Goal: Task Accomplishment & Management: Use online tool/utility

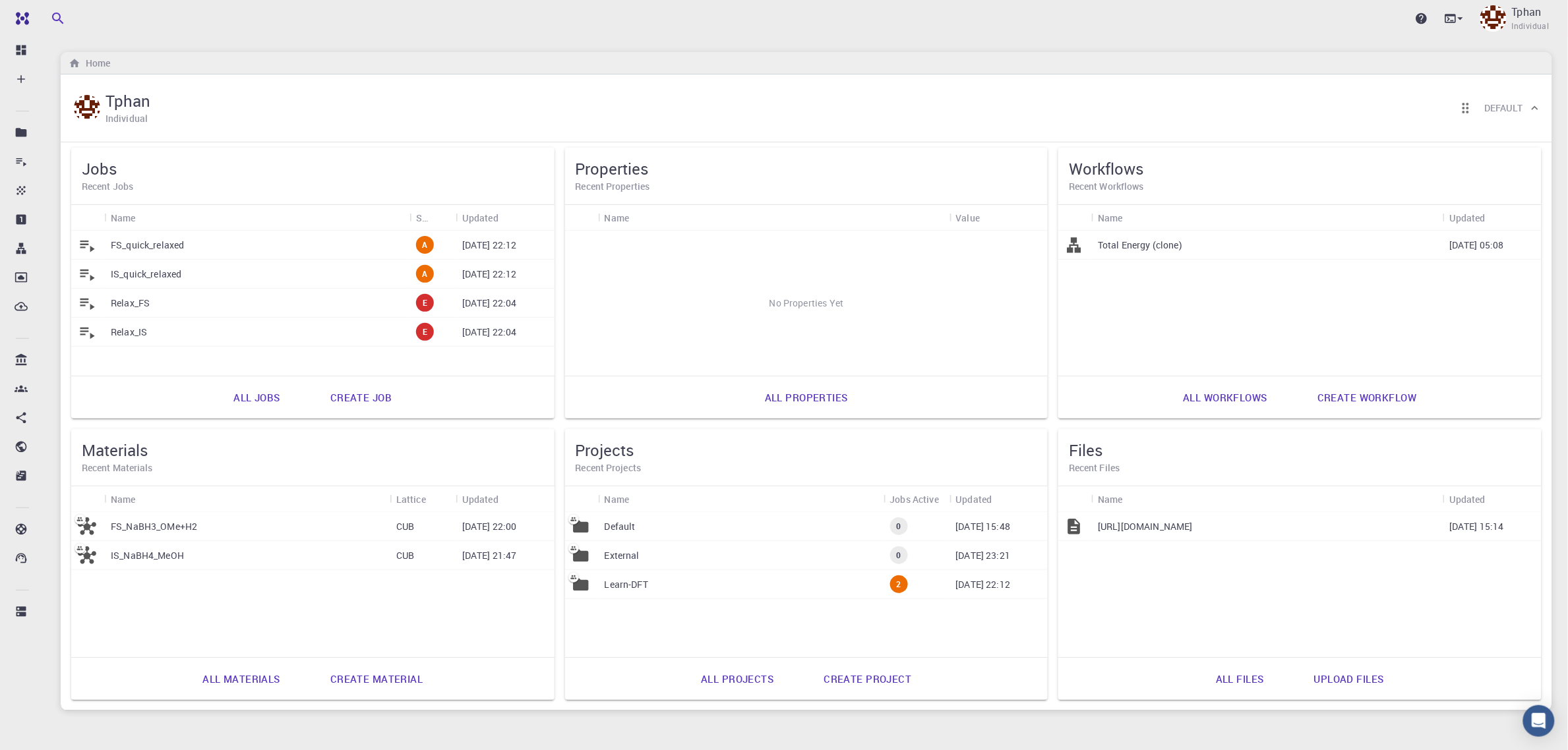
click at [279, 269] on div "IS_quick_relaxed" at bounding box center [256, 274] width 305 height 29
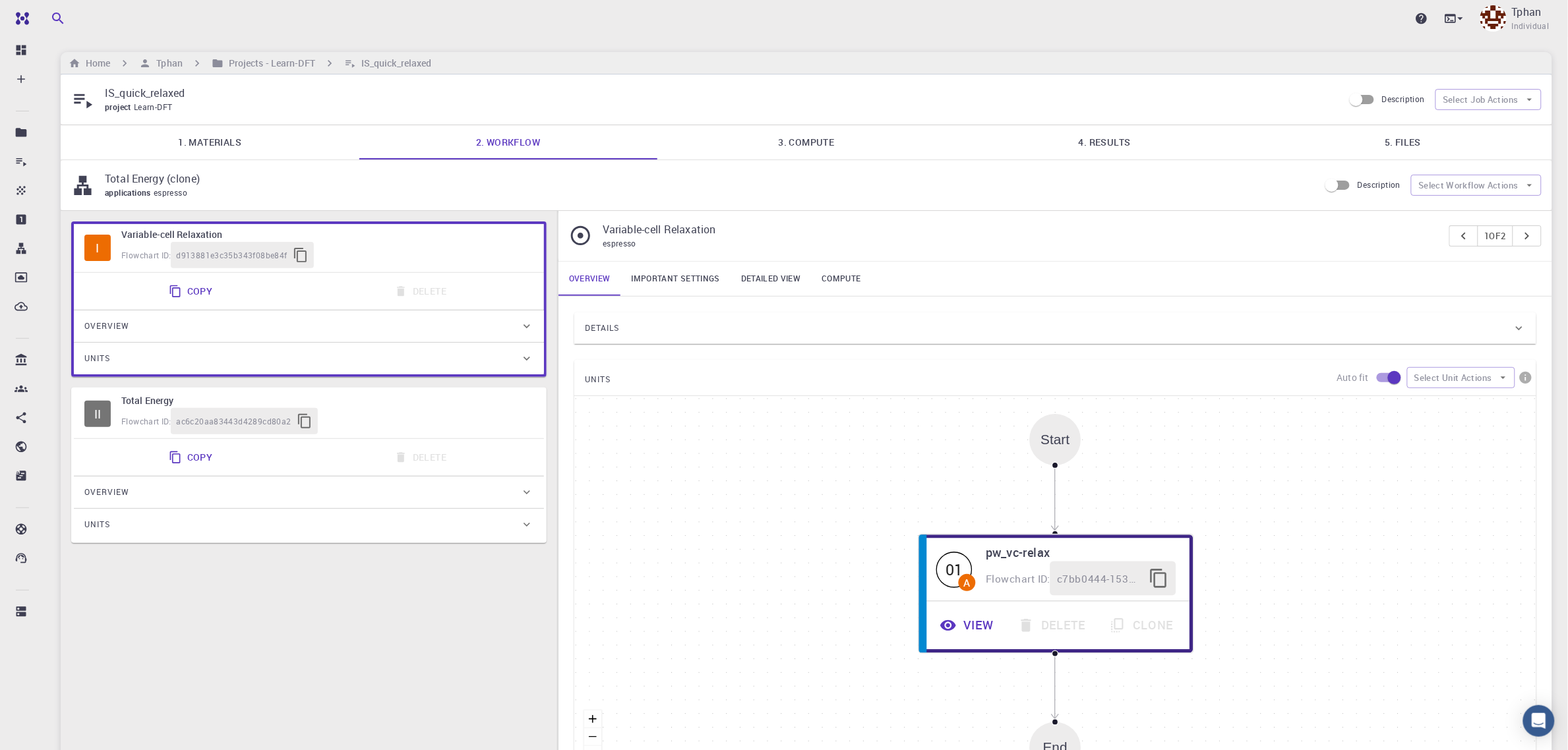
type input "/export/share/pseudo/na/gga/pbe/gbrv/1.5/us/na_pbe_gbrv_1.5.upf"
type input "/export/share/pseudo/b/gga/pbe/gbrv/1.4/us/b_pbe_gbrv_1.4.upf"
type input "/export/share/pseudo/h/gga/pbe/gbrv/1.4/us/h_pbe_gbrv_1.4.upf"
type input "/export/share/pseudo/o/gga/pbe/gbrv/1.2/us/o_pbe_gbrv_1.2.upf"
type input "/export/share/pseudo/c/gga/pbe/gbrv/1.2/us/c_pbe_gbrv_1.2.upf"
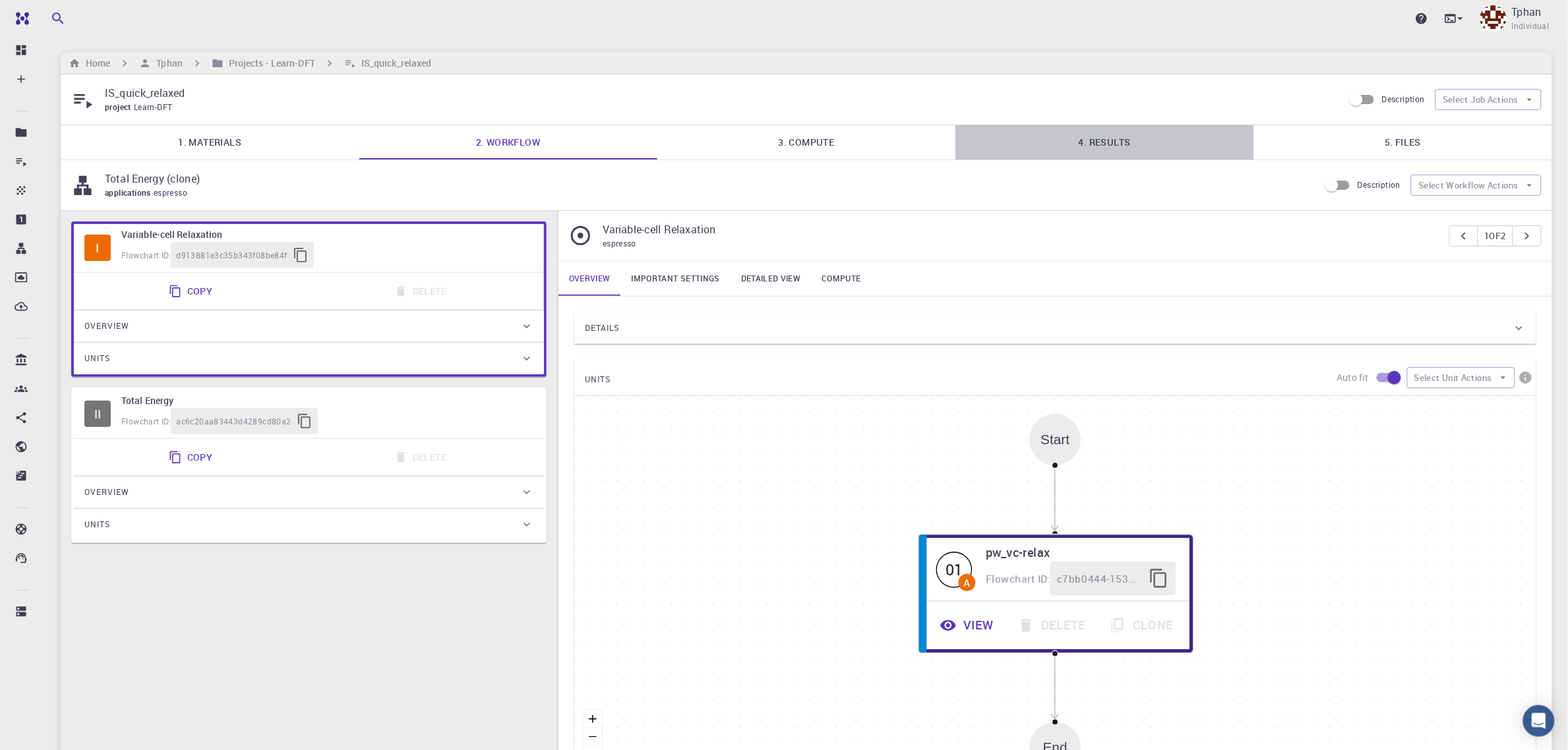
click at [1115, 147] on link "4. Results" at bounding box center [1104, 142] width 298 height 34
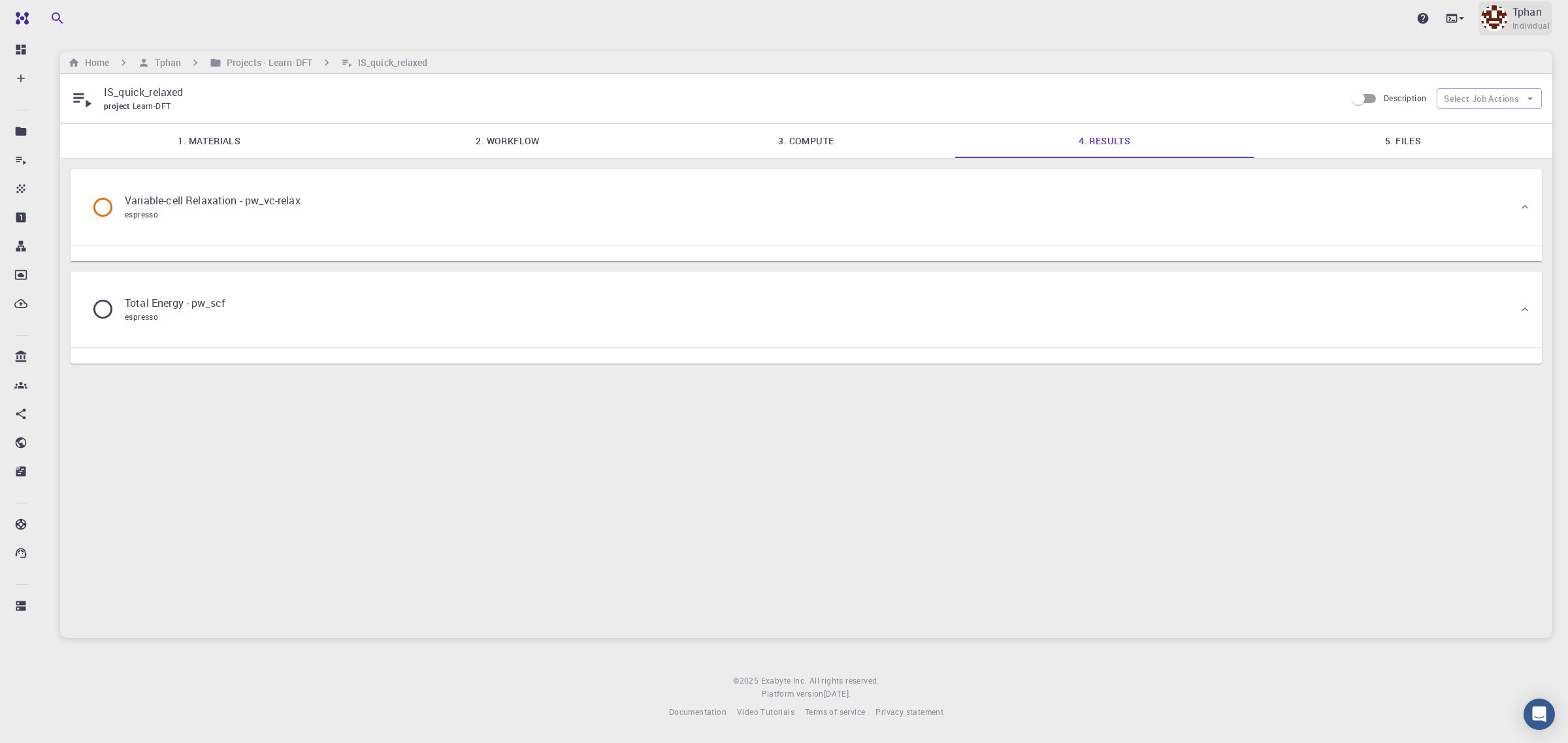
click at [1194, 11] on p "Tphan" at bounding box center [1528, 11] width 30 height 15
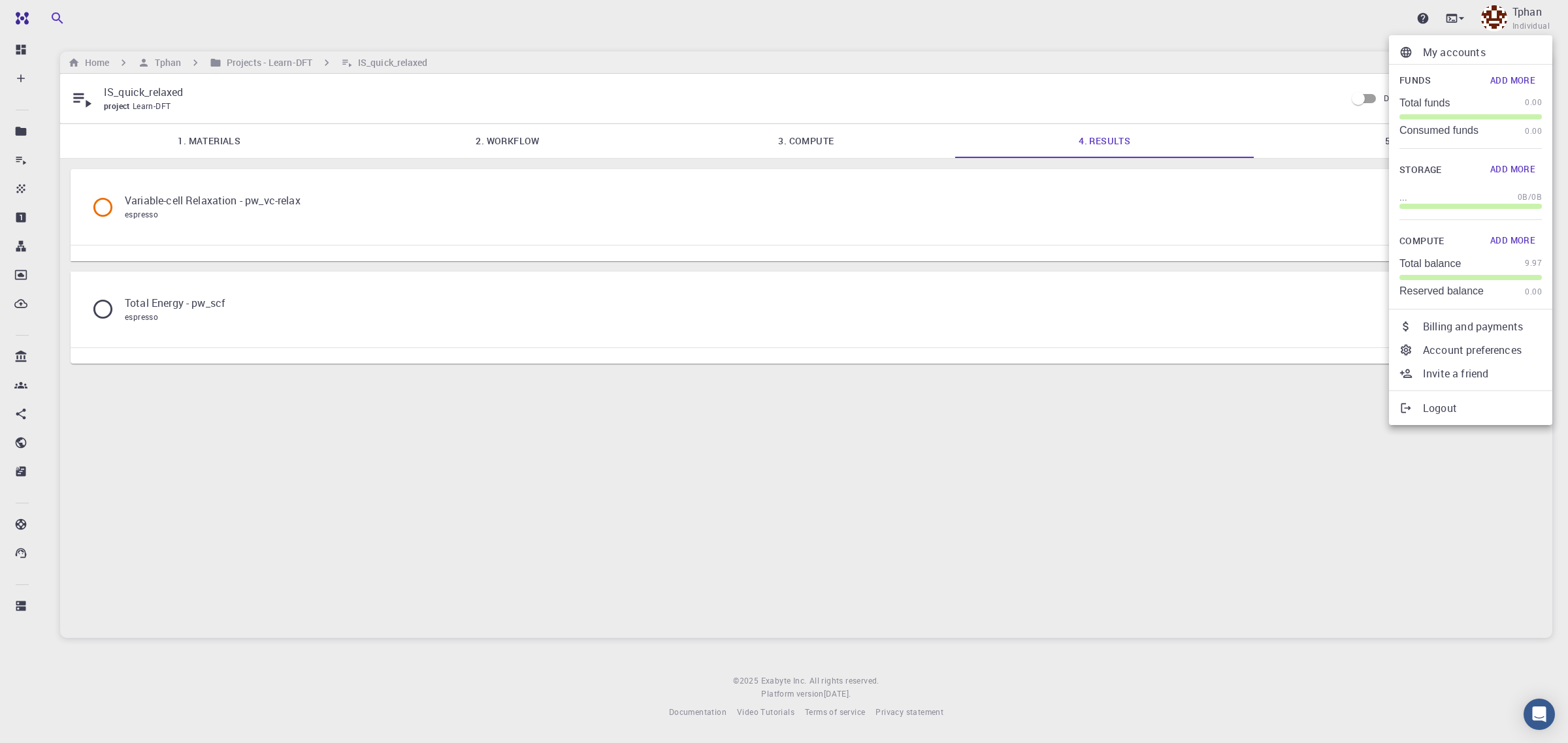
click at [1194, 16] on div at bounding box center [784, 372] width 1568 height 743
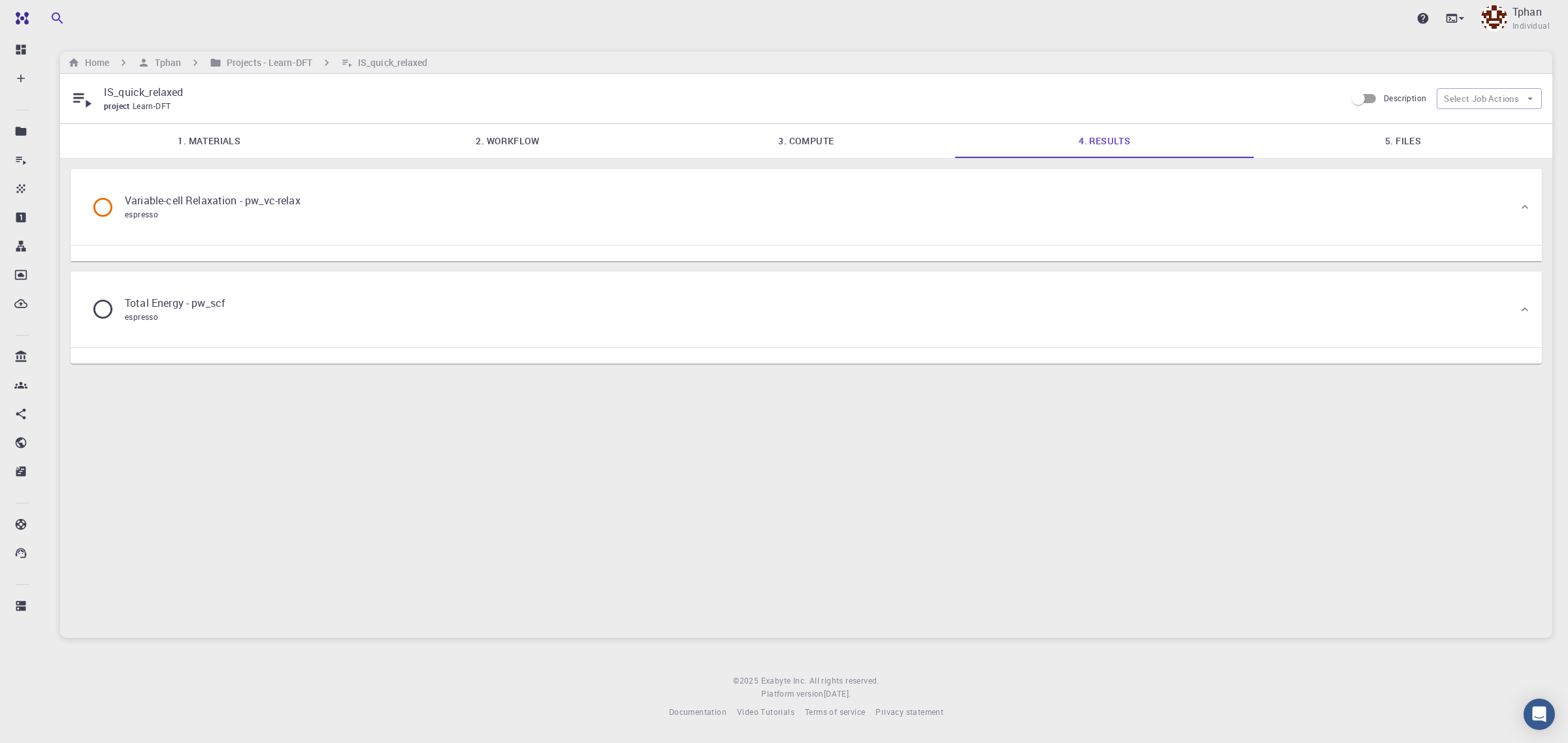
click at [1194, 144] on link "5. Files" at bounding box center [1403, 141] width 299 height 34
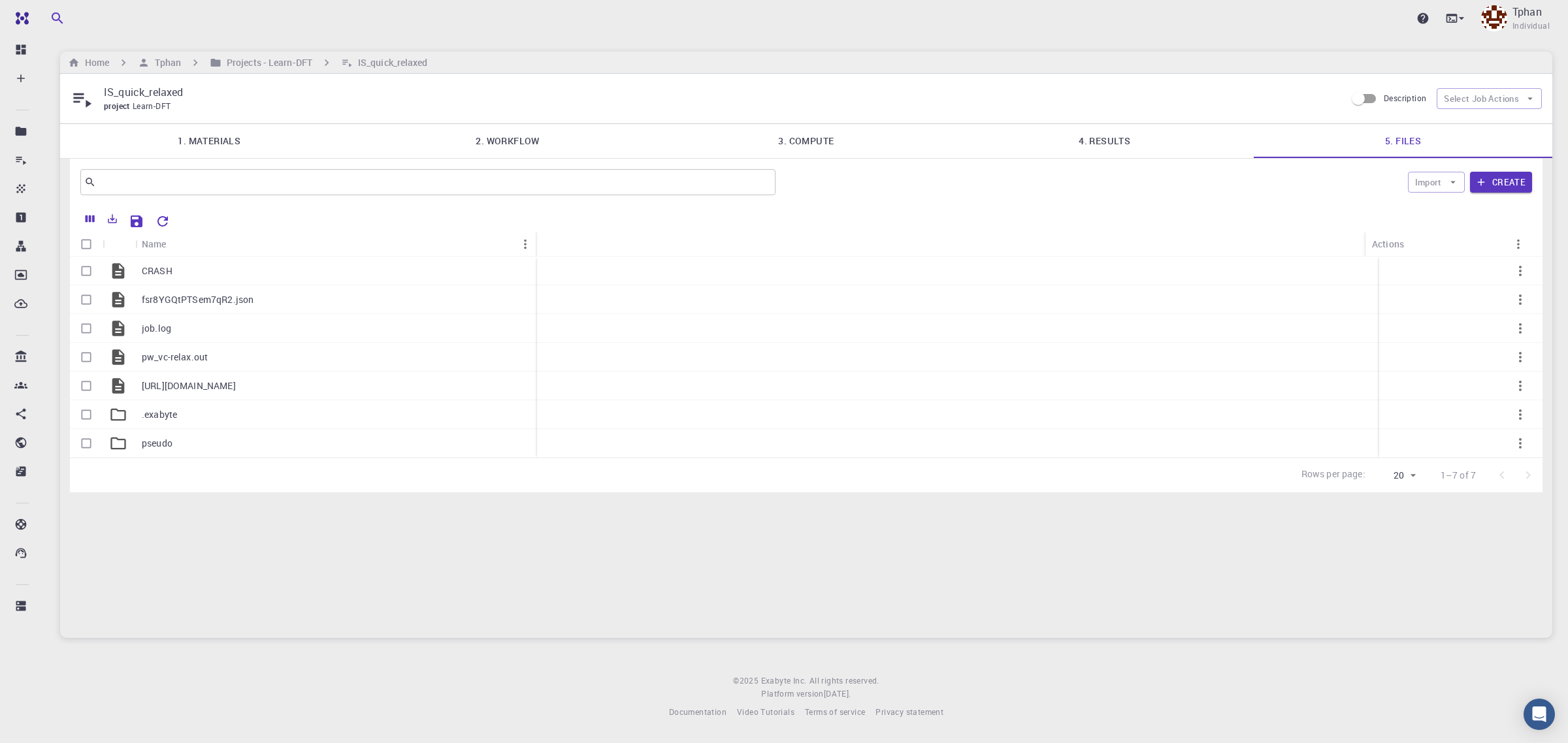
click at [205, 139] on link "1. Materials" at bounding box center [209, 141] width 299 height 34
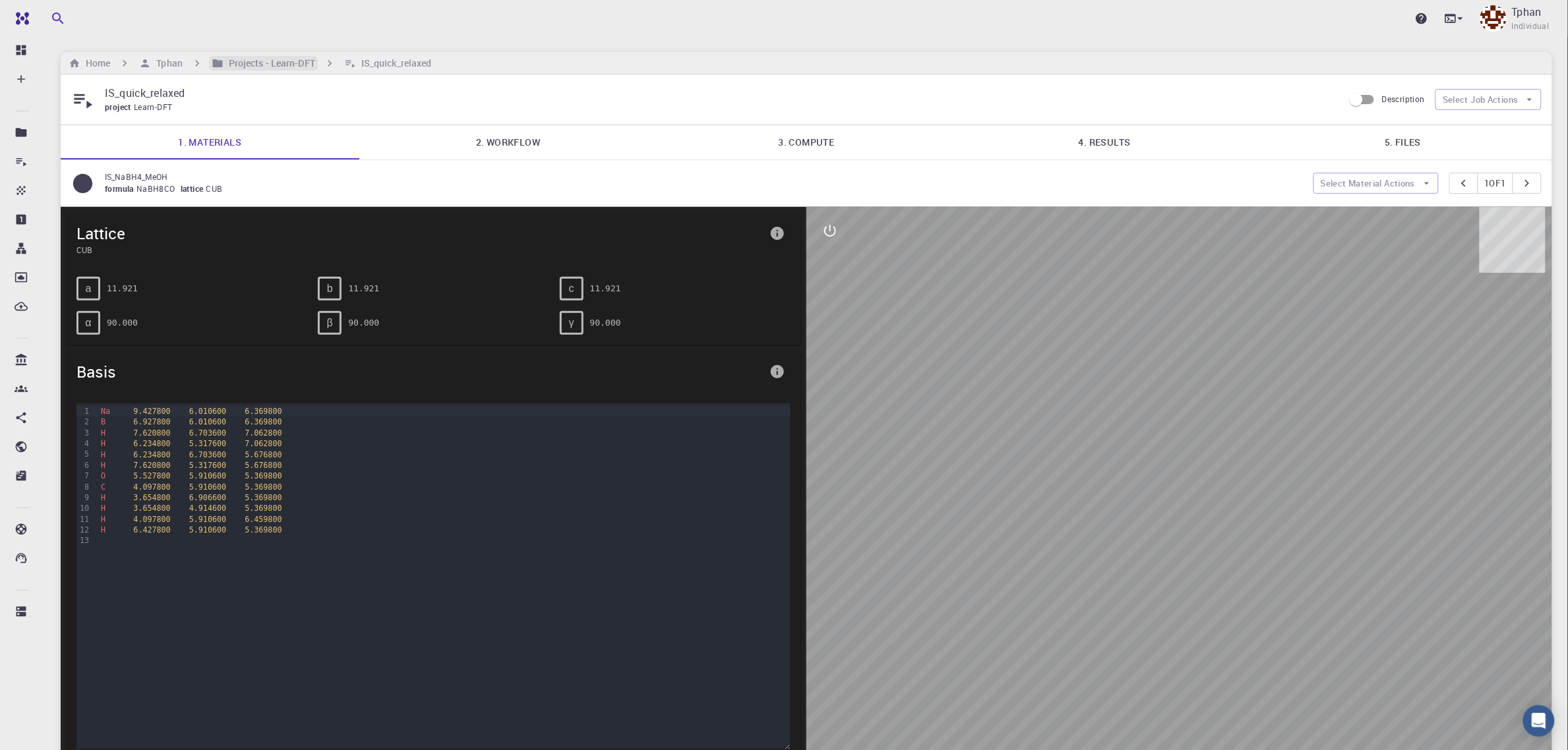
click at [257, 64] on h6 "Projects - Learn-DFT" at bounding box center [269, 62] width 92 height 14
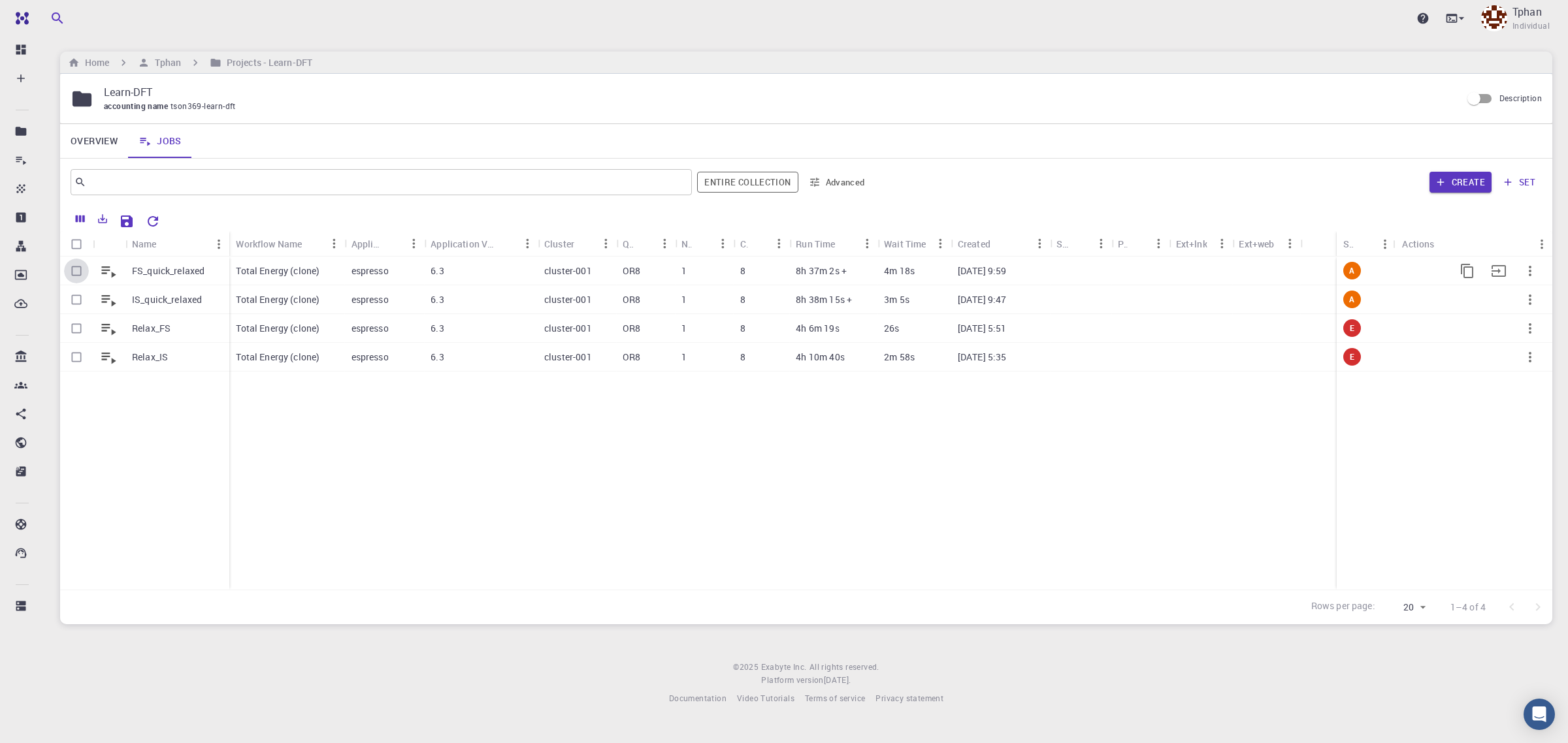
click at [79, 276] on input "Select row" at bounding box center [76, 271] width 25 height 25
checkbox input "true"
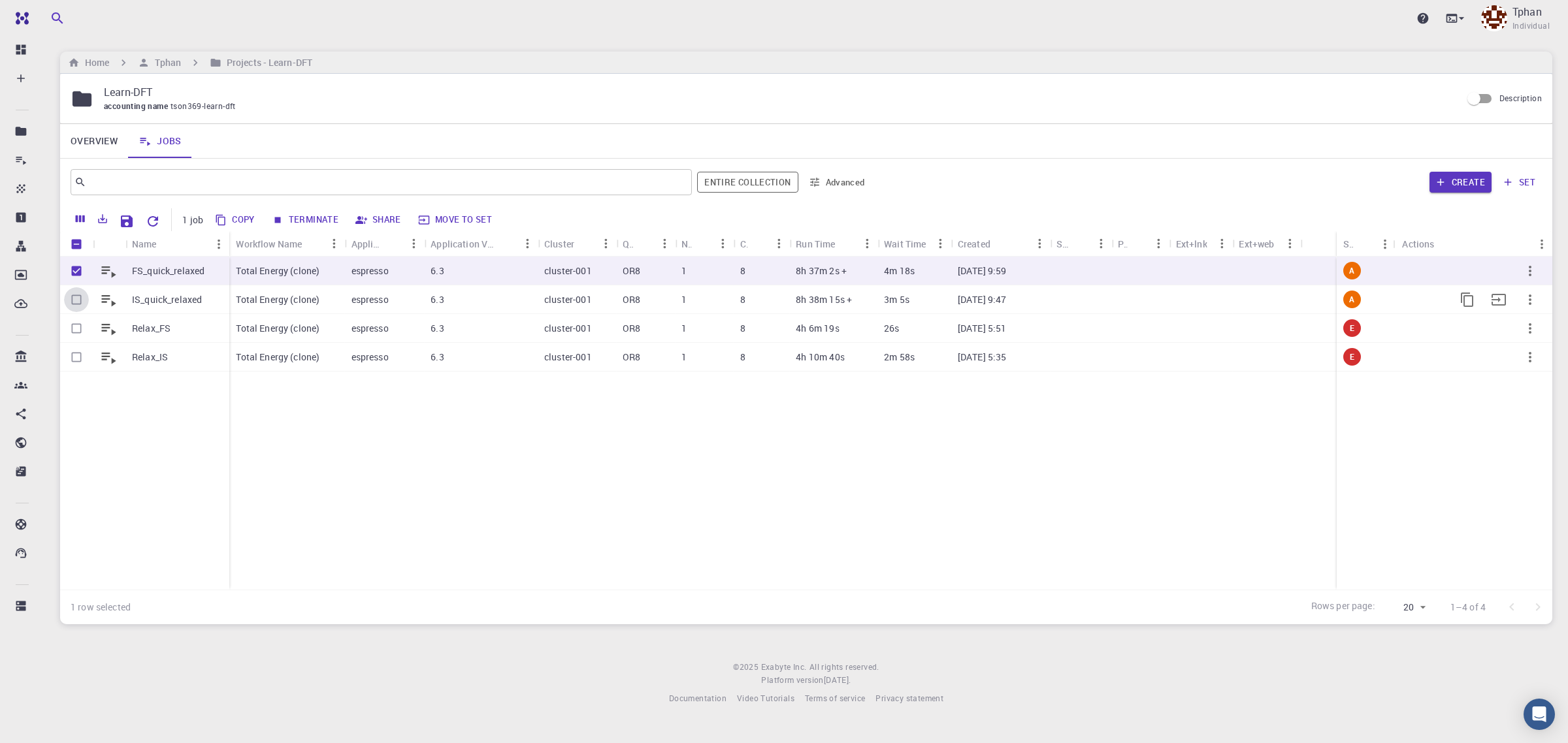
click at [77, 299] on input "Select row" at bounding box center [76, 299] width 25 height 25
checkbox input "true"
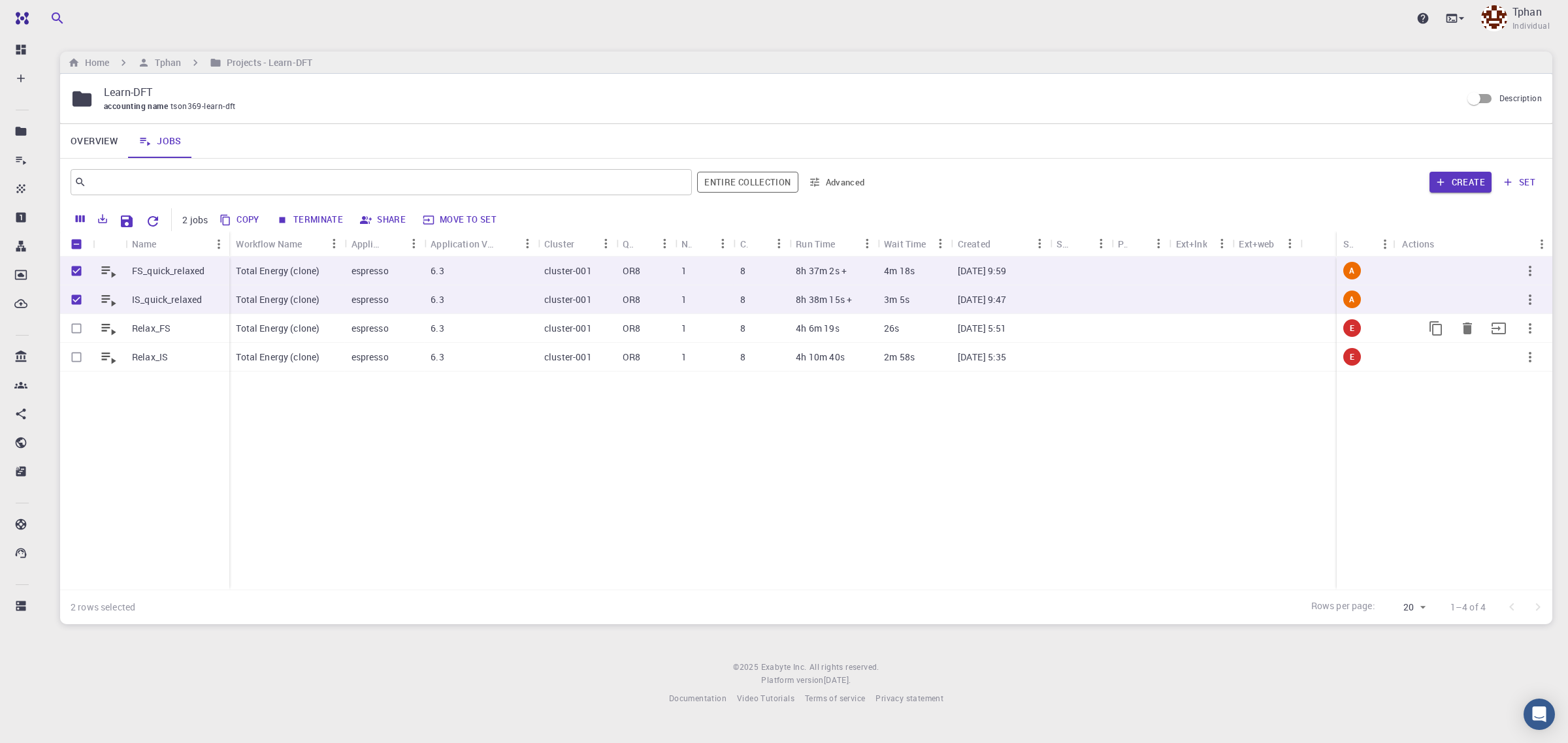
click at [284, 328] on p "Total Energy (clone)" at bounding box center [277, 328] width 83 height 13
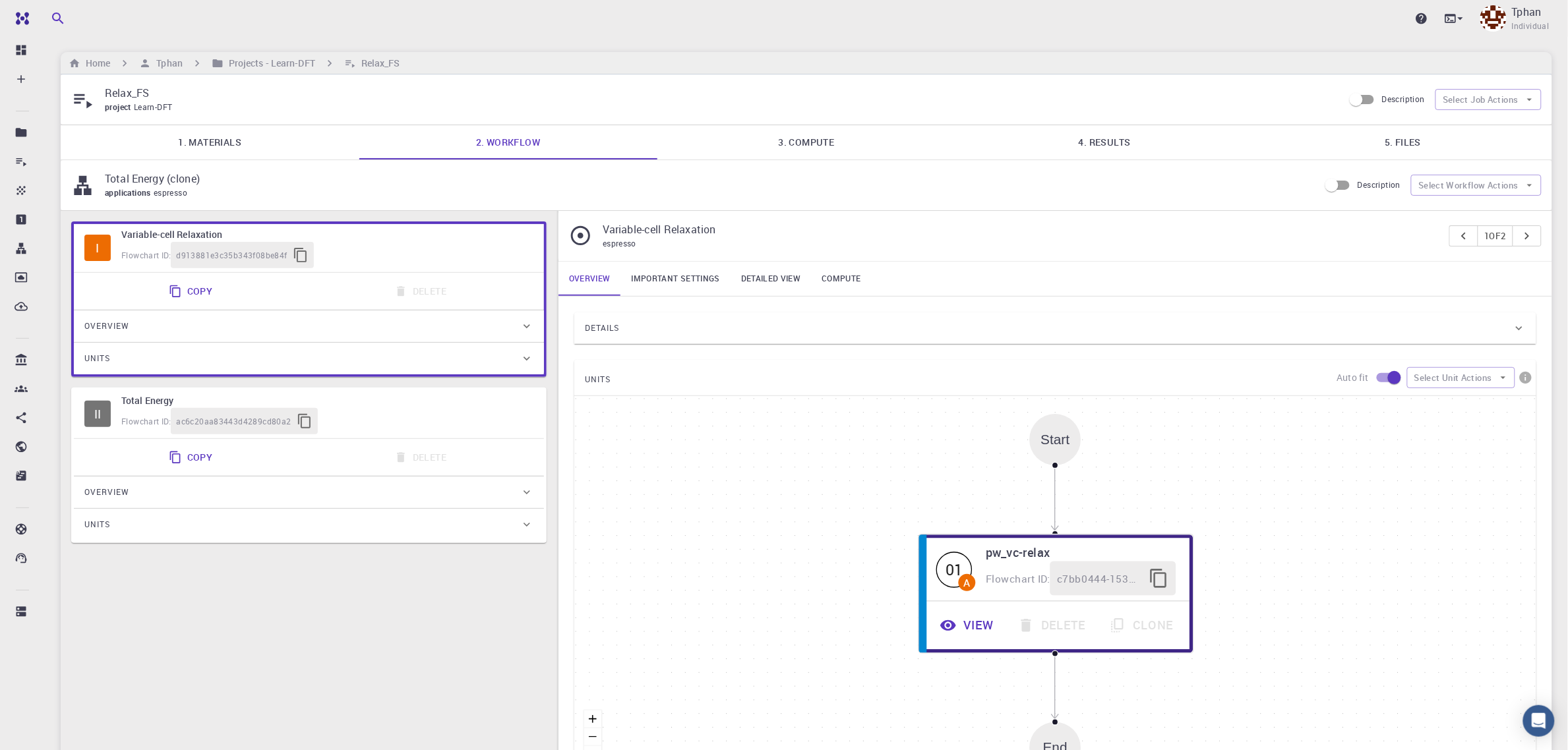
click at [344, 479] on div "Overview" at bounding box center [309, 493] width 470 height 32
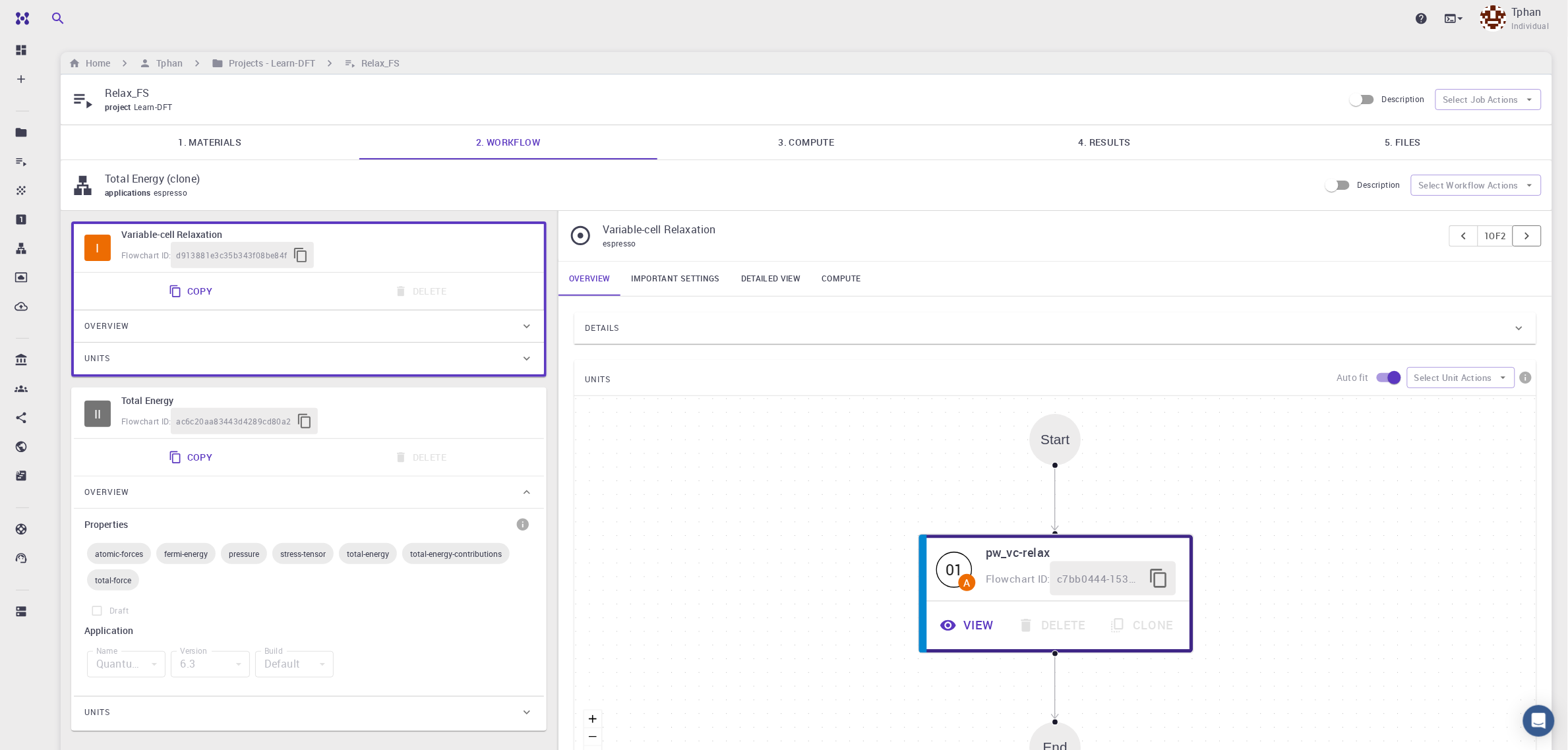
drag, startPoint x: 1534, startPoint y: 236, endPoint x: 1541, endPoint y: 236, distance: 7.0
click at [1205, 236] on button "pager" at bounding box center [1527, 236] width 29 height 21
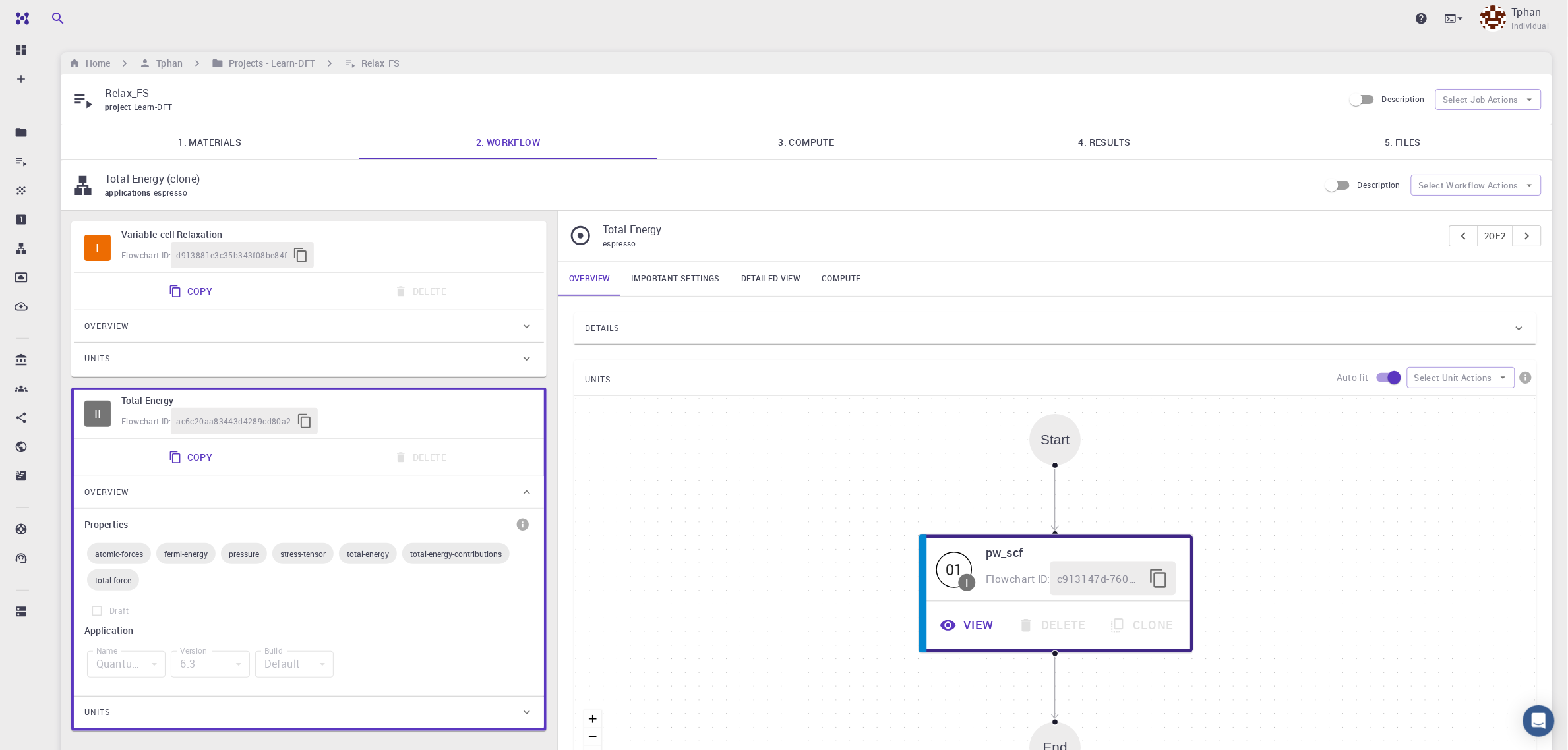
click at [92, 615] on label "Draft" at bounding box center [308, 611] width 449 height 25
click at [96, 615] on label "Draft" at bounding box center [308, 611] width 449 height 25
click at [103, 607] on label "Draft" at bounding box center [308, 611] width 449 height 25
click at [93, 614] on label "Draft" at bounding box center [308, 611] width 449 height 25
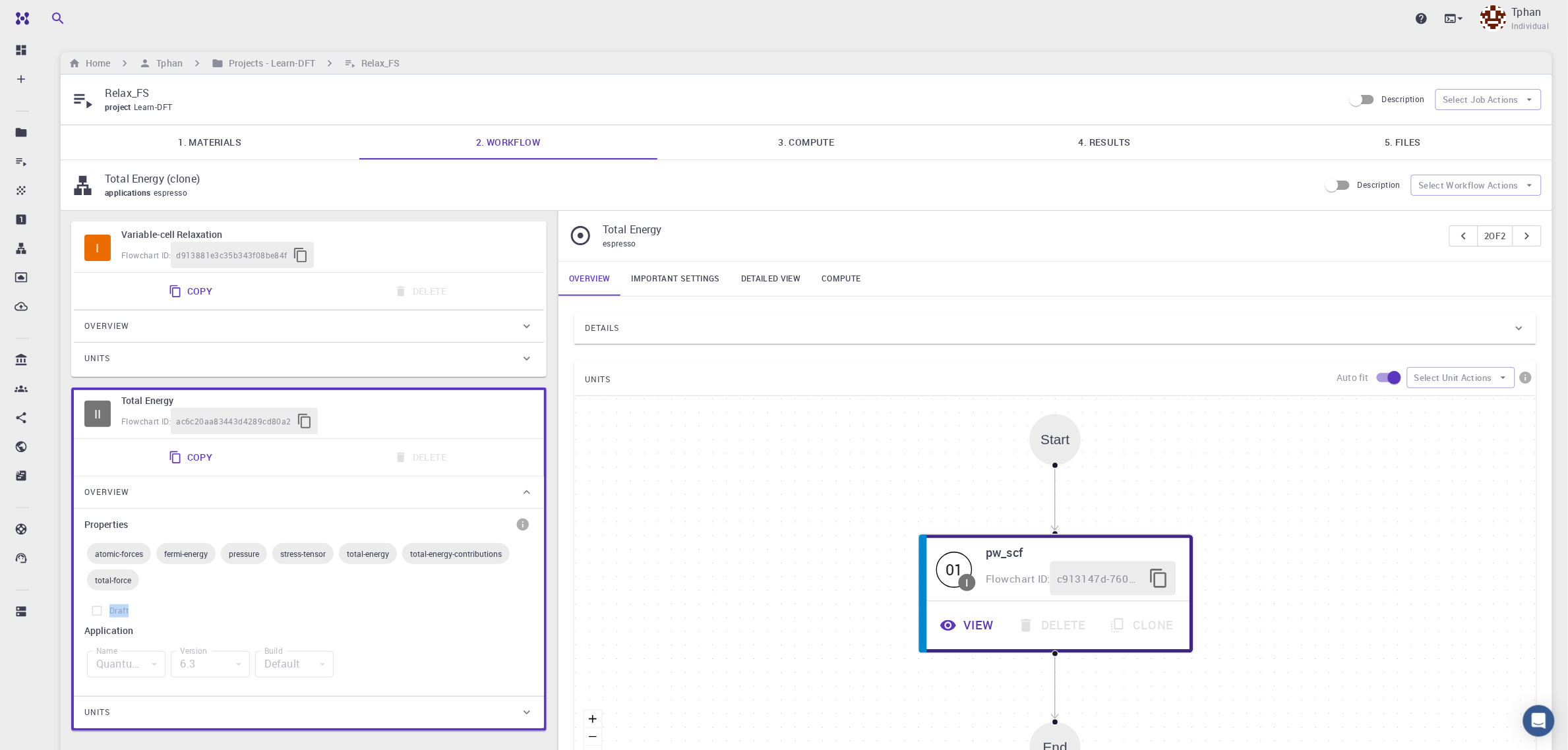
click at [93, 614] on label "Draft" at bounding box center [308, 611] width 449 height 25
click at [299, 604] on label "Draft" at bounding box center [308, 611] width 449 height 25
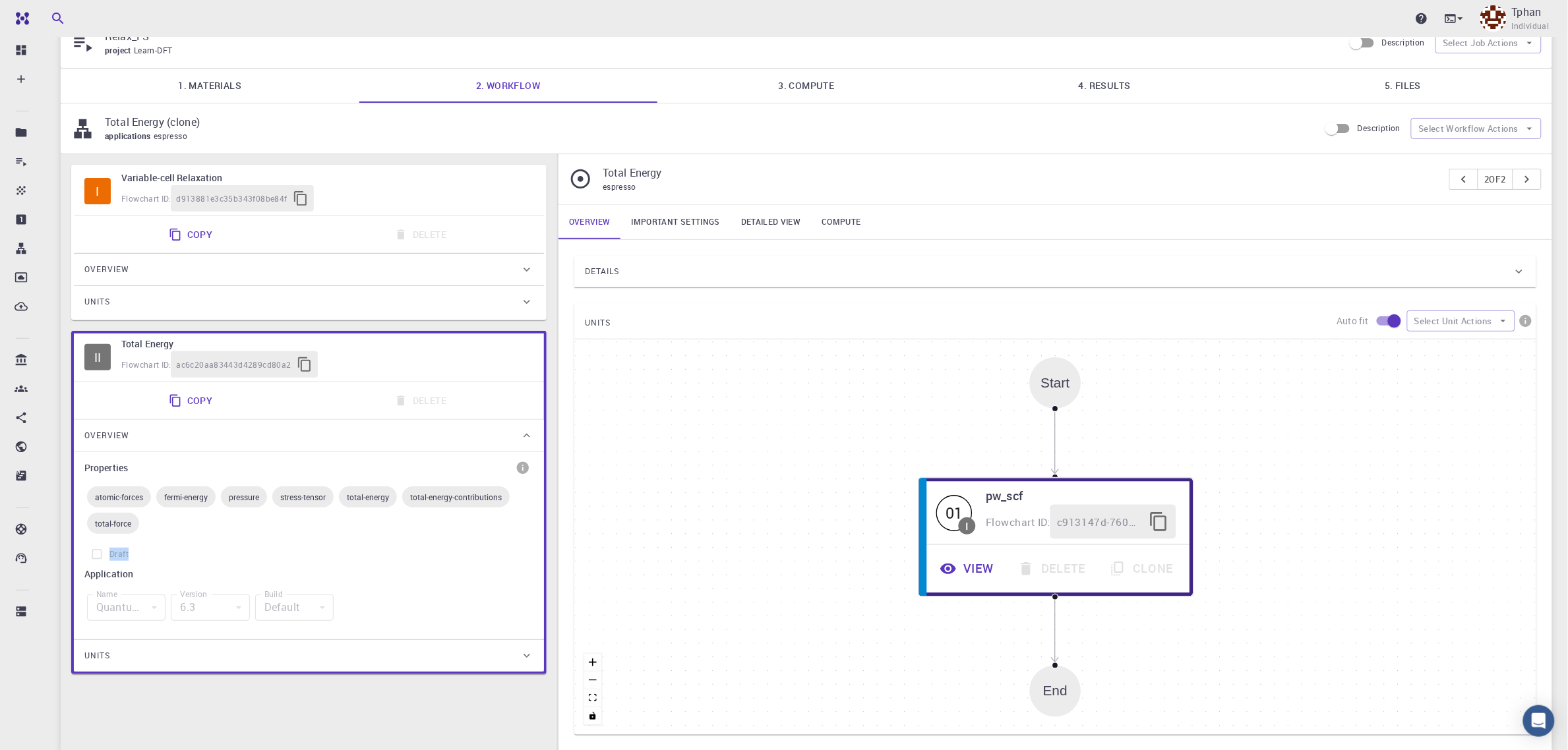
scroll to position [82, 0]
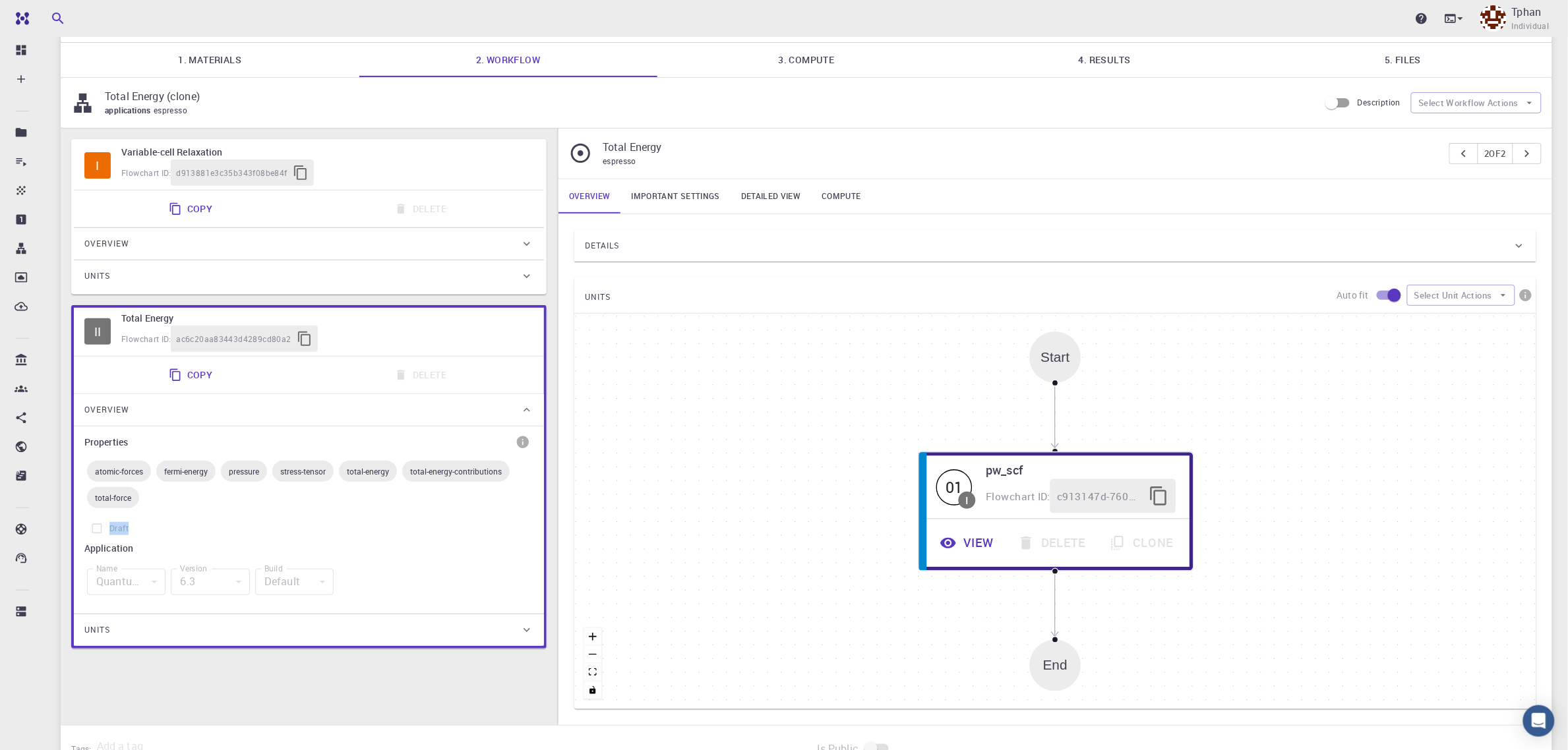
click at [520, 255] on div "Overview" at bounding box center [302, 244] width 436 height 21
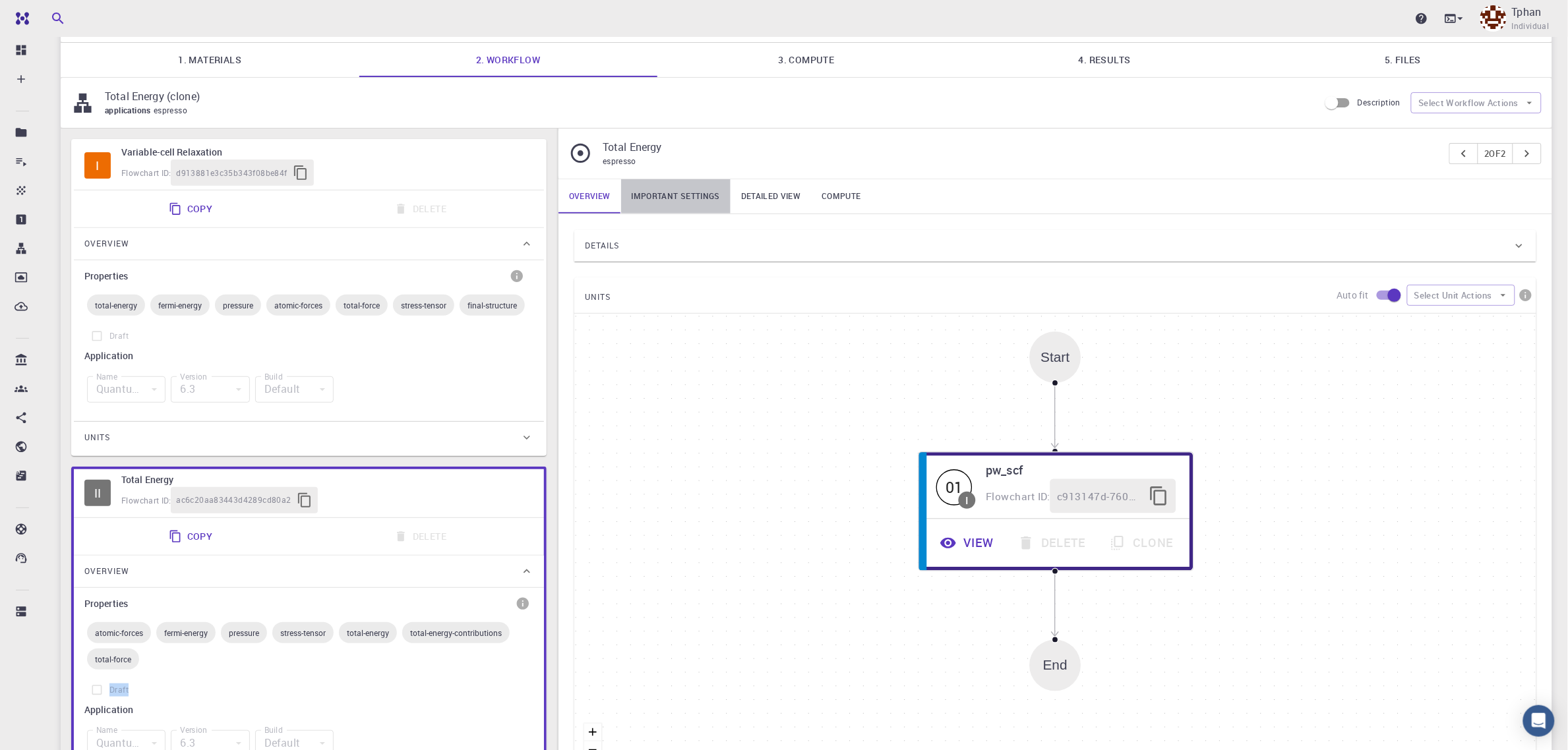
click at [699, 202] on link "Important settings" at bounding box center [675, 196] width 109 height 34
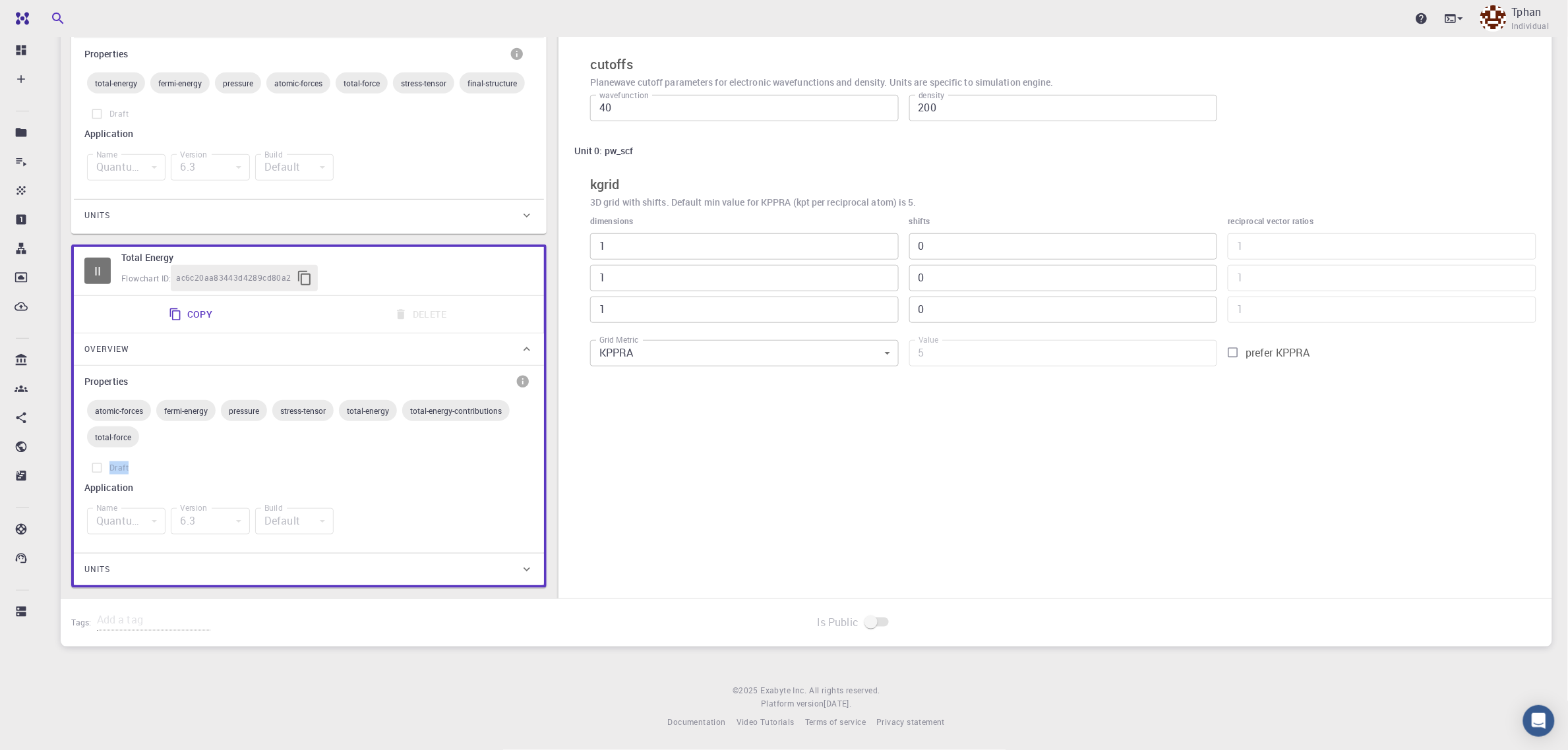
scroll to position [61, 0]
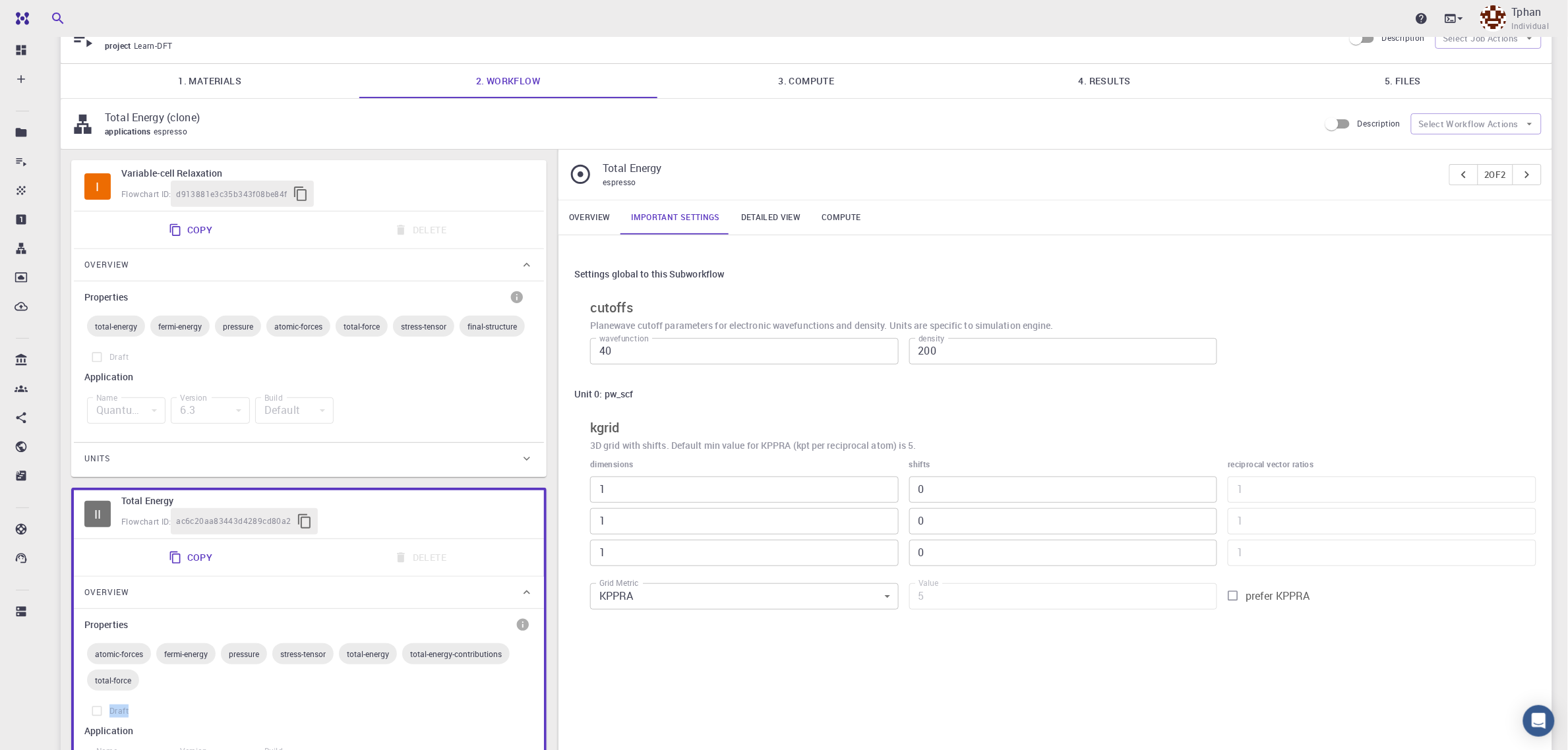
click at [755, 221] on link "Detailed view" at bounding box center [770, 217] width 80 height 34
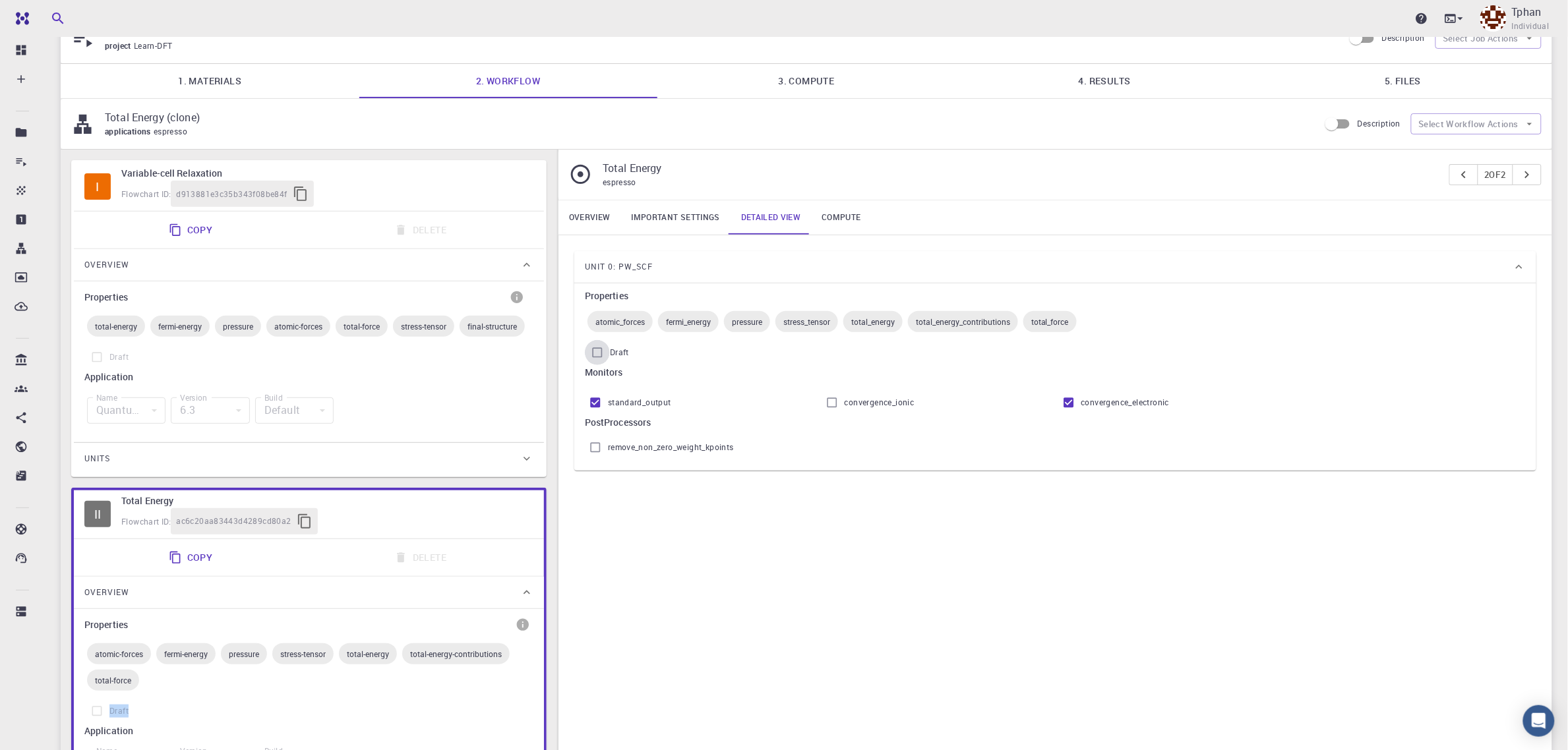
click at [601, 358] on input "Draft" at bounding box center [597, 353] width 25 height 25
click at [602, 357] on input "Draft" at bounding box center [597, 353] width 25 height 25
click at [602, 356] on input "Draft" at bounding box center [597, 353] width 25 height 25
click at [603, 356] on input "Draft" at bounding box center [597, 353] width 25 height 25
click at [603, 355] on input "Draft" at bounding box center [597, 353] width 25 height 25
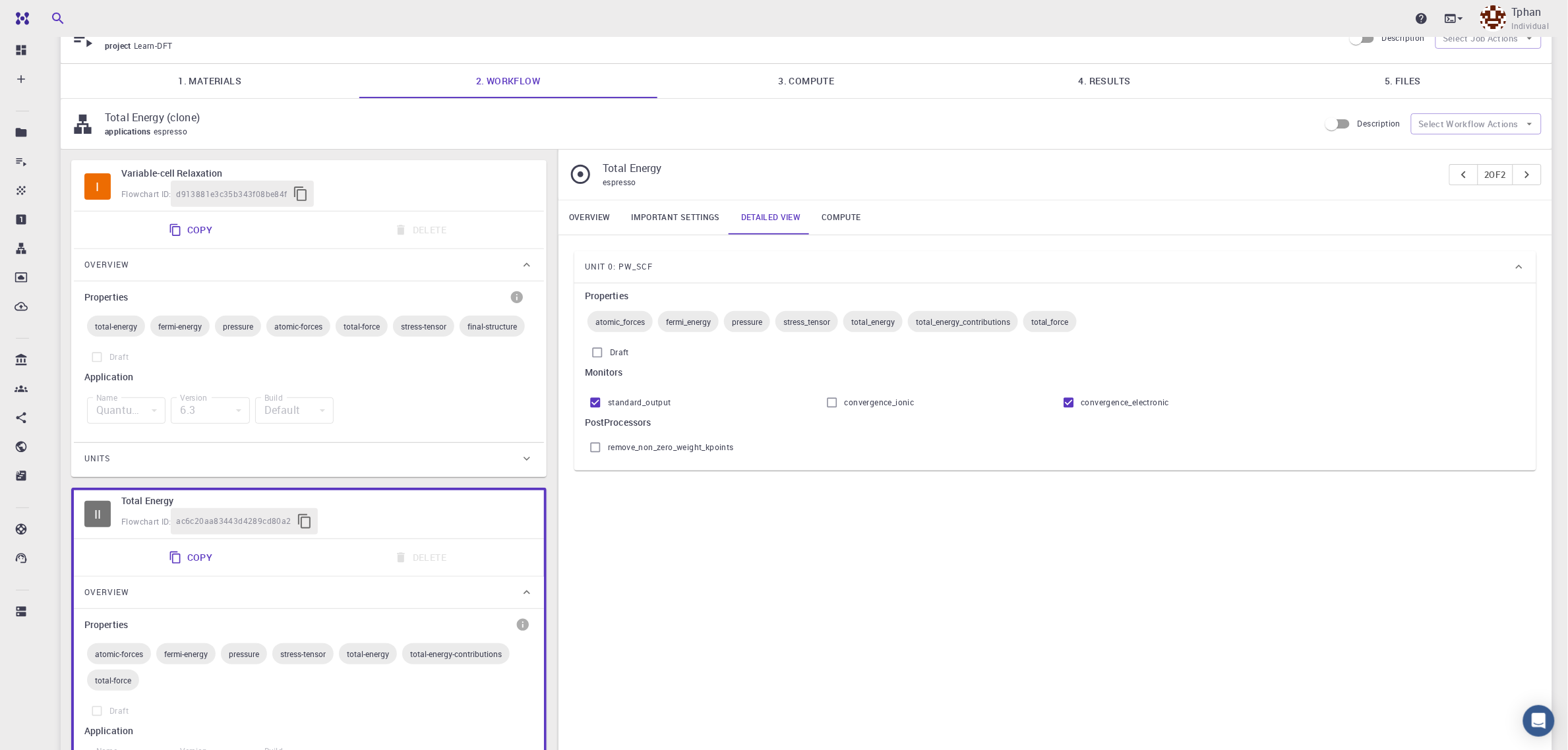
click at [697, 363] on label "Draft" at bounding box center [1055, 353] width 941 height 25
click at [610, 363] on input "Draft" at bounding box center [597, 353] width 25 height 25
checkbox input "false"
click at [595, 408] on input "standard_output" at bounding box center [595, 403] width 25 height 25
click at [596, 406] on input "standard_output" at bounding box center [595, 403] width 25 height 25
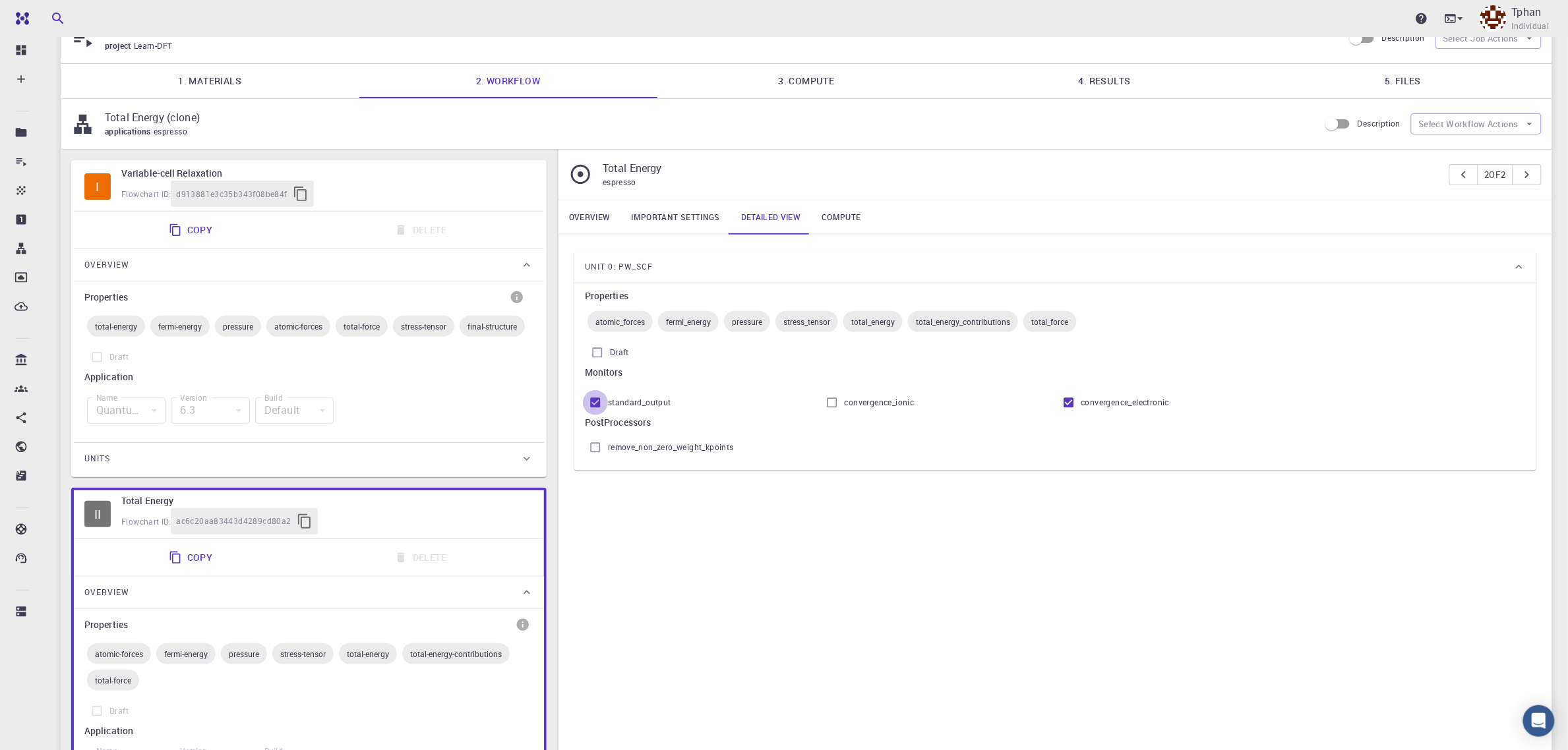
checkbox input "true"
click at [1067, 409] on input "convergence_electronic" at bounding box center [1069, 403] width 25 height 25
checkbox input "true"
click at [596, 354] on input "Draft" at bounding box center [597, 353] width 25 height 25
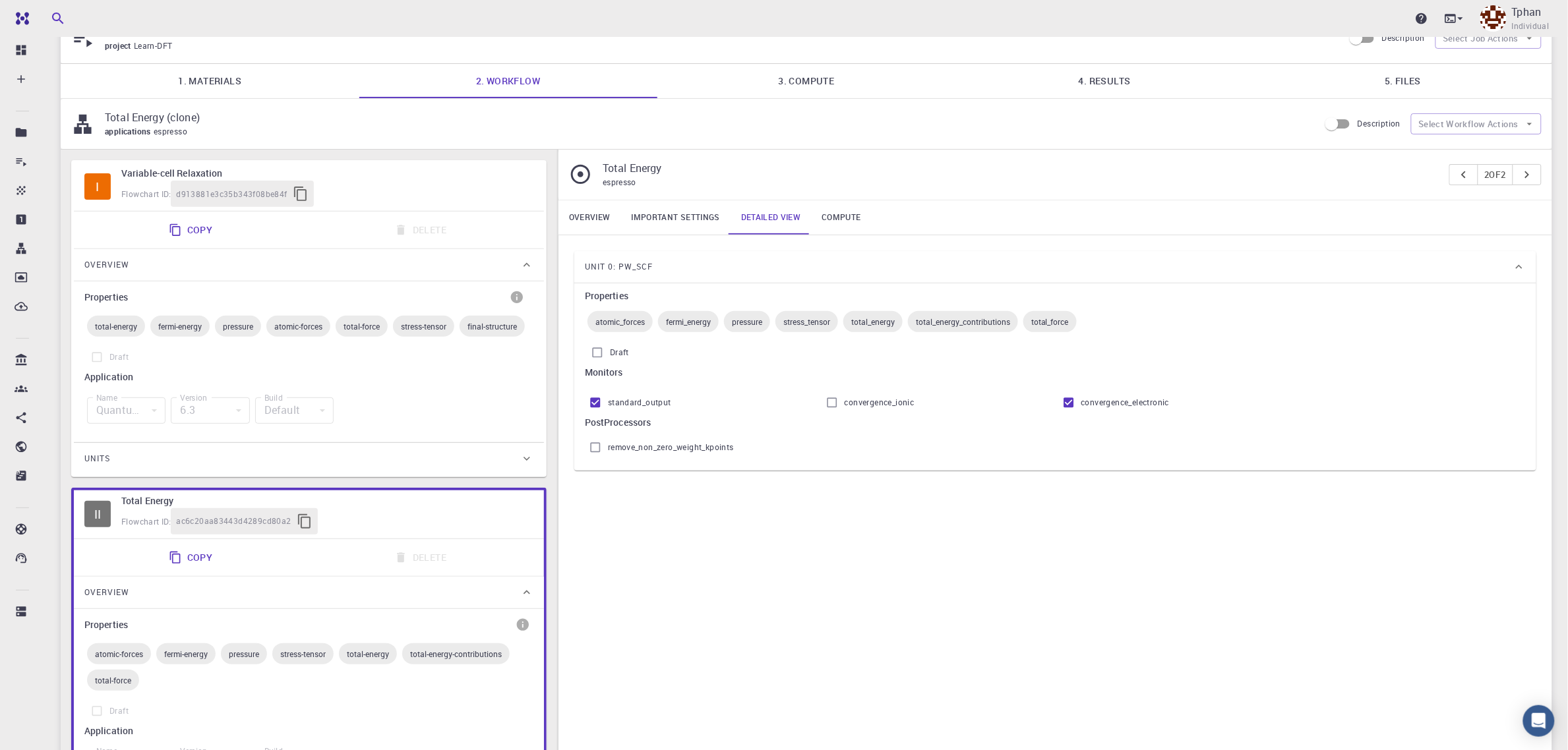
click at [596, 354] on input "Draft" at bounding box center [597, 353] width 25 height 25
click at [597, 354] on input "Draft" at bounding box center [597, 353] width 25 height 25
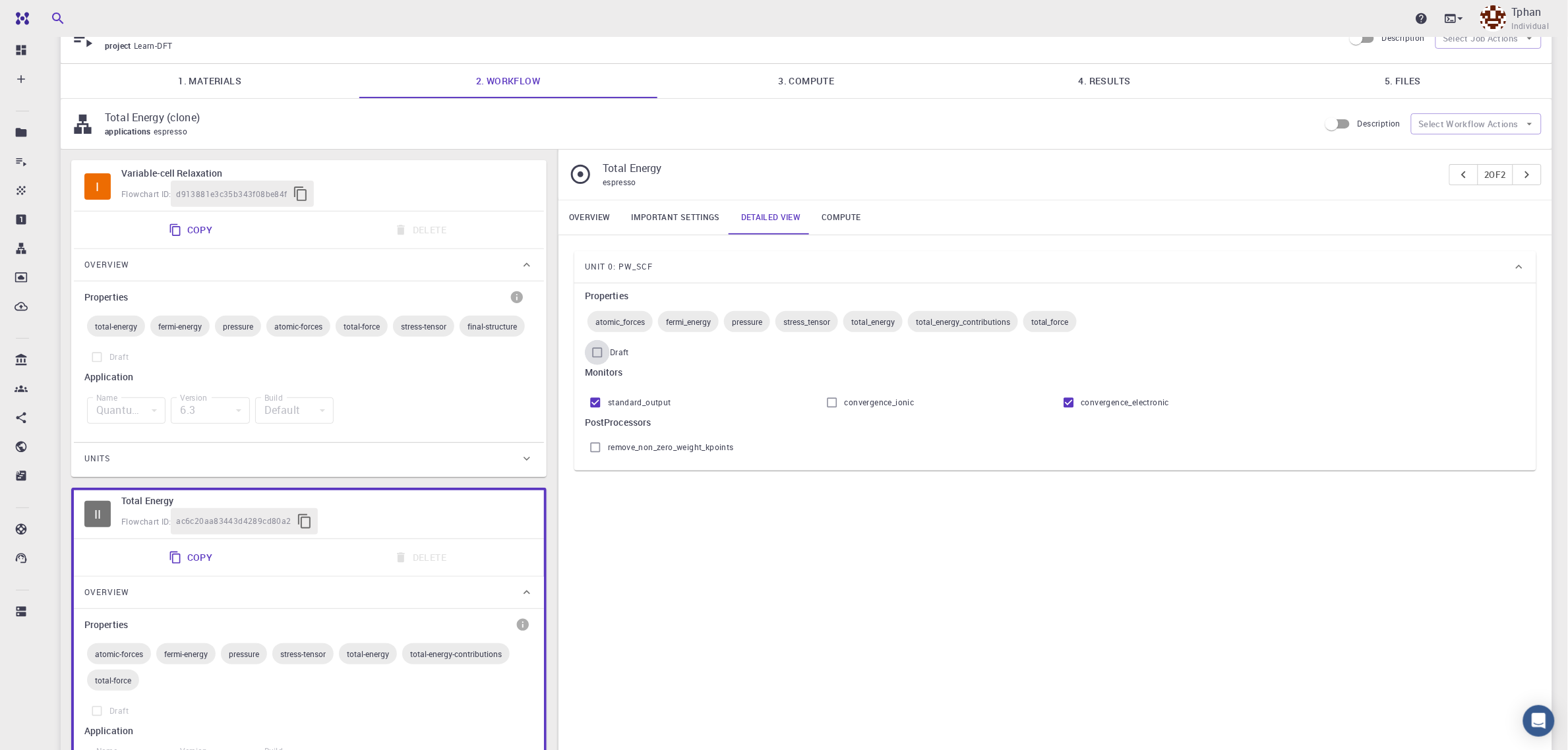
click at [599, 354] on input "Draft" at bounding box center [597, 353] width 25 height 25
click at [599, 357] on input "Draft" at bounding box center [597, 353] width 25 height 25
click at [599, 356] on input "Draft" at bounding box center [597, 353] width 25 height 25
click at [600, 356] on input "Draft" at bounding box center [597, 353] width 25 height 25
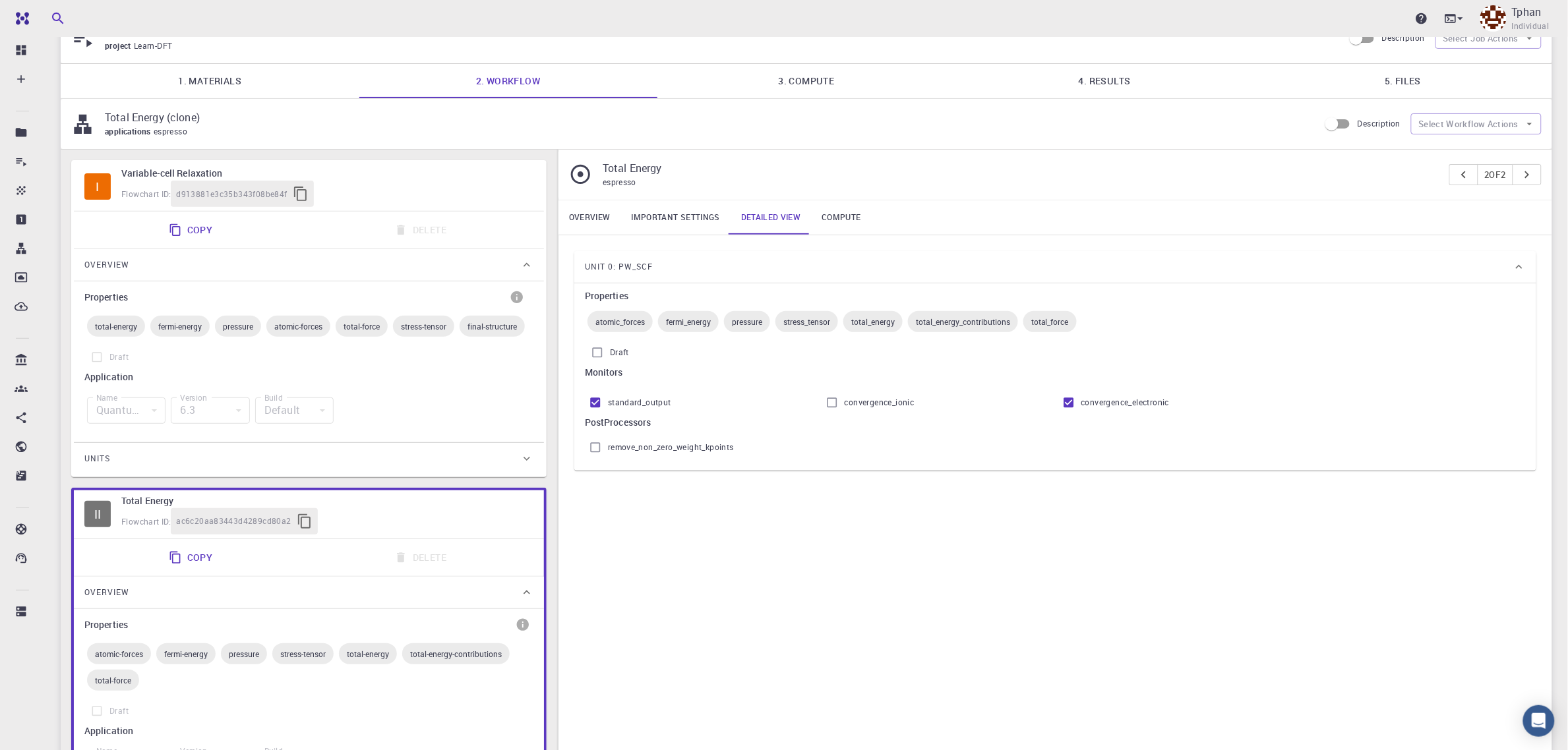
click at [600, 359] on input "Draft" at bounding box center [597, 353] width 25 height 25
click at [681, 363] on label "Draft" at bounding box center [1055, 353] width 941 height 25
click at [610, 363] on input "Draft" at bounding box center [597, 353] width 25 height 25
checkbox input "false"
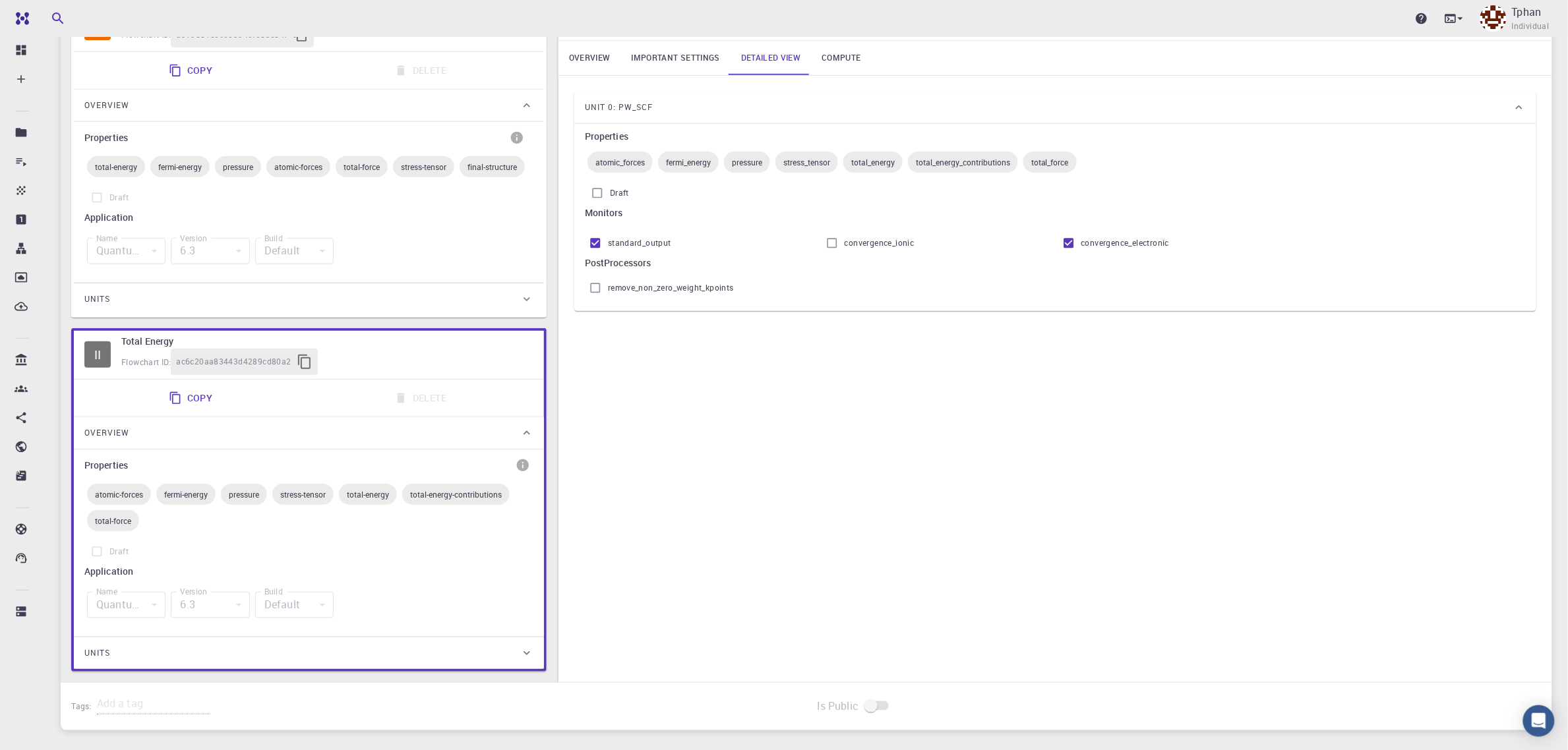
scroll to position [226, 0]
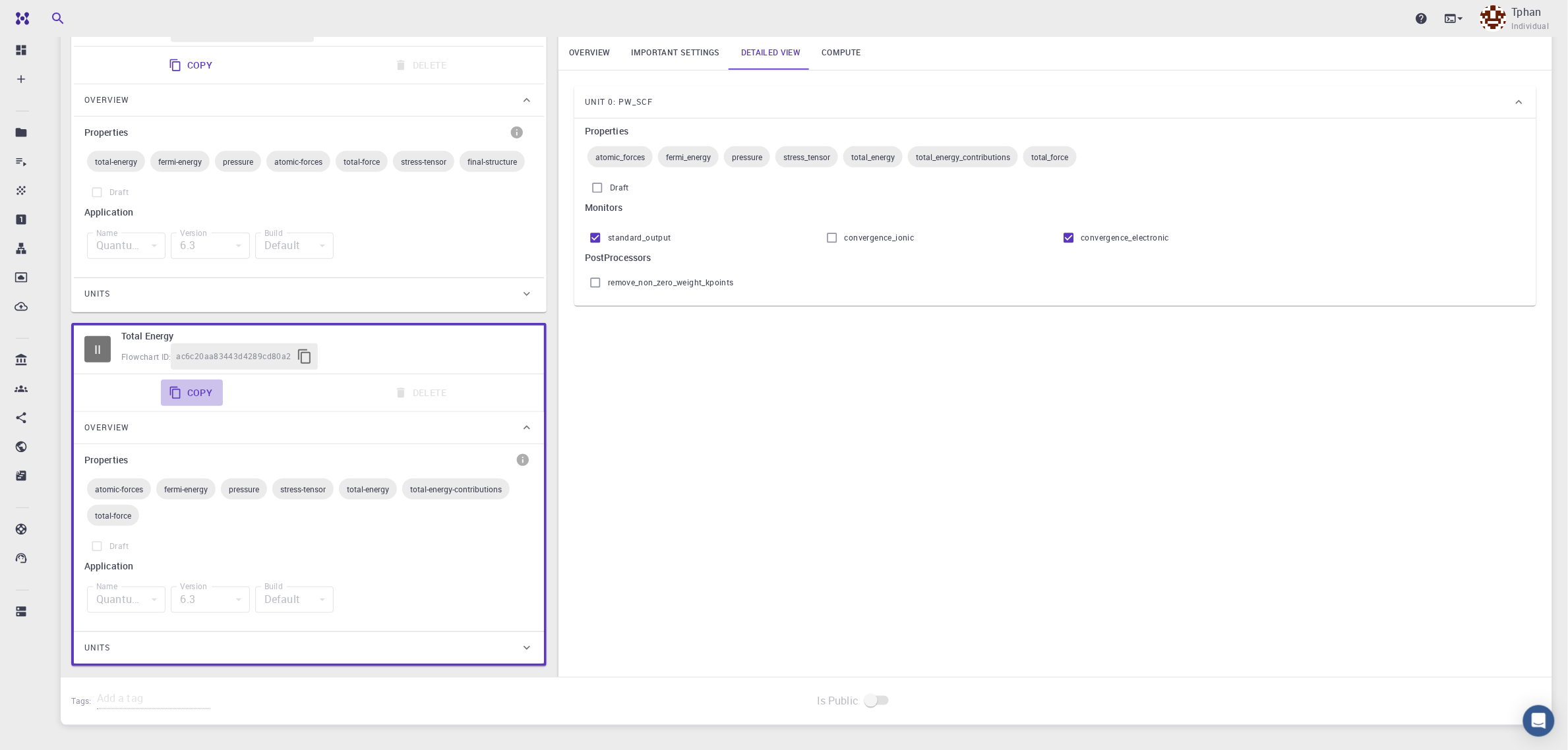
click at [196, 393] on button "Copy" at bounding box center [192, 393] width 63 height 26
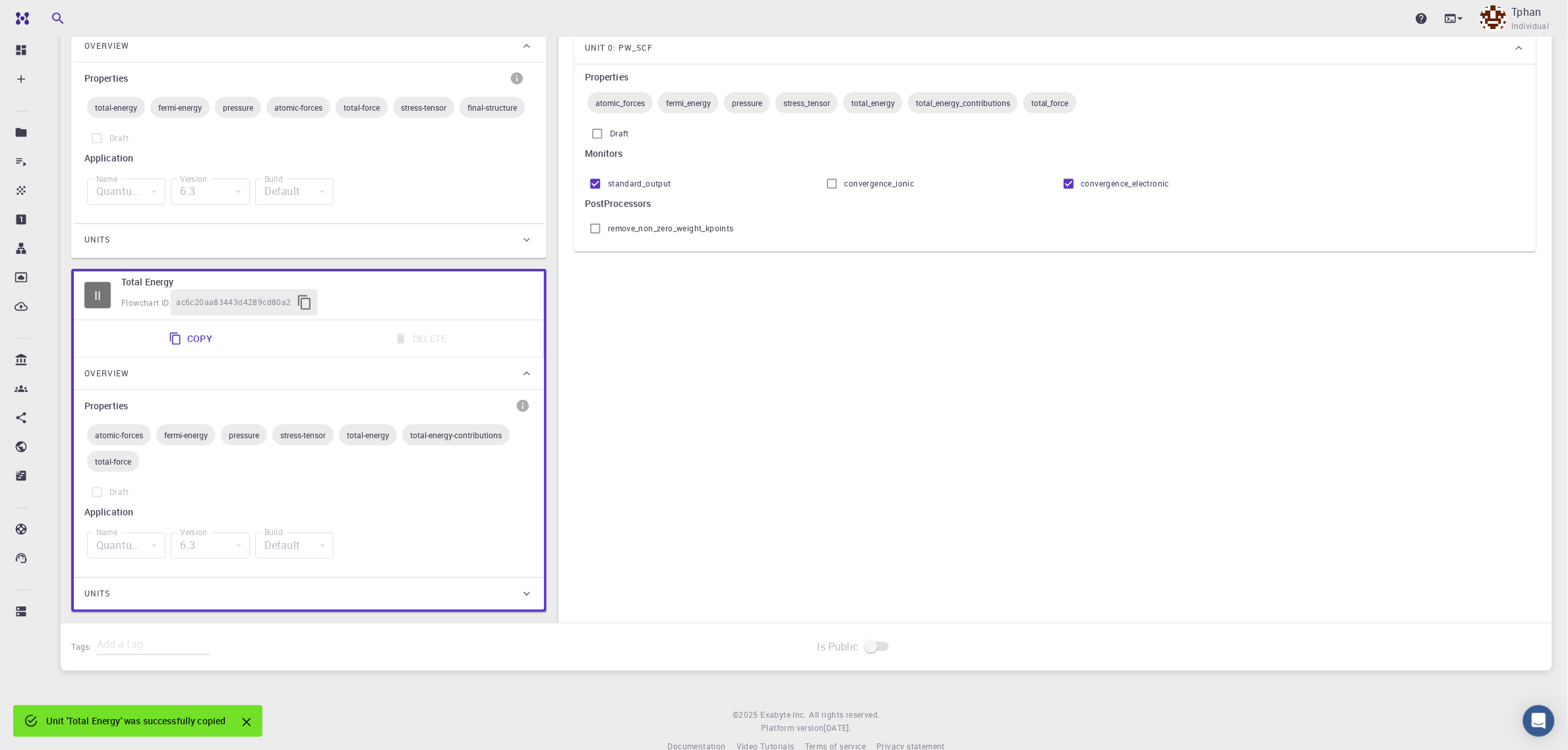
scroll to position [308, 0]
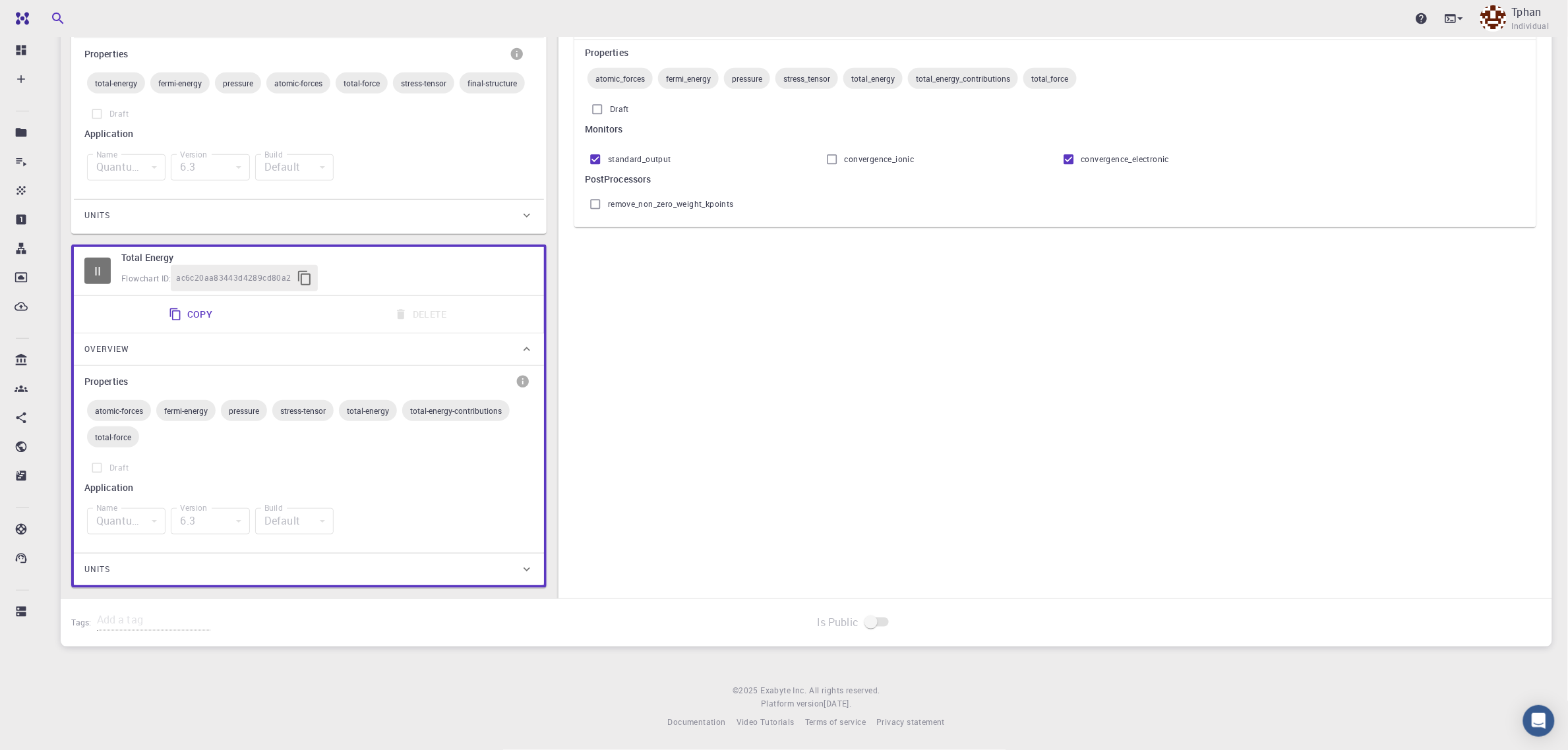
click at [364, 615] on div "Tags:" at bounding box center [433, 620] width 725 height 21
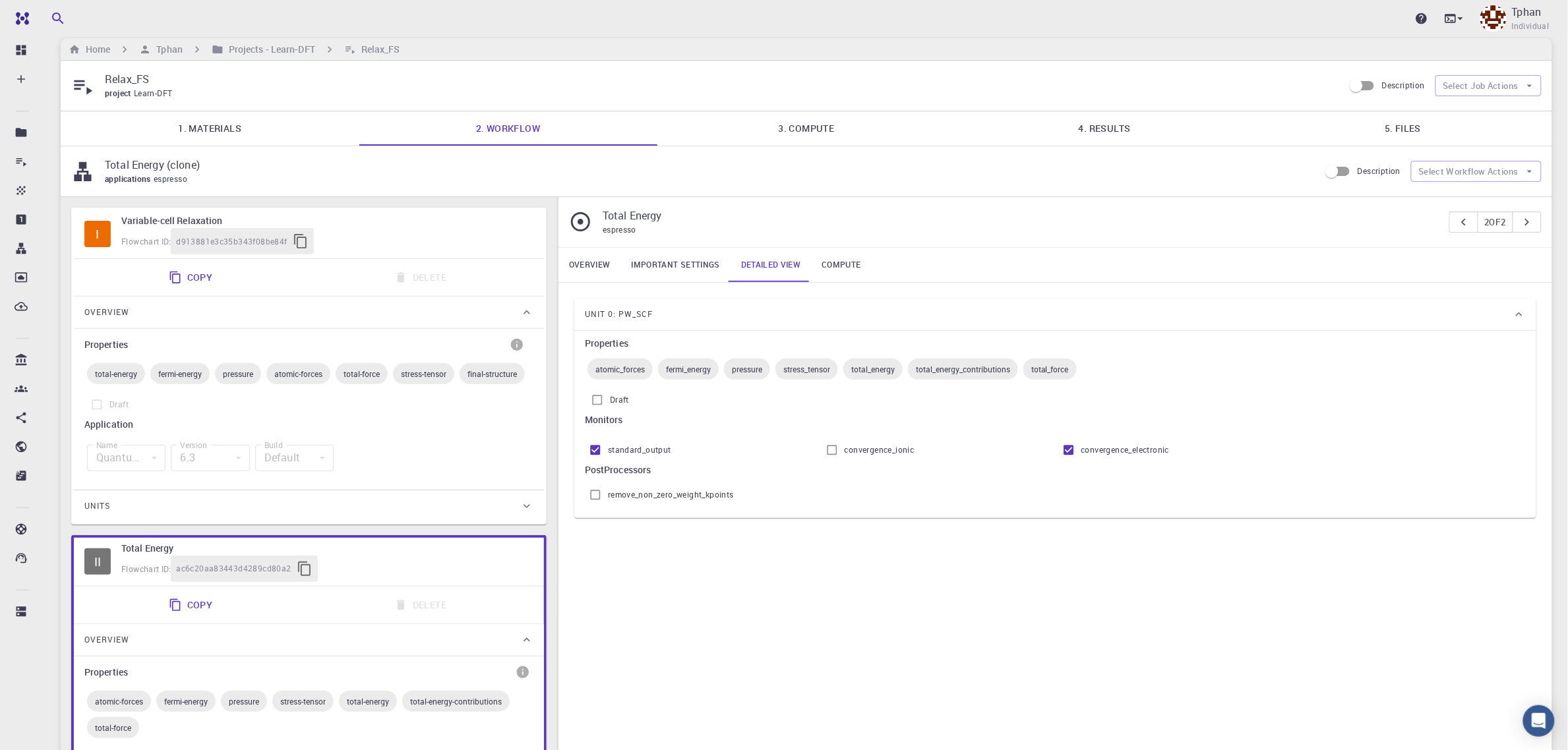
scroll to position [0, 0]
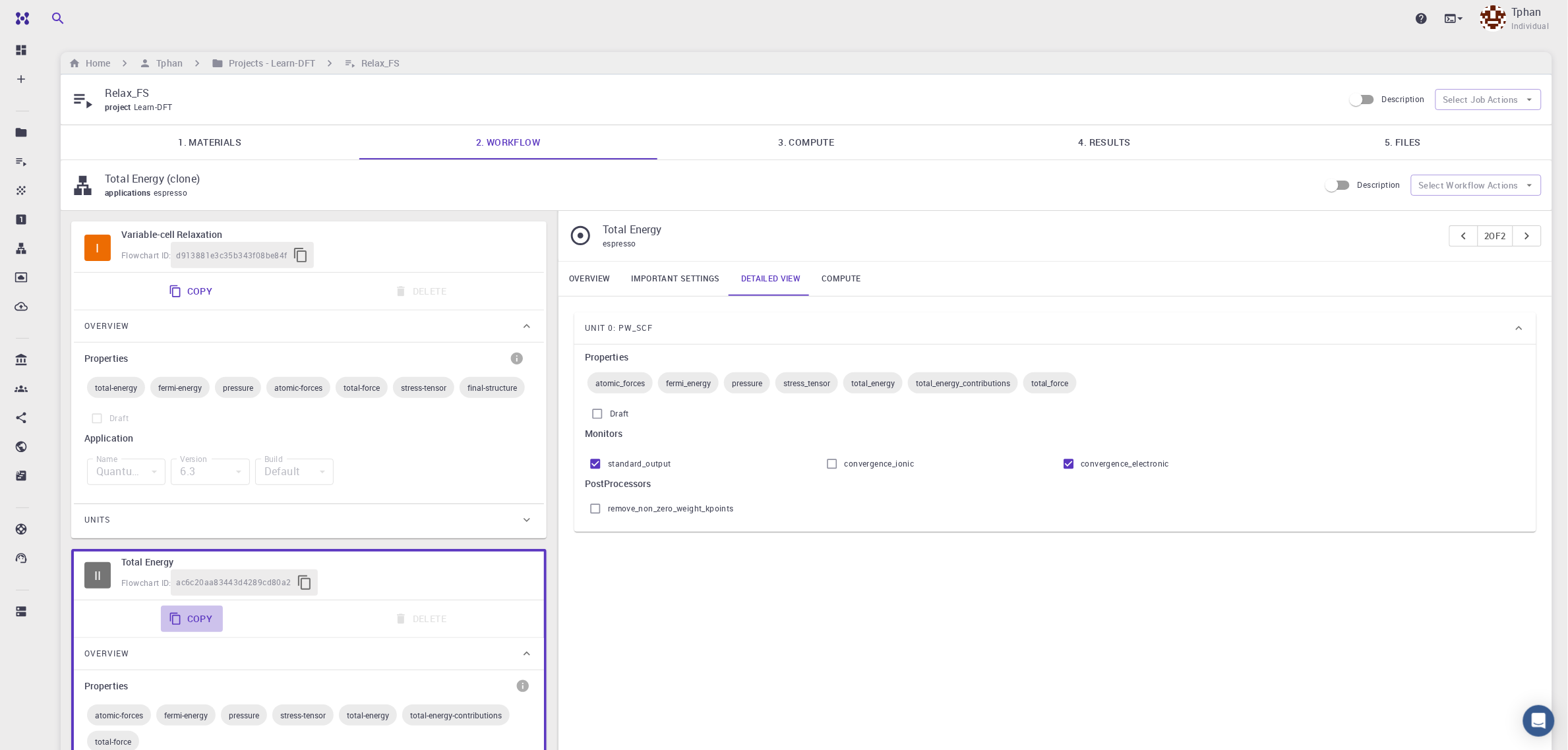
click at [187, 615] on button "Copy" at bounding box center [192, 619] width 63 height 26
click at [254, 615] on icon "Close" at bounding box center [246, 722] width 14 height 14
click at [393, 615] on div "Copy Delete" at bounding box center [308, 619] width 459 height 26
click at [410, 615] on div "Copy Delete" at bounding box center [308, 619] width 459 height 26
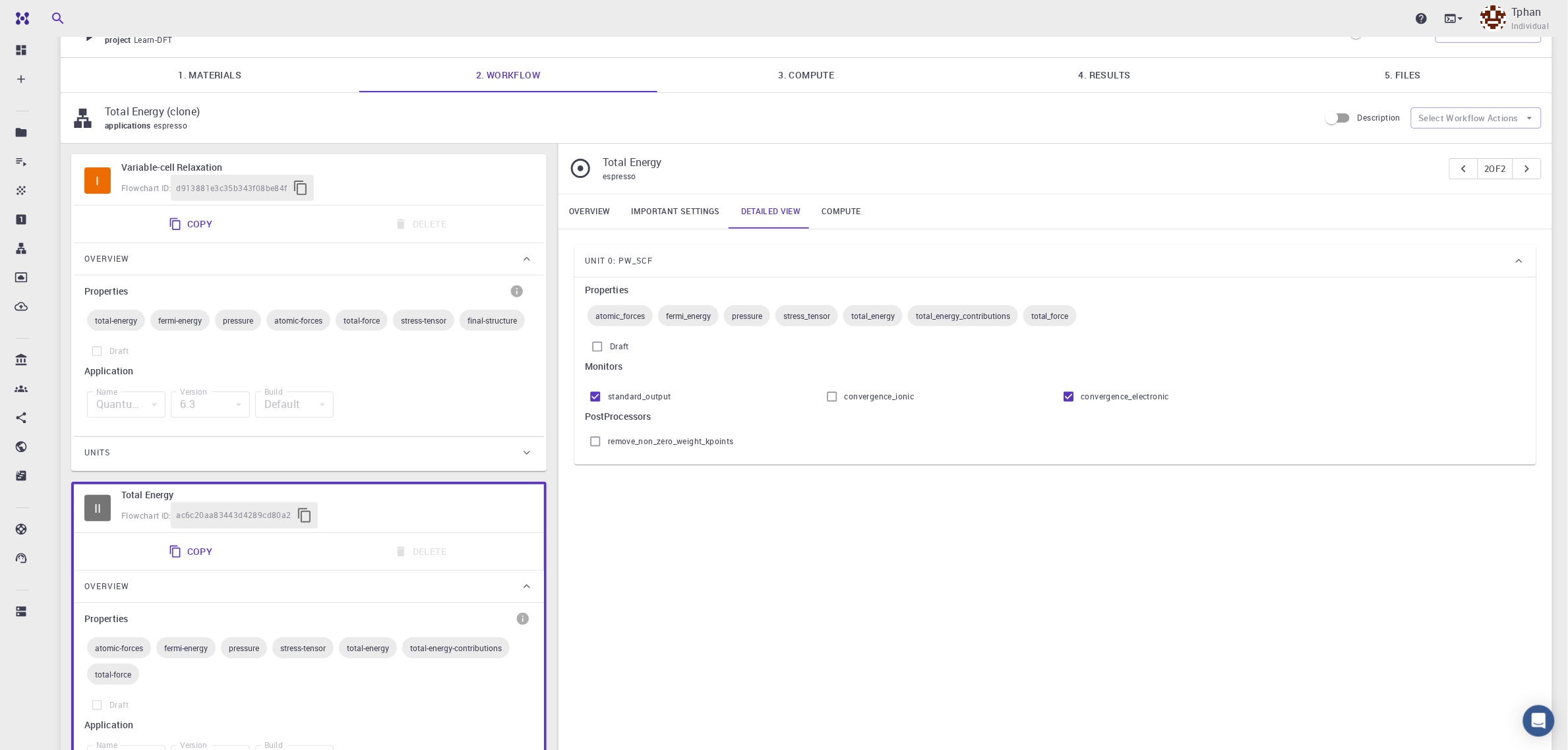
scroll to position [308, 0]
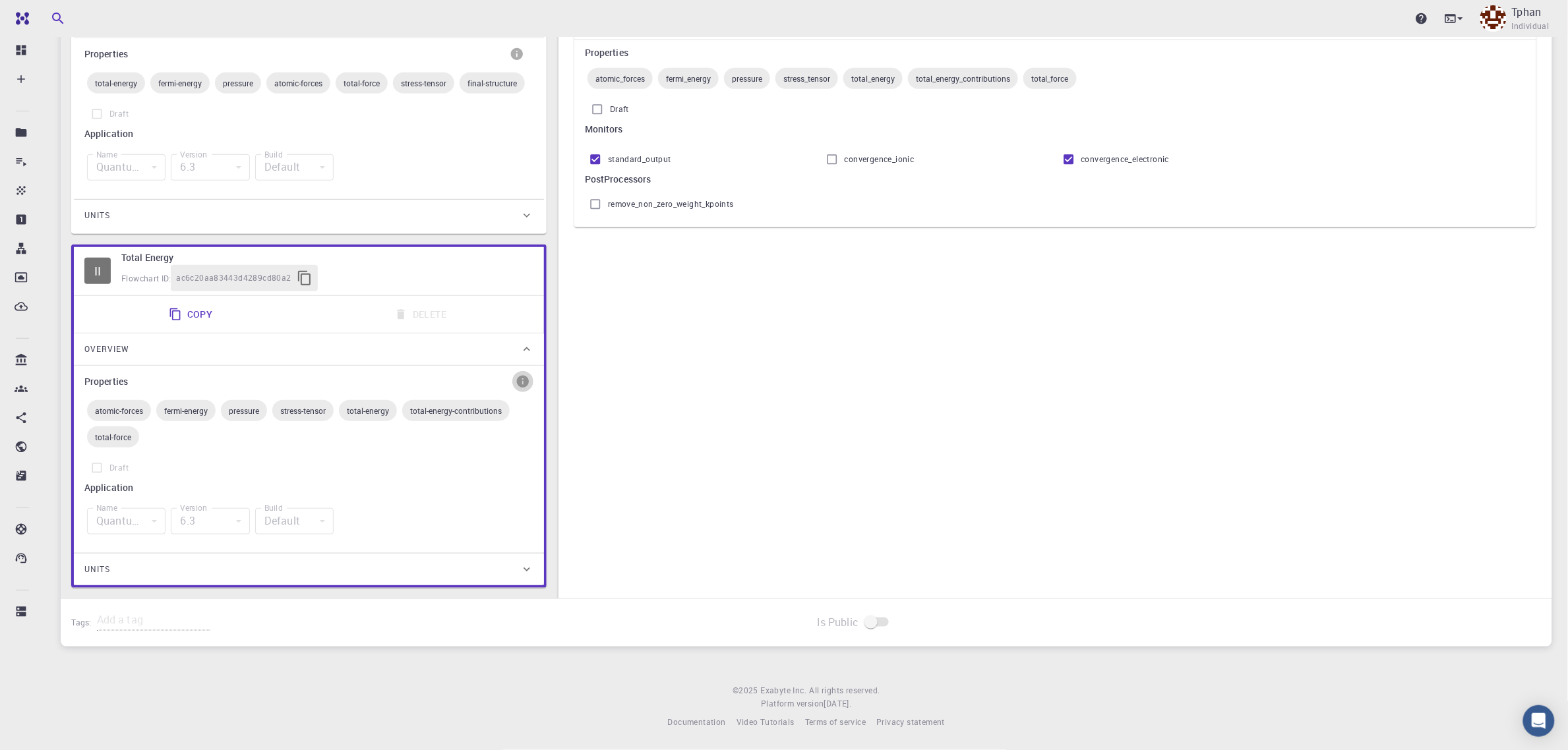
click at [522, 374] on icon "info" at bounding box center [522, 381] width 14 height 14
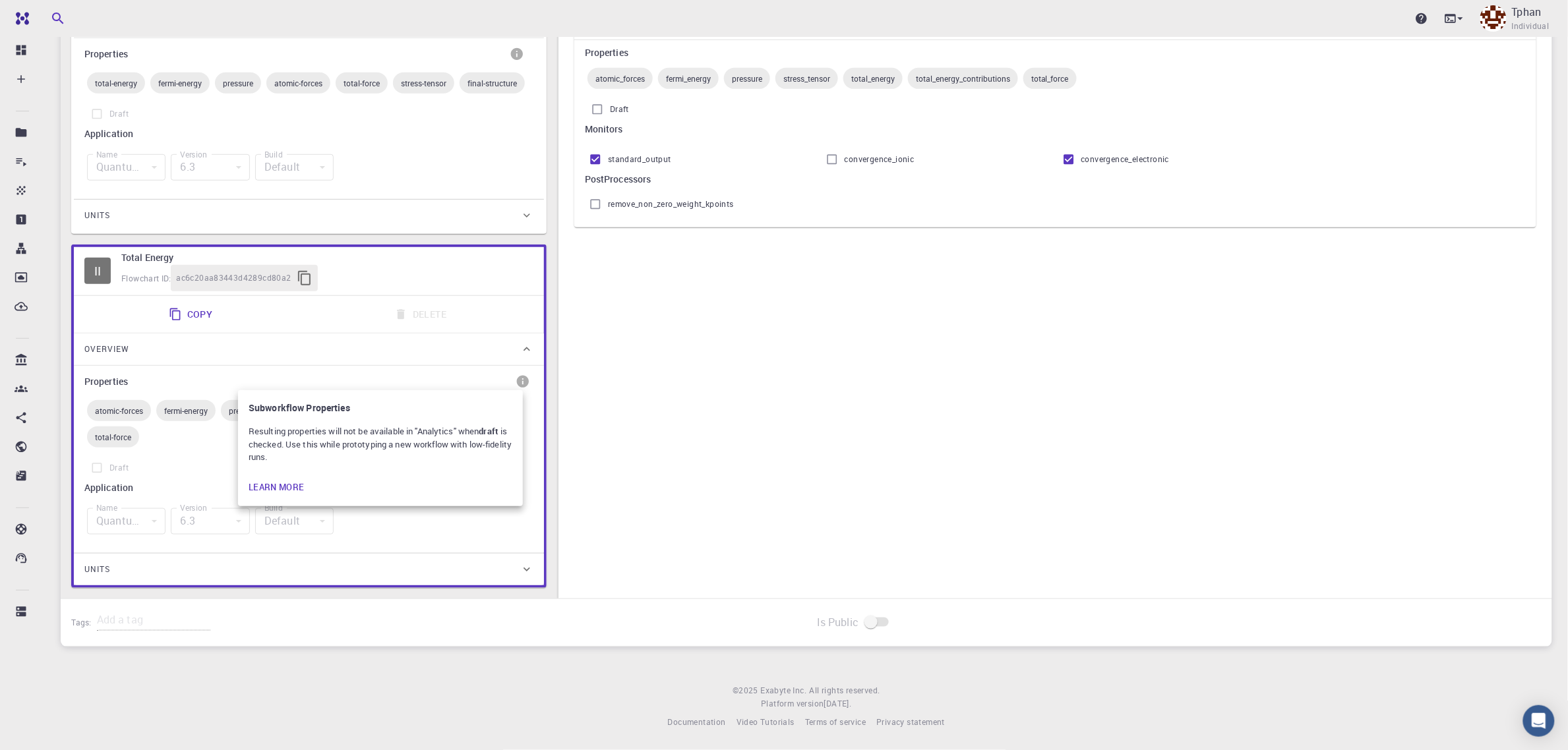
click at [528, 344] on div at bounding box center [784, 375] width 1568 height 750
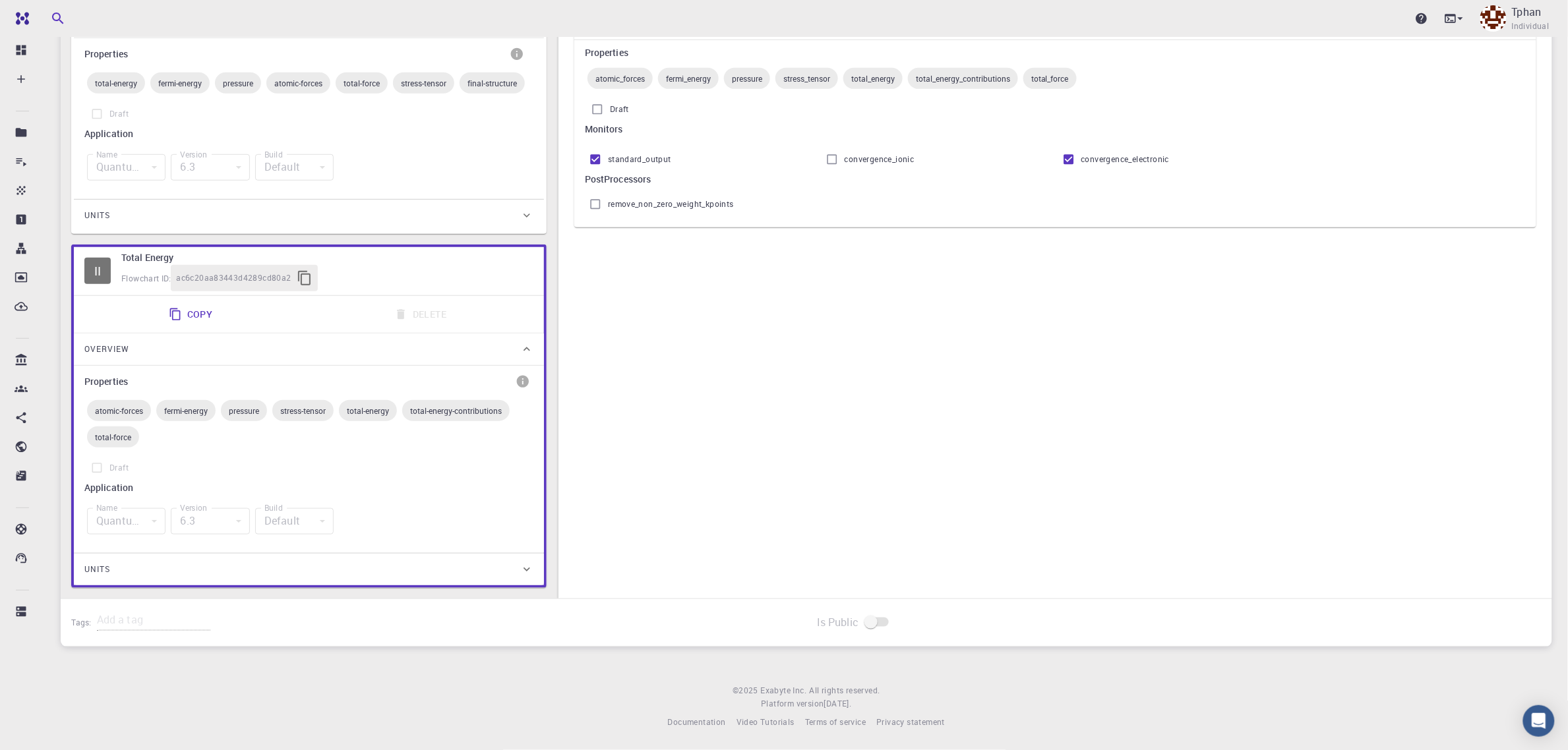
click at [528, 344] on icon at bounding box center [527, 349] width 13 height 13
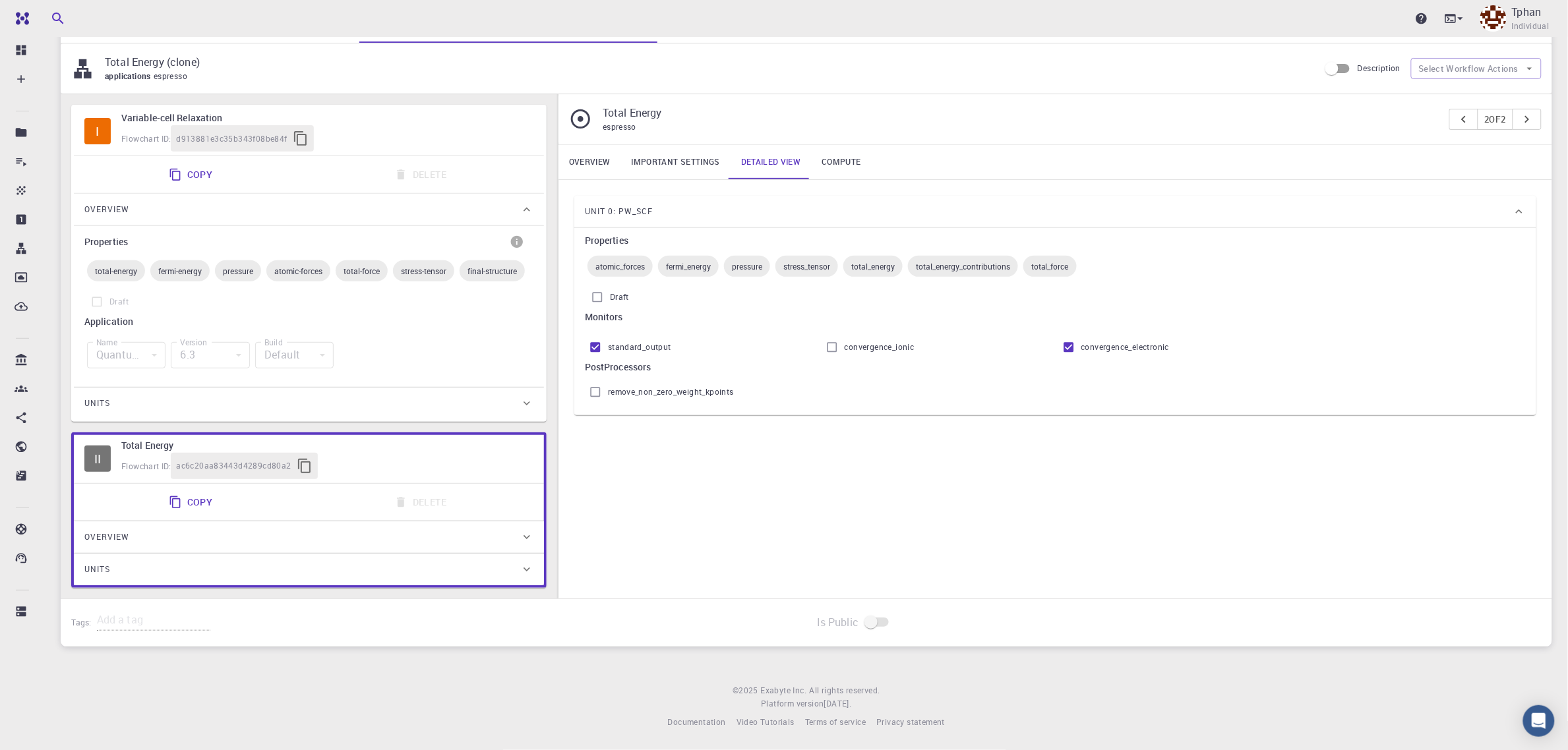
scroll to position [121, 0]
click at [308, 467] on icon "button" at bounding box center [304, 466] width 16 height 16
drag, startPoint x: 377, startPoint y: 514, endPoint x: 449, endPoint y: 514, distance: 72.0
click at [386, 515] on div "Copy Delete" at bounding box center [309, 502] width 470 height 37
click at [422, 502] on div "Copy Delete" at bounding box center [308, 502] width 459 height 26
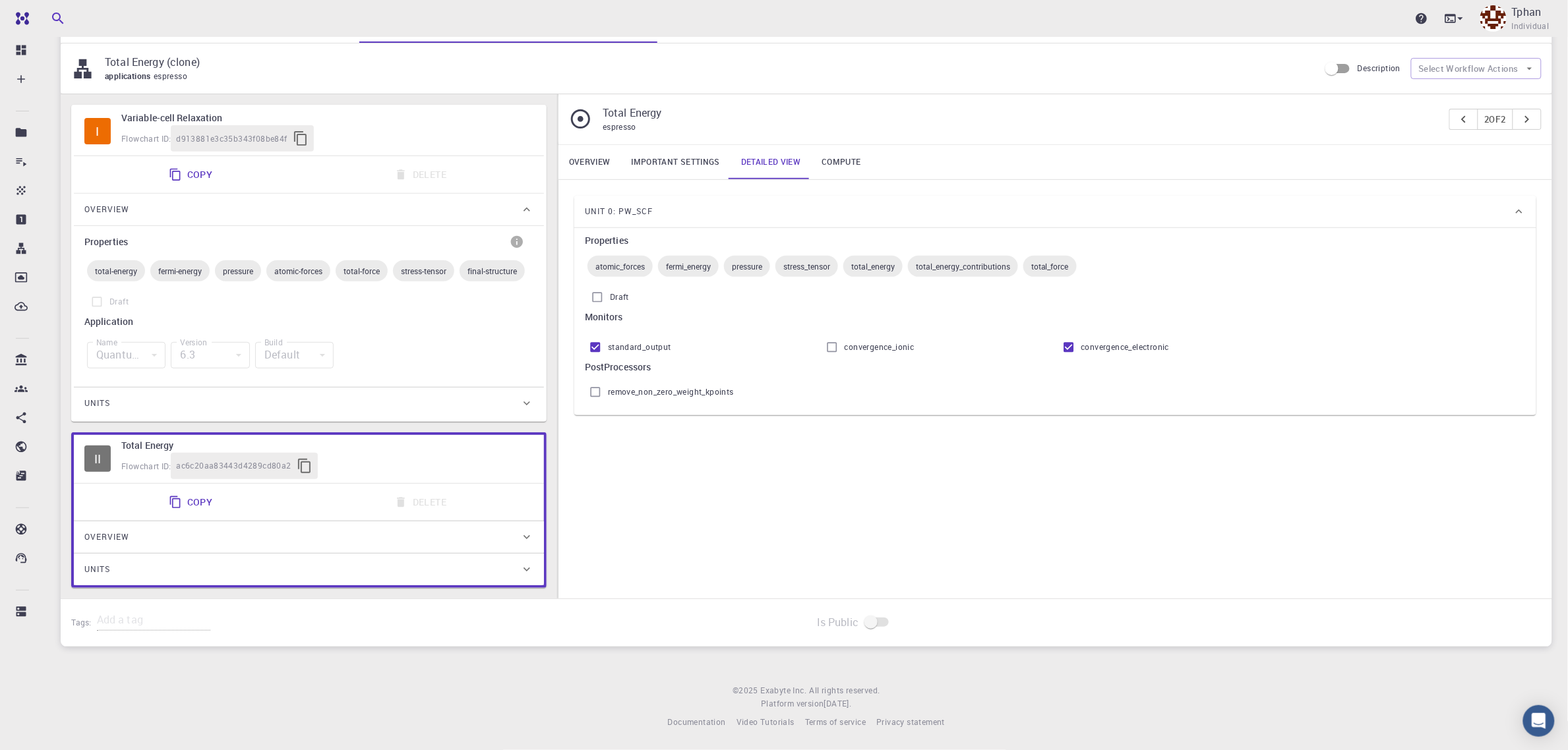
click at [421, 503] on div "Copy Delete" at bounding box center [308, 502] width 459 height 26
click at [937, 546] on div "Overview Important settings Detailed view Compute Unit 0: pw_scf Properties ato…" at bounding box center [1055, 372] width 994 height 454
click at [1066, 348] on input "convergence_electronic" at bounding box center [1069, 347] width 25 height 25
checkbox input "true"
click at [526, 539] on icon at bounding box center [527, 537] width 13 height 13
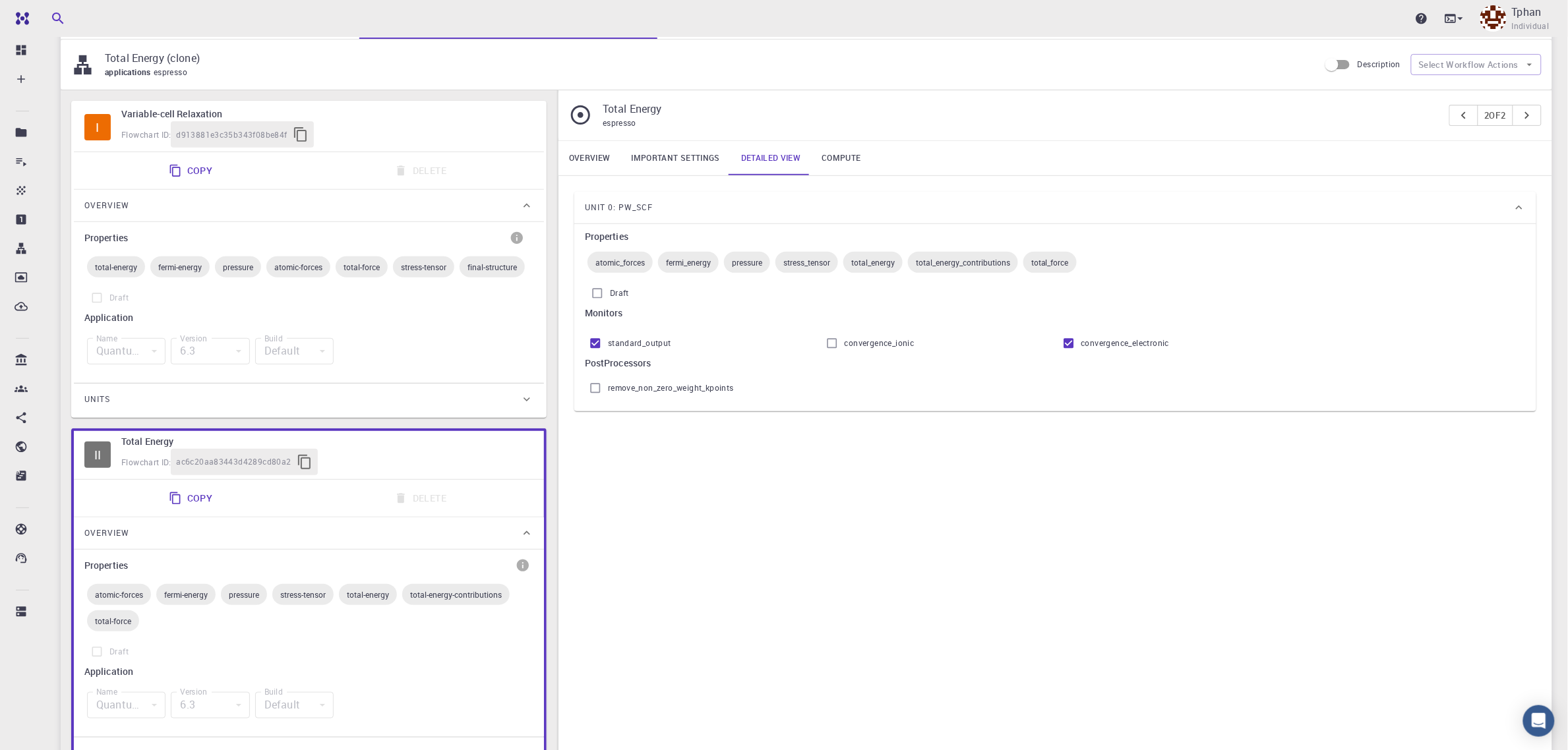
drag, startPoint x: 234, startPoint y: 145, endPoint x: 276, endPoint y: 126, distance: 46.1
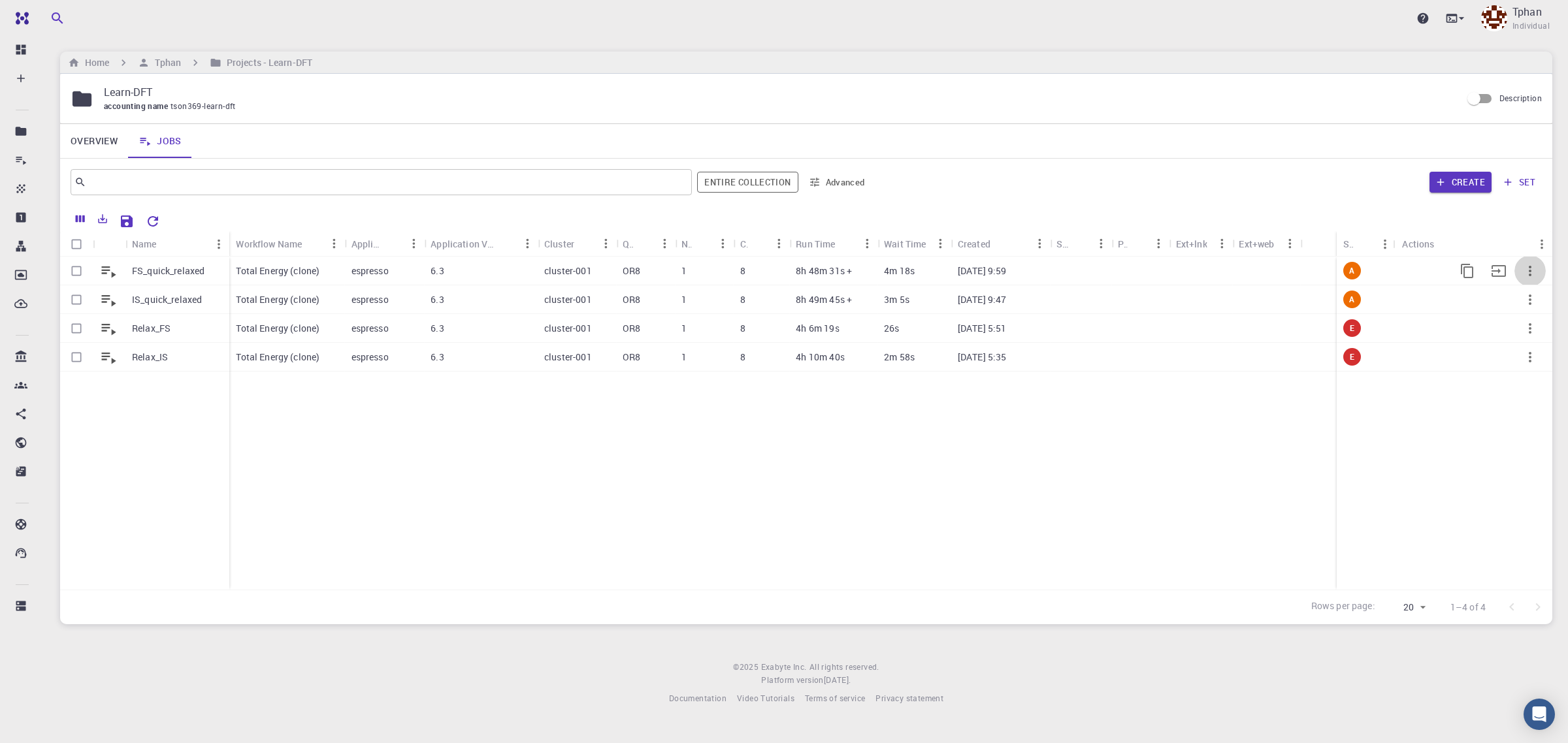
click at [1194, 265] on icon "button" at bounding box center [1530, 271] width 15 height 15
click at [1194, 341] on li "Expand" at bounding box center [1516, 341] width 80 height 21
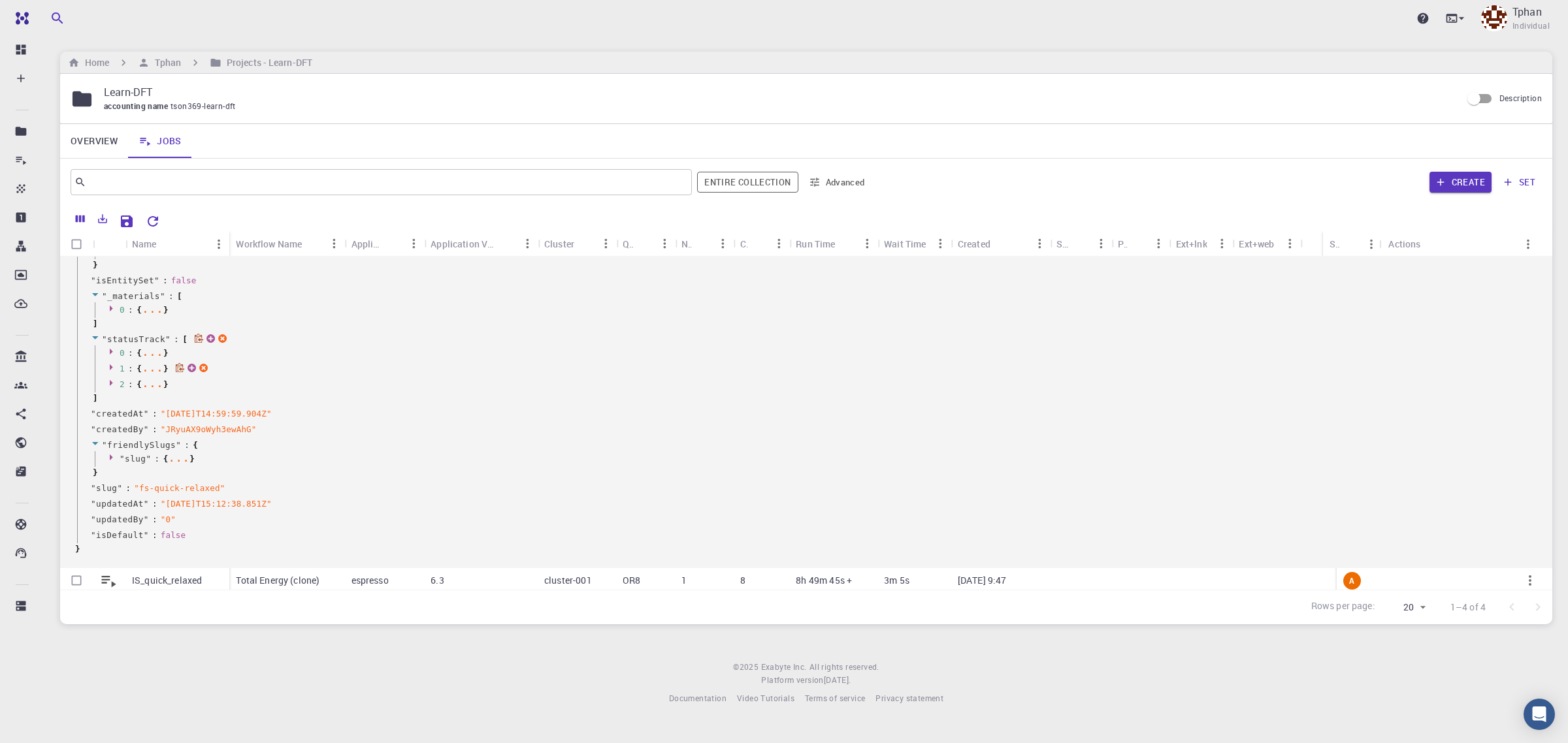
scroll to position [1199, 0]
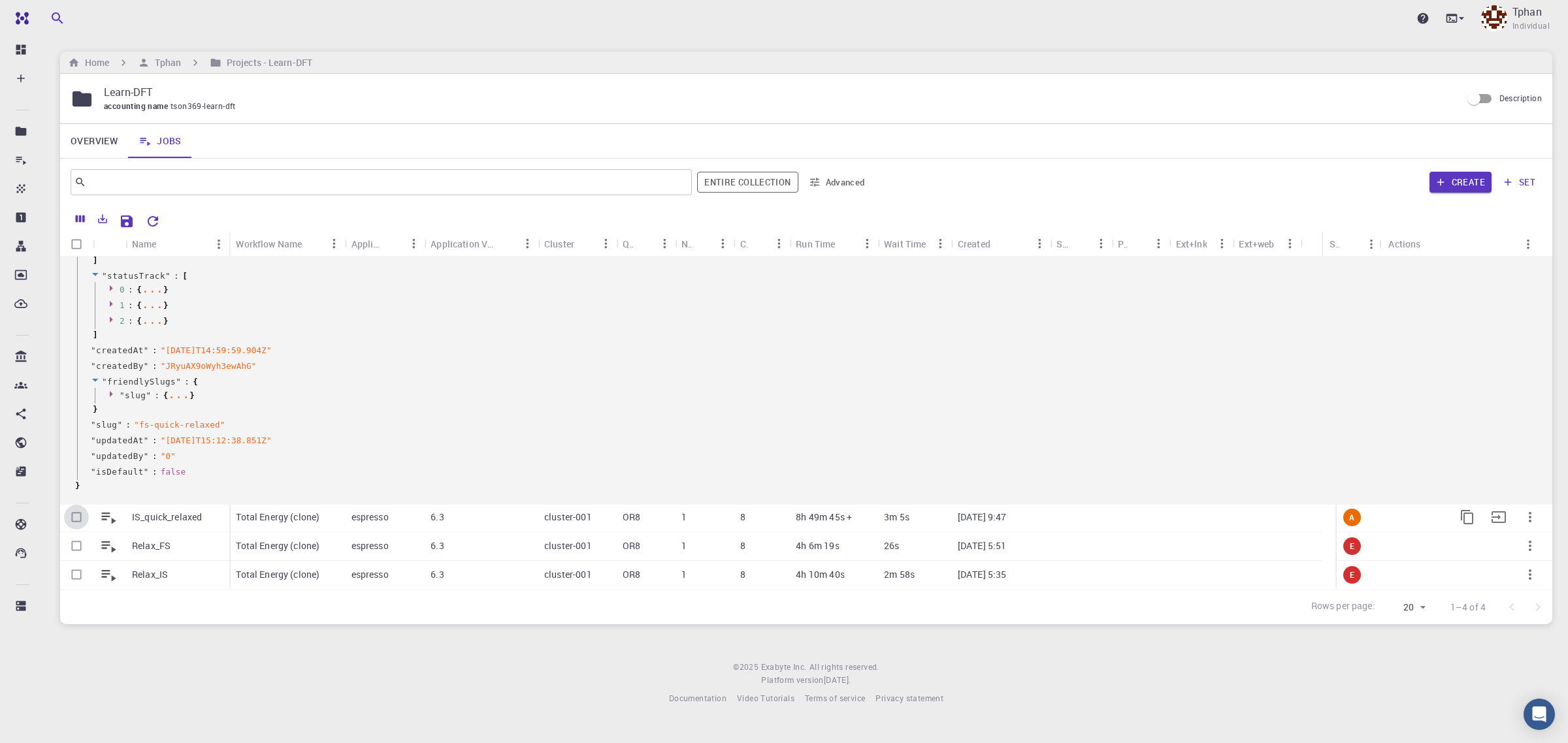
click at [74, 520] on input "Select row" at bounding box center [76, 517] width 25 height 25
checkbox input "true"
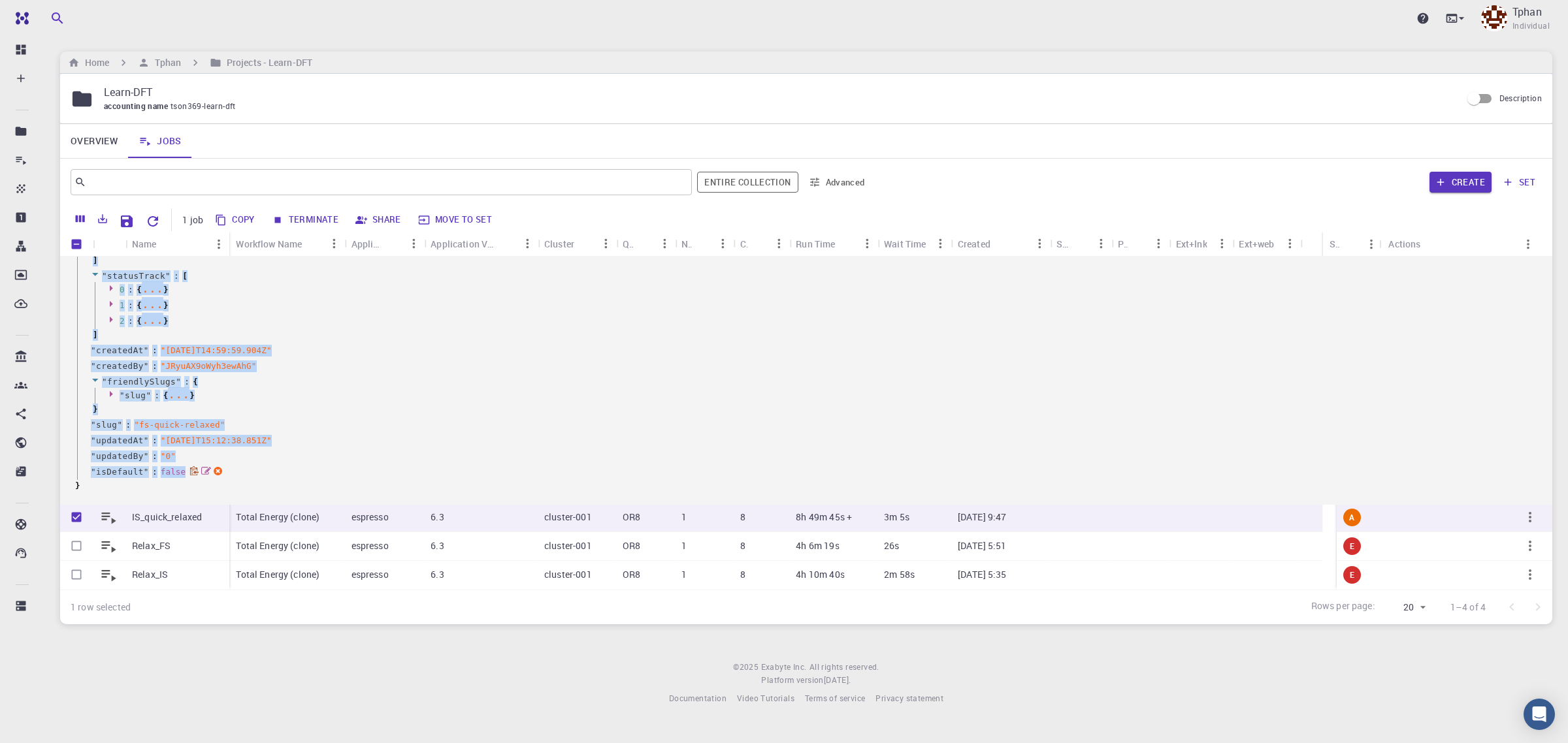
drag, startPoint x: 87, startPoint y: 295, endPoint x: 349, endPoint y: 471, distance: 315.6
copy div "" root " : { " _id " : " 3tgoFFXR8HgTgG9cg " " name " : " FS_quick_relaxed " " …"
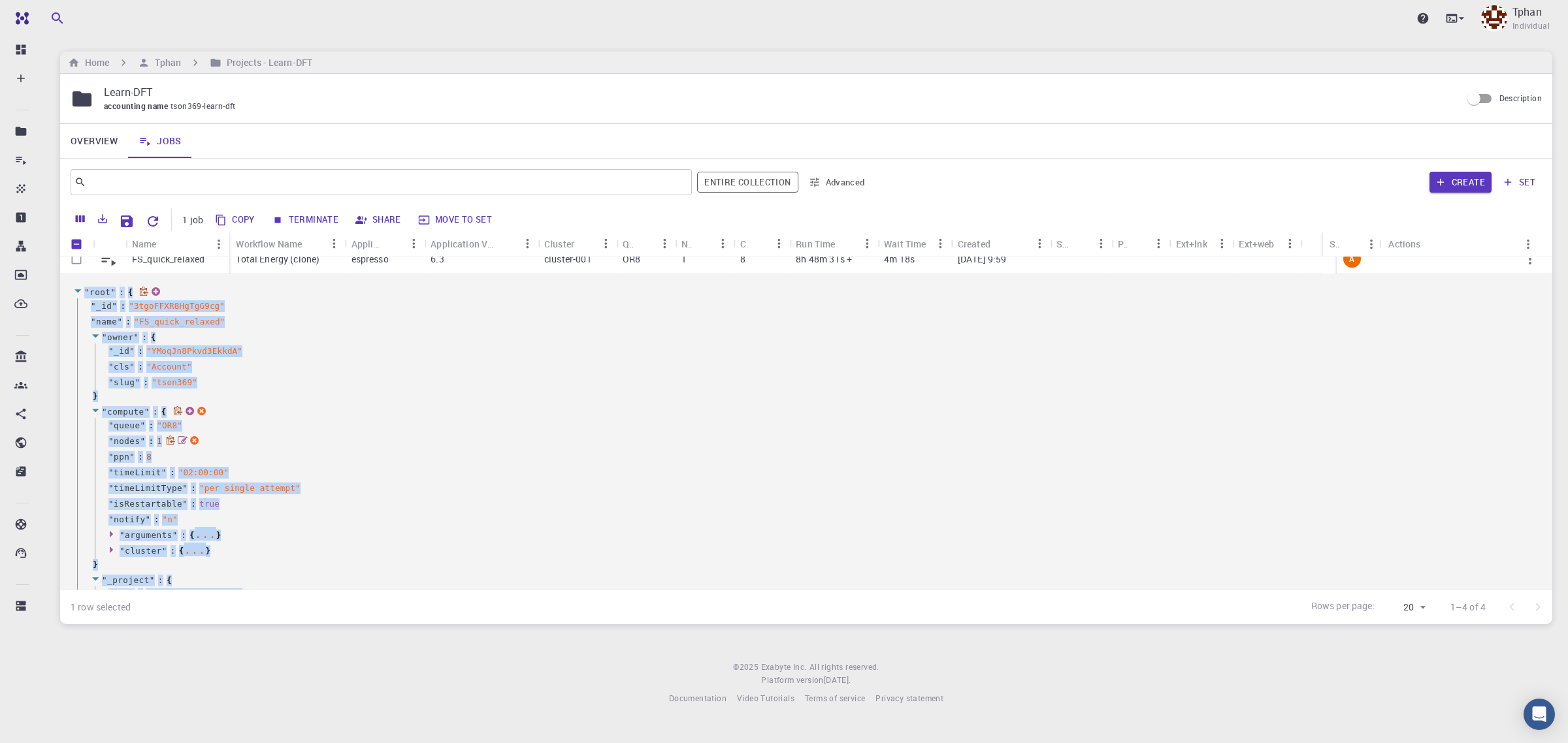
scroll to position [0, 0]
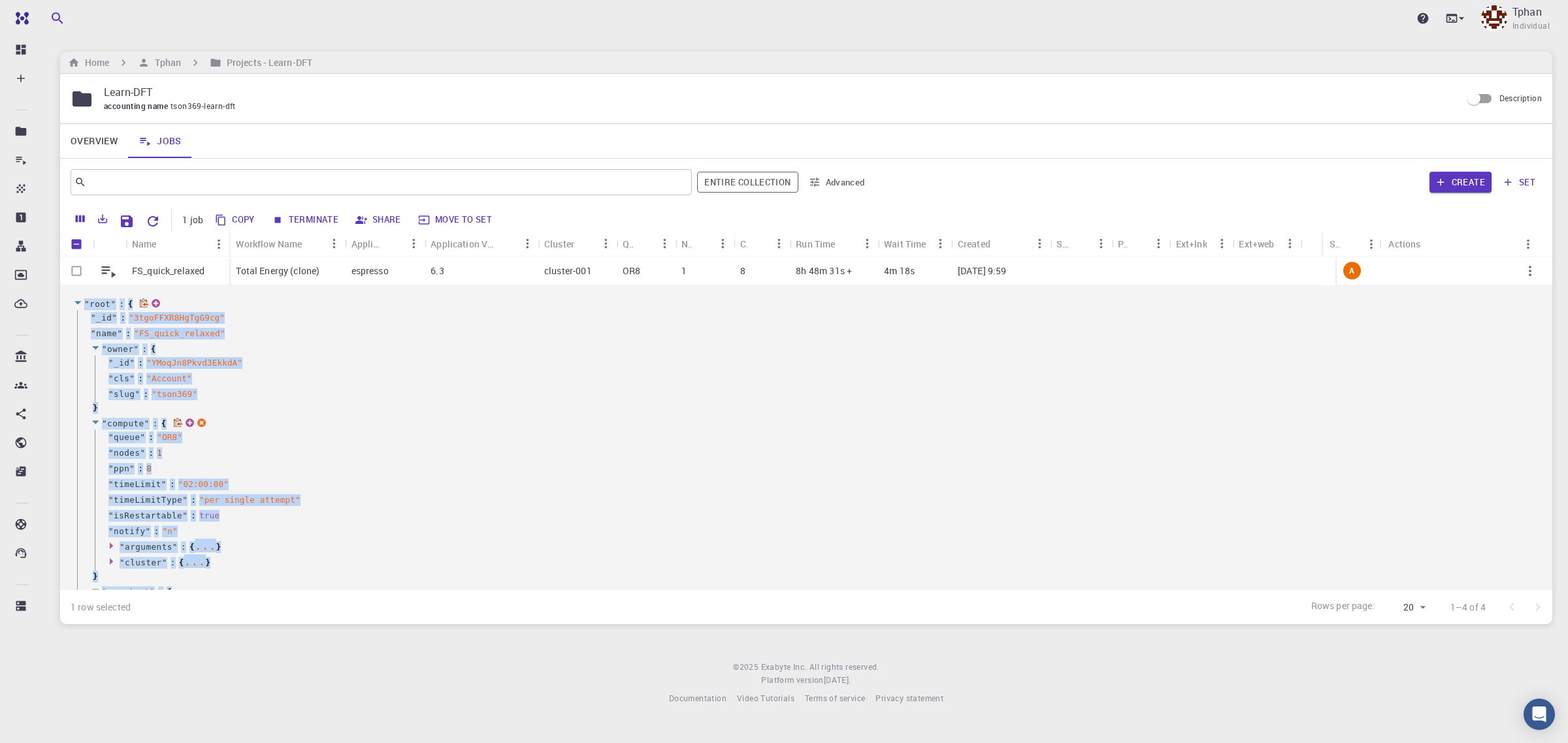
click at [1067, 419] on div "" compute " : { " queue " : " OR8 " " nodes " : 1 " ppn " : 8 " timeLimit " : "…" at bounding box center [809, 500] width 1462 height 168
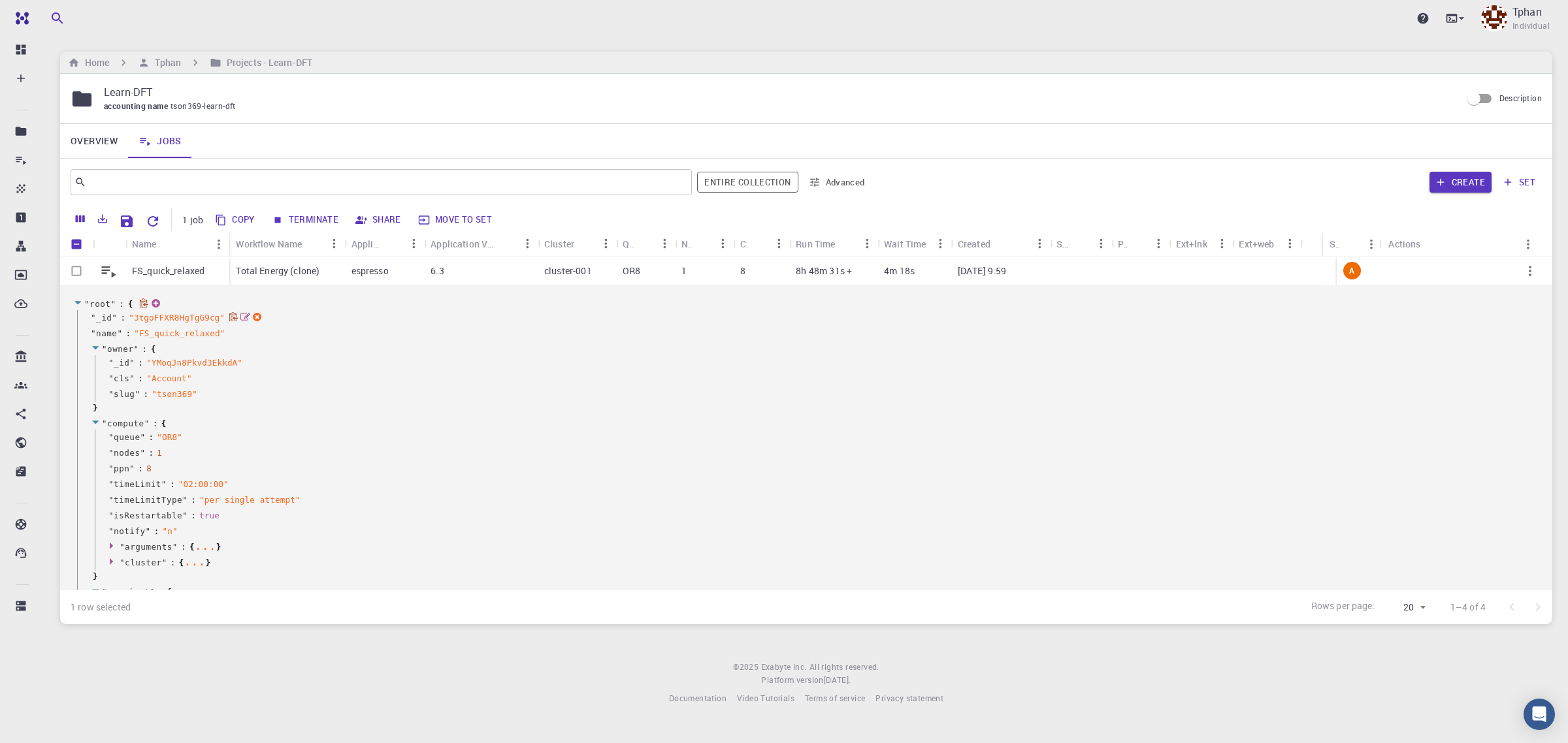
click at [75, 302] on icon at bounding box center [78, 303] width 10 height 9
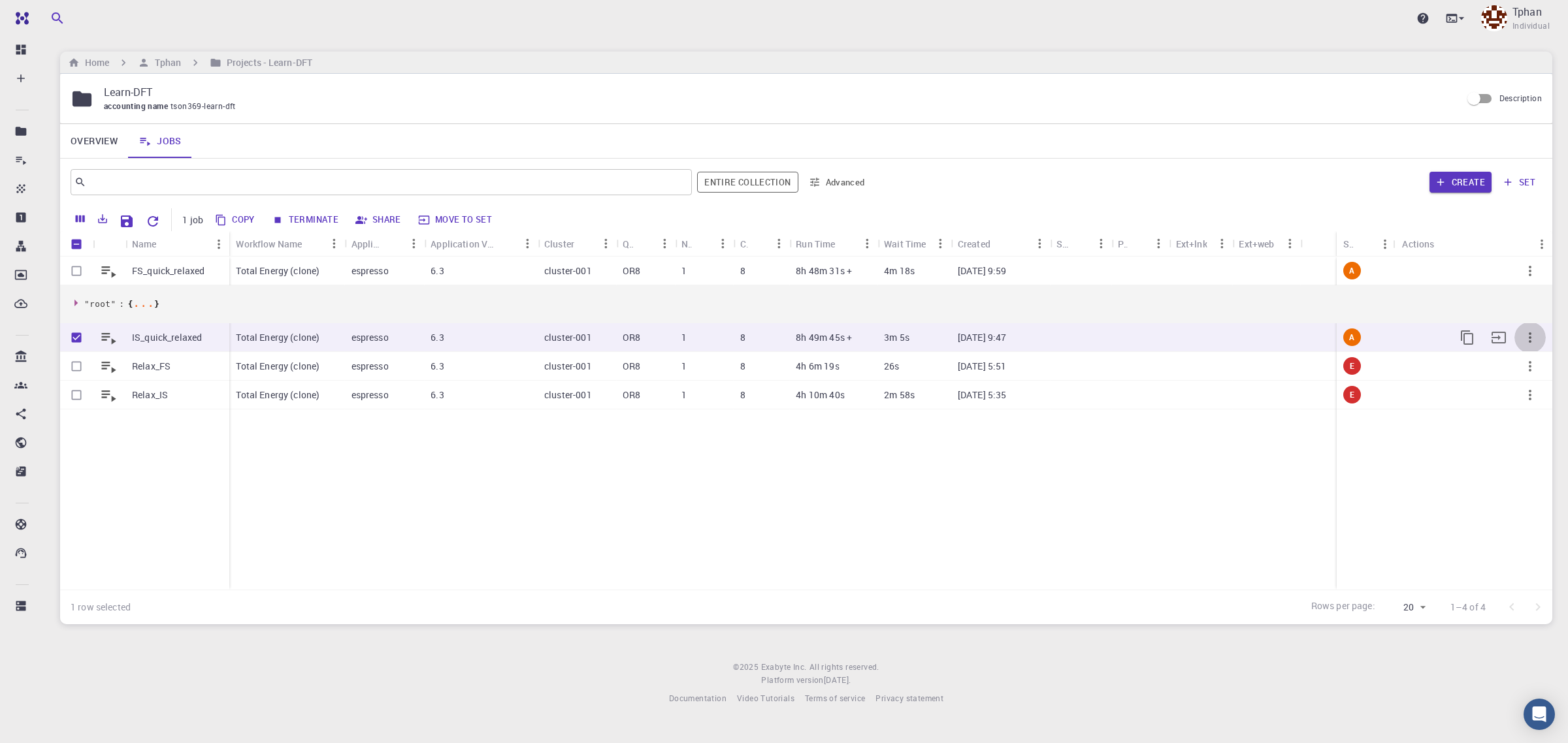
click at [1194, 333] on icon "button" at bounding box center [1530, 337] width 15 height 15
click at [1194, 407] on span "Expand" at bounding box center [1524, 409] width 28 height 13
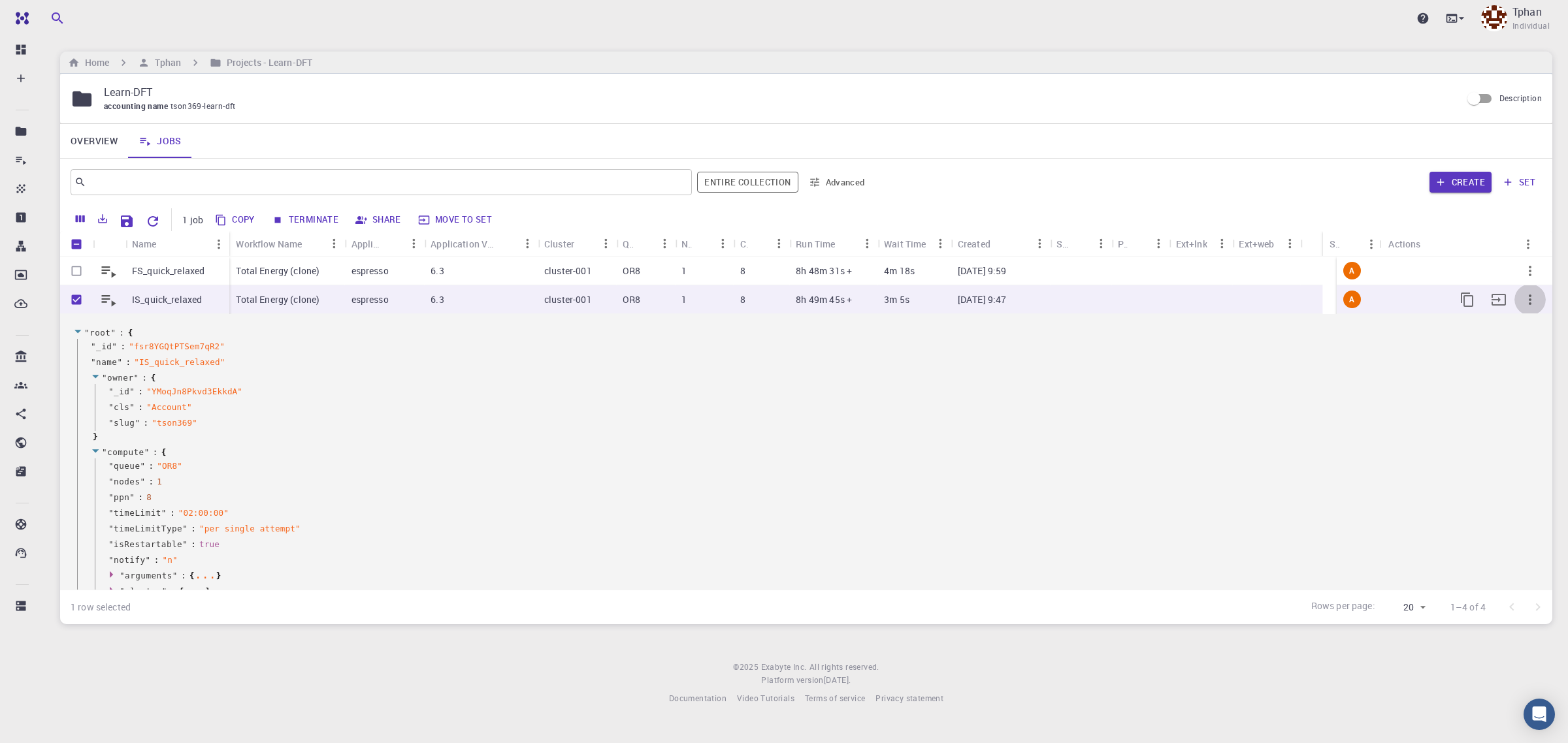
click at [1194, 304] on icon "button" at bounding box center [1530, 299] width 15 height 15
click at [79, 300] on div at bounding box center [784, 372] width 1568 height 743
click at [77, 302] on input "Unselect row" at bounding box center [76, 299] width 25 height 25
checkbox input "false"
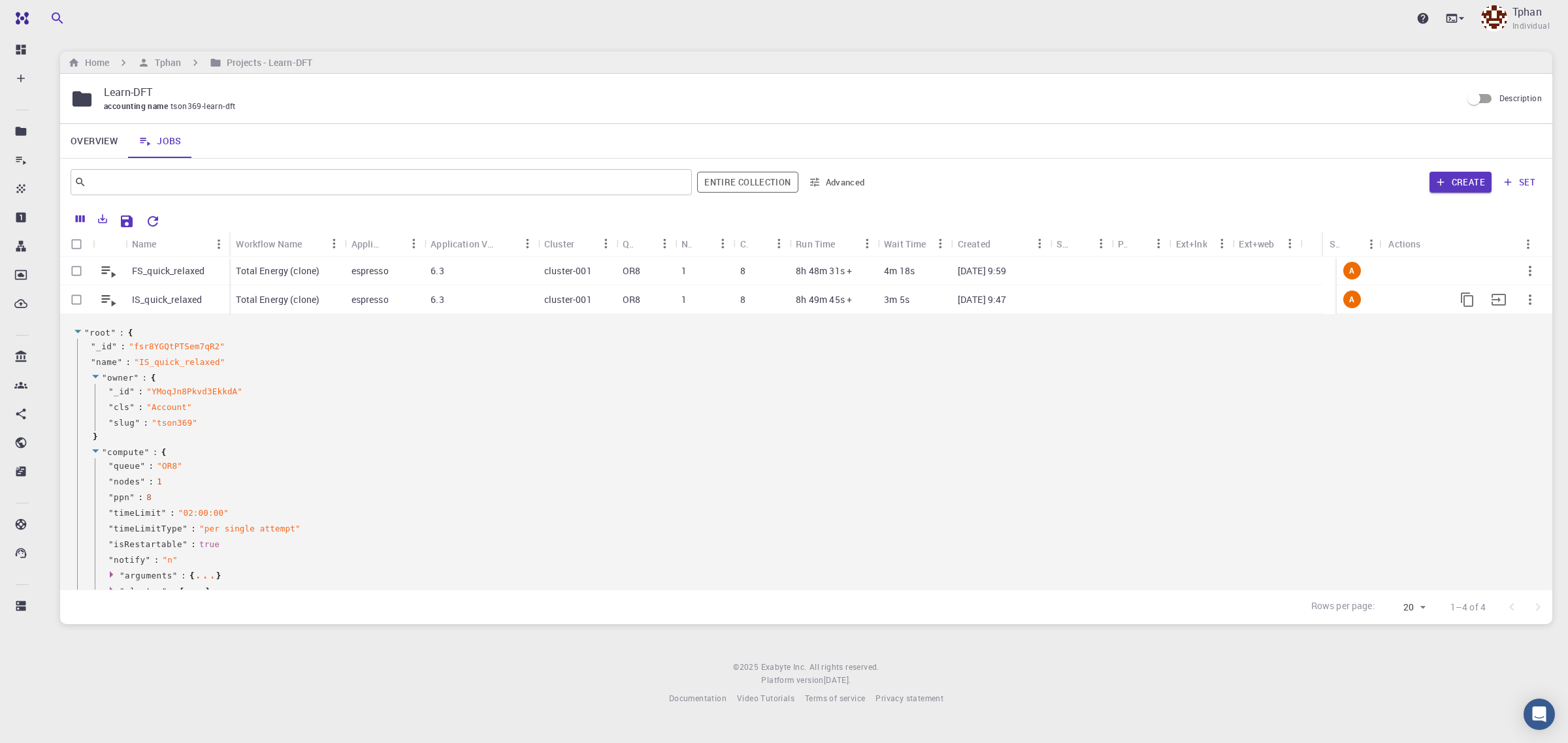
click at [1194, 299] on icon "button" at bounding box center [1530, 300] width 3 height 11
click at [1194, 393] on span "Collapse" at bounding box center [1526, 395] width 33 height 13
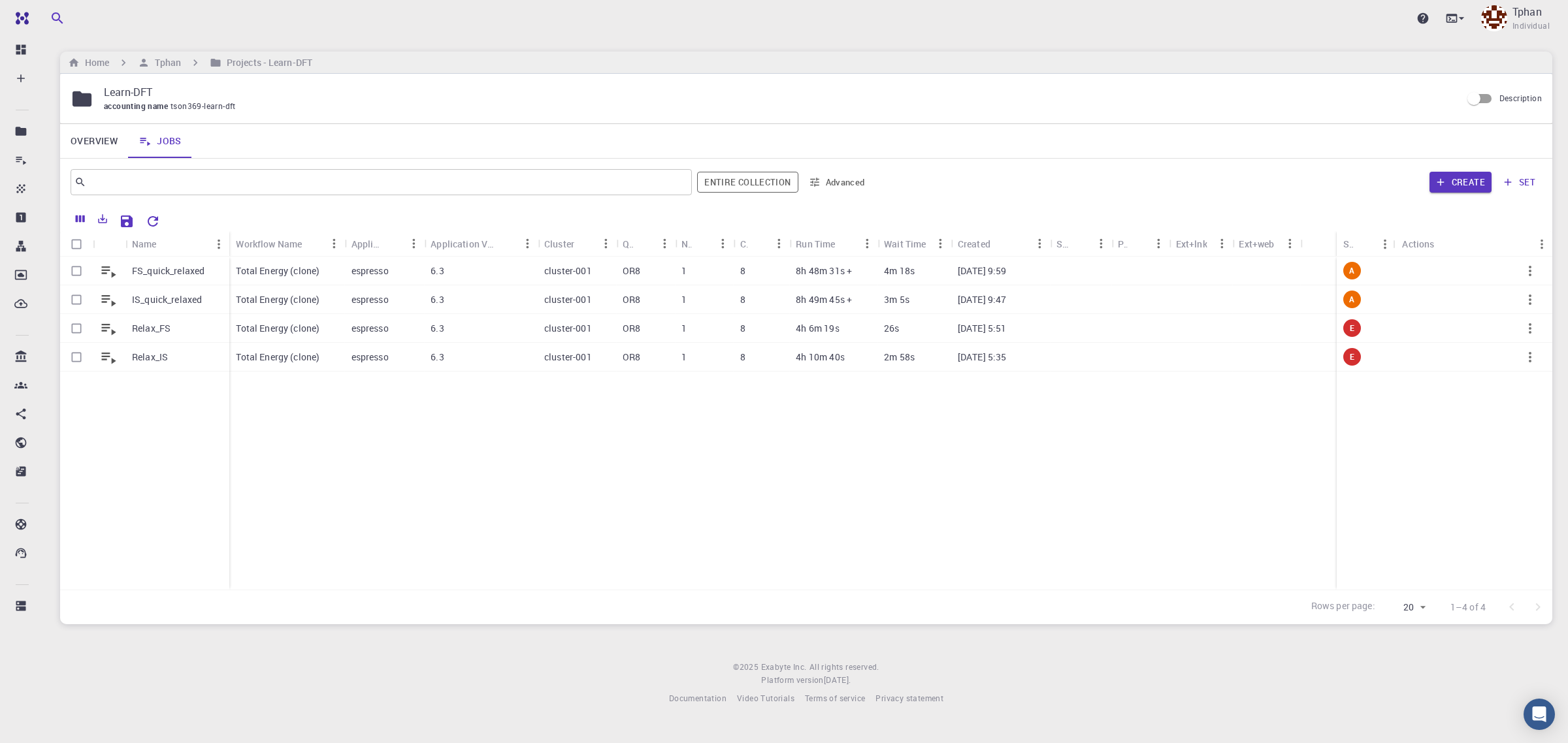
click at [670, 448] on div "FS_quick_relaxed IS_quick_relaxed Relax_FS Relax_IS Total Energy (clone) espres…" at bounding box center [806, 423] width 1493 height 333
click at [73, 273] on input "Select row" at bounding box center [76, 271] width 25 height 25
checkbox input "true"
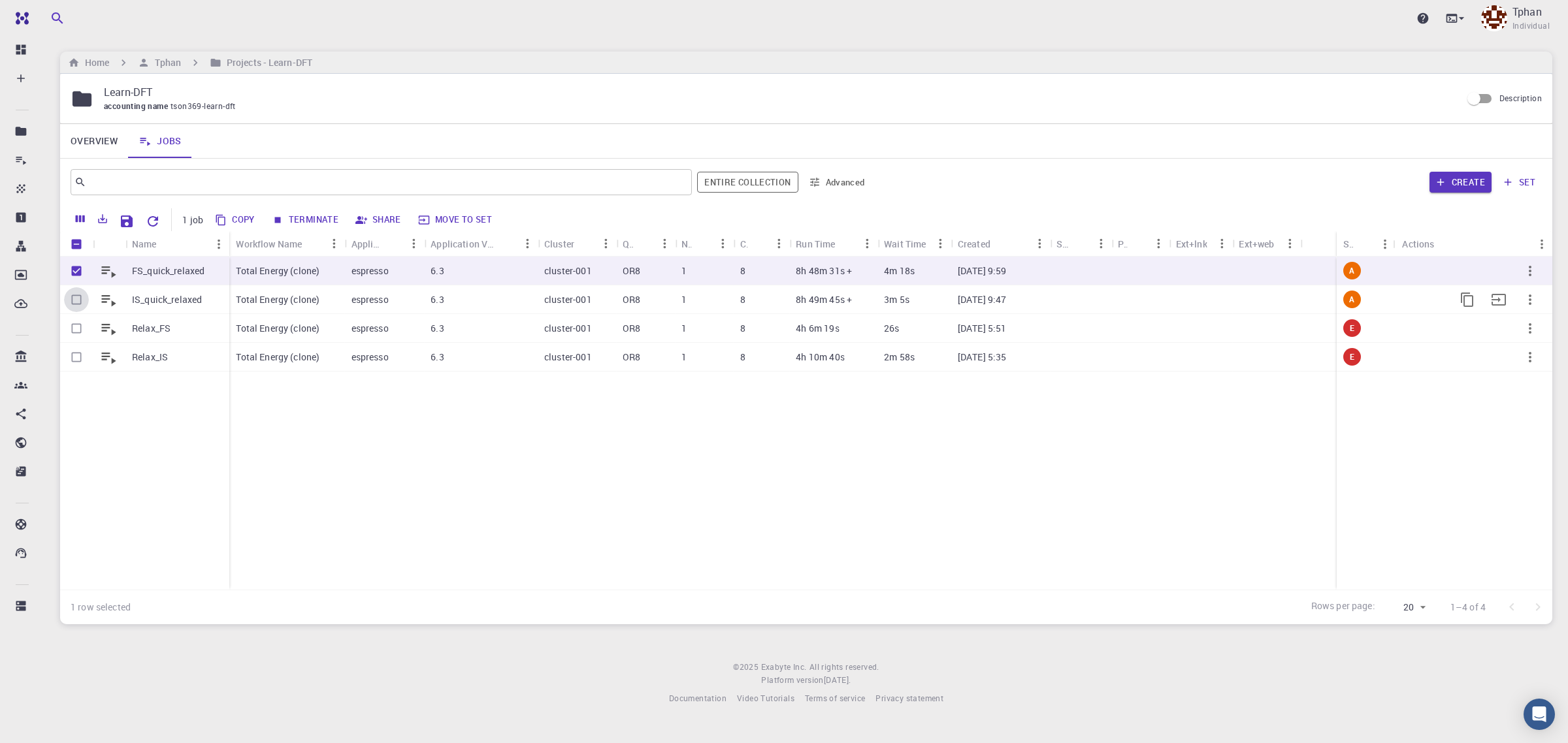
click at [77, 295] on input "Select row" at bounding box center [76, 299] width 25 height 25
checkbox input "true"
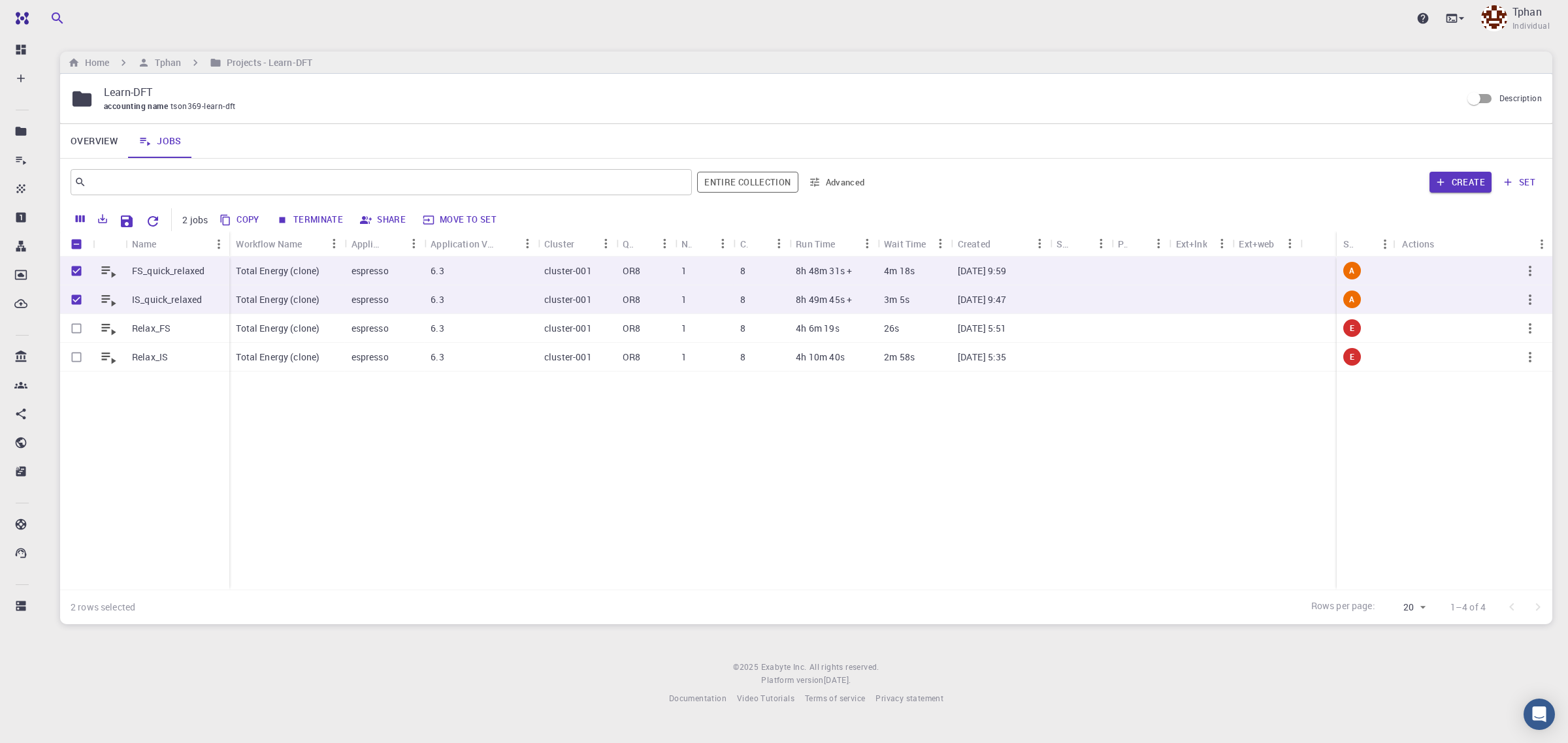
click at [317, 219] on button "Terminate" at bounding box center [310, 220] width 76 height 21
checkbox input "false"
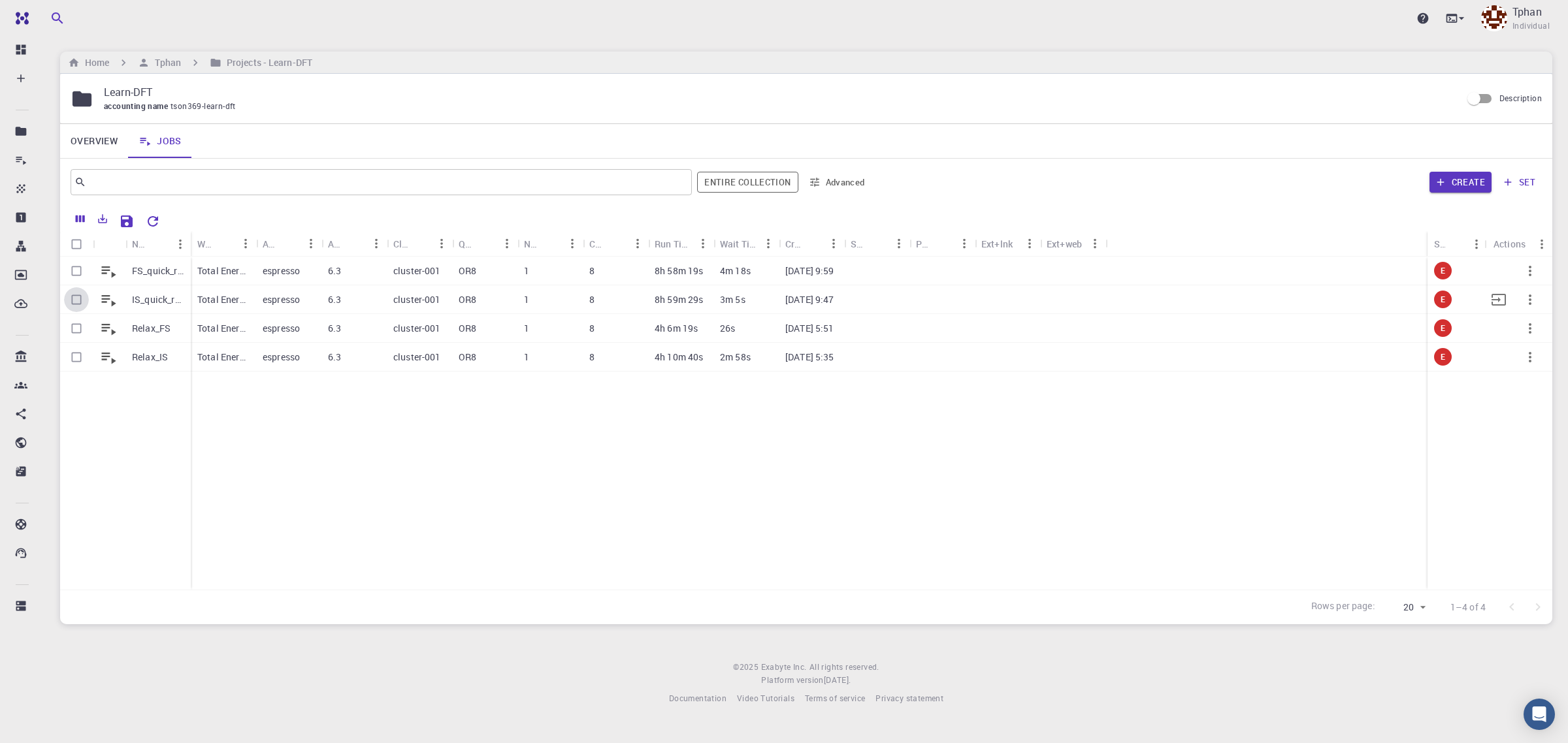
click at [76, 302] on input "Select row" at bounding box center [76, 299] width 25 height 25
checkbox input "true"
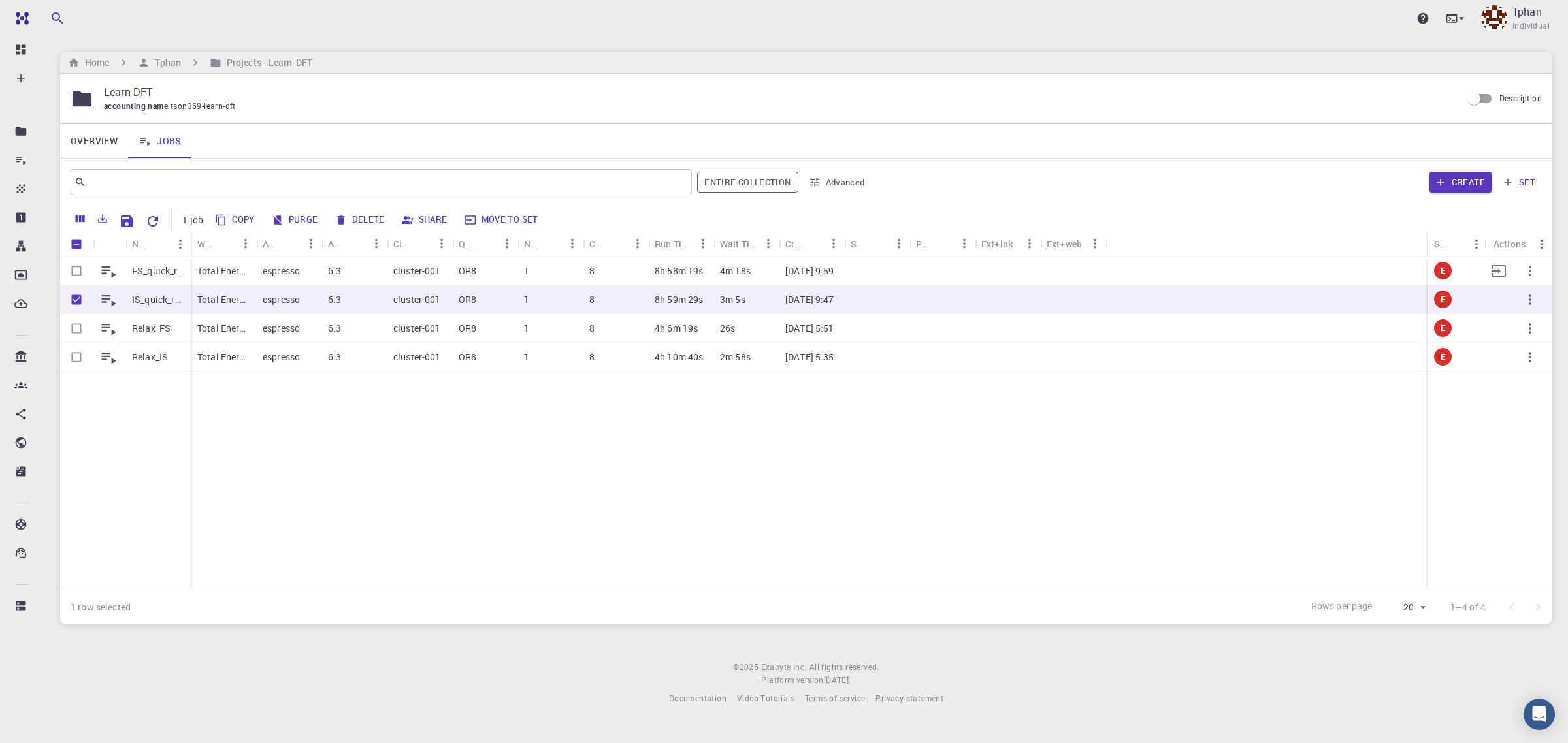
click at [79, 273] on input "Select row" at bounding box center [76, 271] width 25 height 25
checkbox input "true"
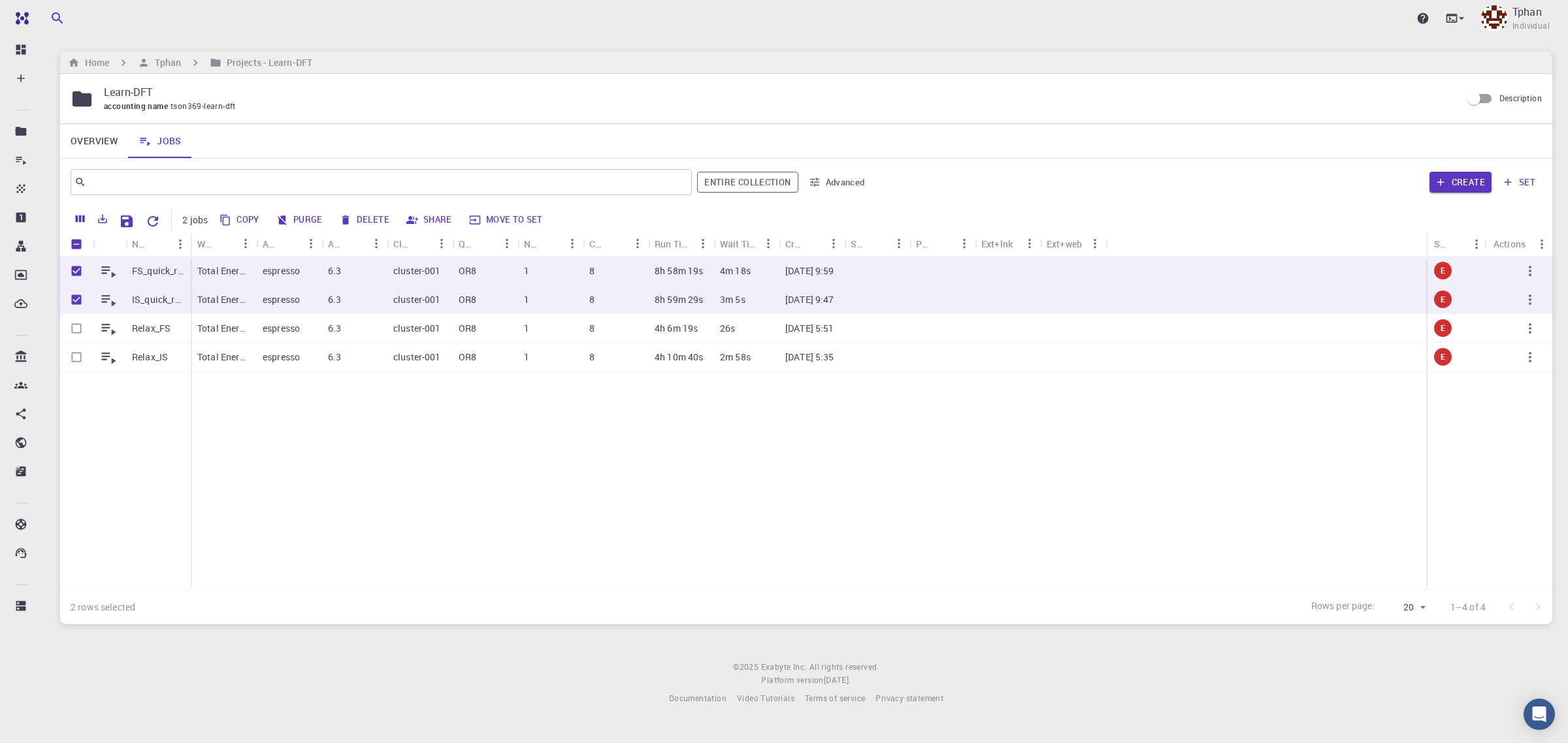
click at [250, 222] on button "Copy" at bounding box center [240, 220] width 49 height 21
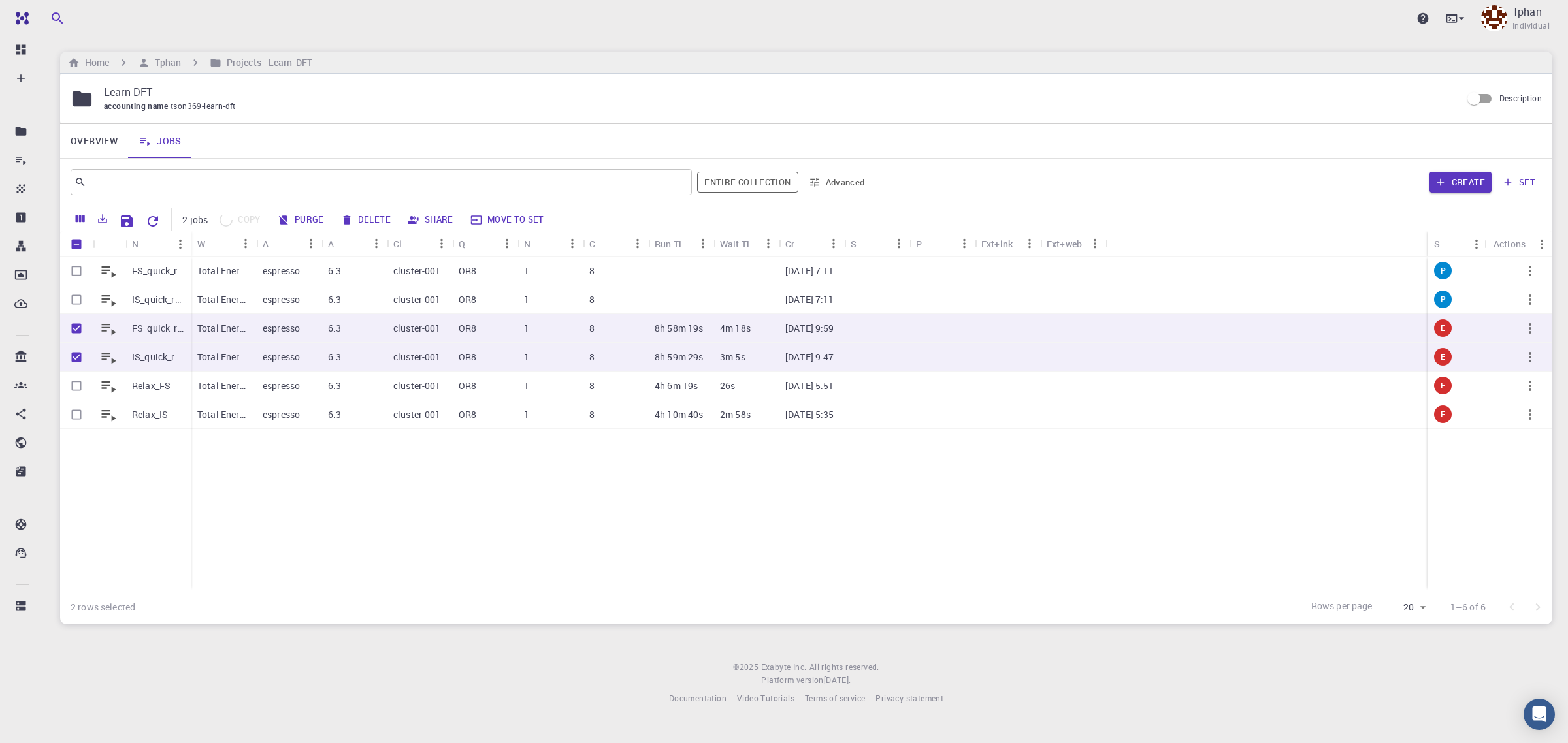
checkbox input "false"
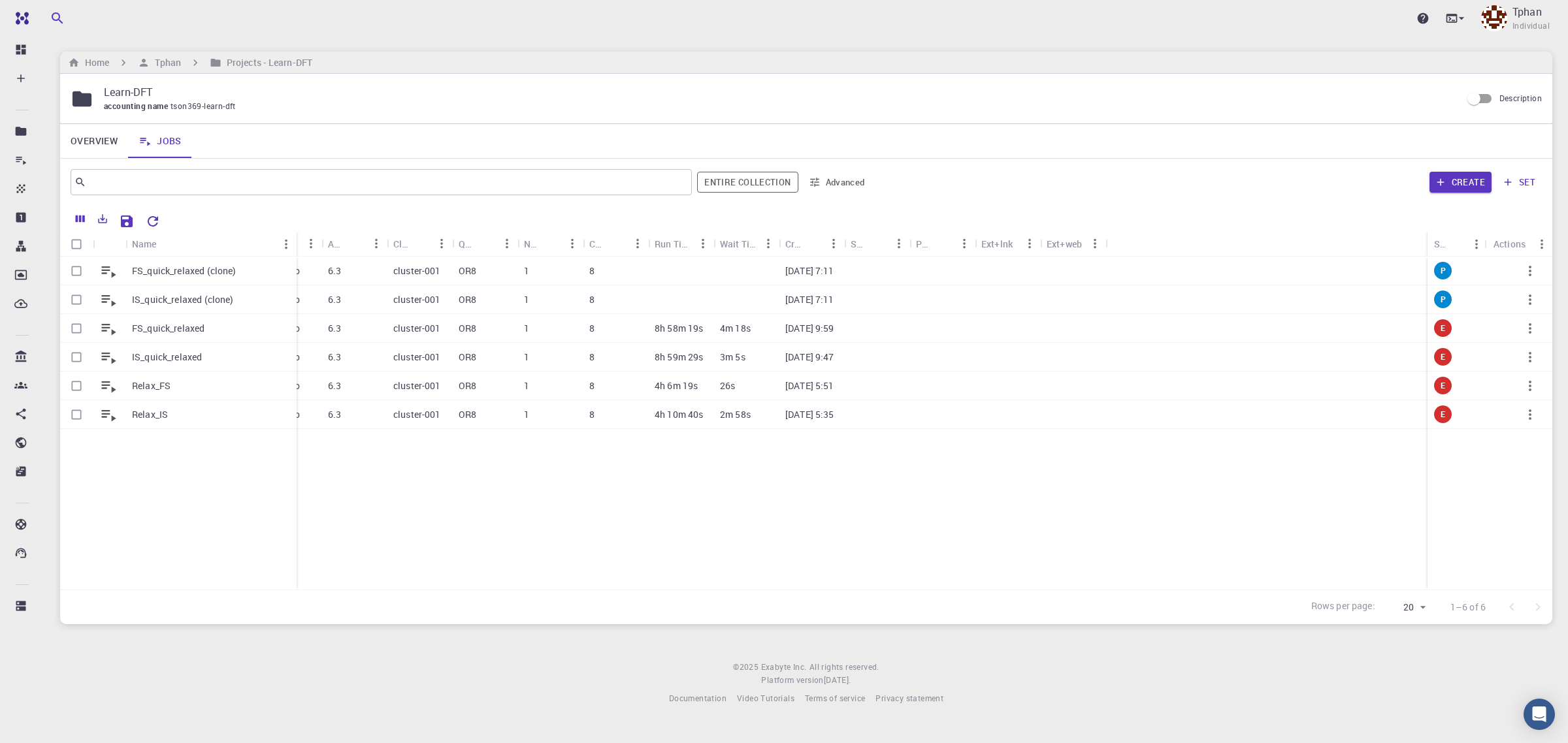
drag, startPoint x: 190, startPoint y: 240, endPoint x: 296, endPoint y: 240, distance: 106.0
click at [296, 240] on div "Name" at bounding box center [298, 244] width 13 height 26
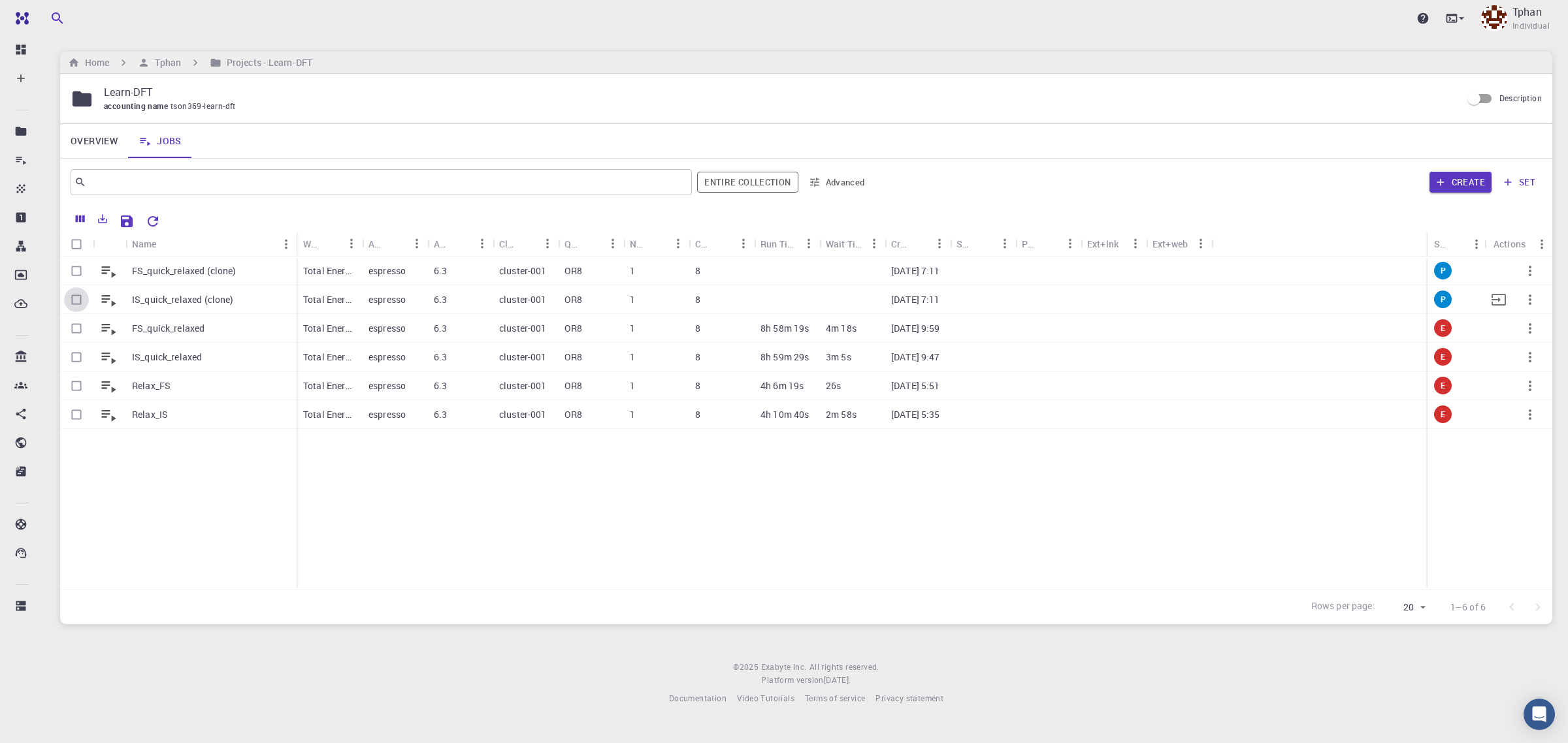
click at [79, 298] on input "Select row" at bounding box center [76, 299] width 25 height 25
checkbox input "true"
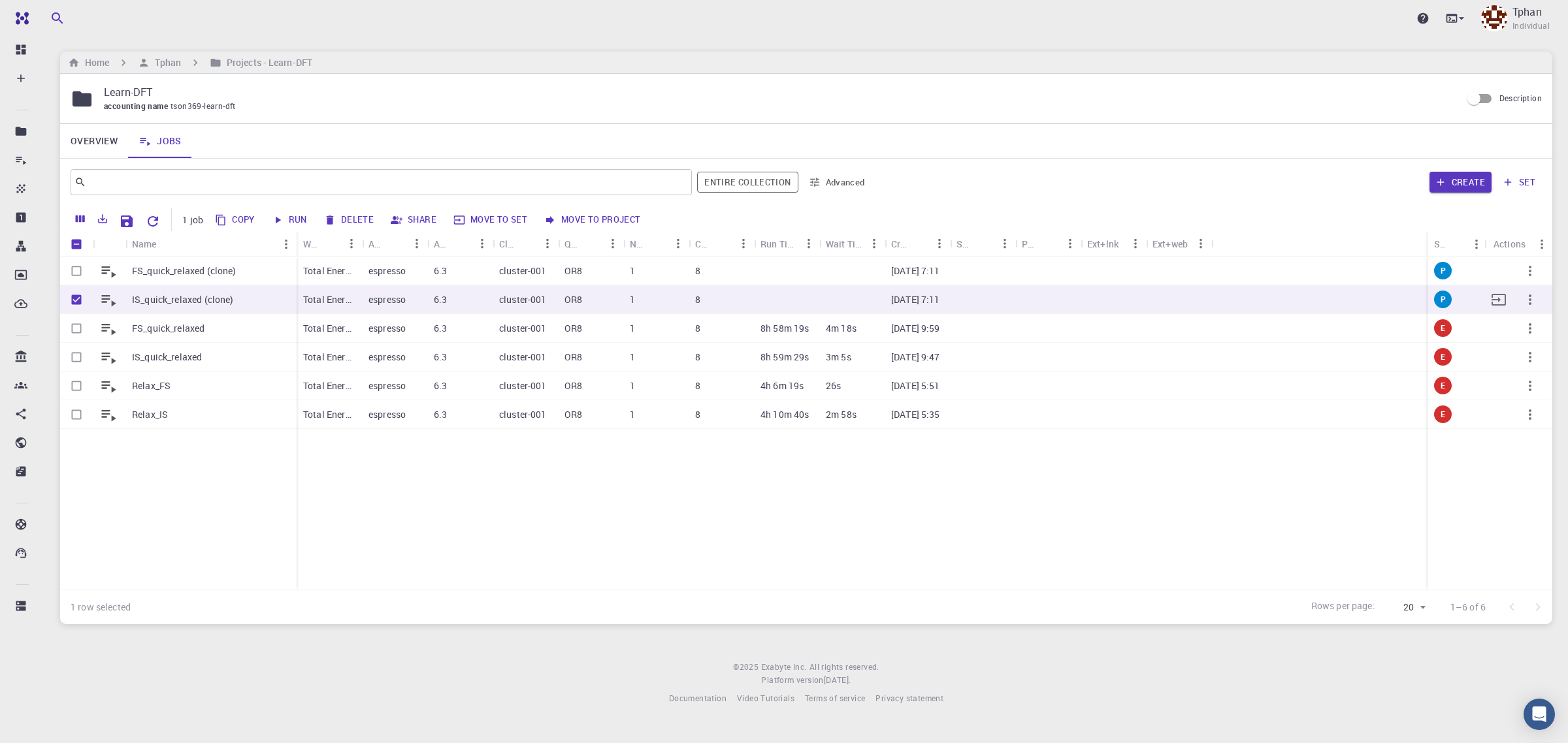
click at [191, 302] on p "IS_quick_relaxed (clone)" at bounding box center [182, 299] width 102 height 13
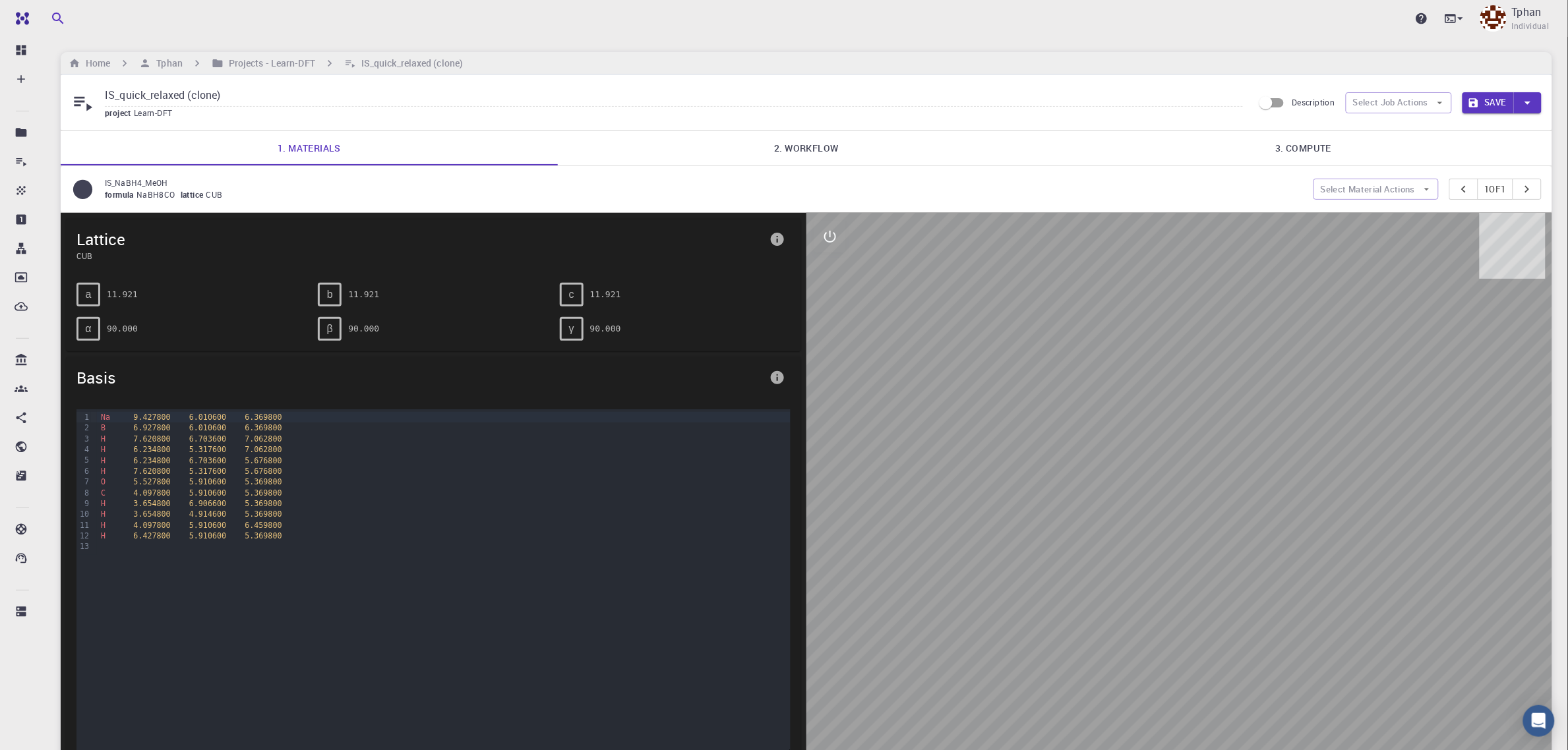
click at [241, 90] on input "IS_quick_relaxed (clone)" at bounding box center [673, 96] width 1138 height 22
type input "ISquick_relaxed"
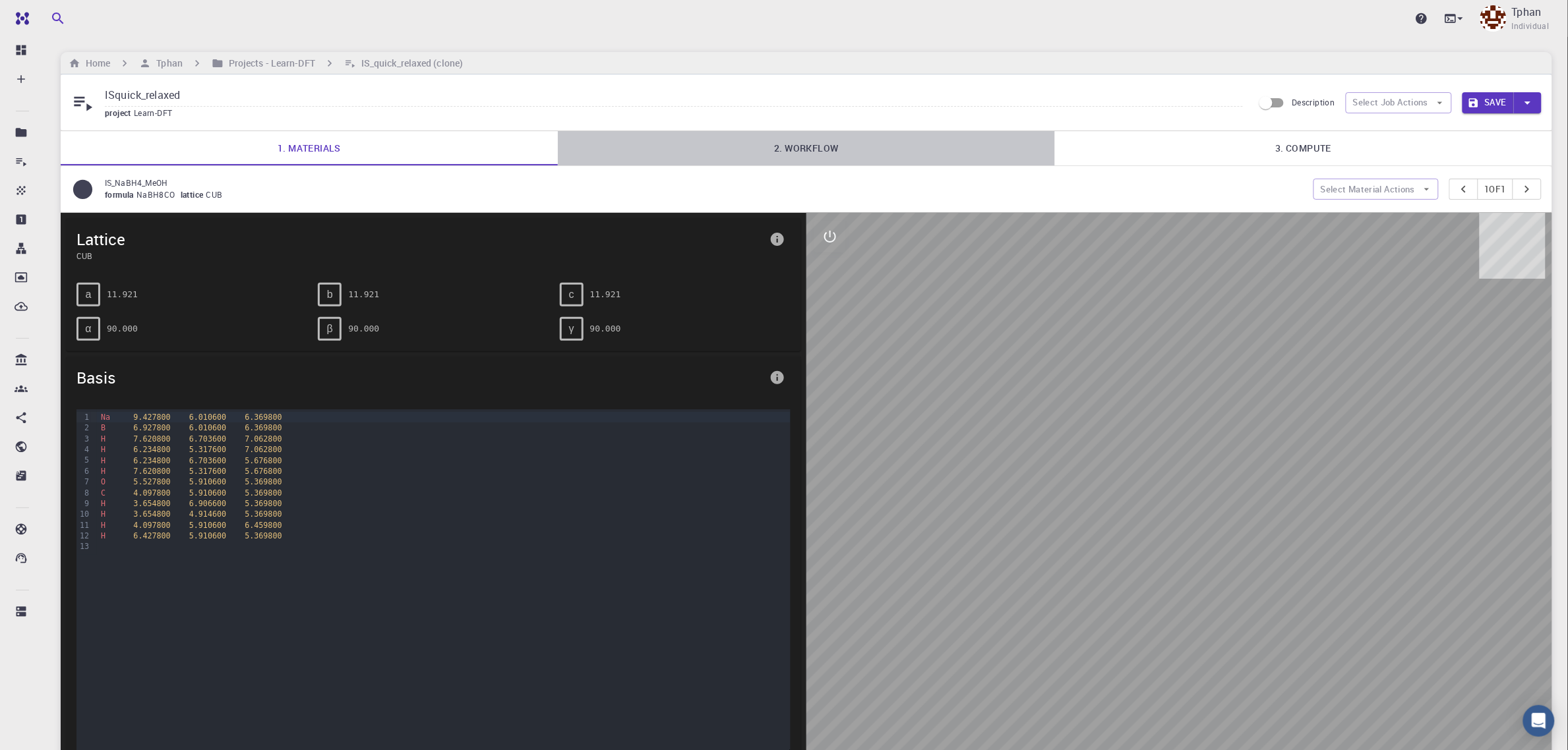
click at [828, 158] on link "2. Workflow" at bounding box center [806, 148] width 497 height 34
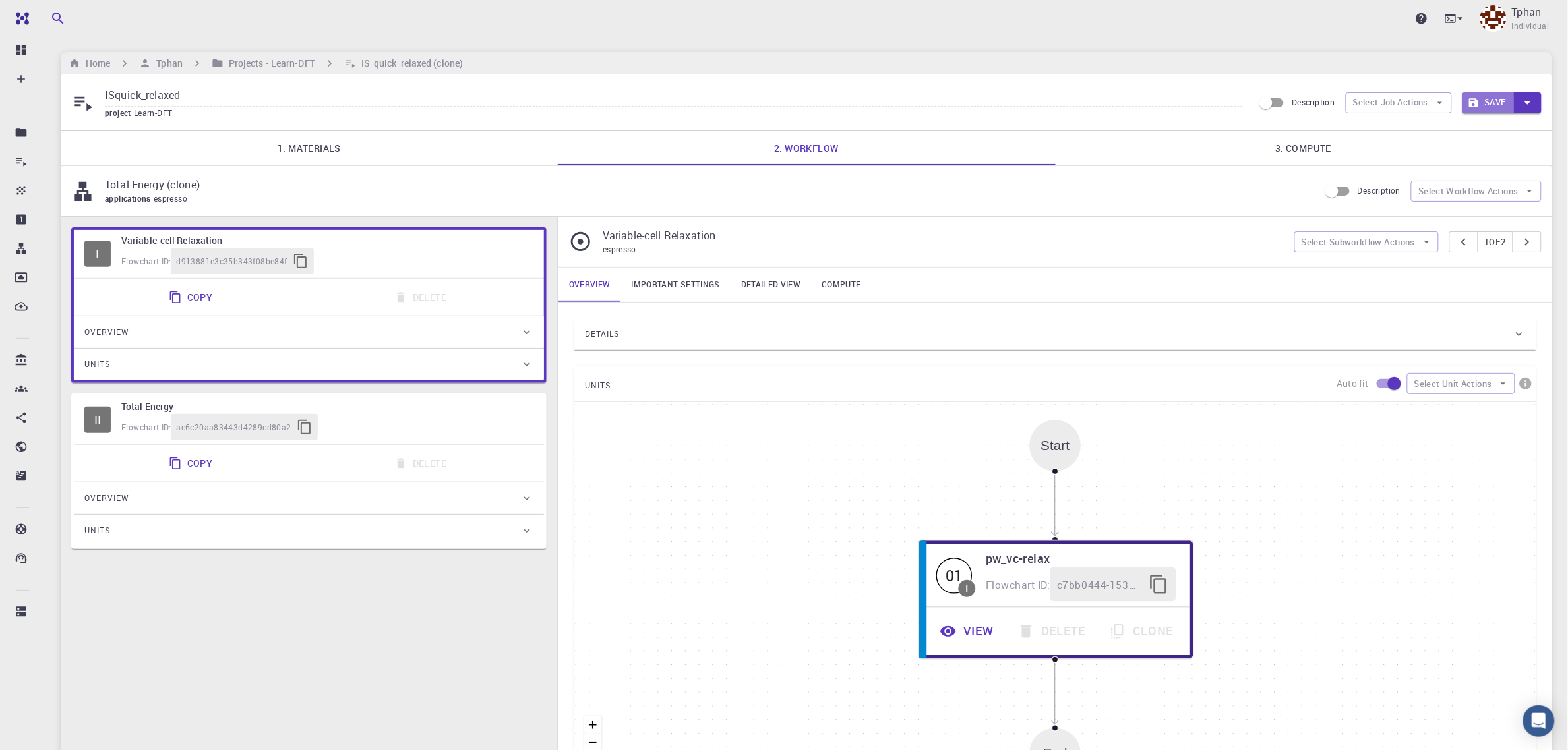
click at [1205, 101] on button "Save" at bounding box center [1489, 103] width 52 height 21
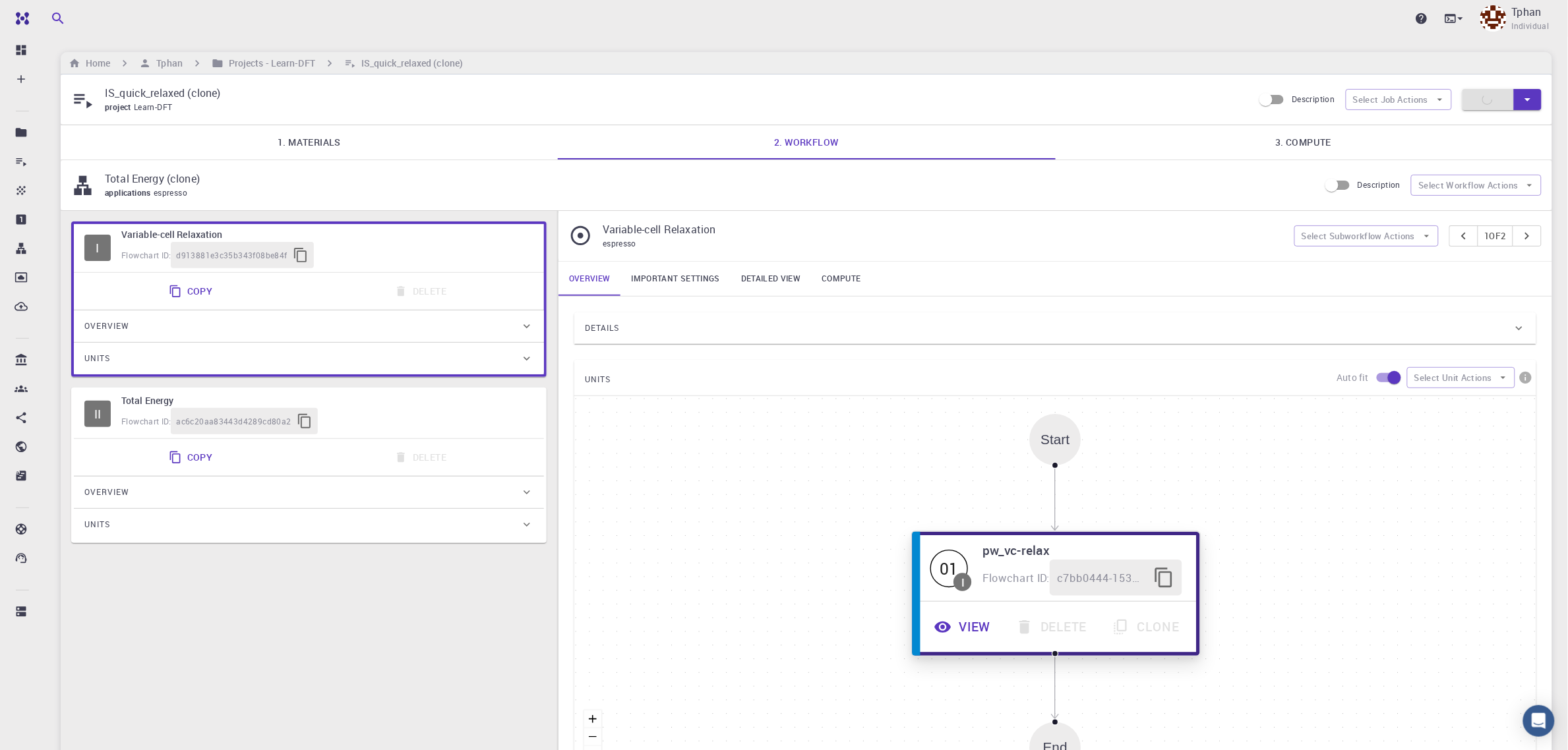
click at [974, 615] on div "Start 01 I pw_vc-relax Flowchart ID: c7bb0444-1530-43b0-9ab0-2b7c96fee86f View …" at bounding box center [1055, 594] width 962 height 395
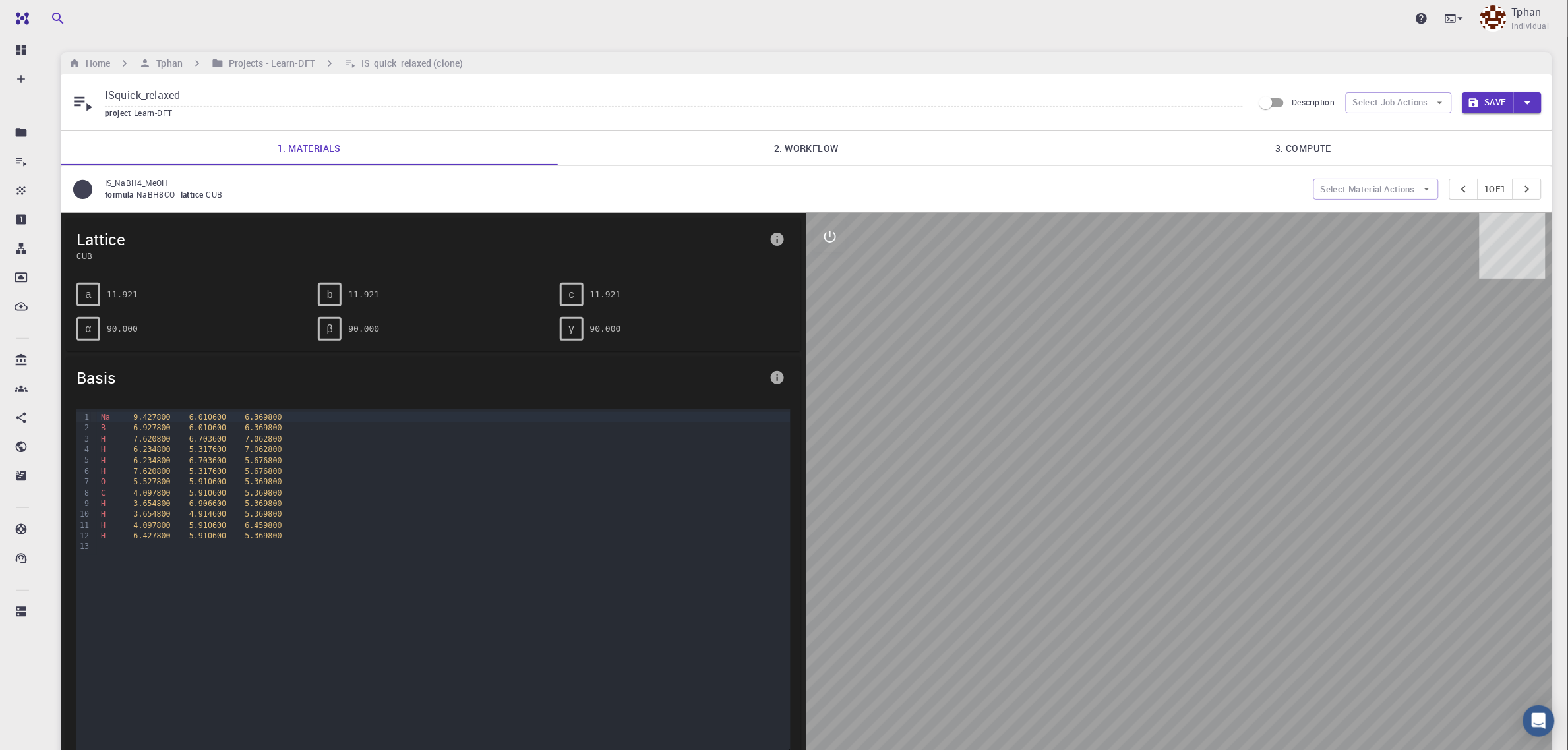
click at [811, 151] on link "2. Workflow" at bounding box center [806, 148] width 497 height 34
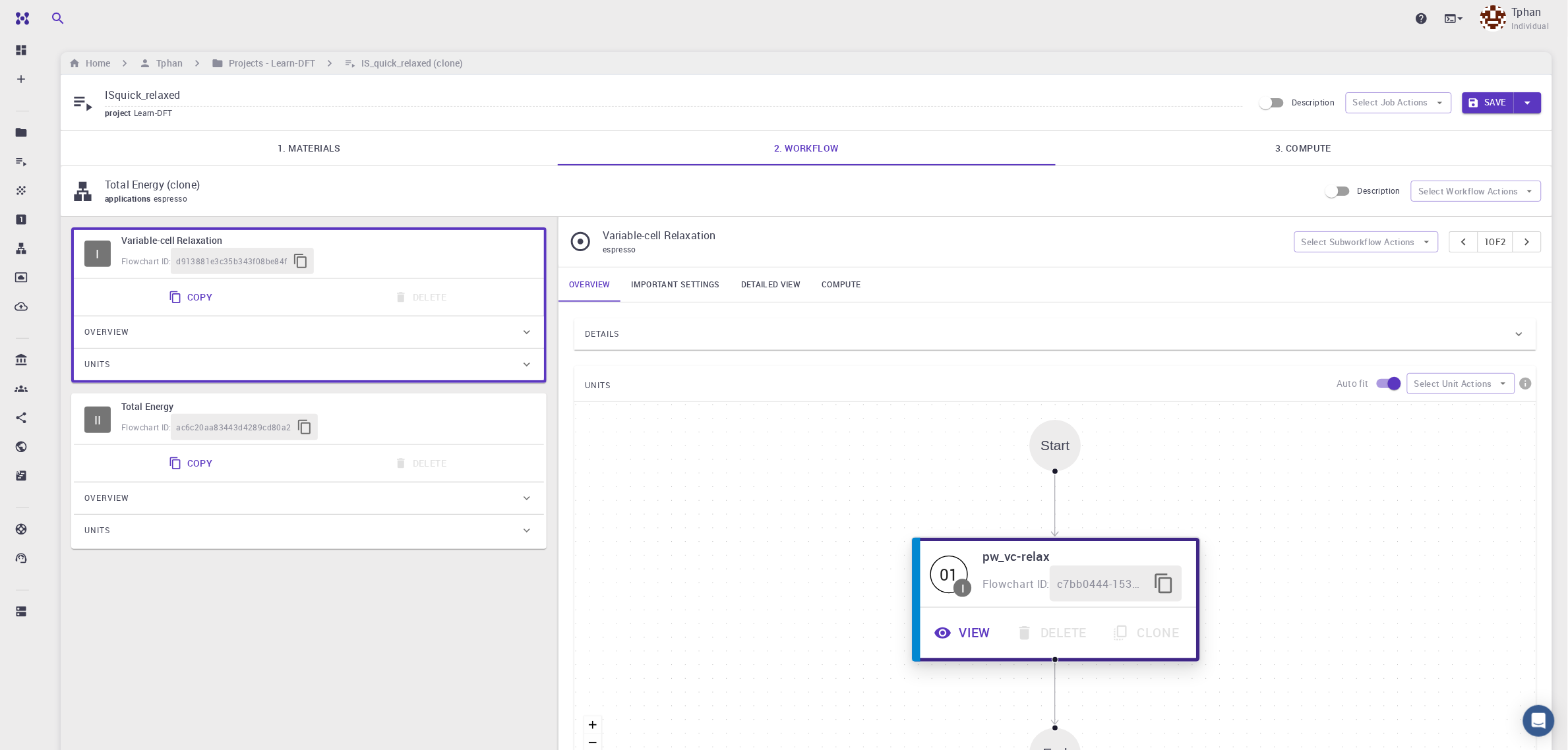
click at [968, 615] on button "View" at bounding box center [964, 633] width 82 height 36
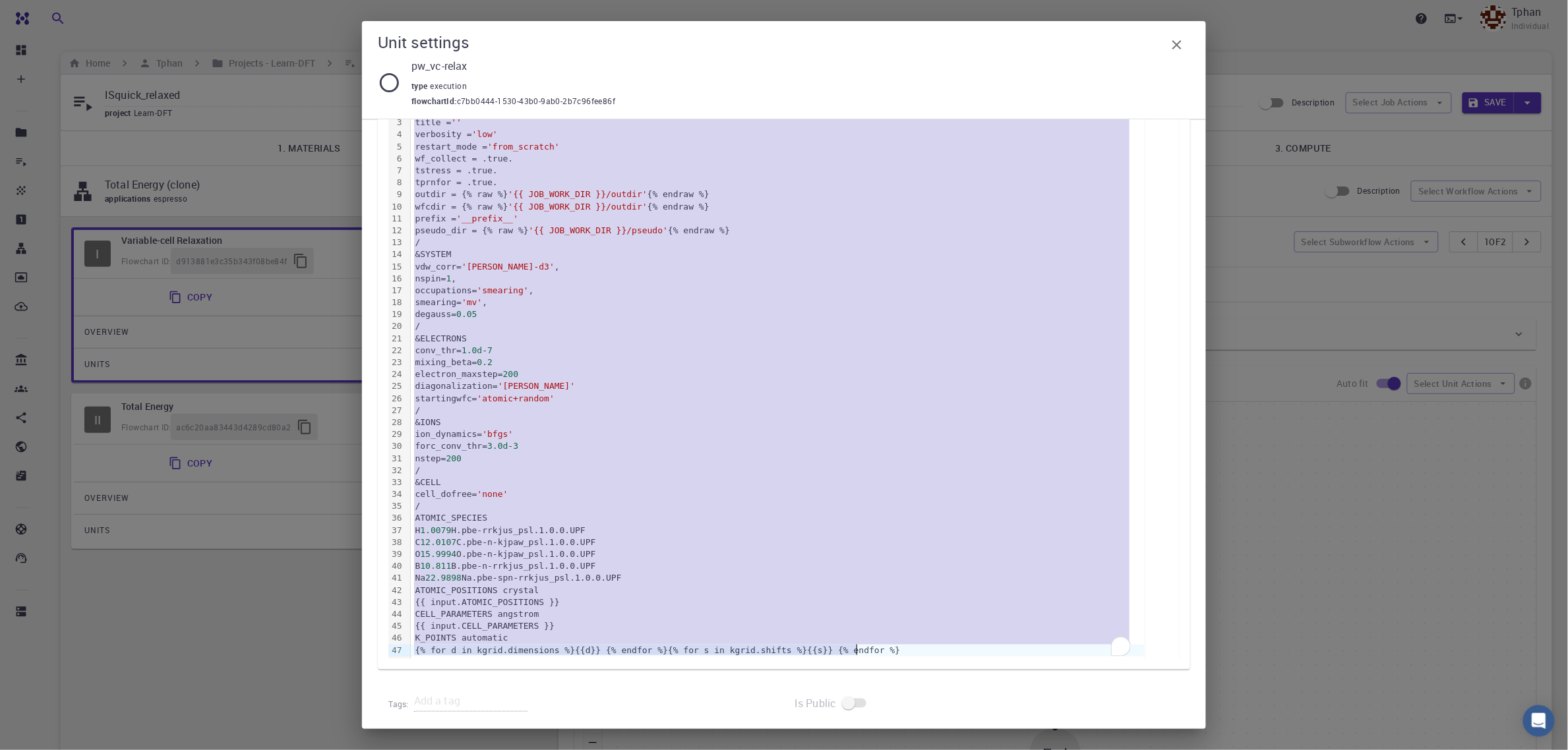
scroll to position [257, 0]
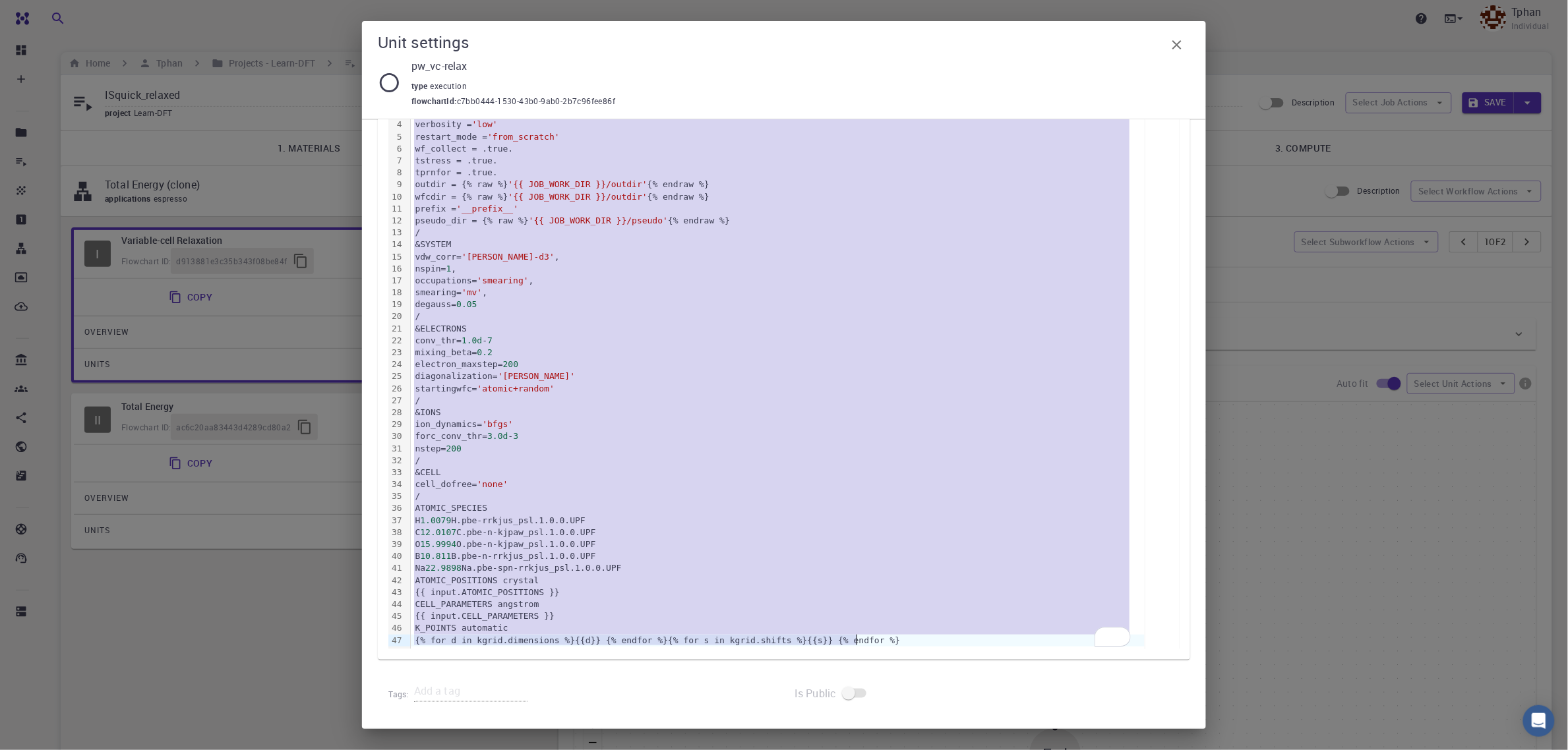
drag, startPoint x: 413, startPoint y: 178, endPoint x: 912, endPoint y: 644, distance: 682.8
click at [912, 615] on div "&CONTROL calculation = 'vc-relax' title = '' verbosity = 'low' restart_mode = '…" at bounding box center [778, 365] width 734 height 569
copy div "&CONTROL calculation = 'vc-relax' title = '' verbosity = 'low' restart_mode = '…"
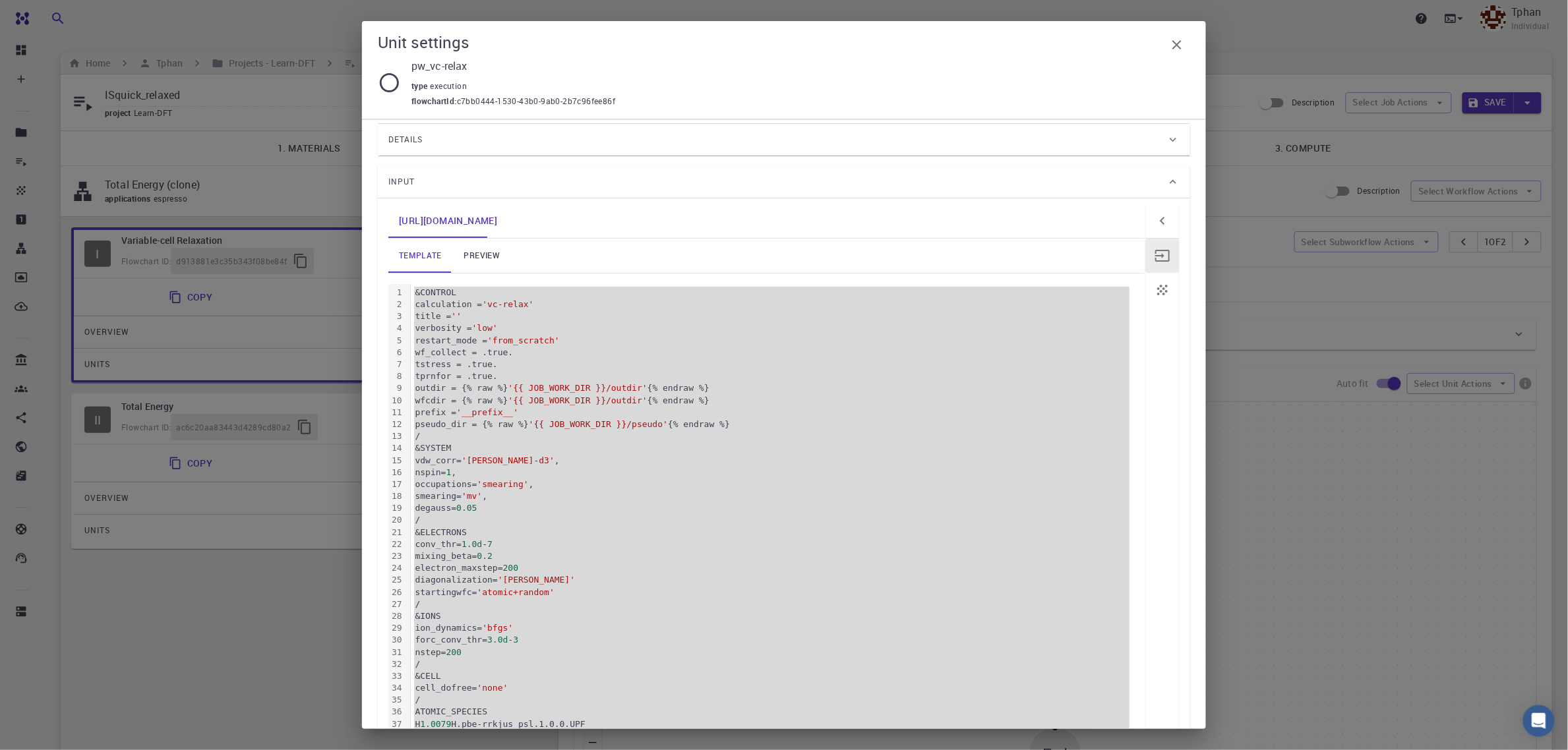
scroll to position [82, 0]
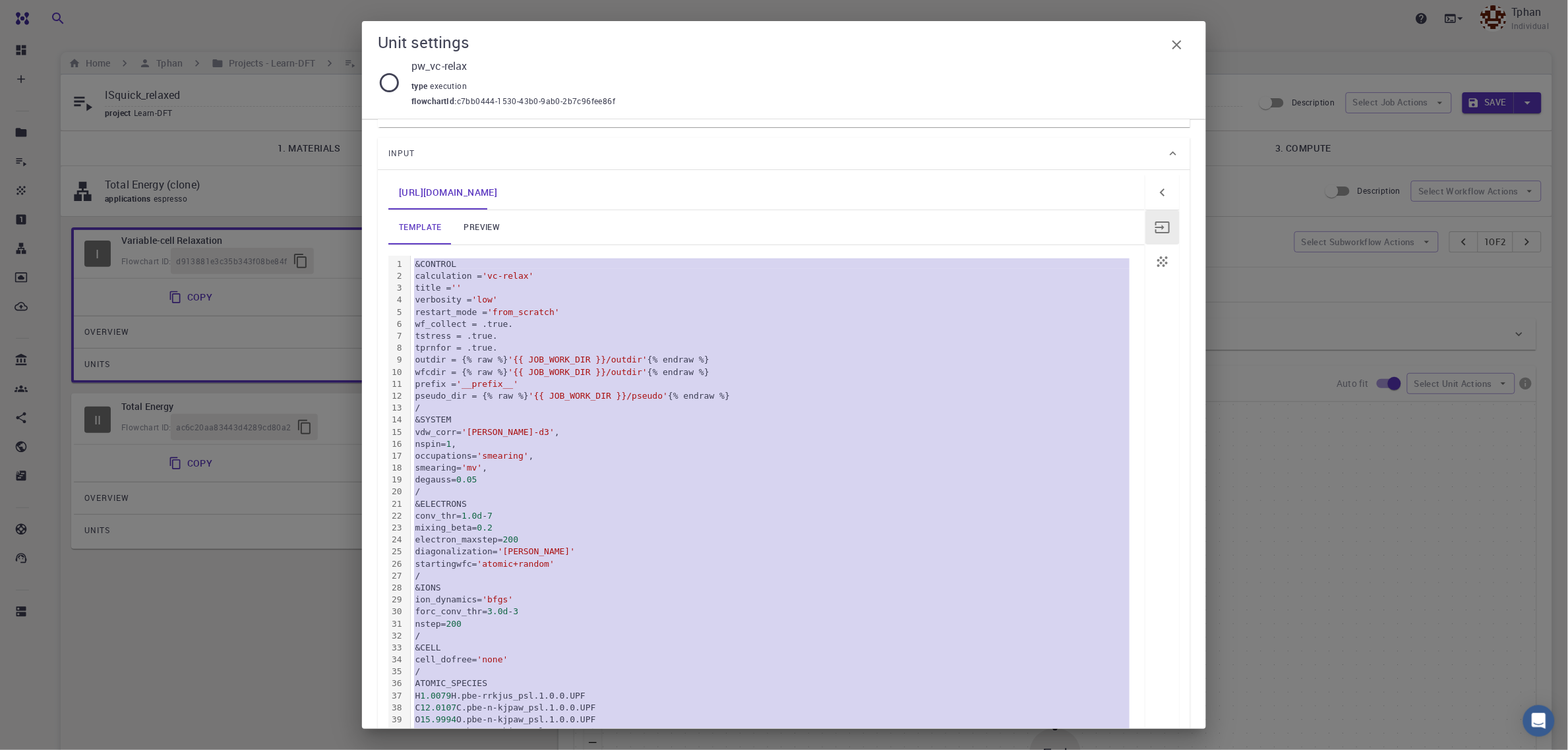
click at [741, 391] on div "pseudo_dir = {% raw %} '{{ JOB_WORK_DIR }}/pseudo' {% endraw %}" at bounding box center [778, 396] width 734 height 12
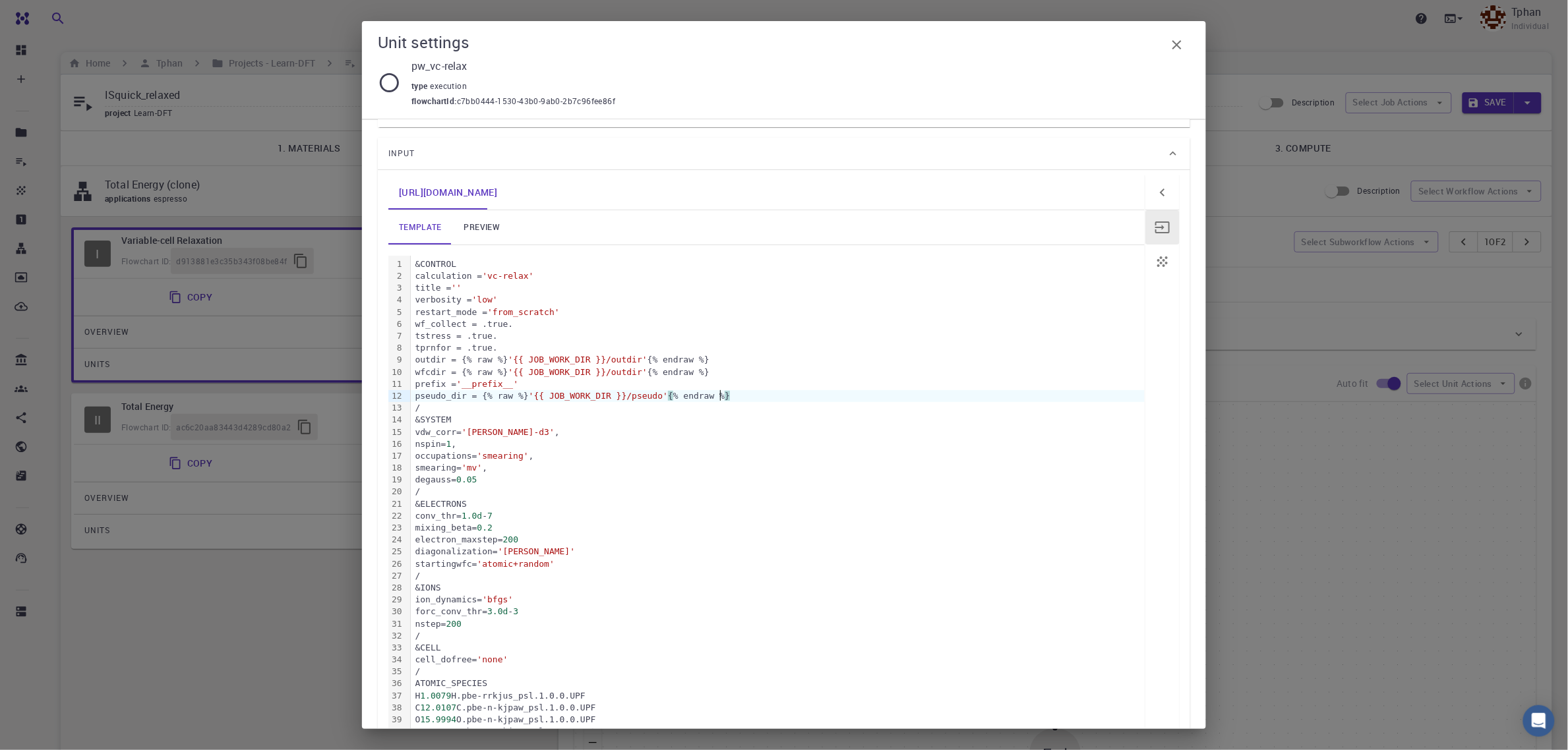
click at [738, 396] on div "pseudo_dir = {% raw %} '{{ JOB_WORK_DIR }}/pseudo' { % endraw % }" at bounding box center [778, 396] width 734 height 12
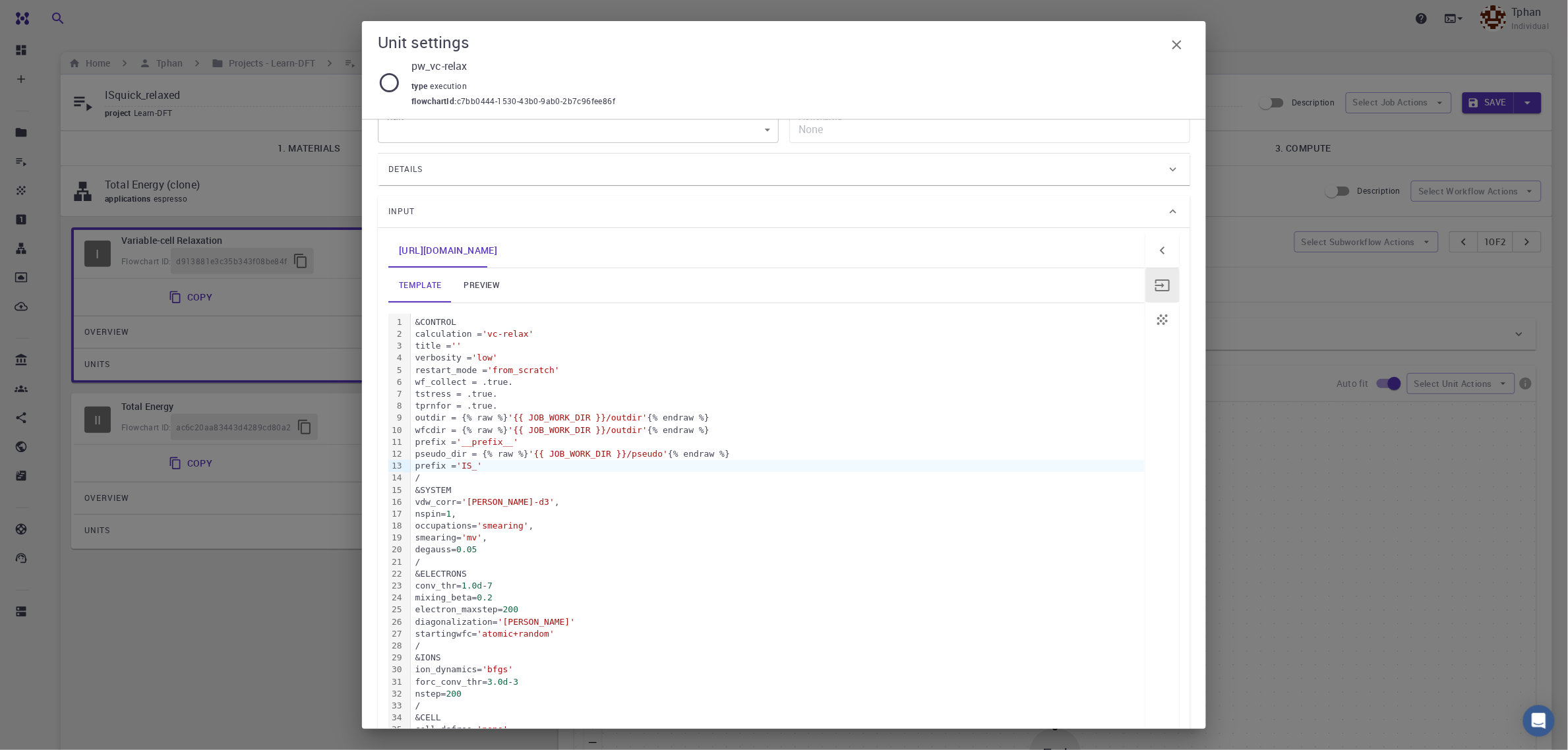
scroll to position [0, 0]
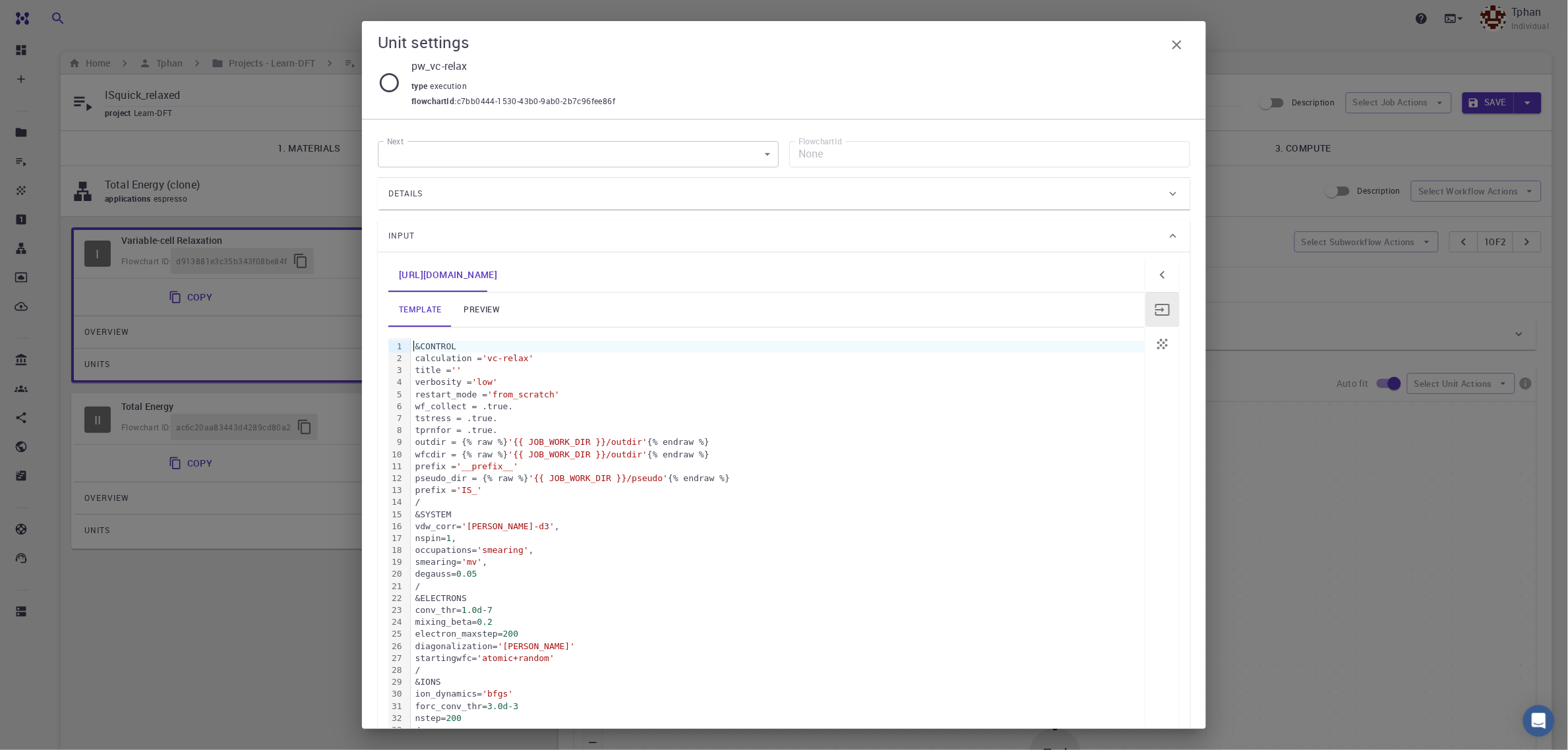
click at [414, 346] on div "&CONTROL" at bounding box center [778, 346] width 734 height 12
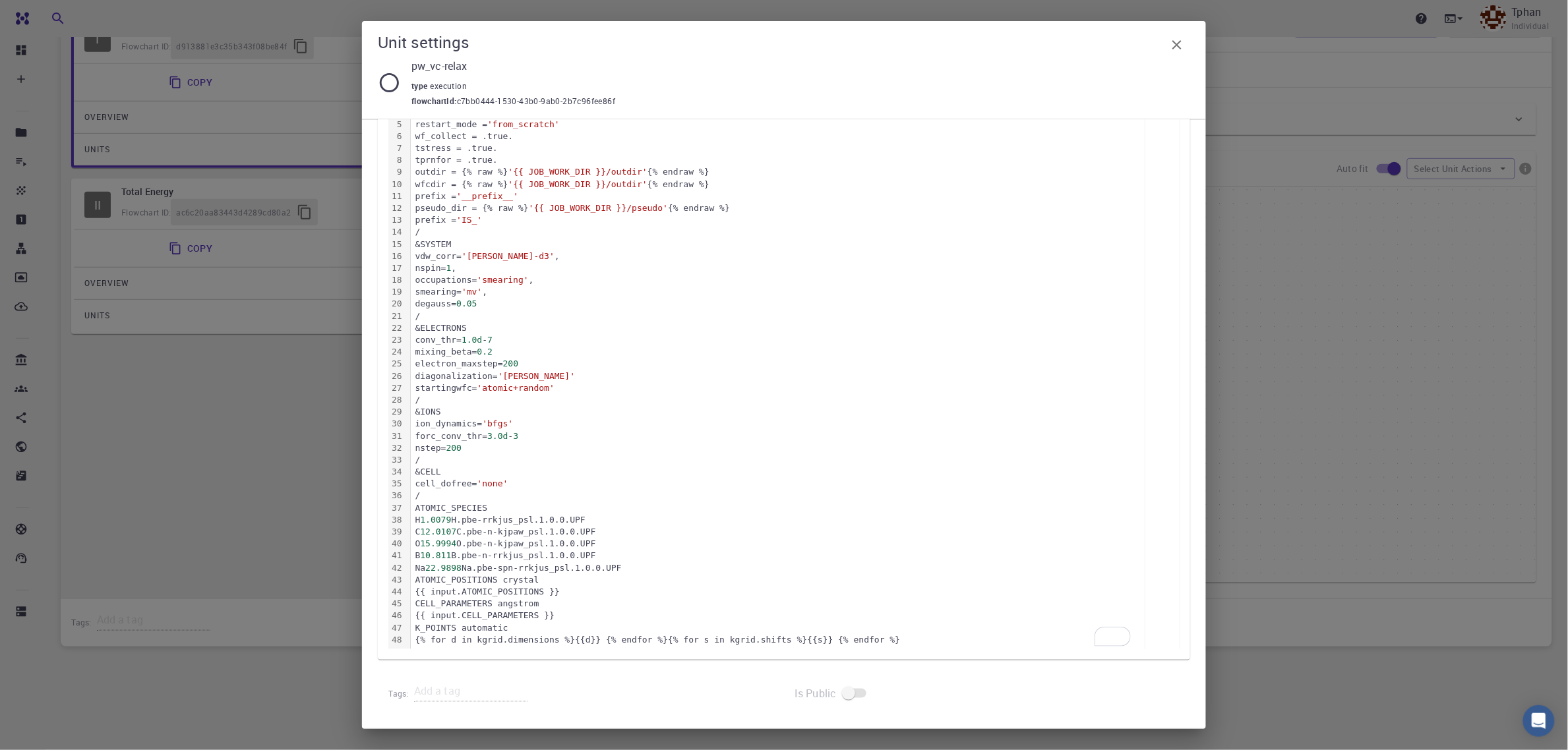
scroll to position [221, 0]
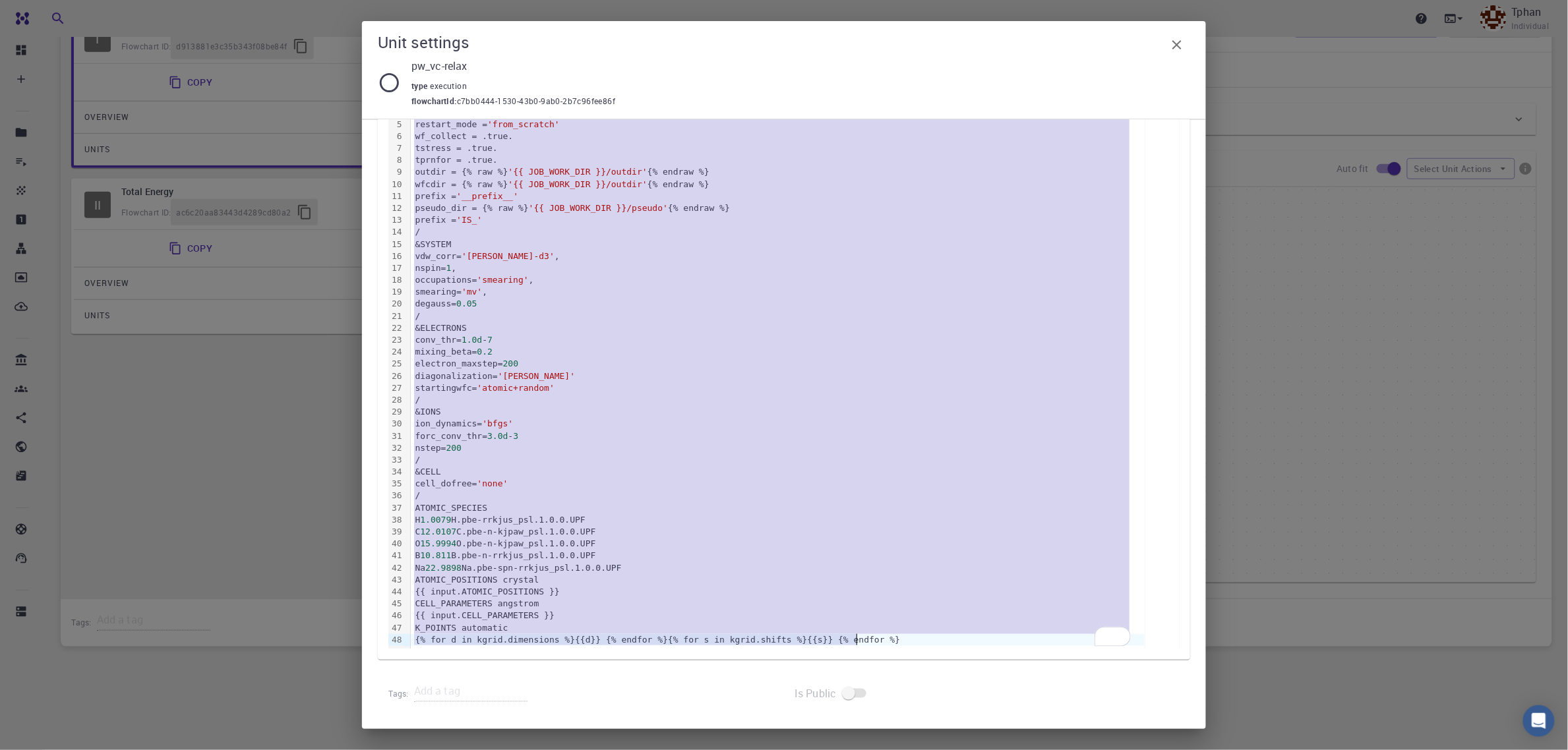
click at [864, 615] on div "{% for d in kgrid.dimensions %}{{d}} {% endfor %}{% for s in kgrid.shifts %}{{s…" at bounding box center [778, 640] width 734 height 12
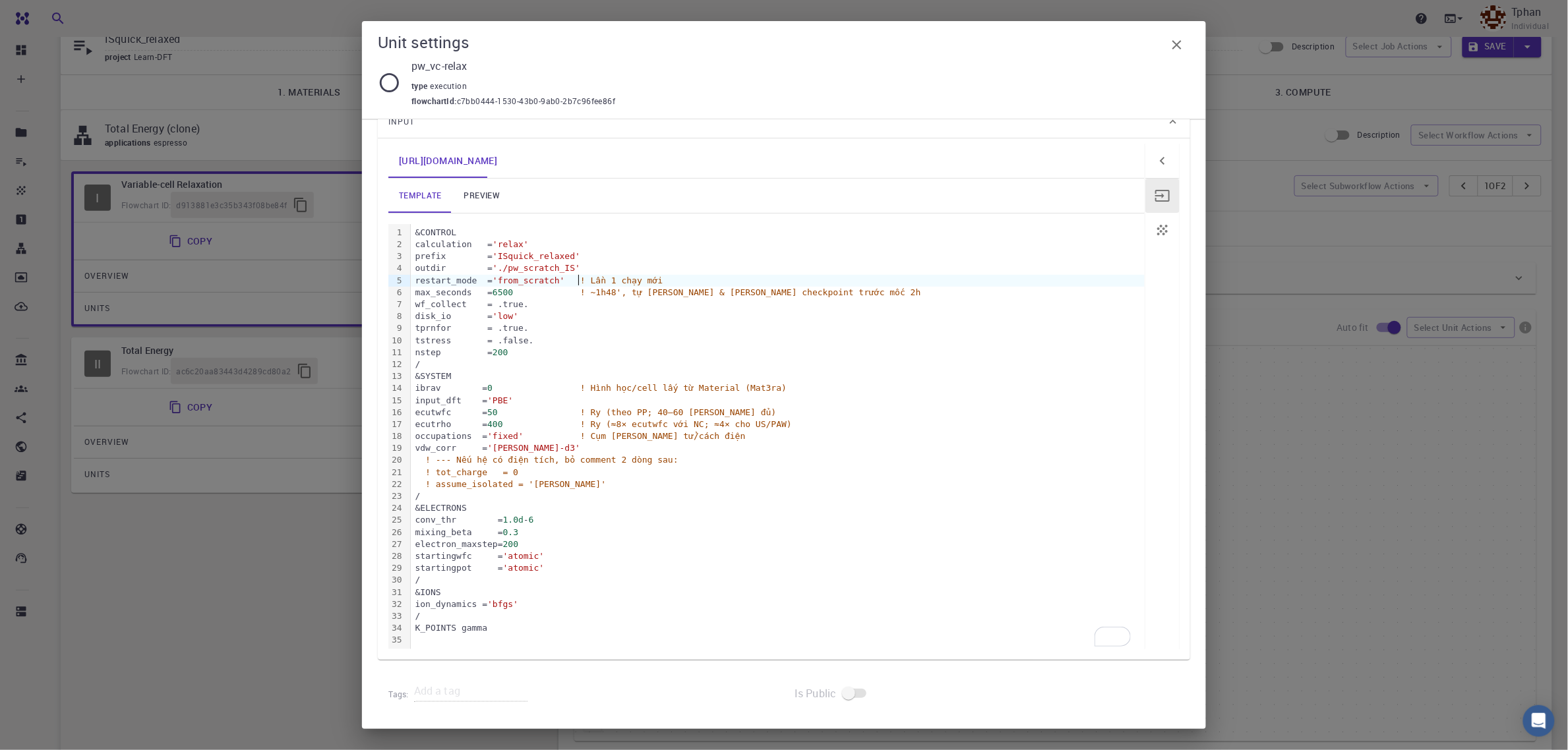
scroll to position [113, 0]
click at [579, 264] on div "&CONTROL calculation = 'relax' prefix = 'ISquick_relaxed' outdir = './pw_scratc…" at bounding box center [778, 438] width 734 height 425
click at [503, 387] on div "ibrav = 0 ! Hình học/cell lấy từ Material (Mat3ra)" at bounding box center [778, 389] width 734 height 12
click at [499, 383] on div "ibrav = 0 ! Hình học/cell lấy từ Material (Mat3ra)" at bounding box center [778, 389] width 734 height 12
click at [765, 387] on span "! Hình học/cell lấy từ Material (Mat3ra)" at bounding box center [683, 389] width 207 height 10
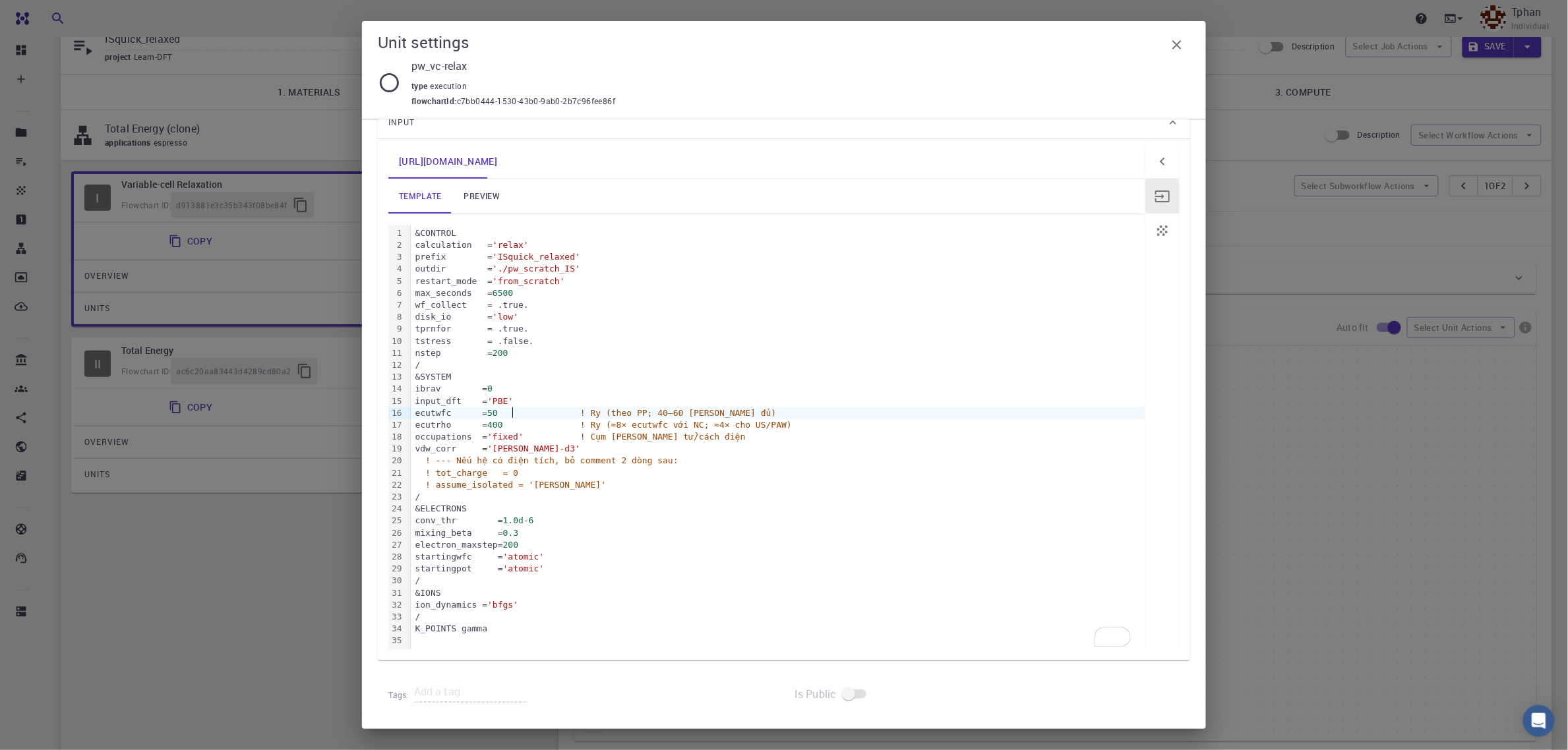
click at [514, 411] on div "ecutwfc = 50 ! Ry (theo PP; 40–60 Ry thường đủ)" at bounding box center [778, 413] width 734 height 12
click at [498, 411] on span "50" at bounding box center [493, 413] width 11 height 10
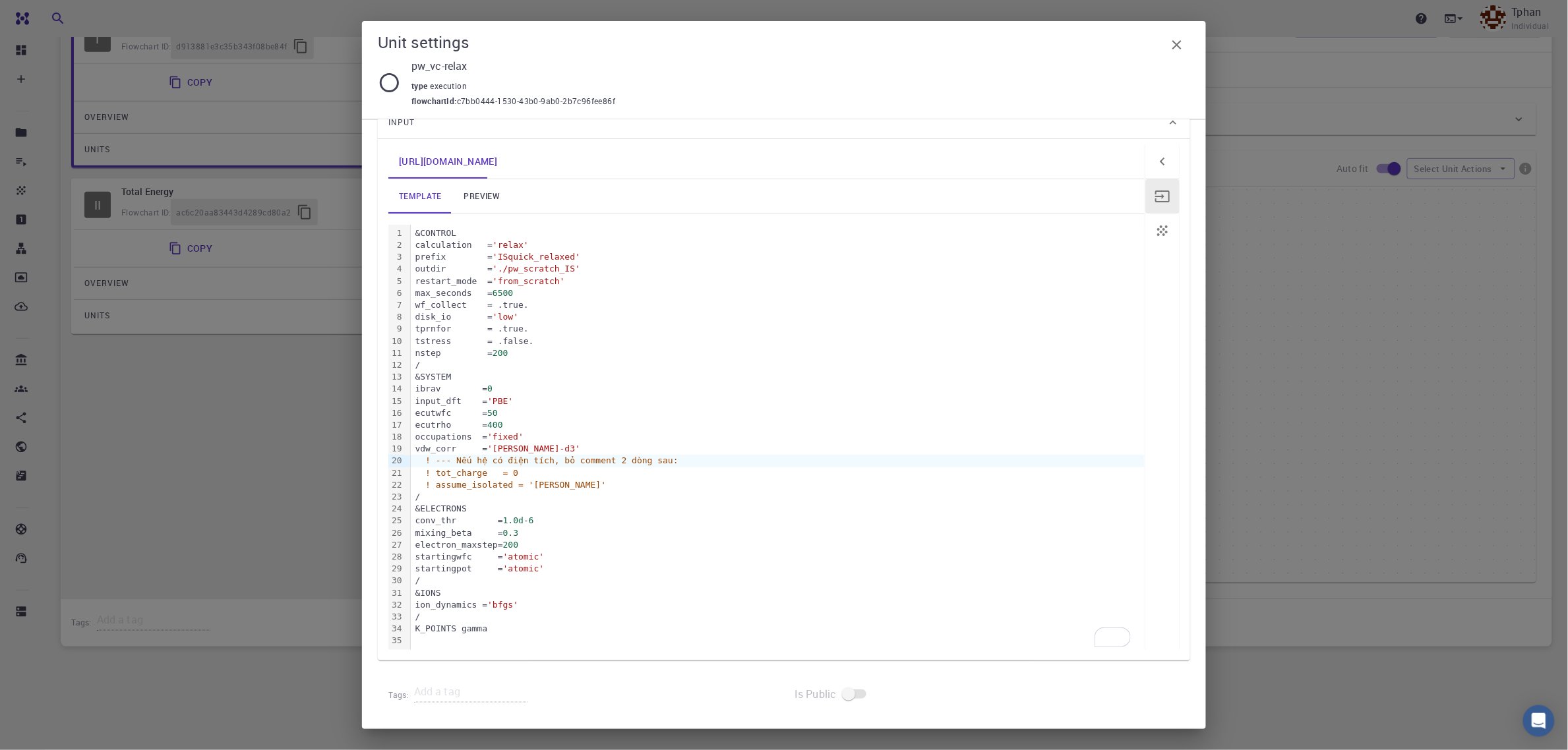
scroll to position [56, 0]
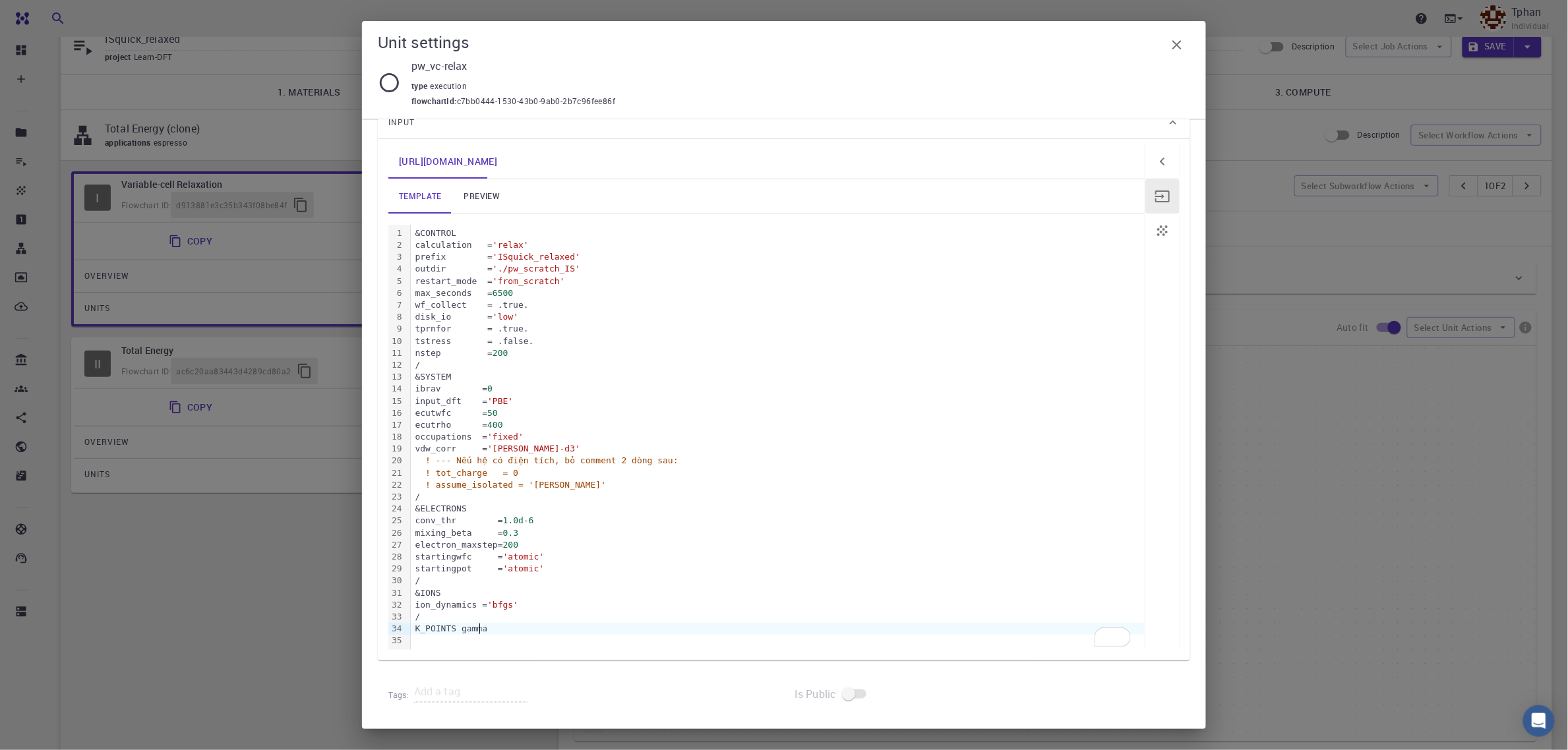
click at [491, 615] on div "K_POINTS gamma" at bounding box center [778, 628] width 734 height 12
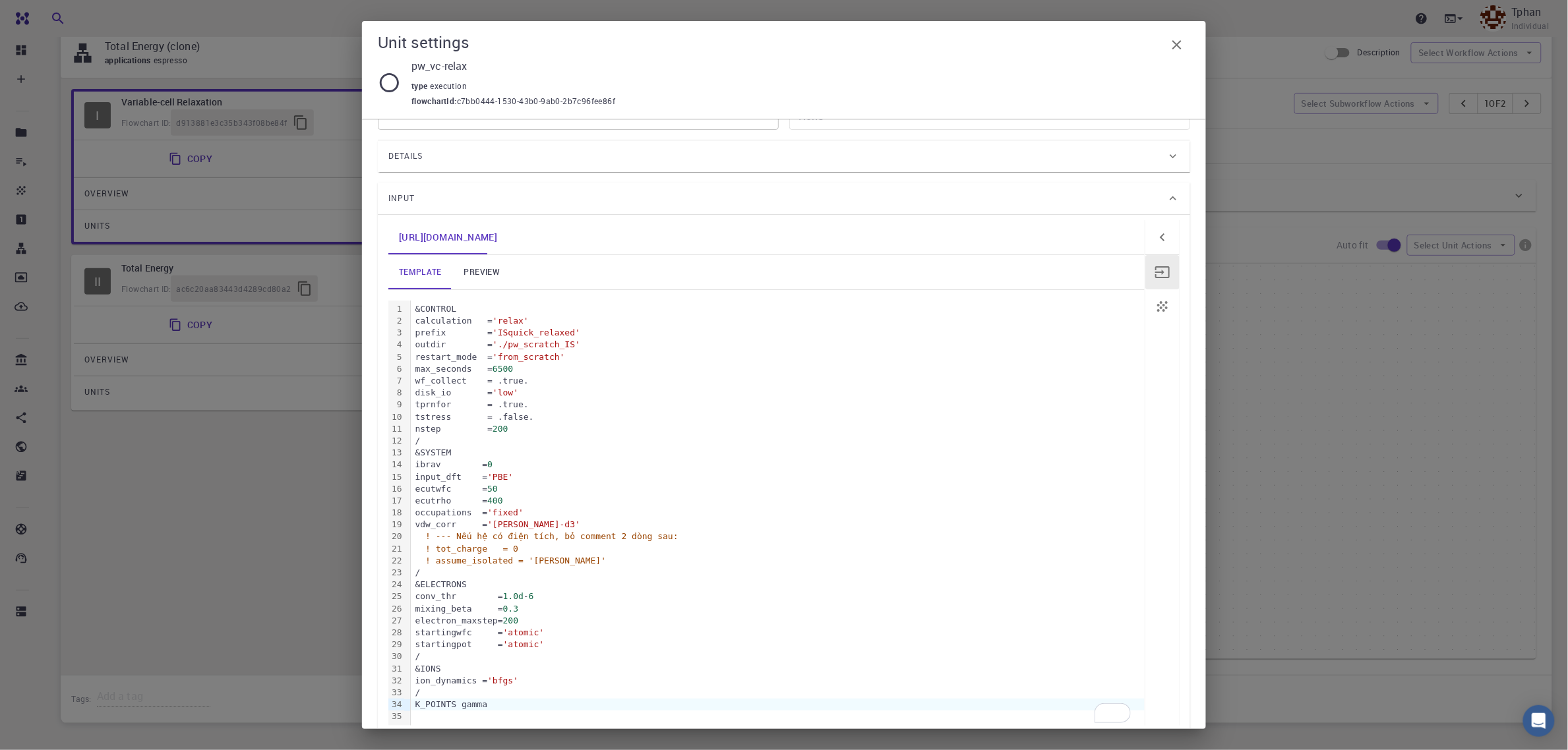
scroll to position [0, 0]
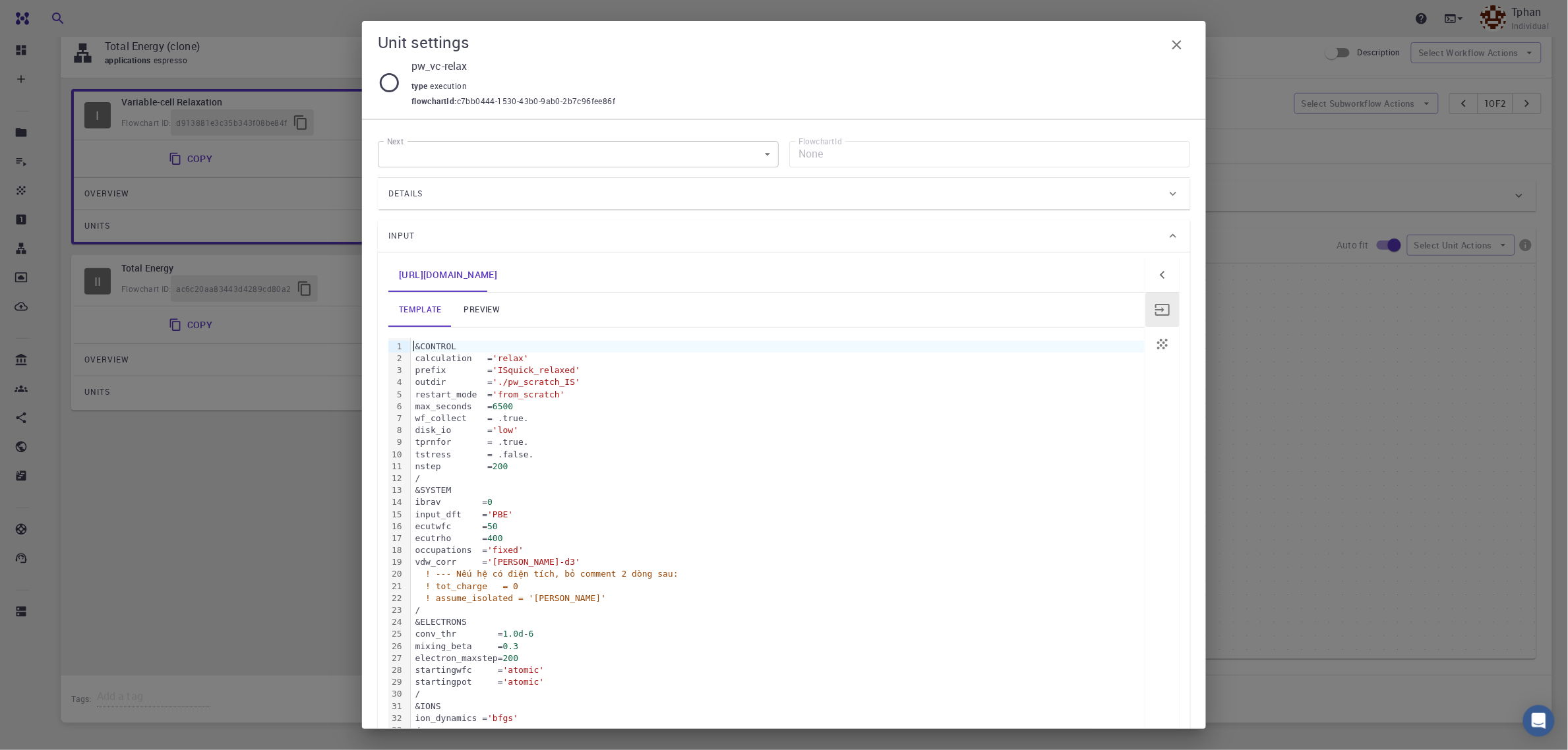
click at [415, 347] on div "&CONTROL" at bounding box center [778, 346] width 734 height 12
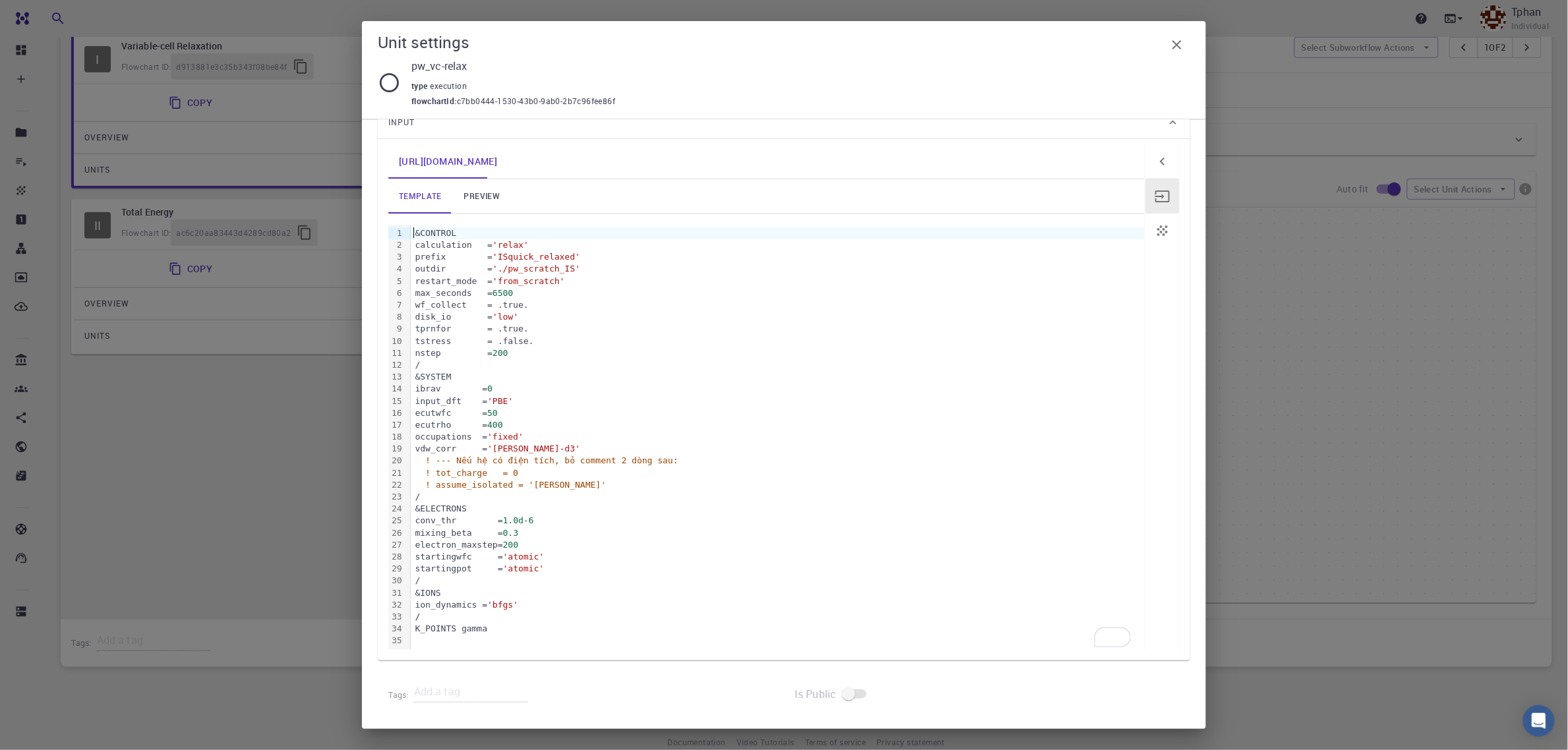
scroll to position [221, 0]
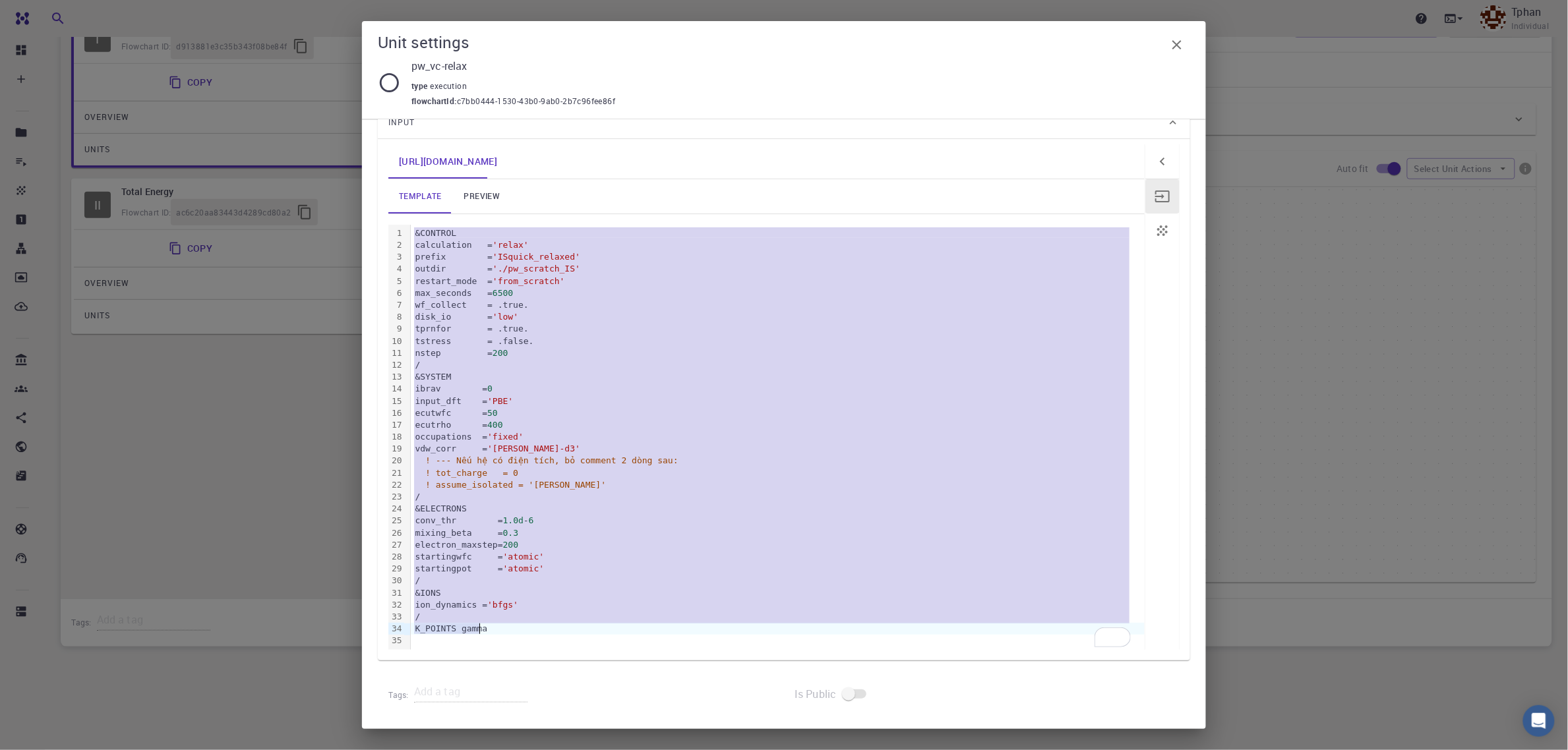
click at [480, 615] on div "K_POINTS gamma" at bounding box center [778, 628] width 734 height 12
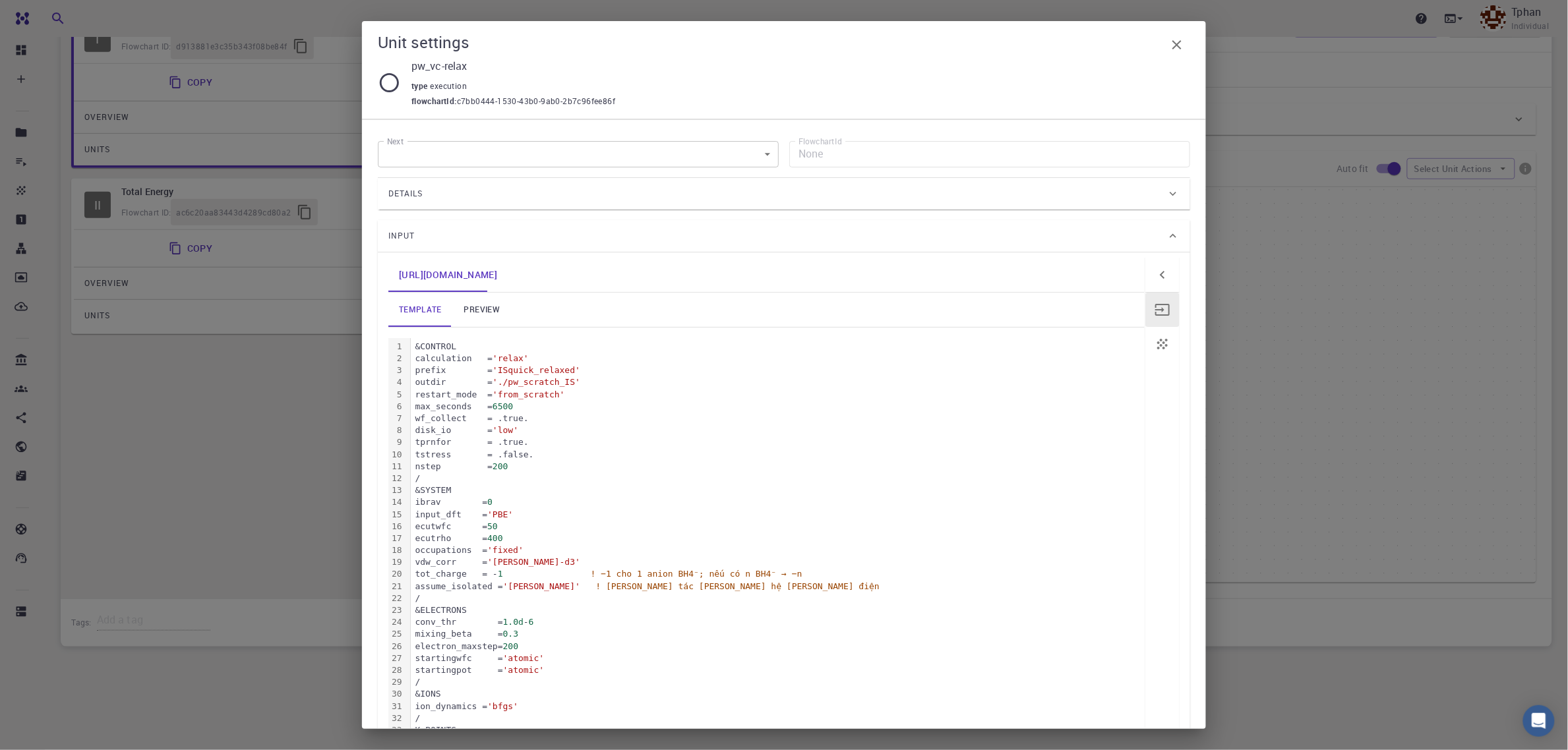
scroll to position [23, 0]
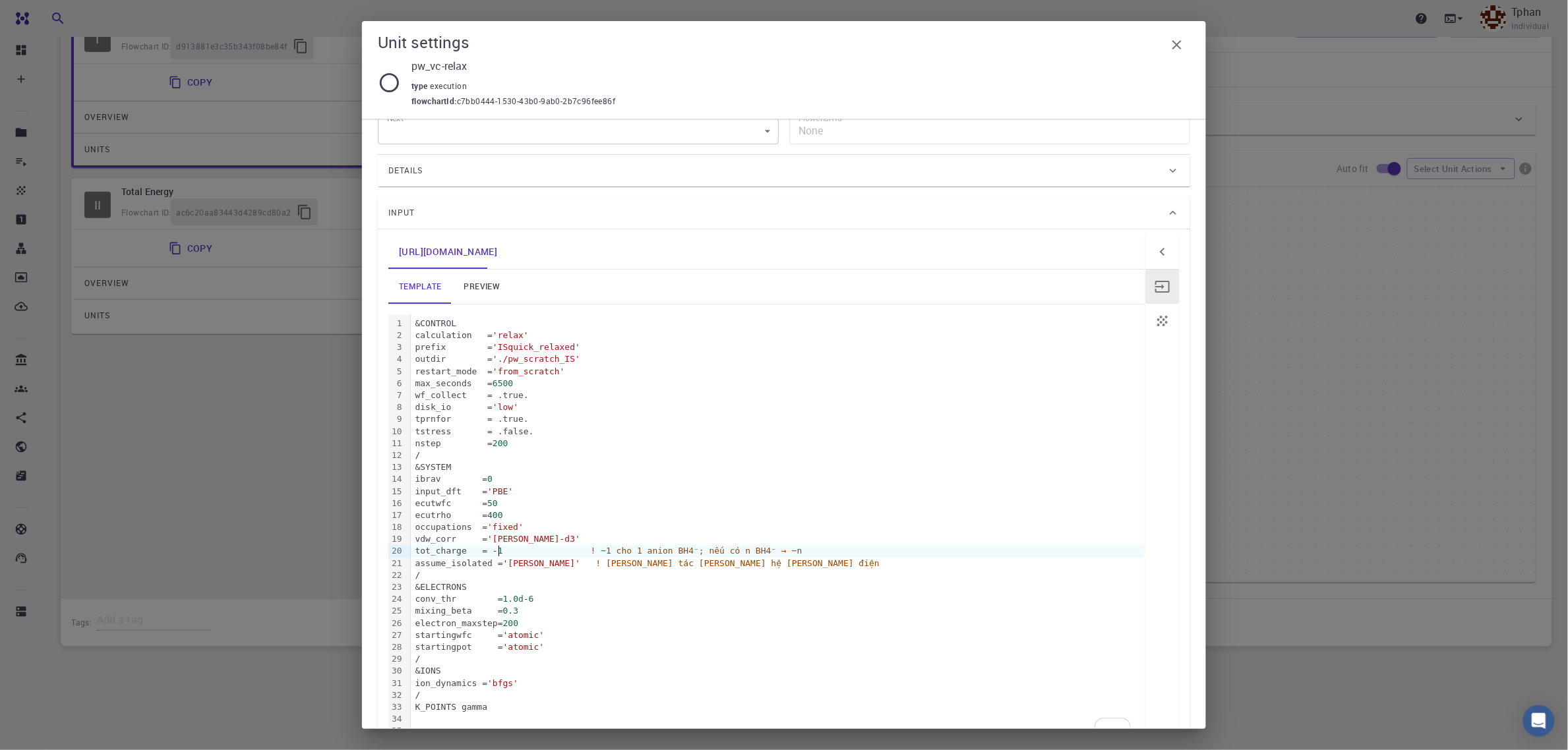
click at [500, 552] on span "1" at bounding box center [501, 551] width 5 height 10
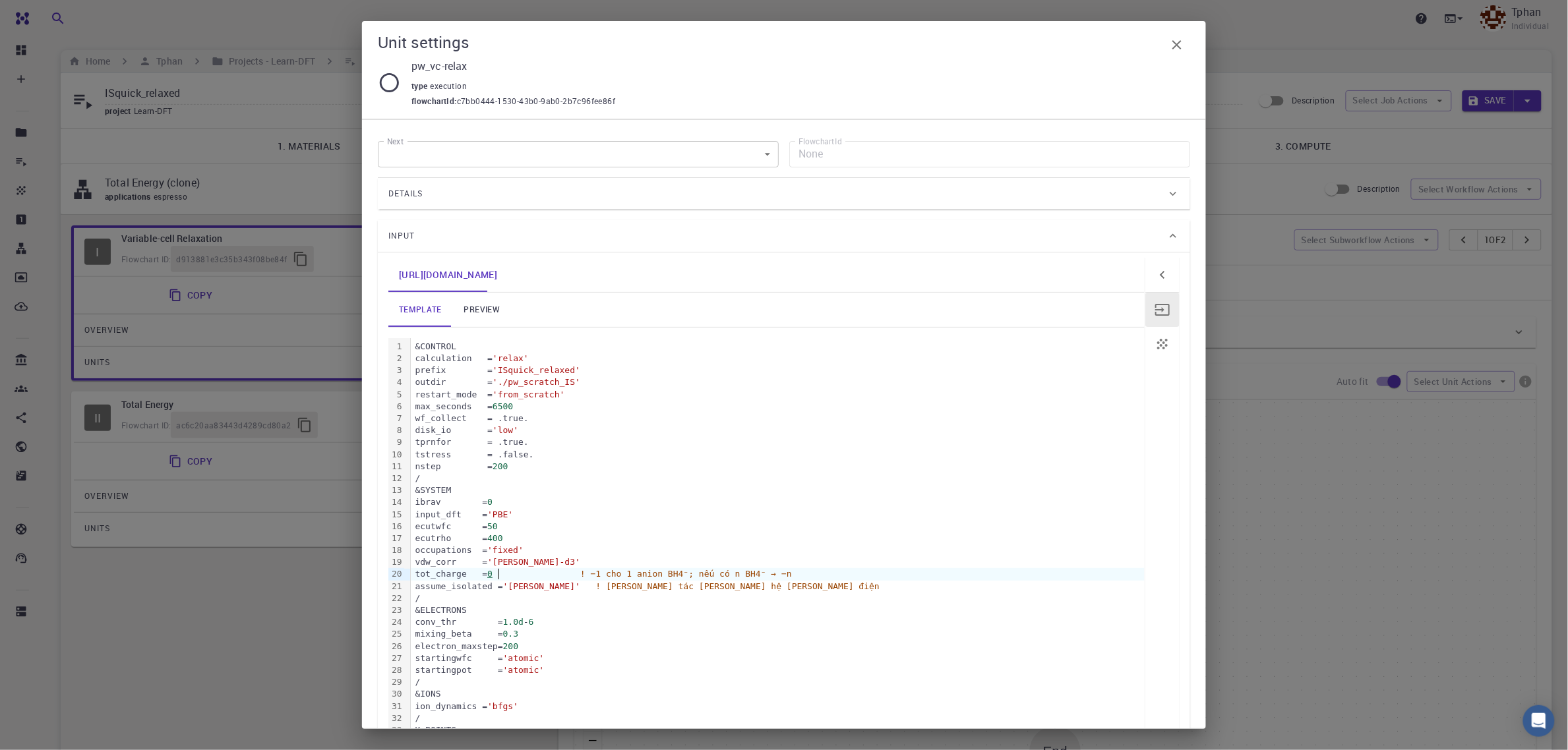
scroll to position [0, 0]
click at [493, 311] on link "preview" at bounding box center [482, 310] width 59 height 34
click at [1180, 46] on icon "button" at bounding box center [1177, 44] width 16 height 16
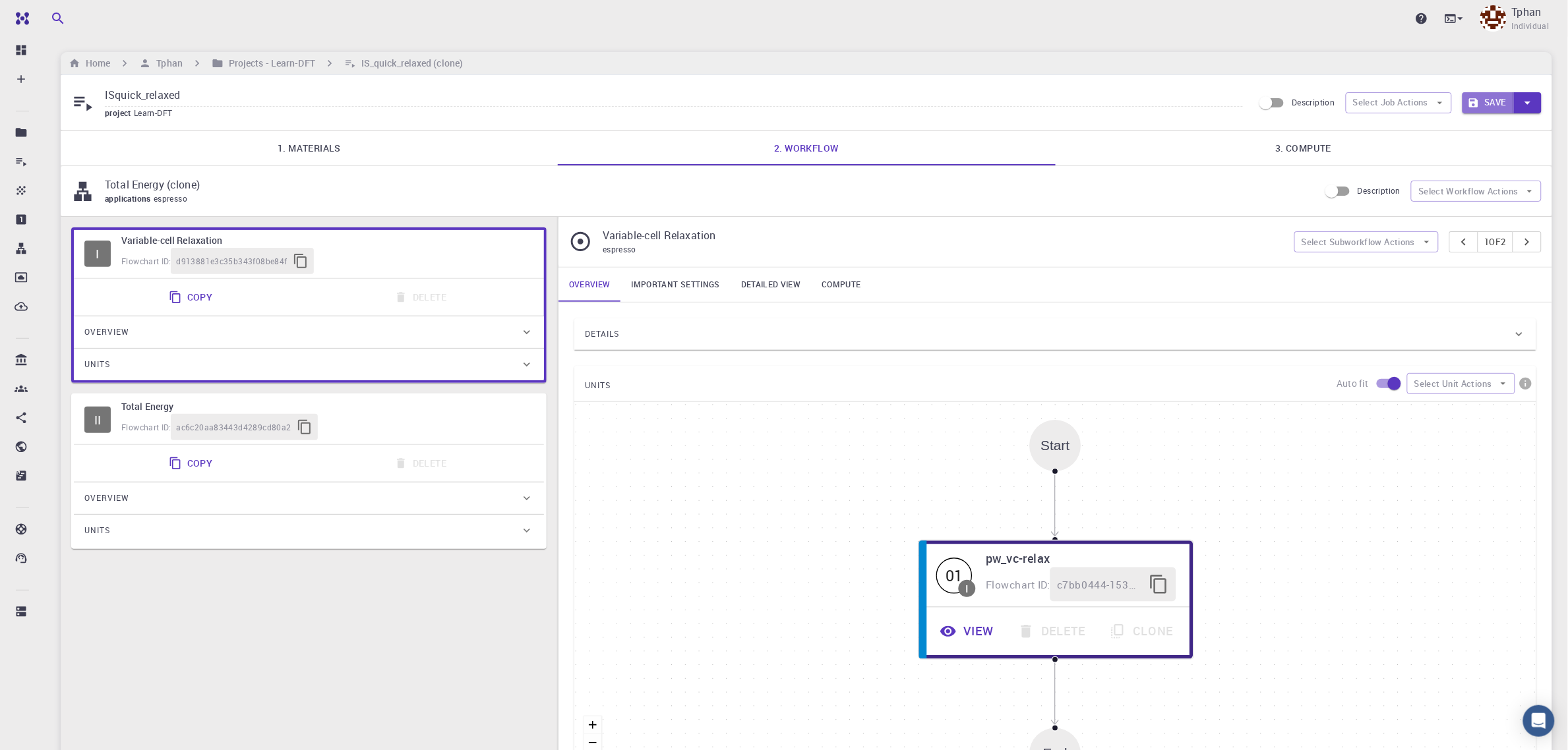
click at [1205, 101] on button "Save" at bounding box center [1489, 103] width 52 height 21
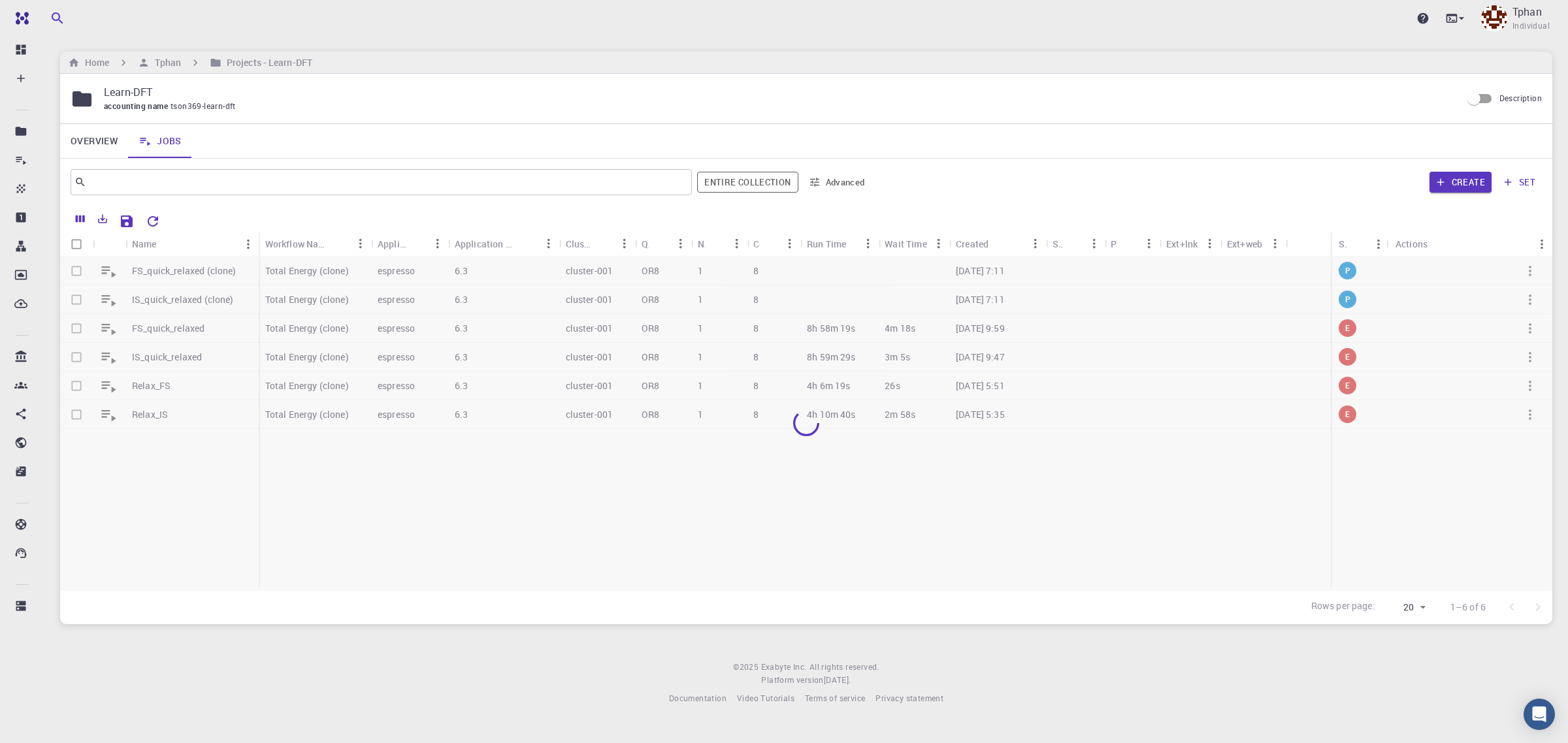
click at [170, 272] on div at bounding box center [806, 423] width 1493 height 334
click at [158, 271] on p "FS_quick_relaxed (clone)" at bounding box center [184, 271] width 104 height 13
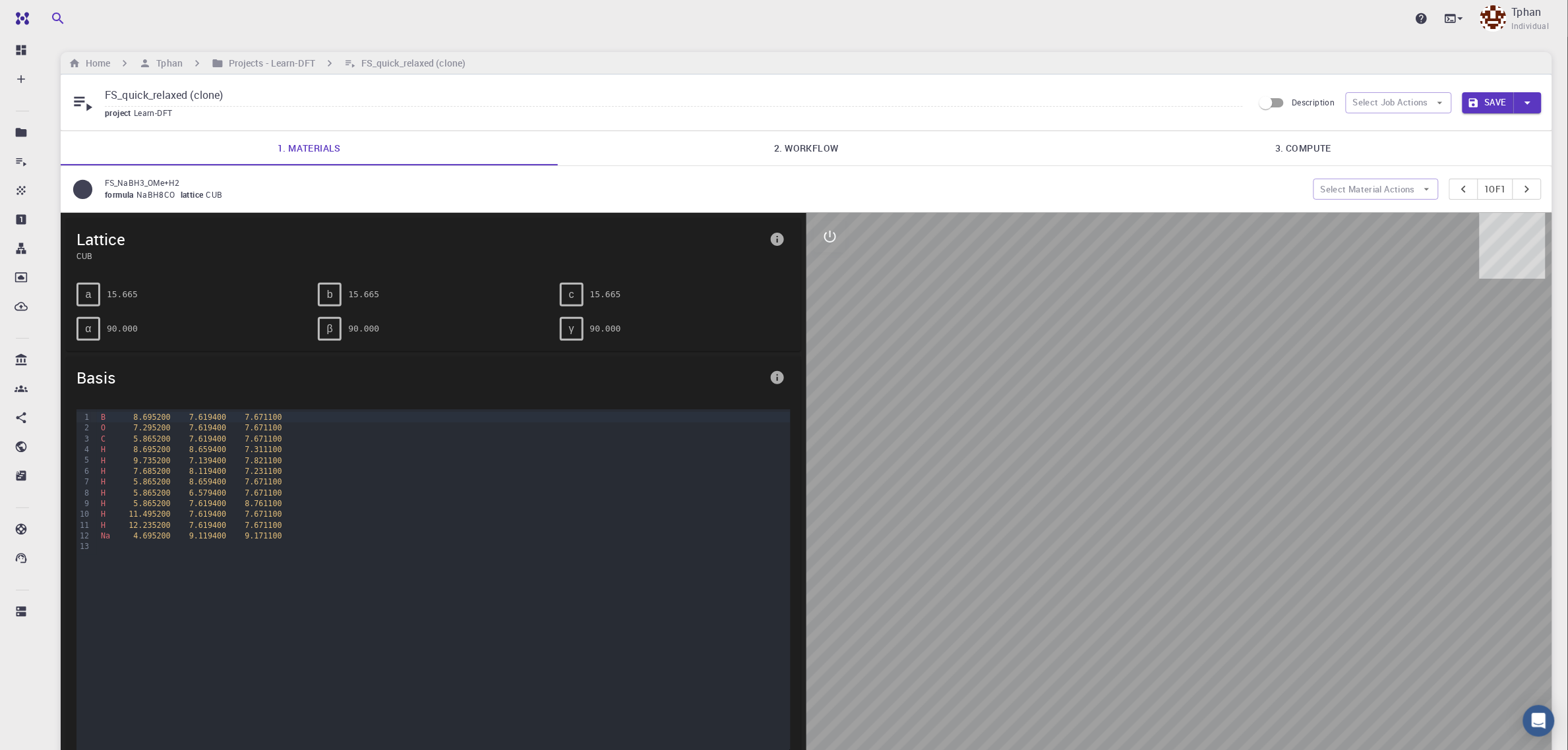
click at [223, 94] on input "FS_quick_relaxed (clone)" at bounding box center [673, 96] width 1138 height 22
type input "FSquick_relaxed"
click at [1495, 103] on button "Save" at bounding box center [1489, 103] width 52 height 21
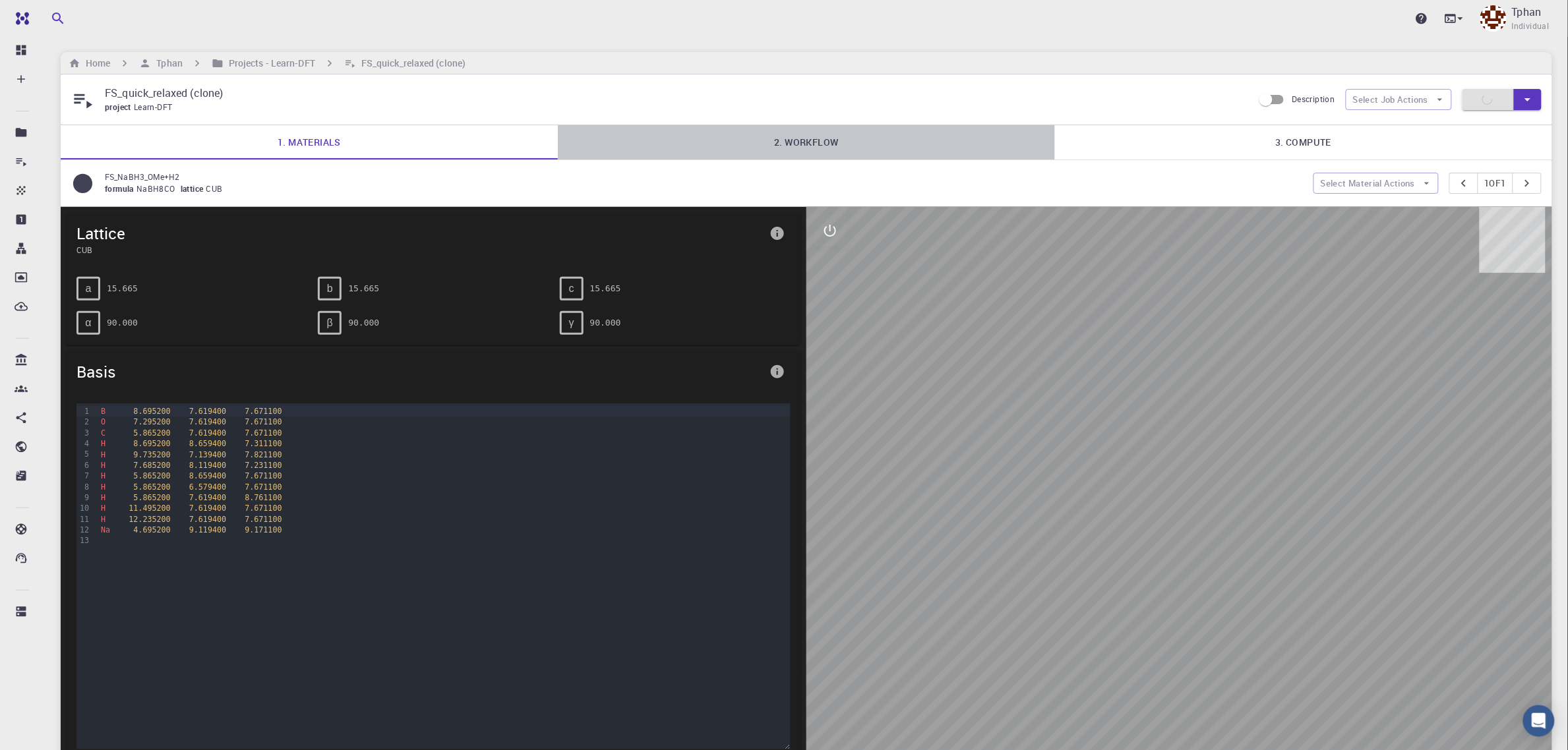
click at [813, 145] on link "2. Workflow" at bounding box center [806, 142] width 497 height 34
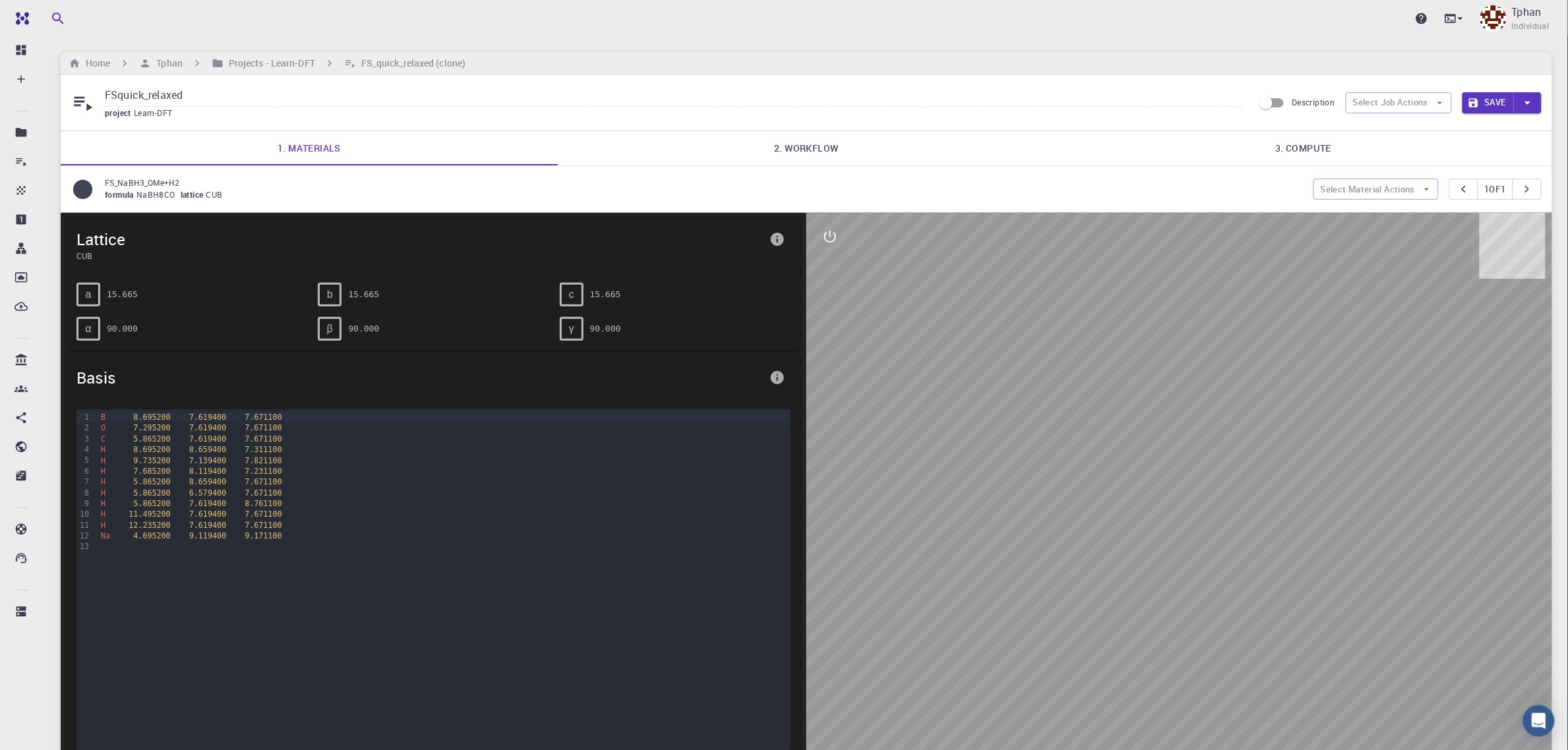
click at [812, 145] on link "2. Workflow" at bounding box center [806, 148] width 497 height 34
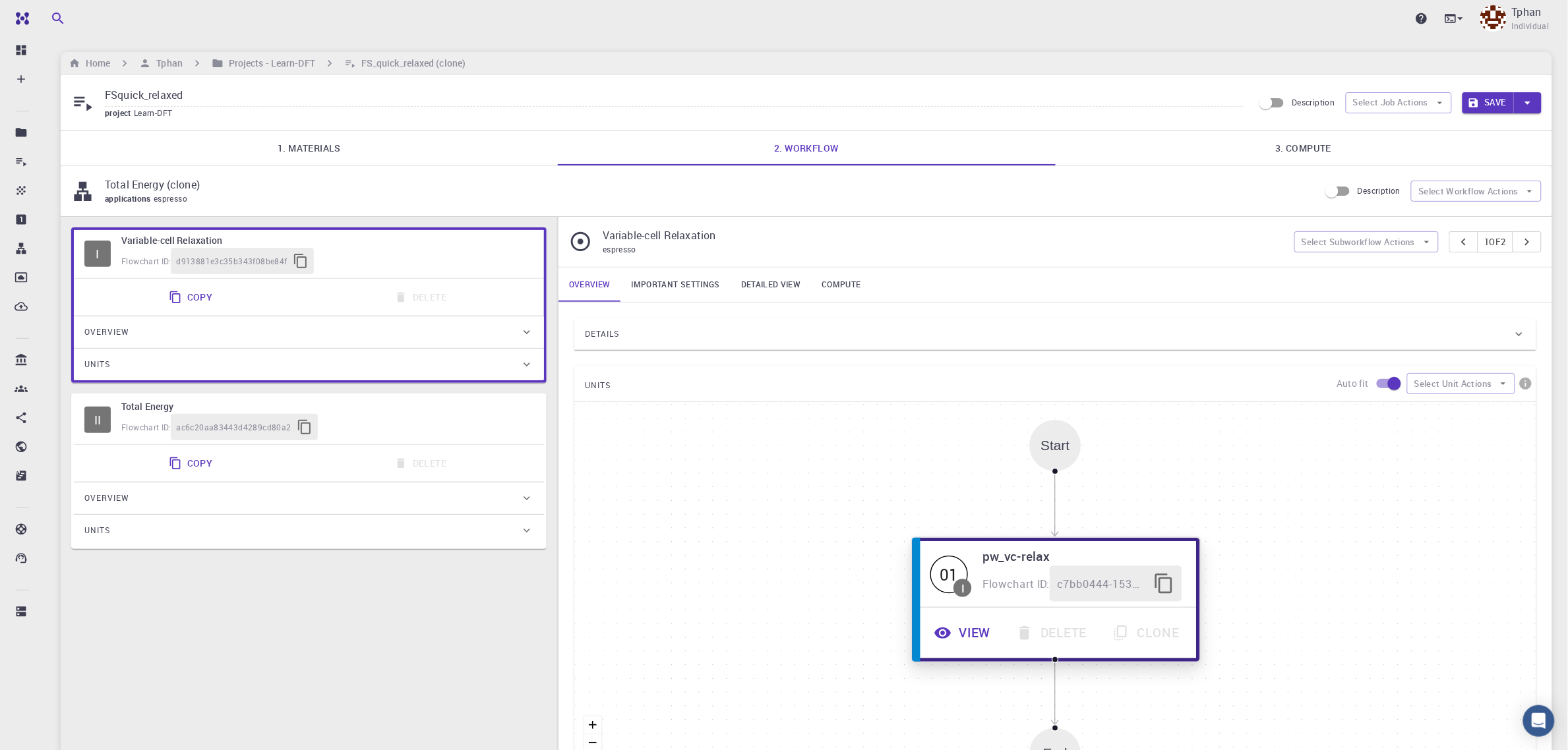
click at [972, 641] on button "View" at bounding box center [964, 633] width 82 height 36
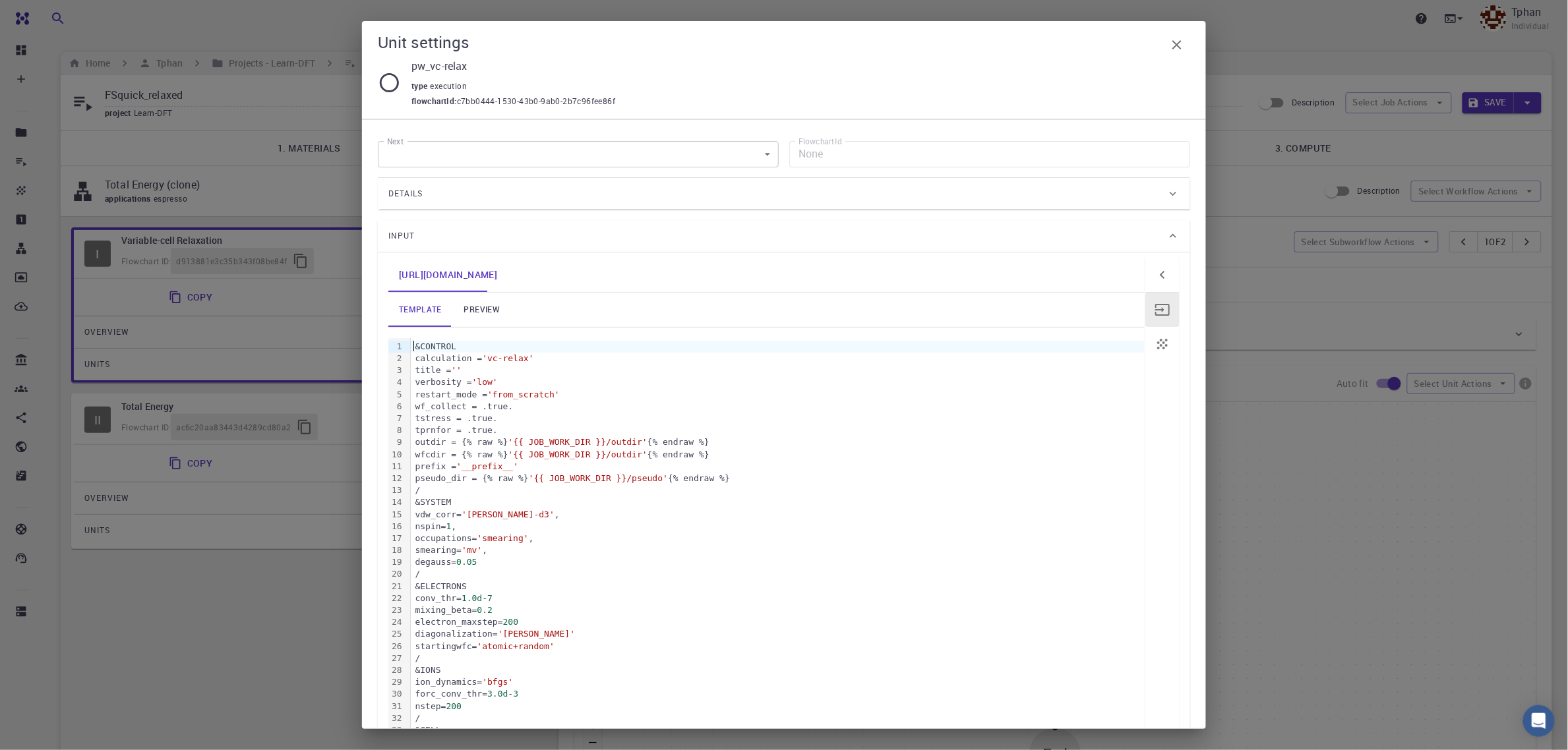
click at [414, 346] on div "&CONTROL" at bounding box center [778, 346] width 734 height 12
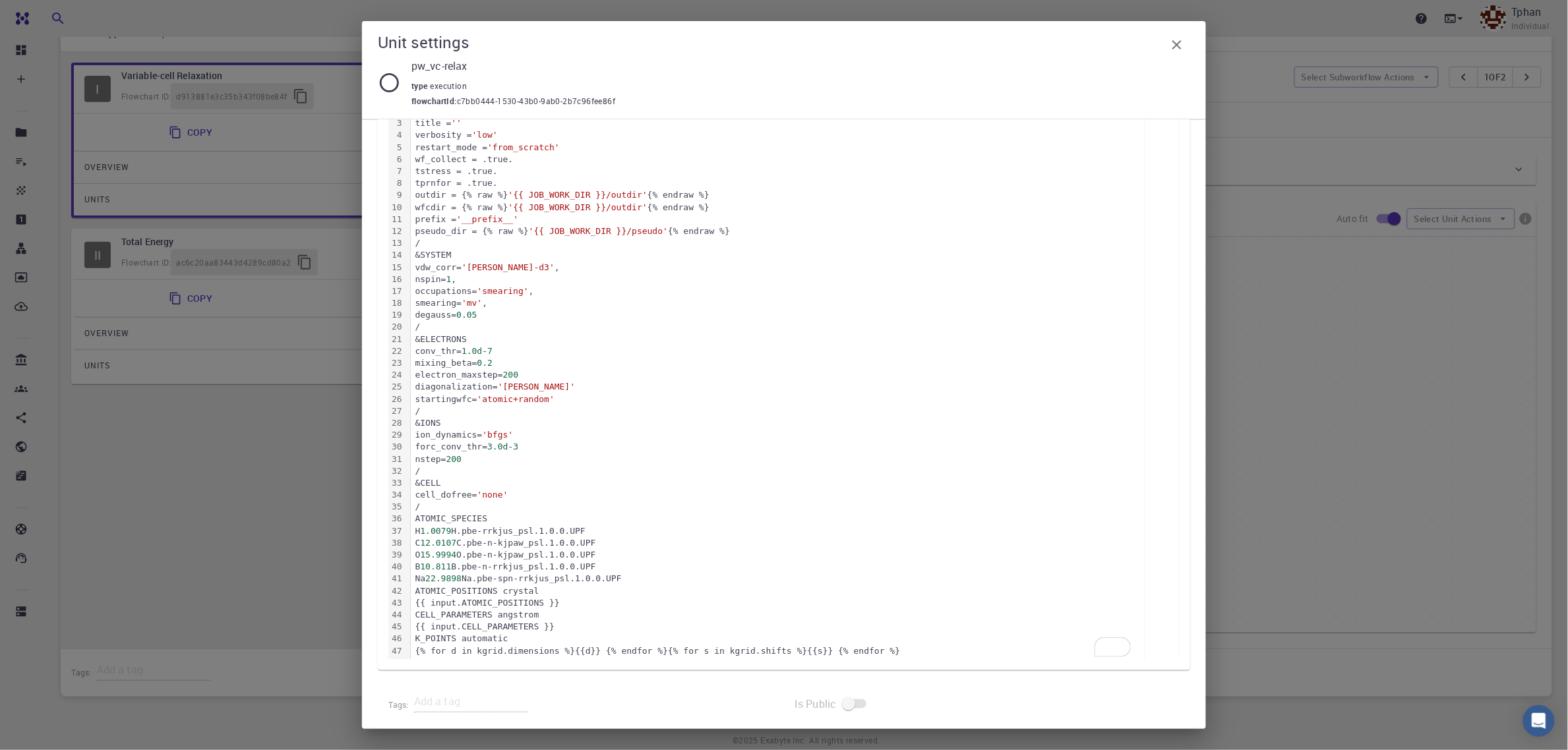
scroll to position [257, 0]
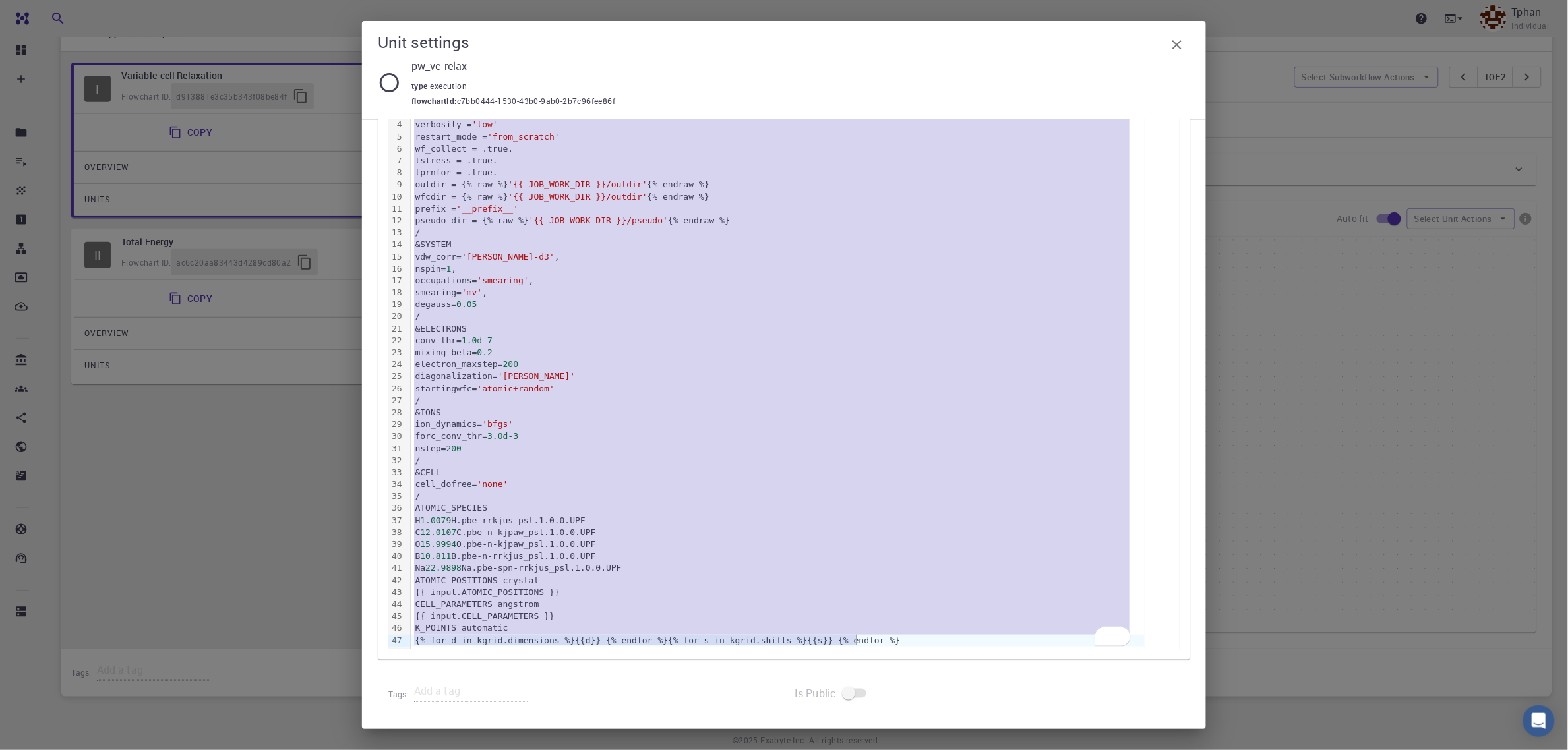
click at [878, 639] on div "{% for d in kgrid.dimensions %}{{d}} {% endfor %}{% for s in kgrid.shifts %}{{s…" at bounding box center [778, 641] width 734 height 12
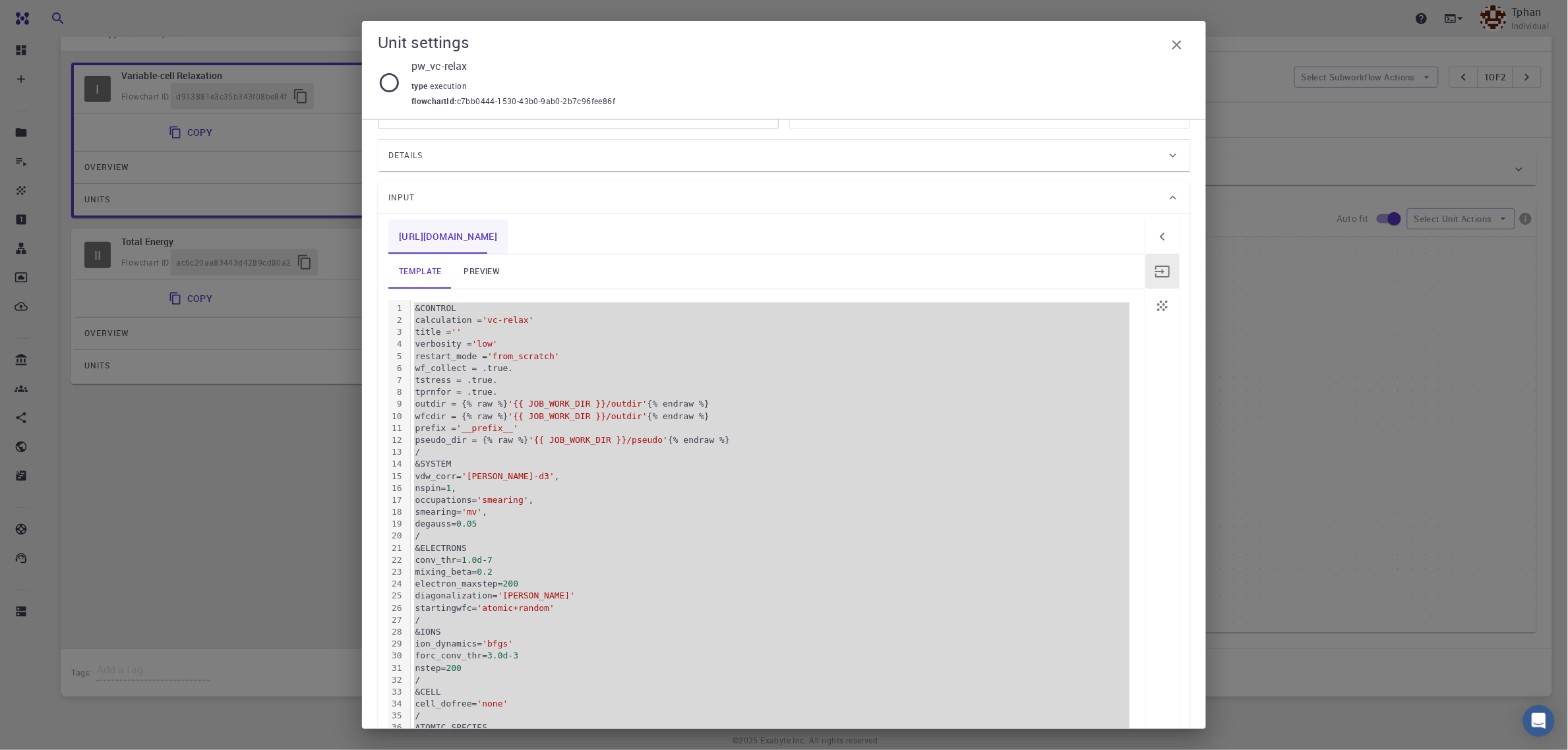
scroll to position [11, 0]
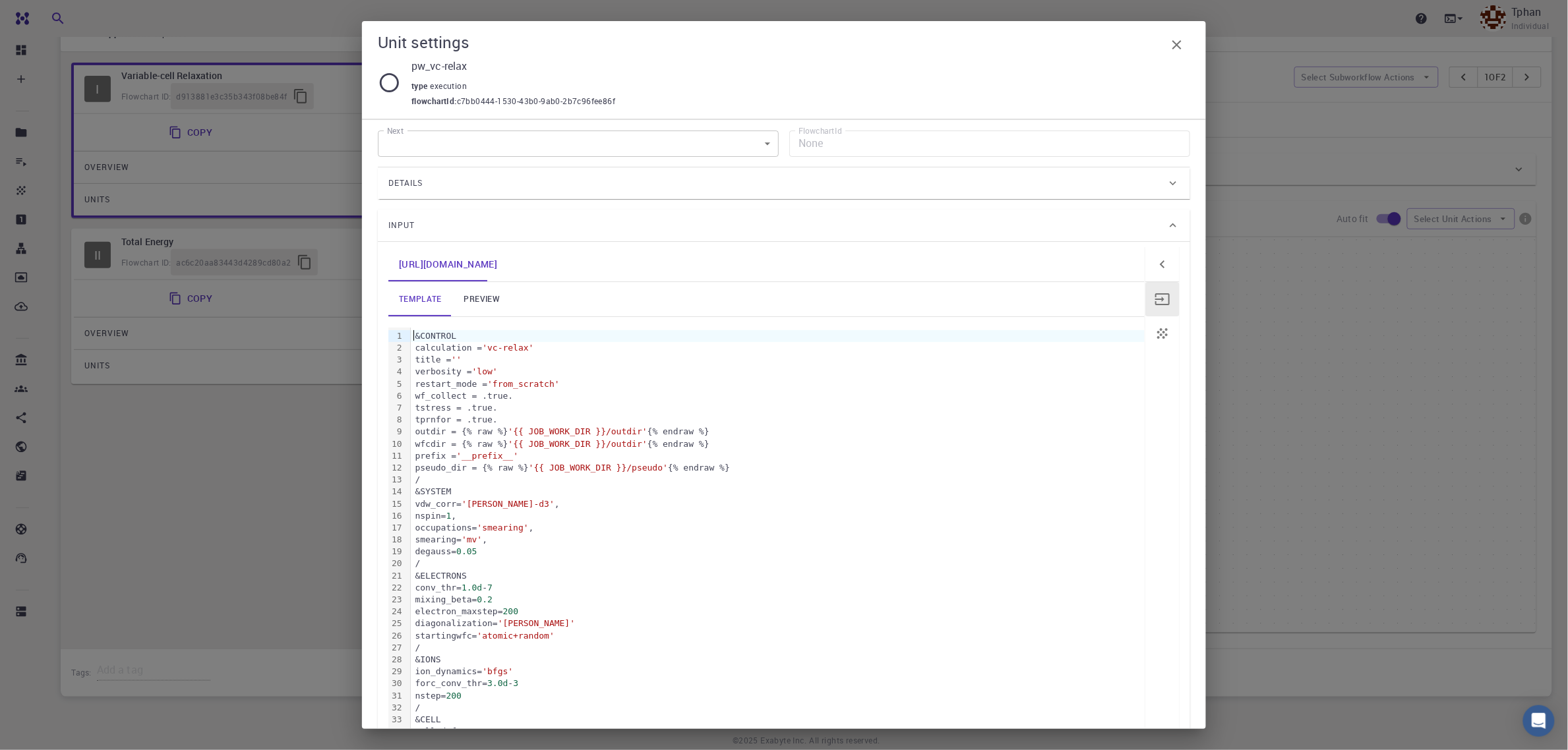
click at [414, 336] on div "&CONTROL" at bounding box center [778, 336] width 734 height 12
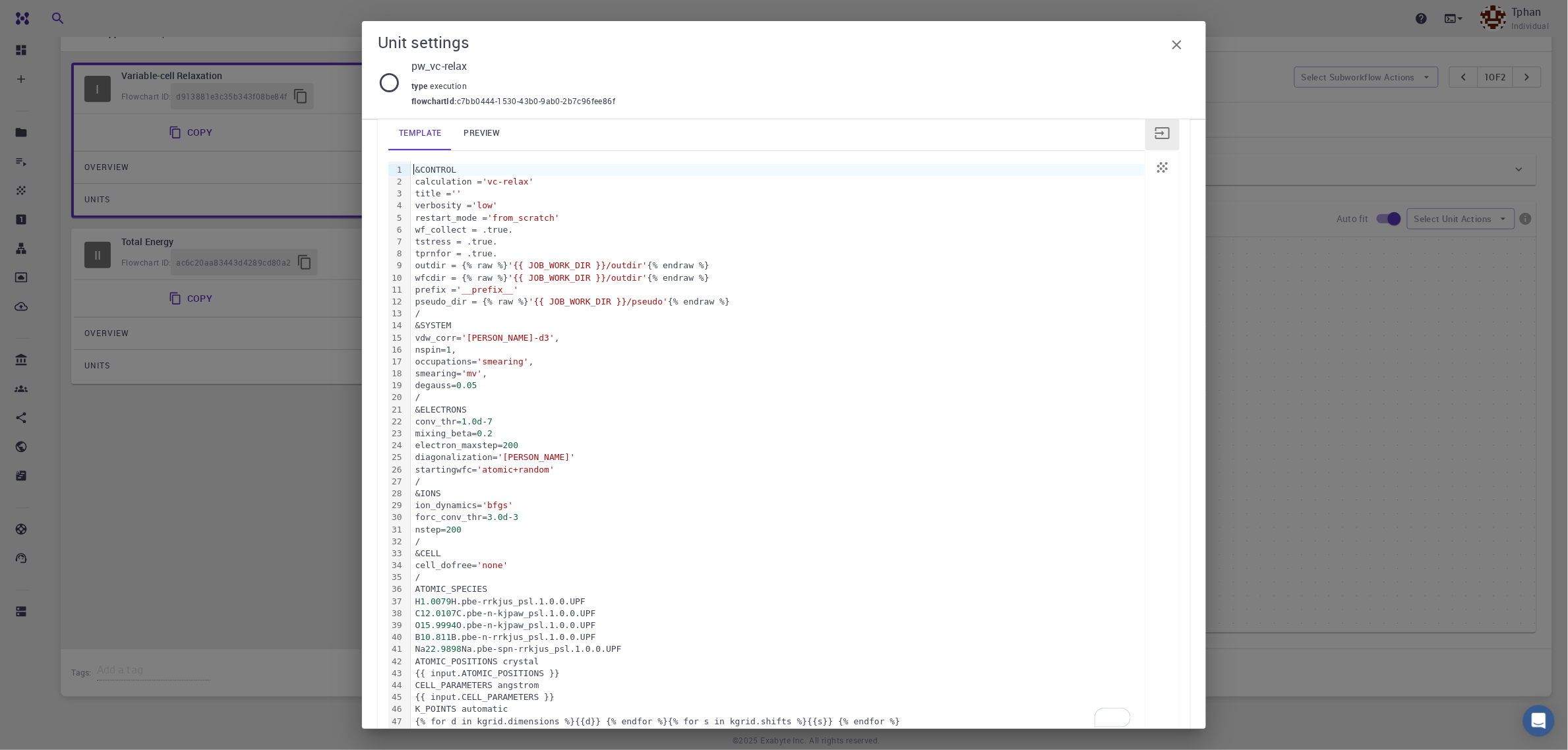
scroll to position [257, 0]
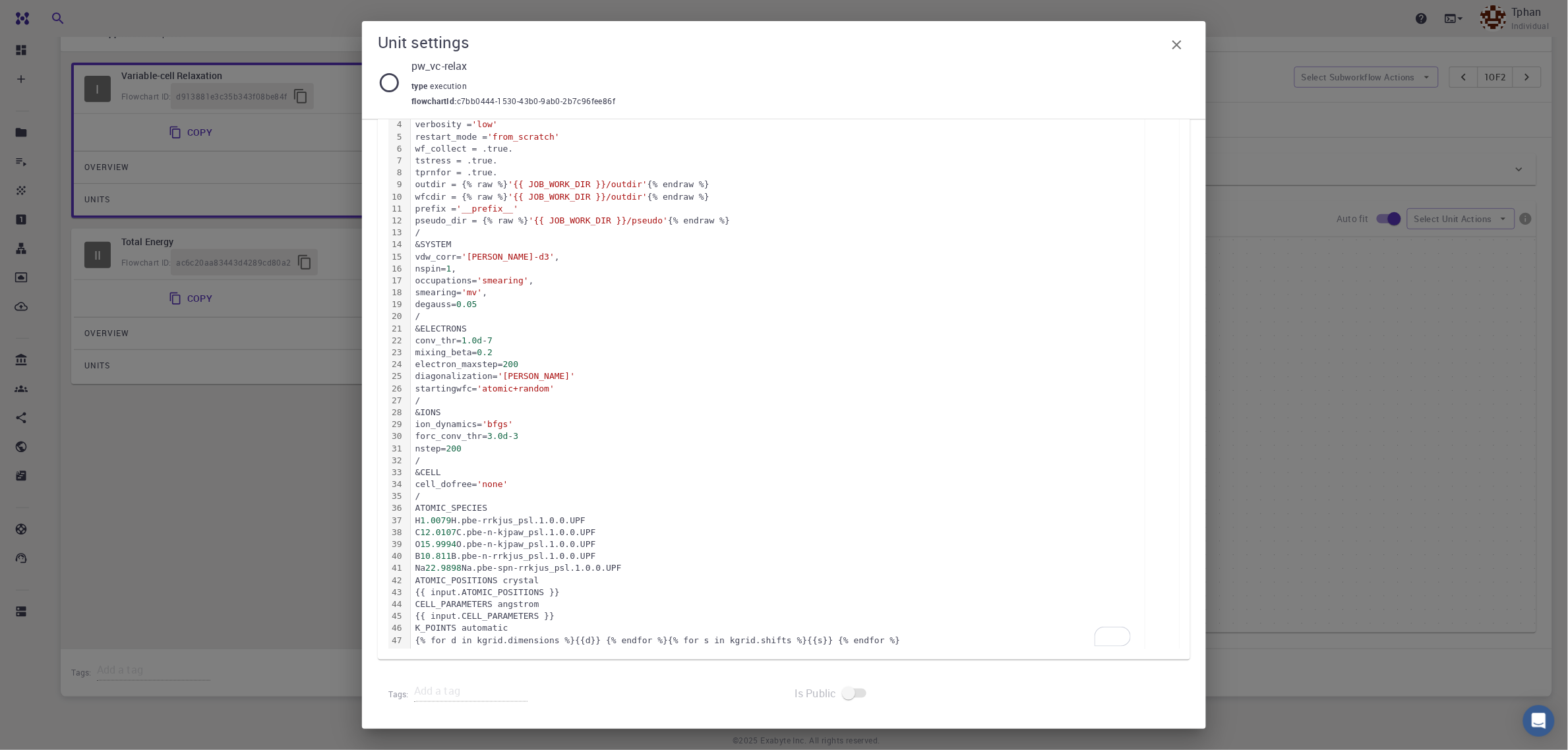
click at [861, 644] on div "{% for d in kgrid.dimensions %}{{d}} {% endfor %}{% for s in kgrid.shifts %}{{s…" at bounding box center [778, 641] width 734 height 12
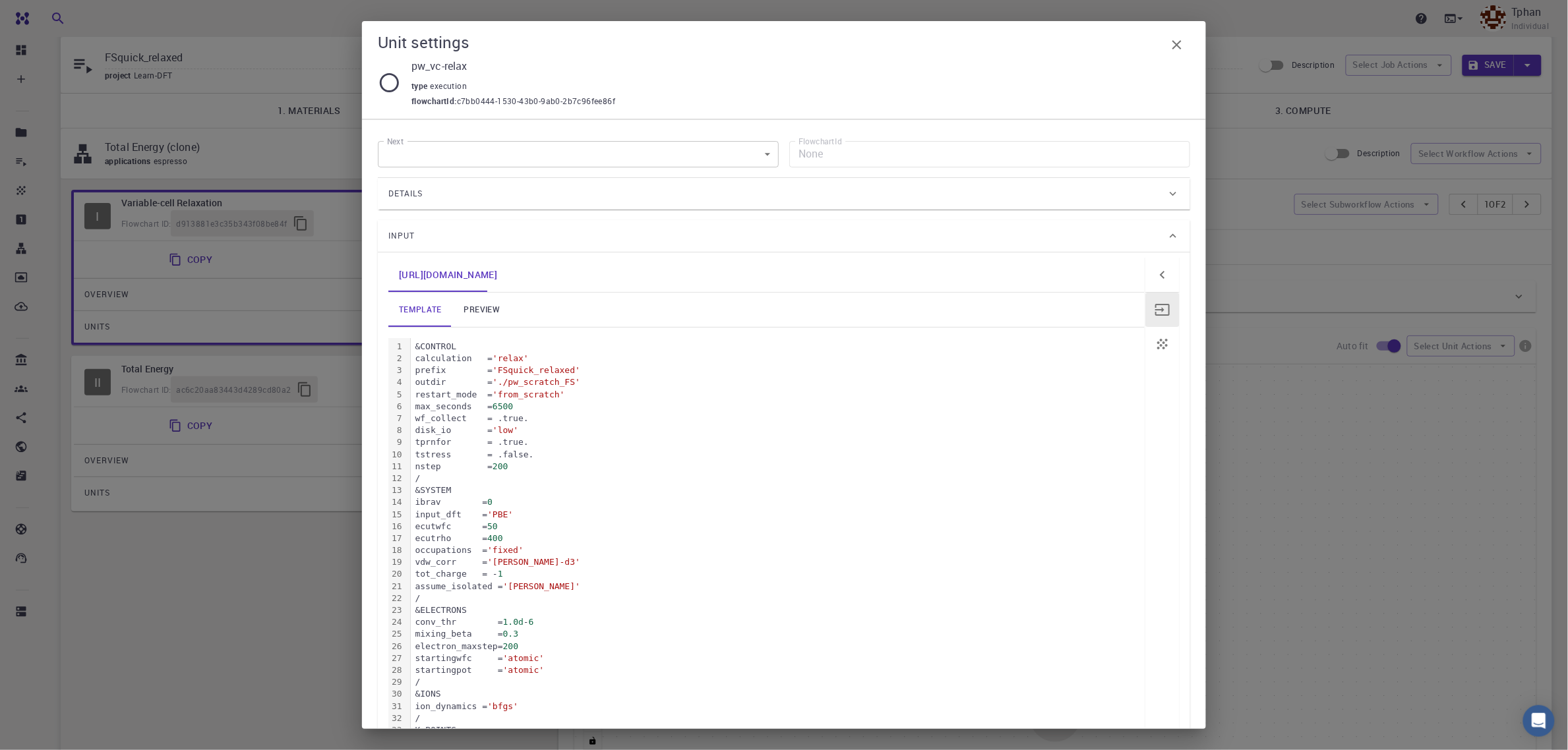
scroll to position [0, 0]
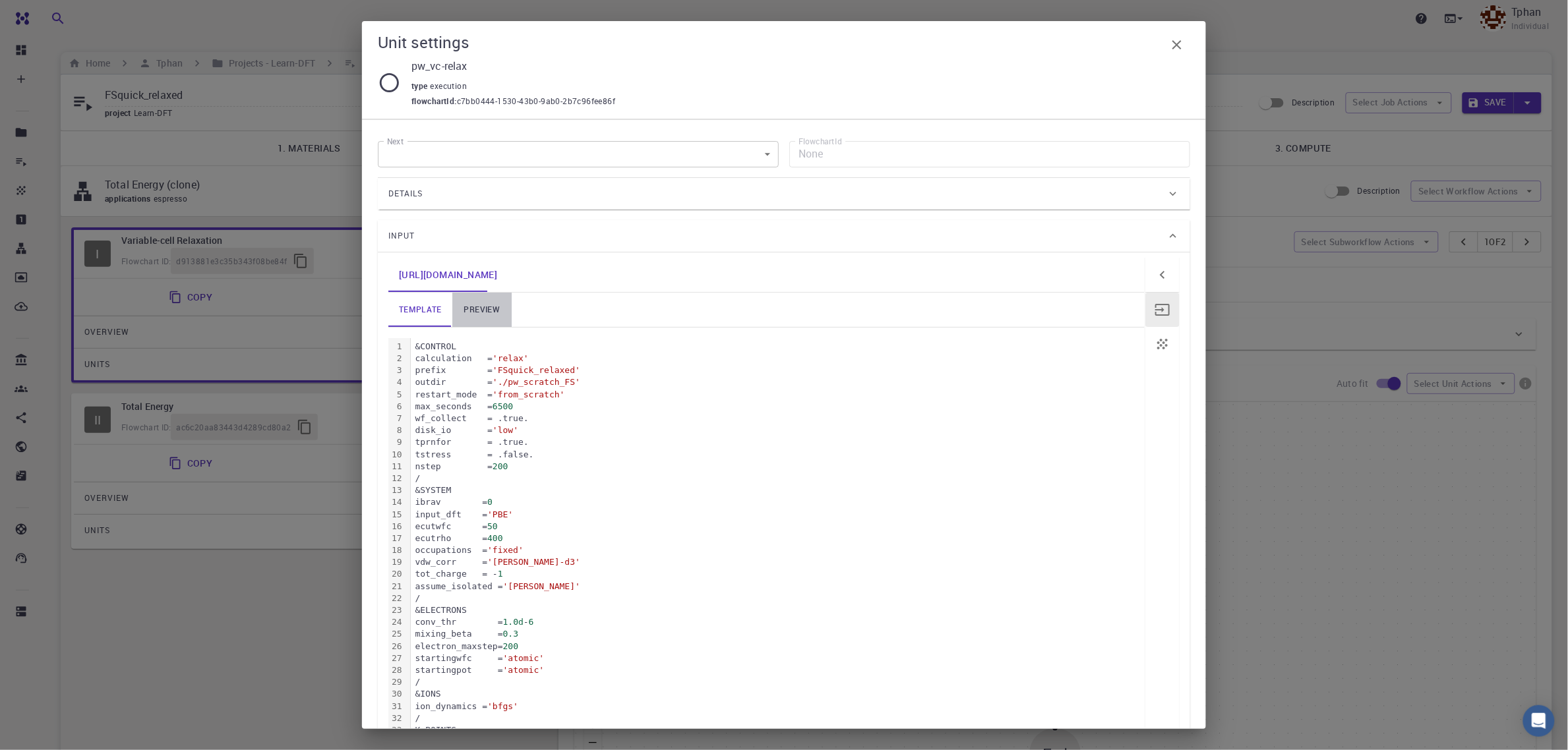
click at [472, 306] on link "preview" at bounding box center [482, 310] width 59 height 34
click at [1181, 55] on button "button" at bounding box center [1177, 45] width 26 height 26
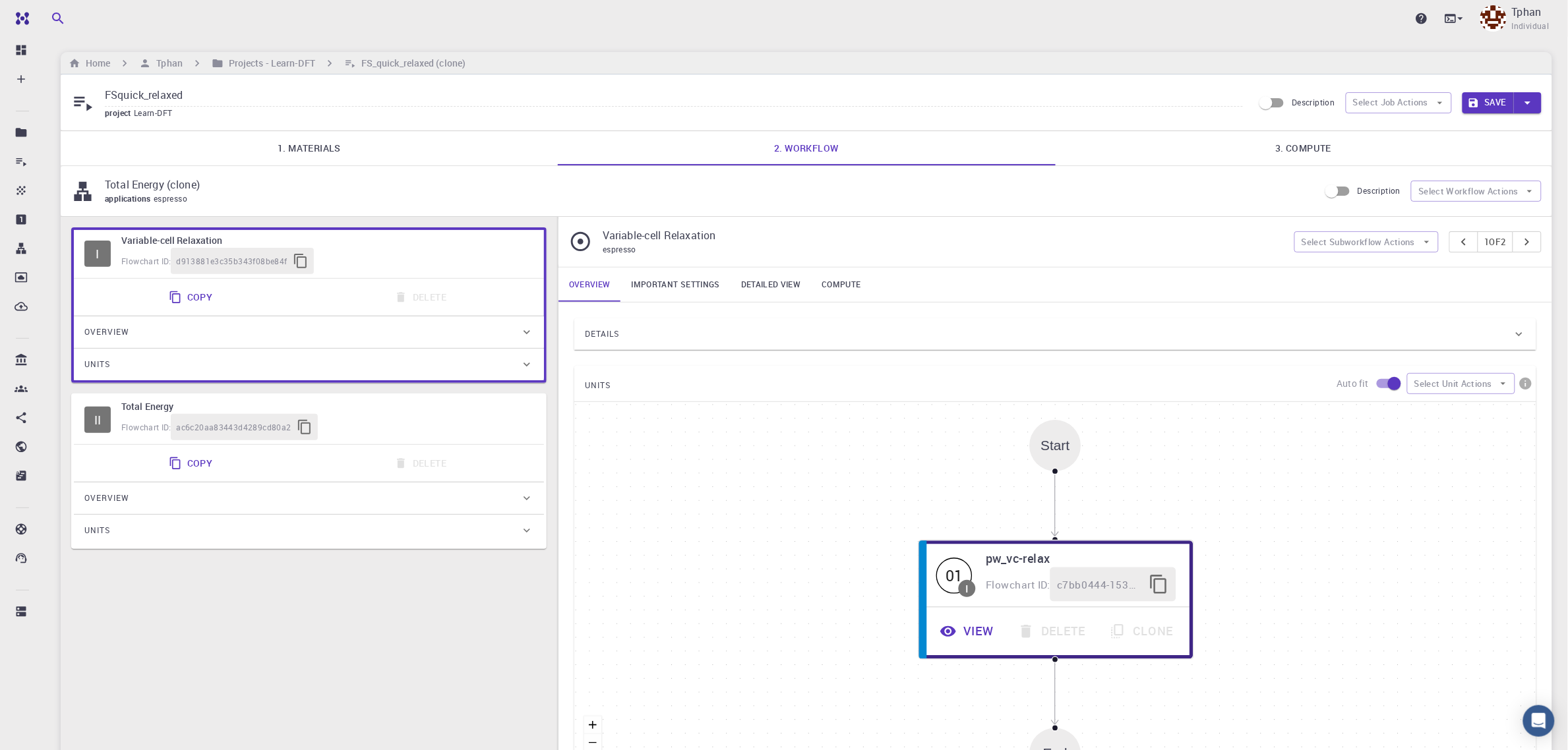
click at [1484, 104] on button "Save" at bounding box center [1489, 103] width 52 height 21
click at [406, 427] on div "Flowchart ID: ac6c20aa83443d4289cd80a2" at bounding box center [327, 427] width 412 height 26
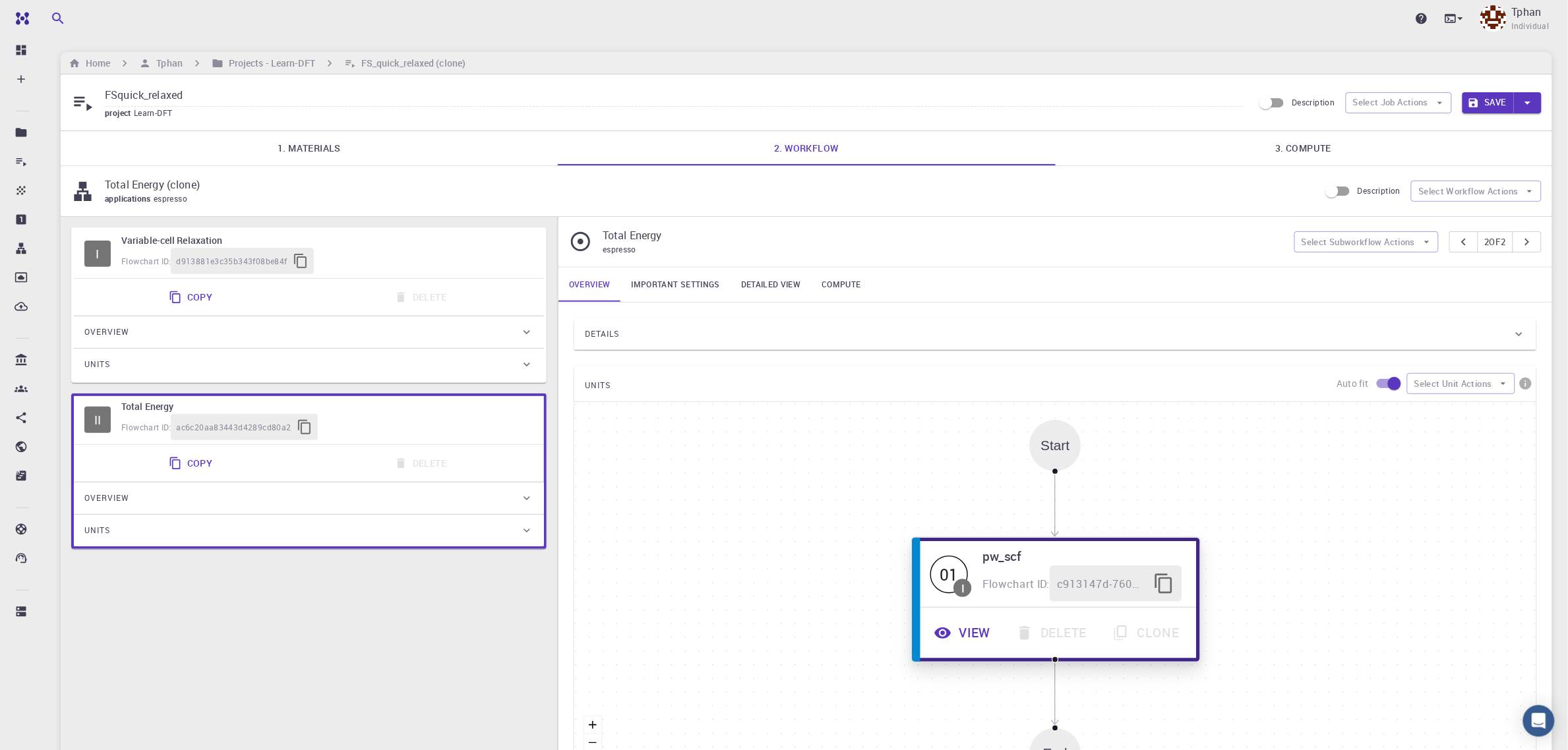
click at [977, 630] on button "View" at bounding box center [964, 633] width 82 height 36
click at [972, 637] on button "View" at bounding box center [963, 633] width 82 height 36
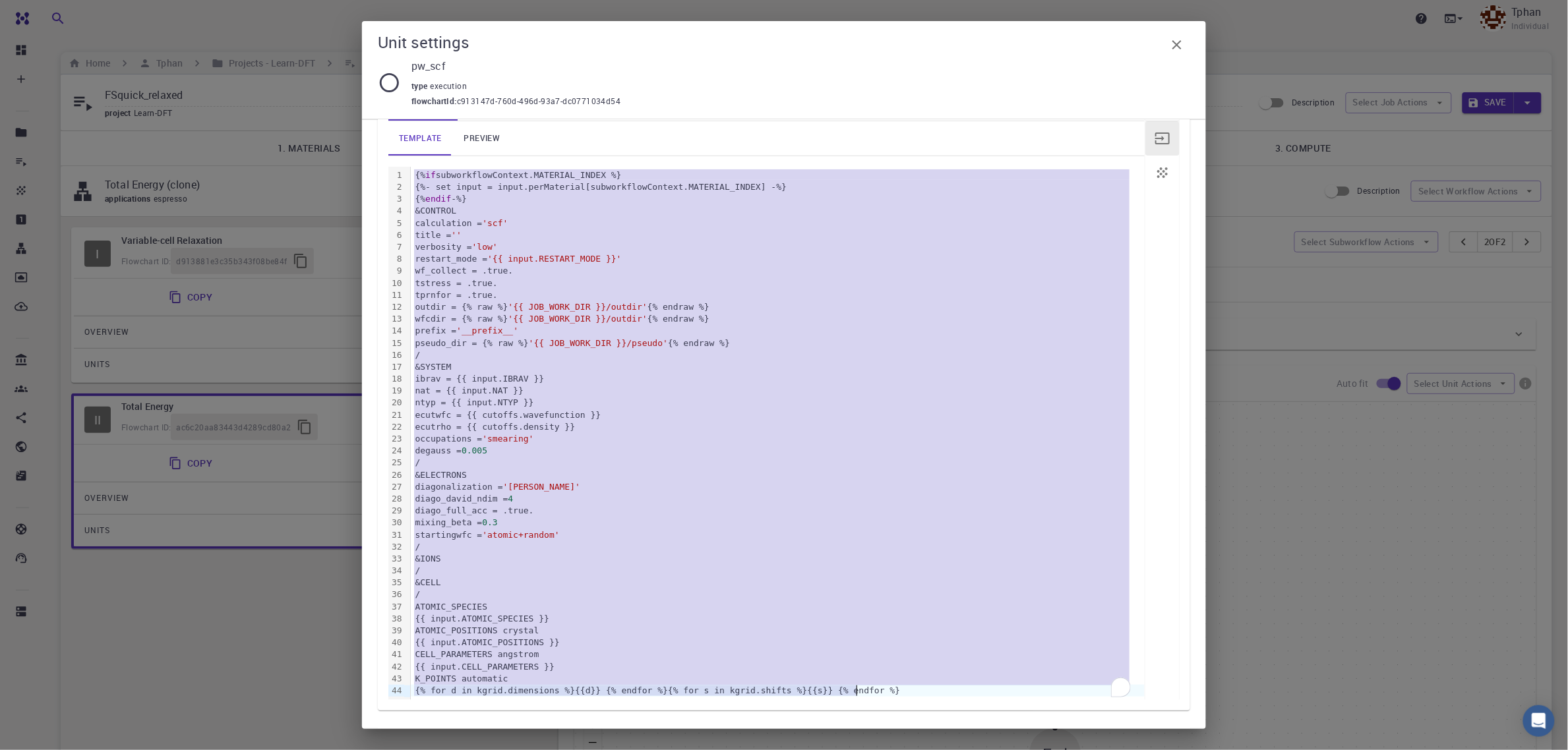
scroll to position [221, 0]
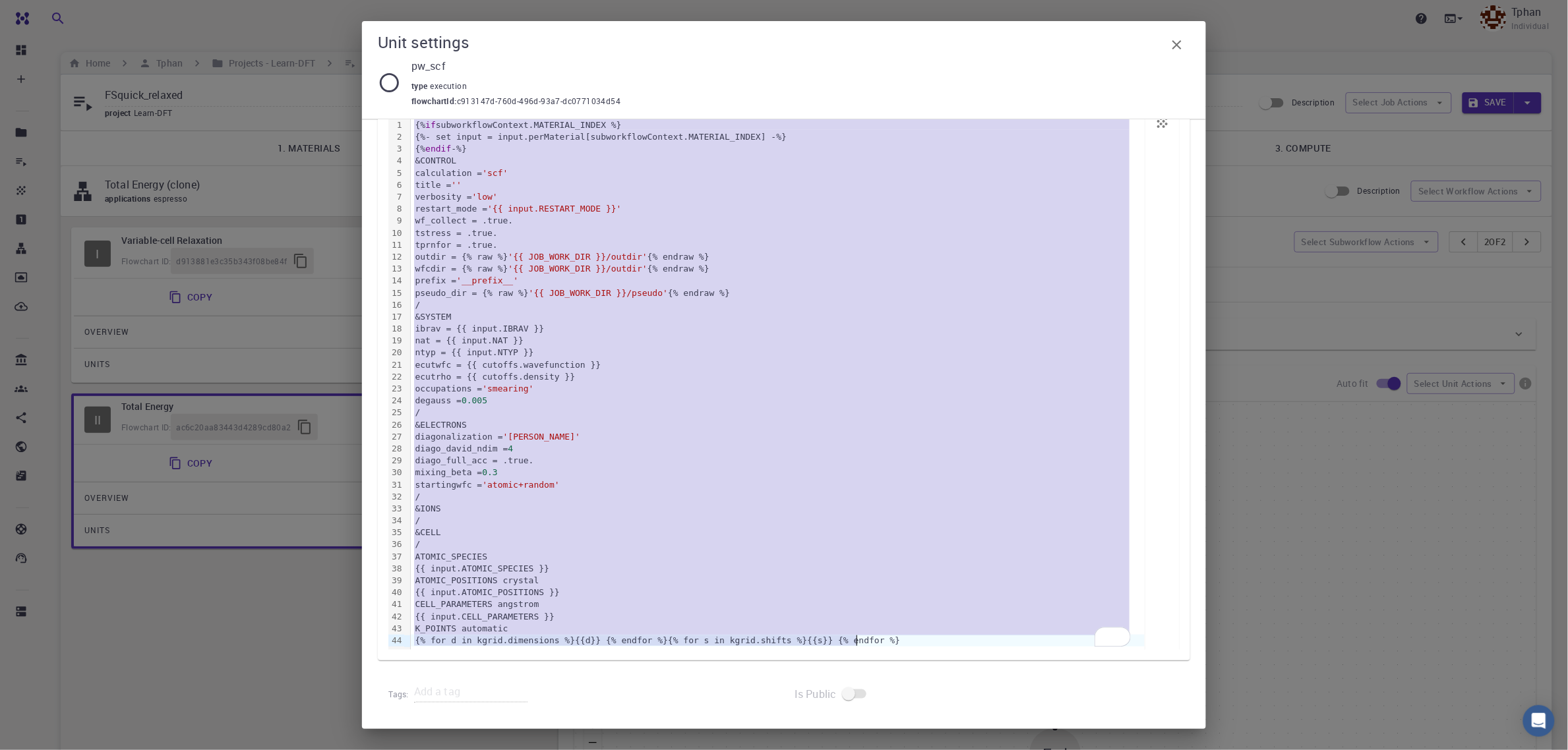
drag, startPoint x: 412, startPoint y: 203, endPoint x: 869, endPoint y: 640, distance: 632.3
click at [869, 640] on div "{% if subworkflowContext.MATERIAL_INDEX %} {%- set input = input.perMaterial[su…" at bounding box center [778, 383] width 734 height 533
copy div "{% if subworkflowContext.MATERIAL_INDEX %} {%- set input = input.perMaterial[su…"
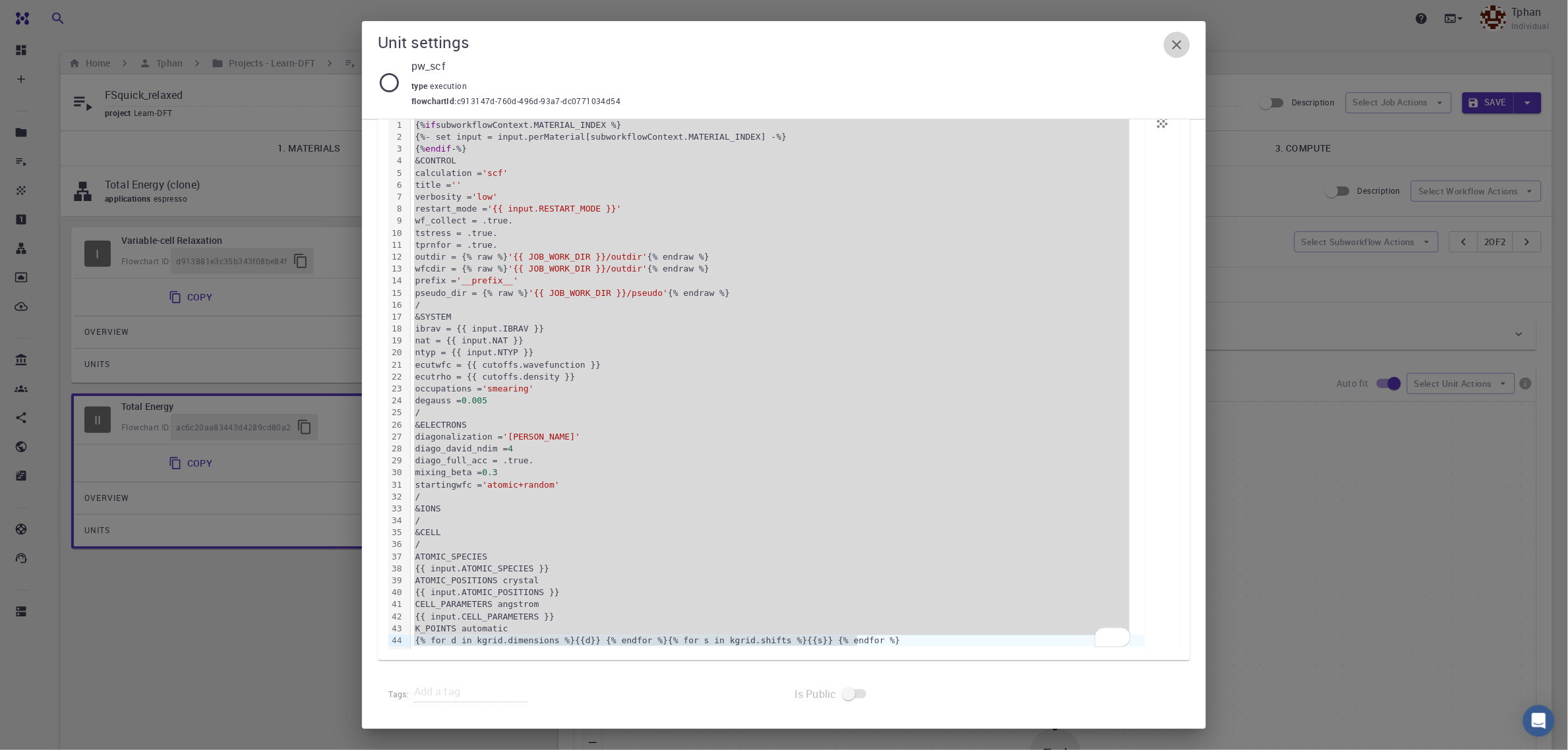
click at [1179, 43] on icon "button" at bounding box center [1177, 44] width 16 height 16
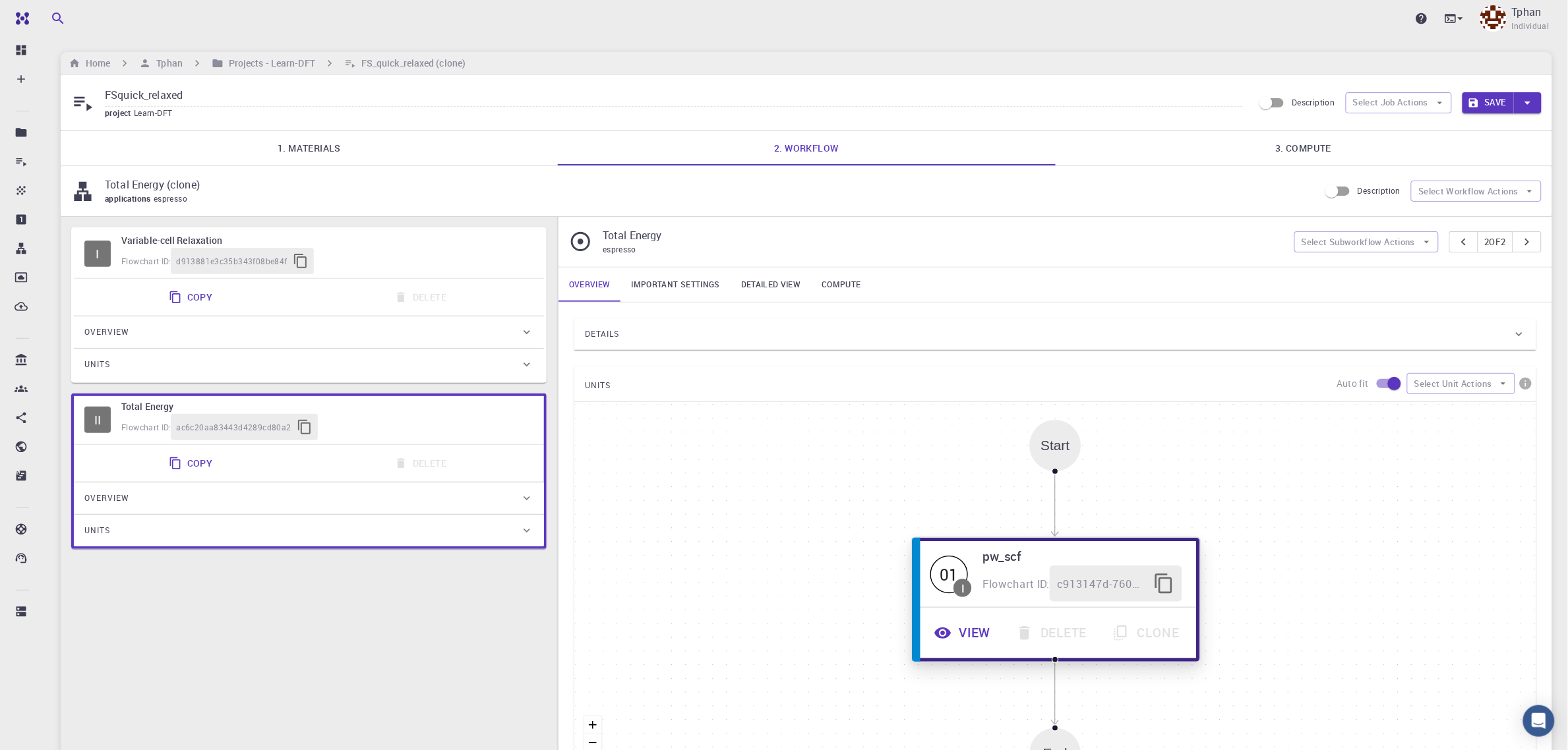
click at [973, 641] on button "View" at bounding box center [964, 633] width 82 height 36
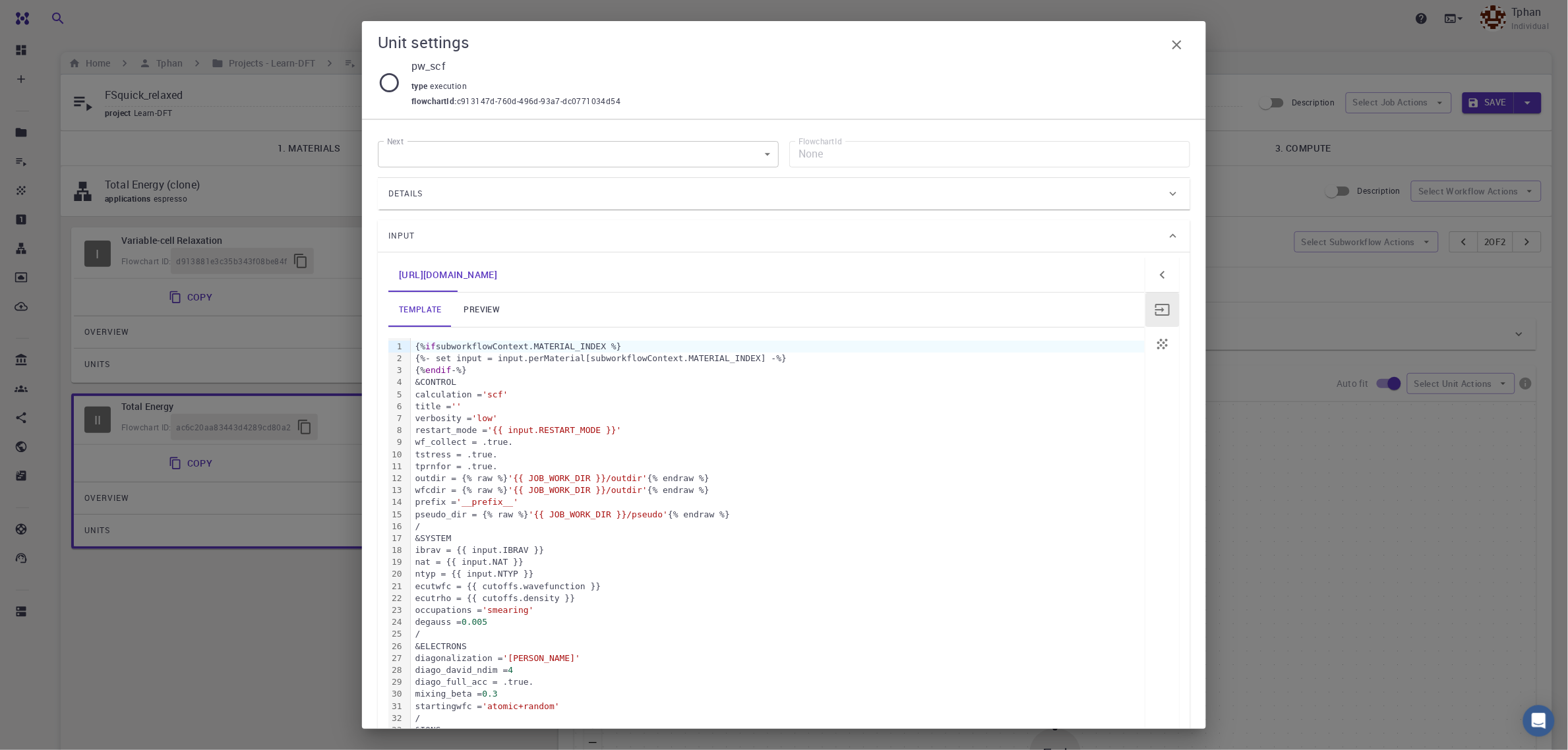
click at [414, 346] on div "{% if subworkflowContext.MATERIAL_INDEX %}" at bounding box center [778, 346] width 734 height 12
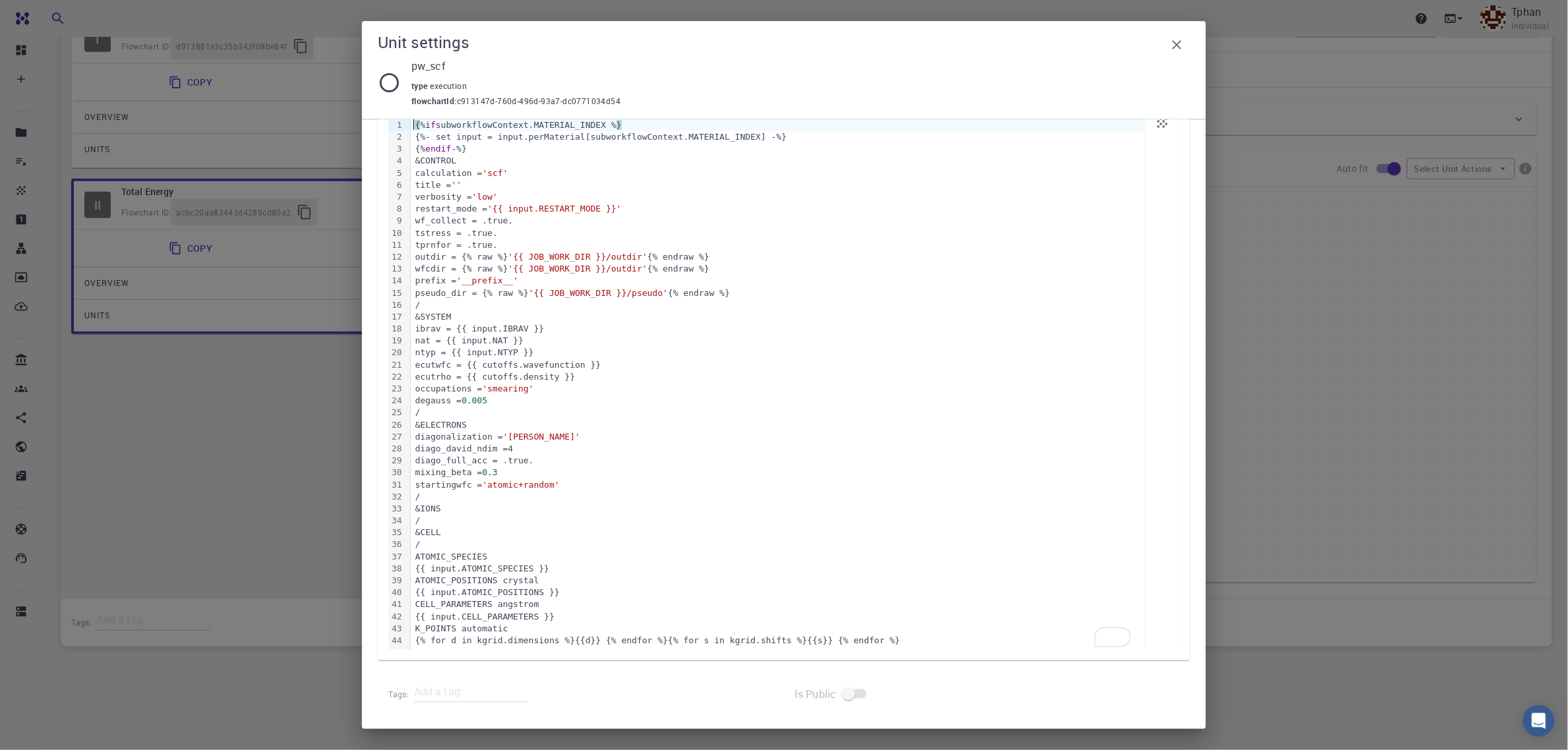
scroll to position [221, 0]
click at [868, 638] on div "{% for d in kgrid.dimensions %}{{d}} {% endfor %}{% for s in kgrid.shifts %}{{s…" at bounding box center [778, 641] width 734 height 12
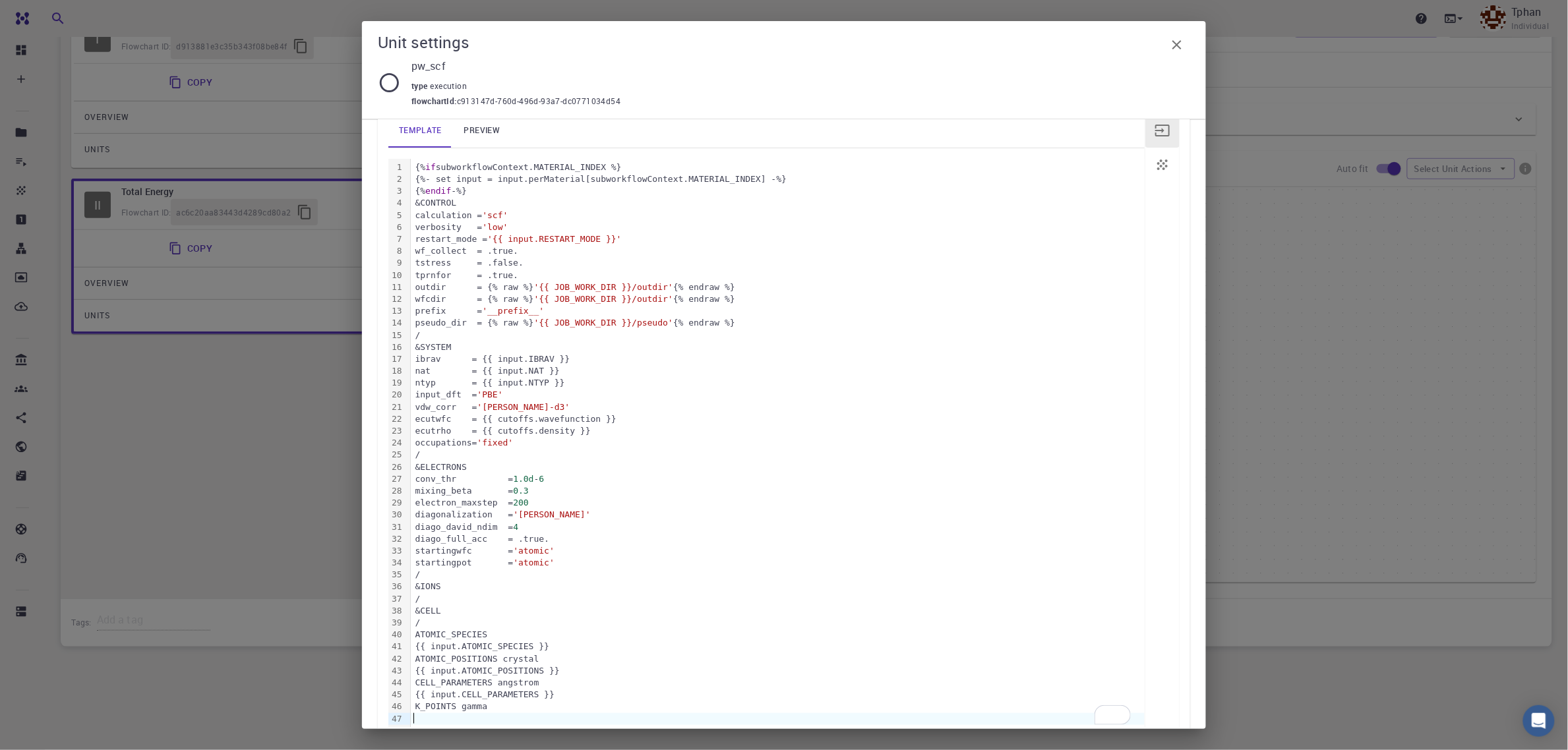
scroll to position [0, 0]
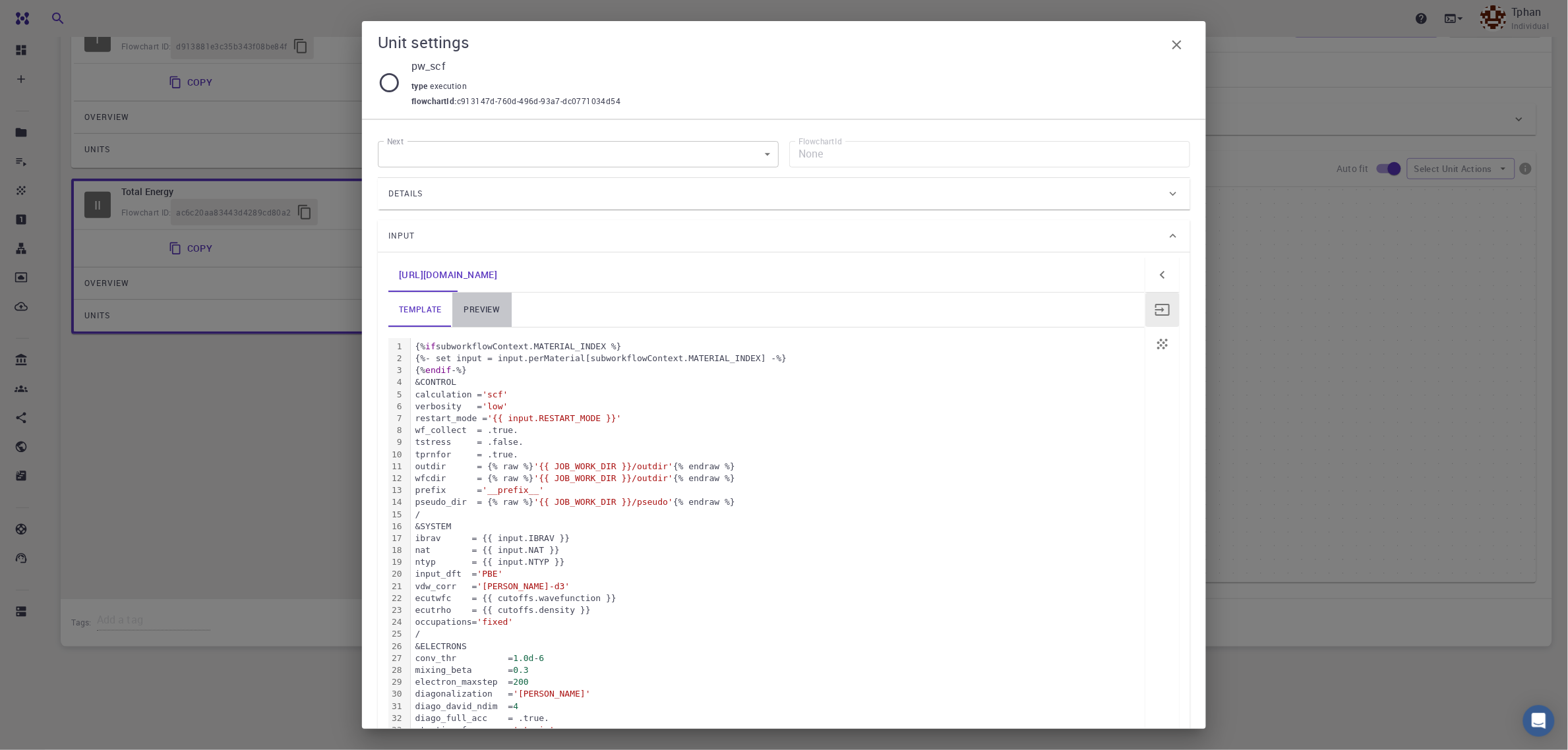
click at [482, 307] on link "preview" at bounding box center [482, 310] width 59 height 34
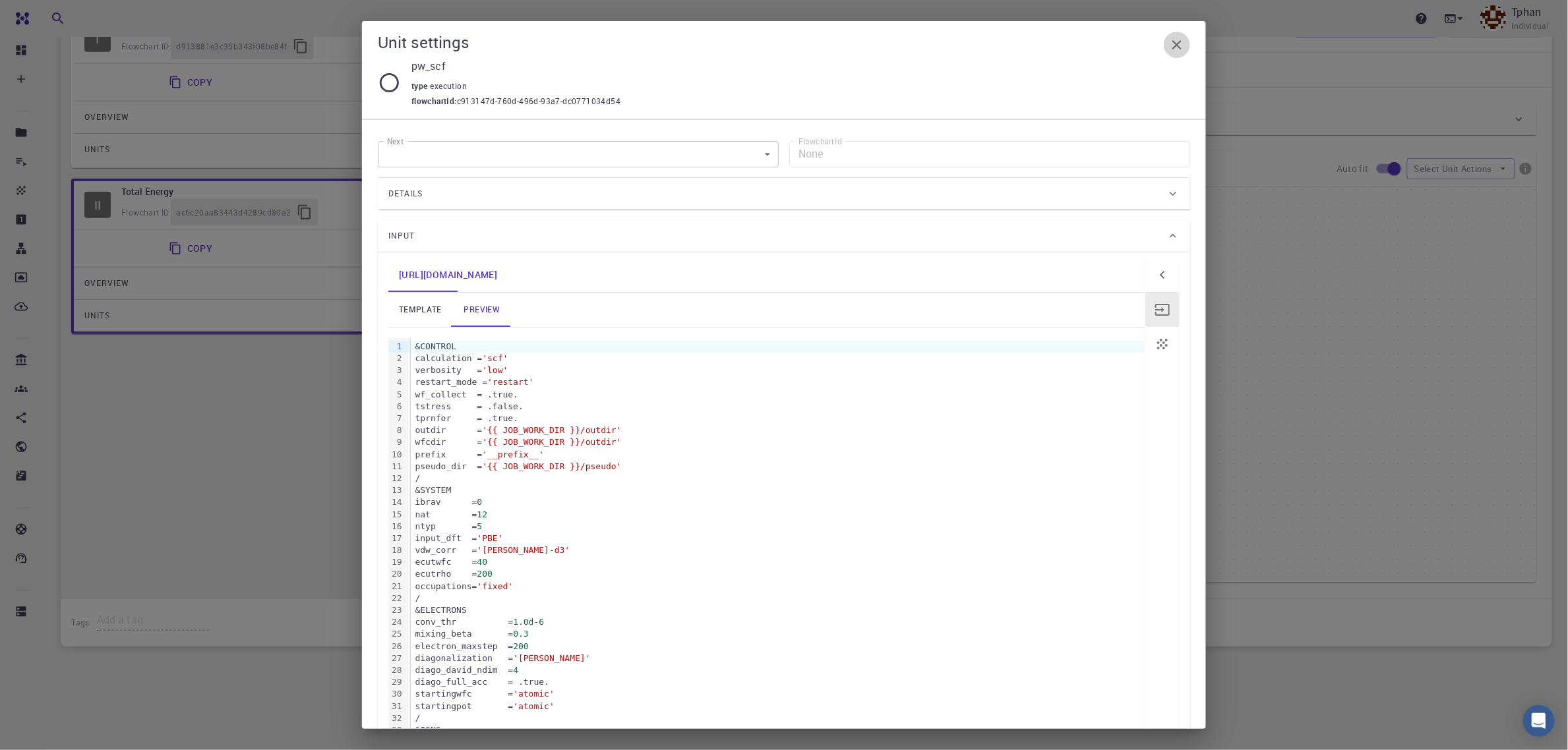
click at [1173, 48] on icon "button" at bounding box center [1177, 44] width 16 height 16
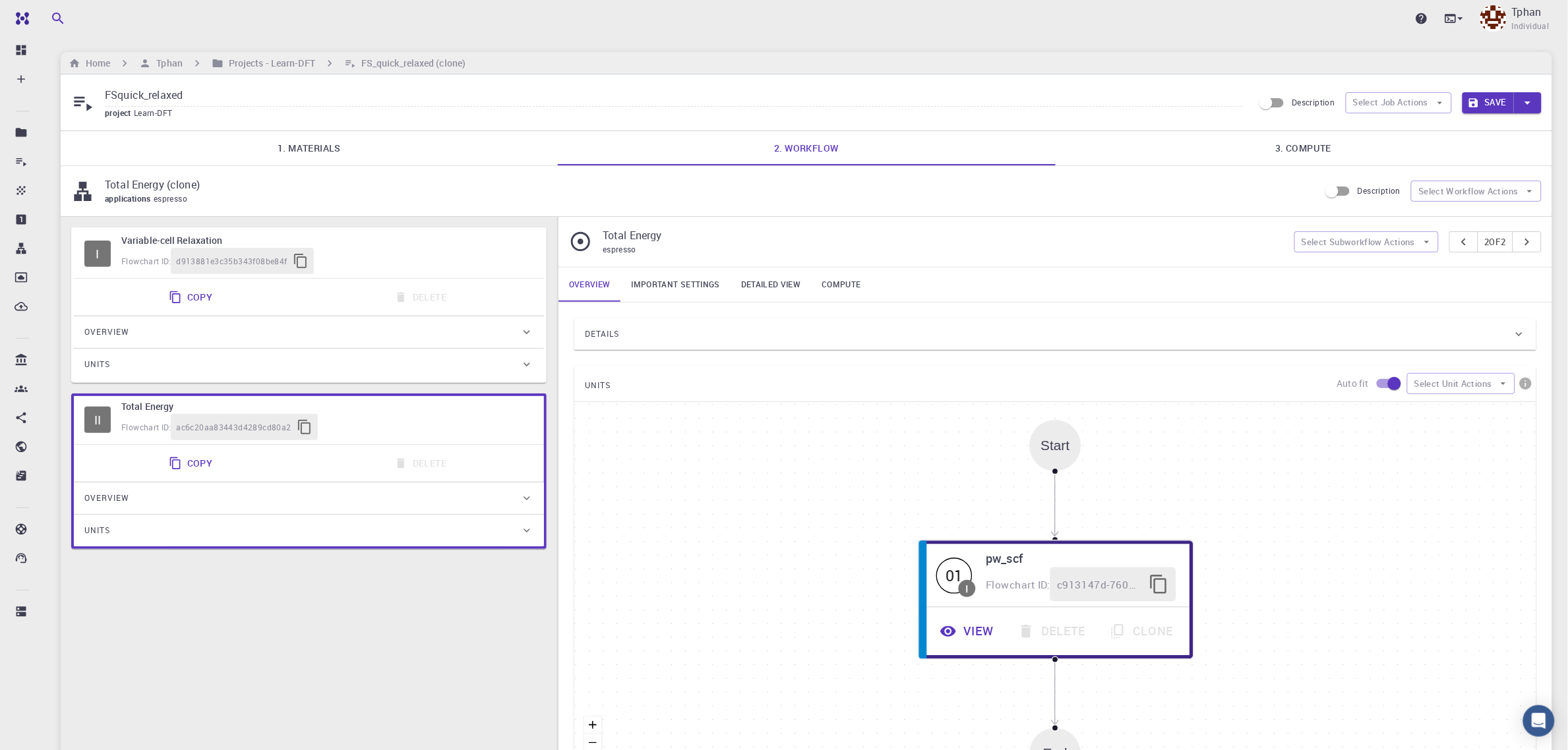
click at [1485, 101] on button "Save" at bounding box center [1489, 103] width 52 height 21
click at [282, 61] on h6 "Projects - Learn-DFT" at bounding box center [269, 62] width 92 height 14
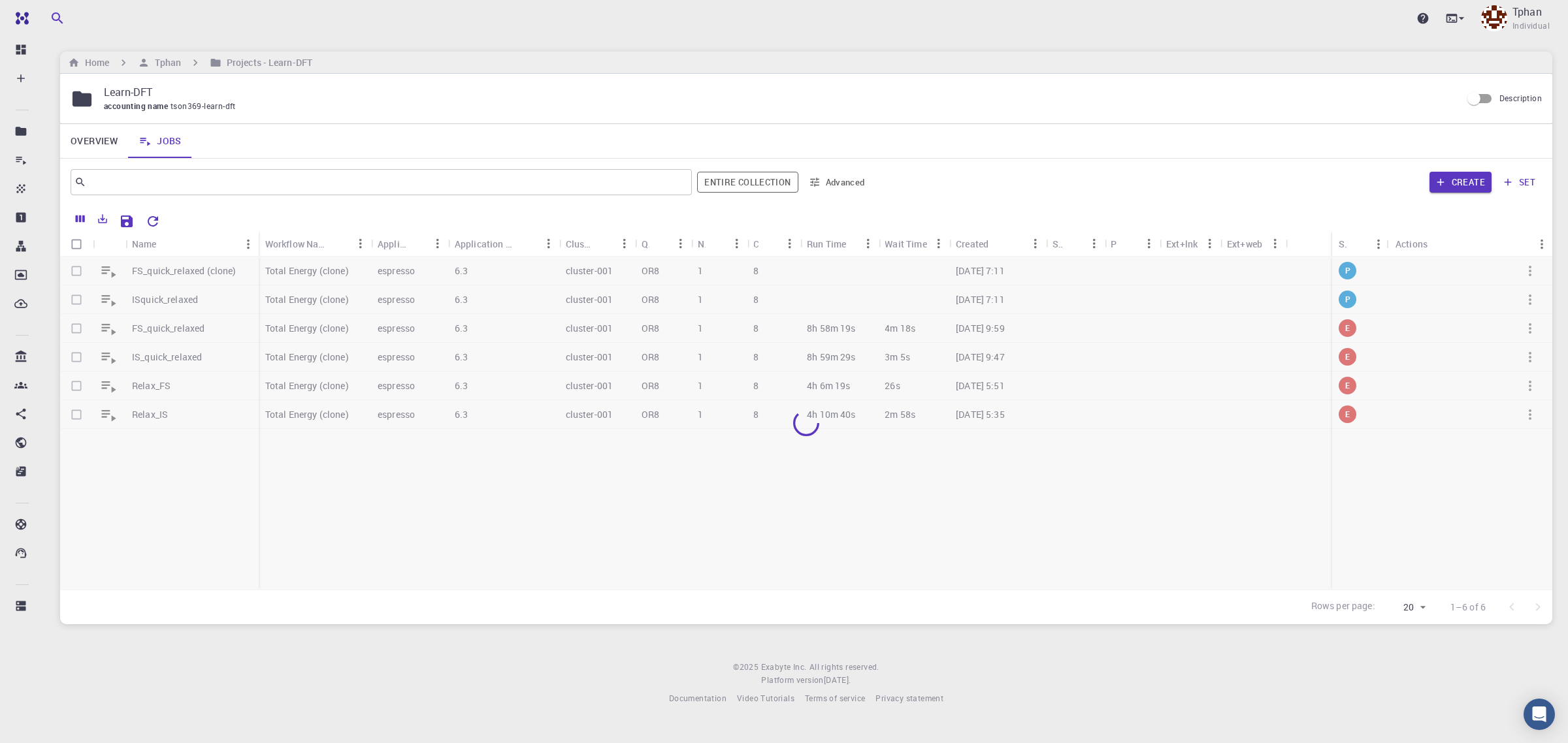
click at [182, 300] on p "ISquick_relaxed" at bounding box center [165, 299] width 66 height 13
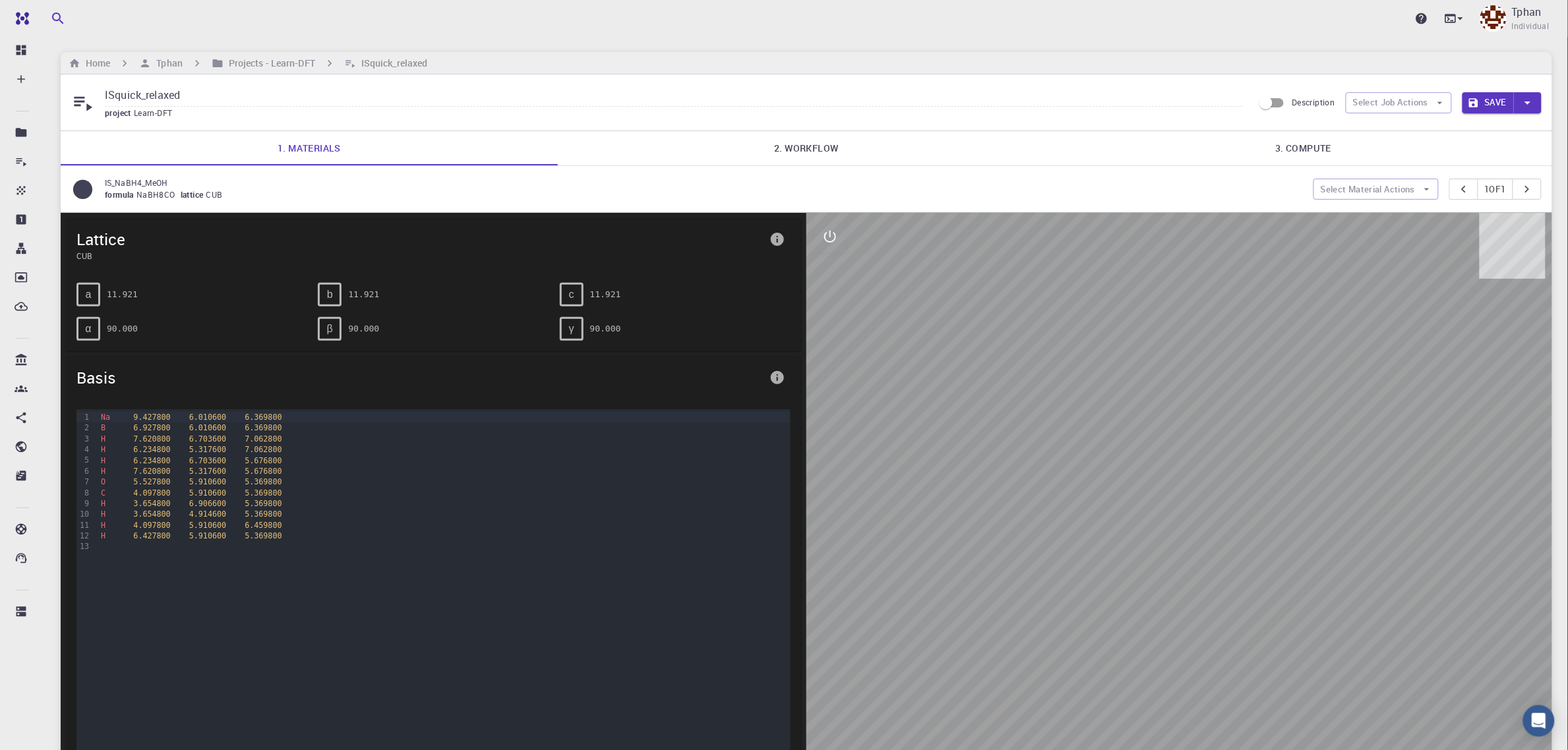
click at [810, 146] on link "2. Workflow" at bounding box center [806, 148] width 497 height 34
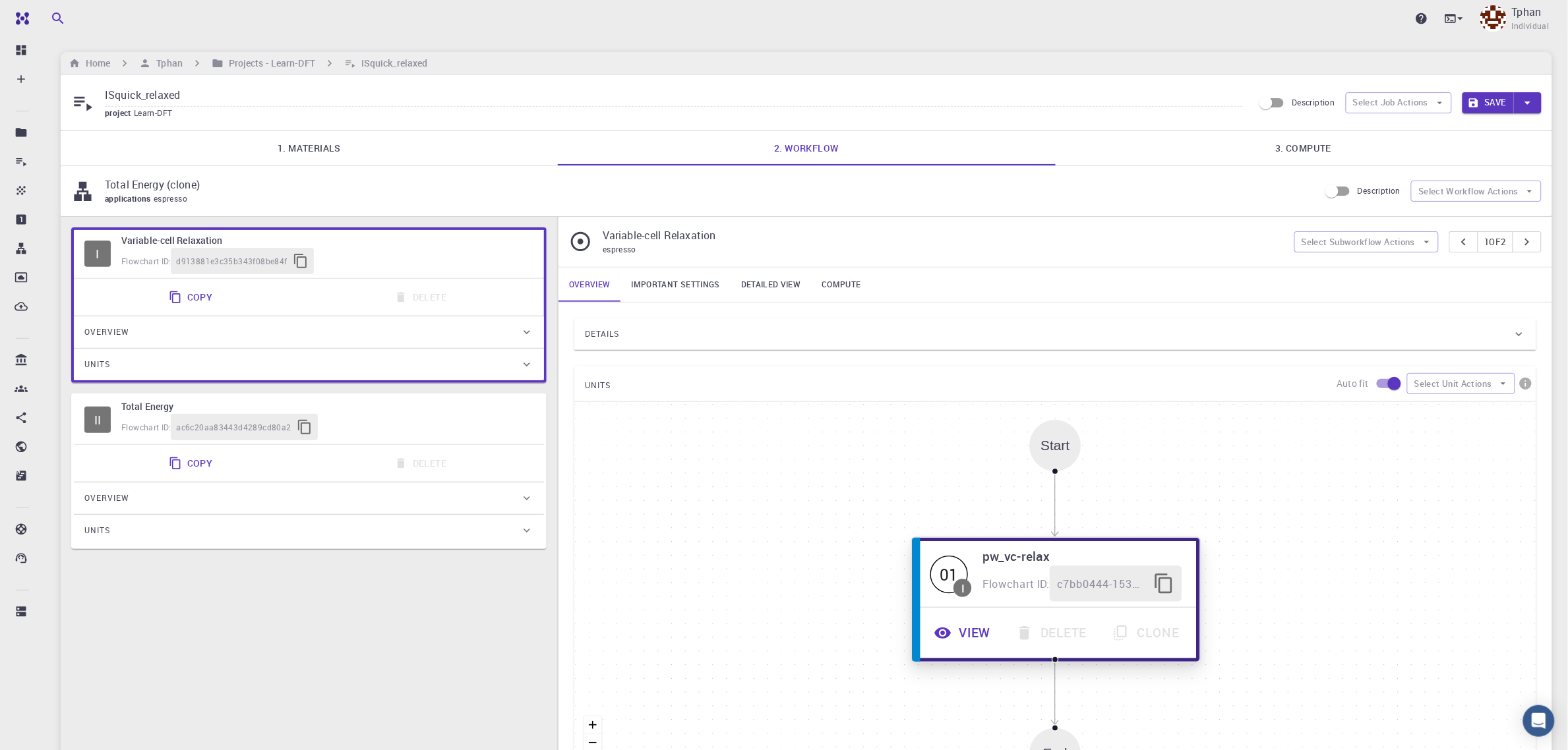
click at [976, 641] on button "View" at bounding box center [964, 633] width 82 height 36
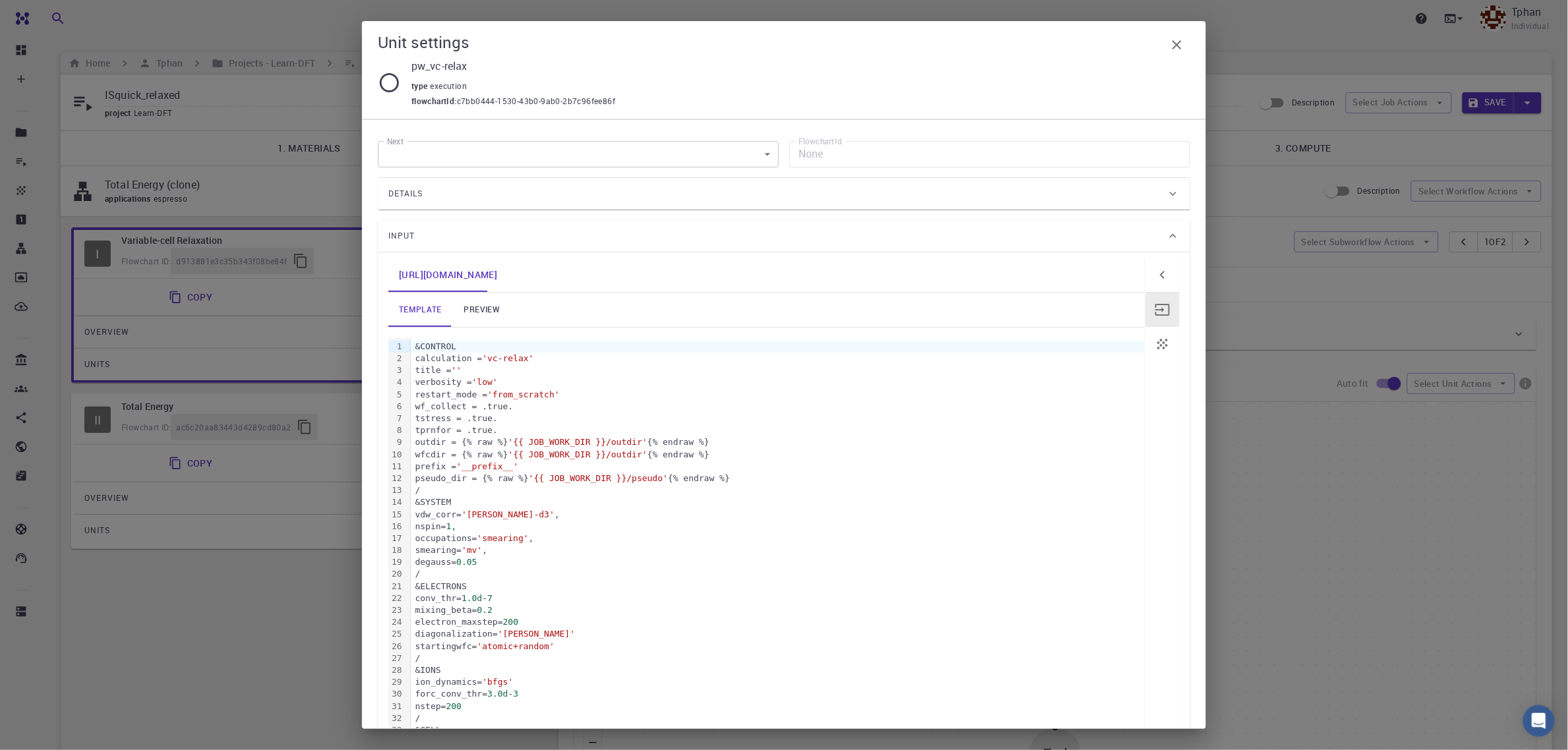
click at [1184, 44] on icon "button" at bounding box center [1177, 44] width 16 height 16
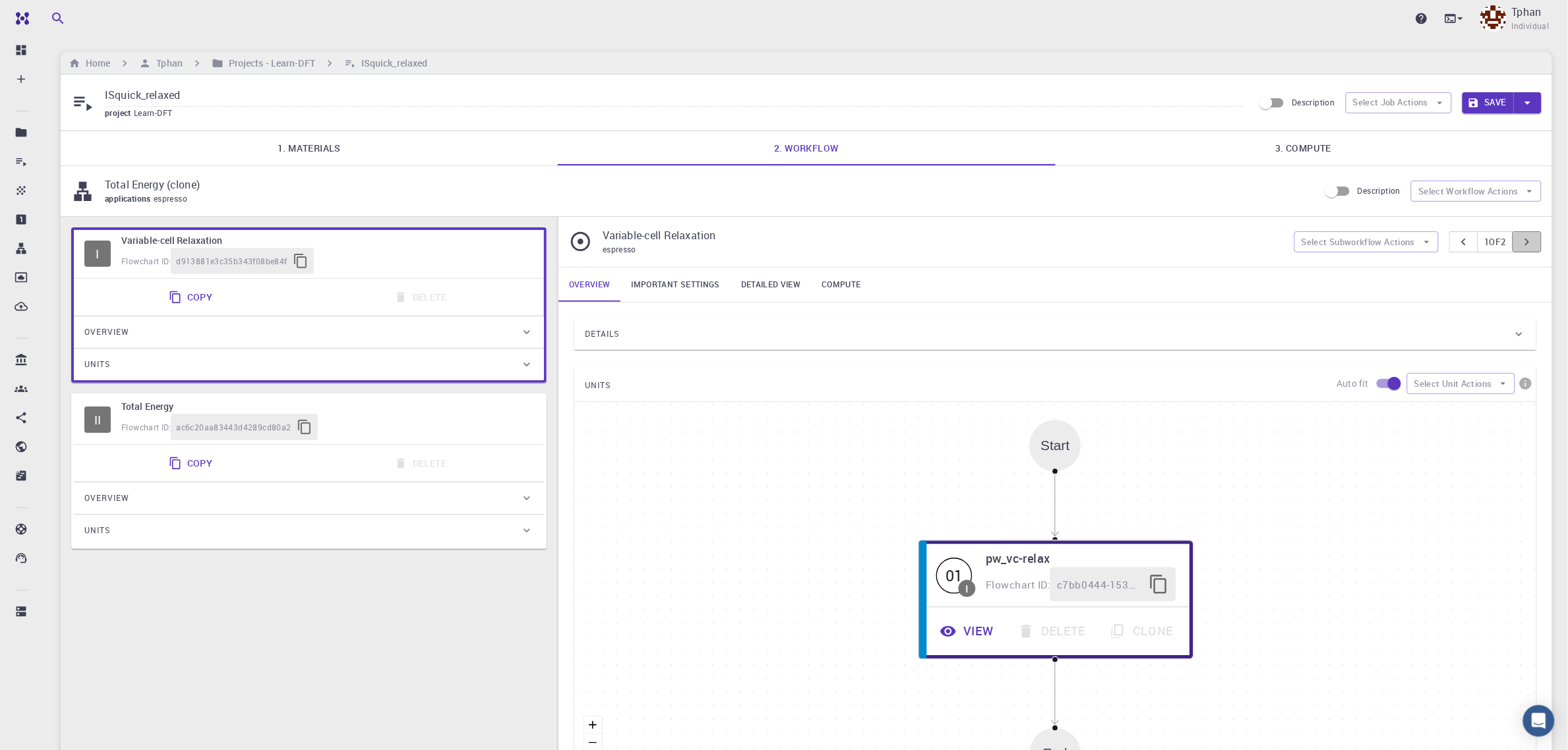
click at [1522, 244] on icon "pager" at bounding box center [1527, 242] width 14 height 14
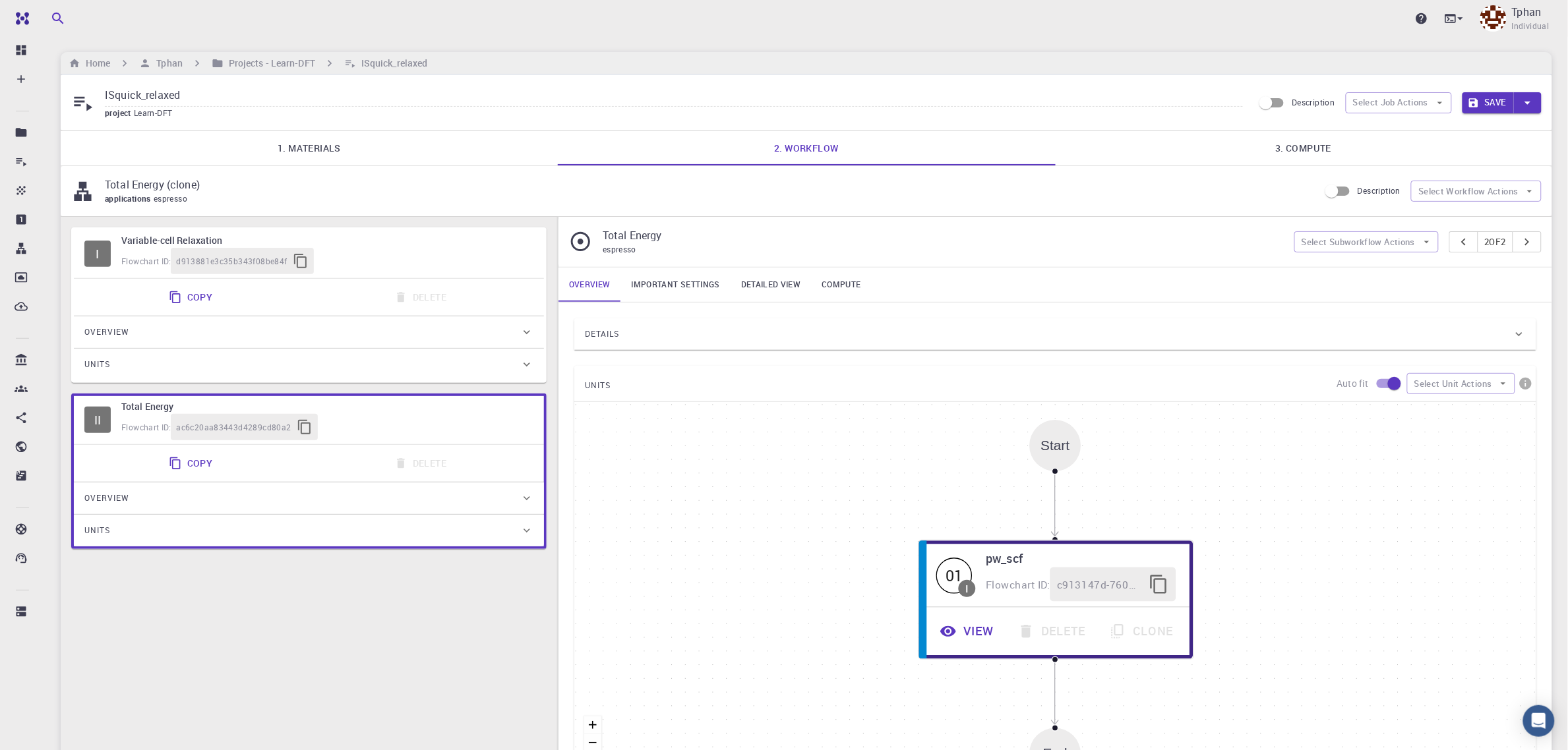
click at [680, 281] on link "Important settings" at bounding box center [675, 285] width 109 height 34
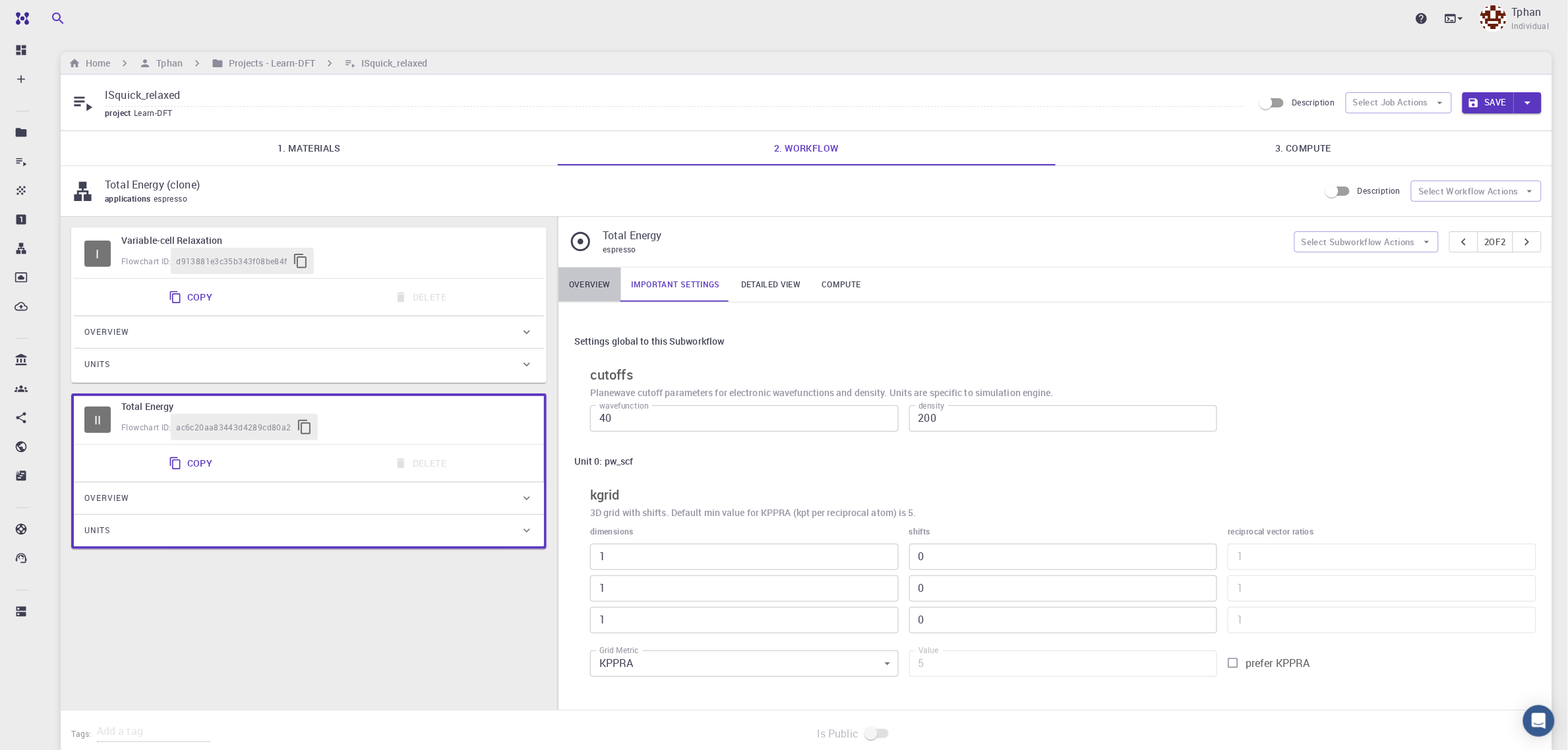
click at [591, 281] on link "Overview" at bounding box center [590, 285] width 63 height 34
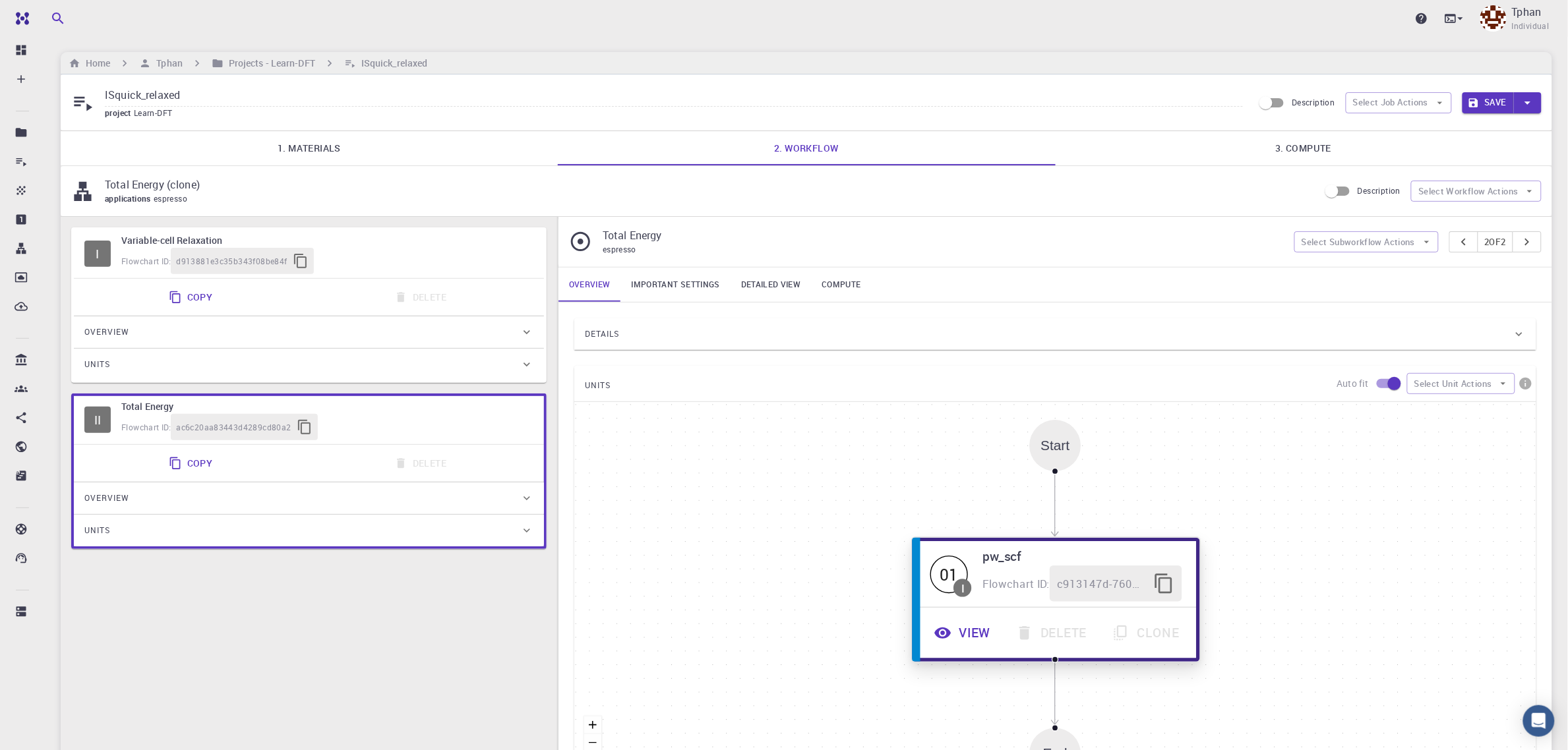
click at [974, 637] on button "View" at bounding box center [964, 633] width 82 height 36
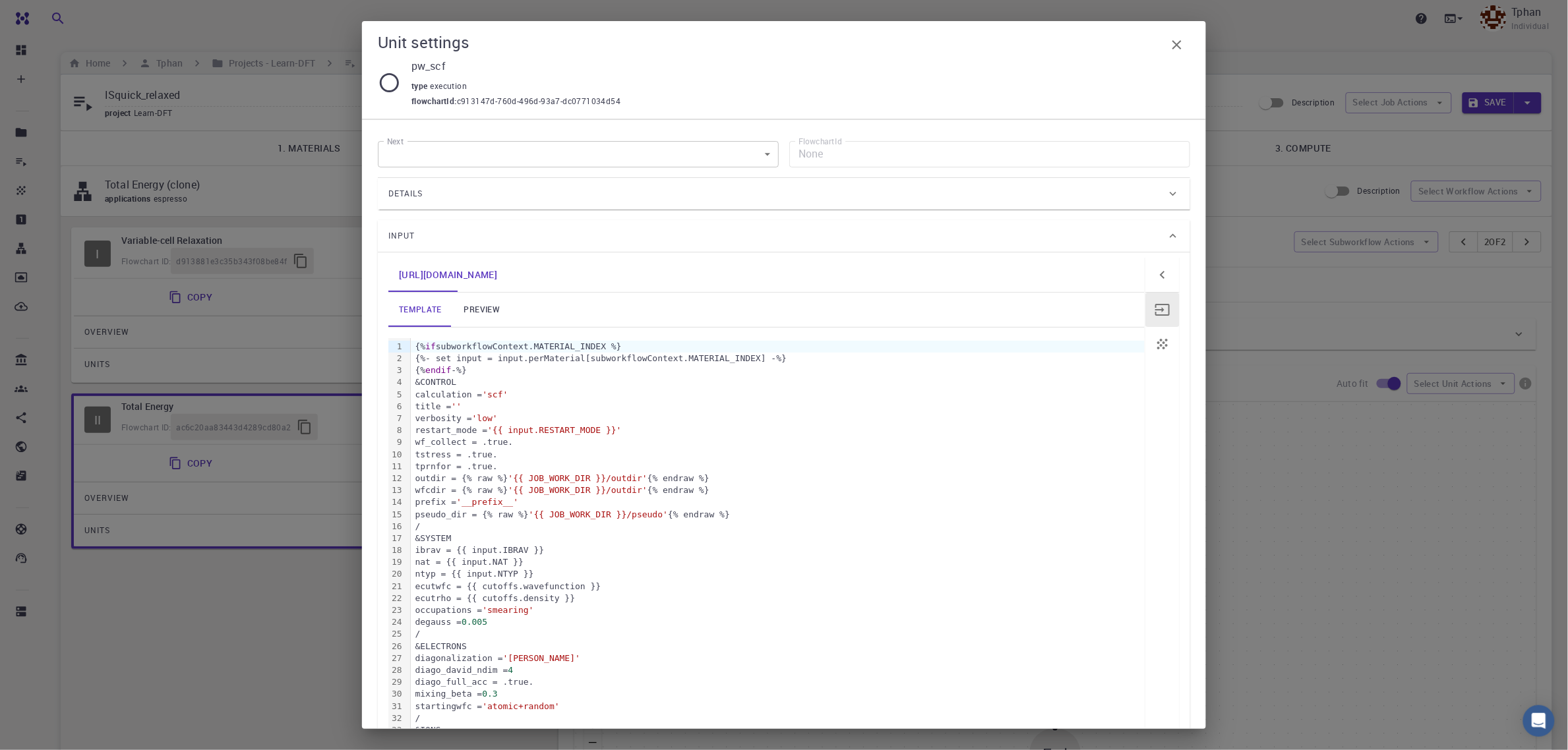
click at [411, 349] on div "{% if subworkflowContext.MATERIAL_INDEX %}" at bounding box center [778, 346] width 734 height 12
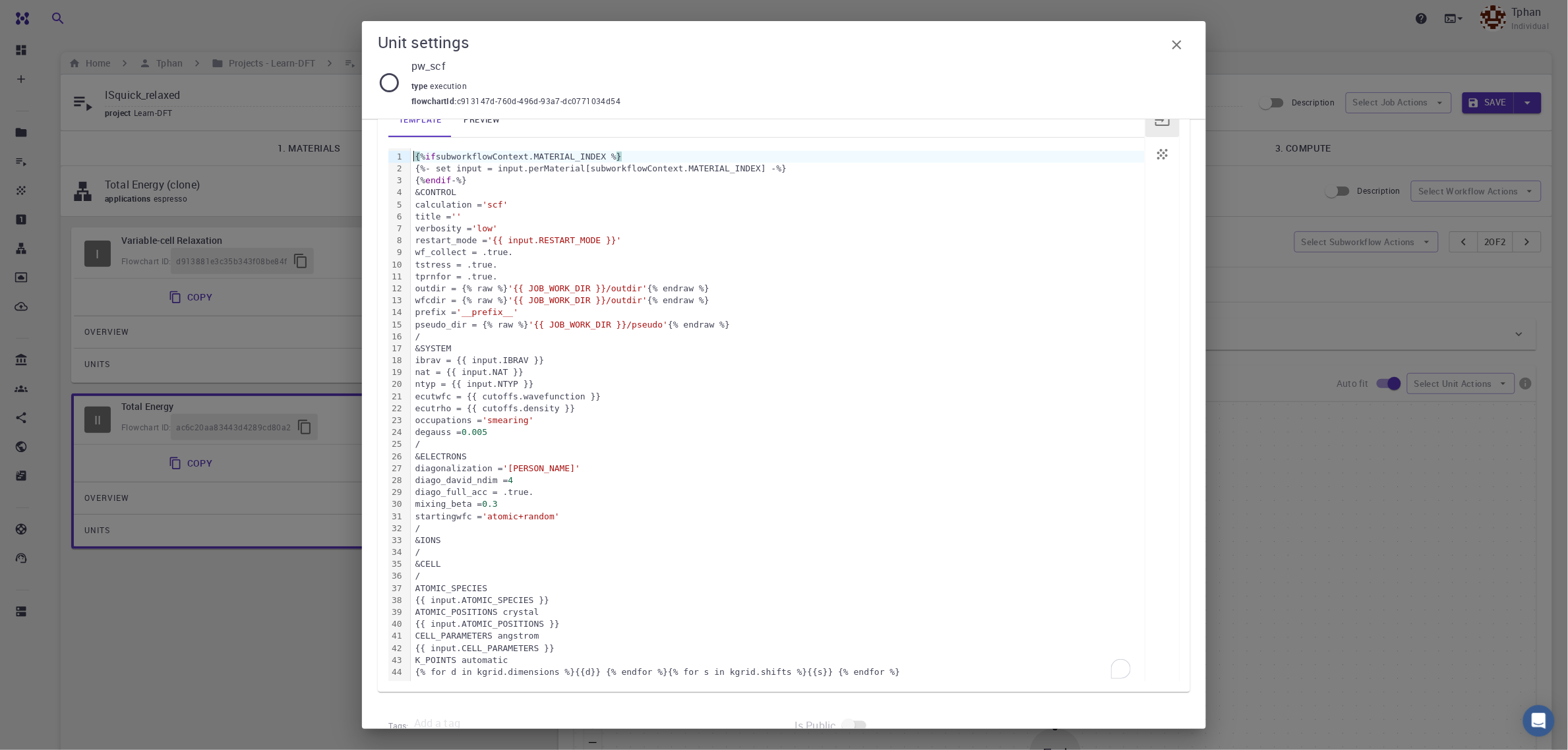
scroll to position [221, 0]
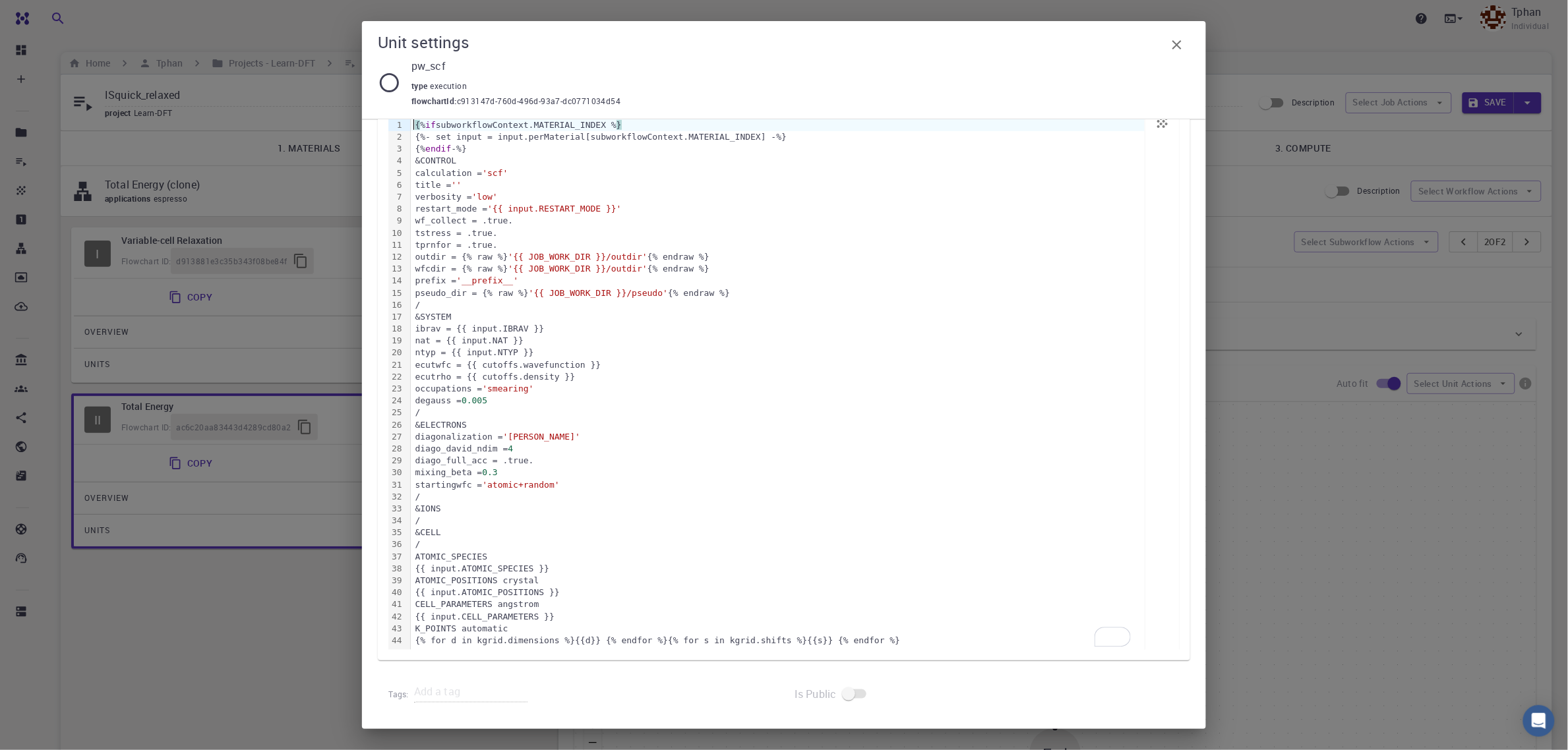
click at [877, 643] on div "{% for d in kgrid.dimensions %}{{d}} {% endfor %}{% for s in kgrid.shifts %}{{s…" at bounding box center [778, 641] width 734 height 12
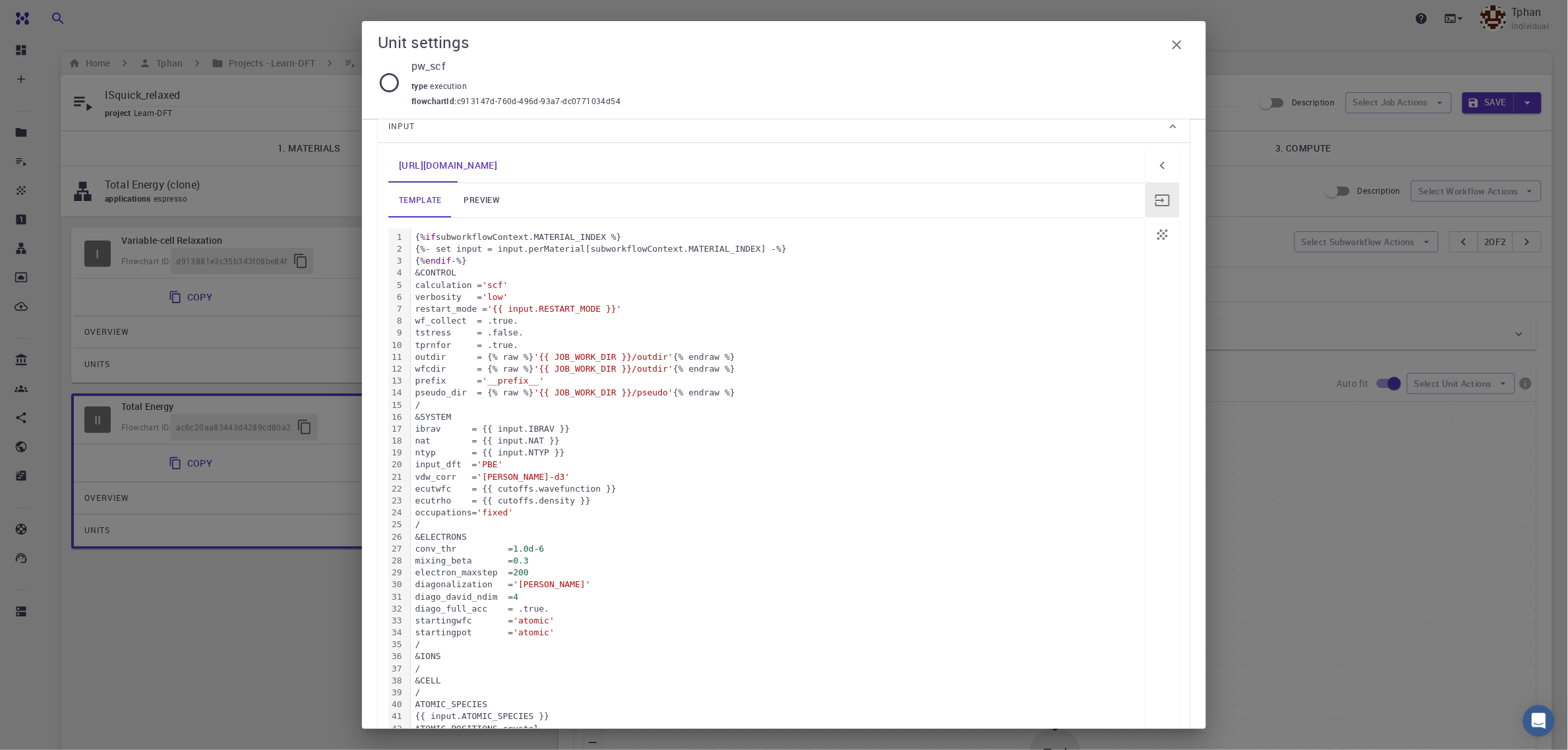
scroll to position [24, 0]
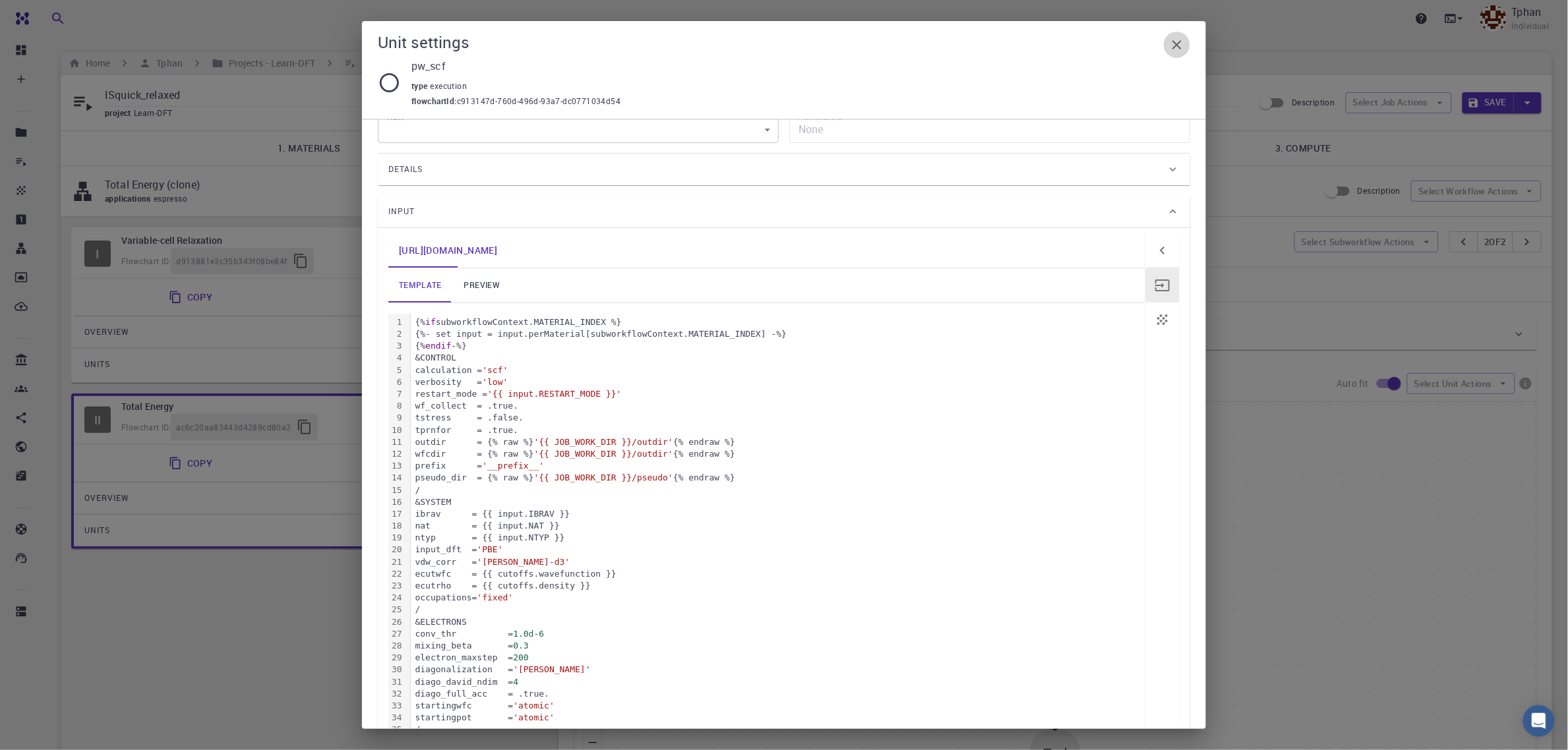
click at [1182, 44] on icon "button" at bounding box center [1177, 44] width 16 height 16
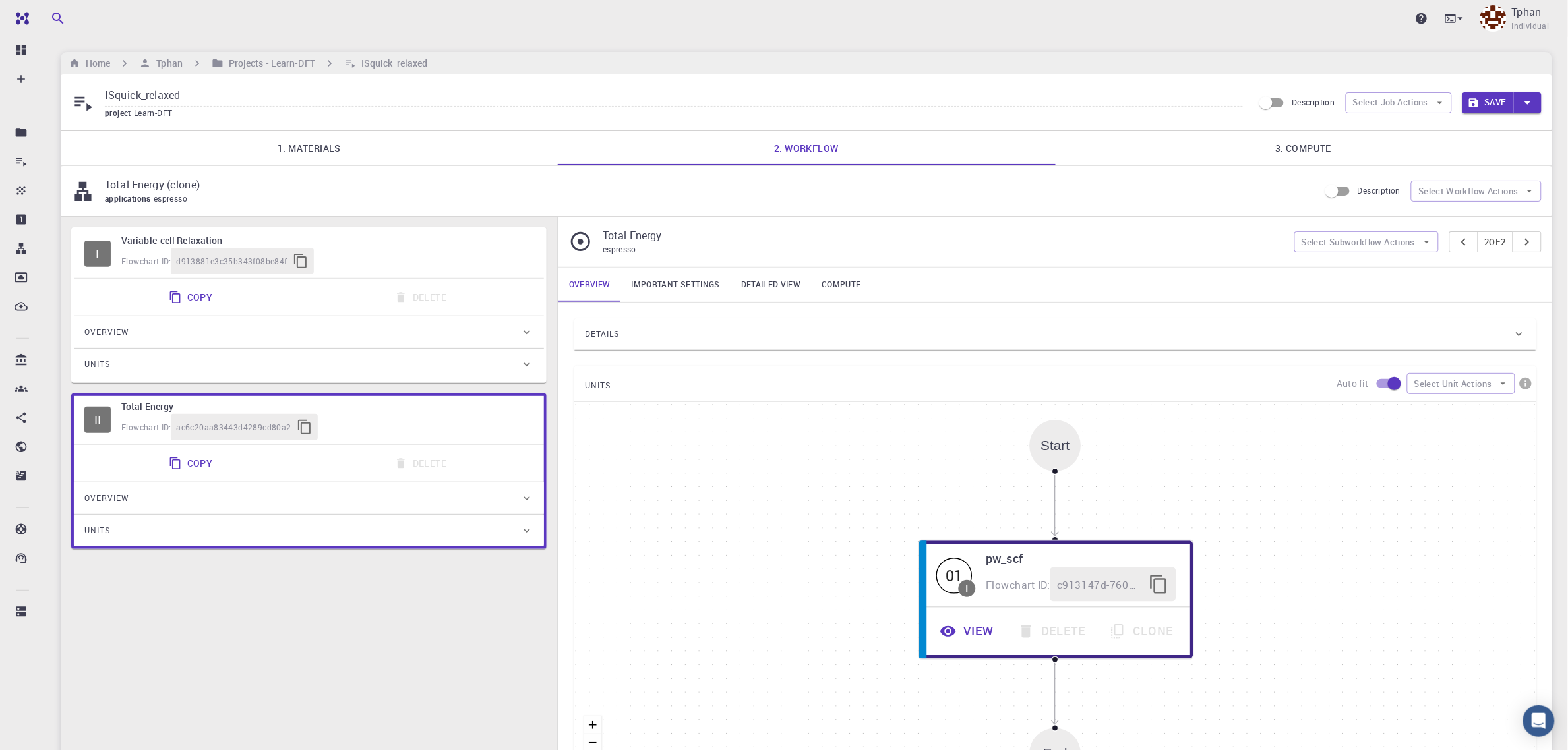
click at [1490, 107] on button "Save" at bounding box center [1489, 103] width 52 height 21
click at [412, 264] on div "Flowchart ID: d913881e3c35b343f08be84f" at bounding box center [327, 261] width 412 height 26
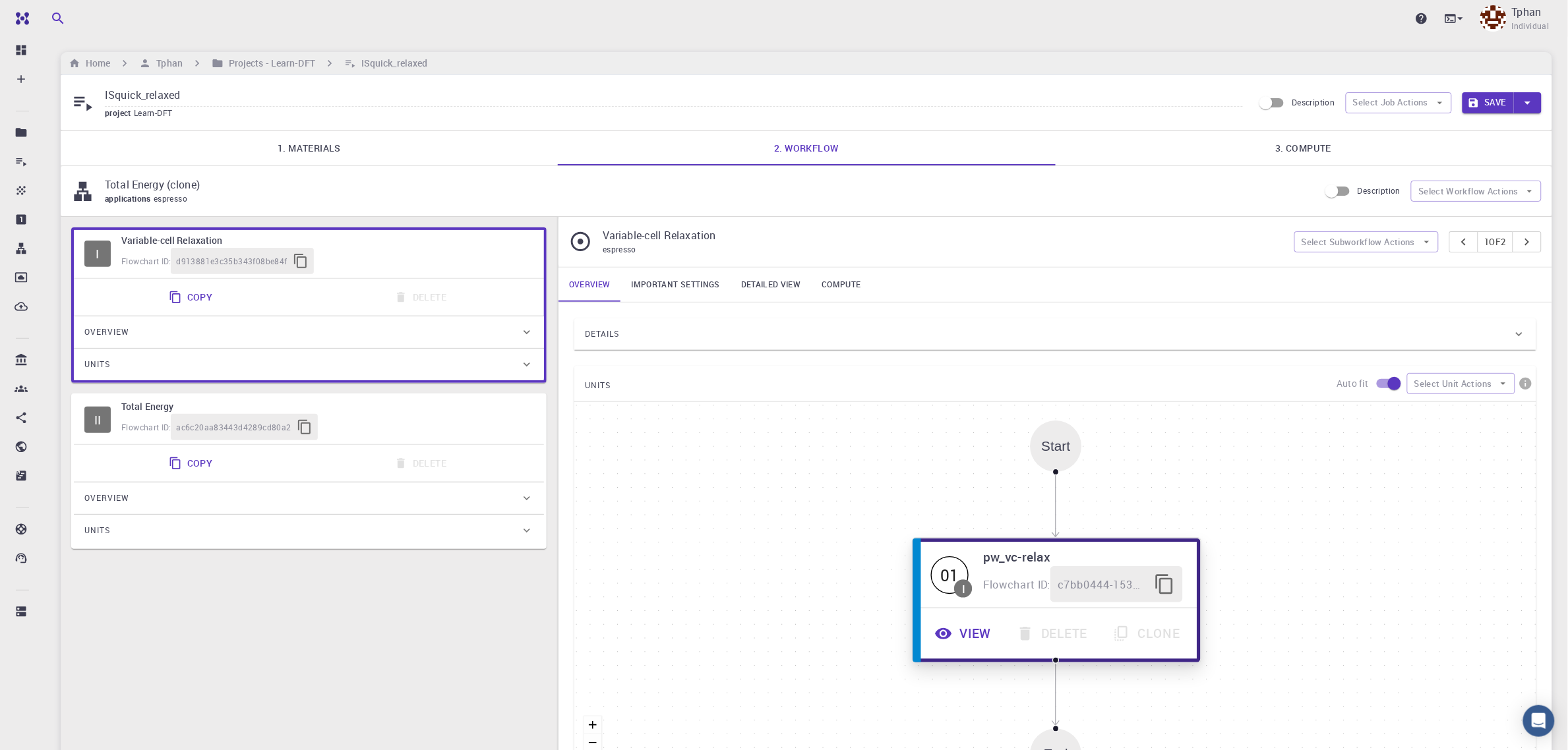
click at [974, 641] on button "View" at bounding box center [965, 633] width 82 height 36
click at [976, 644] on button "View" at bounding box center [965, 637] width 82 height 36
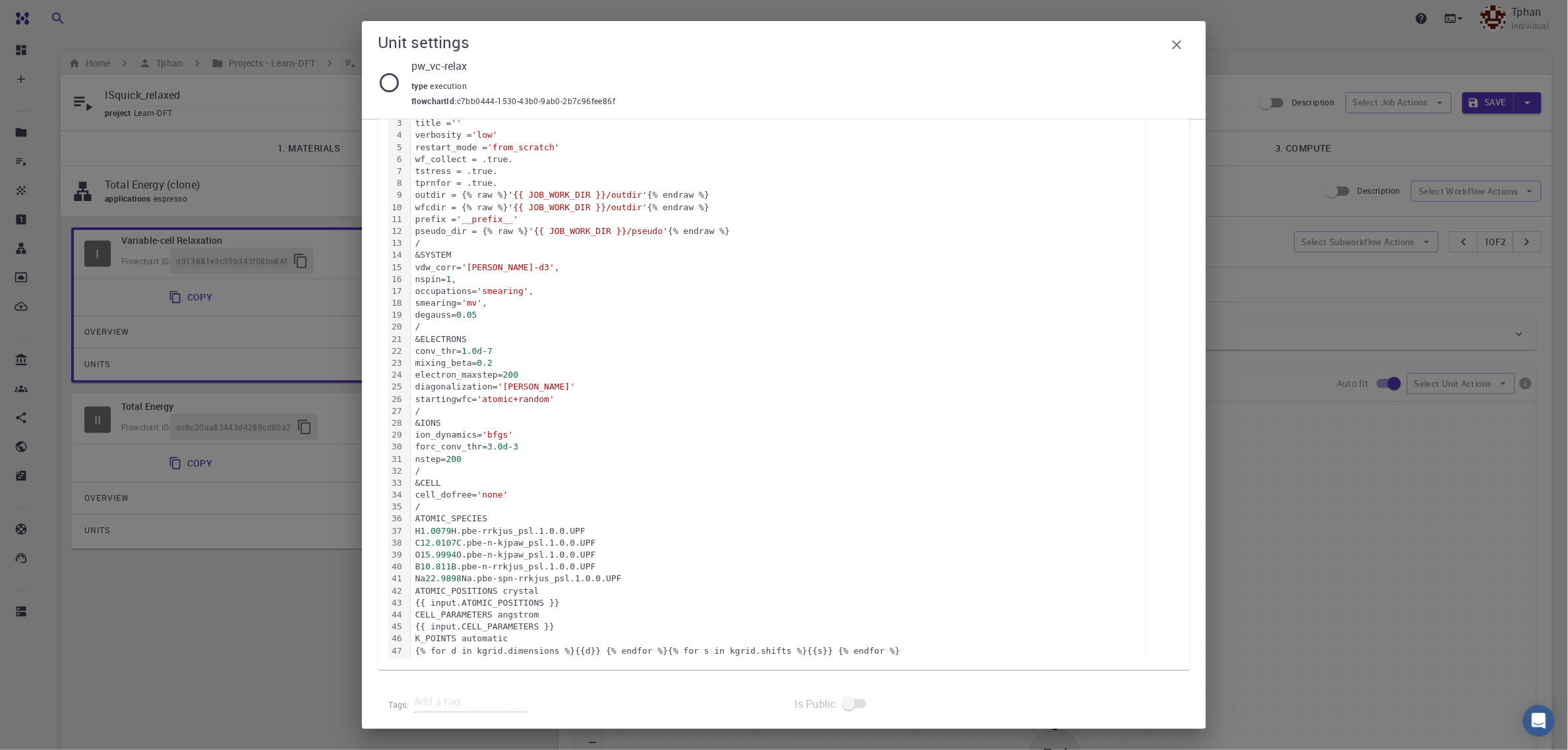
scroll to position [0, 0]
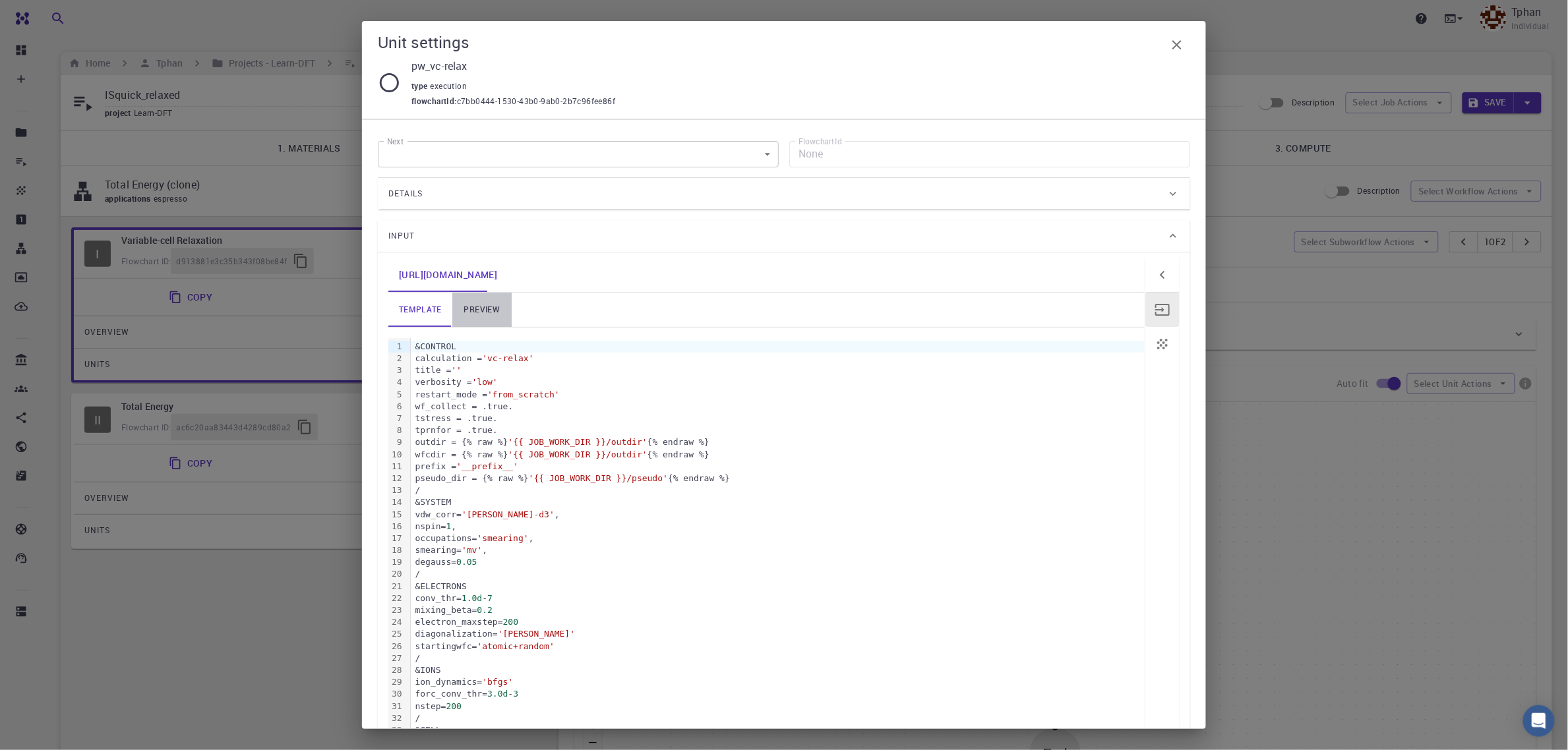
click at [476, 308] on link "preview" at bounding box center [482, 310] width 59 height 34
click at [425, 313] on link "template" at bounding box center [421, 310] width 64 height 34
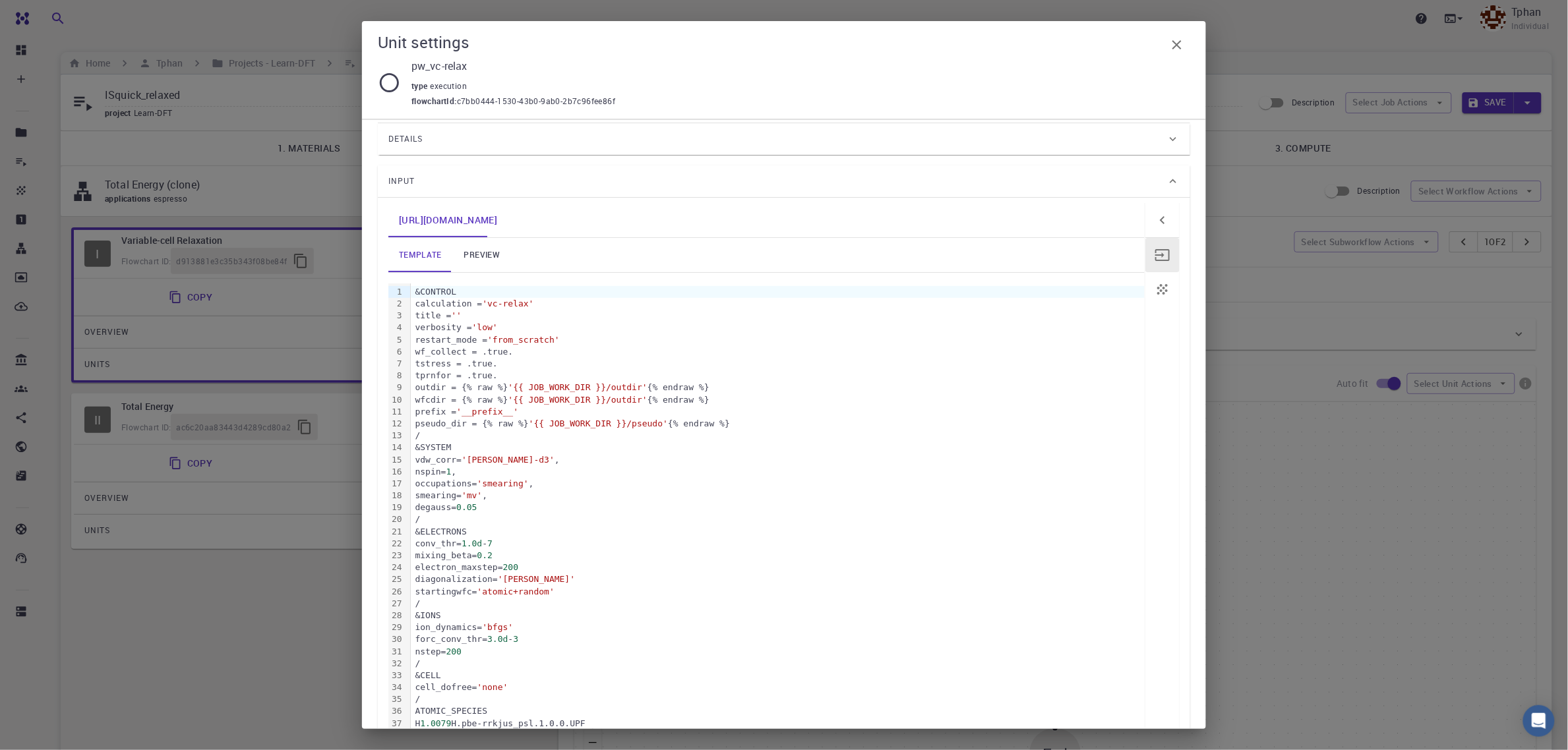
scroll to position [82, 0]
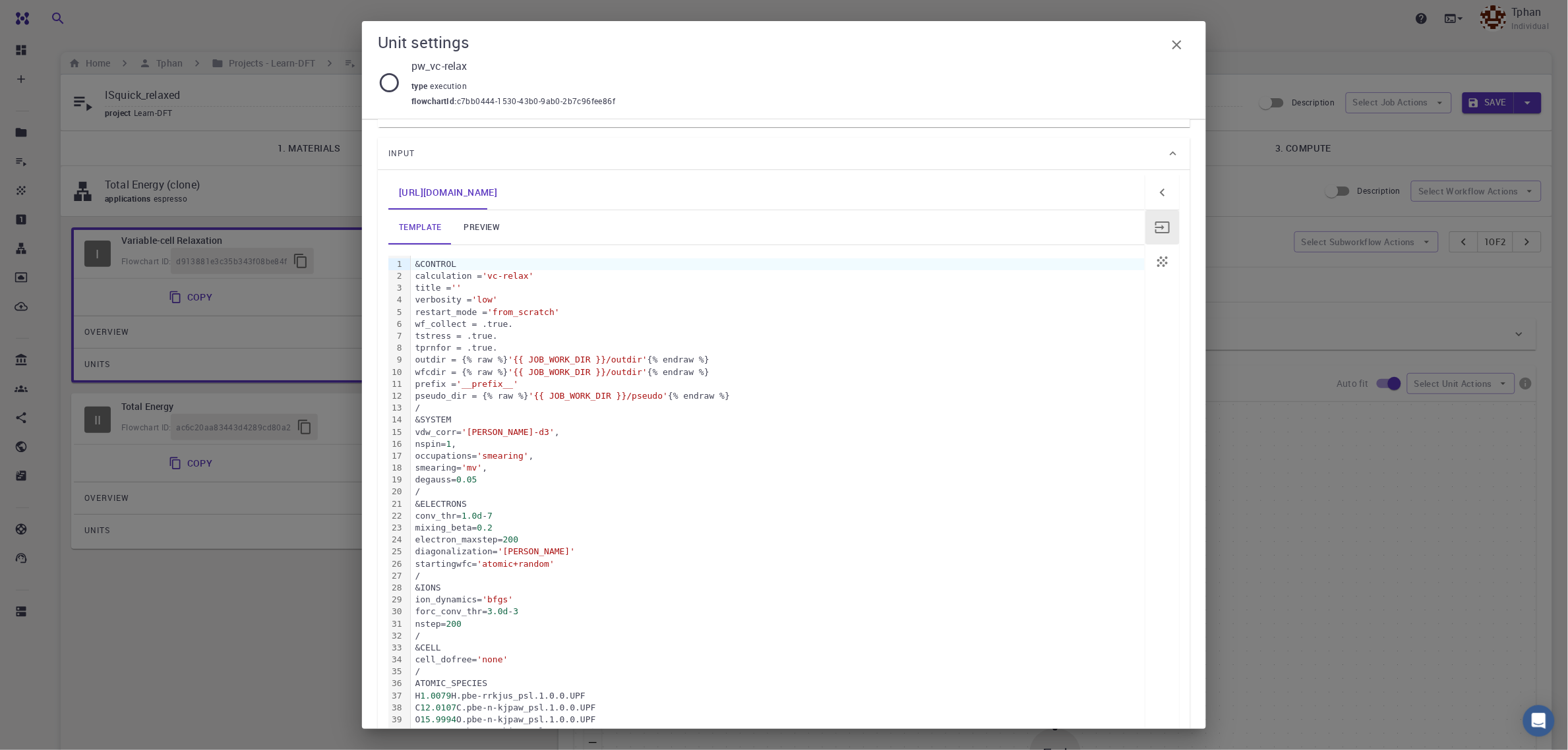
click at [413, 266] on div "&CONTROL" at bounding box center [778, 264] width 734 height 12
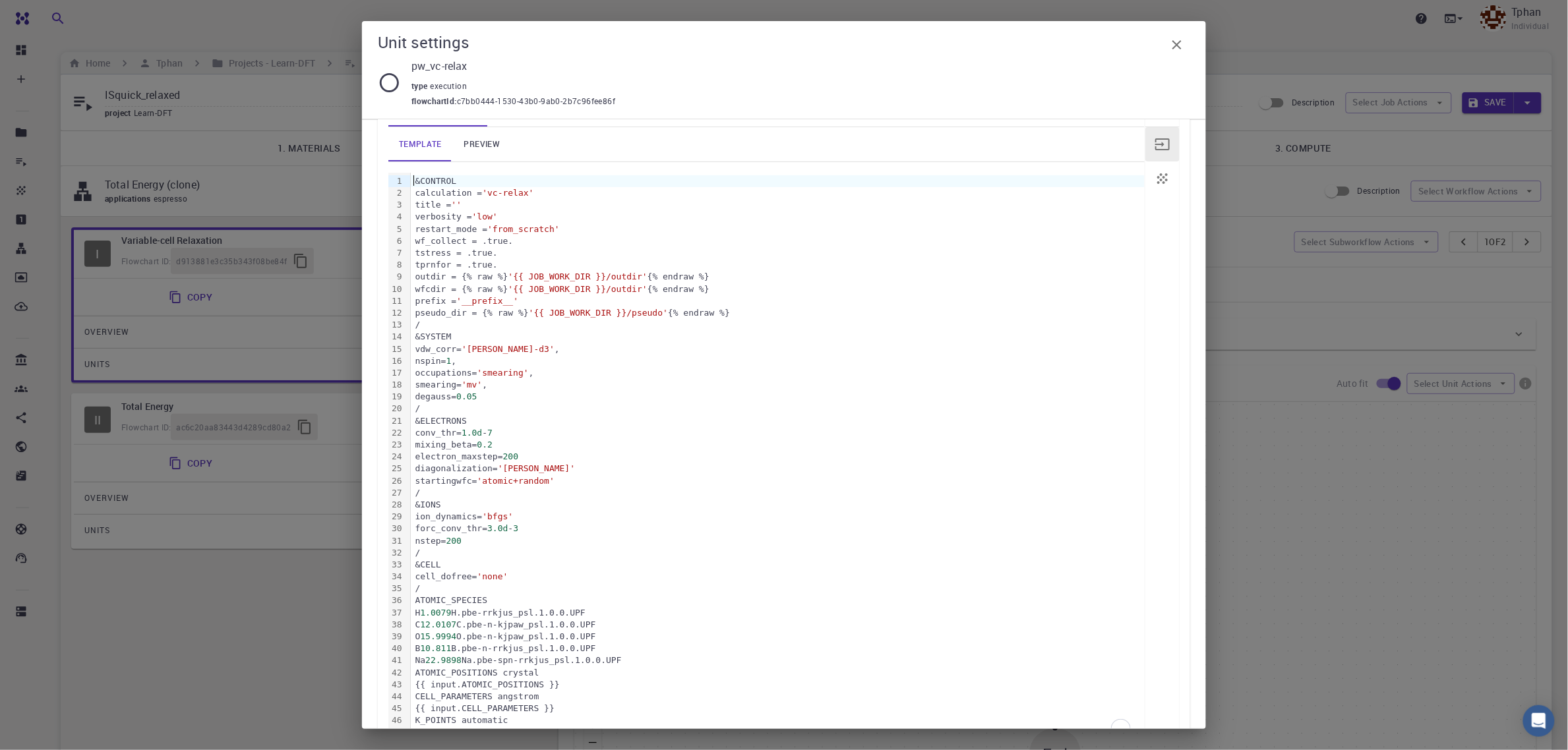
scroll to position [257, 0]
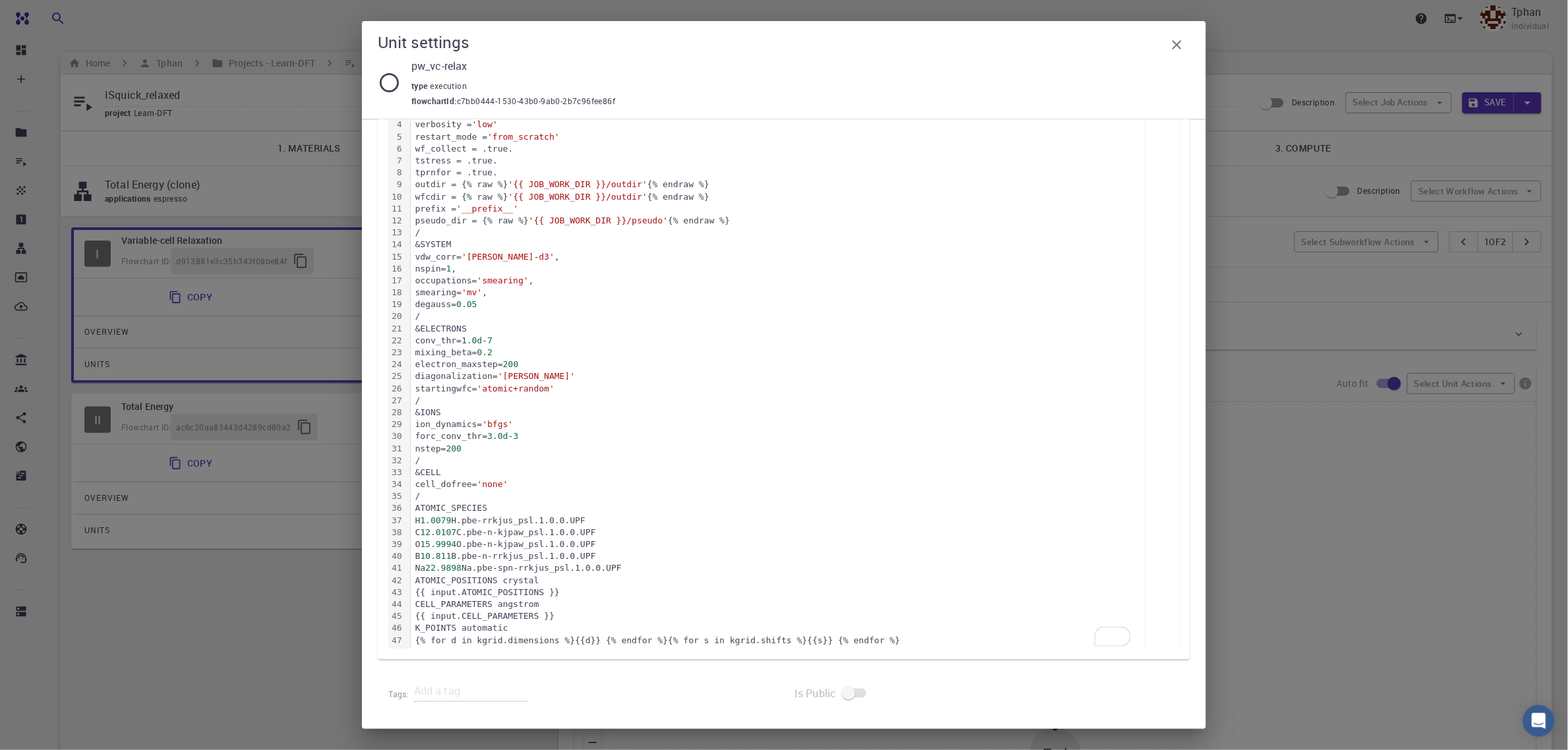
click at [864, 637] on div "{% for d in kgrid.dimensions %}{{d}} {% endfor %}{% for s in kgrid.shifts %}{{s…" at bounding box center [778, 641] width 734 height 12
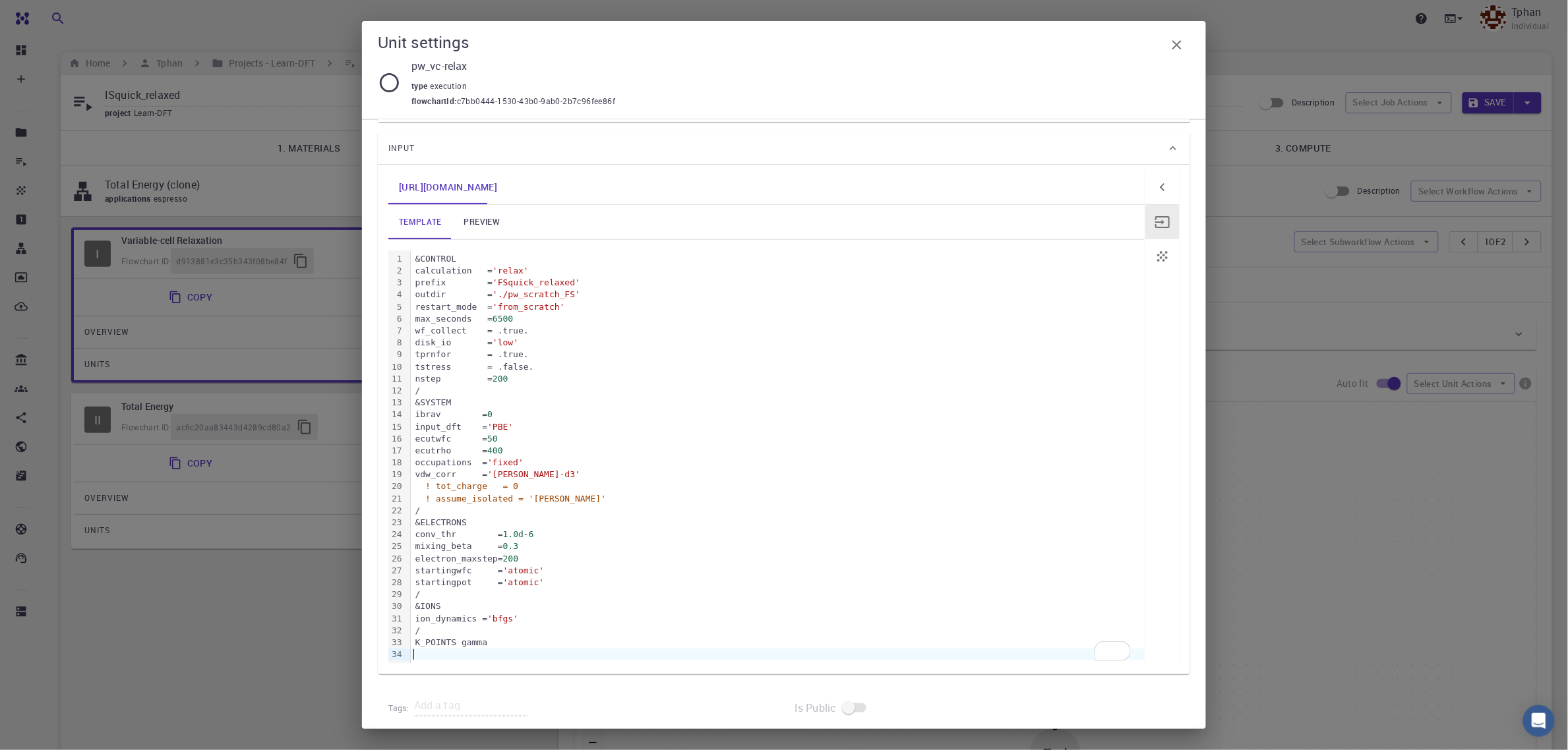
scroll to position [116, 0]
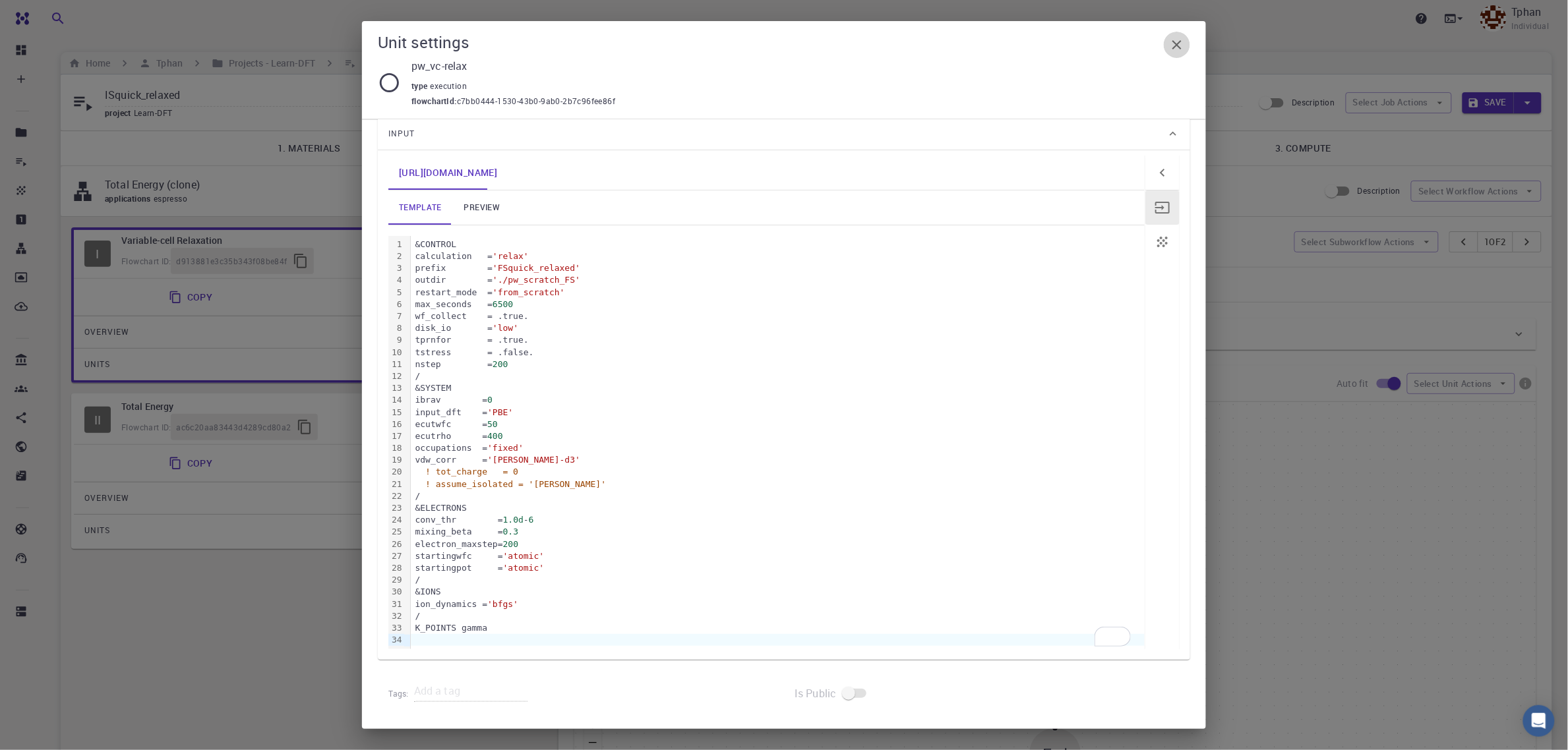
click at [1173, 39] on icon "button" at bounding box center [1177, 44] width 16 height 16
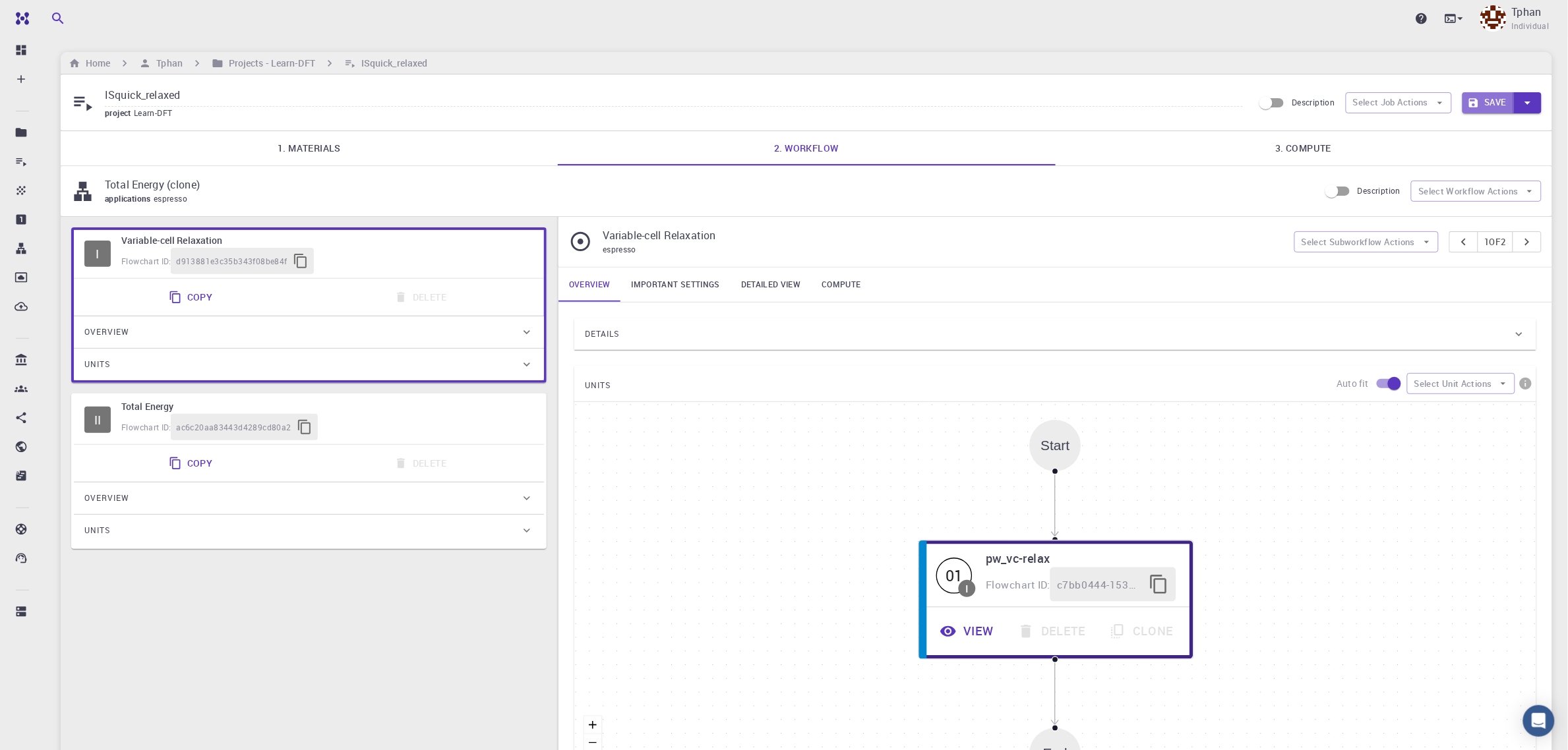
click at [1489, 100] on button "Save" at bounding box center [1489, 103] width 52 height 21
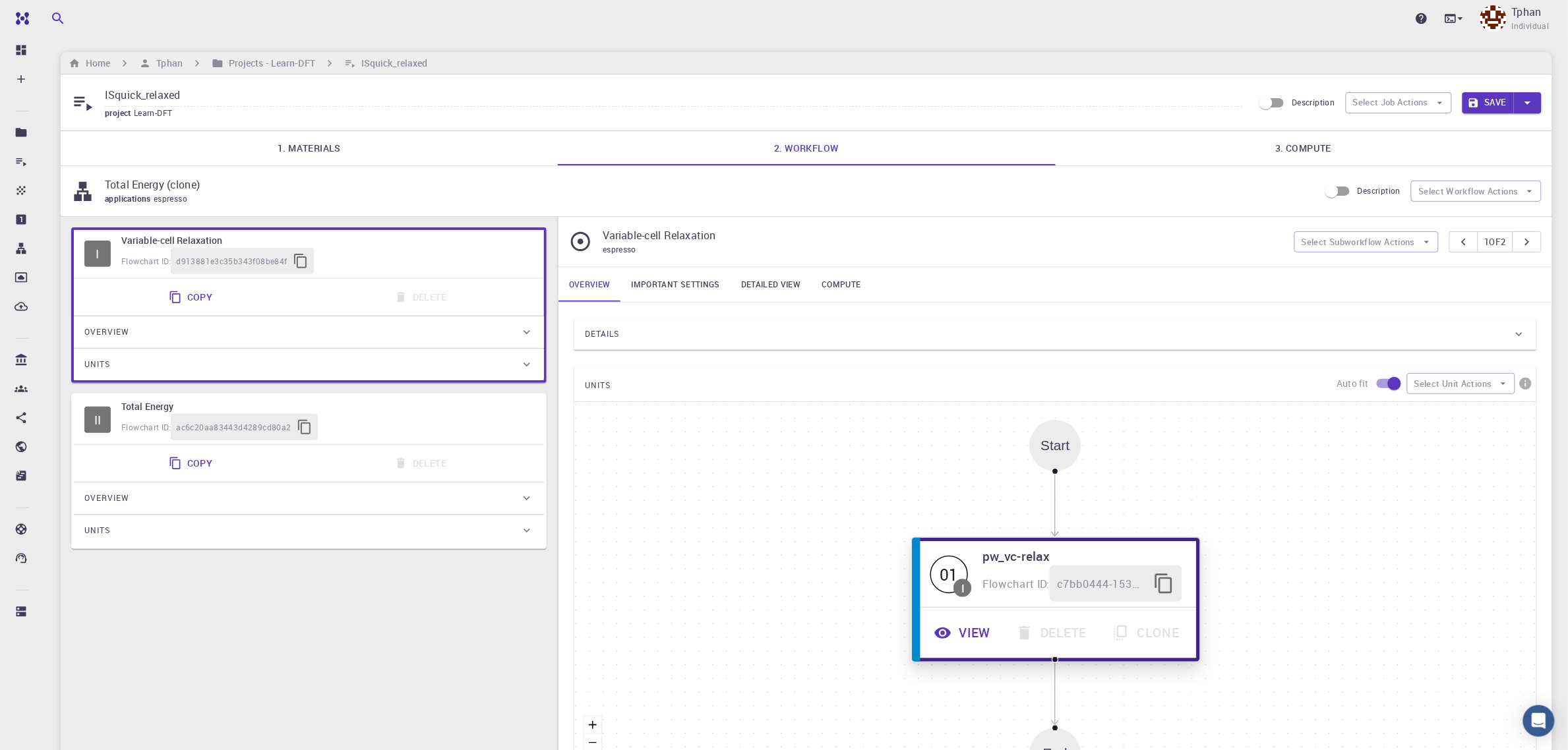
click at [982, 633] on button "View" at bounding box center [964, 633] width 82 height 36
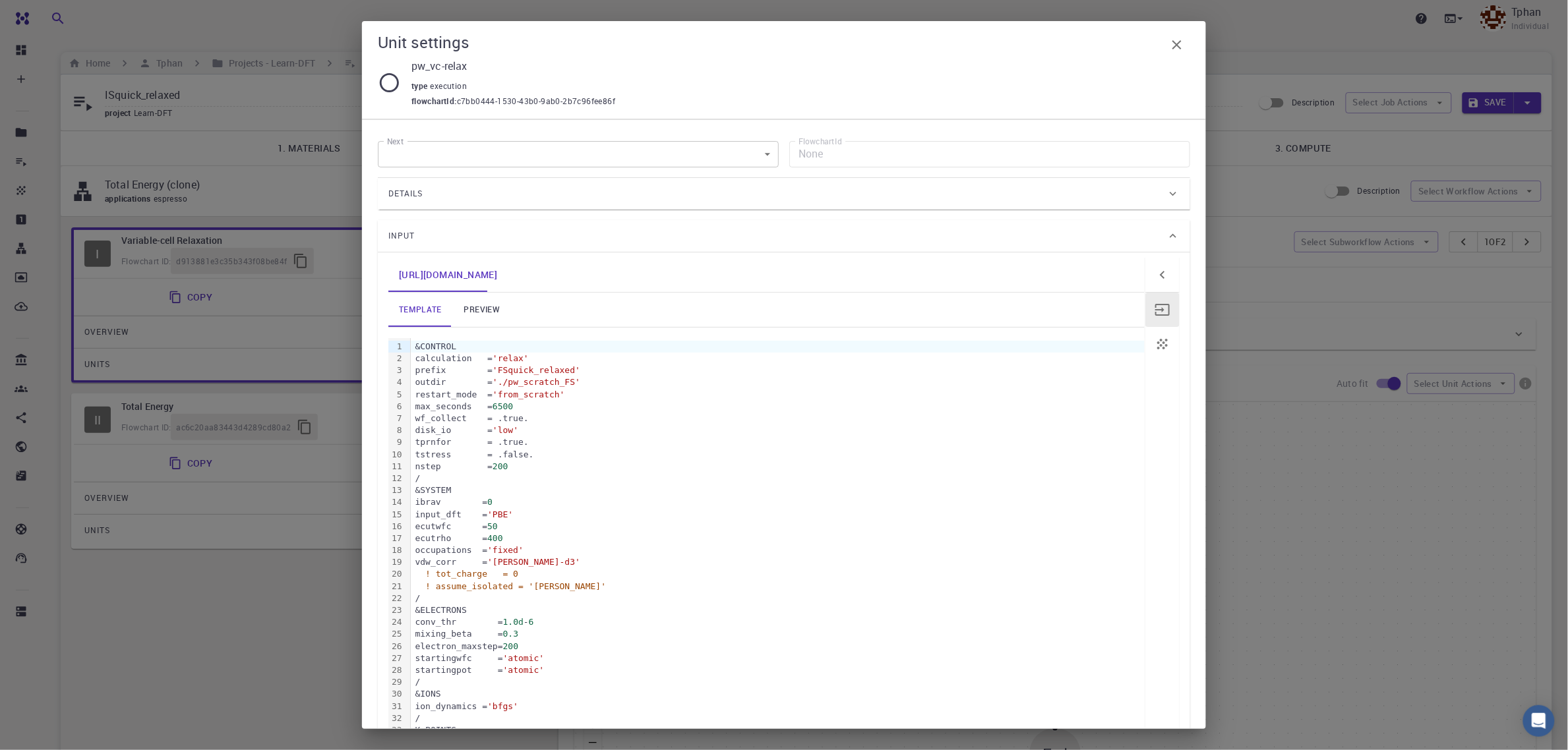
click at [414, 347] on div "&CONTROL" at bounding box center [778, 346] width 734 height 12
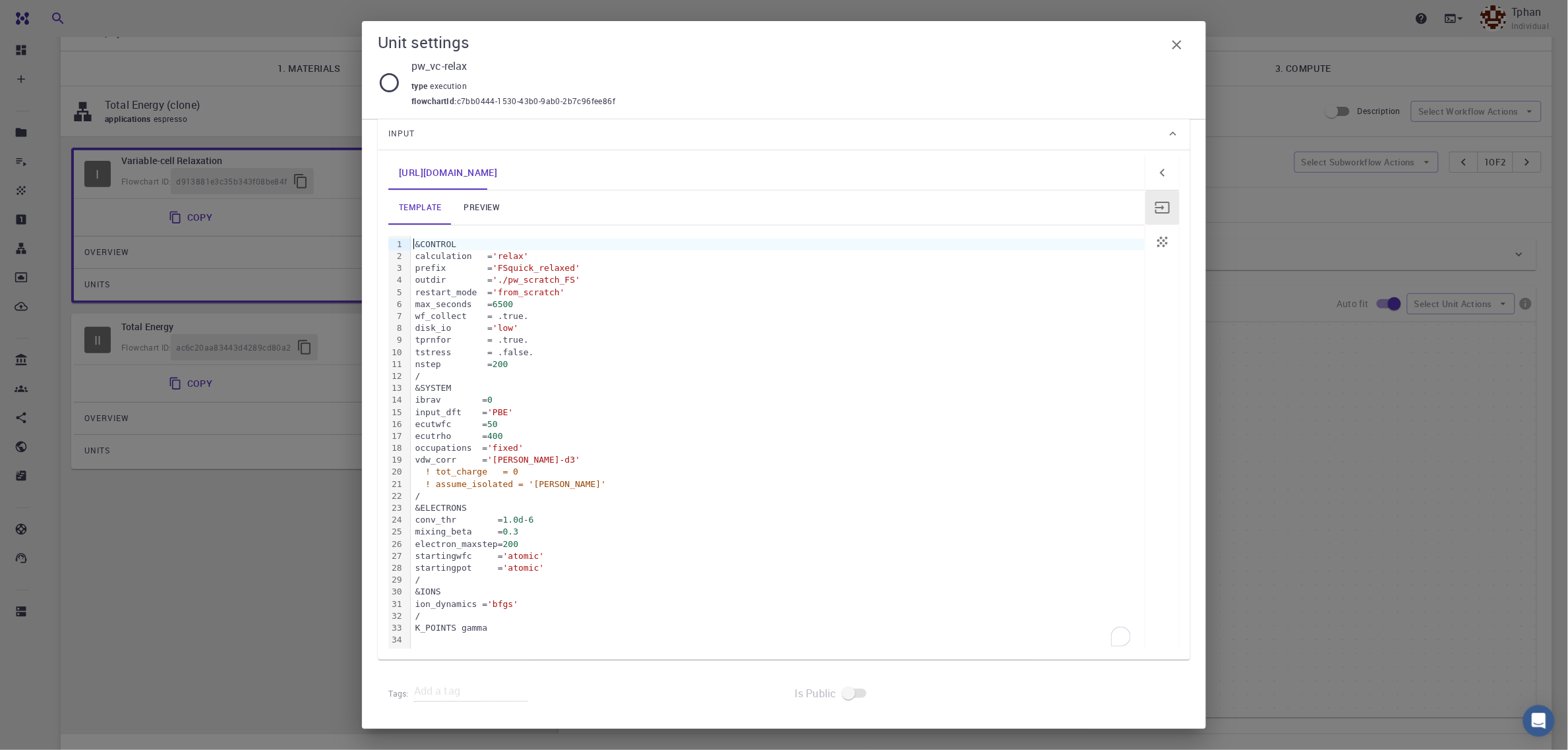
scroll to position [165, 0]
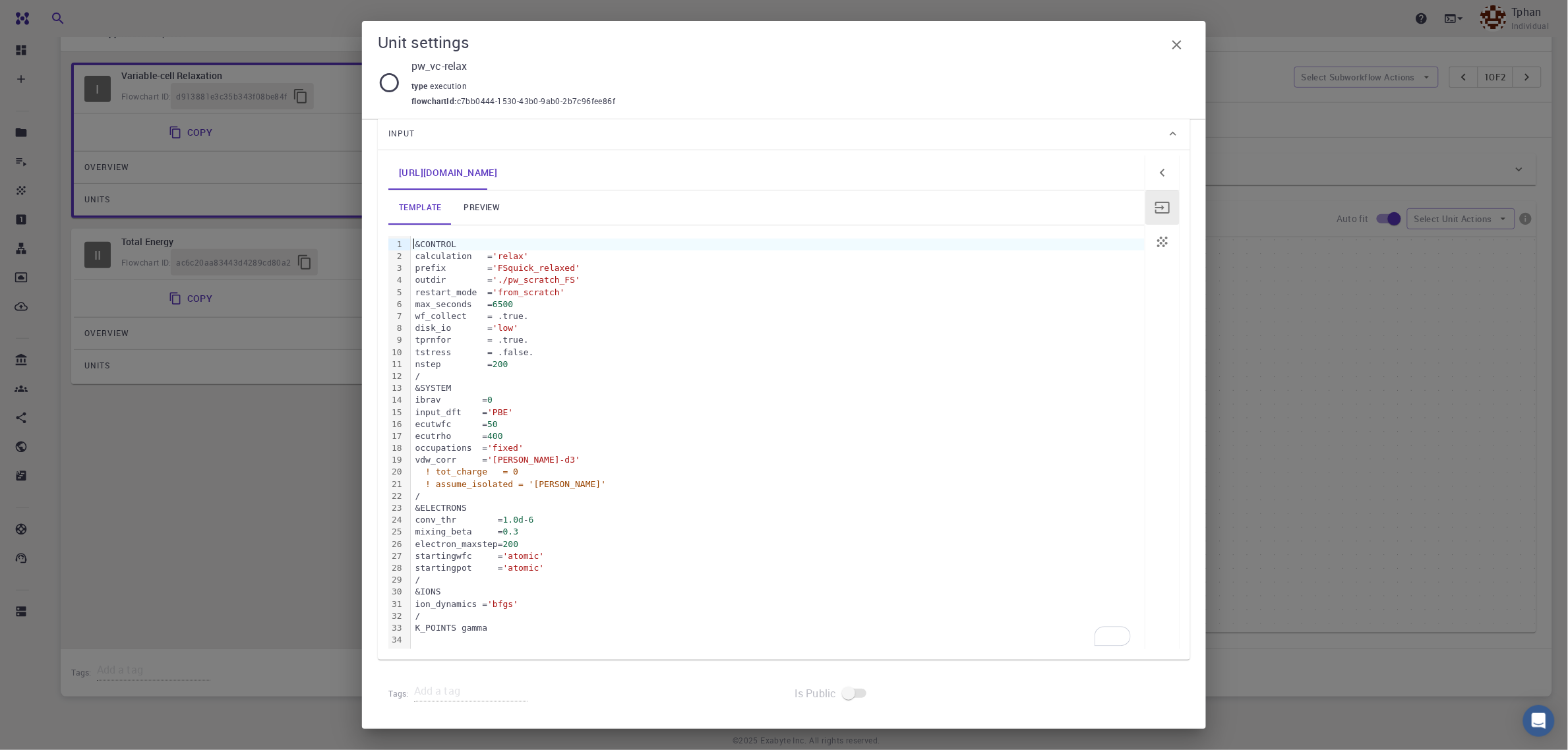
click at [499, 638] on div "To enrich screen reader interactions, please activate Accessibility in Grammarl…" at bounding box center [778, 640] width 734 height 12
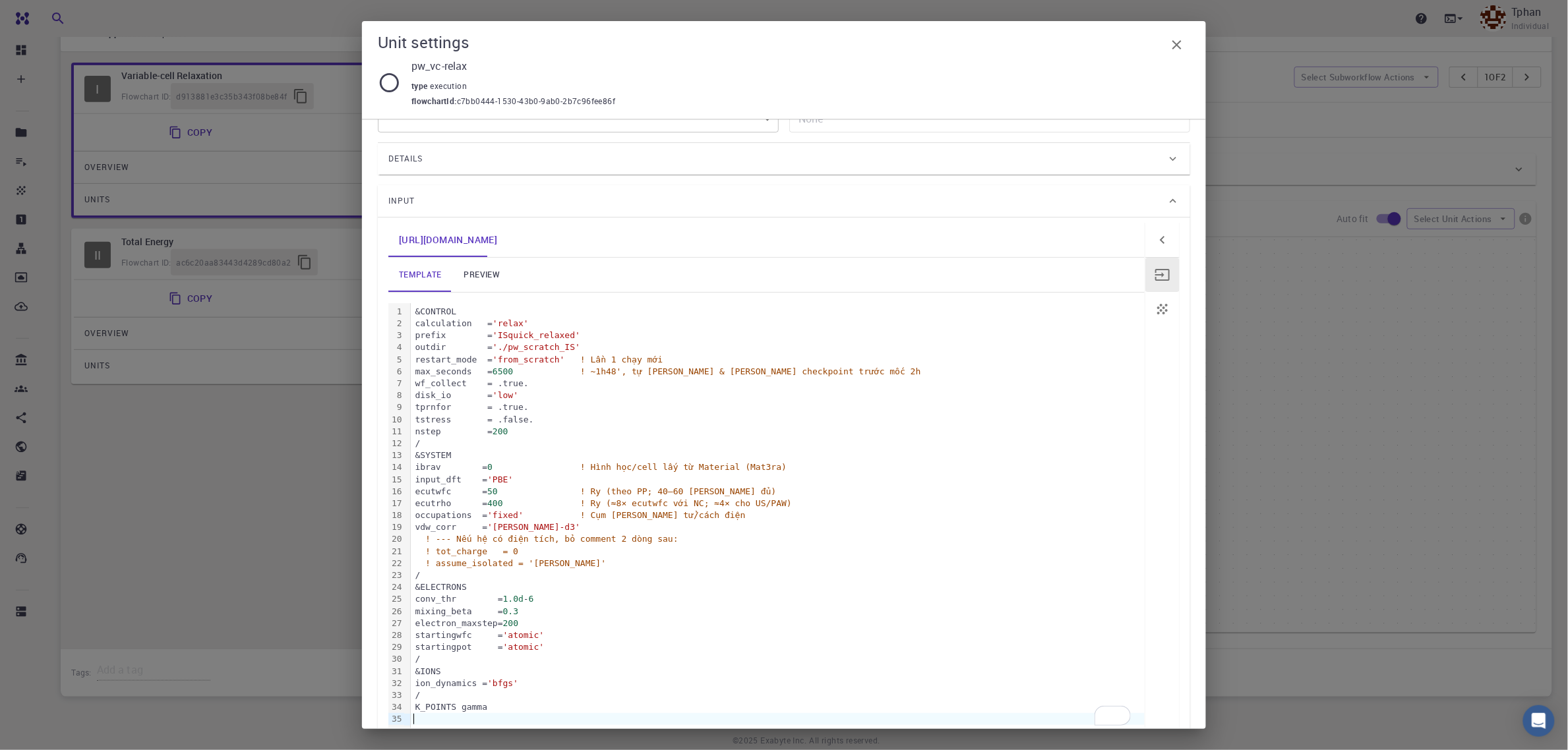
scroll to position [127, 0]
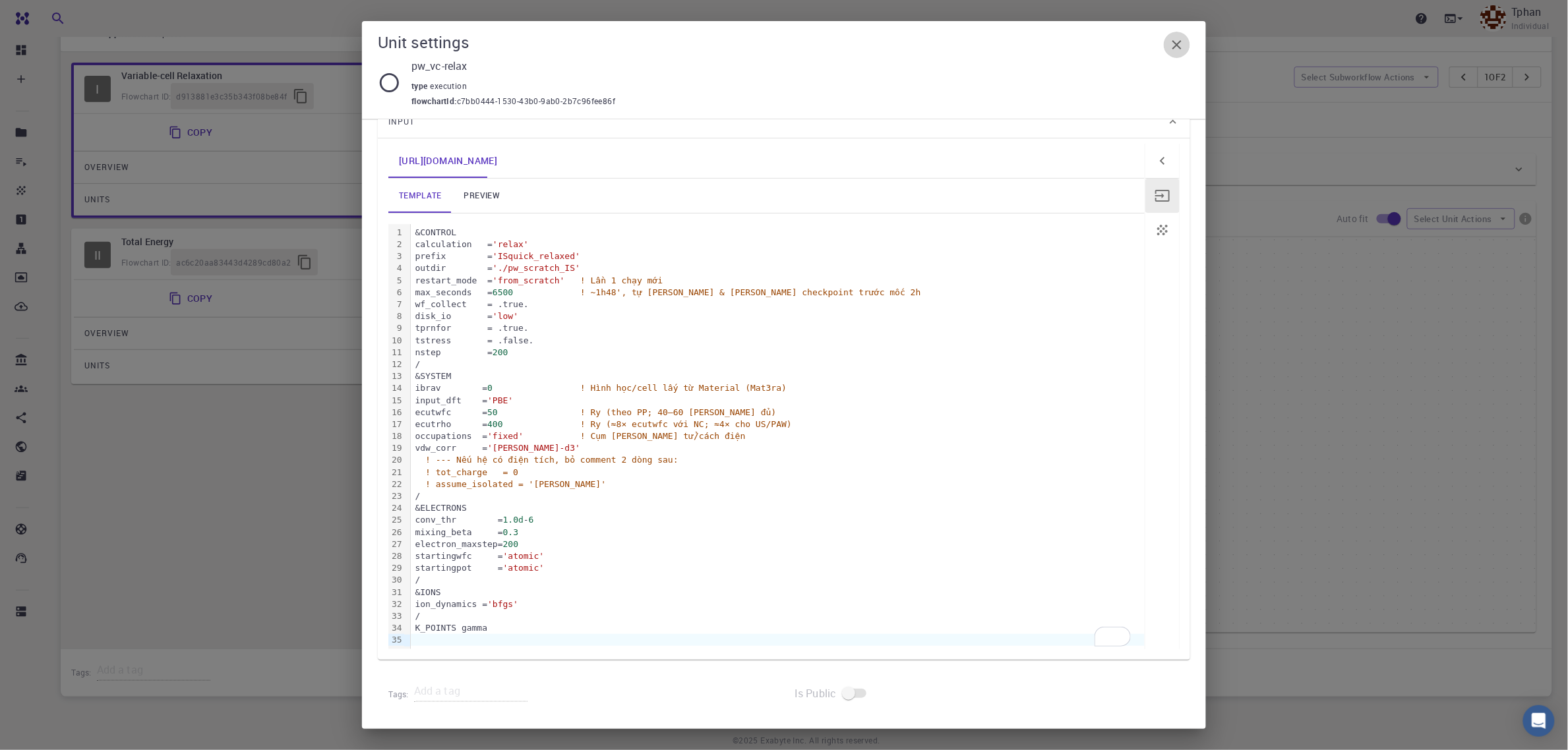
click at [1178, 38] on icon "button" at bounding box center [1177, 44] width 16 height 16
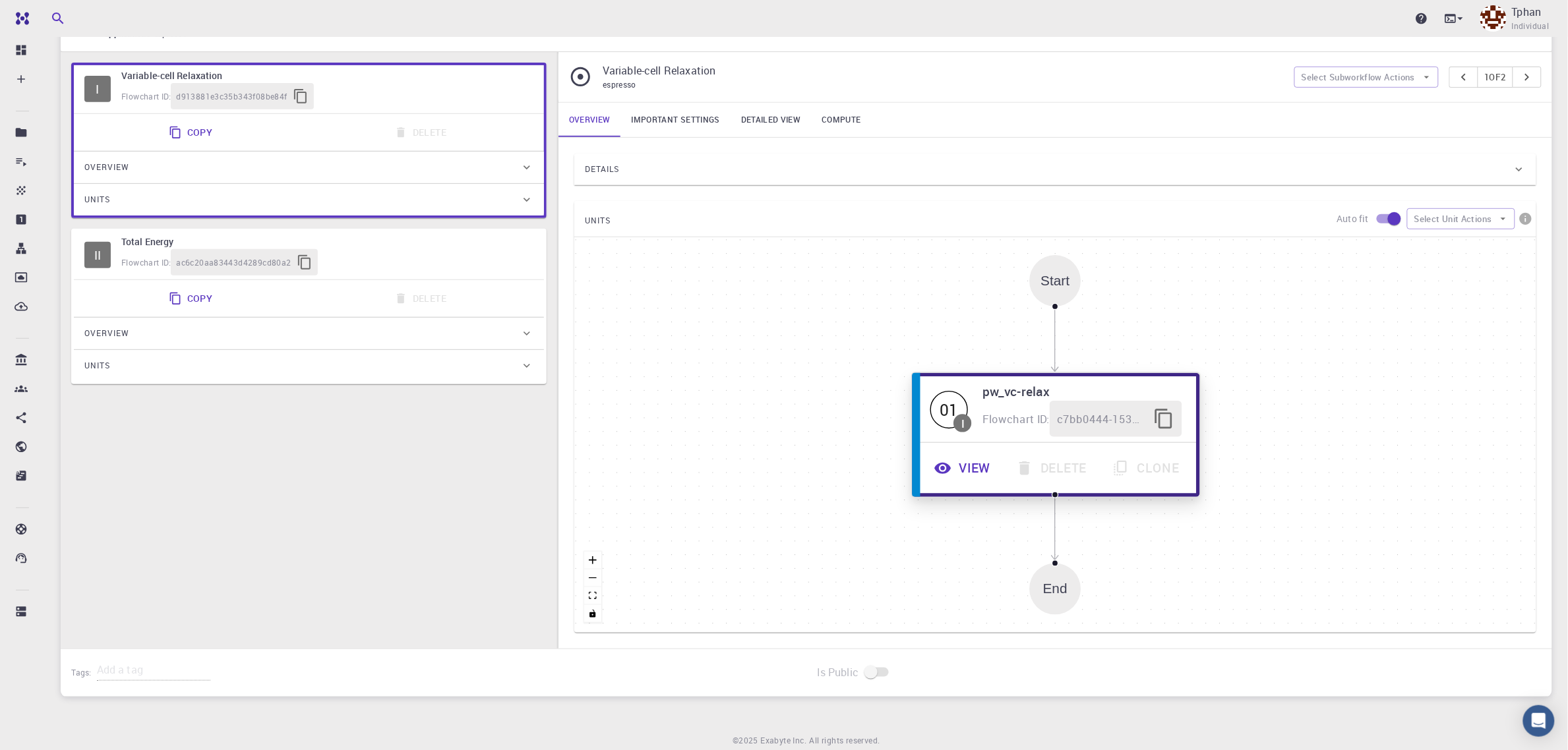
click at [971, 478] on button "View" at bounding box center [964, 468] width 82 height 36
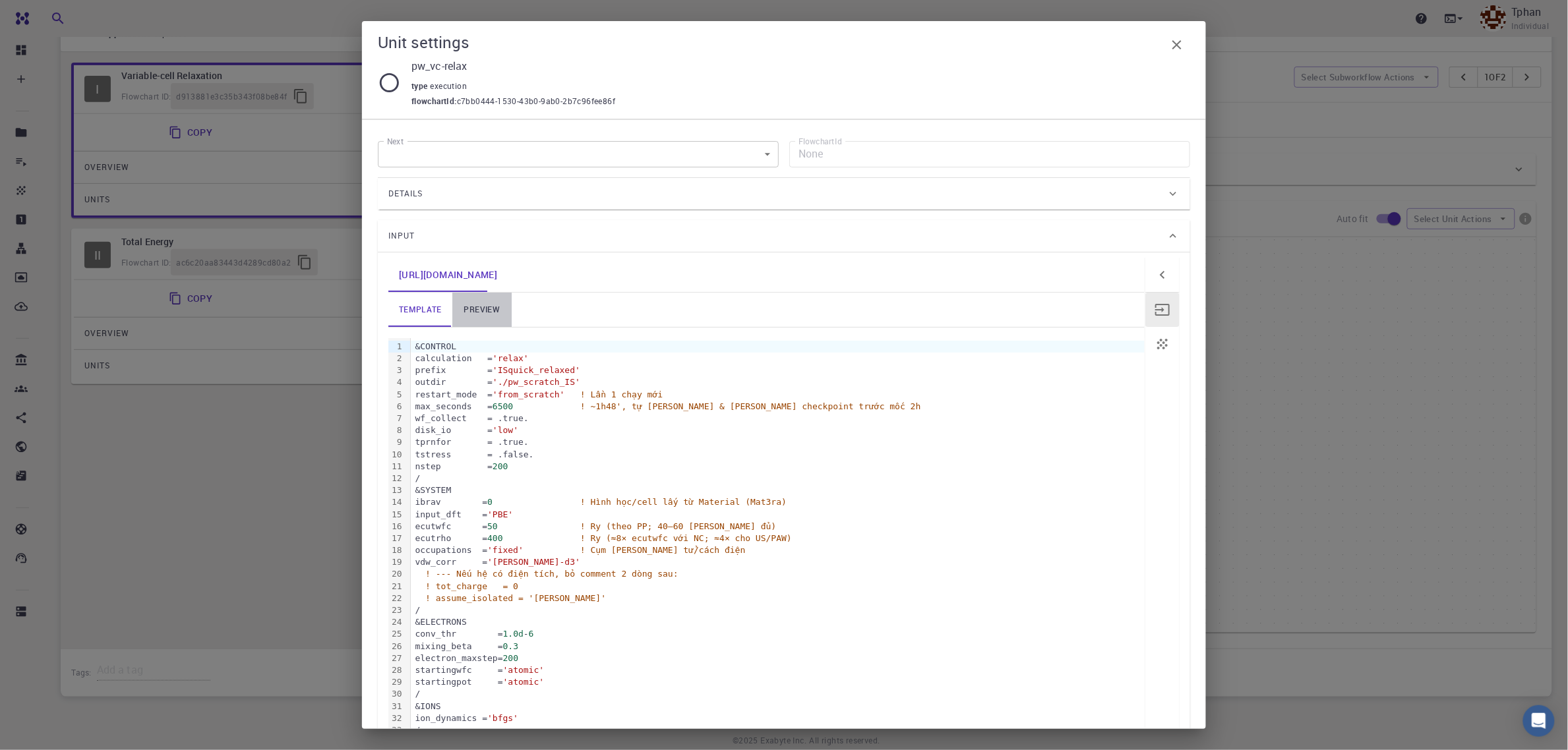
click at [486, 310] on link "preview" at bounding box center [482, 310] width 59 height 34
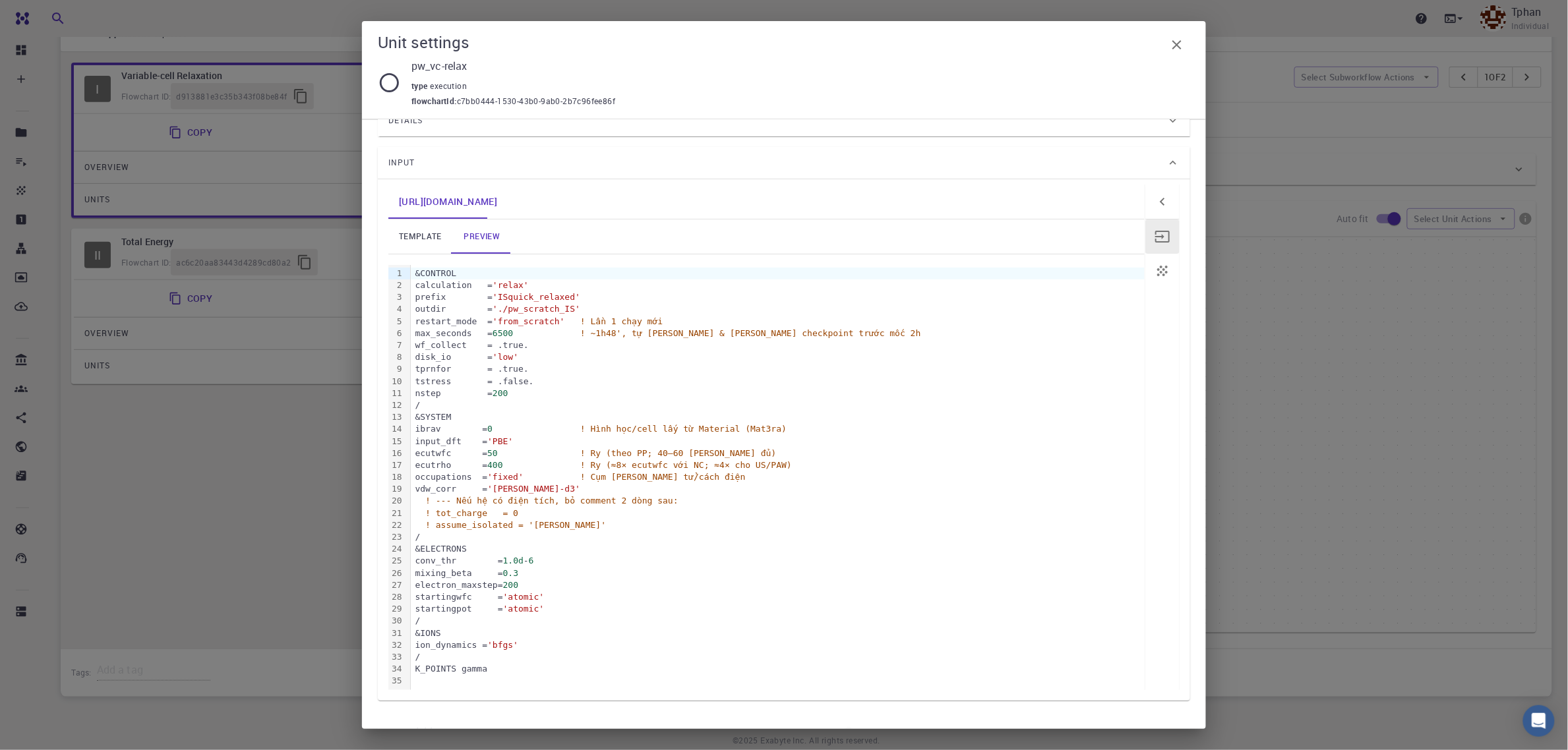
scroll to position [113, 0]
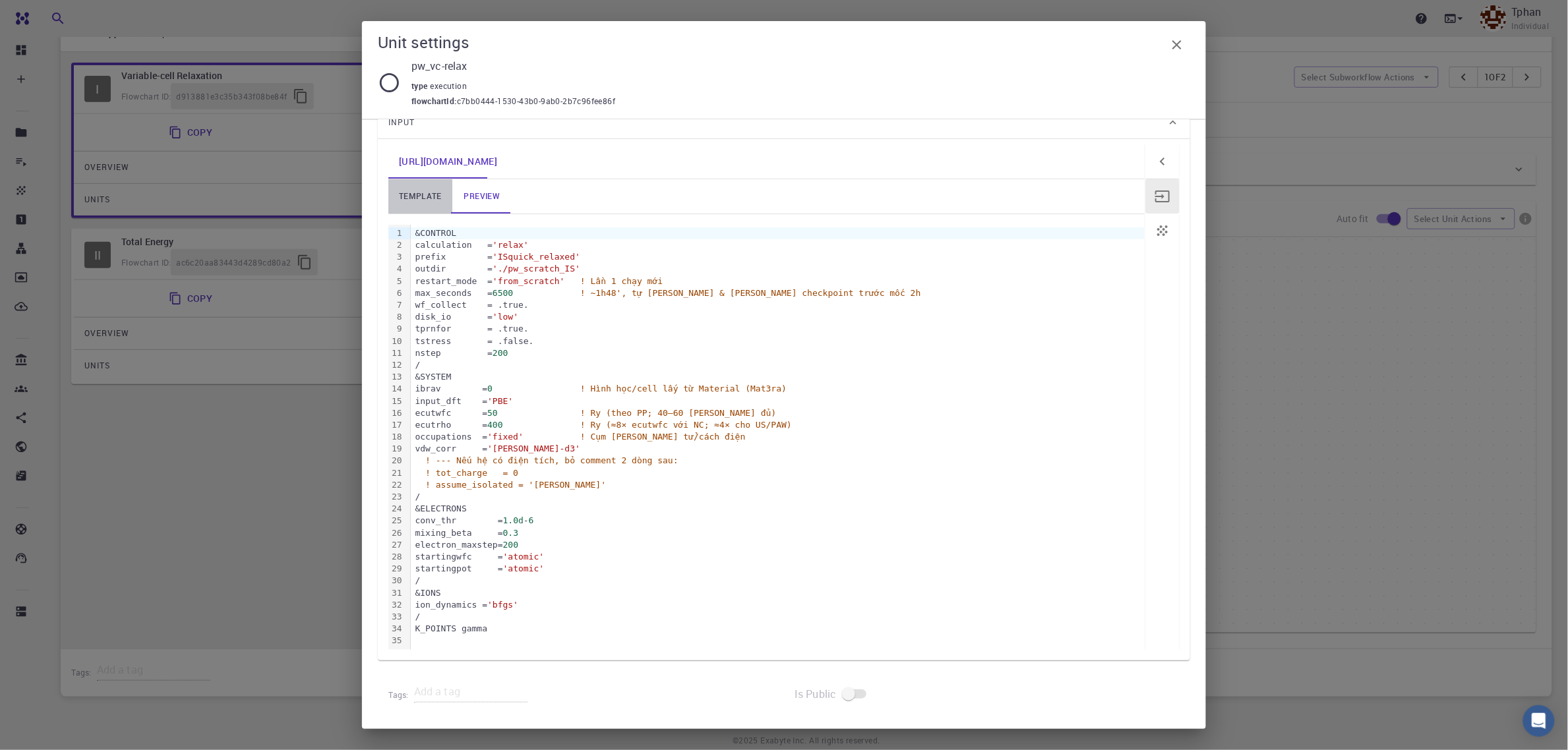
click at [435, 199] on link "template" at bounding box center [421, 196] width 64 height 34
click at [480, 195] on link "preview" at bounding box center [482, 196] width 59 height 34
click at [420, 198] on link "template" at bounding box center [421, 196] width 64 height 34
drag, startPoint x: 1175, startPoint y: 43, endPoint x: 1264, endPoint y: 63, distance: 91.2
click at [1175, 41] on icon "button" at bounding box center [1177, 45] width 10 height 10
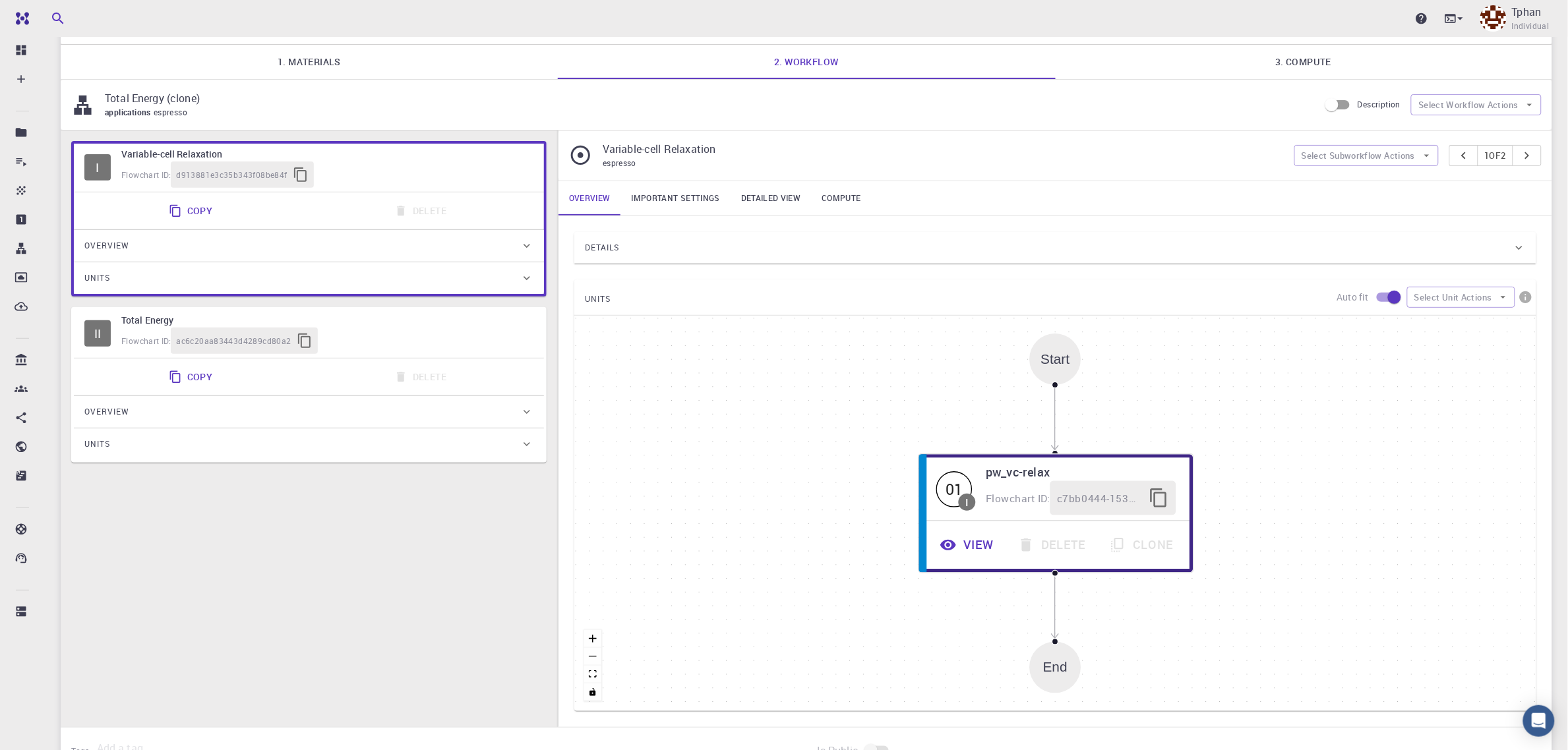
scroll to position [0, 0]
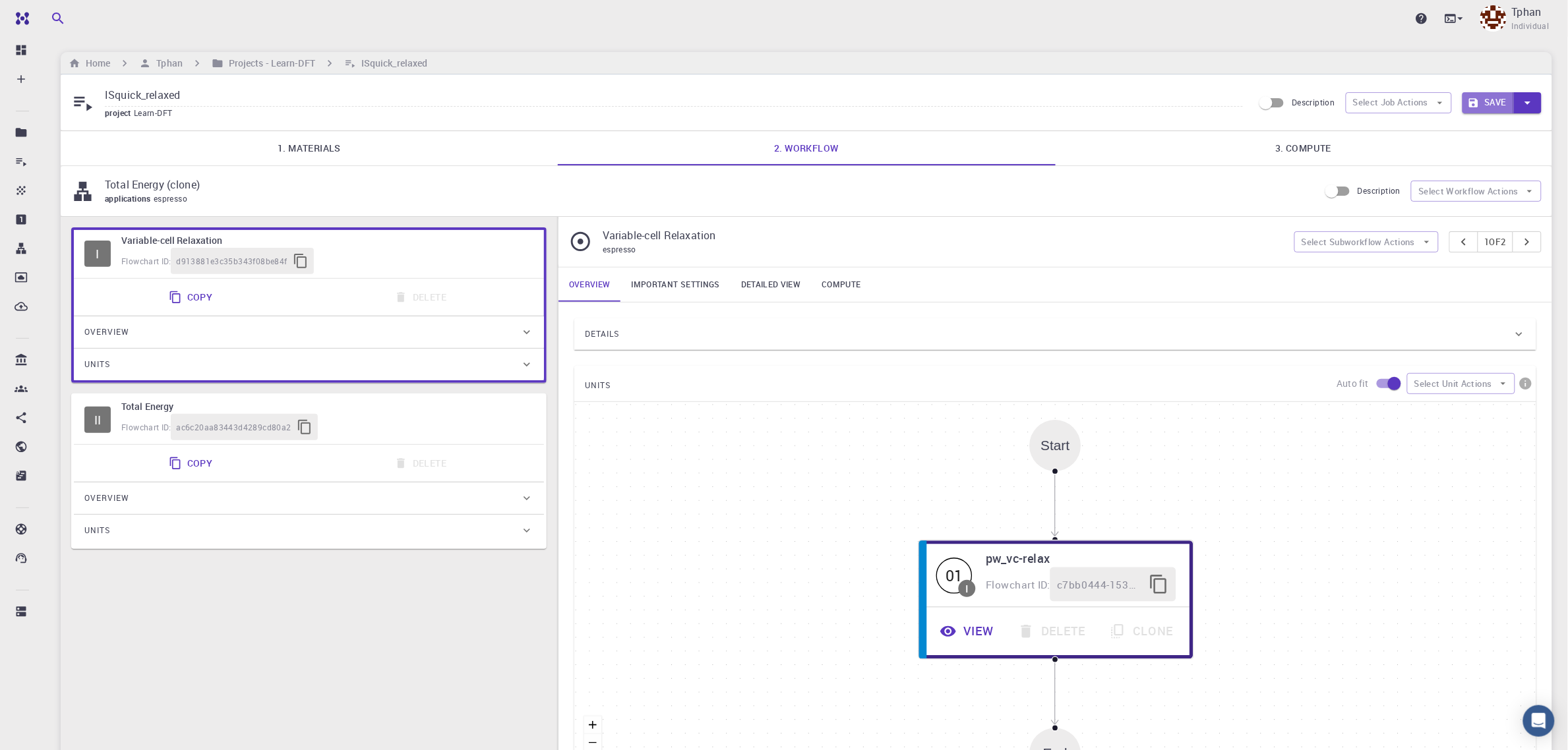
click at [1484, 98] on button "Save" at bounding box center [1489, 103] width 52 height 21
click at [334, 469] on div "Copy Delete" at bounding box center [308, 463] width 459 height 26
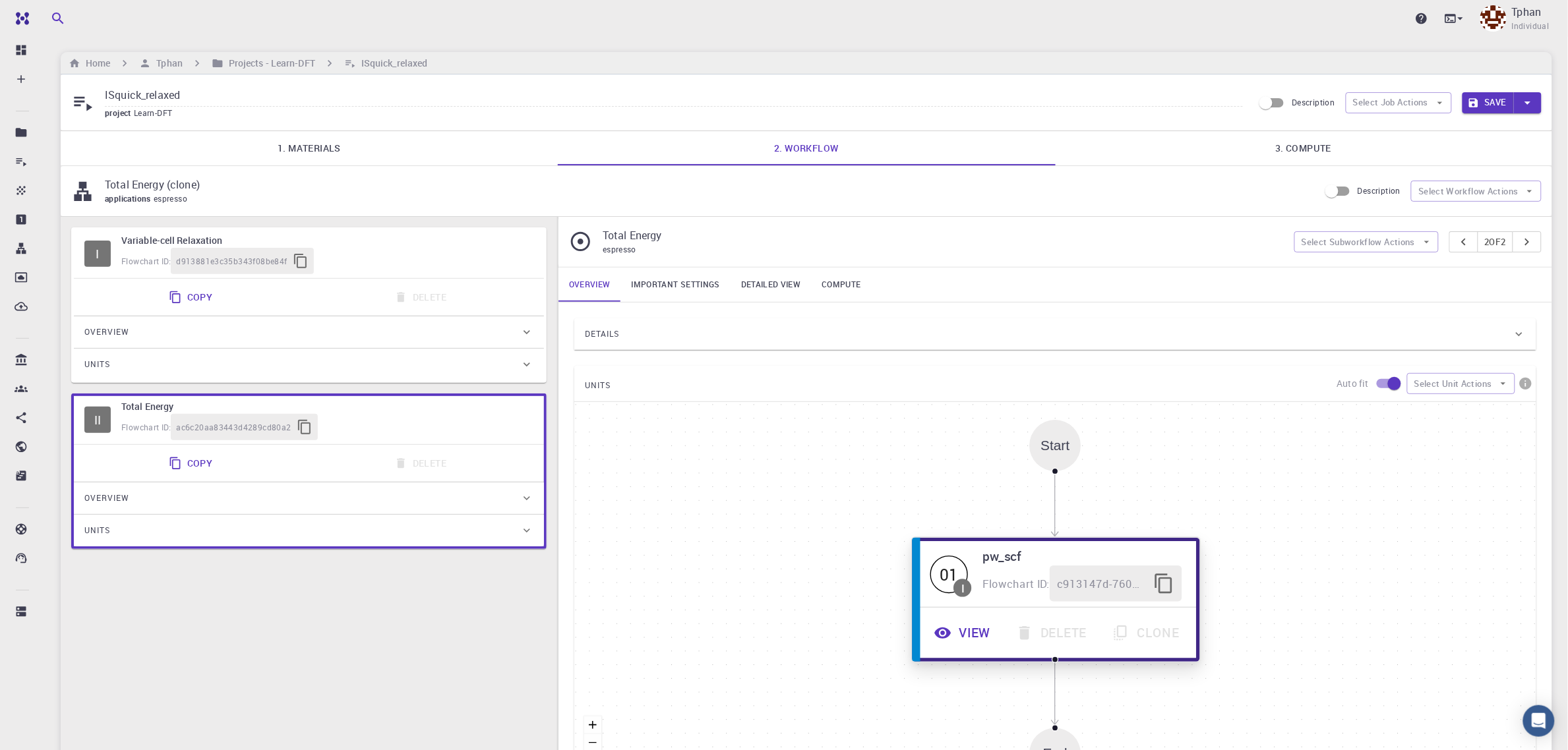
click at [977, 633] on button "View" at bounding box center [964, 633] width 82 height 36
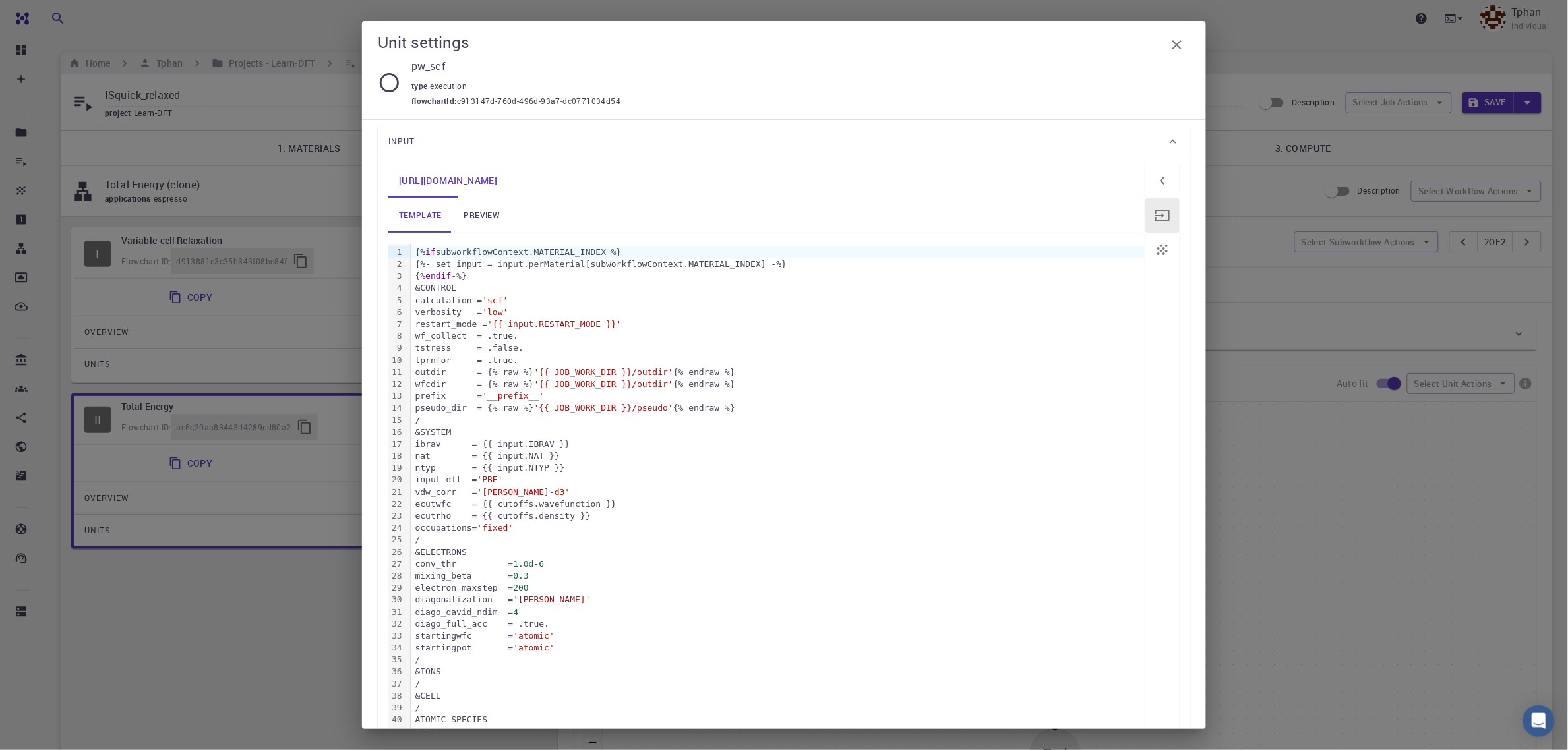
scroll to position [93, 0]
click at [488, 217] on link "preview" at bounding box center [482, 217] width 59 height 34
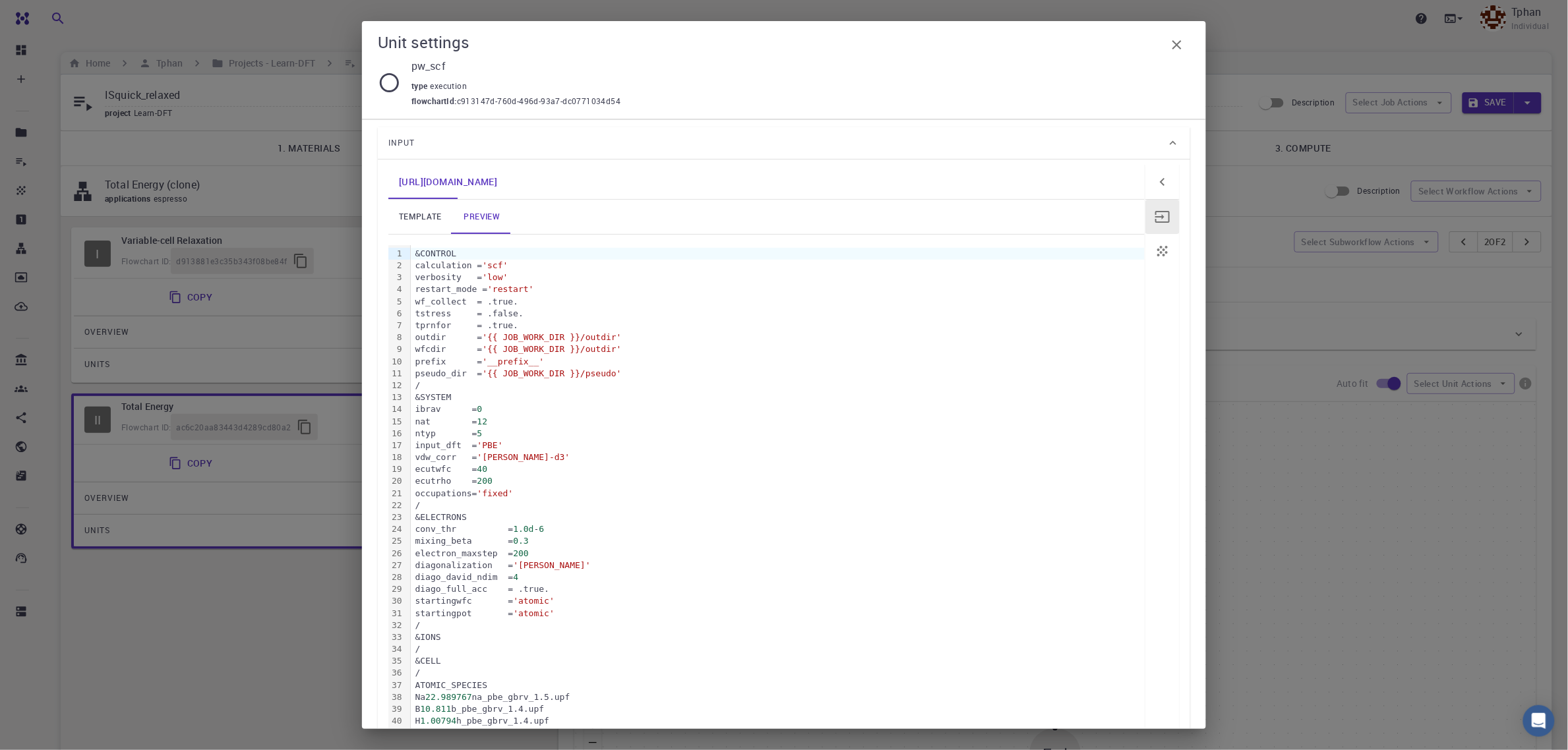
click at [1169, 50] on icon "button" at bounding box center [1177, 44] width 16 height 16
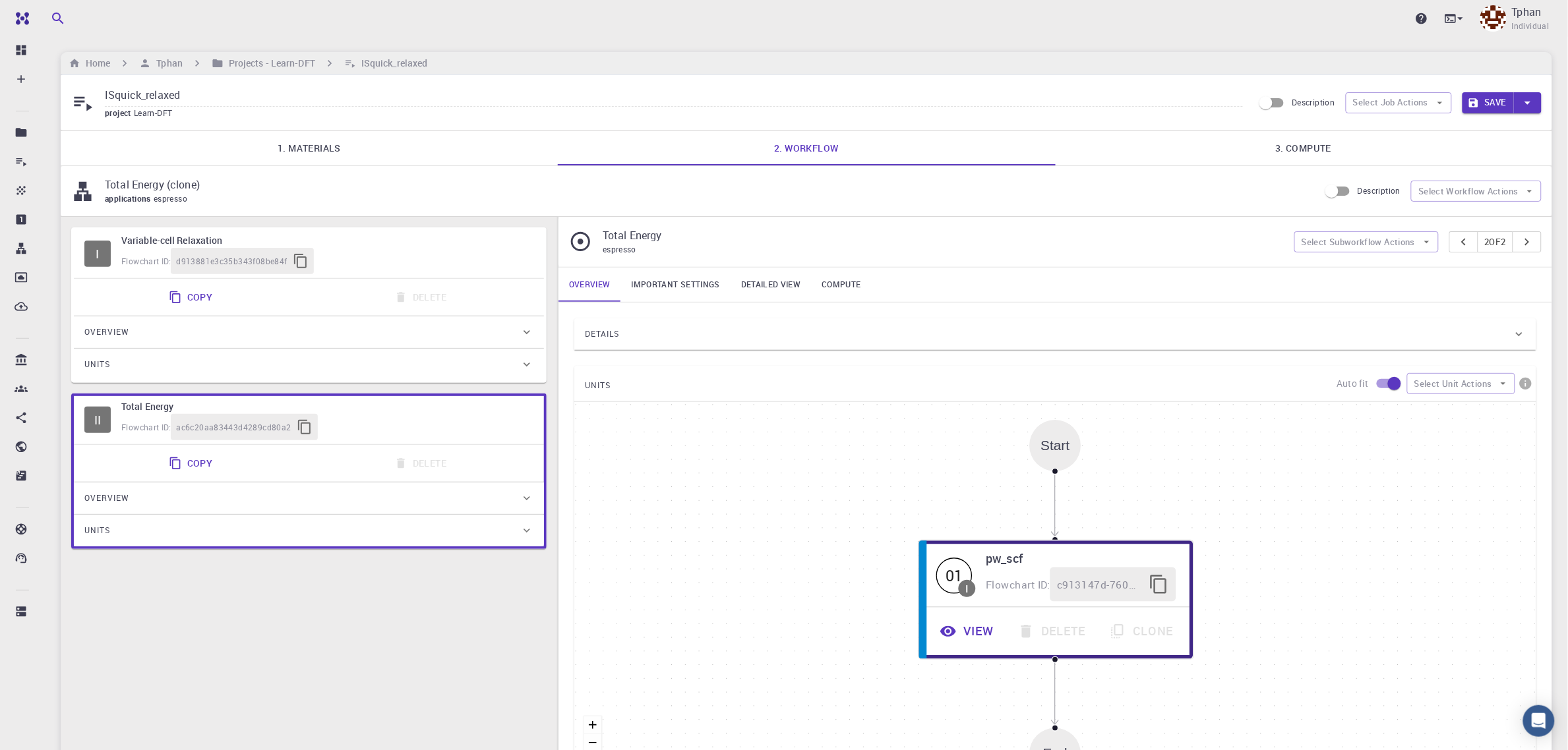
click at [298, 308] on div "Copy Delete" at bounding box center [308, 297] width 459 height 26
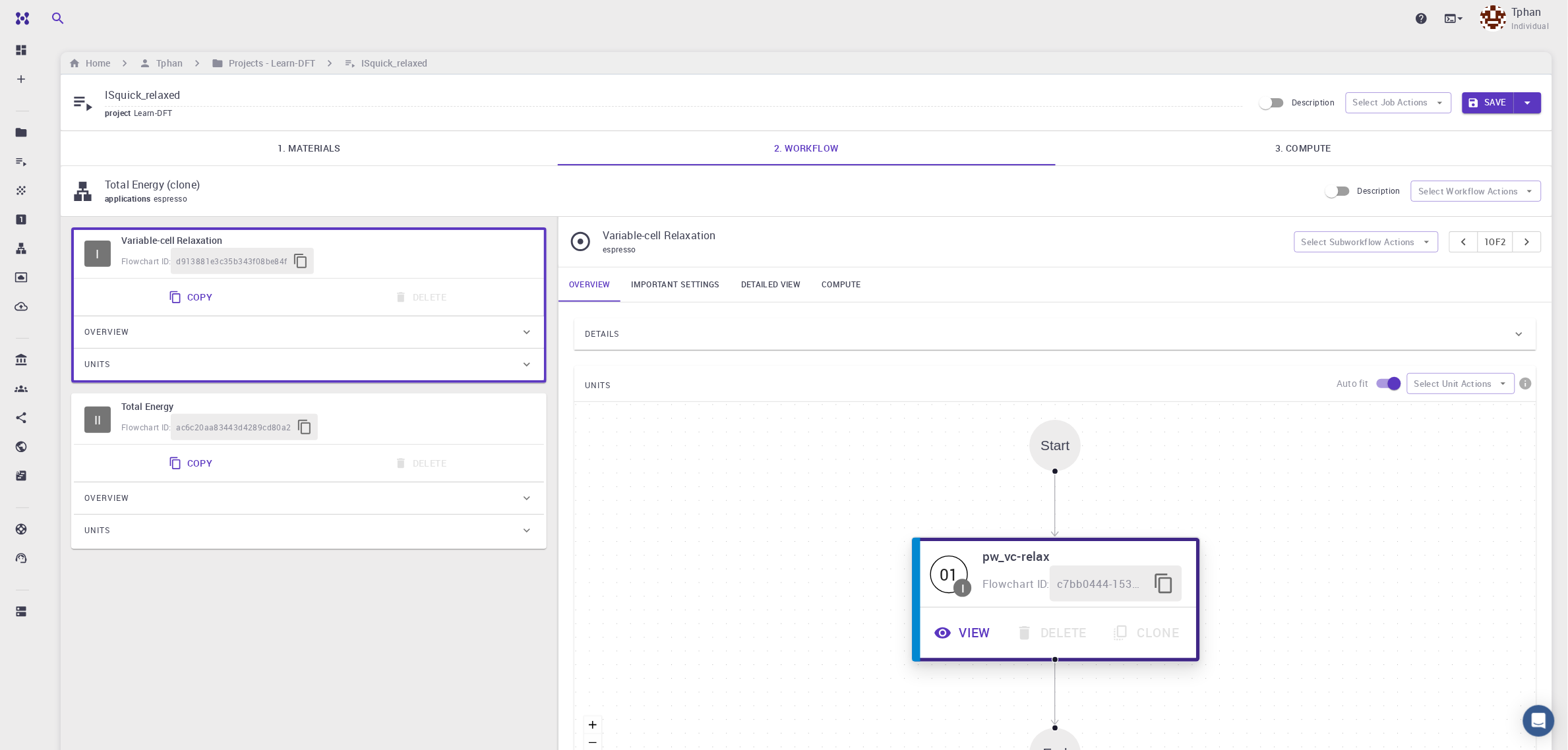
click at [970, 637] on button "View" at bounding box center [964, 633] width 82 height 36
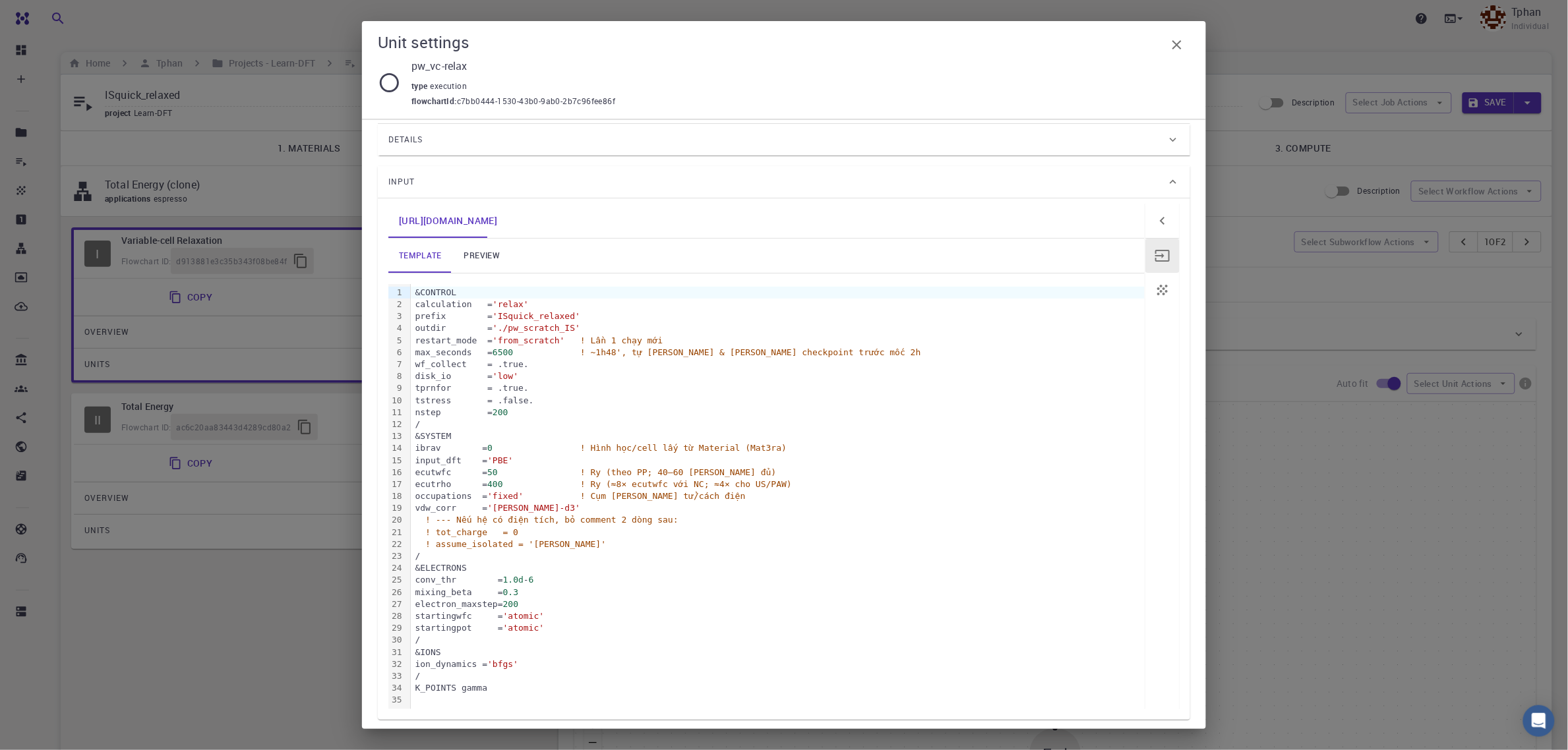
scroll to position [113, 0]
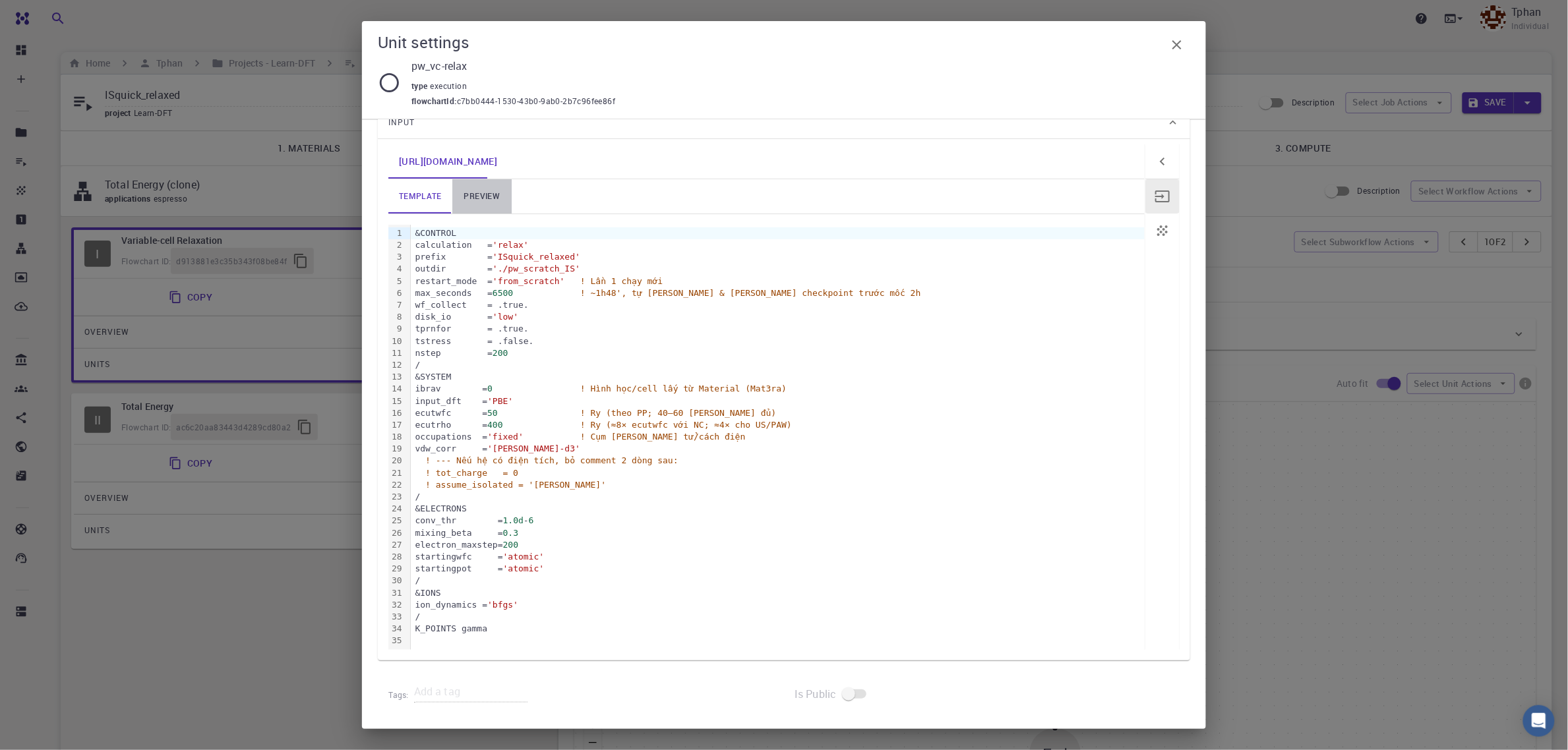
click at [471, 193] on link "preview" at bounding box center [482, 196] width 59 height 34
click at [427, 201] on link "template" at bounding box center [421, 196] width 64 height 34
click at [486, 201] on link "preview" at bounding box center [482, 196] width 59 height 34
click at [427, 196] on link "template" at bounding box center [421, 196] width 64 height 34
click at [493, 201] on link "preview" at bounding box center [482, 196] width 59 height 34
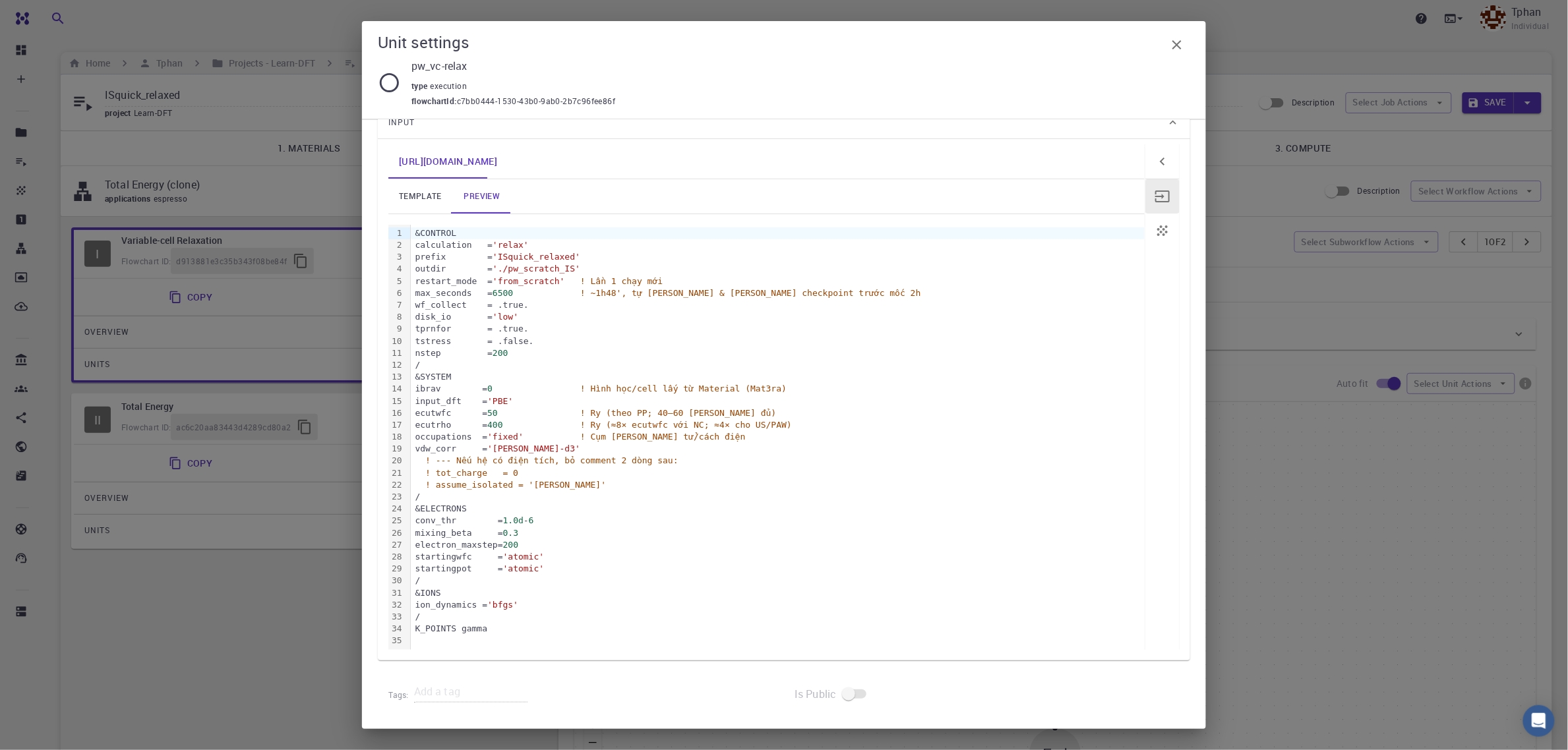
click at [418, 198] on link "template" at bounding box center [421, 196] width 64 height 34
click at [1185, 52] on button "button" at bounding box center [1177, 45] width 26 height 26
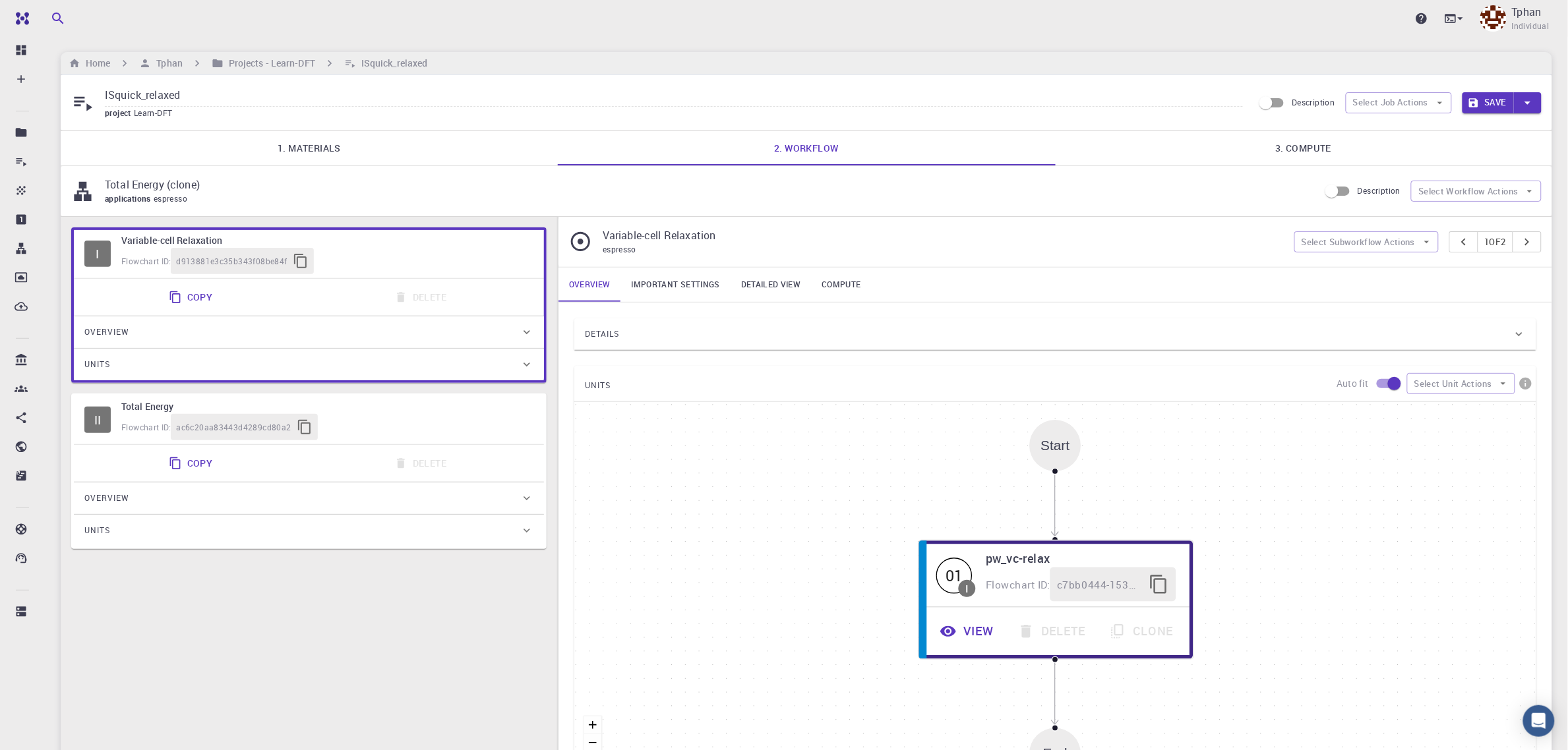
click at [1492, 107] on button "Save" at bounding box center [1489, 103] width 52 height 21
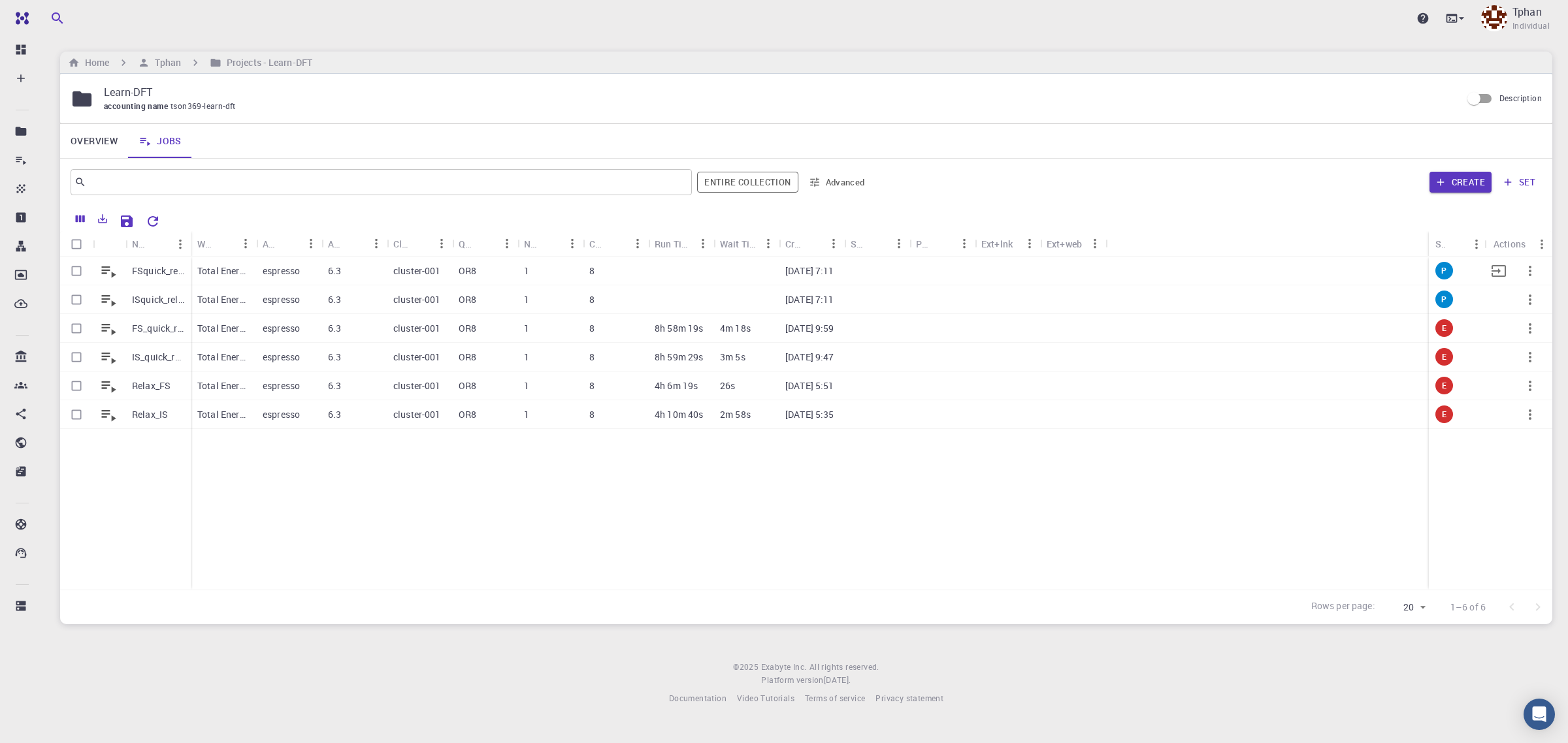
click at [143, 273] on p "FSquick_relaxed" at bounding box center [158, 271] width 53 height 13
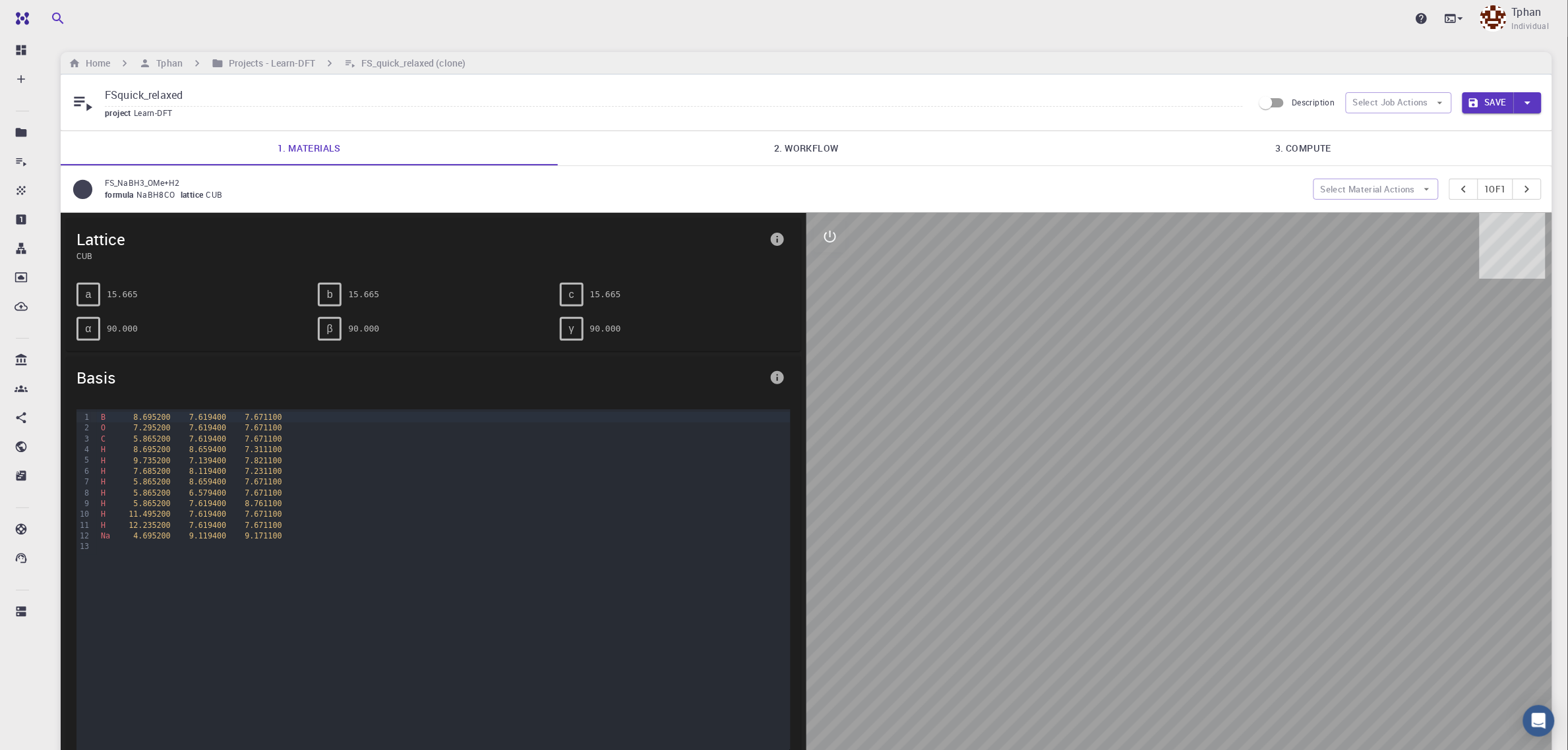
click at [798, 148] on link "2. Workflow" at bounding box center [806, 148] width 497 height 34
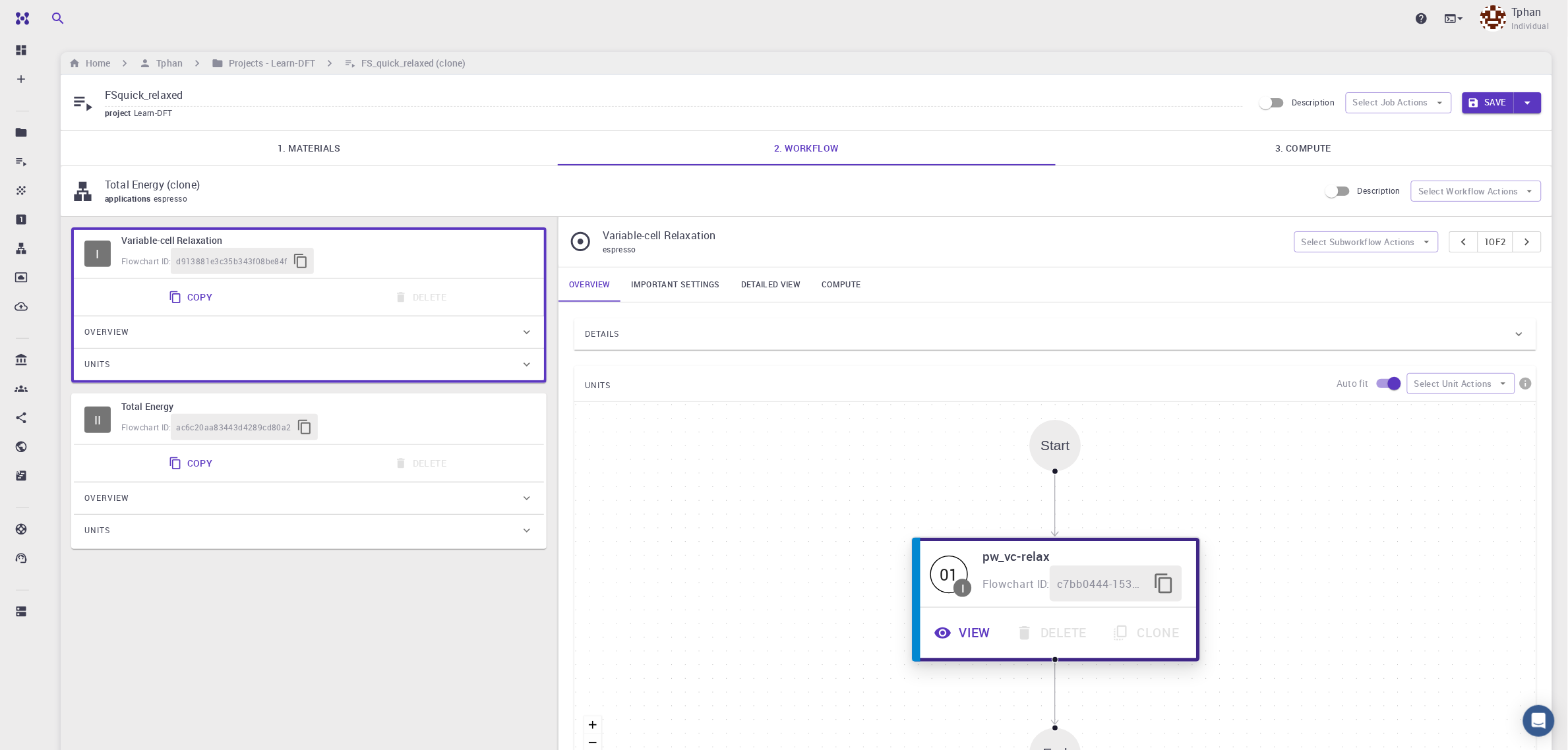
click at [967, 635] on button "View" at bounding box center [964, 633] width 82 height 36
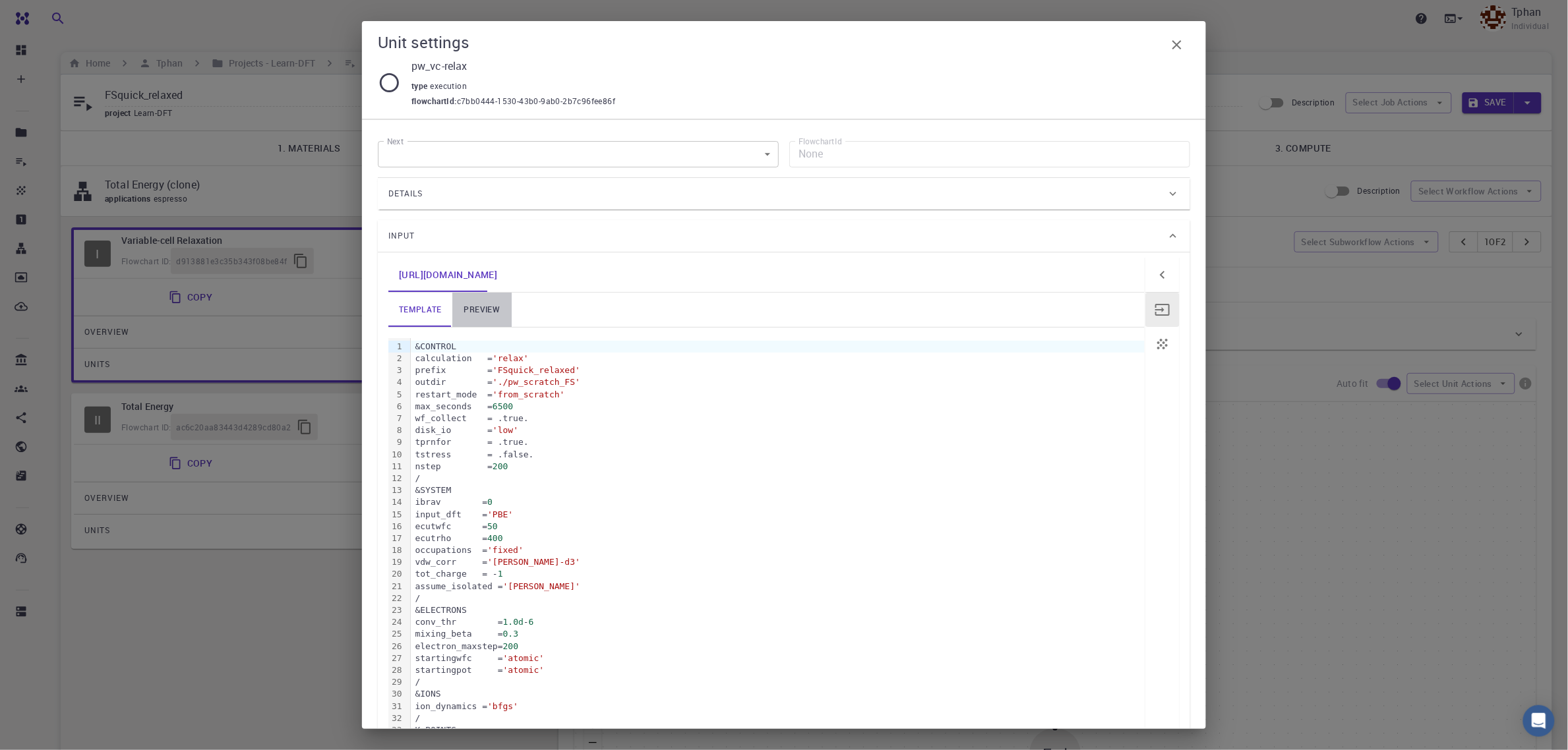
click at [490, 305] on link "preview" at bounding box center [482, 310] width 59 height 34
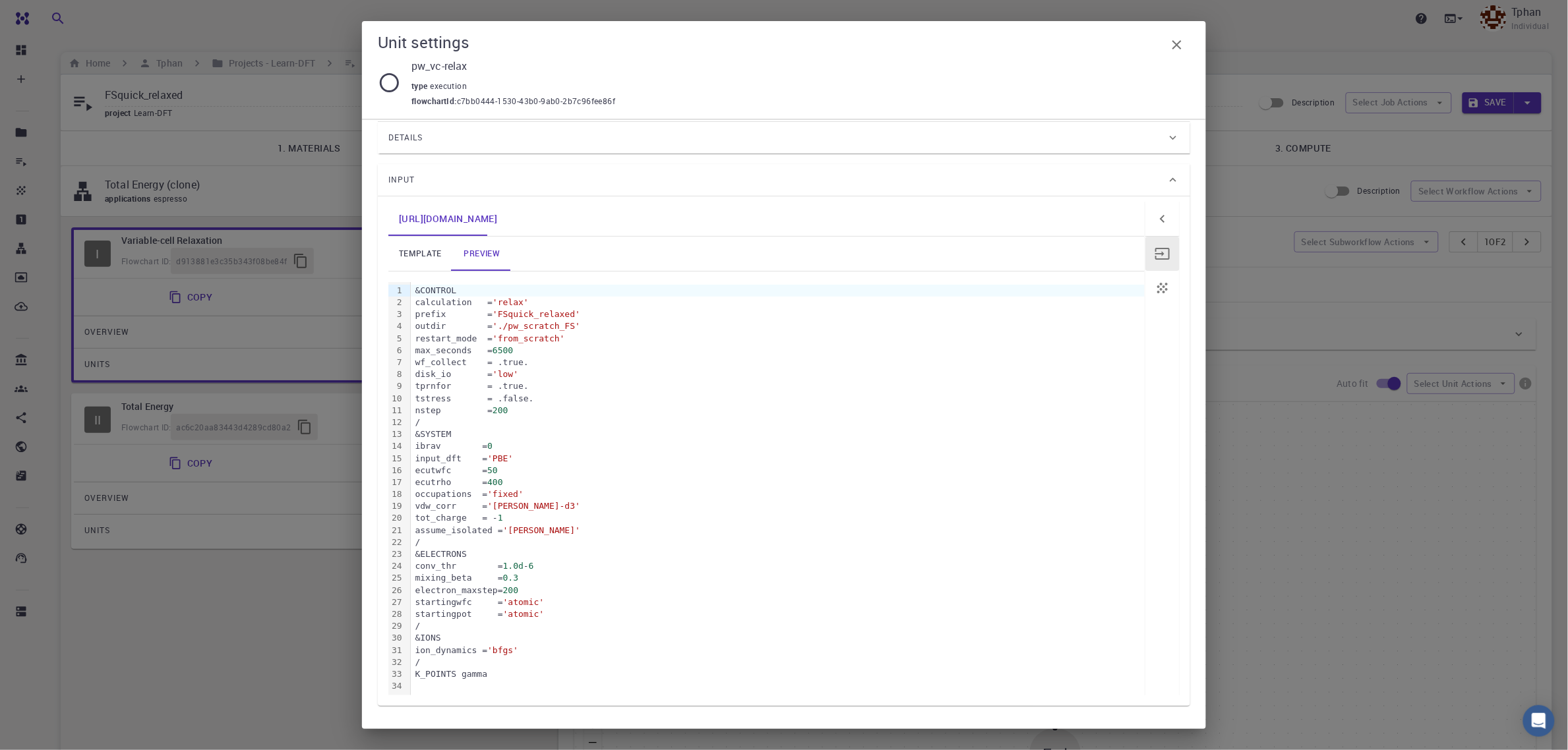
scroll to position [102, 0]
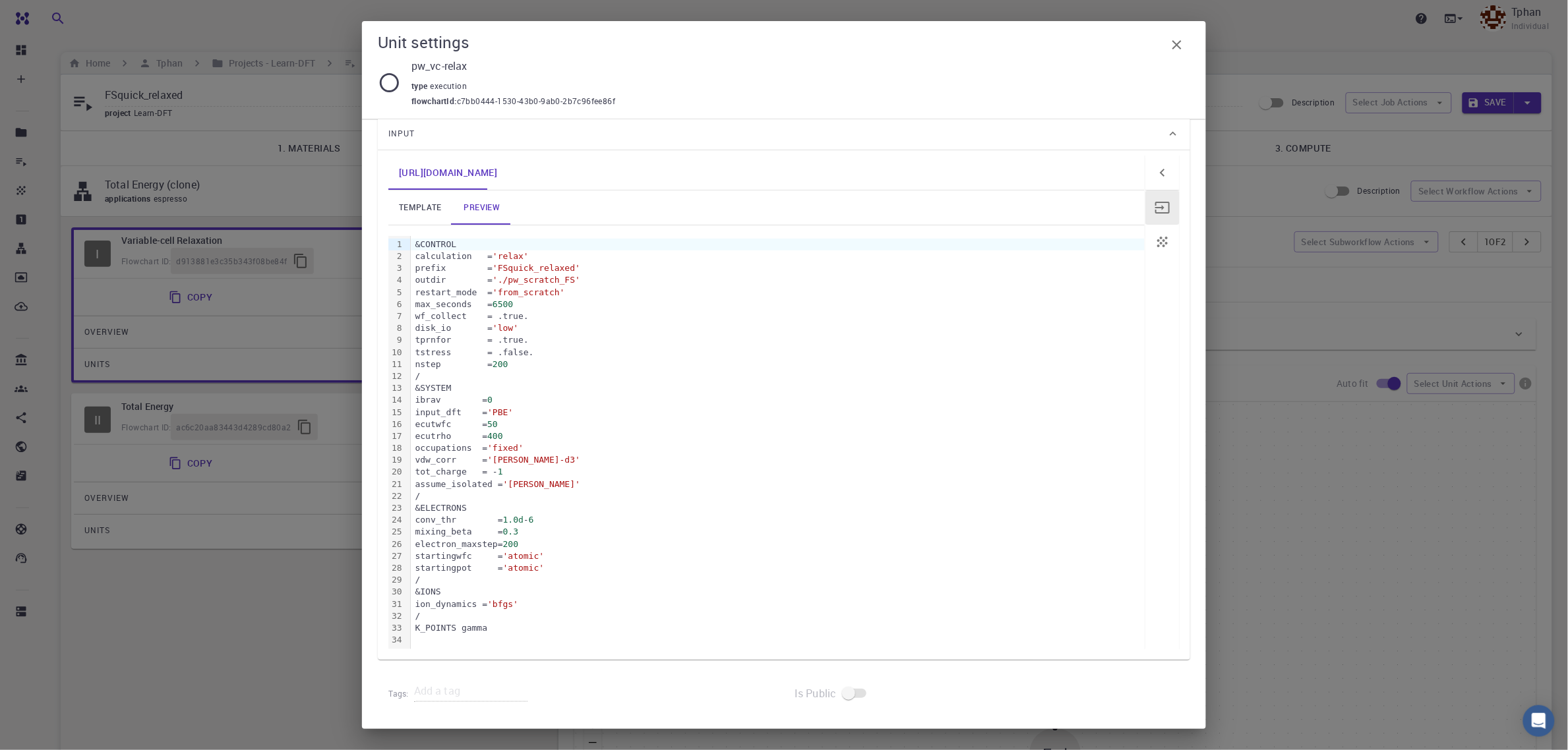
click at [426, 203] on link "template" at bounding box center [421, 207] width 64 height 34
click at [486, 206] on link "preview" at bounding box center [482, 207] width 59 height 34
click at [429, 209] on link "template" at bounding box center [421, 207] width 64 height 34
click at [423, 206] on link "template" at bounding box center [421, 207] width 64 height 34
click at [505, 474] on div "tot_charge = - 1" at bounding box center [778, 471] width 734 height 12
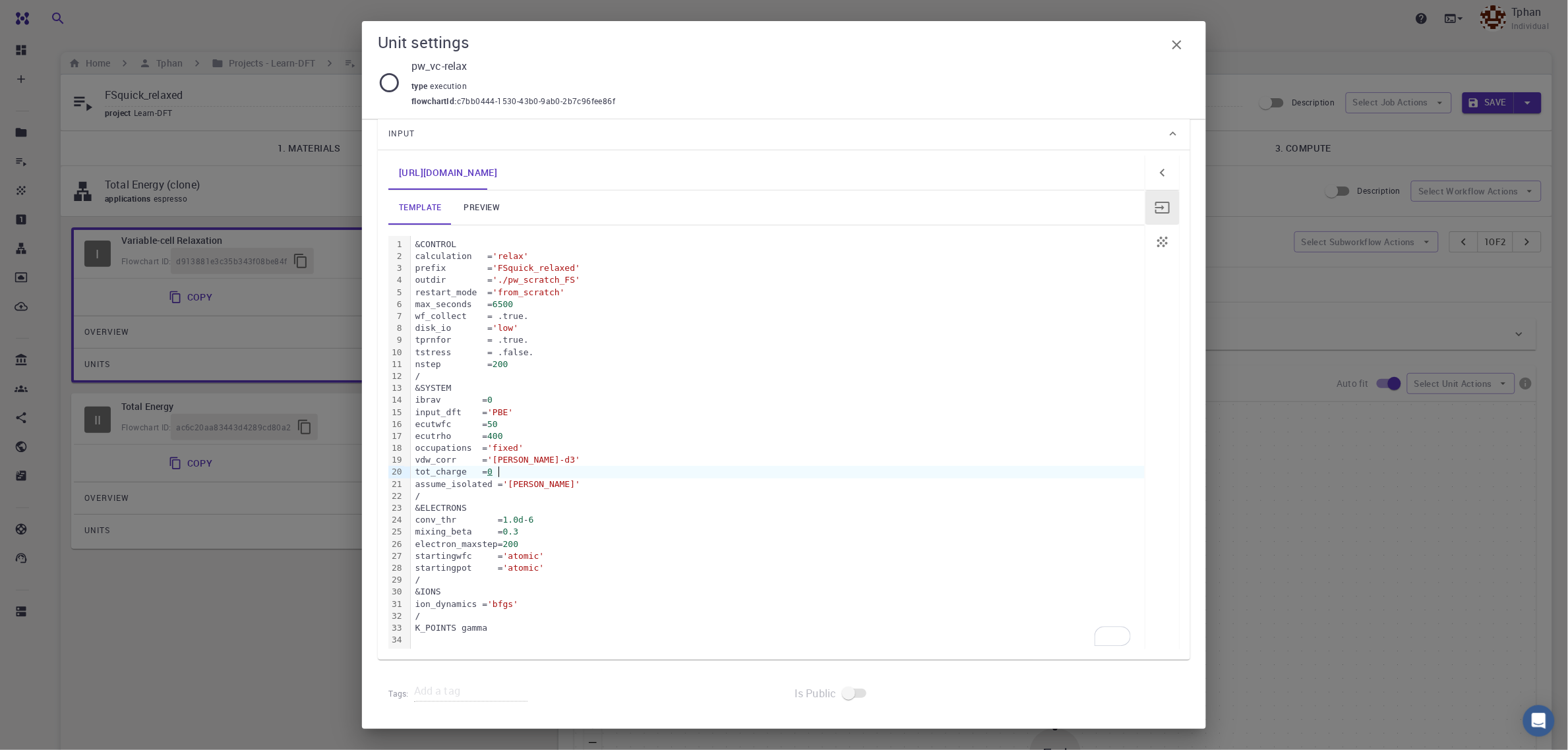
click at [694, 505] on div "&ELECTRONS" at bounding box center [778, 508] width 734 height 12
click at [1175, 43] on icon "button" at bounding box center [1177, 45] width 10 height 10
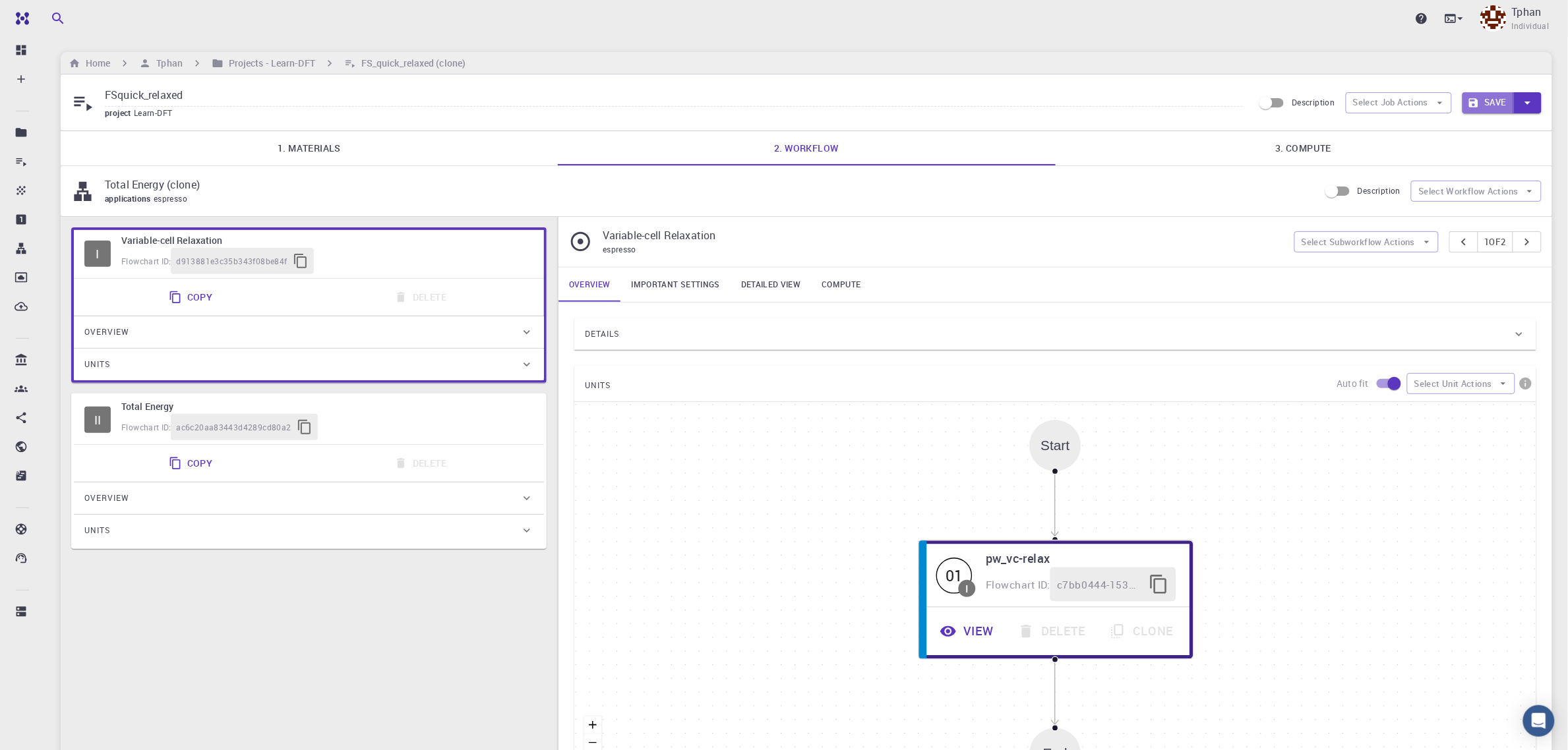
click at [1497, 102] on button "Save" at bounding box center [1489, 103] width 52 height 21
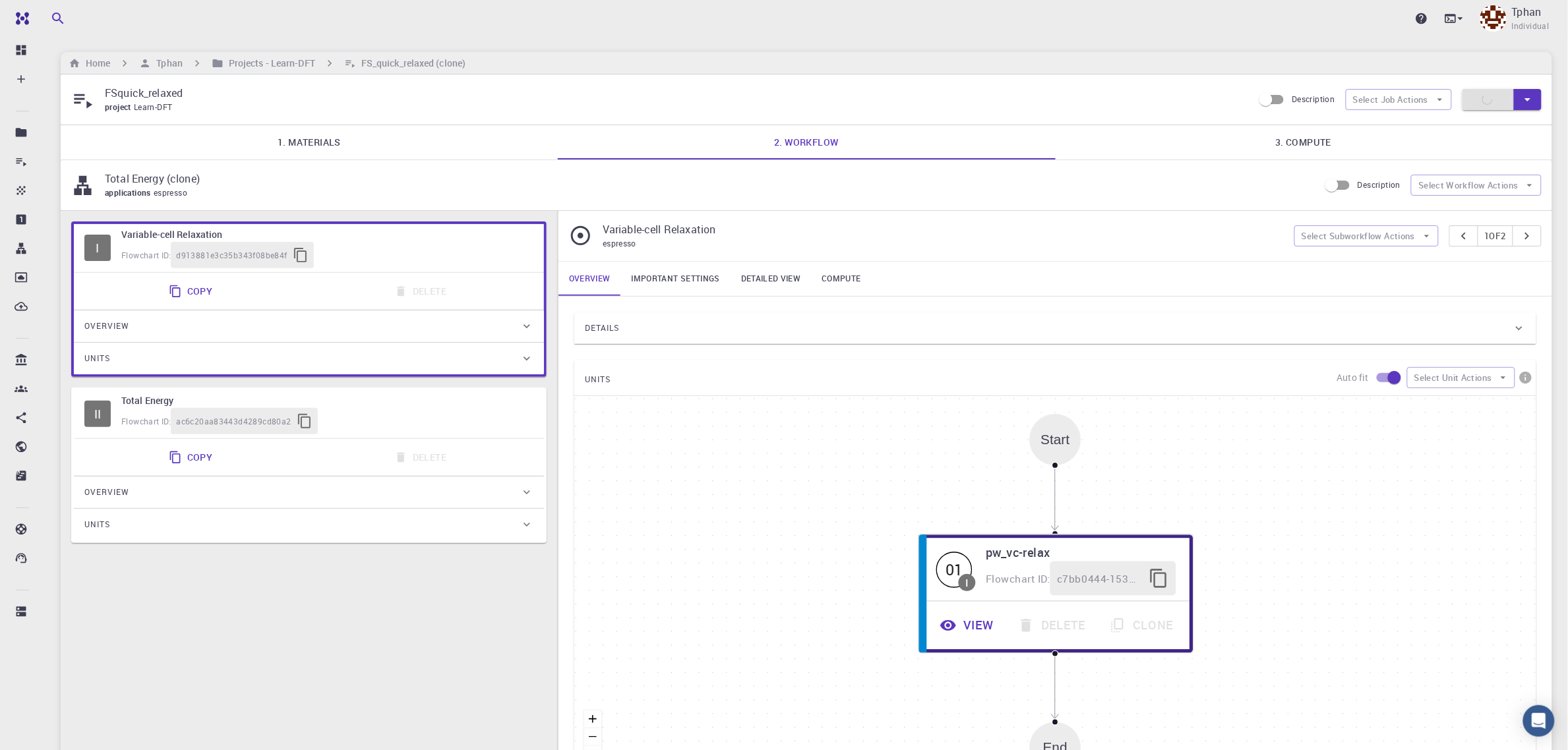
click at [324, 469] on div "Copy Delete" at bounding box center [308, 457] width 459 height 26
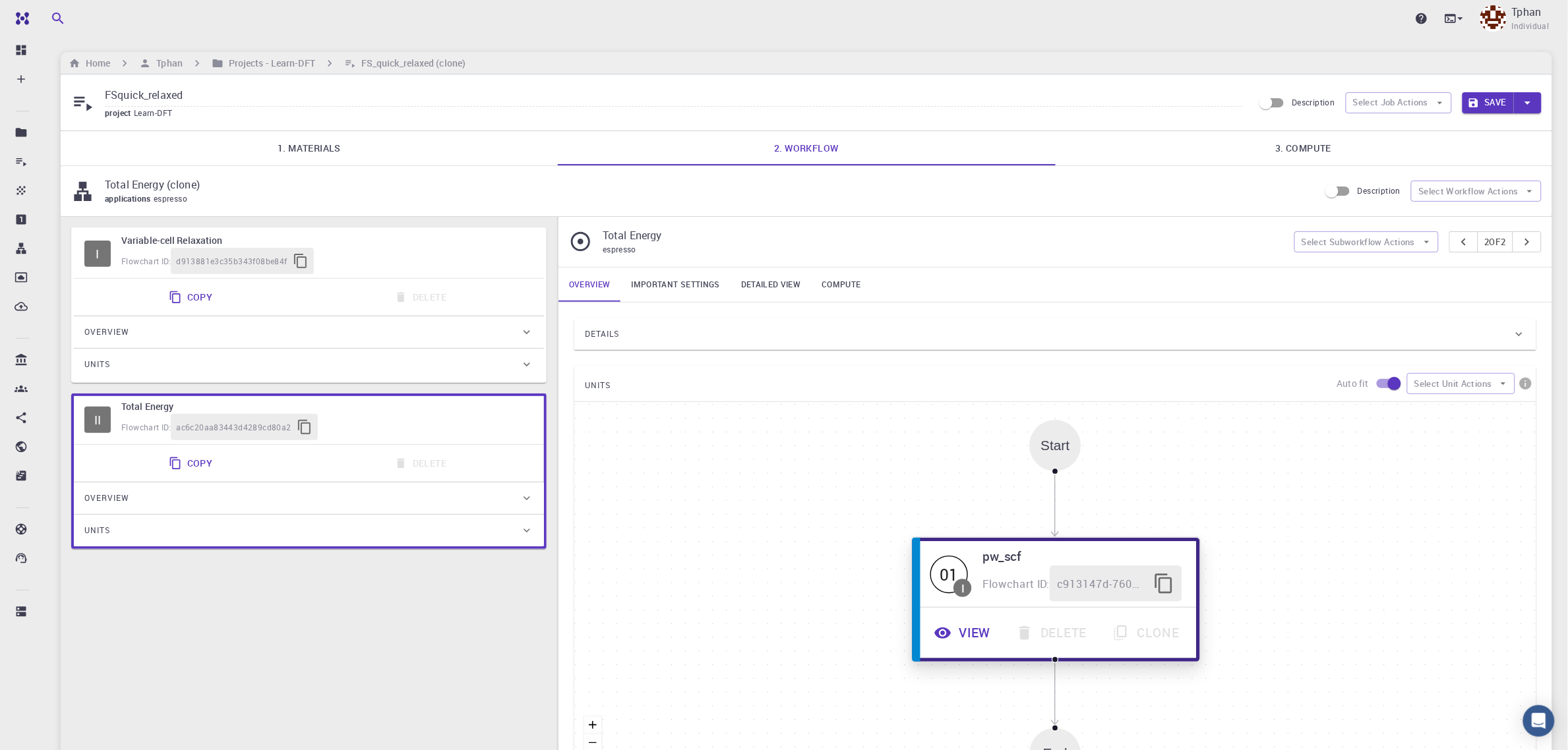
click at [974, 643] on button "View" at bounding box center [964, 633] width 82 height 36
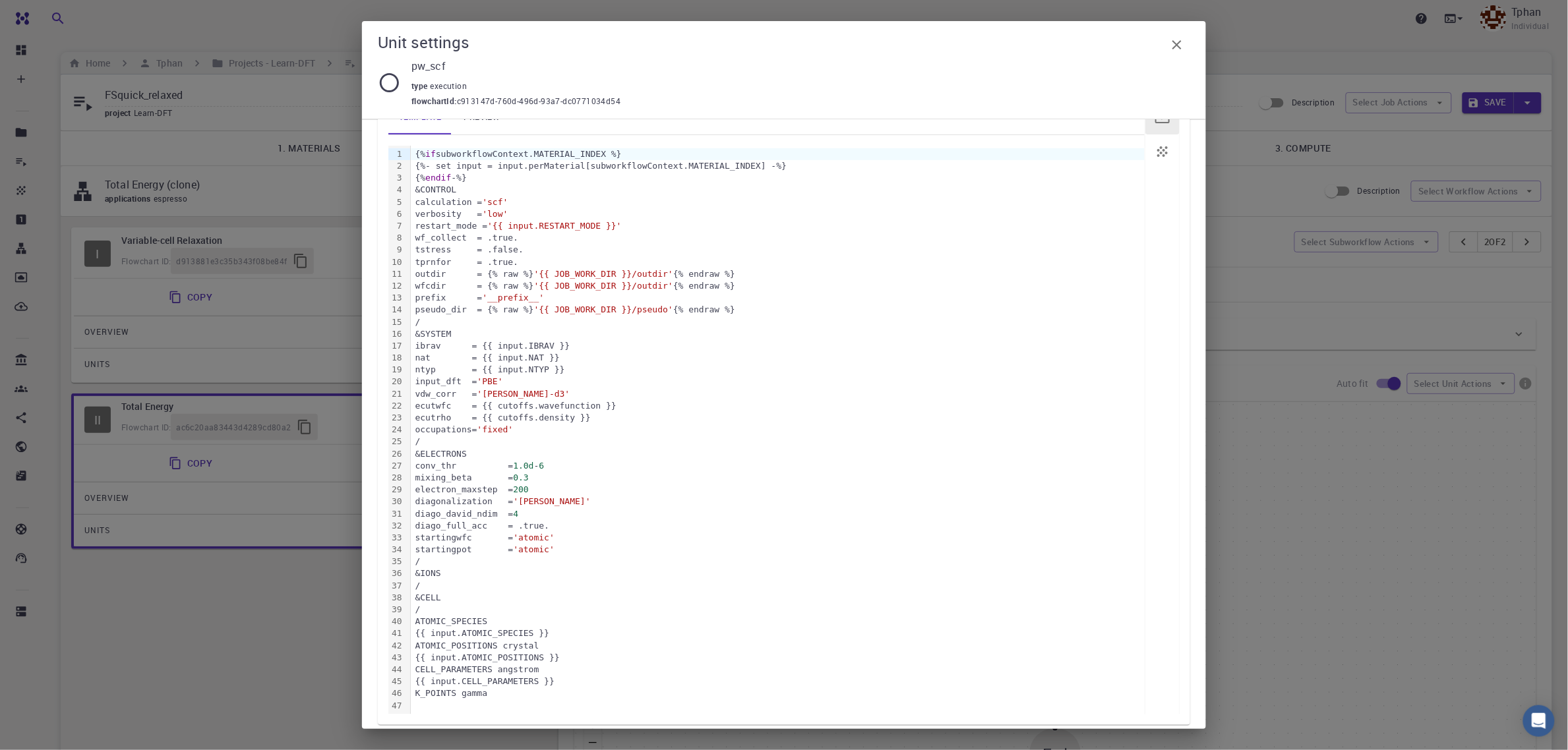
scroll to position [176, 0]
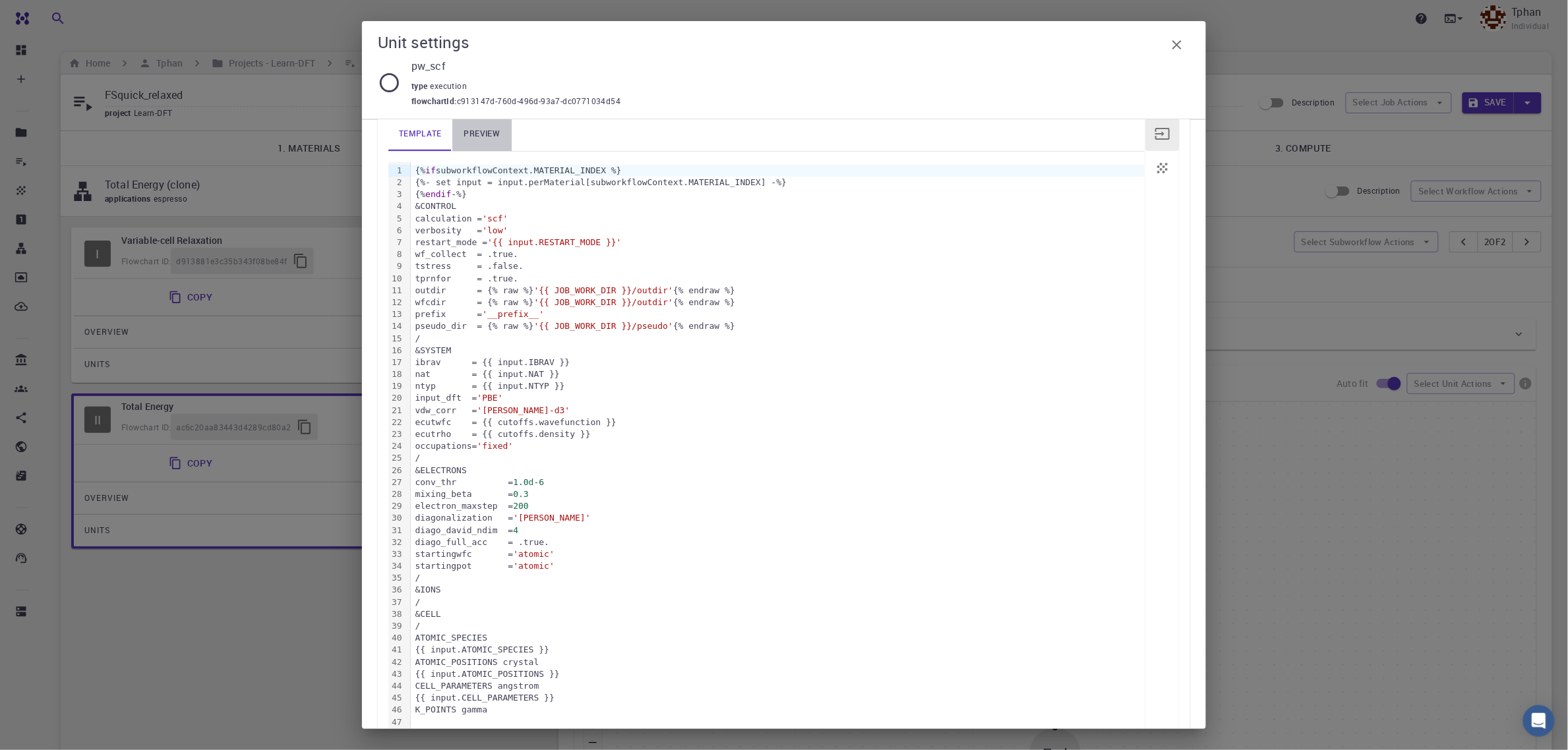
click at [491, 133] on link "preview" at bounding box center [482, 134] width 59 height 34
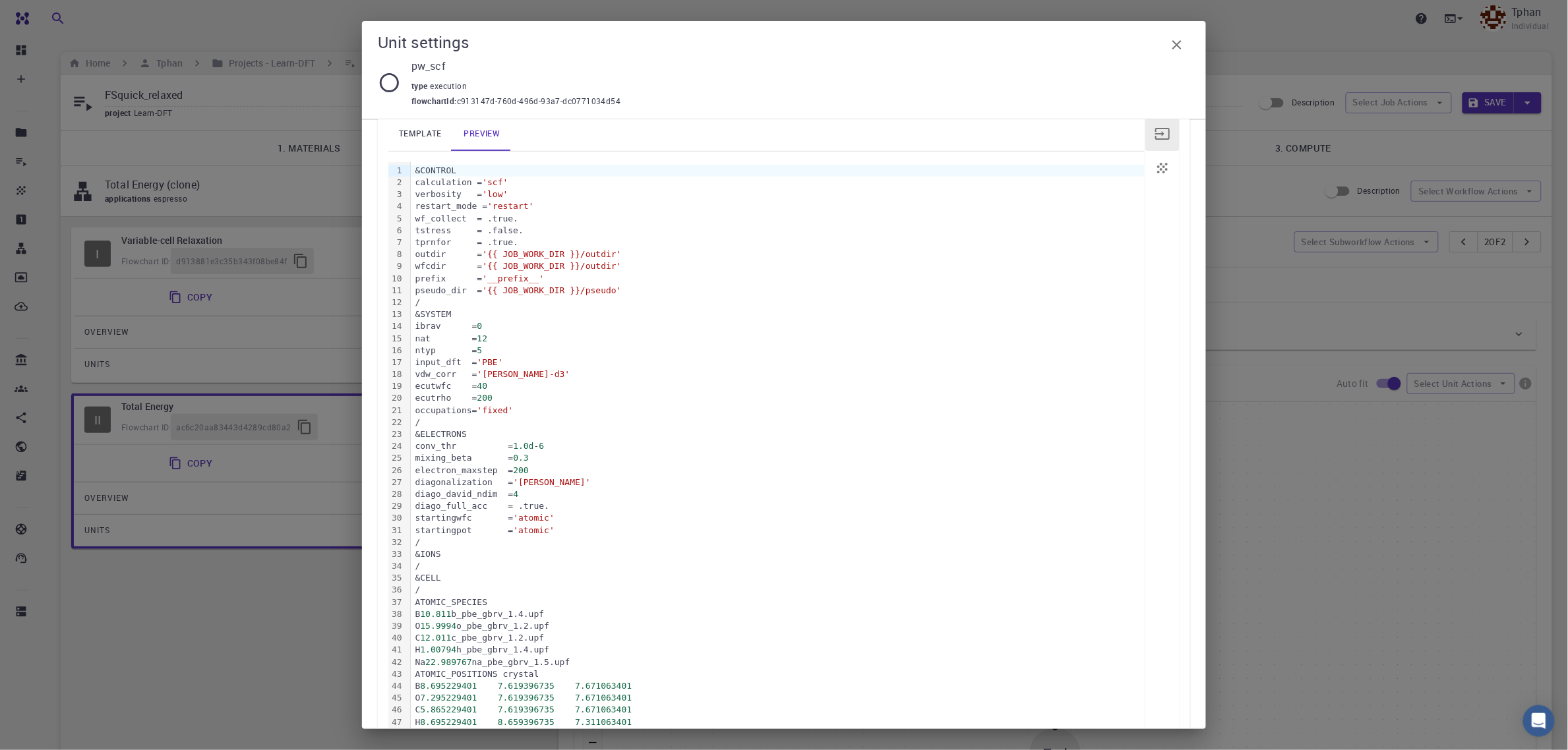
click at [1179, 50] on icon "button" at bounding box center [1177, 44] width 16 height 16
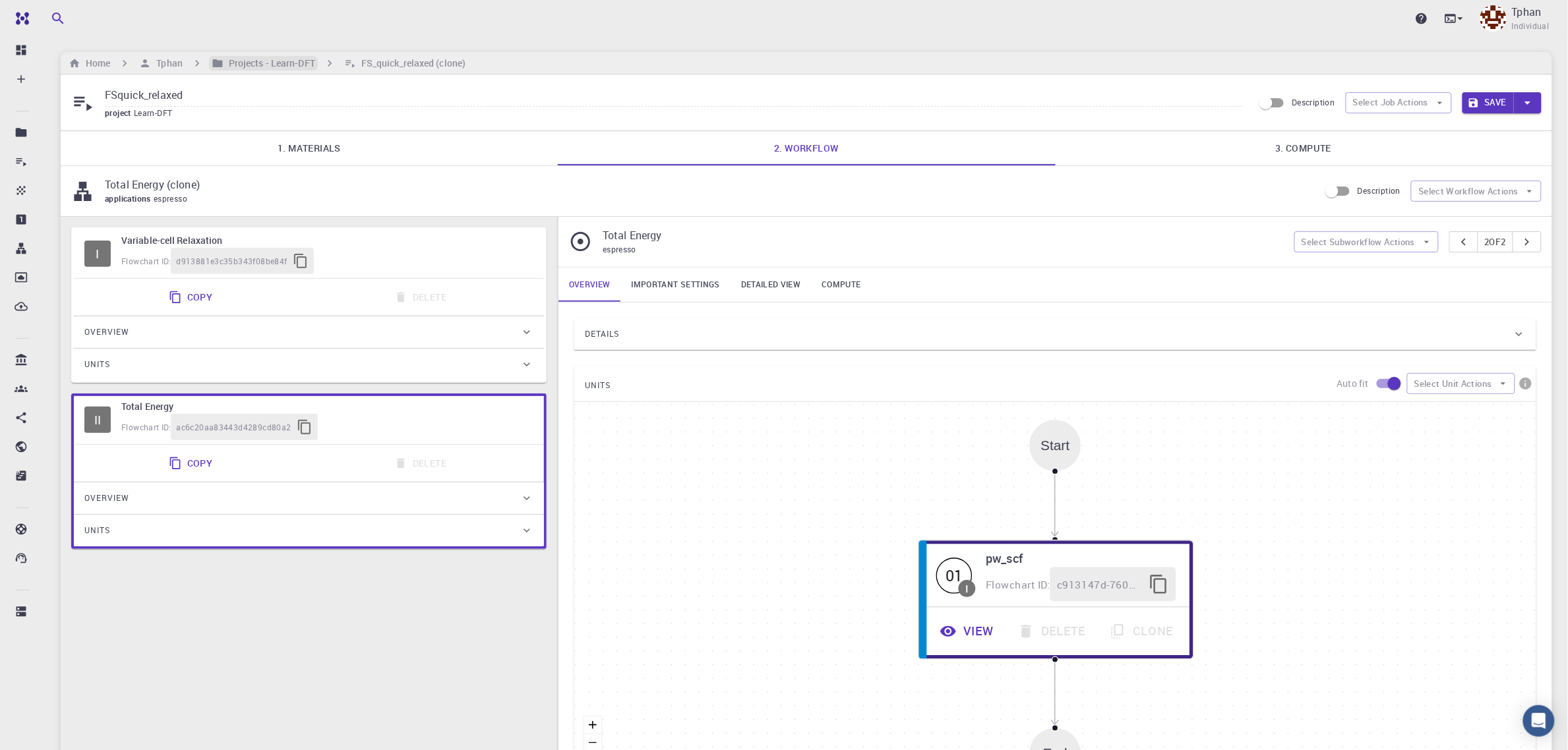
click at [267, 66] on h6 "Projects - Learn-DFT" at bounding box center [269, 62] width 92 height 14
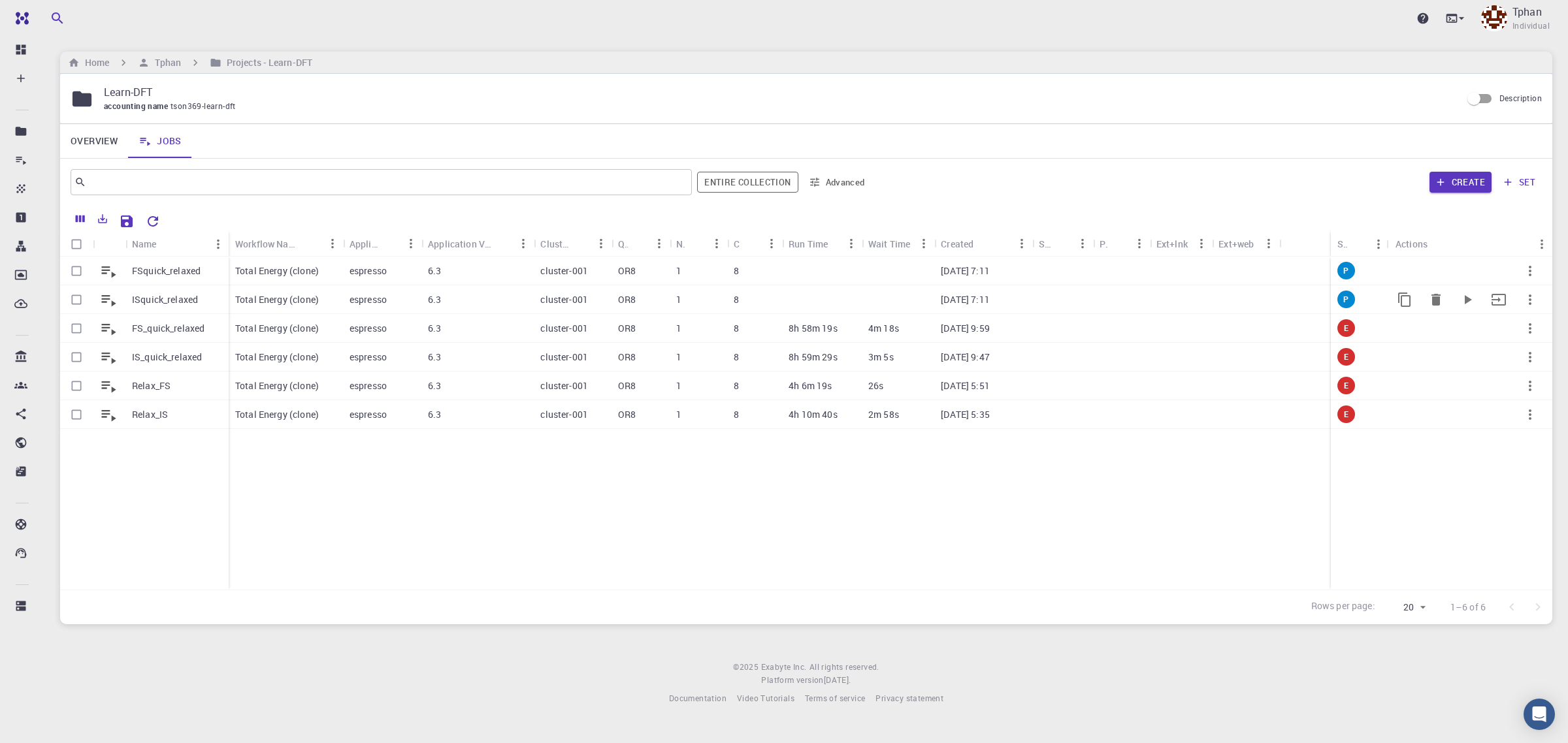
click at [174, 304] on p "ISquick_relaxed" at bounding box center [165, 299] width 66 height 13
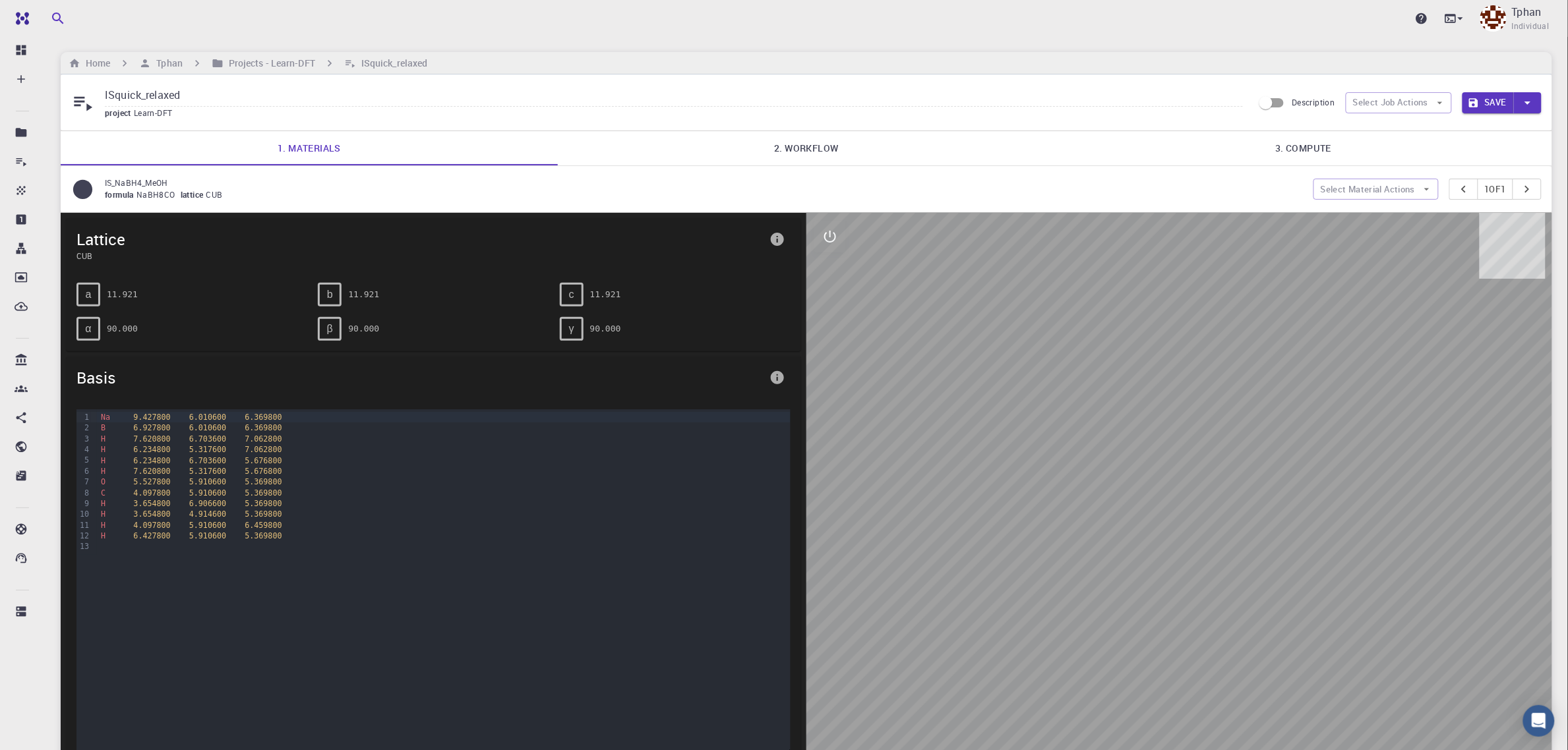
click at [818, 149] on link "2. Workflow" at bounding box center [806, 148] width 497 height 34
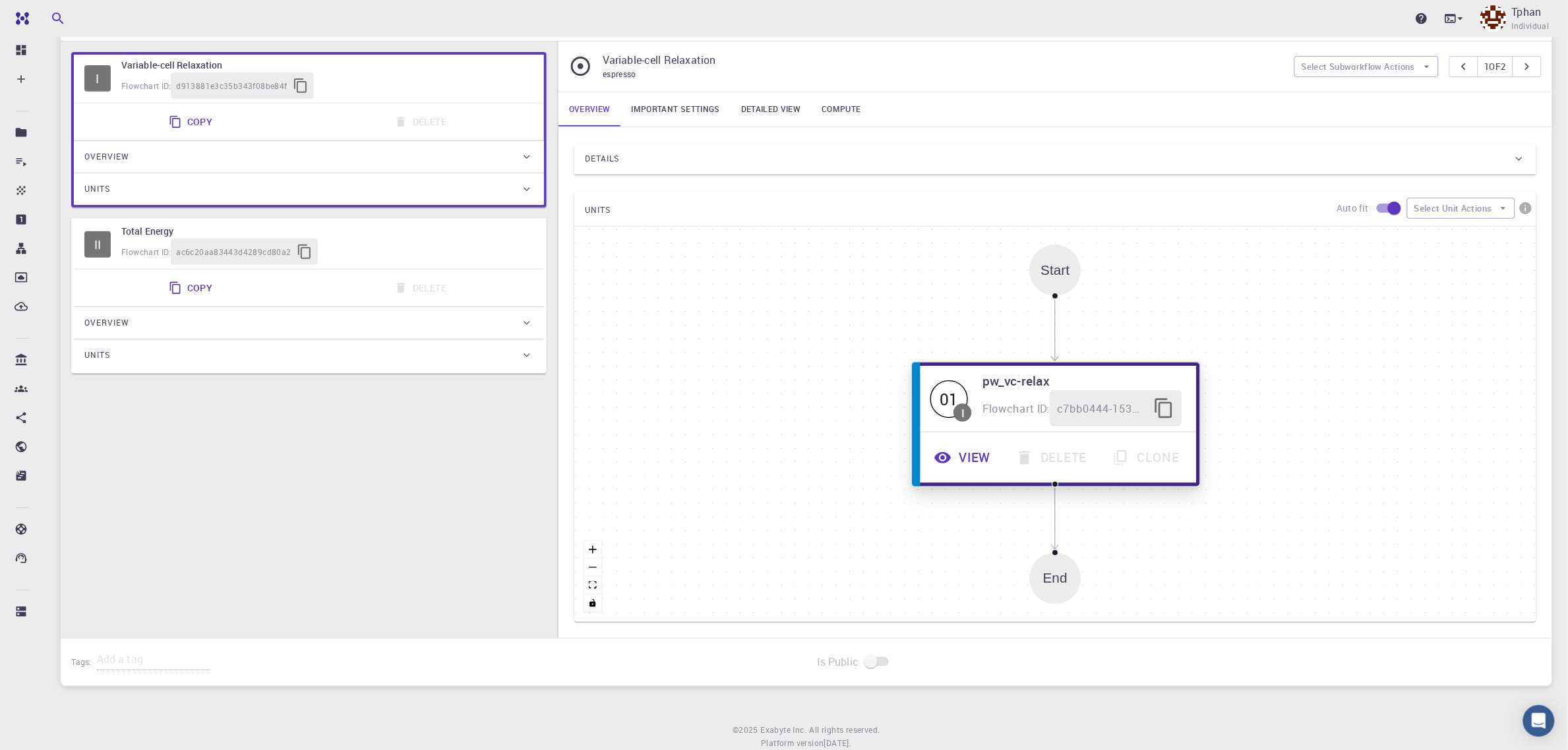
scroll to position [221, 0]
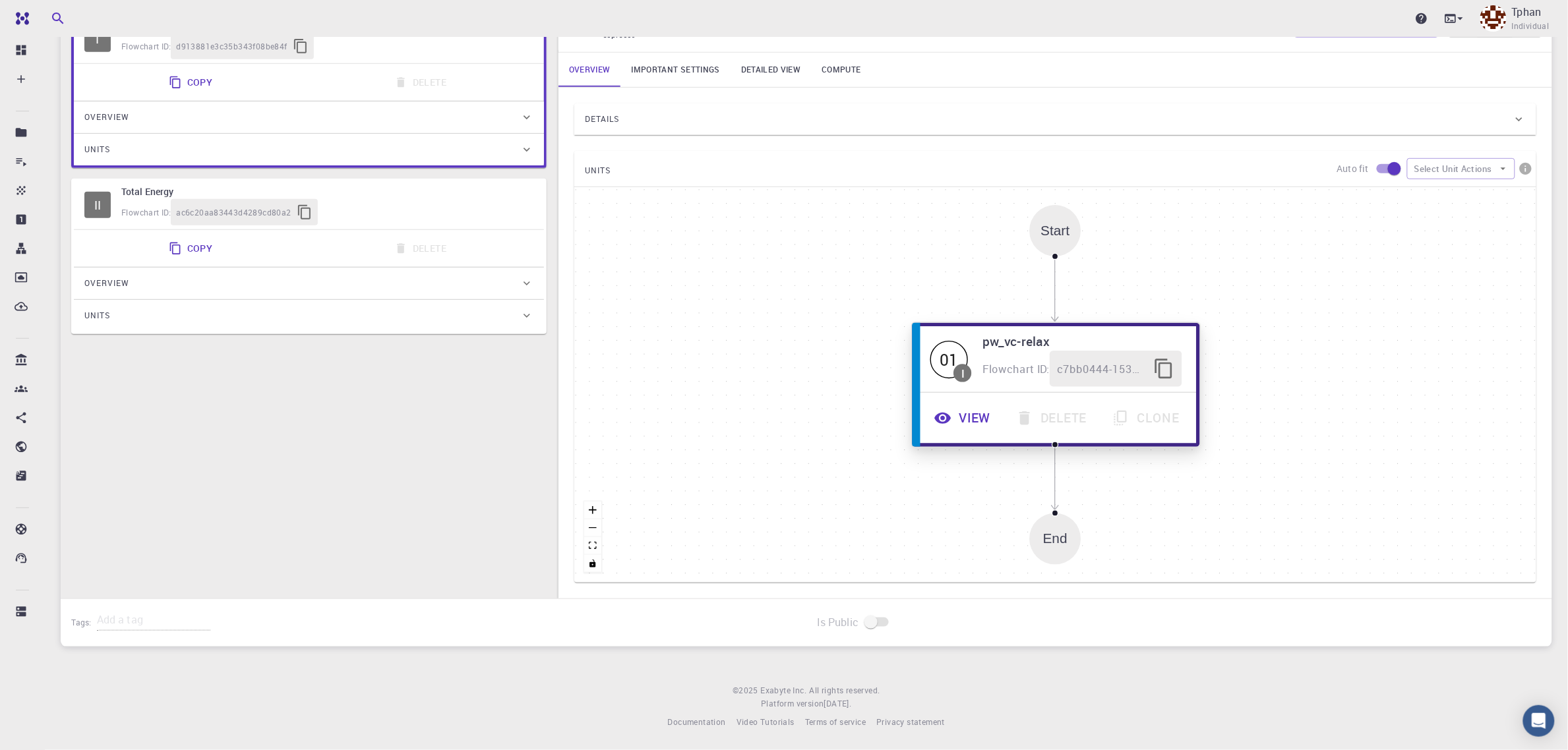
click at [974, 419] on button "View" at bounding box center [964, 418] width 82 height 36
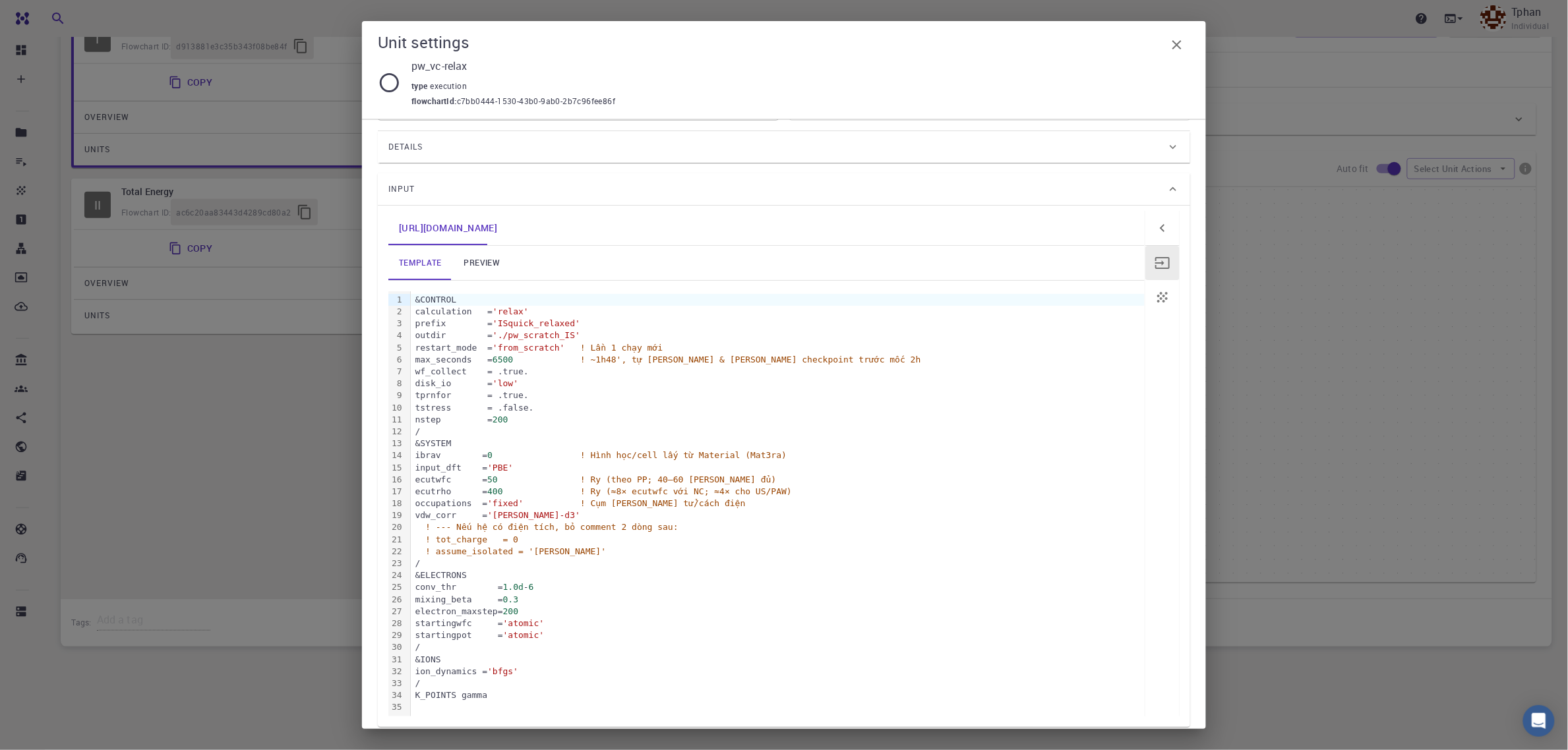
scroll to position [82, 0]
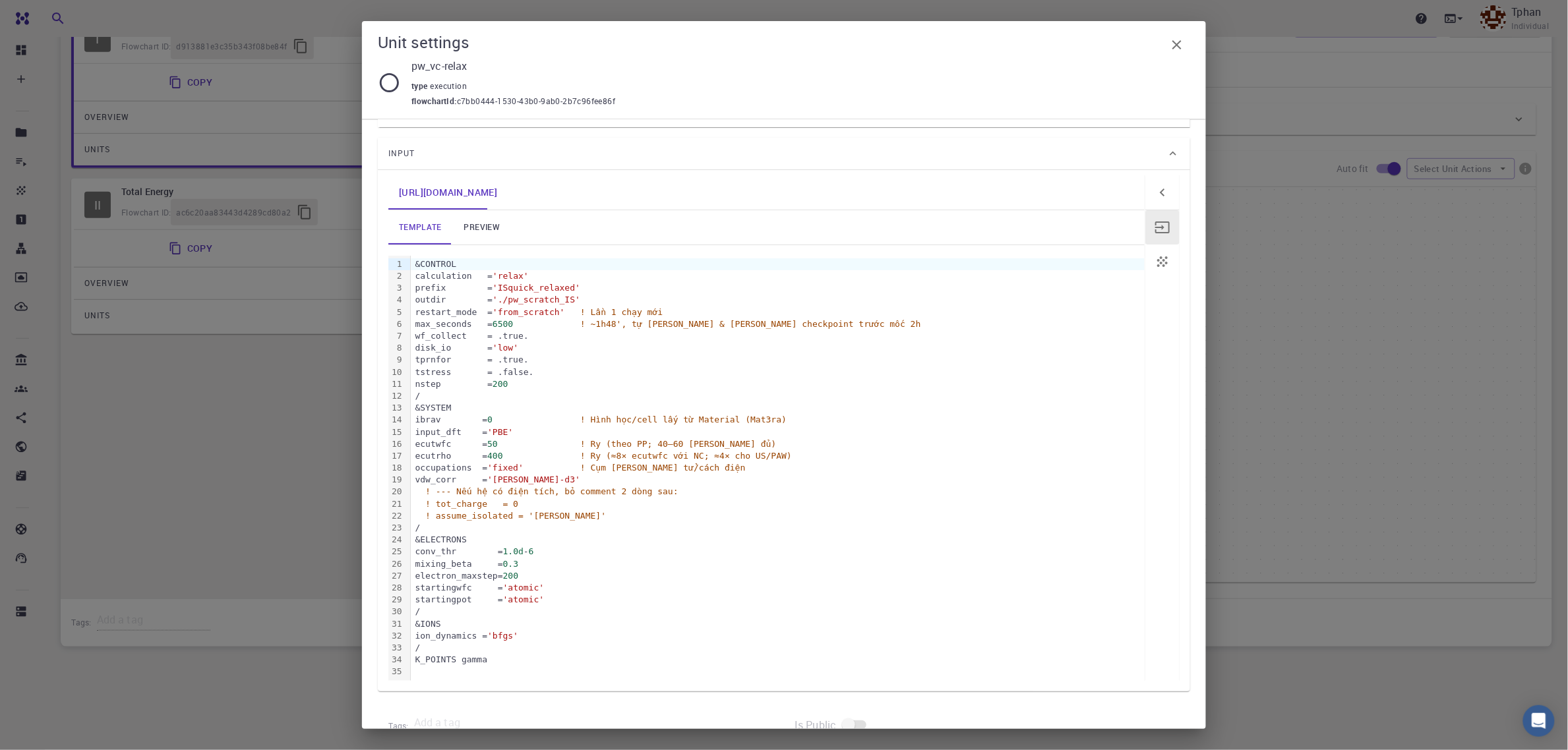
click at [565, 314] on div "restart_mode = 'from_scratch' ! Lần 1 chạy mới" at bounding box center [778, 312] width 734 height 12
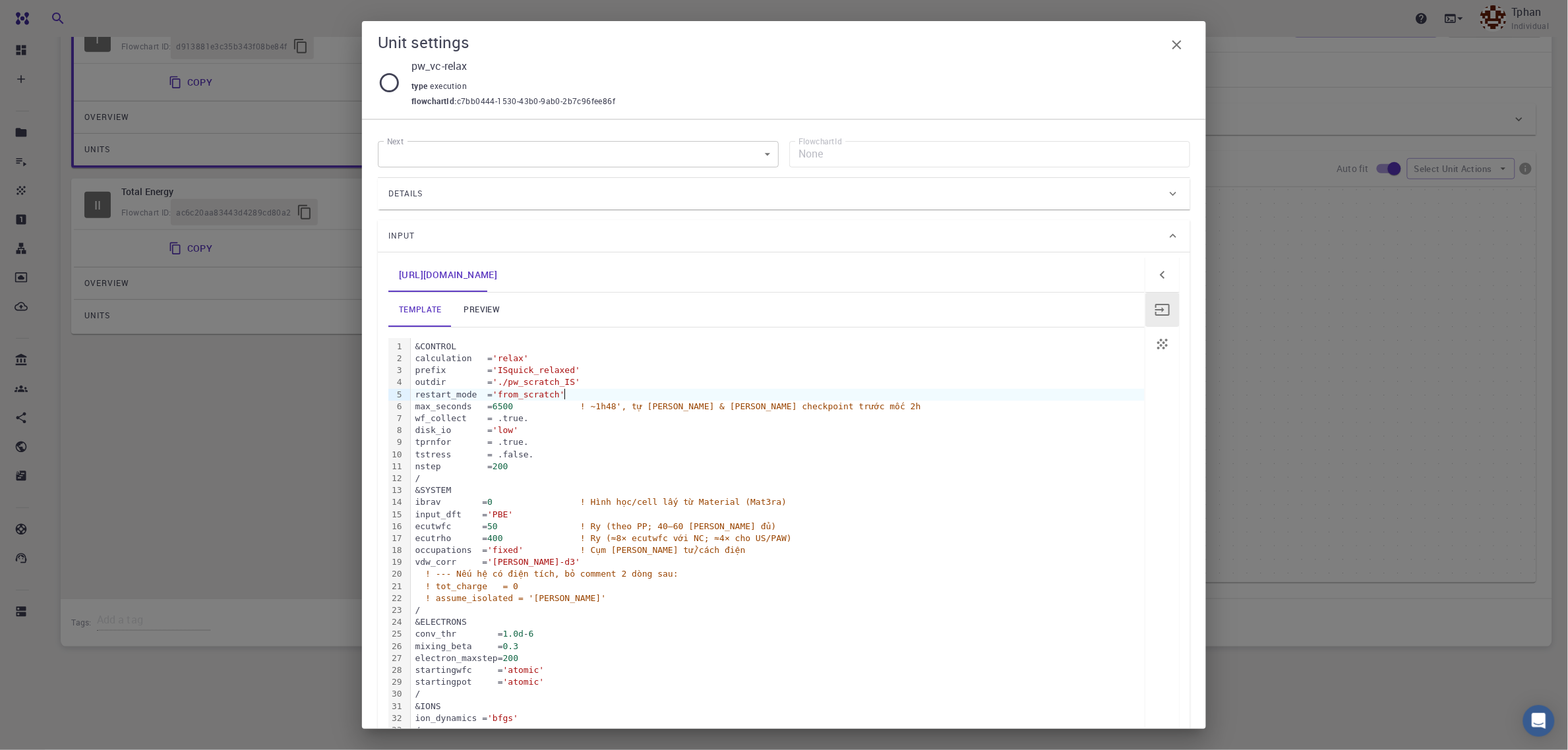
scroll to position [82, 0]
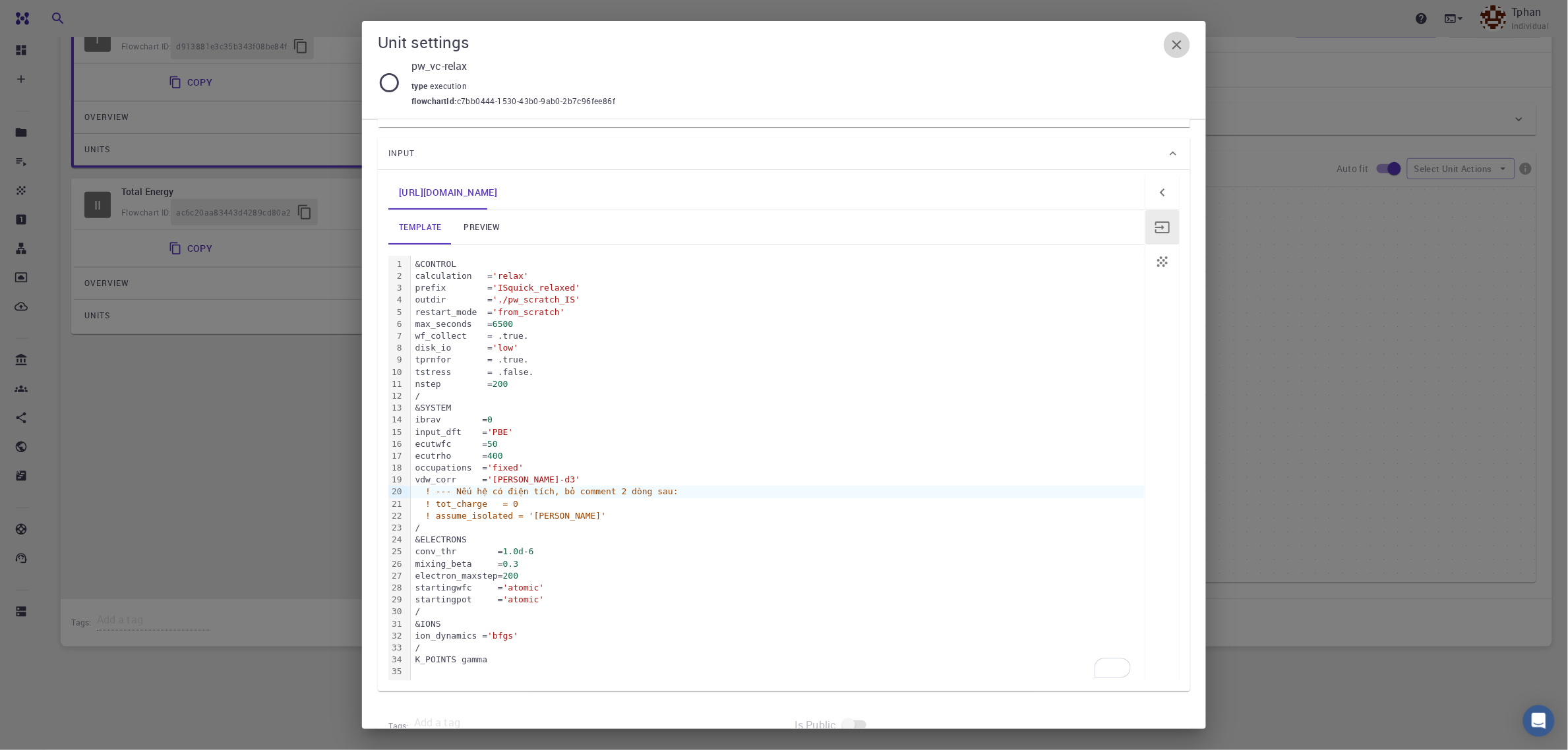
click at [1177, 47] on icon "button" at bounding box center [1177, 44] width 16 height 16
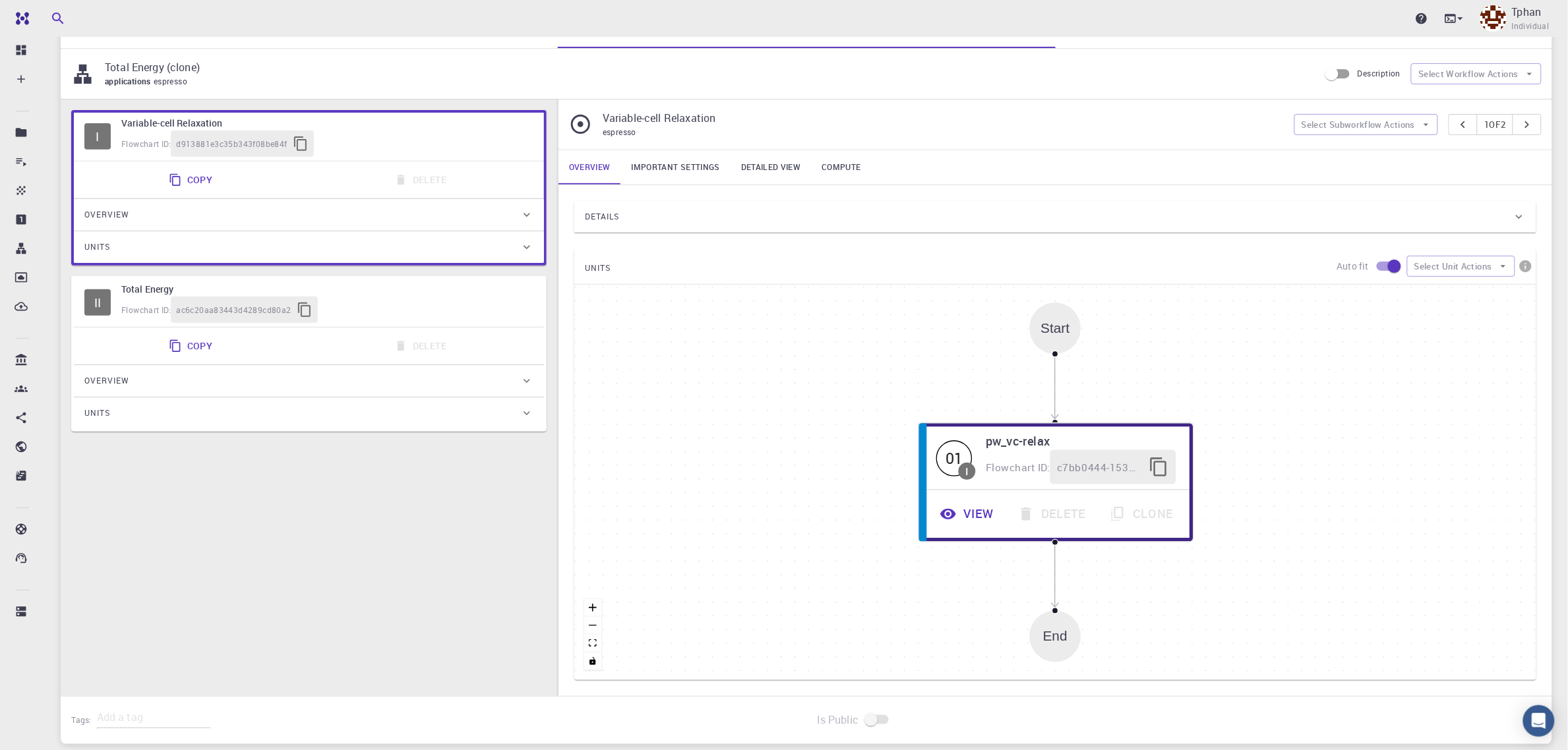
scroll to position [0, 0]
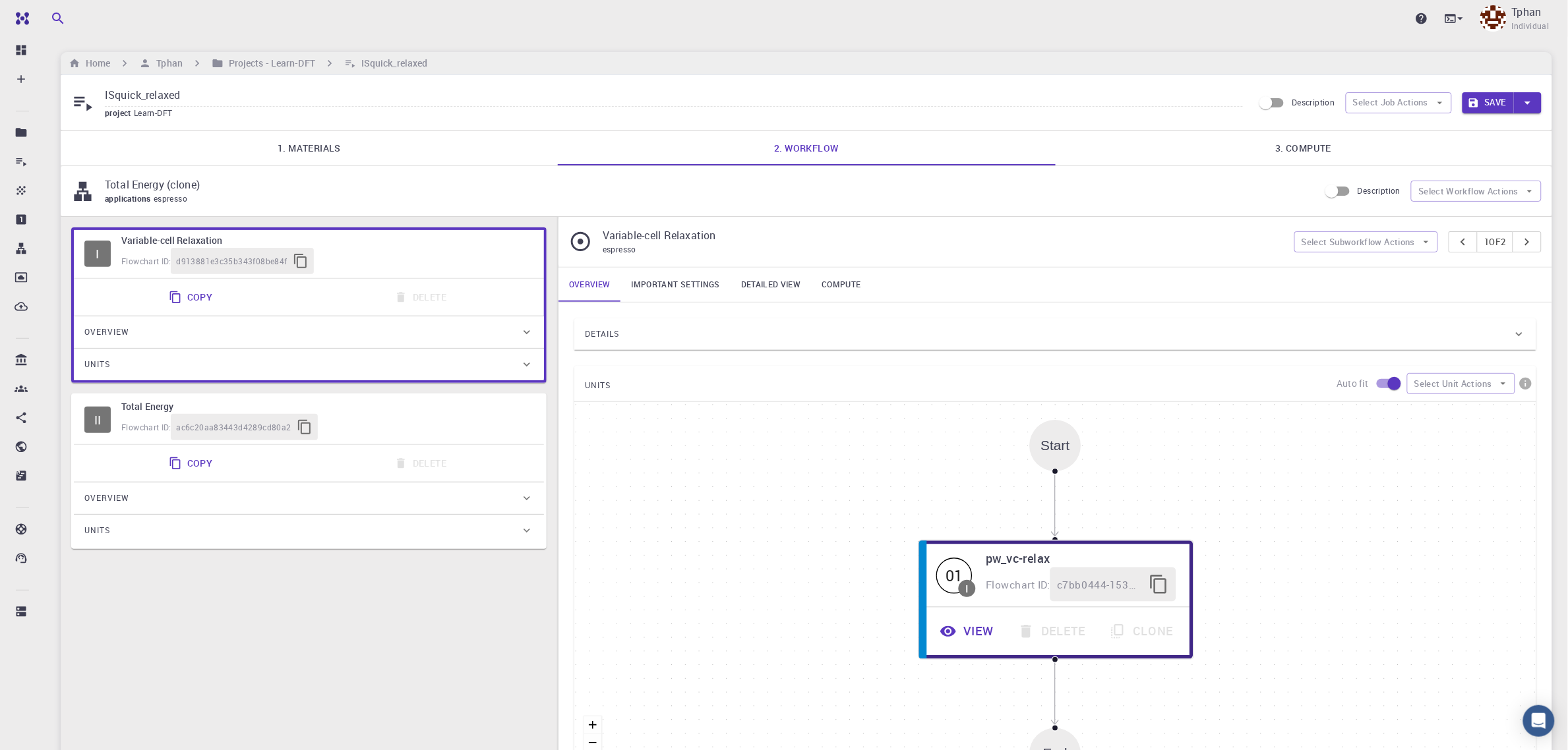
click at [1495, 101] on button "Save" at bounding box center [1489, 103] width 52 height 21
click at [272, 57] on h6 "Projects - Learn-DFT" at bounding box center [269, 62] width 92 height 14
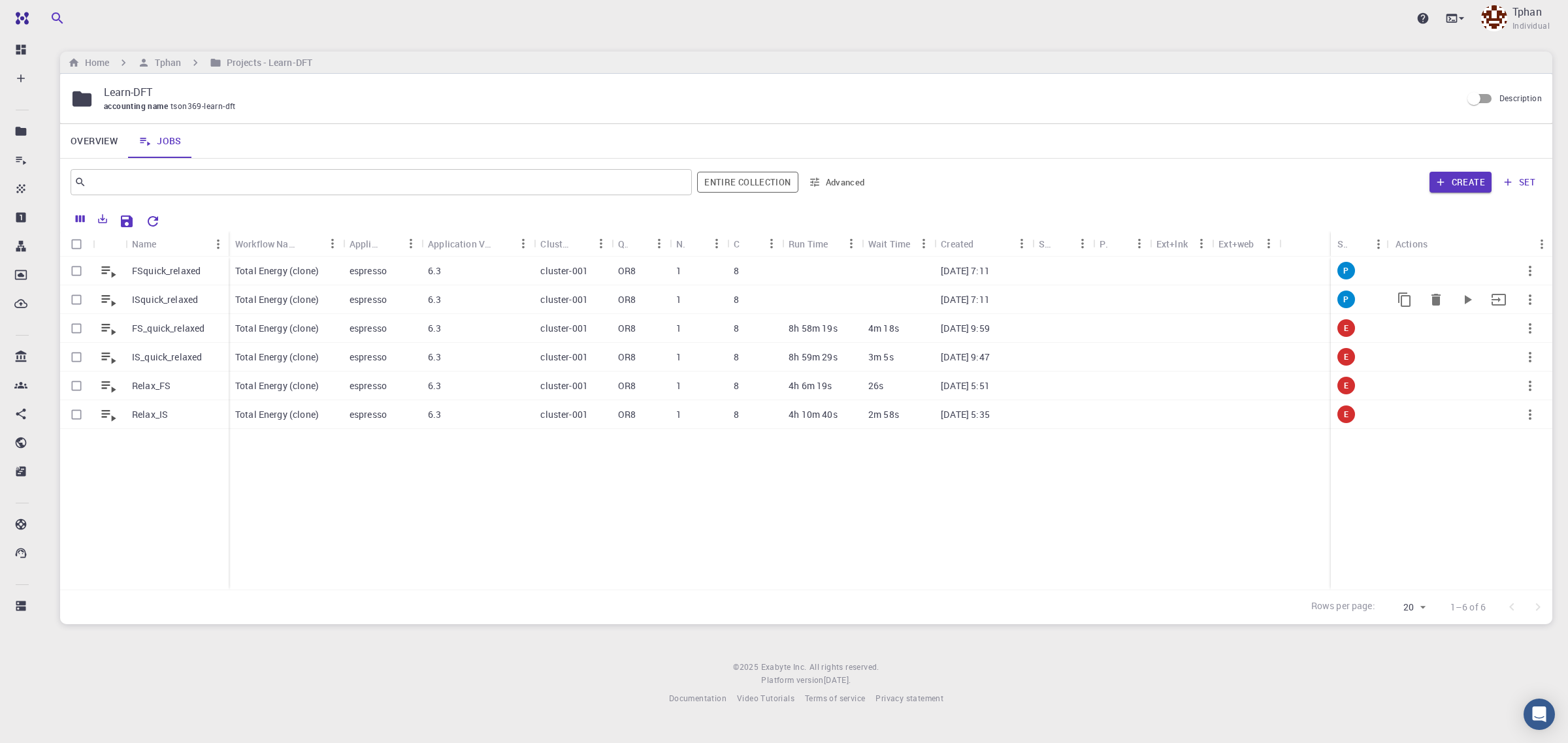
click at [154, 299] on p "ISquick_relaxed" at bounding box center [165, 299] width 66 height 13
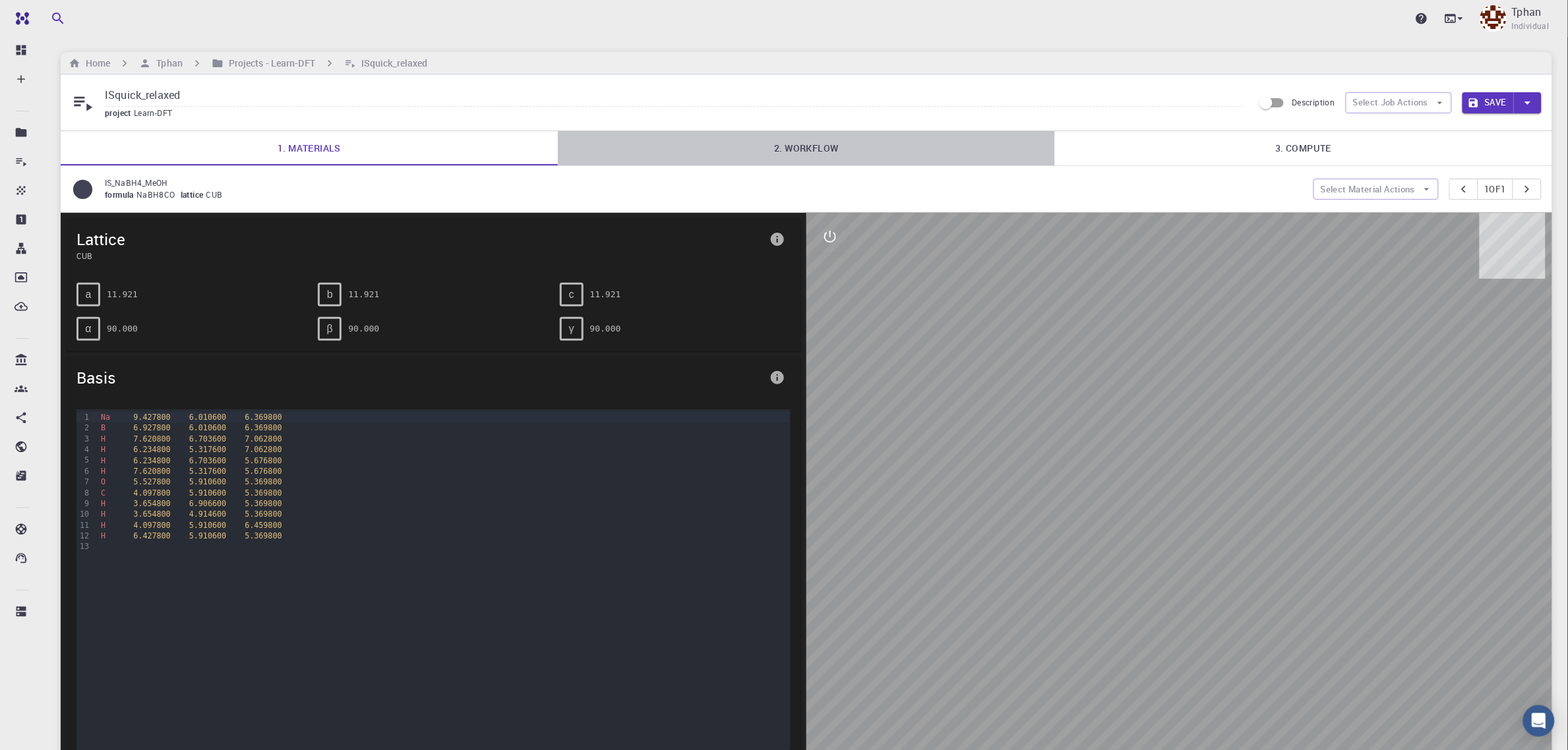
click at [778, 156] on link "2. Workflow" at bounding box center [806, 148] width 497 height 34
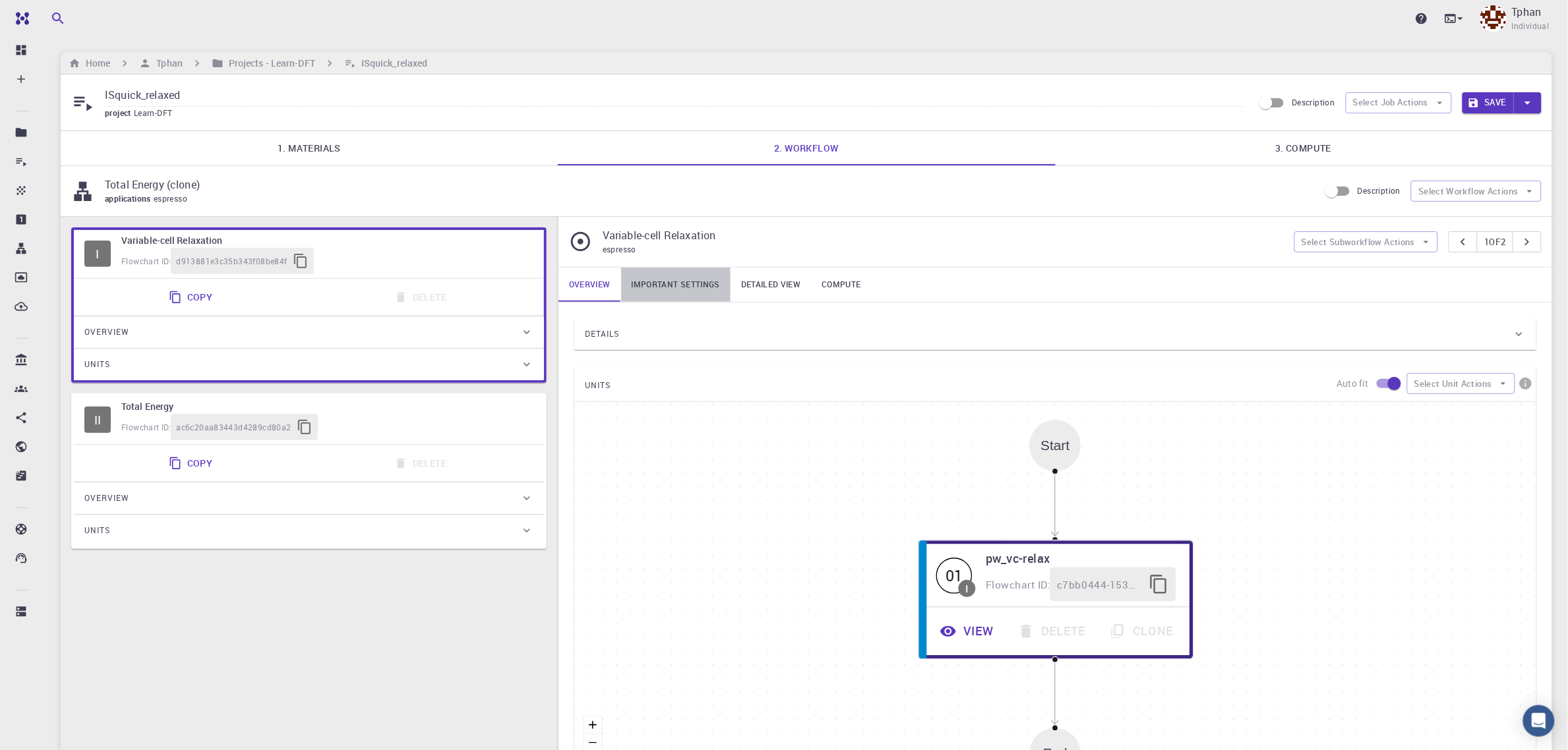
click at [662, 290] on link "Important settings" at bounding box center [675, 285] width 109 height 34
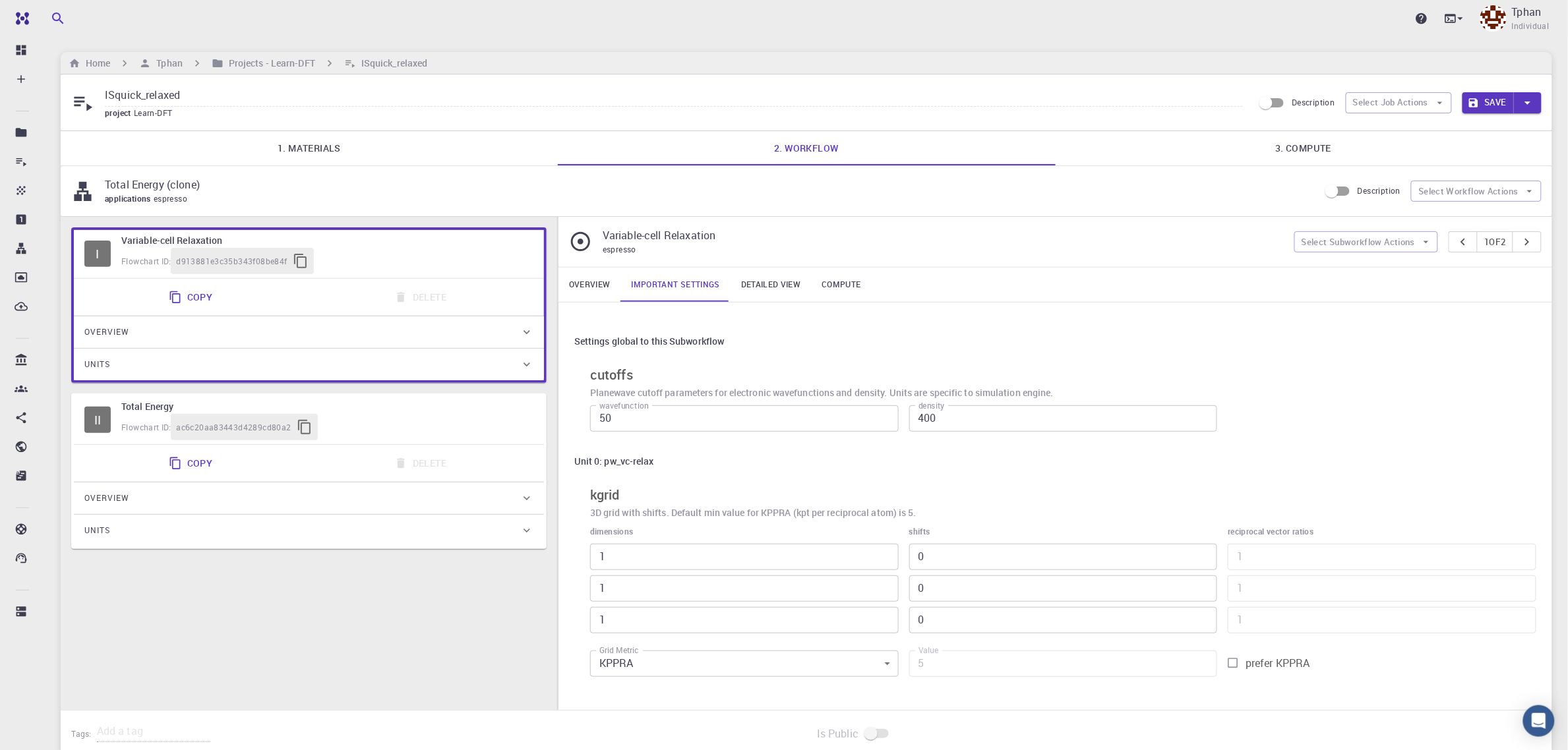
click at [842, 288] on link "Compute" at bounding box center [841, 285] width 60 height 34
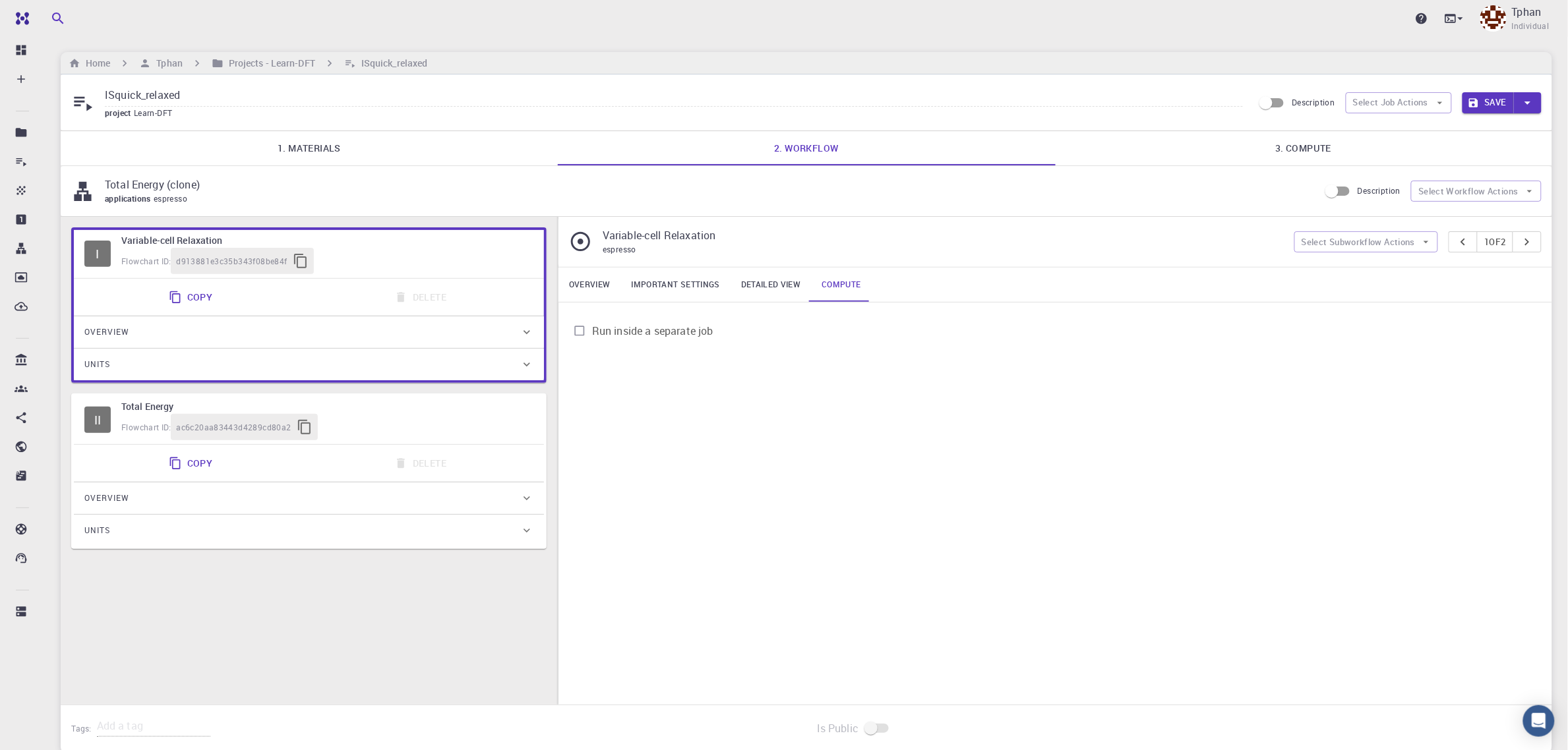
click at [1308, 147] on link "3. Compute" at bounding box center [1304, 148] width 497 height 34
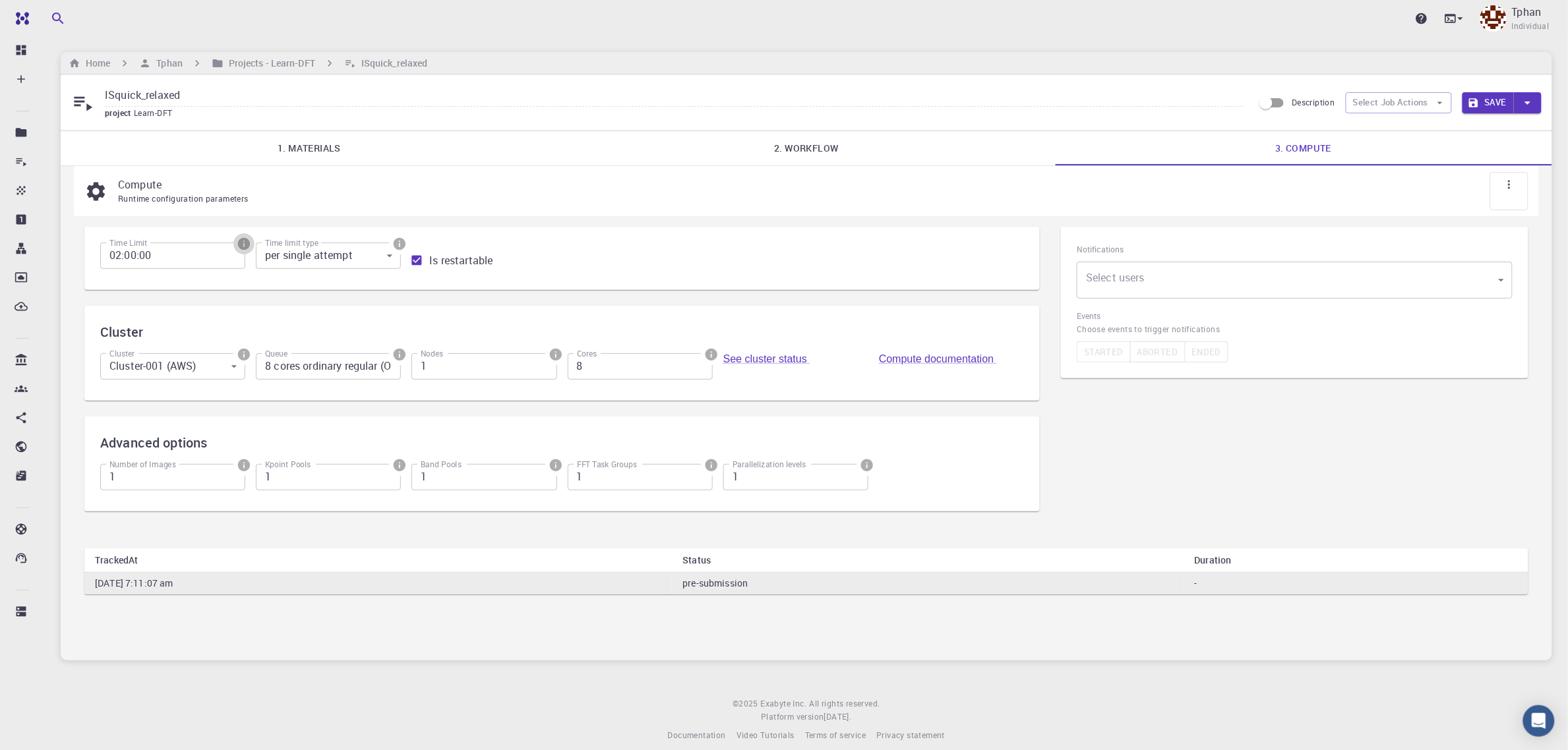
click at [242, 246] on icon "info" at bounding box center [243, 243] width 12 height 12
click at [83, 326] on link "Documentation is here." at bounding box center [84, 324] width 98 height 12
click at [645, 198] on div at bounding box center [784, 375] width 1568 height 750
click at [203, 265] on input "02:00:00" at bounding box center [173, 255] width 145 height 26
click at [393, 262] on body "Pro Dashboard Create New Job New Material Create Material Upload File Import fr…" at bounding box center [784, 381] width 1568 height 763
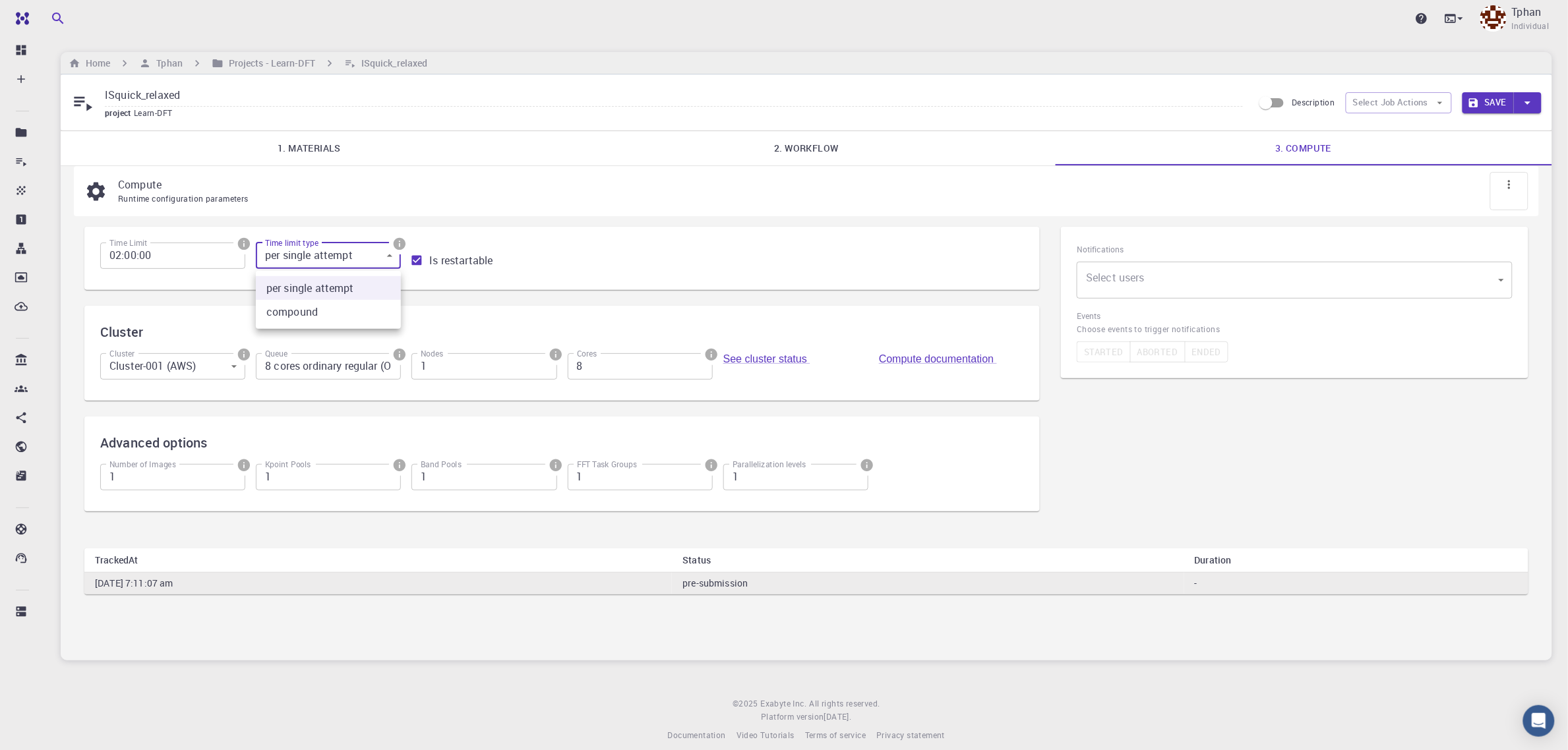
click at [392, 262] on div at bounding box center [784, 375] width 1568 height 750
click at [117, 264] on input "02:00:00" at bounding box center [173, 255] width 145 height 26
type input "12:00:00"
click at [152, 371] on body "Pro Dashboard Create New Job New Material Create Material Upload File Import fr…" at bounding box center [784, 381] width 1568 height 763
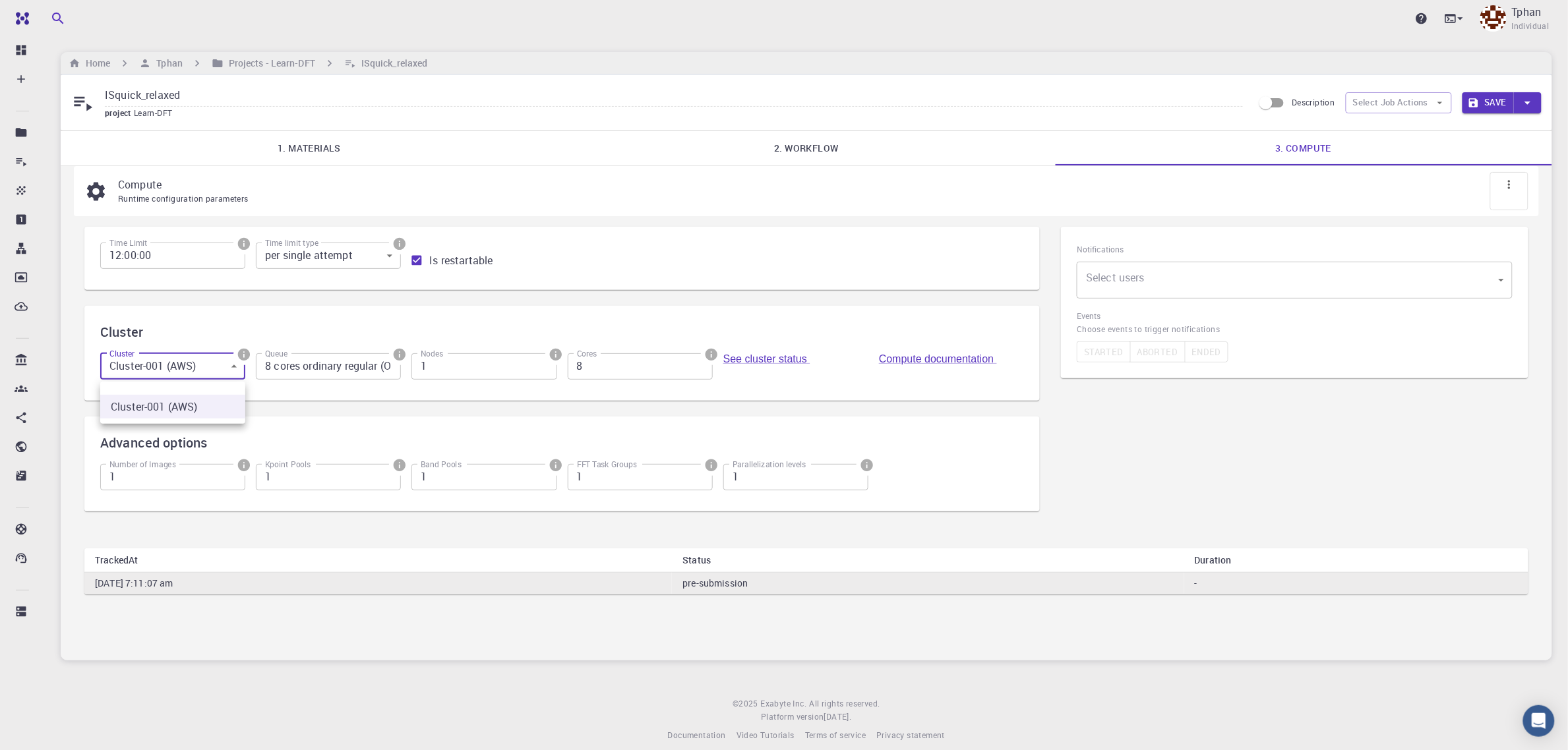
click at [152, 371] on div at bounding box center [784, 375] width 1568 height 750
click at [304, 378] on input "8 cores ordinary regular (OR8)" at bounding box center [329, 366] width 145 height 26
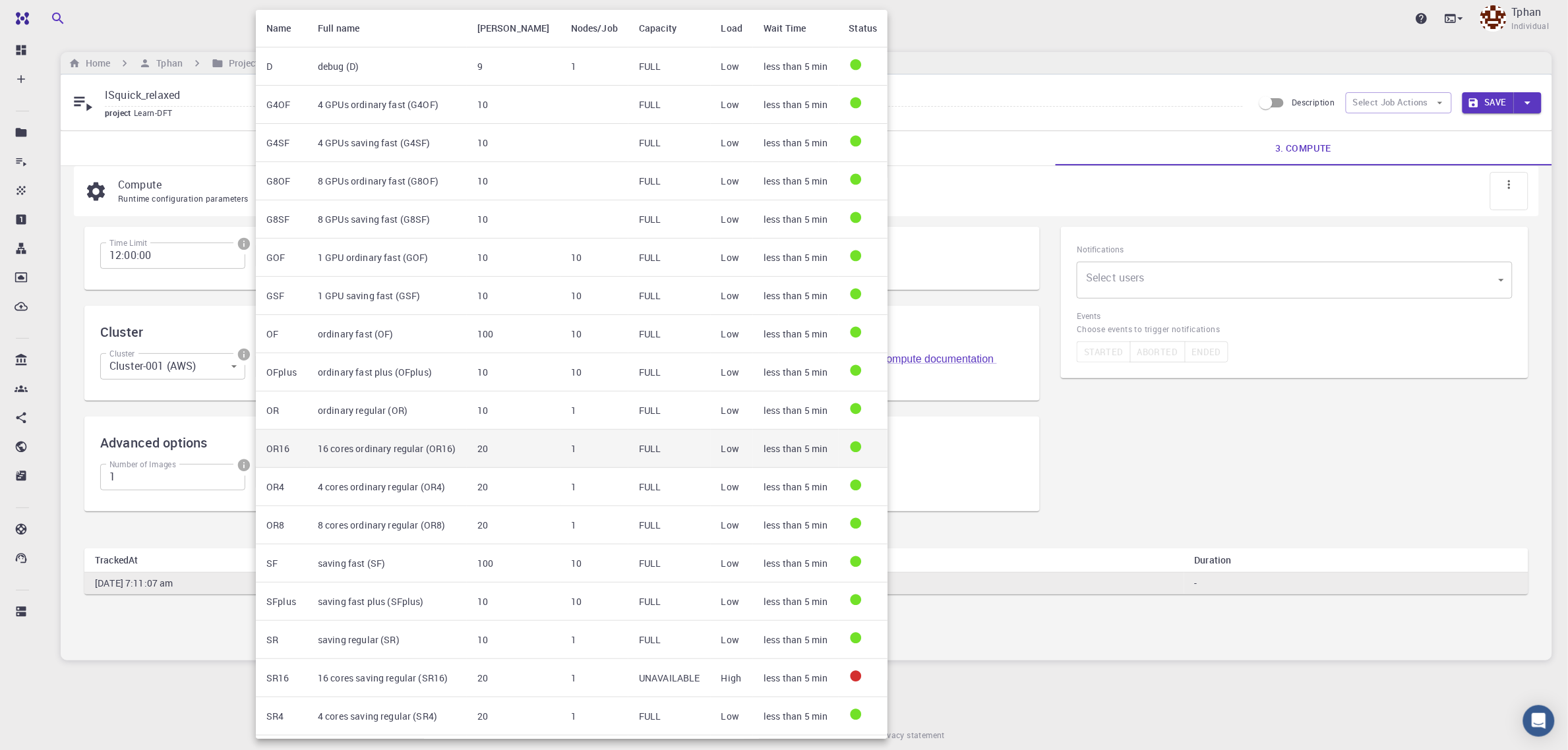
click at [355, 457] on td "16 cores ordinary regular (OR16)" at bounding box center [387, 449] width 160 height 38
type input "16 cores ordinary regular (OR16)"
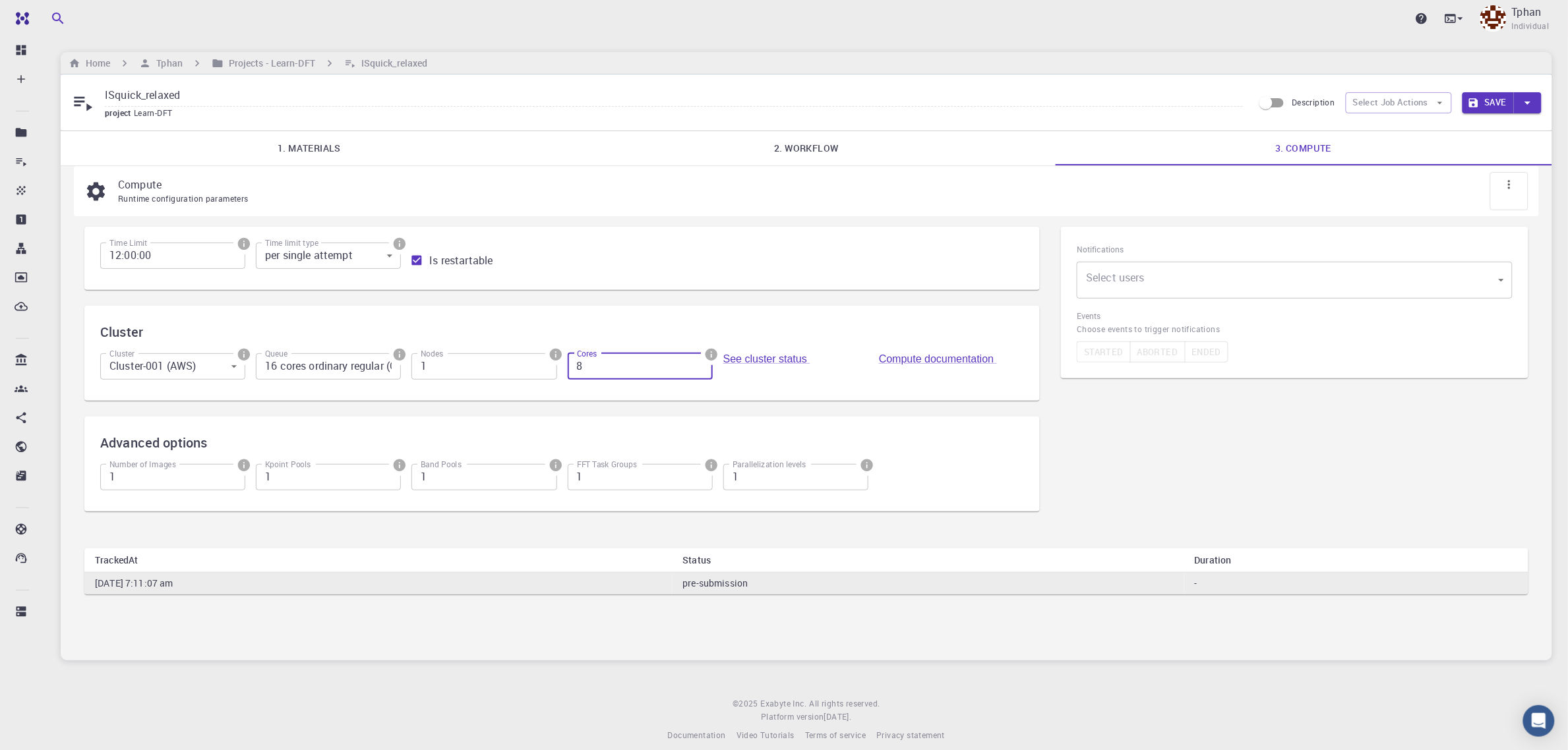
click at [648, 370] on input "8" at bounding box center [641, 366] width 145 height 26
type input "16"
click at [338, 364] on input "16 cores ordinary regular (OR16)" at bounding box center [329, 366] width 145 height 26
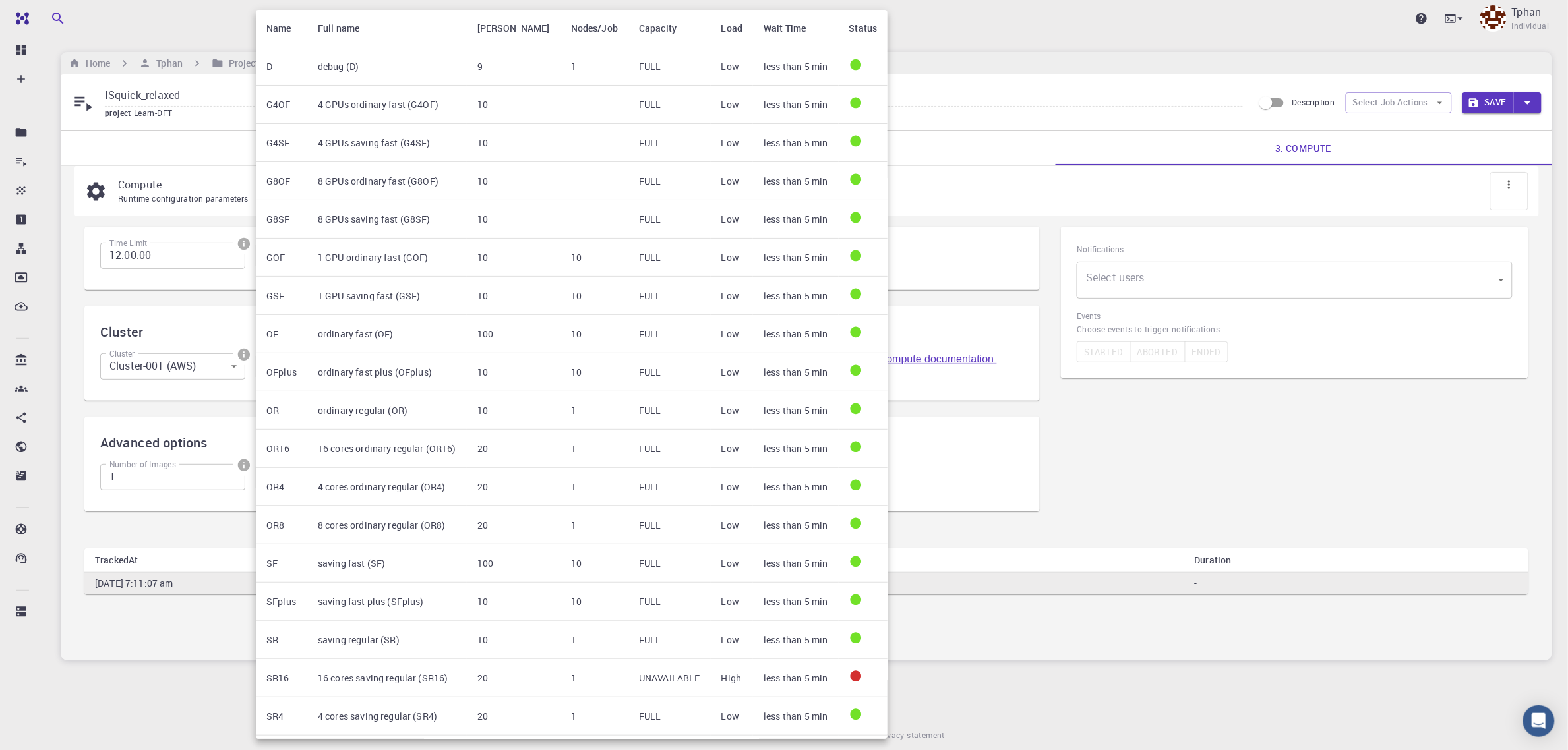
click at [989, 39] on div at bounding box center [784, 375] width 1568 height 750
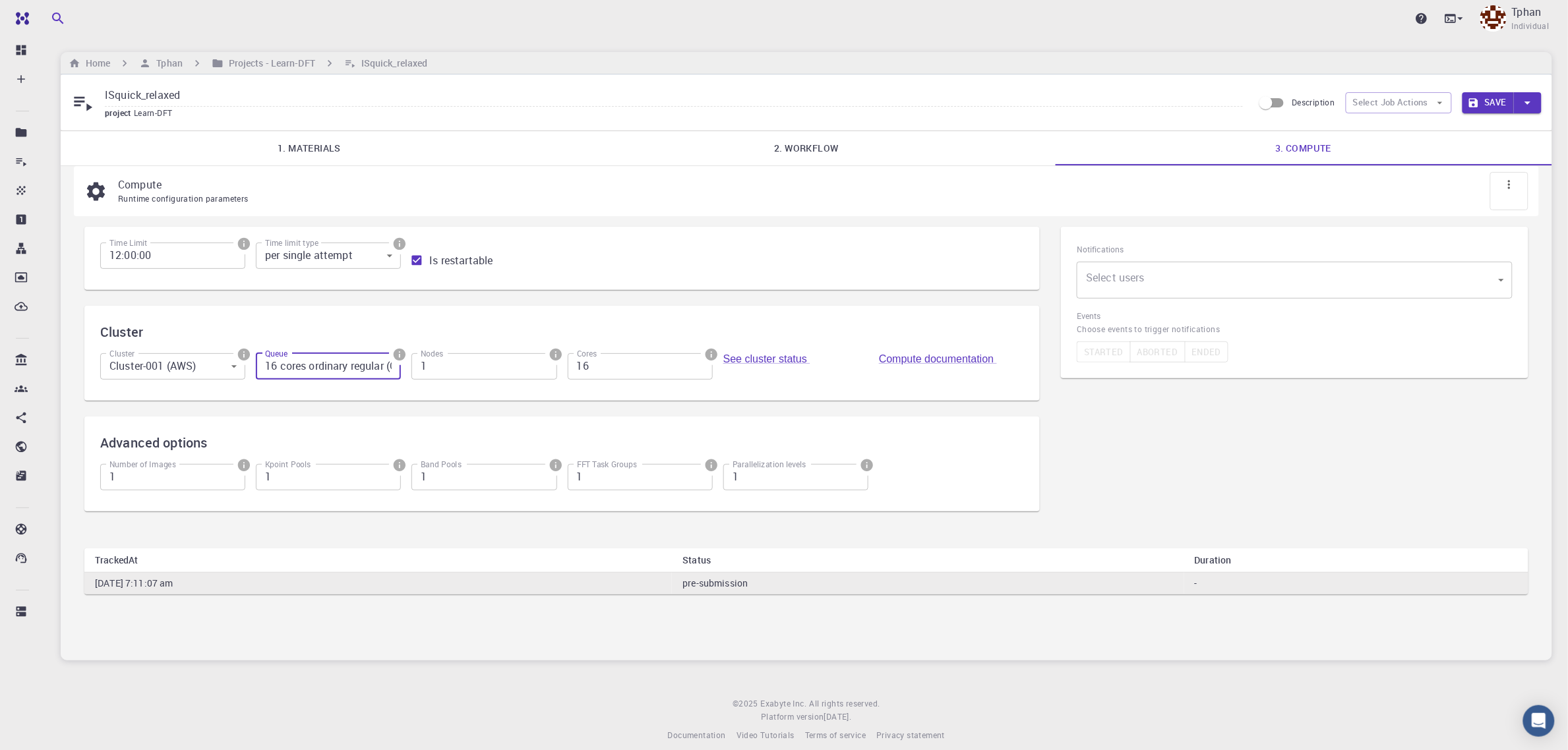
click at [361, 370] on input "16 cores ordinary regular (OR16)" at bounding box center [329, 366] width 145 height 26
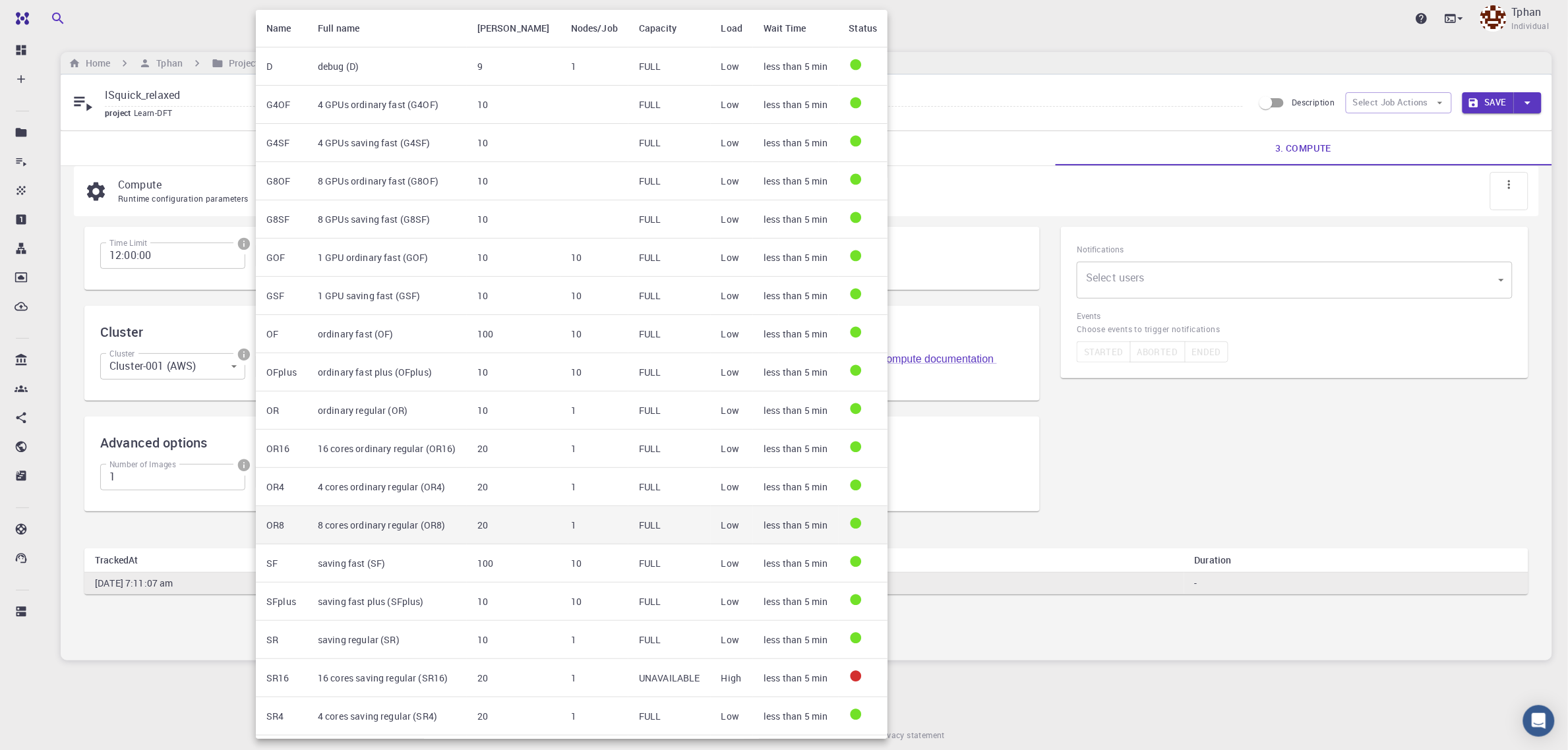
click at [373, 535] on td "8 cores ordinary regular (OR8)" at bounding box center [387, 525] width 160 height 38
type input "8 cores ordinary regular (OR8)"
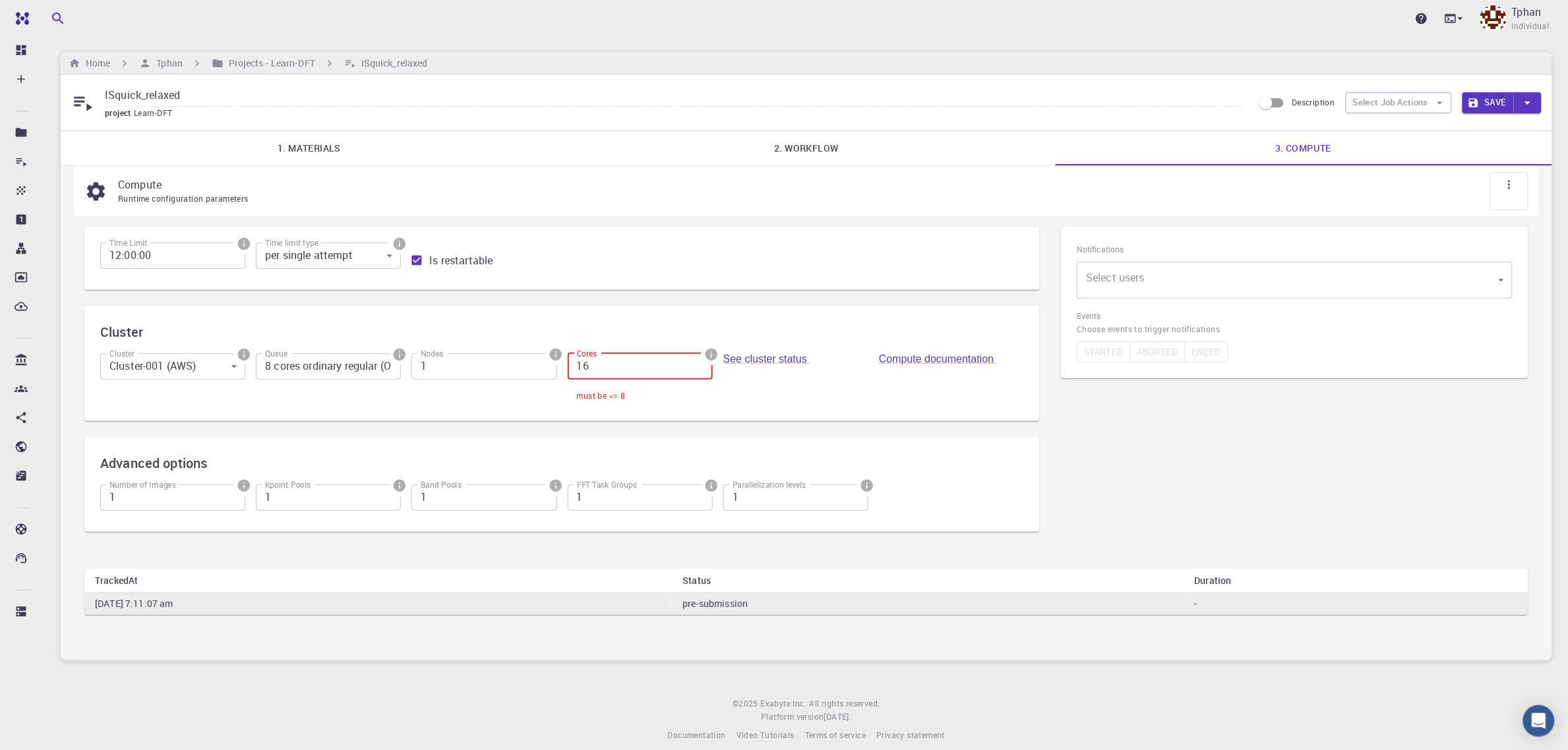
click at [632, 378] on input "16" at bounding box center [641, 366] width 145 height 26
drag, startPoint x: 628, startPoint y: 370, endPoint x: 552, endPoint y: 384, distance: 77.3
click at [552, 384] on div "Cluster Cluster-001 (AWS) 0 Cluster Queue 8 cores ordinary regular (OR8) Queue …" at bounding box center [556, 374] width 934 height 62
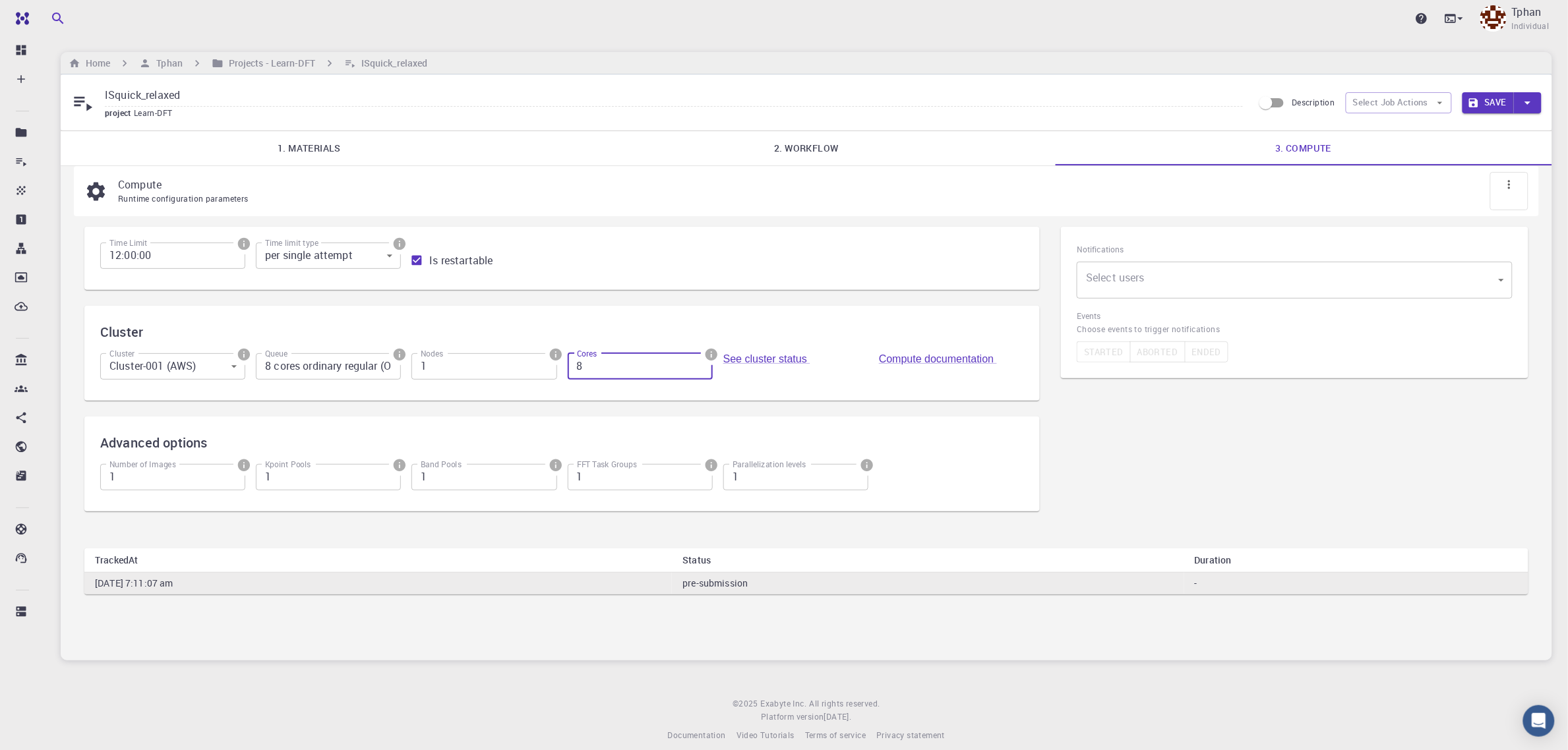
type input "8"
click at [819, 154] on link "2. Workflow" at bounding box center [806, 148] width 497 height 34
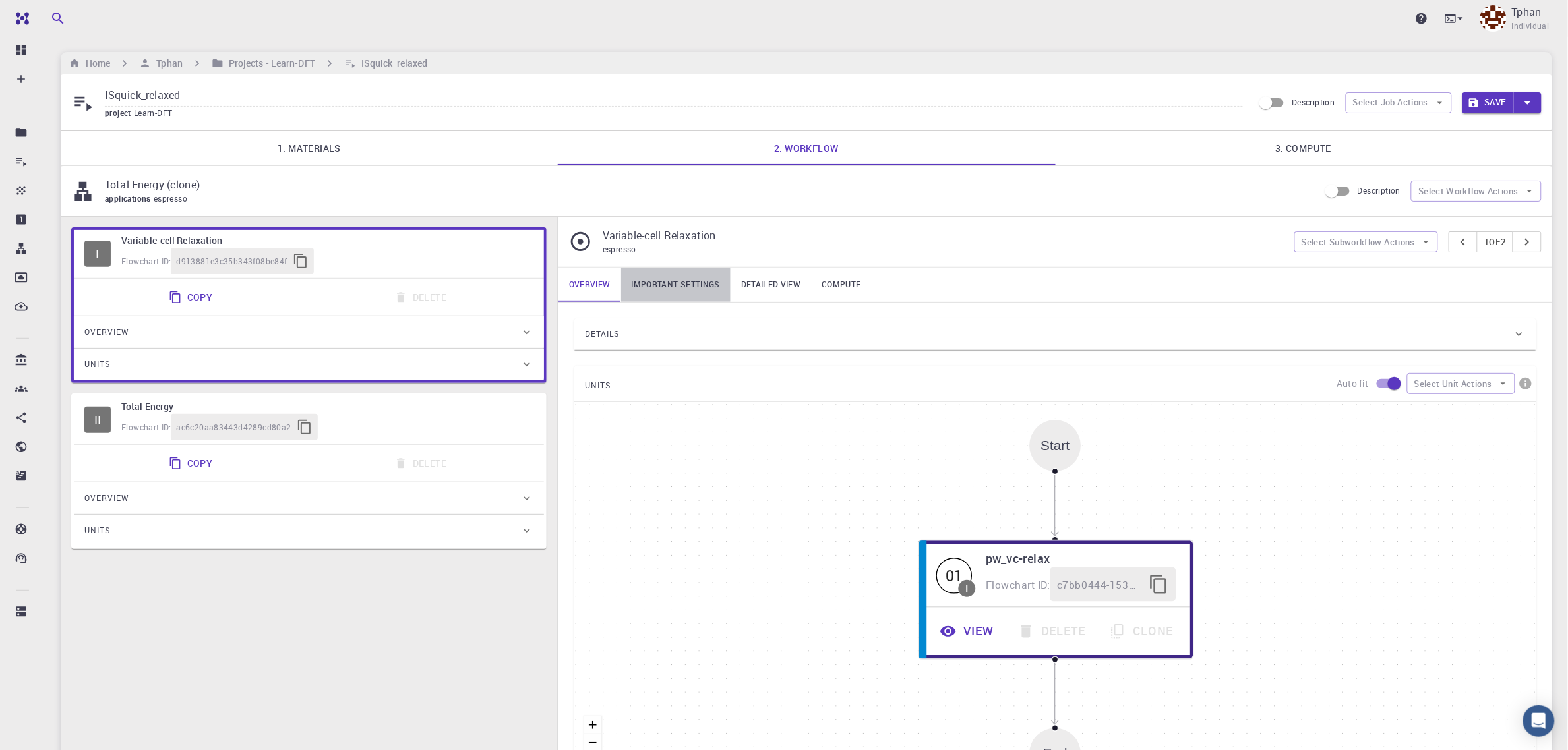
click at [687, 288] on link "Important settings" at bounding box center [675, 285] width 109 height 34
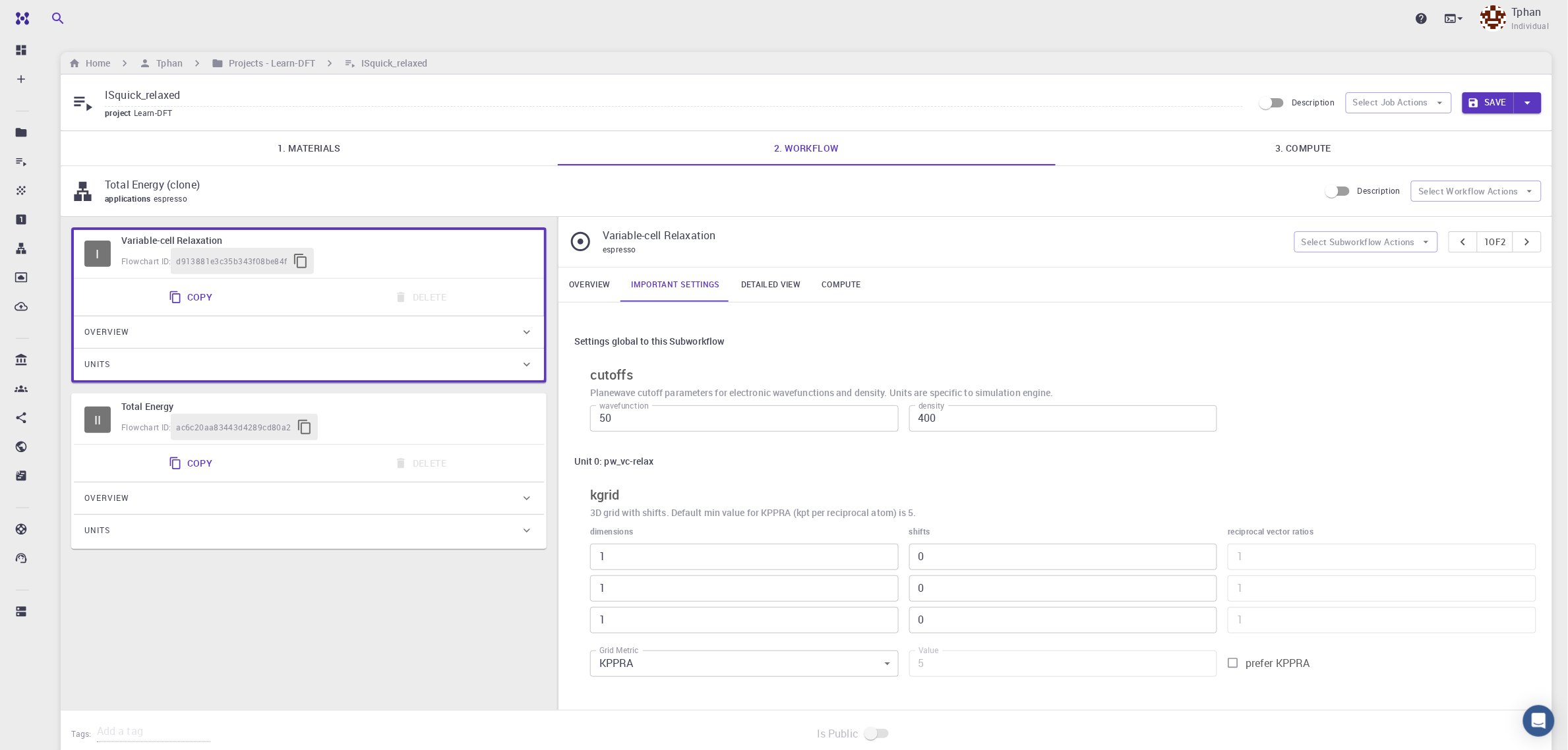
click at [776, 288] on link "Detailed view" at bounding box center [770, 285] width 80 height 34
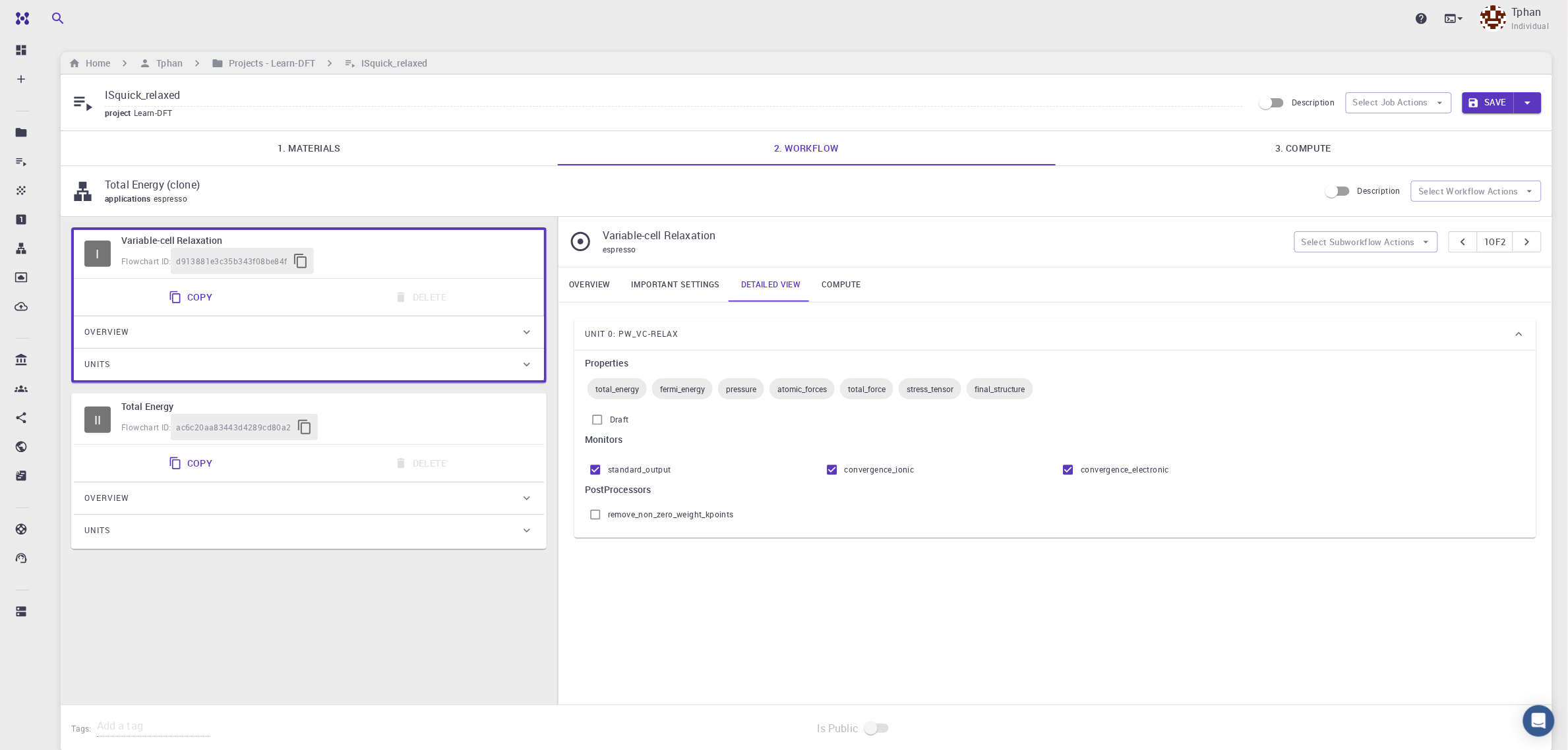
click at [1485, 100] on button "Save" at bounding box center [1489, 103] width 52 height 21
click at [267, 67] on h6 "Projects - Learn-DFT" at bounding box center [269, 62] width 92 height 14
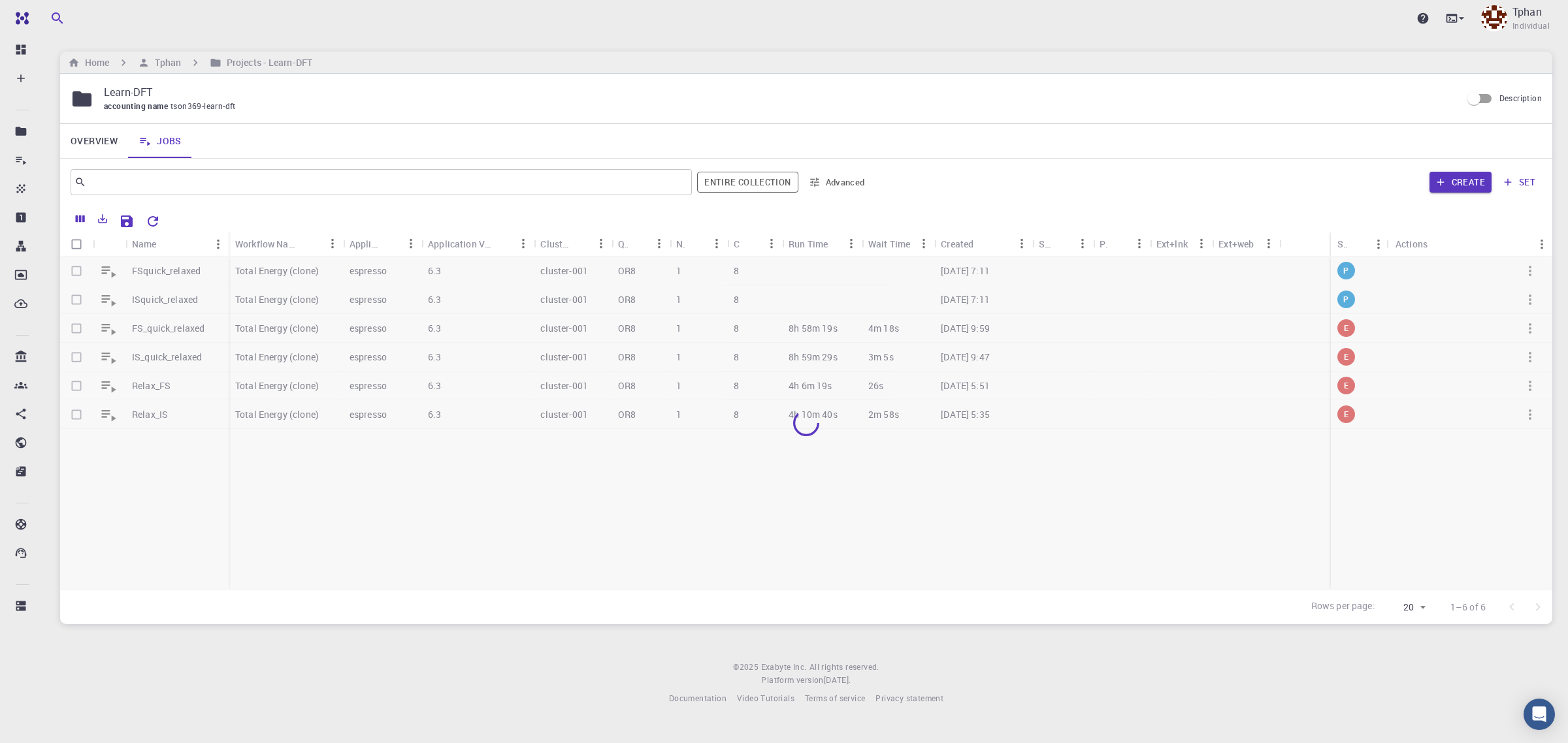
click at [168, 277] on div at bounding box center [806, 423] width 1493 height 334
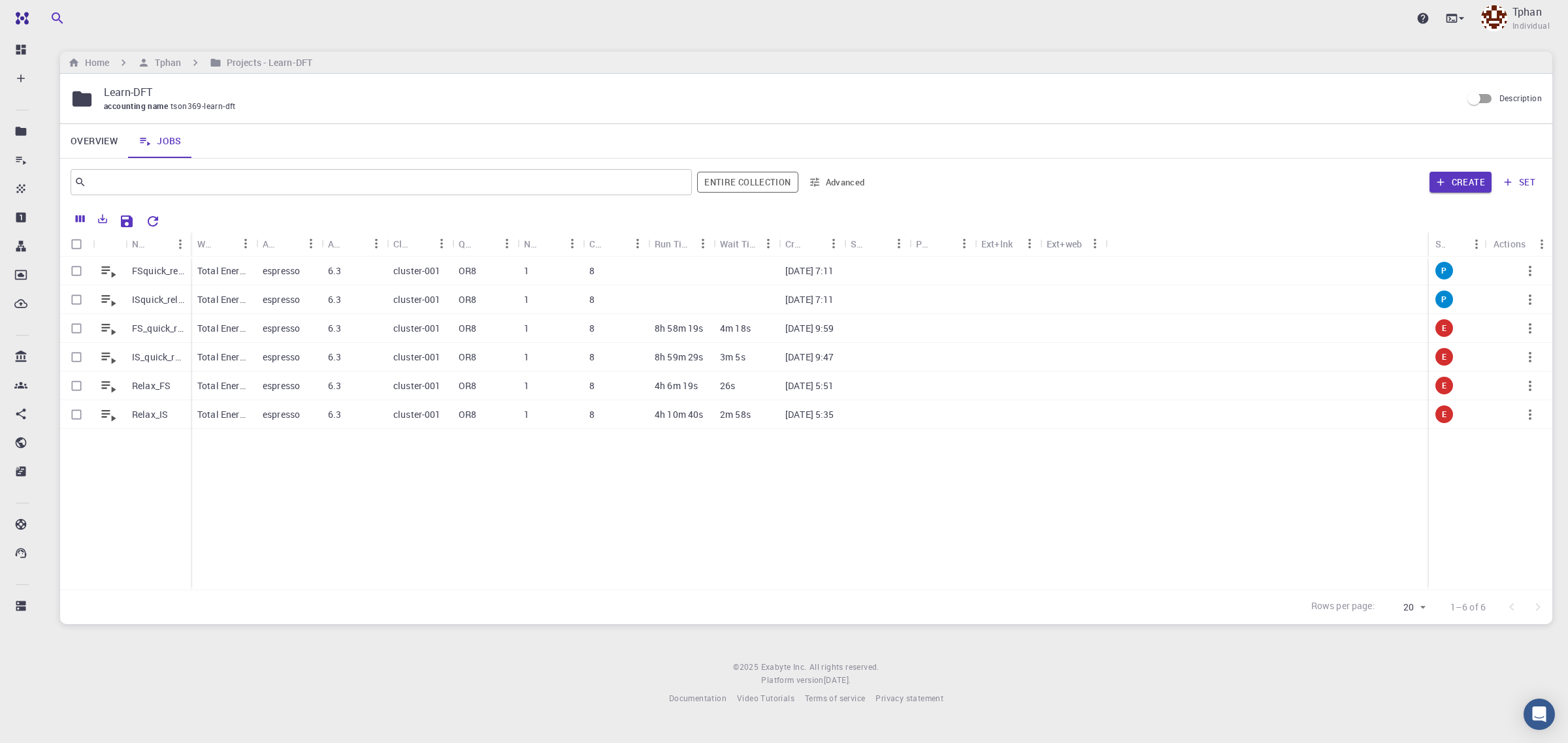
click at [147, 272] on p "FSquick_relaxed" at bounding box center [158, 271] width 53 height 13
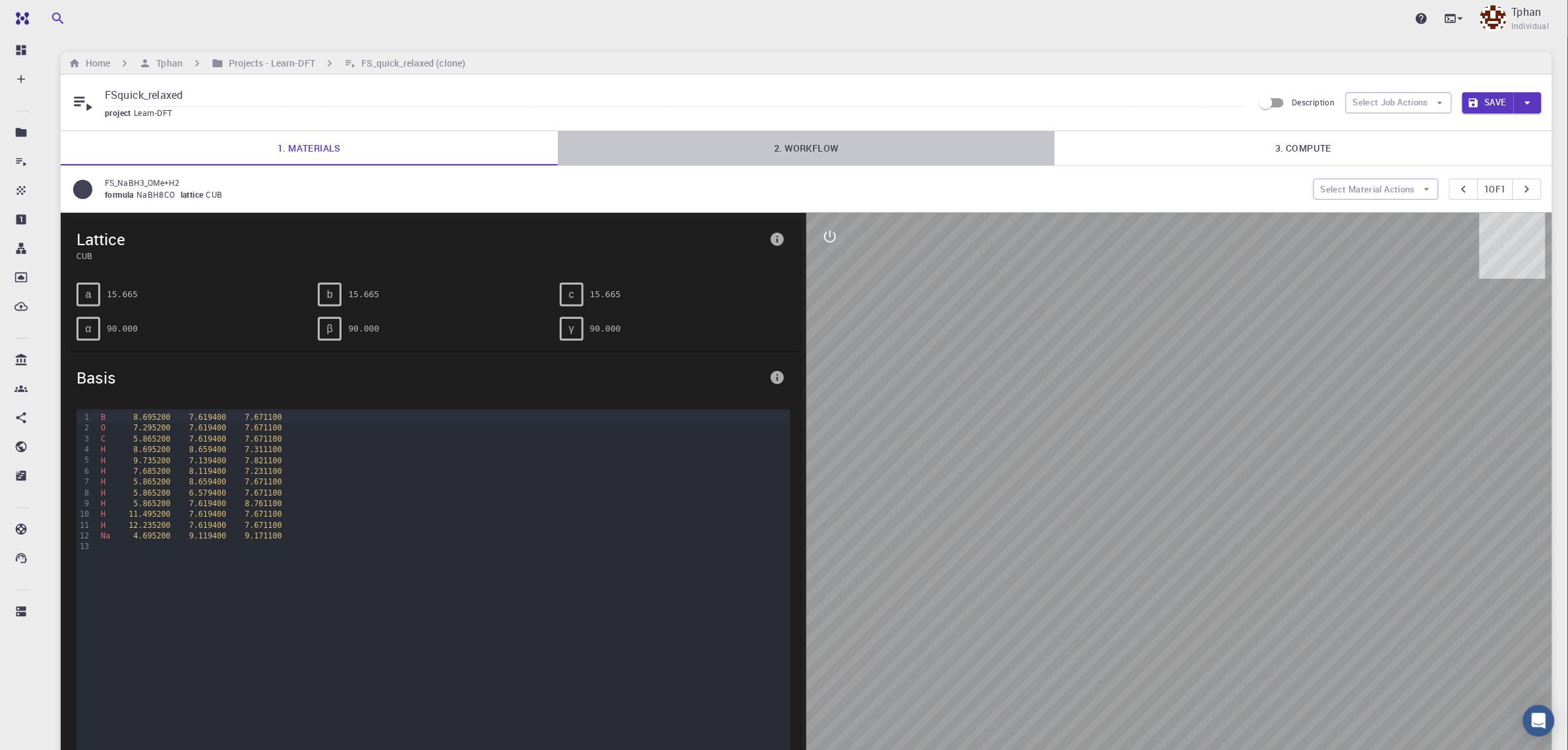
click at [844, 145] on link "2. Workflow" at bounding box center [806, 148] width 497 height 34
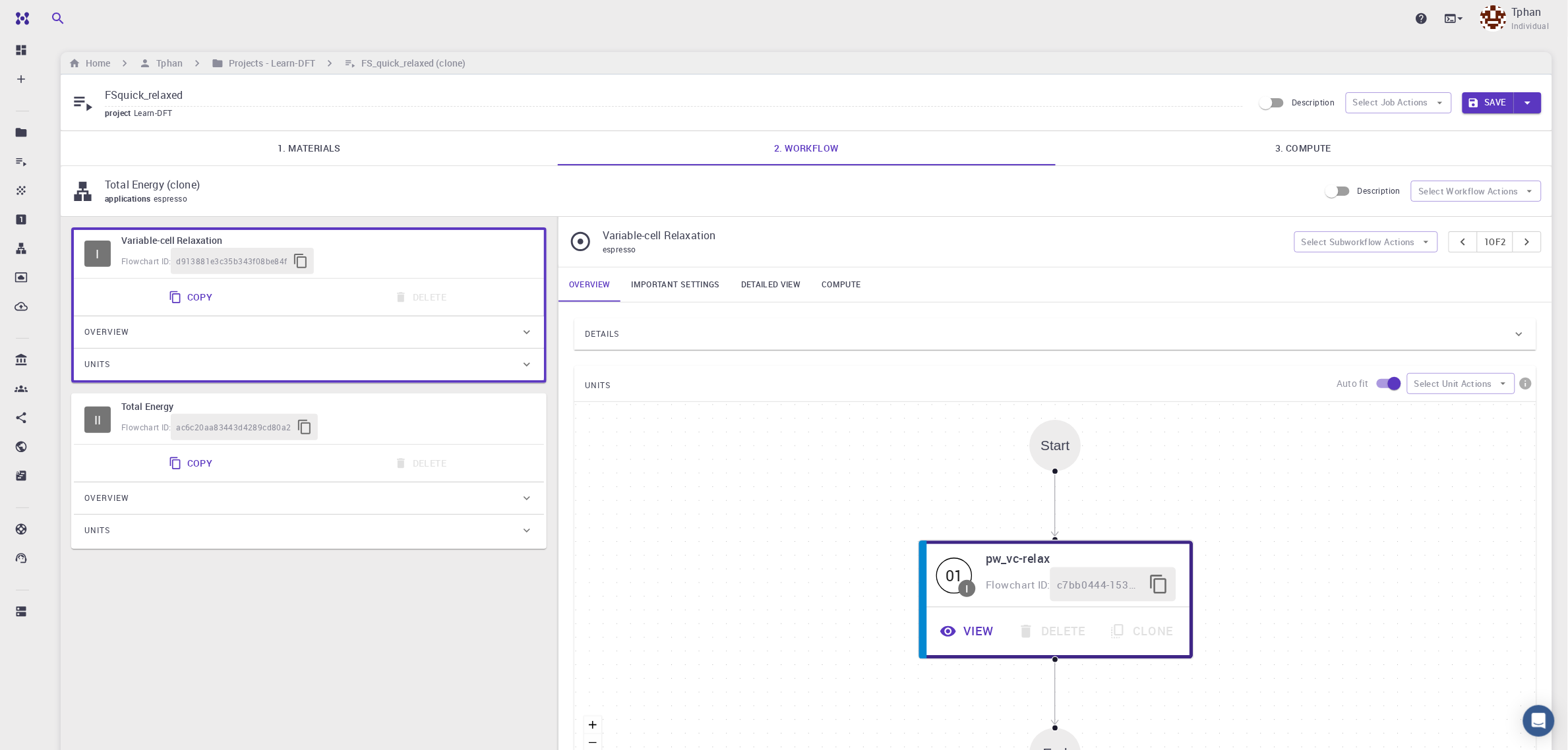
click at [664, 287] on link "Important settings" at bounding box center [675, 285] width 109 height 34
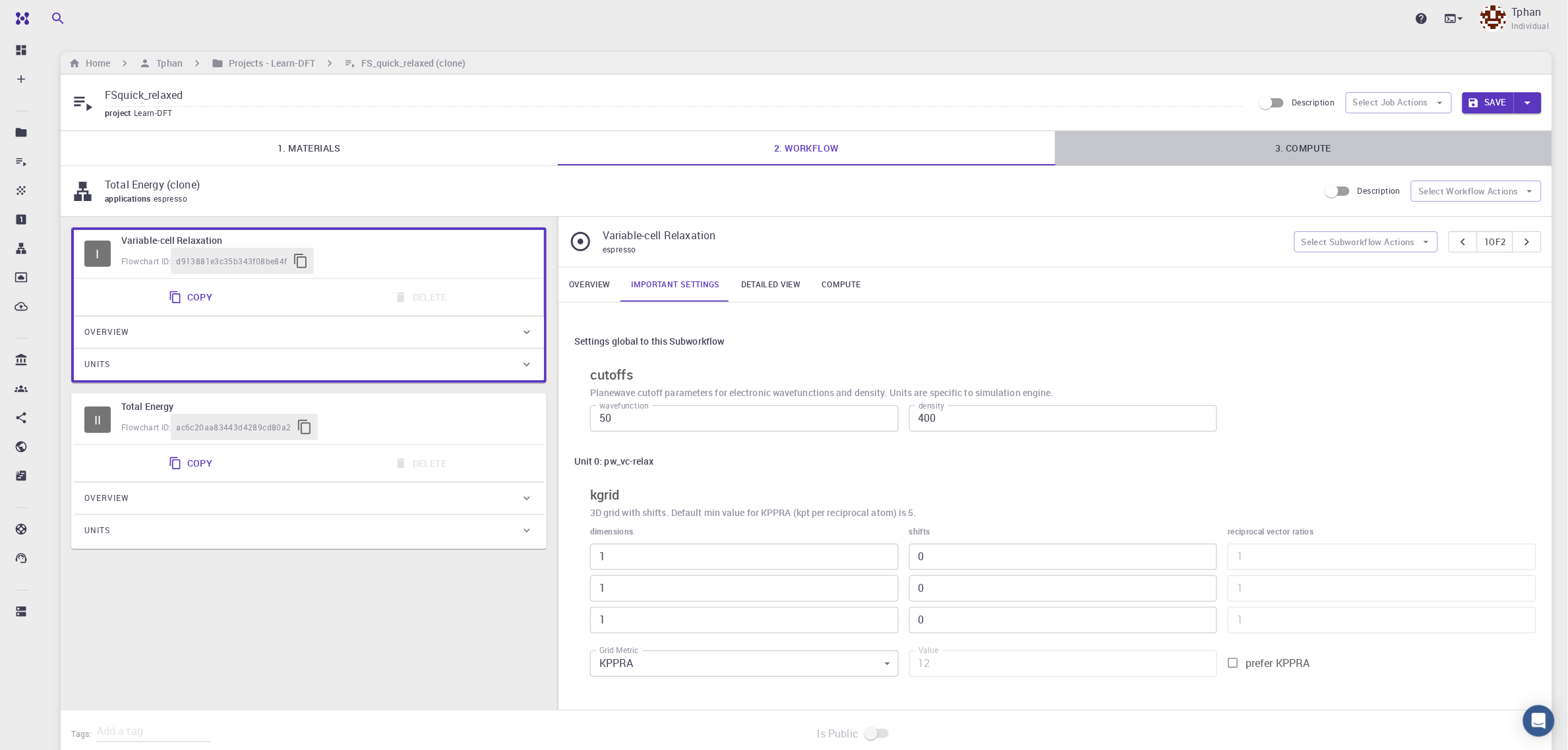
click at [1270, 144] on link "3. Compute" at bounding box center [1304, 148] width 497 height 34
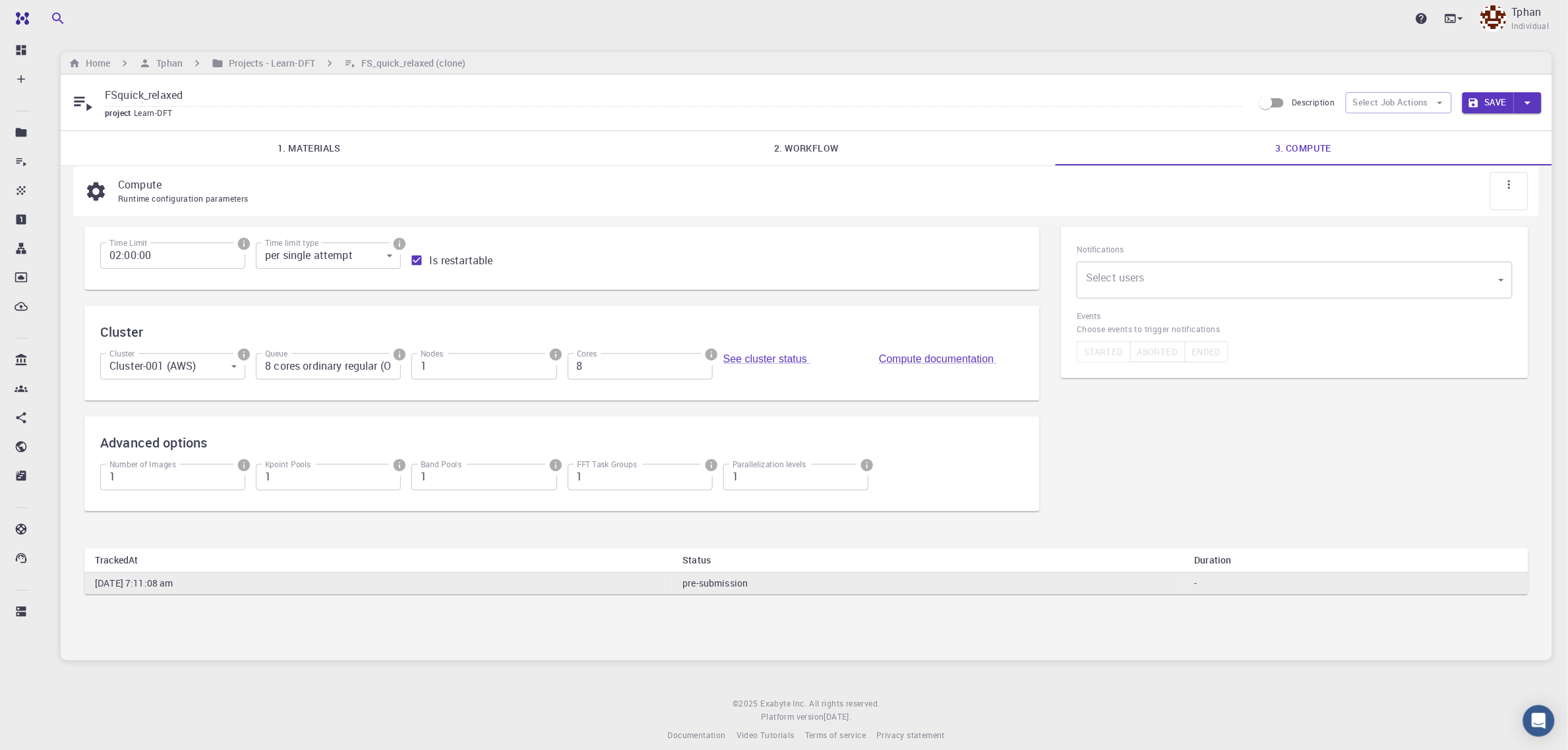
click at [116, 261] on input "02:00:00" at bounding box center [173, 255] width 145 height 26
type input "12:00:00"
click at [1475, 107] on icon "button" at bounding box center [1473, 103] width 12 height 12
click at [265, 63] on h6 "Projects - Learn-DFT" at bounding box center [269, 62] width 92 height 14
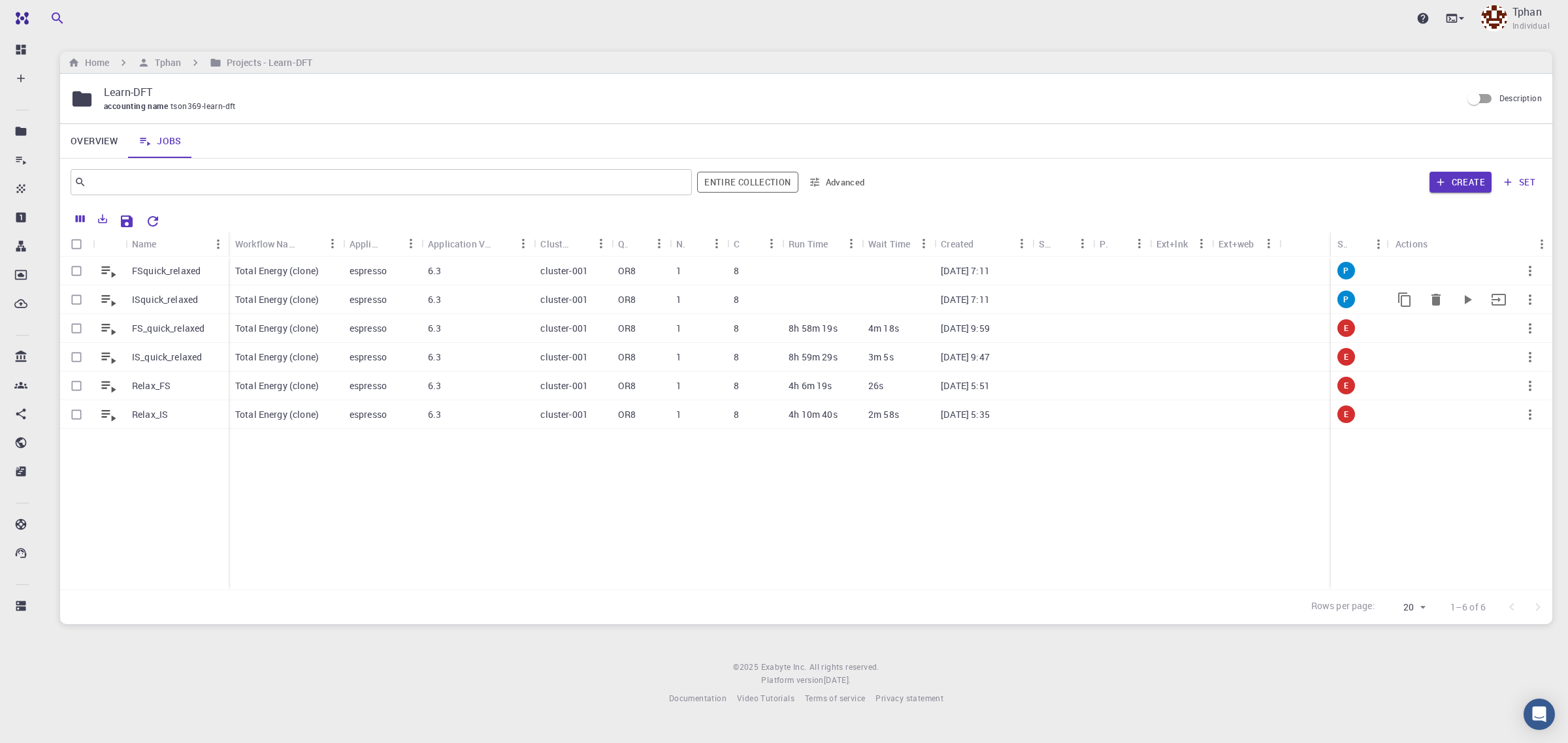
click at [144, 302] on p "ISquick_relaxed" at bounding box center [165, 299] width 66 height 13
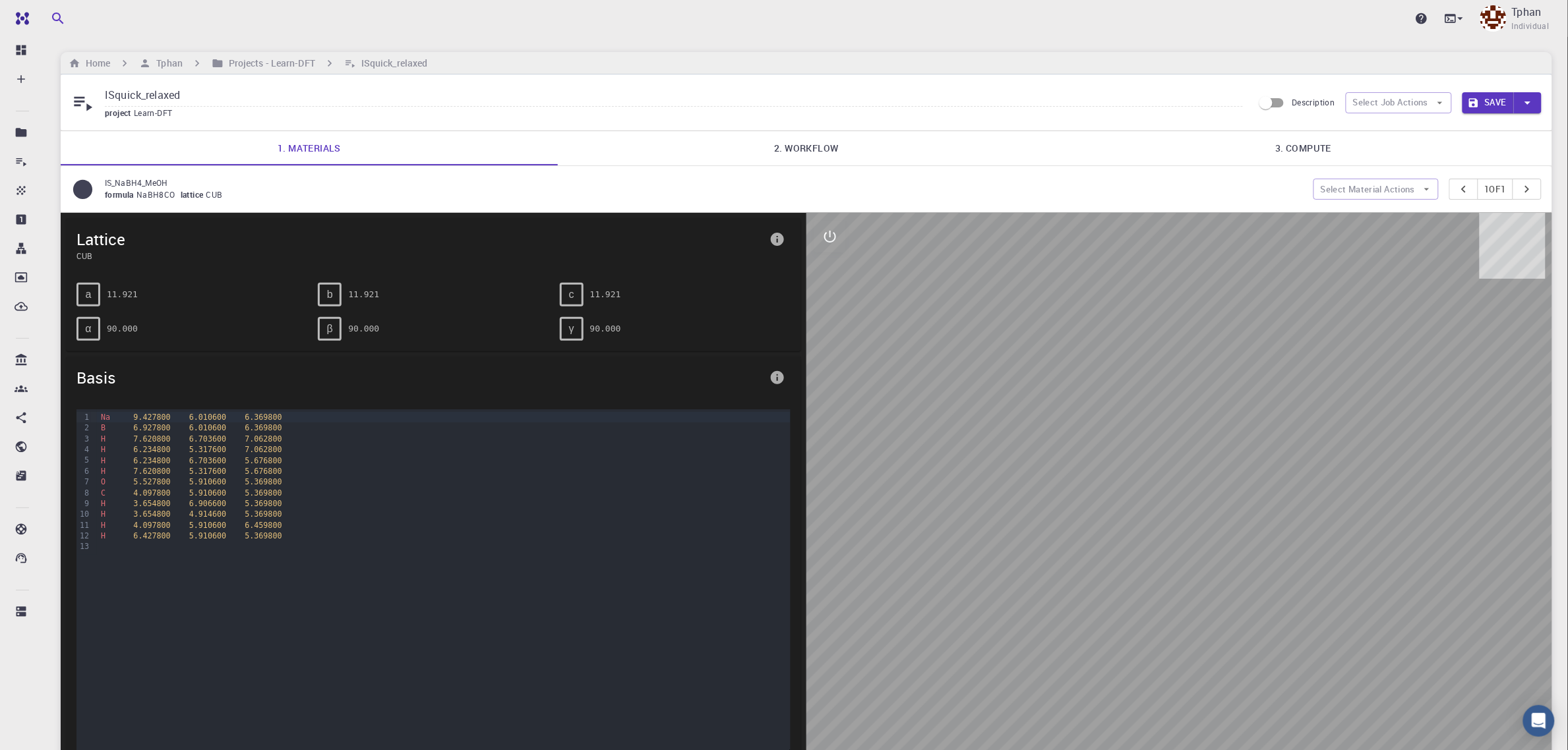
click at [1311, 147] on link "3. Compute" at bounding box center [1304, 148] width 497 height 34
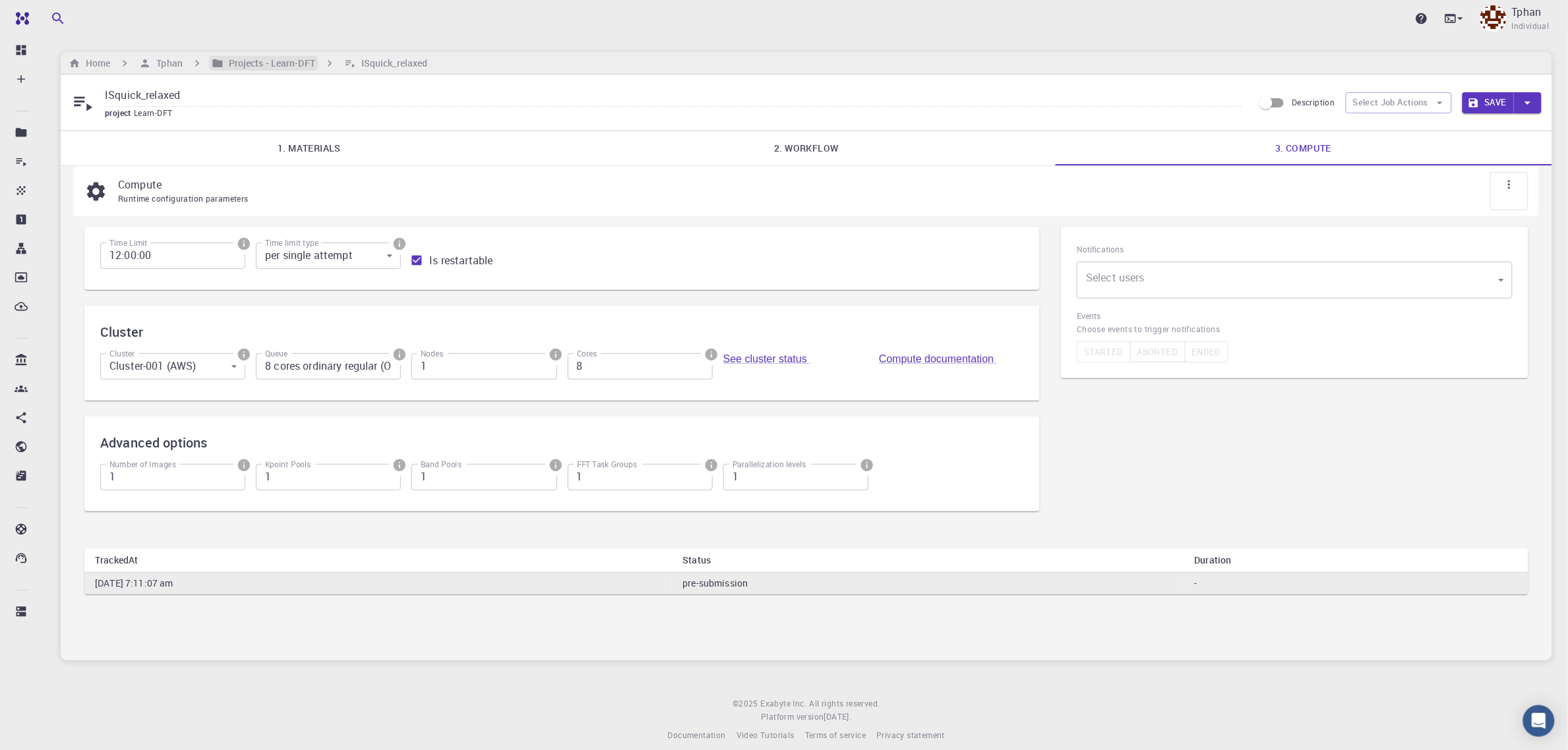
click at [272, 64] on h6 "Projects - Learn-DFT" at bounding box center [269, 62] width 92 height 14
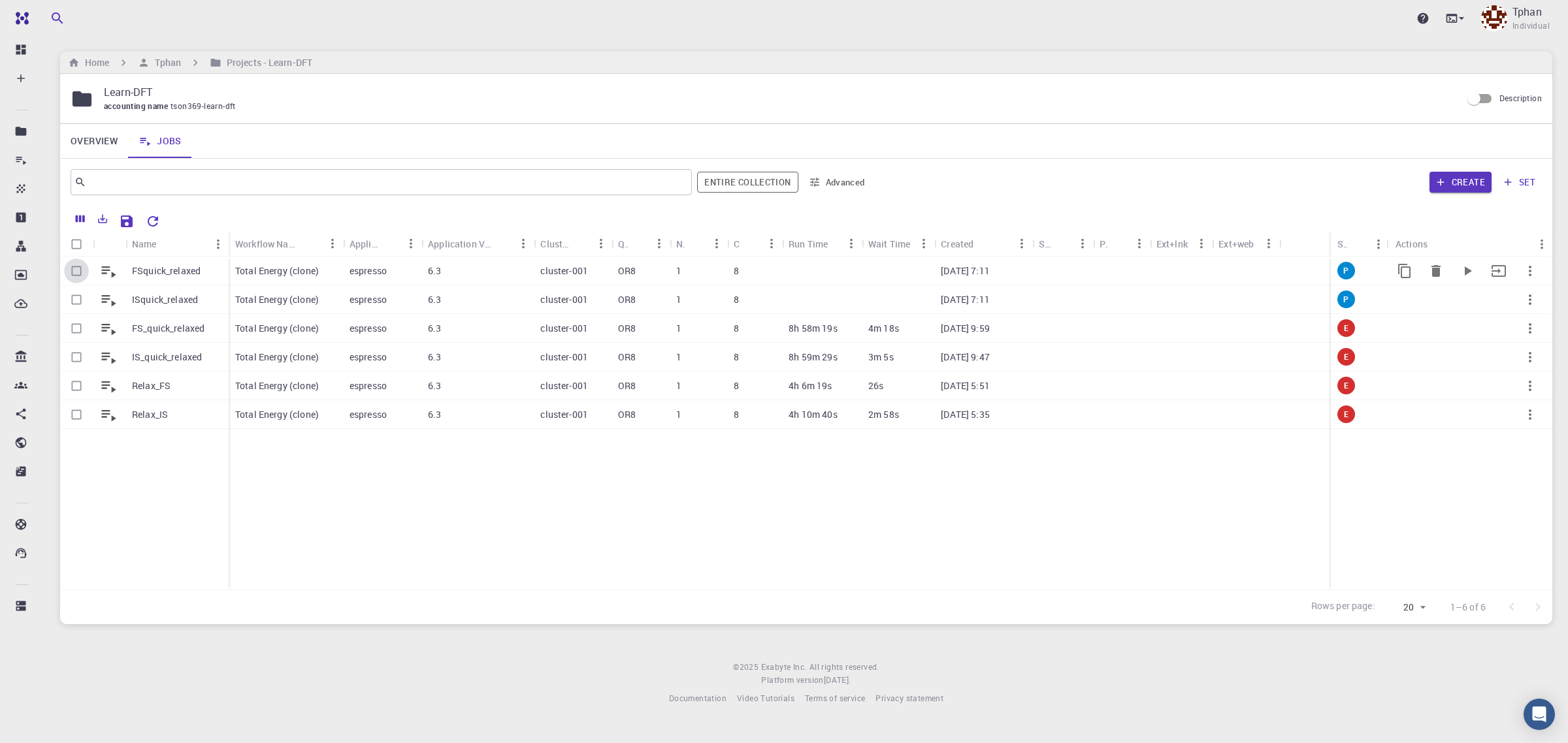
click at [74, 275] on input "Select row" at bounding box center [76, 271] width 25 height 25
checkbox input "true"
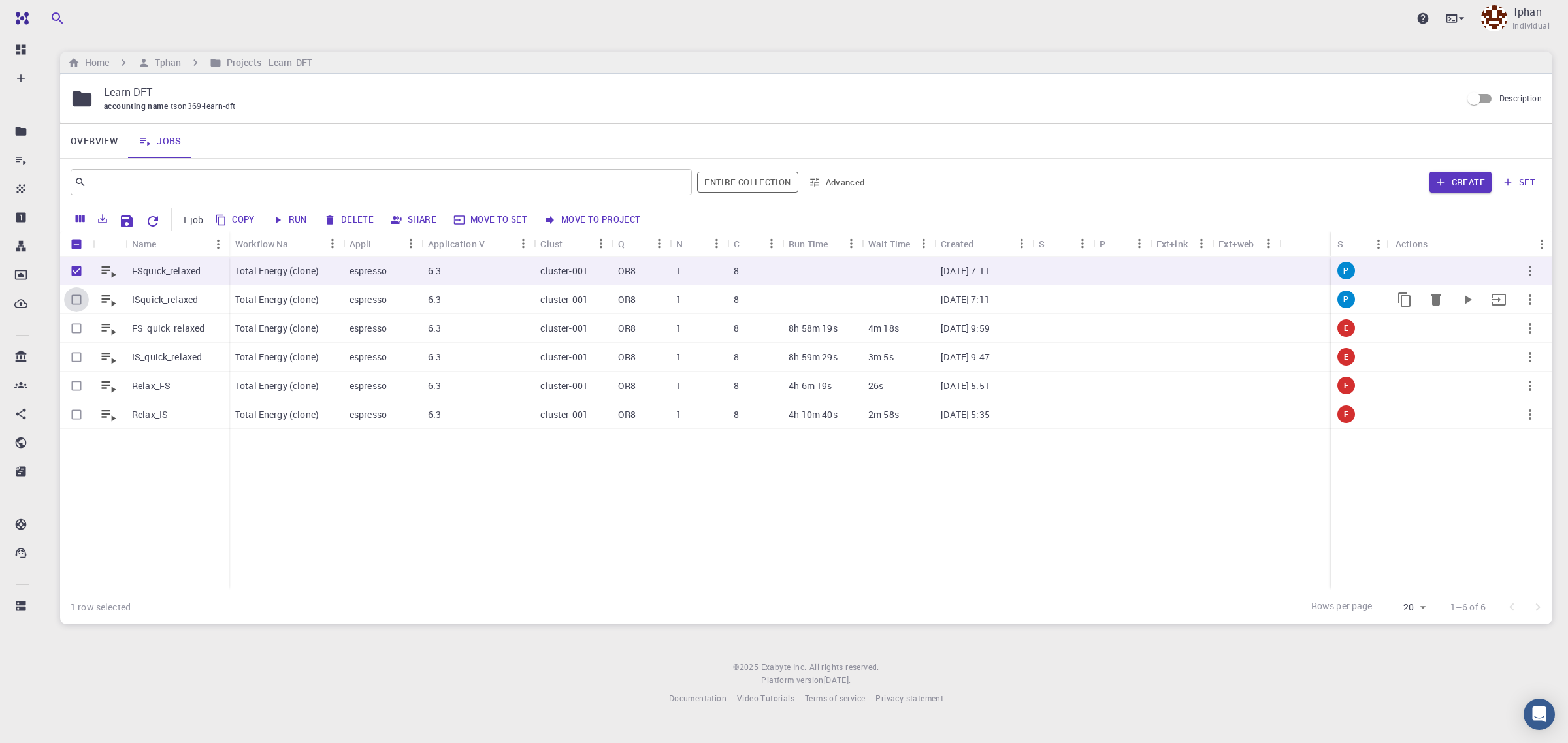
click at [78, 299] on input "Select row" at bounding box center [76, 299] width 25 height 25
checkbox input "true"
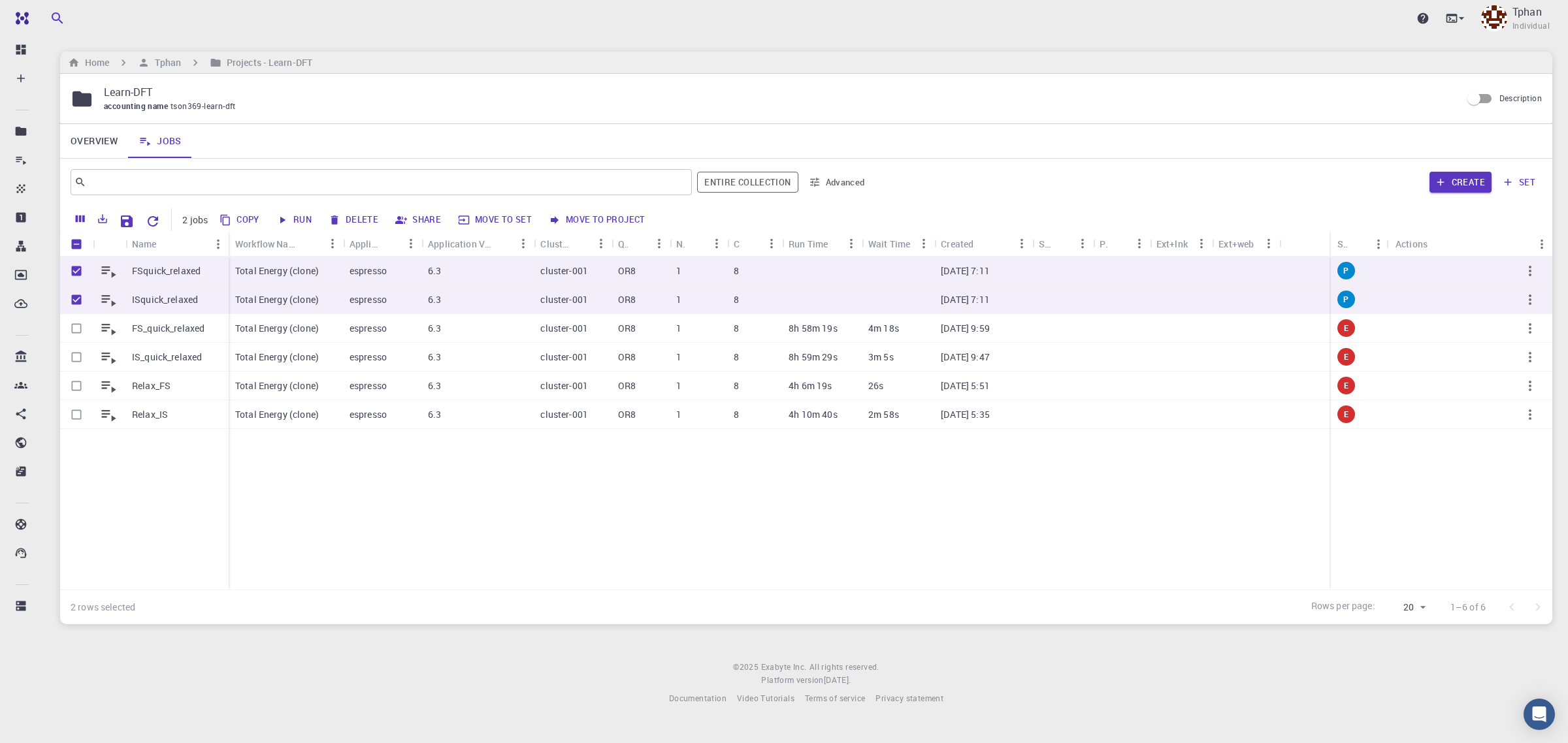
click at [298, 223] on button "Run" at bounding box center [295, 220] width 44 height 21
checkbox input "false"
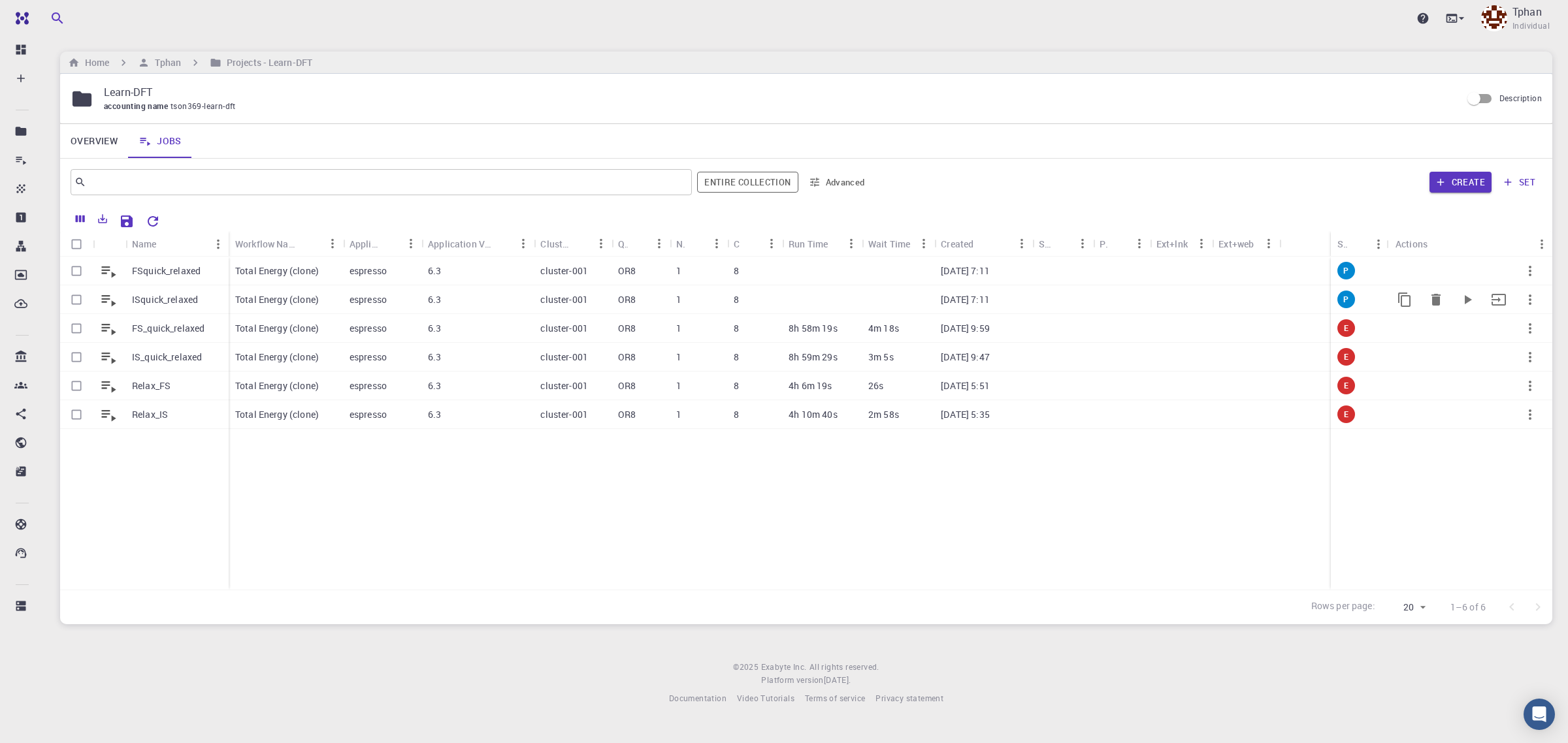
click at [289, 298] on p "Total Energy (clone)" at bounding box center [277, 299] width 83 height 13
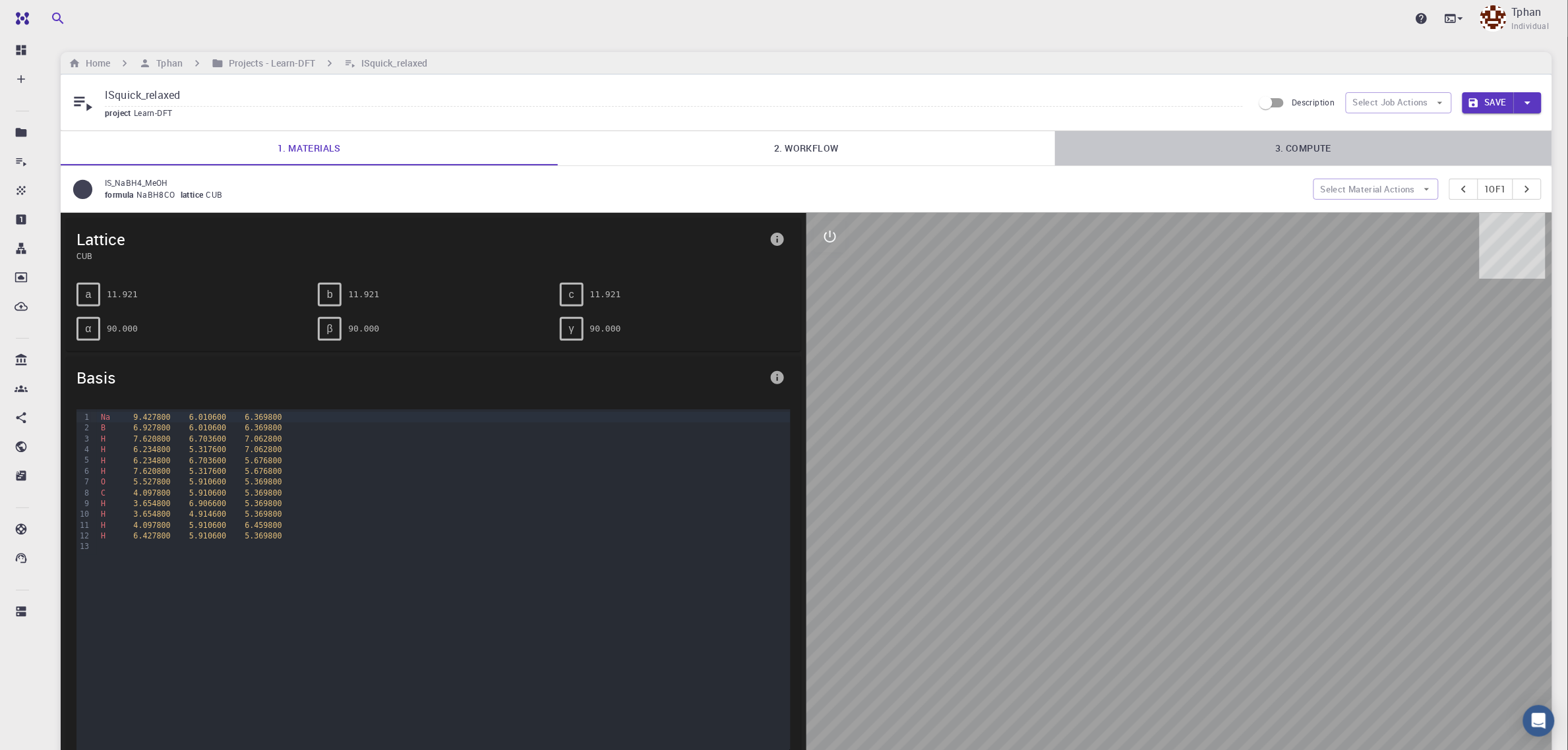
click at [1289, 146] on link "3. Compute" at bounding box center [1304, 148] width 497 height 34
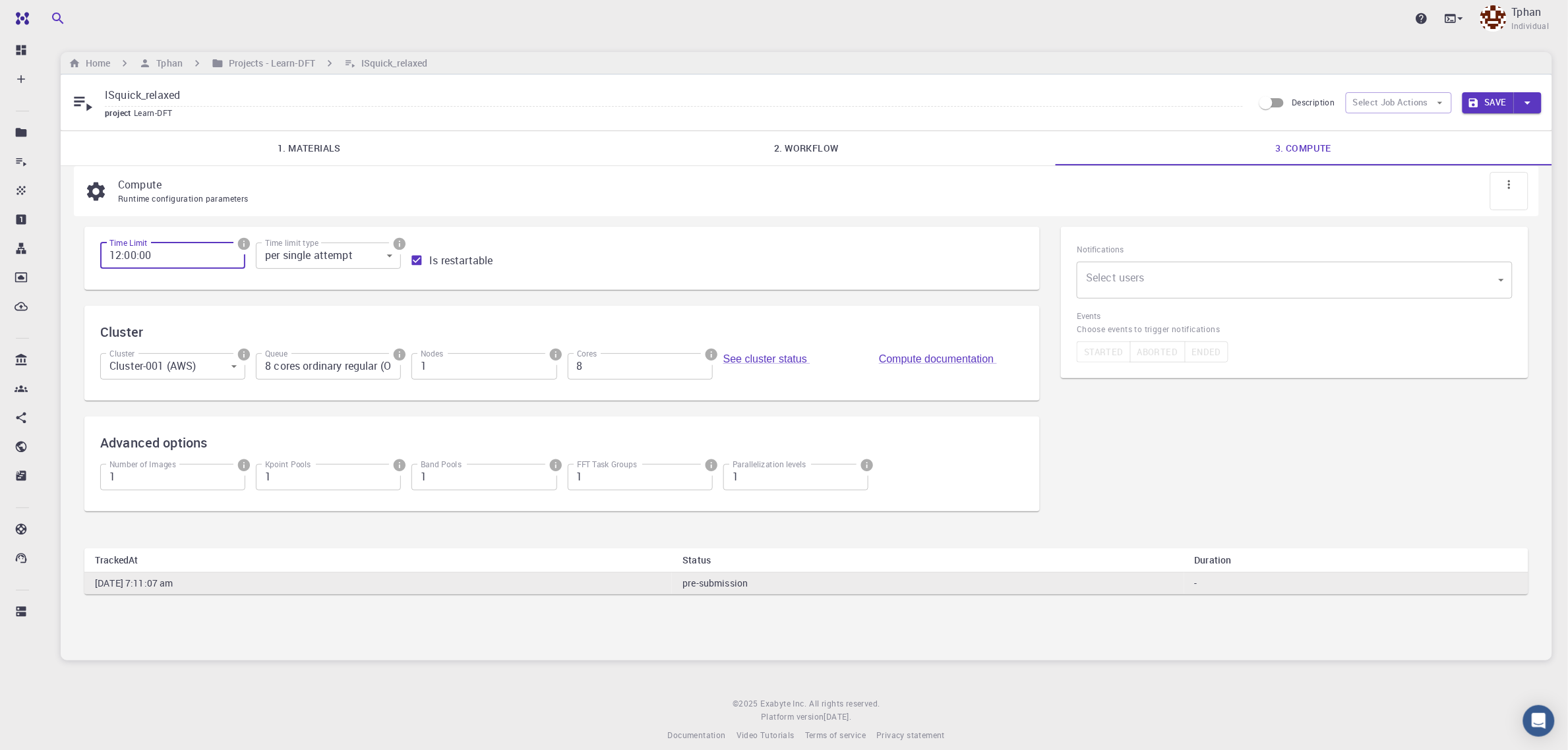
click at [119, 256] on input "12:00:00" at bounding box center [173, 255] width 145 height 26
type input "4:00:00"
click at [824, 147] on link "2. Workflow" at bounding box center [806, 148] width 497 height 34
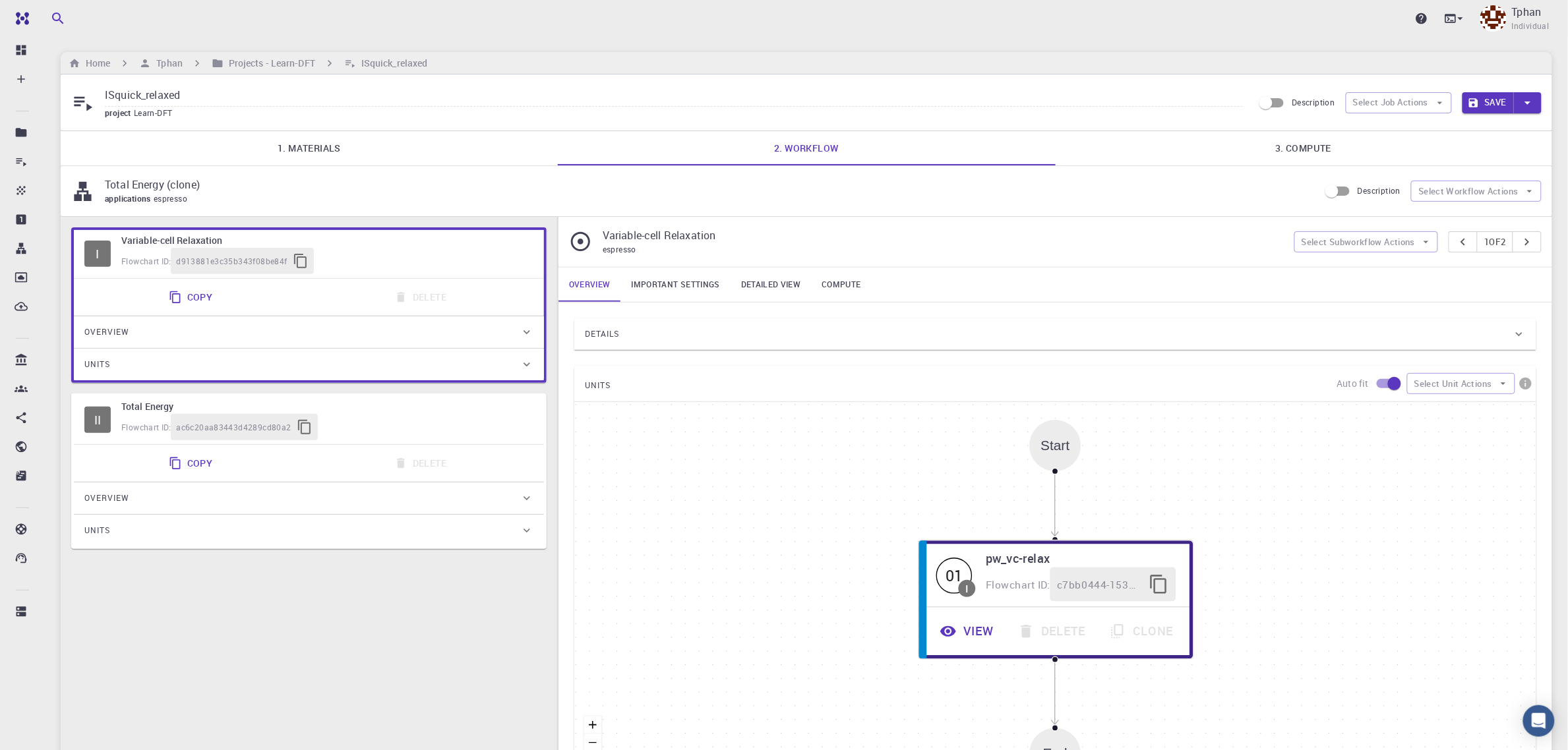
click at [1491, 107] on button "Save" at bounding box center [1489, 103] width 52 height 21
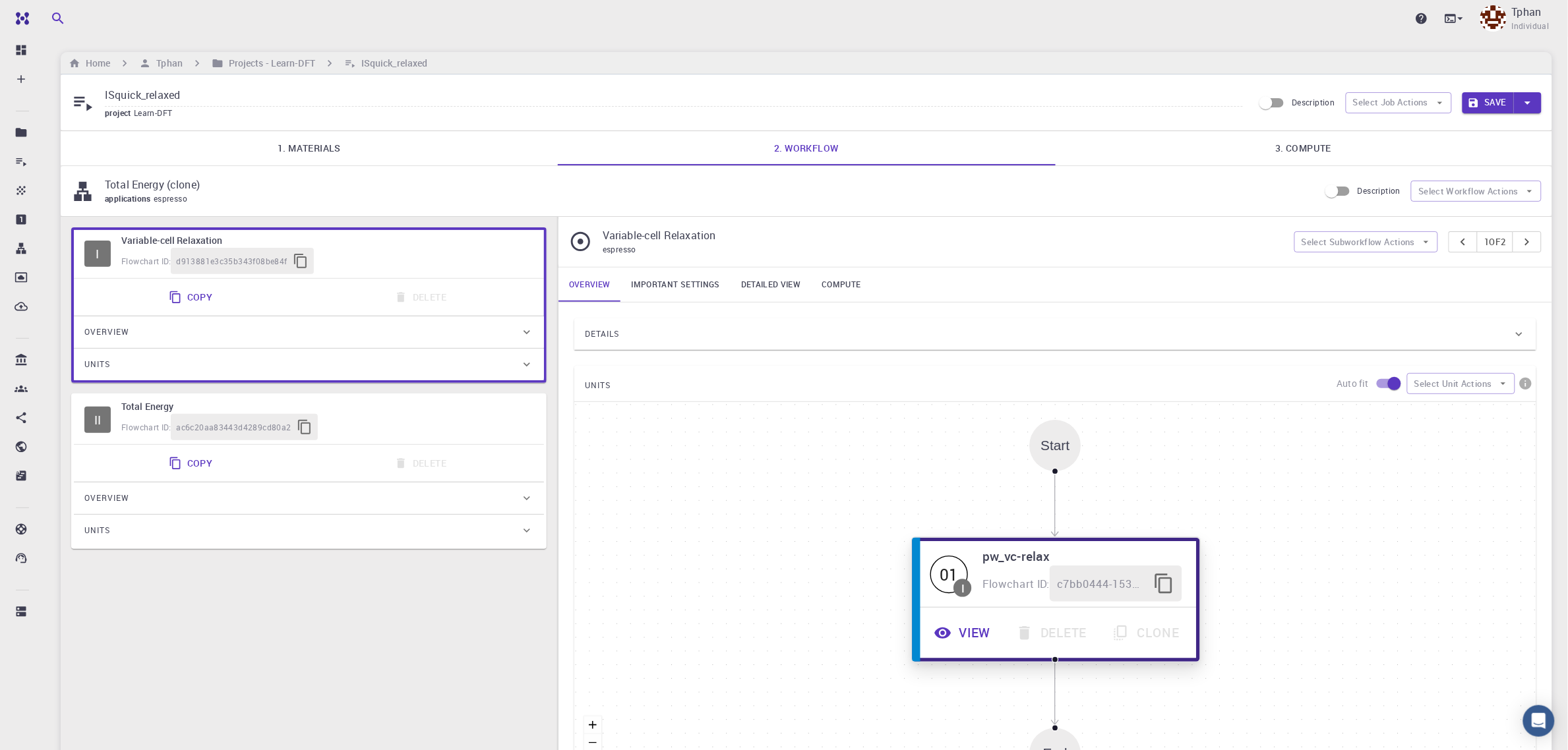
click at [979, 639] on button "View" at bounding box center [964, 633] width 82 height 36
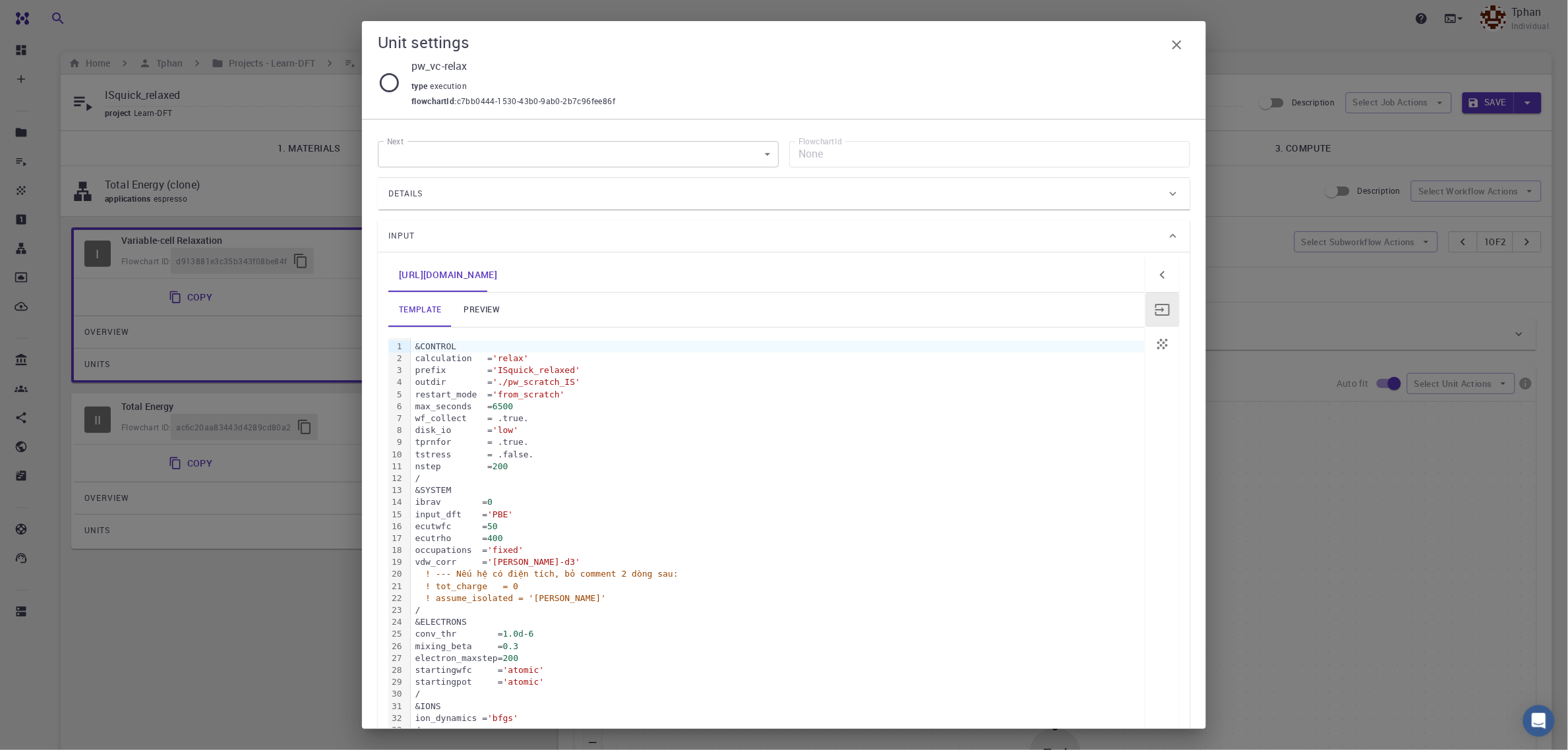
click at [505, 407] on span "6500" at bounding box center [503, 406] width 20 height 10
drag, startPoint x: 1177, startPoint y: 44, endPoint x: 1191, endPoint y: 45, distance: 14.0
click at [1177, 44] on icon "button" at bounding box center [1177, 45] width 10 height 10
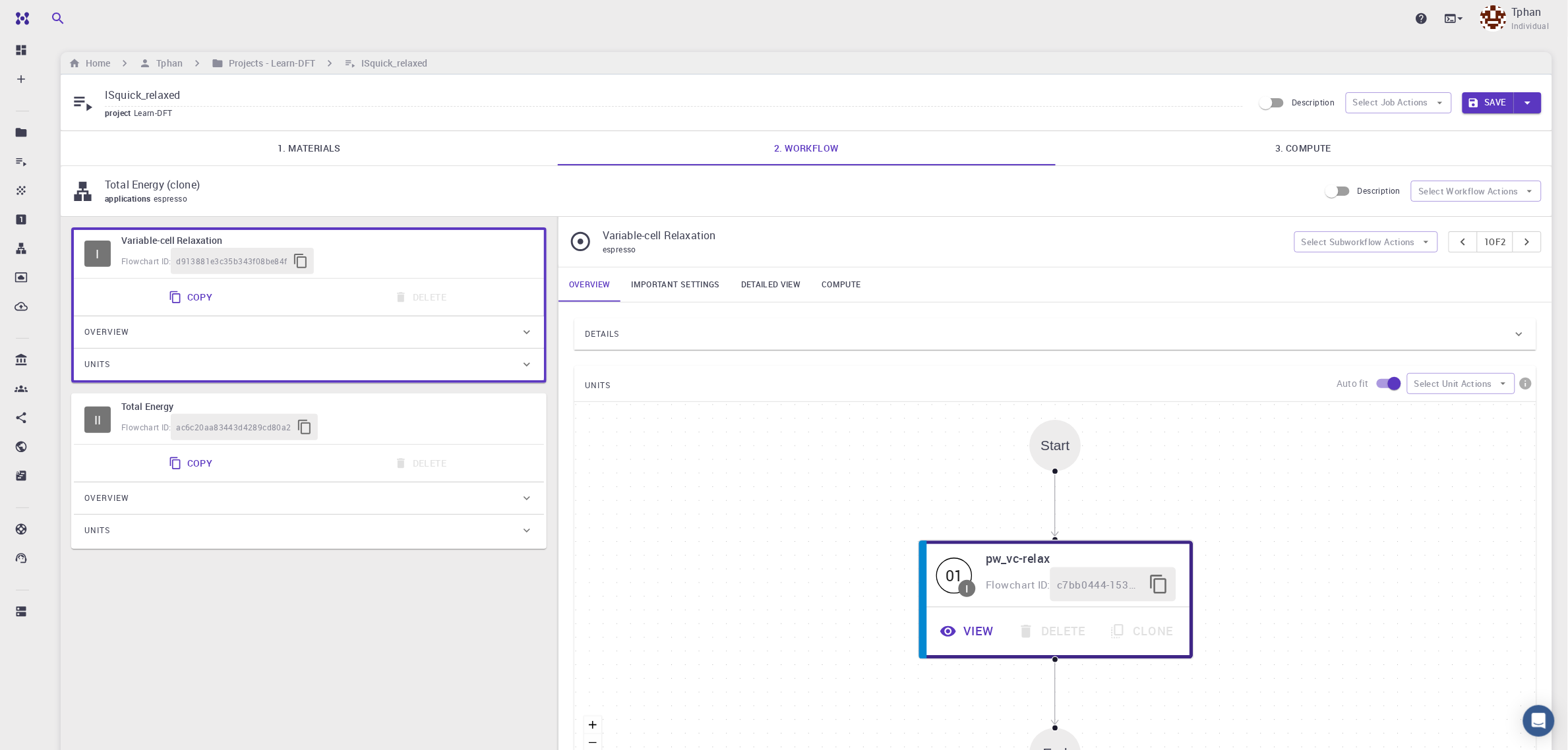
drag, startPoint x: 1500, startPoint y: 100, endPoint x: 1507, endPoint y: 99, distance: 7.1
click at [1498, 100] on button "Save" at bounding box center [1489, 103] width 52 height 21
click at [279, 68] on h6 "Projects - Learn-DFT" at bounding box center [269, 62] width 92 height 14
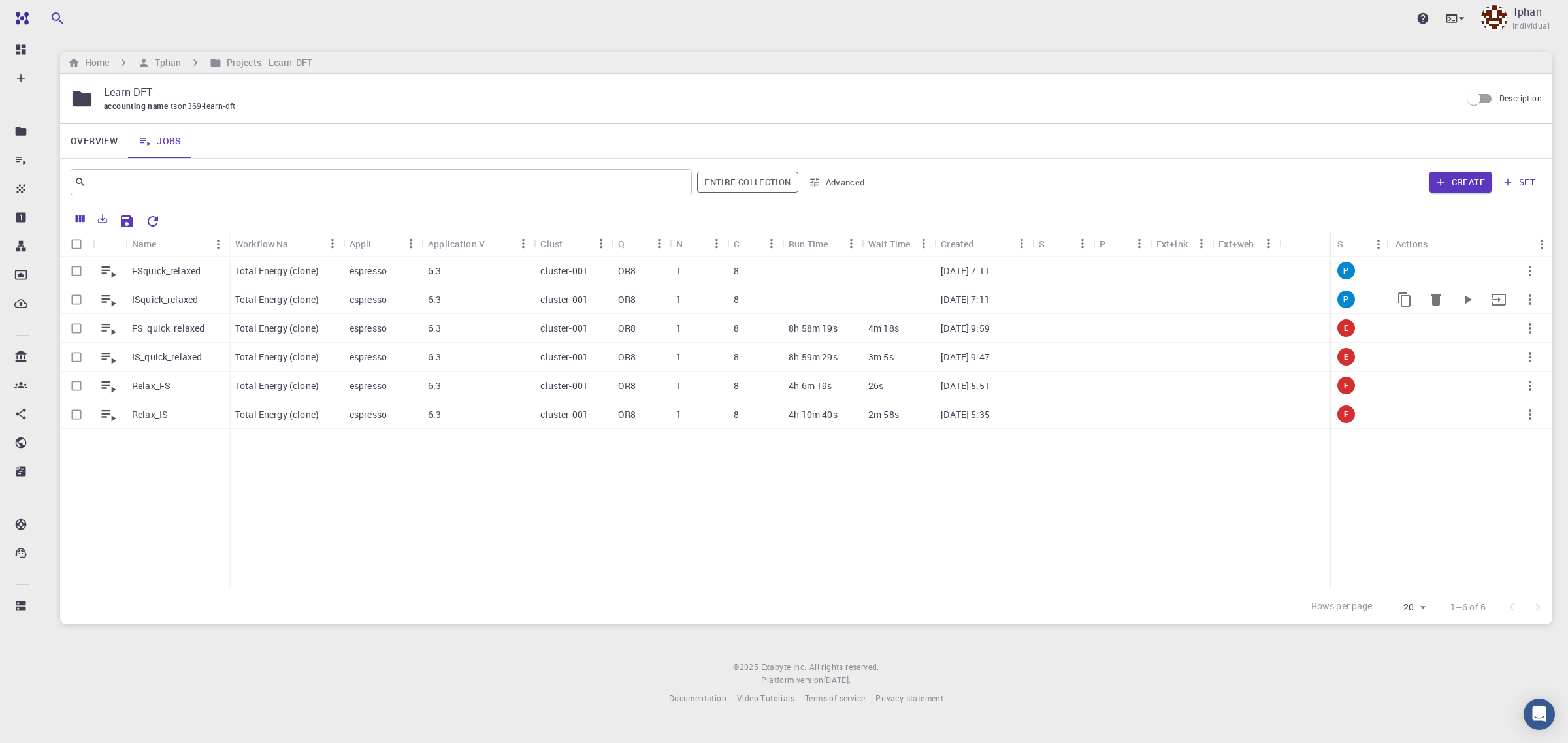
click at [166, 302] on p "ISquick_relaxed" at bounding box center [165, 299] width 66 height 13
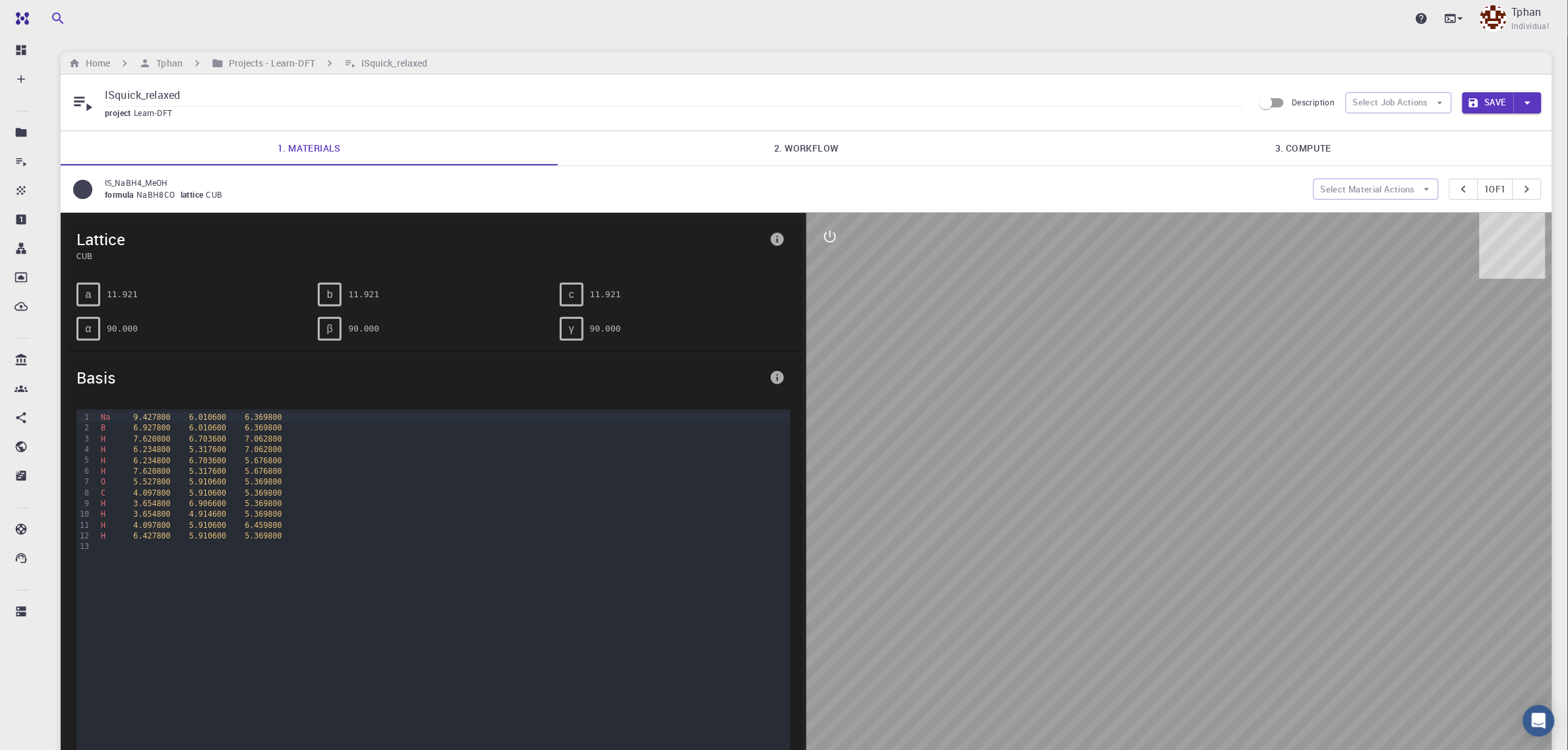
click at [796, 155] on link "2. Workflow" at bounding box center [806, 148] width 497 height 34
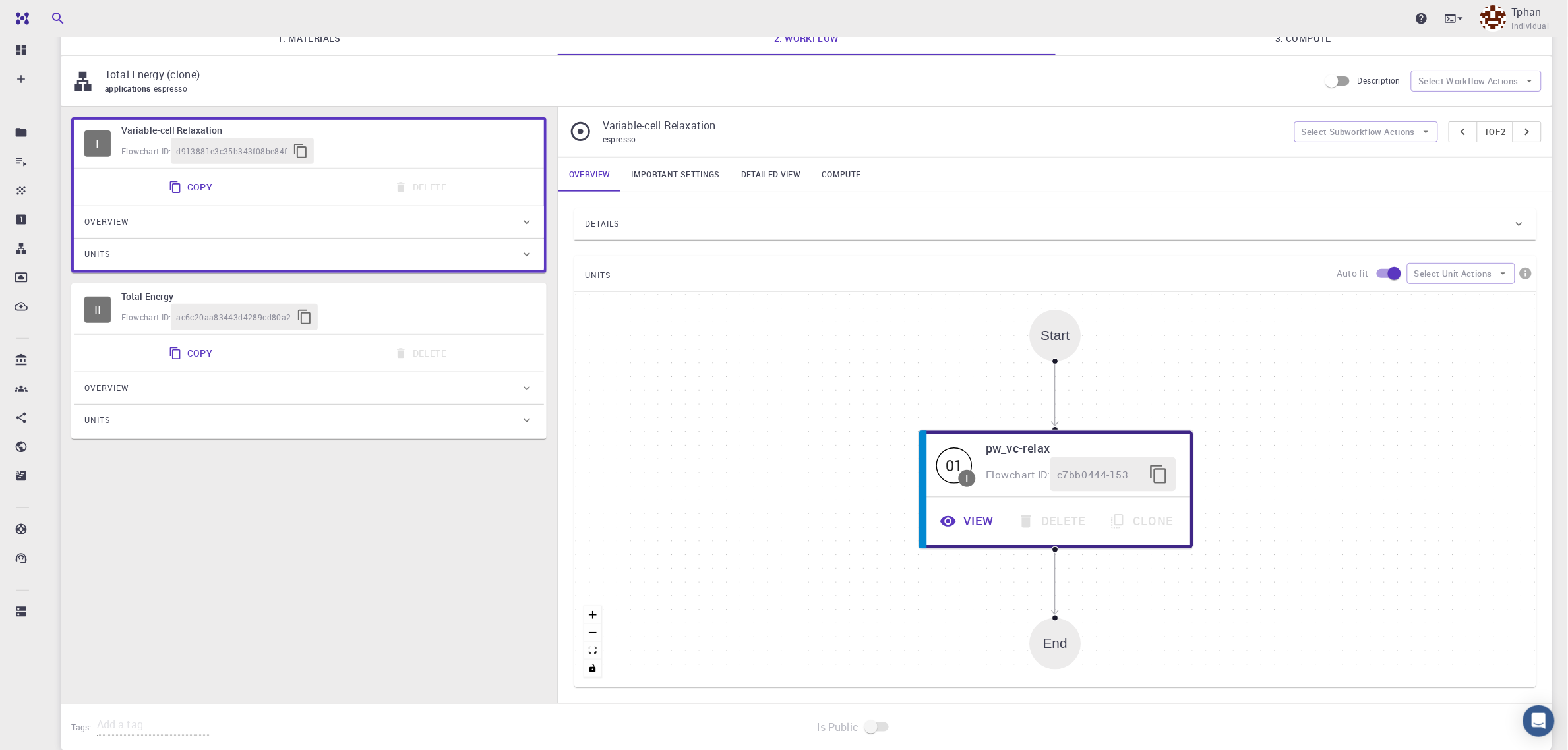
scroll to position [221, 0]
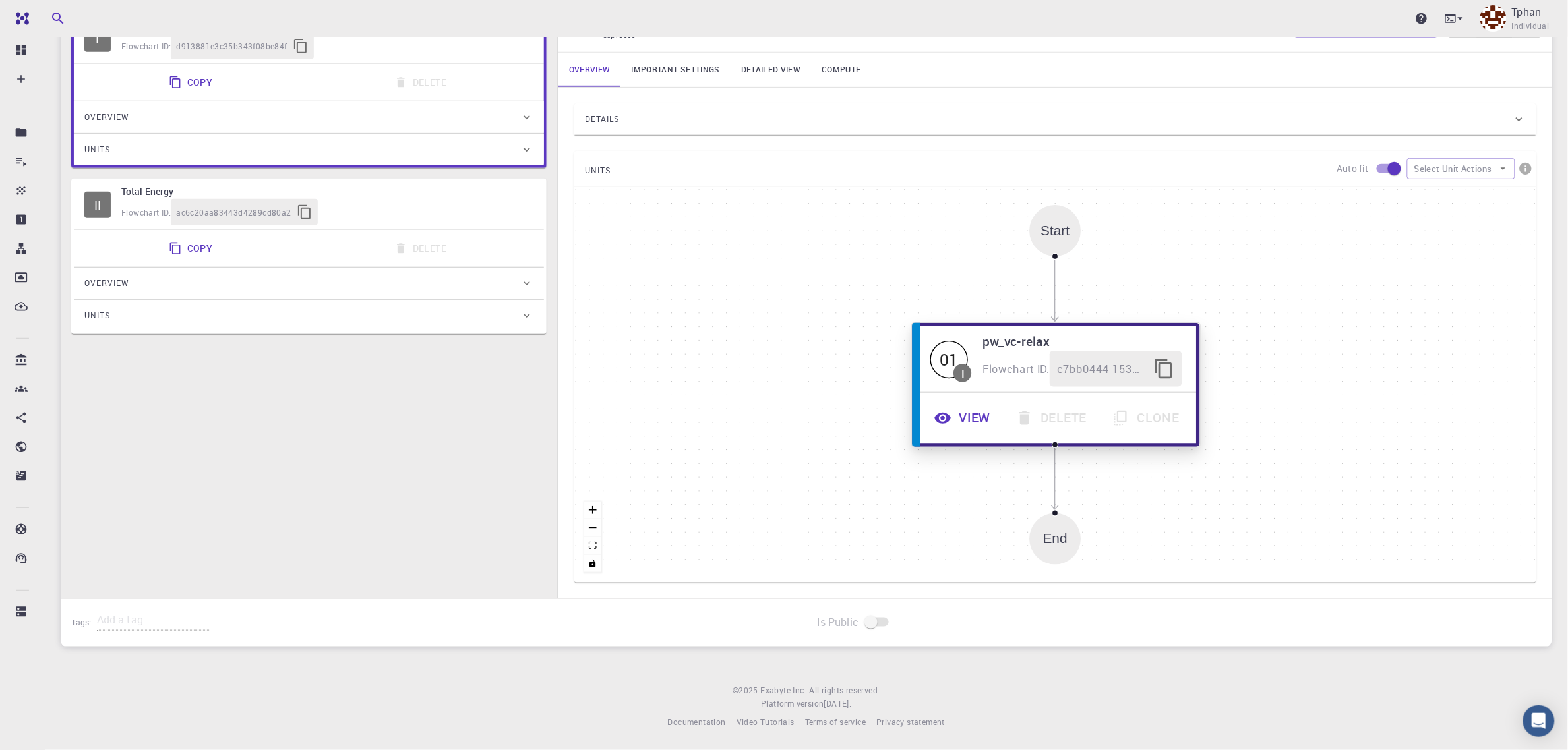
click at [967, 417] on button "View" at bounding box center [964, 418] width 82 height 36
click at [967, 424] on button "View" at bounding box center [966, 418] width 82 height 36
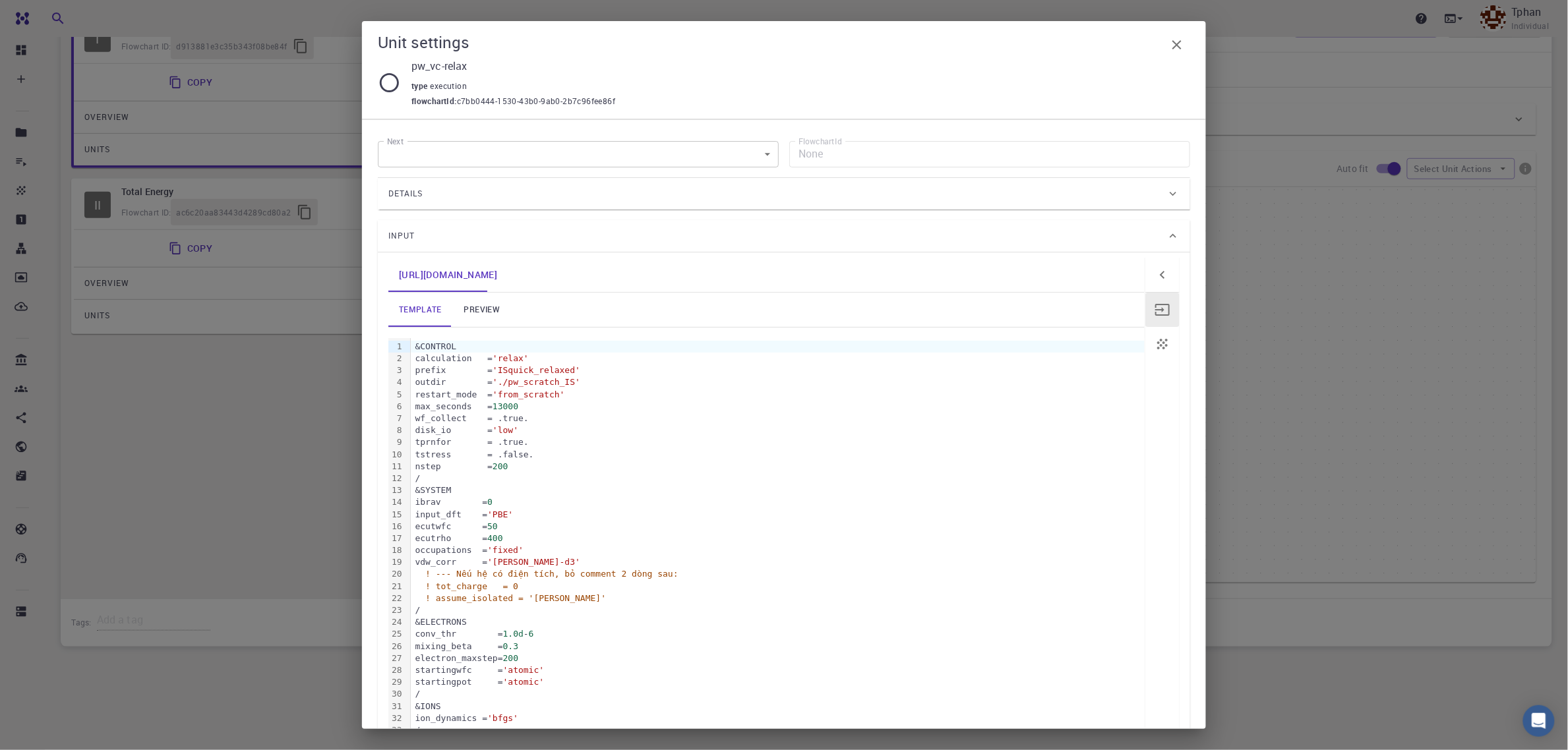
click at [1178, 47] on icon "button" at bounding box center [1177, 45] width 10 height 10
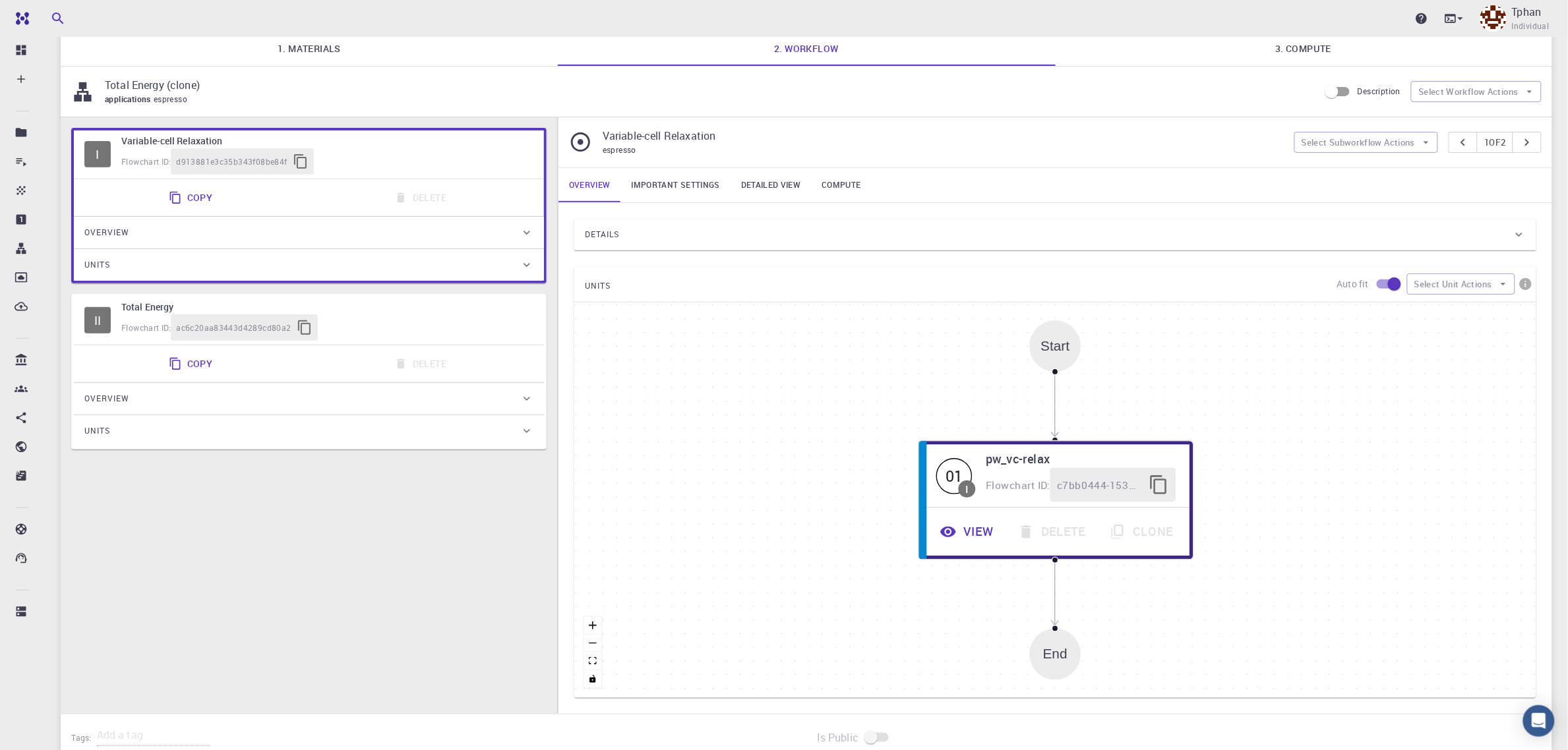
scroll to position [0, 0]
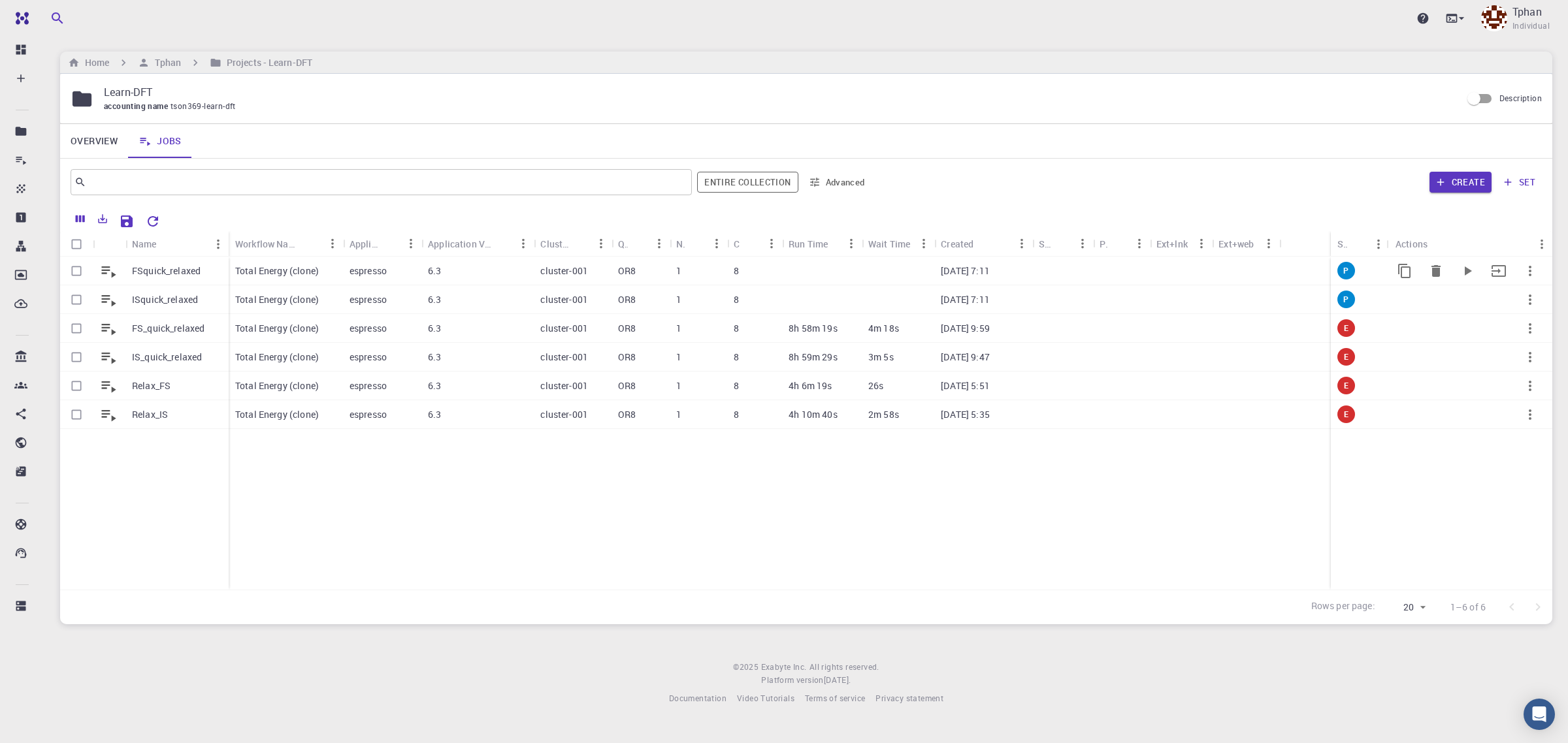
click at [145, 277] on p "FSquick_relaxed" at bounding box center [166, 271] width 69 height 13
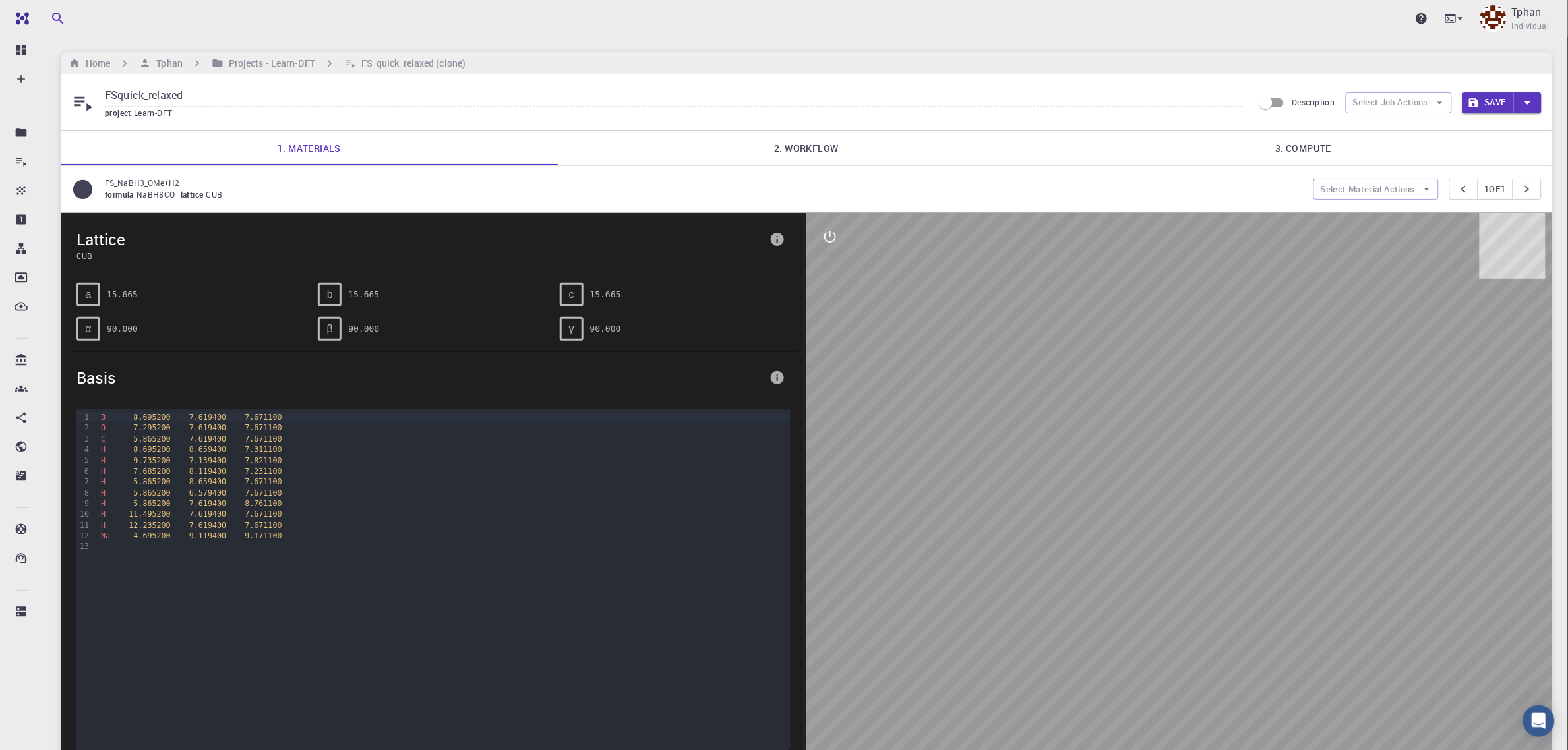
click at [801, 154] on link "2. Workflow" at bounding box center [806, 148] width 497 height 34
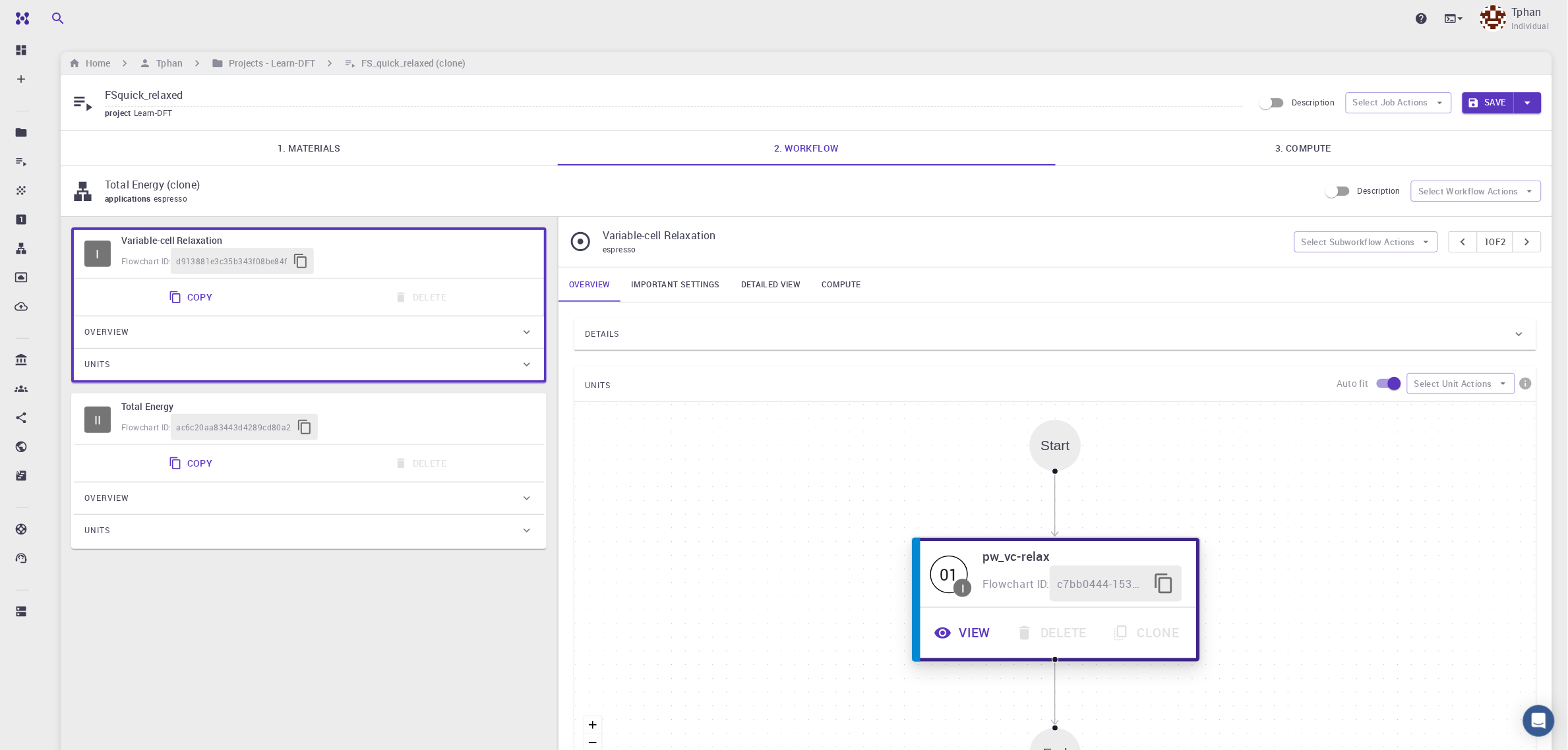
click at [969, 641] on button "View" at bounding box center [964, 633] width 82 height 36
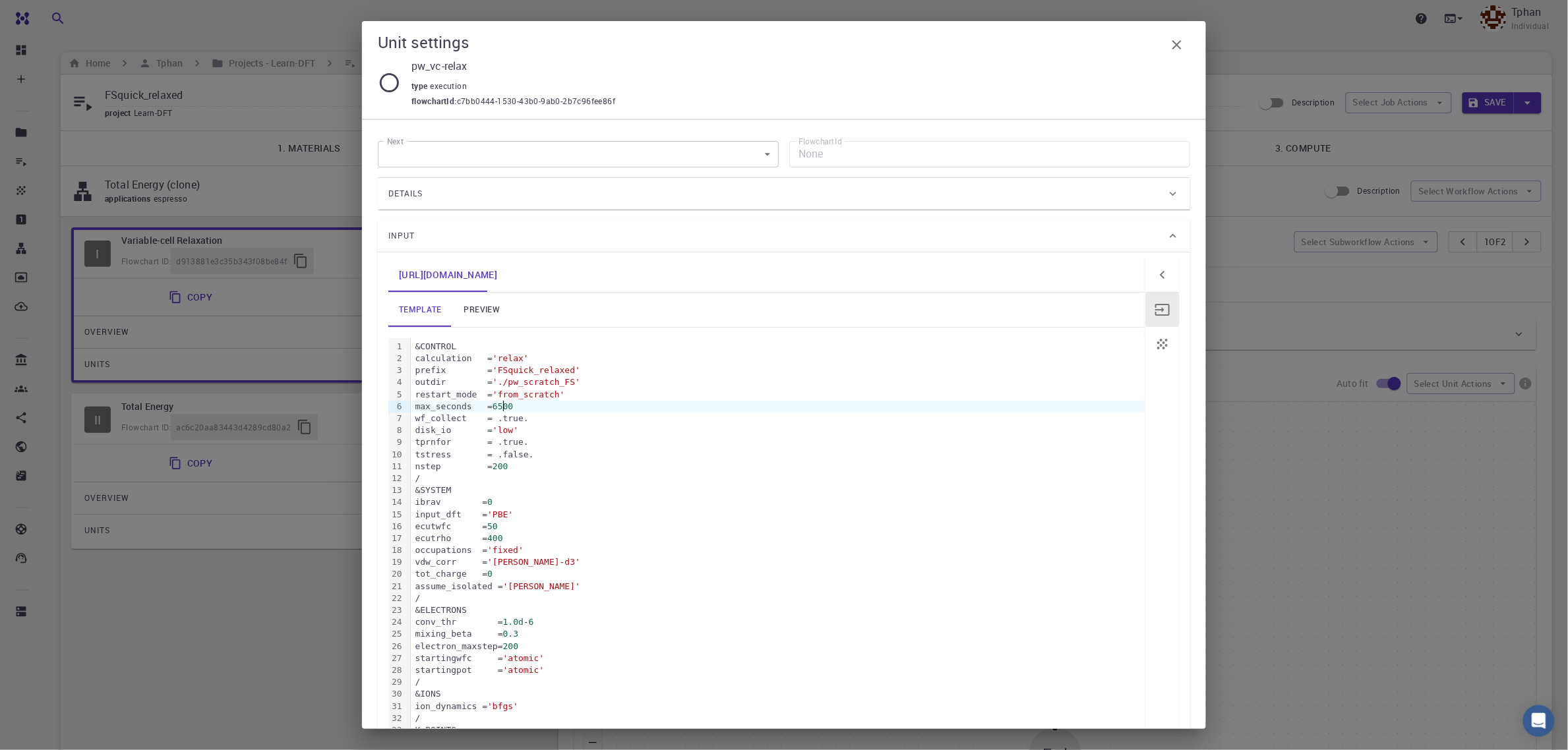
click at [502, 410] on span "6500" at bounding box center [503, 406] width 20 height 10
click at [624, 447] on div "tprnfor = .true." at bounding box center [778, 442] width 734 height 12
click at [1180, 47] on icon "button" at bounding box center [1177, 45] width 10 height 10
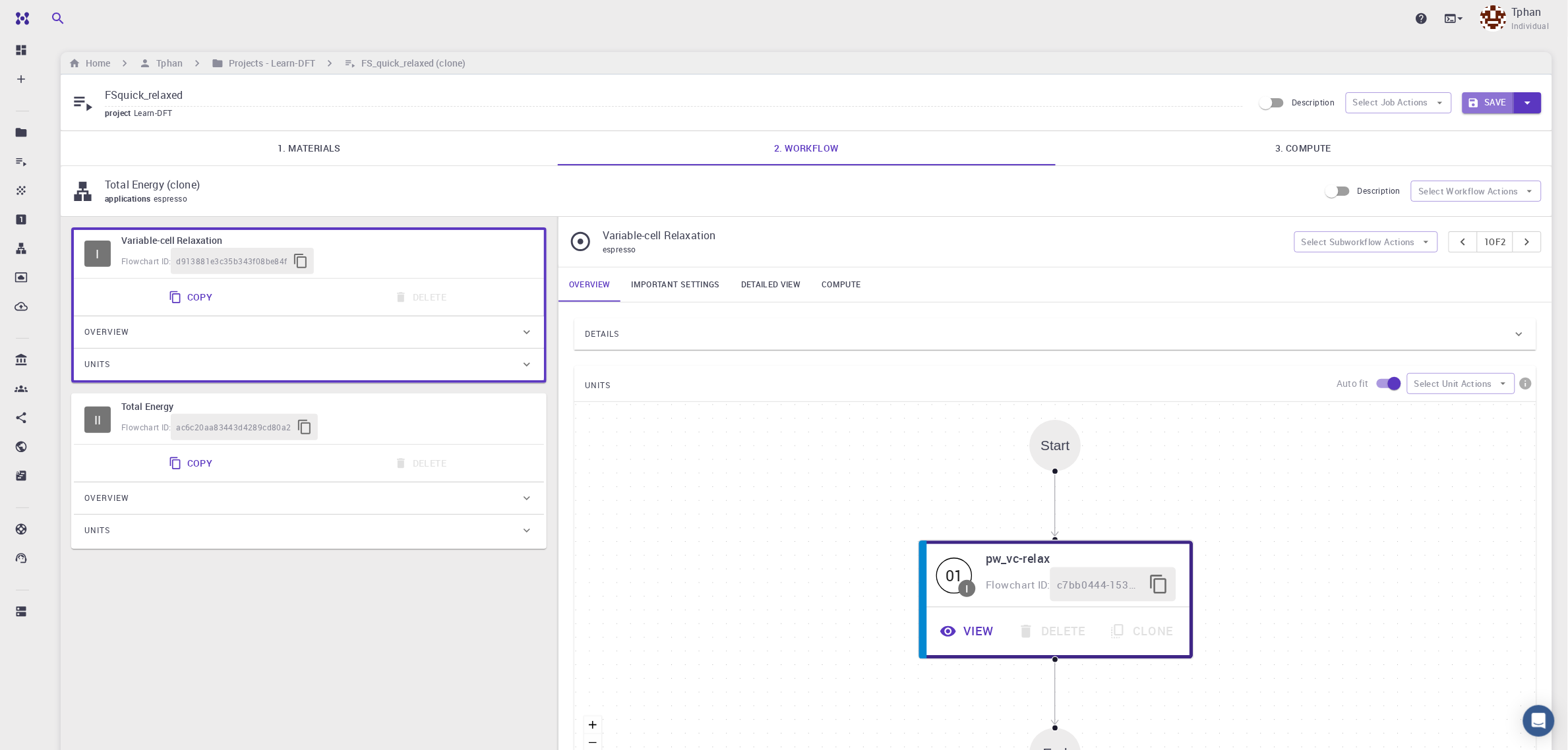
click at [1491, 100] on button "Save" at bounding box center [1489, 103] width 52 height 21
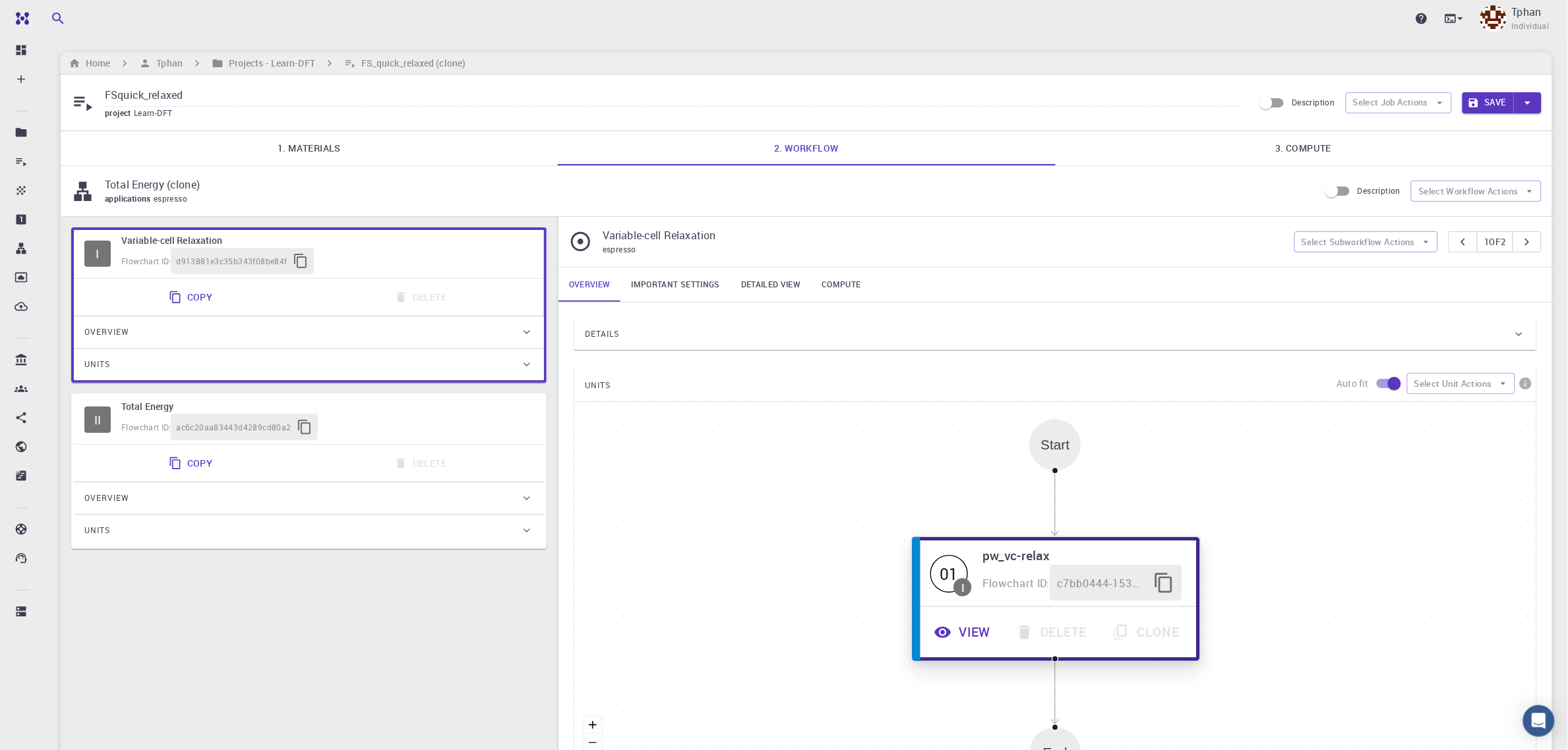
click at [959, 639] on div "Start 01 I pw_vc-relax Flowchart ID: c7bb0444-1530-43b0-9ab0-2b7c96fee86f View …" at bounding box center [1055, 600] width 962 height 395
click at [970, 639] on button "View" at bounding box center [964, 633] width 82 height 36
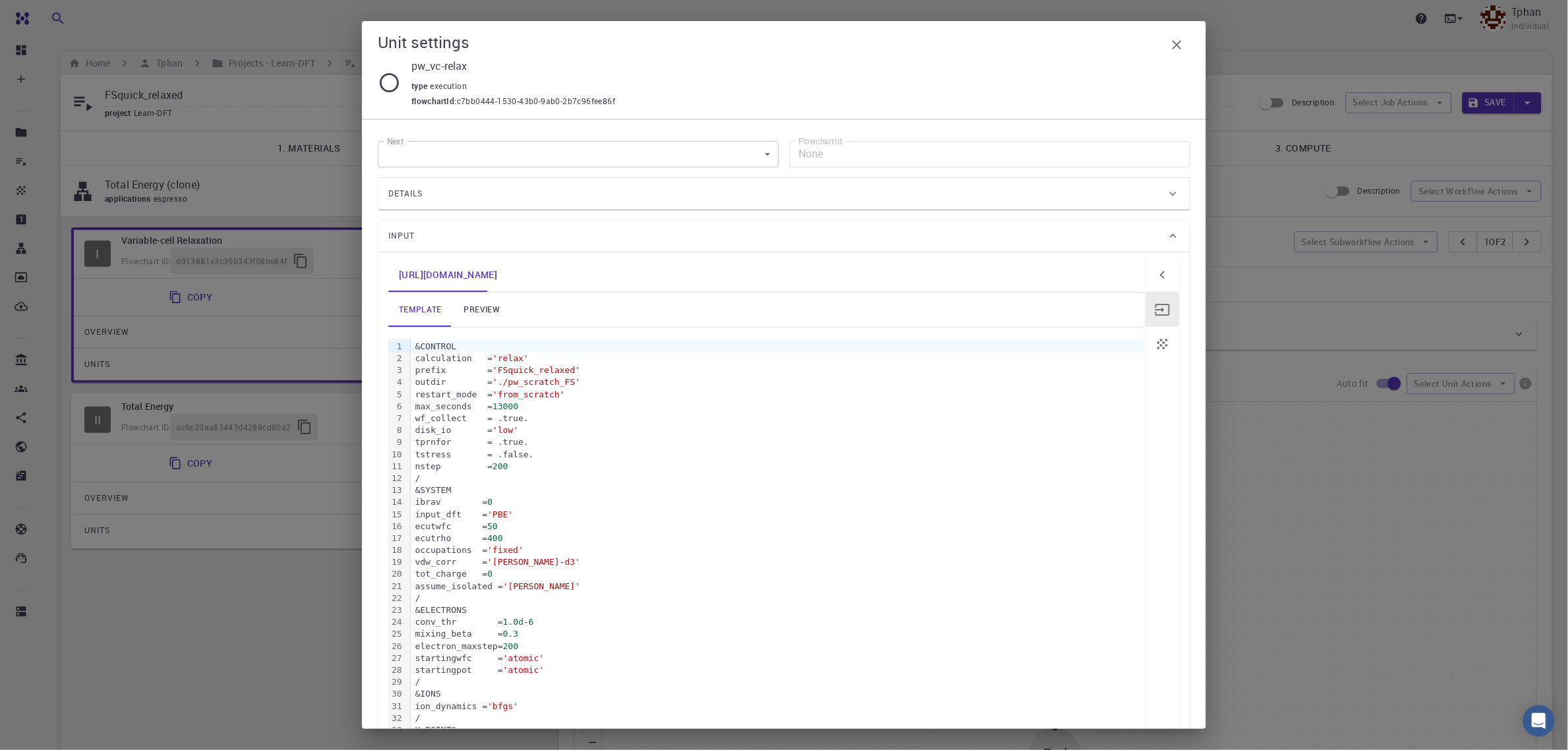
click at [1177, 51] on icon "button" at bounding box center [1177, 44] width 16 height 16
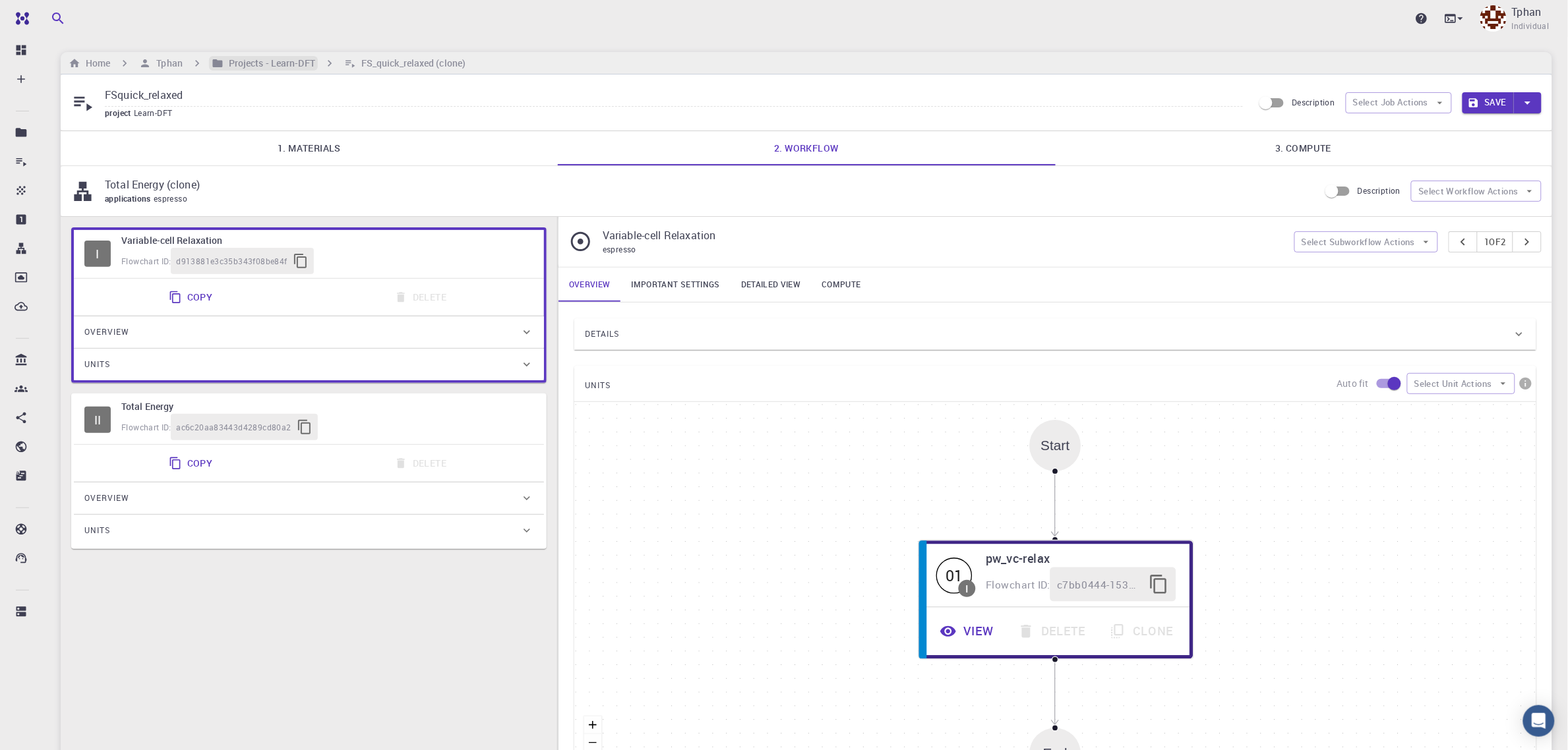
click at [272, 62] on h6 "Projects - Learn-DFT" at bounding box center [269, 62] width 92 height 14
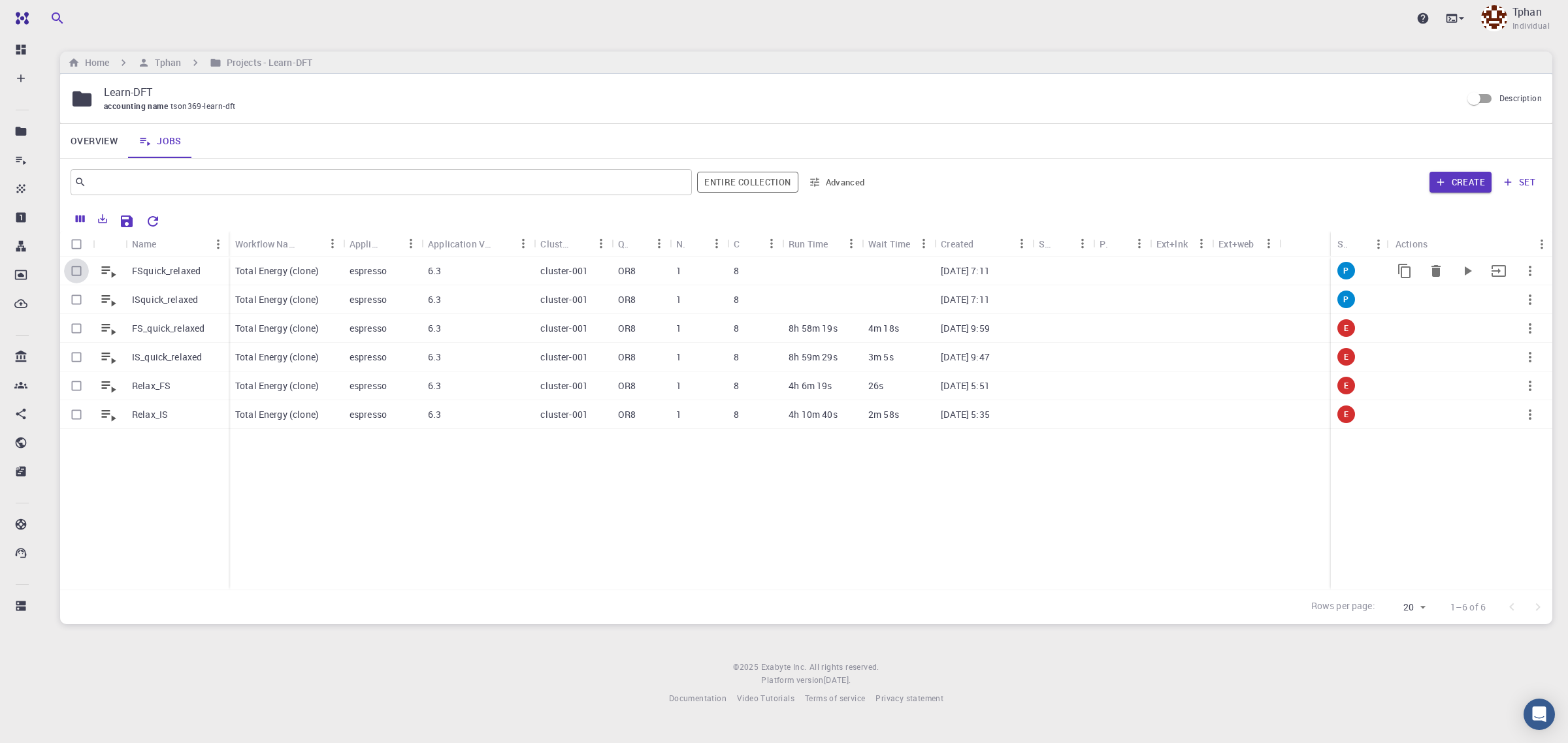
click at [77, 273] on input "Select row" at bounding box center [76, 271] width 25 height 25
checkbox input "true"
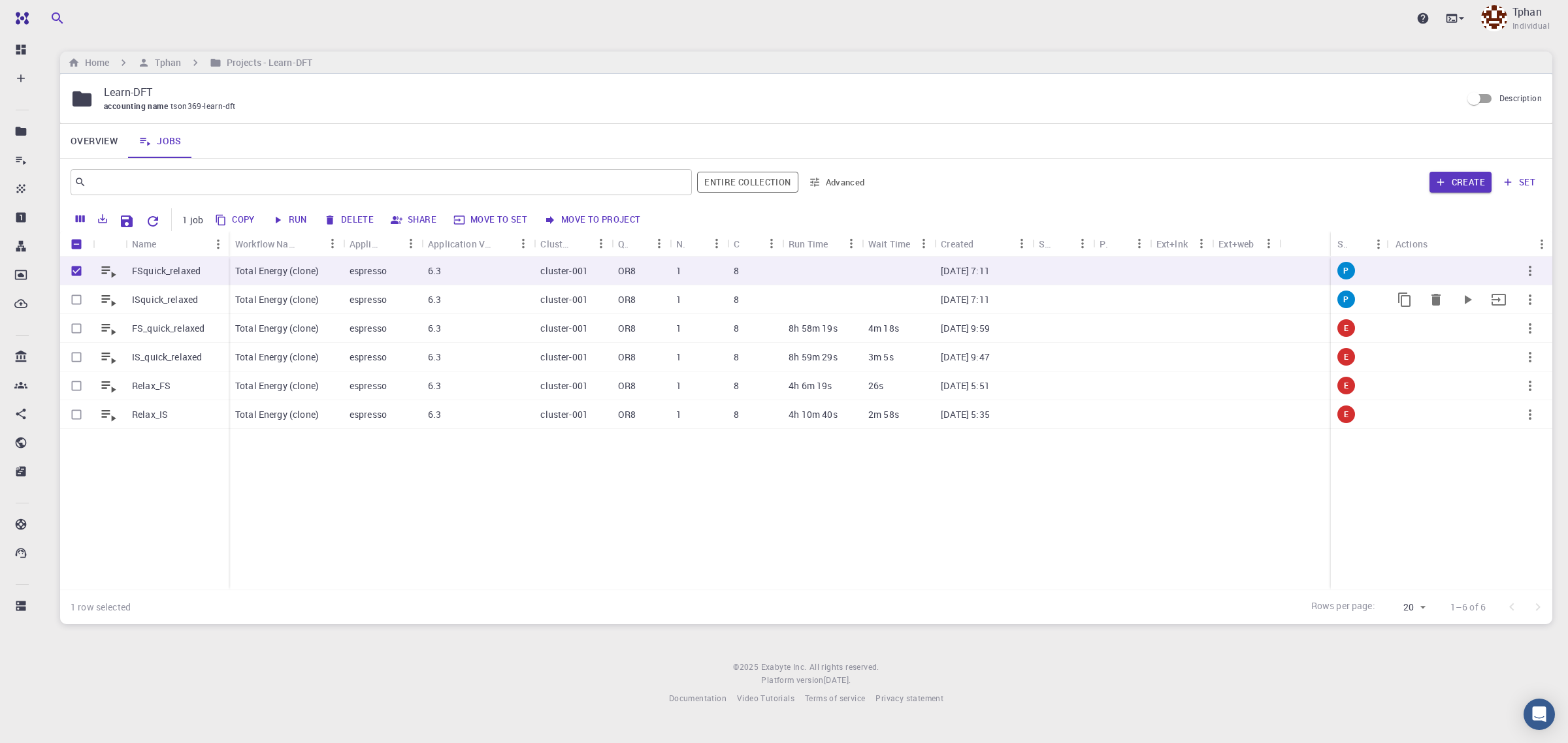
click at [75, 304] on input "Select row" at bounding box center [76, 299] width 25 height 25
checkbox input "true"
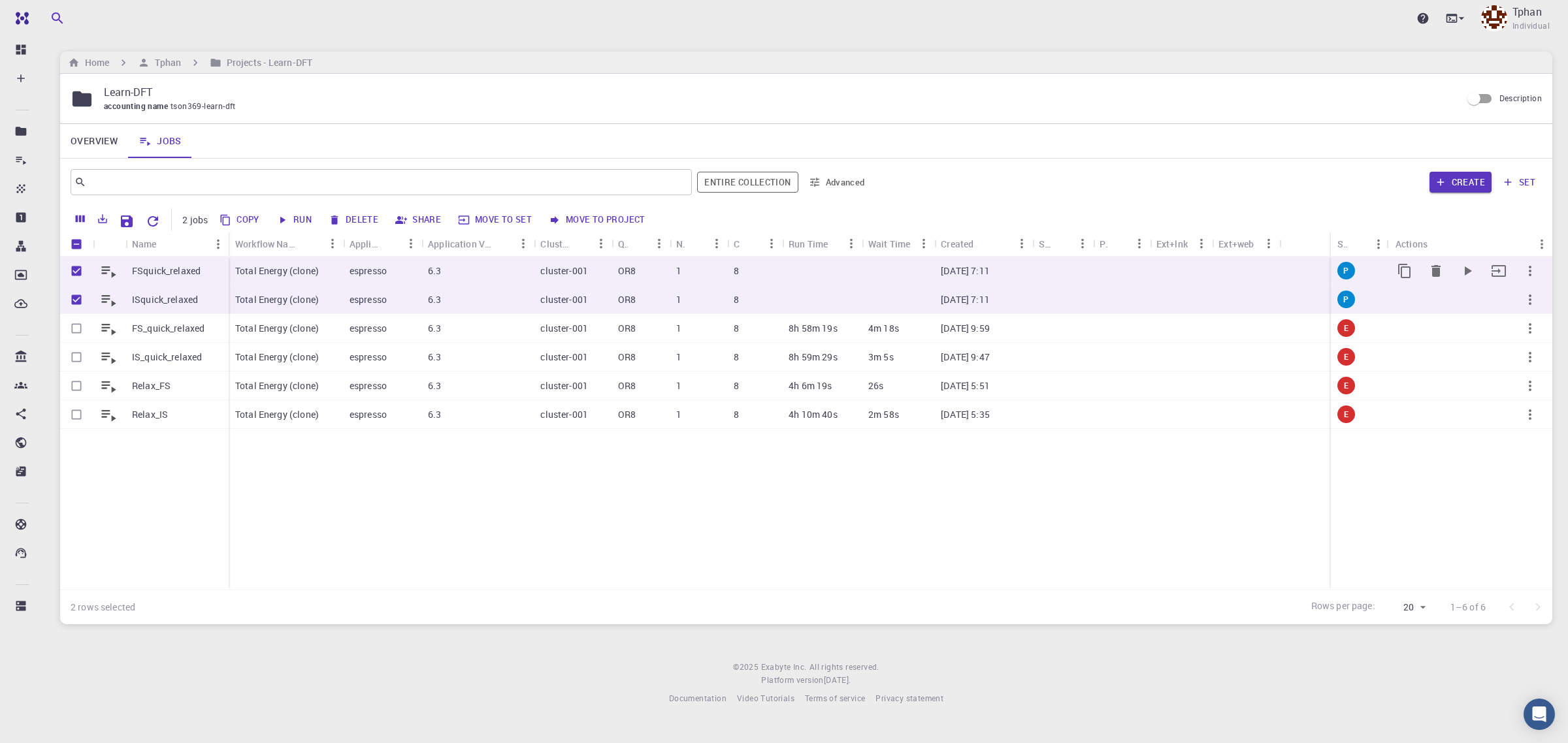
click at [171, 268] on p "FSquick_relaxed" at bounding box center [166, 271] width 69 height 13
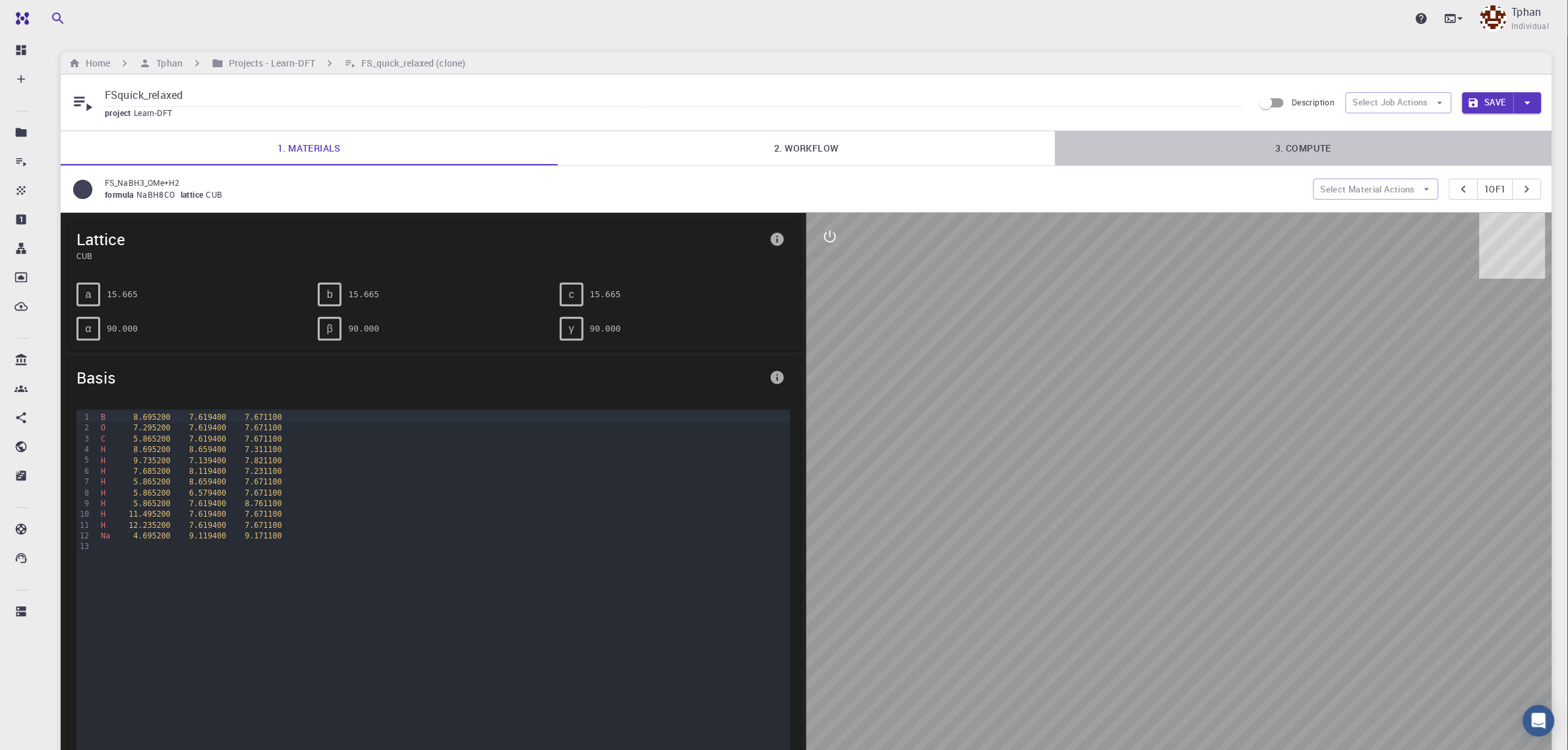
click at [1319, 154] on link "3. Compute" at bounding box center [1304, 148] width 497 height 34
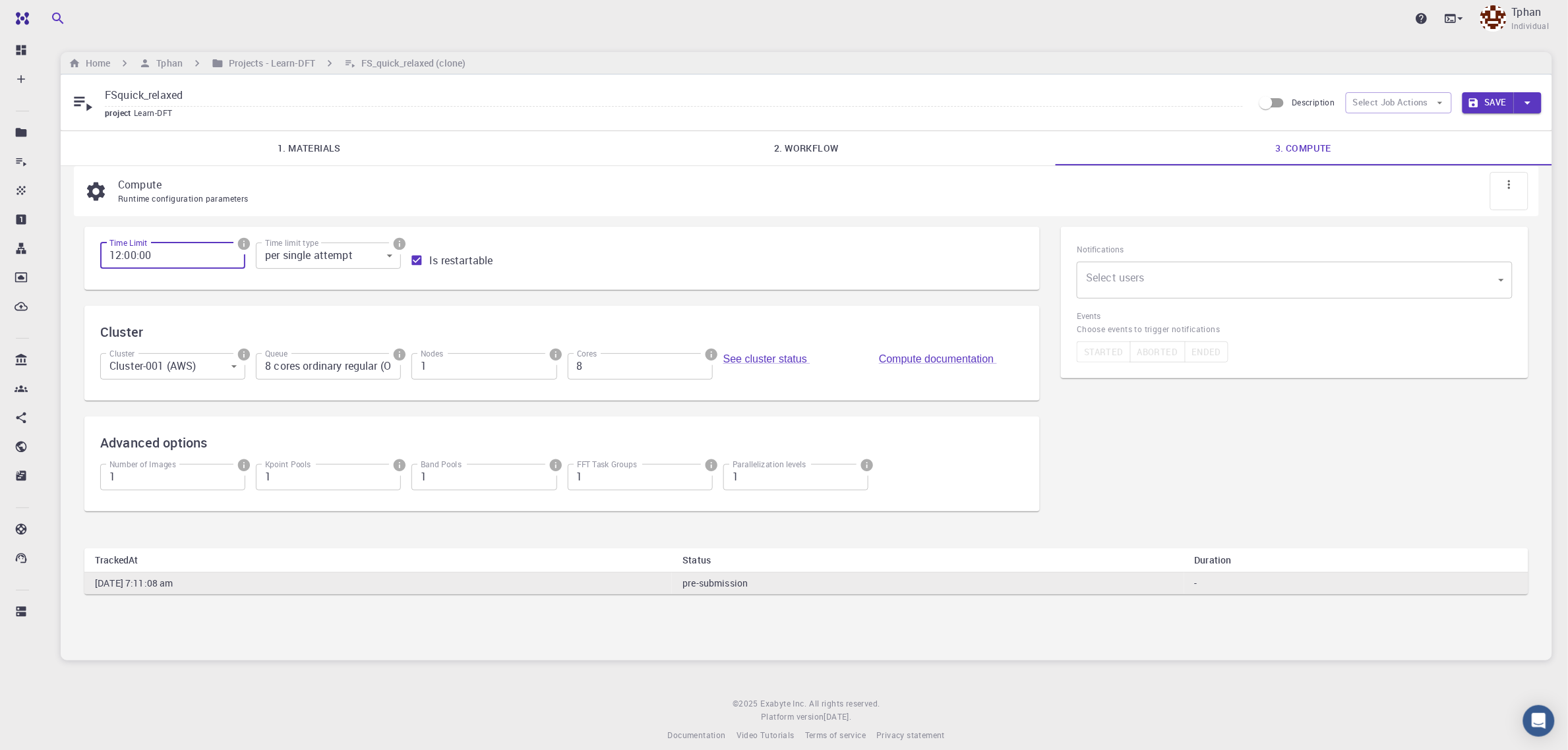
drag, startPoint x: 114, startPoint y: 254, endPoint x: 141, endPoint y: 261, distance: 27.9
click at [115, 254] on input "12:00:00" at bounding box center [173, 255] width 145 height 26
type input "4:00:00"
click at [1507, 101] on button "Save" at bounding box center [1489, 103] width 52 height 21
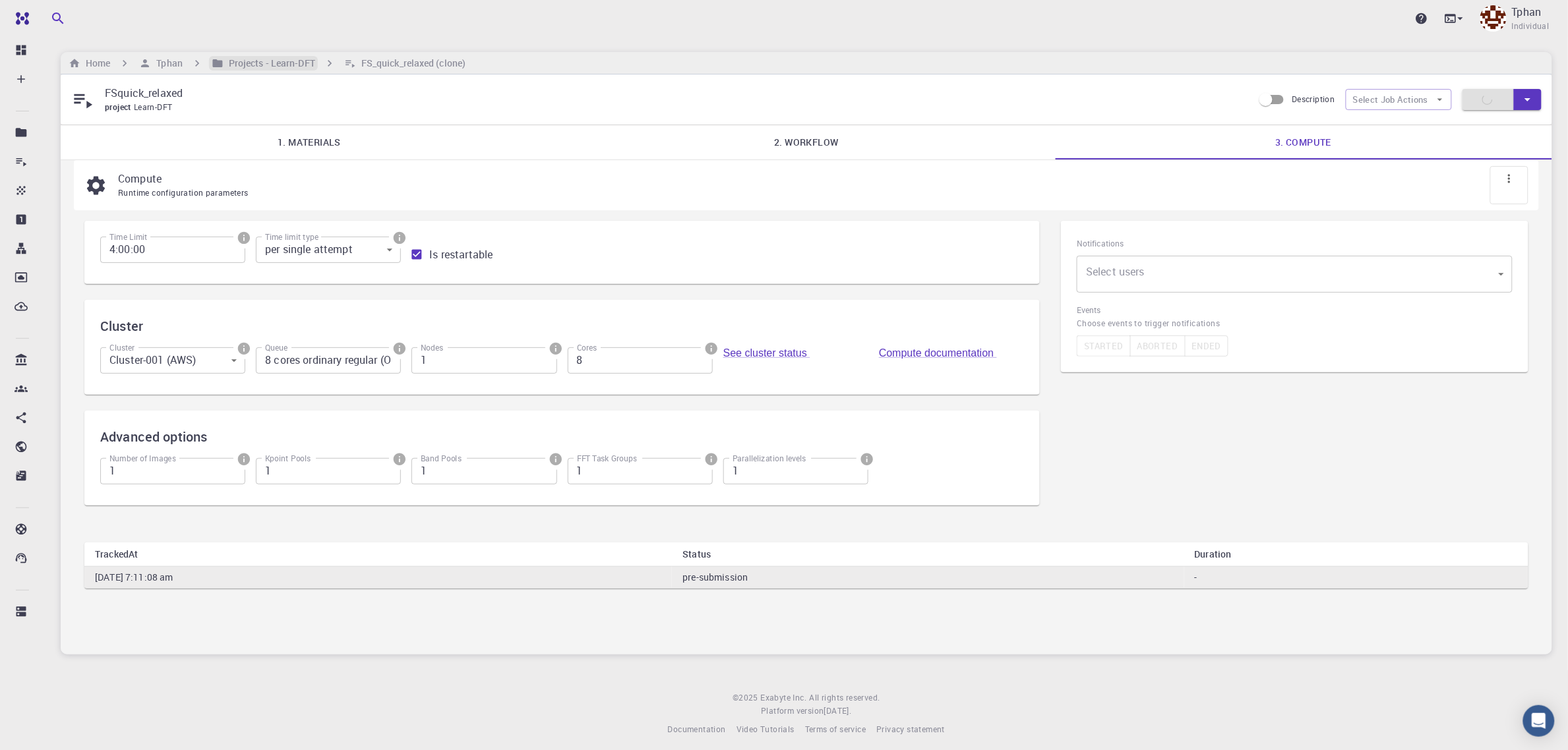
click at [277, 68] on h6 "Projects - Learn-DFT" at bounding box center [269, 62] width 92 height 14
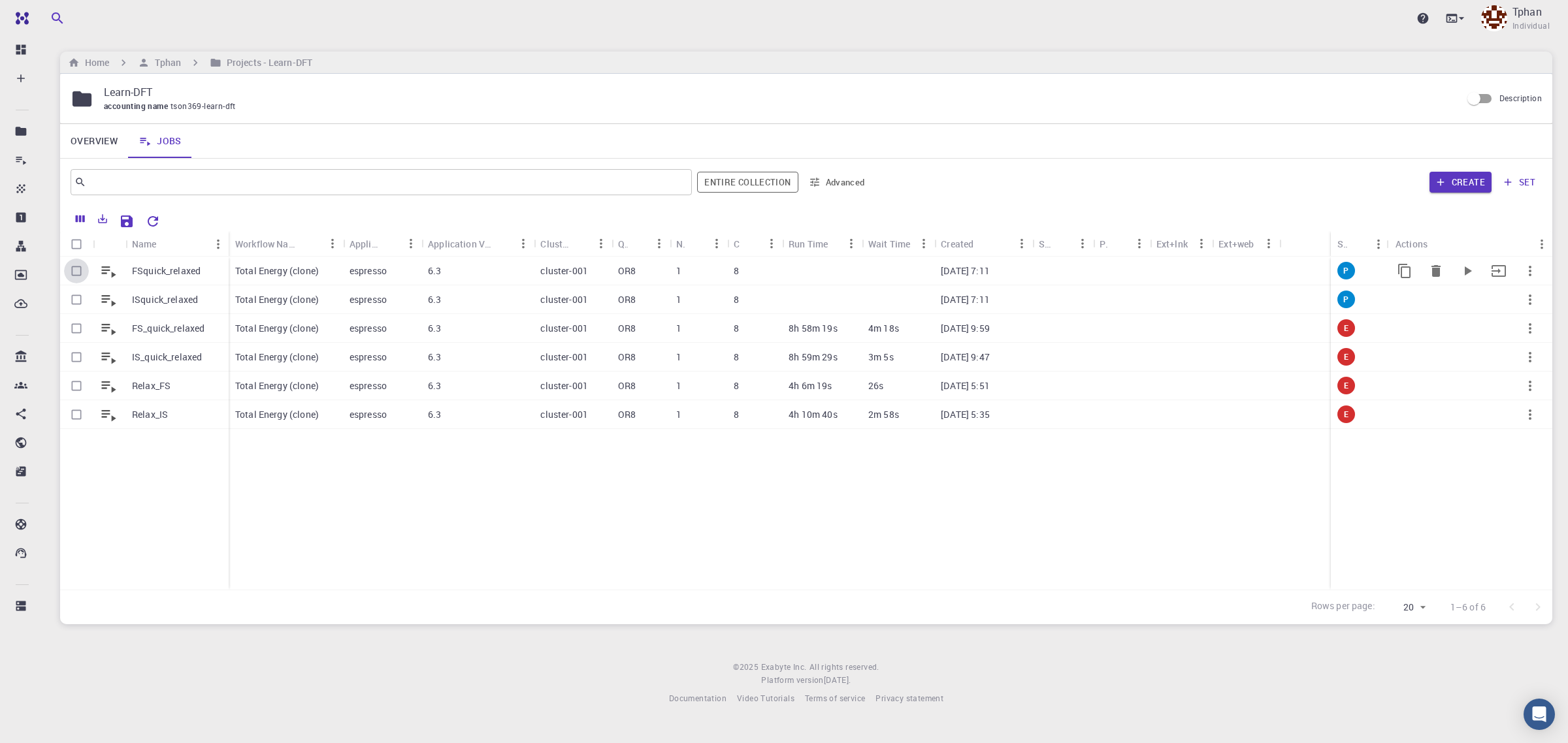
click at [75, 269] on input "Select row" at bounding box center [76, 271] width 25 height 25
checkbox input "true"
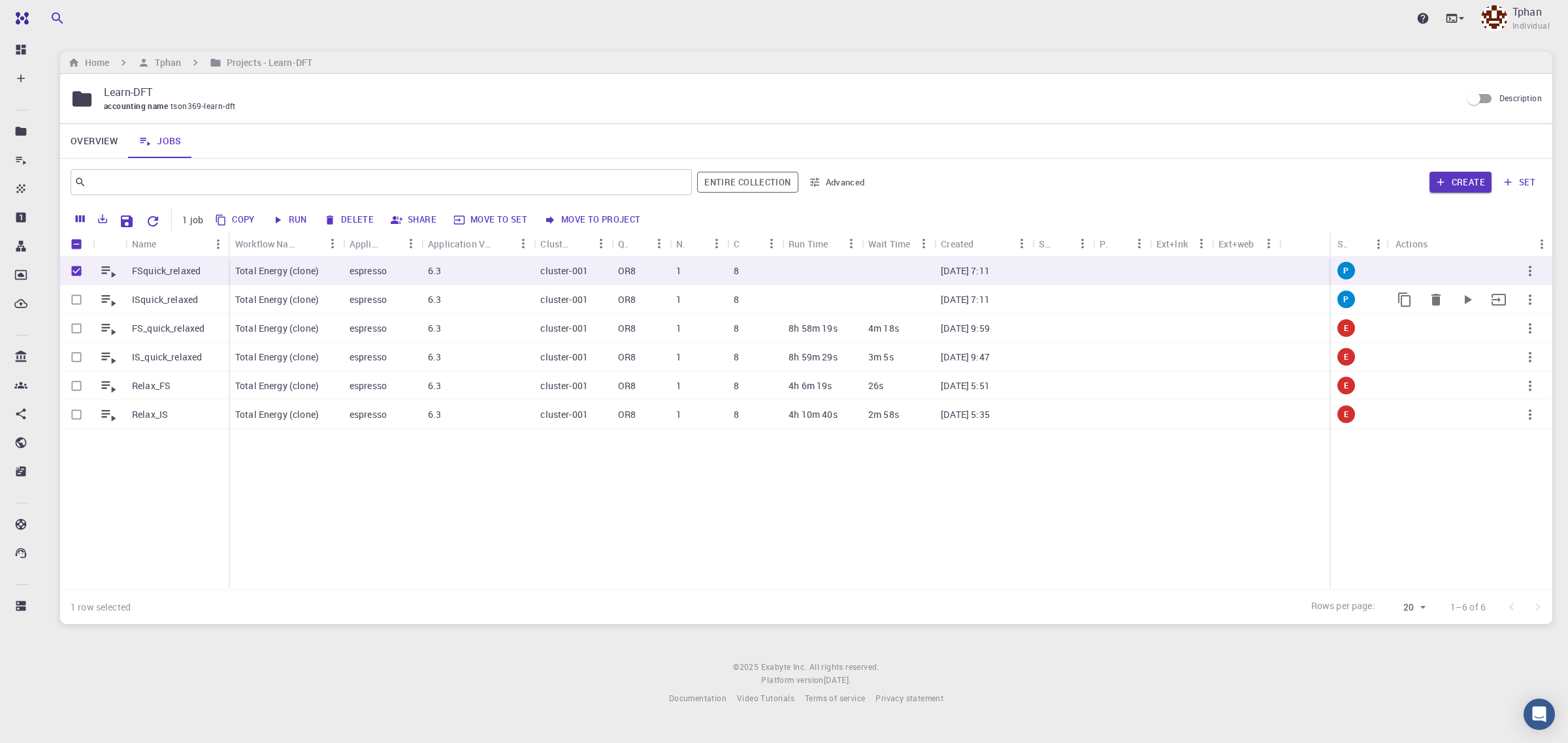
click at [80, 296] on input "Select row" at bounding box center [76, 299] width 25 height 25
checkbox input "true"
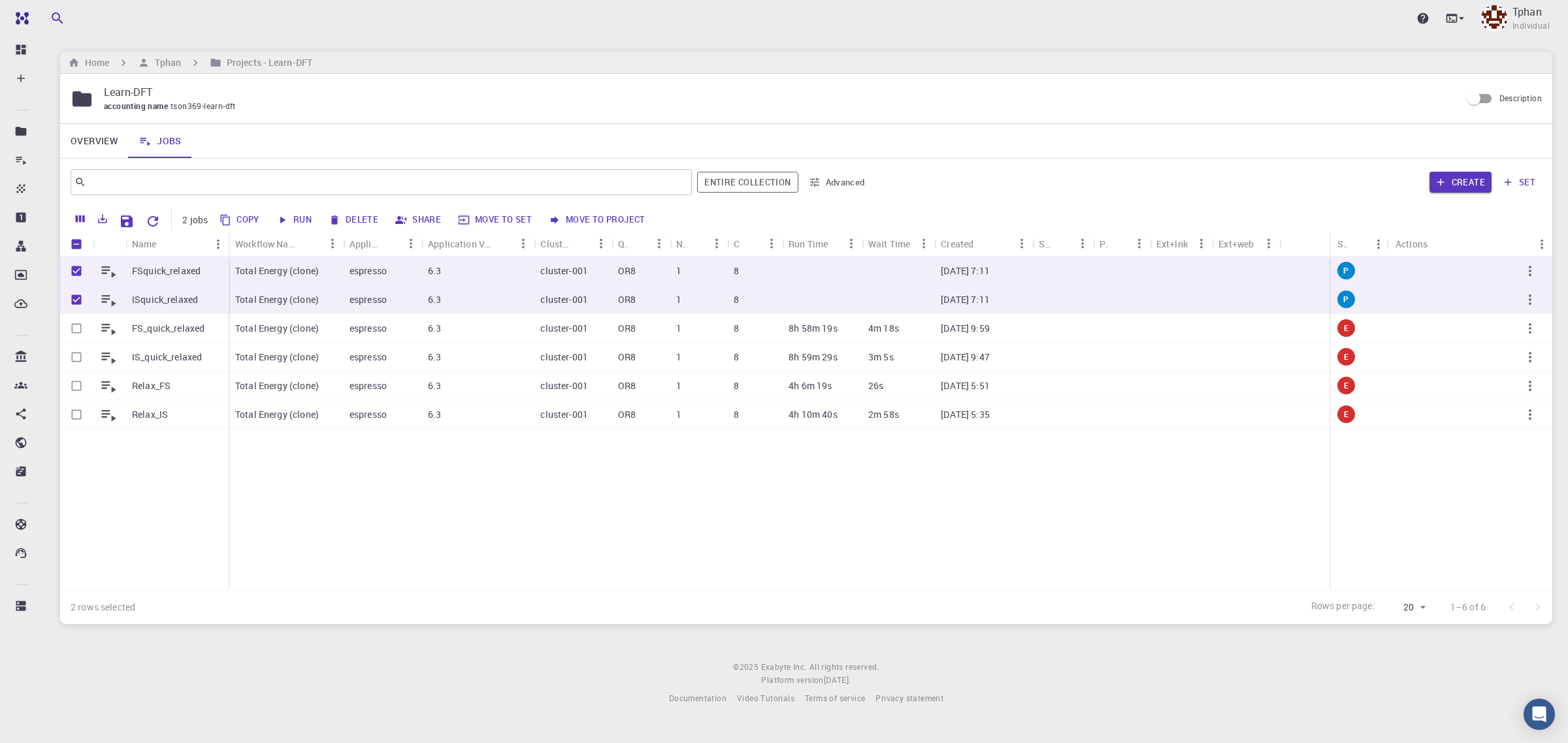
click at [296, 220] on button "Run" at bounding box center [295, 220] width 44 height 21
checkbox input "false"
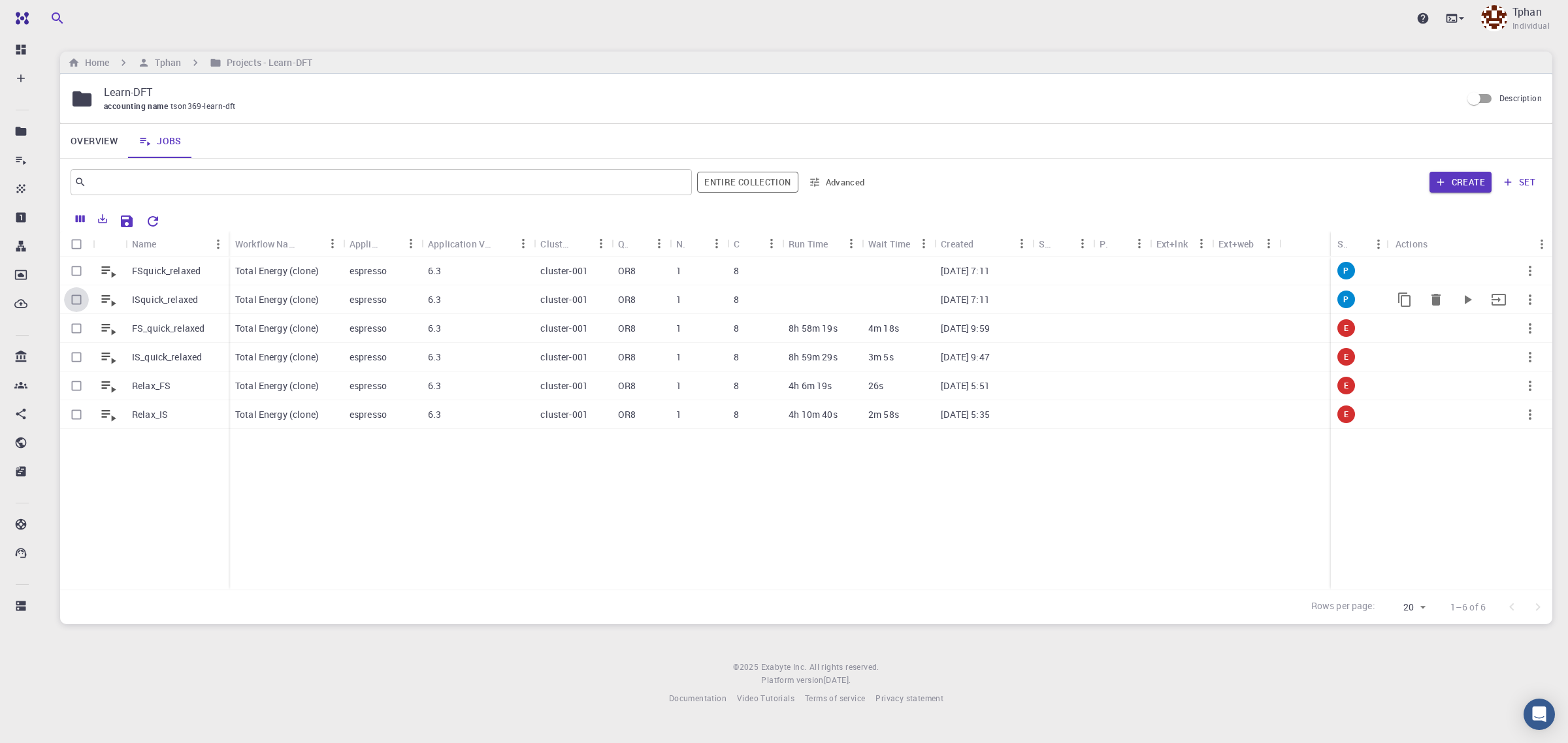
click at [77, 298] on input "Select row" at bounding box center [76, 299] width 25 height 25
checkbox input "true"
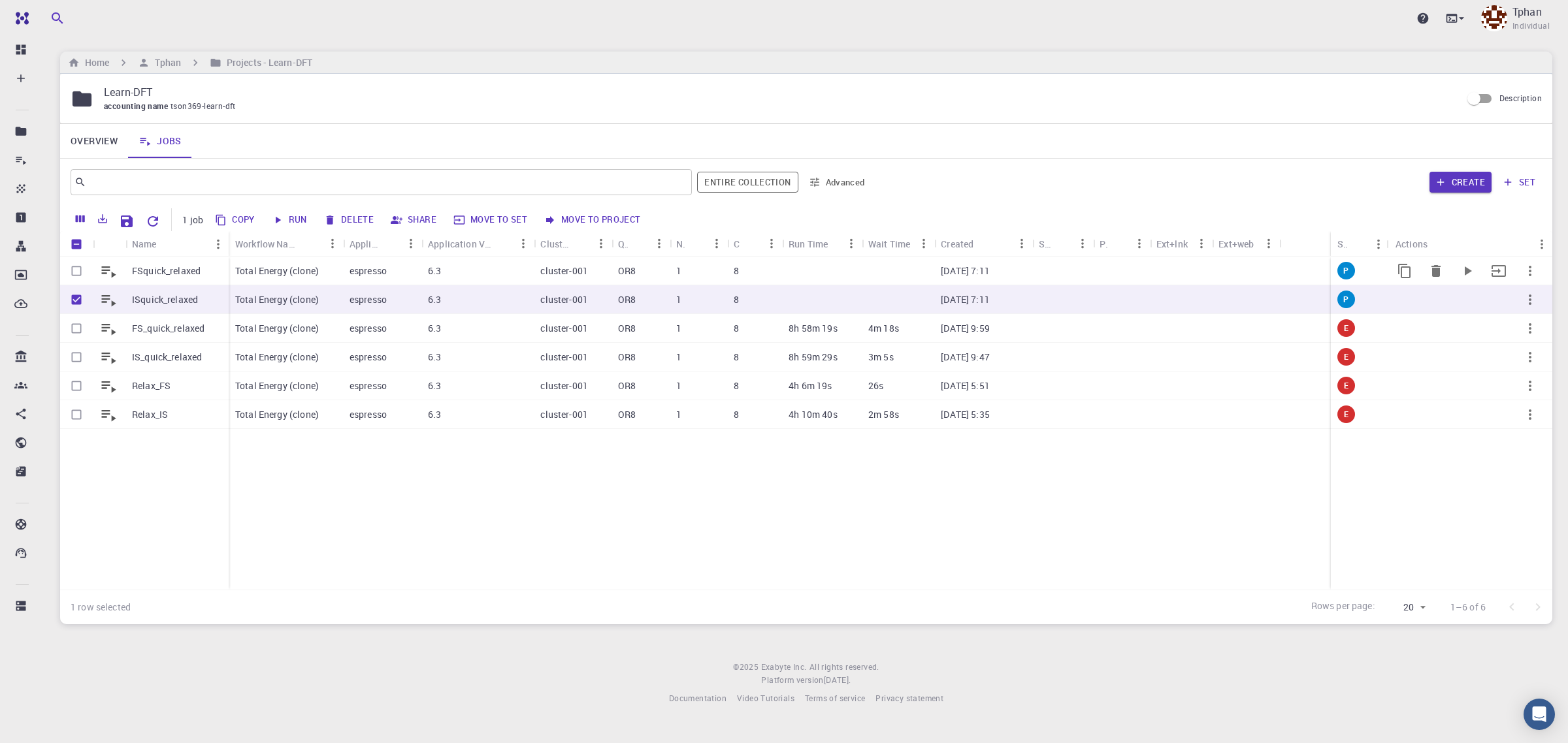
click at [77, 272] on input "Select row" at bounding box center [76, 271] width 25 height 25
checkbox input "true"
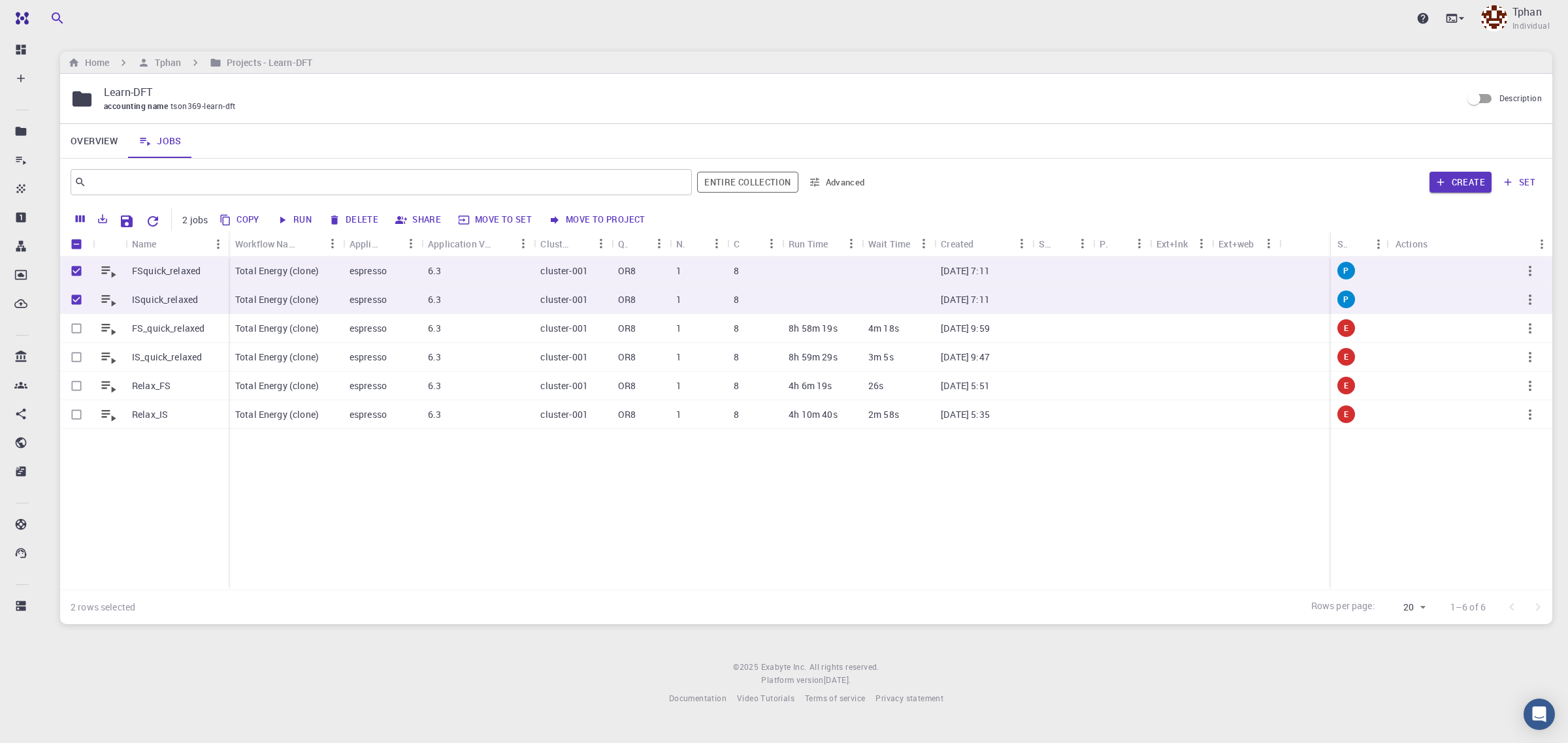
click at [301, 217] on button "Run" at bounding box center [295, 220] width 44 height 21
checkbox input "false"
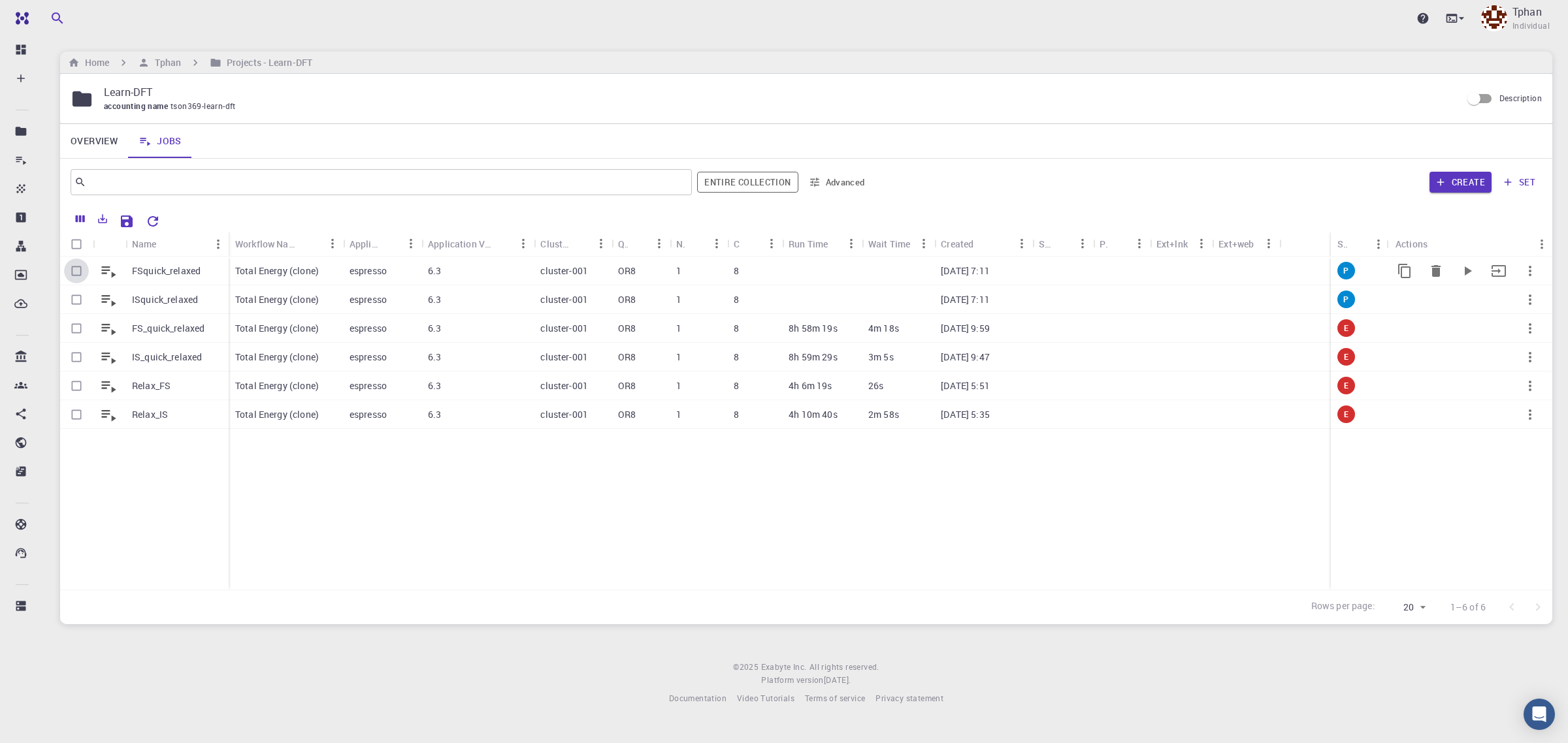
click at [77, 277] on input "Select row" at bounding box center [76, 271] width 25 height 25
checkbox input "true"
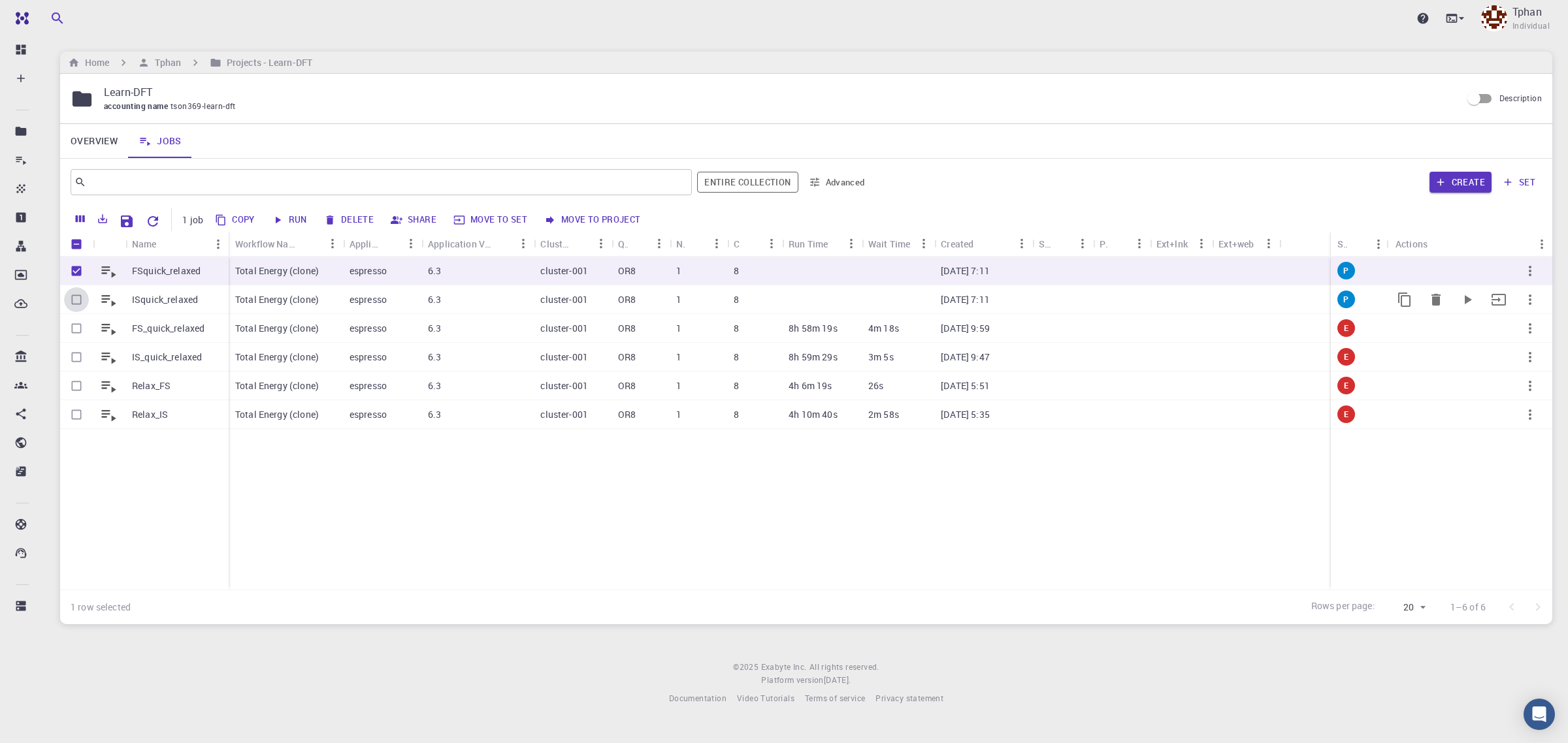
click at [78, 300] on input "Select row" at bounding box center [76, 299] width 25 height 25
checkbox input "true"
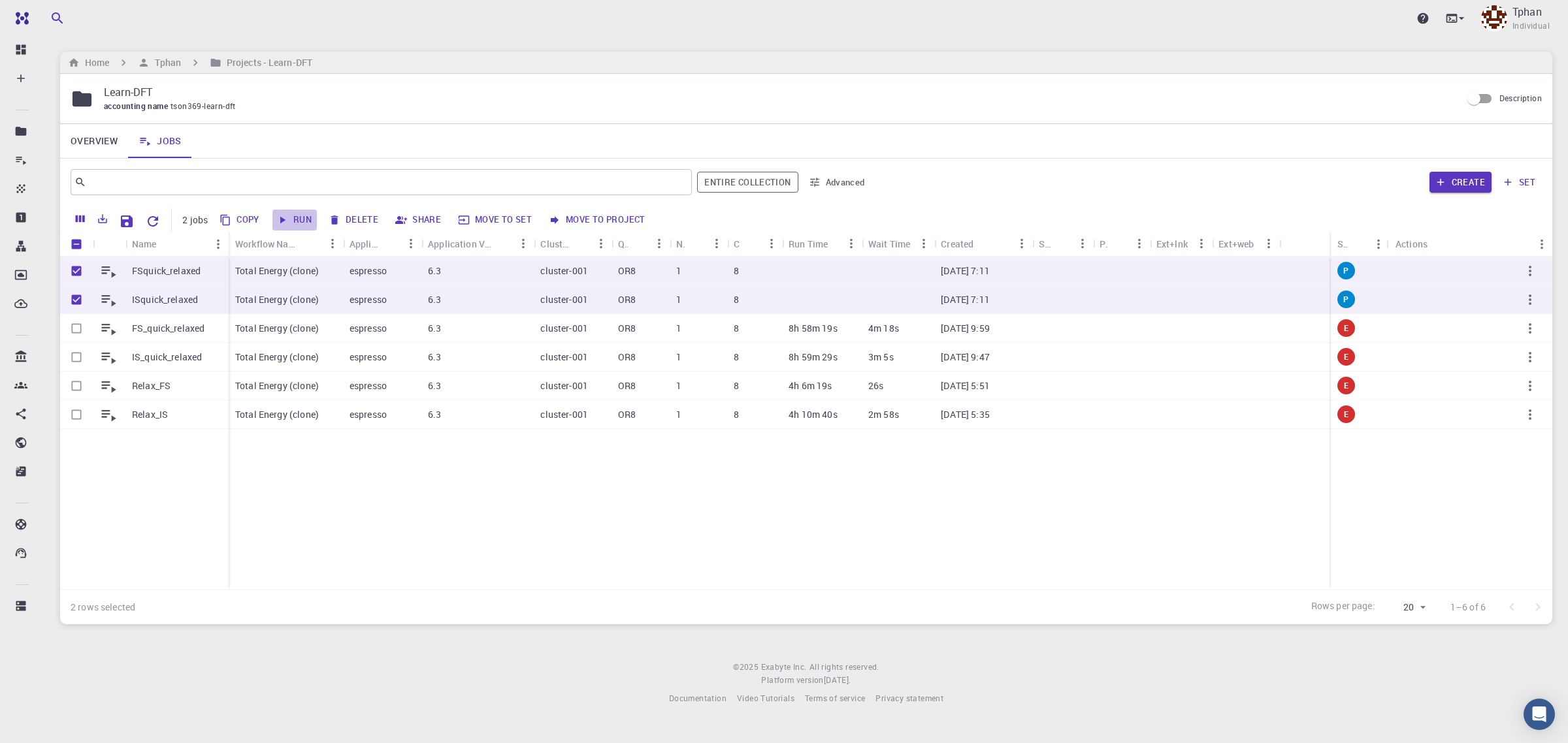
click at [298, 222] on button "Run" at bounding box center [295, 220] width 44 height 21
checkbox input "false"
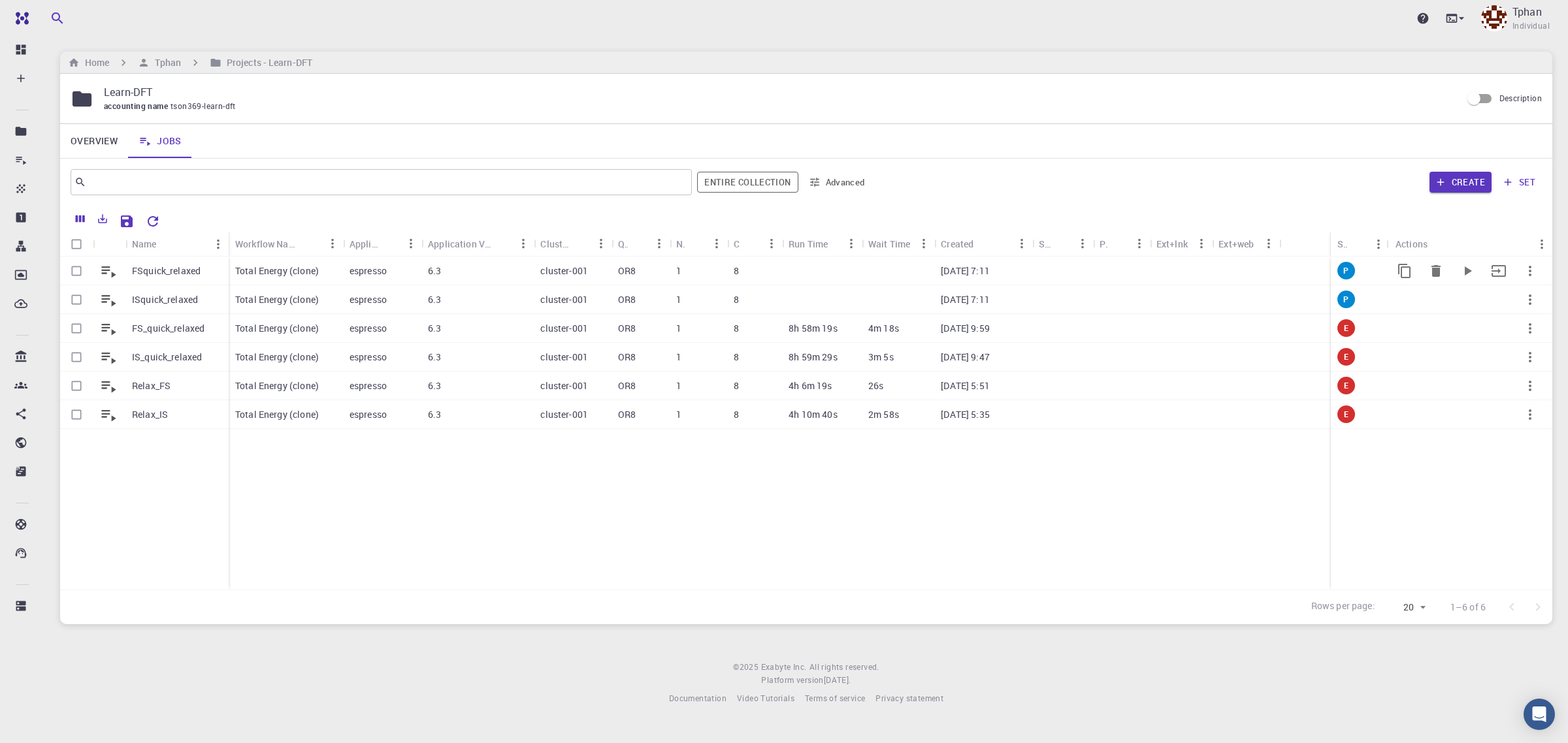
click at [77, 272] on input "Select row" at bounding box center [76, 271] width 25 height 25
checkbox input "true"
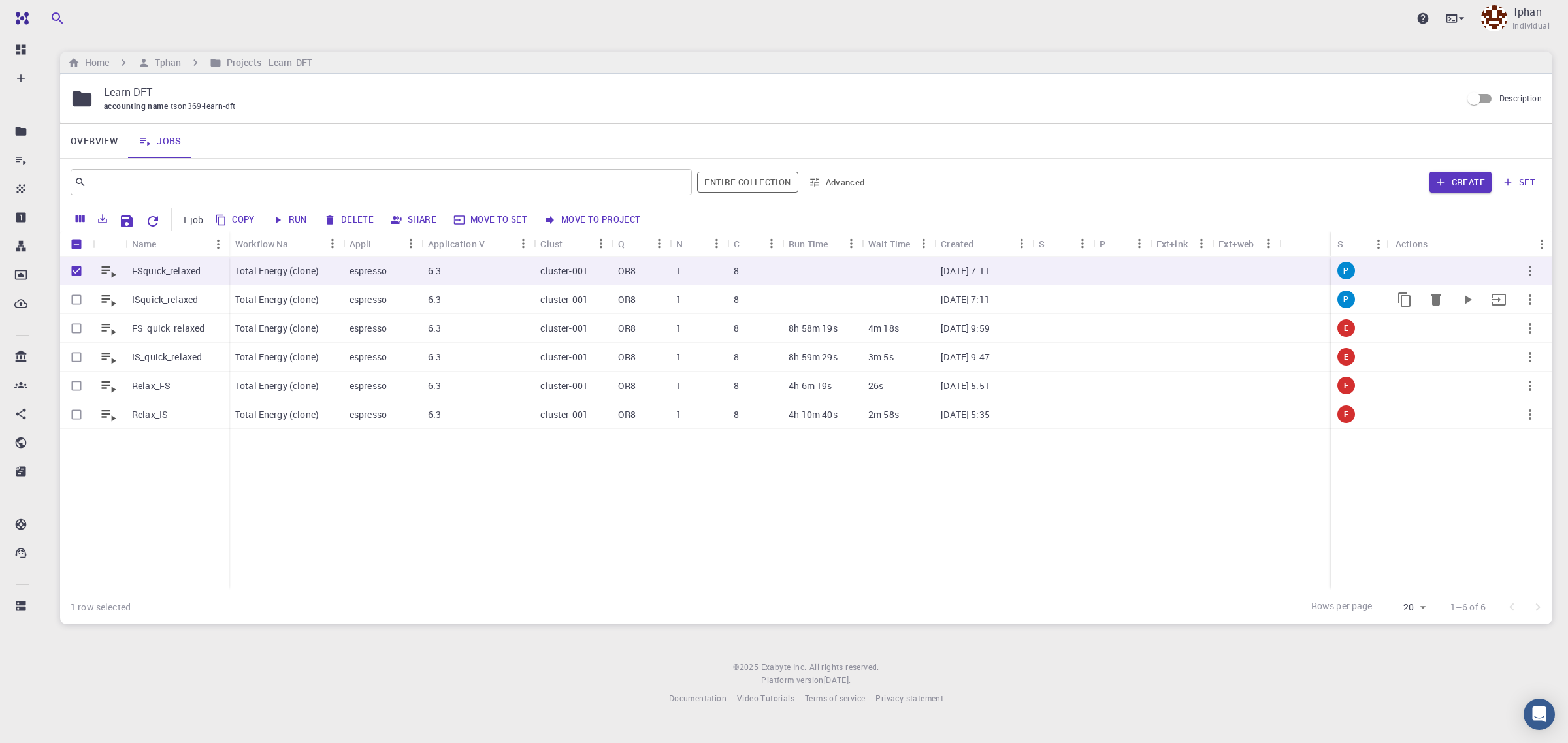
click at [74, 300] on input "Select row" at bounding box center [76, 299] width 25 height 25
checkbox input "true"
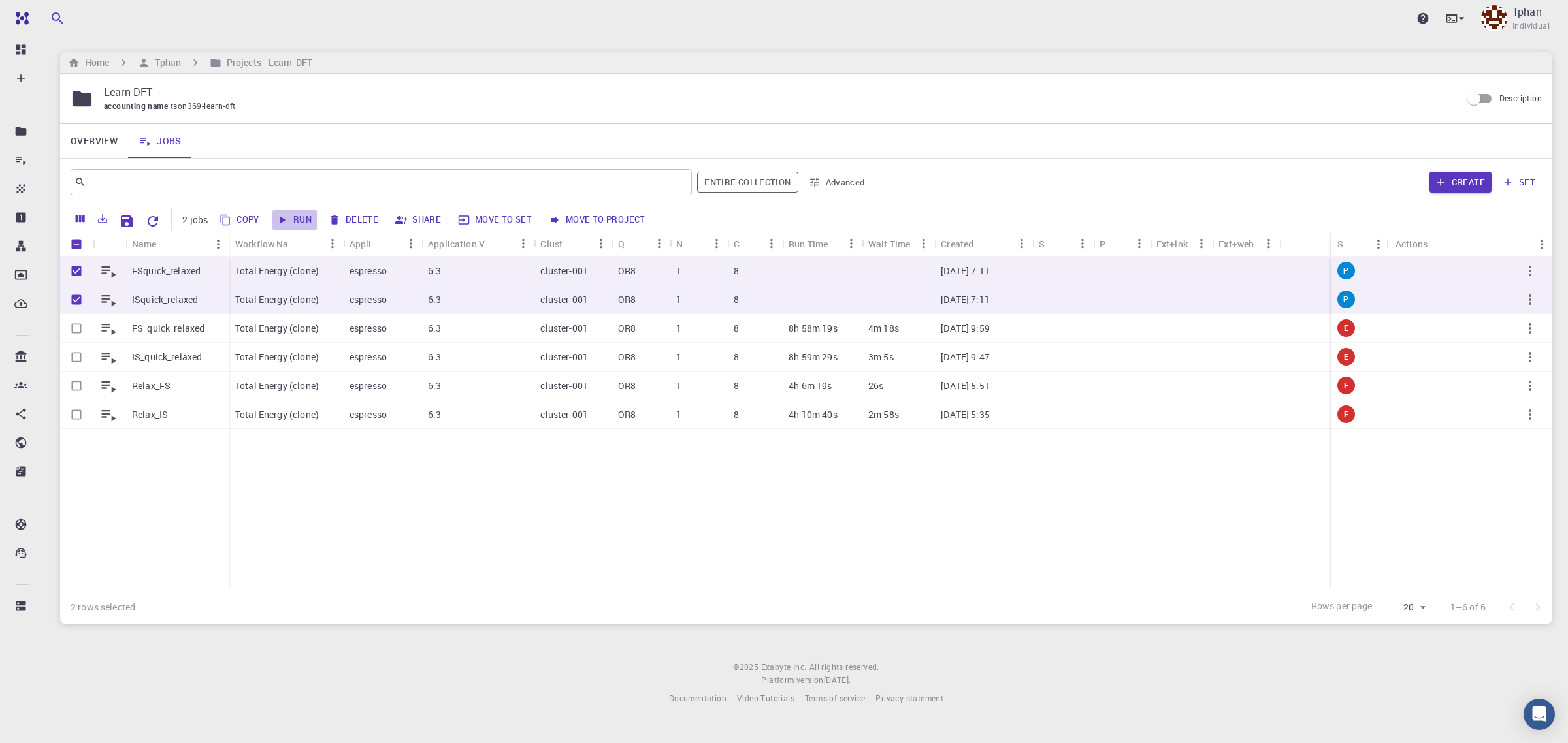
click at [301, 219] on button "Run" at bounding box center [295, 220] width 44 height 21
checkbox input "false"
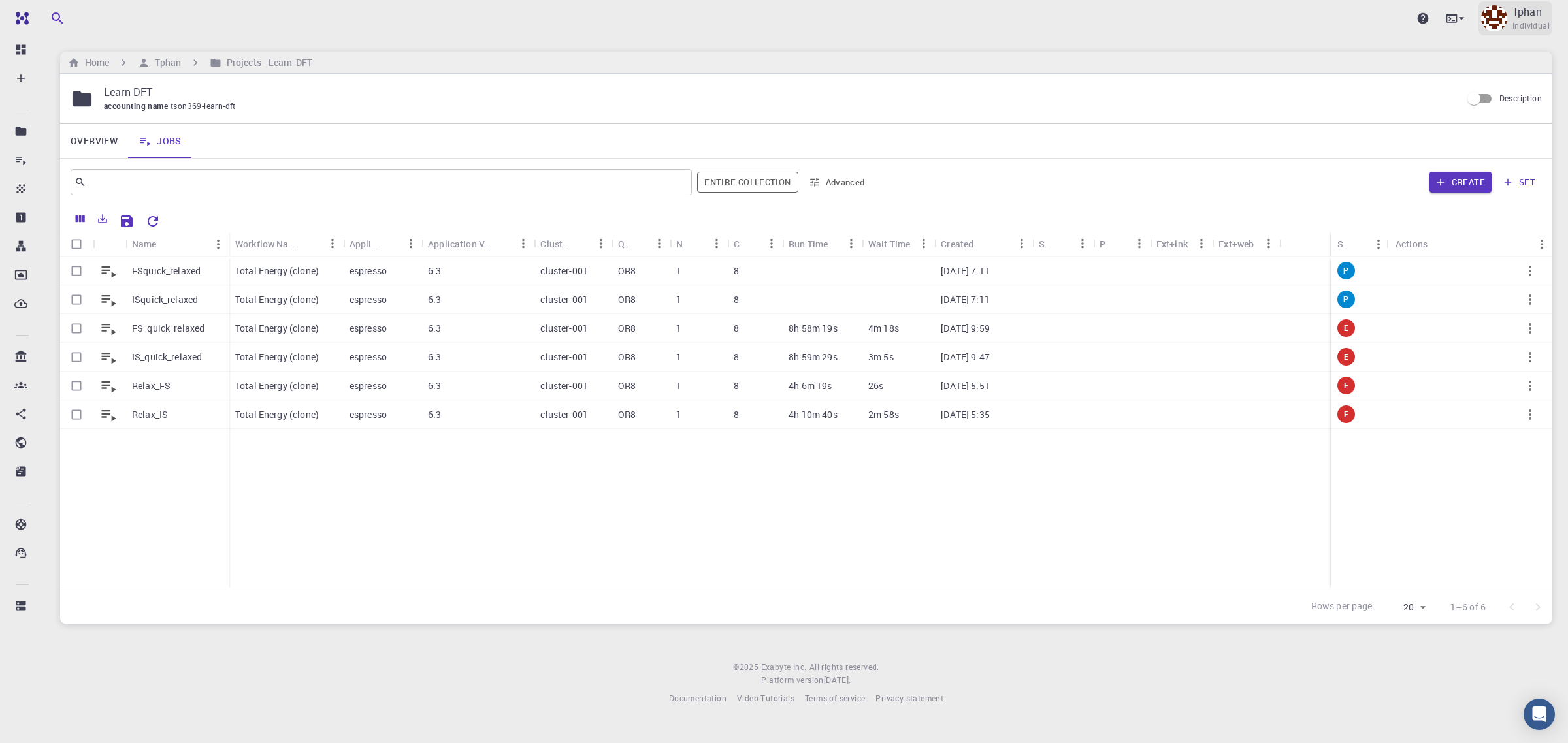
click at [1529, 17] on p "Tphan" at bounding box center [1528, 11] width 30 height 15
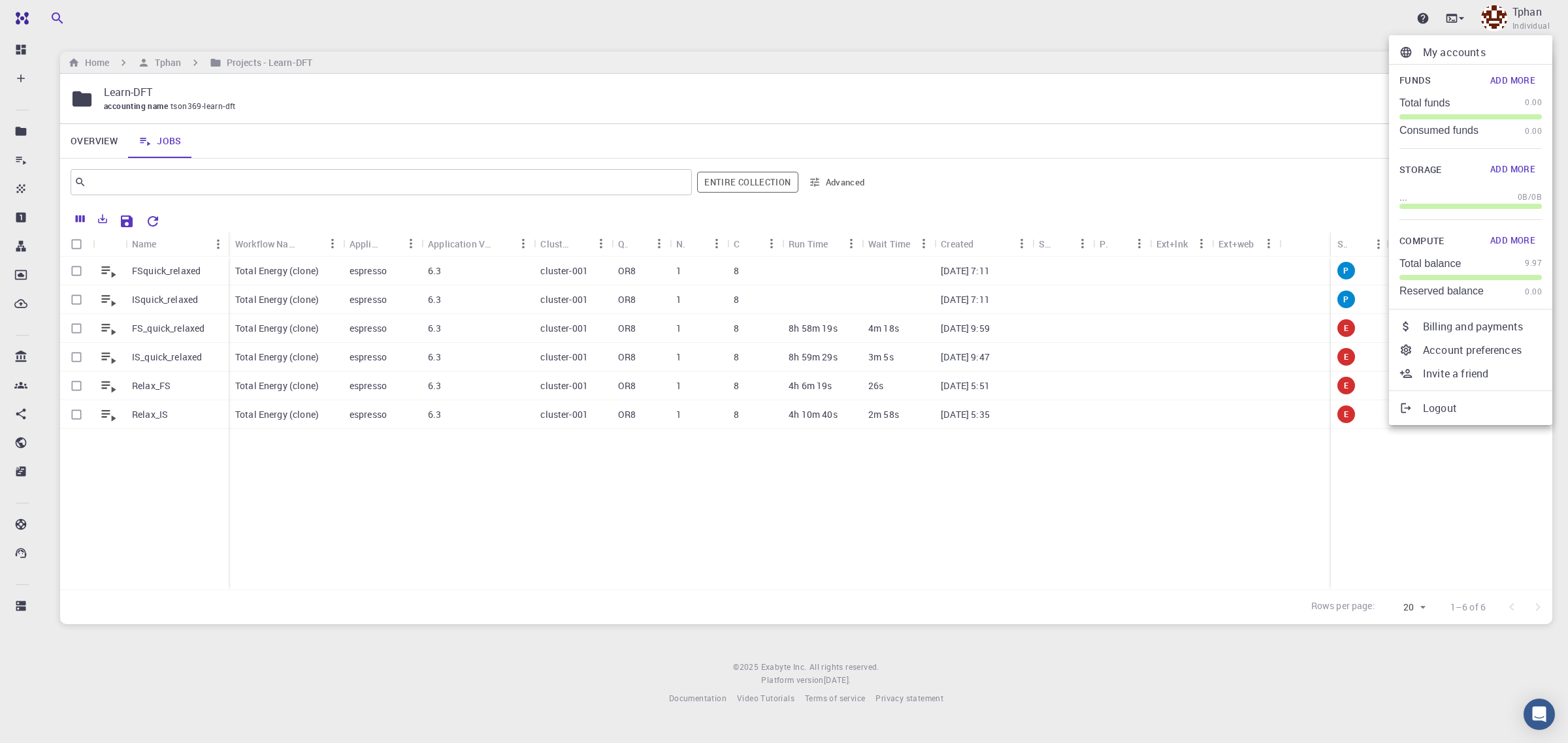
click at [139, 296] on div at bounding box center [784, 372] width 1568 height 743
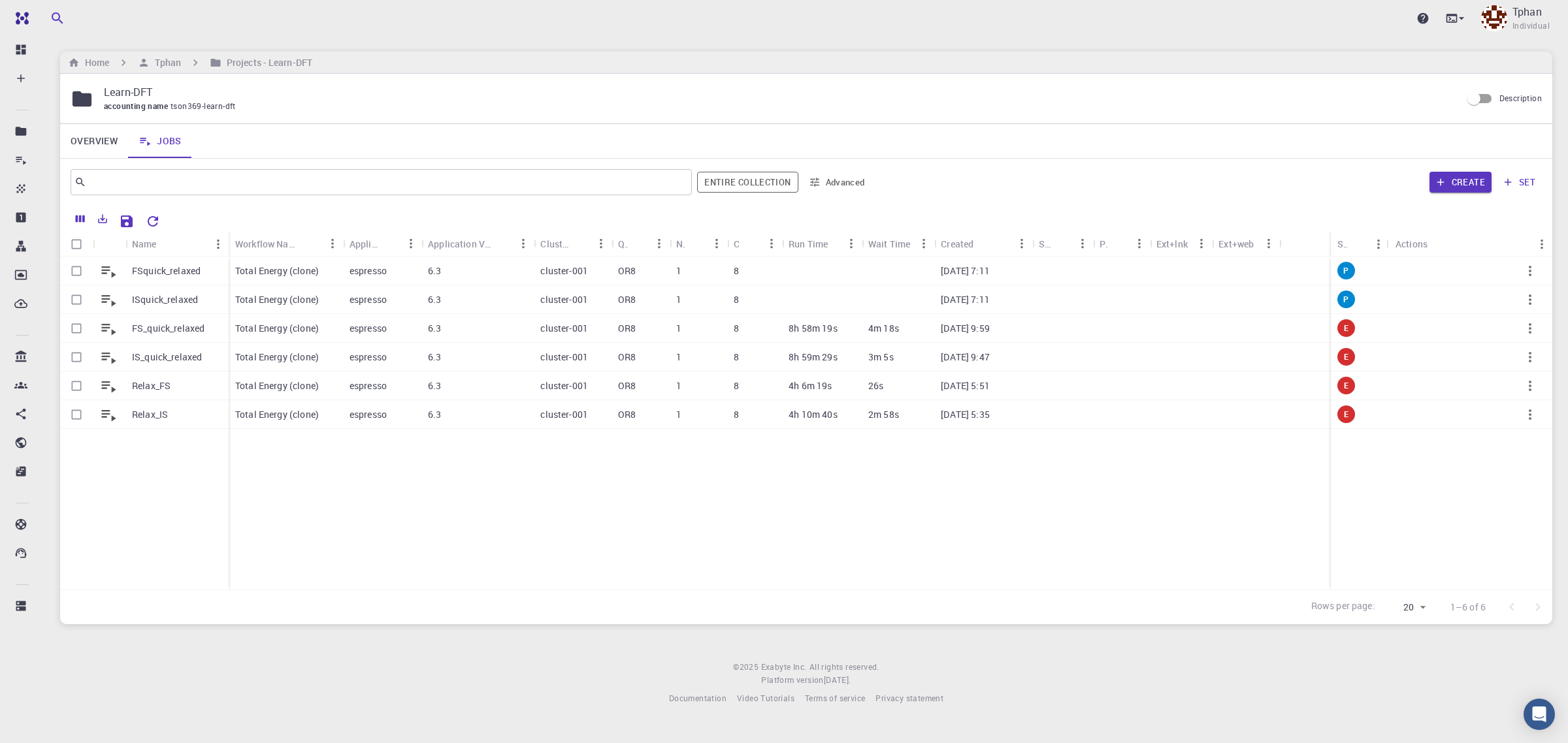
click at [144, 299] on p "ISquick_relaxed" at bounding box center [165, 299] width 66 height 13
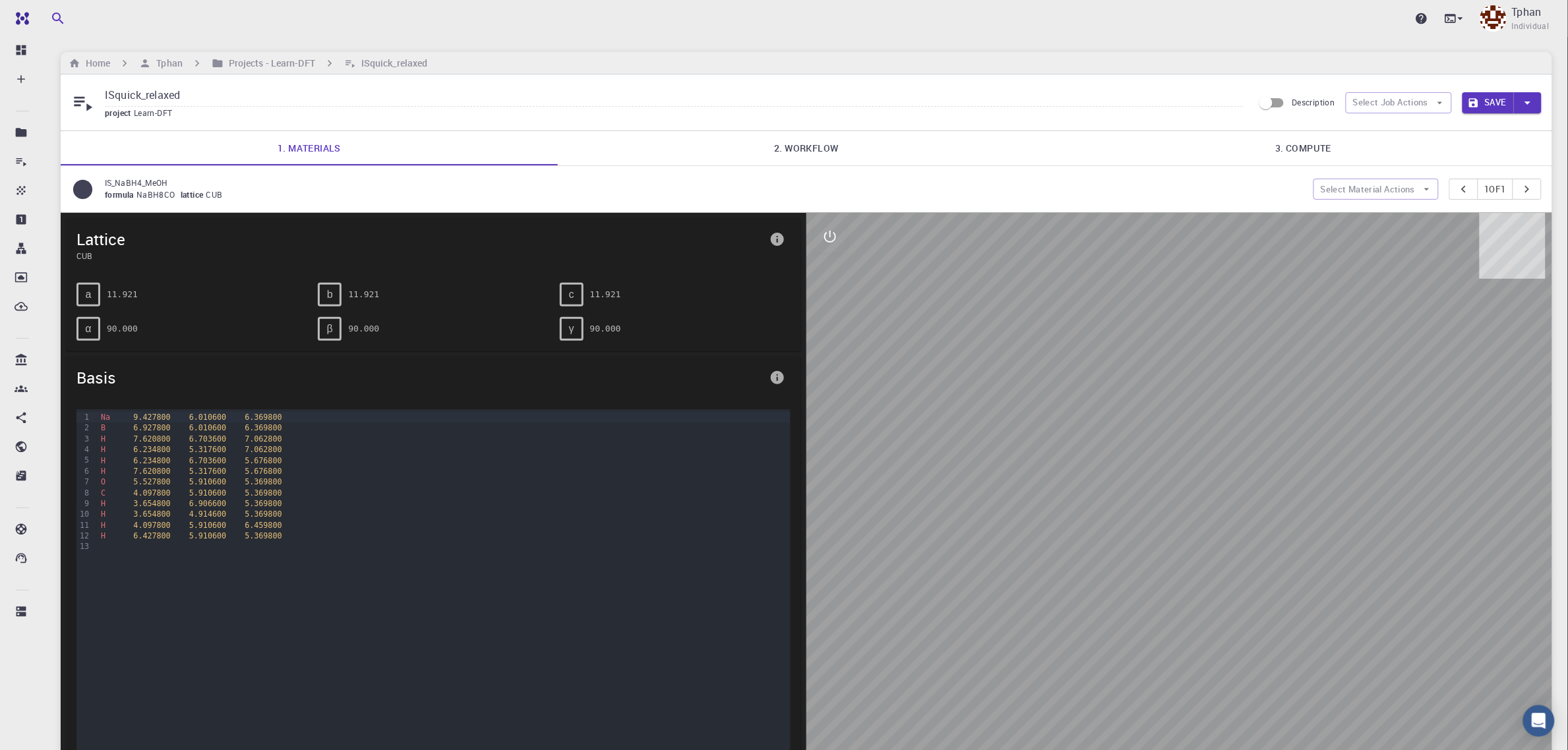
click at [800, 146] on link "2. Workflow" at bounding box center [806, 148] width 497 height 34
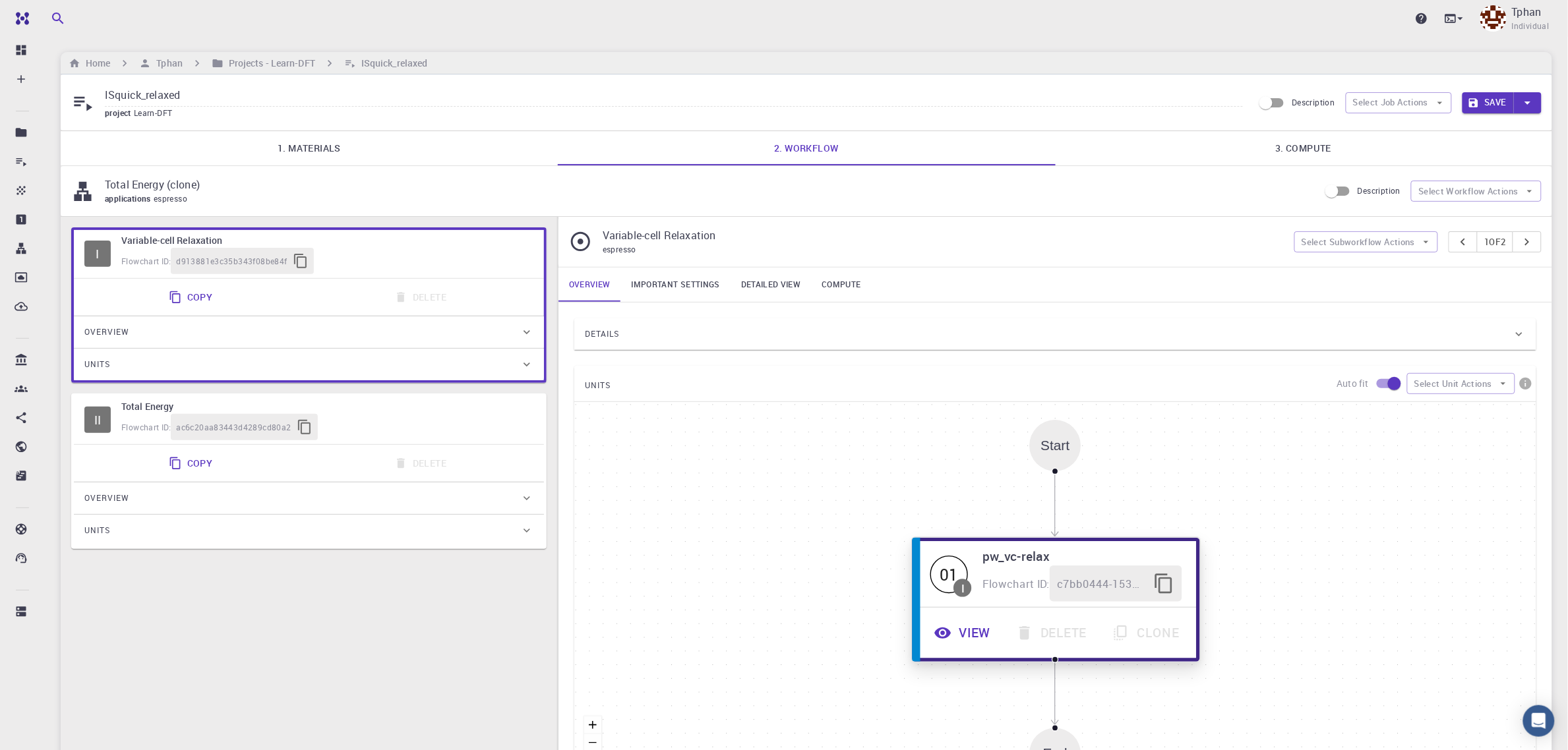
click at [978, 637] on button "View" at bounding box center [964, 633] width 82 height 36
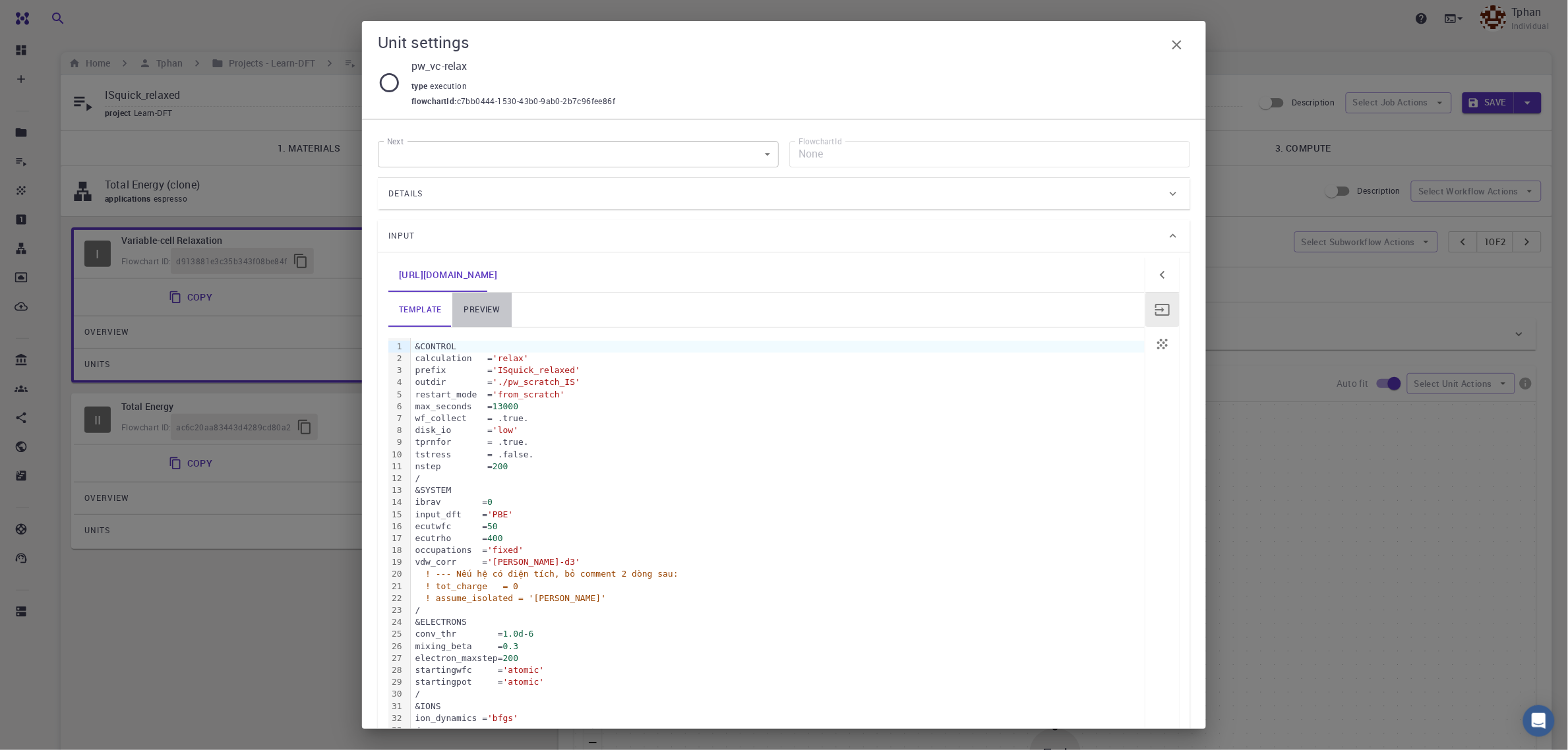
click at [471, 304] on link "preview" at bounding box center [482, 310] width 59 height 34
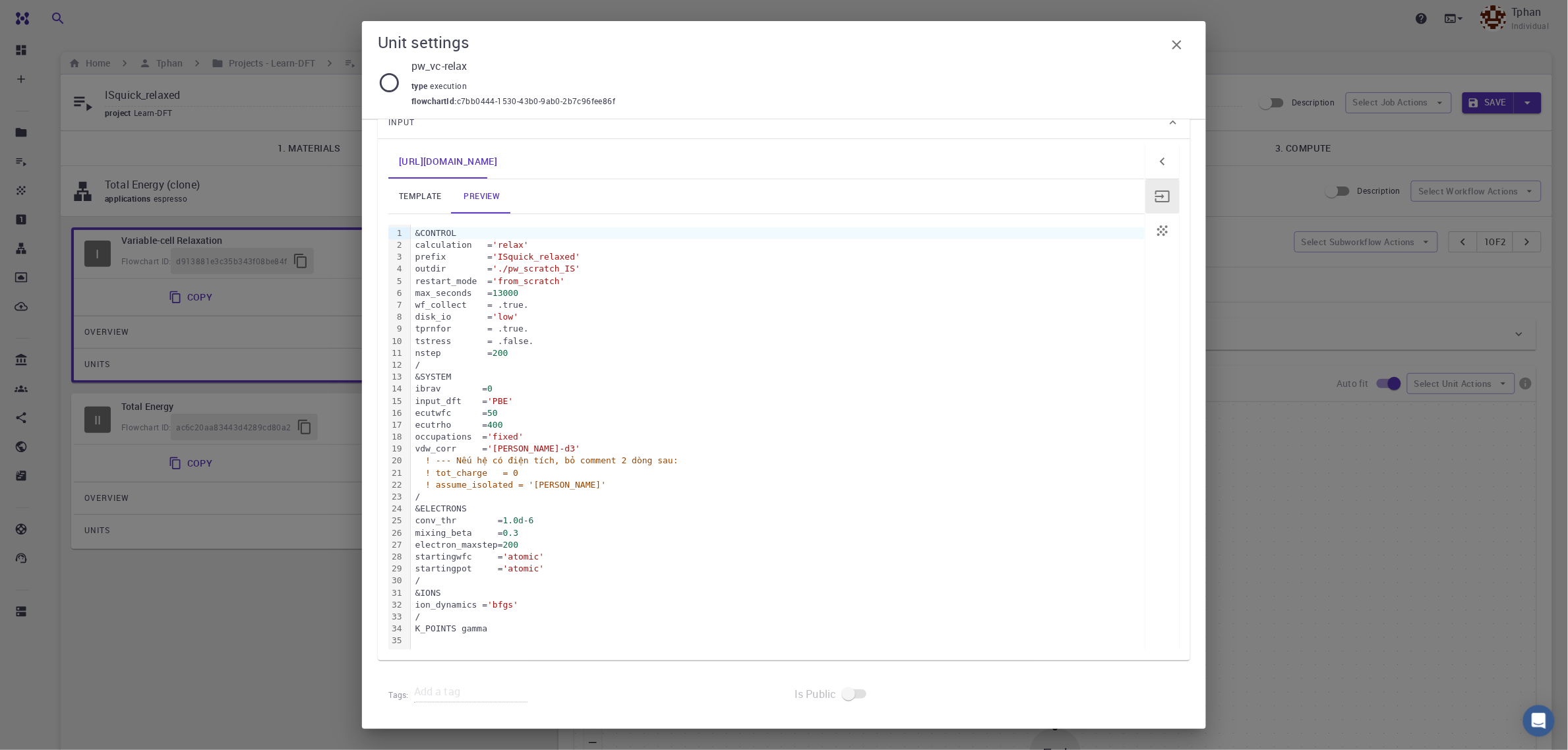
click at [1181, 44] on icon "button" at bounding box center [1177, 44] width 16 height 16
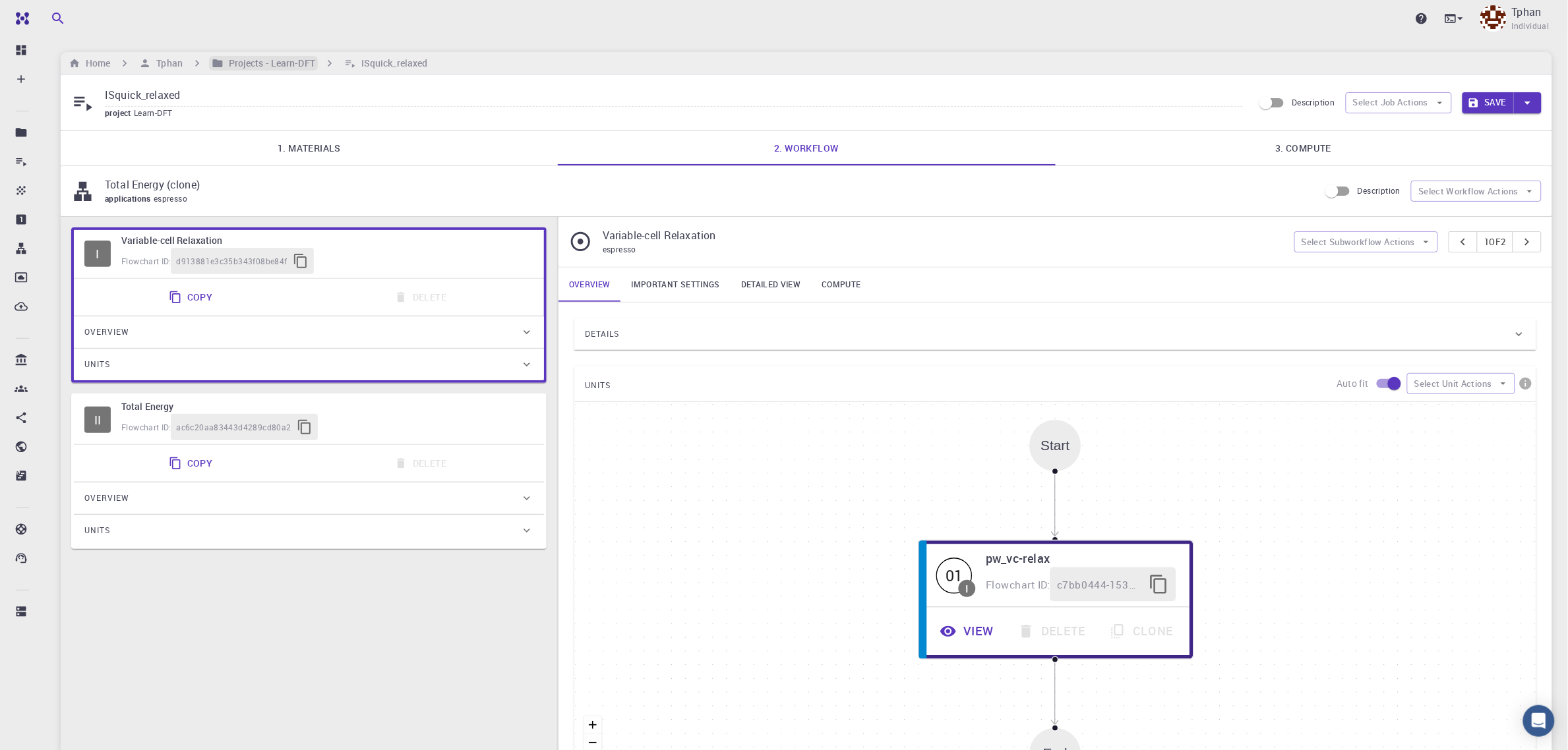
click at [269, 61] on h6 "Projects - Learn-DFT" at bounding box center [269, 62] width 92 height 14
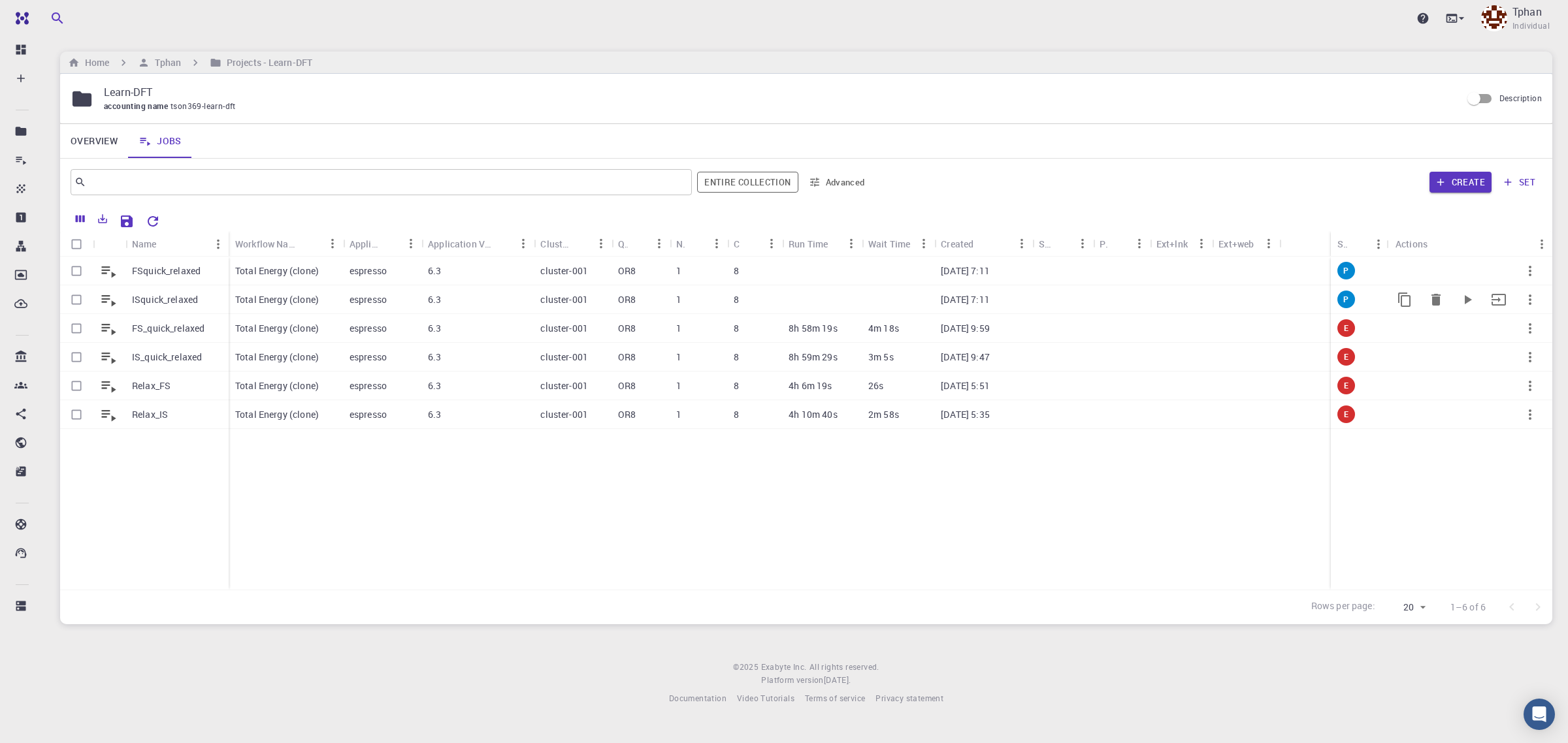
click at [143, 302] on p "ISquick_relaxed" at bounding box center [165, 299] width 66 height 13
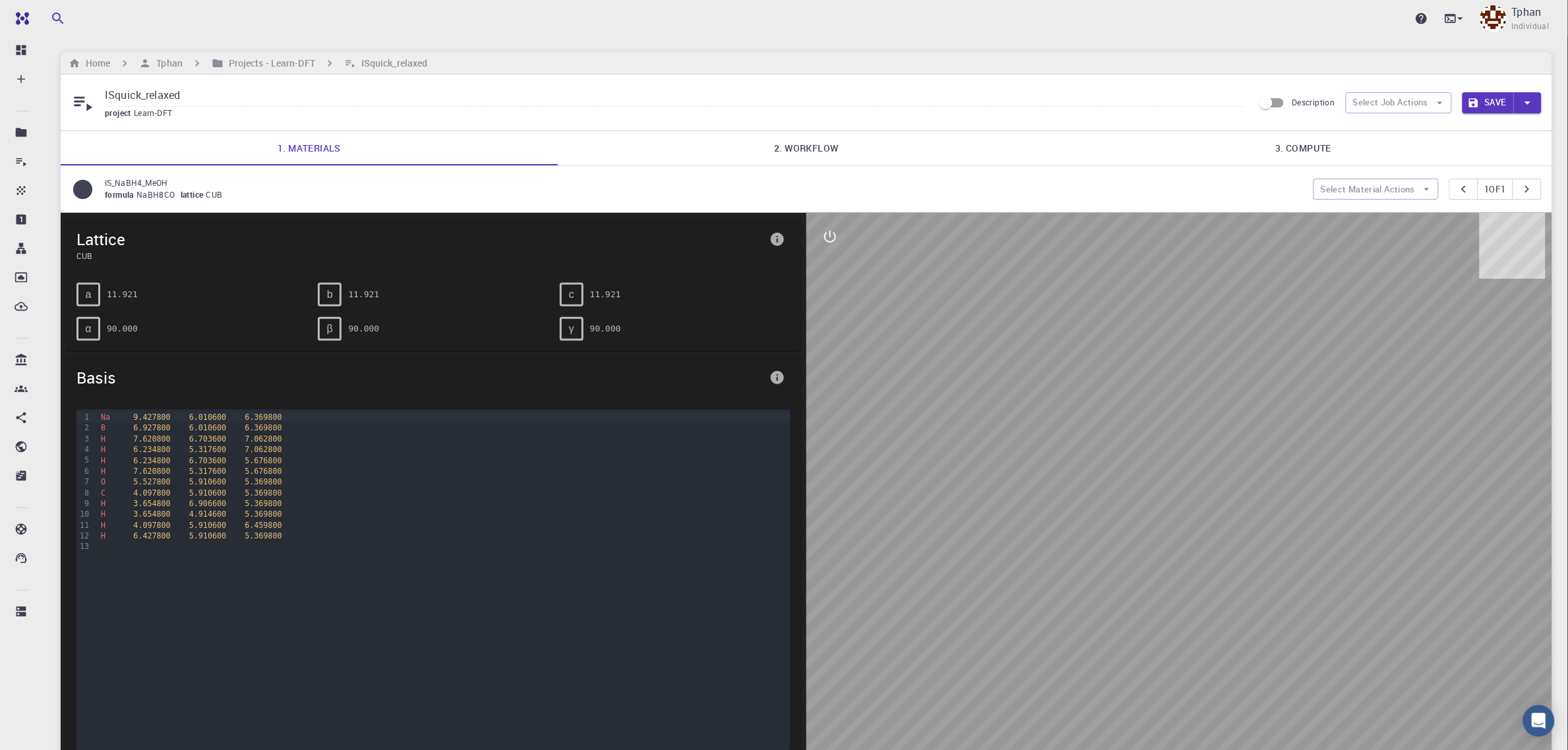
click at [112, 96] on input "ISquick_relaxed" at bounding box center [673, 96] width 1138 height 22
click at [203, 96] on input "IS_quick_relaxed" at bounding box center [673, 96] width 1138 height 22
type input "IS_quick_relaxed_V2"
click at [821, 155] on link "2. Workflow" at bounding box center [806, 148] width 497 height 34
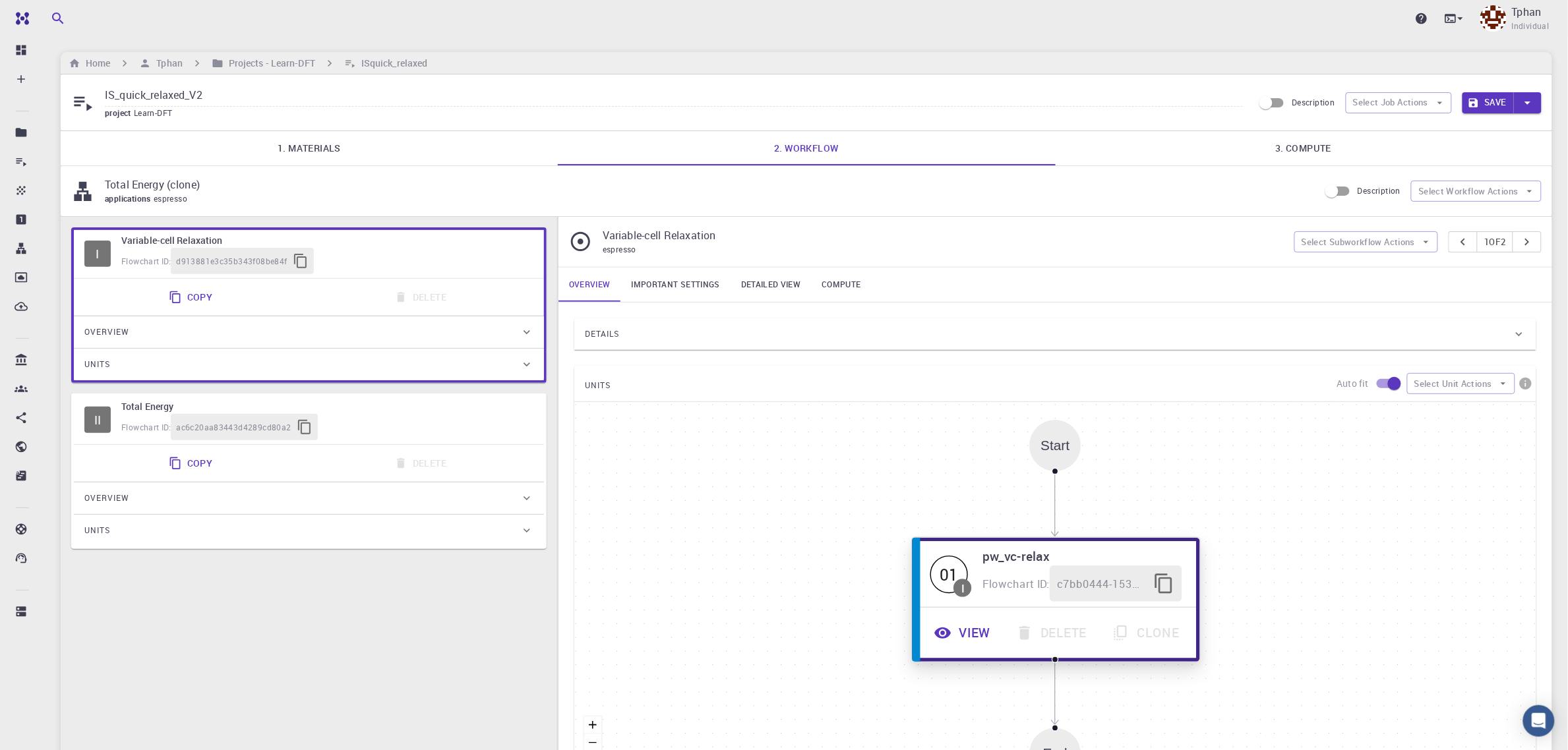
click at [963, 624] on button "View" at bounding box center [964, 633] width 82 height 36
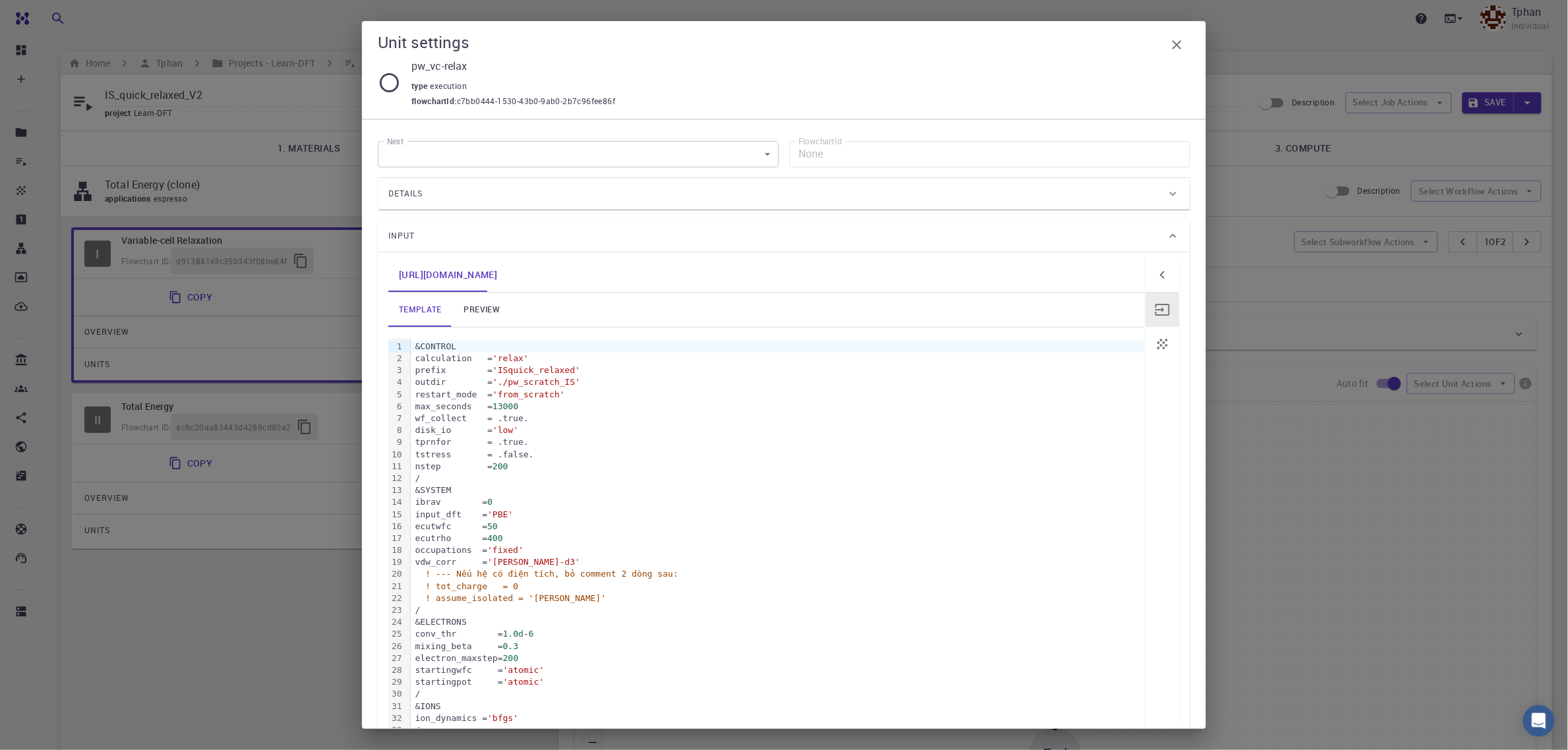
click at [512, 374] on span "'ISquick_relaxed'" at bounding box center [536, 370] width 88 height 10
click at [473, 306] on link "preview" at bounding box center [482, 310] width 59 height 34
click at [416, 307] on link "template" at bounding box center [421, 310] width 64 height 34
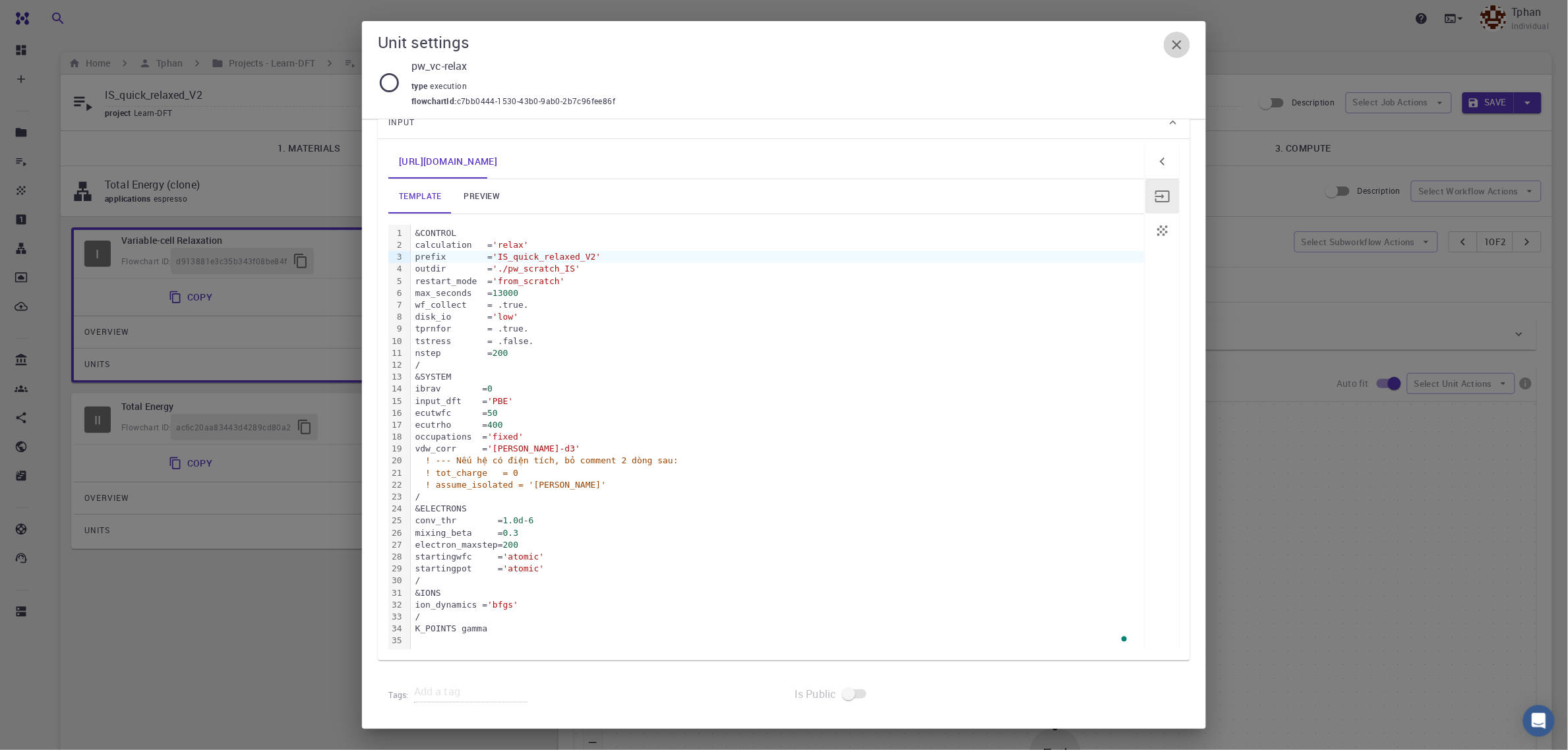
click at [1175, 50] on icon "button" at bounding box center [1177, 44] width 16 height 16
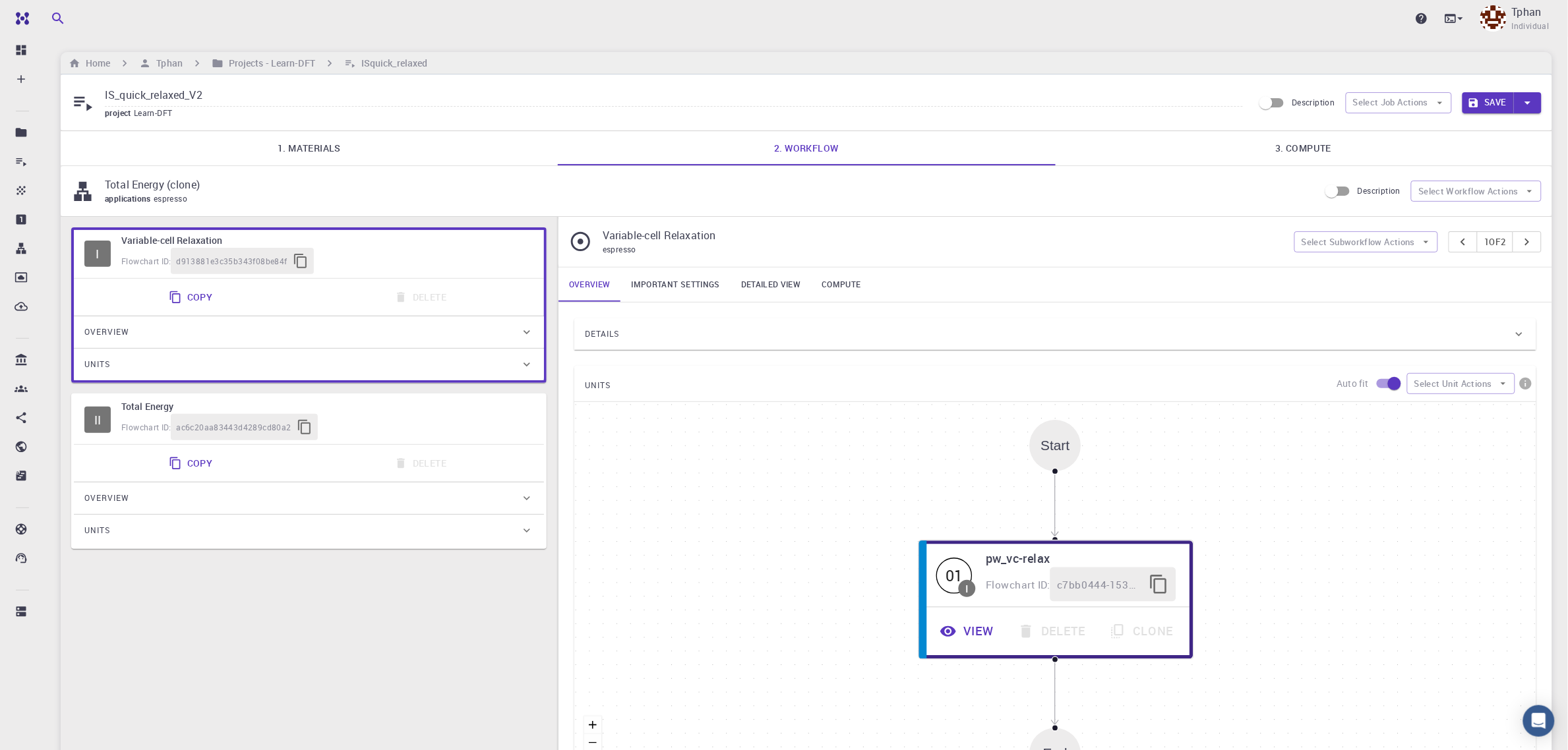
click at [1500, 106] on button "Save" at bounding box center [1489, 103] width 52 height 21
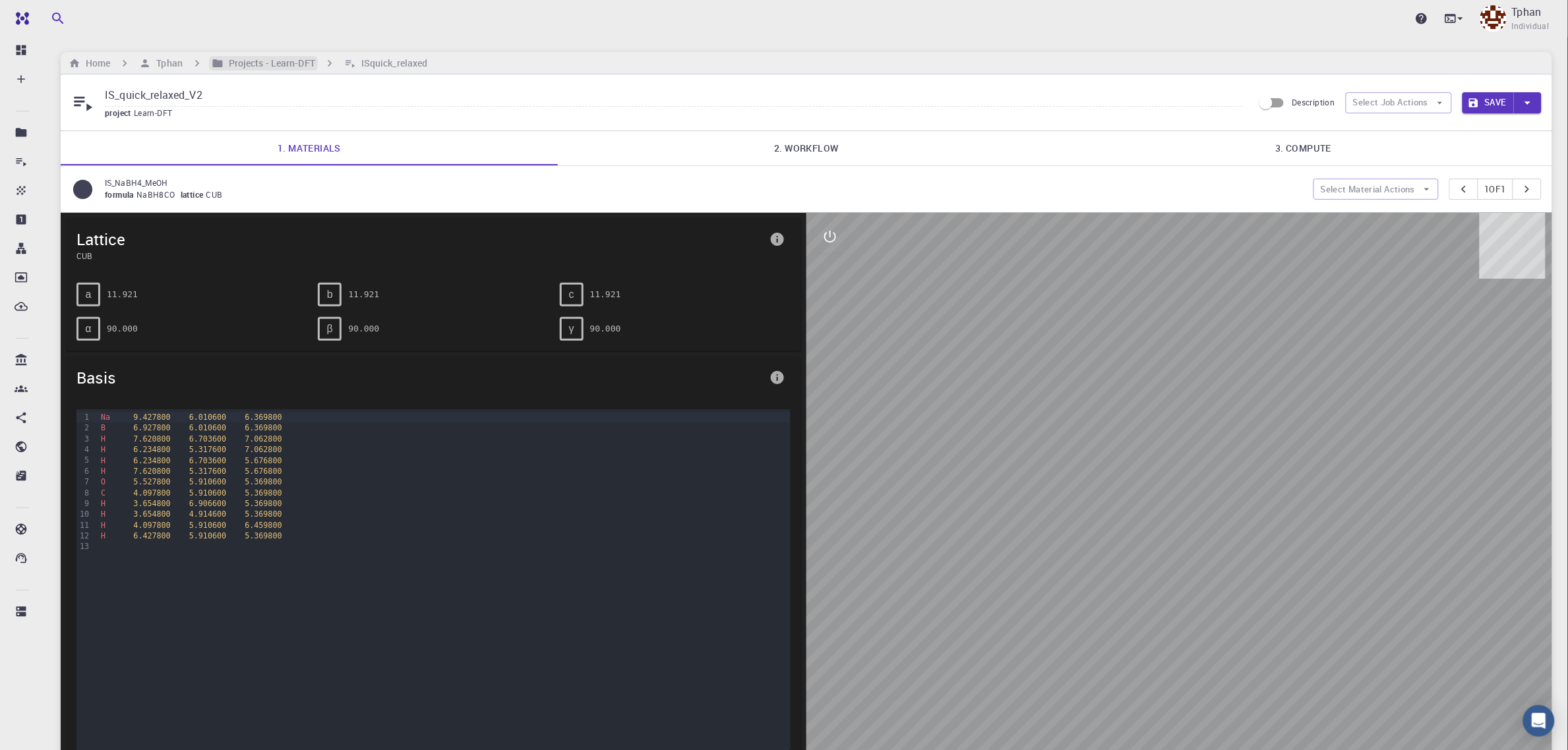
click at [268, 64] on h6 "Projects - Learn-DFT" at bounding box center [269, 62] width 92 height 14
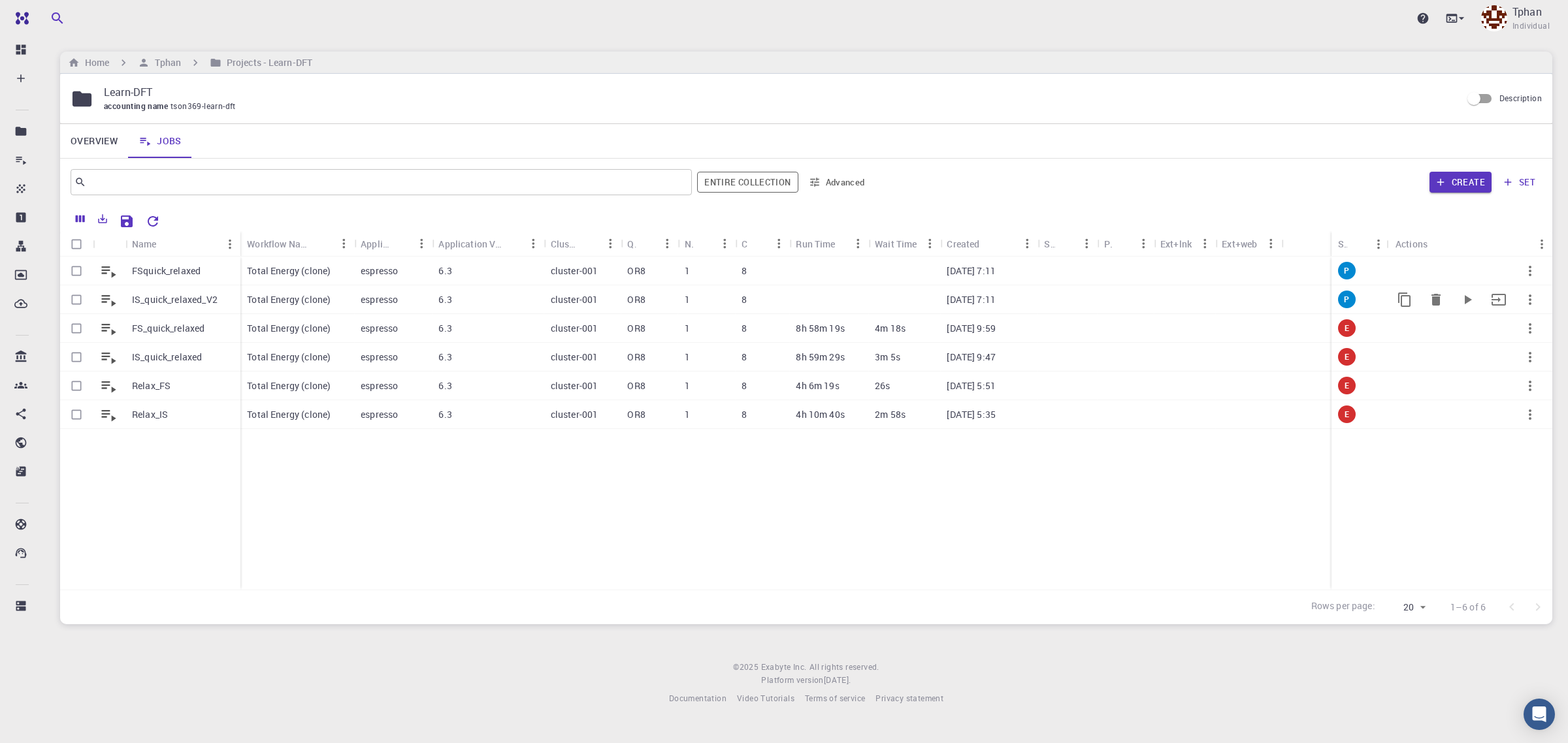
click at [166, 296] on p "IS_quick_relaxed_V2" at bounding box center [174, 299] width 86 height 13
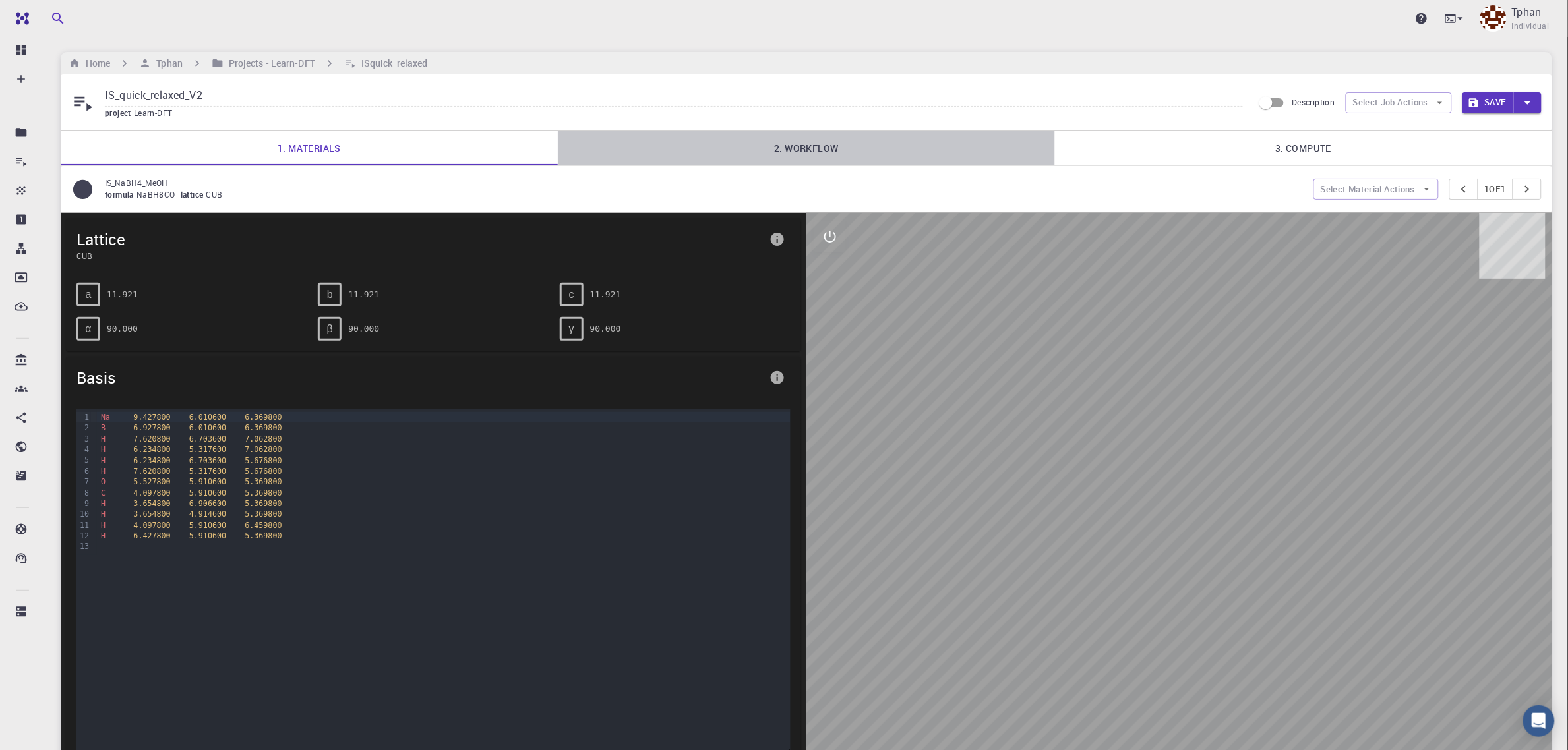
click at [798, 152] on link "2. Workflow" at bounding box center [806, 148] width 497 height 34
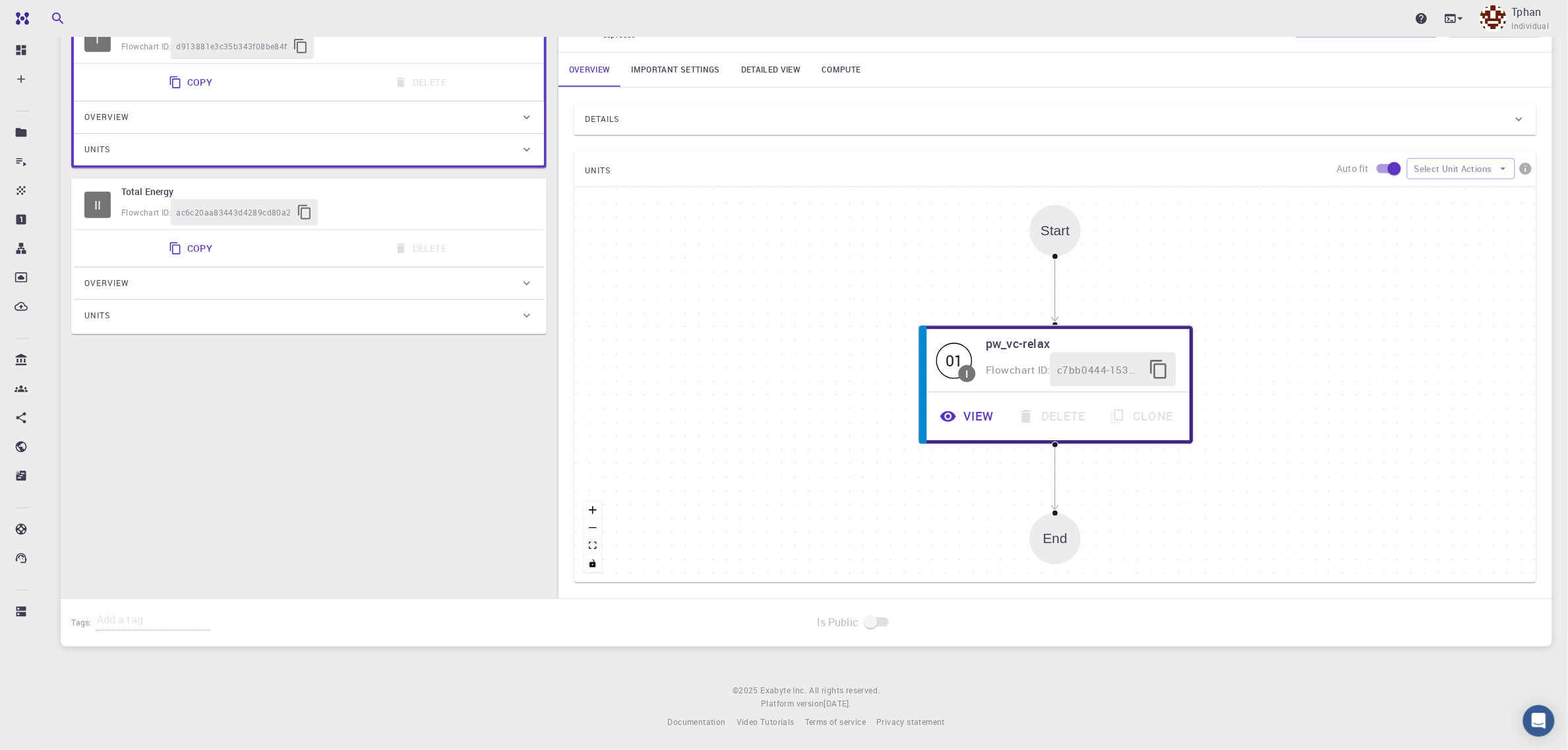
scroll to position [221, 0]
click at [251, 247] on div "Copy Delete" at bounding box center [308, 248] width 459 height 26
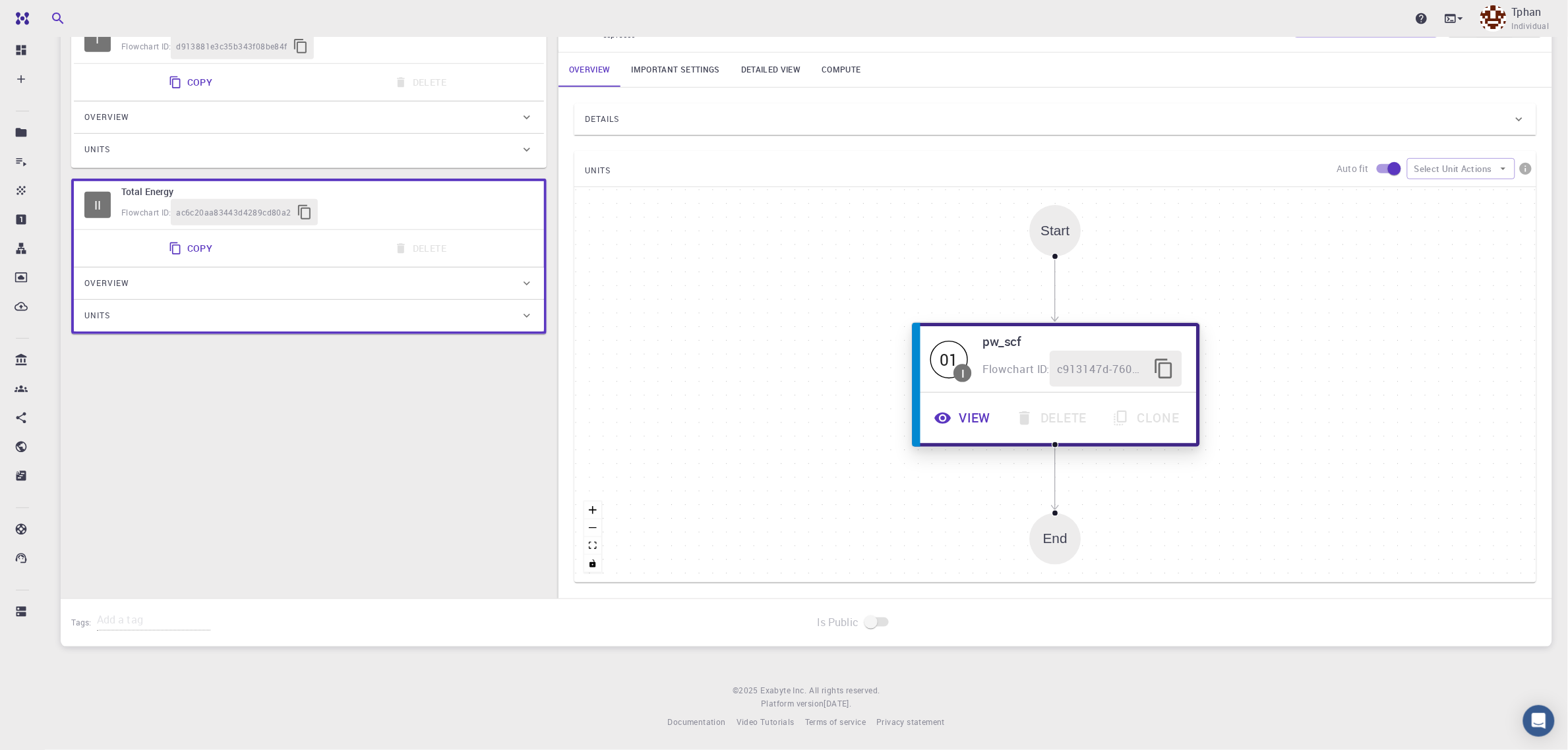
click at [958, 410] on button "View" at bounding box center [964, 418] width 82 height 36
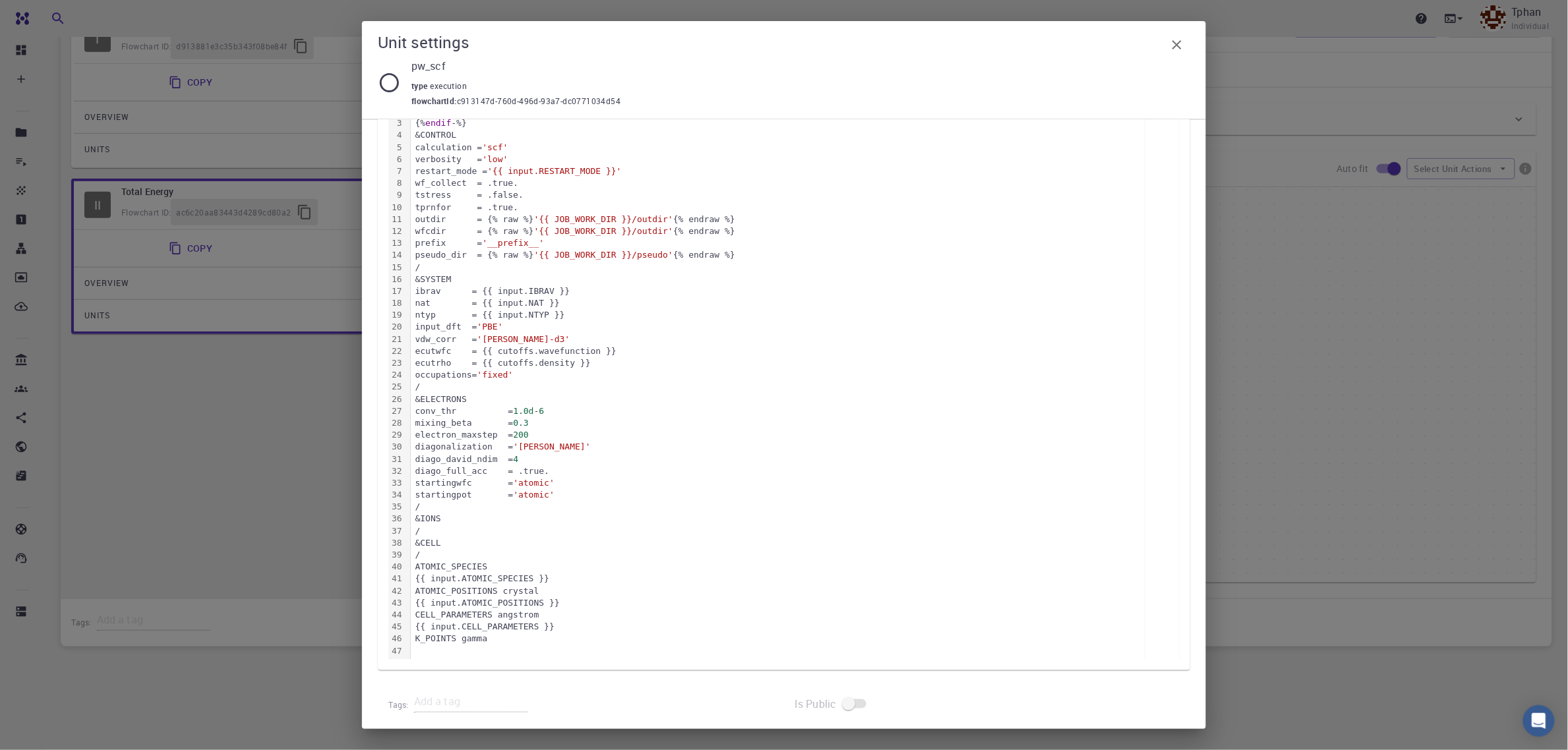
scroll to position [257, 0]
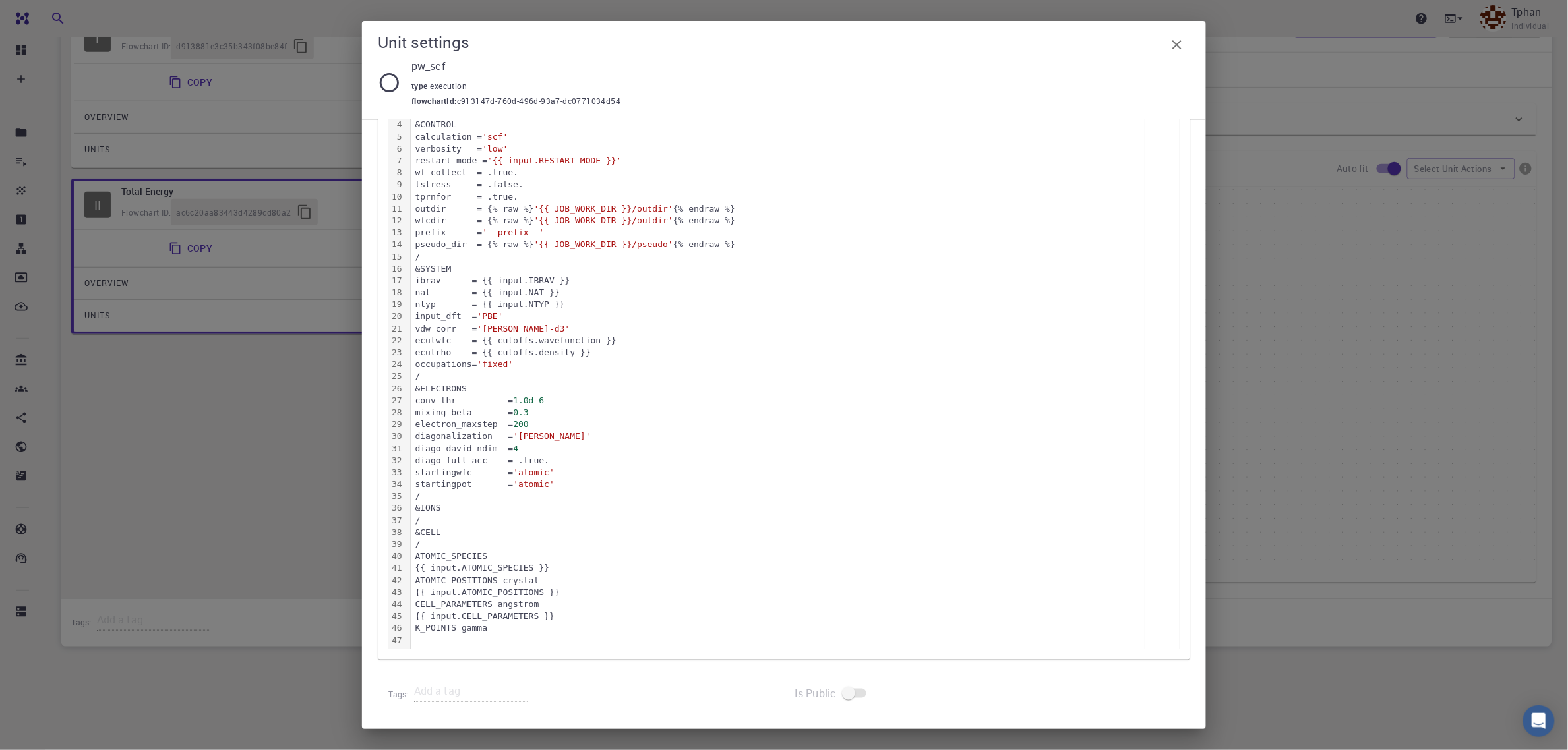
click at [1181, 45] on icon "button" at bounding box center [1177, 44] width 16 height 16
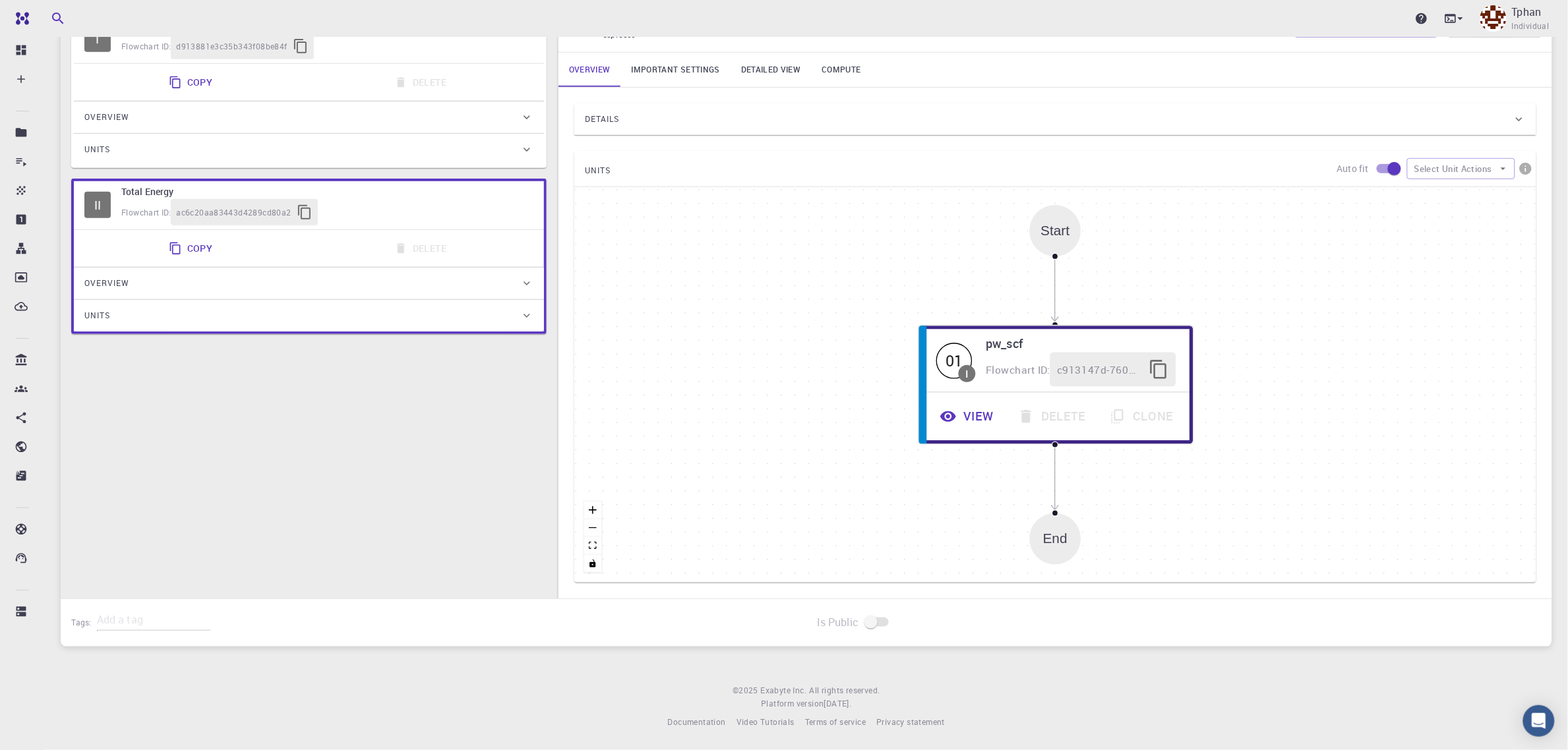
drag, startPoint x: 790, startPoint y: 120, endPoint x: 799, endPoint y: 116, distance: 9.8
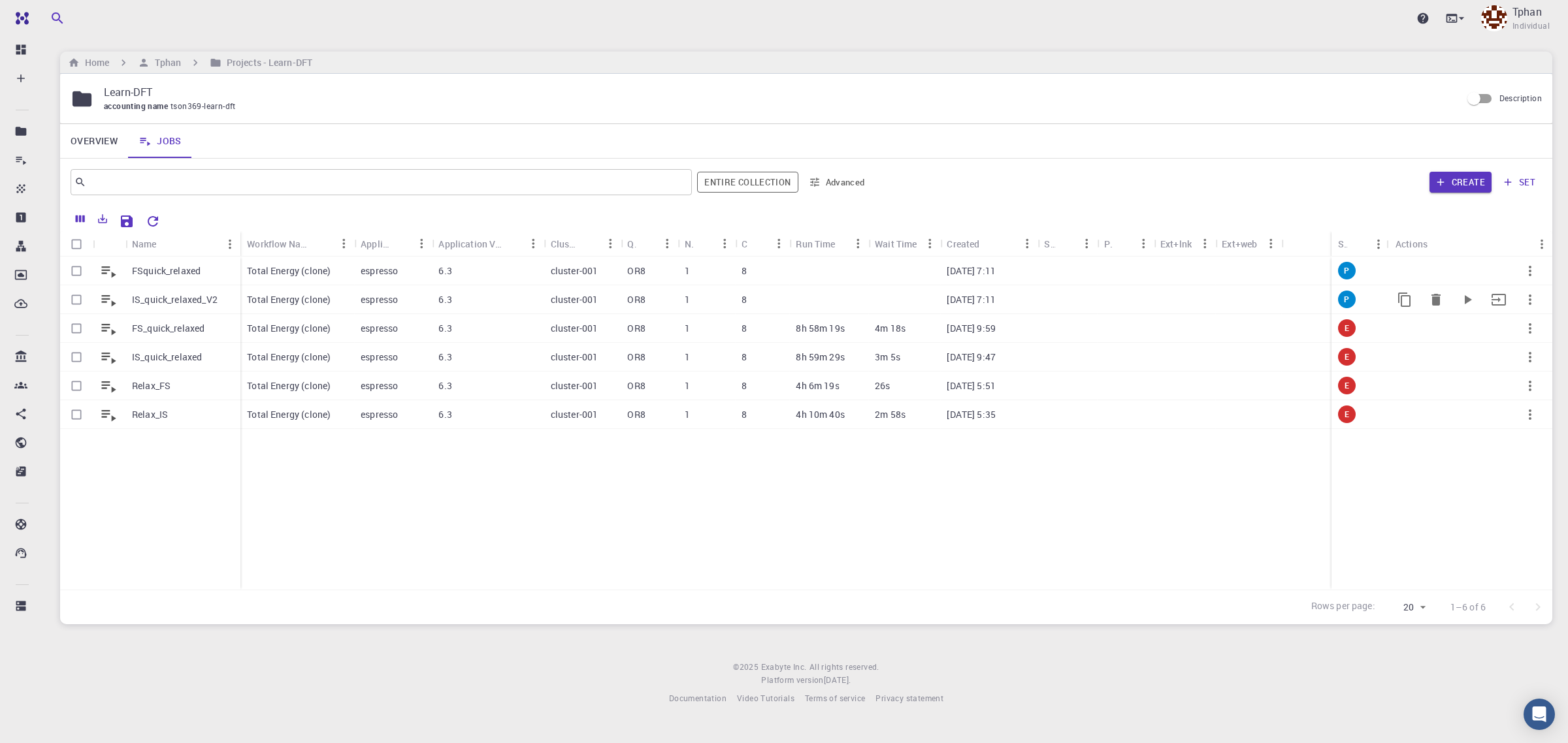
click at [76, 299] on input "Select row" at bounding box center [76, 299] width 25 height 25
checkbox input "true"
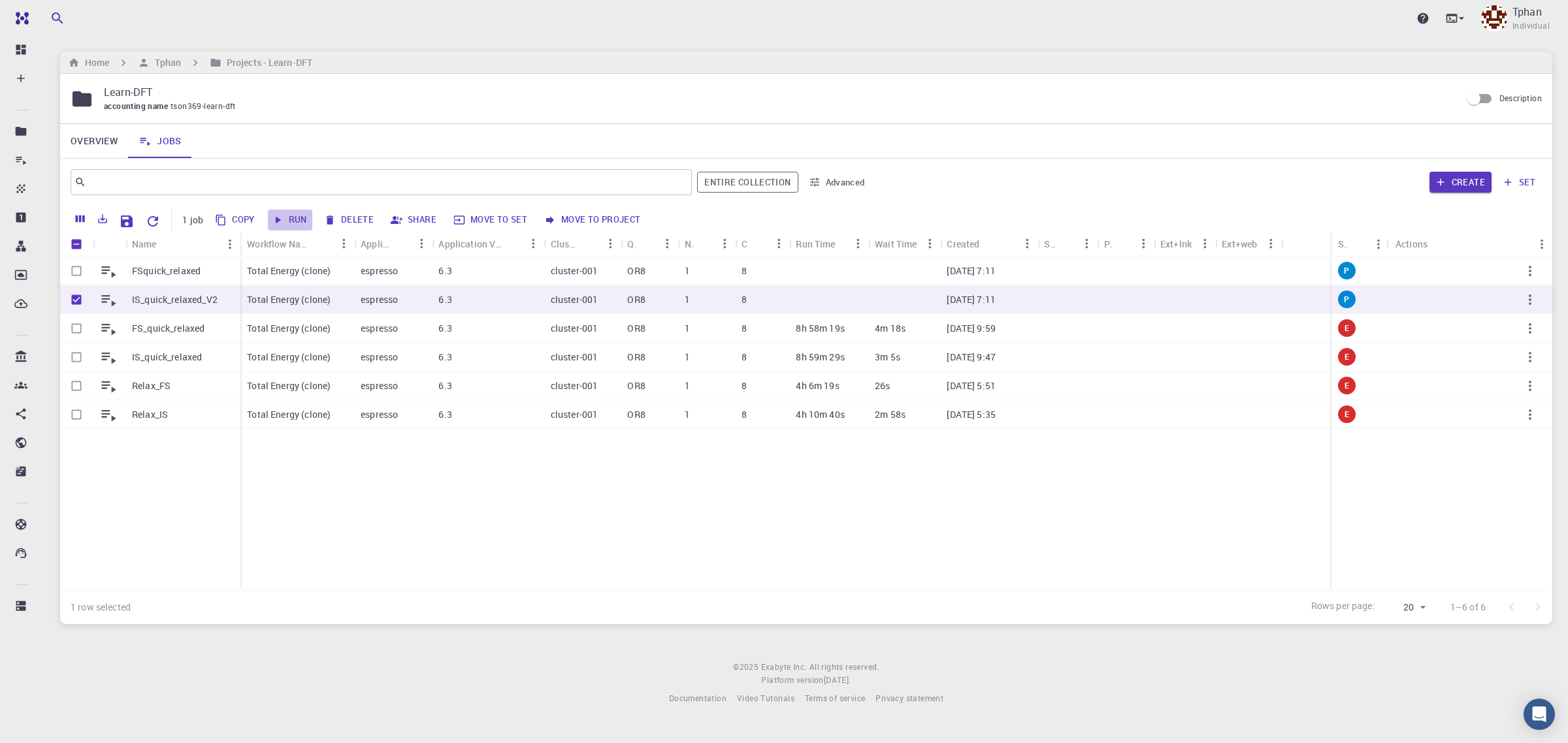
click at [295, 220] on button "Run" at bounding box center [290, 220] width 44 height 21
checkbox input "false"
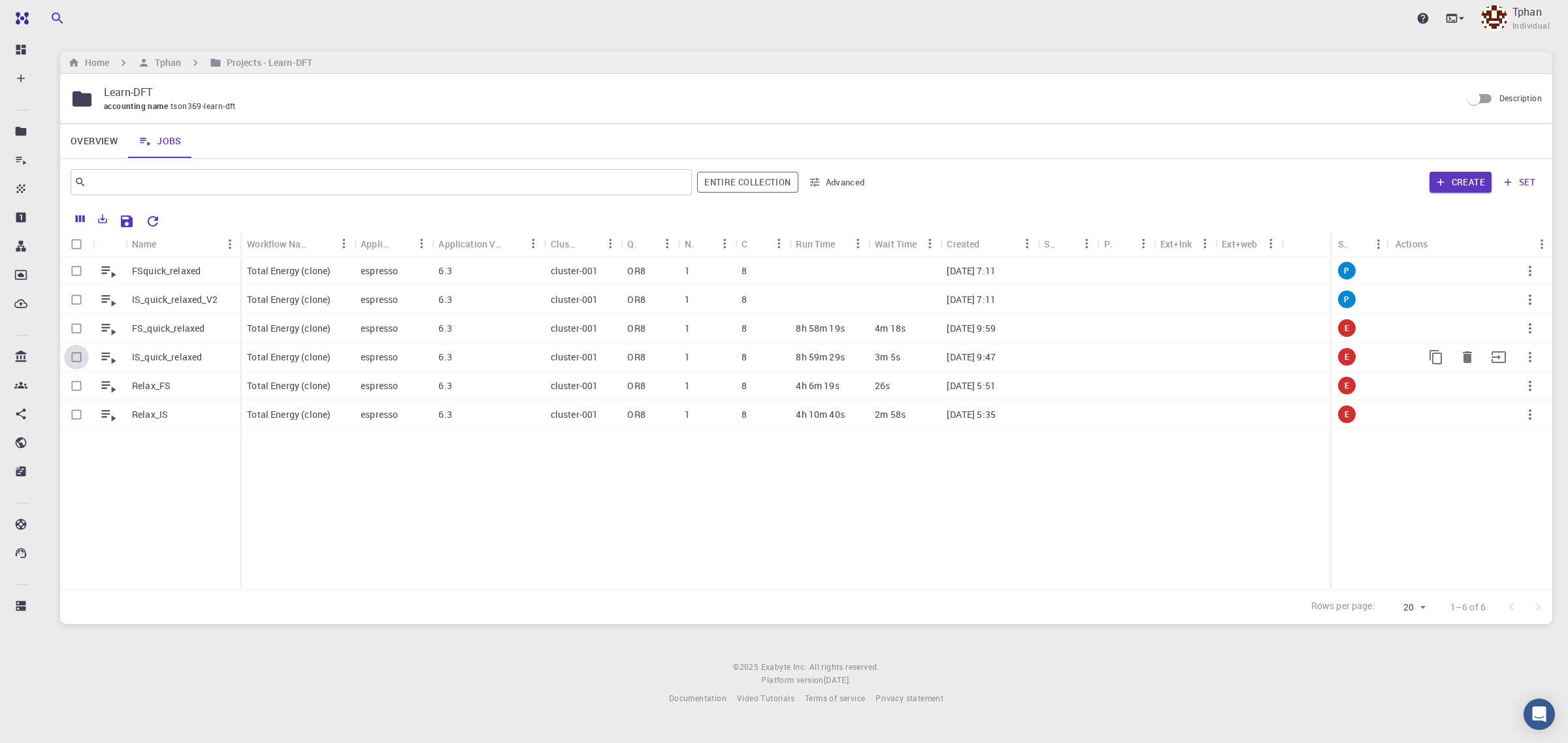
click at [79, 361] on input "Select row" at bounding box center [76, 357] width 25 height 25
checkbox input "true"
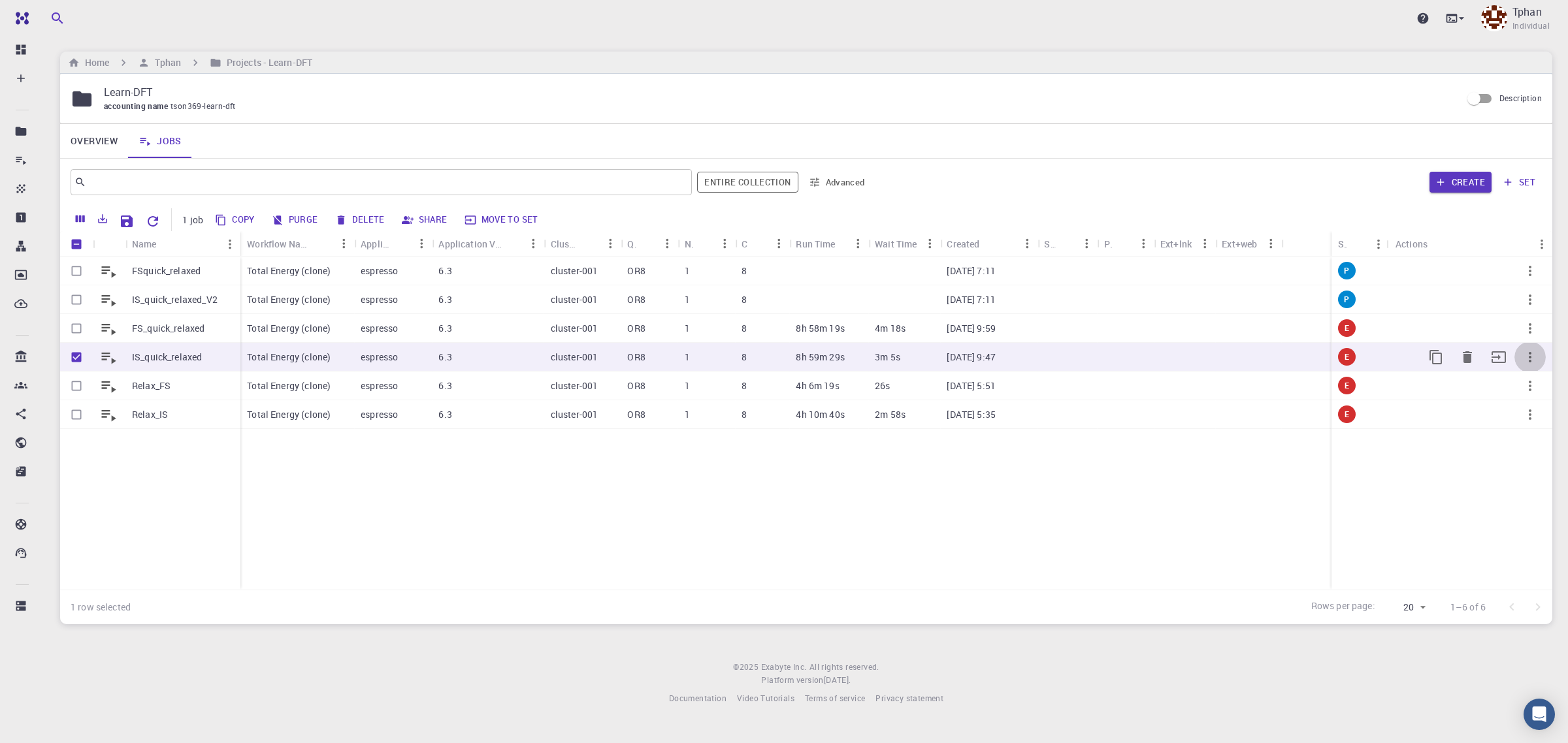
click at [1527, 361] on icon "button" at bounding box center [1530, 357] width 15 height 15
click at [229, 217] on div at bounding box center [784, 372] width 1568 height 743
click at [217, 222] on icon "button" at bounding box center [220, 219] width 11 height 11
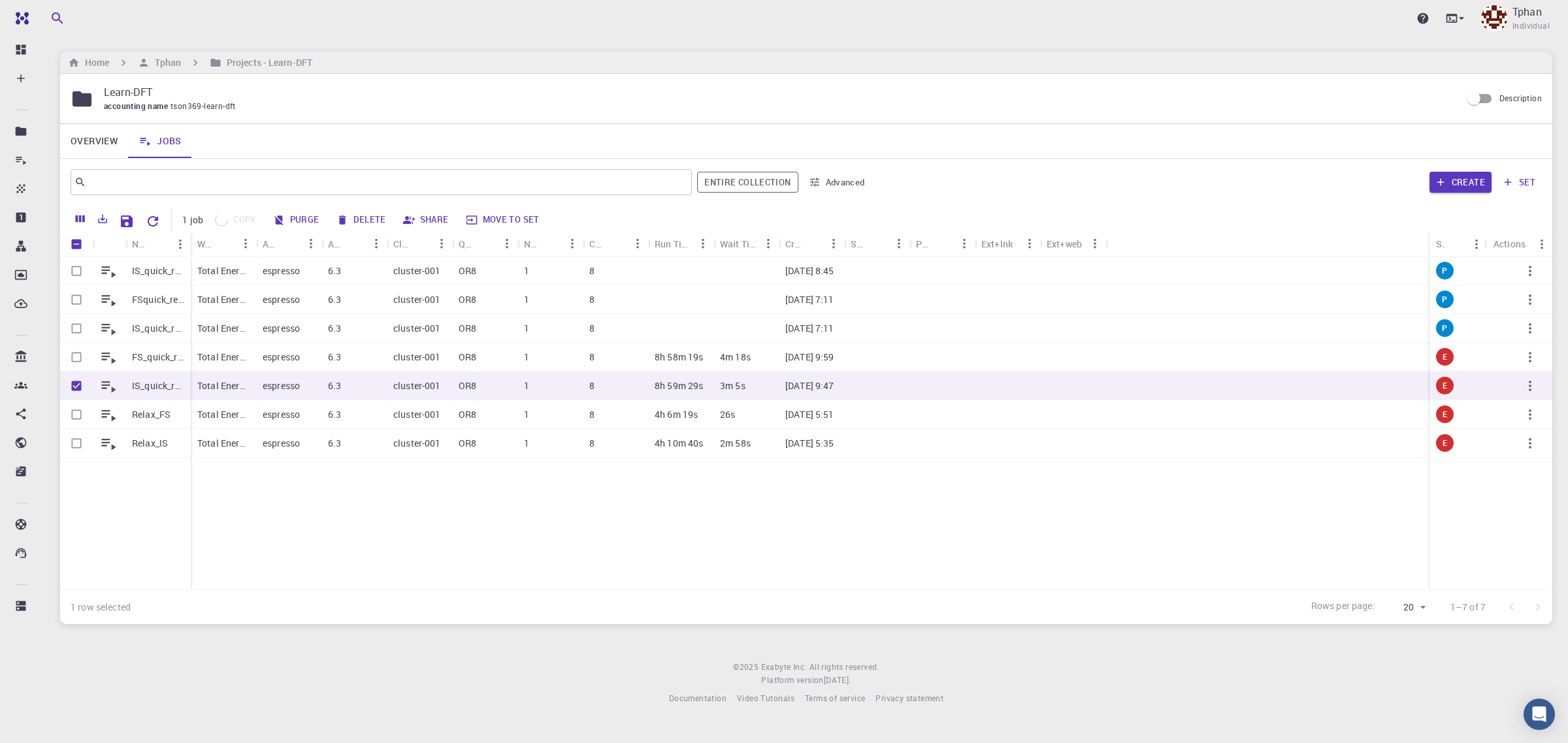
checkbox input "false"
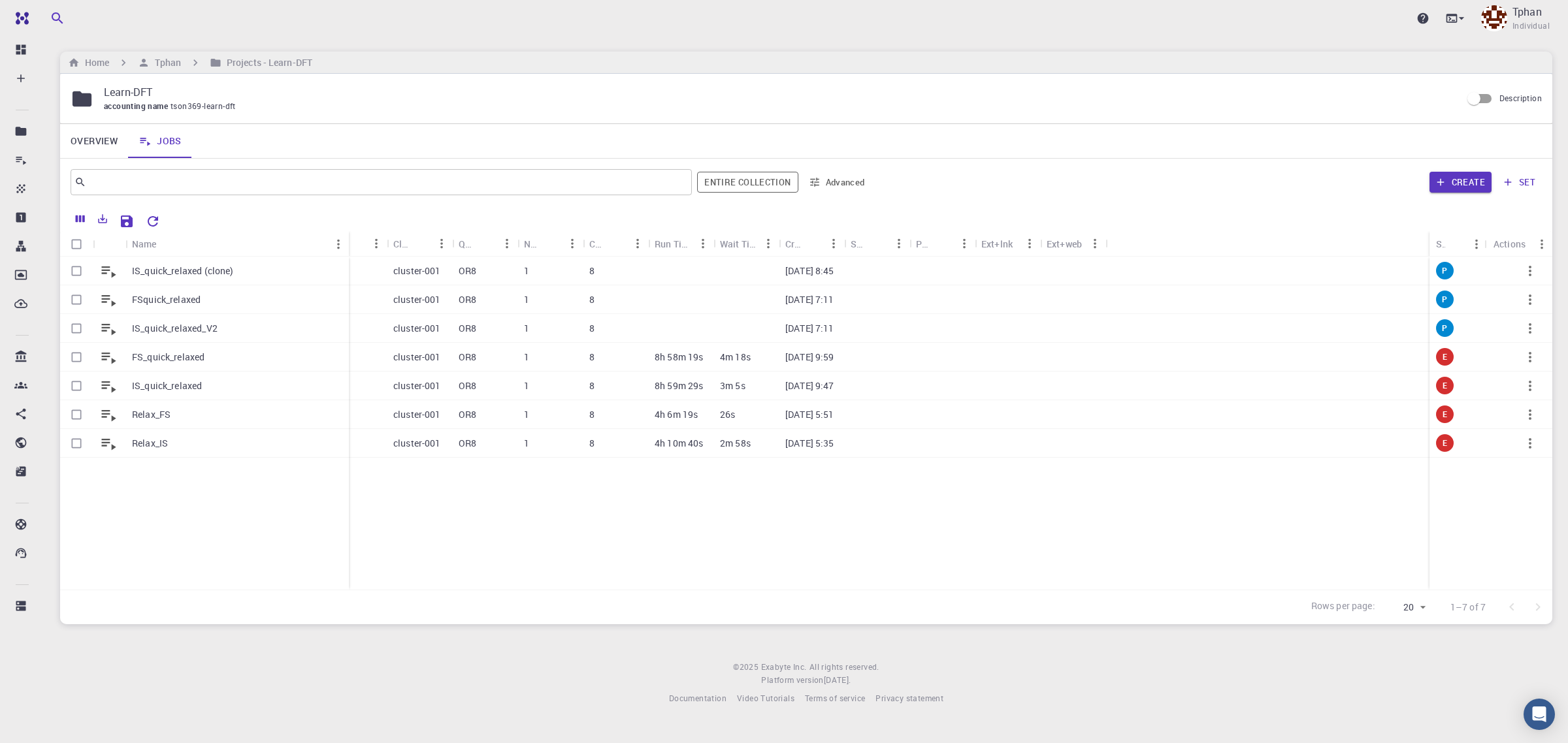
drag, startPoint x: 189, startPoint y: 244, endPoint x: 346, endPoint y: 248, distance: 157.1
click at [346, 248] on div "Name" at bounding box center [350, 244] width 13 height 26
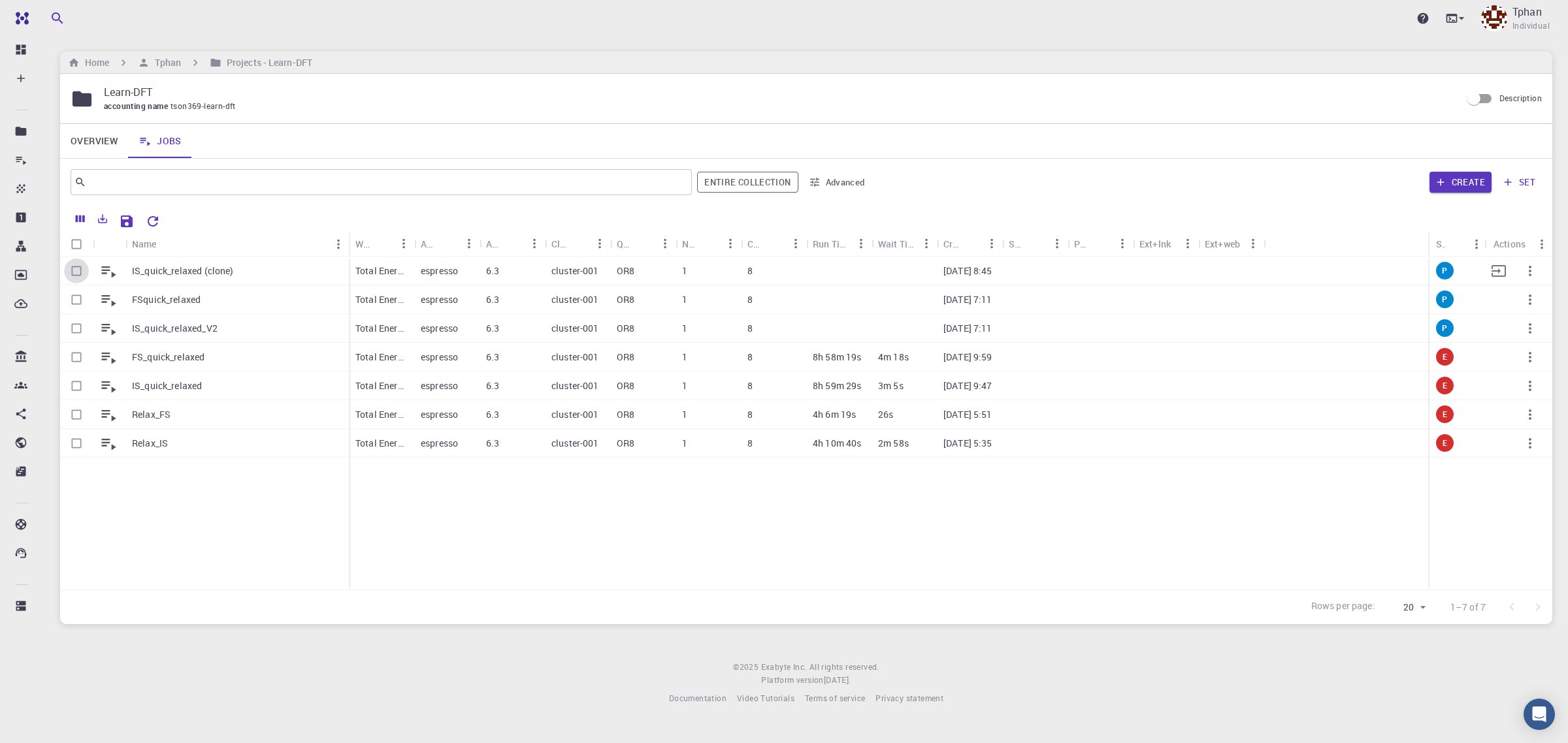
click at [75, 276] on input "Select row" at bounding box center [76, 271] width 25 height 25
checkbox input "true"
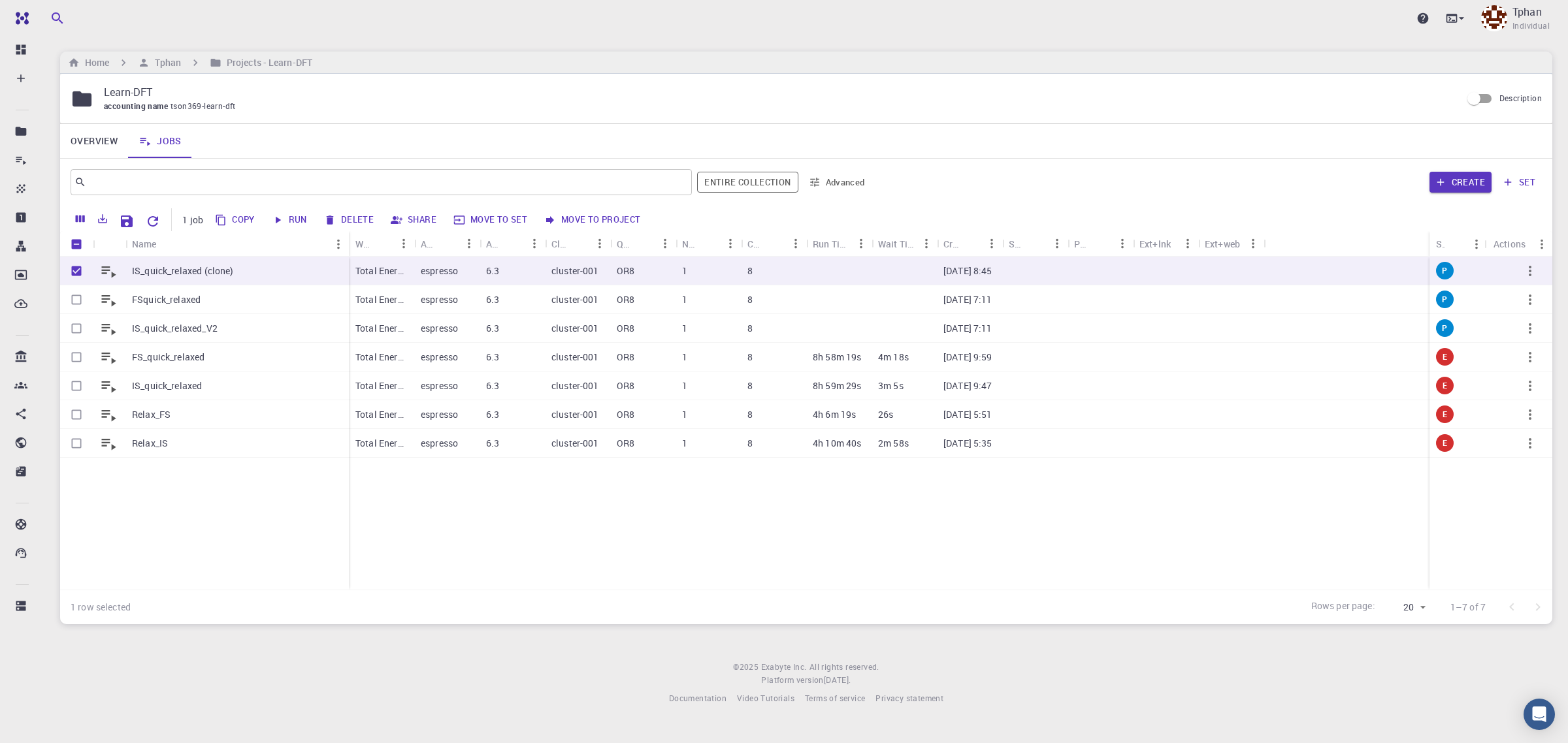
click at [292, 221] on button "Run" at bounding box center [290, 220] width 44 height 21
checkbox input "false"
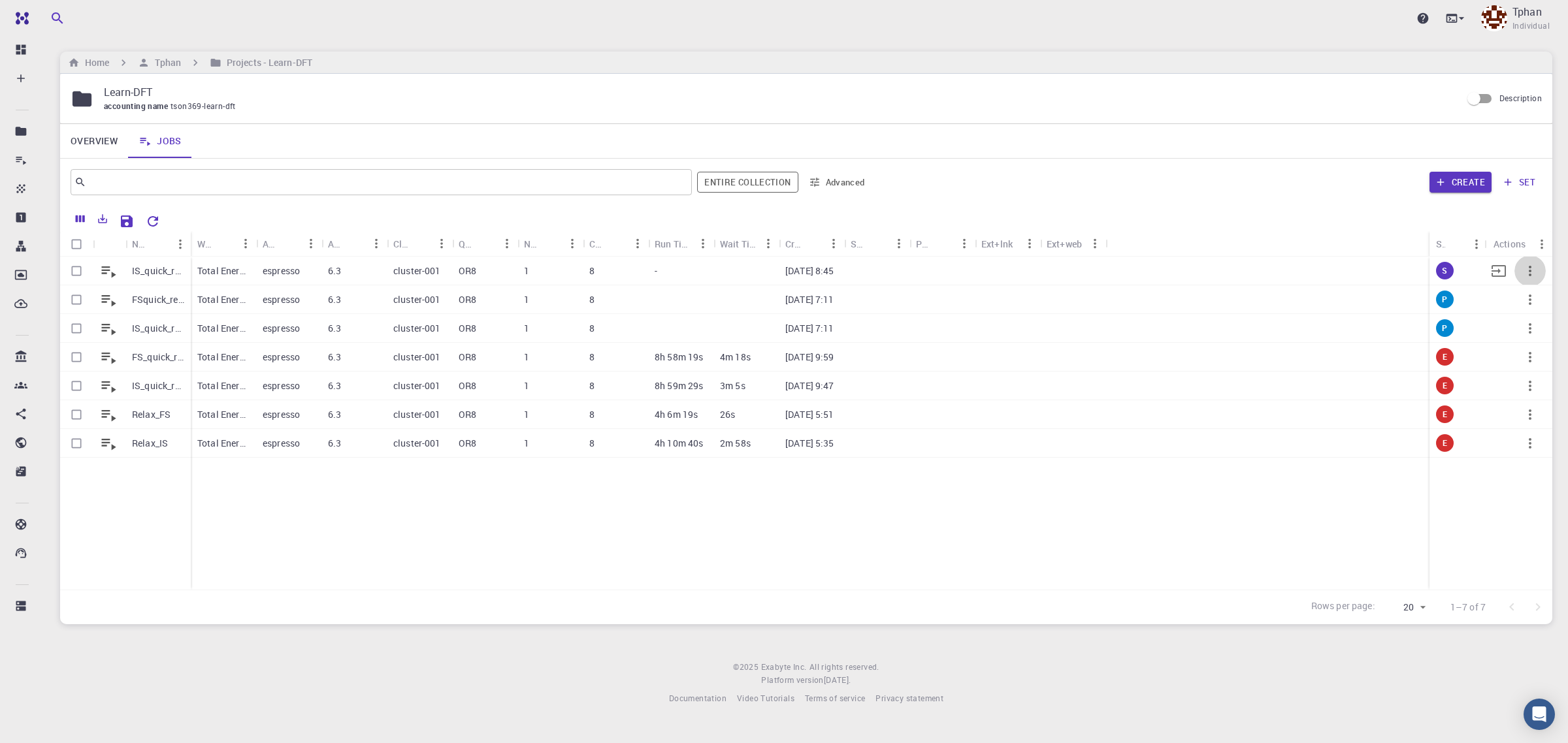
click at [1528, 270] on icon "button" at bounding box center [1530, 271] width 15 height 15
click at [1524, 324] on span "Terminate" at bounding box center [1528, 324] width 37 height 13
click at [150, 333] on p "IS_quick_relaxed_V2" at bounding box center [158, 328] width 53 height 13
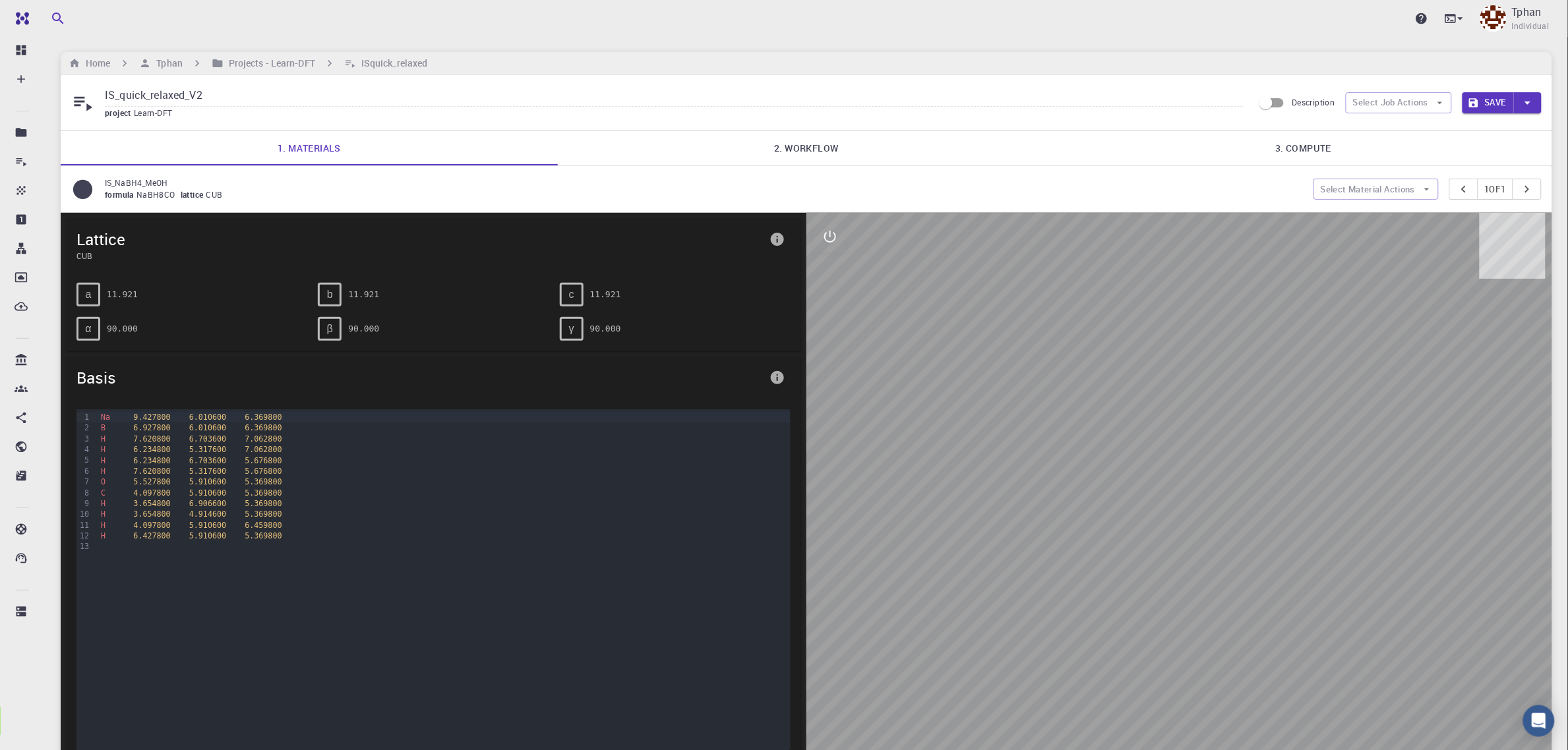
click at [842, 149] on link "2. Workflow" at bounding box center [806, 148] width 497 height 34
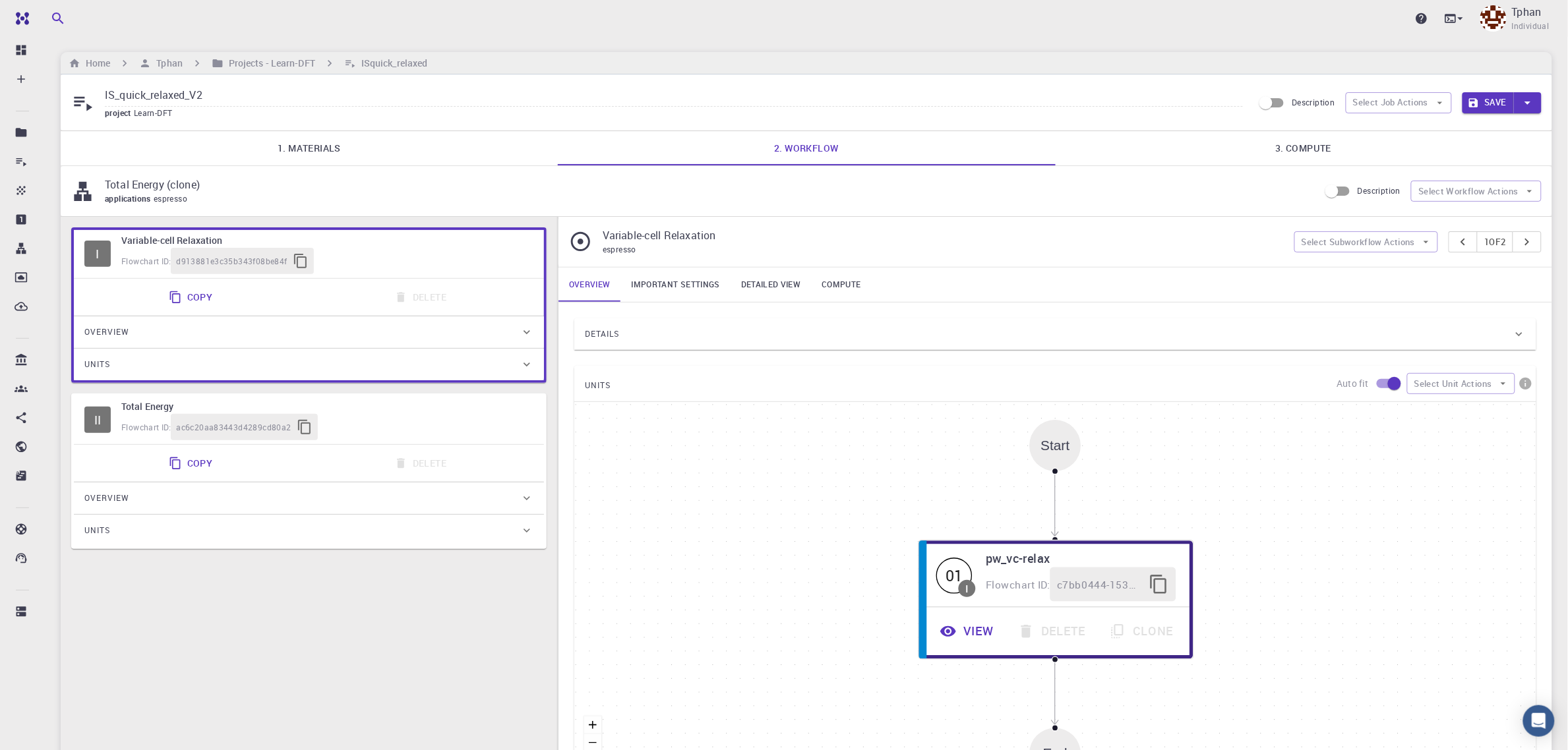
click at [674, 287] on link "Important settings" at bounding box center [675, 285] width 109 height 34
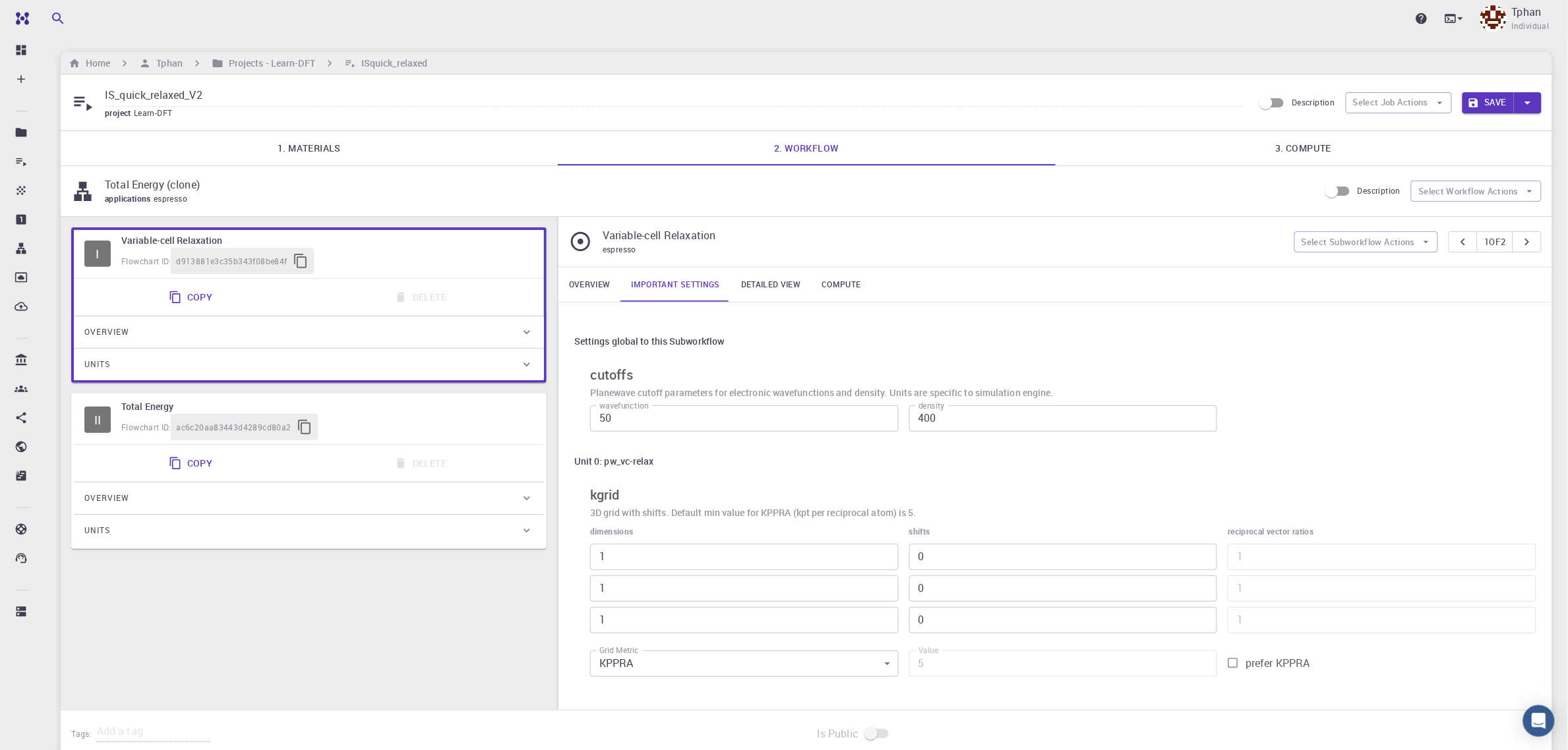
click at [584, 290] on link "Overview" at bounding box center [590, 285] width 63 height 34
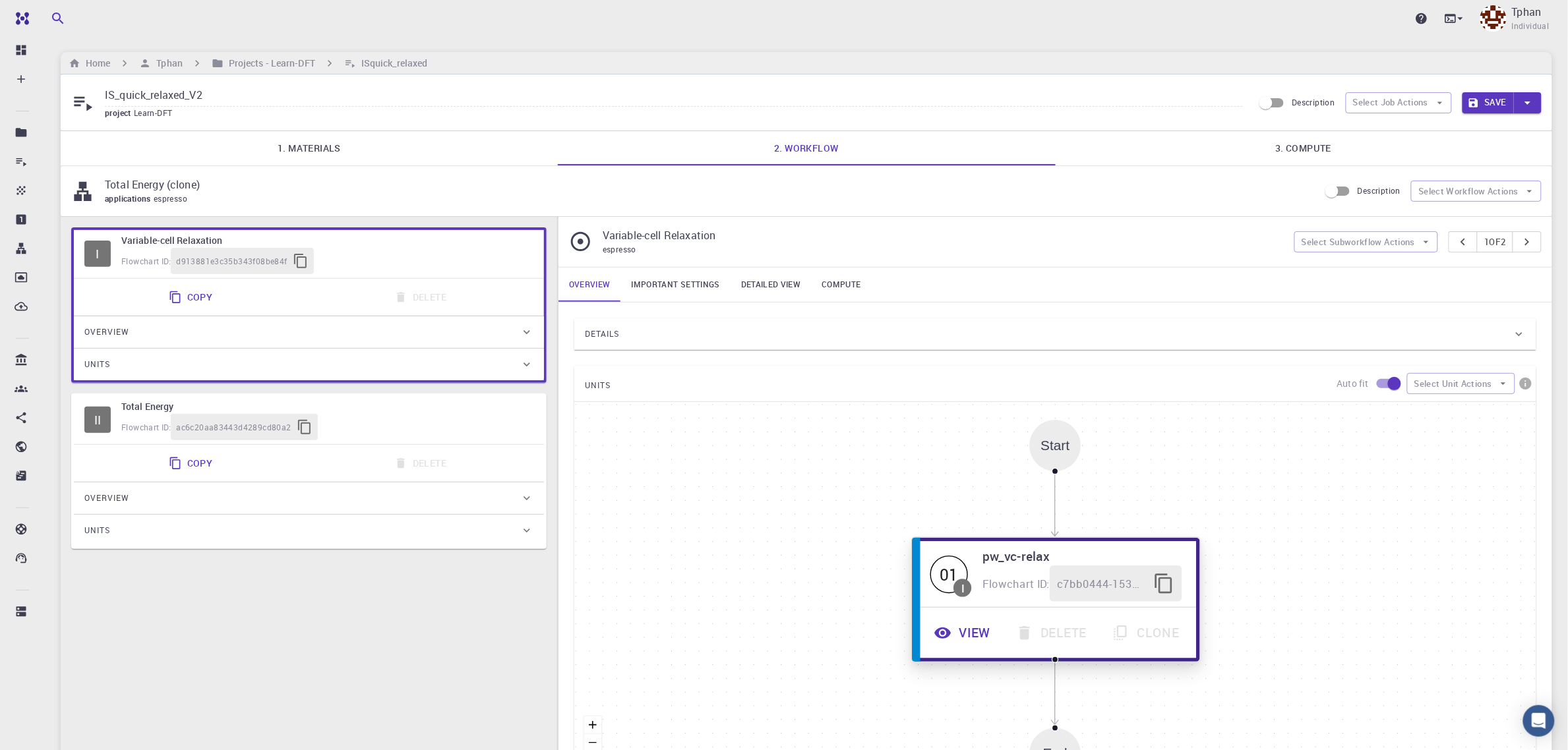
click at [974, 635] on button "View" at bounding box center [964, 633] width 82 height 36
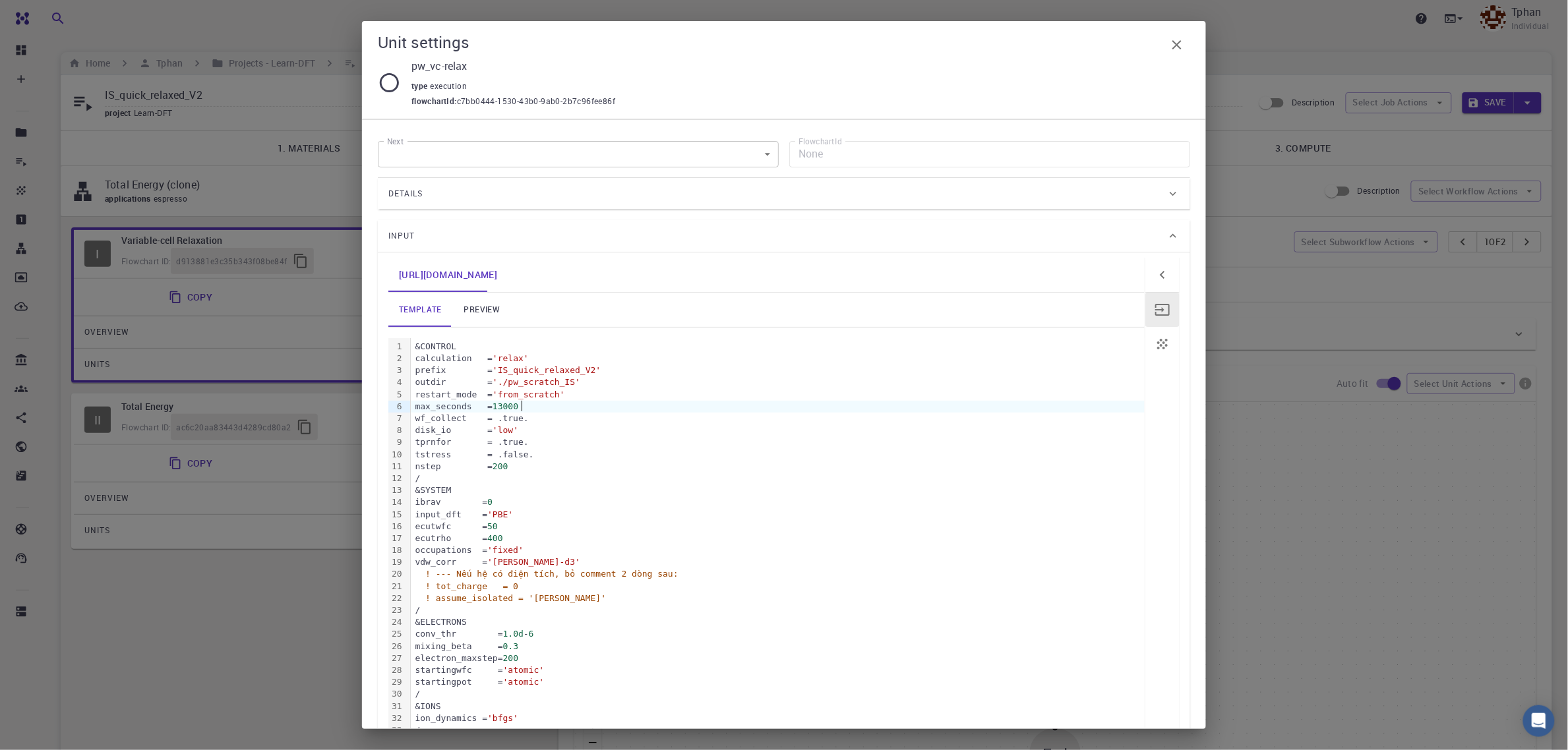
click at [518, 408] on span "13000" at bounding box center [505, 406] width 26 height 10
click at [611, 427] on div "disk_io = 'low'" at bounding box center [778, 430] width 734 height 12
click at [1173, 48] on icon "button" at bounding box center [1177, 44] width 16 height 16
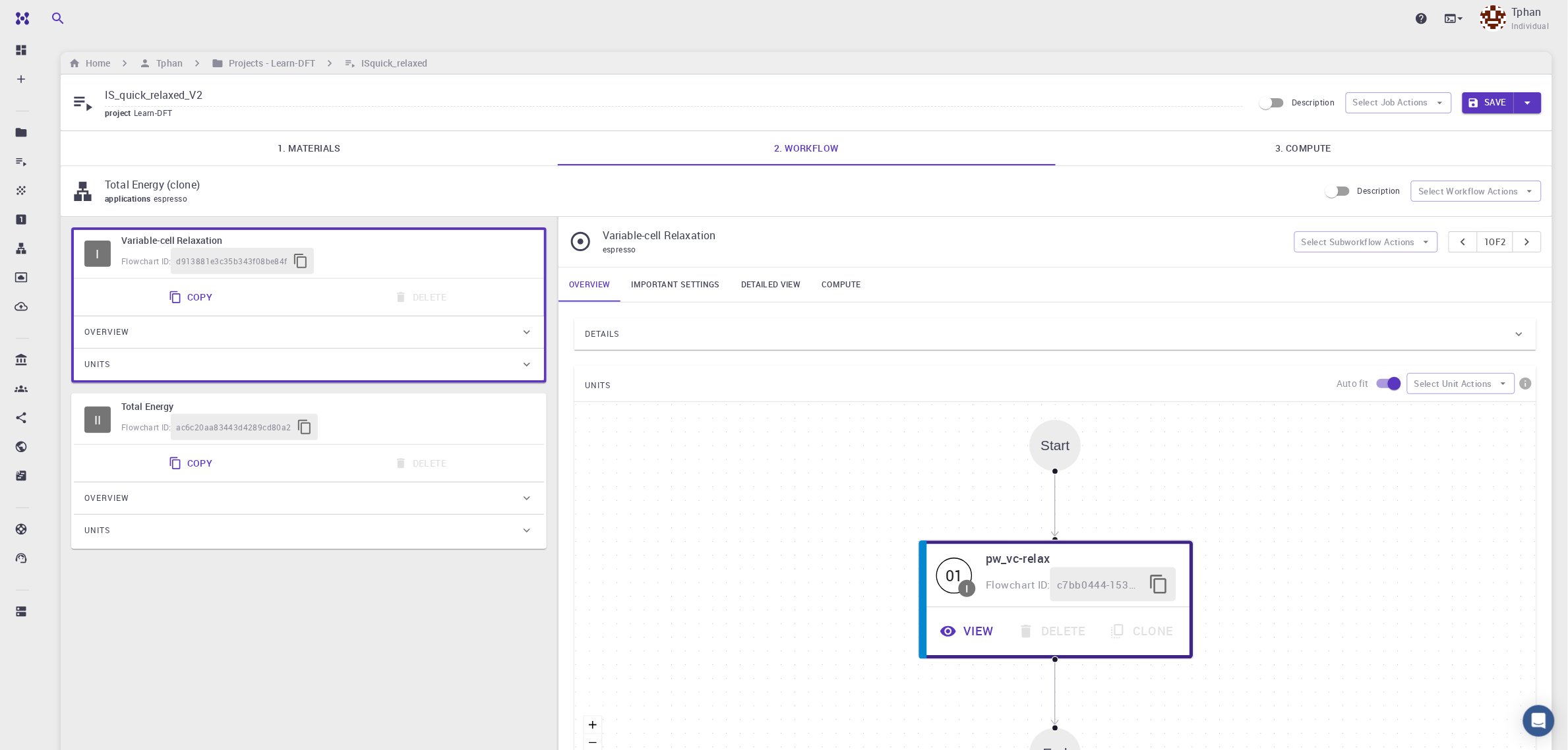
click at [1488, 107] on button "Save" at bounding box center [1489, 103] width 52 height 21
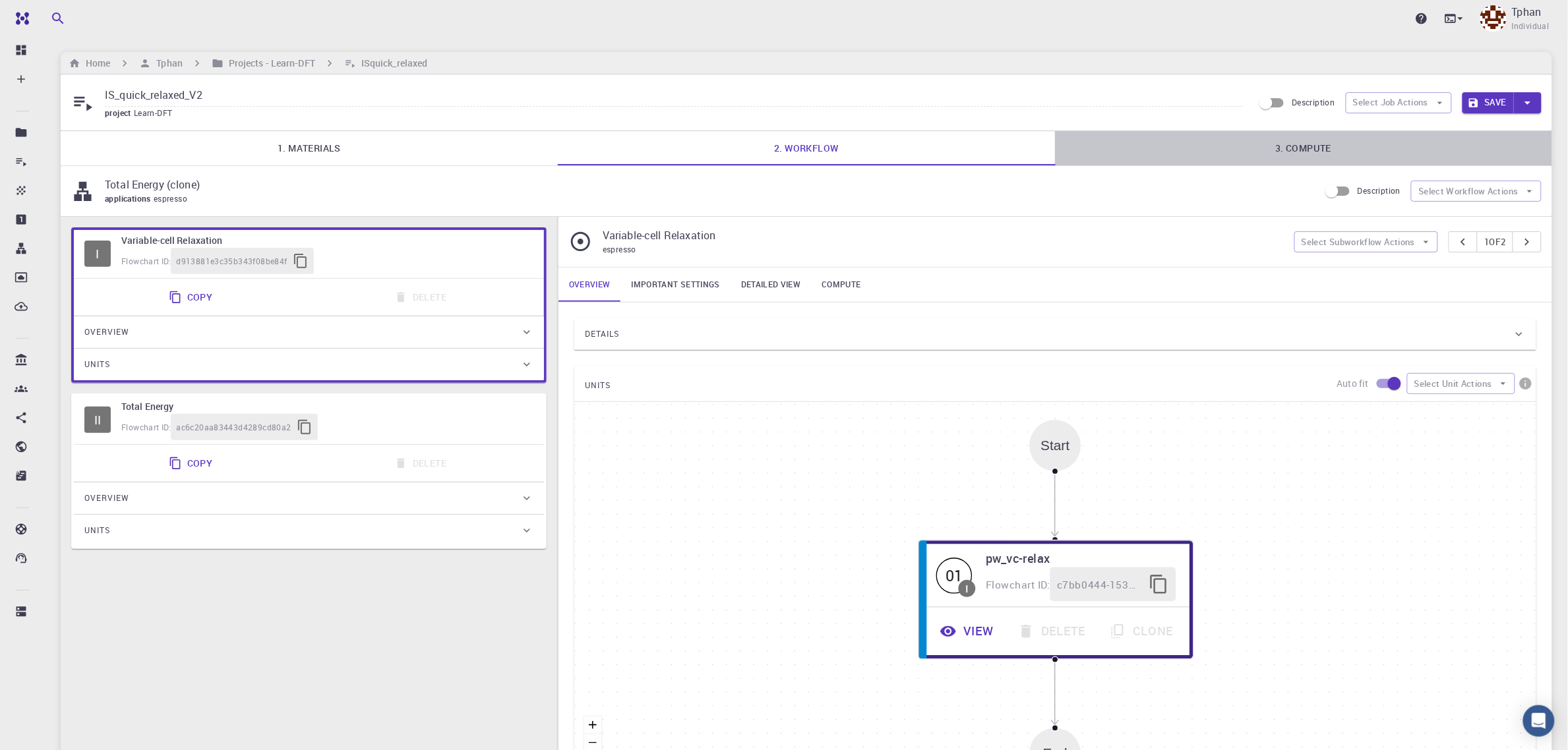
click at [1310, 143] on link "3. Compute" at bounding box center [1304, 148] width 497 height 34
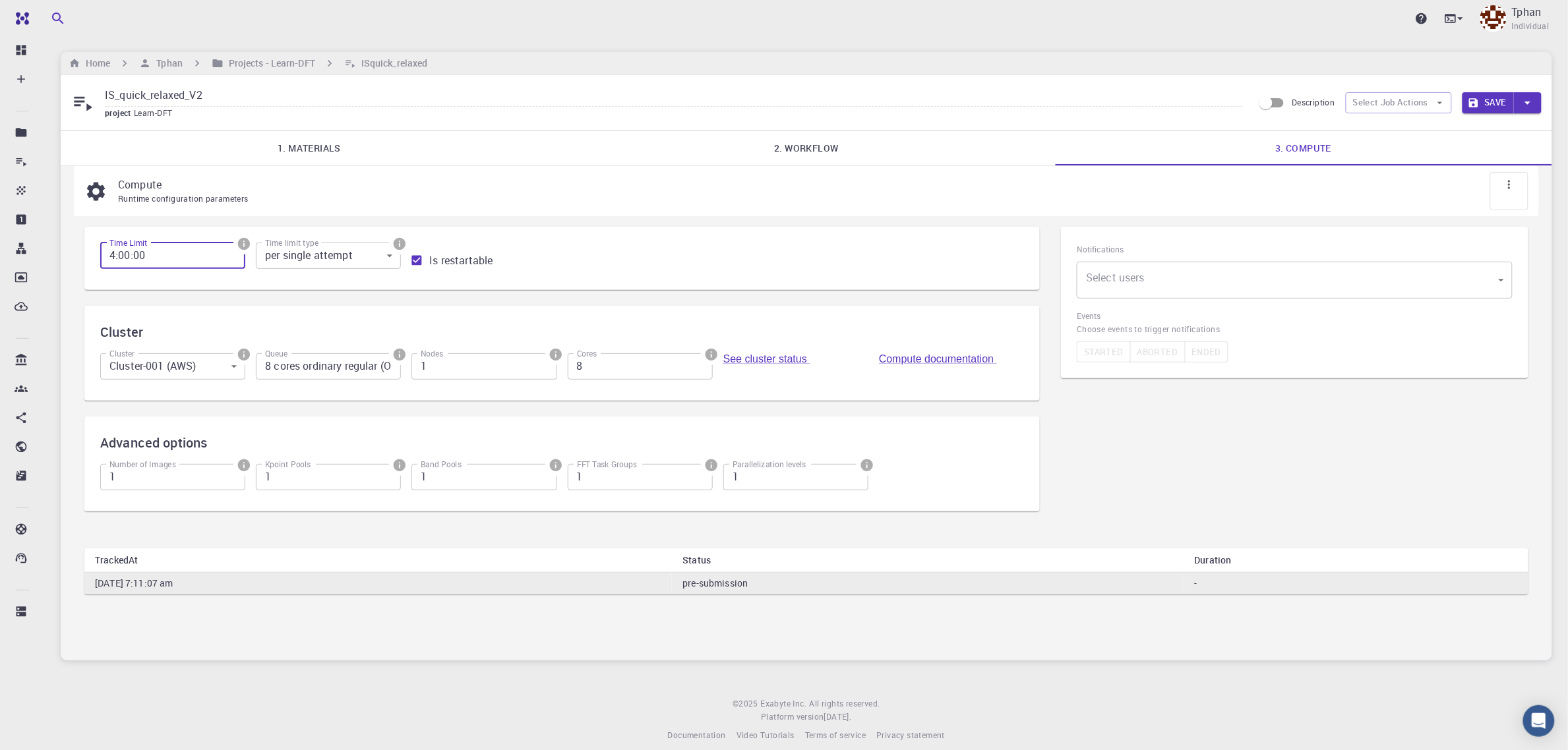
click at [115, 257] on input "4:00:00" at bounding box center [173, 255] width 145 height 26
type input "2:00:00"
click at [1487, 99] on button "Save" at bounding box center [1489, 103] width 52 height 21
click at [1482, 101] on button "Save" at bounding box center [1489, 103] width 52 height 21
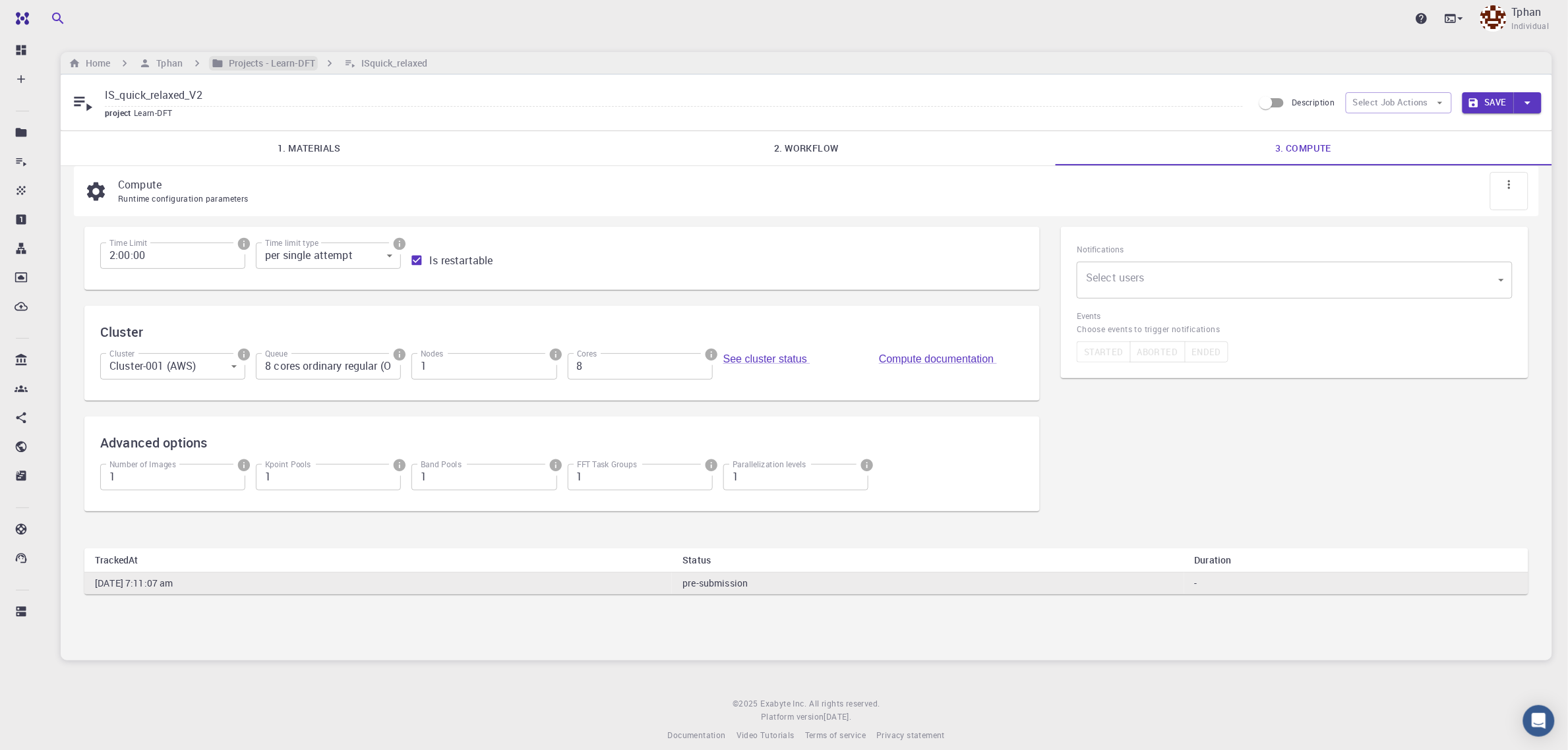
click at [268, 65] on h6 "Projects - Learn-DFT" at bounding box center [269, 62] width 92 height 14
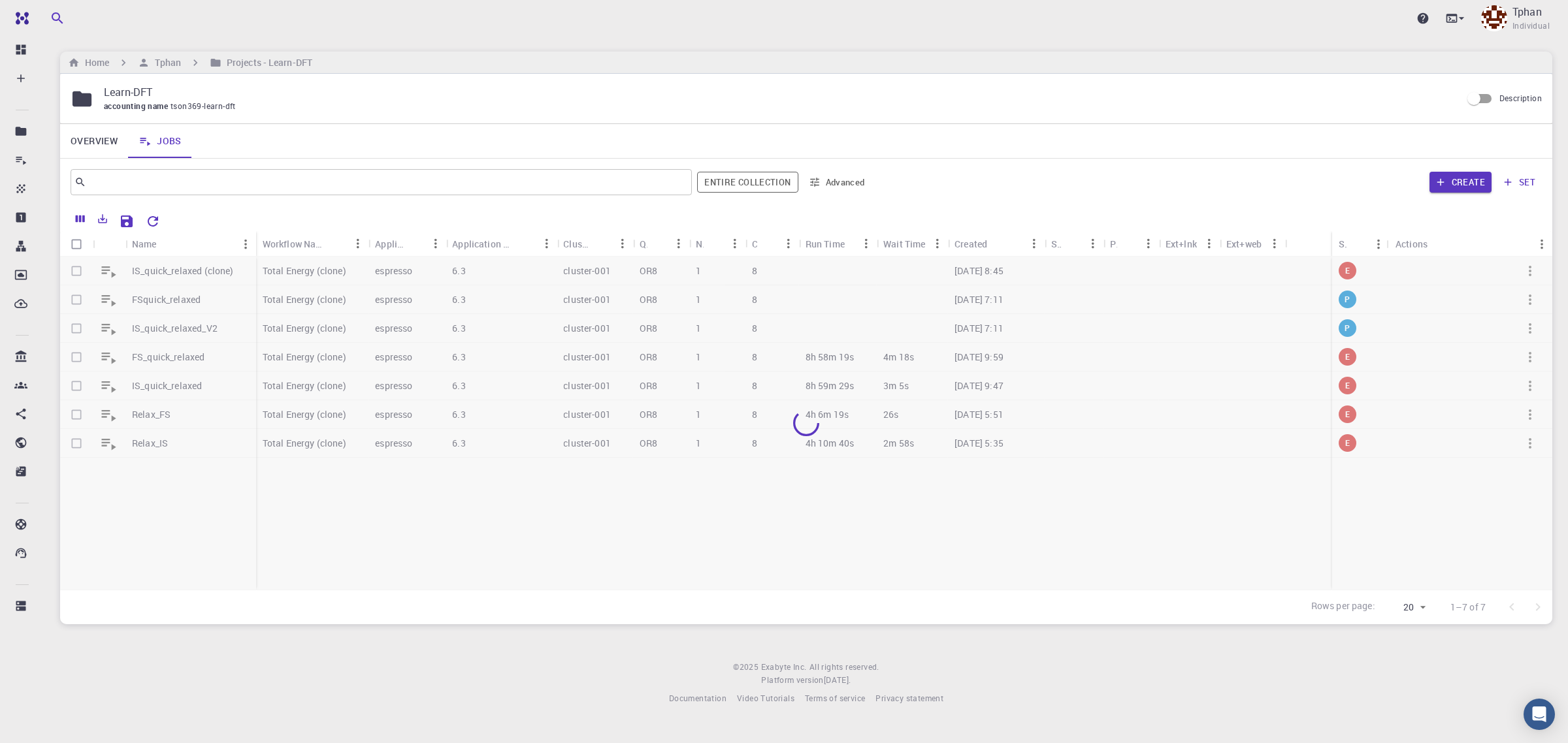
click at [164, 304] on div at bounding box center [806, 423] width 1493 height 334
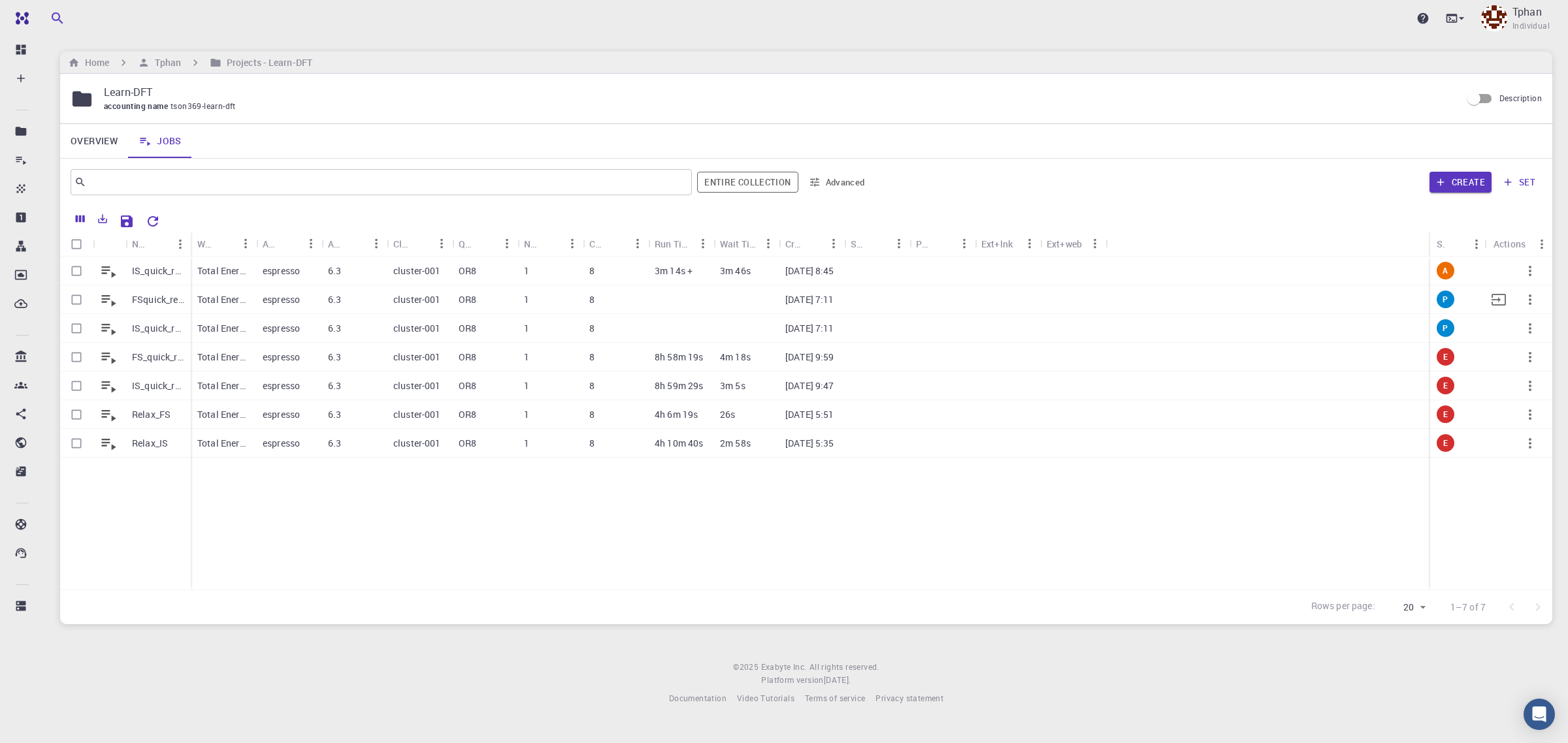
click at [132, 297] on p "FSquick_relaxed" at bounding box center [158, 299] width 53 height 13
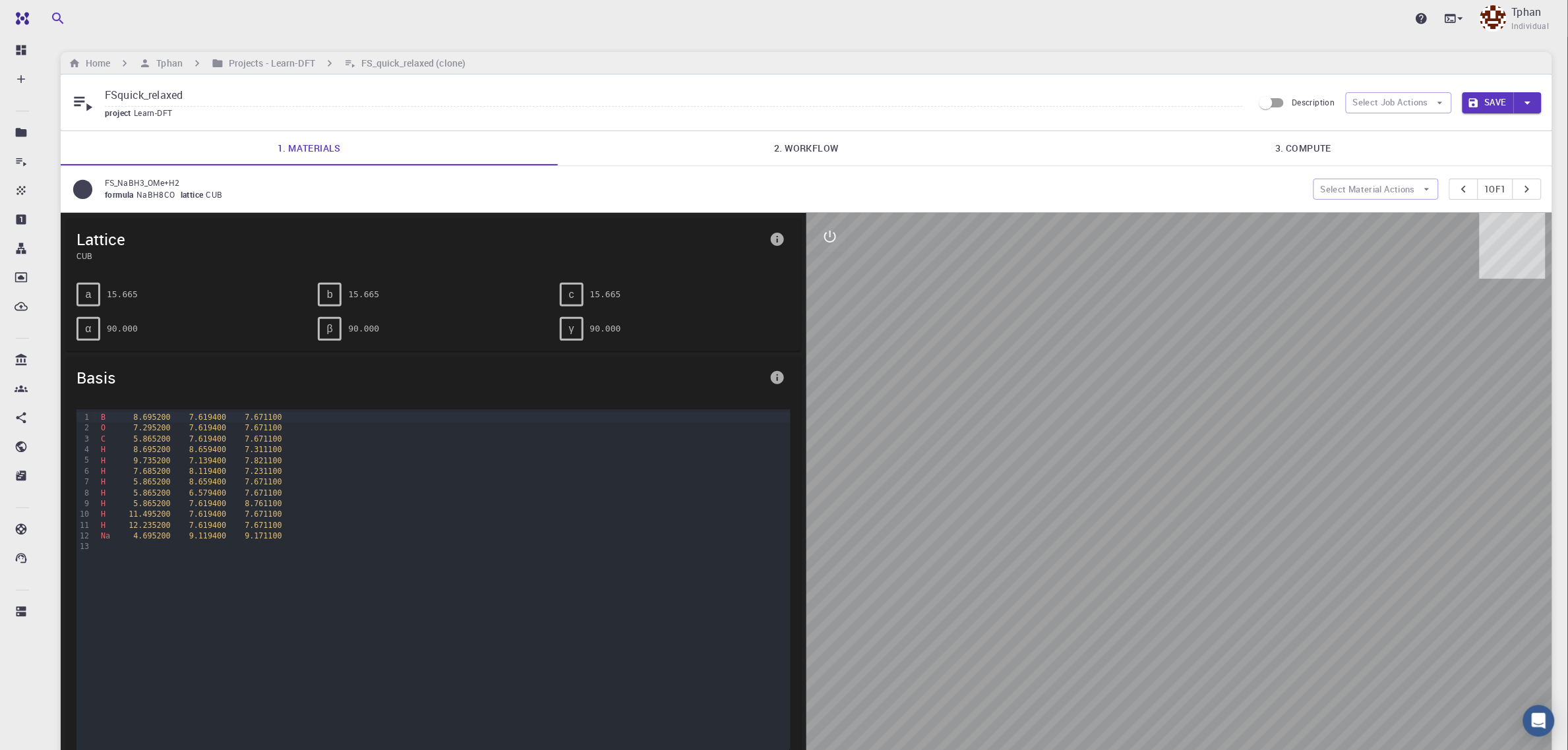
click at [789, 144] on link "2. Workflow" at bounding box center [806, 148] width 497 height 34
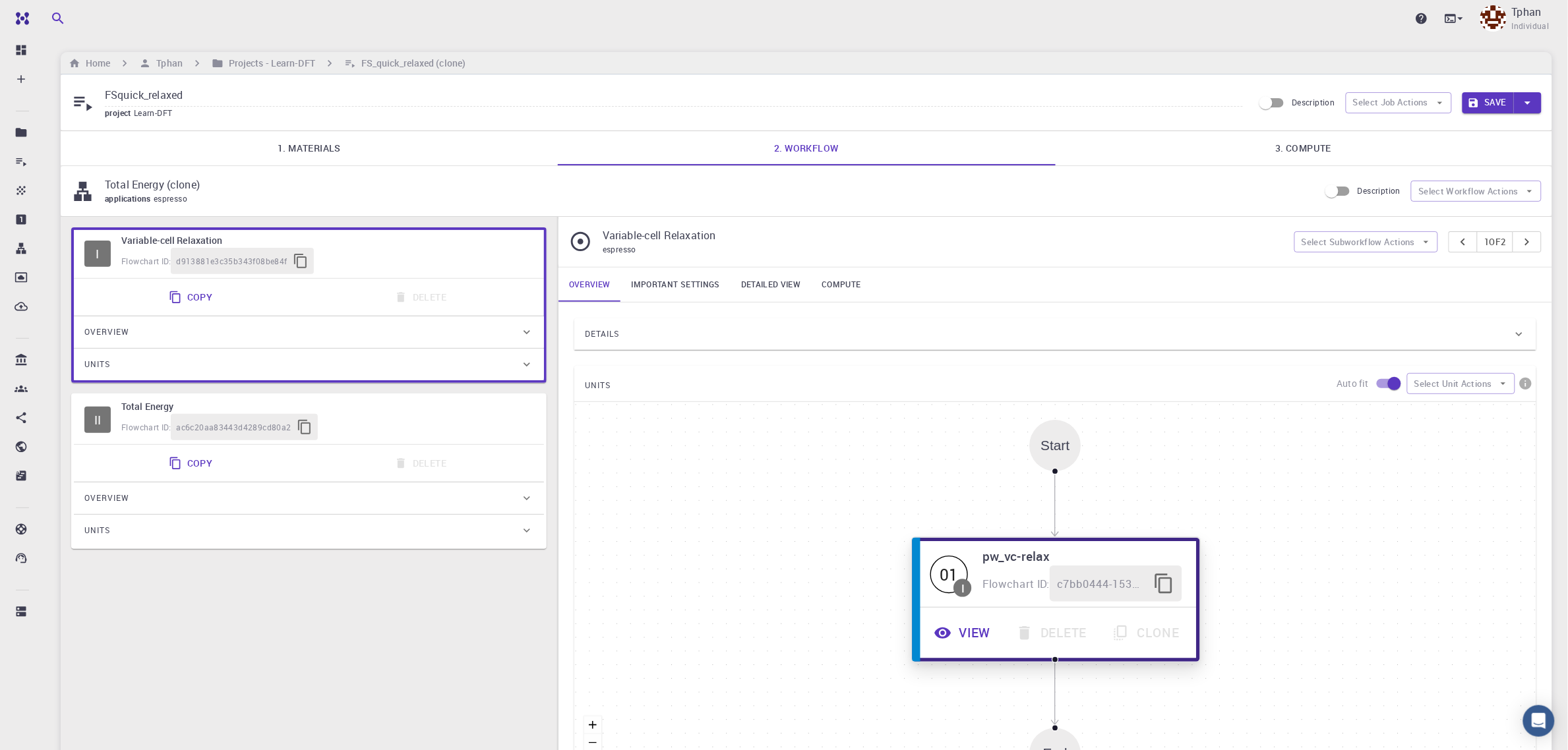
click at [974, 639] on button "View" at bounding box center [964, 633] width 82 height 36
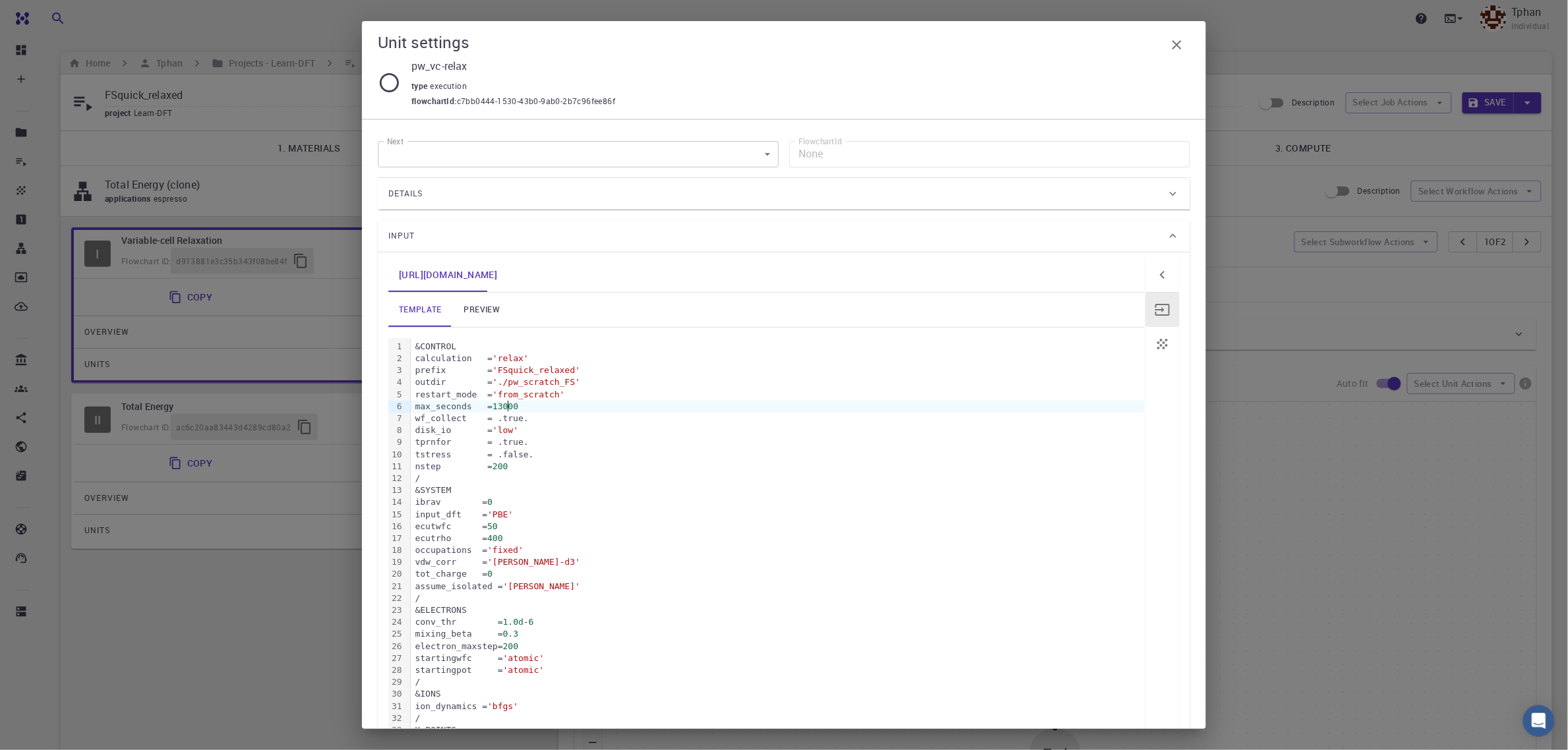
click at [507, 406] on span "13000" at bounding box center [505, 406] width 26 height 10
click at [1180, 41] on icon "button" at bounding box center [1177, 45] width 10 height 10
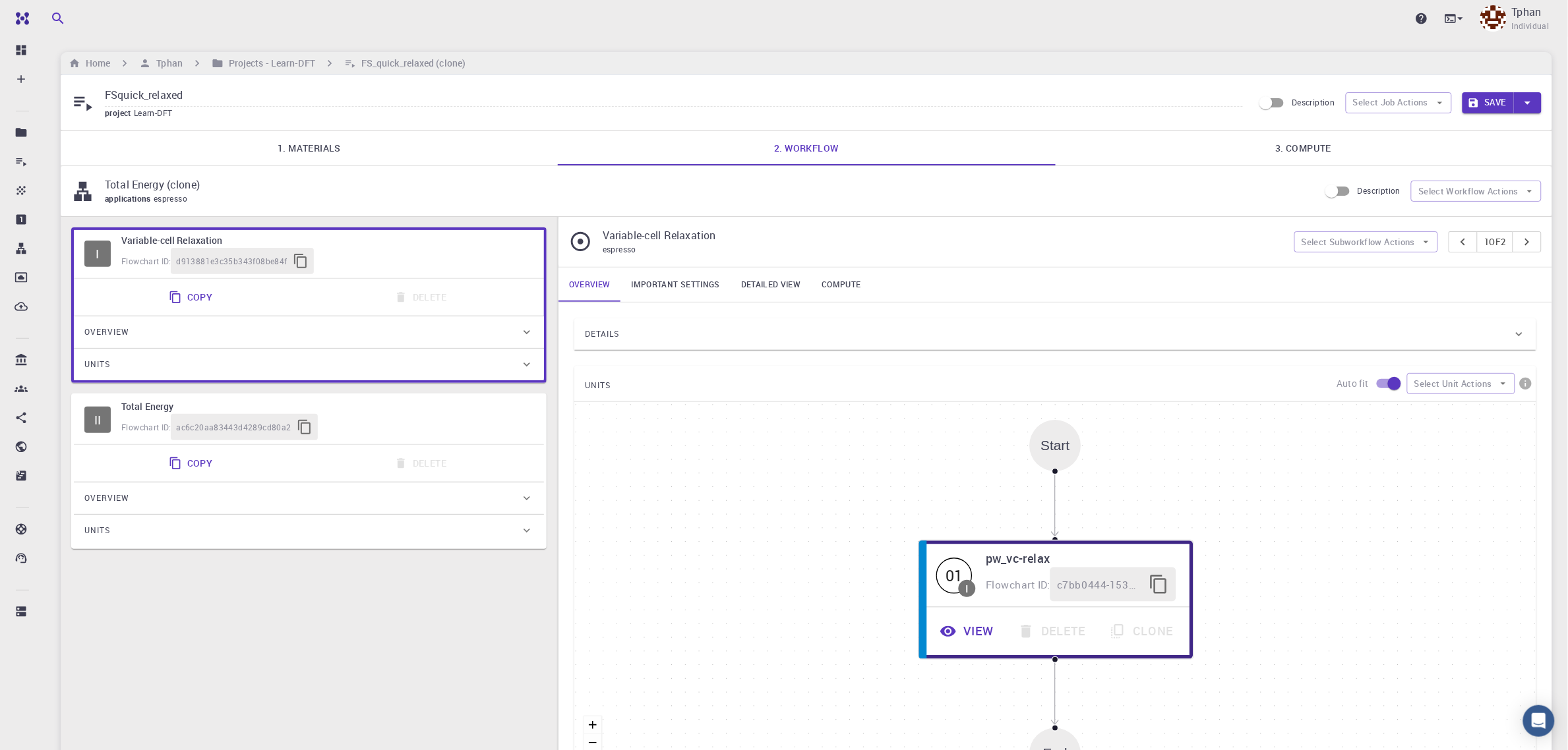
click at [1489, 96] on button "Save" at bounding box center [1489, 103] width 52 height 21
click at [276, 60] on h6 "Projects - Learn-DFT" at bounding box center [269, 62] width 92 height 14
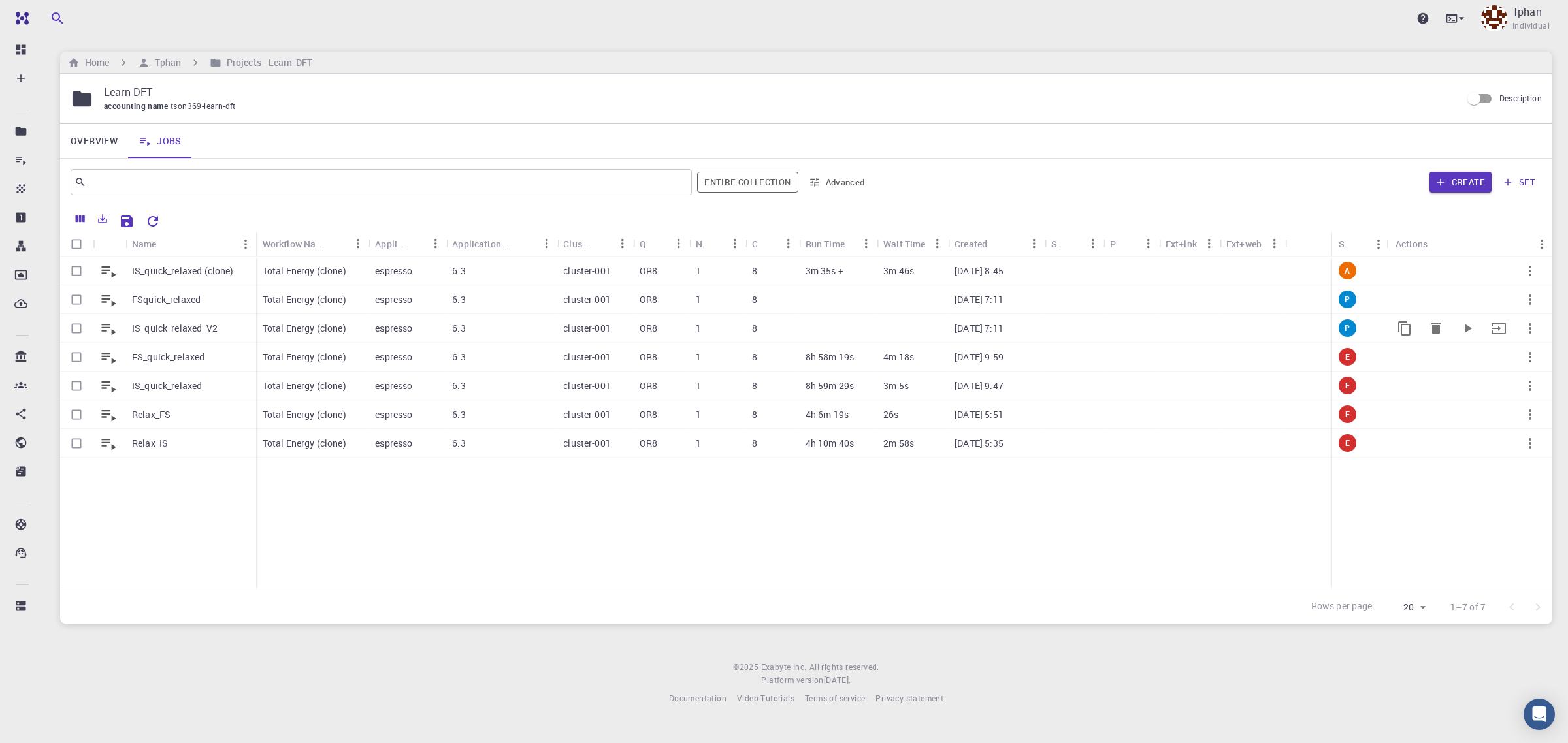
click at [181, 331] on p "IS_quick_relaxed_V2" at bounding box center [174, 328] width 86 height 13
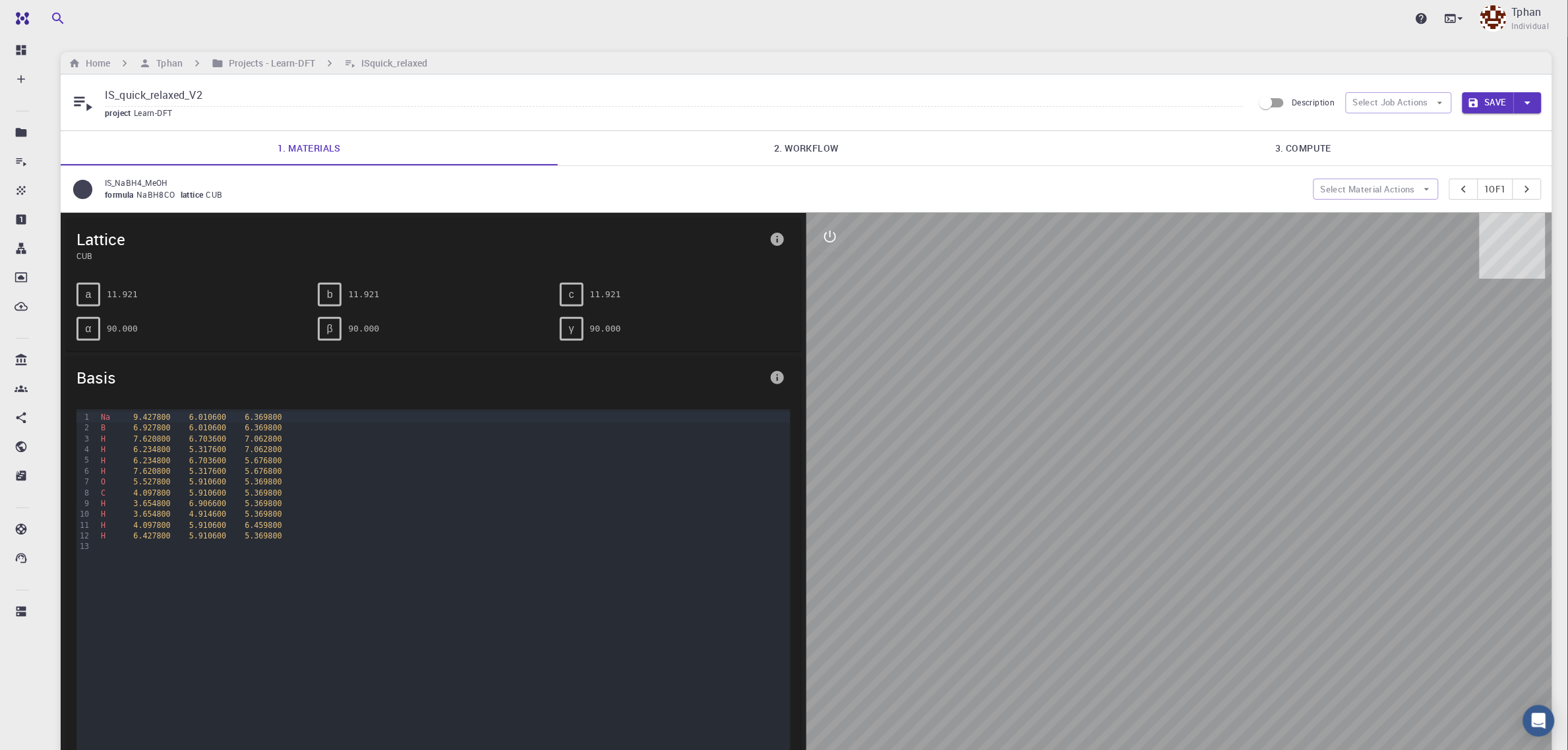
click at [119, 100] on input "IS_quick_relaxed_V2" at bounding box center [673, 96] width 1138 height 22
type input "ISquick_relaxed"
click at [834, 148] on link "2. Workflow" at bounding box center [806, 148] width 497 height 34
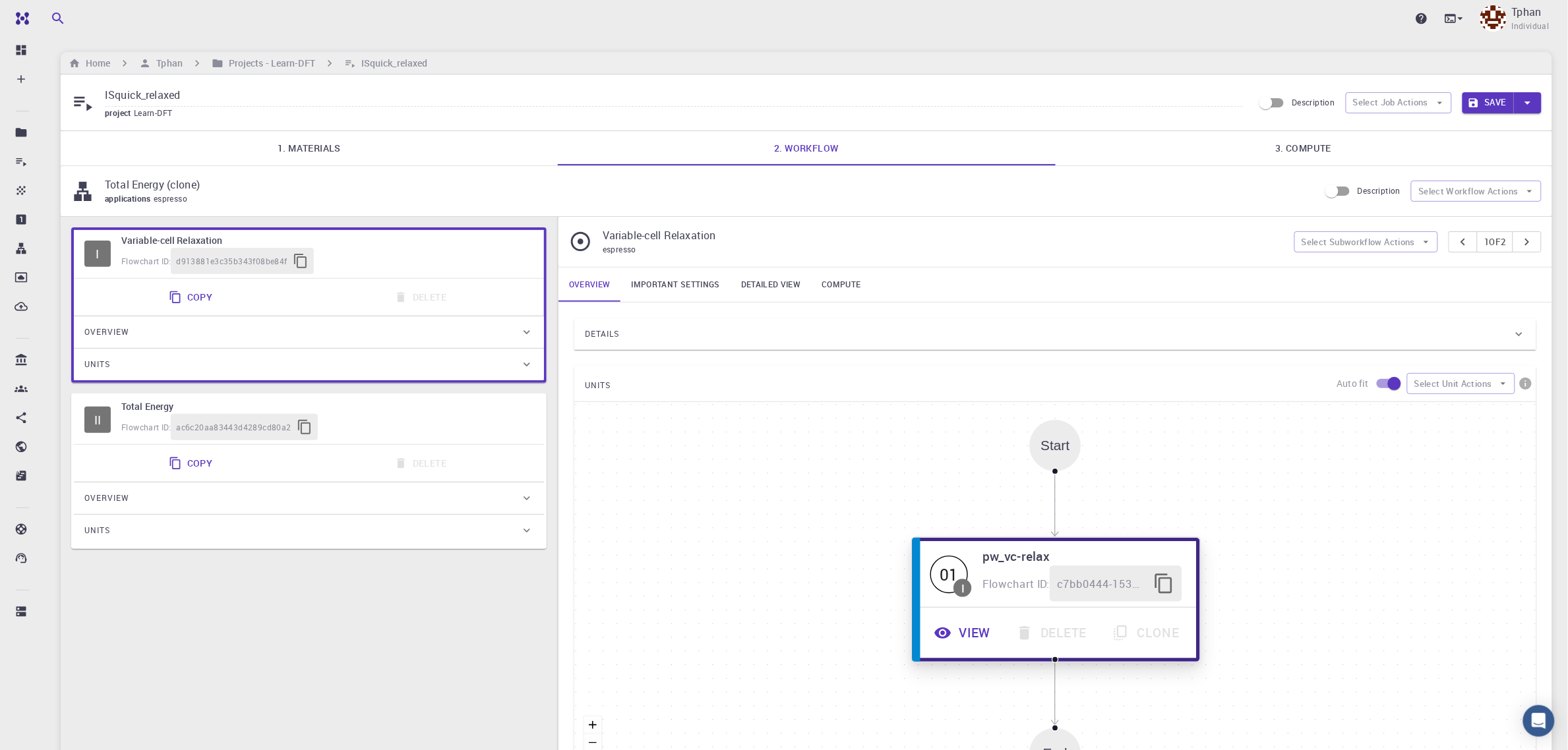
click at [968, 640] on button "View" at bounding box center [964, 633] width 82 height 36
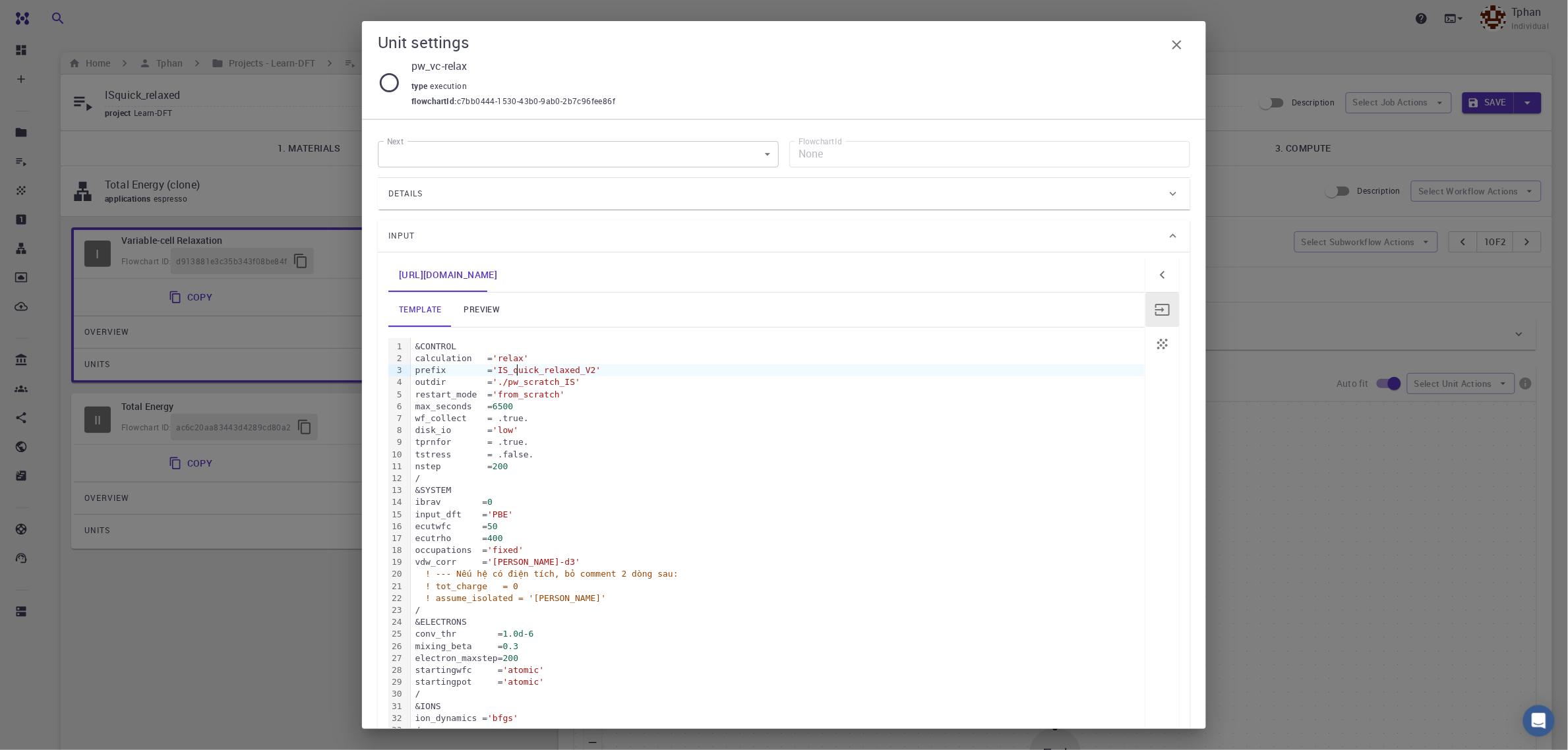
click at [519, 370] on span "'IS_quick_relaxed_V2'" at bounding box center [546, 370] width 108 height 10
click at [1181, 44] on icon "button" at bounding box center [1177, 44] width 16 height 16
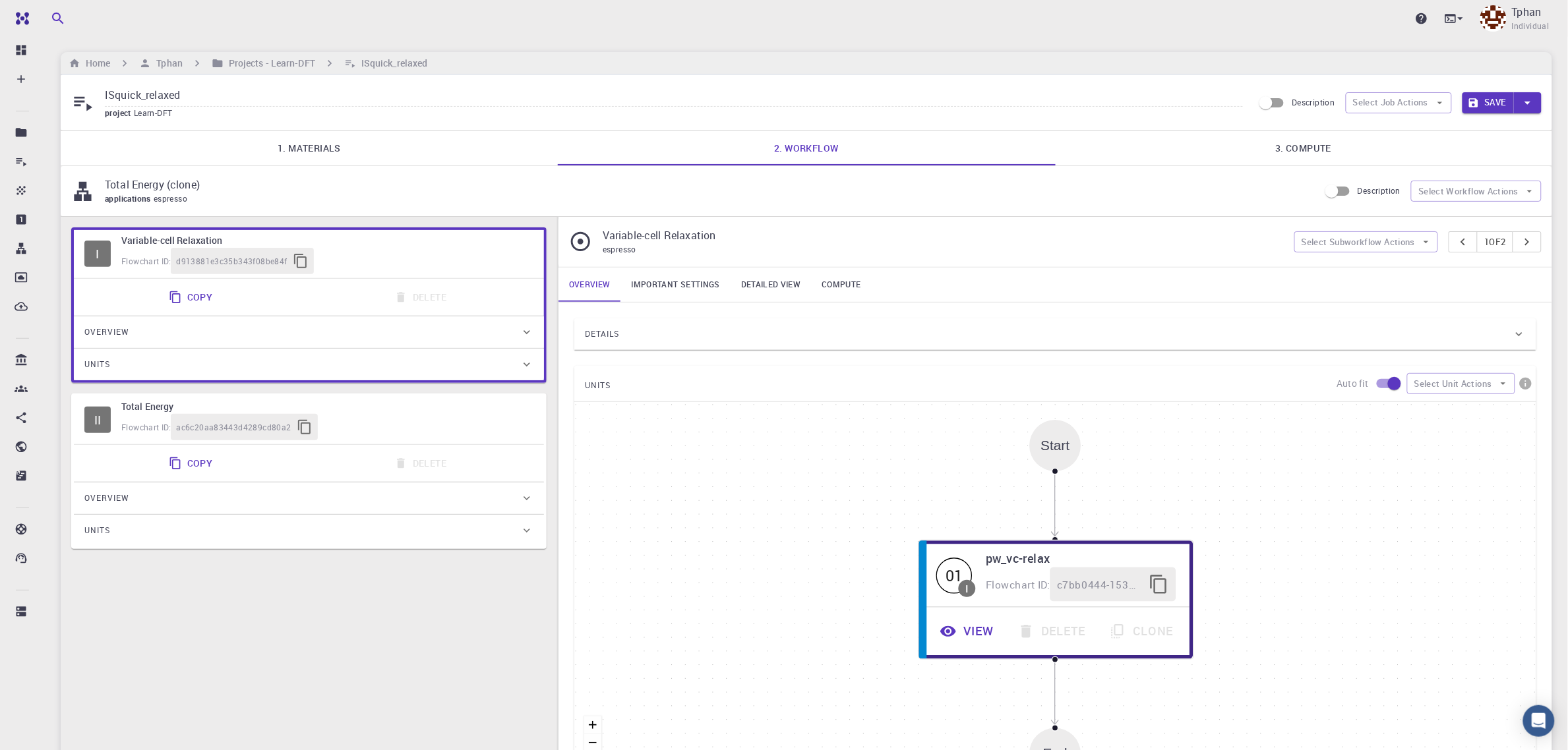
click at [1493, 109] on button "Save" at bounding box center [1489, 103] width 52 height 21
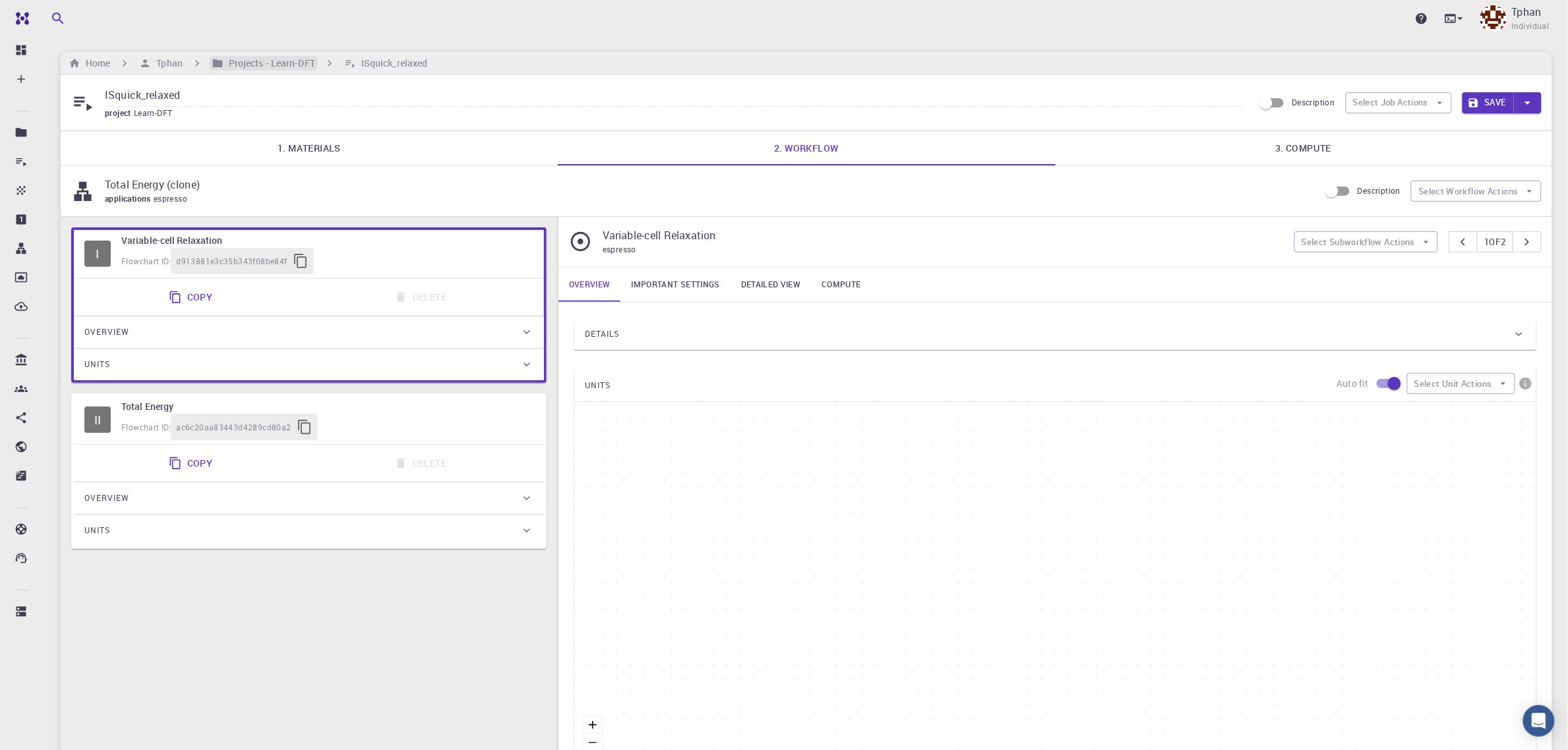
click at [270, 64] on h6 "Projects - Learn-DFT" at bounding box center [269, 62] width 92 height 14
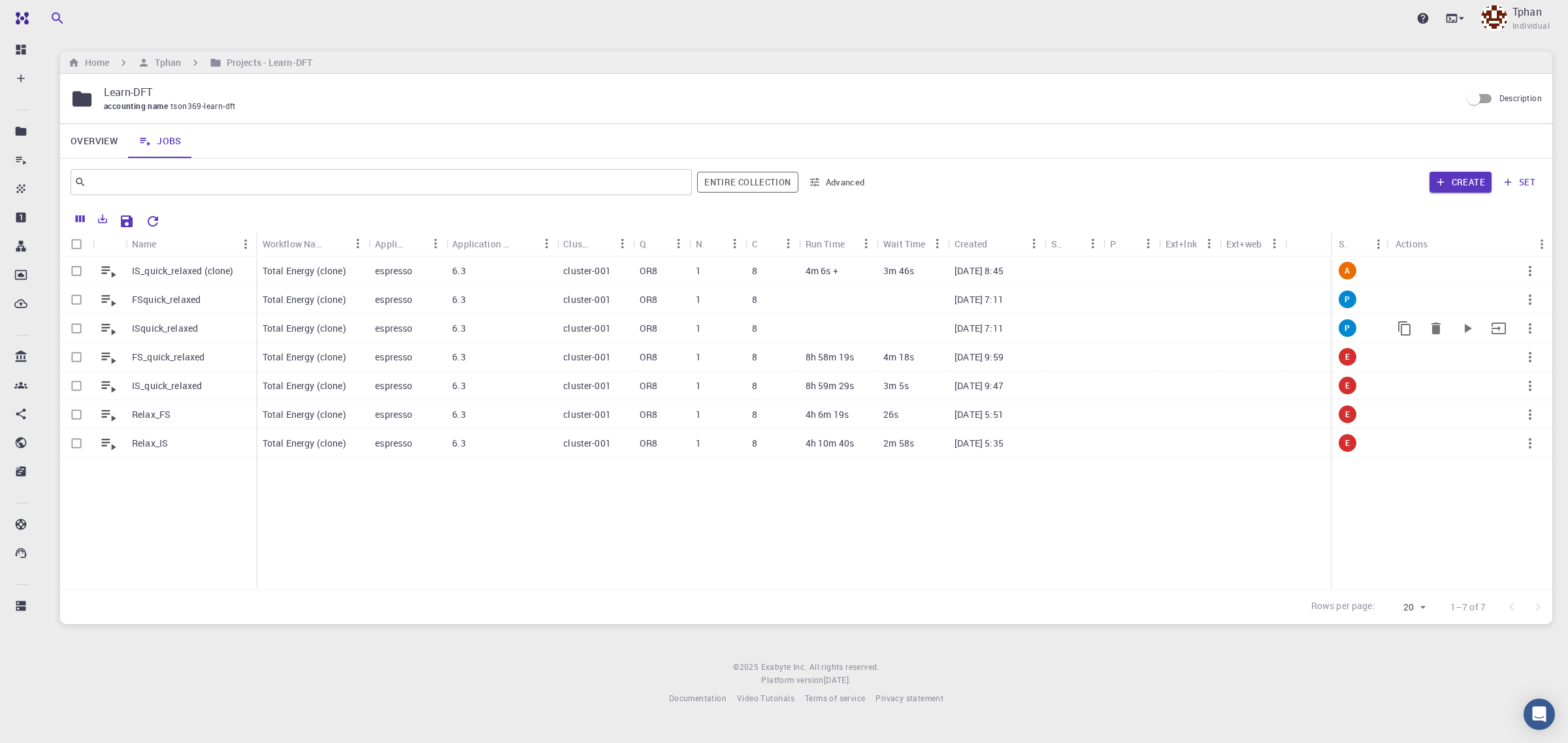
click at [76, 330] on input "Select row" at bounding box center [76, 328] width 25 height 25
checkbox input "true"
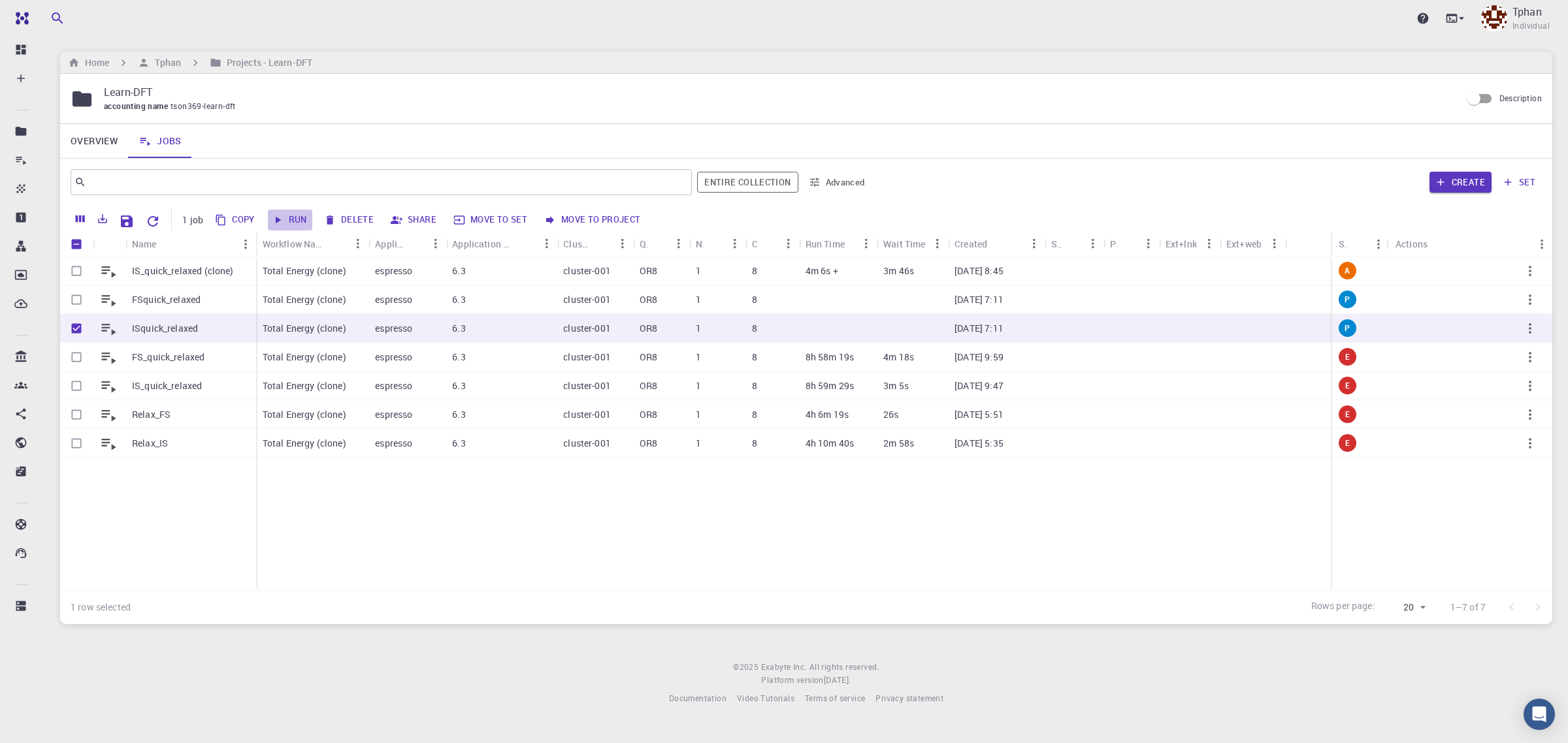
click at [292, 217] on button "Run" at bounding box center [290, 220] width 44 height 21
checkbox input "false"
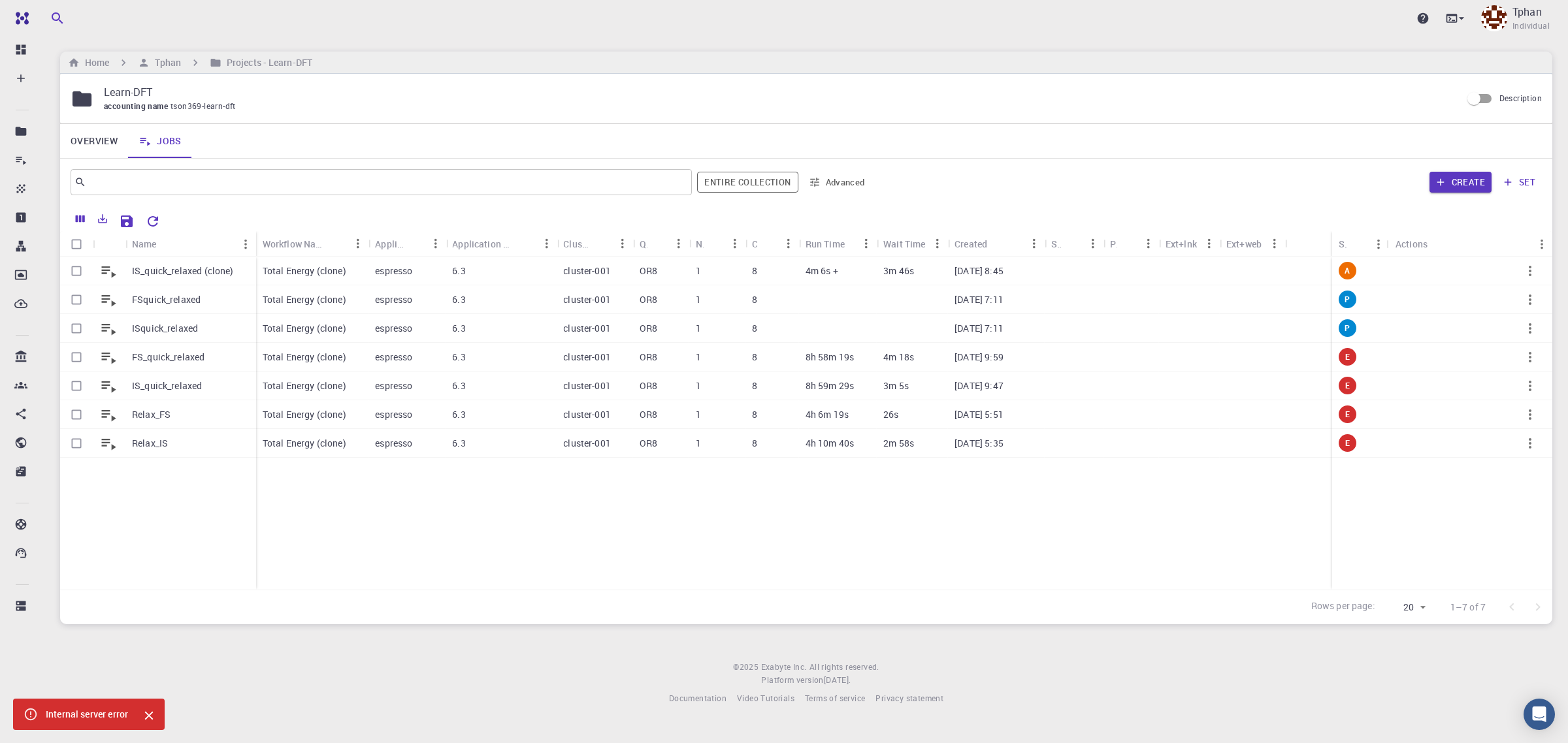
click at [149, 717] on icon "Close" at bounding box center [149, 716] width 9 height 9
click at [1526, 272] on icon "button" at bounding box center [1530, 271] width 15 height 15
click at [1532, 328] on span "Terminate" at bounding box center [1528, 326] width 37 height 13
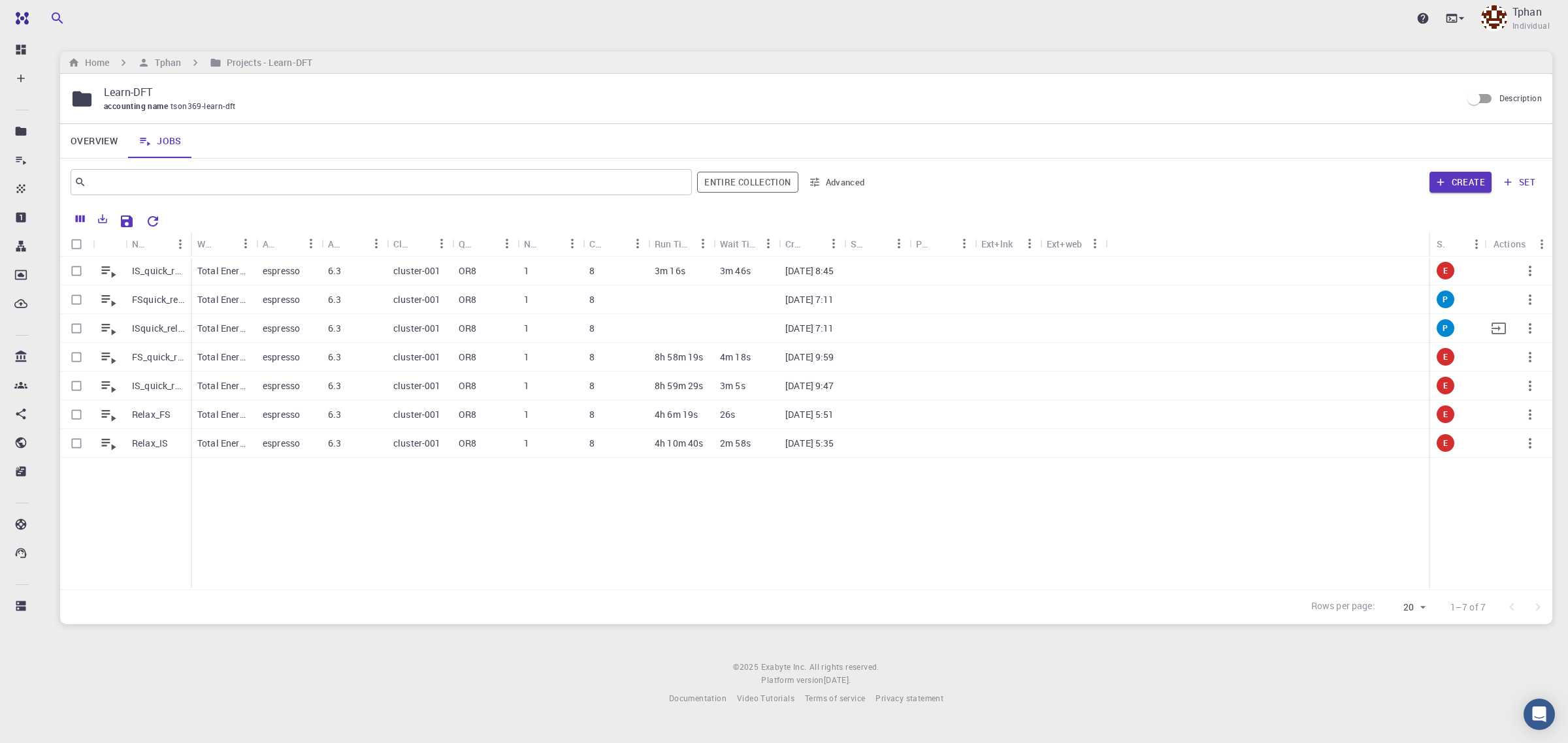
click at [124, 328] on div at bounding box center [109, 328] width 33 height 29
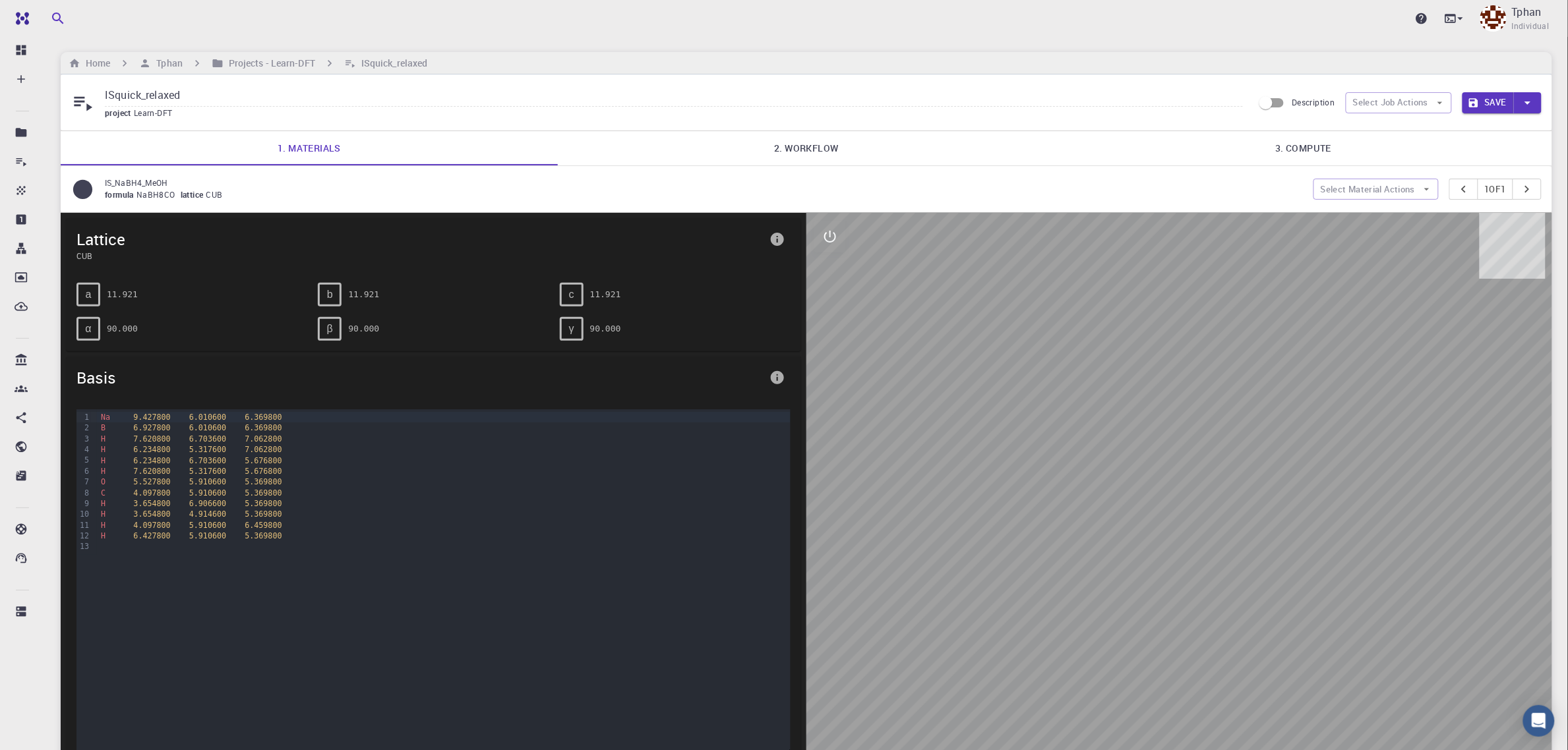
click at [773, 152] on link "2. Workflow" at bounding box center [806, 148] width 497 height 34
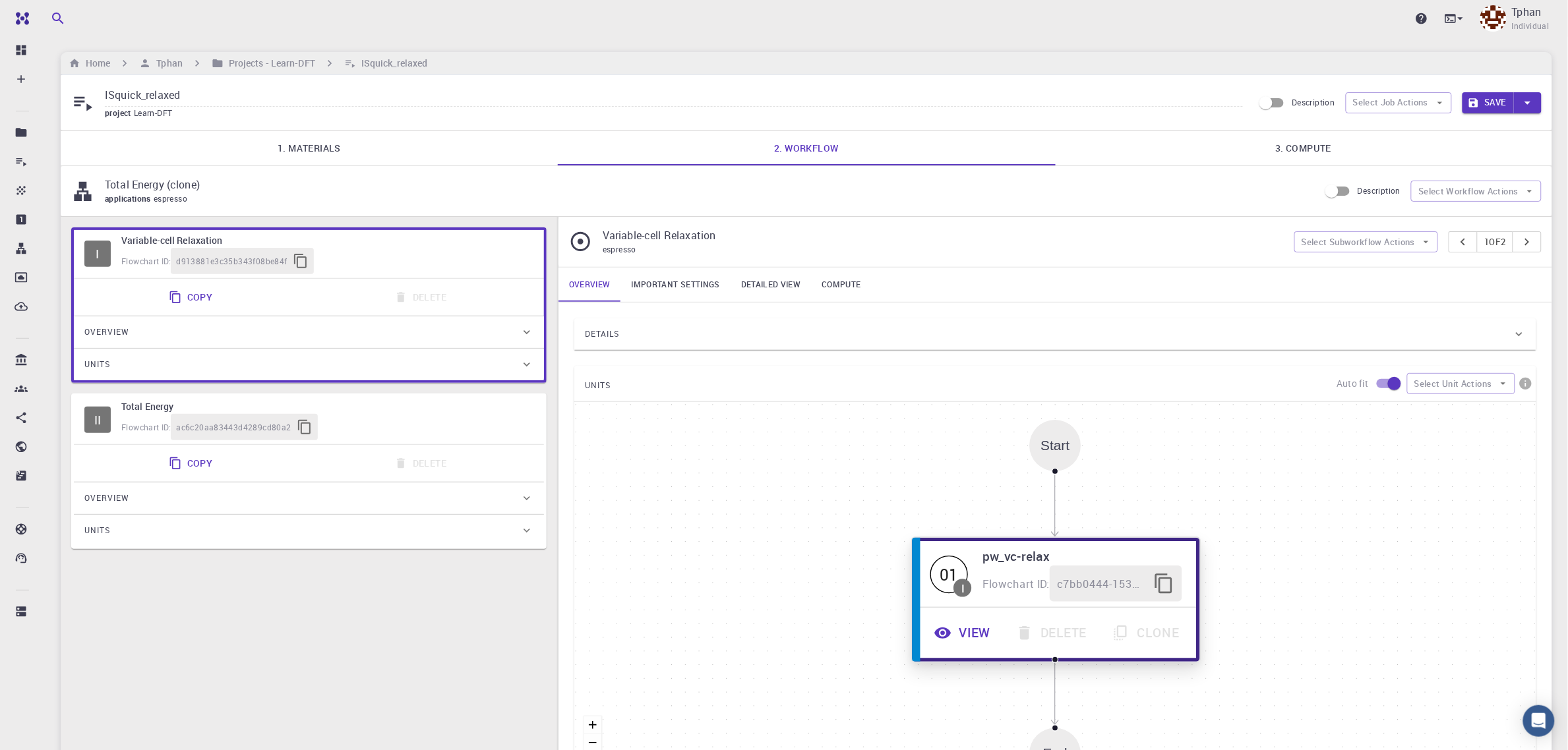
click at [967, 639] on button "View" at bounding box center [964, 633] width 82 height 36
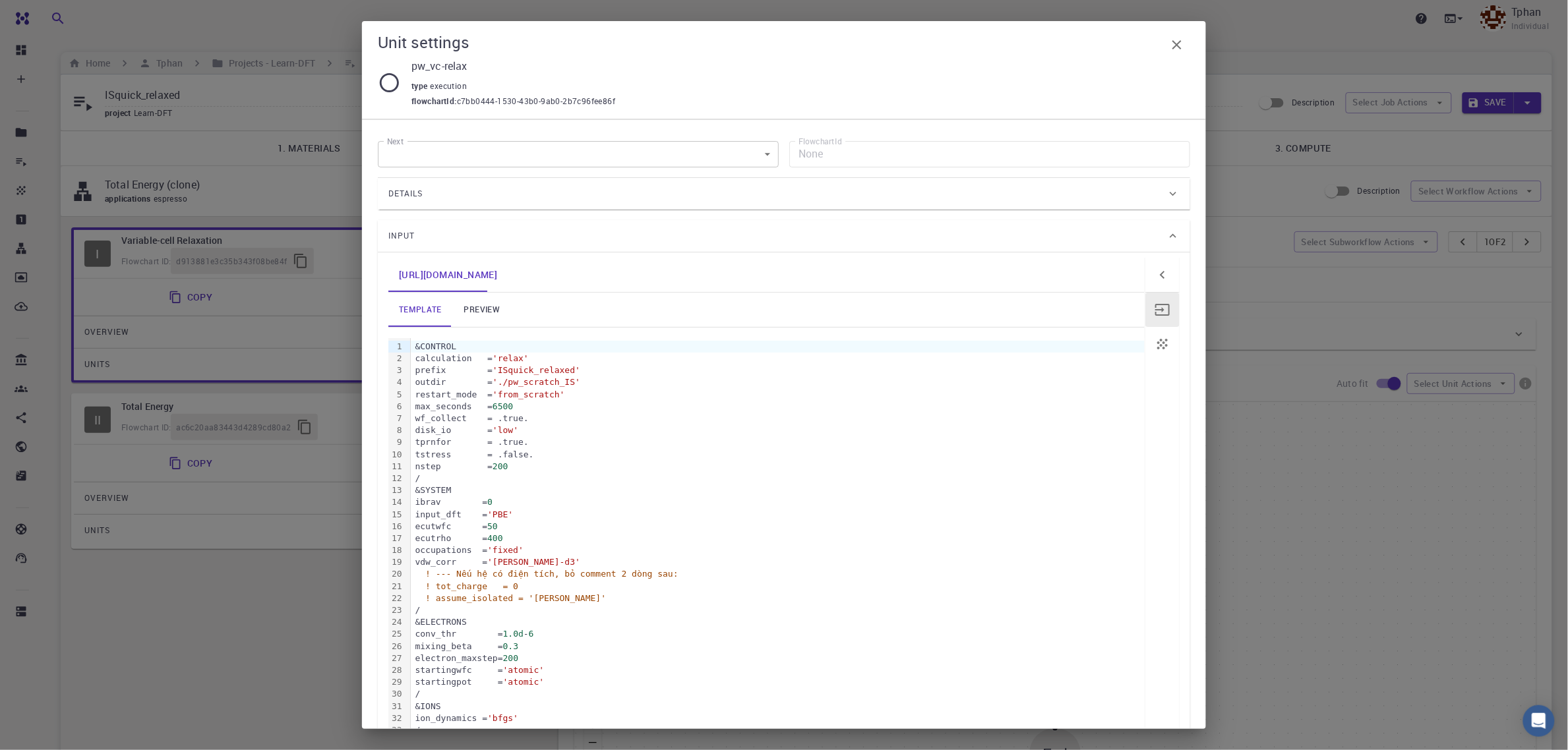
click at [416, 346] on div "&CONTROL" at bounding box center [778, 346] width 734 height 12
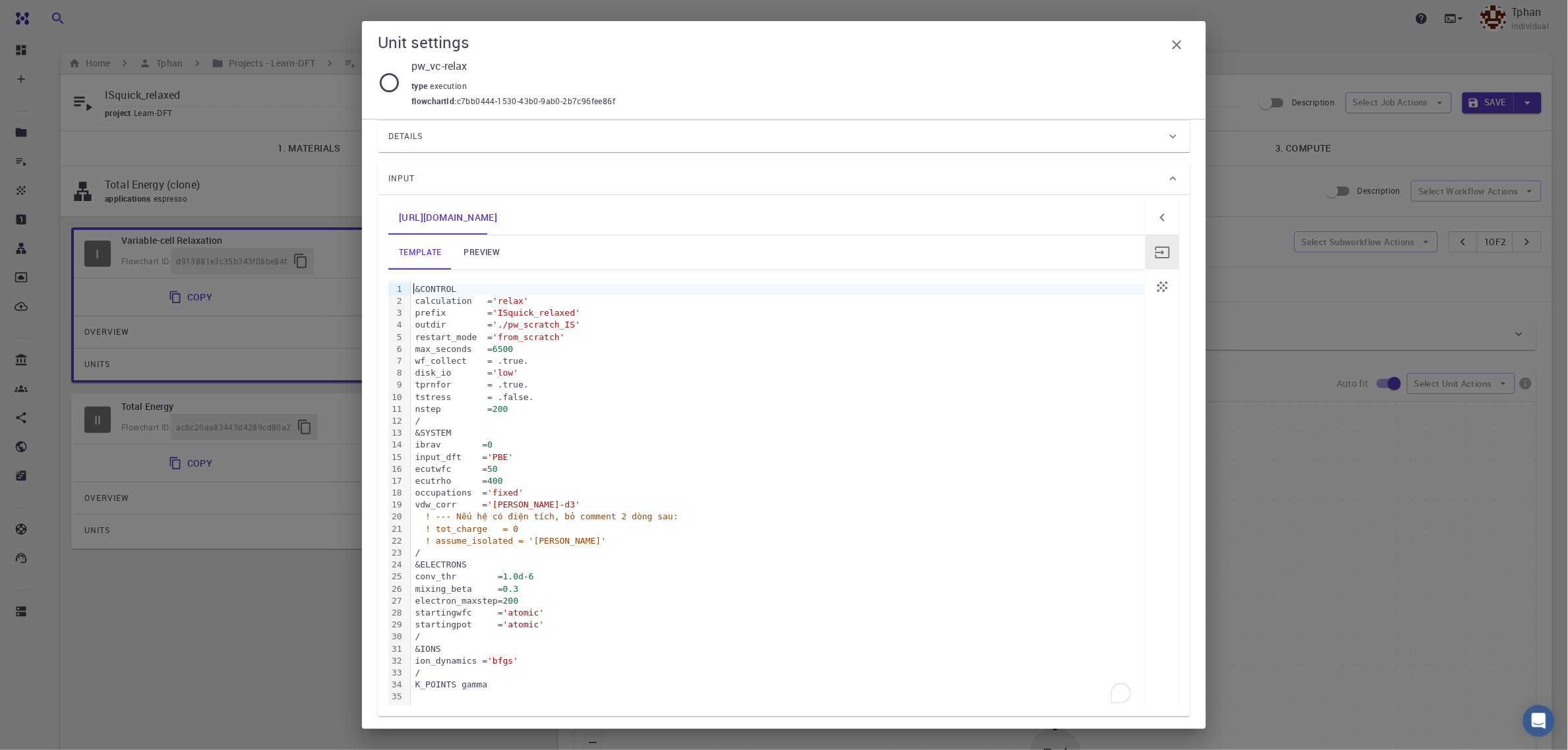
scroll to position [113, 0]
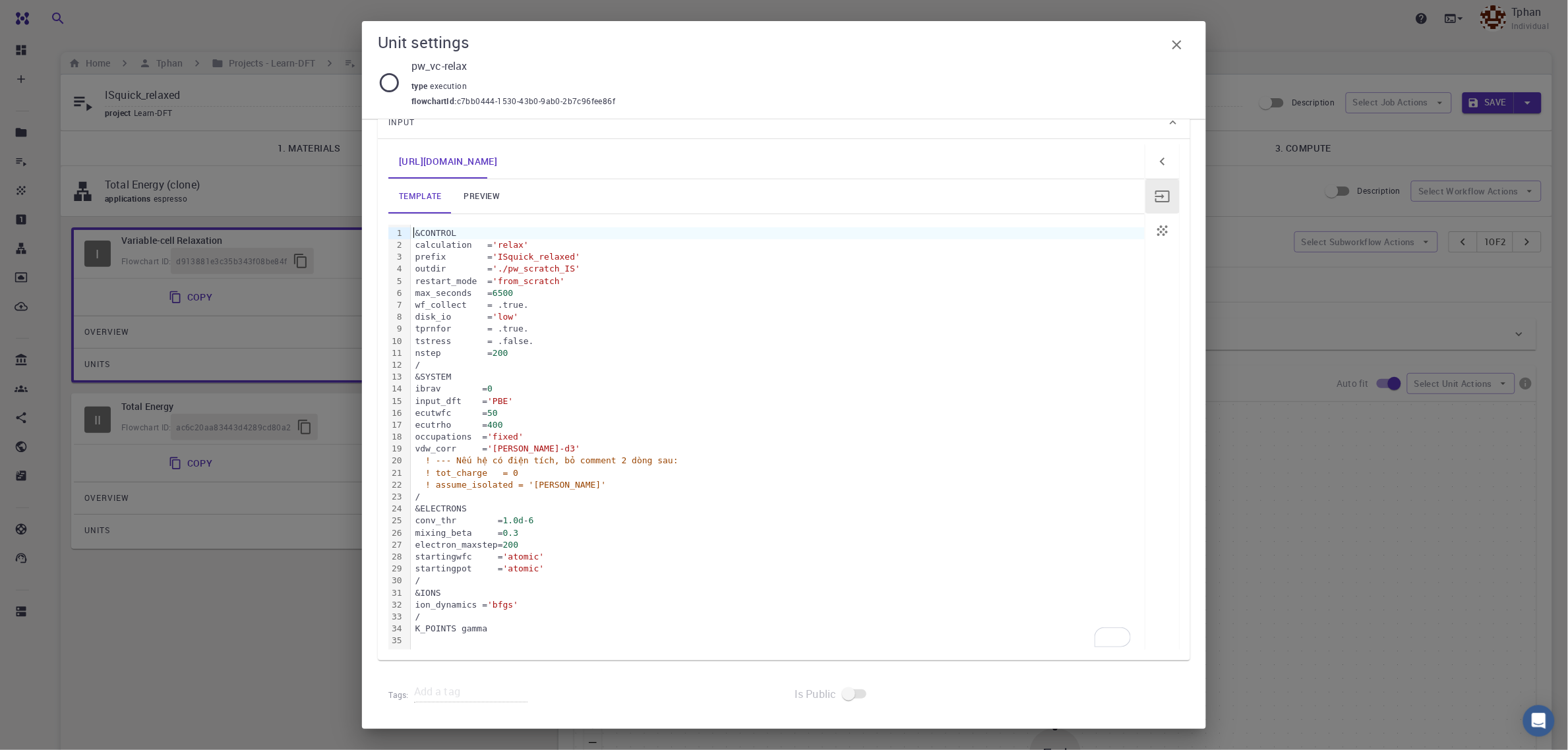
click at [504, 632] on div "K_POINTS gamma" at bounding box center [778, 628] width 734 height 12
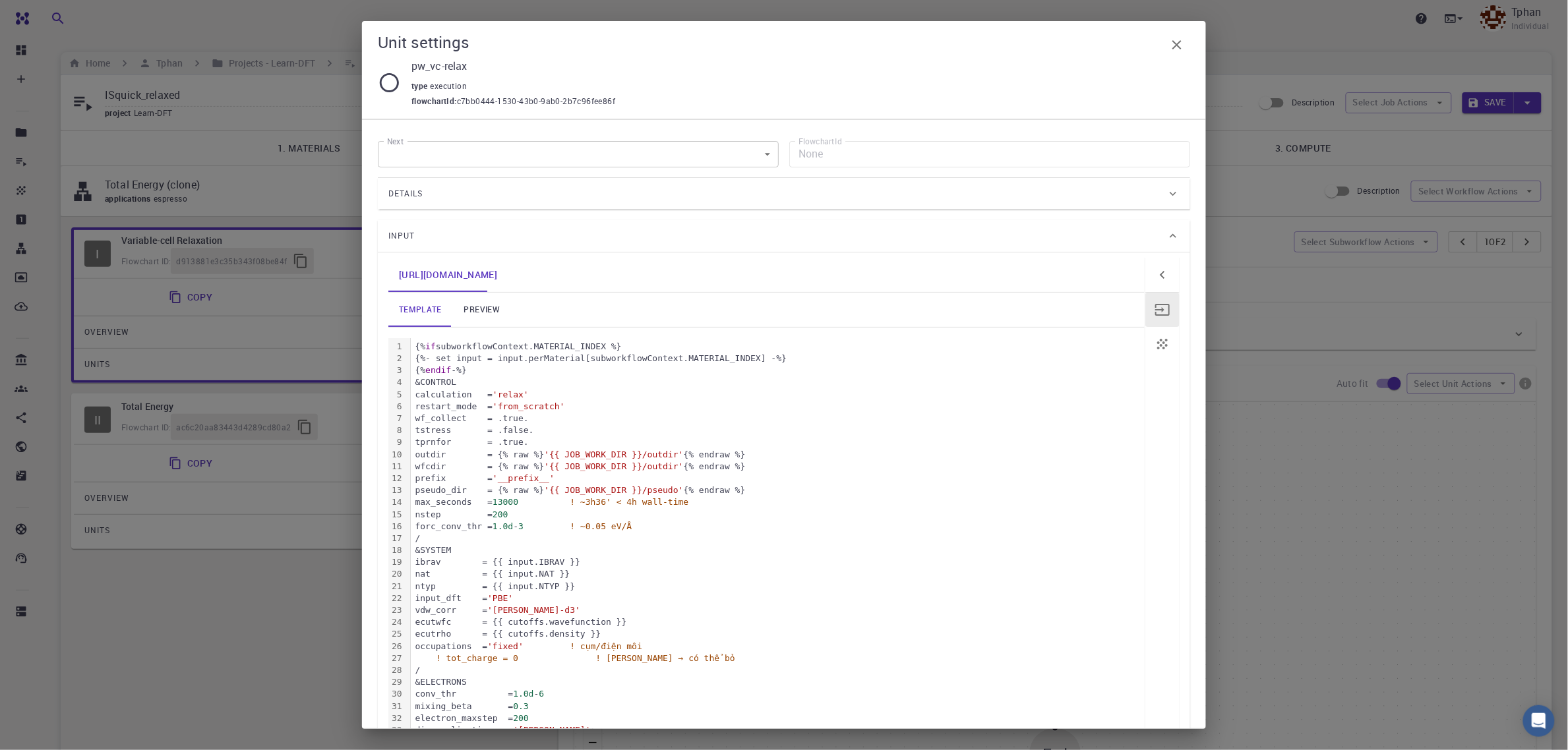
scroll to position [107, 0]
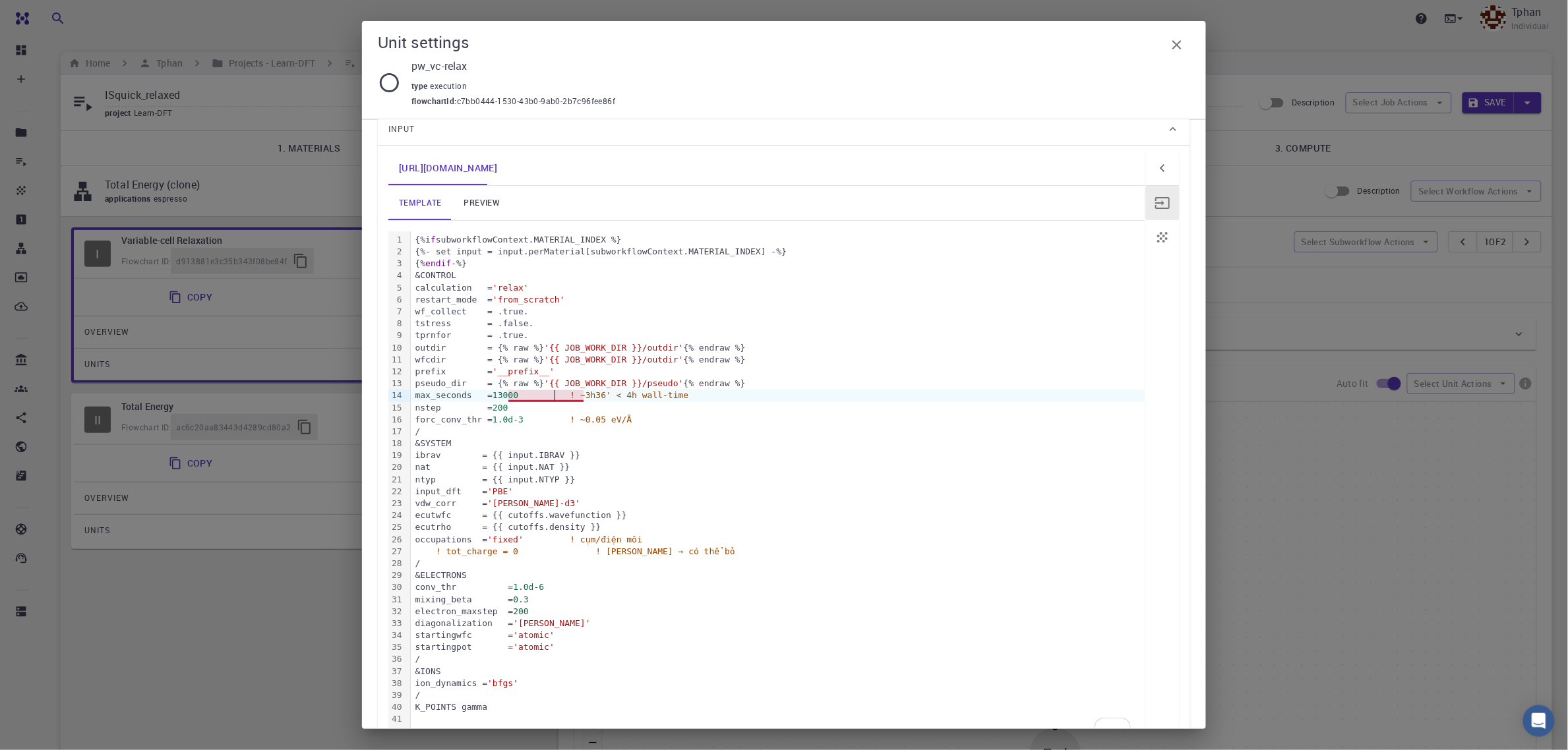
click at [556, 396] on div "max_seconds = 13000 ! ~3h36' < 4h wall-time" at bounding box center [778, 395] width 734 height 12
click at [532, 395] on div "max_seconds = 13000 ! ~3h36' < 4h wall-time" at bounding box center [778, 395] width 734 height 12
click at [687, 396] on span "! ~3h36' < 4h wall-time" at bounding box center [629, 395] width 119 height 10
click at [518, 374] on span "'__prefix__'" at bounding box center [523, 372] width 62 height 10
click at [514, 371] on span "'__prefix__'" at bounding box center [523, 372] width 62 height 10
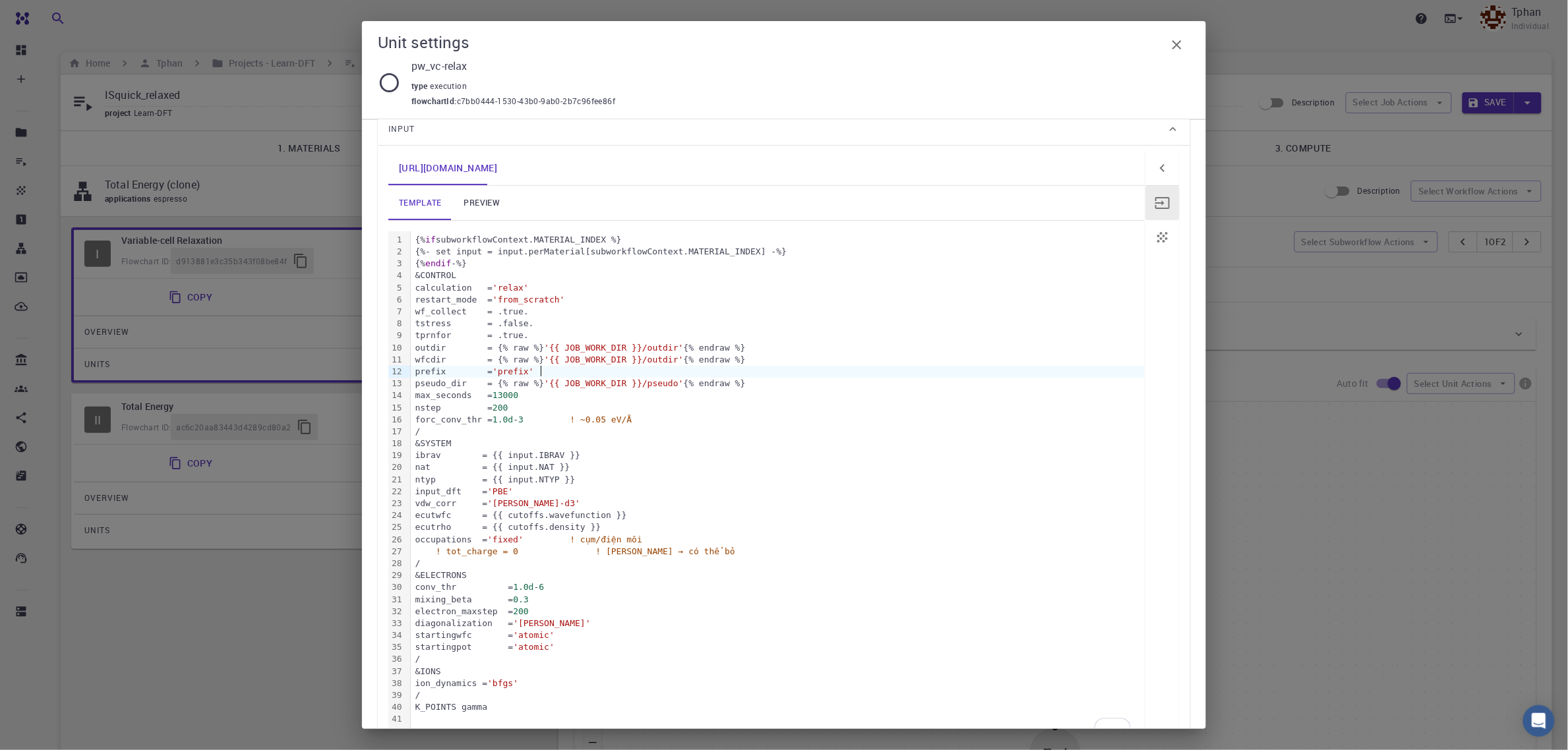
click at [870, 386] on div "pseudo_dir = {% raw %} '{{ JOB_WORK_DIR }}/pseudo' {% endraw %}" at bounding box center [778, 383] width 734 height 12
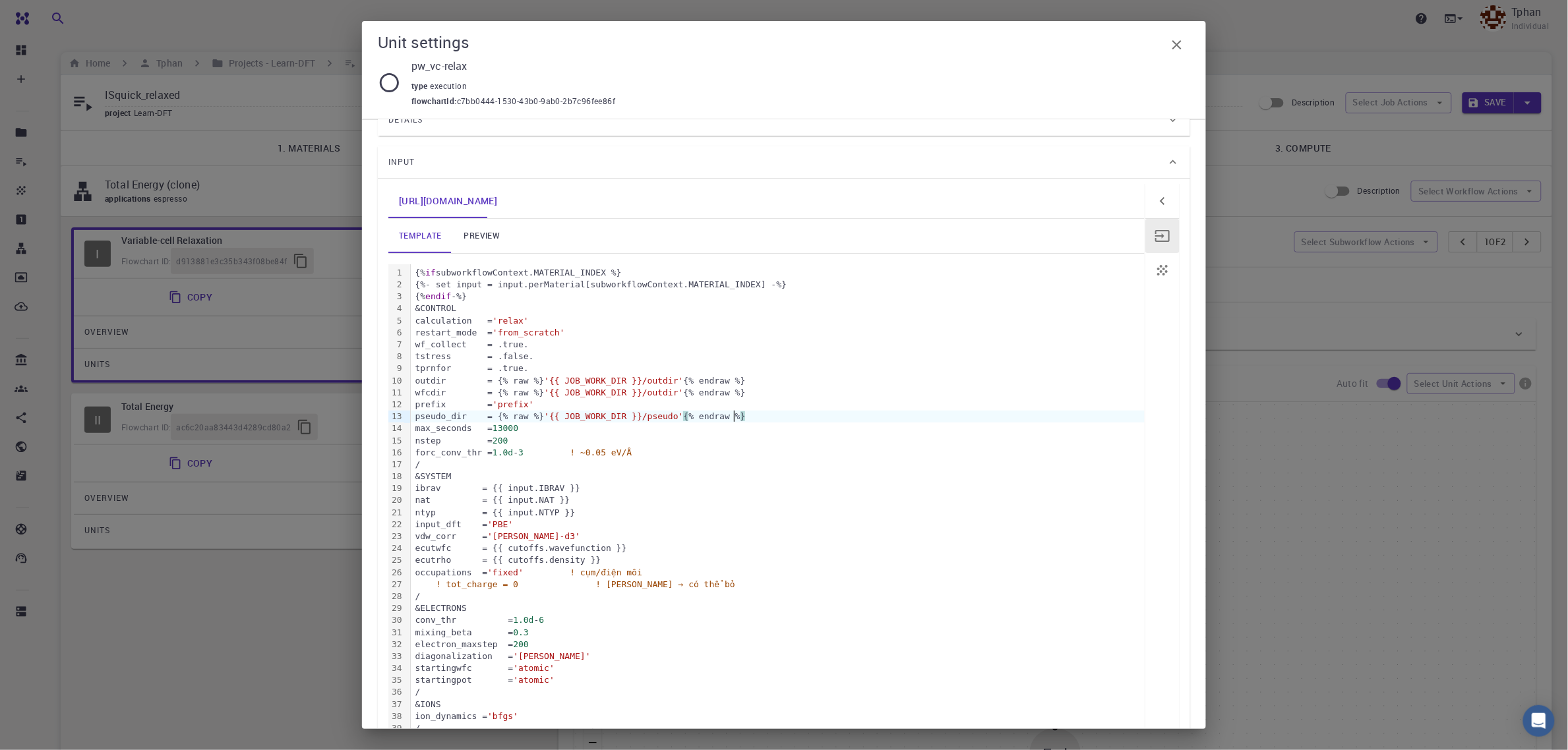
scroll to position [0, 0]
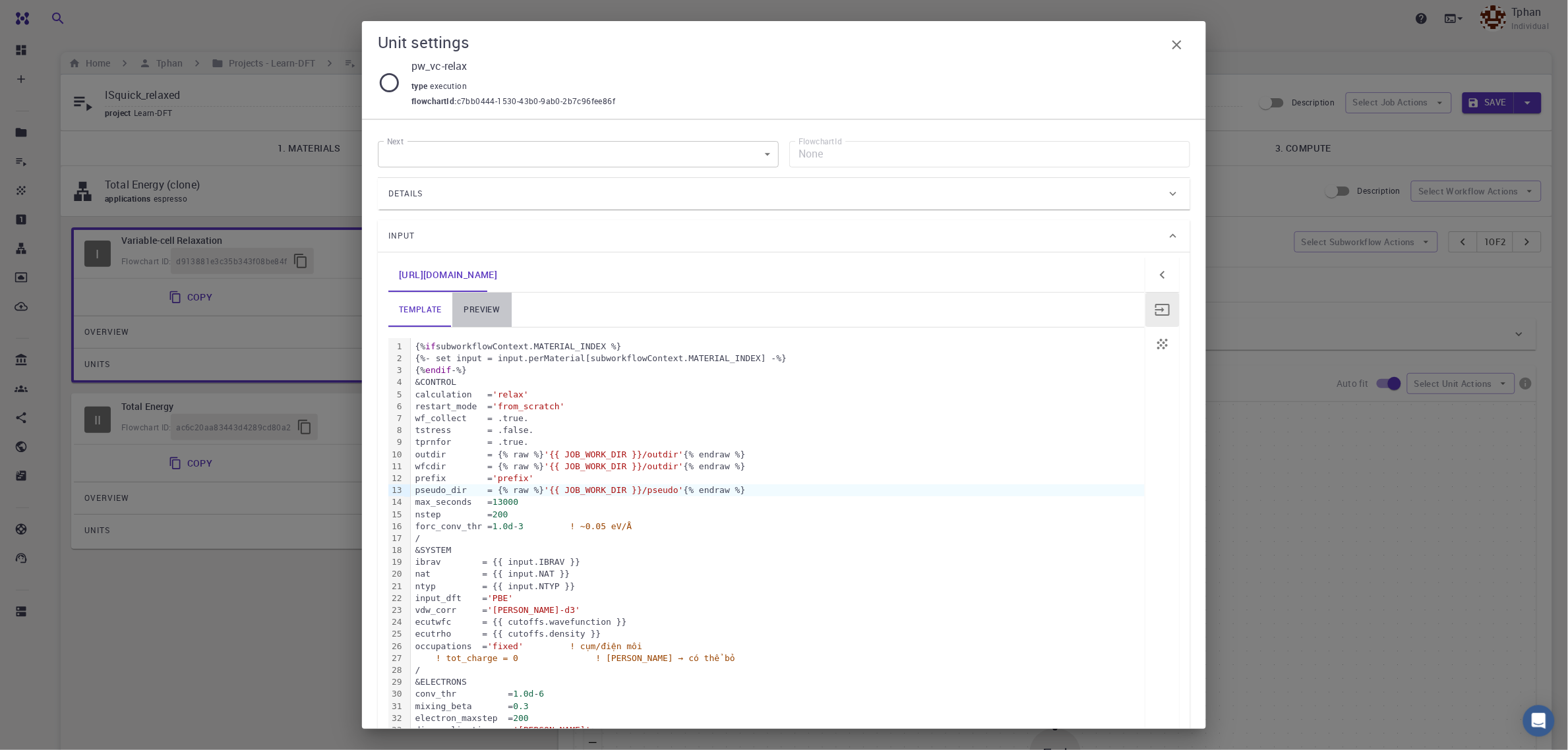
click at [482, 308] on link "preview" at bounding box center [482, 310] width 59 height 34
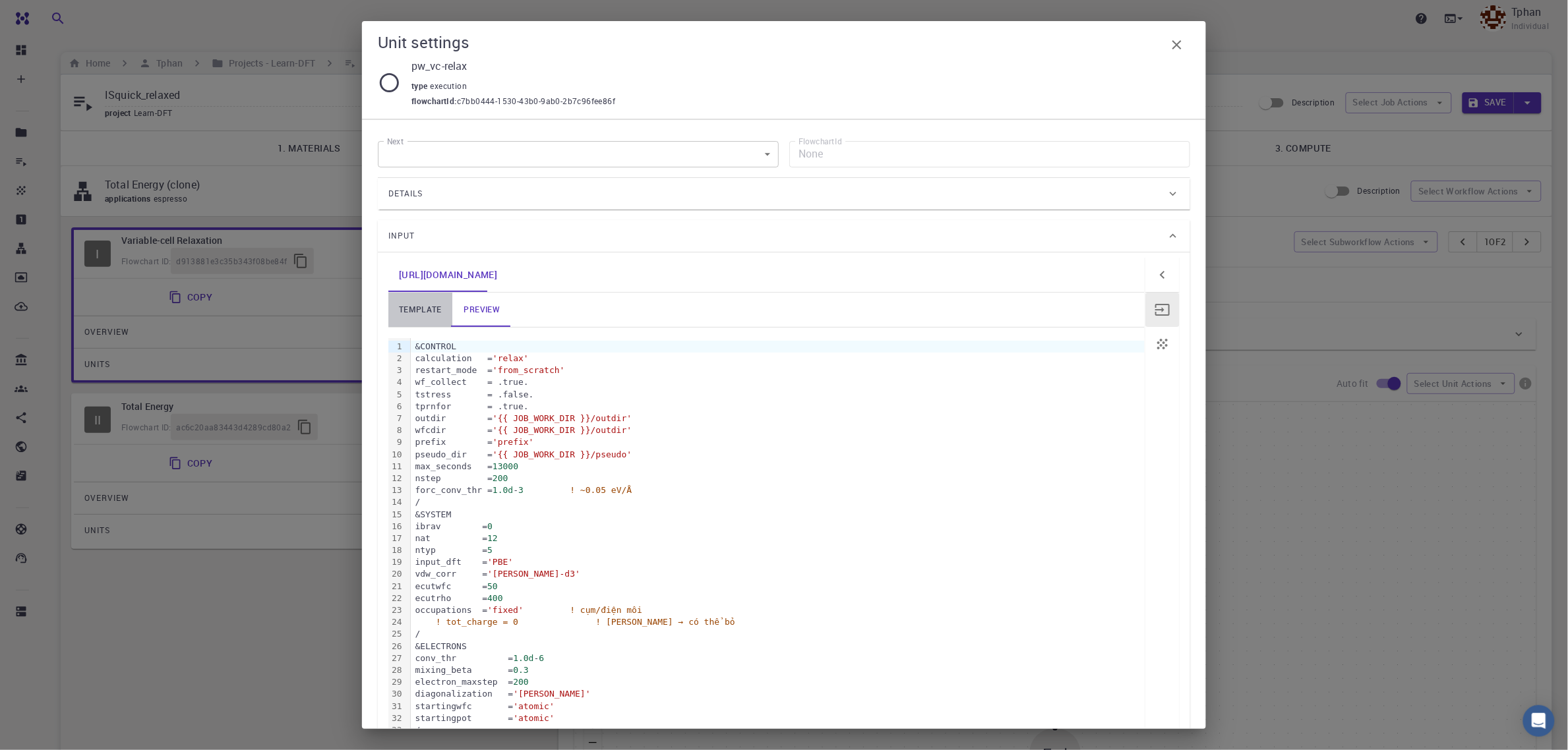
click at [426, 312] on link "template" at bounding box center [421, 310] width 64 height 34
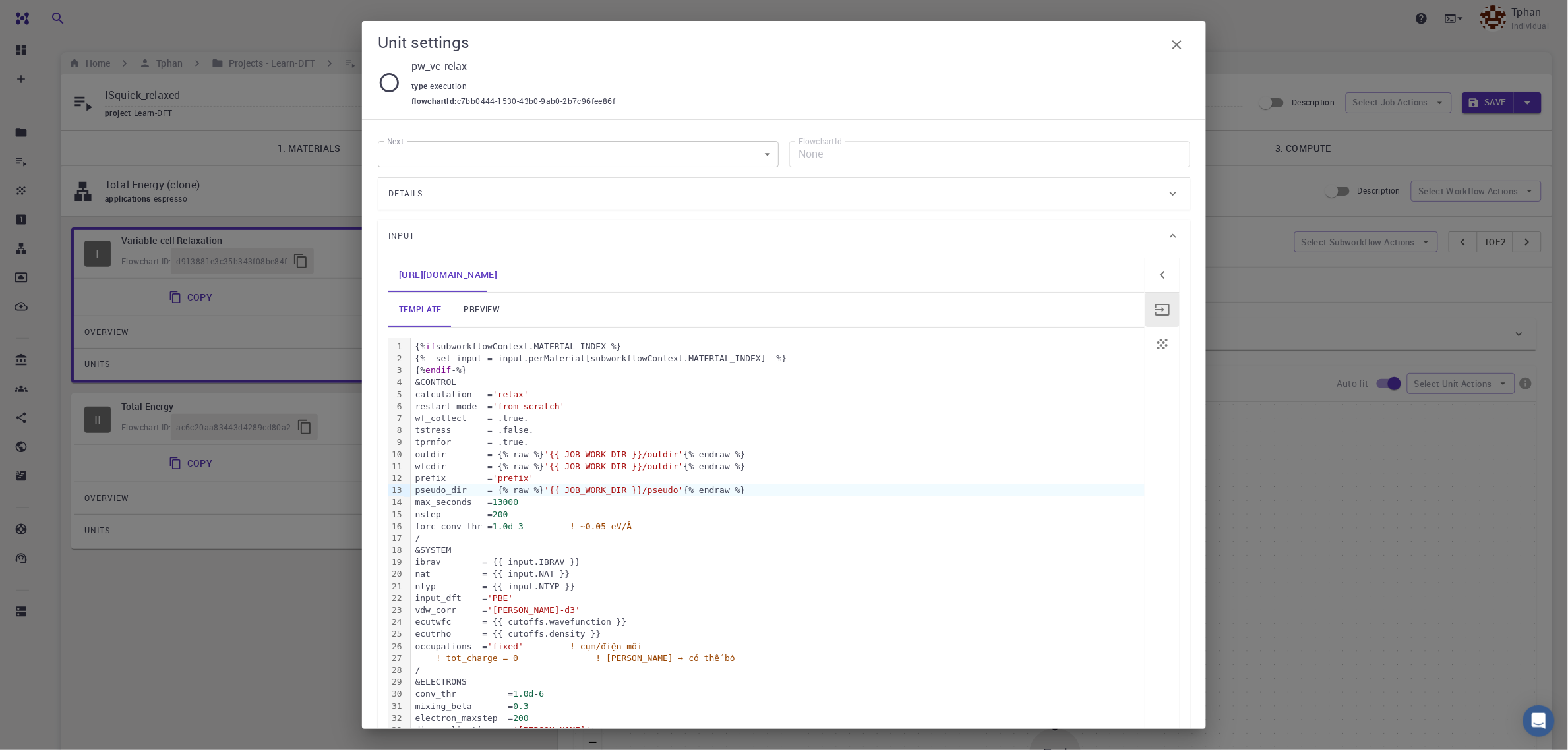
click at [495, 306] on link "preview" at bounding box center [482, 310] width 59 height 34
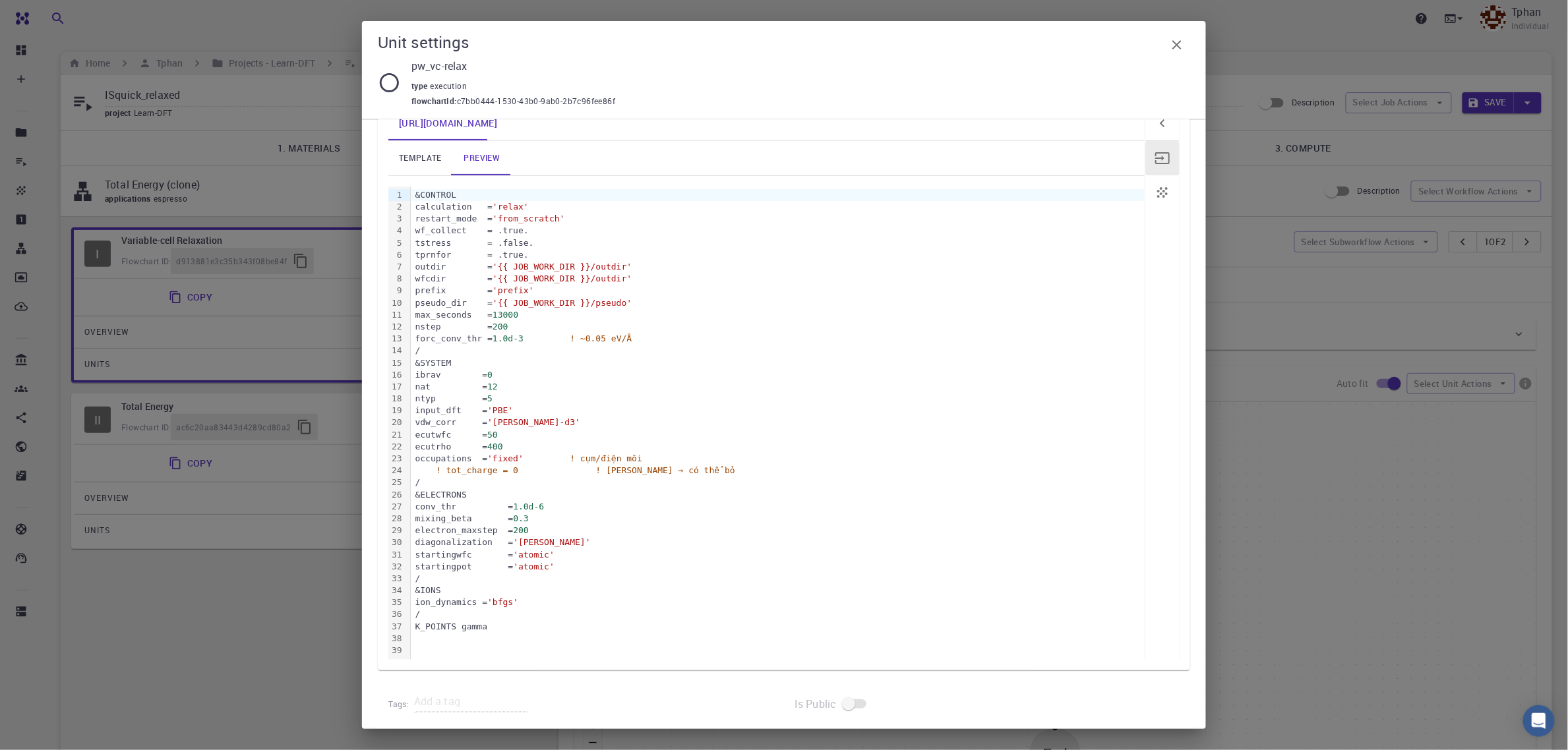
scroll to position [162, 0]
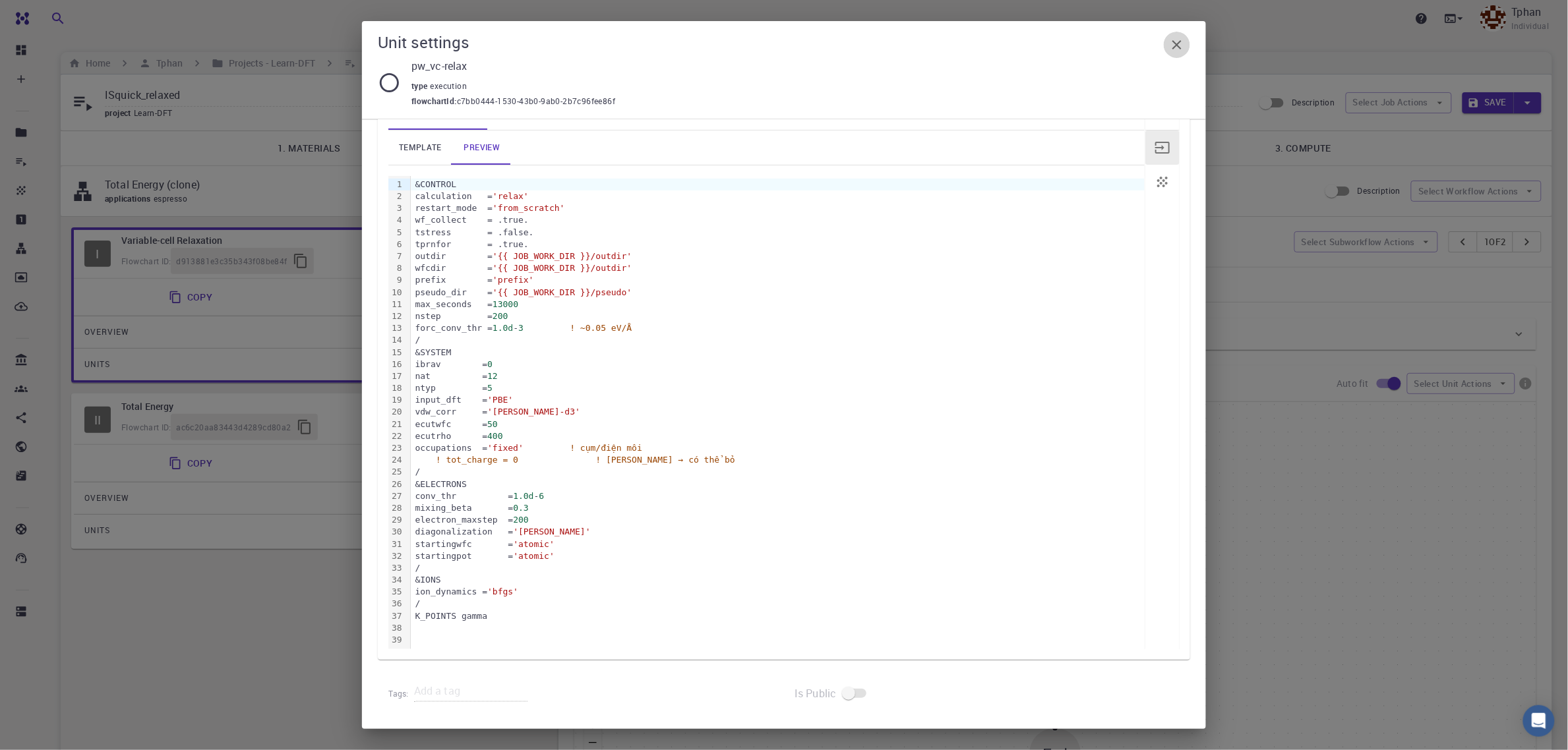
click at [1179, 53] on button "button" at bounding box center [1177, 45] width 26 height 26
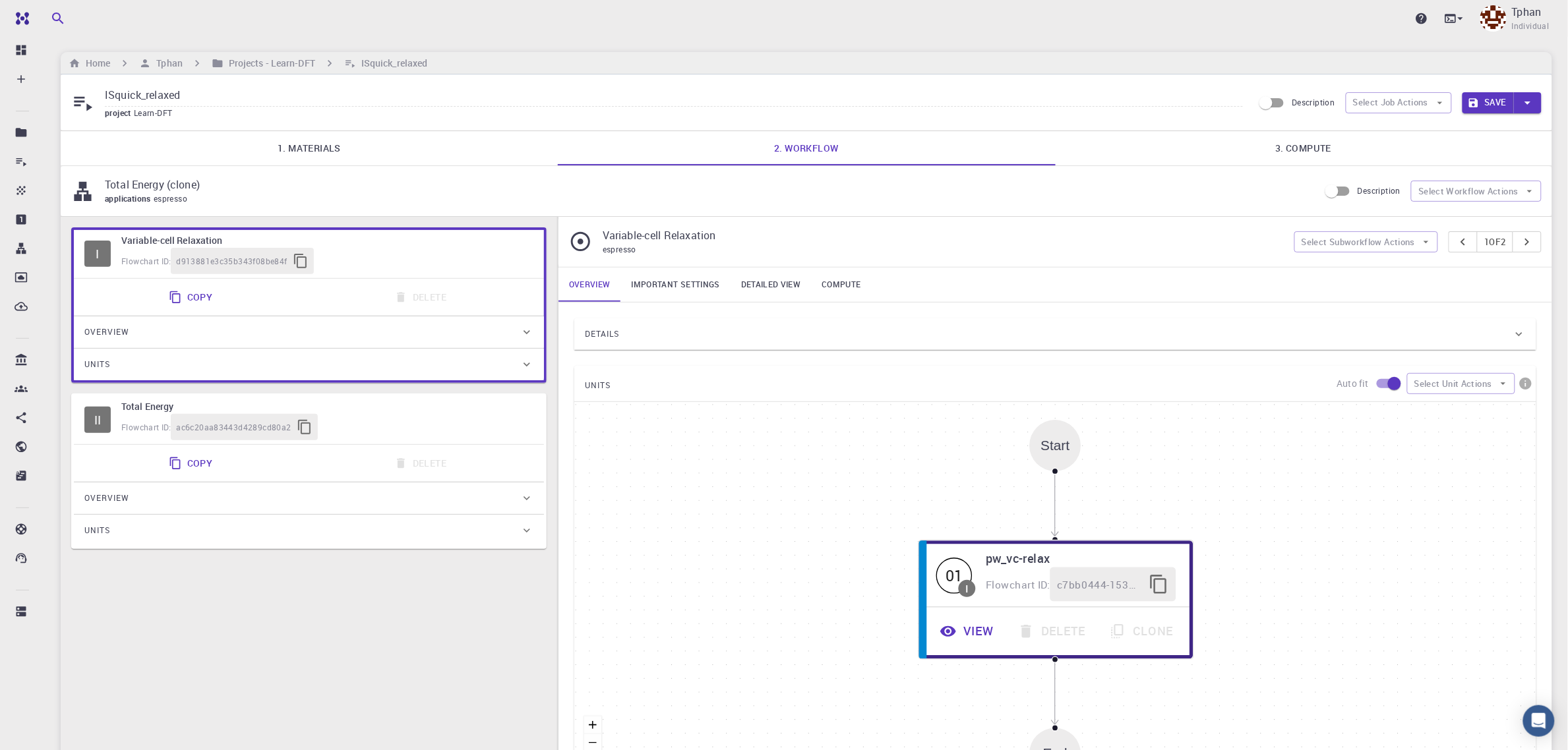
click at [1478, 96] on button "Save" at bounding box center [1489, 103] width 52 height 21
click at [1316, 145] on link "3. Compute" at bounding box center [1304, 148] width 497 height 34
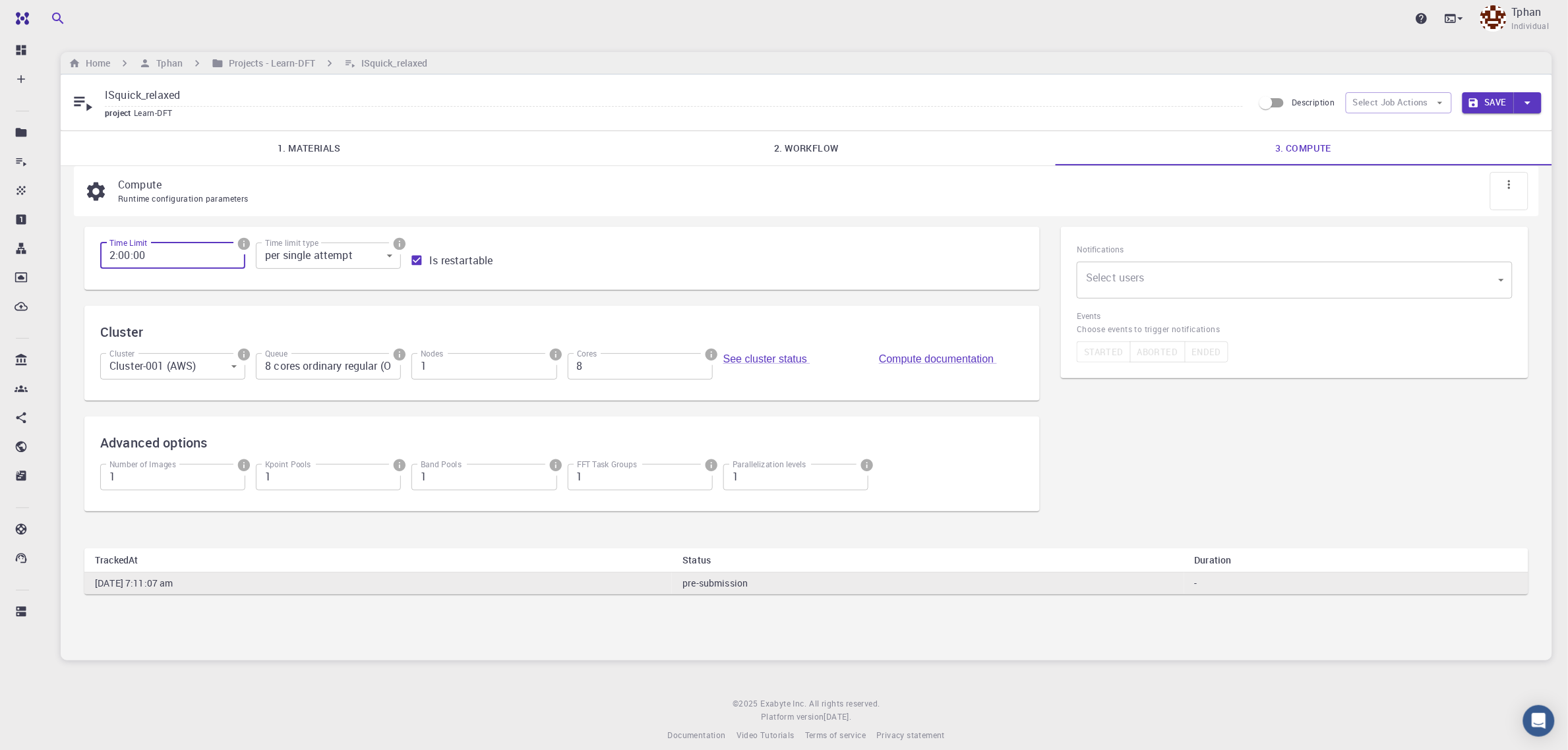
click at [113, 256] on input "2:00:00" at bounding box center [173, 255] width 145 height 26
type input "4:00:00"
click at [1482, 106] on button "Save" at bounding box center [1489, 103] width 52 height 21
click at [240, 65] on h6 "Projects - Learn-DFT" at bounding box center [269, 62] width 92 height 14
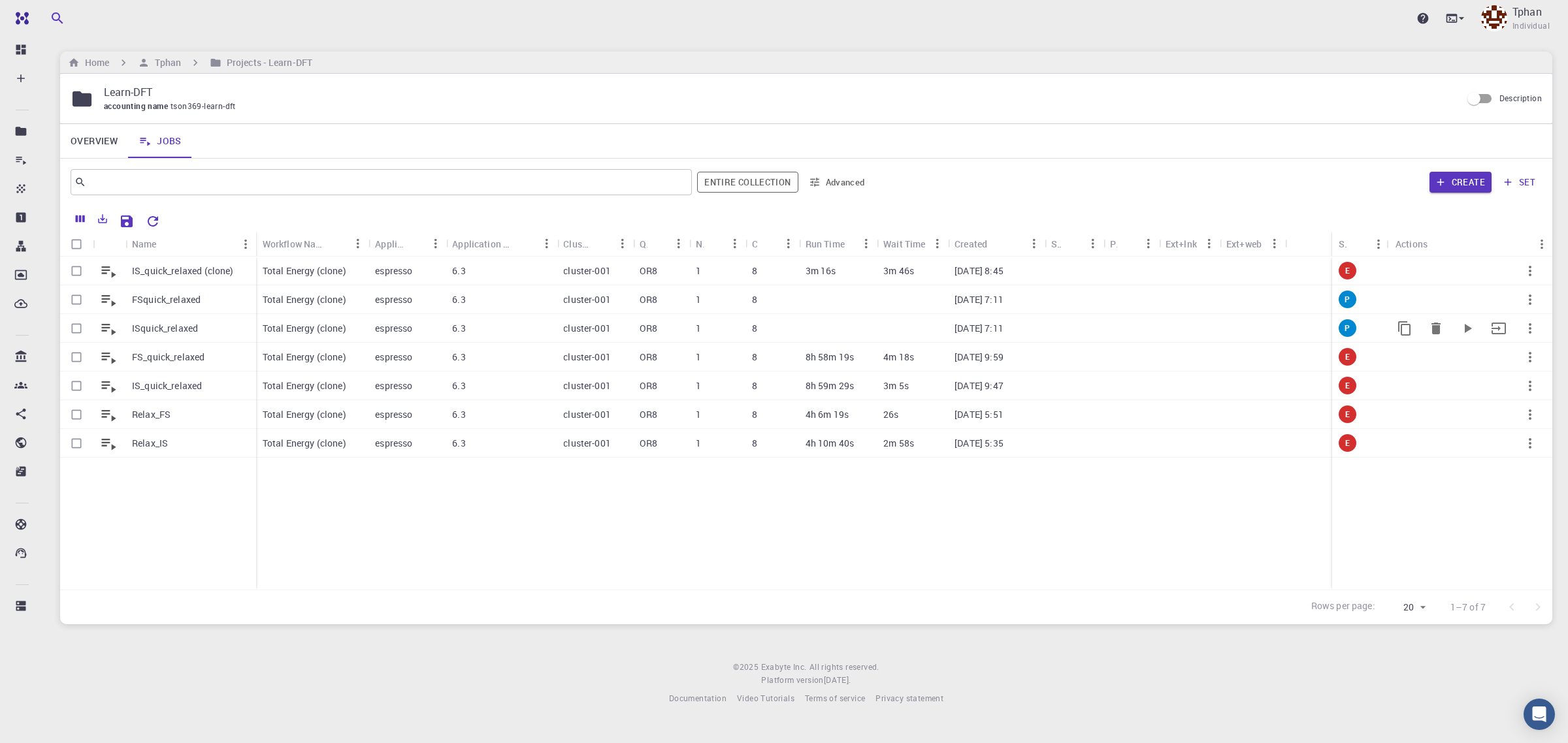
click at [76, 327] on input "Select row" at bounding box center [76, 328] width 25 height 25
checkbox input "true"
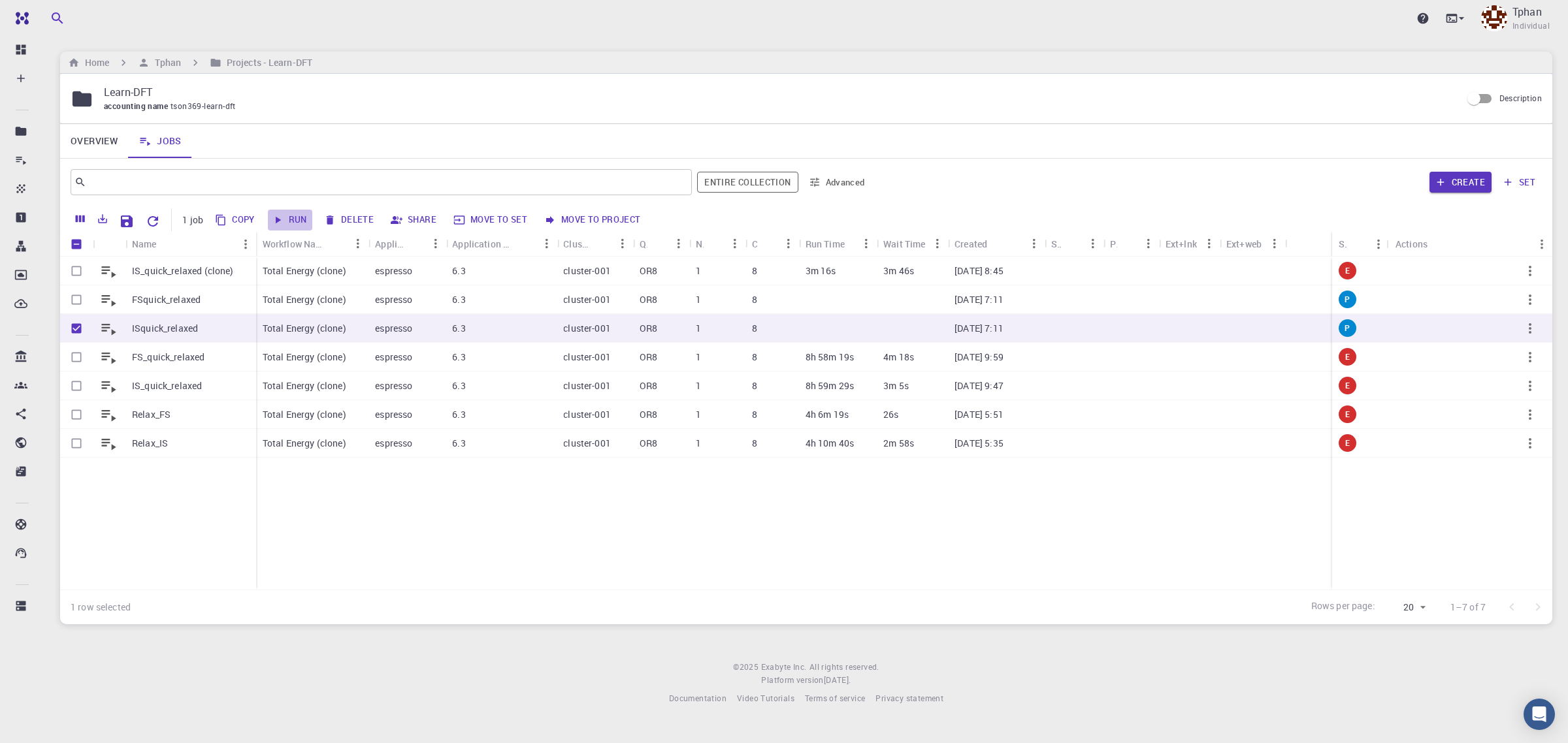
click at [298, 221] on button "Run" at bounding box center [290, 220] width 44 height 21
checkbox input "false"
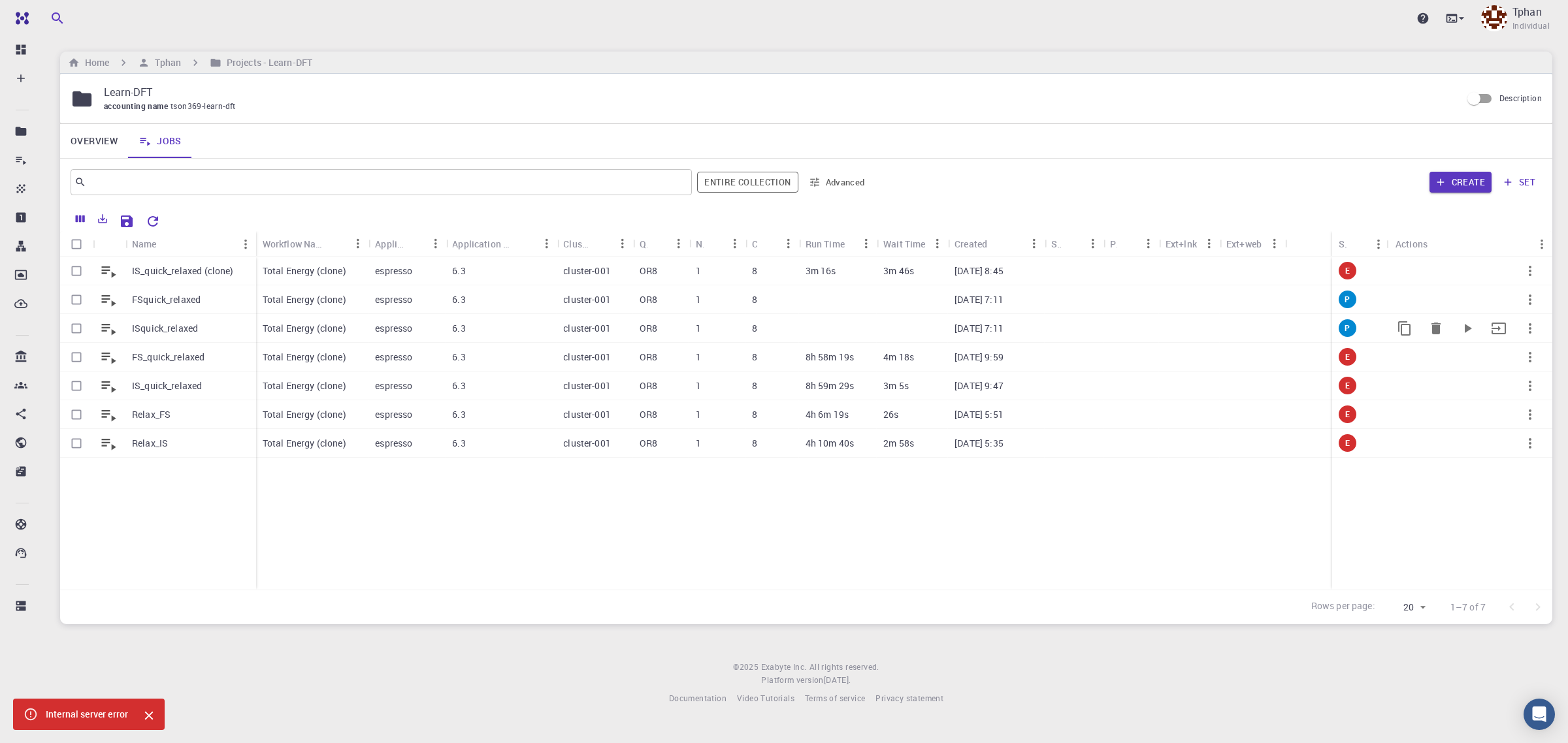
click at [181, 331] on p "ISquick_relaxed" at bounding box center [165, 328] width 66 height 13
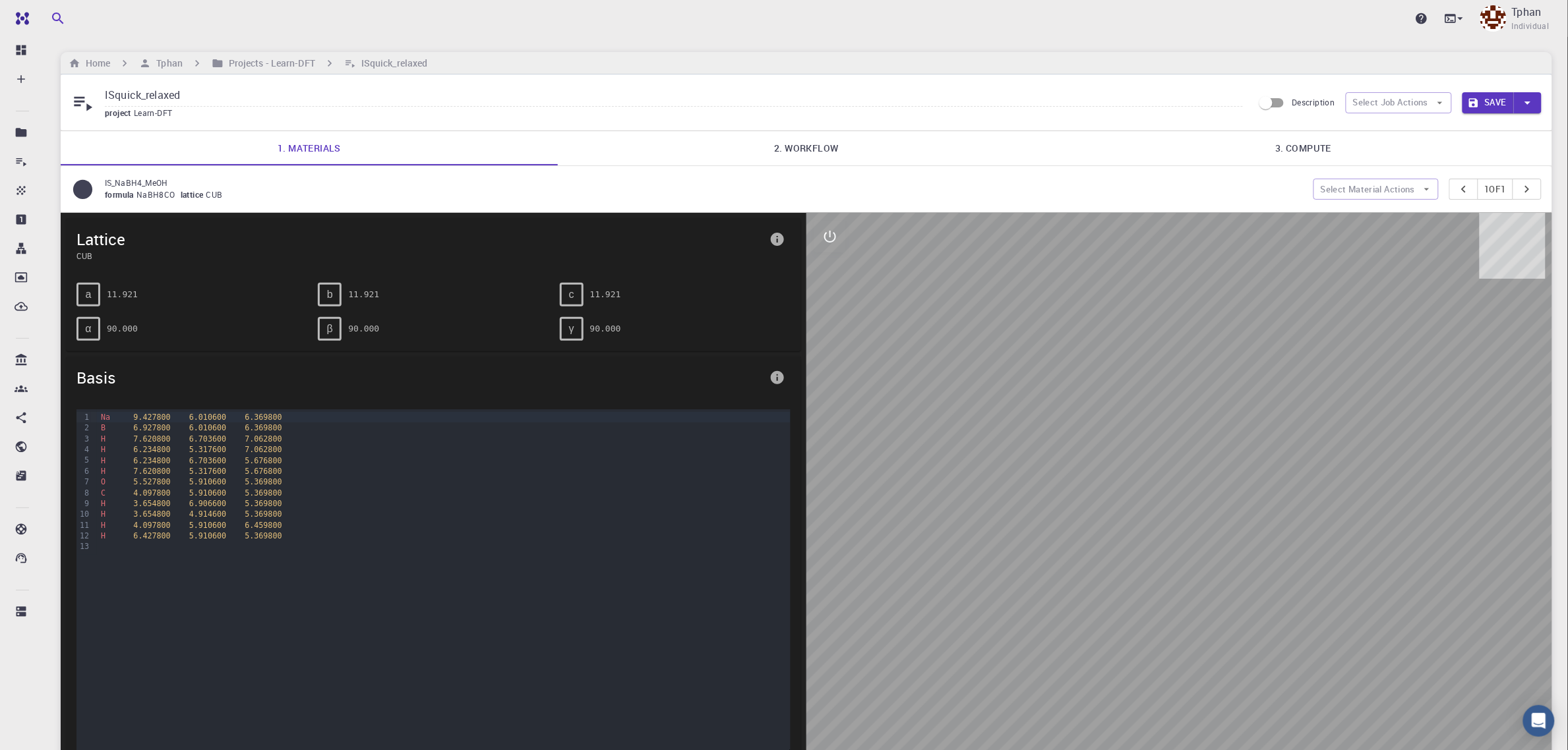
click at [815, 156] on link "2. Workflow" at bounding box center [806, 148] width 497 height 34
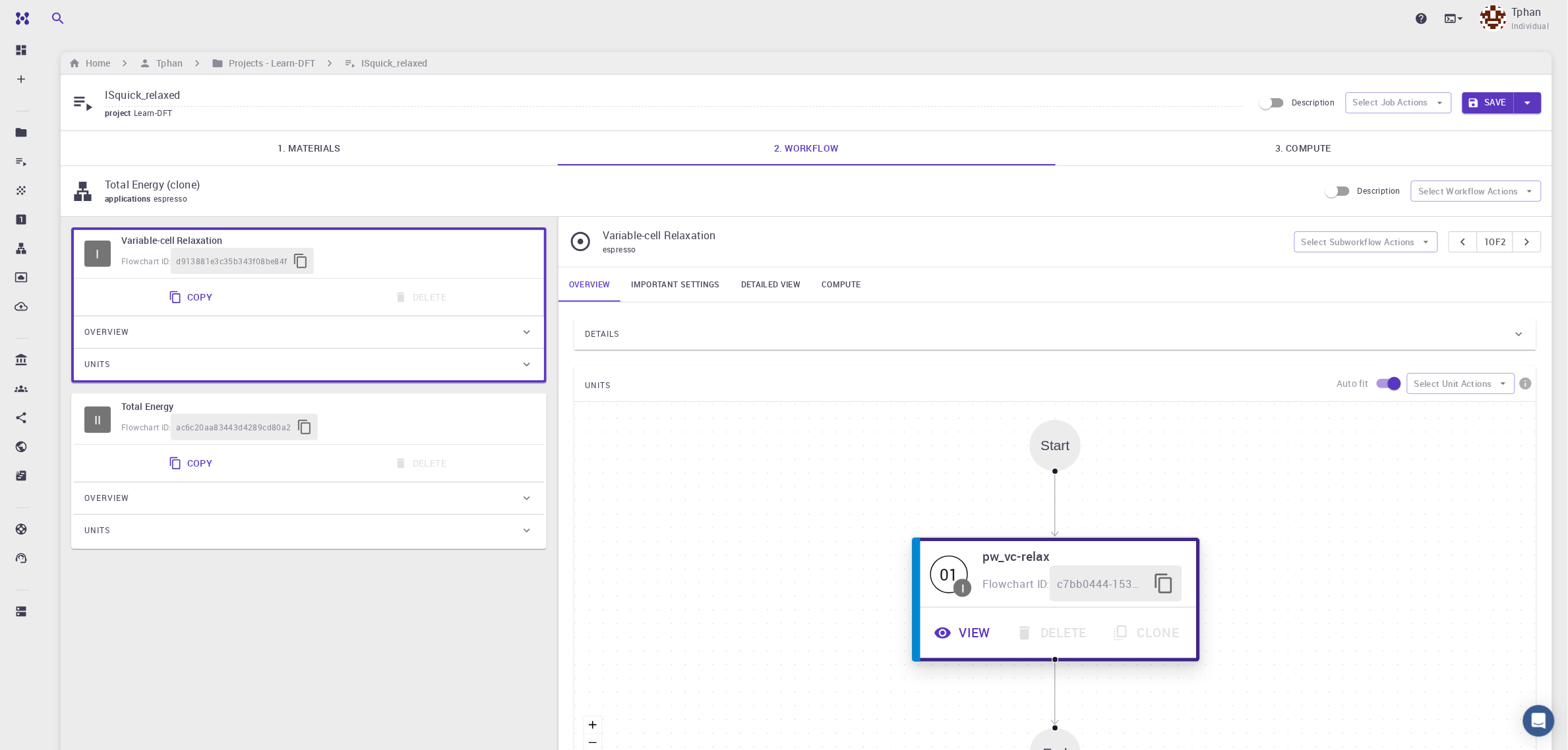
click at [976, 643] on button "View" at bounding box center [964, 633] width 82 height 36
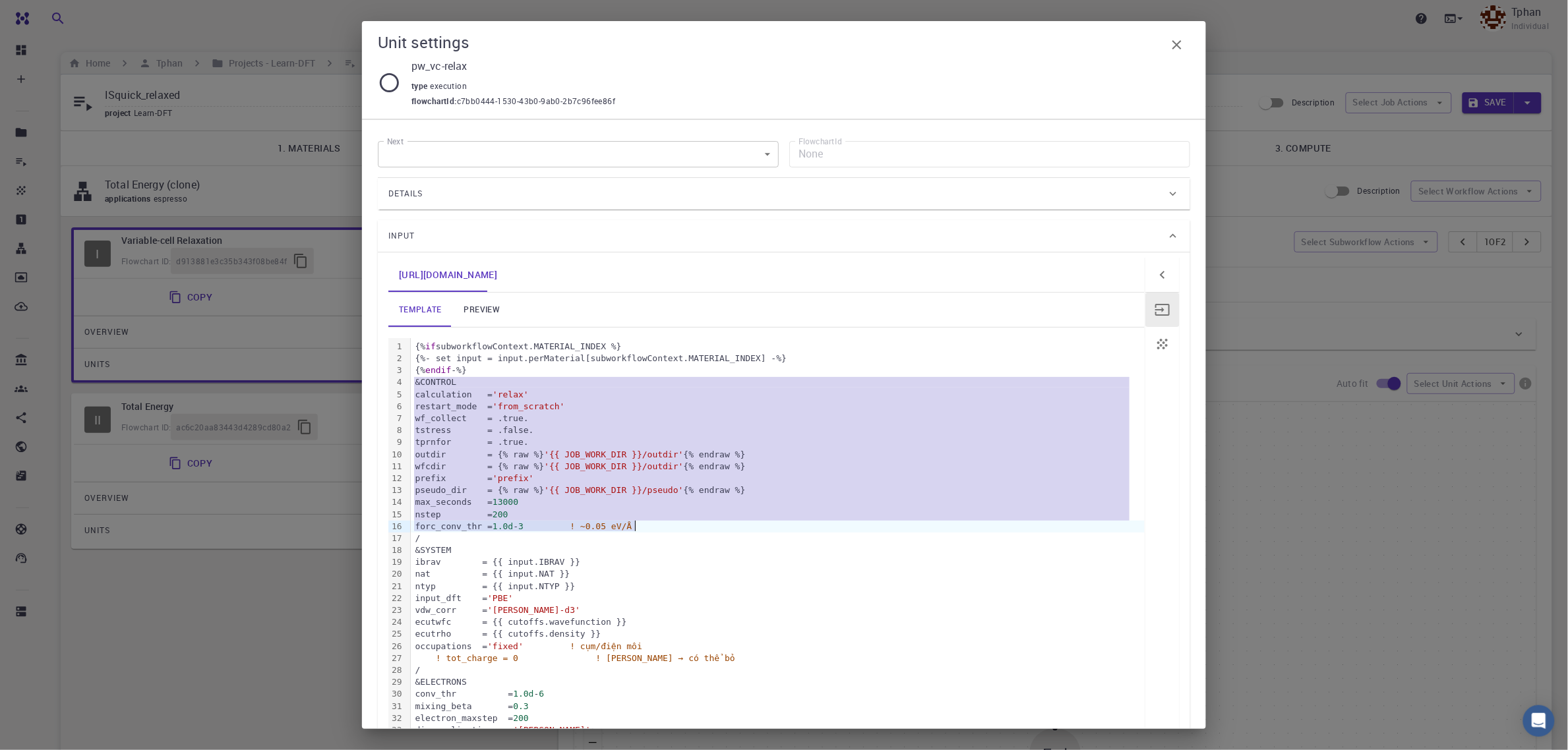
drag, startPoint x: 417, startPoint y: 385, endPoint x: 639, endPoint y: 526, distance: 263.0
click at [639, 526] on div "{% if subworkflowContext.MATERIAL_INDEX %} {%- set input = input.perMaterial[su…" at bounding box center [778, 592] width 734 height 509
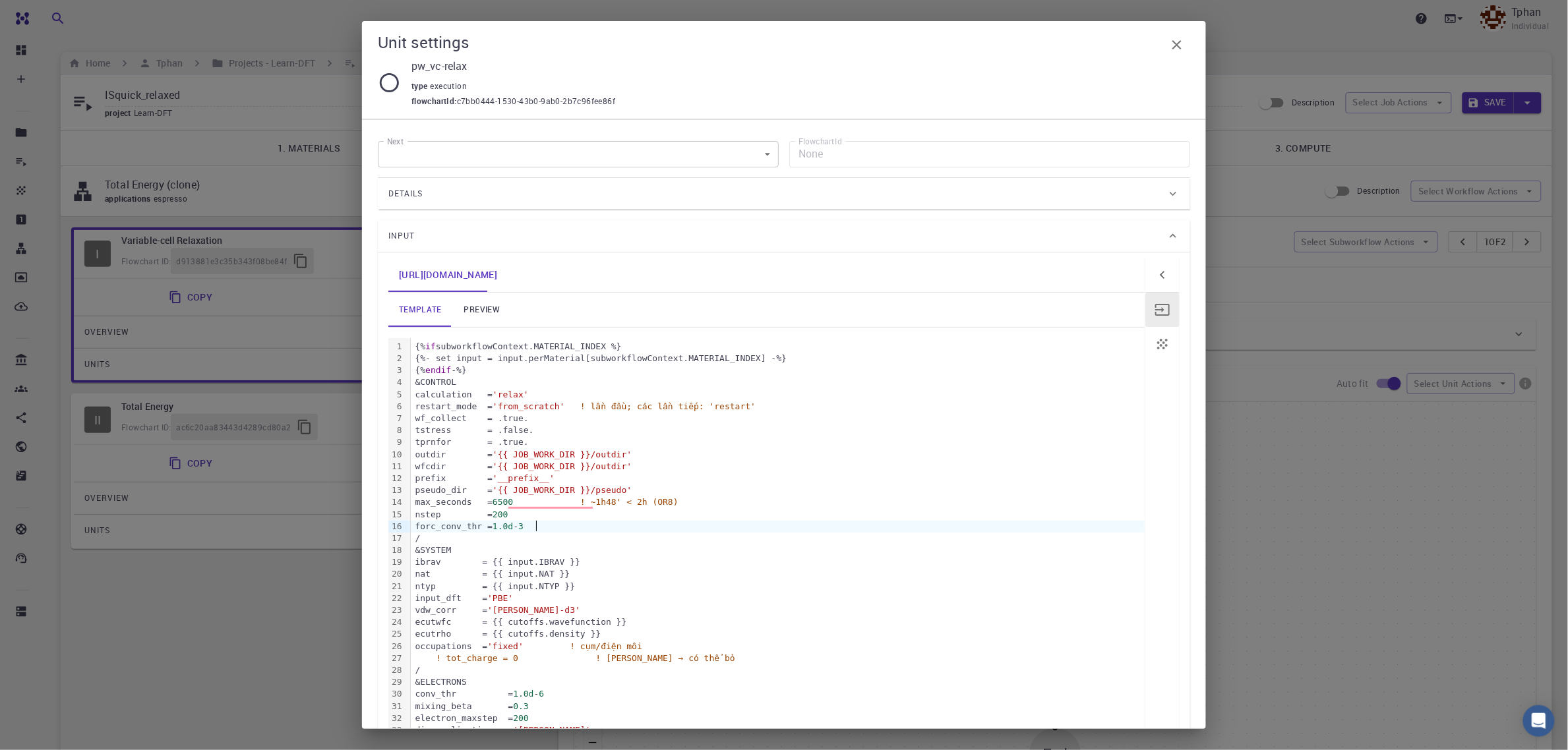
click at [1177, 47] on icon "button" at bounding box center [1177, 44] width 16 height 16
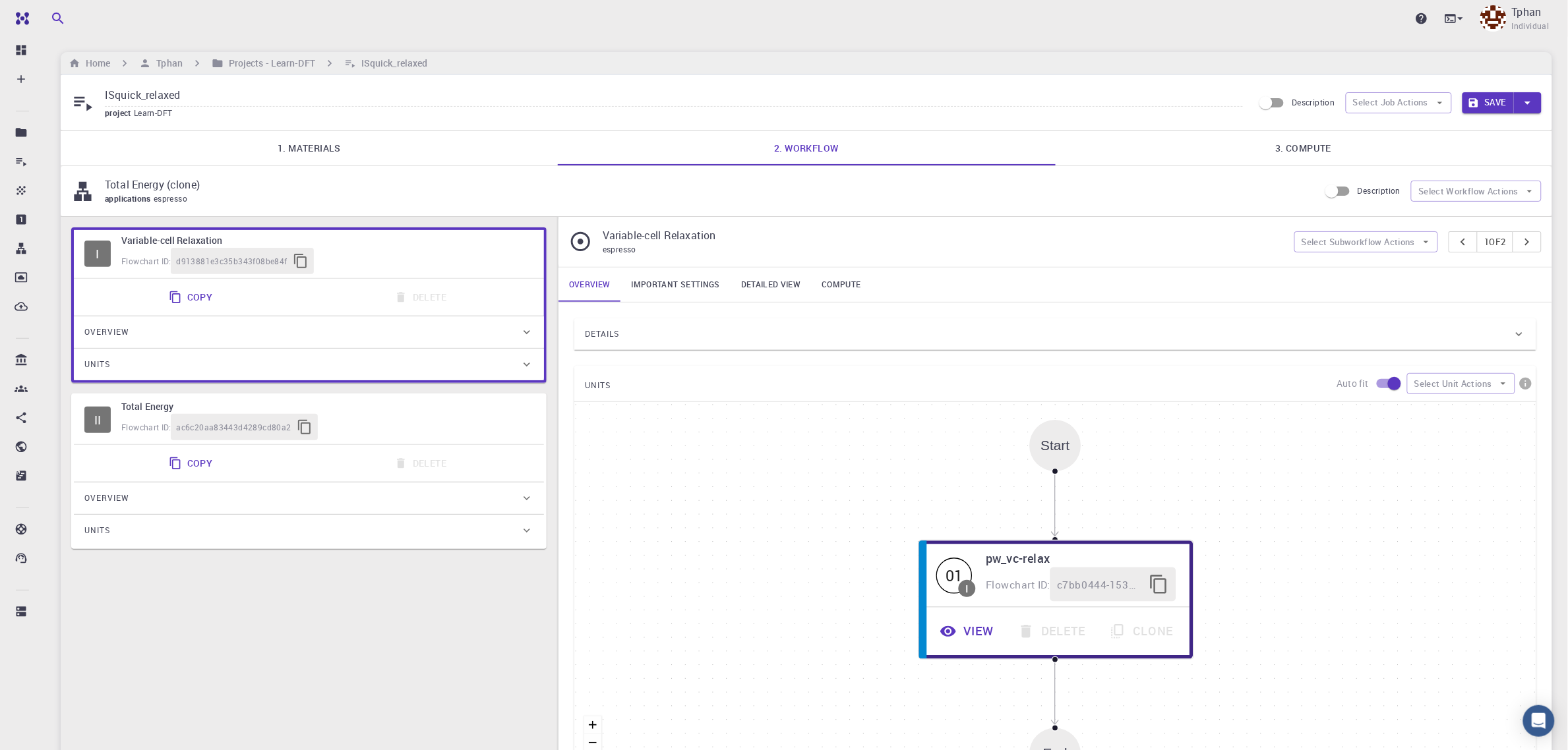
click at [1495, 105] on button "Save" at bounding box center [1489, 103] width 52 height 21
click at [1326, 137] on link "3. Compute" at bounding box center [1304, 148] width 497 height 34
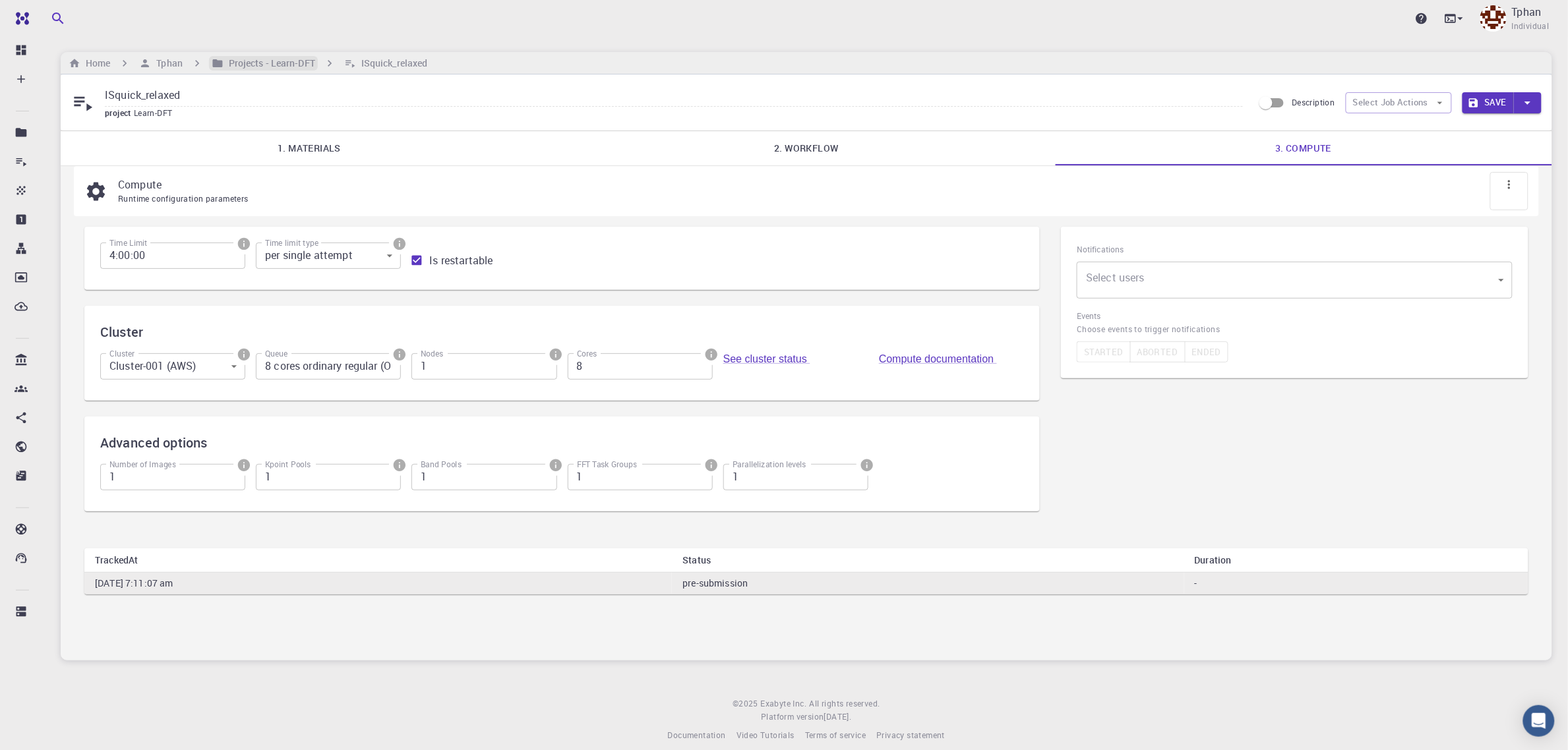
click at [241, 60] on h6 "Projects - Learn-DFT" at bounding box center [269, 62] width 92 height 14
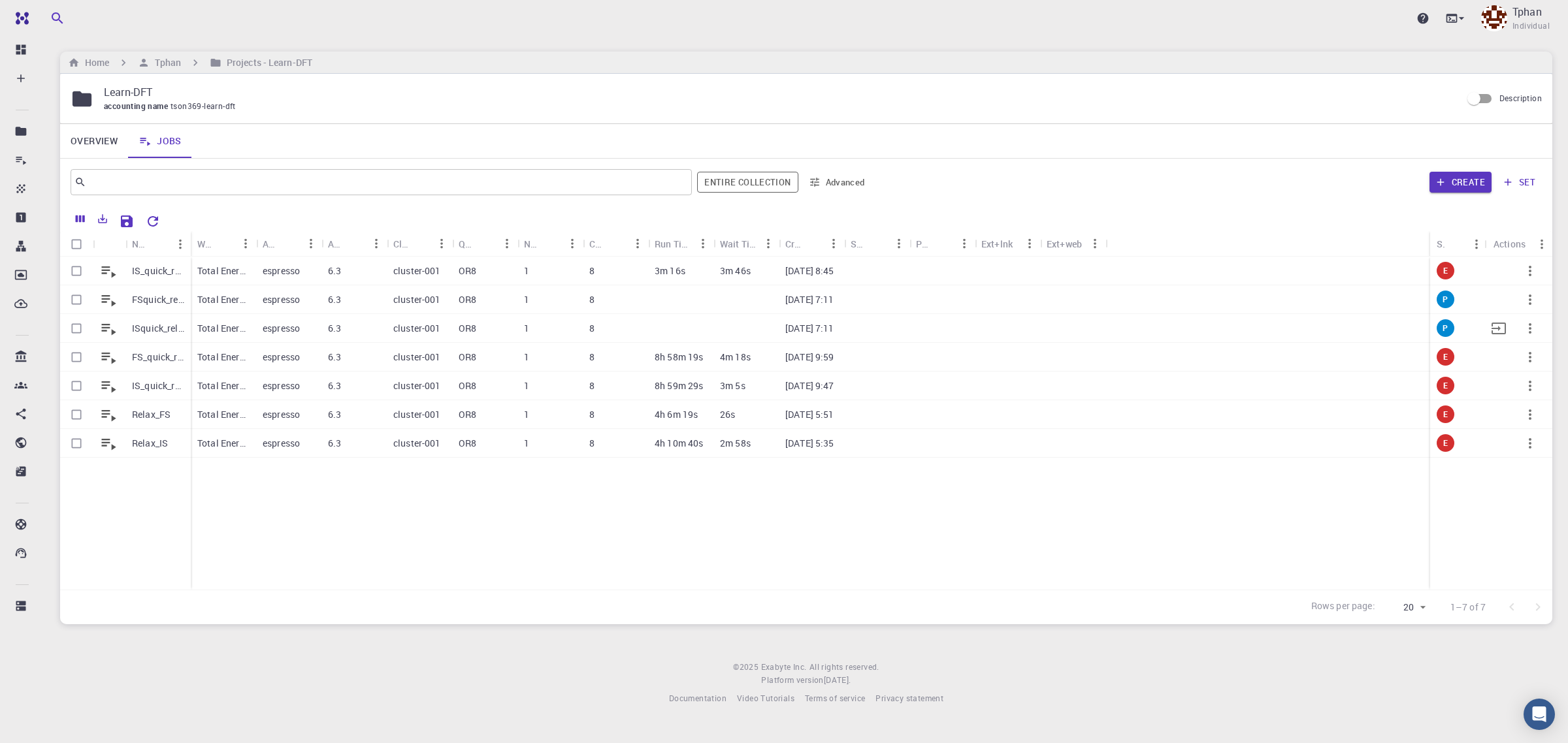
click at [157, 322] on div "ISquick_relaxed" at bounding box center [158, 328] width 65 height 29
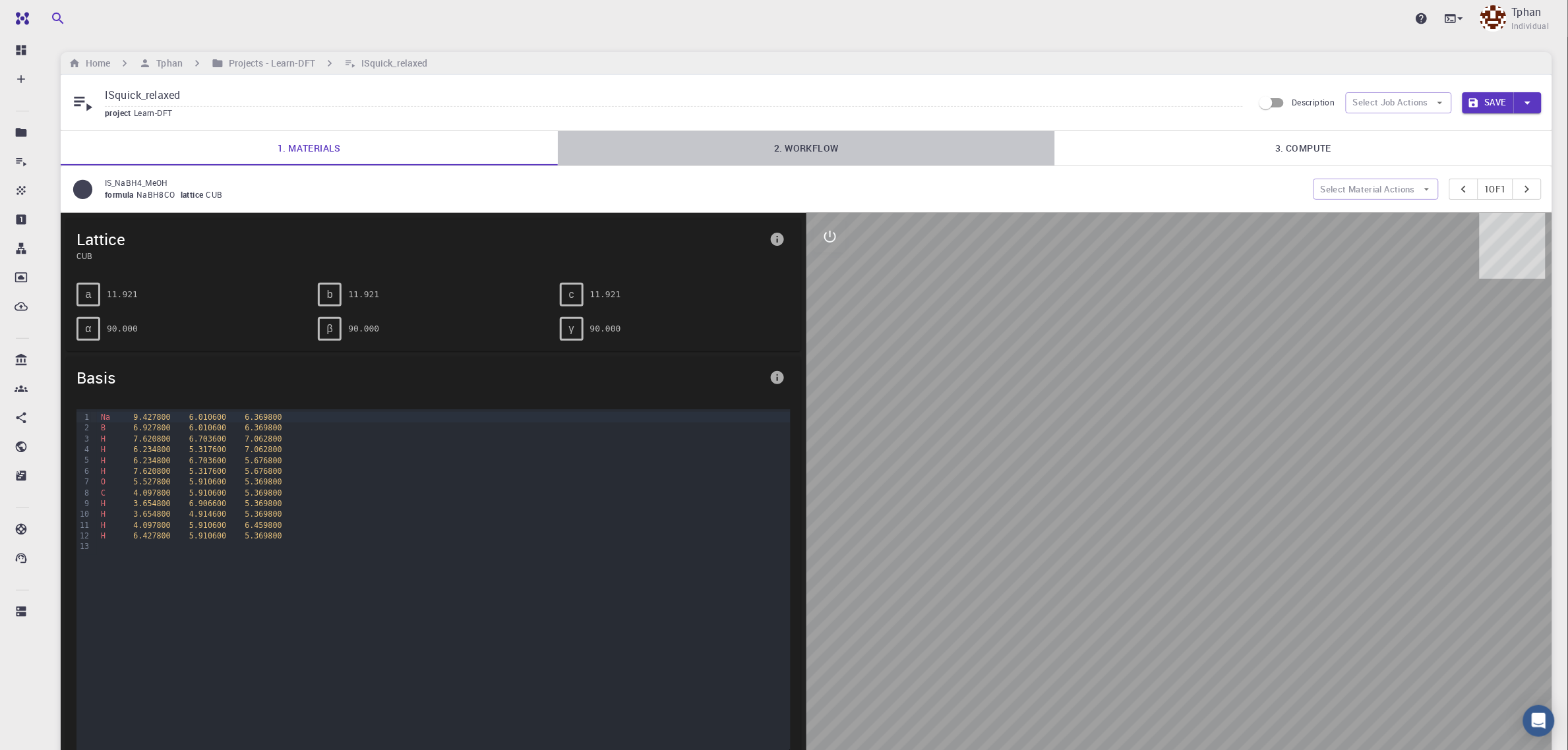
click at [815, 156] on link "2. Workflow" at bounding box center [806, 148] width 497 height 34
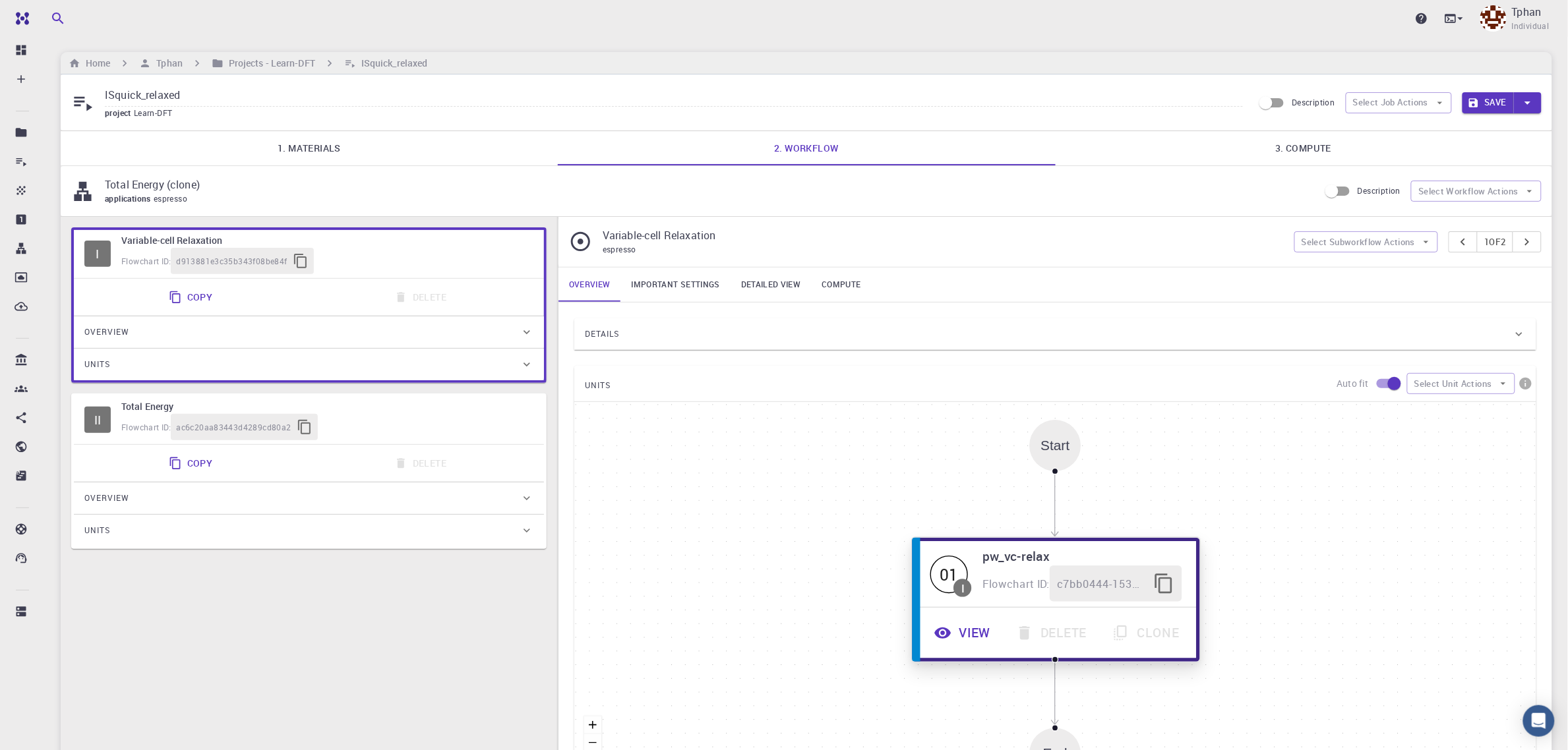
click at [960, 640] on button "View" at bounding box center [964, 633] width 82 height 36
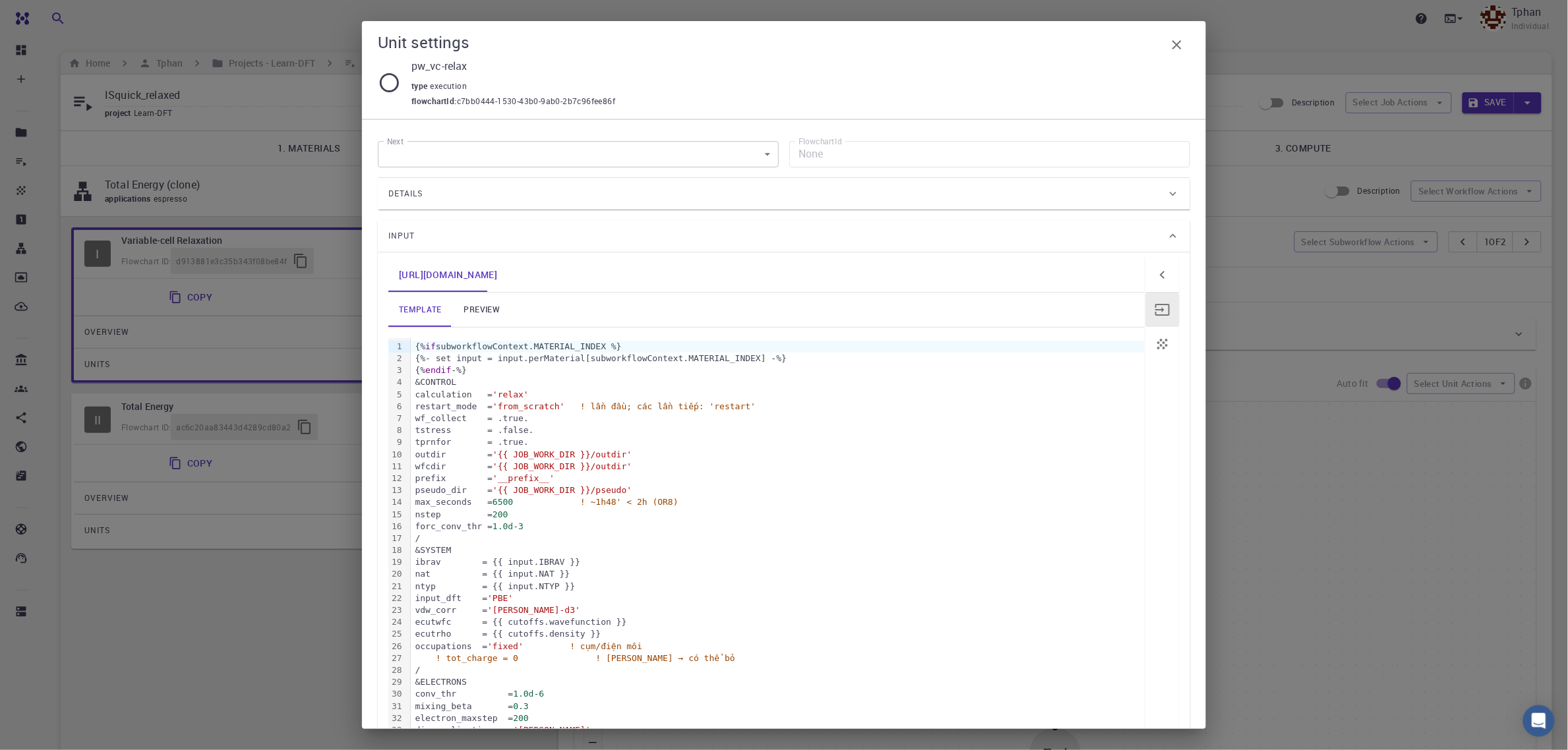
click at [529, 502] on div "max_seconds = 6500 ! ~1h48' < 2h (OR8)" at bounding box center [778, 502] width 734 height 12
click at [683, 505] on div "max_seconds = 6500 ! ~1h48' < 2h ( OR8 )" at bounding box center [778, 502] width 734 height 12
click at [483, 308] on link "preview" at bounding box center [482, 310] width 59 height 34
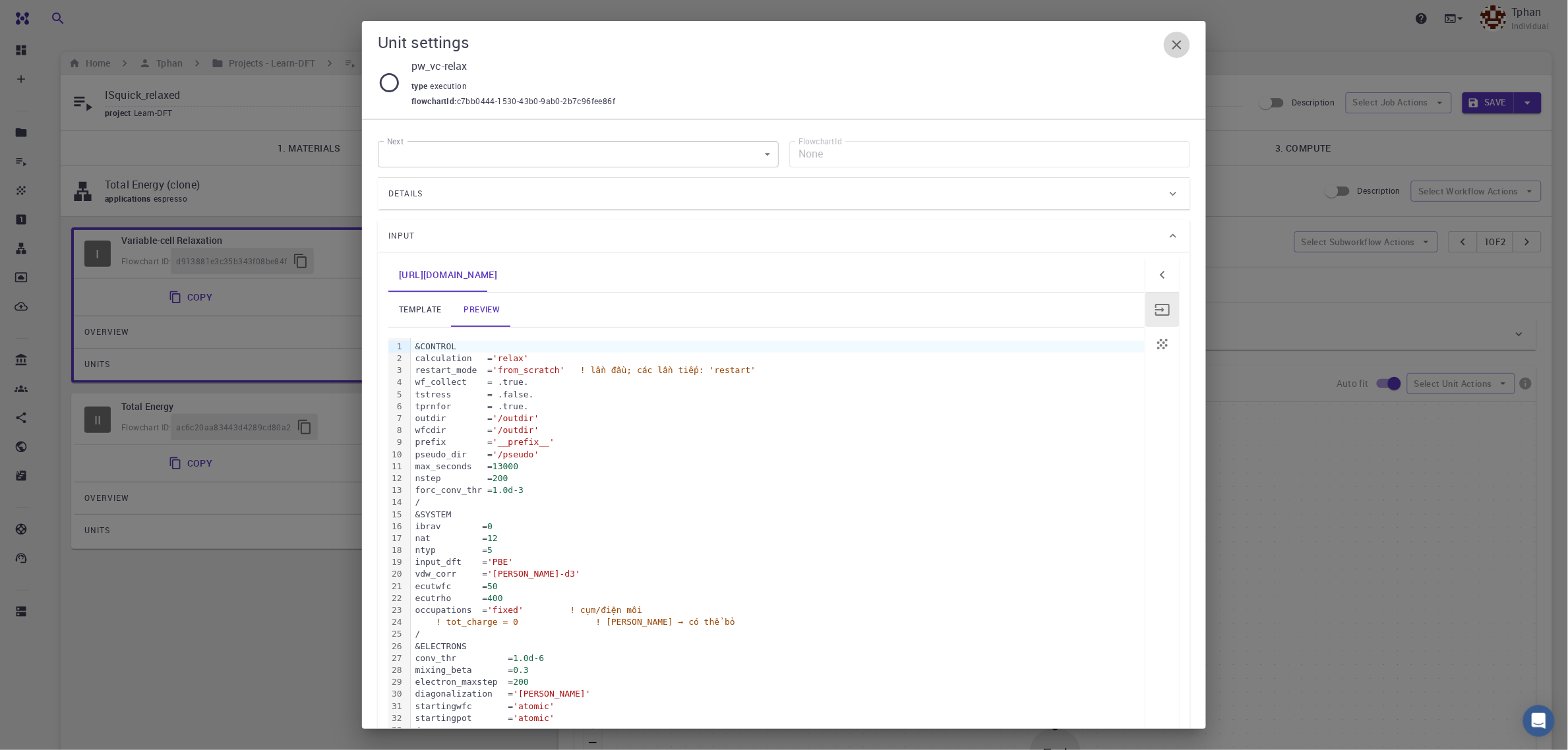
click at [1175, 47] on icon "button" at bounding box center [1177, 45] width 10 height 10
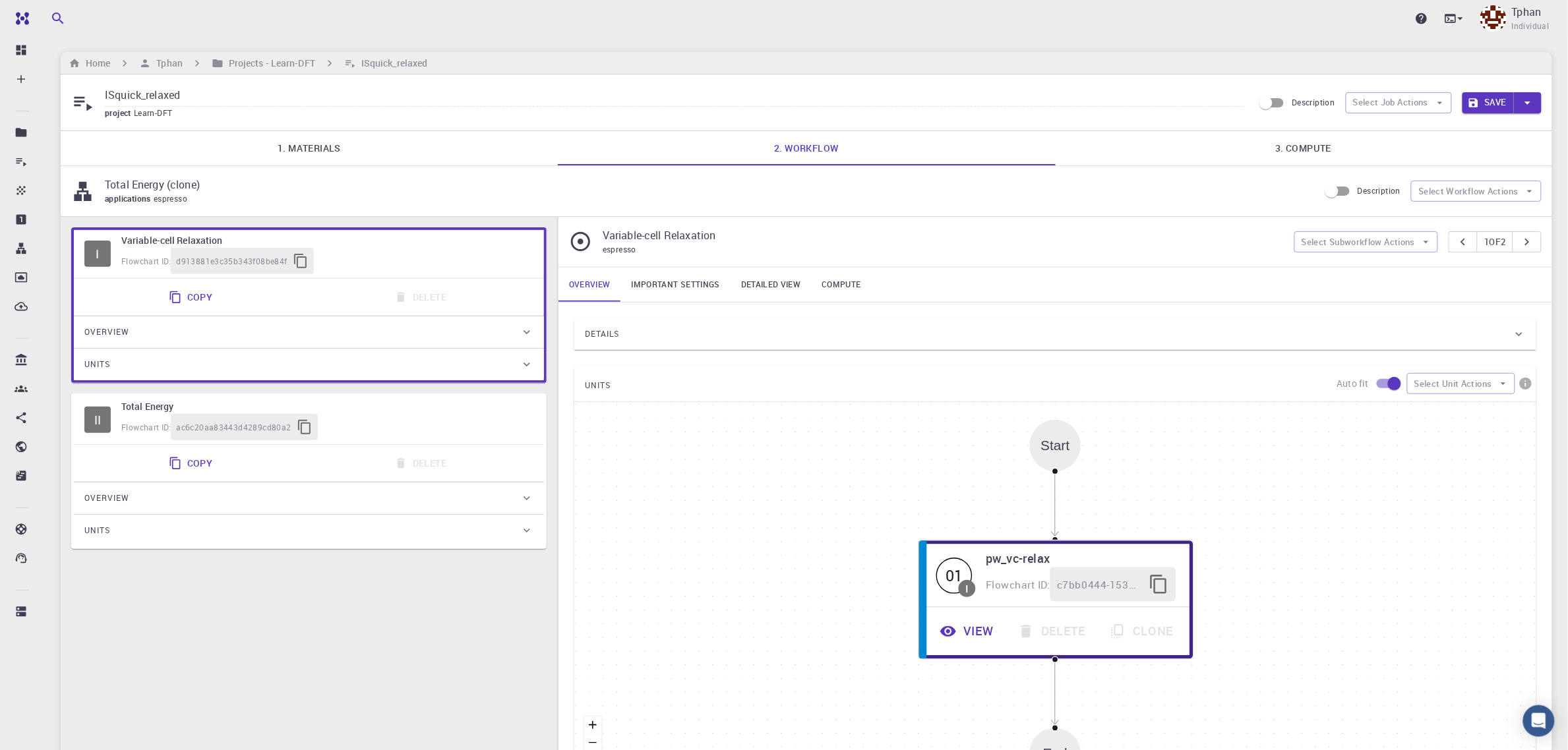
click at [1491, 101] on button "Save" at bounding box center [1489, 103] width 52 height 21
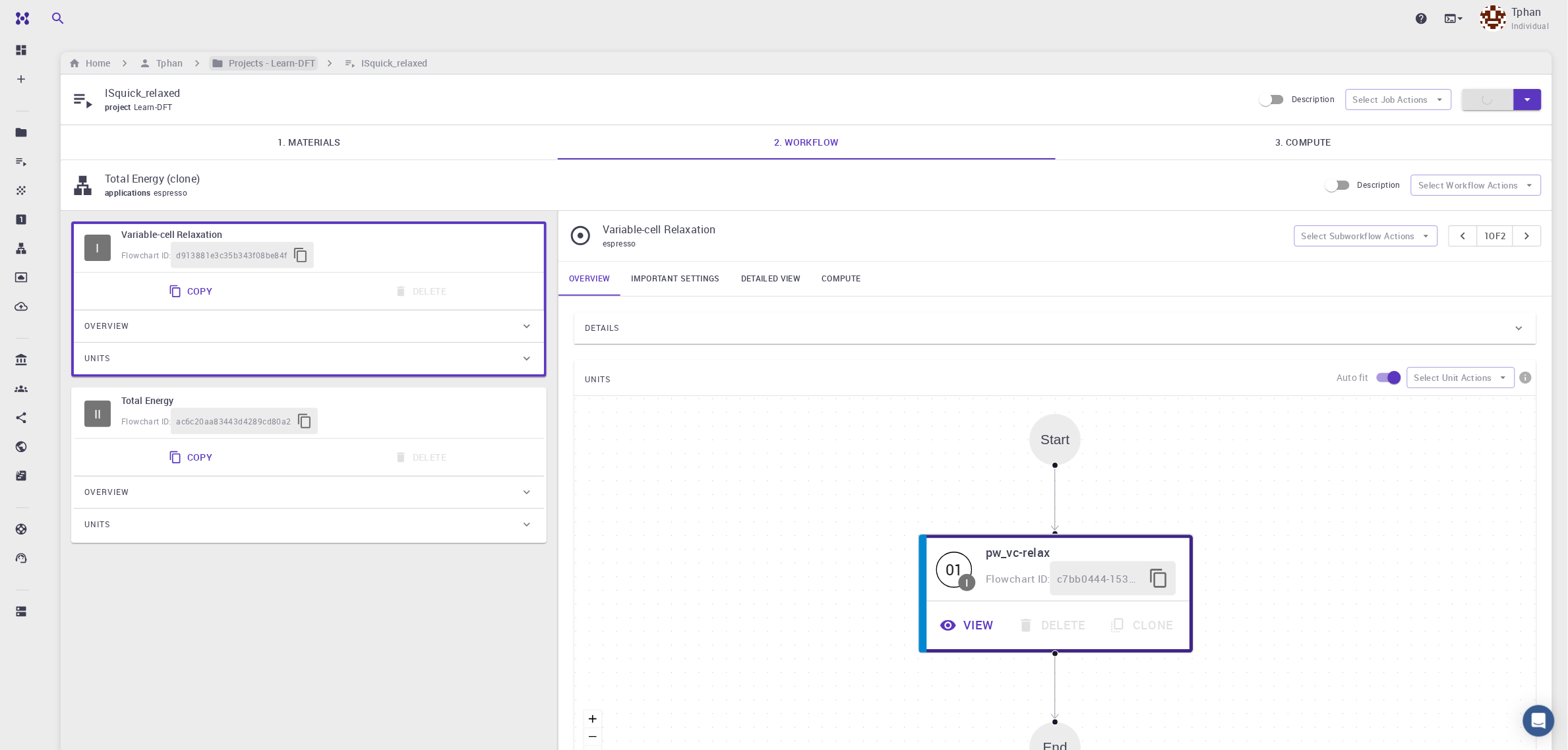
click at [283, 64] on h6 "Projects - Learn-DFT" at bounding box center [269, 62] width 92 height 14
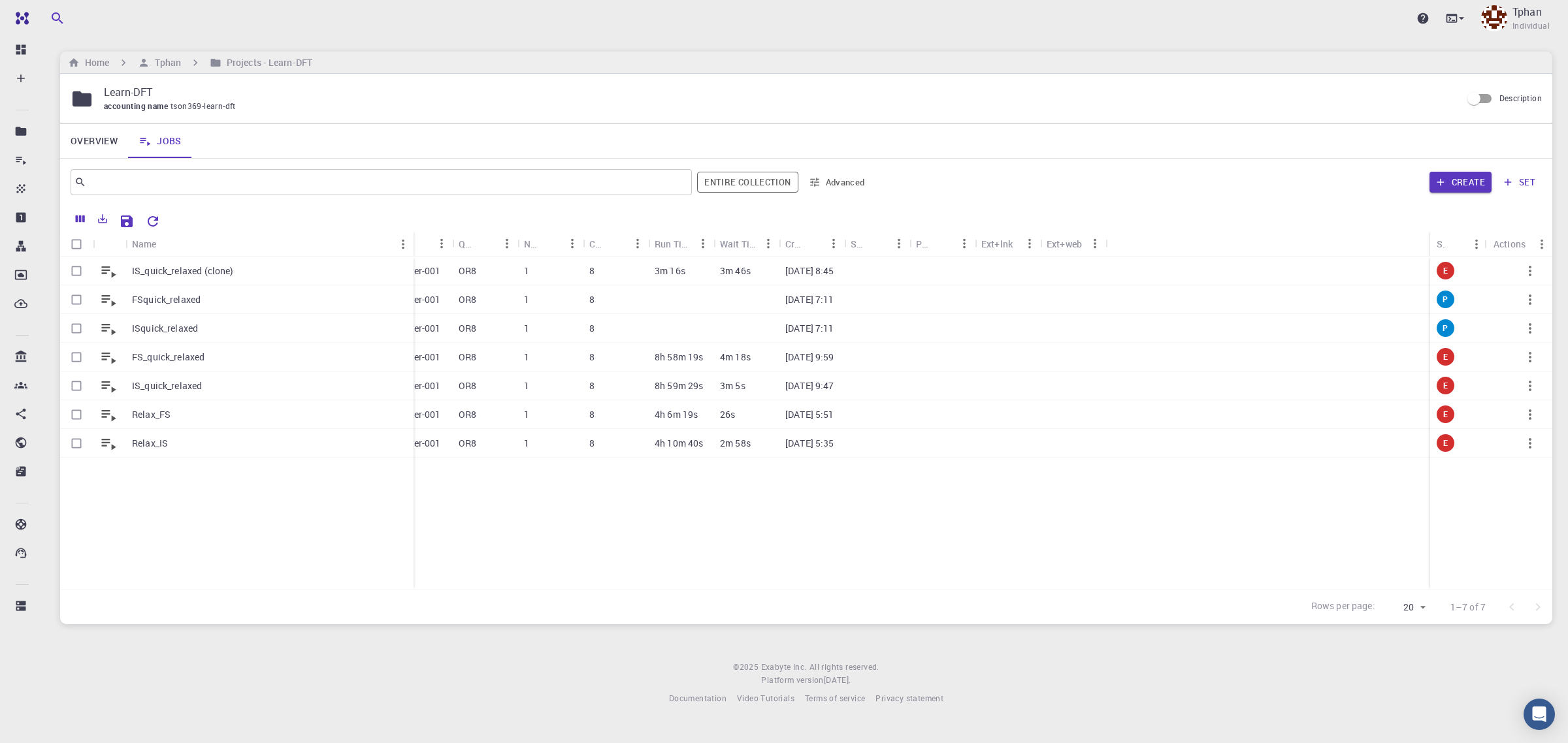
drag, startPoint x: 190, startPoint y: 240, endPoint x: 413, endPoint y: 246, distance: 223.1
click at [413, 246] on div "Name" at bounding box center [415, 244] width 13 height 26
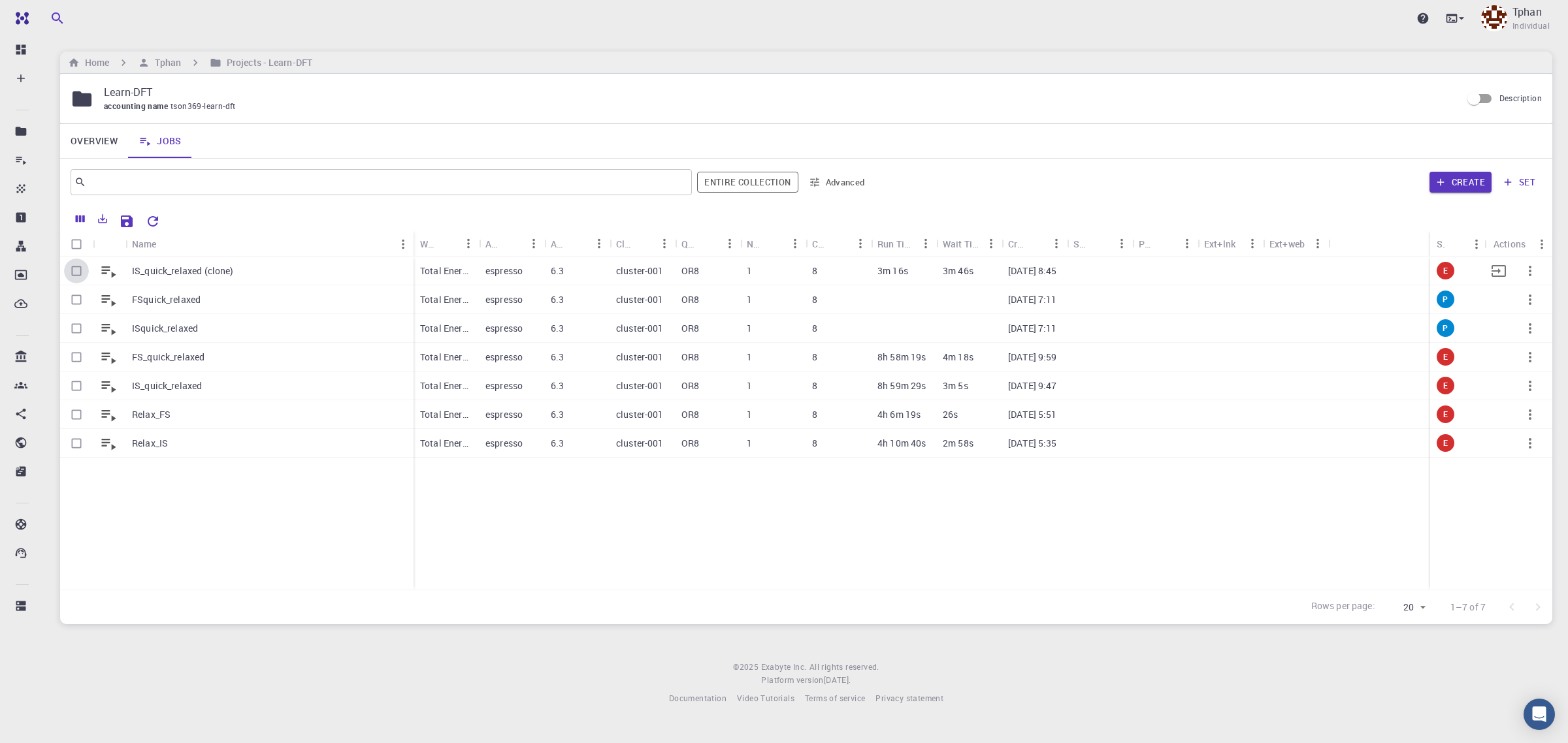
click at [73, 269] on input "Select row" at bounding box center [76, 271] width 25 height 25
checkbox input "true"
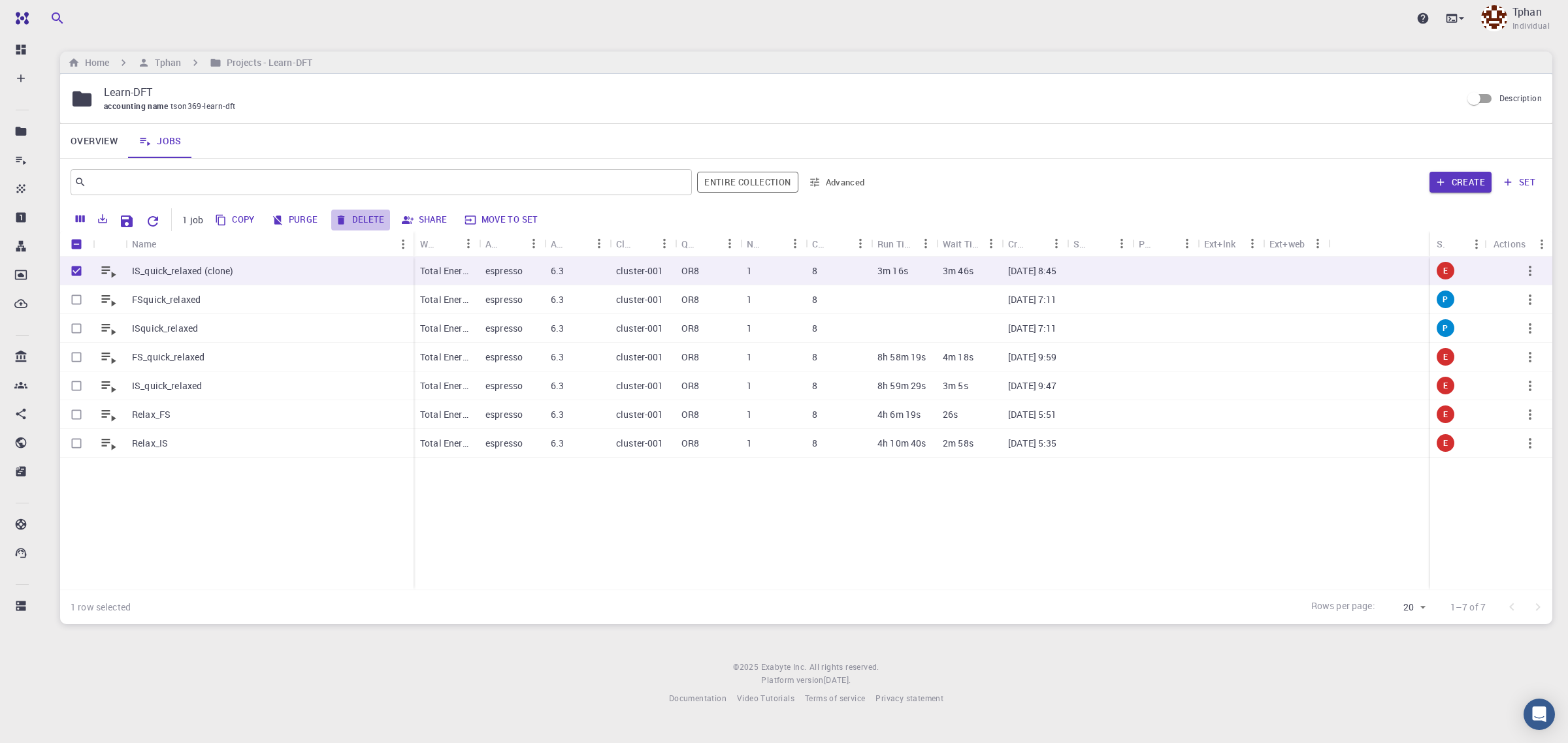
click at [370, 223] on button "Delete" at bounding box center [360, 220] width 59 height 21
checkbox input "false"
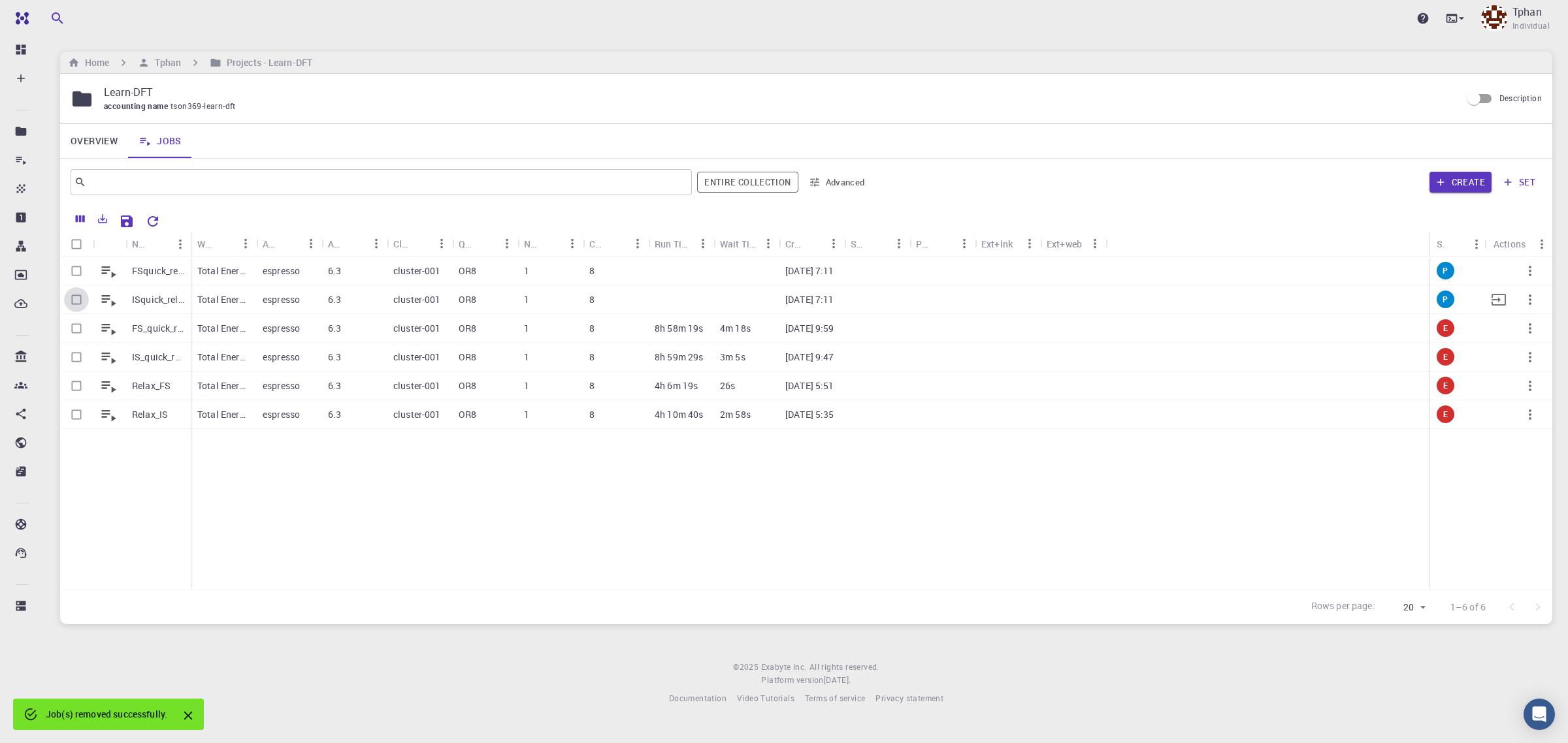
click at [77, 300] on input "Select row" at bounding box center [76, 299] width 25 height 25
checkbox input "true"
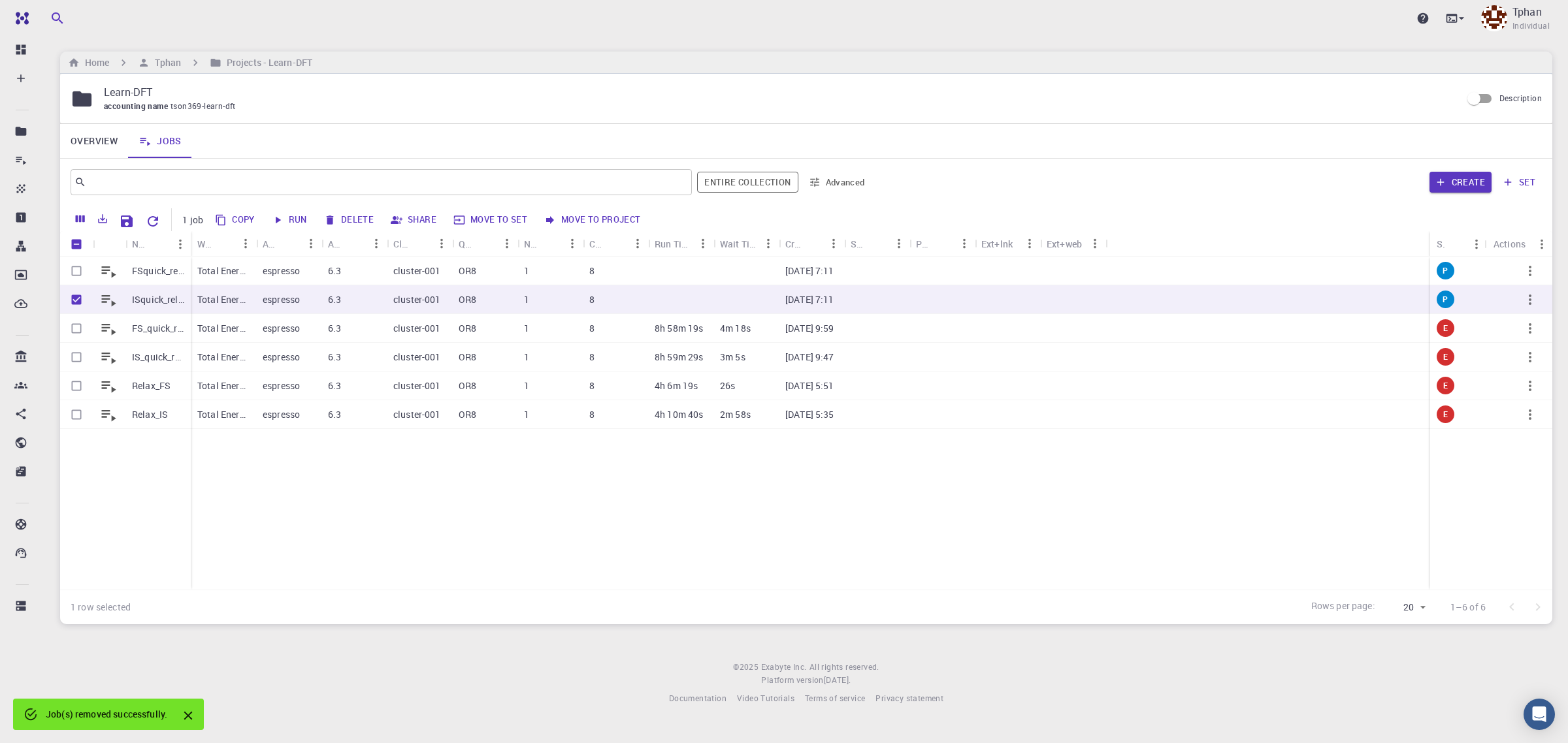
click at [299, 217] on button "Run" at bounding box center [290, 220] width 44 height 21
checkbox input "false"
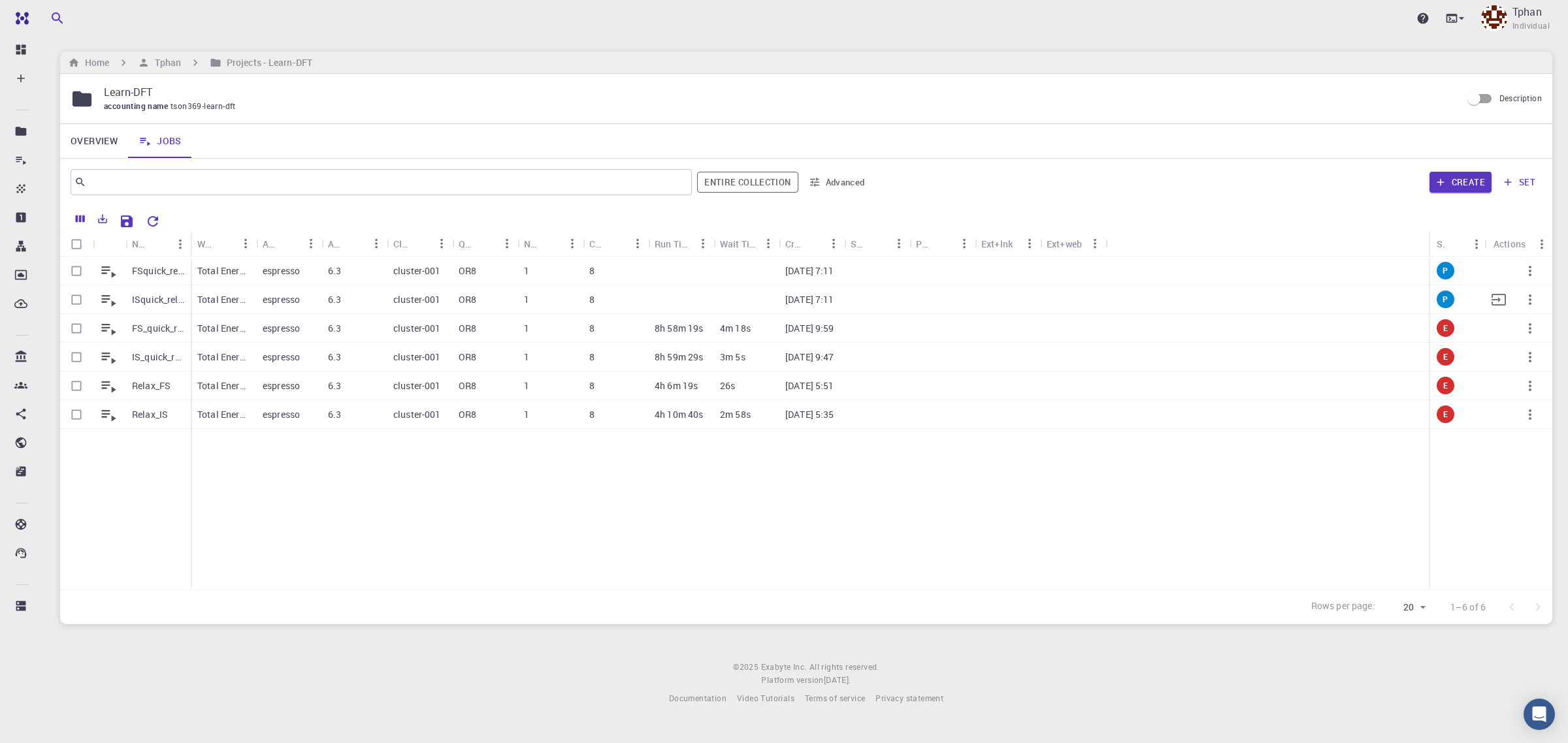
click at [133, 300] on p "ISquick_relaxed" at bounding box center [158, 299] width 53 height 13
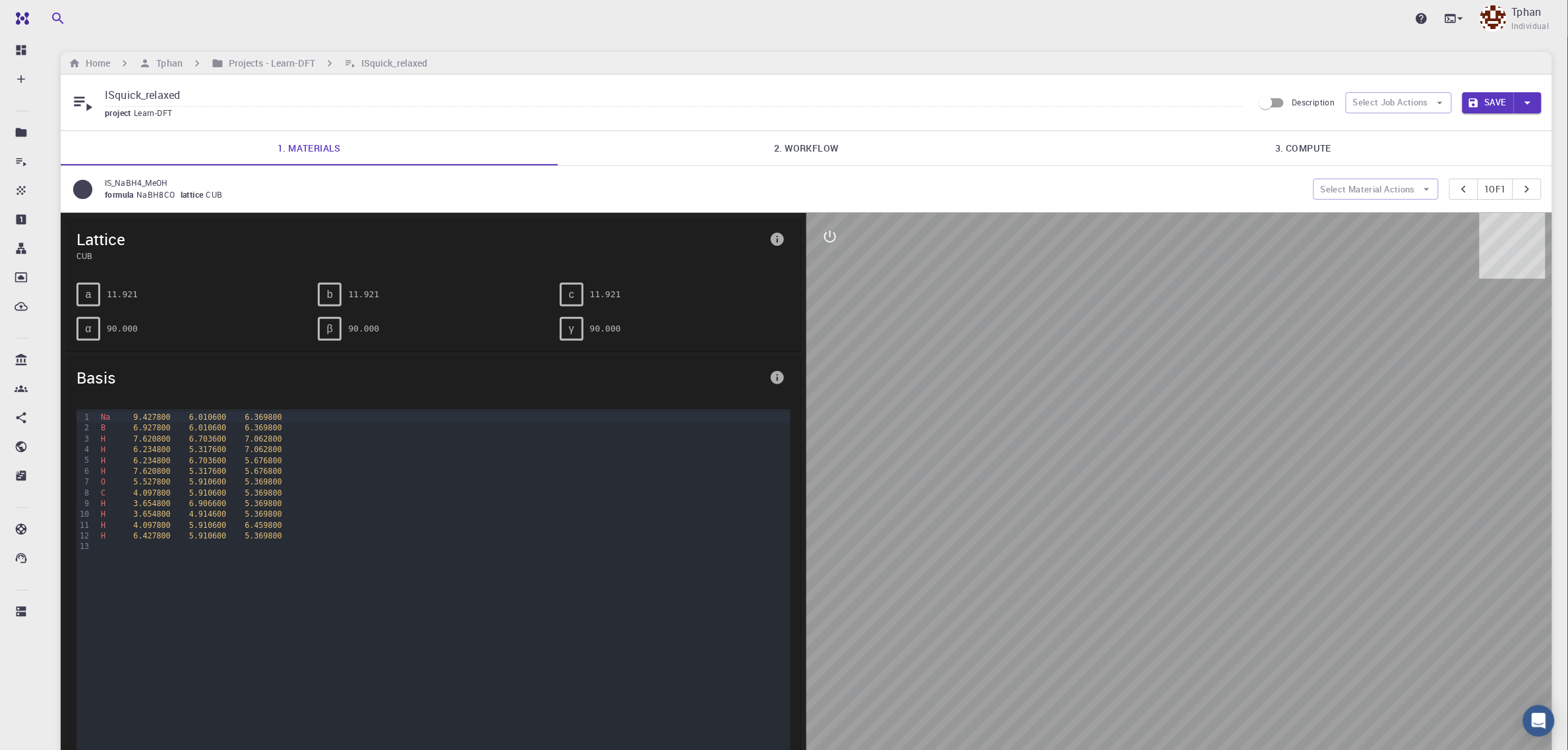
click at [836, 145] on link "2. Workflow" at bounding box center [806, 148] width 497 height 34
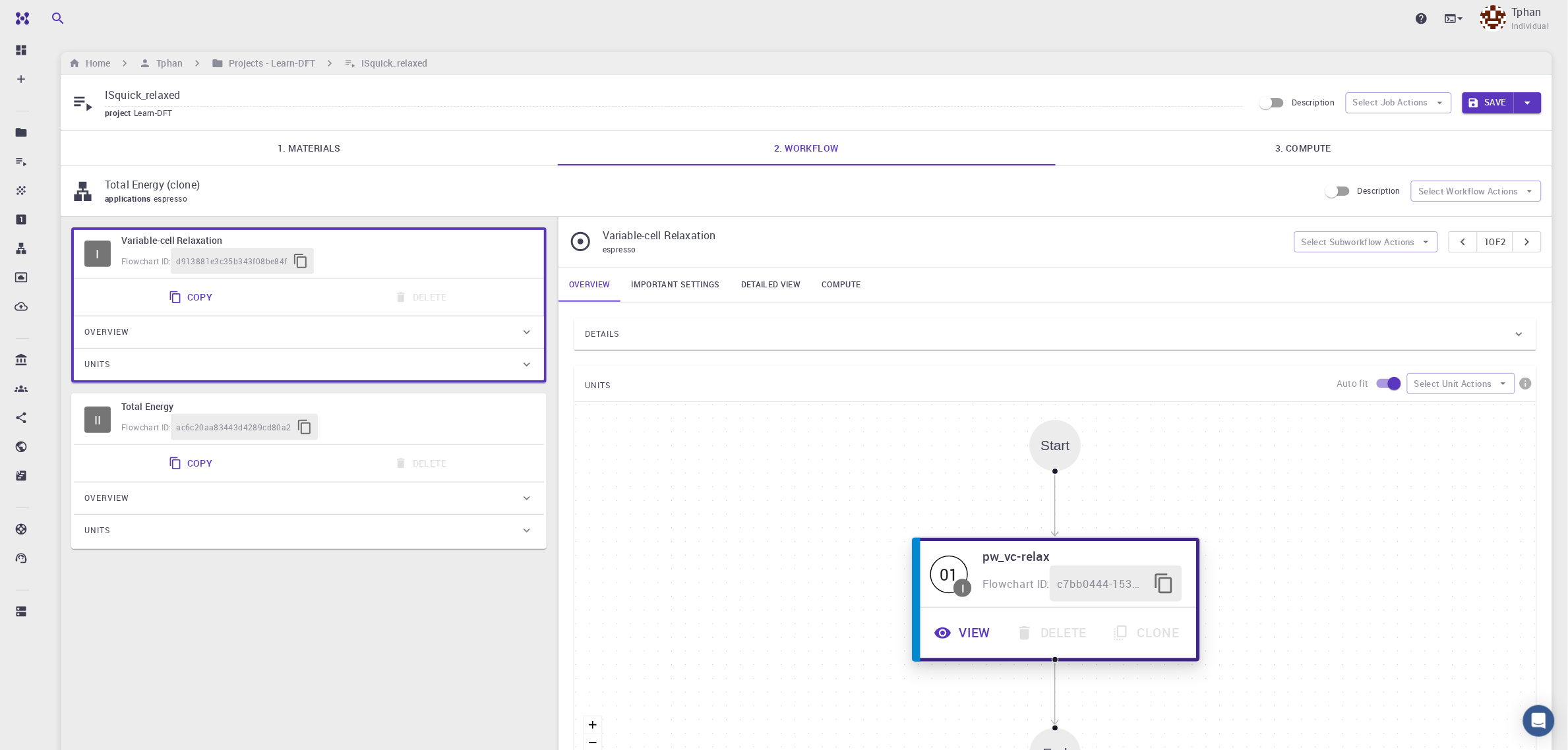
click at [974, 638] on button "View" at bounding box center [964, 633] width 82 height 36
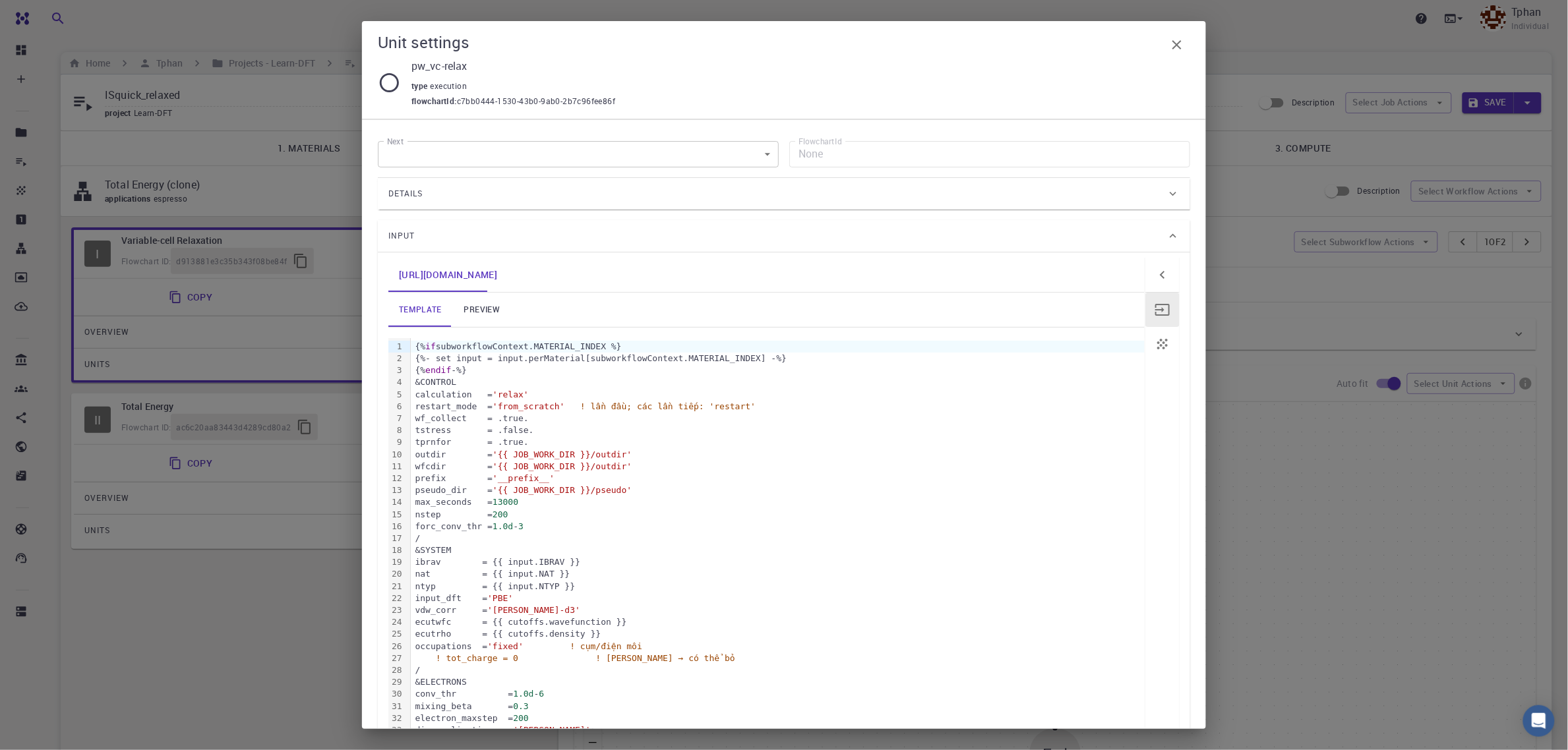
click at [518, 505] on span "13000" at bounding box center [505, 502] width 26 height 10
click at [537, 505] on div "max_seconds = 13000" at bounding box center [778, 502] width 734 height 12
click at [1181, 43] on icon "button" at bounding box center [1177, 44] width 16 height 16
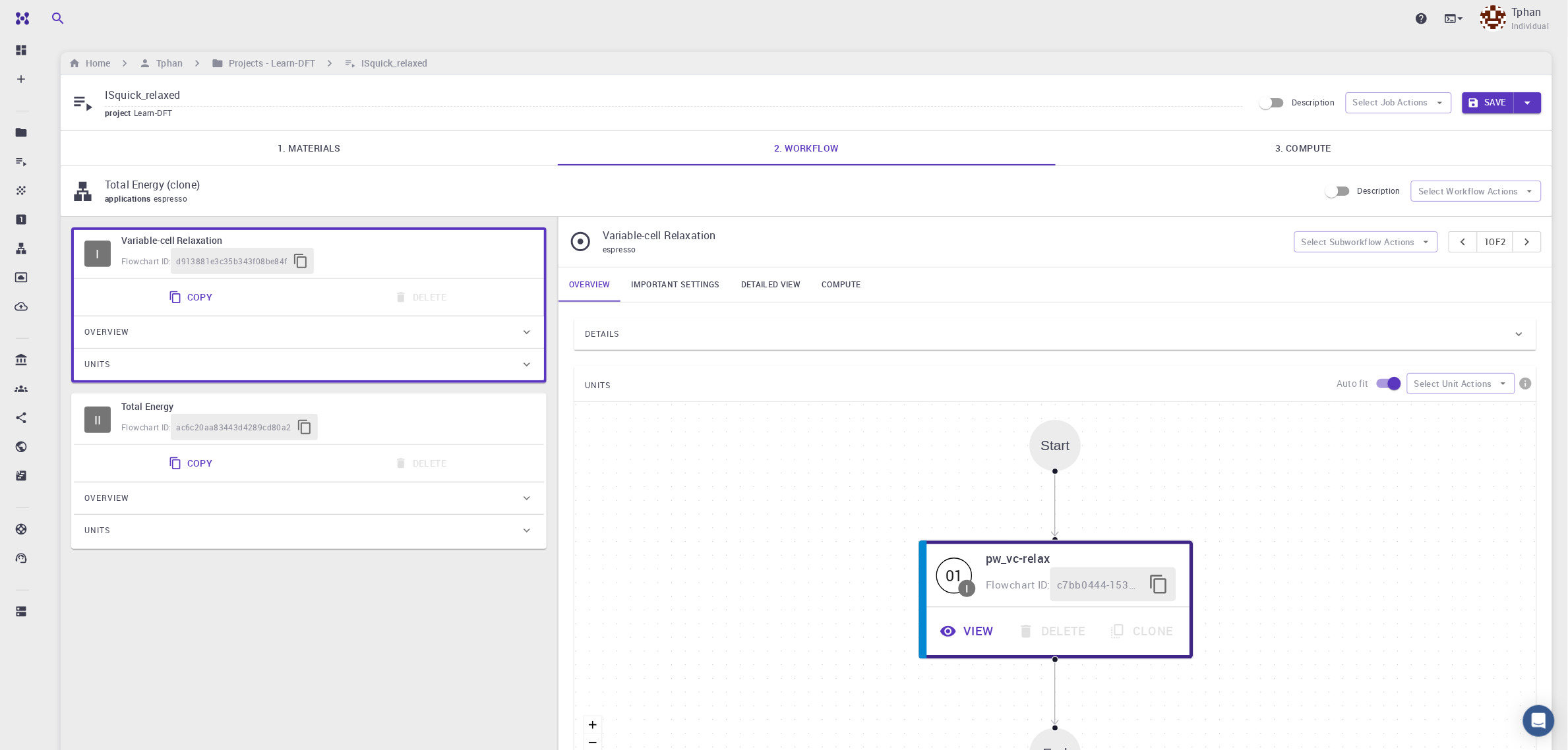
drag, startPoint x: 1493, startPoint y: 109, endPoint x: 1486, endPoint y: 111, distance: 7.3
click at [1494, 109] on button "Save" at bounding box center [1489, 103] width 52 height 21
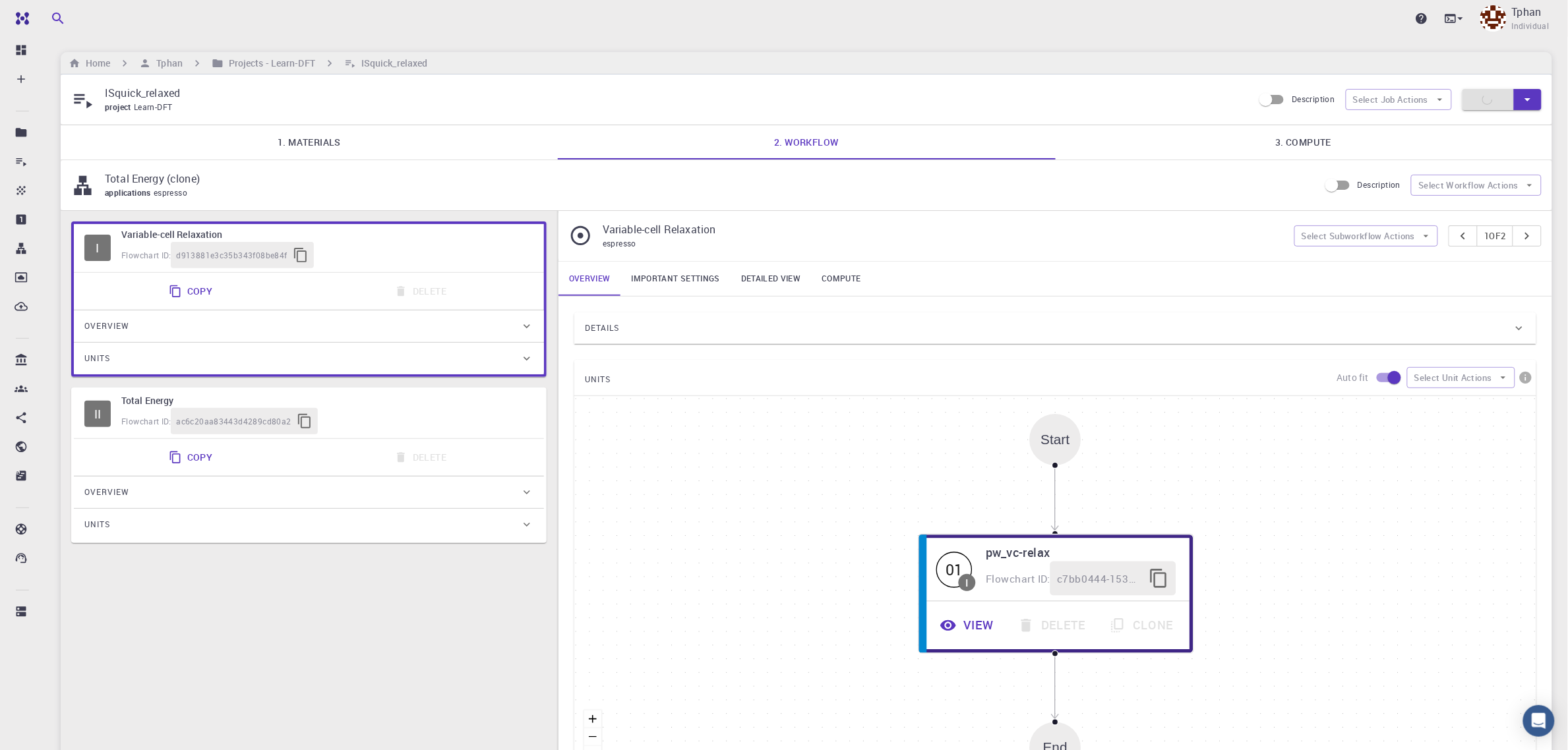
click at [1310, 143] on link "3. Compute" at bounding box center [1304, 142] width 497 height 34
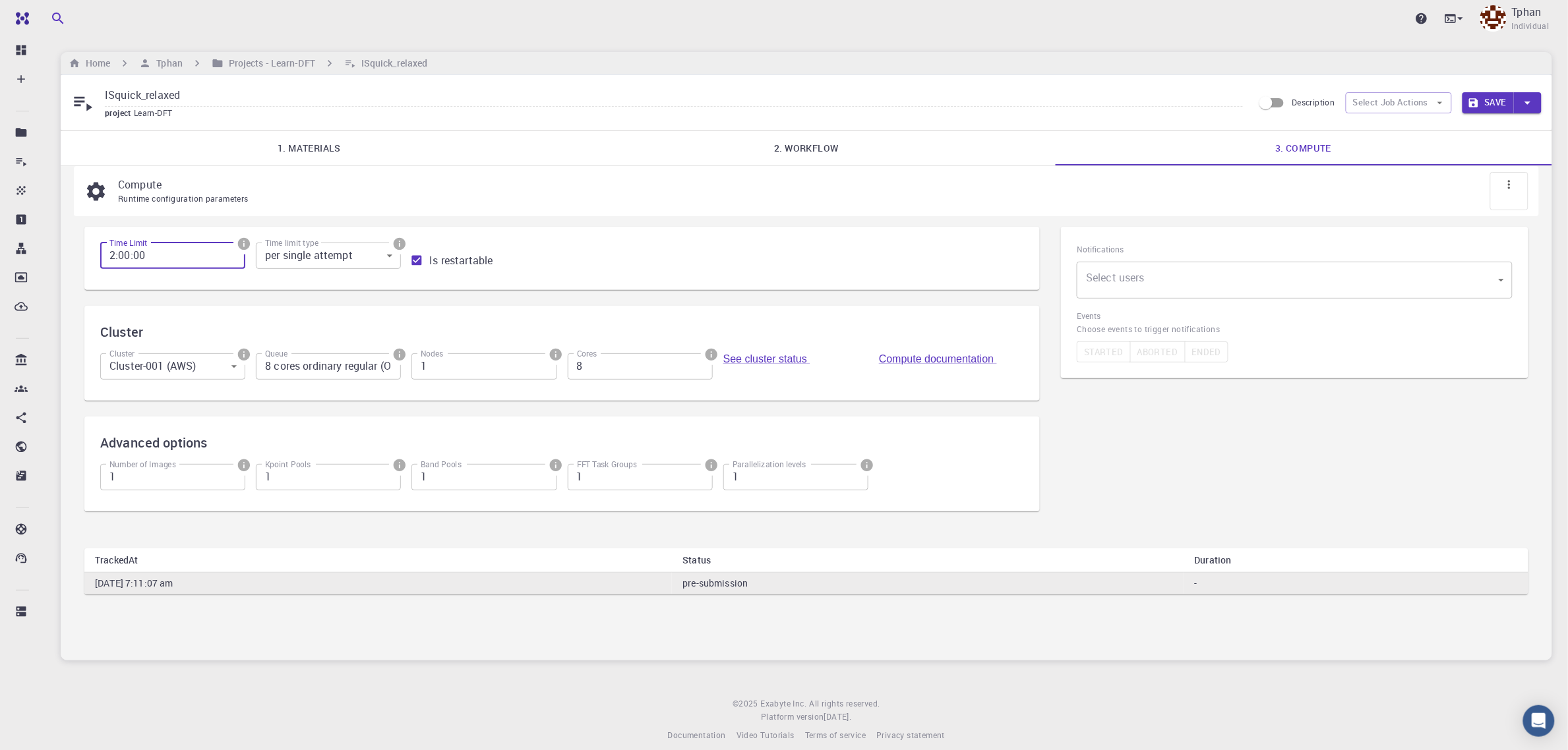
type input "2:00:00"
click at [1497, 105] on button "Save" at bounding box center [1489, 103] width 52 height 21
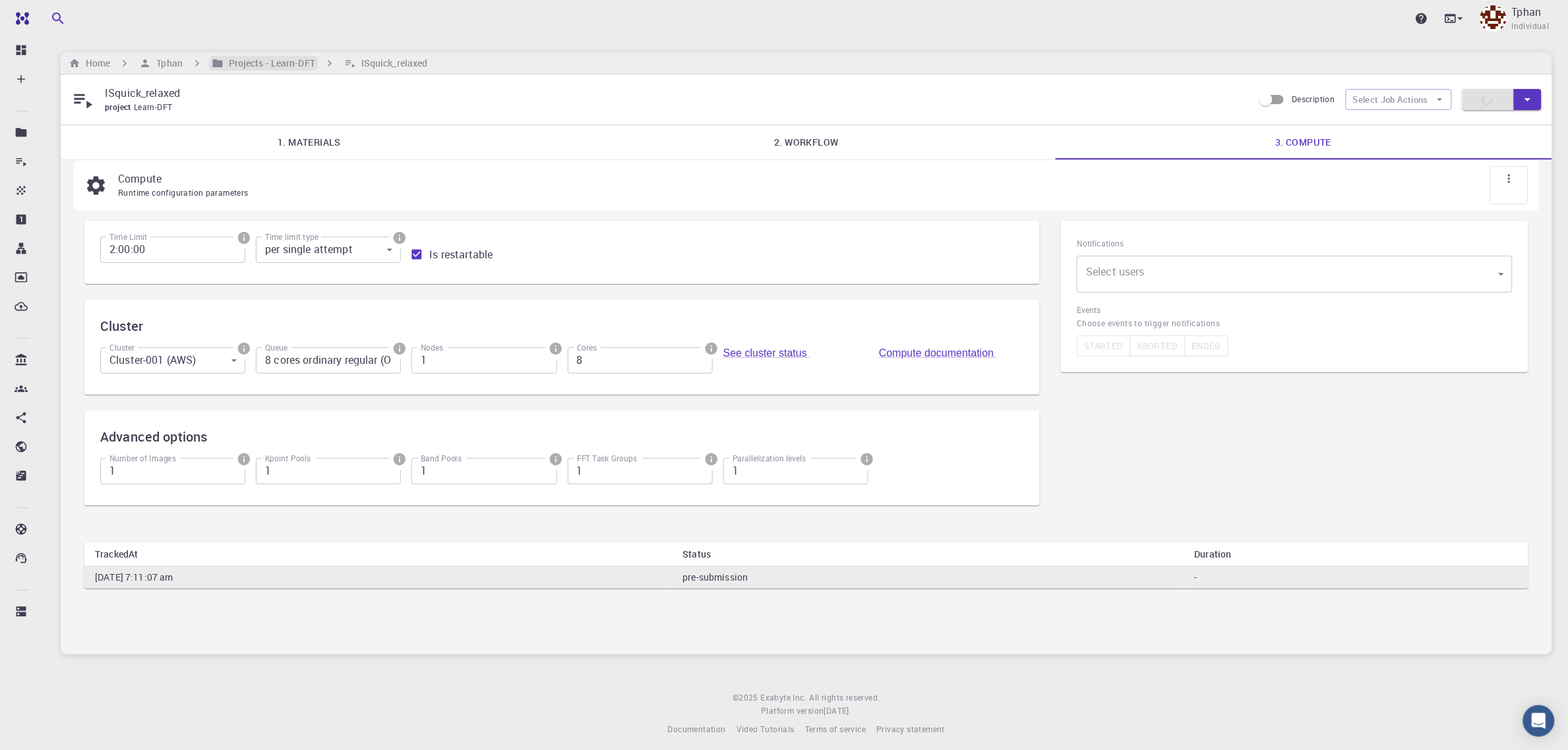
click at [304, 60] on h6 "Projects - Learn-DFT" at bounding box center [269, 62] width 92 height 14
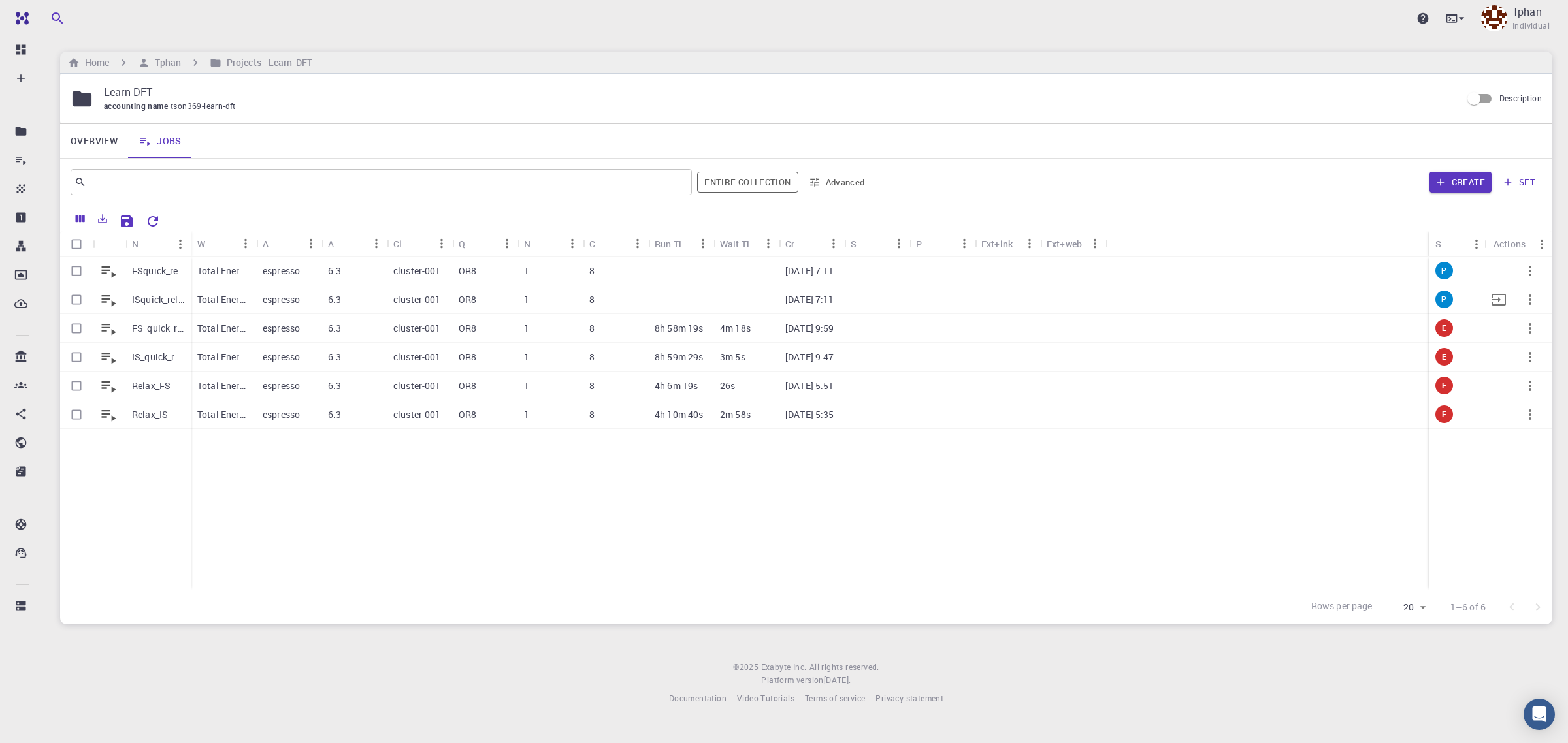
click at [72, 300] on input "Select row" at bounding box center [76, 299] width 25 height 25
checkbox input "true"
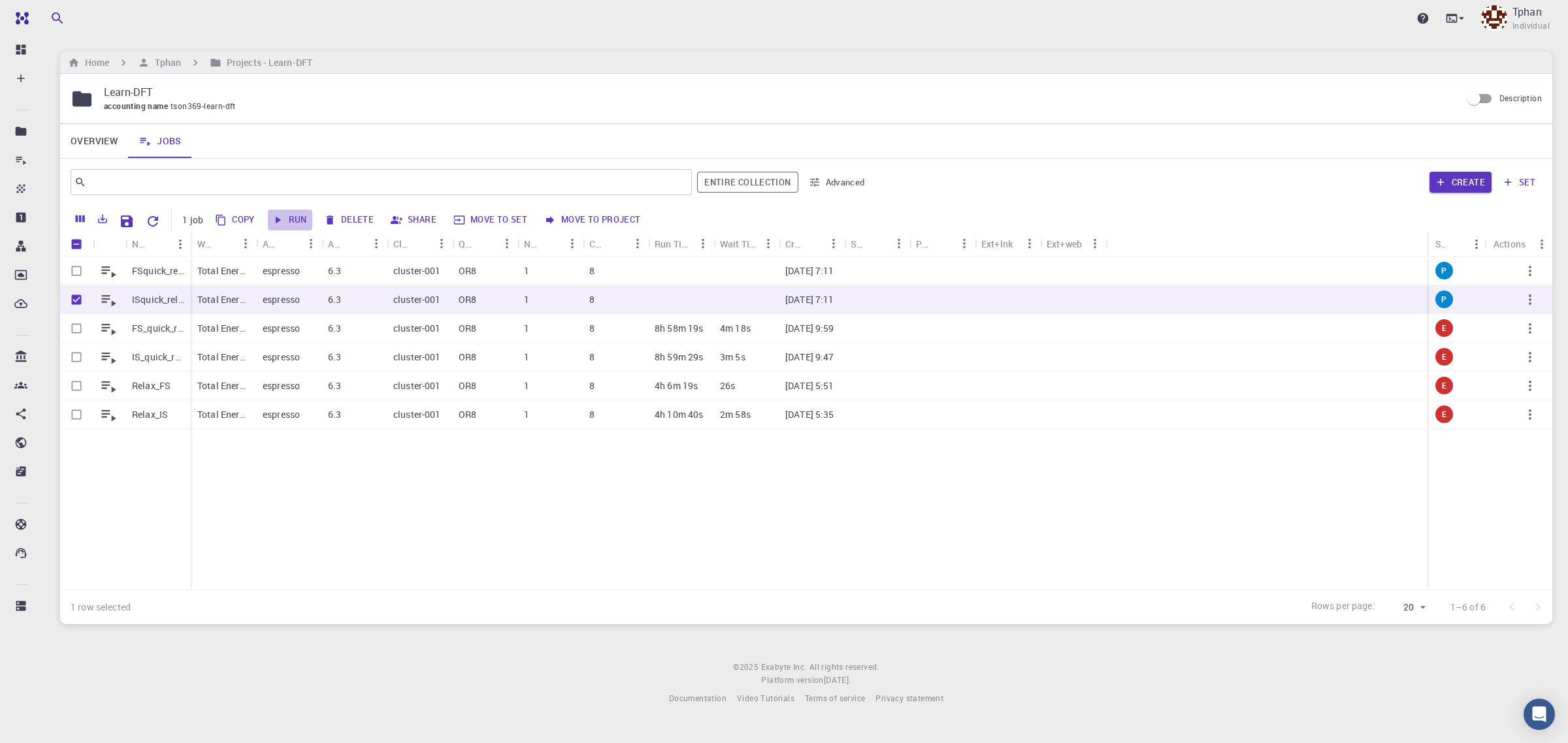
click at [296, 217] on button "Run" at bounding box center [290, 220] width 44 height 21
checkbox input "false"
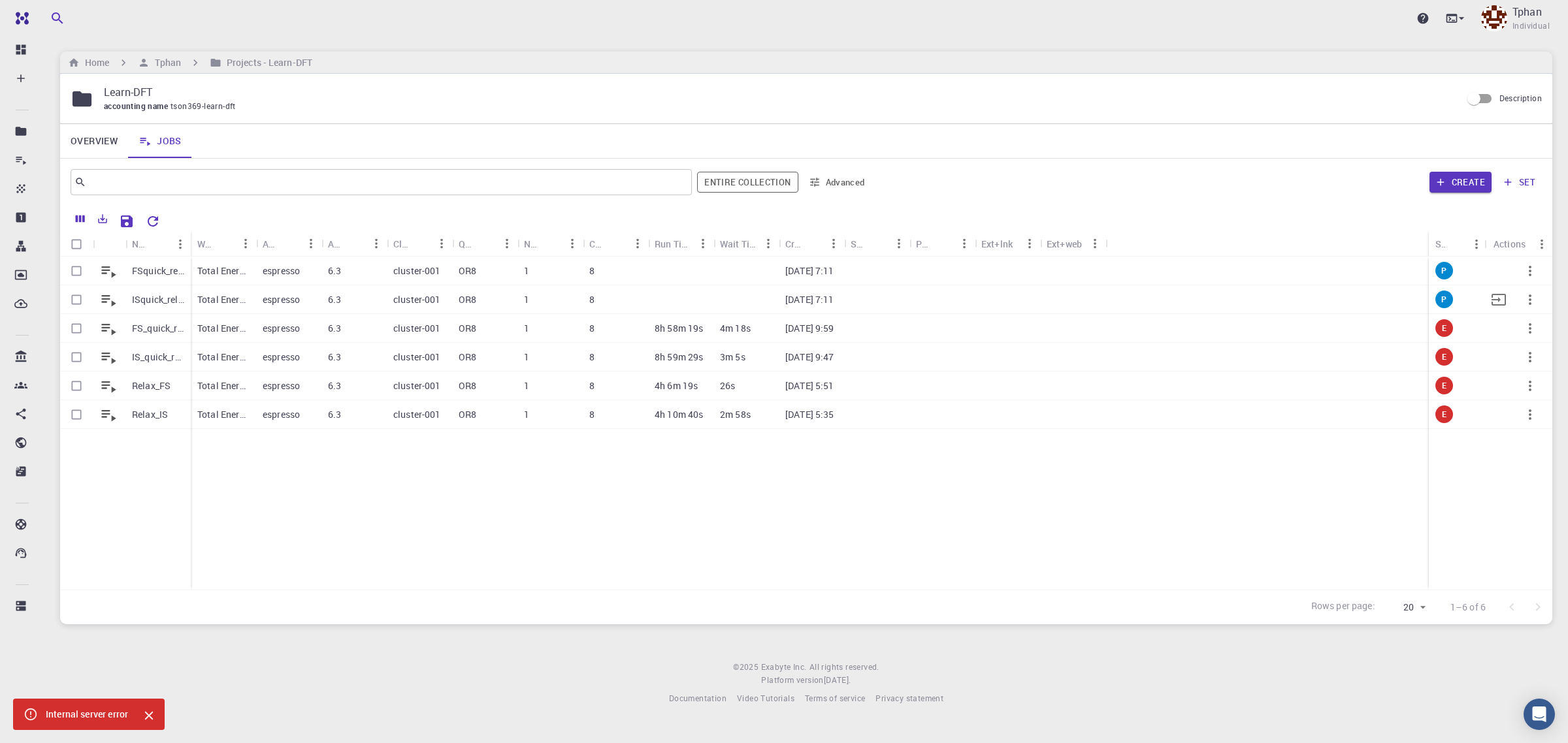
click at [132, 302] on p "ISquick_relaxed" at bounding box center [158, 299] width 53 height 13
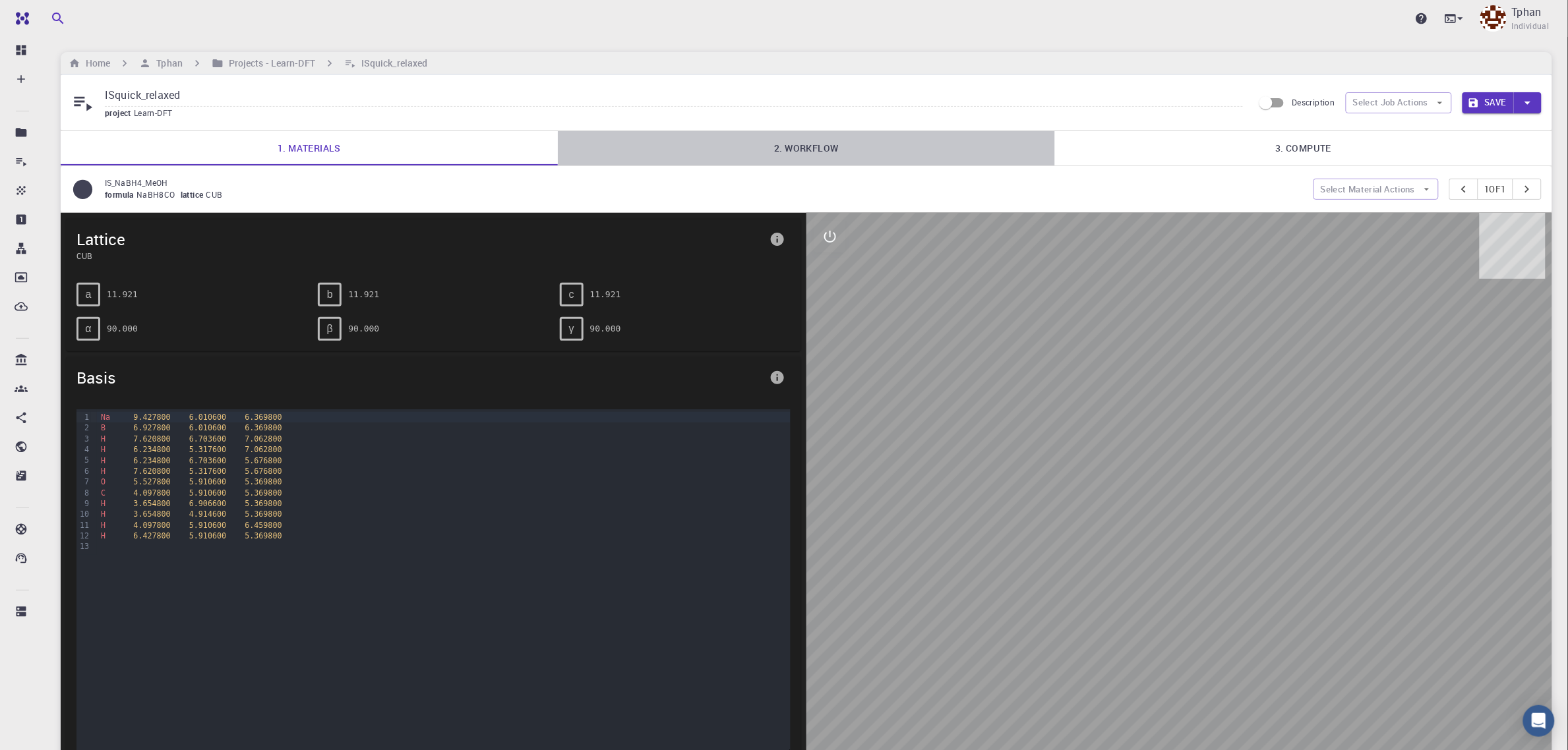
click at [815, 152] on link "2. Workflow" at bounding box center [806, 148] width 497 height 34
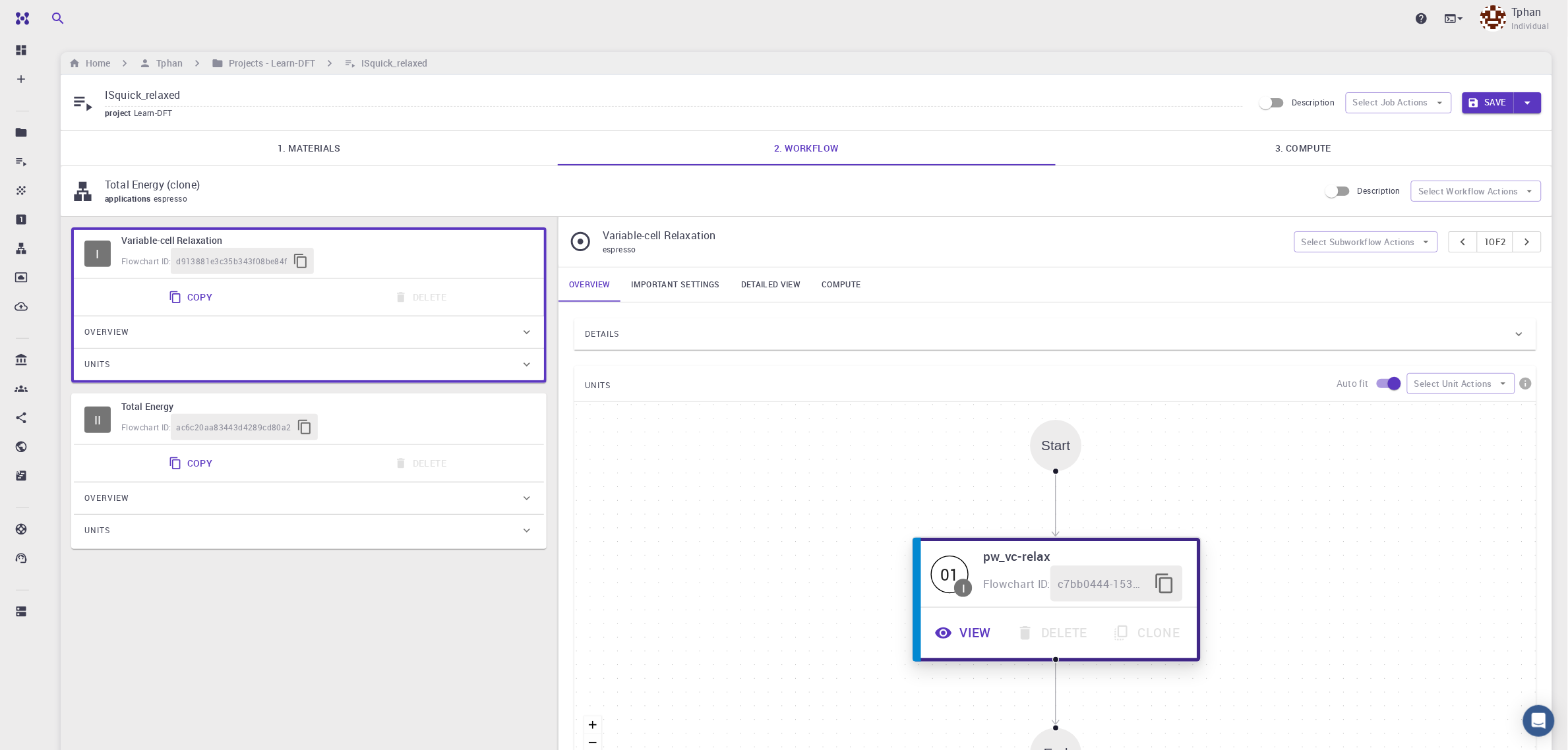
click at [963, 638] on button "View" at bounding box center [965, 633] width 82 height 36
click at [971, 634] on button "View" at bounding box center [966, 633] width 82 height 36
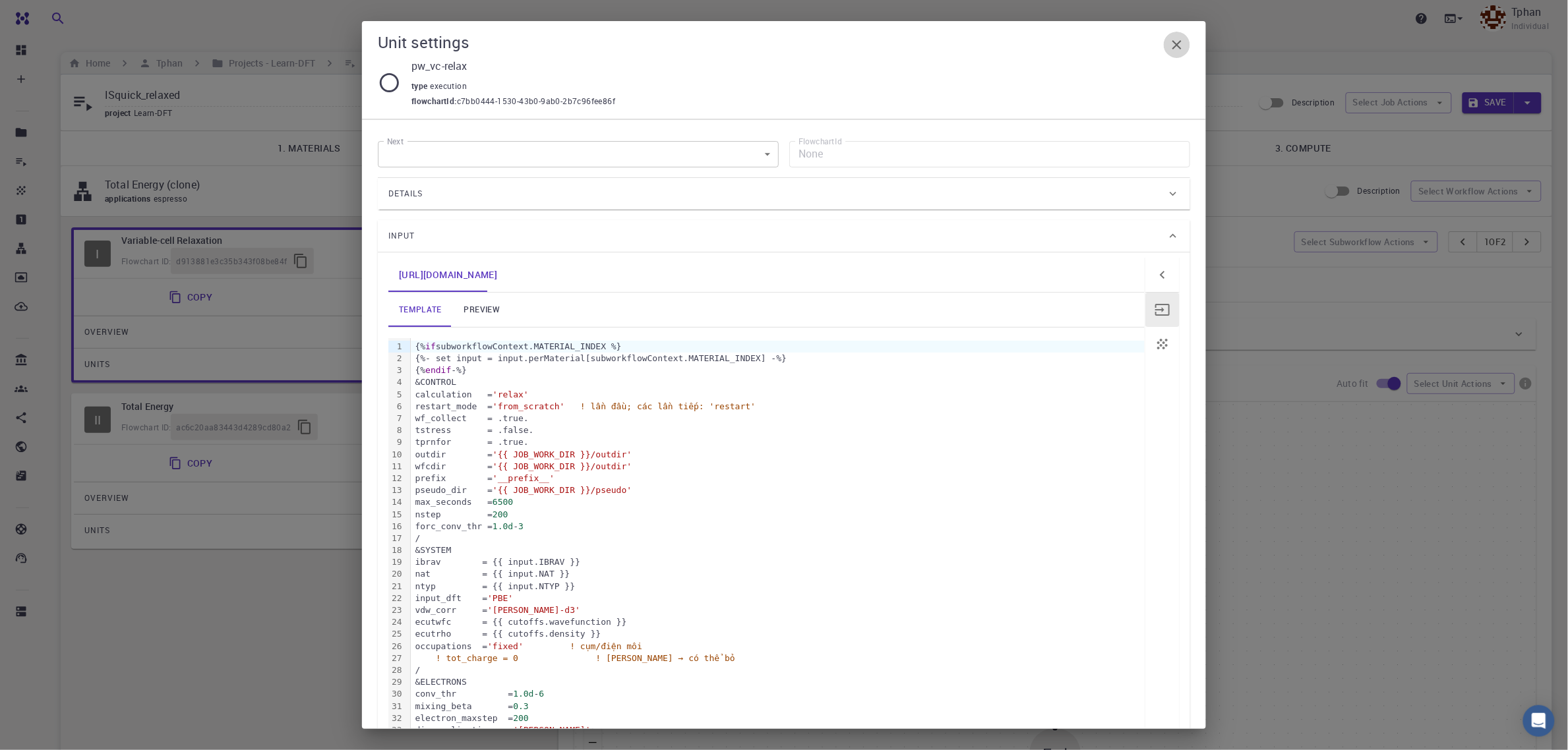
click at [1181, 45] on icon "button" at bounding box center [1177, 44] width 16 height 16
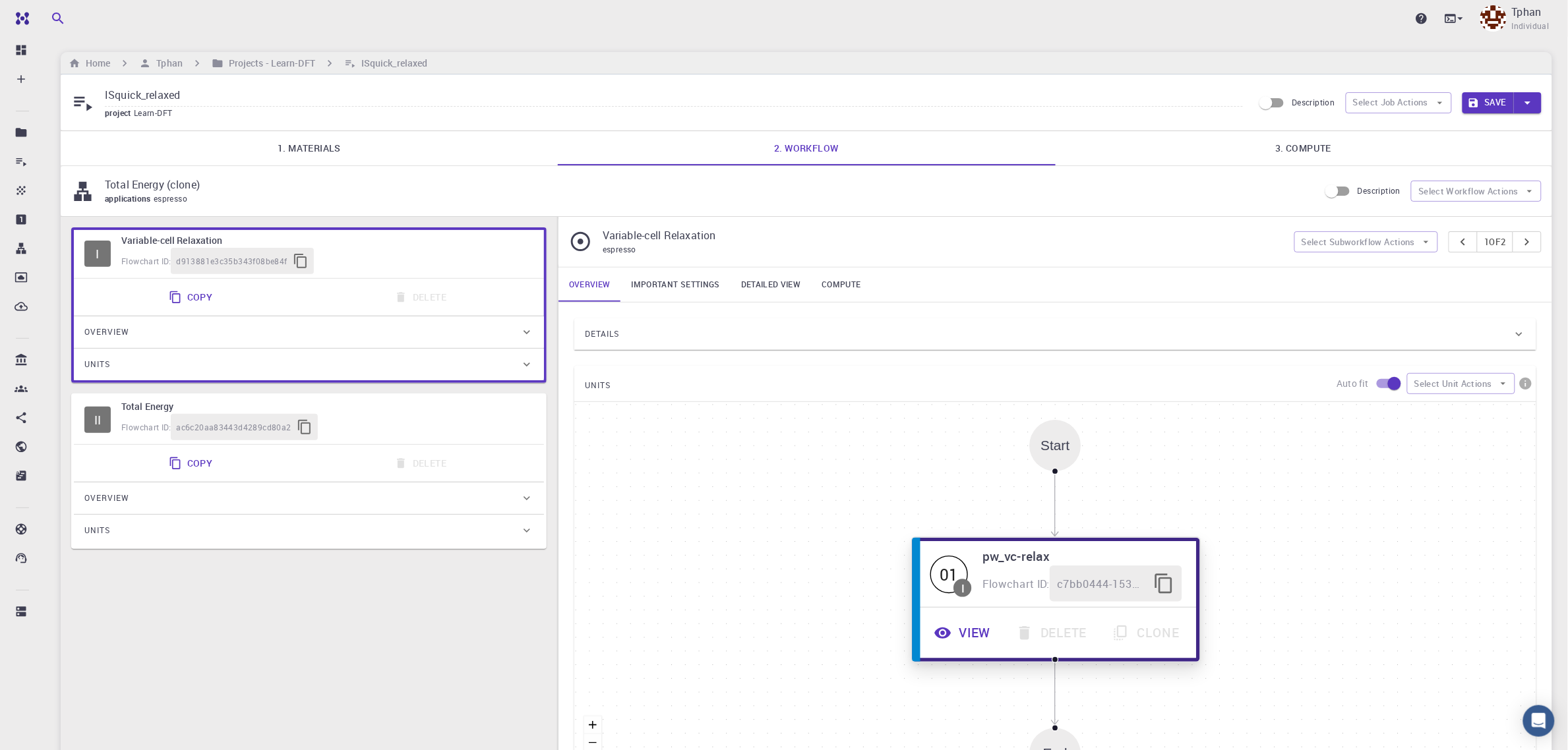
click at [982, 643] on button "View" at bounding box center [964, 633] width 82 height 36
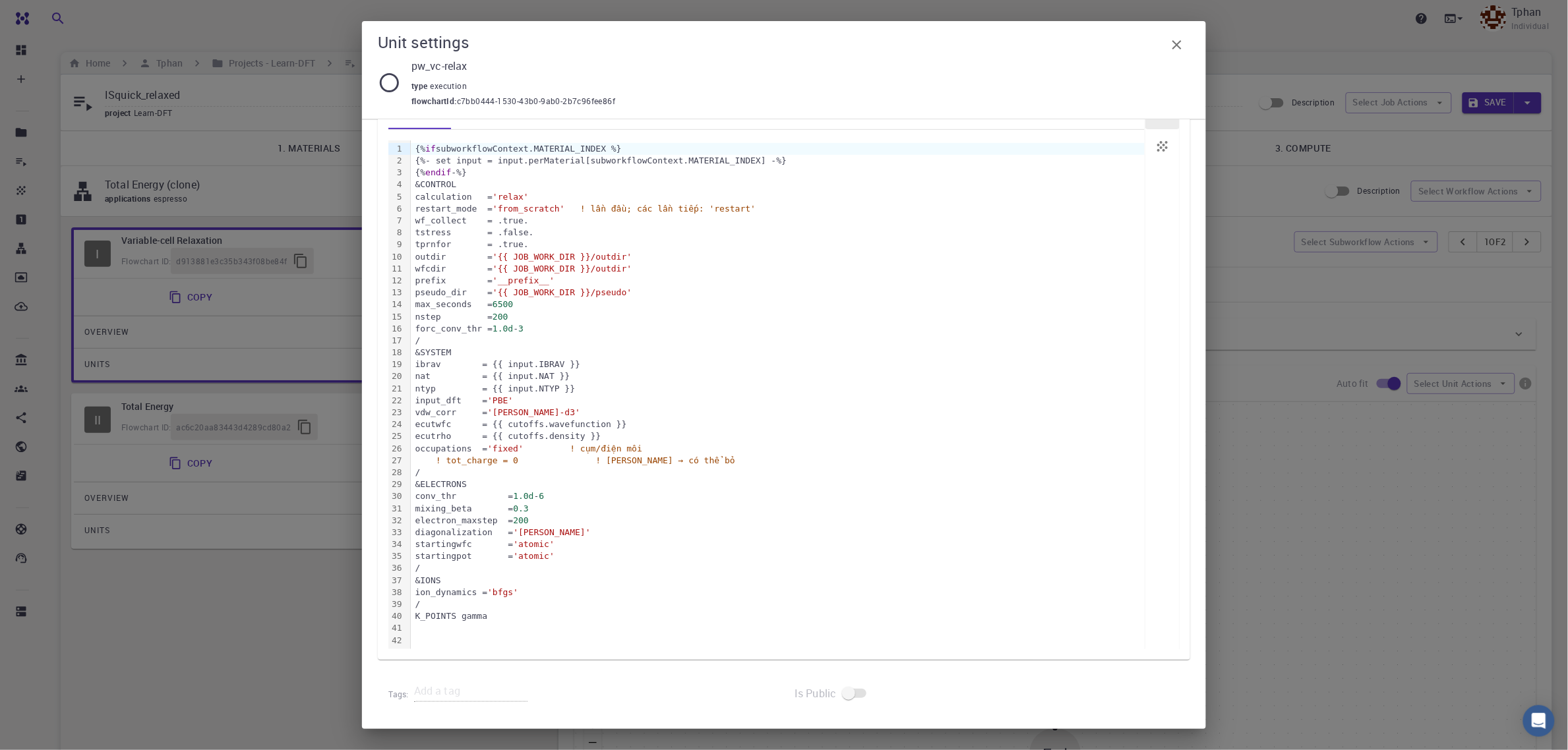
scroll to position [116, 0]
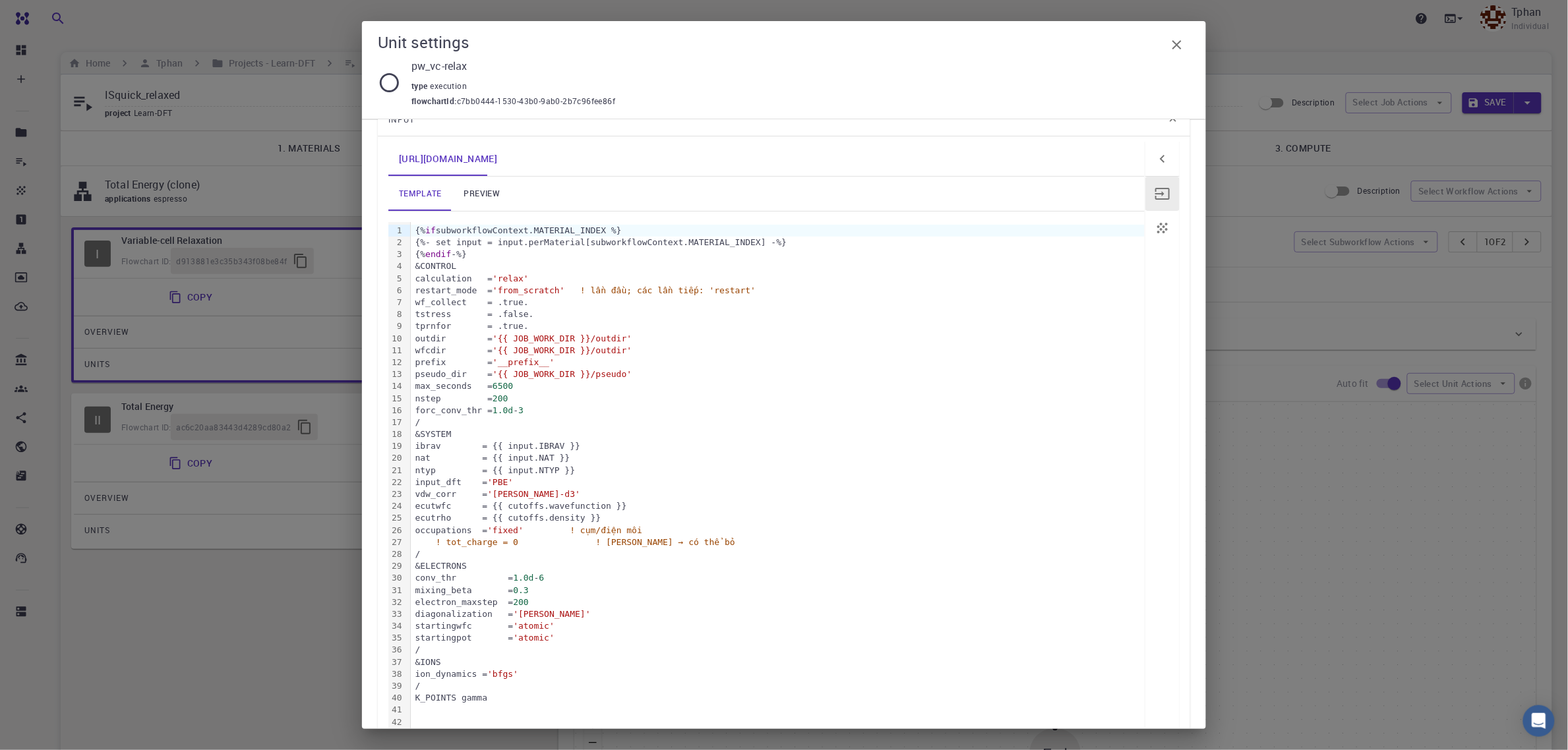
click at [1185, 40] on button "button" at bounding box center [1177, 45] width 26 height 26
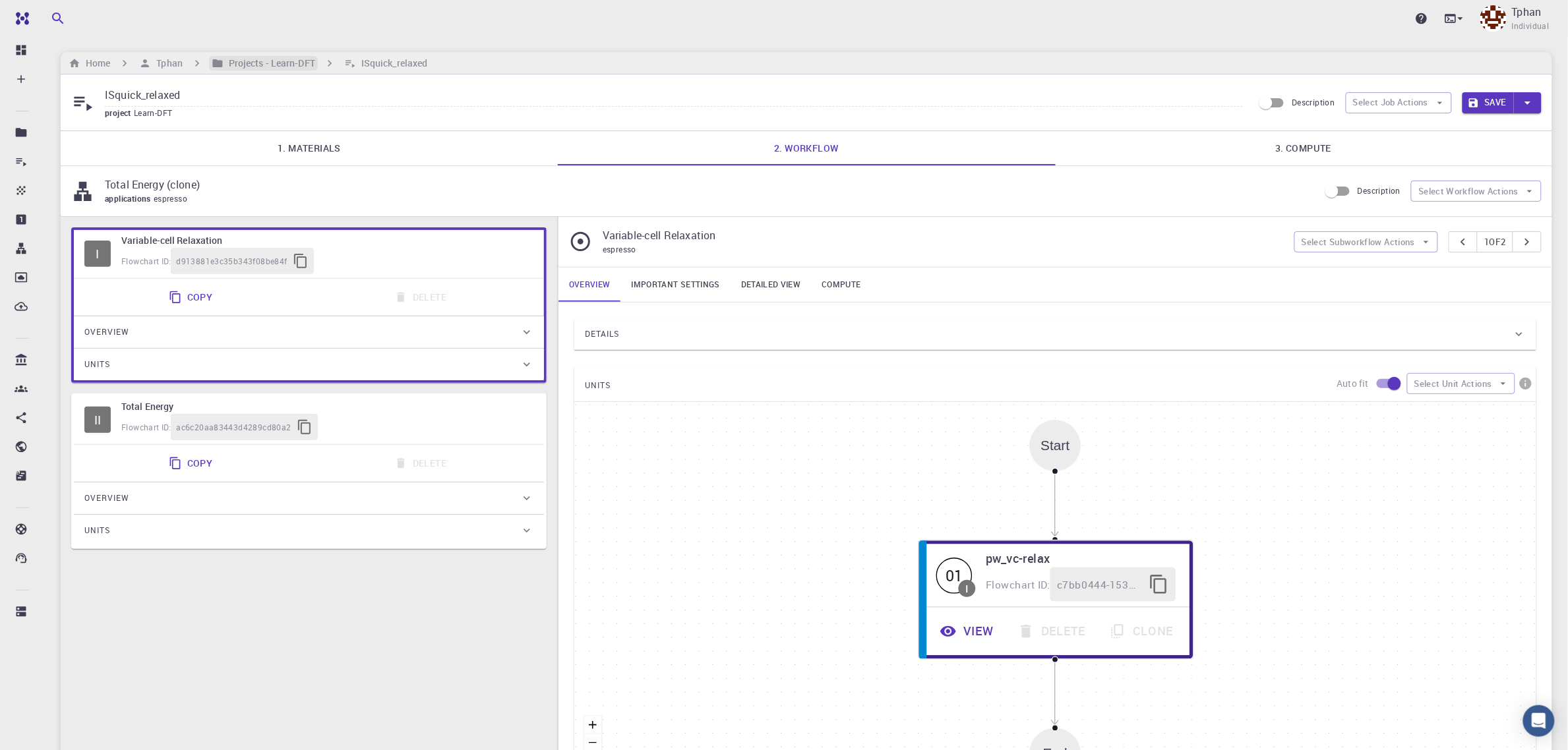
click at [262, 67] on h6 "Projects - Learn-DFT" at bounding box center [269, 62] width 92 height 14
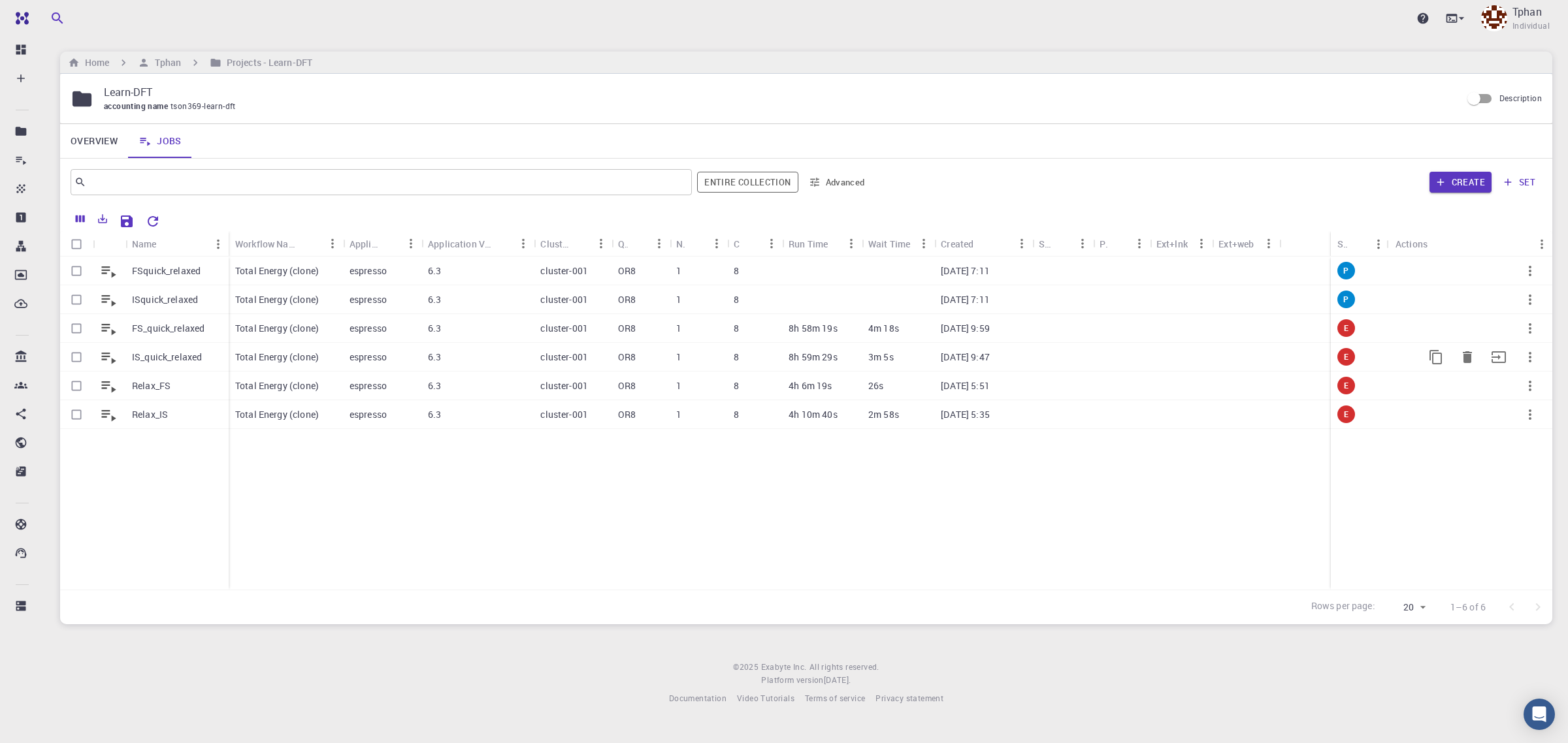
click at [158, 356] on p "IS_quick_relaxed" at bounding box center [167, 357] width 70 height 13
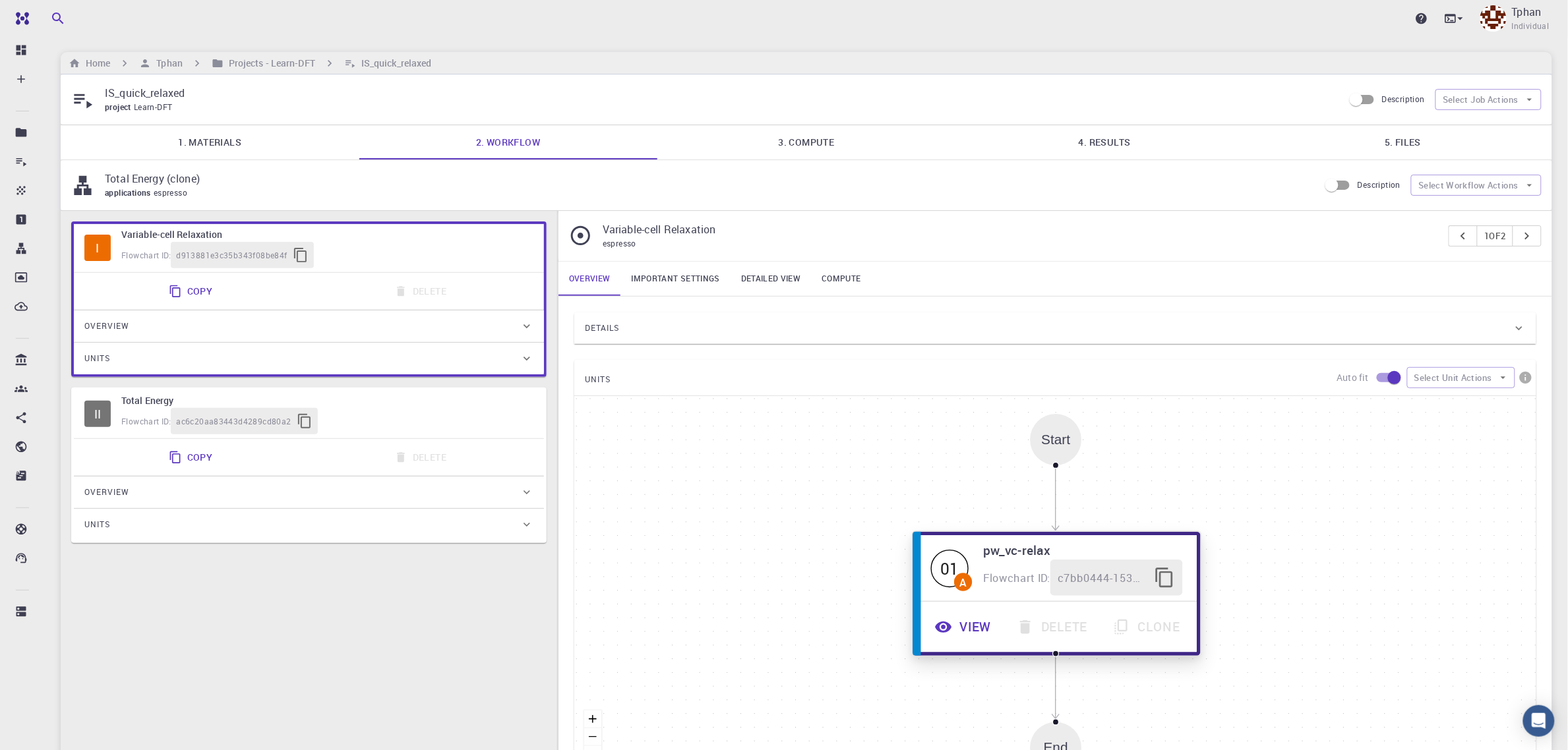
click at [961, 626] on button "View" at bounding box center [965, 627] width 82 height 36
click at [961, 626] on button "View" at bounding box center [965, 627] width 82 height 36
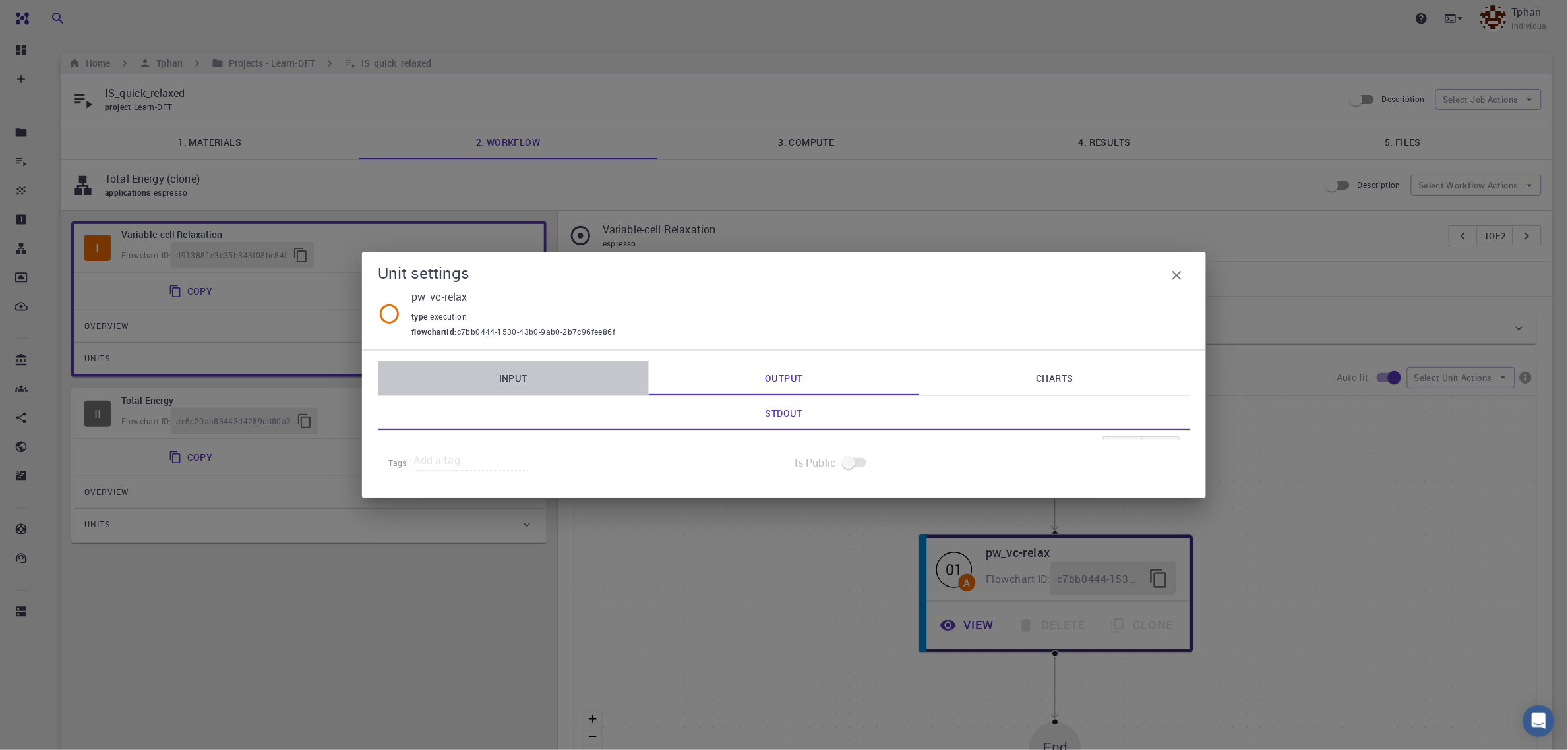
click at [501, 382] on link "Input" at bounding box center [513, 378] width 271 height 34
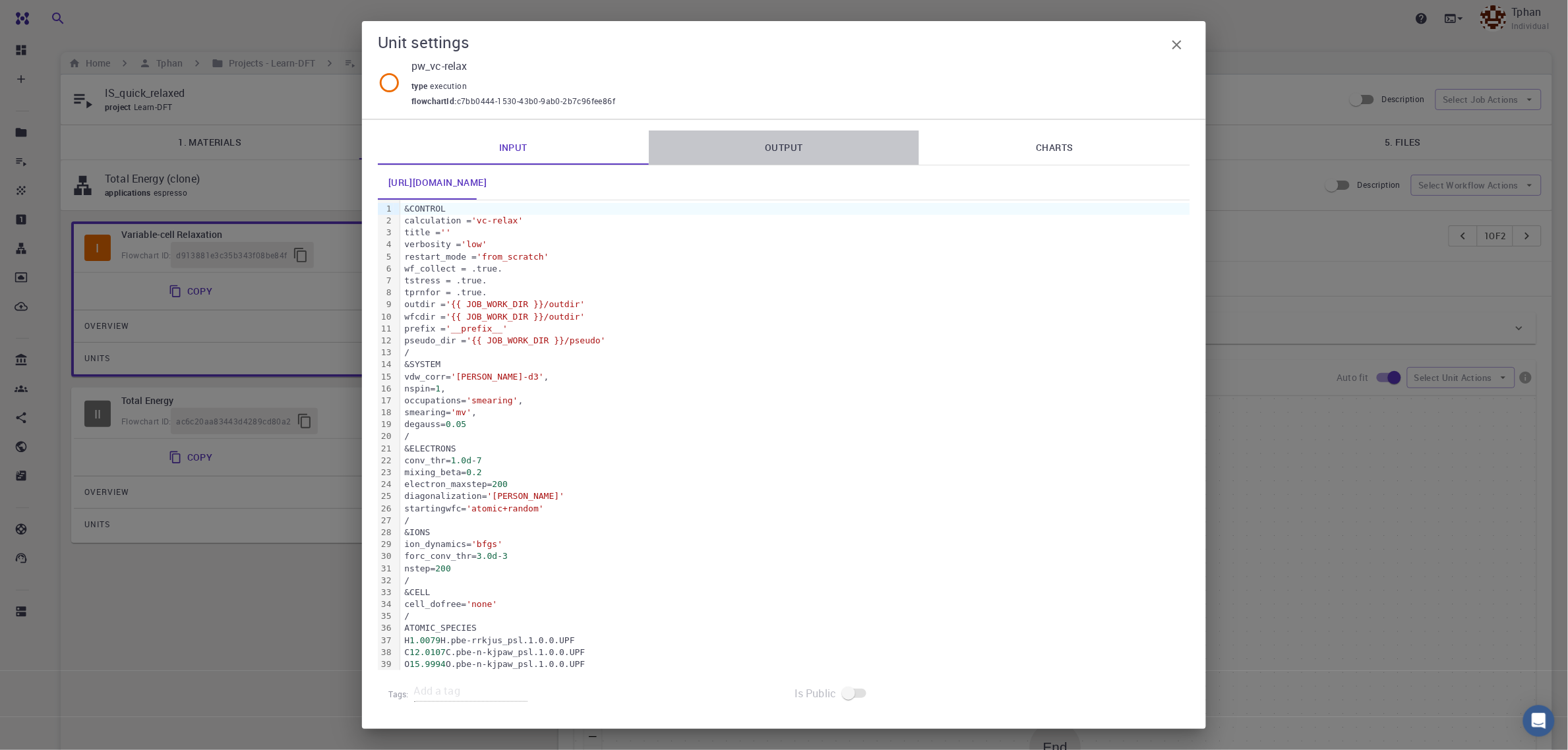
click at [786, 142] on link "Output" at bounding box center [784, 147] width 271 height 34
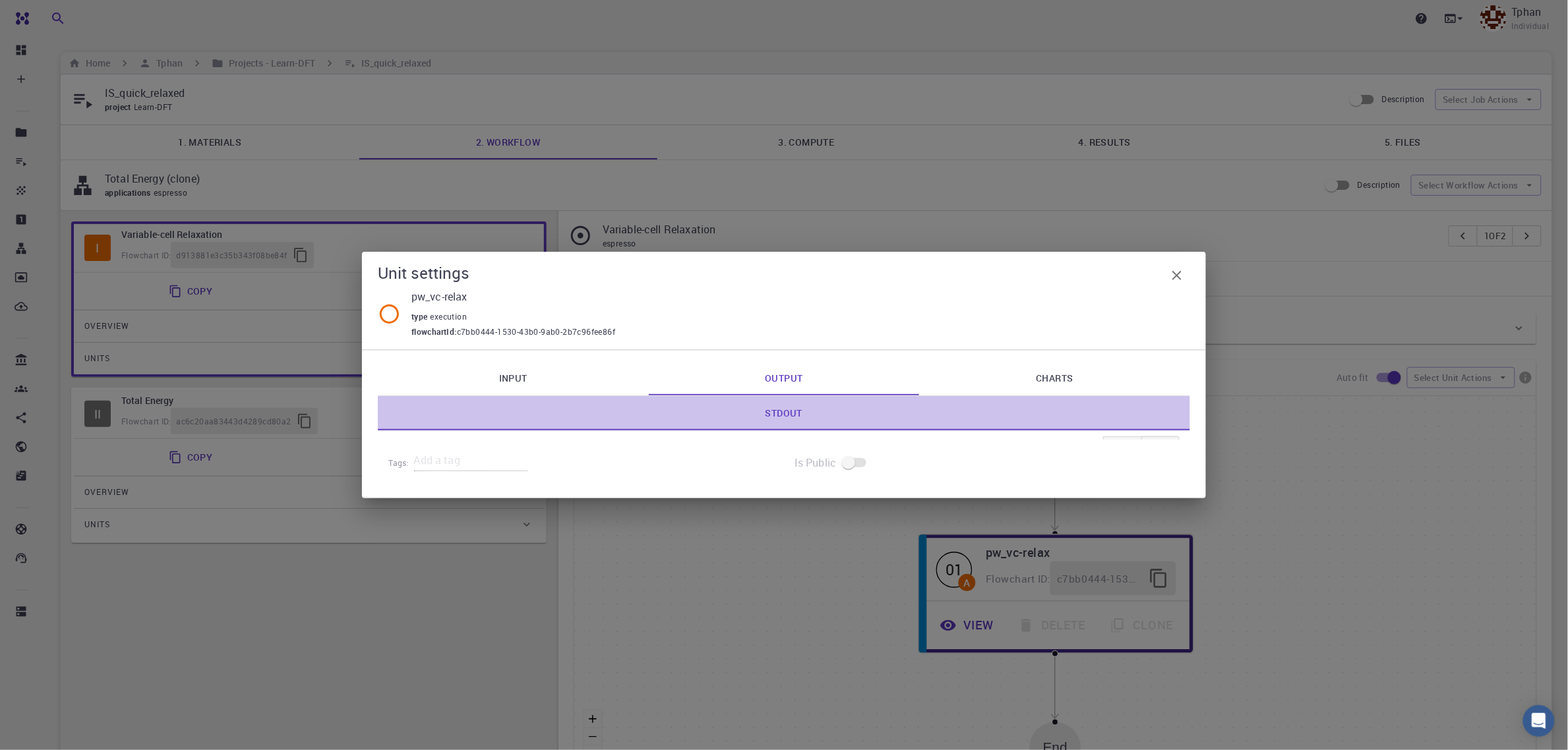
click at [773, 417] on link "Stdout" at bounding box center [784, 413] width 813 height 34
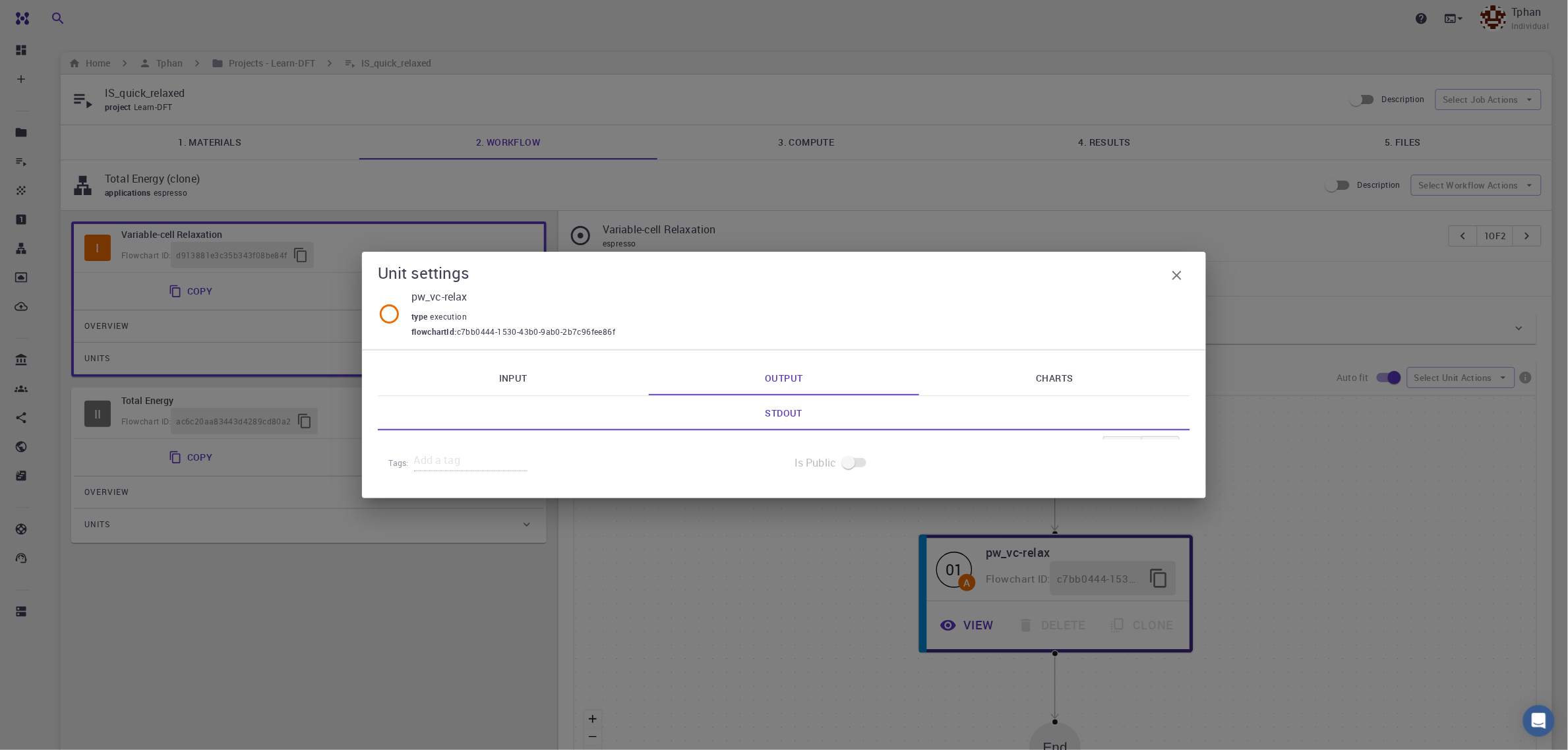
click at [785, 416] on link "Stdout" at bounding box center [784, 413] width 813 height 34
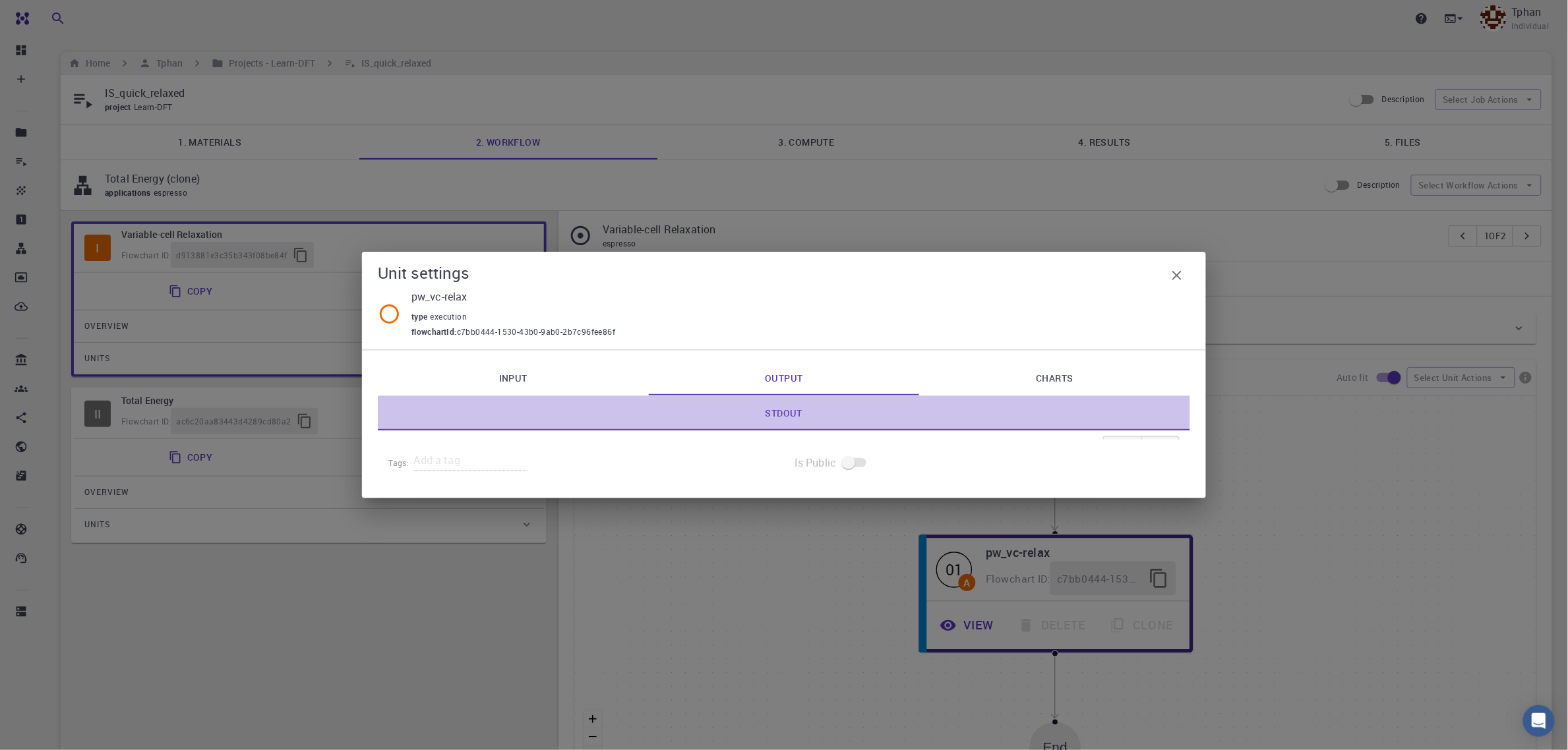
click at [757, 414] on link "Stdout" at bounding box center [784, 413] width 813 height 34
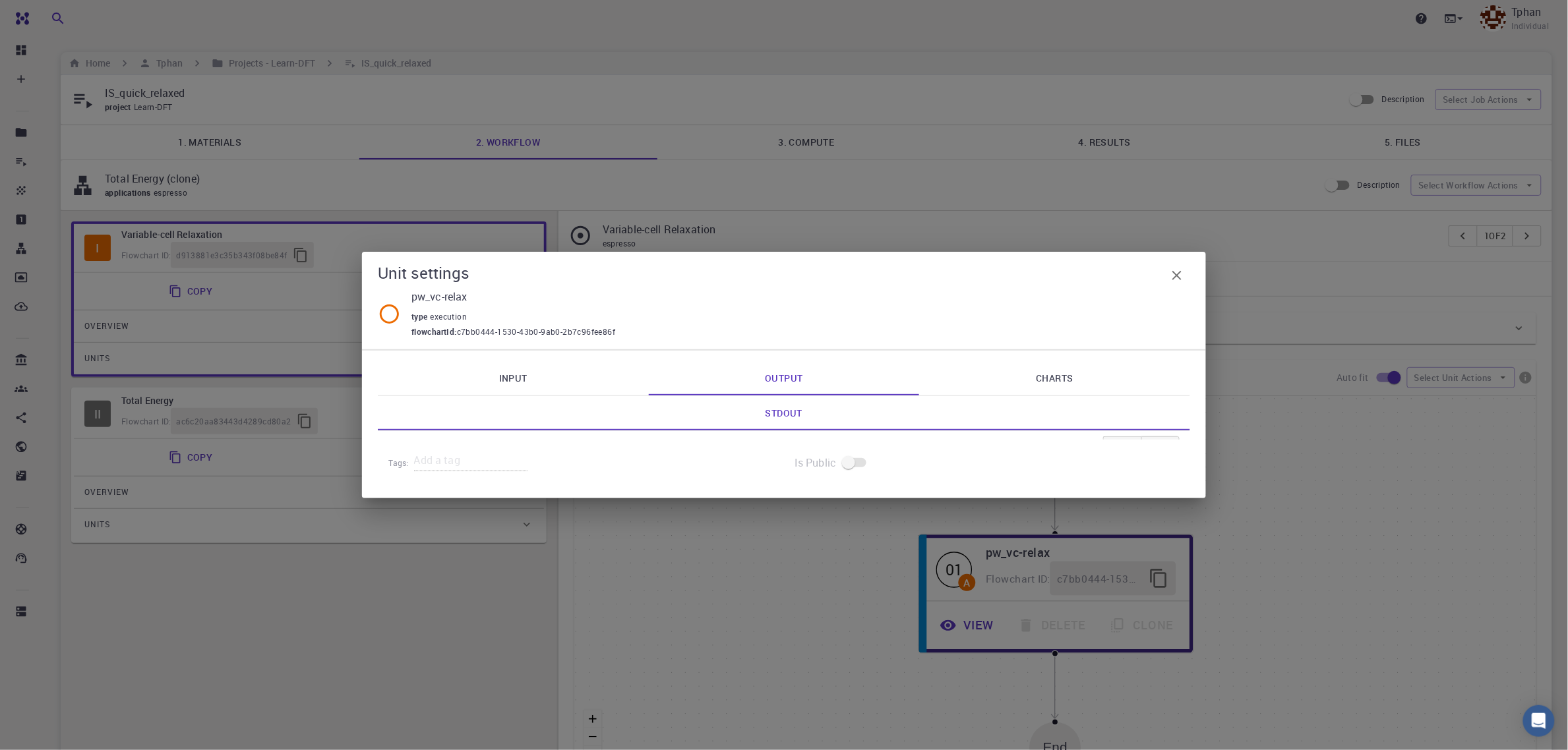
click at [1062, 378] on link "Charts" at bounding box center [1054, 378] width 271 height 34
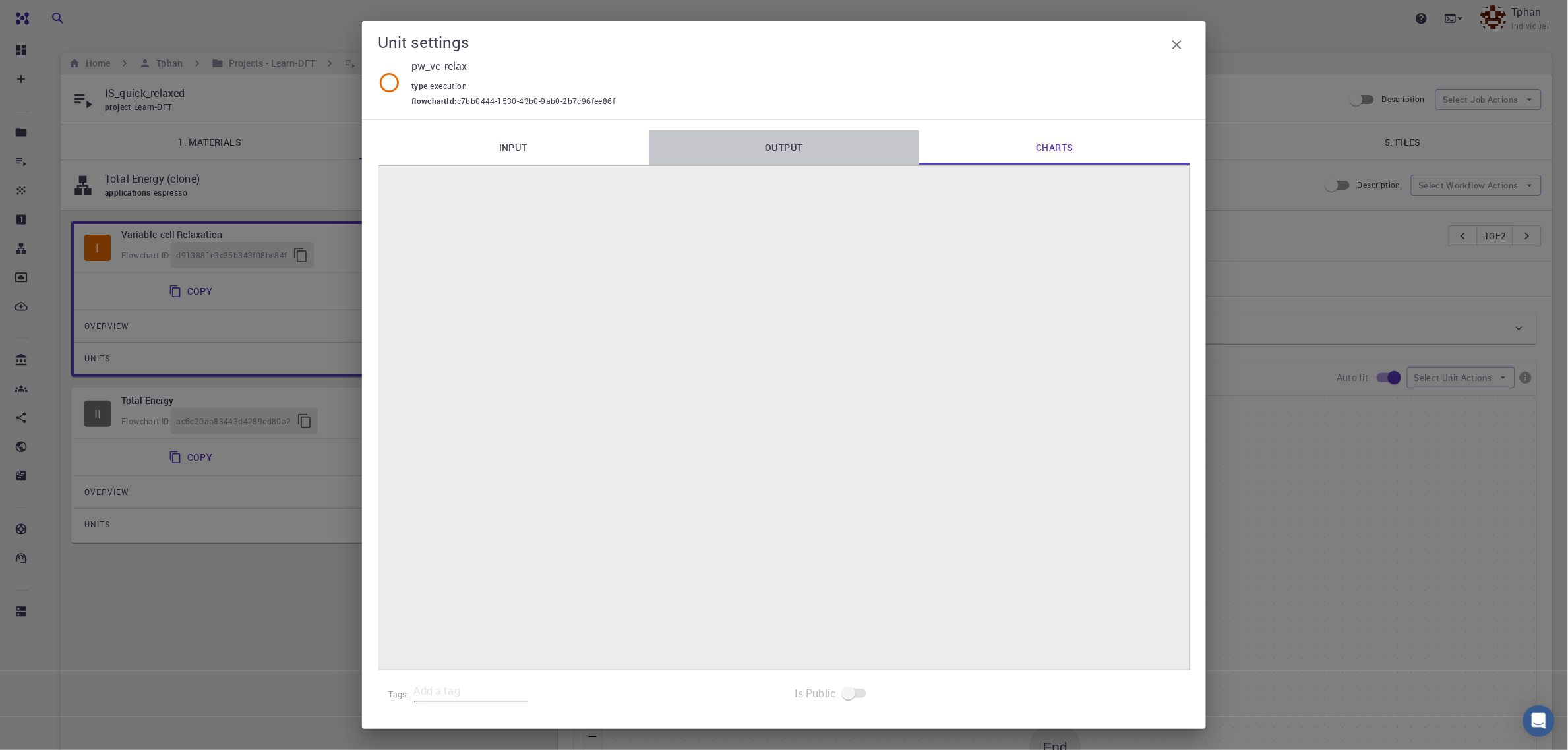
click at [799, 160] on link "Output" at bounding box center [784, 147] width 271 height 34
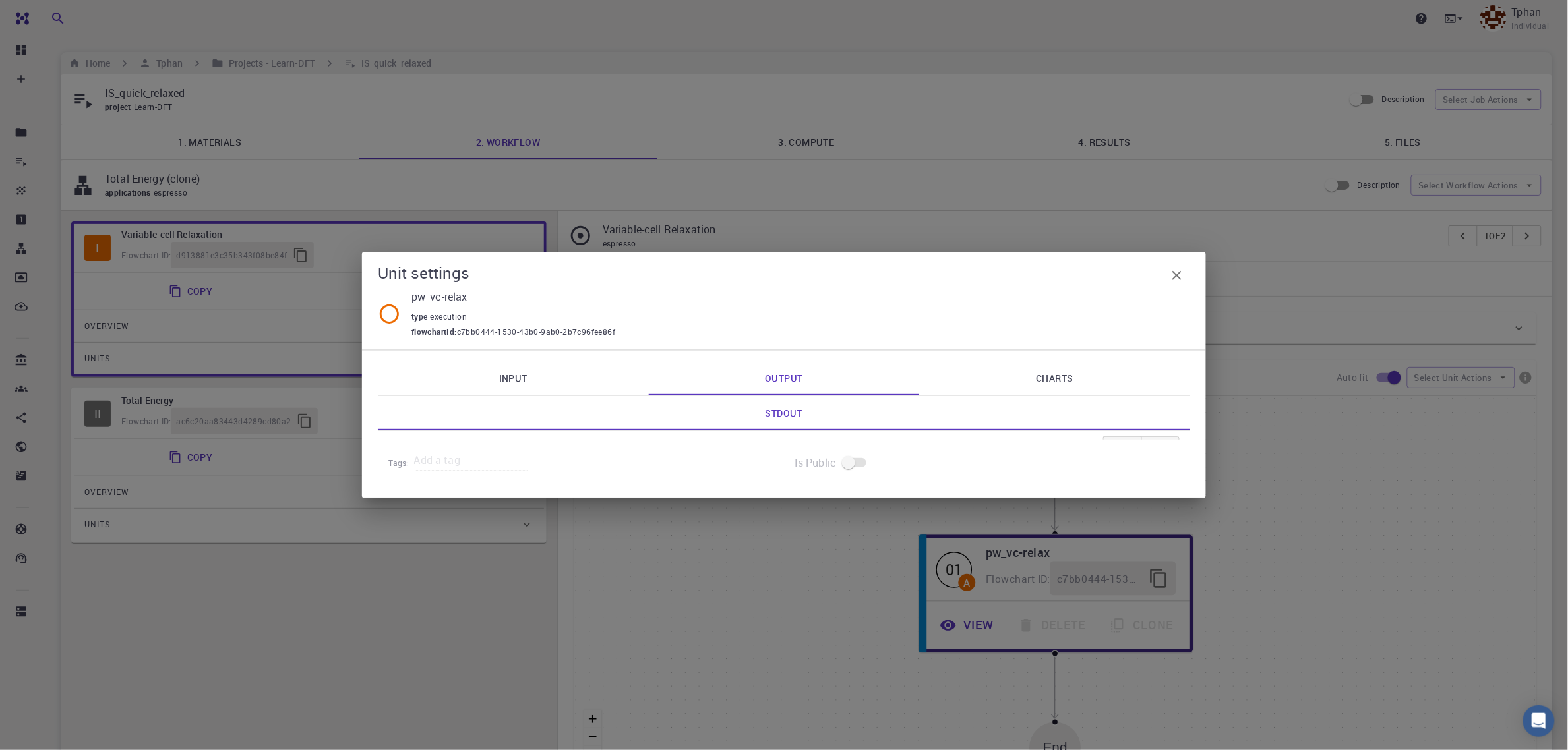
click at [515, 374] on link "Input" at bounding box center [513, 378] width 271 height 34
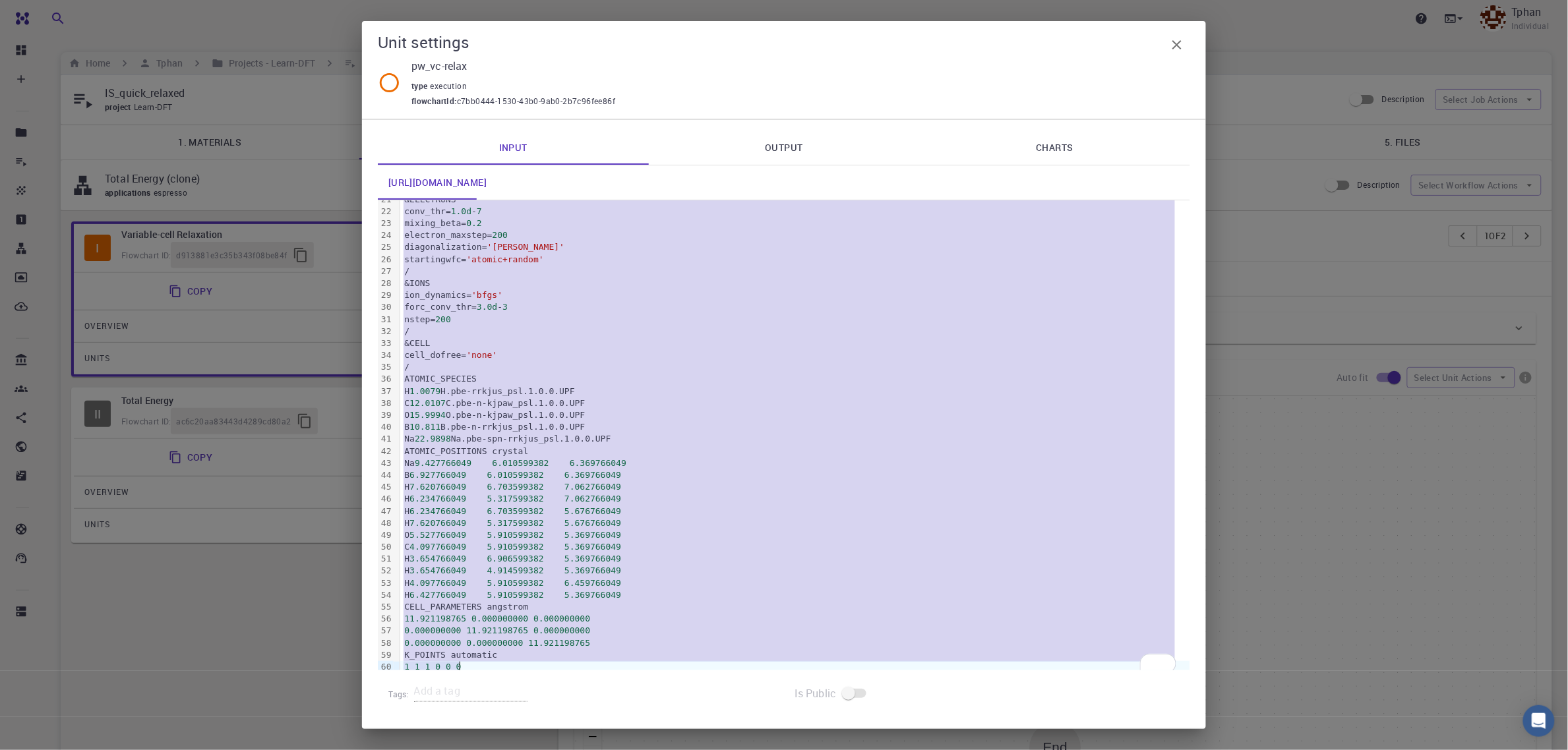
scroll to position [255, 0]
drag, startPoint x: 399, startPoint y: 209, endPoint x: 613, endPoint y: 677, distance: 514.6
click at [613, 677] on div "Input Output Charts pw_vc_relax.in 99 1 2 3 4 5 6 7 8 9 10 11 12 13 14 15 16 17…" at bounding box center [784, 425] width 844 height 610
copy div "&CONTROL calculation = 'vc-relax' title = '' verbosity = 'low' restart_mode = '…"
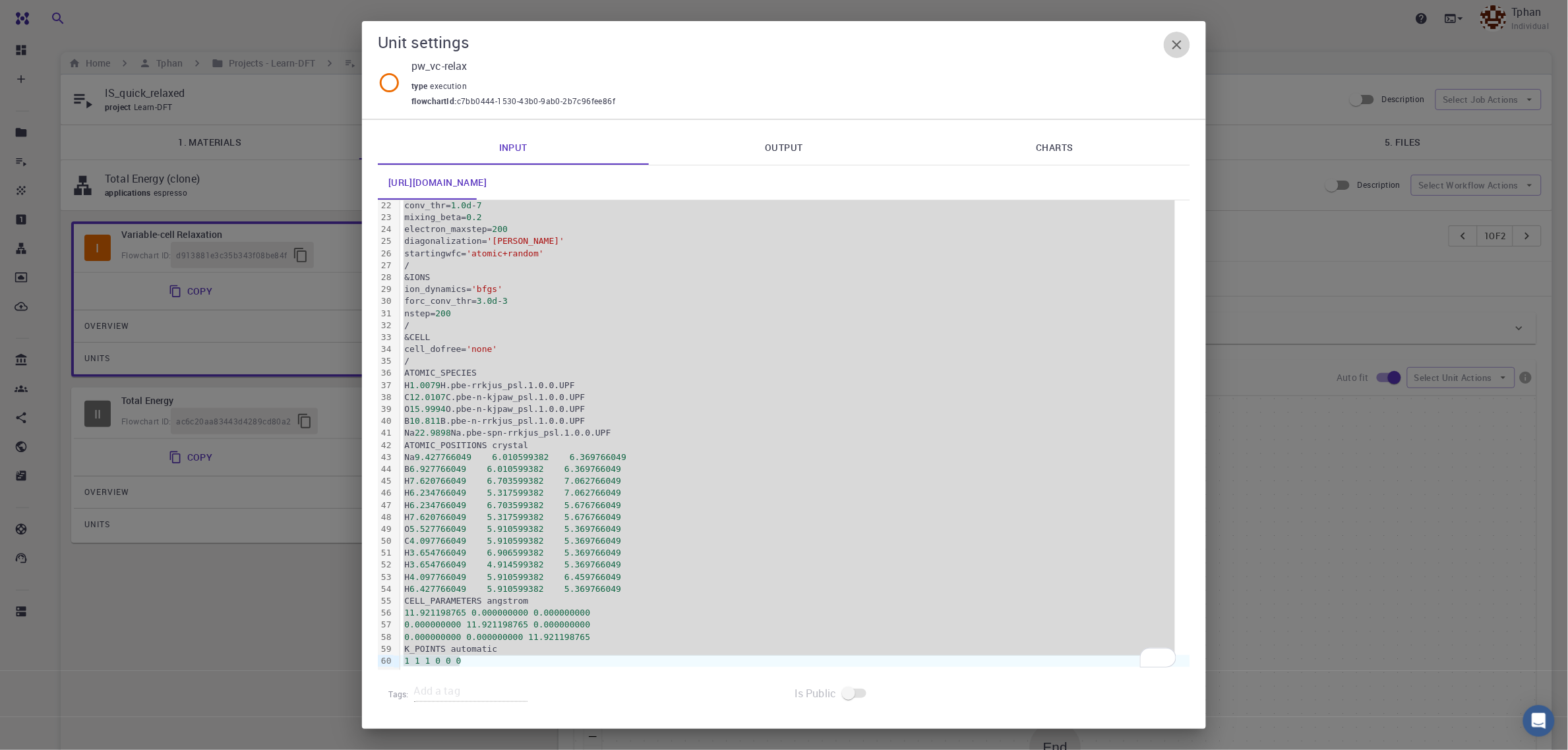
click at [1175, 40] on icon "button" at bounding box center [1177, 44] width 16 height 16
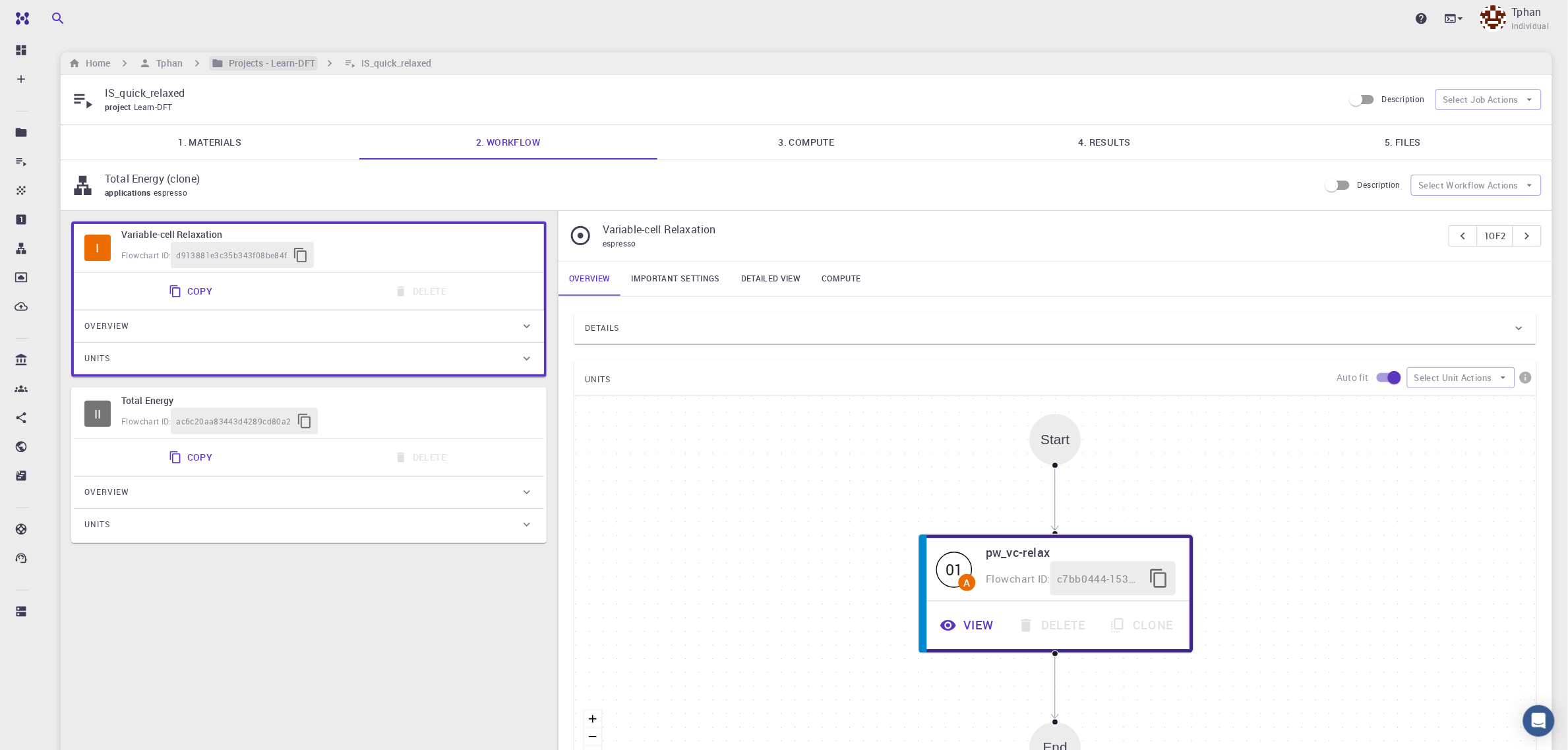
click at [245, 61] on h6 "Projects - Learn-DFT" at bounding box center [269, 62] width 92 height 14
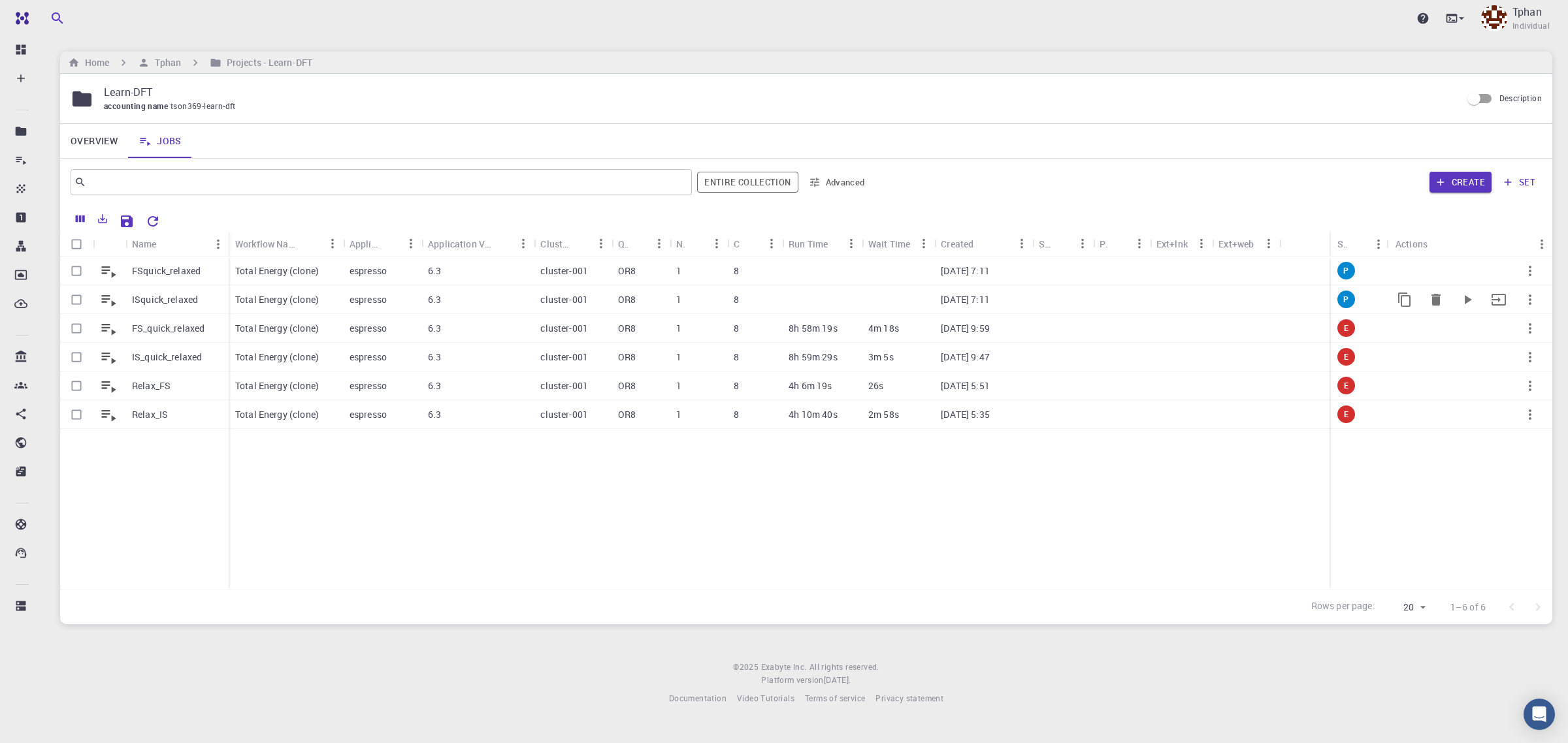
click at [141, 295] on p "ISquick_relaxed" at bounding box center [165, 299] width 66 height 13
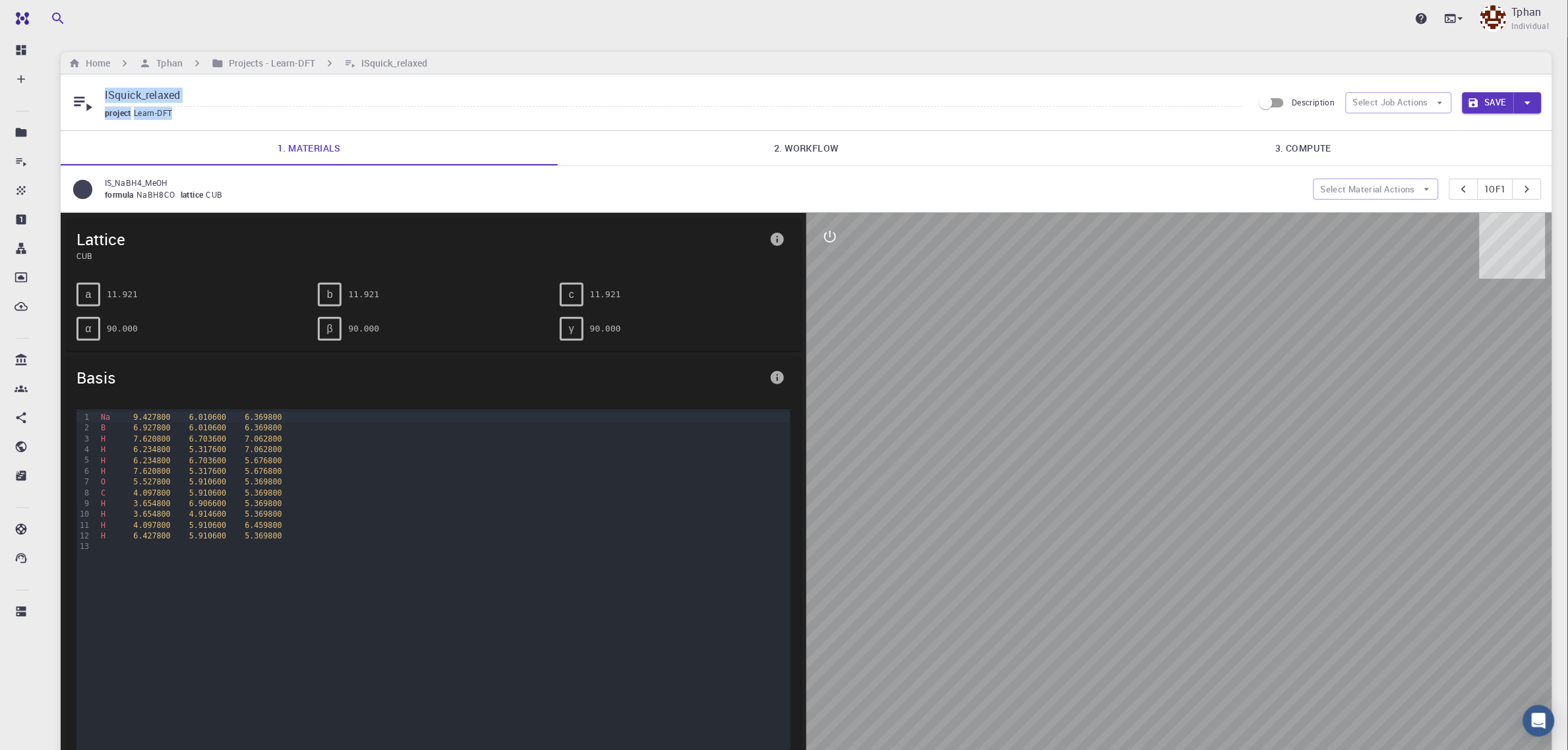
click at [806, 130] on div "ISquick_relaxed project Learn-DFT Description Select Job Actions Save 1. Materi…" at bounding box center [806, 484] width 1491 height 819
click at [806, 143] on link "2. Workflow" at bounding box center [806, 148] width 497 height 34
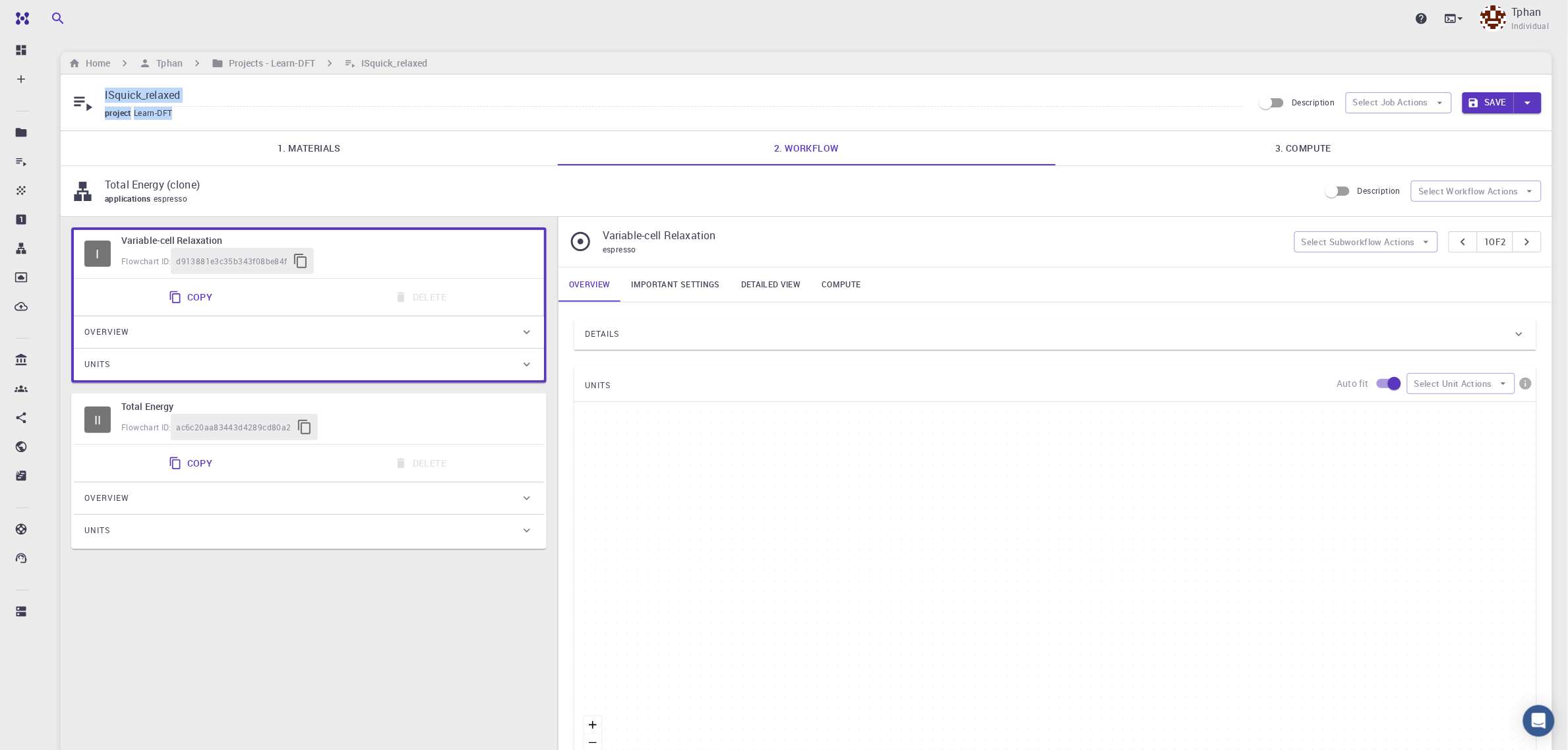
click at [804, 145] on link "2. Workflow" at bounding box center [806, 148] width 497 height 34
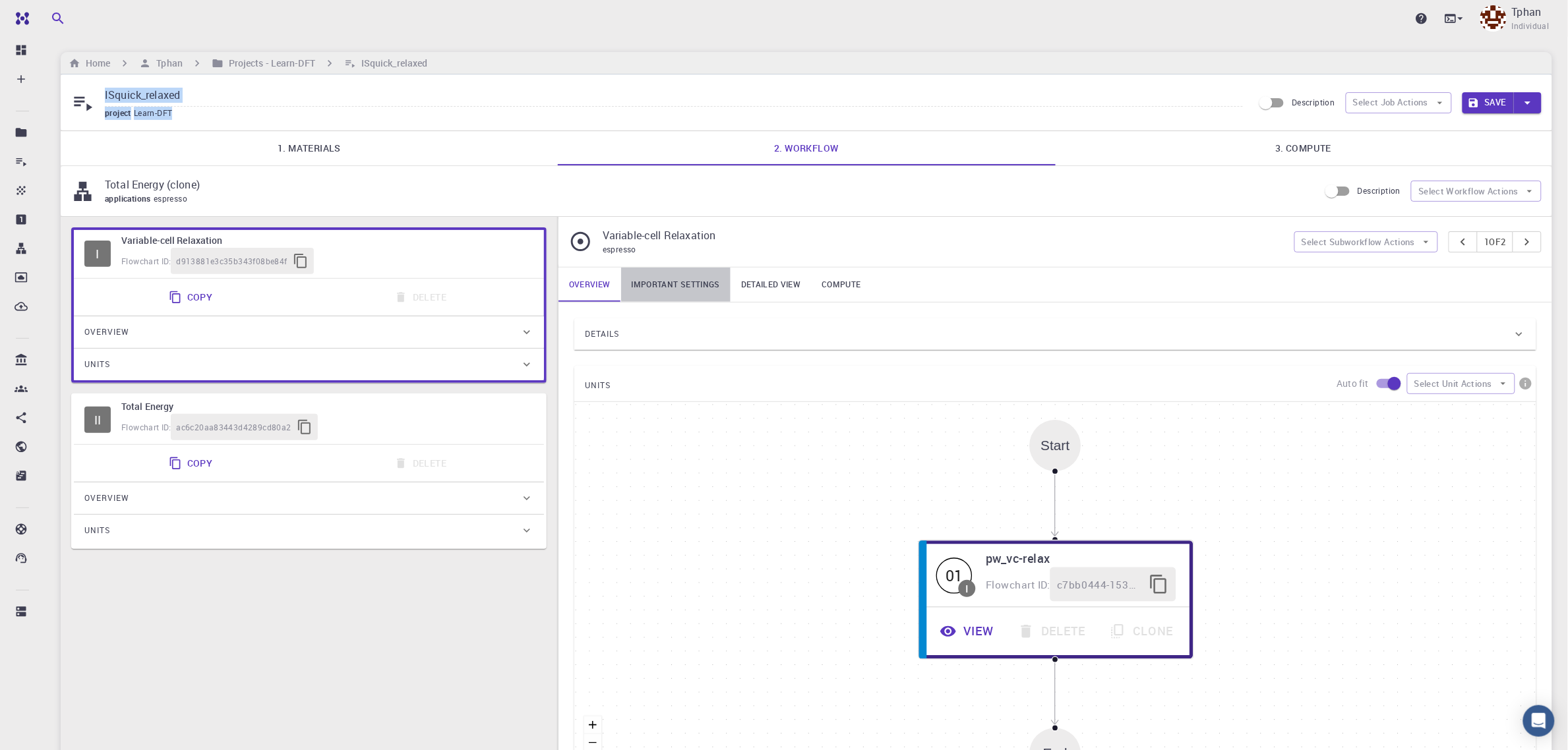
click at [681, 292] on link "Important settings" at bounding box center [675, 285] width 109 height 34
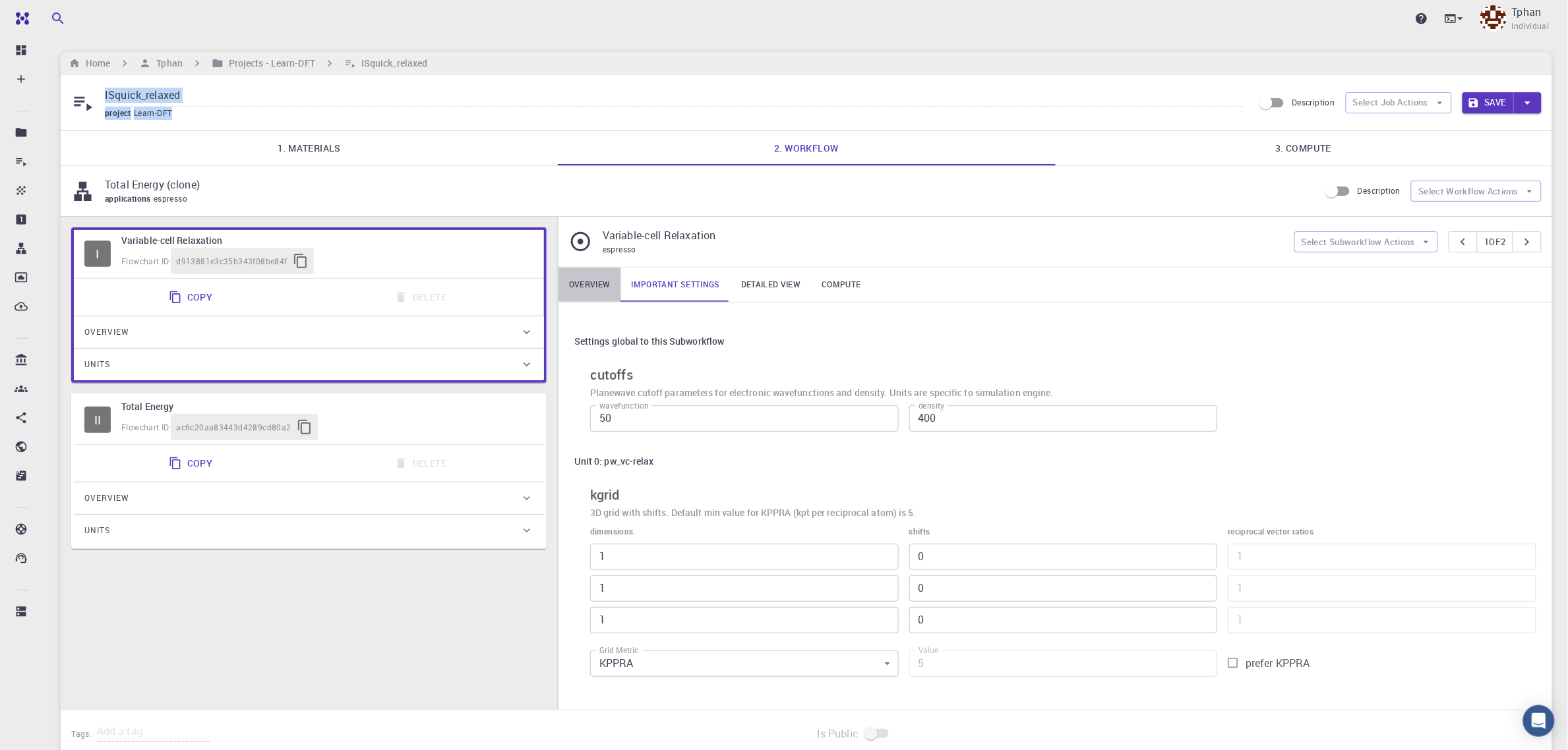
click at [601, 283] on link "Overview" at bounding box center [590, 285] width 63 height 34
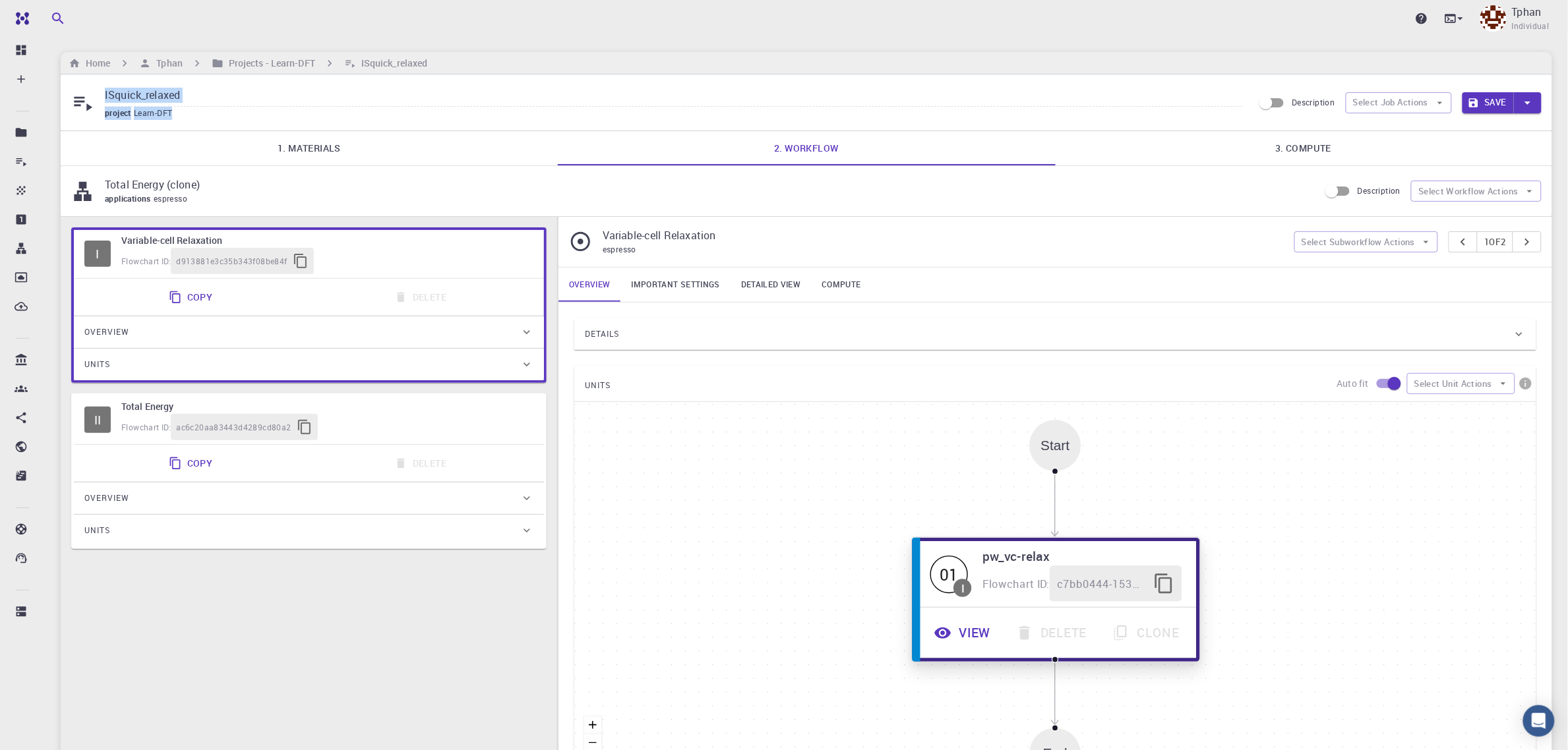
click at [968, 639] on button "View" at bounding box center [964, 633] width 82 height 36
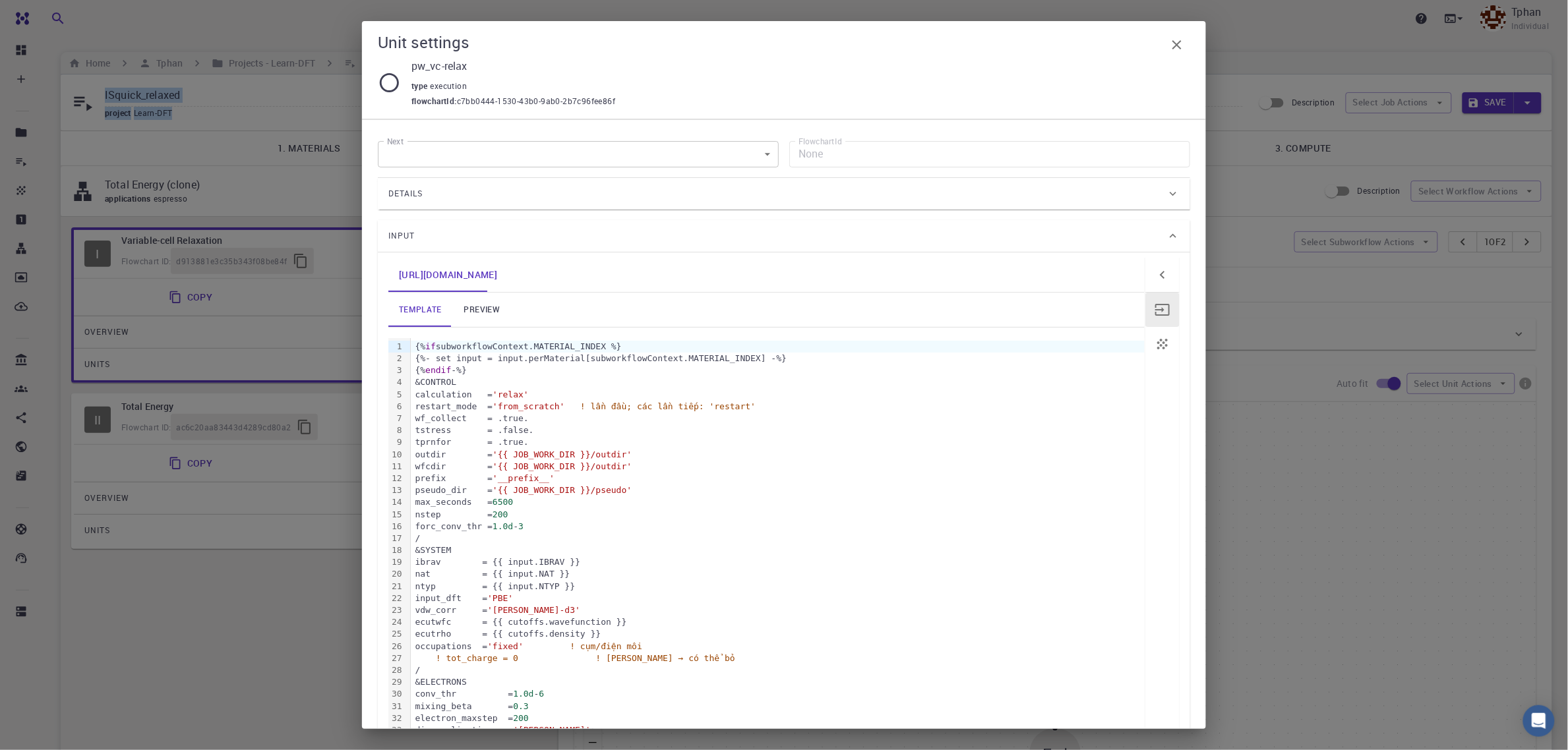
click at [709, 412] on span "! lần đầu; các lần tiếp: 'restart'" at bounding box center [668, 406] width 175 height 10
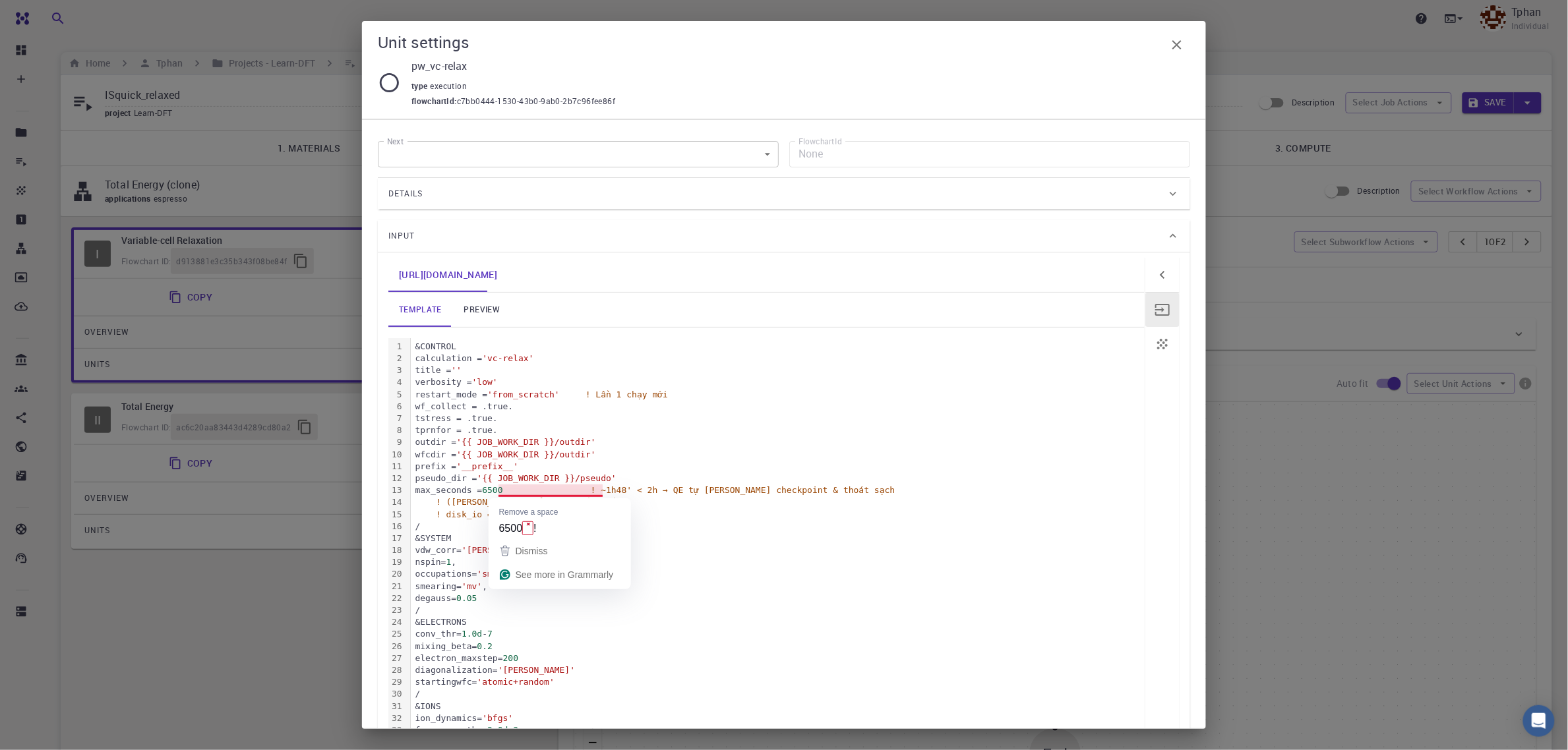
click at [503, 493] on span "6500" at bounding box center [492, 490] width 20 height 10
click at [519, 493] on div "max_seconds = 6500 ! ~1h48' < 2h → QE tự lưu checkpoint & thoát sạch" at bounding box center [778, 490] width 734 height 12
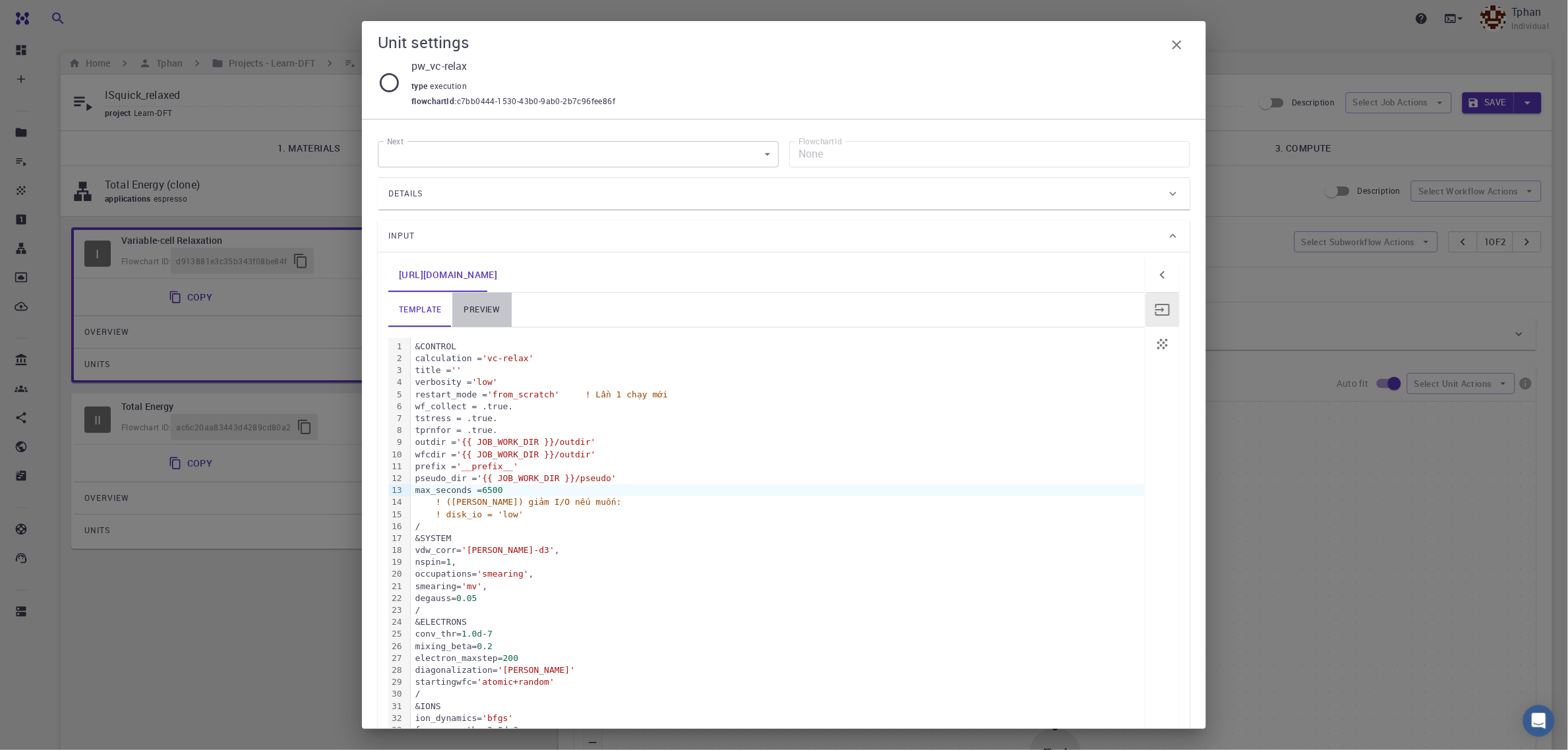
click at [483, 312] on link "preview" at bounding box center [482, 310] width 59 height 34
click at [421, 317] on link "template" at bounding box center [421, 310] width 64 height 34
click at [1181, 50] on icon "button" at bounding box center [1177, 44] width 16 height 16
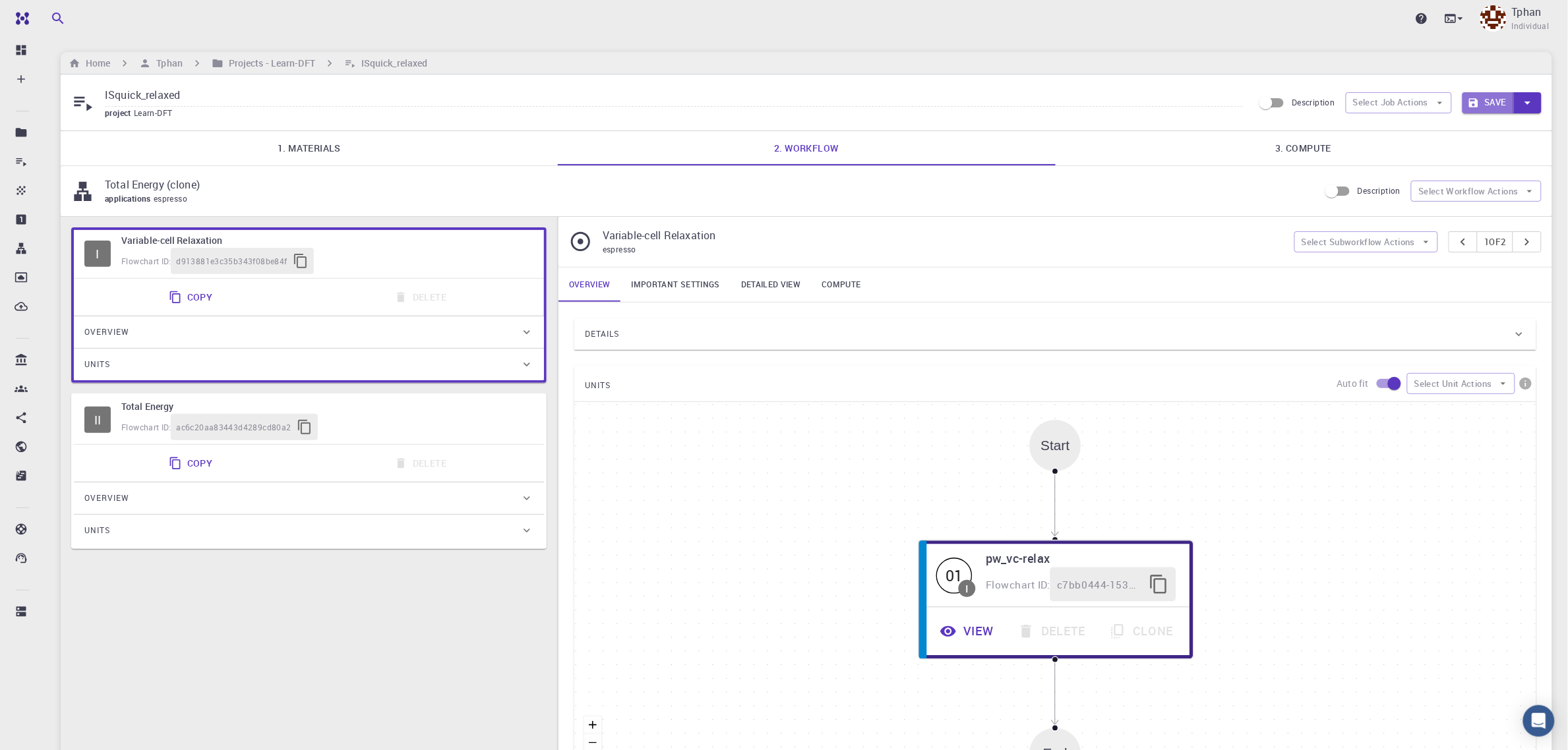
click at [1491, 103] on button "Save" at bounding box center [1489, 103] width 52 height 21
click at [255, 66] on h6 "Projects - Learn-DFT" at bounding box center [269, 62] width 92 height 14
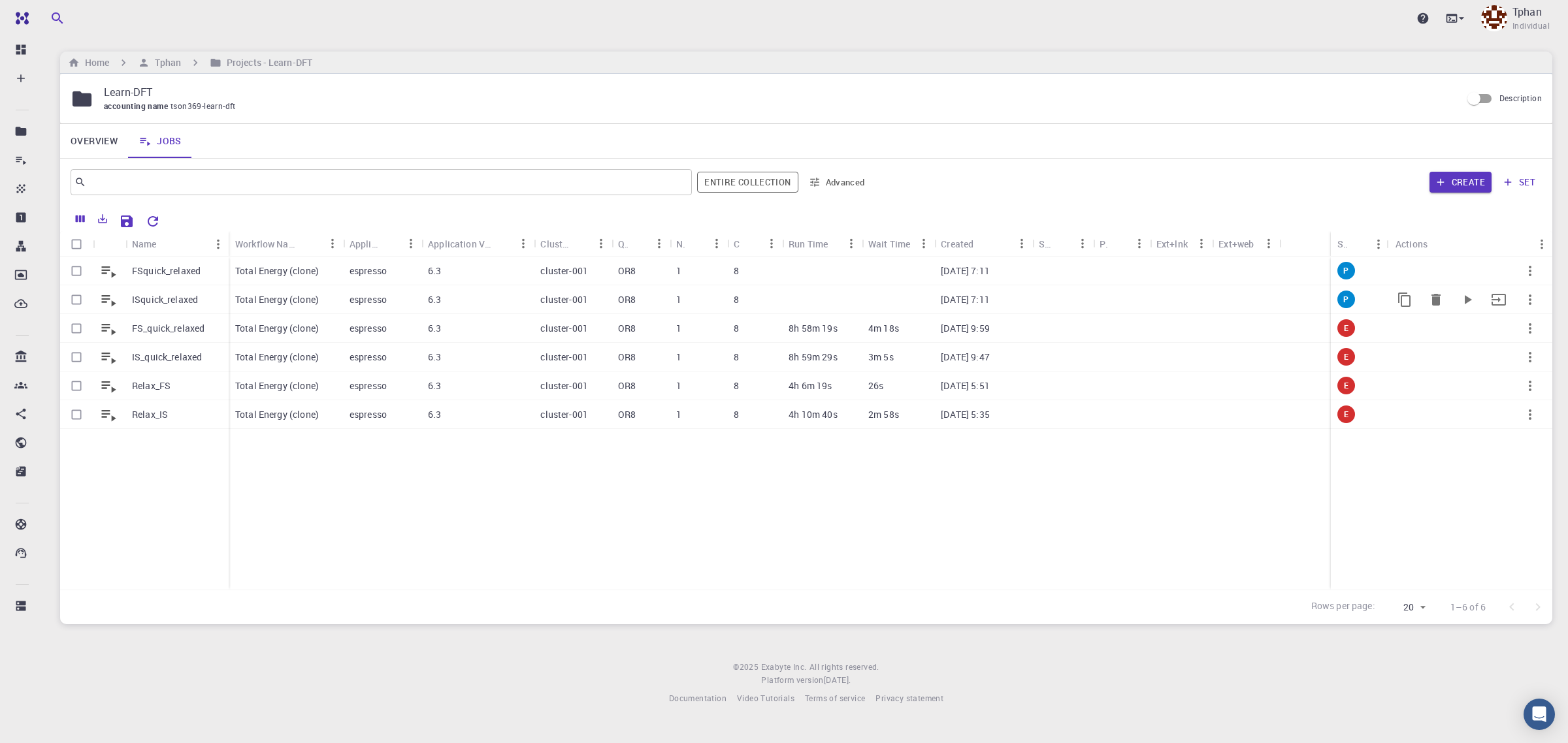
click at [73, 297] on input "Select row" at bounding box center [76, 299] width 25 height 25
checkbox input "true"
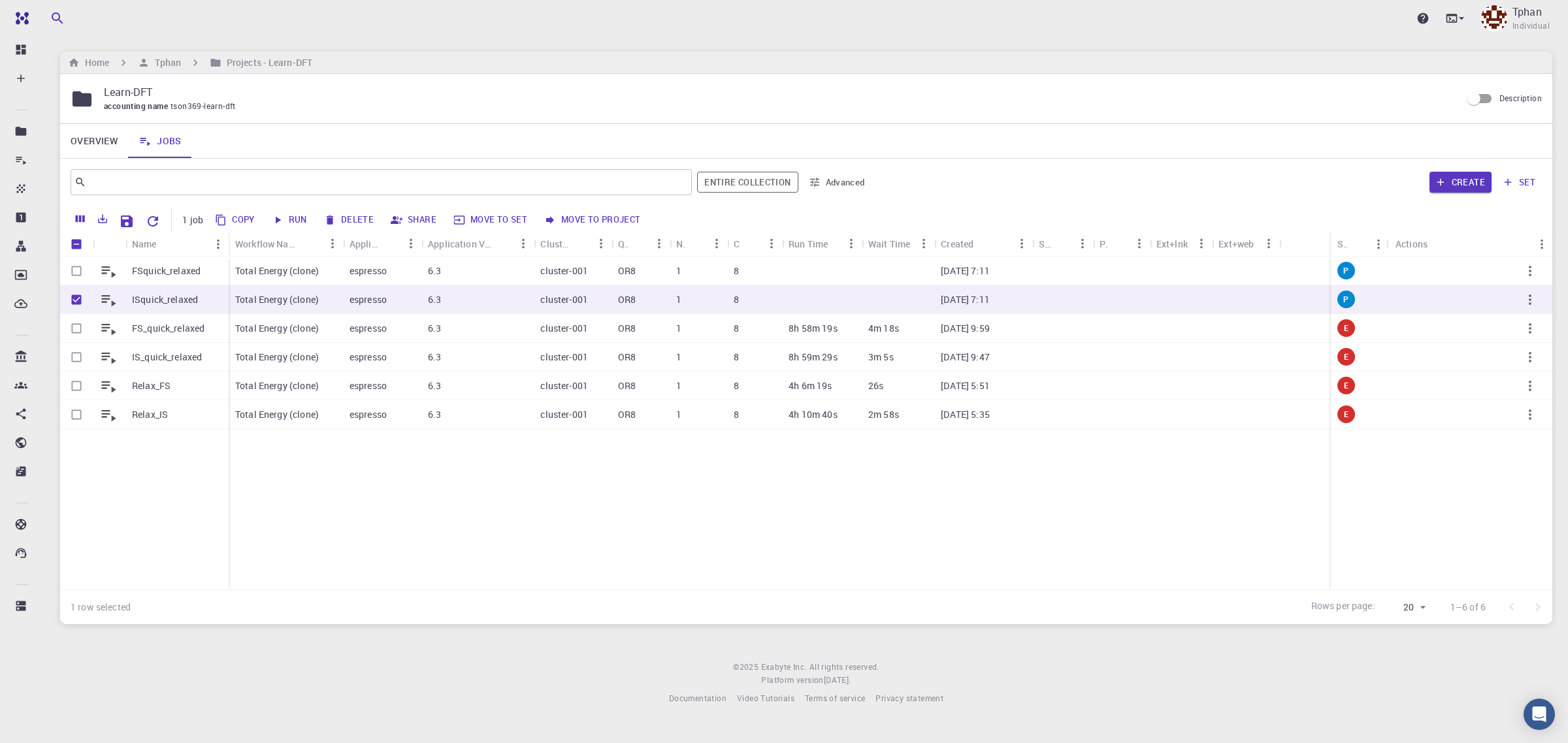
click at [289, 223] on button "Run" at bounding box center [290, 220] width 44 height 21
checkbox input "false"
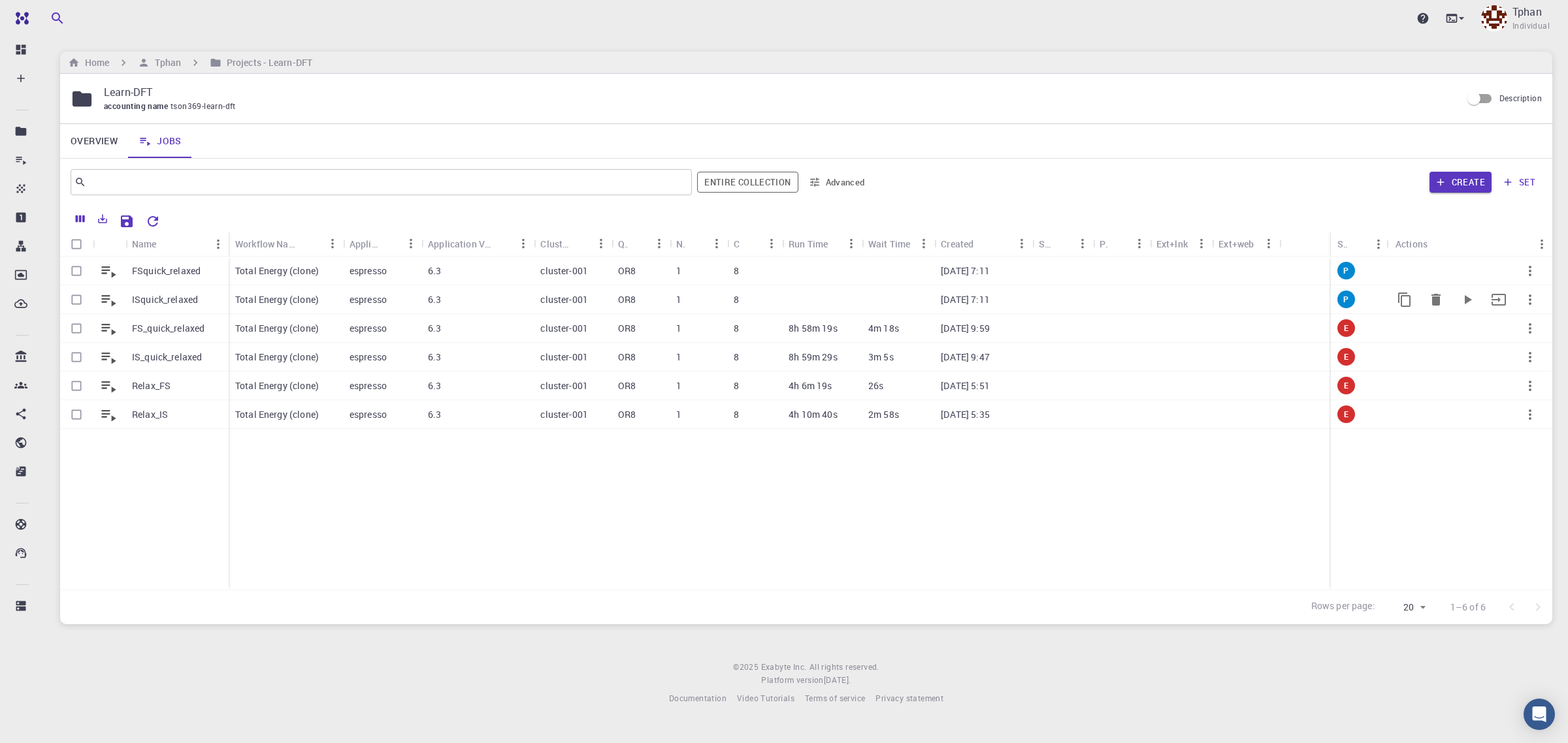
click at [181, 300] on p "ISquick_relaxed" at bounding box center [165, 299] width 66 height 13
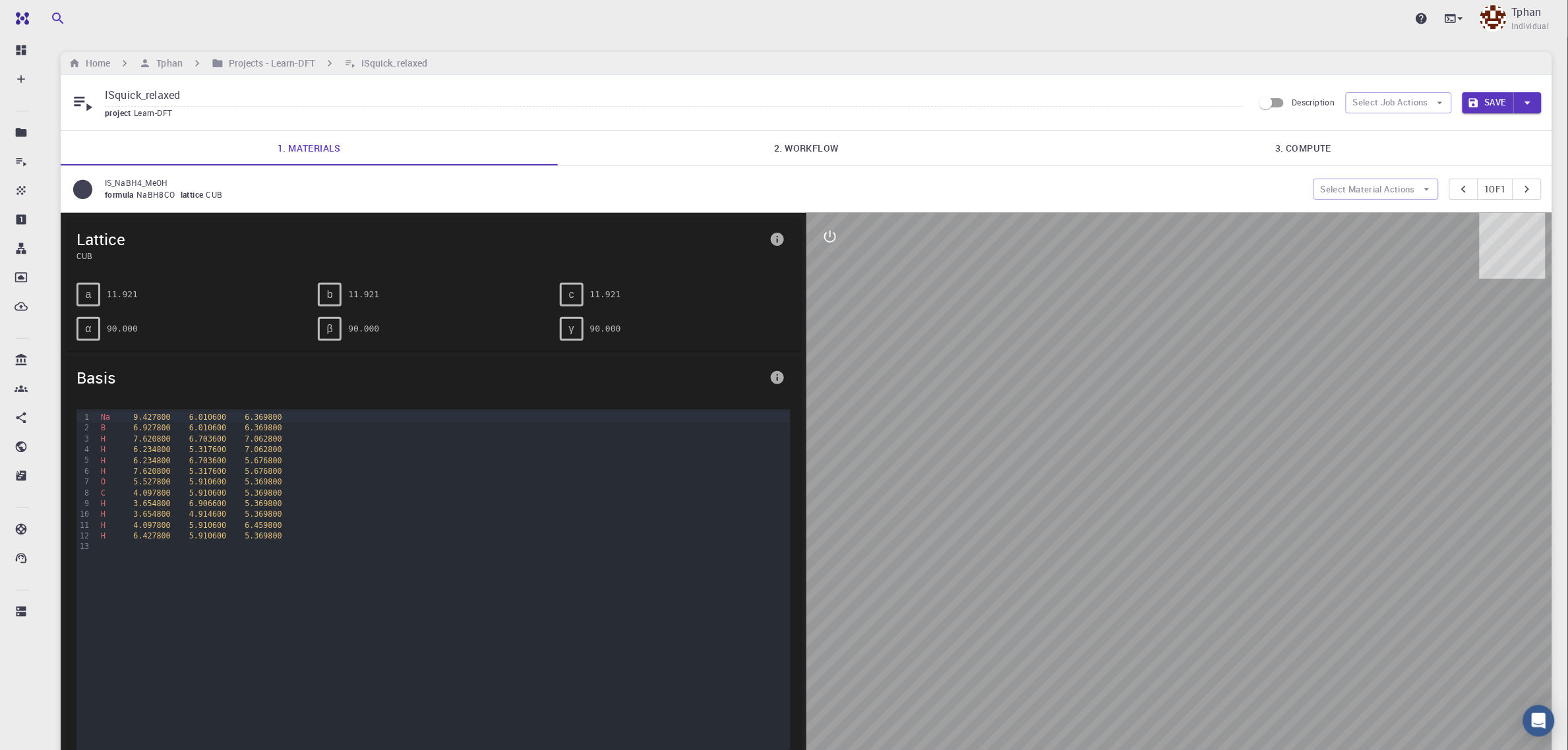
click at [779, 144] on link "2. Workflow" at bounding box center [806, 148] width 497 height 34
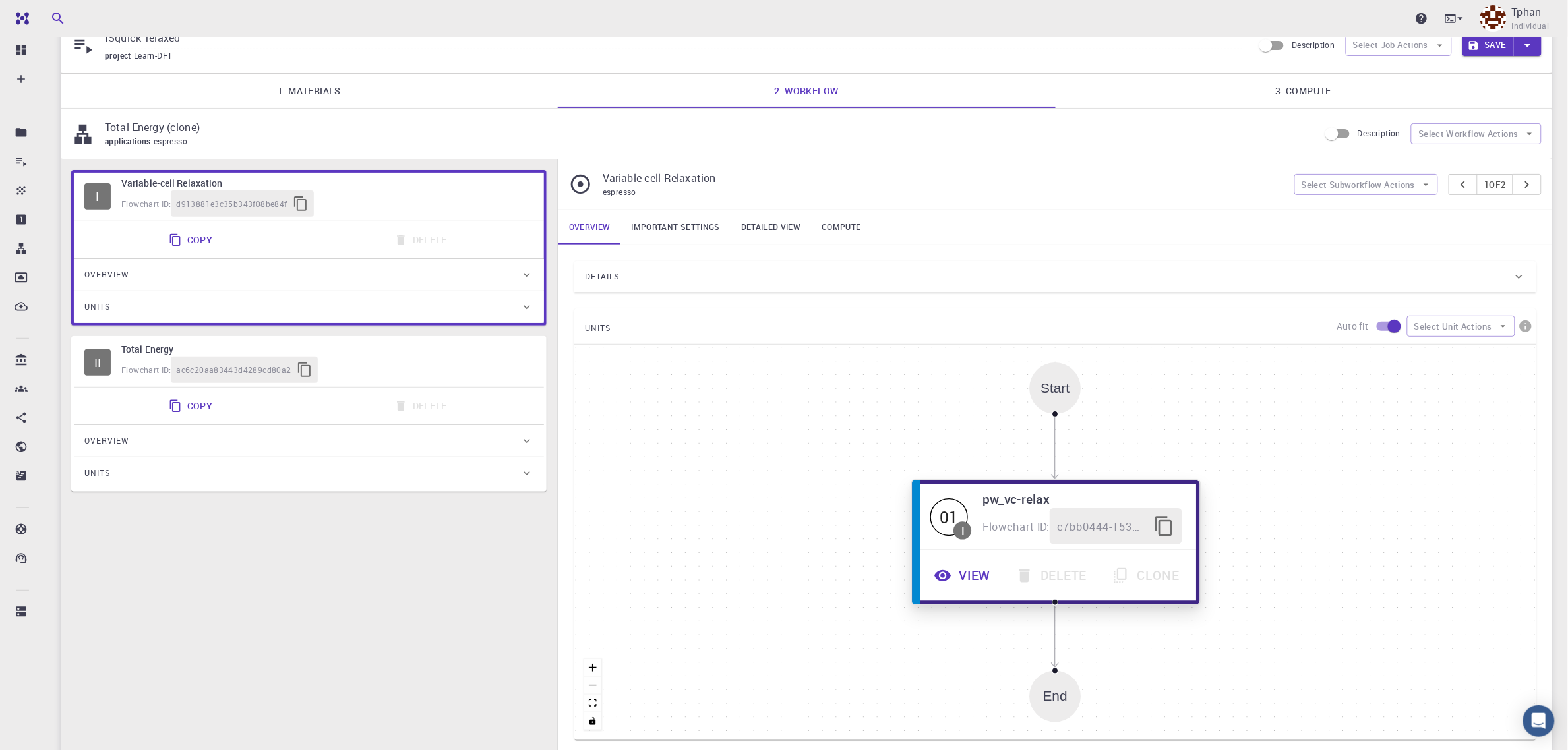
scroll to position [82, 0]
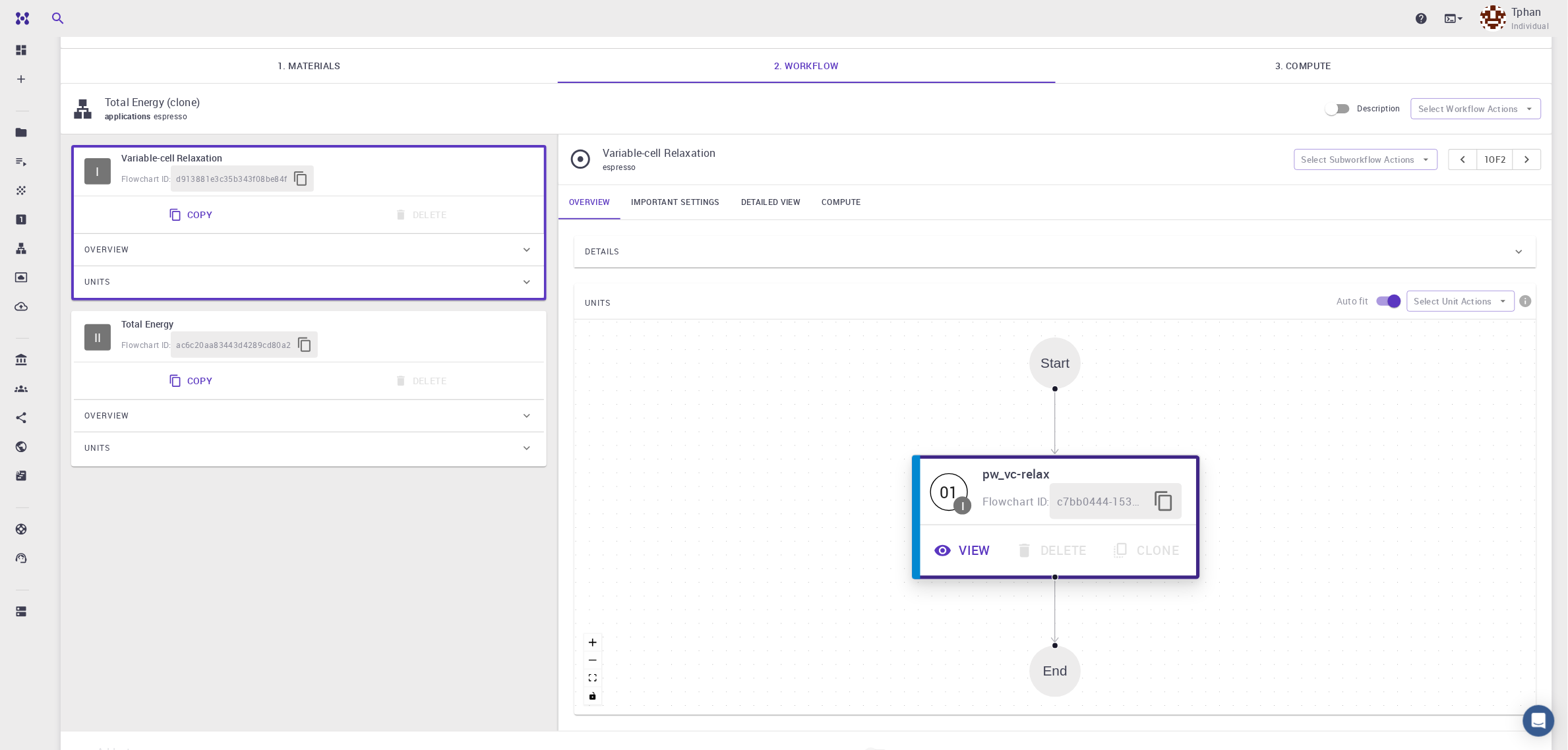
click at [972, 548] on button "View" at bounding box center [964, 550] width 82 height 36
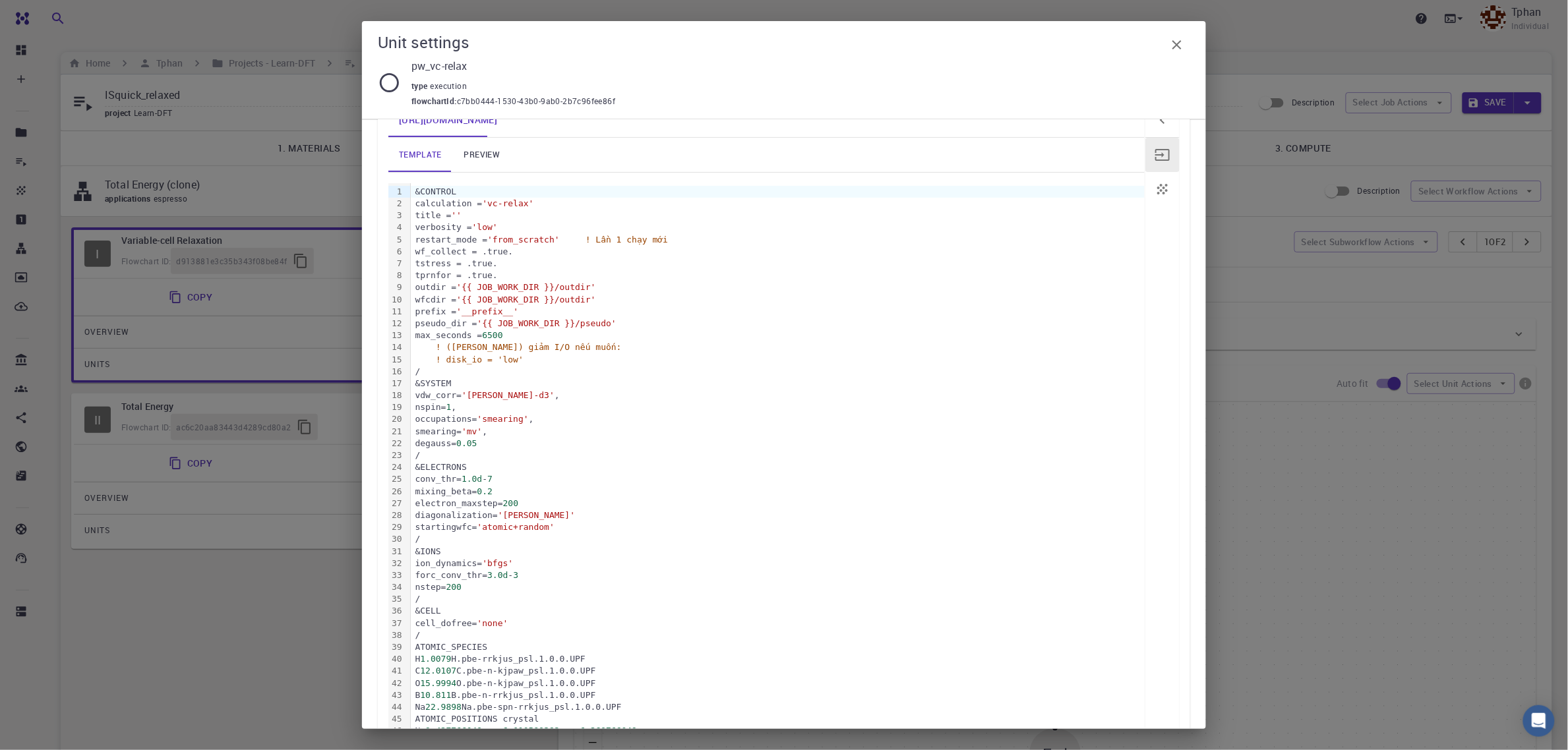
scroll to position [165, 0]
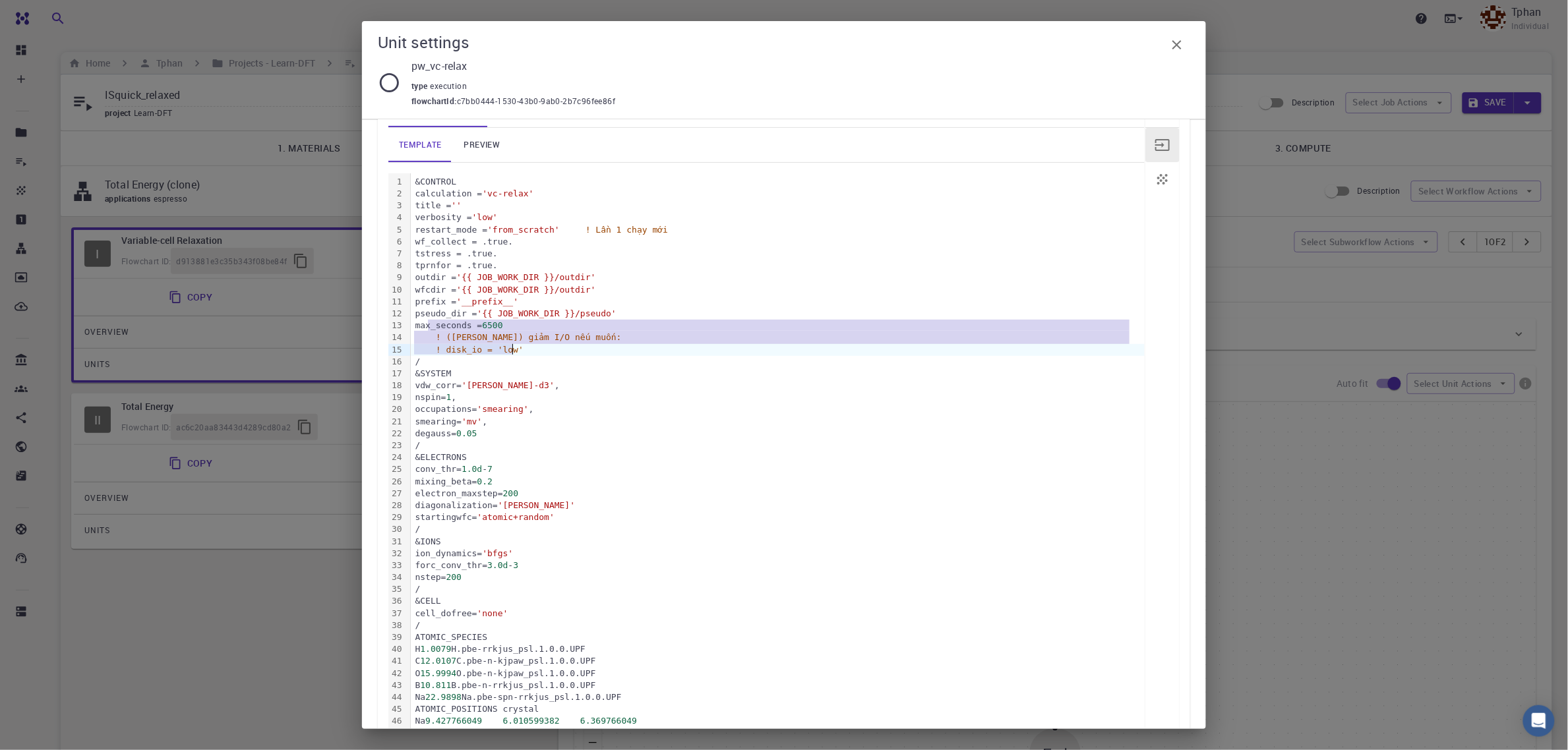
drag, startPoint x: 431, startPoint y: 328, endPoint x: 520, endPoint y: 346, distance: 90.8
click at [520, 346] on div "&CONTROL calculation = 'vc-relax' title = '' verbosity = 'low' restart_mode = '…" at bounding box center [778, 559] width 734 height 772
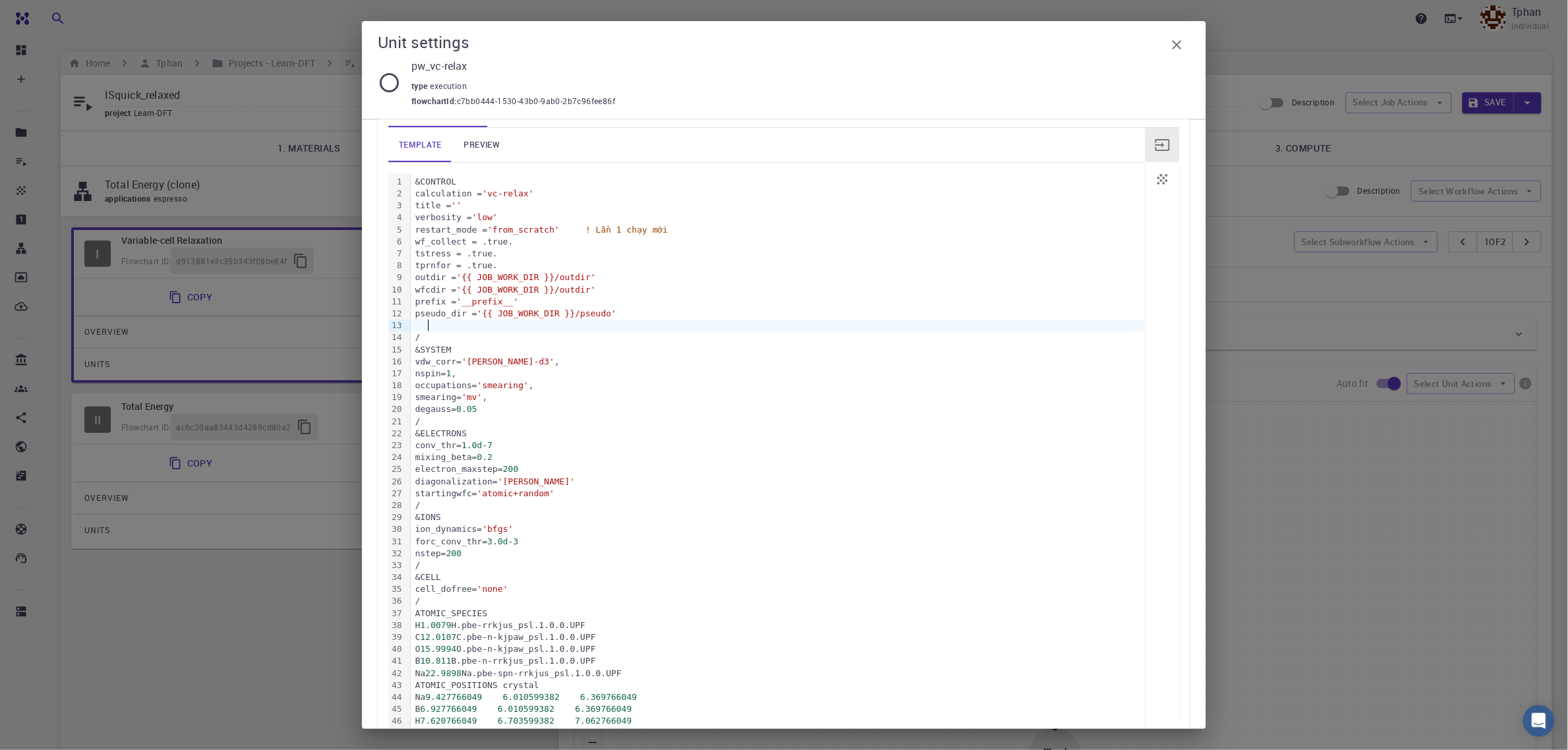
click at [1175, 48] on icon "button" at bounding box center [1177, 44] width 16 height 16
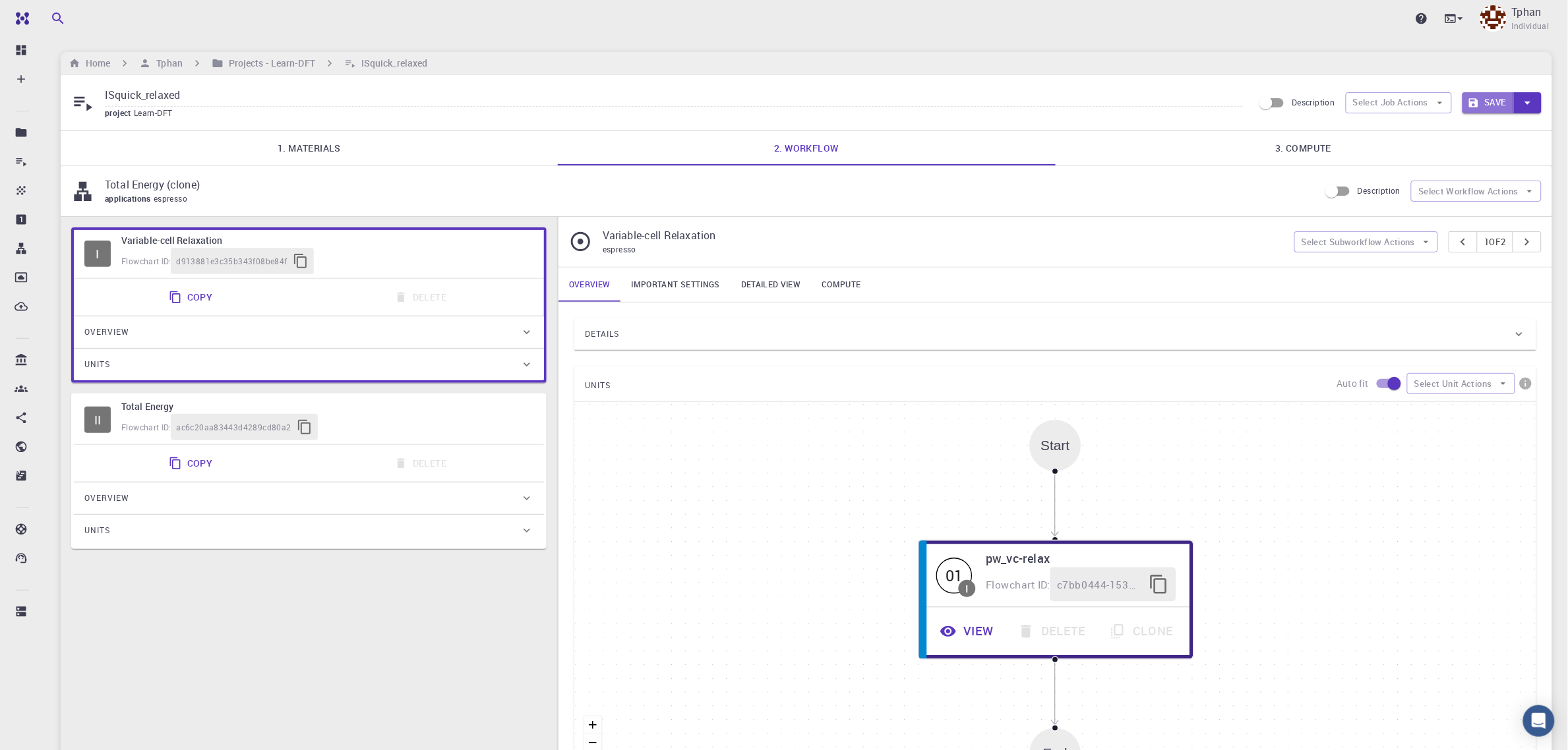
click at [1492, 99] on button "Save" at bounding box center [1489, 103] width 52 height 21
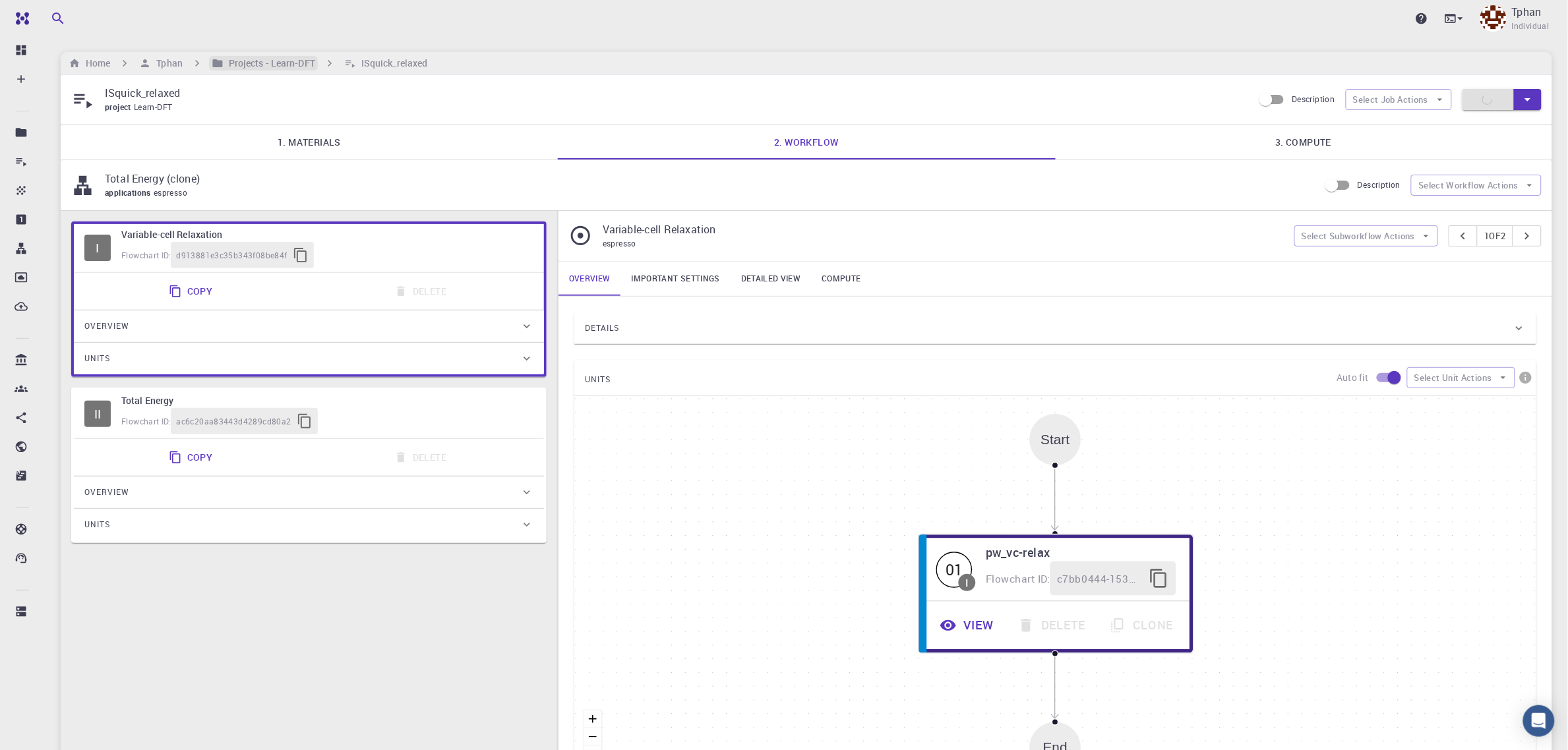
click at [261, 66] on h6 "Projects - Learn-DFT" at bounding box center [269, 62] width 92 height 14
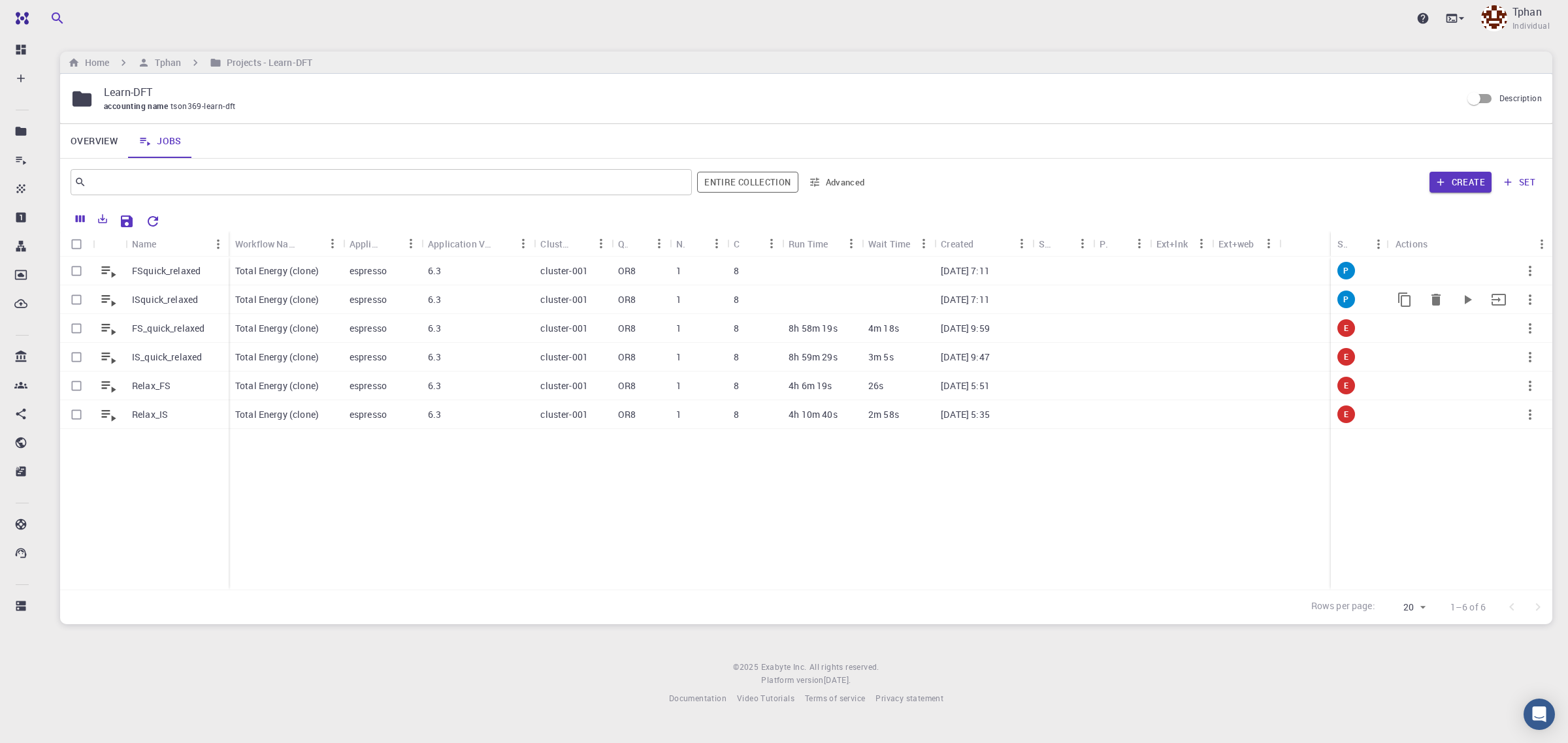
click at [78, 302] on input "Select row" at bounding box center [76, 299] width 25 height 25
checkbox input "true"
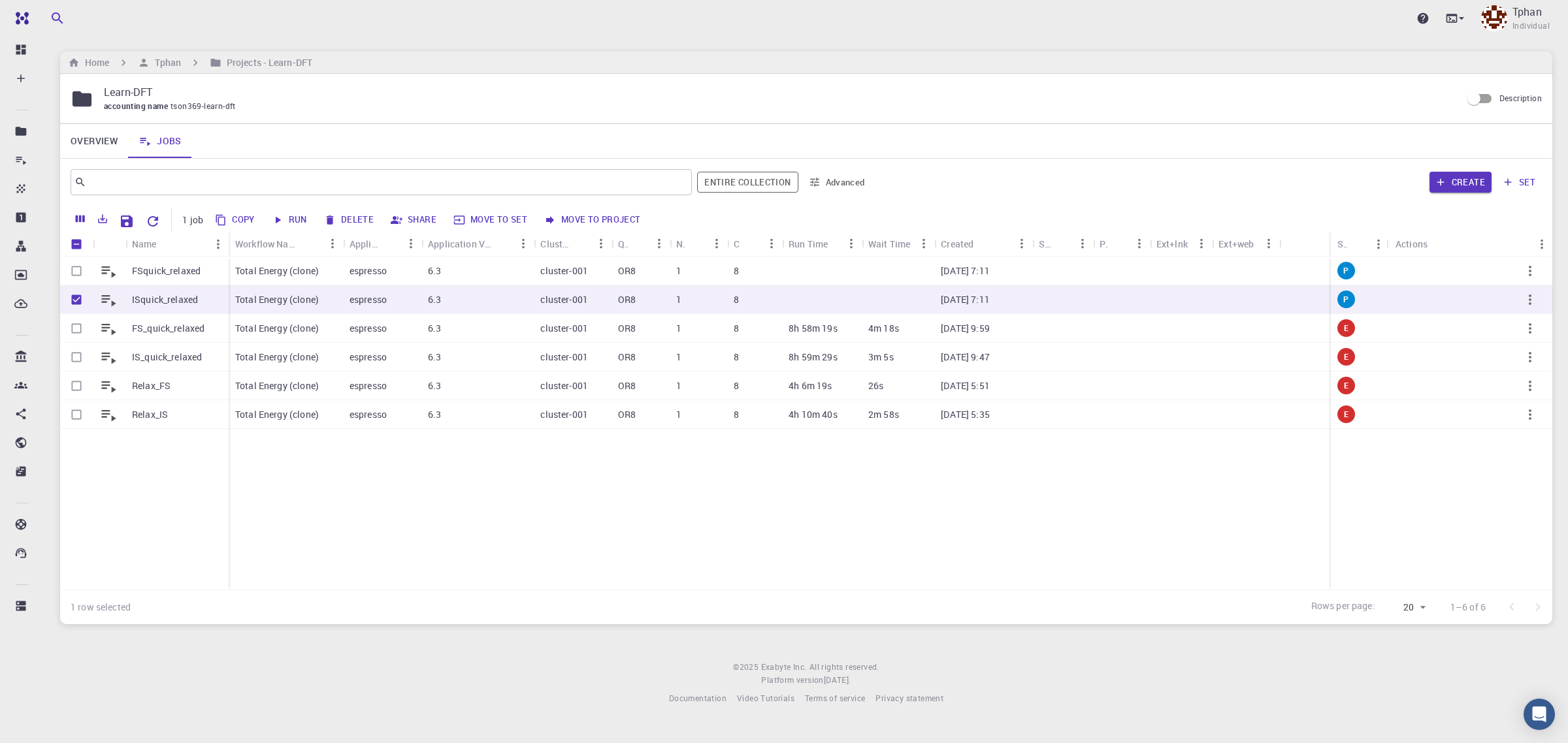
click at [291, 223] on button "Run" at bounding box center [290, 220] width 44 height 21
checkbox input "false"
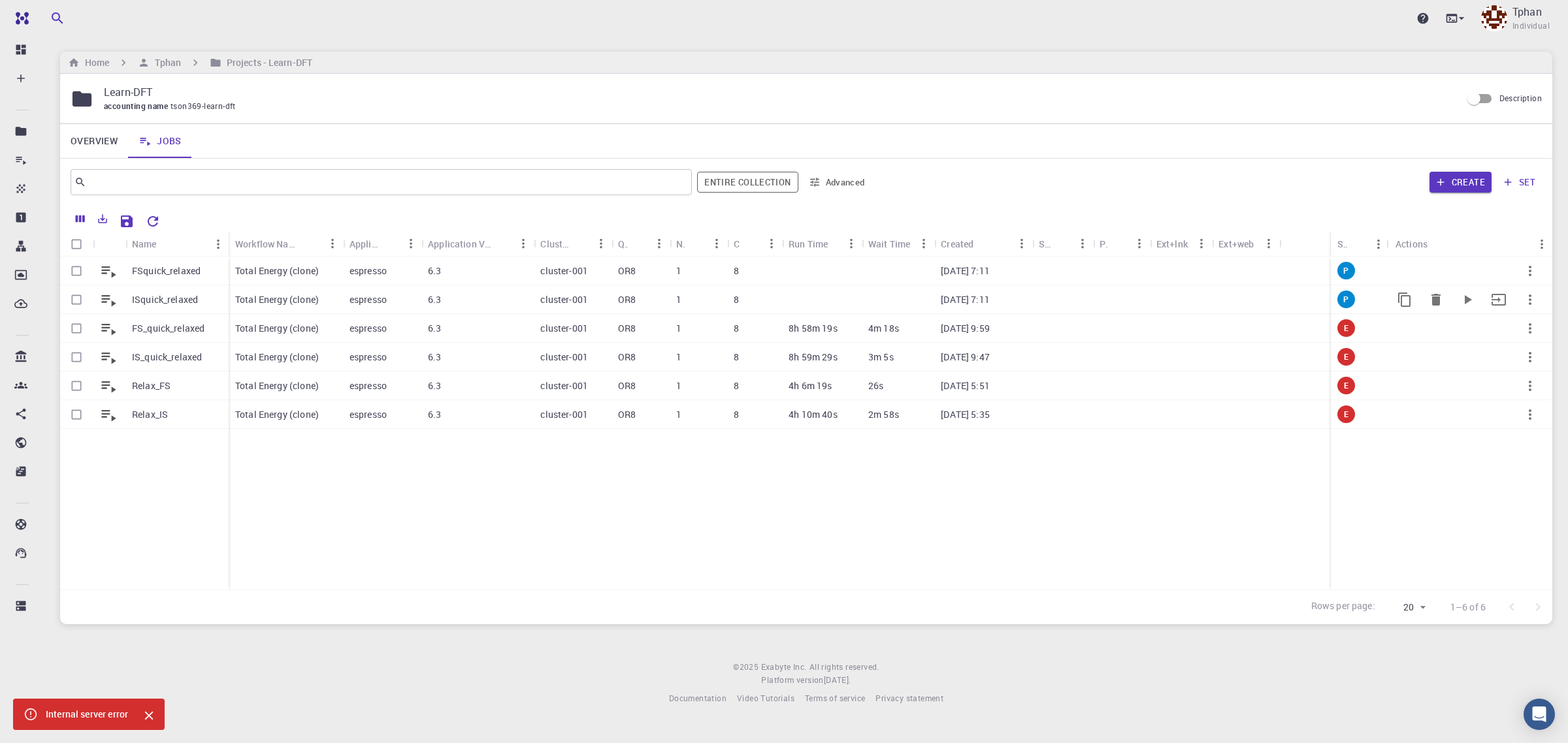
click at [162, 299] on p "ISquick_relaxed" at bounding box center [165, 299] width 66 height 13
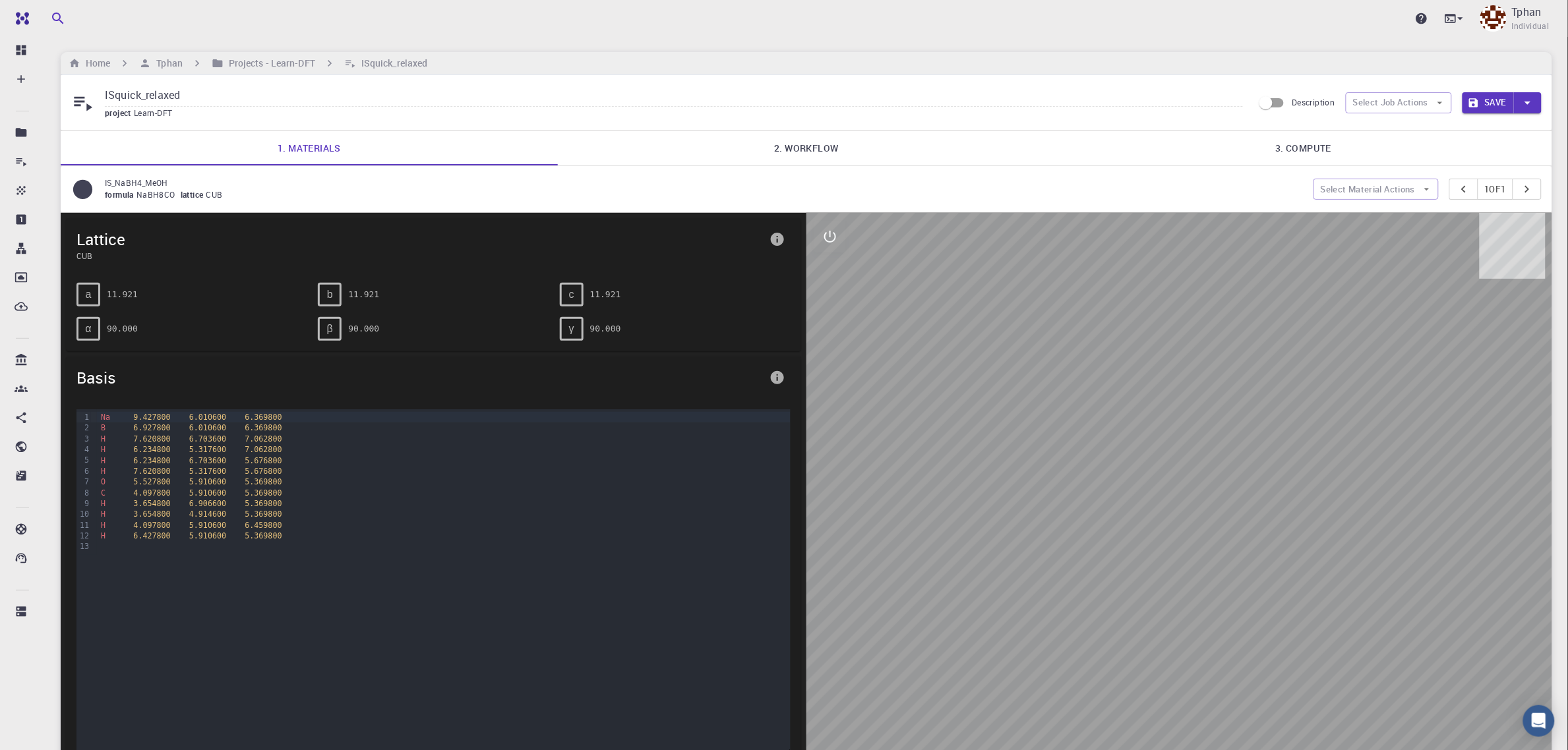
click at [815, 149] on link "2. Workflow" at bounding box center [806, 148] width 497 height 34
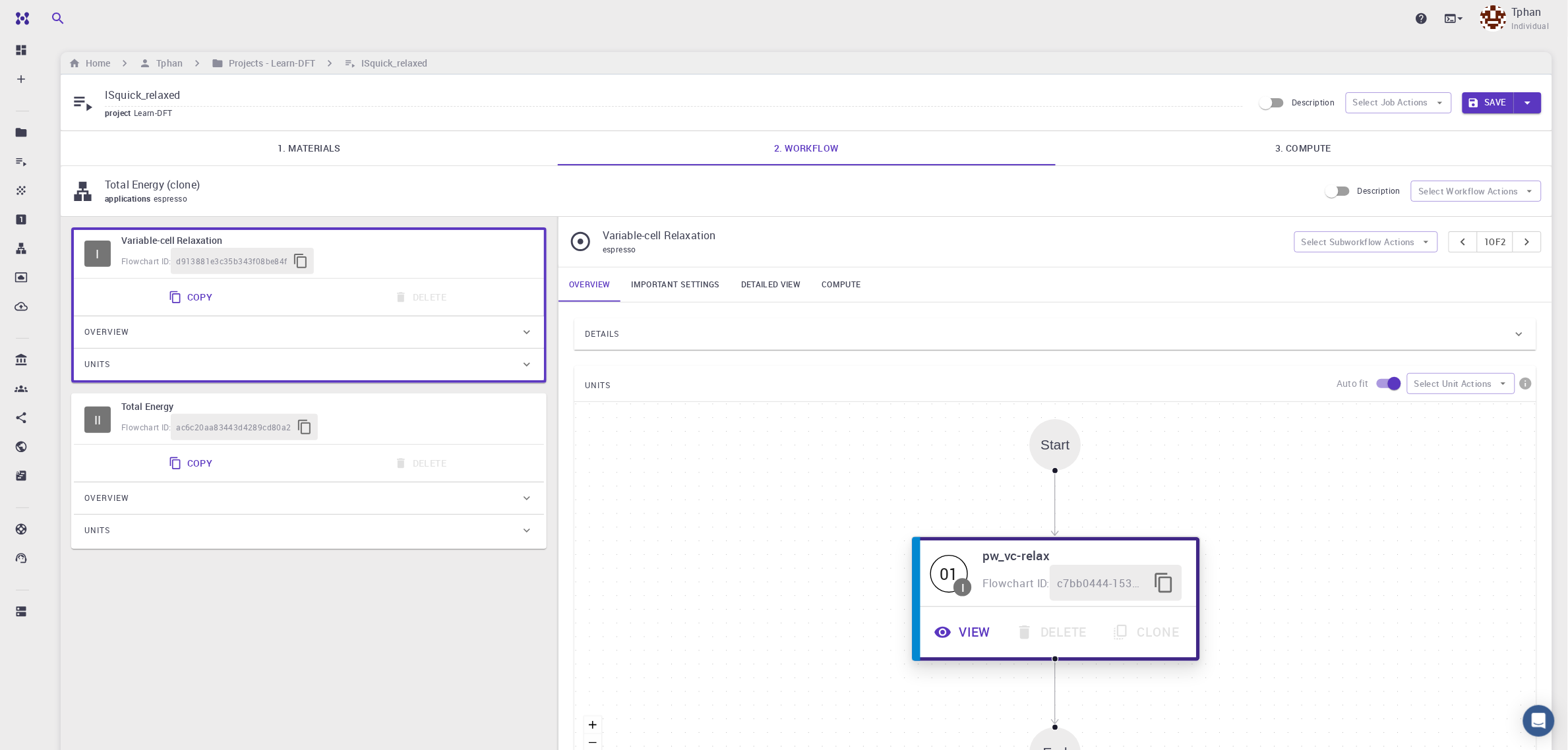
click at [959, 639] on button "View" at bounding box center [964, 632] width 82 height 36
click at [961, 635] on button "View" at bounding box center [964, 632] width 82 height 36
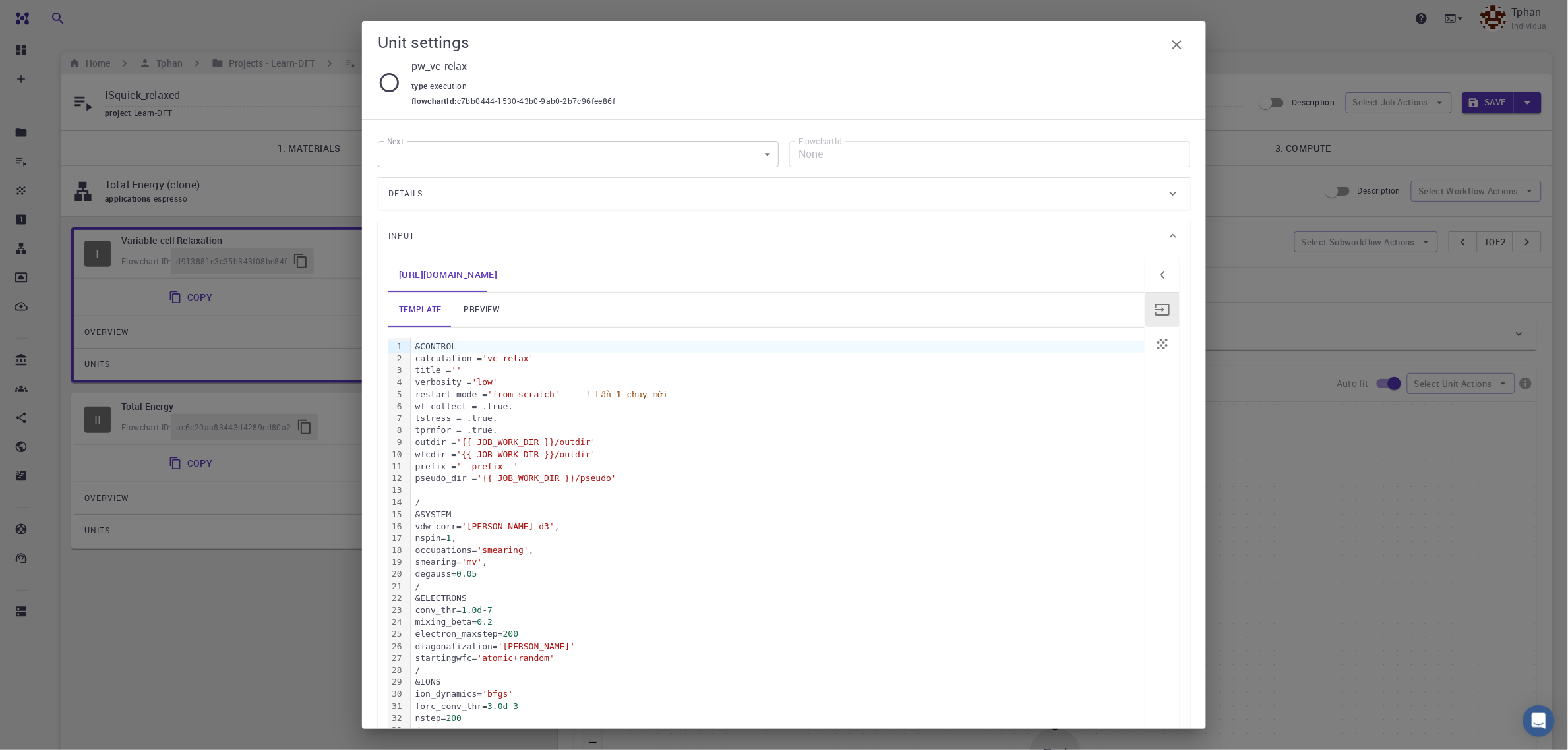
click at [440, 491] on div at bounding box center [778, 490] width 734 height 12
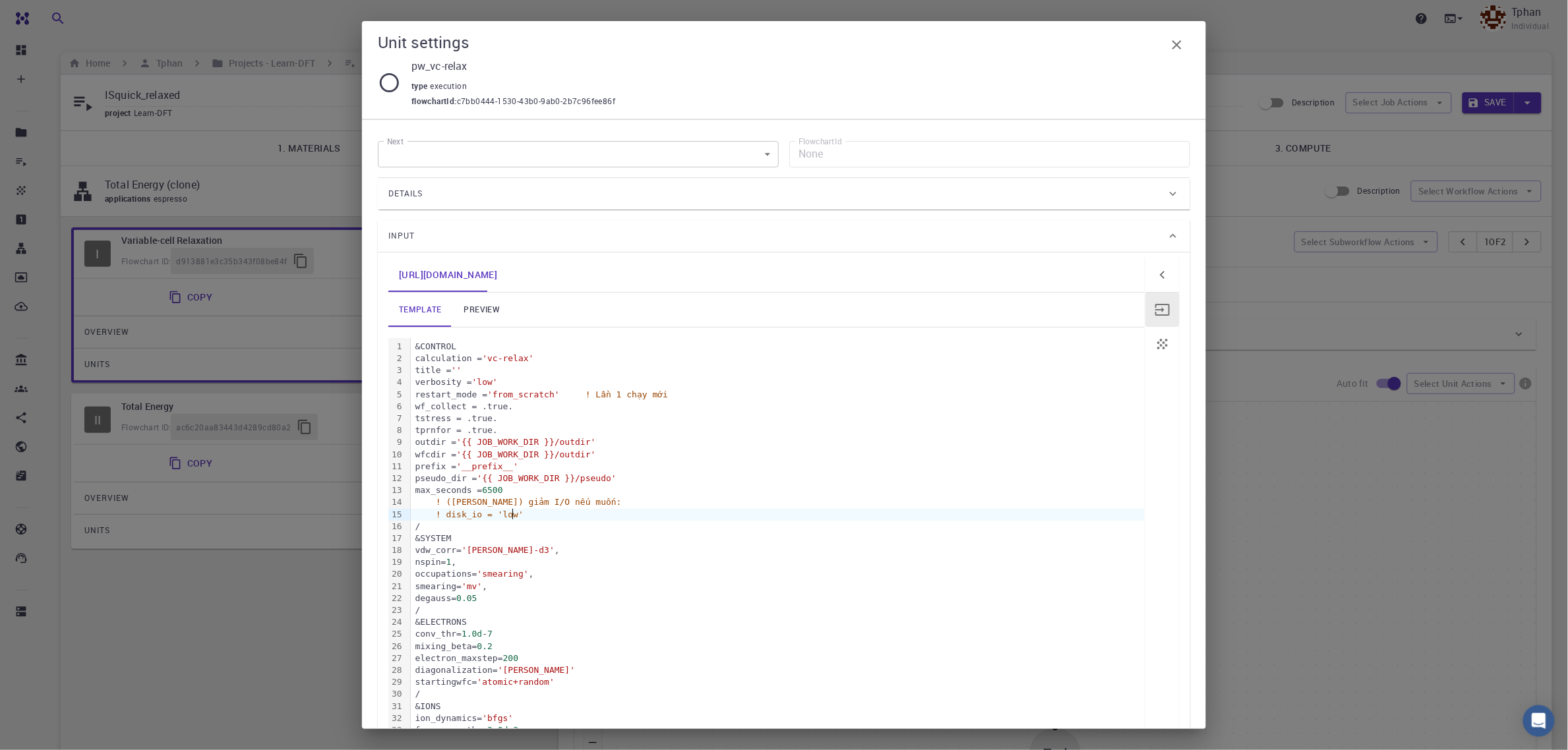
click at [476, 308] on link "preview" at bounding box center [482, 310] width 59 height 34
drag, startPoint x: 1175, startPoint y: 50, endPoint x: 1244, endPoint y: 48, distance: 69.0
click at [1175, 50] on icon "button" at bounding box center [1177, 44] width 16 height 16
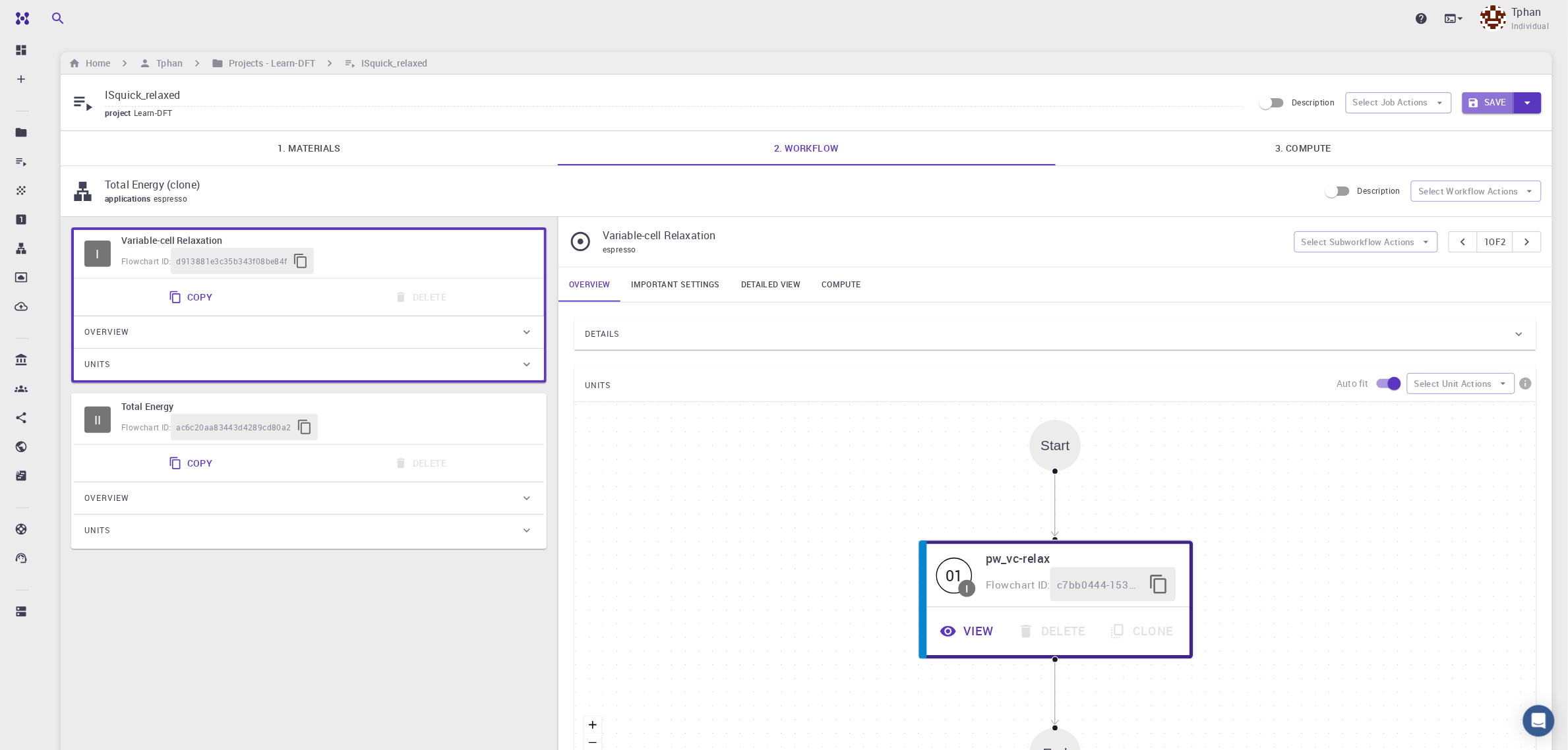
click at [1491, 99] on button "Save" at bounding box center [1489, 103] width 52 height 21
click at [280, 64] on h6 "Projects - Learn-DFT" at bounding box center [269, 62] width 92 height 14
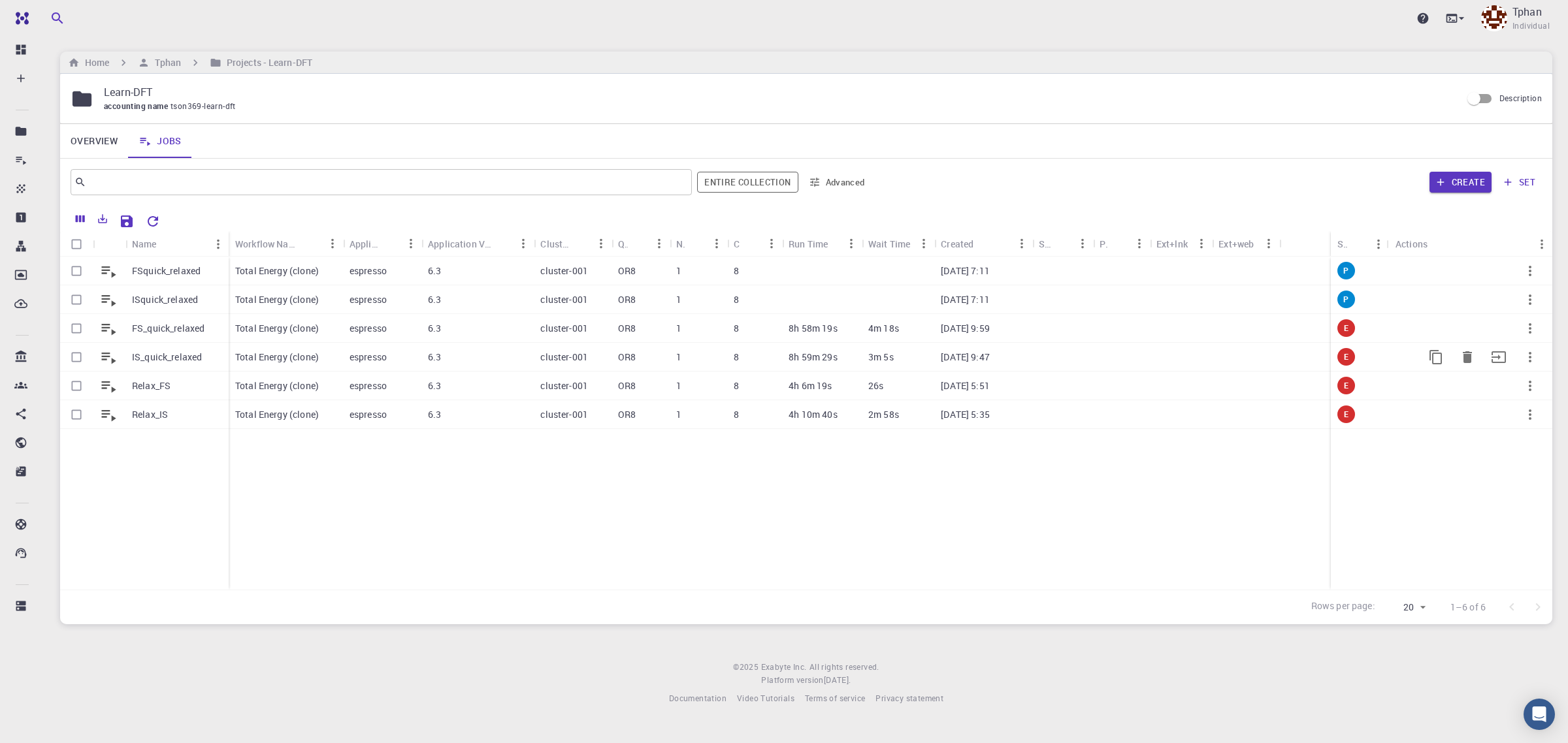
click at [77, 357] on input "Select row" at bounding box center [76, 357] width 25 height 25
checkbox input "true"
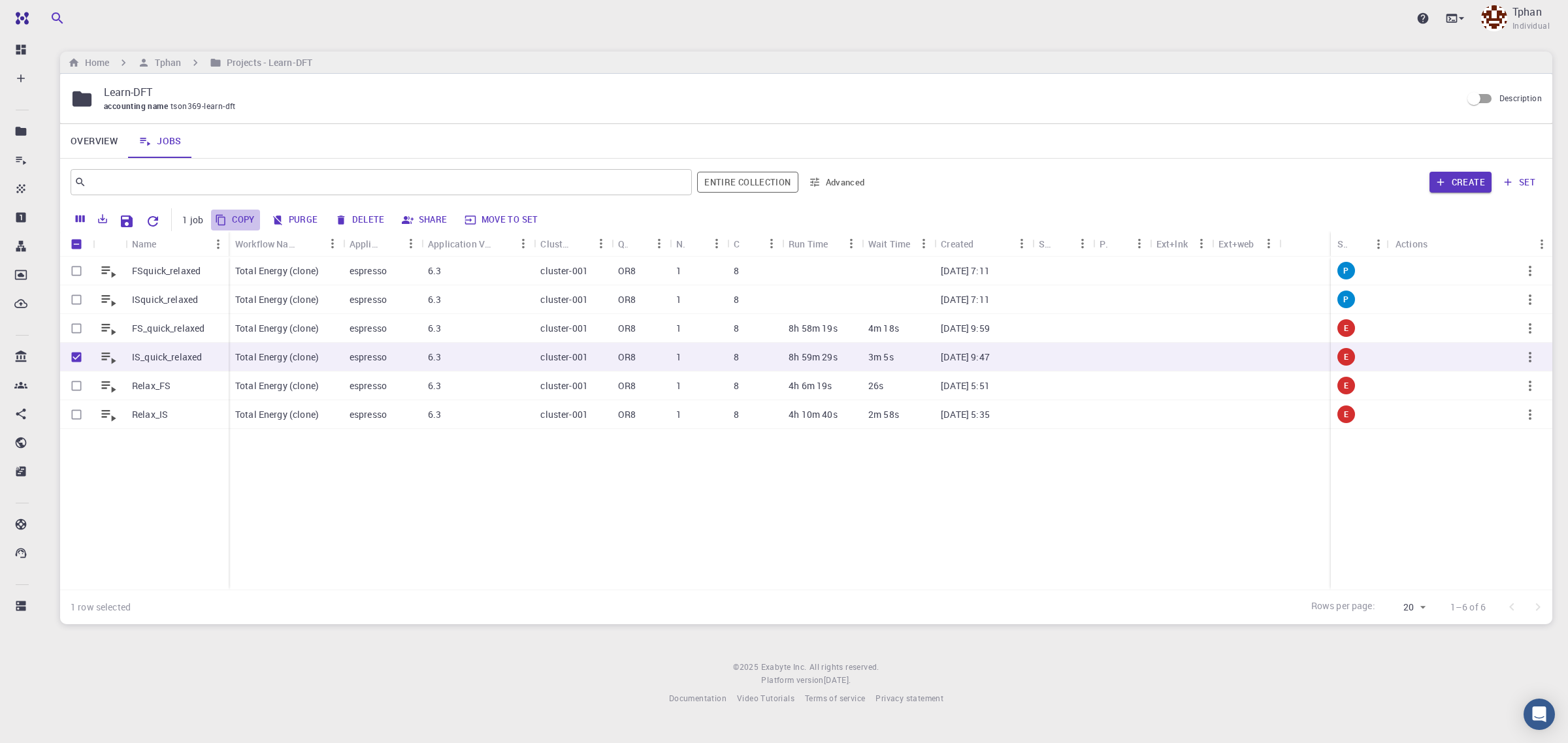
click at [238, 213] on button "Copy" at bounding box center [235, 220] width 49 height 21
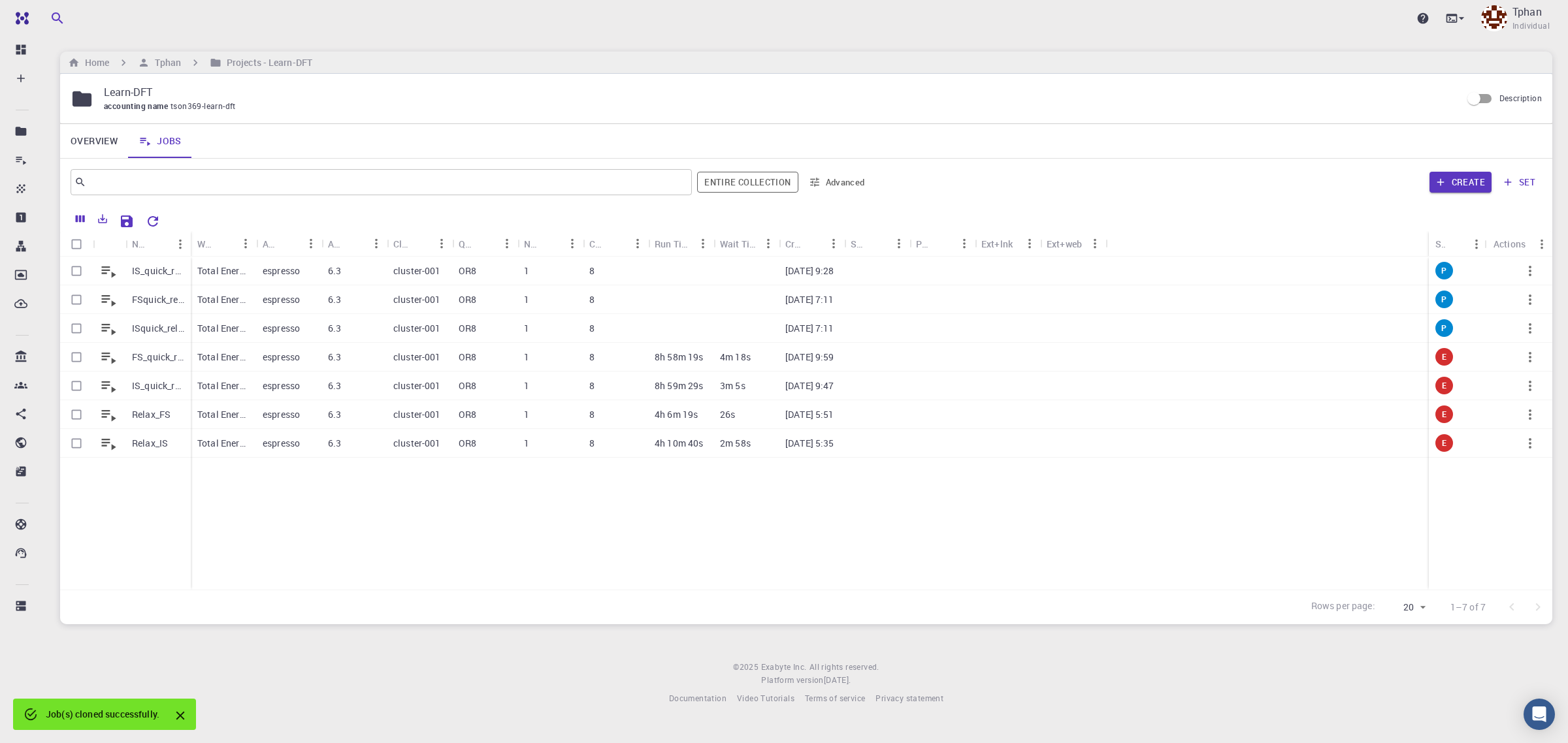
checkbox input "false"
drag, startPoint x: 190, startPoint y: 248, endPoint x: 400, endPoint y: 258, distance: 210.2
click at [400, 258] on div "Name Workflow Name Application Application Version Cluster Queue Nodes Cores Ru…" at bounding box center [806, 411] width 1493 height 359
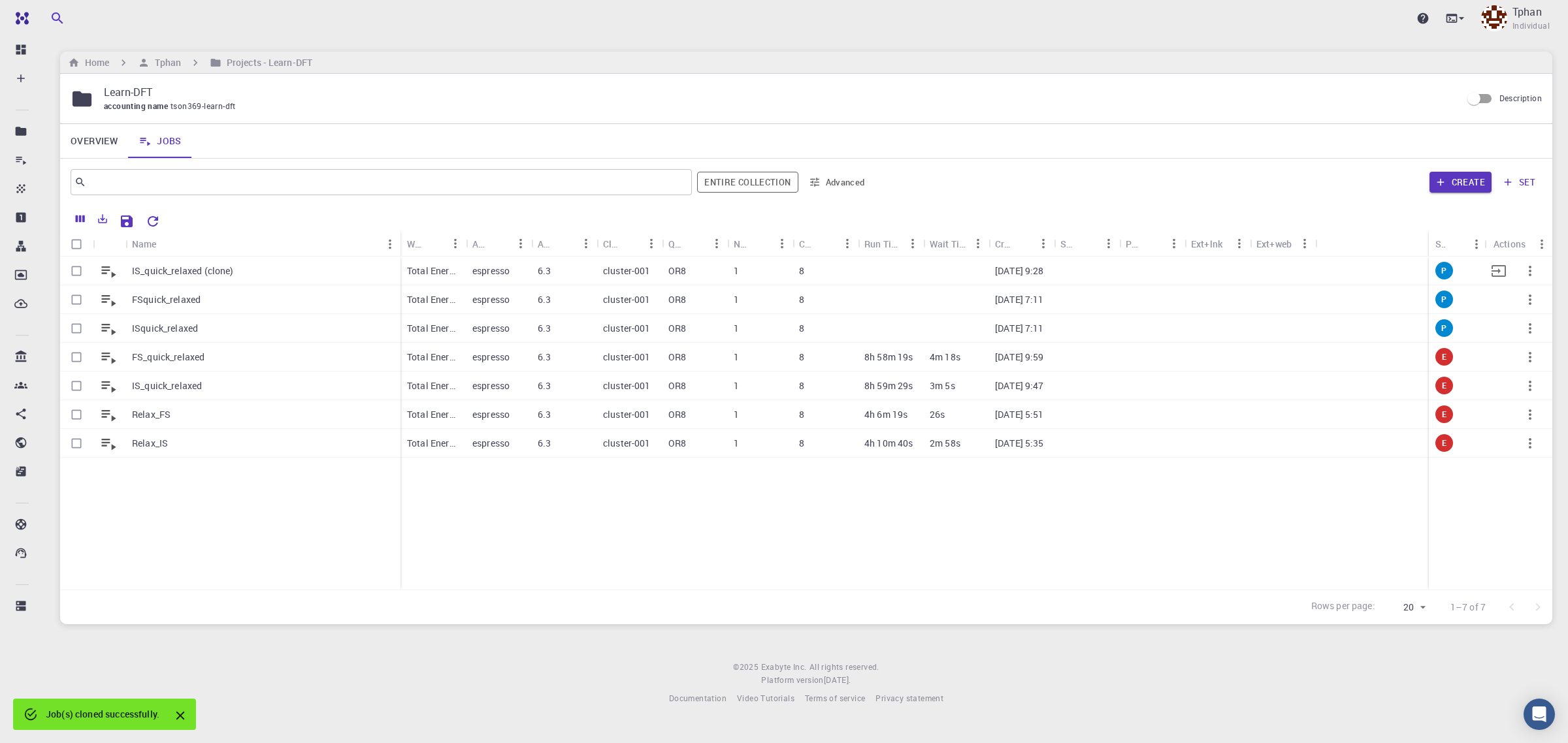
click at [73, 275] on input "Select row" at bounding box center [76, 271] width 25 height 25
checkbox input "true"
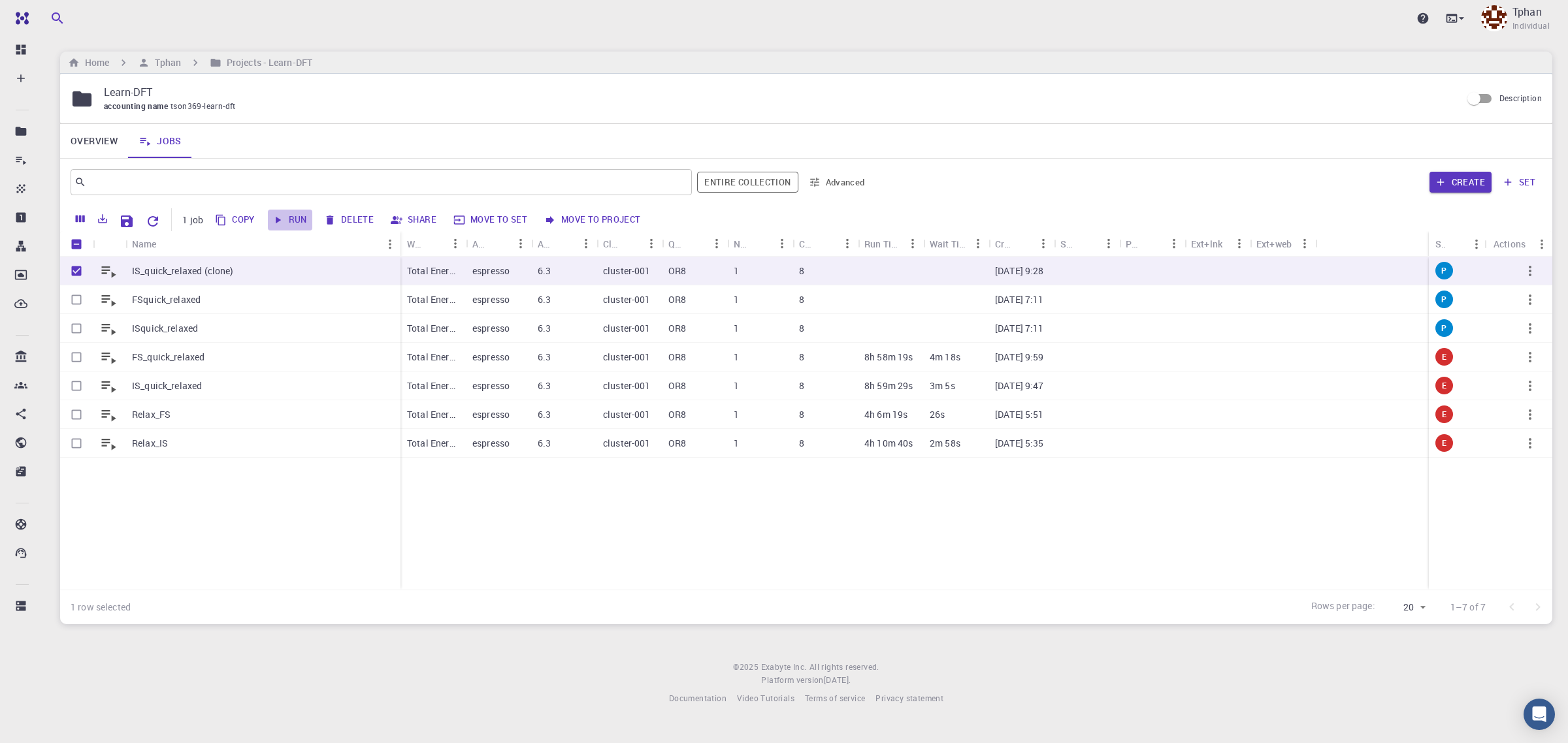
click at [294, 220] on button "Run" at bounding box center [290, 220] width 44 height 21
checkbox input "false"
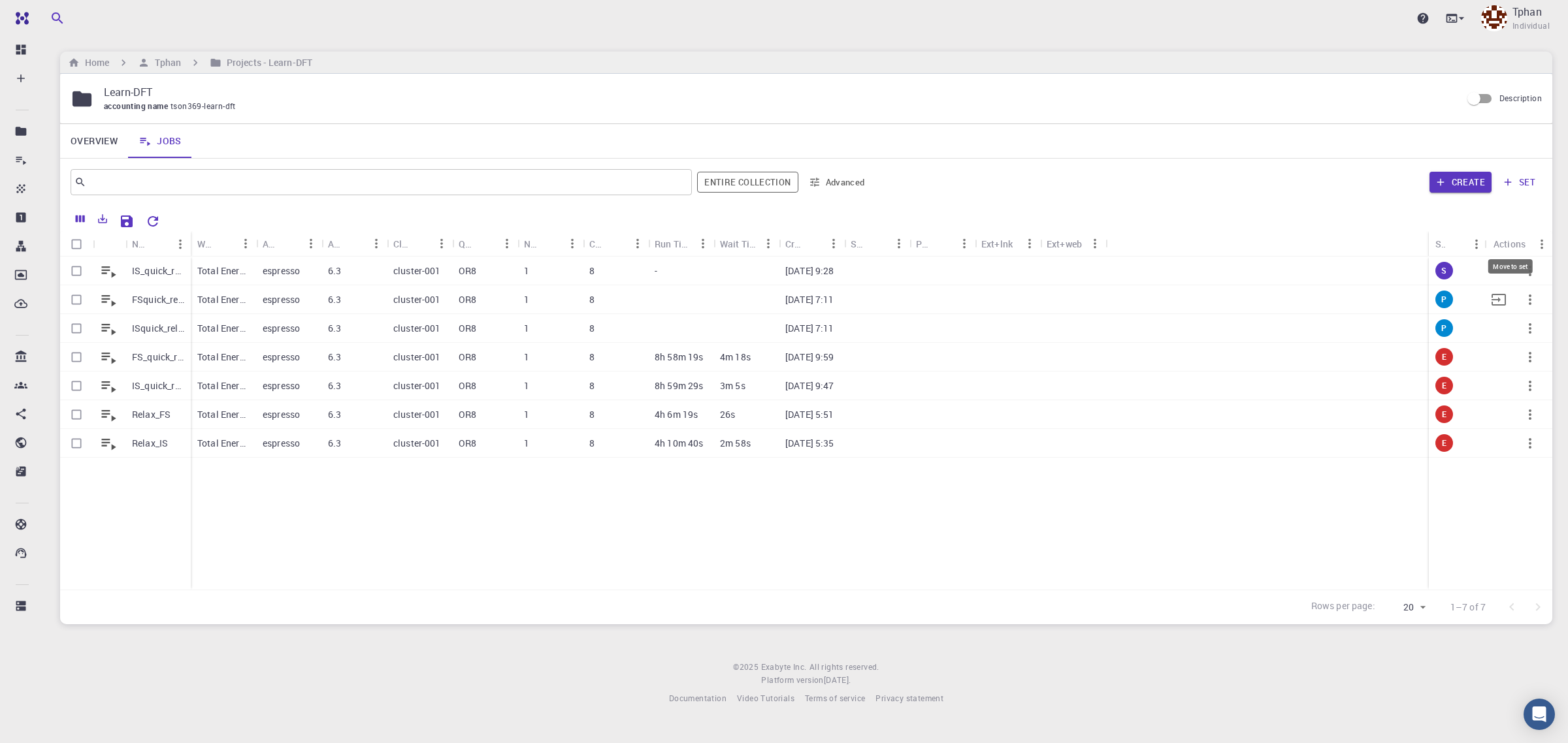
click at [1531, 274] on div "Move to set" at bounding box center [1510, 266] width 45 height 14
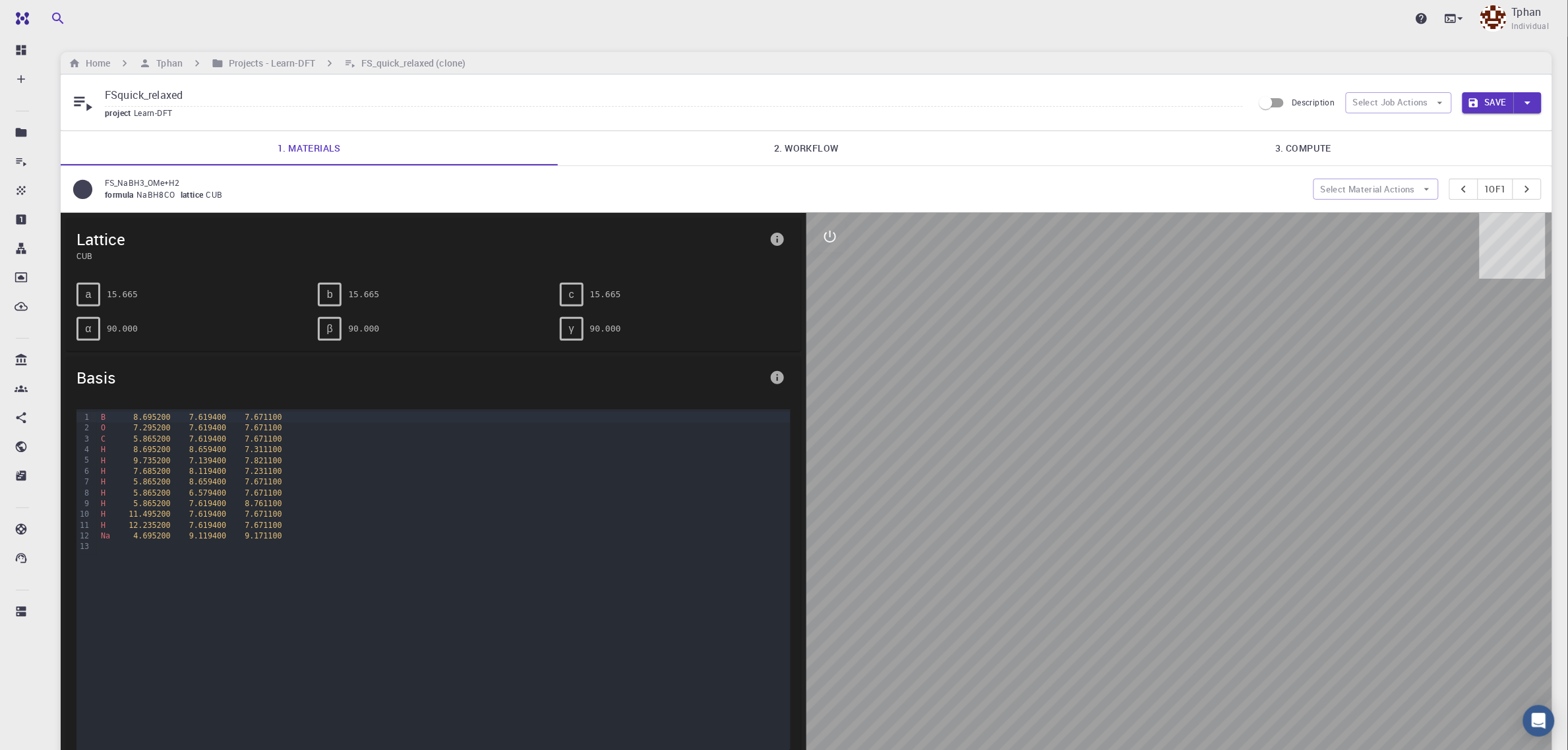
drag, startPoint x: 1192, startPoint y: 261, endPoint x: 1215, endPoint y: 241, distance: 30.5
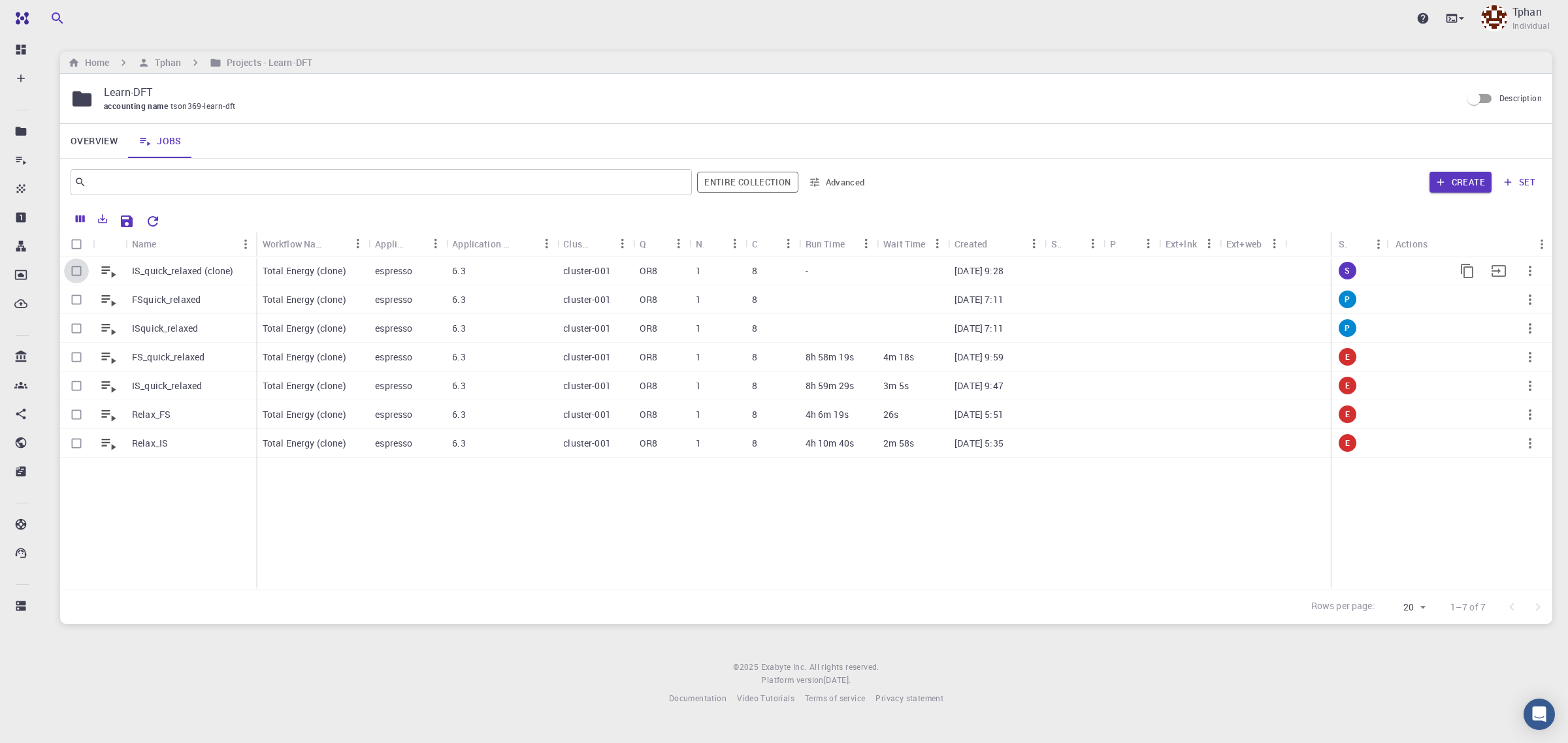
click at [75, 271] on input "Select row" at bounding box center [76, 271] width 25 height 25
checkbox input "true"
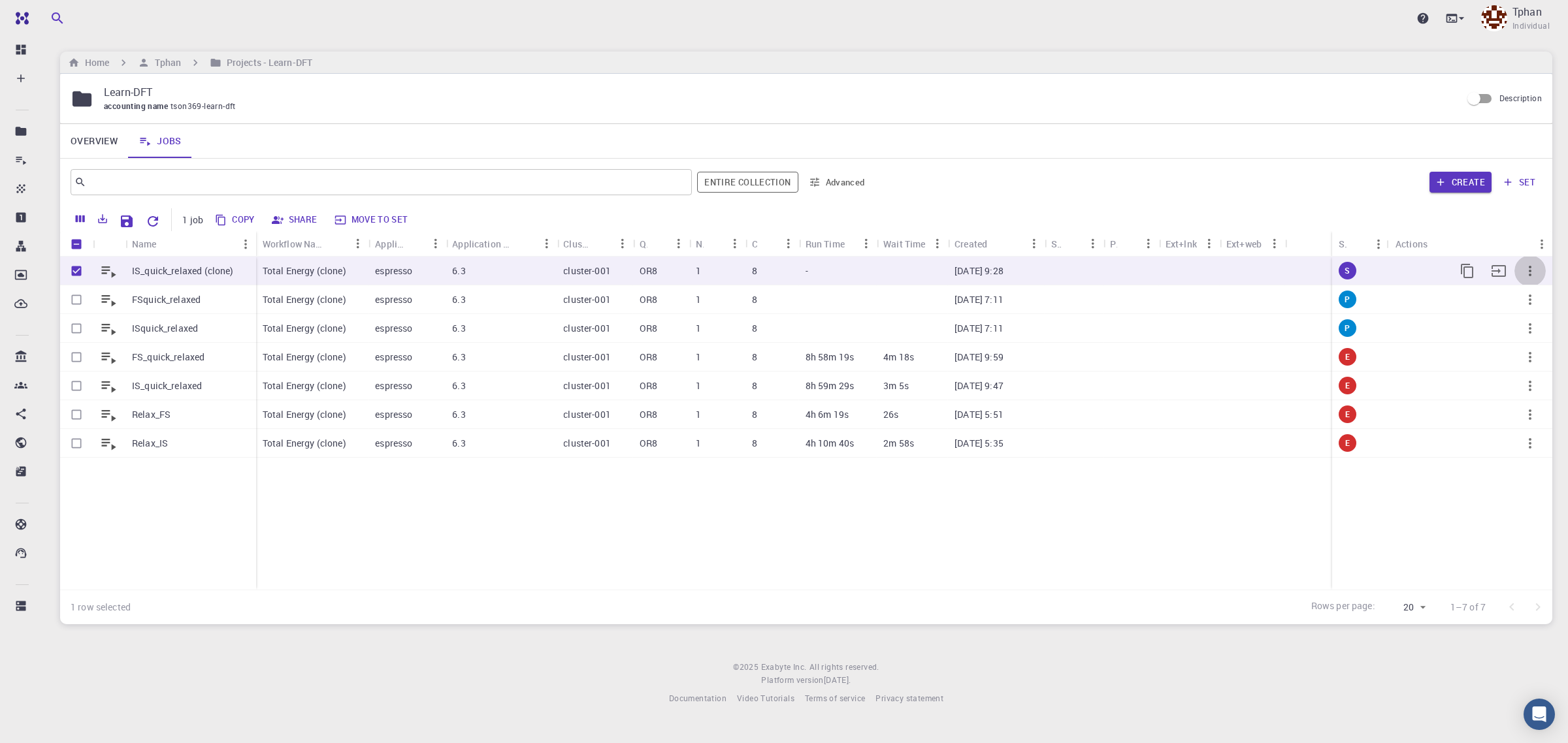
click at [1530, 270] on icon "button" at bounding box center [1530, 271] width 15 height 15
click at [1063, 580] on div at bounding box center [784, 372] width 1568 height 743
click at [1528, 276] on icon "button" at bounding box center [1530, 271] width 15 height 15
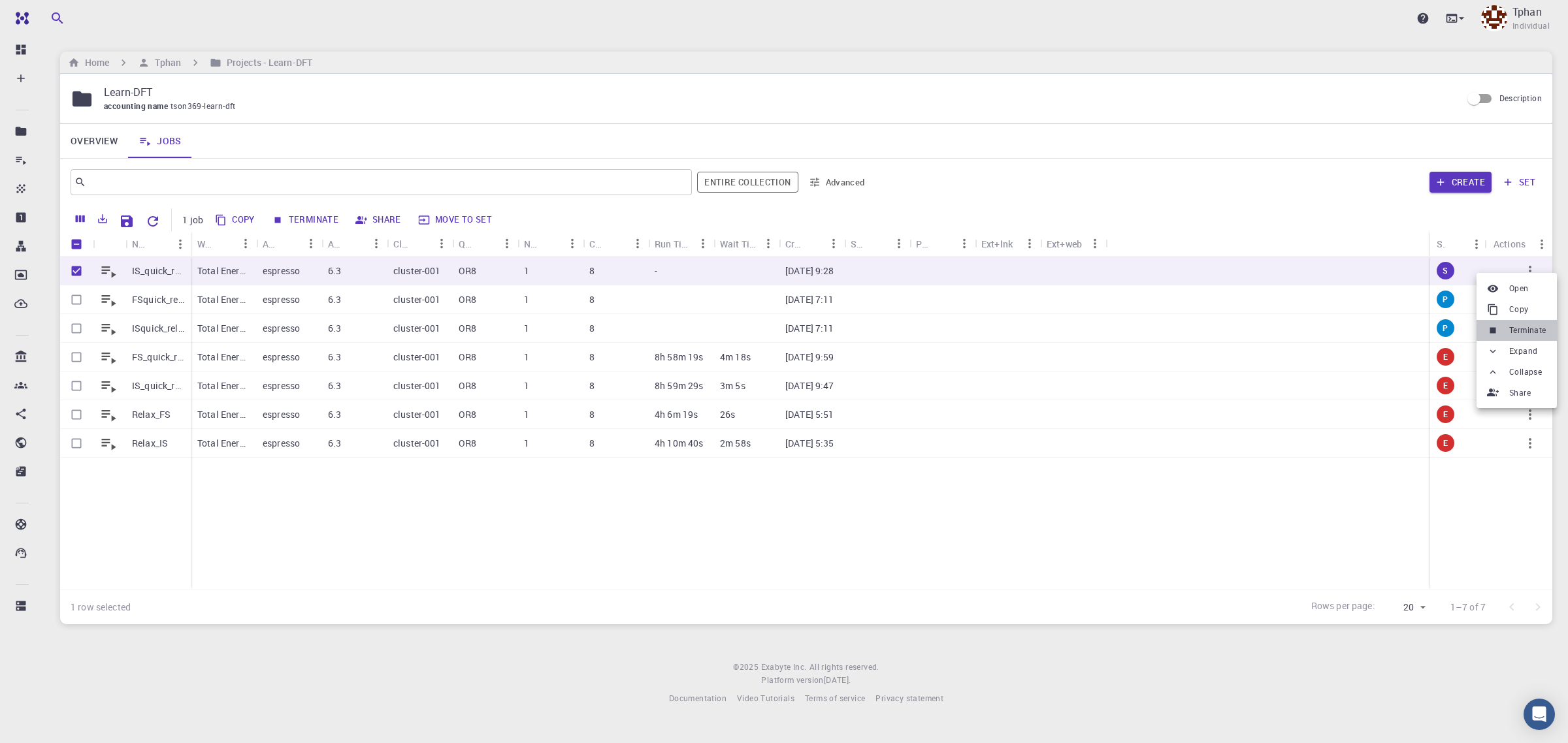
click at [1523, 333] on span "Terminate" at bounding box center [1528, 330] width 37 height 13
click at [298, 220] on button "Delete" at bounding box center [297, 220] width 59 height 21
checkbox input "false"
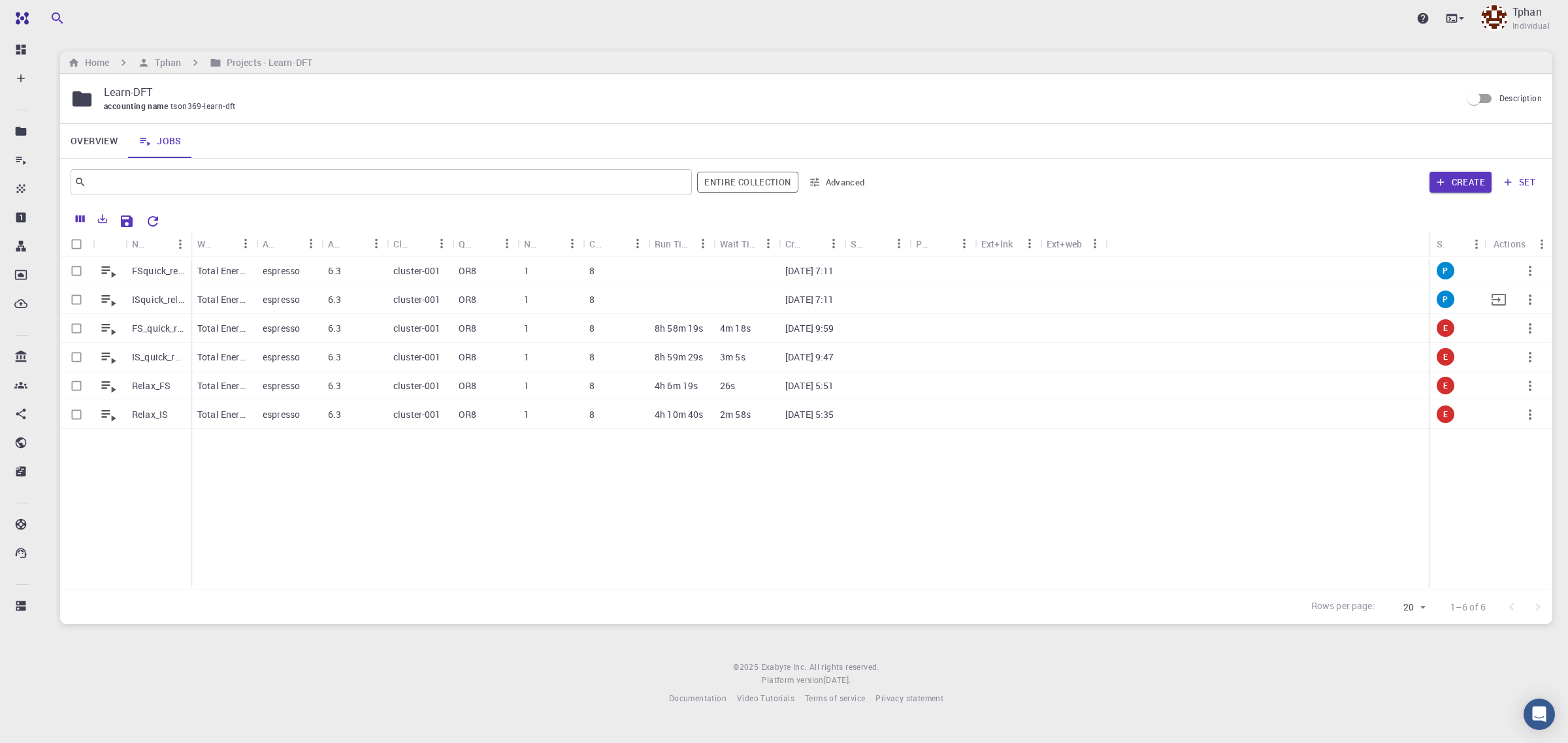
click at [155, 299] on p "ISquick_relaxed" at bounding box center [158, 299] width 53 height 13
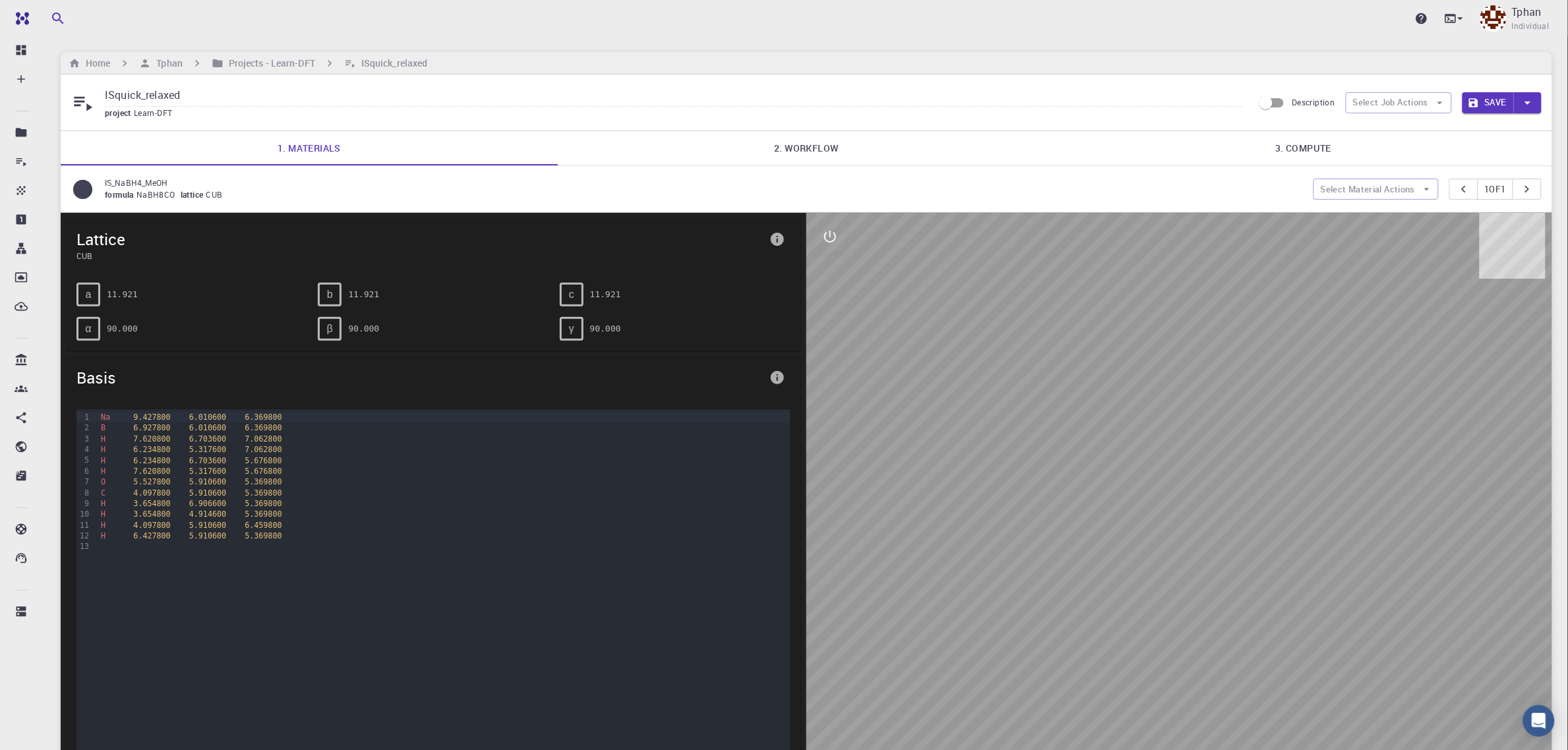
drag, startPoint x: 450, startPoint y: 293, endPoint x: 453, endPoint y: 285, distance: 8.5
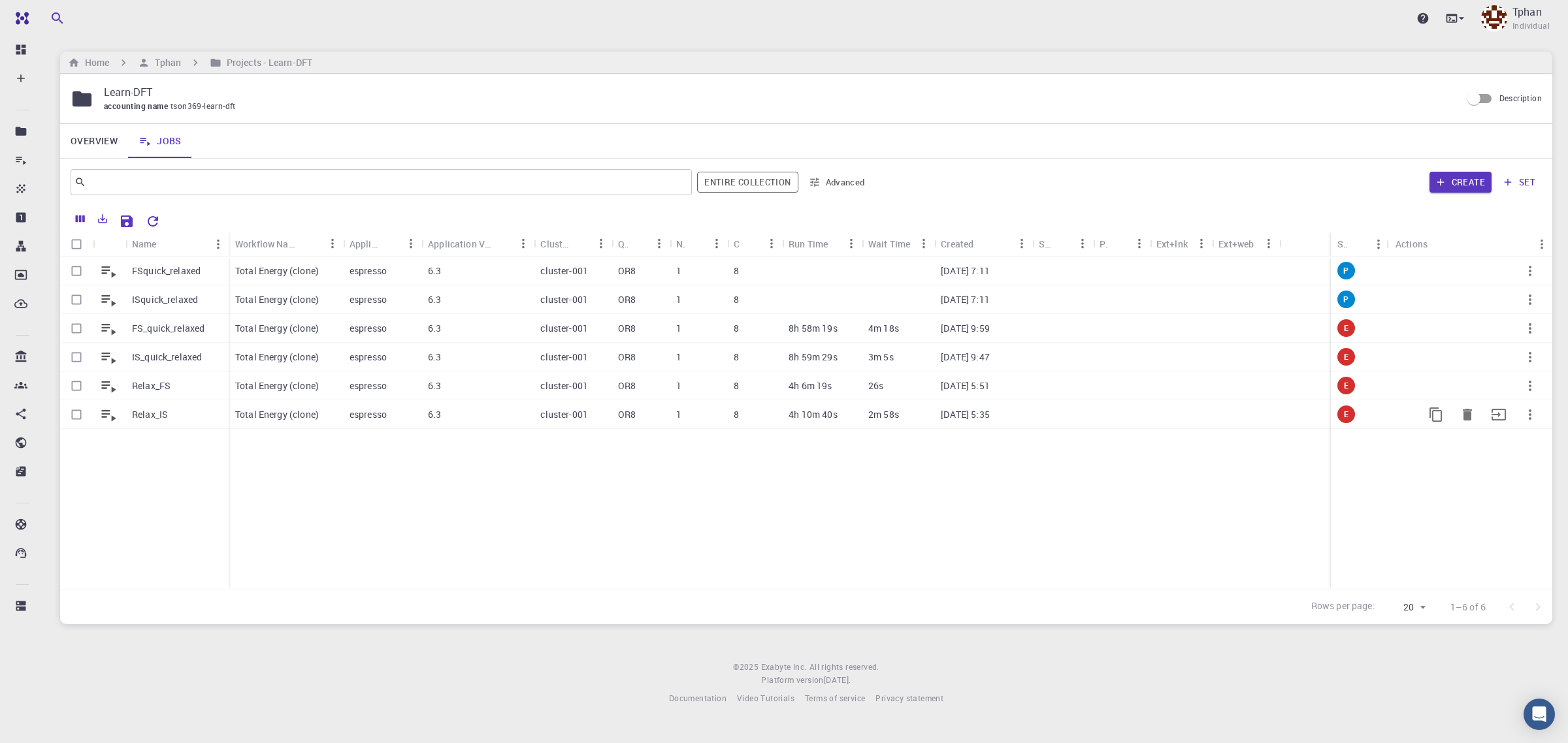
click at [162, 307] on div "ISquick_relaxed" at bounding box center [176, 299] width 103 height 29
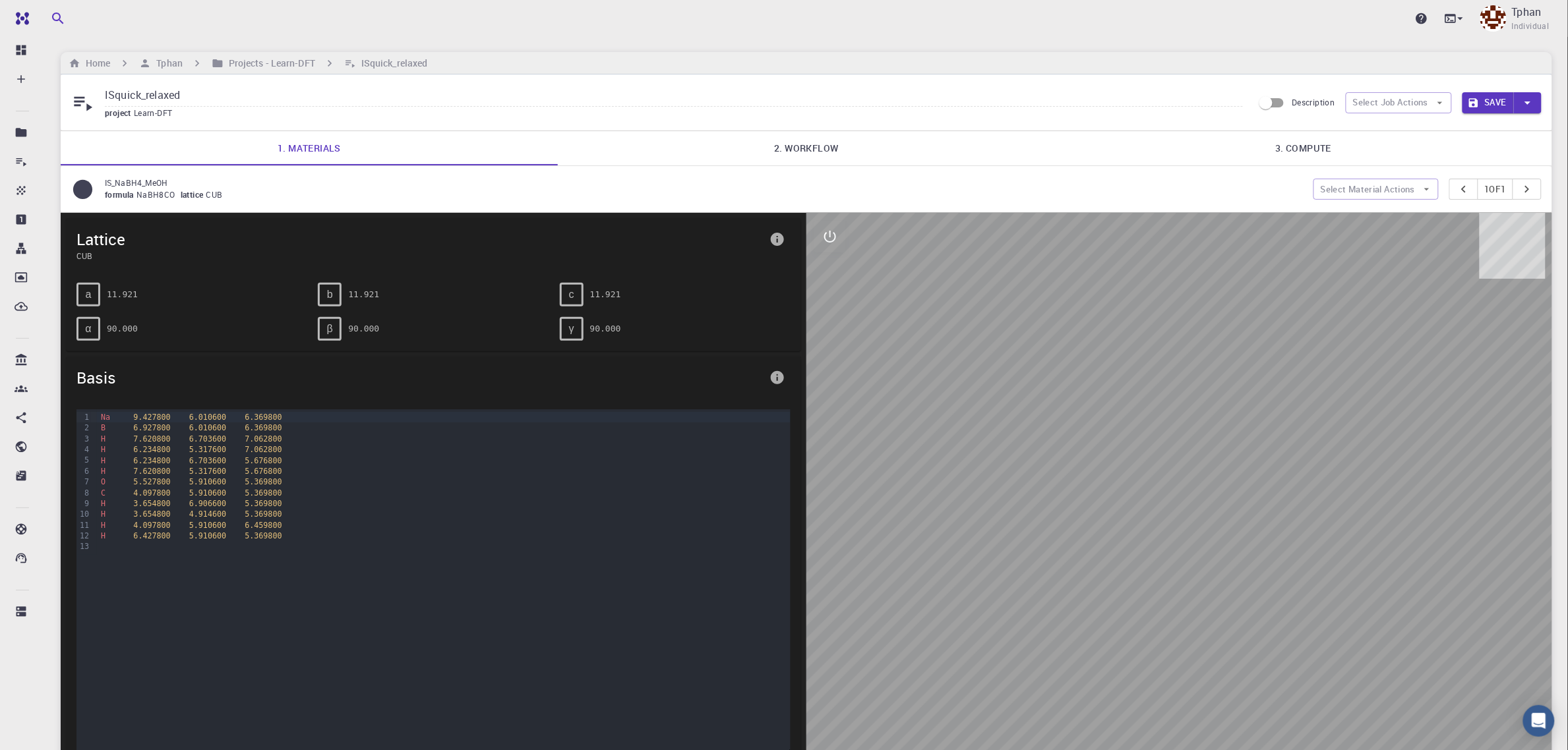
click at [802, 150] on link "2. Workflow" at bounding box center [806, 148] width 497 height 34
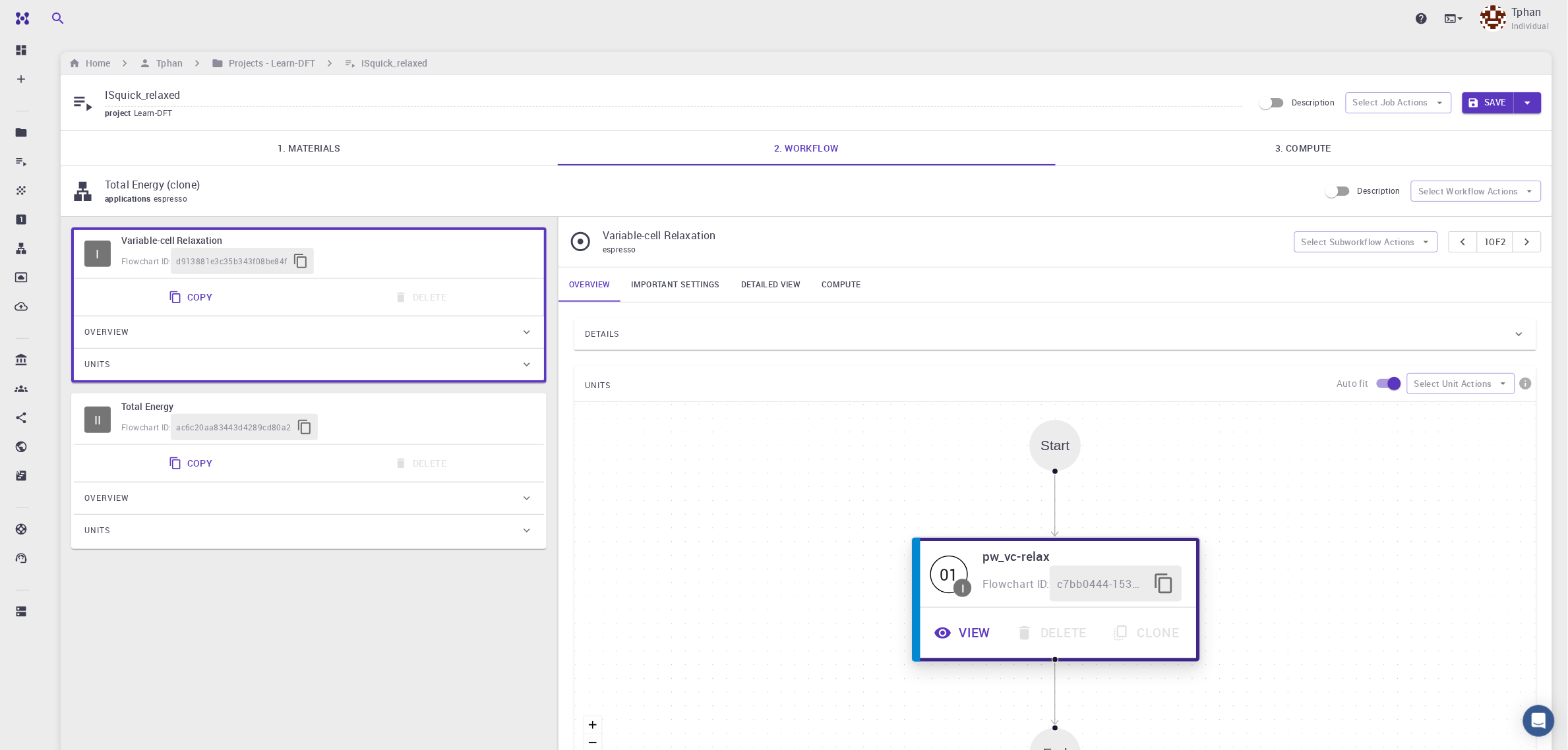
click at [969, 641] on button "View" at bounding box center [964, 633] width 82 height 36
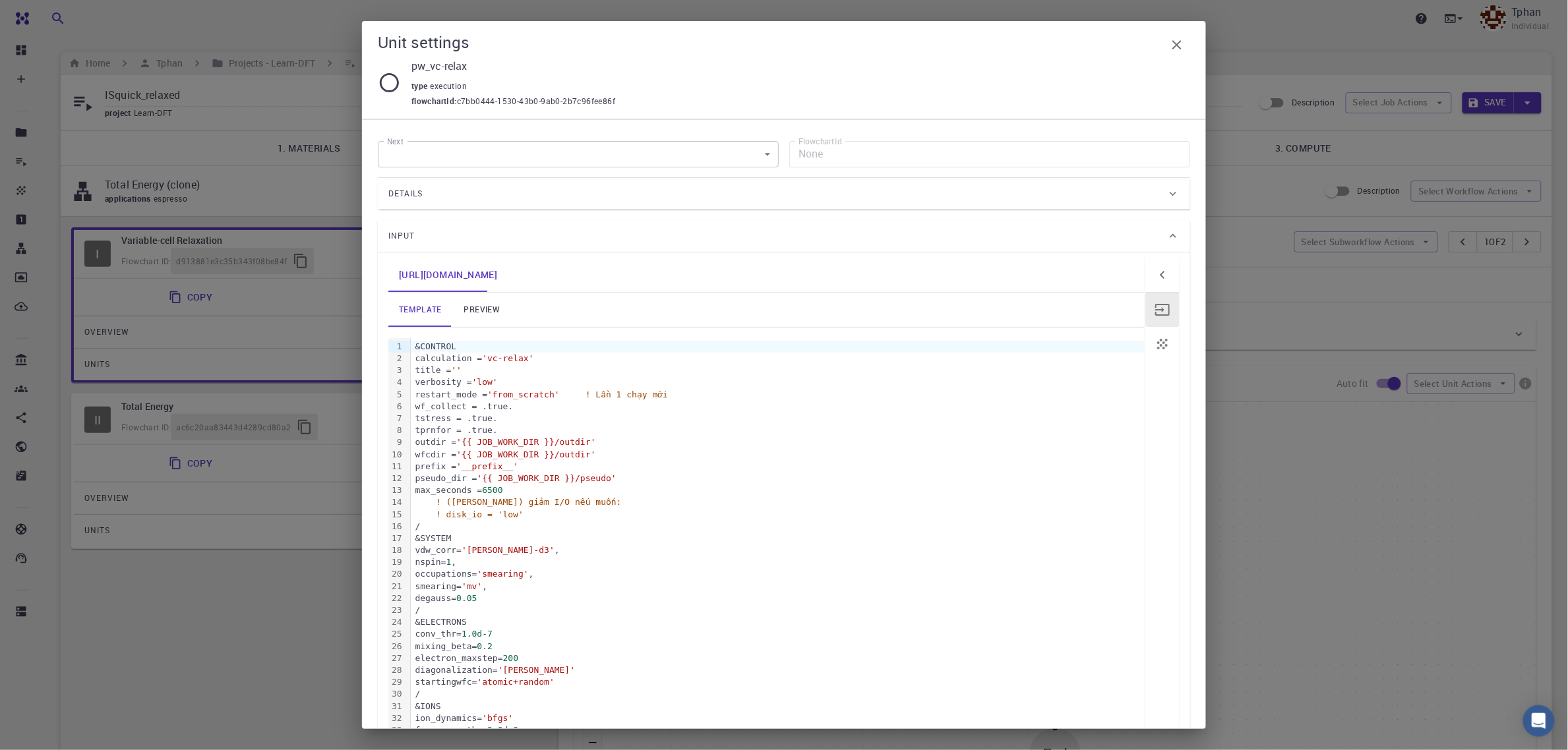
click at [416, 348] on div "&CONTROL" at bounding box center [778, 346] width 734 height 12
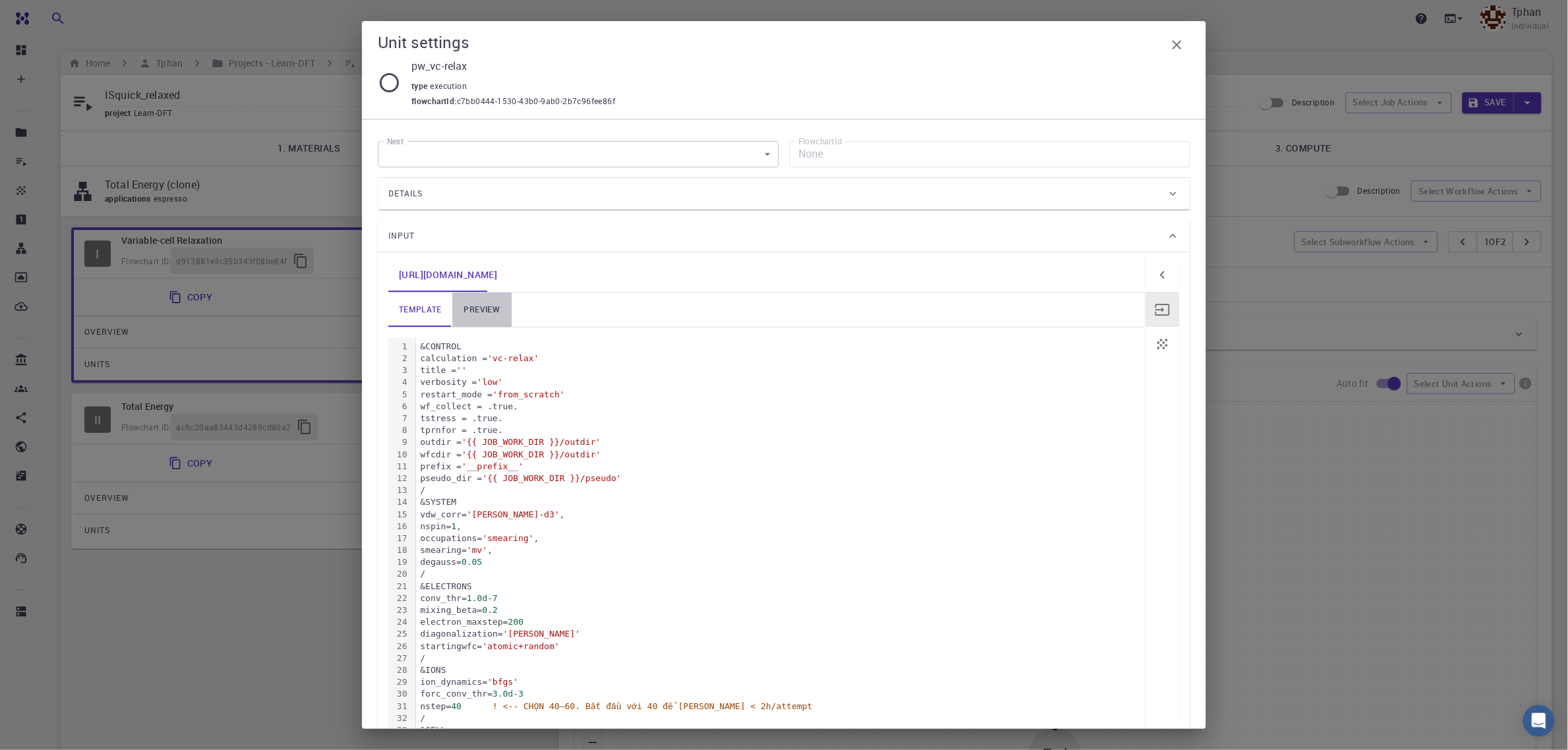
click at [479, 310] on link "preview" at bounding box center [482, 310] width 59 height 34
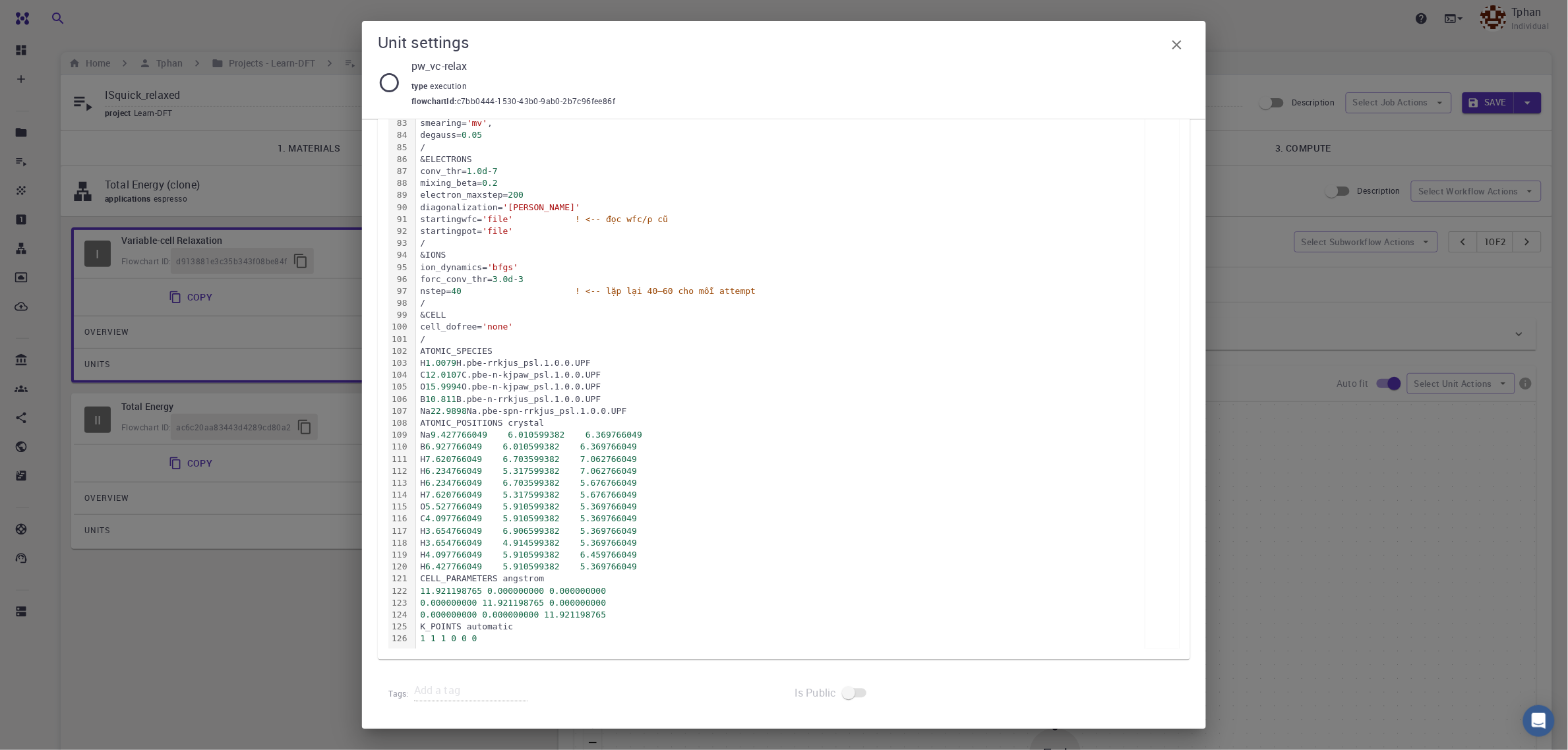
scroll to position [795, 0]
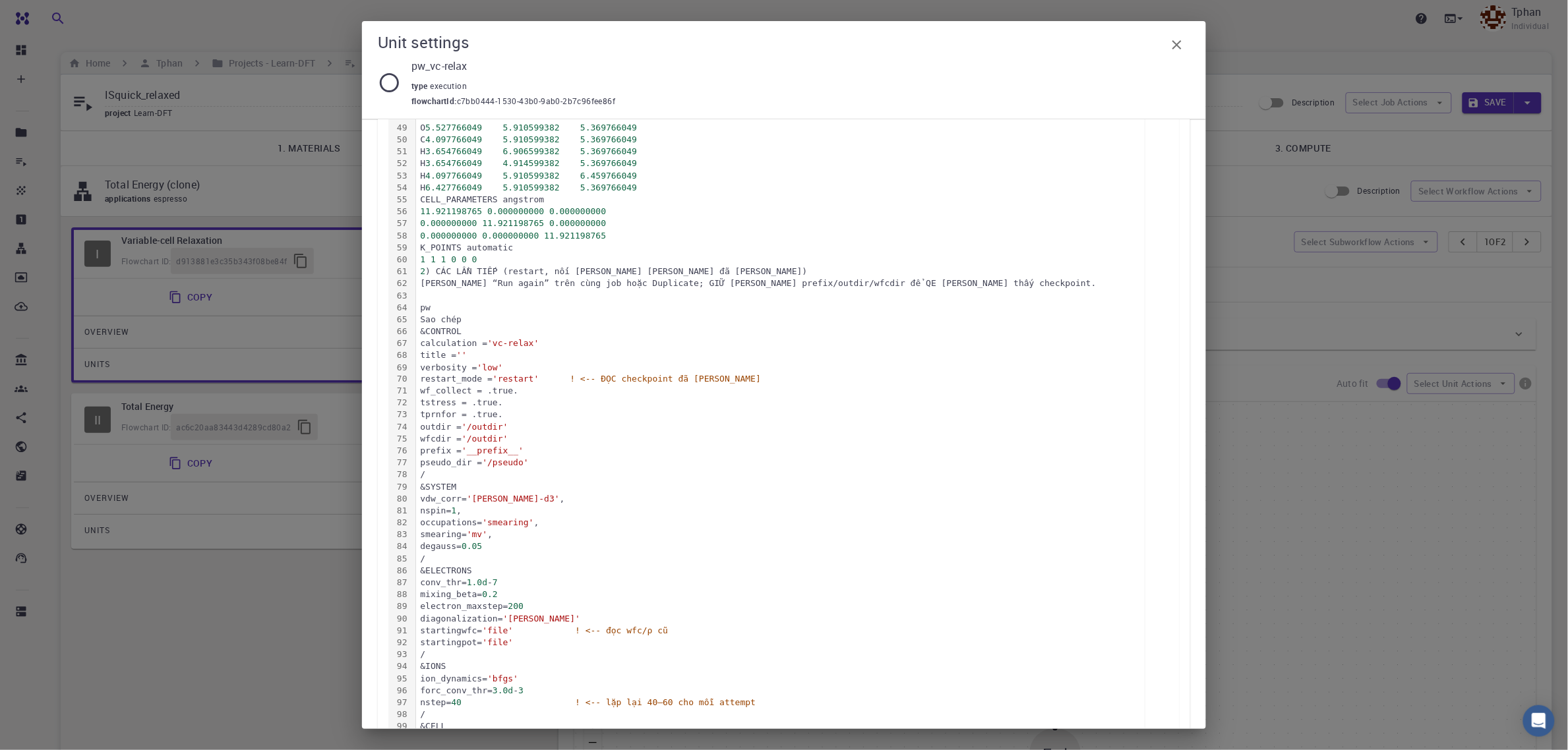
click at [737, 417] on div "tprnfor = .true." at bounding box center [780, 415] width 728 height 12
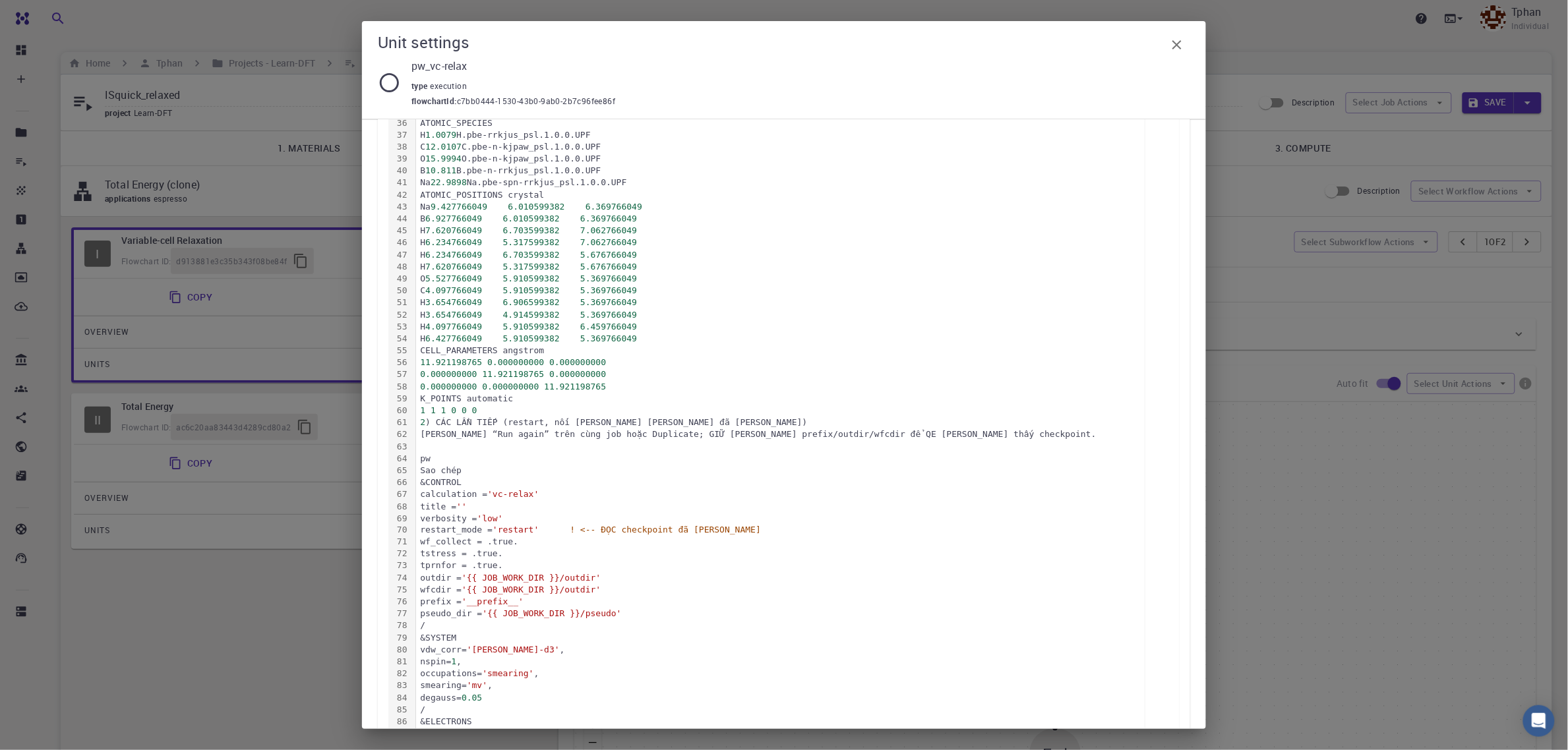
scroll to position [432, 0]
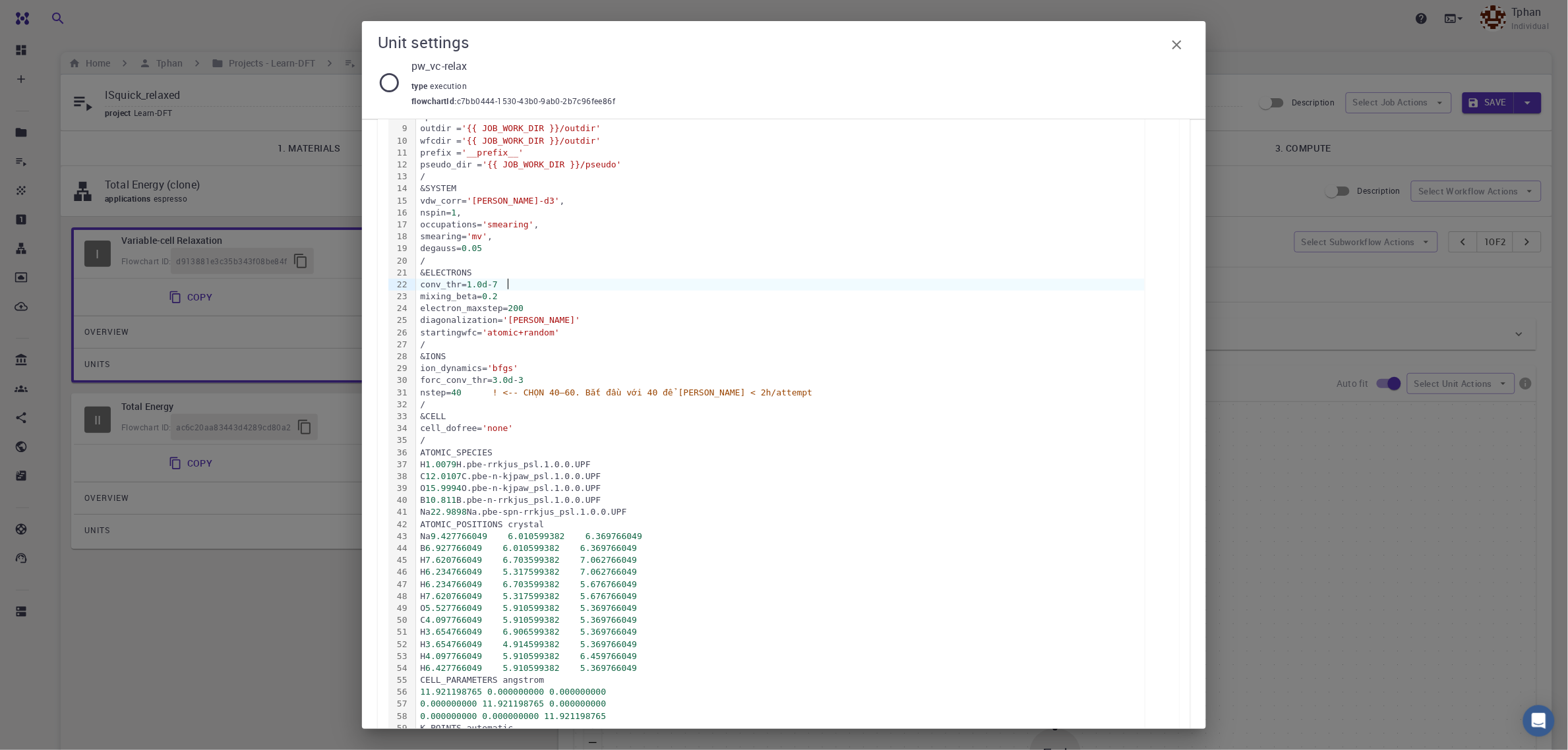
click at [702, 280] on div "conv_thr= 1.0d - 7" at bounding box center [780, 285] width 728 height 12
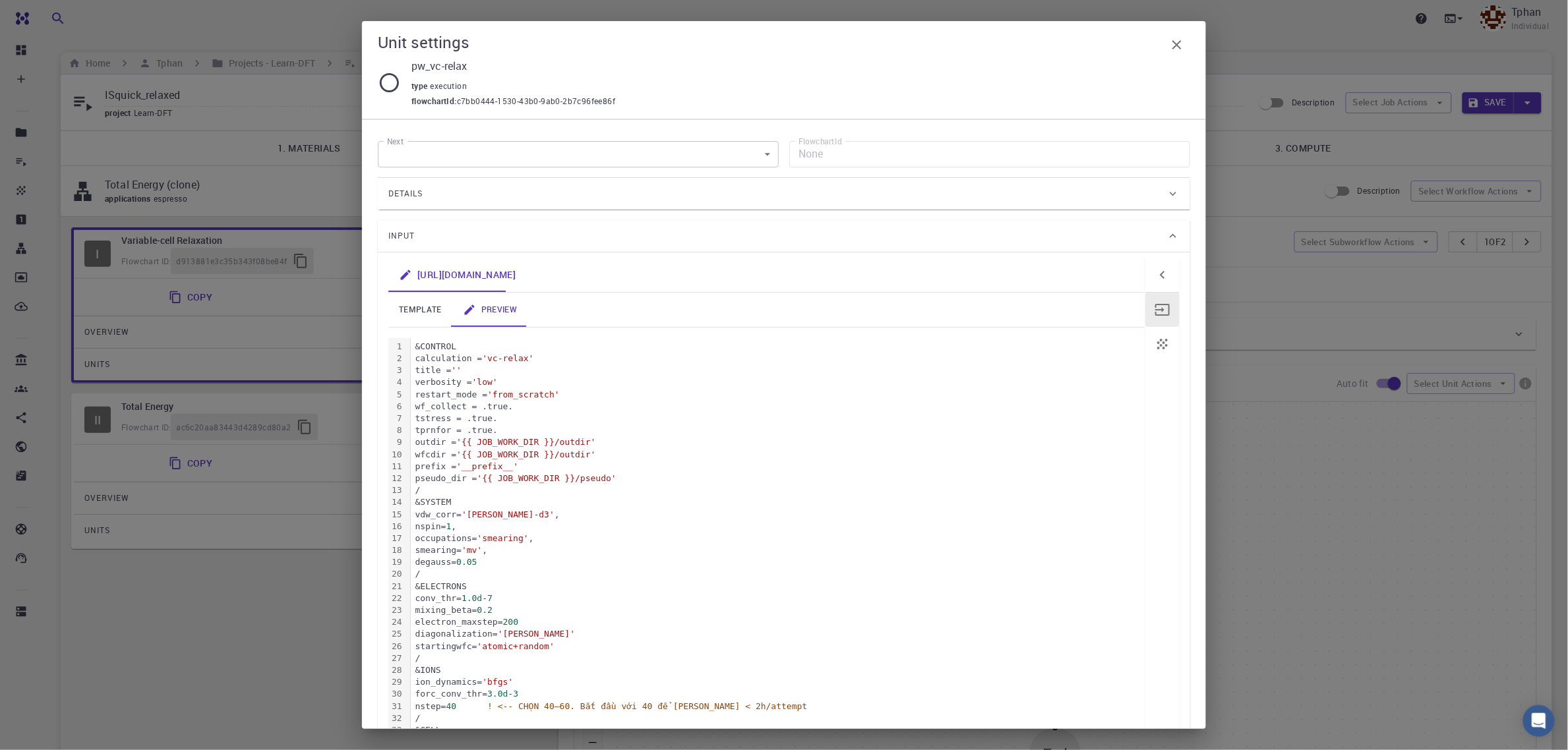
click at [498, 317] on link "preview" at bounding box center [490, 310] width 75 height 34
click at [421, 311] on link "template" at bounding box center [421, 310] width 64 height 34
click at [491, 304] on link "preview" at bounding box center [490, 310] width 75 height 34
click at [552, 407] on div "wf_collect = .true." at bounding box center [778, 406] width 734 height 12
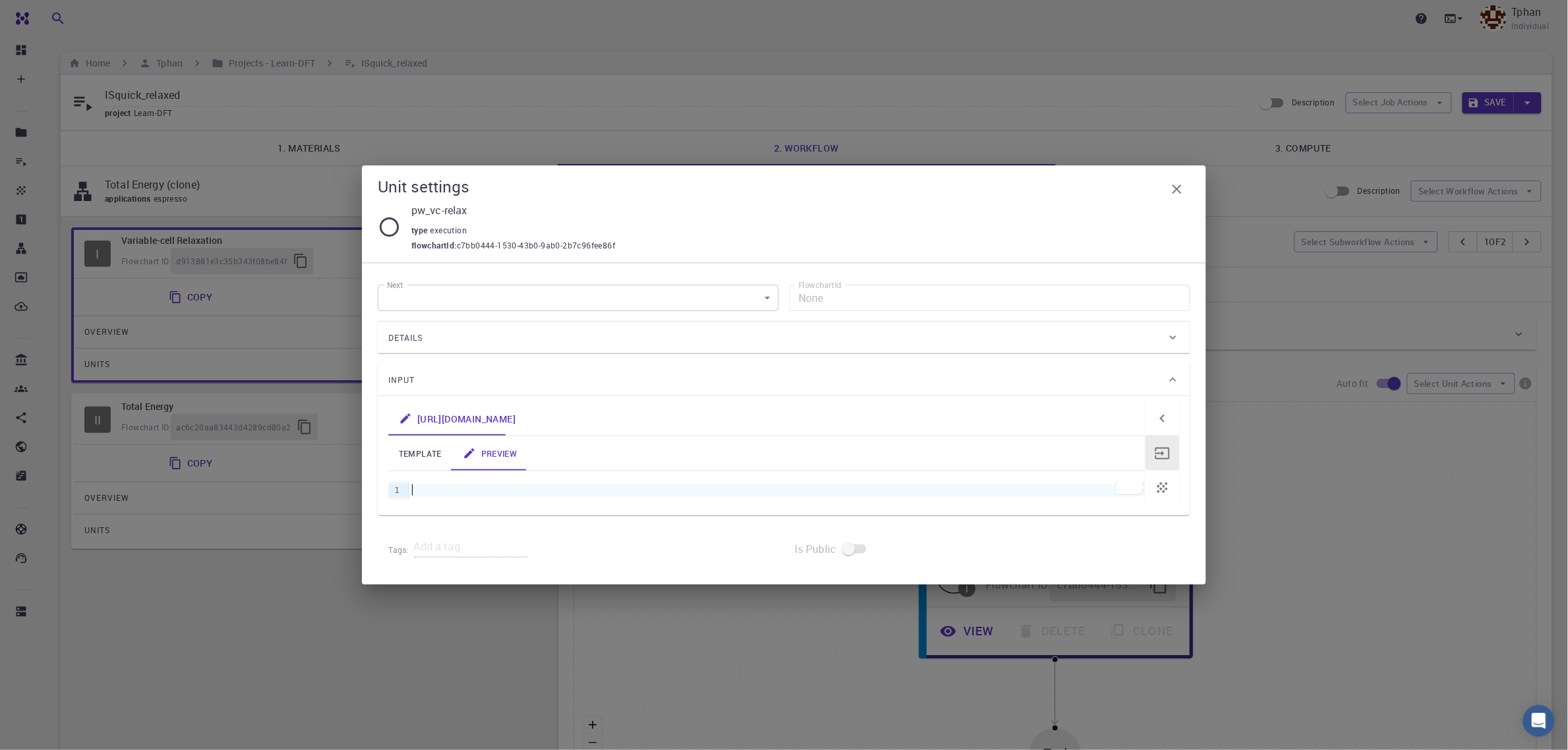
click at [426, 450] on link "template" at bounding box center [421, 454] width 64 height 34
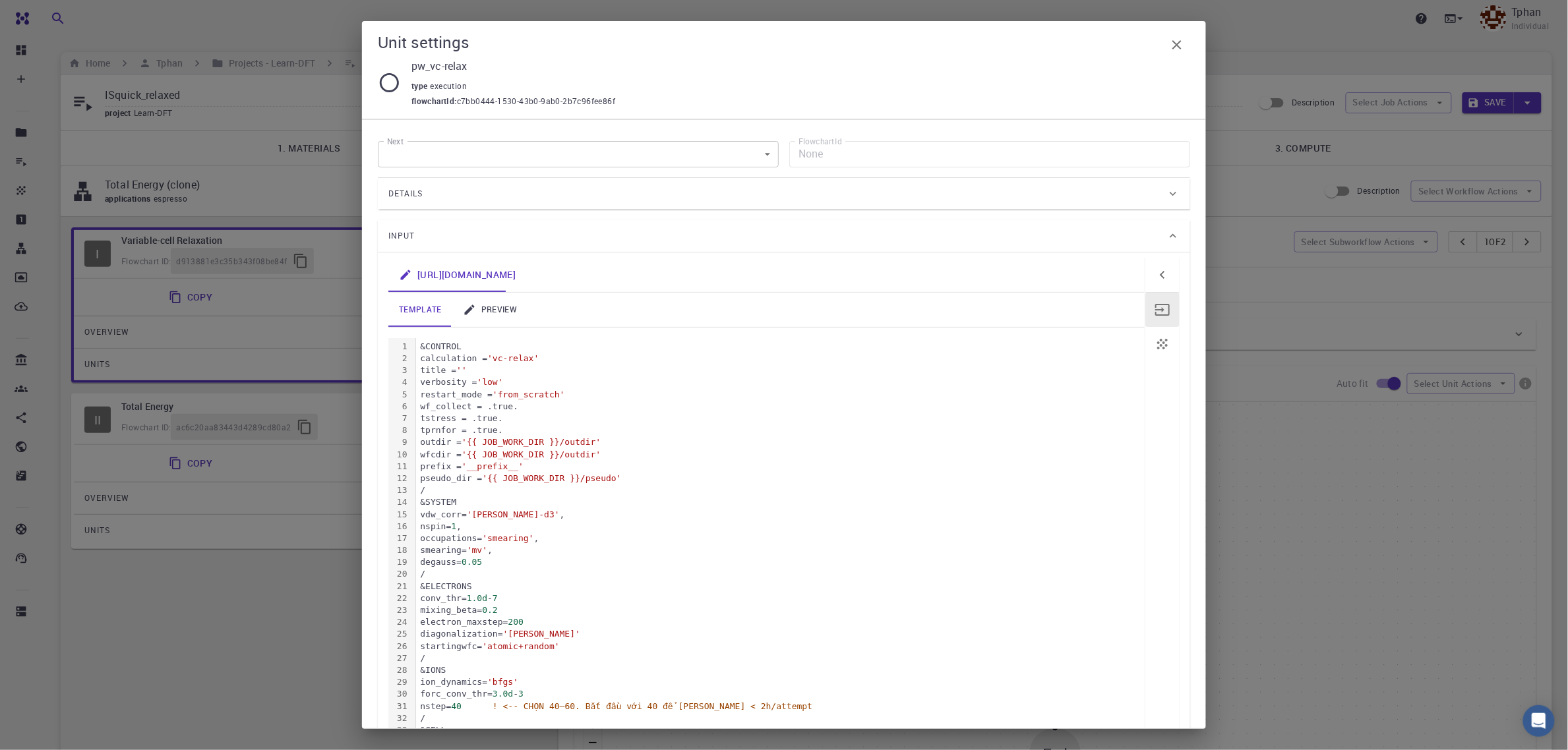
click at [476, 421] on div "tstress = .true." at bounding box center [780, 418] width 728 height 12
click at [506, 308] on link "preview" at bounding box center [490, 310] width 75 height 34
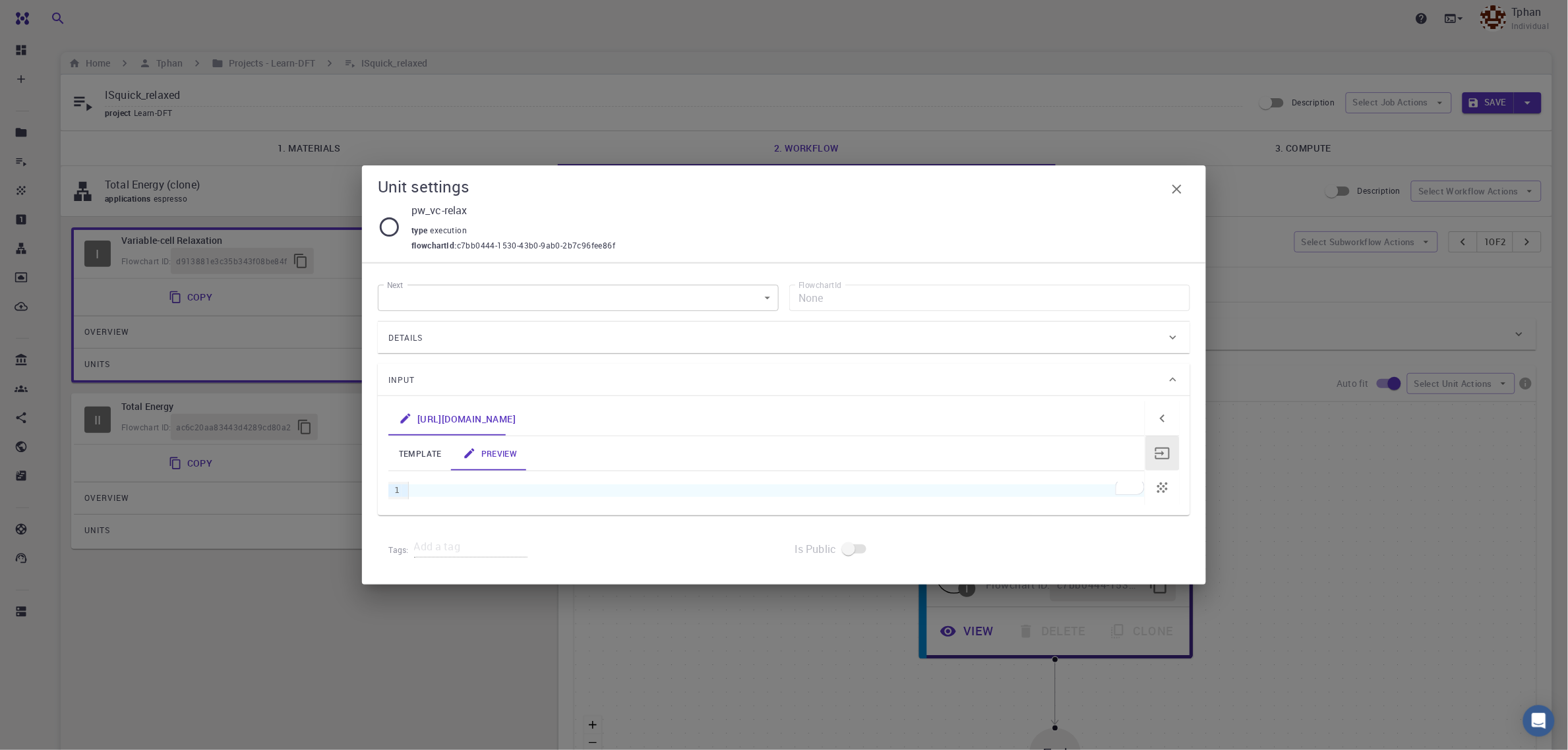
click at [412, 454] on link "template" at bounding box center [421, 454] width 64 height 34
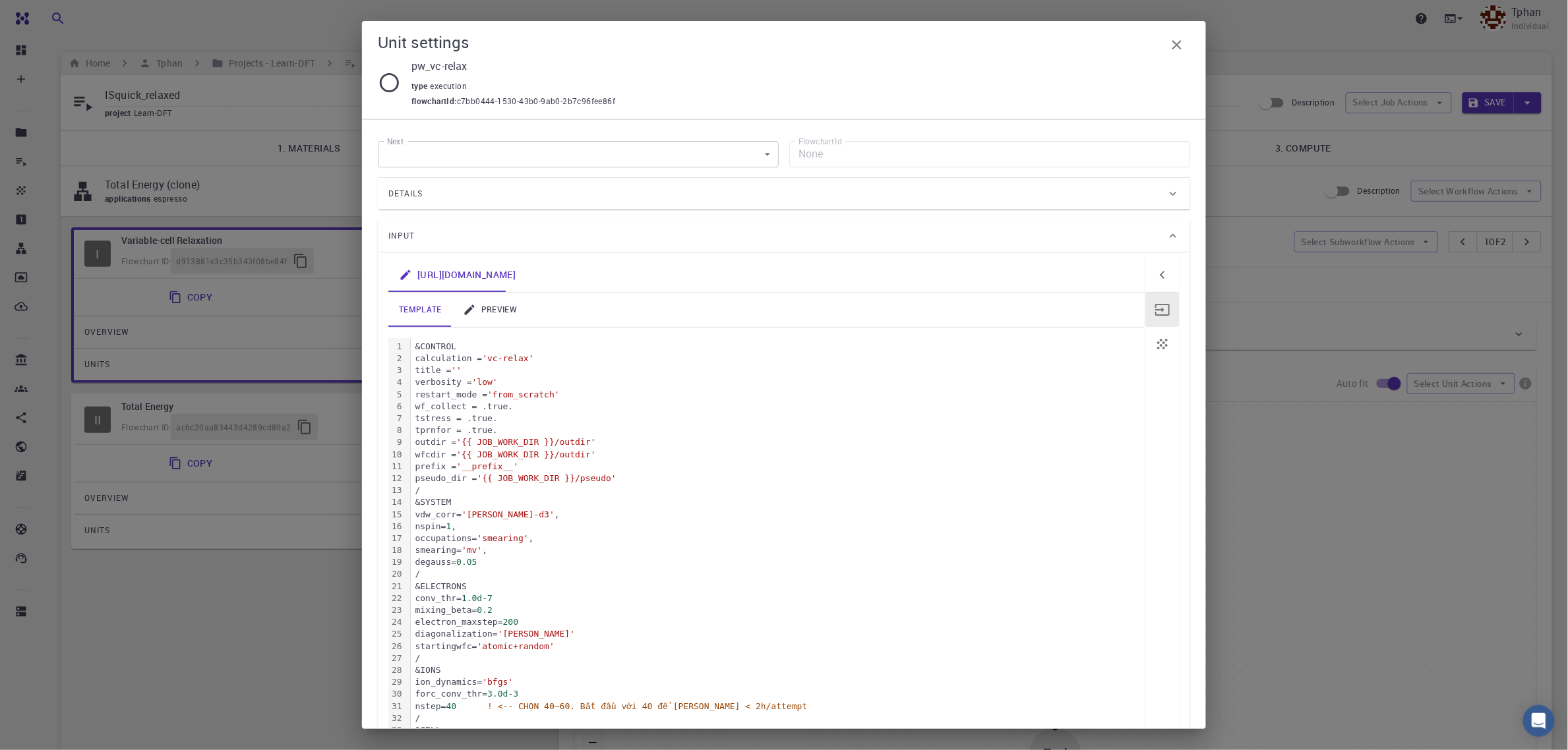
click at [1175, 47] on icon "button" at bounding box center [1177, 44] width 16 height 16
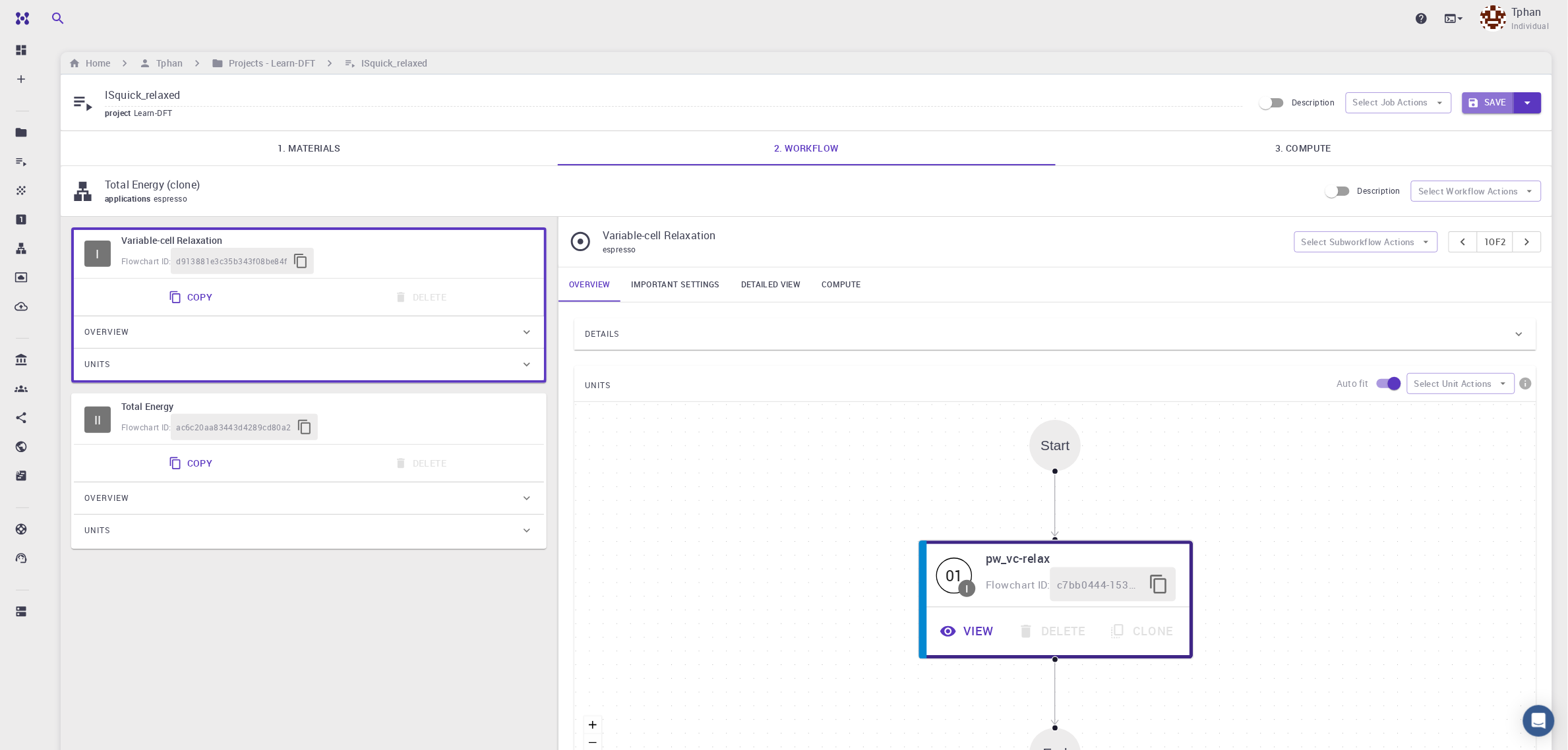
click at [1488, 103] on button "Save" at bounding box center [1489, 103] width 52 height 21
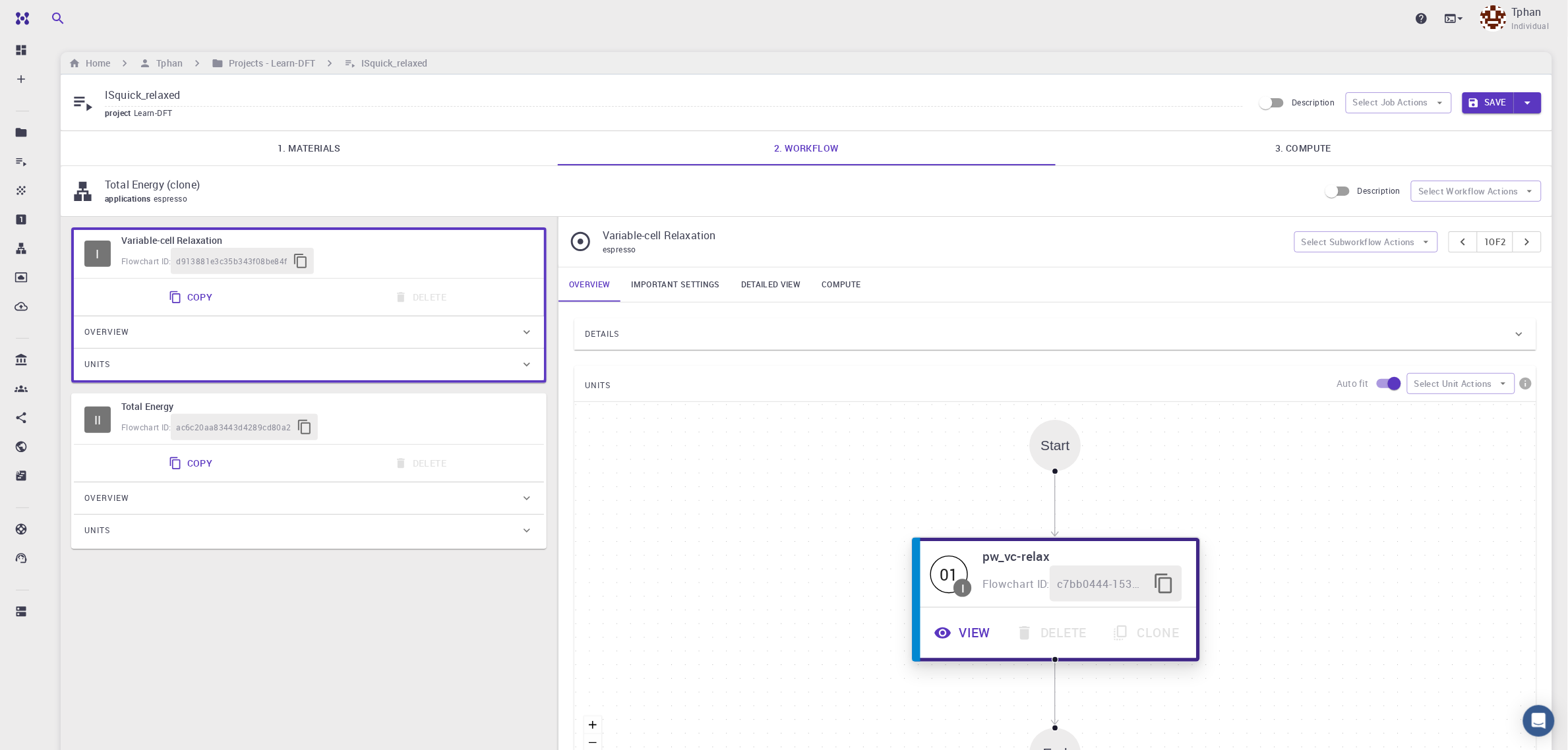
click at [969, 643] on button "View" at bounding box center [964, 633] width 82 height 36
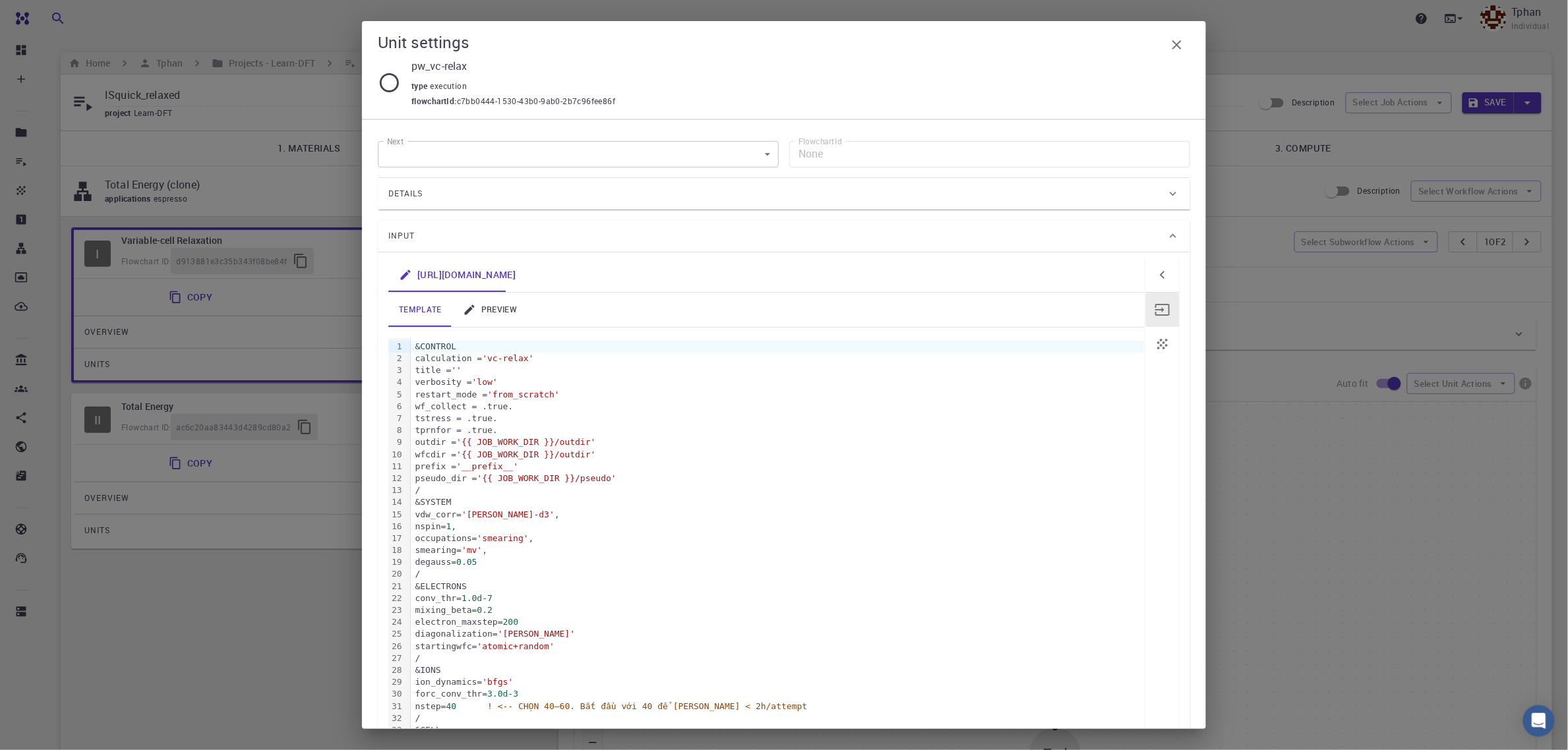
click at [490, 302] on link "preview" at bounding box center [490, 310] width 75 height 34
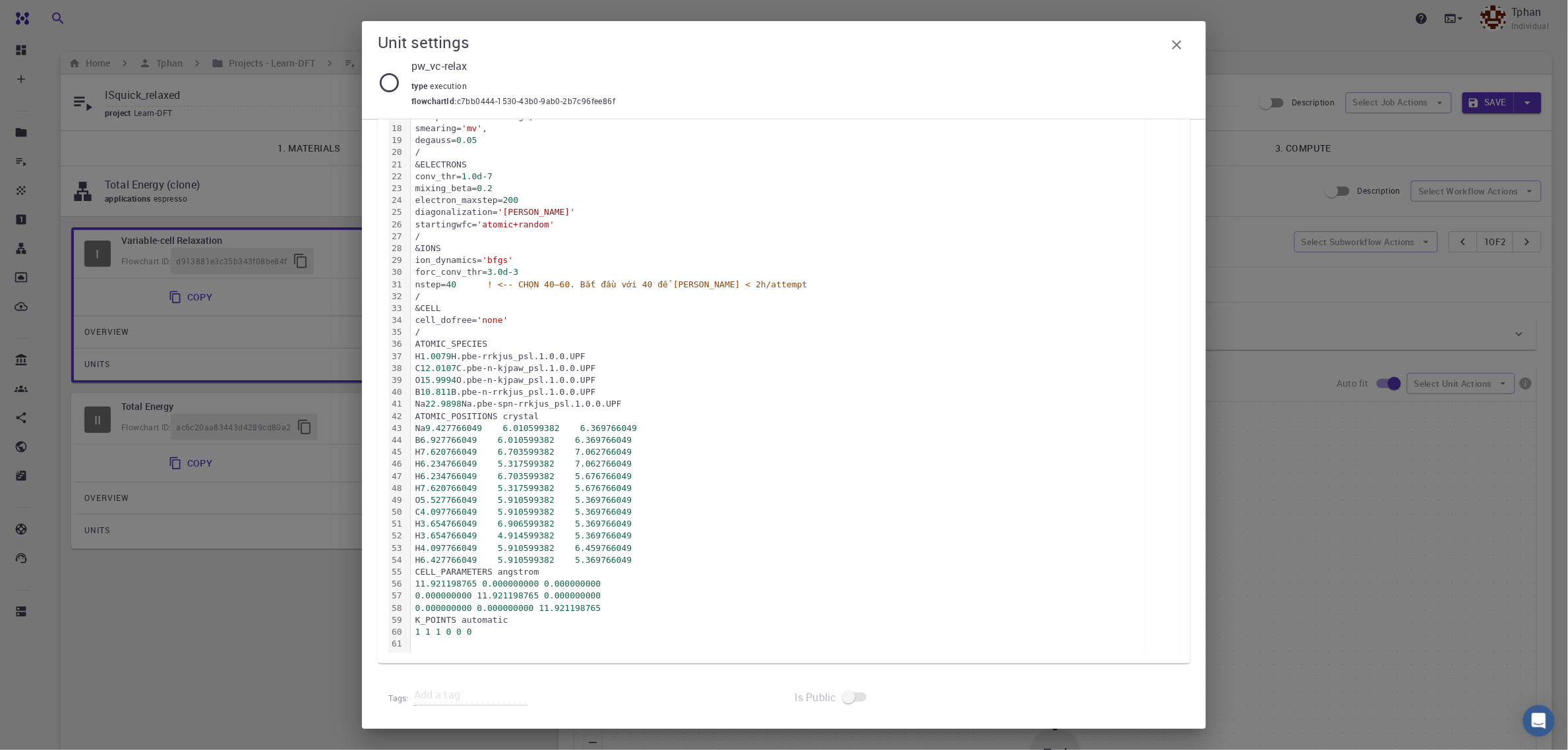
scroll to position [426, 0]
click at [503, 631] on div "1 1 1 0 0 0" at bounding box center [778, 628] width 734 height 12
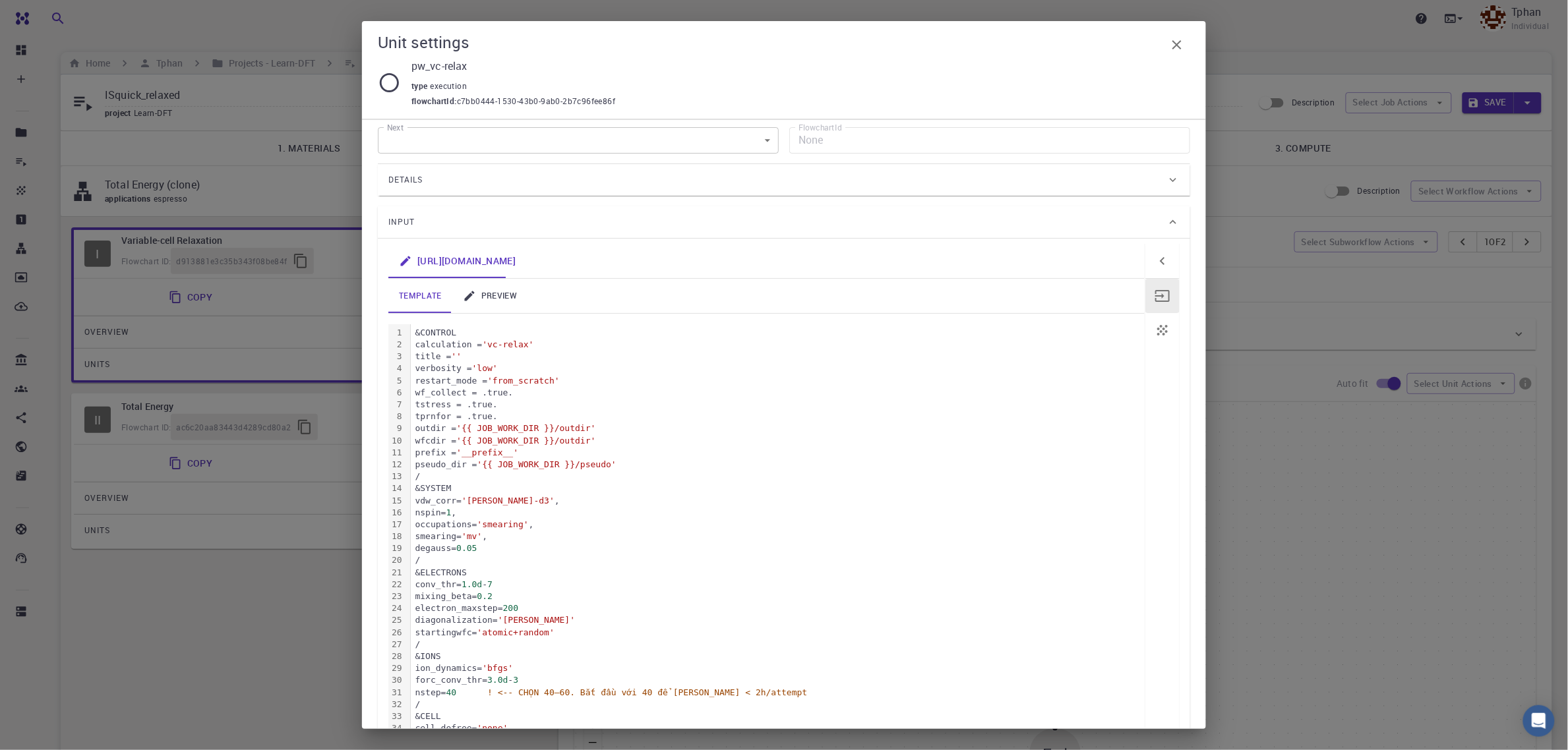
scroll to position [0, 0]
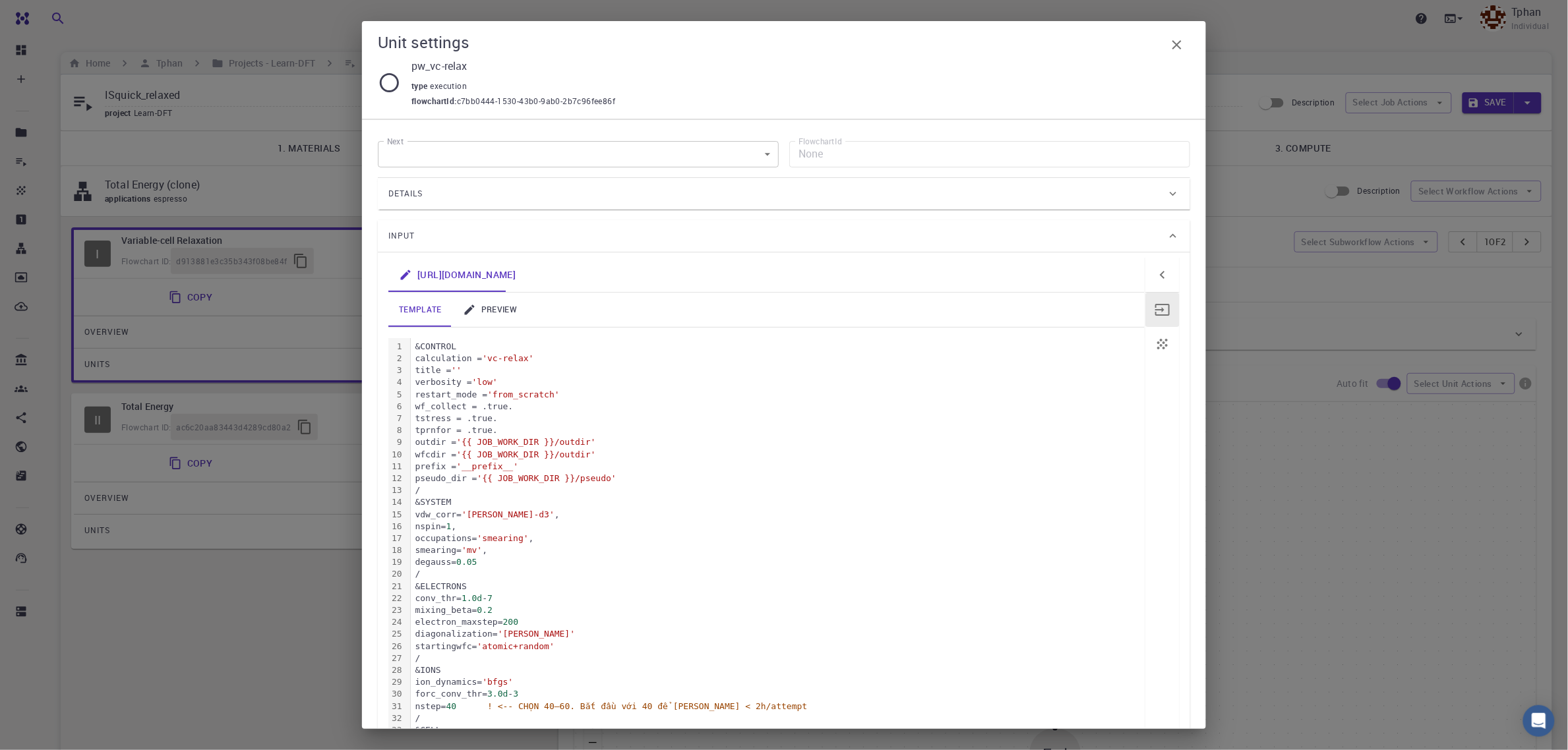
click at [499, 311] on link "preview" at bounding box center [490, 310] width 75 height 34
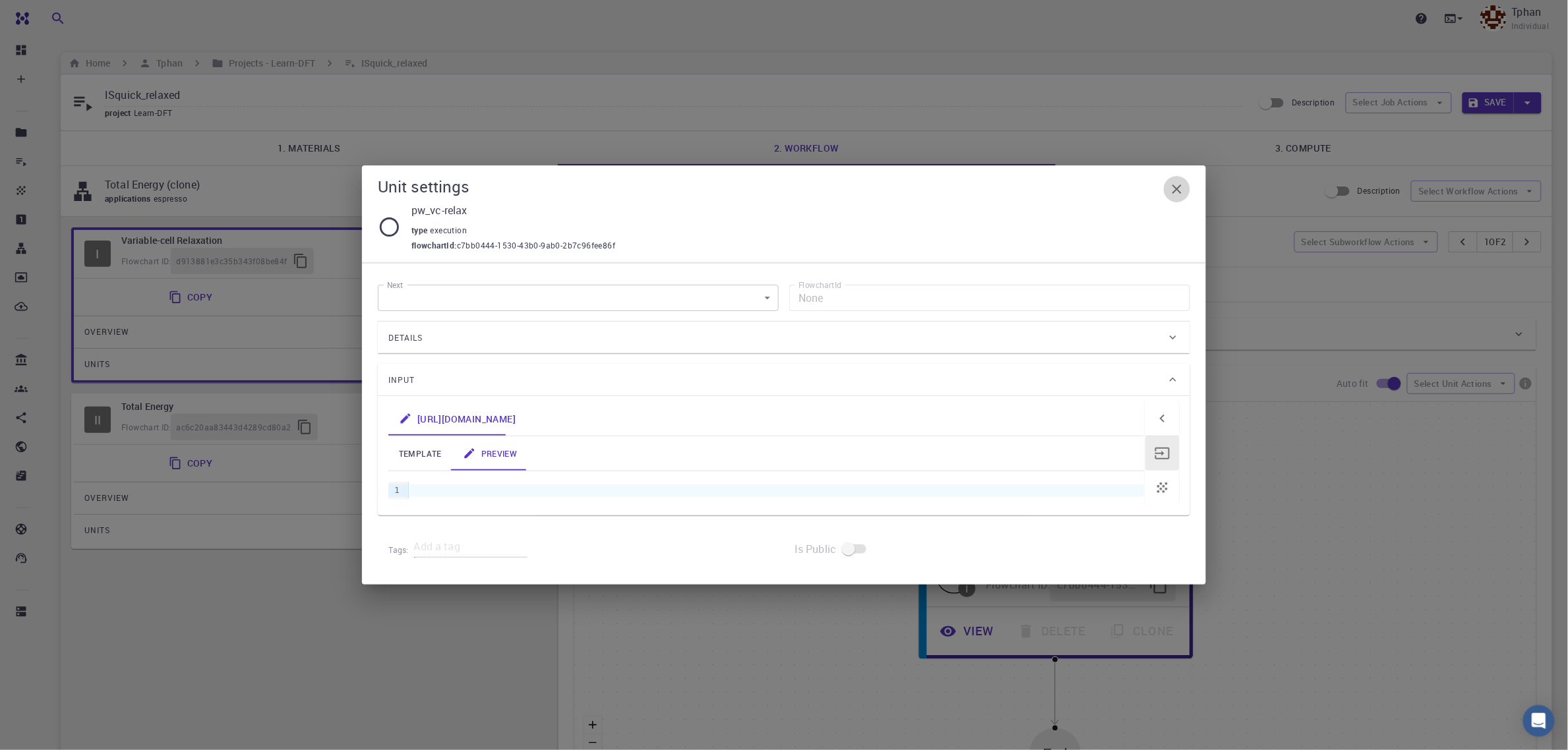
click at [1185, 192] on button "button" at bounding box center [1177, 189] width 26 height 26
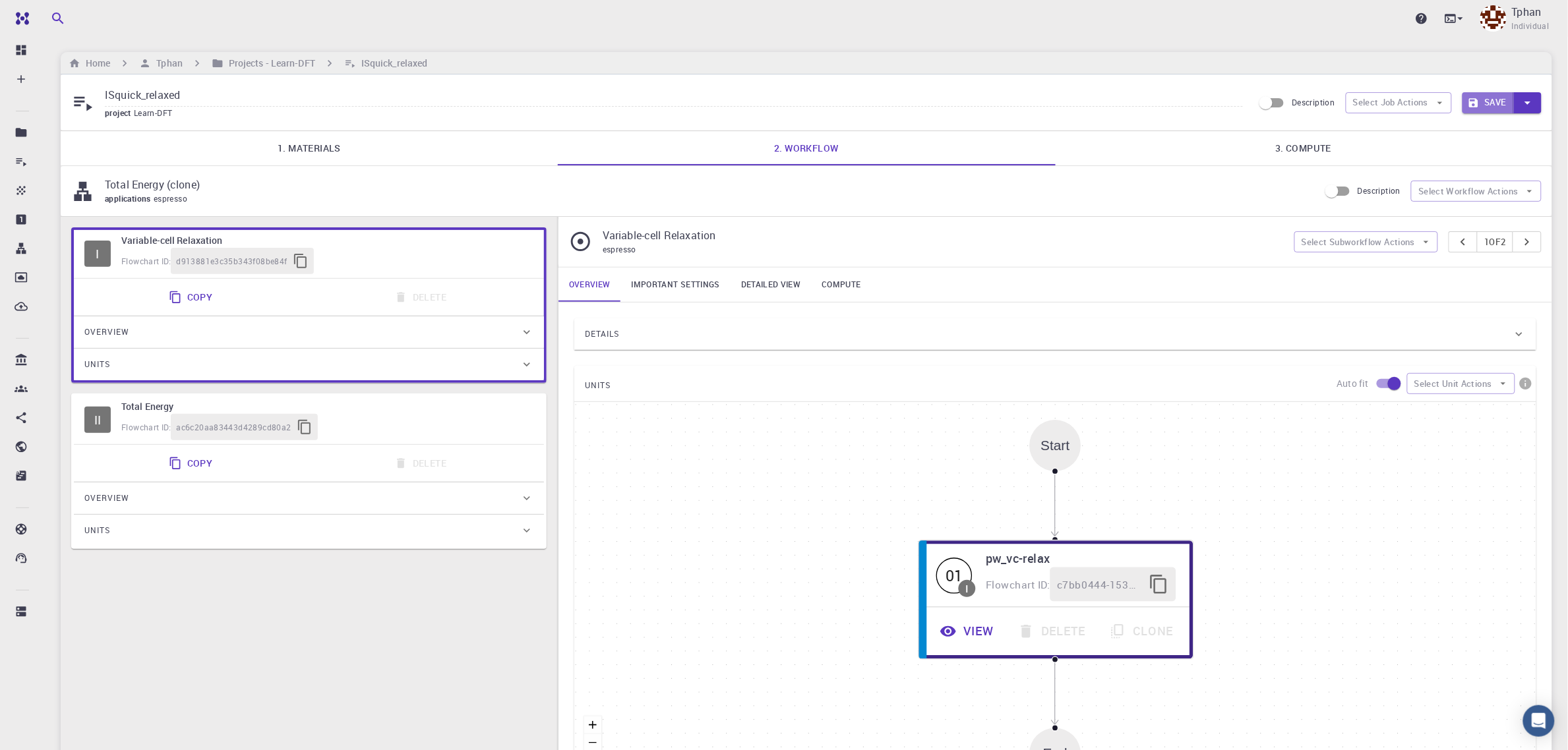
click at [1497, 99] on button "Save" at bounding box center [1489, 103] width 52 height 21
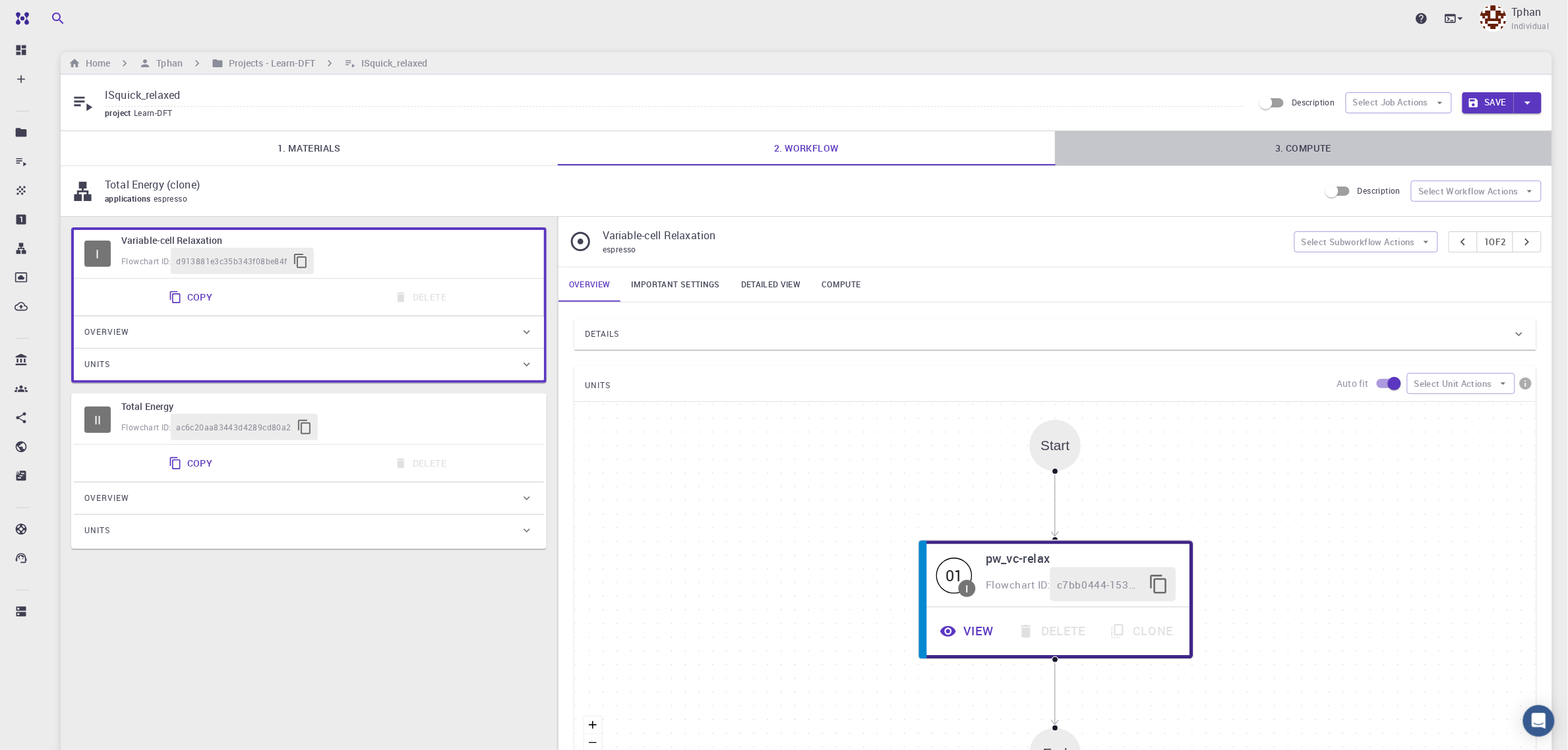
click at [1296, 146] on link "3. Compute" at bounding box center [1304, 148] width 497 height 34
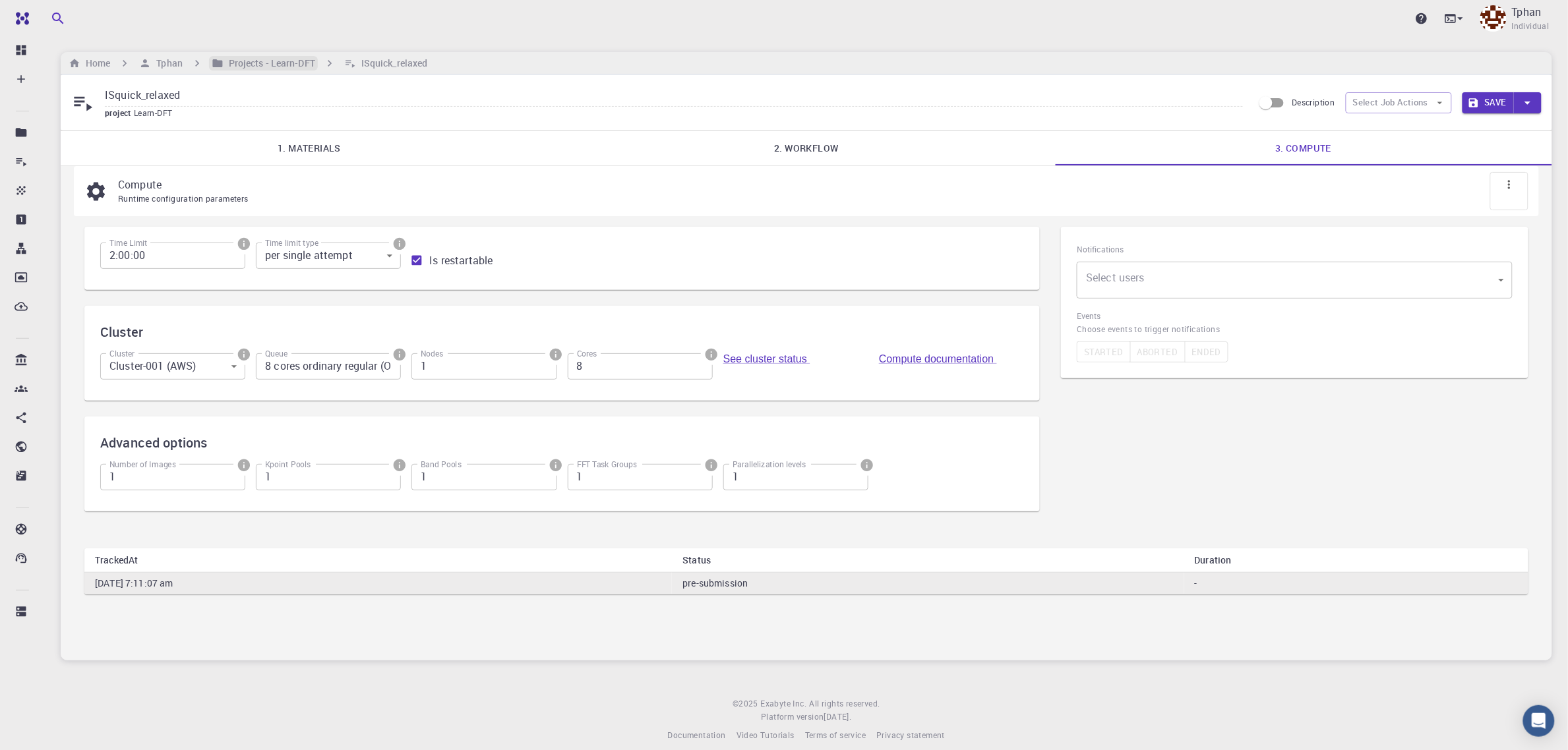
click at [244, 66] on h6 "Projects - Learn-DFT" at bounding box center [269, 62] width 92 height 14
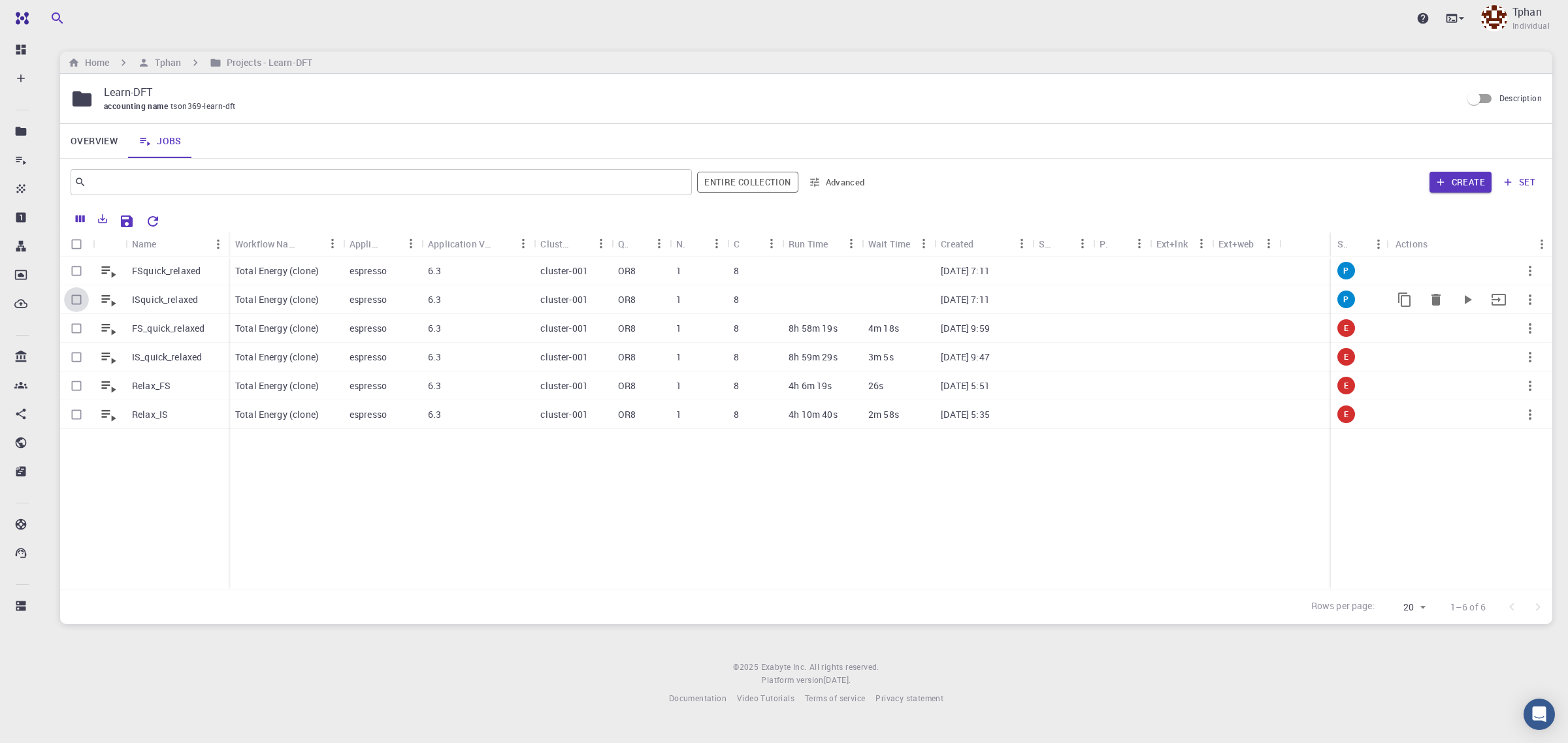
click at [71, 302] on input "Select row" at bounding box center [76, 299] width 25 height 25
checkbox input "true"
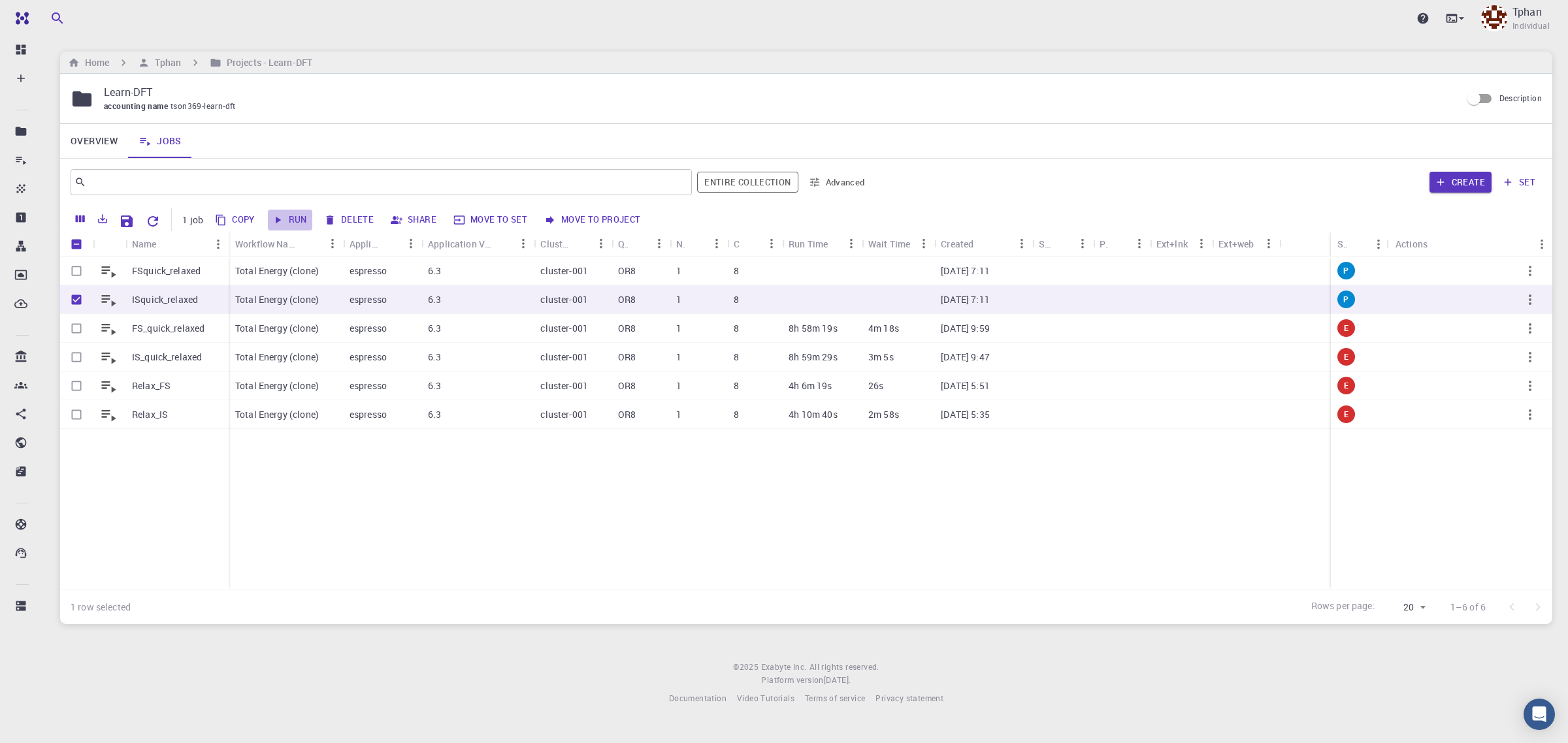
click at [305, 222] on button "Run" at bounding box center [290, 220] width 44 height 21
checkbox input "false"
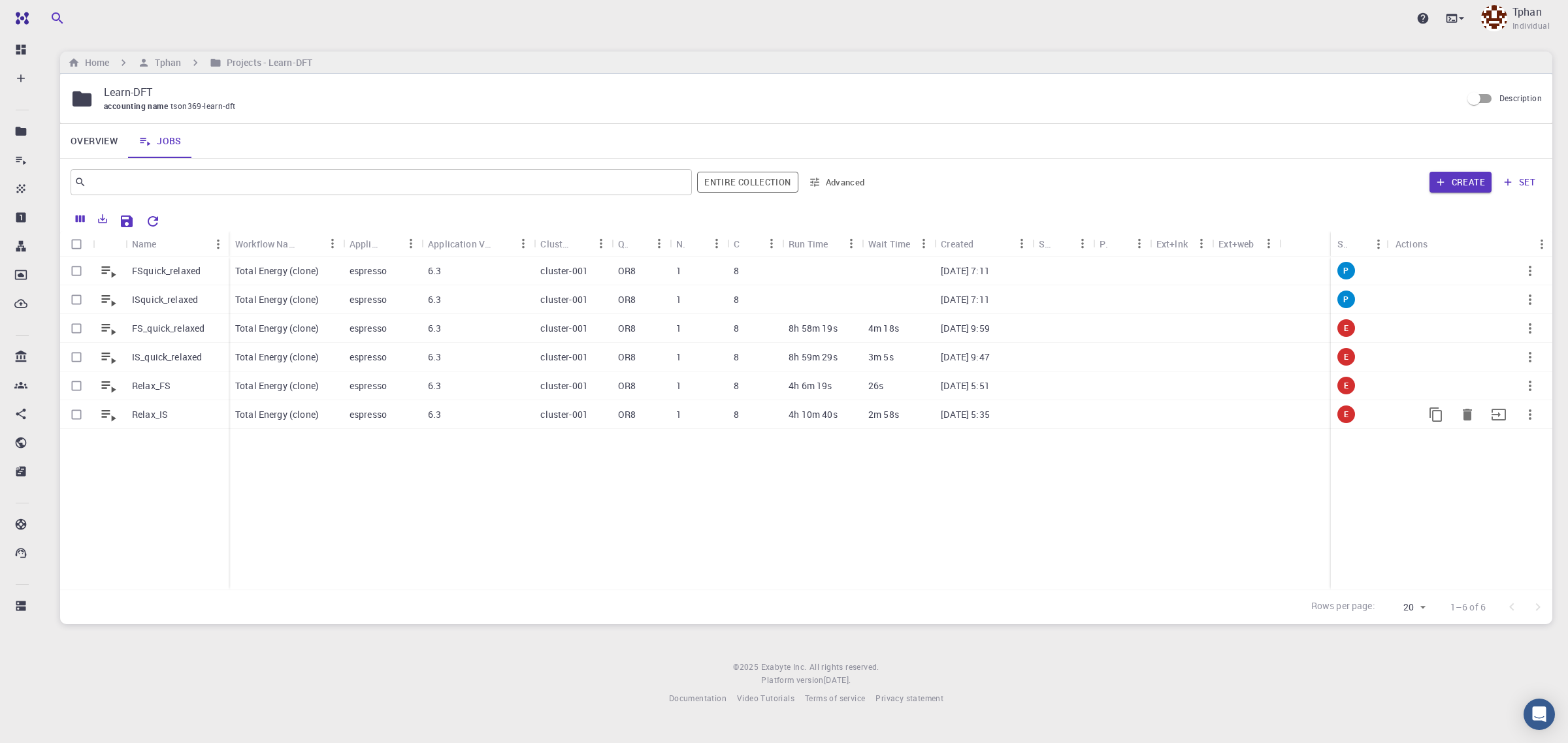
click at [142, 416] on p "Relax_IS" at bounding box center [149, 415] width 36 height 13
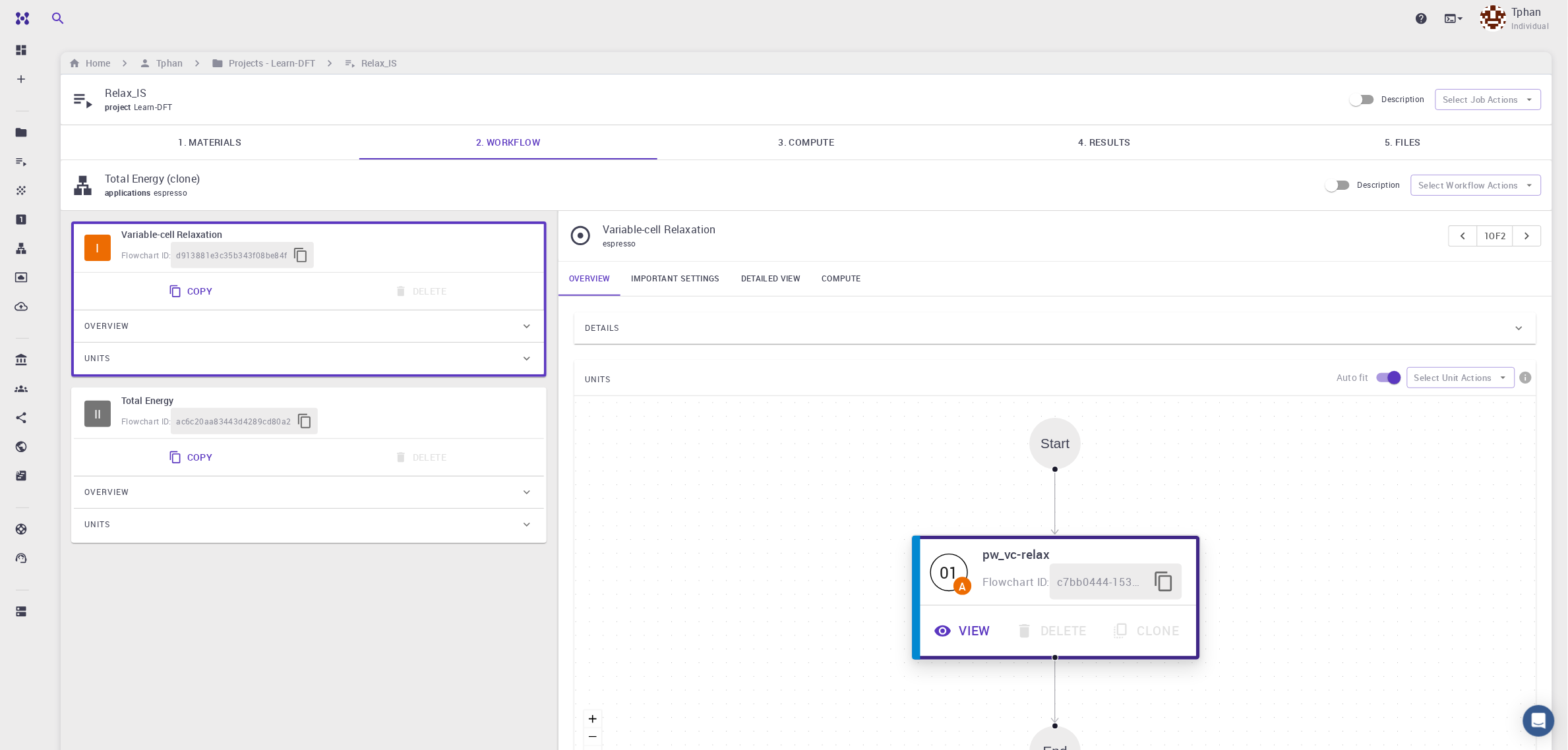
click at [967, 626] on button "View" at bounding box center [964, 631] width 82 height 36
click at [972, 641] on button "View" at bounding box center [964, 632] width 82 height 36
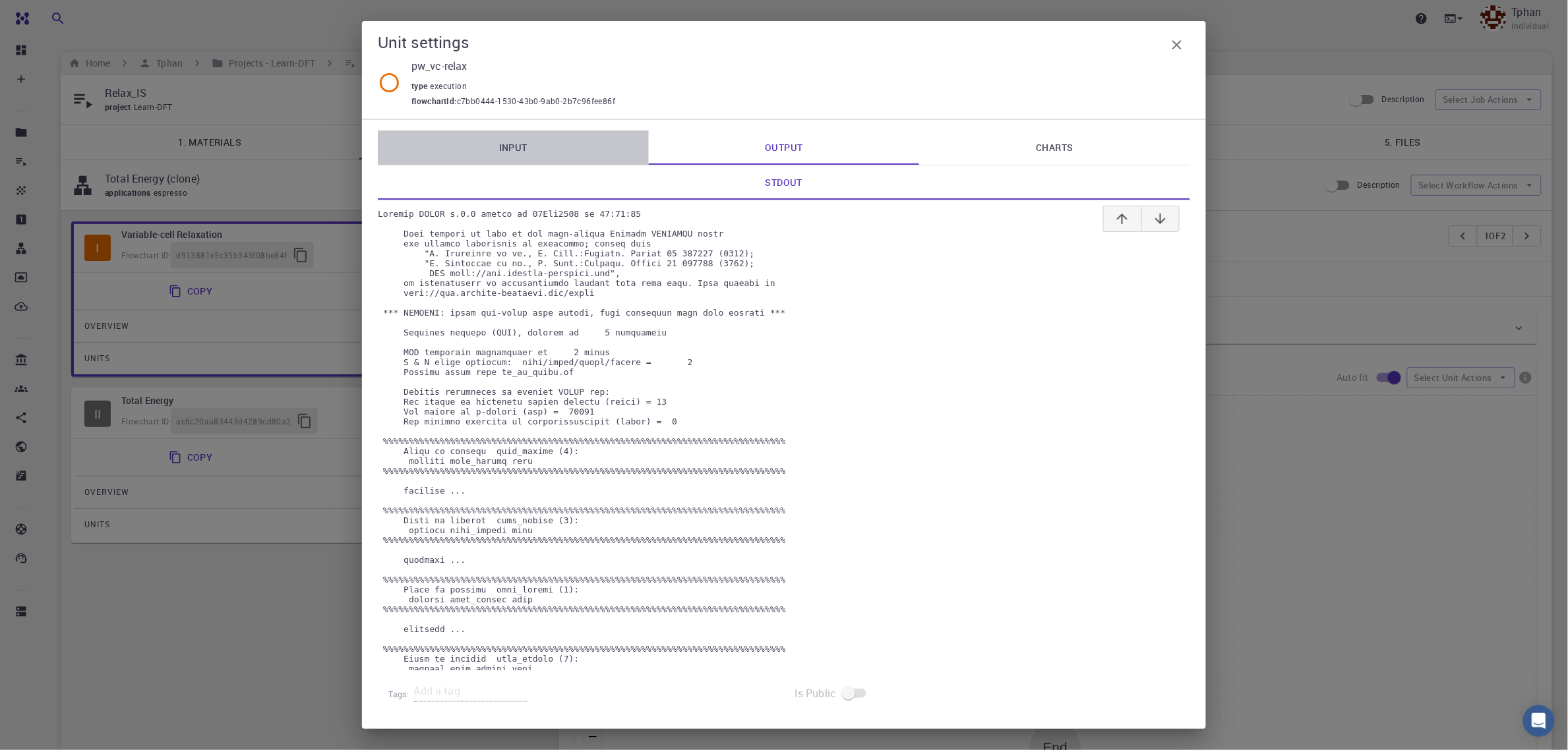
click at [486, 155] on link "Input" at bounding box center [513, 147] width 271 height 34
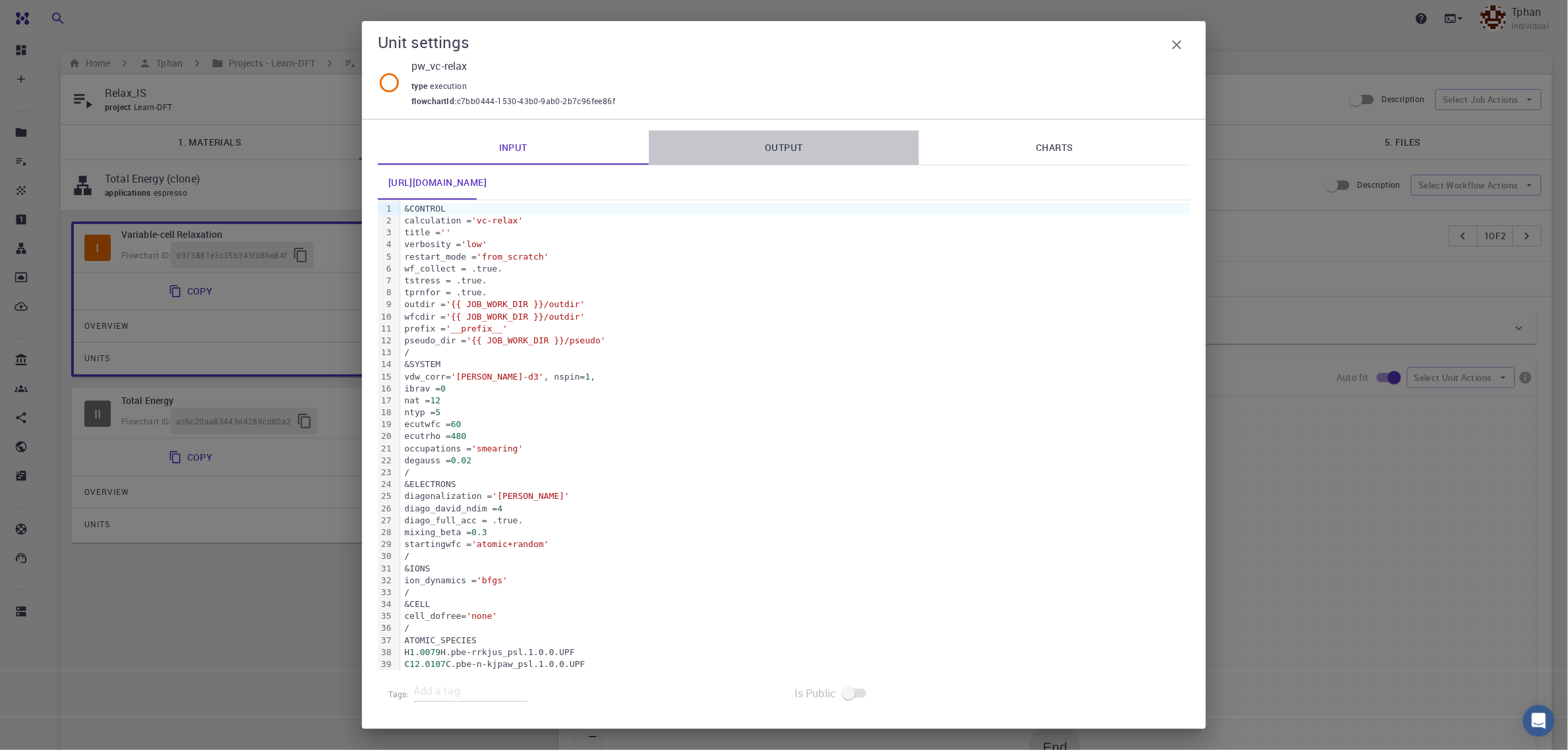
click at [791, 146] on link "Output" at bounding box center [784, 147] width 271 height 34
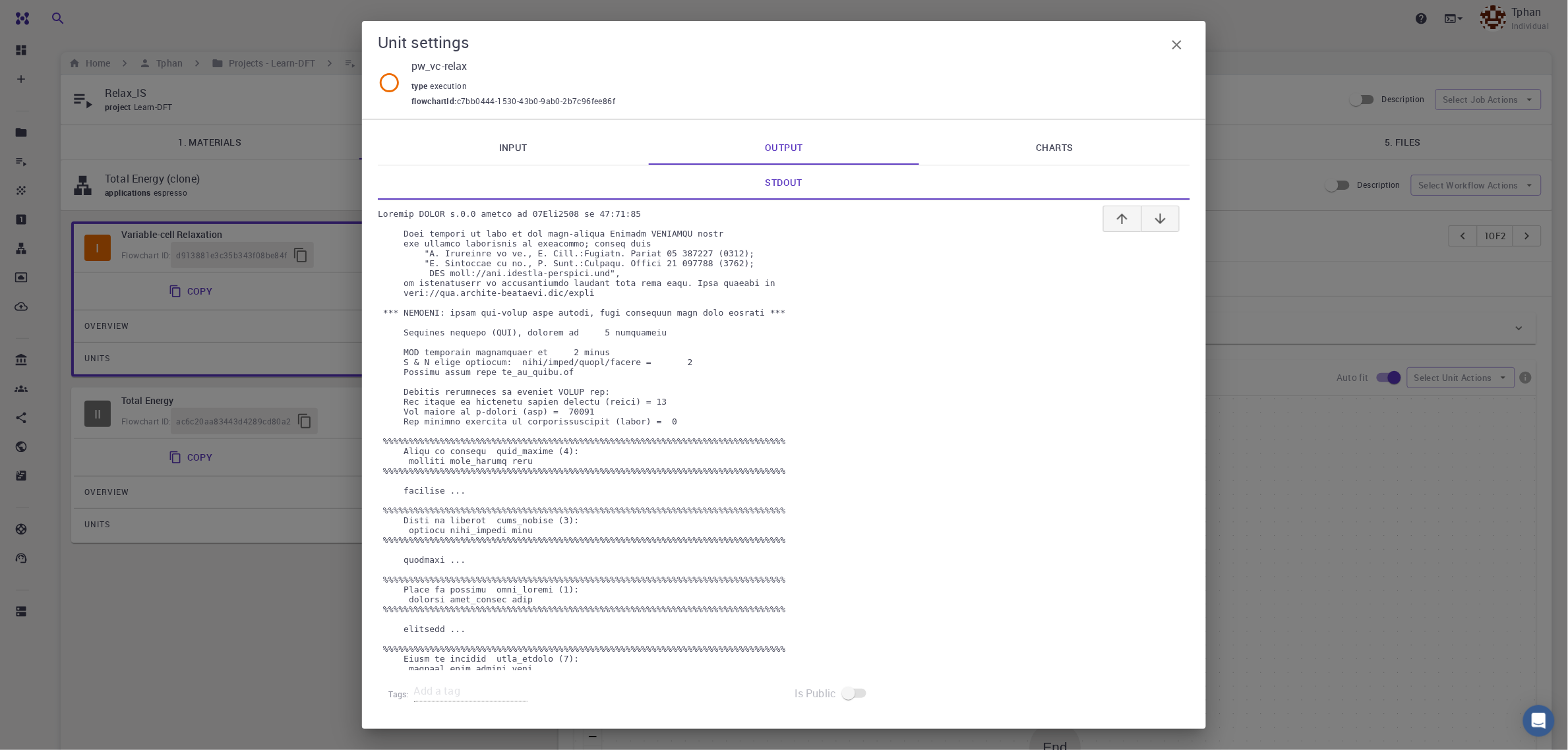
click at [1172, 43] on icon "button" at bounding box center [1177, 44] width 16 height 16
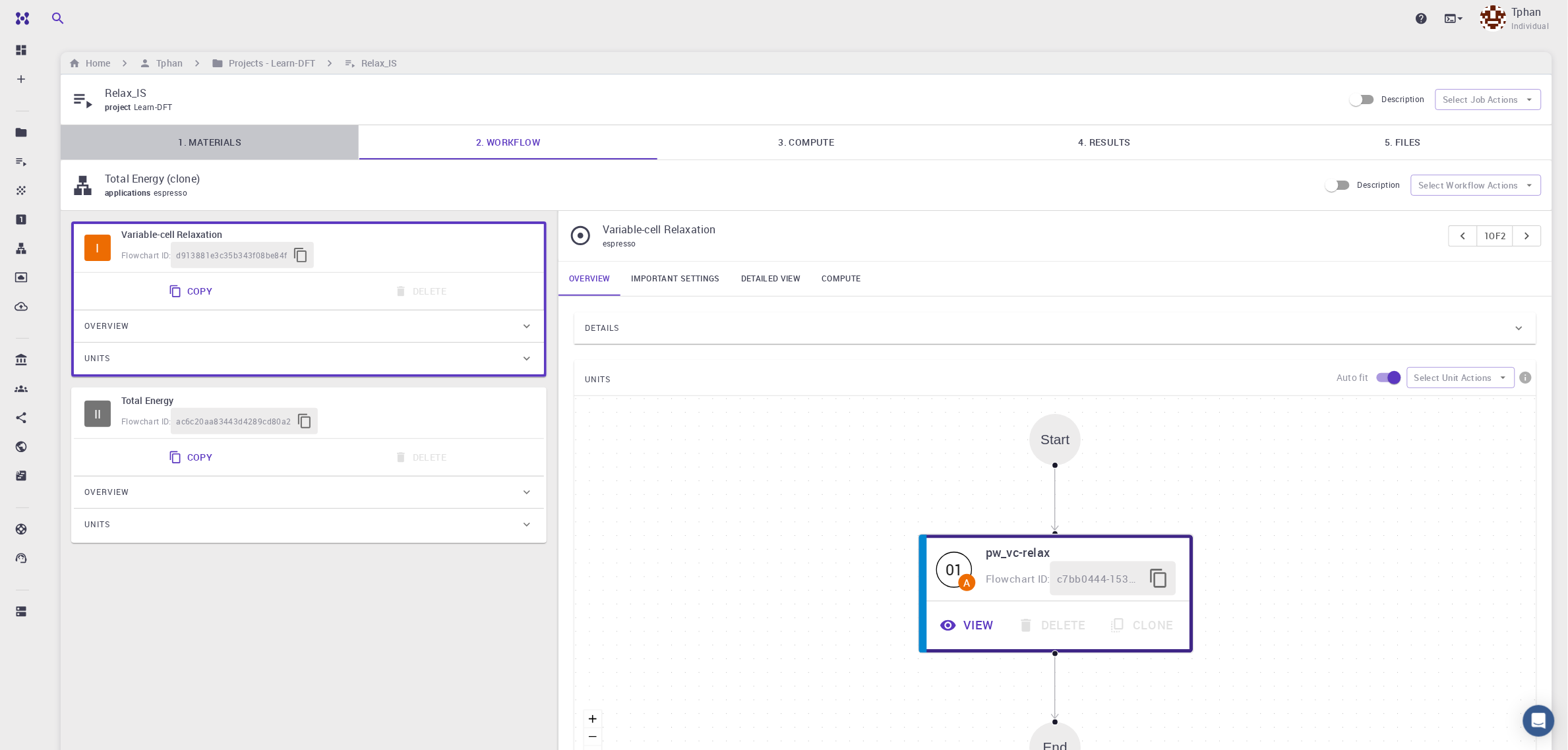
drag, startPoint x: 341, startPoint y: 157, endPoint x: 354, endPoint y: 142, distance: 19.8
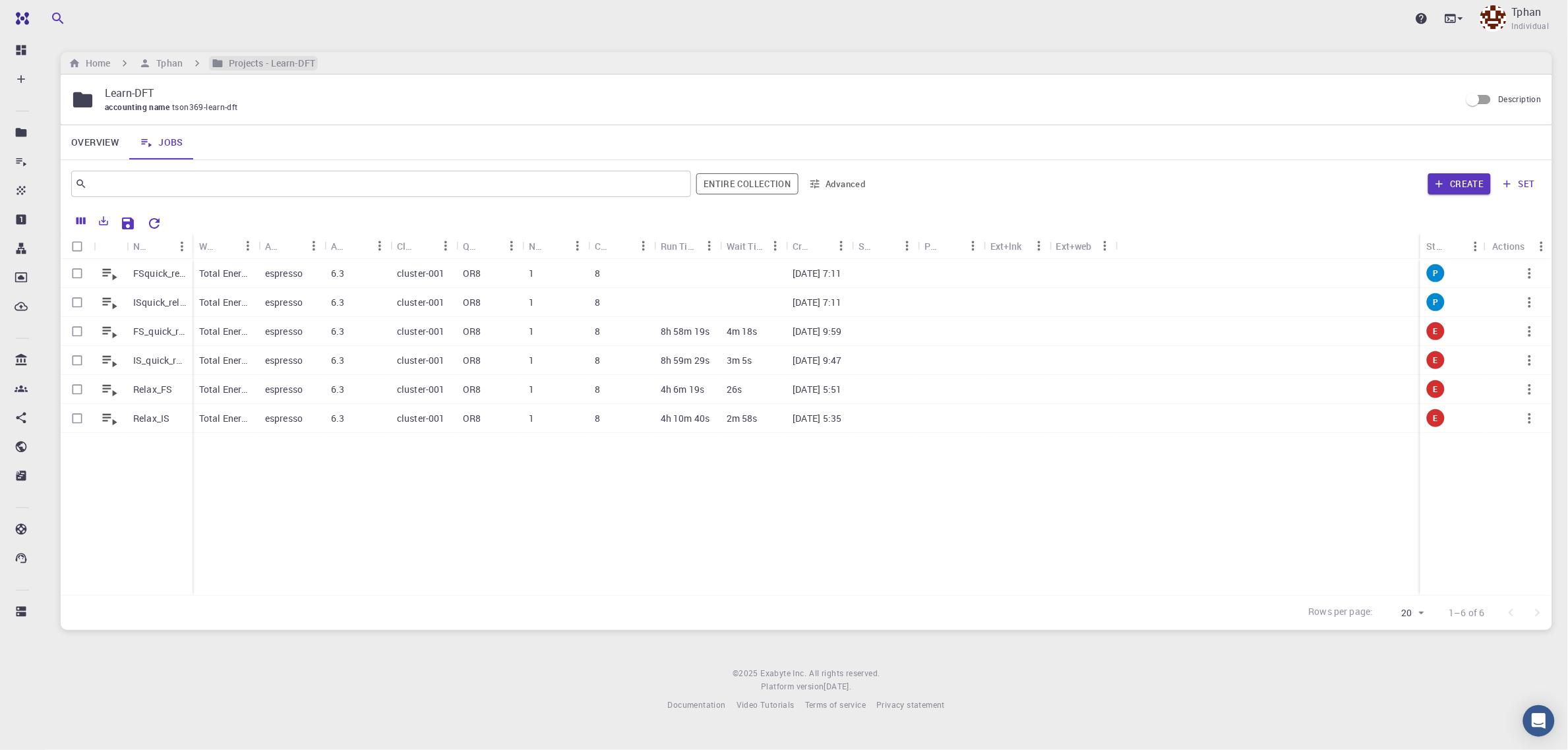
click at [281, 64] on h6 "Projects - Learn-DFT" at bounding box center [269, 62] width 92 height 14
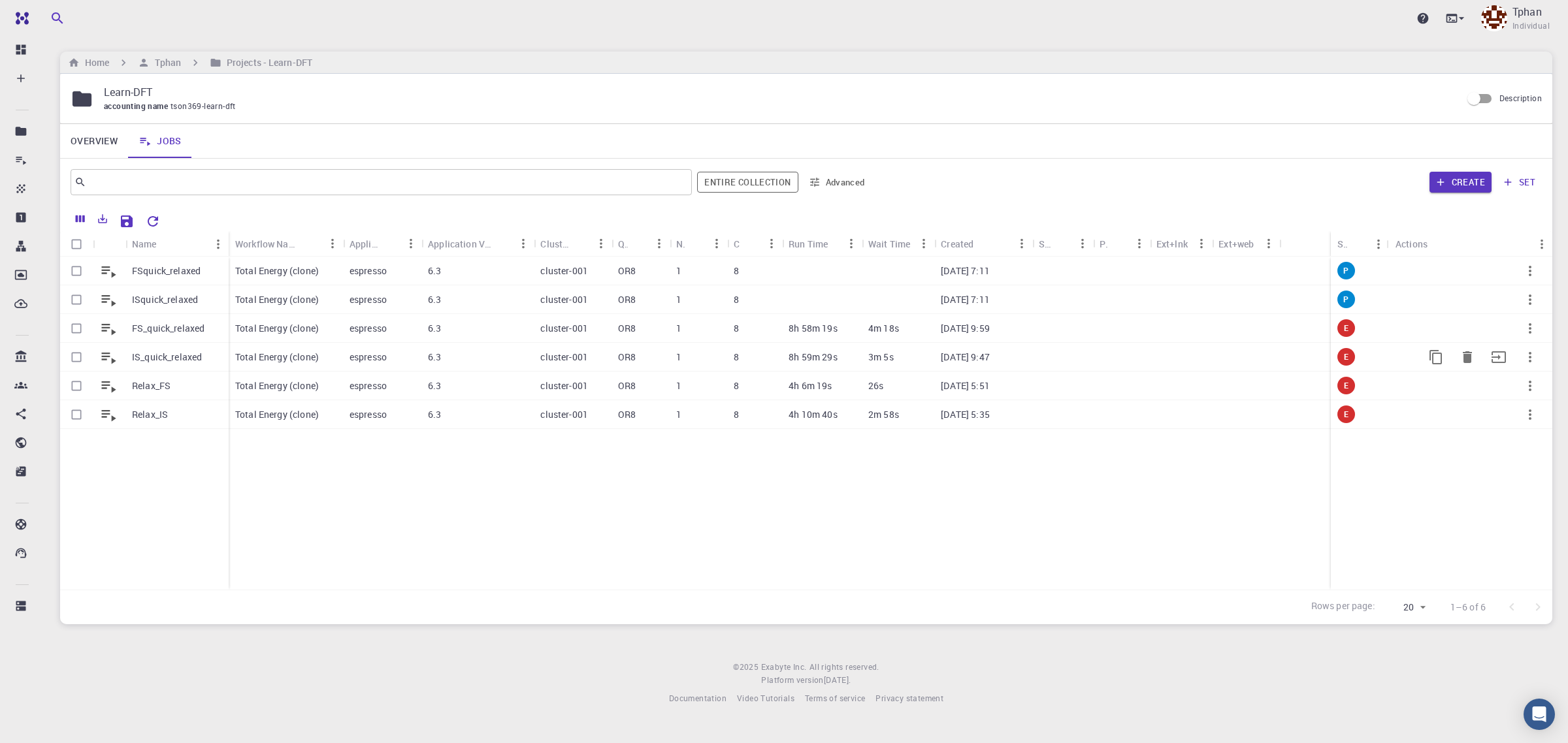
click at [149, 360] on p "IS_quick_relaxed" at bounding box center [167, 357] width 70 height 13
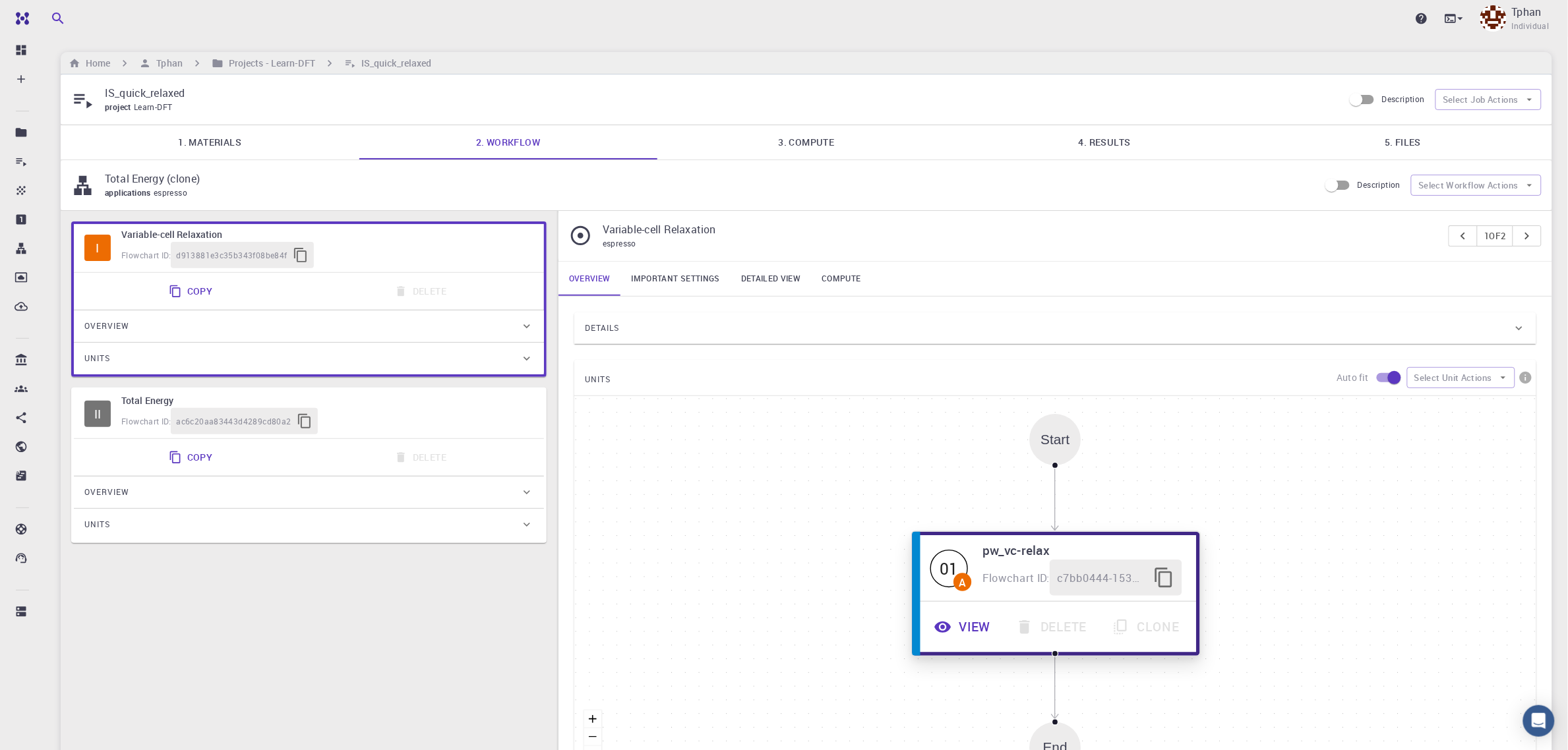
click at [978, 624] on button "View" at bounding box center [964, 627] width 82 height 36
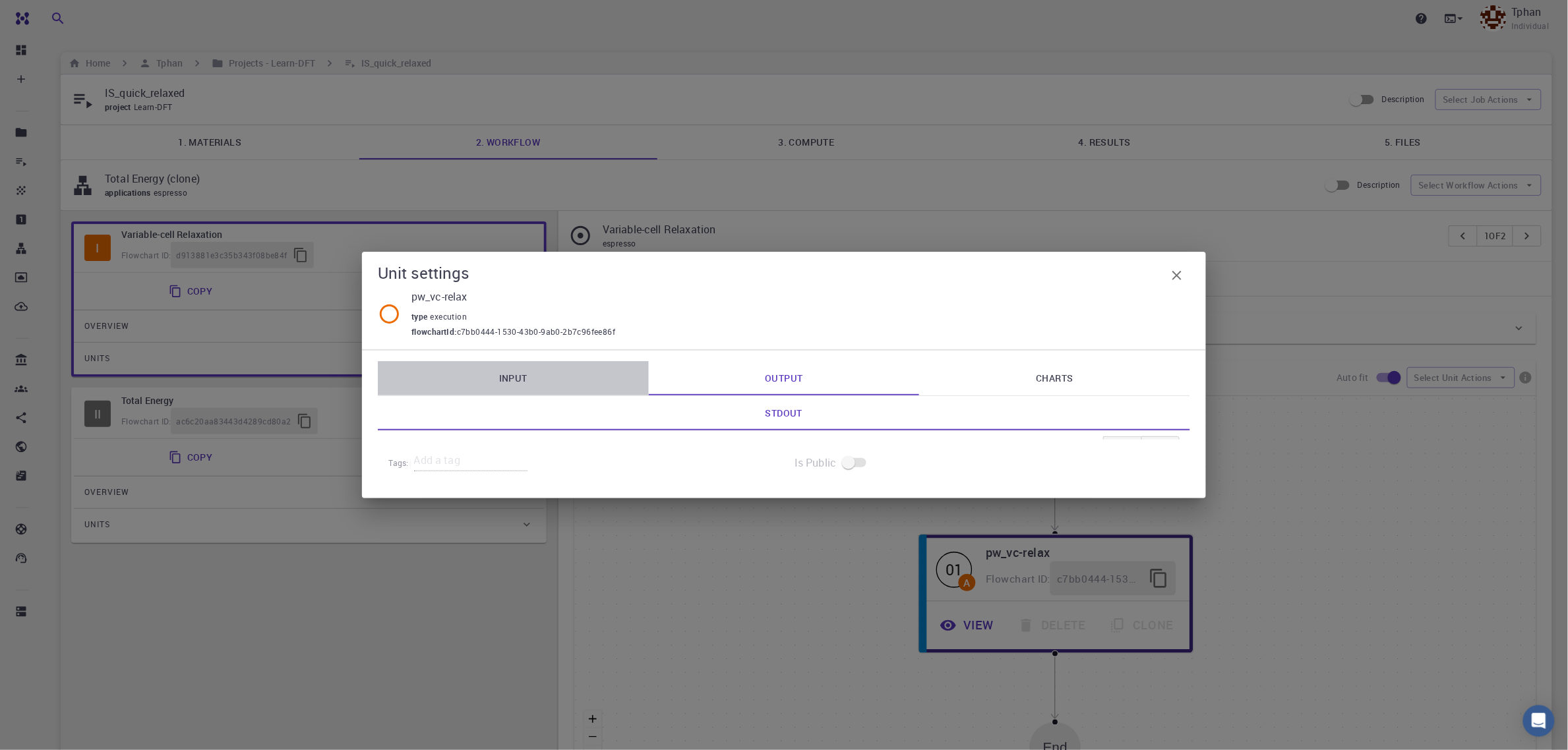
click at [561, 387] on link "Input" at bounding box center [513, 378] width 271 height 34
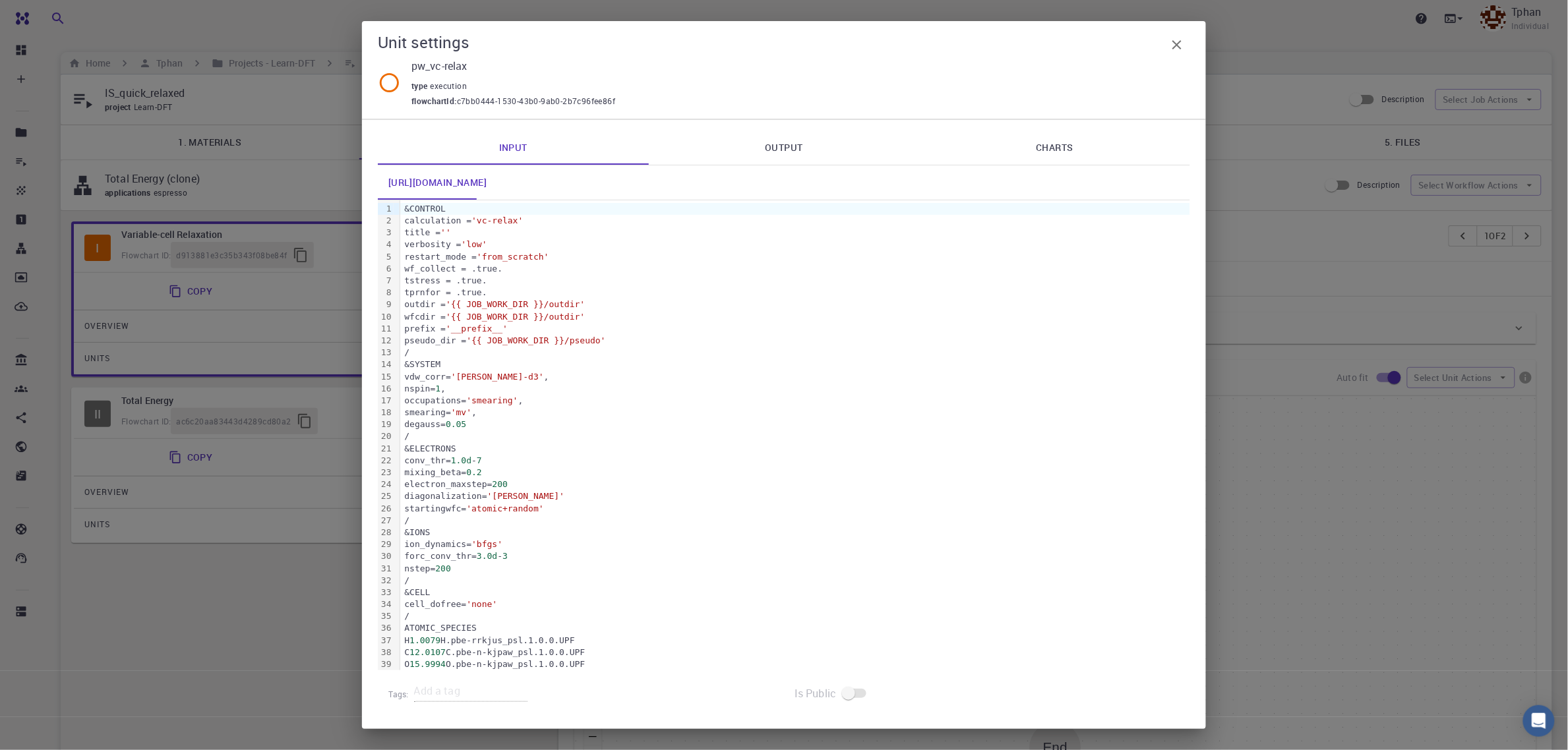
click at [817, 140] on link "Output" at bounding box center [784, 147] width 271 height 34
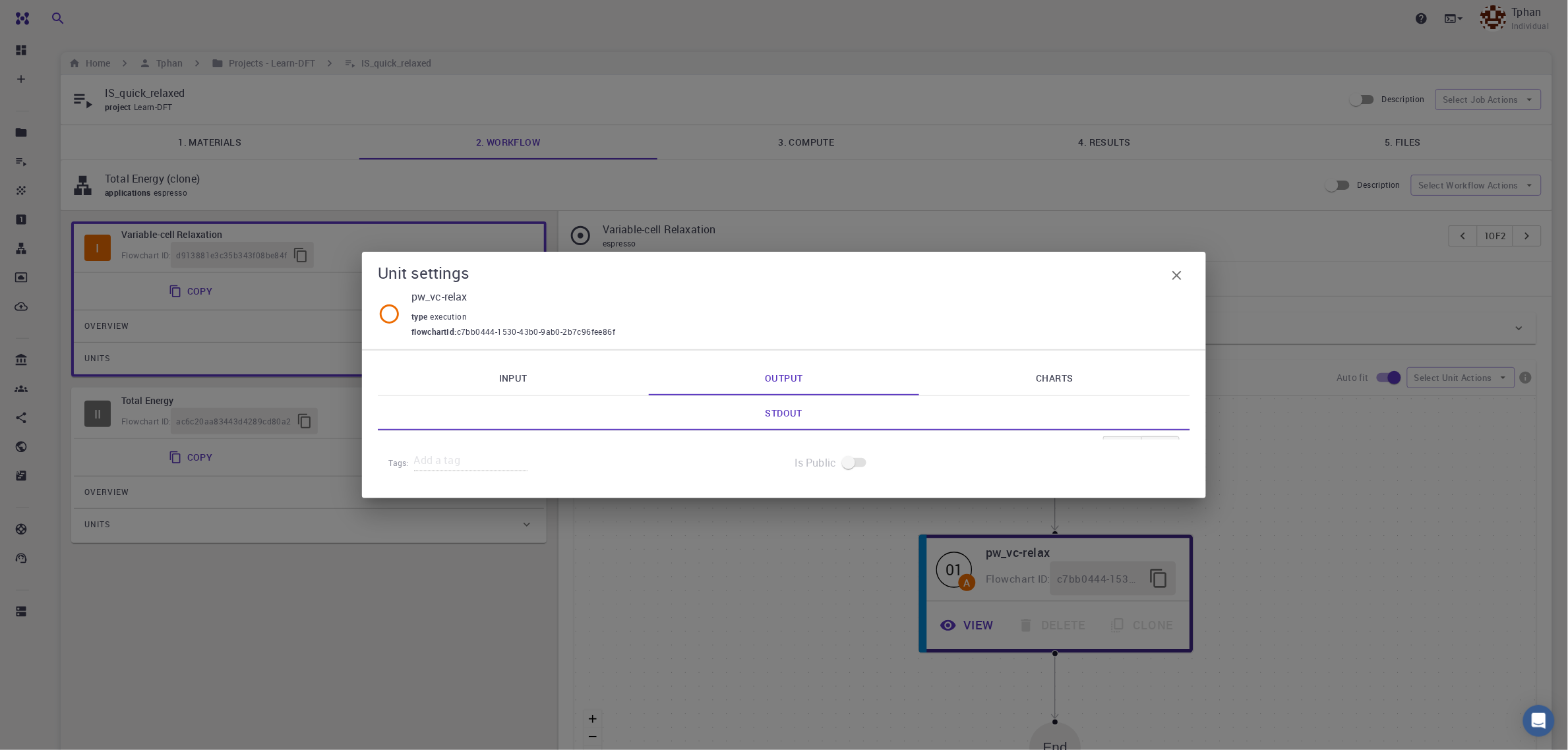
click at [1177, 279] on icon "button" at bounding box center [1177, 275] width 16 height 16
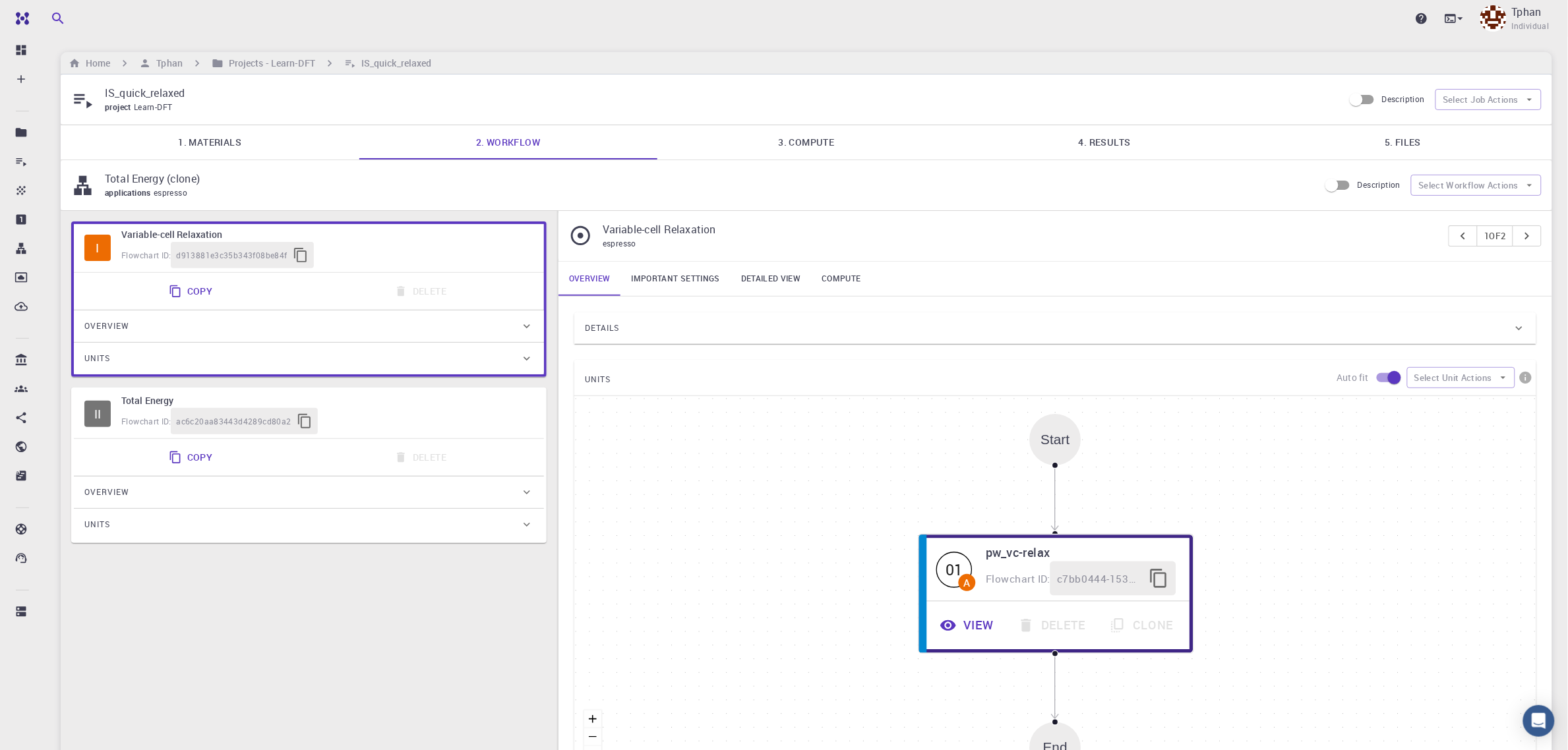
drag, startPoint x: 386, startPoint y: 414, endPoint x: 413, endPoint y: 392, distance: 34.8
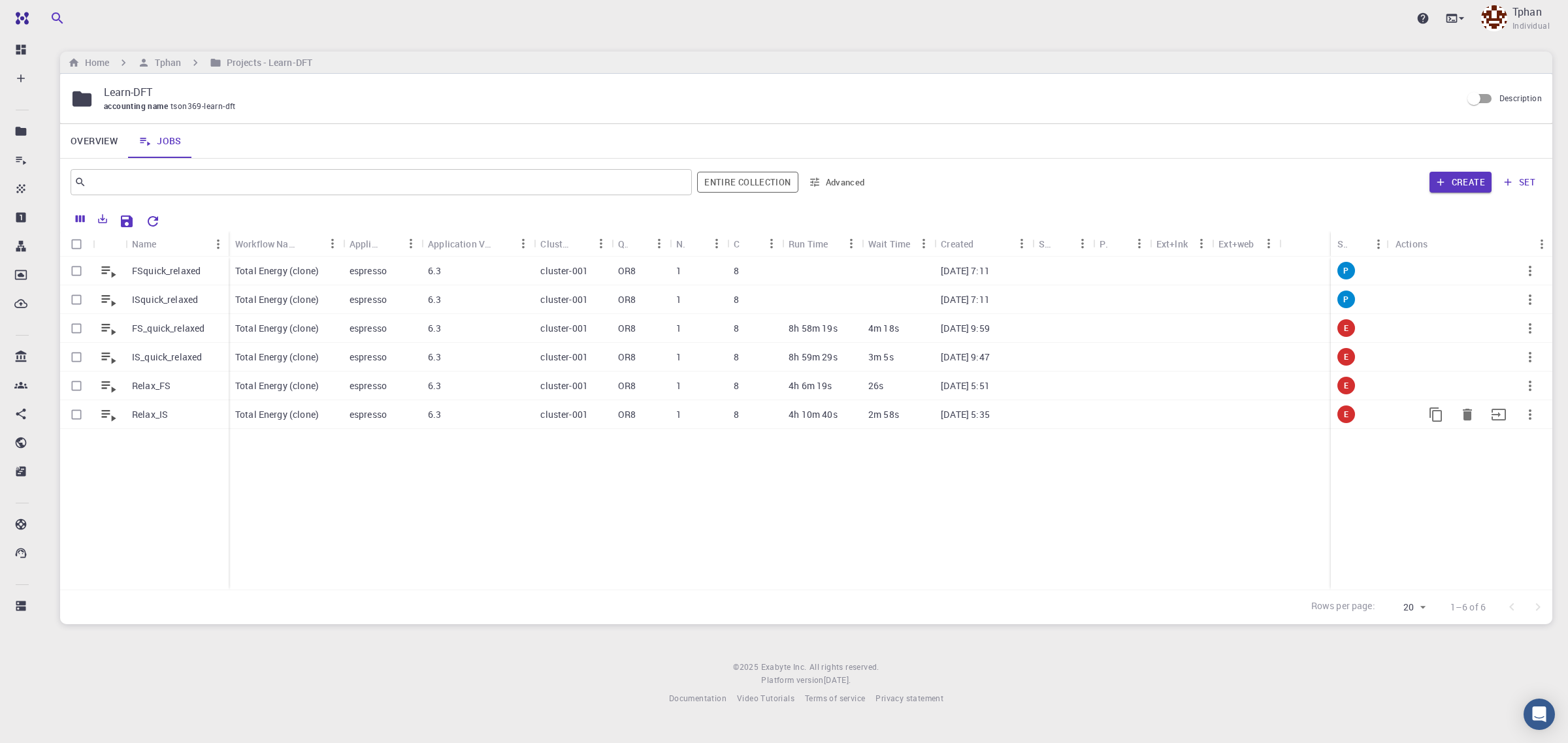
click at [79, 421] on input "Select row" at bounding box center [76, 415] width 25 height 25
checkbox input "true"
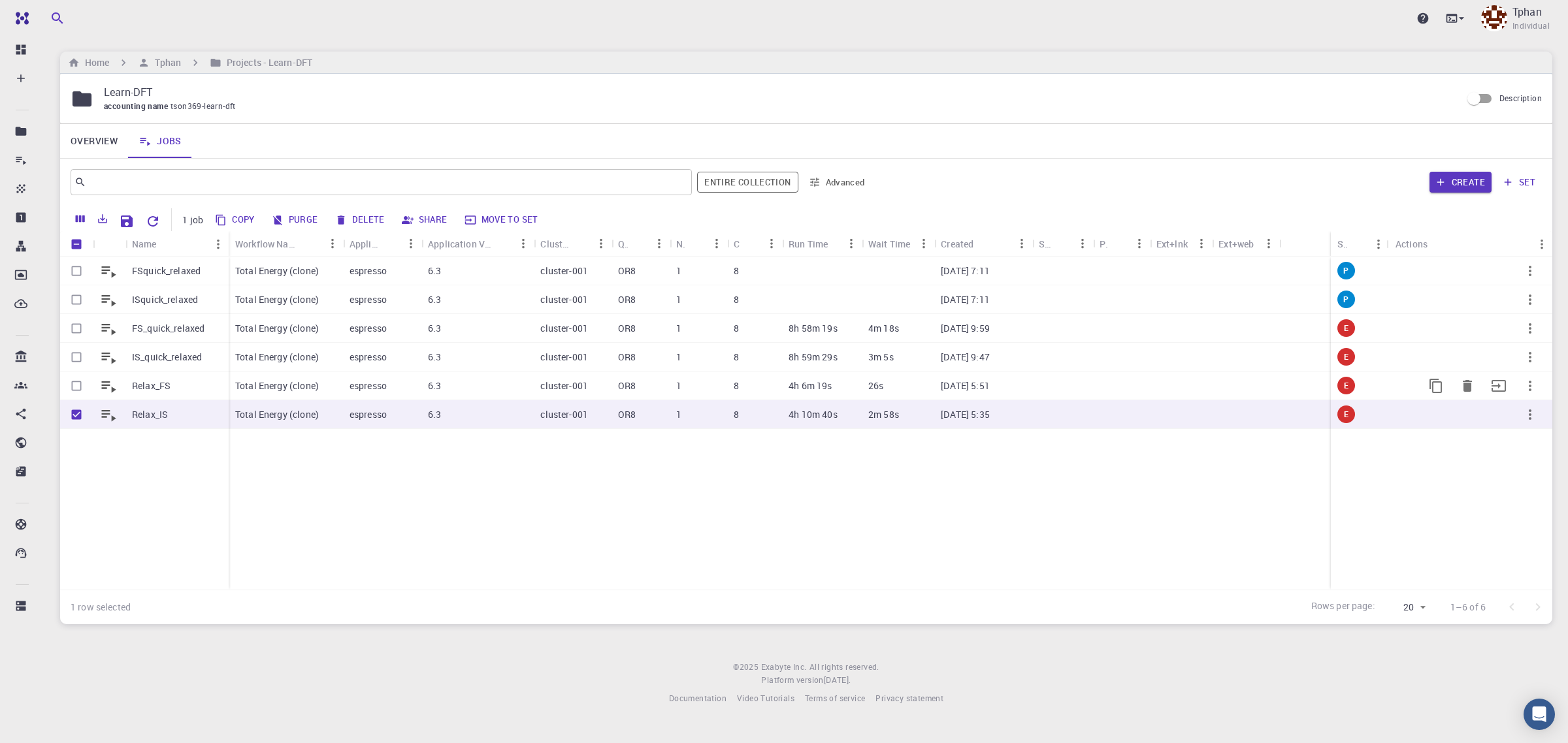
click at [77, 388] on input "Select row" at bounding box center [76, 386] width 25 height 25
checkbox input "true"
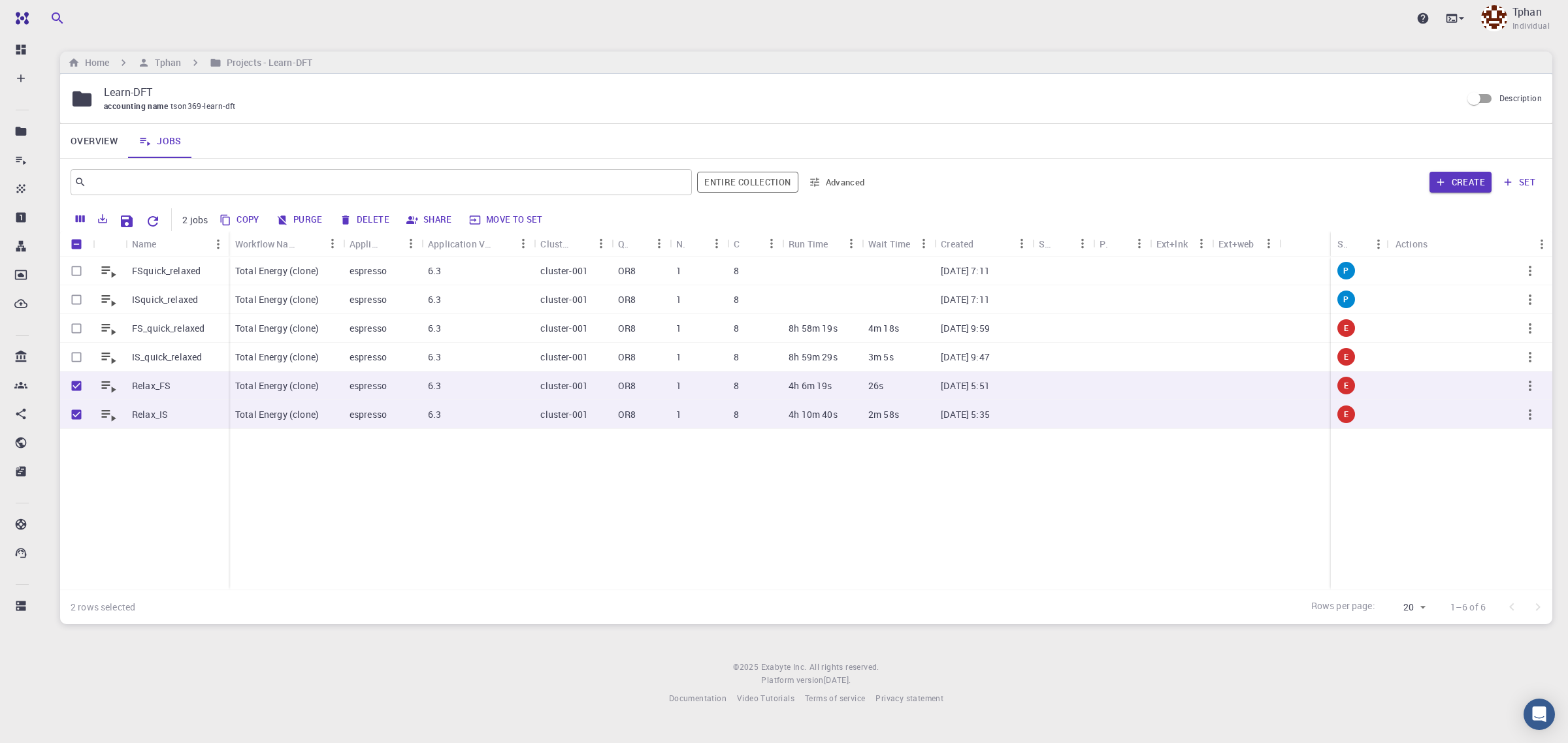
click at [370, 215] on button "Delete" at bounding box center [365, 220] width 59 height 21
checkbox input "false"
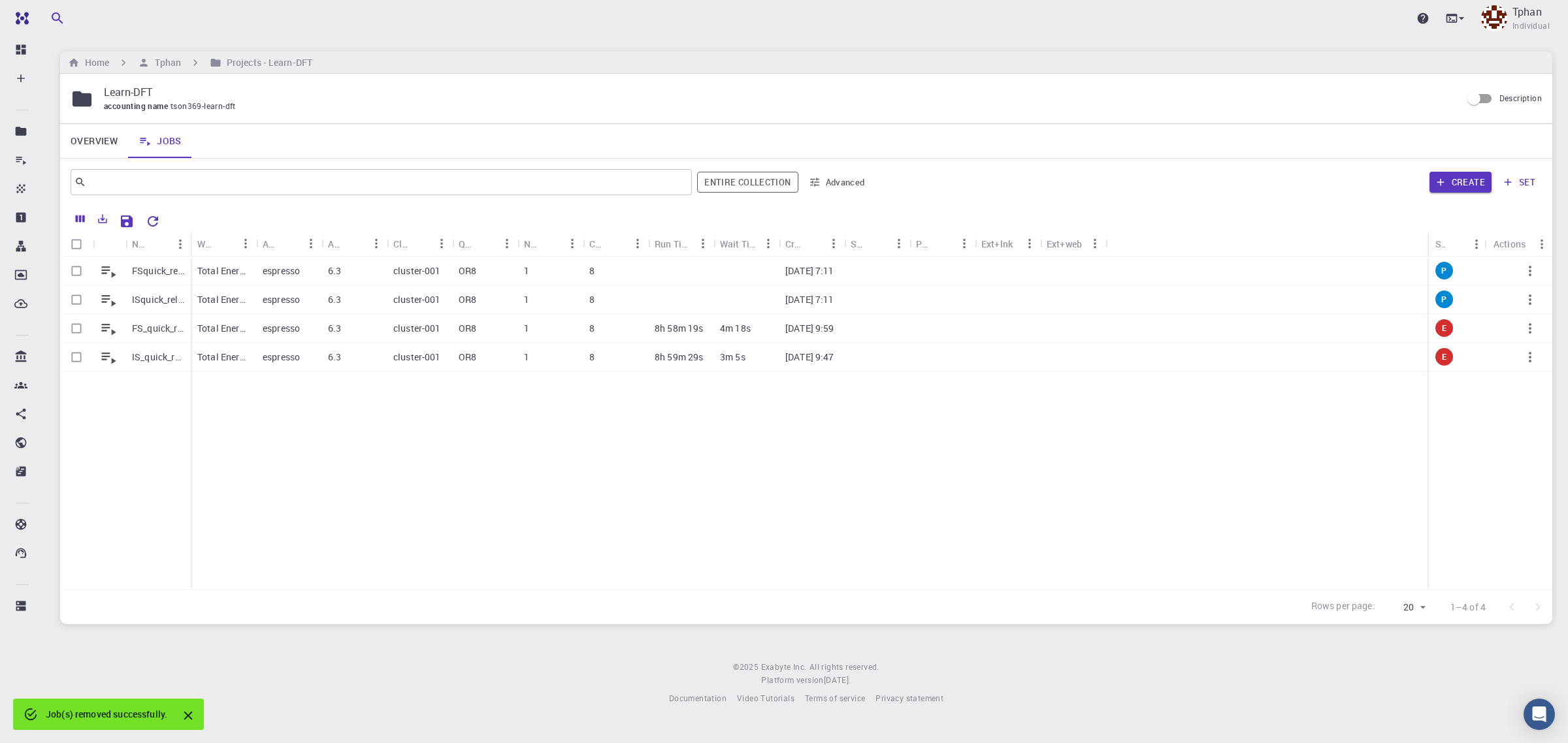
click at [452, 524] on div "FSquick_relaxed ISquick_relaxed FS_quick_relaxed IS_quick_relaxed Total Energy …" at bounding box center [806, 423] width 1493 height 333
click at [144, 359] on p "IS_quick_relaxed" at bounding box center [158, 357] width 53 height 13
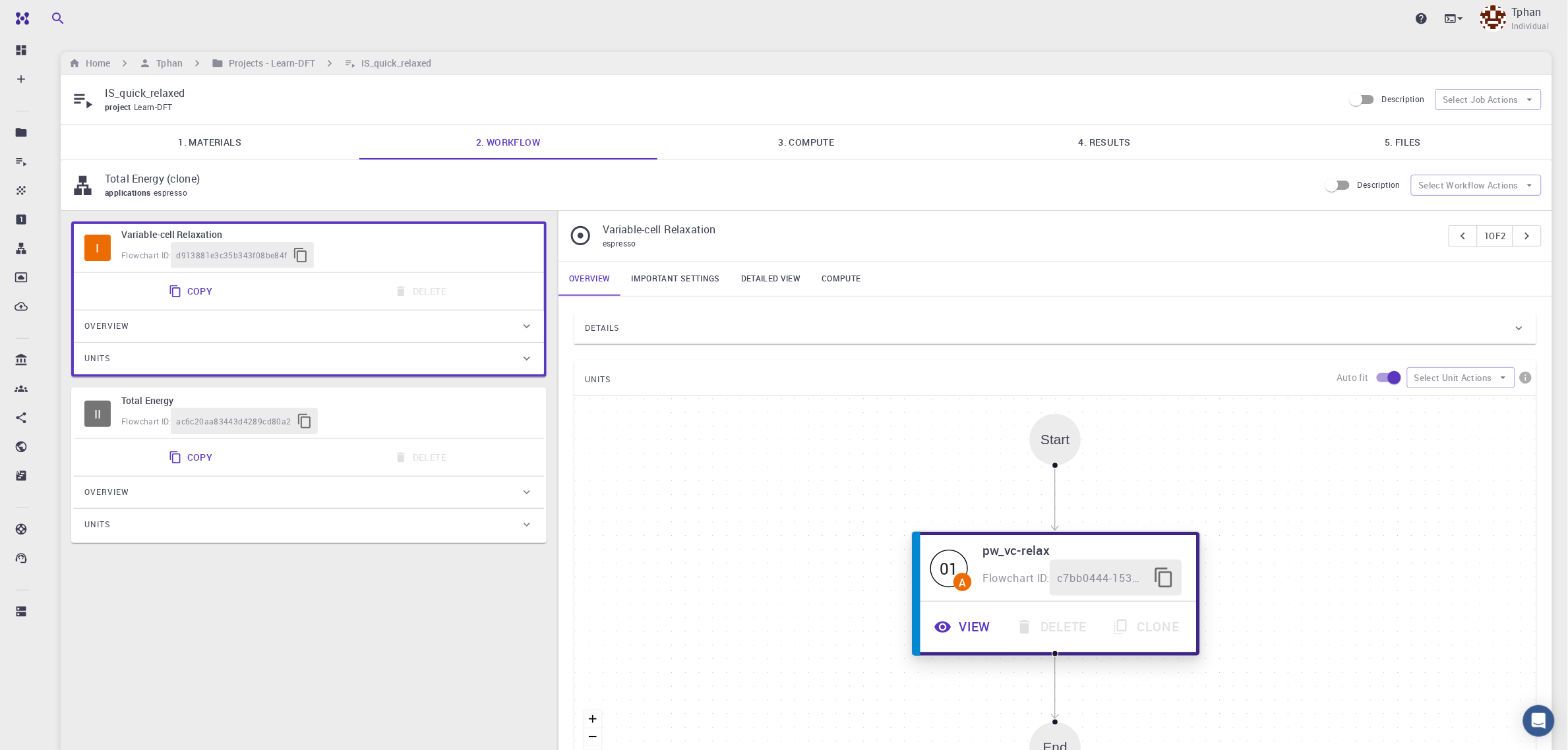
click at [955, 637] on button "View" at bounding box center [964, 627] width 82 height 36
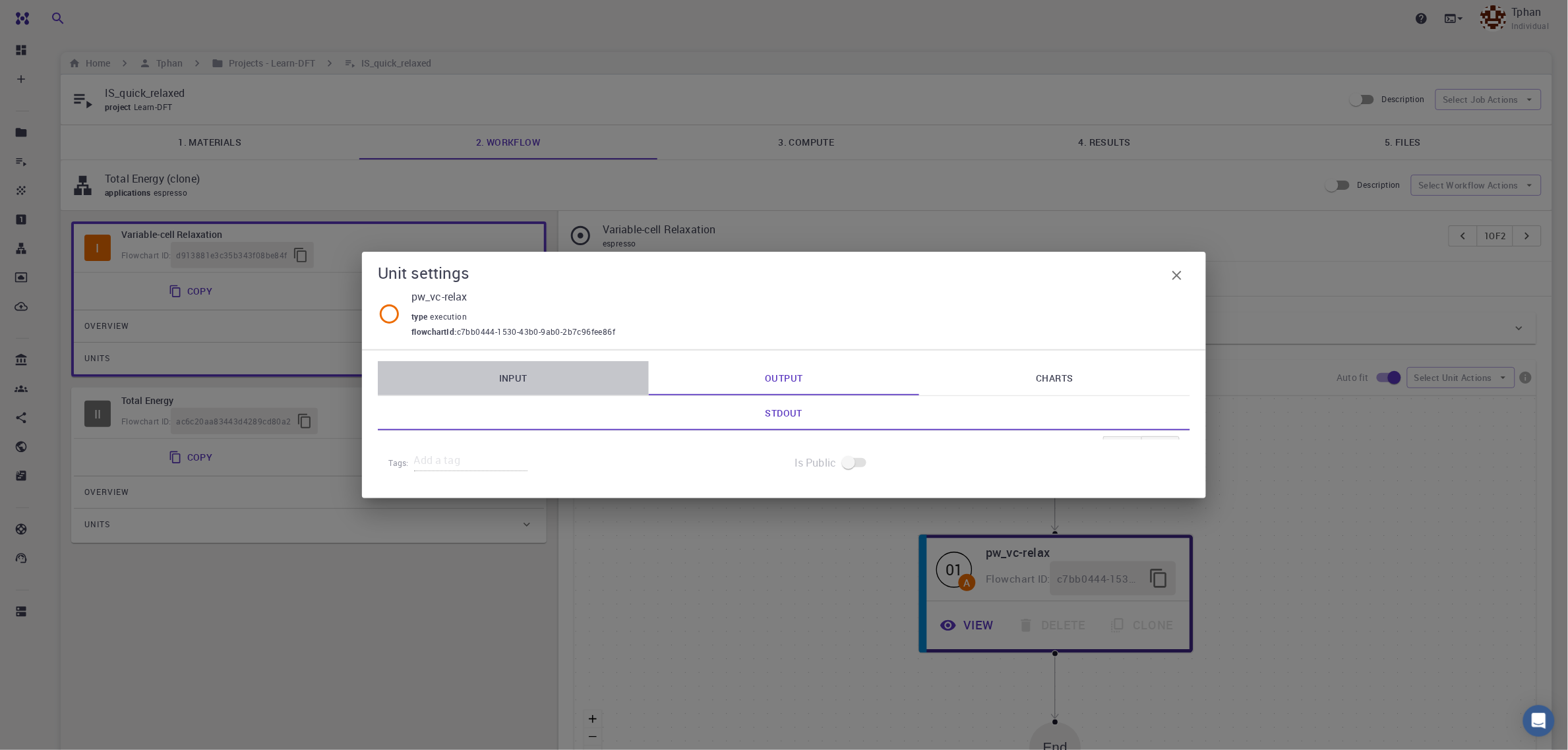
click at [529, 380] on link "Input" at bounding box center [513, 378] width 271 height 34
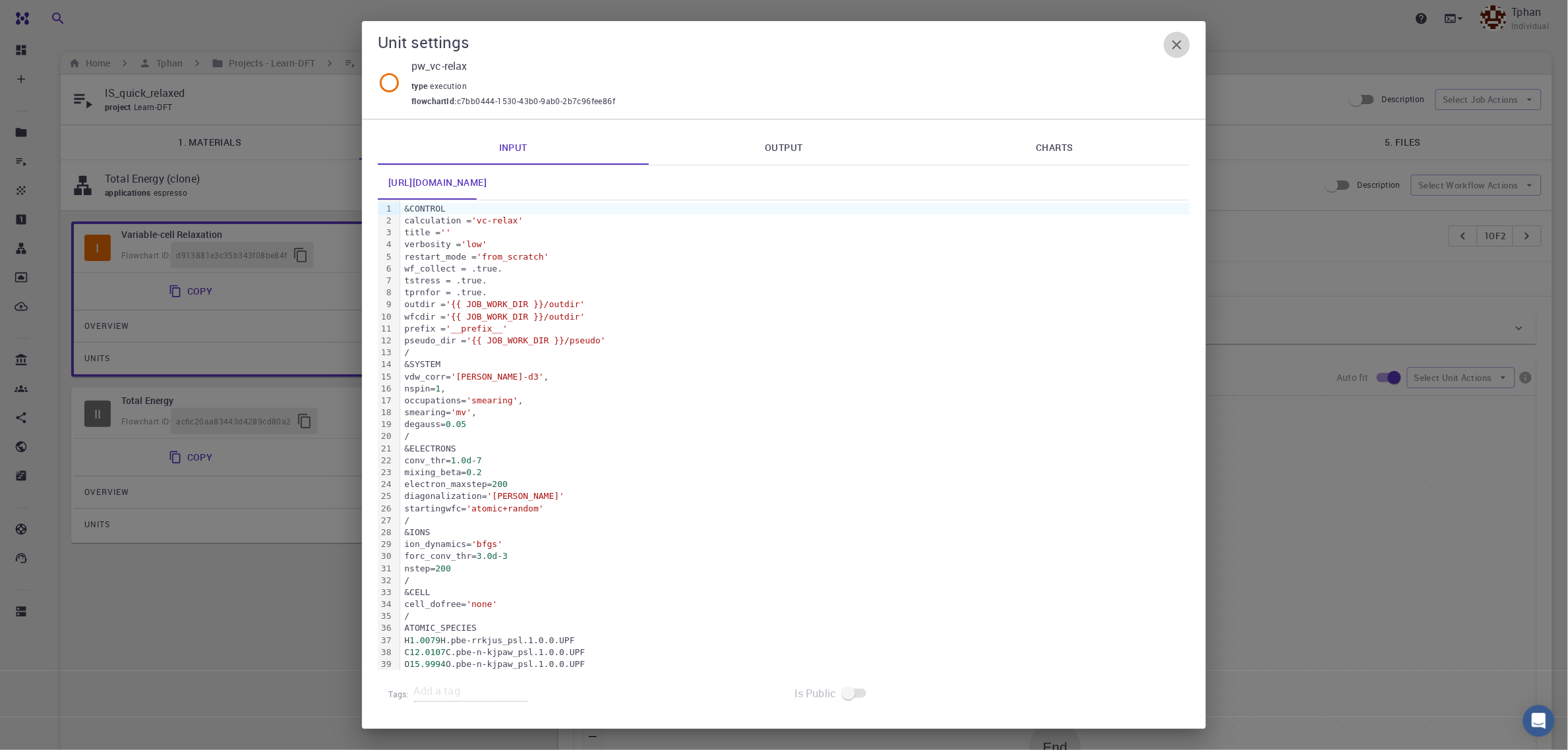
click at [1178, 43] on icon "button" at bounding box center [1177, 45] width 10 height 10
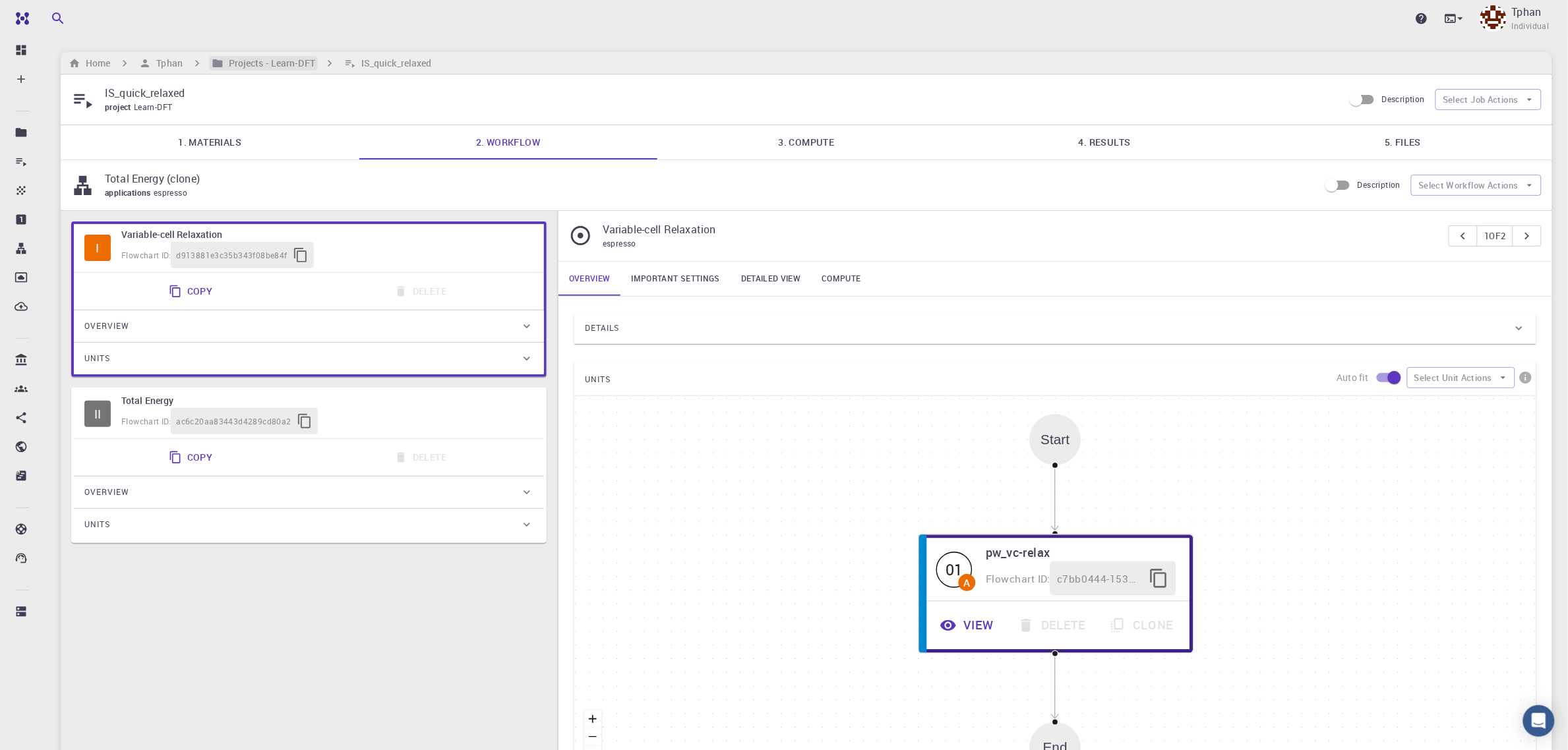
click at [282, 63] on h6 "Projects - Learn-DFT" at bounding box center [269, 62] width 92 height 14
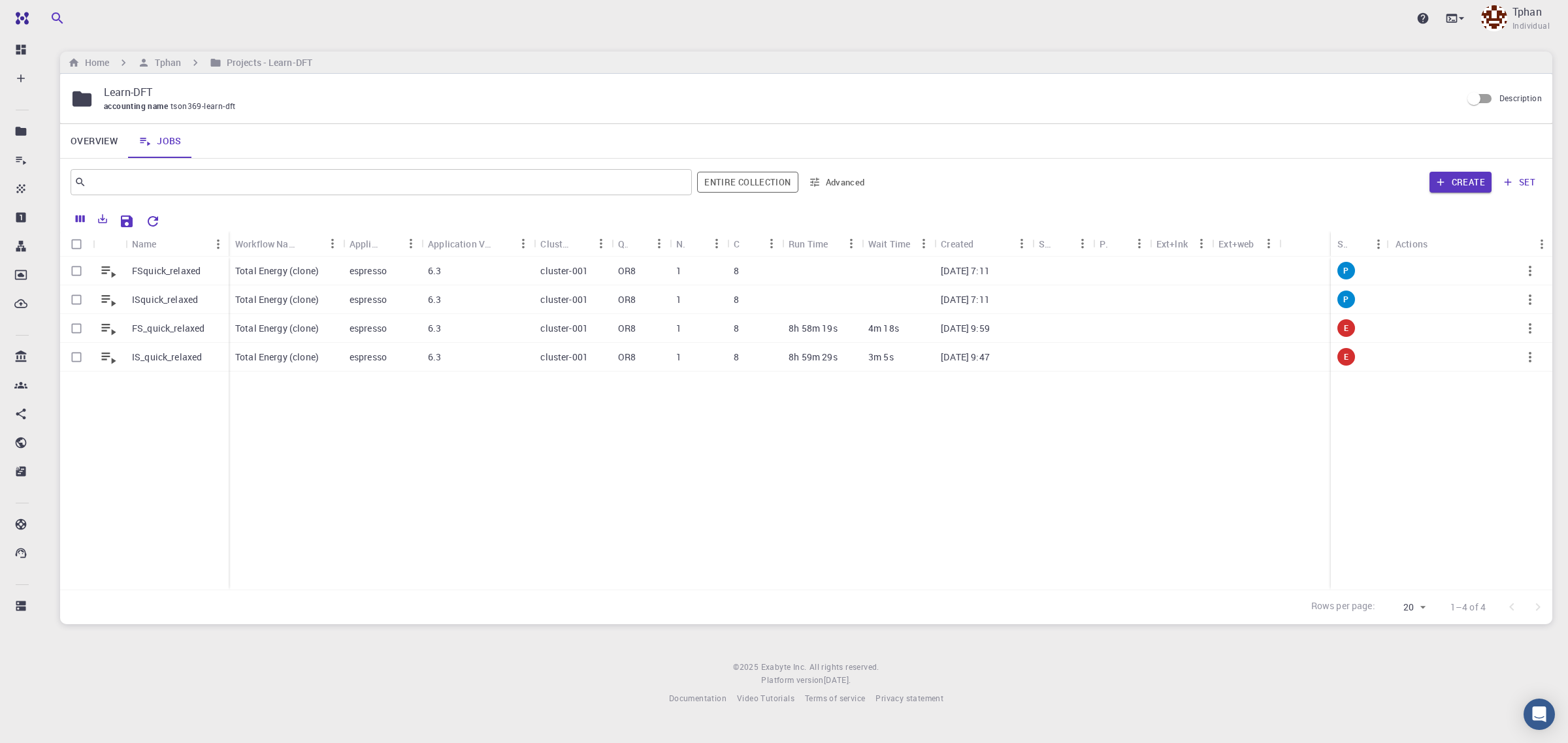
click at [185, 364] on p "IS_quick_relaxed" at bounding box center [167, 357] width 70 height 13
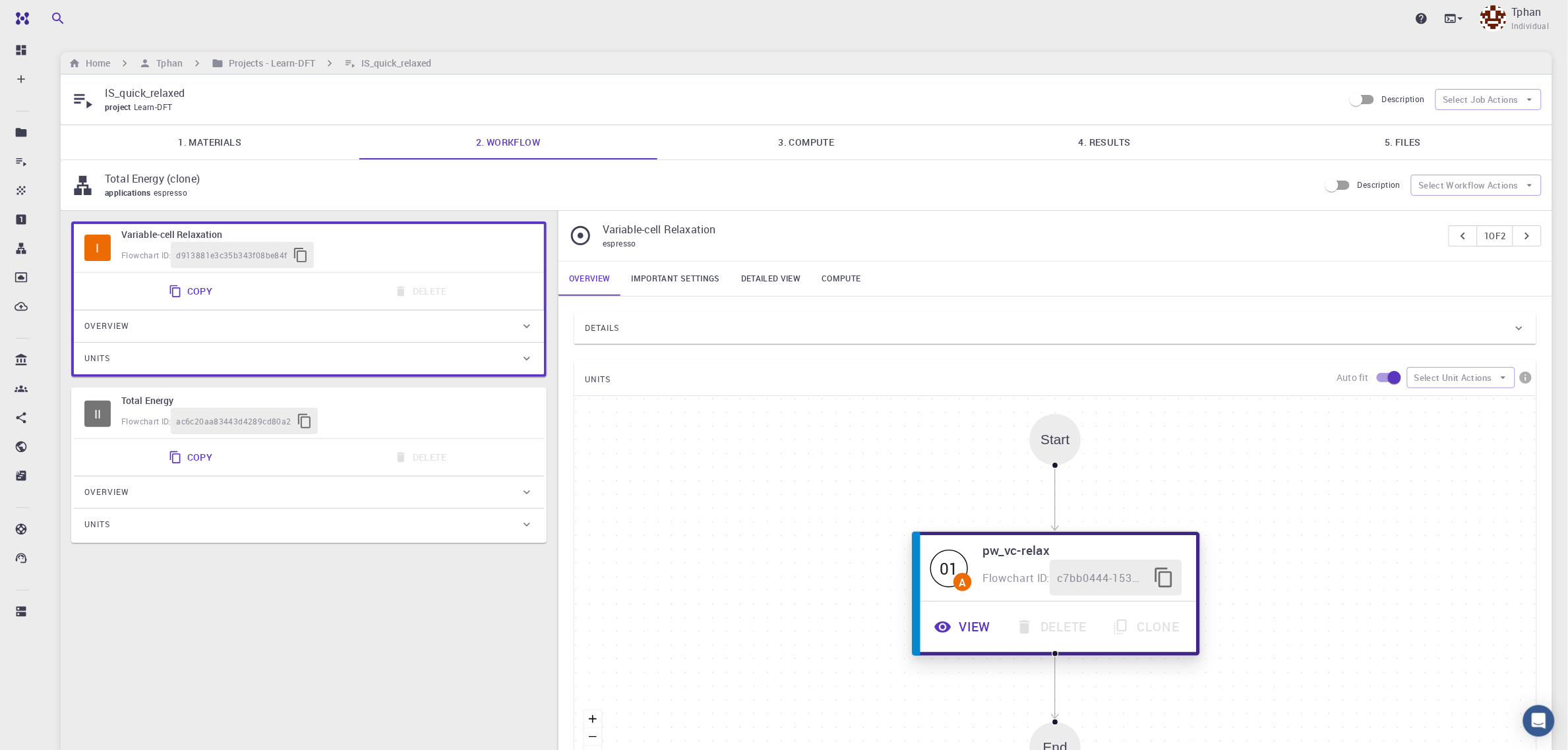
click at [959, 634] on button "View" at bounding box center [964, 627] width 82 height 36
click at [967, 630] on button "View" at bounding box center [965, 627] width 82 height 36
click at [969, 632] on button "View" at bounding box center [966, 628] width 82 height 36
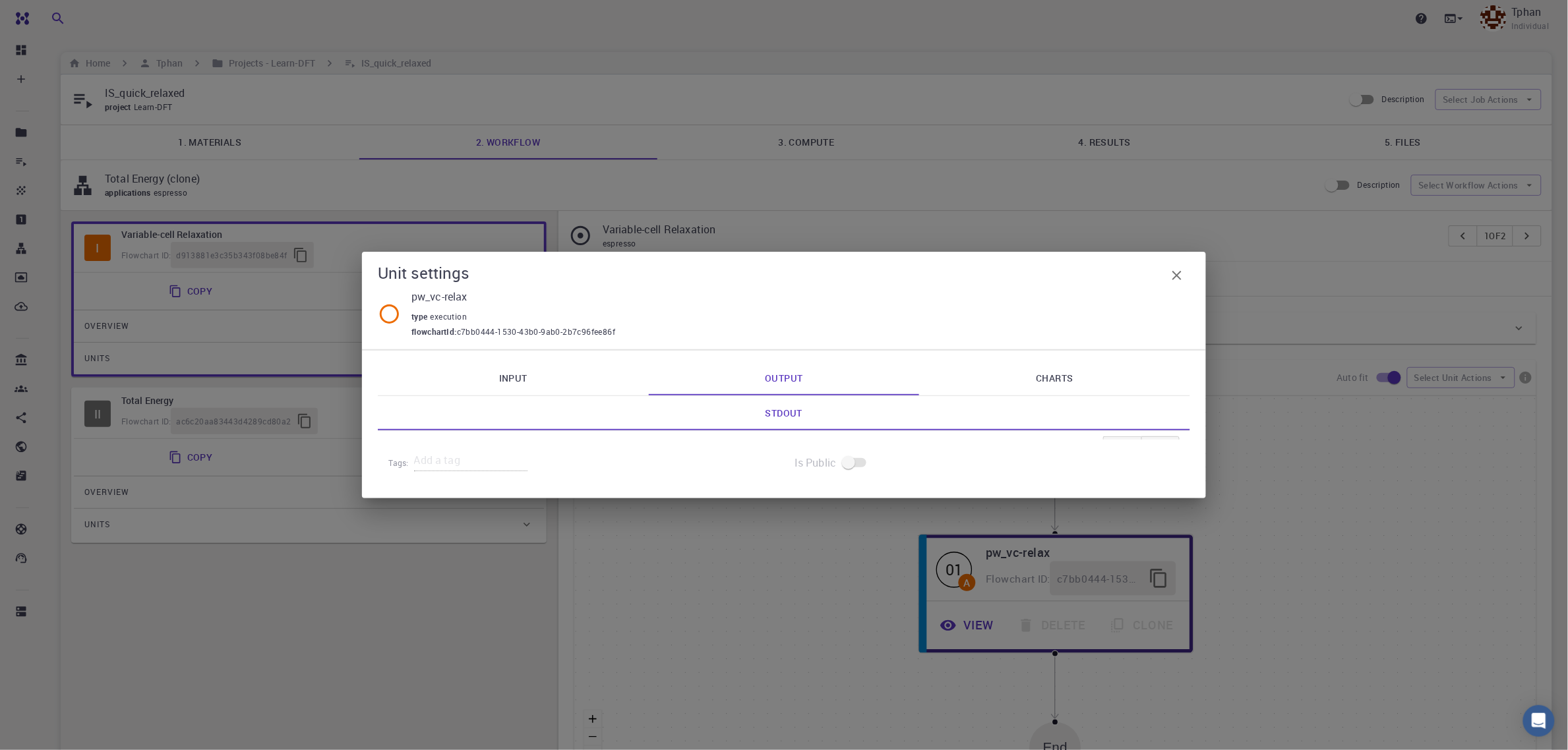
click at [509, 386] on link "Input" at bounding box center [513, 378] width 271 height 34
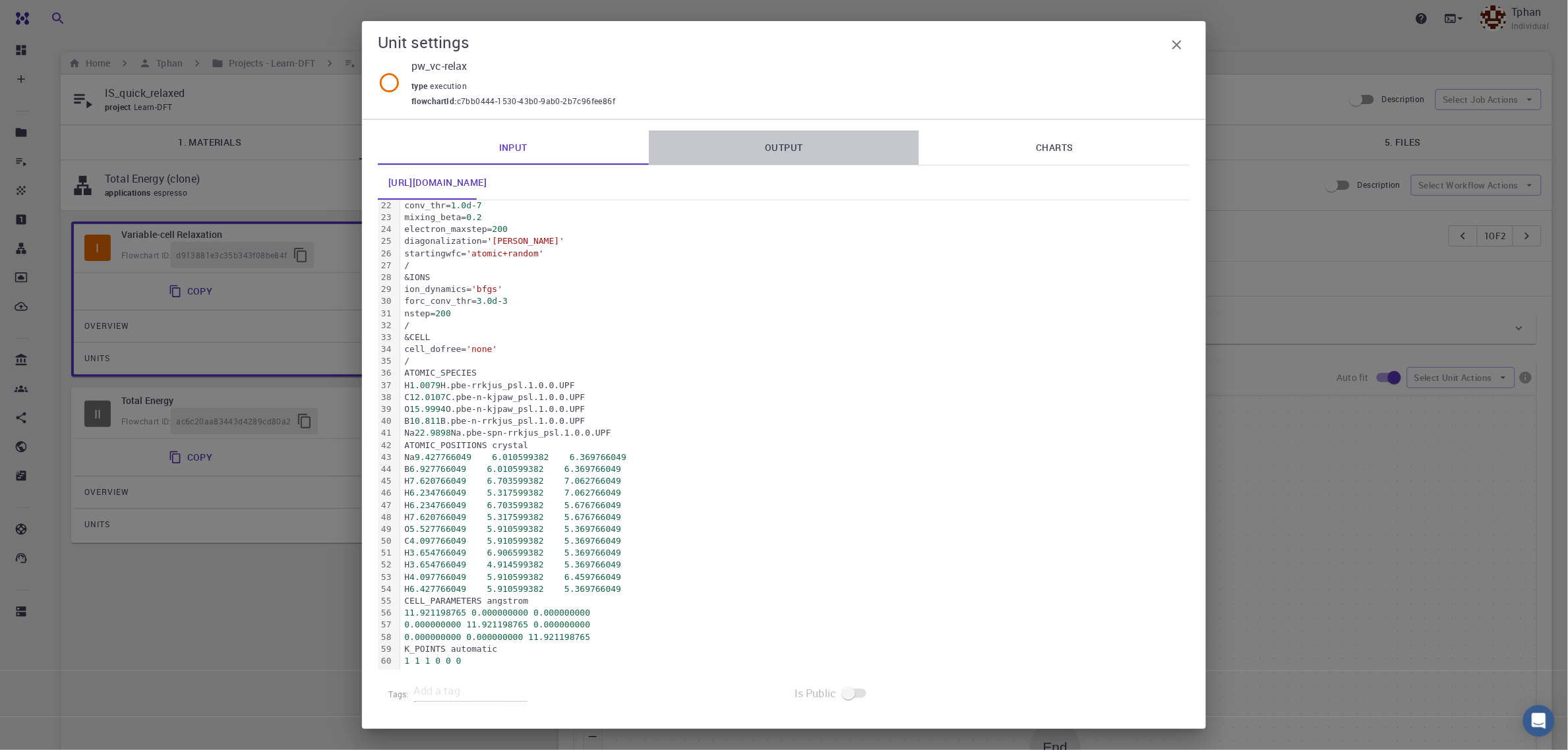
click at [770, 141] on link "Output" at bounding box center [784, 147] width 271 height 34
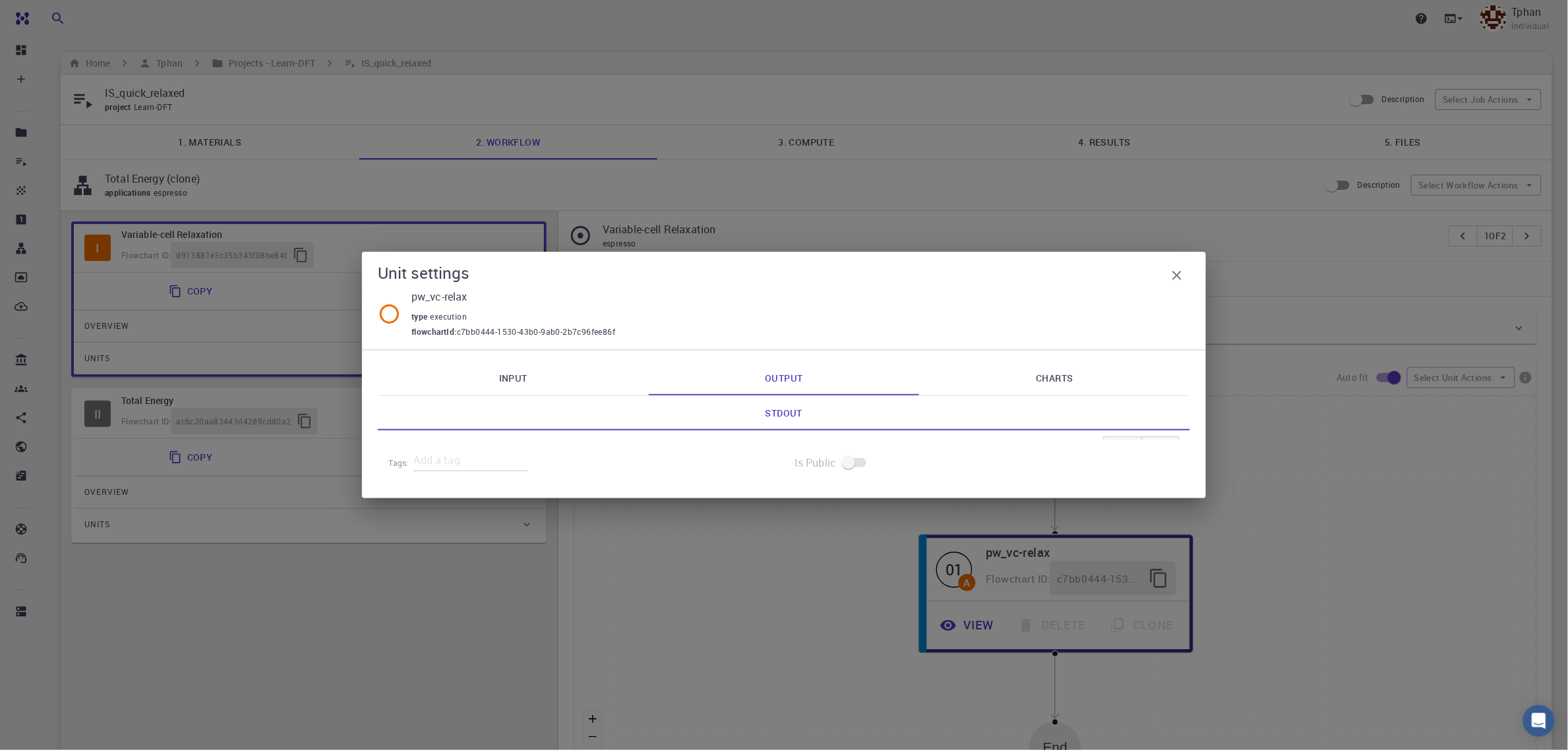
click at [1113, 143] on div "Unit settings pw_vc-relax type execution flowchartId : c7bb0444-1530-43b0-9ab0-…" at bounding box center [784, 375] width 1568 height 750
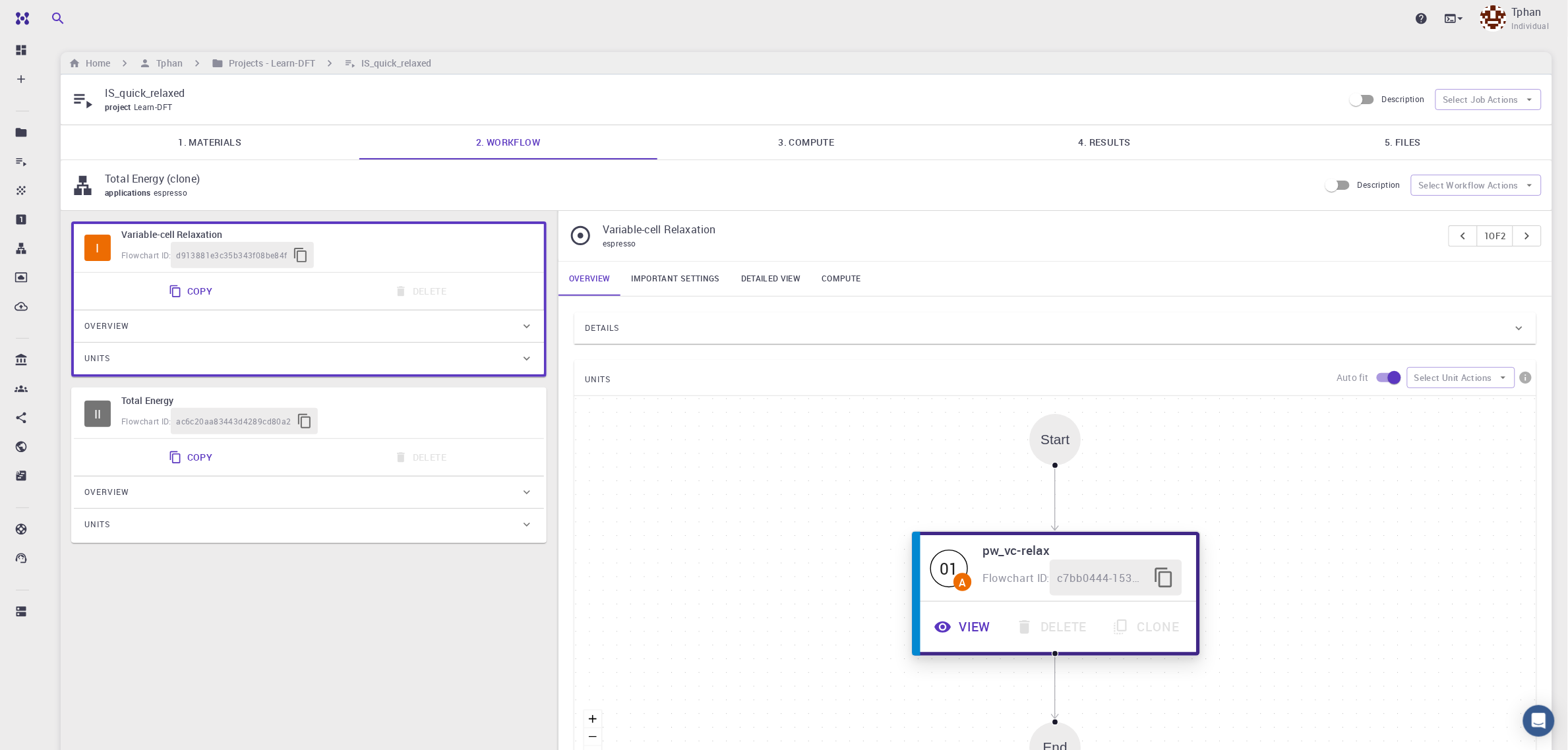
click at [984, 633] on button "View" at bounding box center [964, 627] width 82 height 36
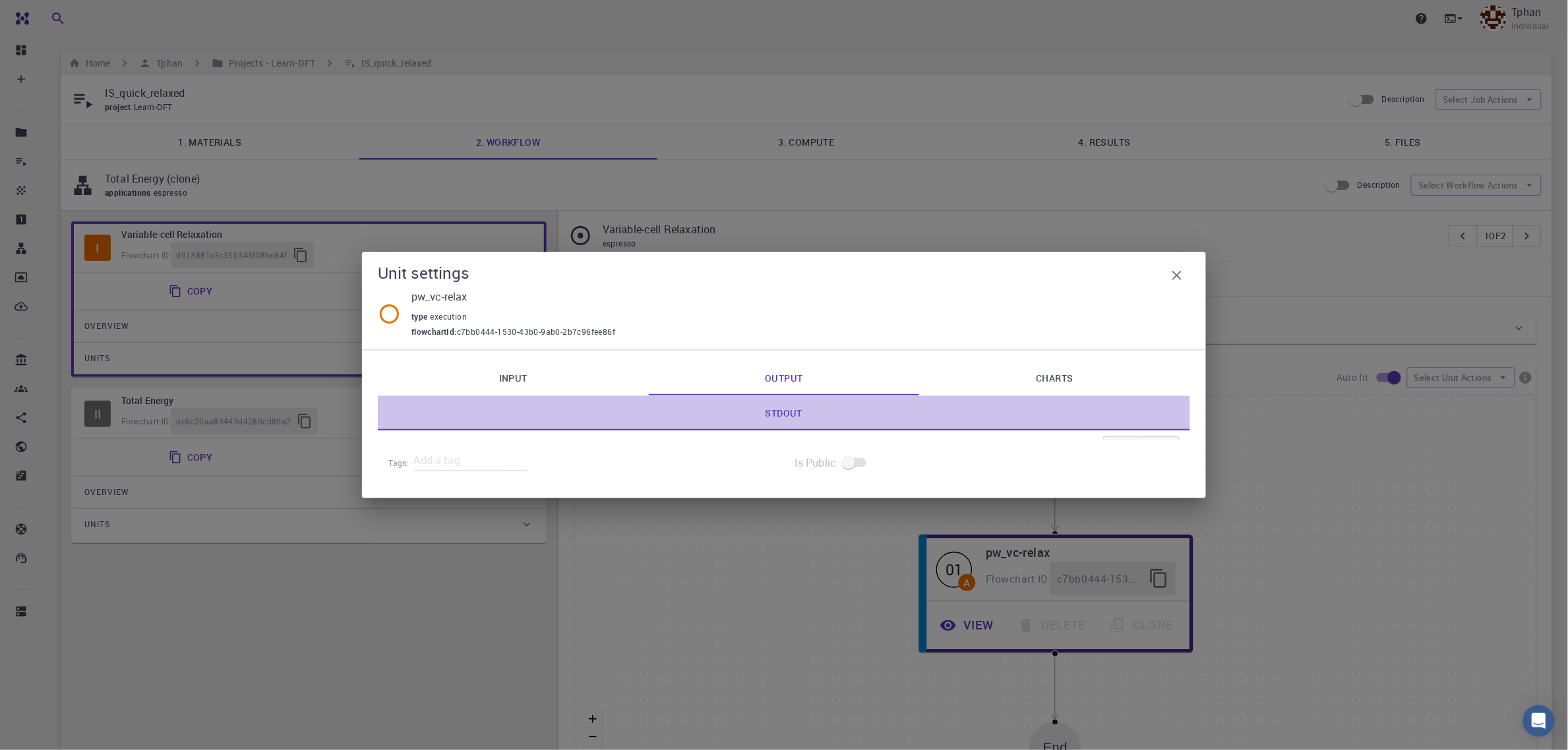
click at [802, 415] on link "Stdout" at bounding box center [784, 413] width 813 height 34
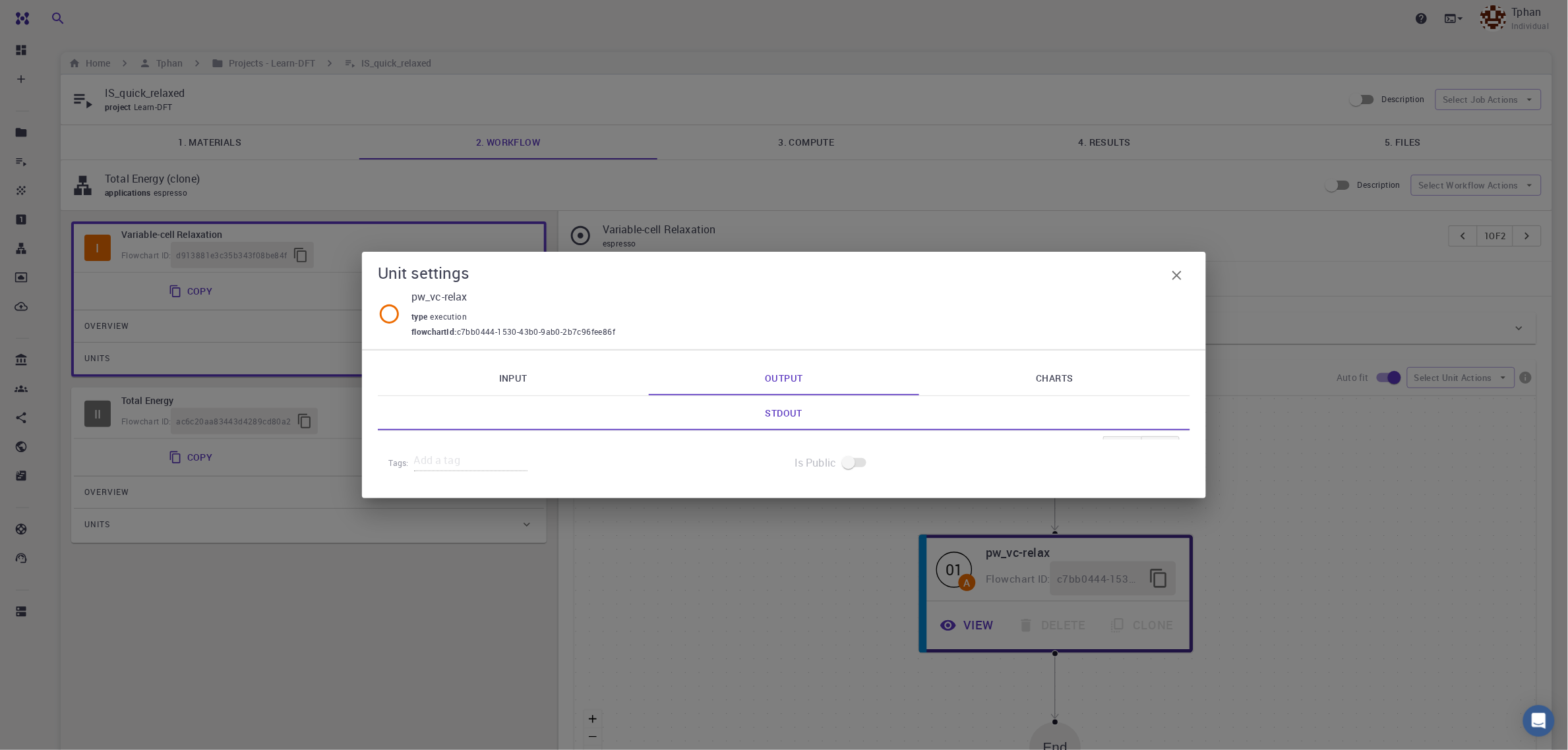
click at [790, 415] on link "Stdout" at bounding box center [784, 413] width 813 height 34
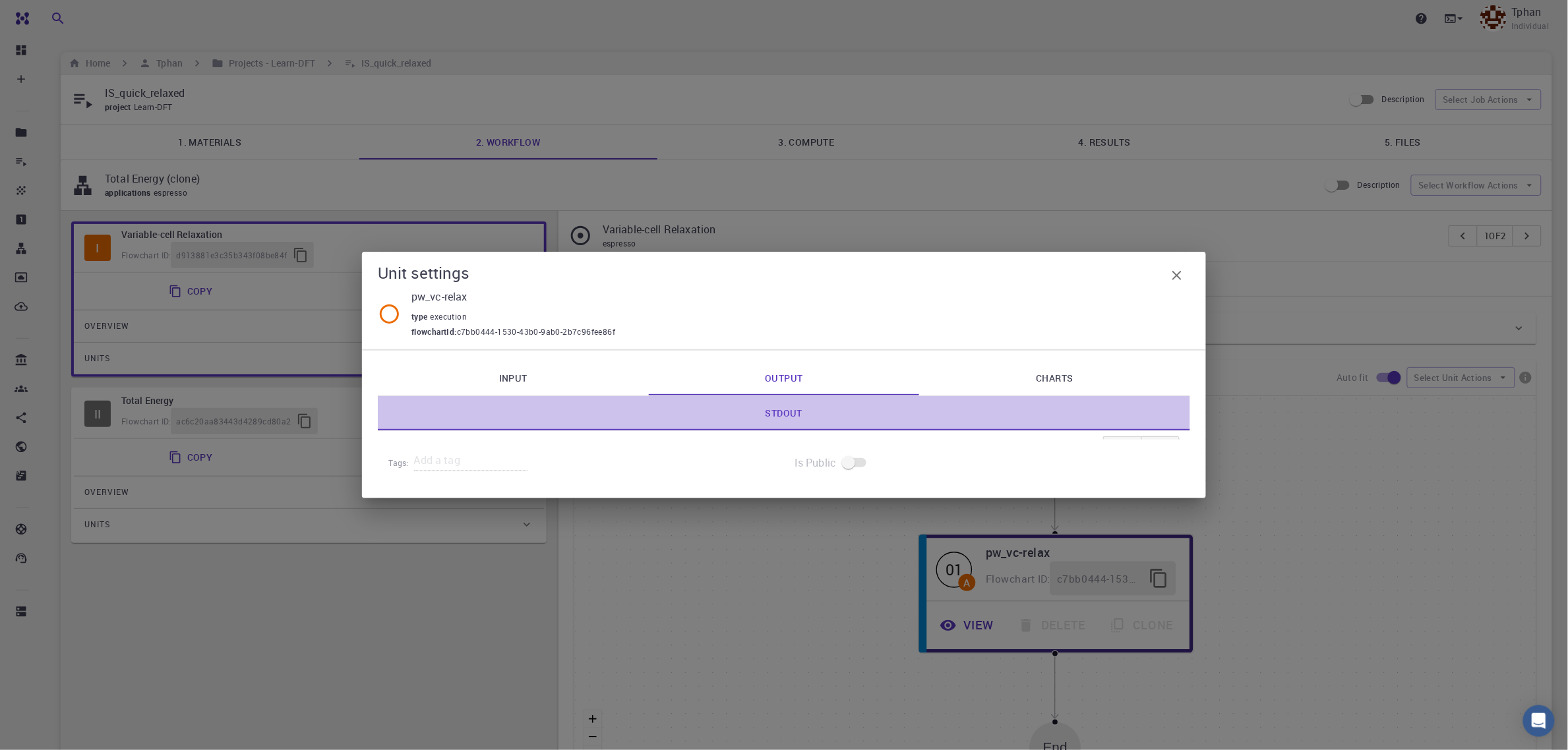
click at [790, 415] on link "Stdout" at bounding box center [784, 413] width 813 height 34
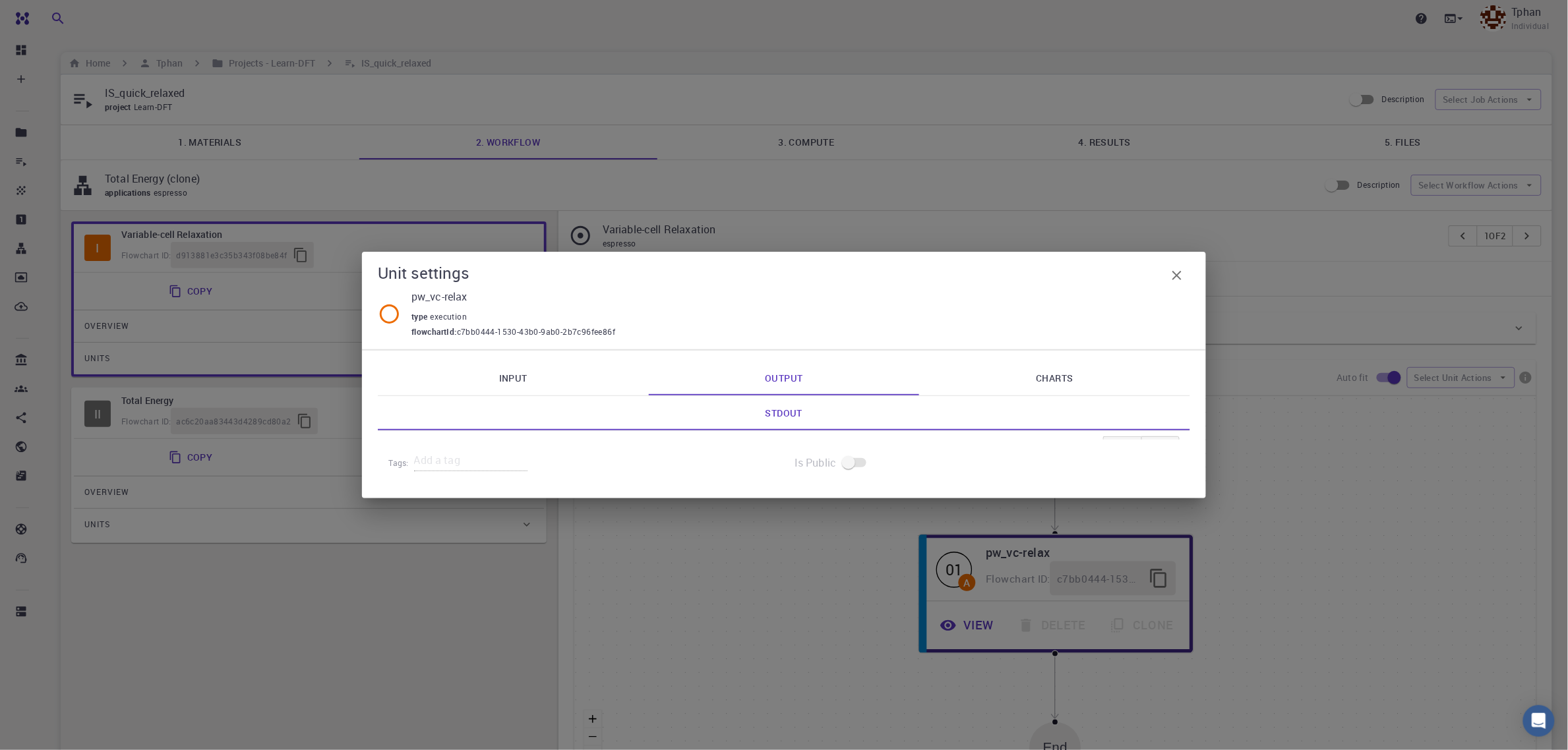
click at [1050, 391] on link "Charts" at bounding box center [1054, 378] width 271 height 34
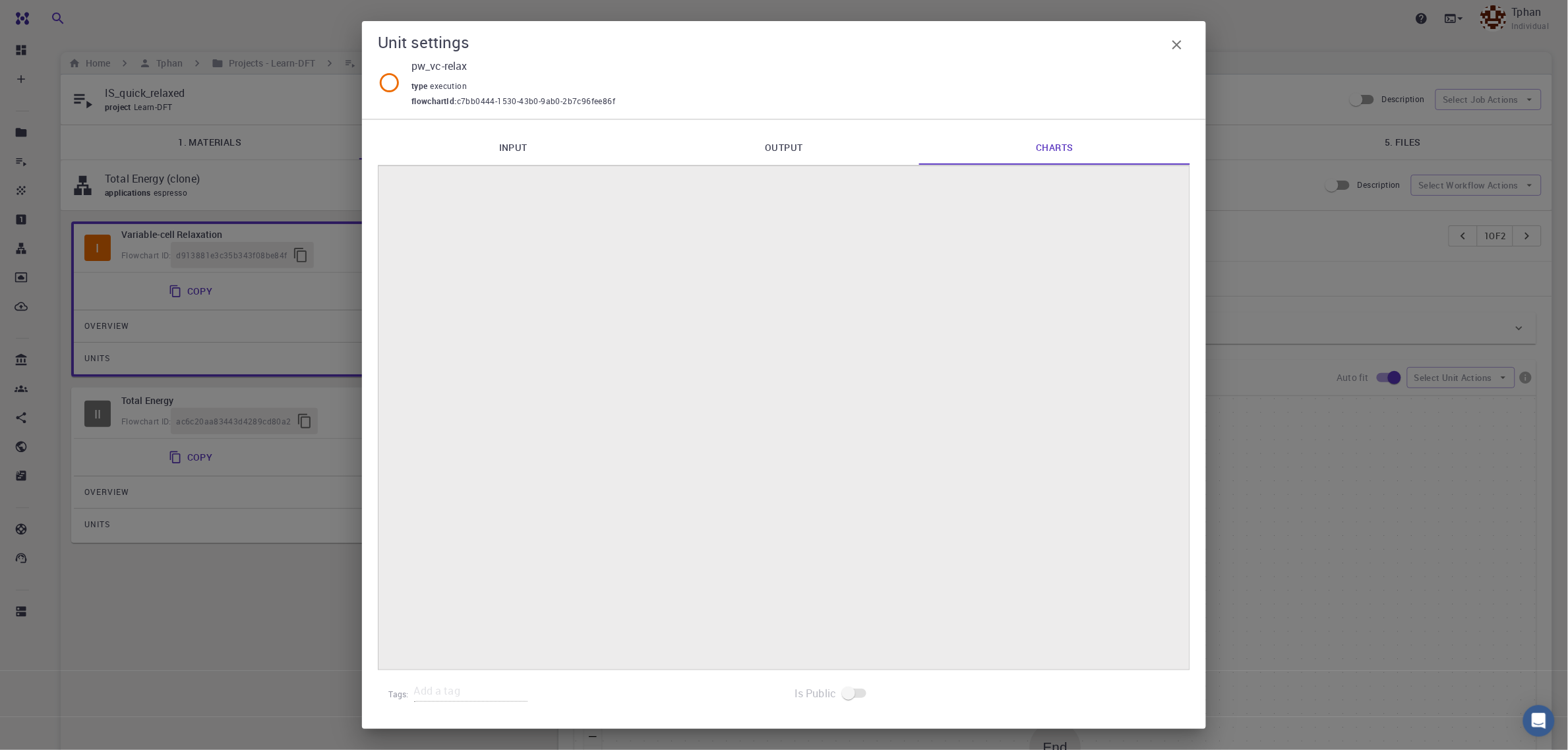
click at [1177, 48] on icon "button" at bounding box center [1177, 44] width 16 height 16
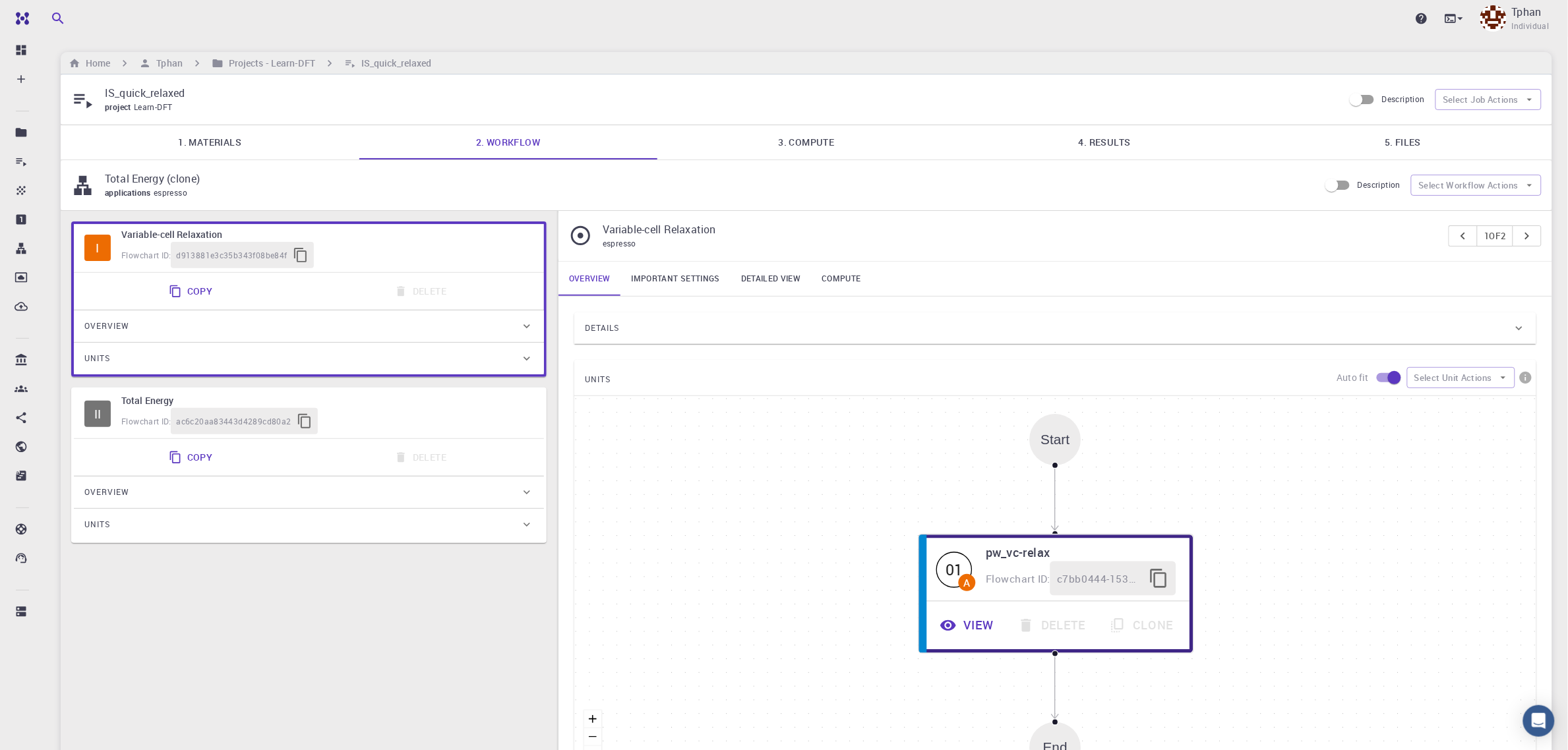
click at [1109, 148] on link "4. Results" at bounding box center [1104, 142] width 298 height 34
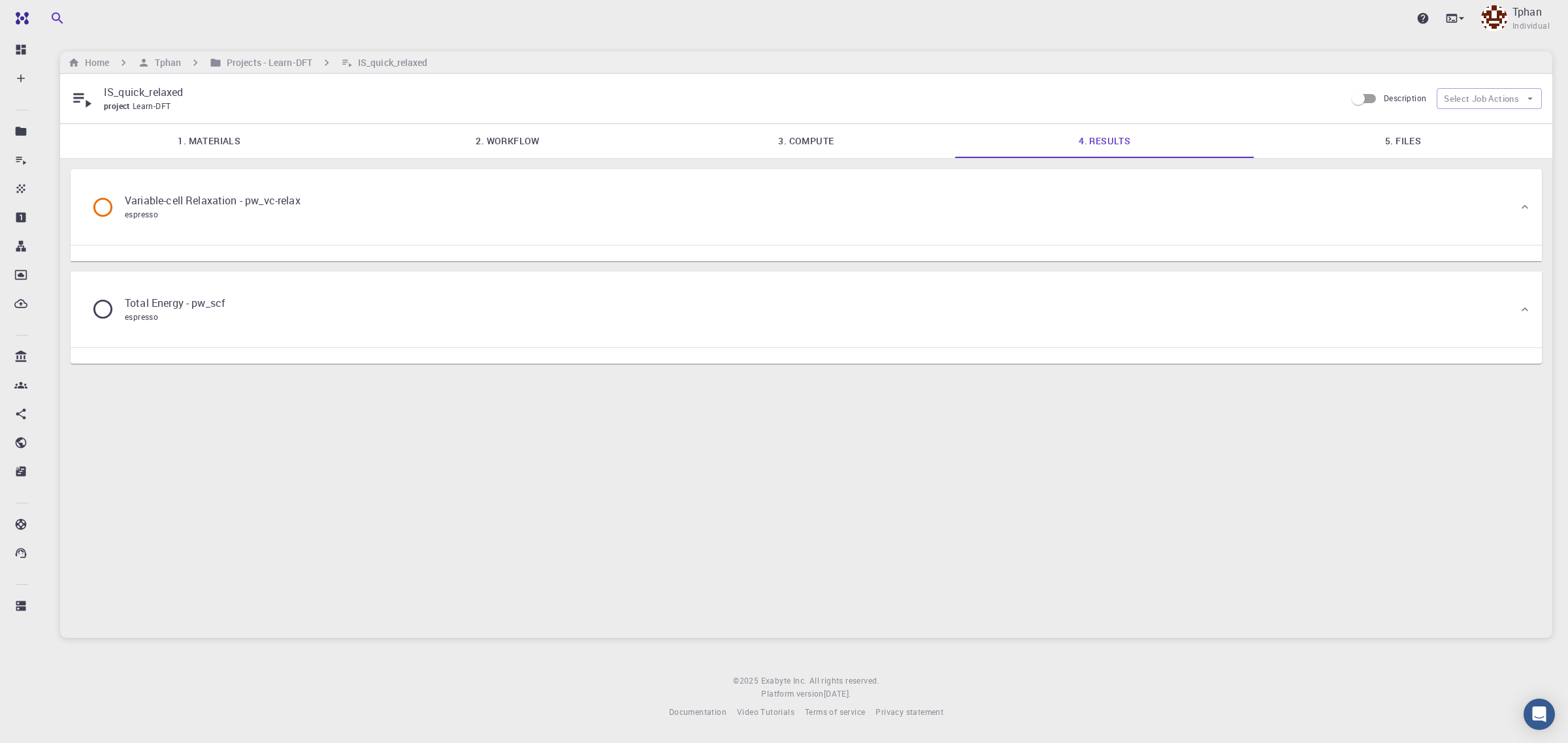
click at [1518, 214] on div "Variable-cell Relaxation - pw_vc-relax espresso" at bounding box center [799, 207] width 1437 height 50
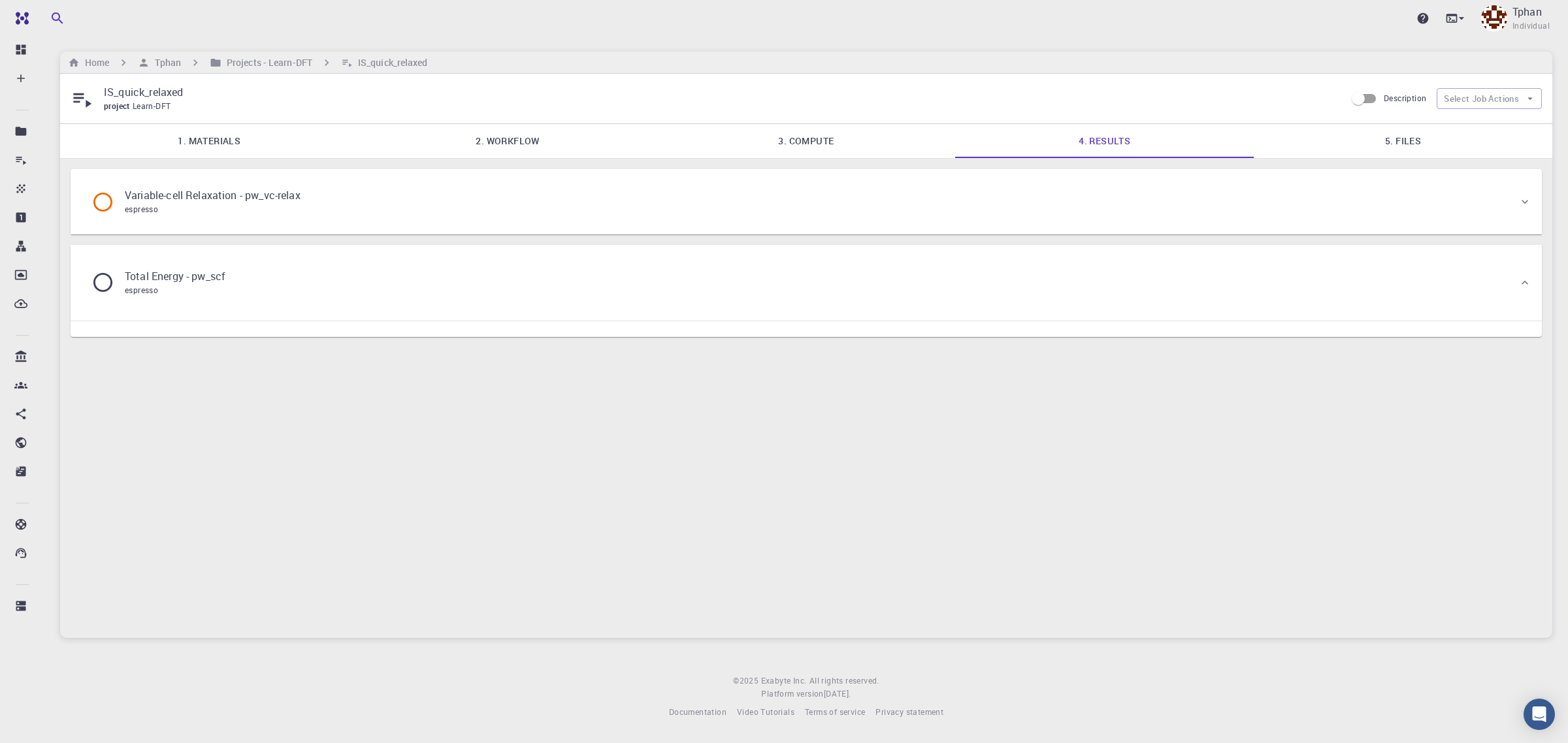
click at [1531, 205] on icon at bounding box center [1525, 201] width 13 height 13
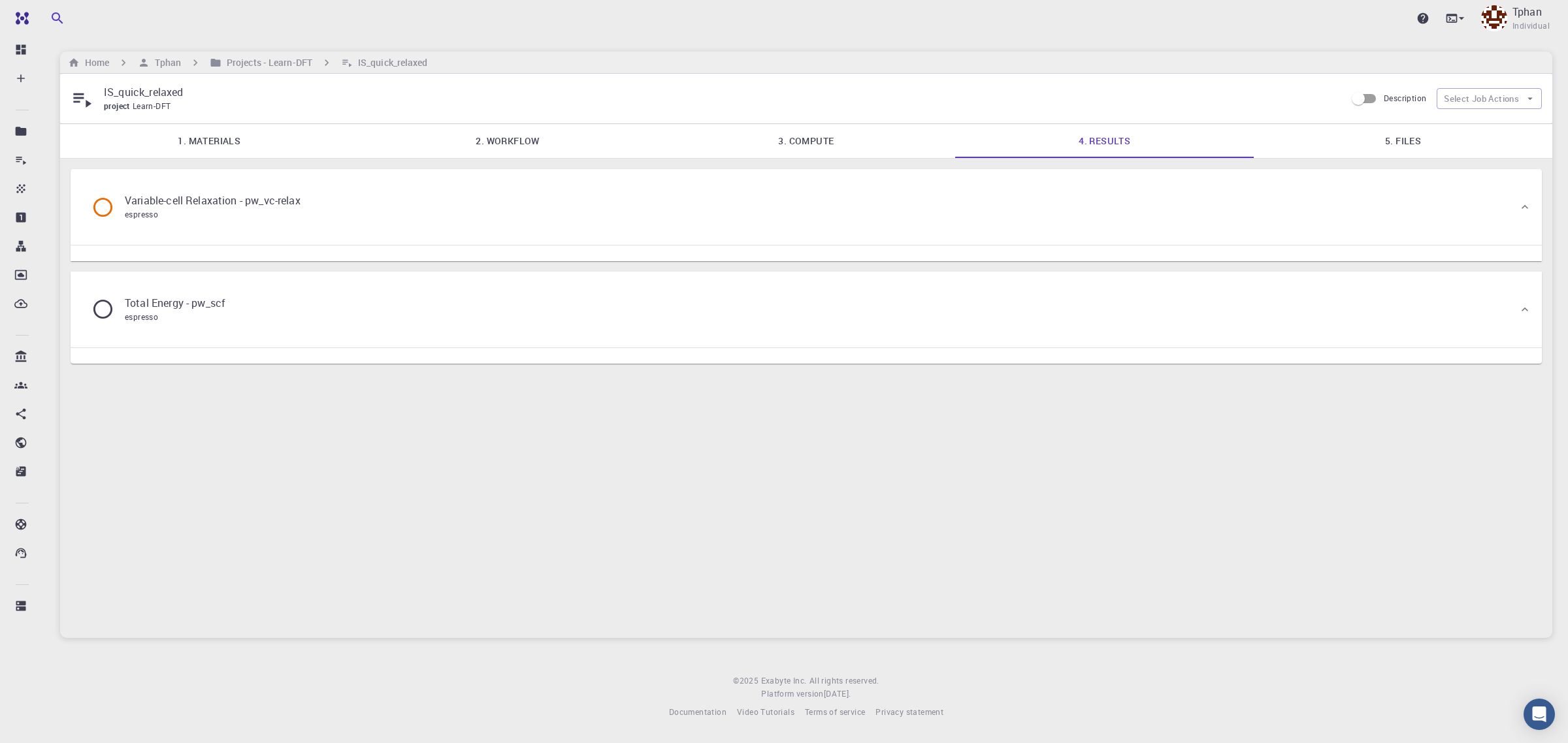
click at [1413, 144] on link "5. Files" at bounding box center [1403, 141] width 299 height 34
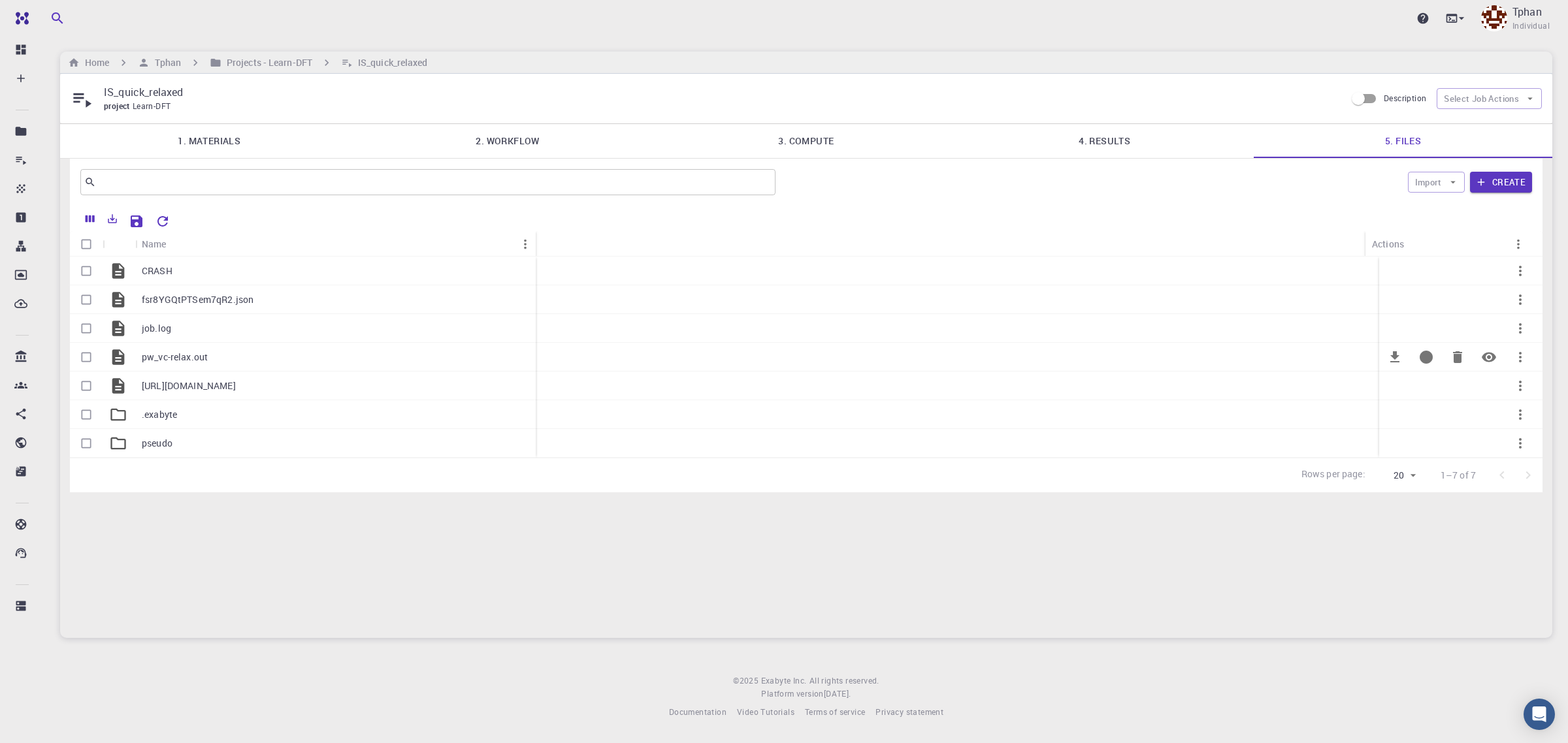
click at [90, 359] on input "Select row" at bounding box center [86, 357] width 25 height 25
checkbox input "true"
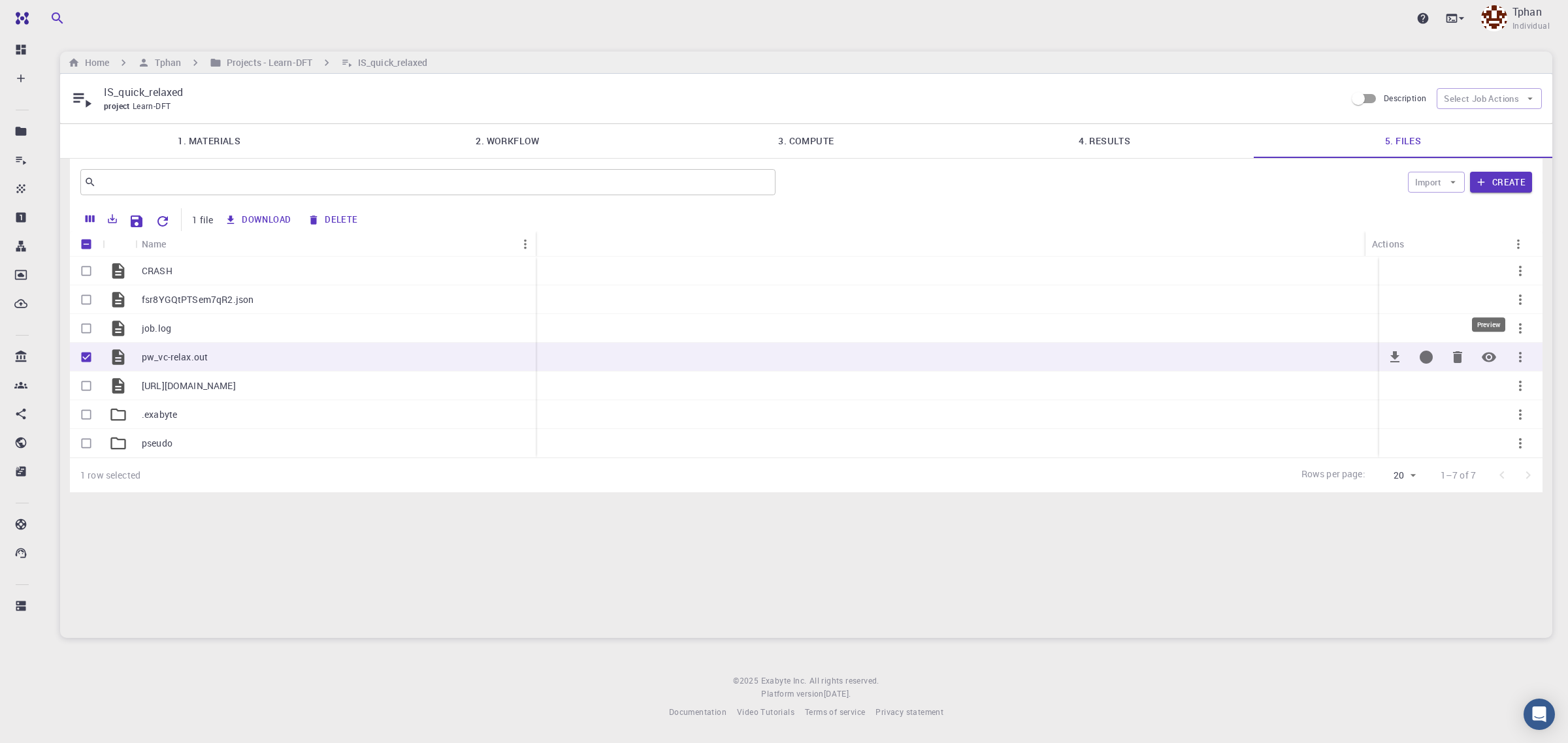
click at [1497, 357] on icon "Preview" at bounding box center [1489, 357] width 15 height 15
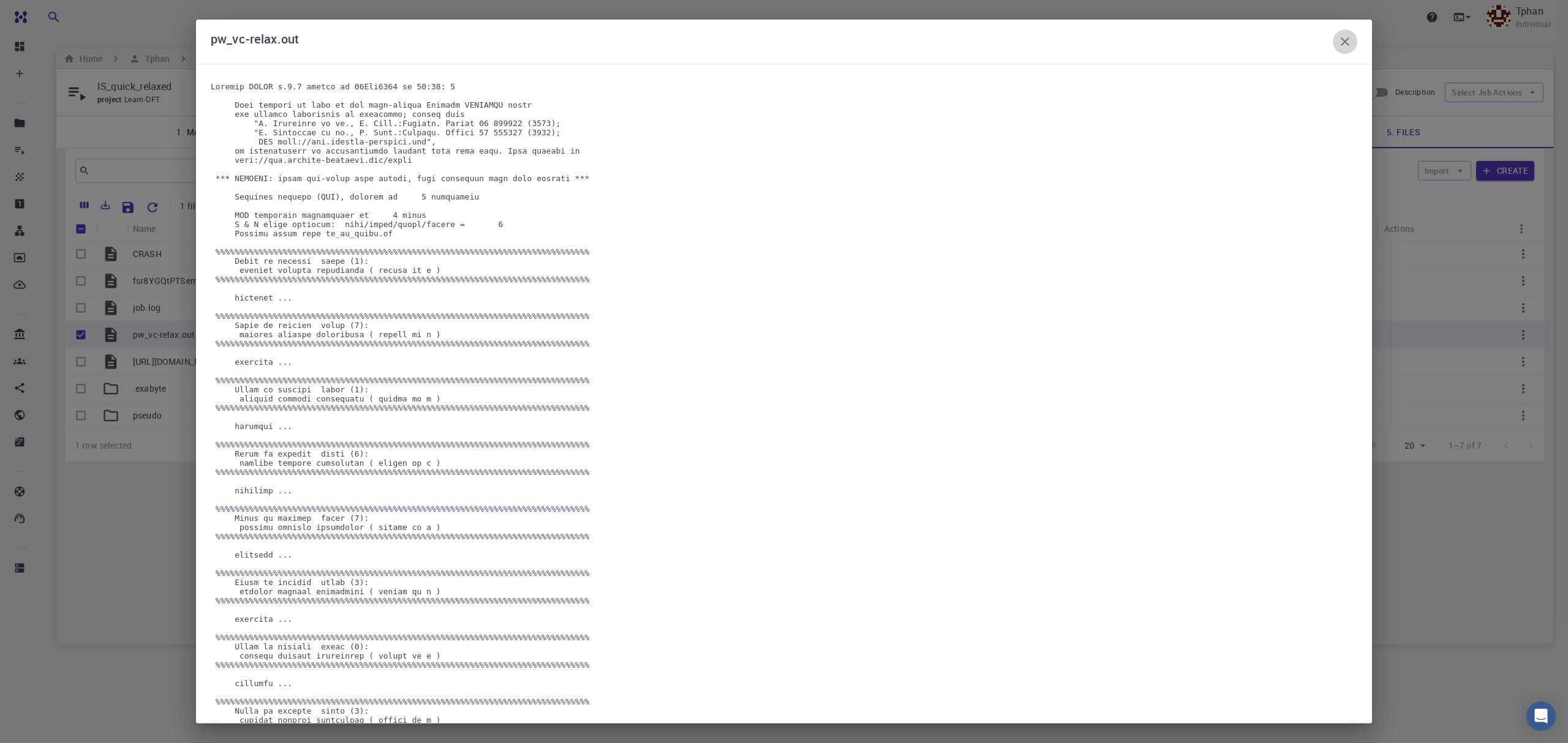
click at [1350, 35] on icon "button" at bounding box center [1345, 41] width 15 height 15
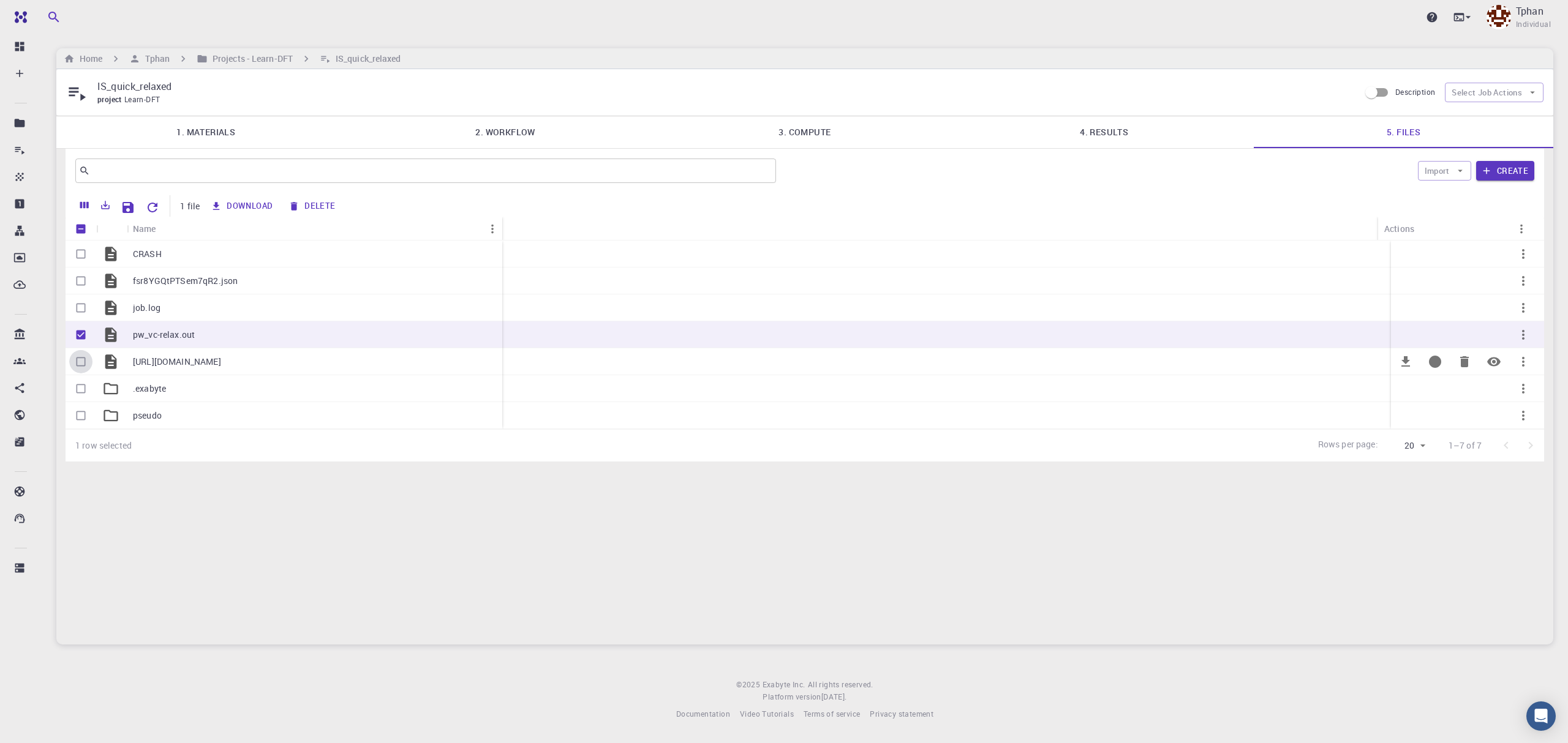
click at [86, 365] on input "Select row" at bounding box center [81, 361] width 23 height 23
checkbox input "true"
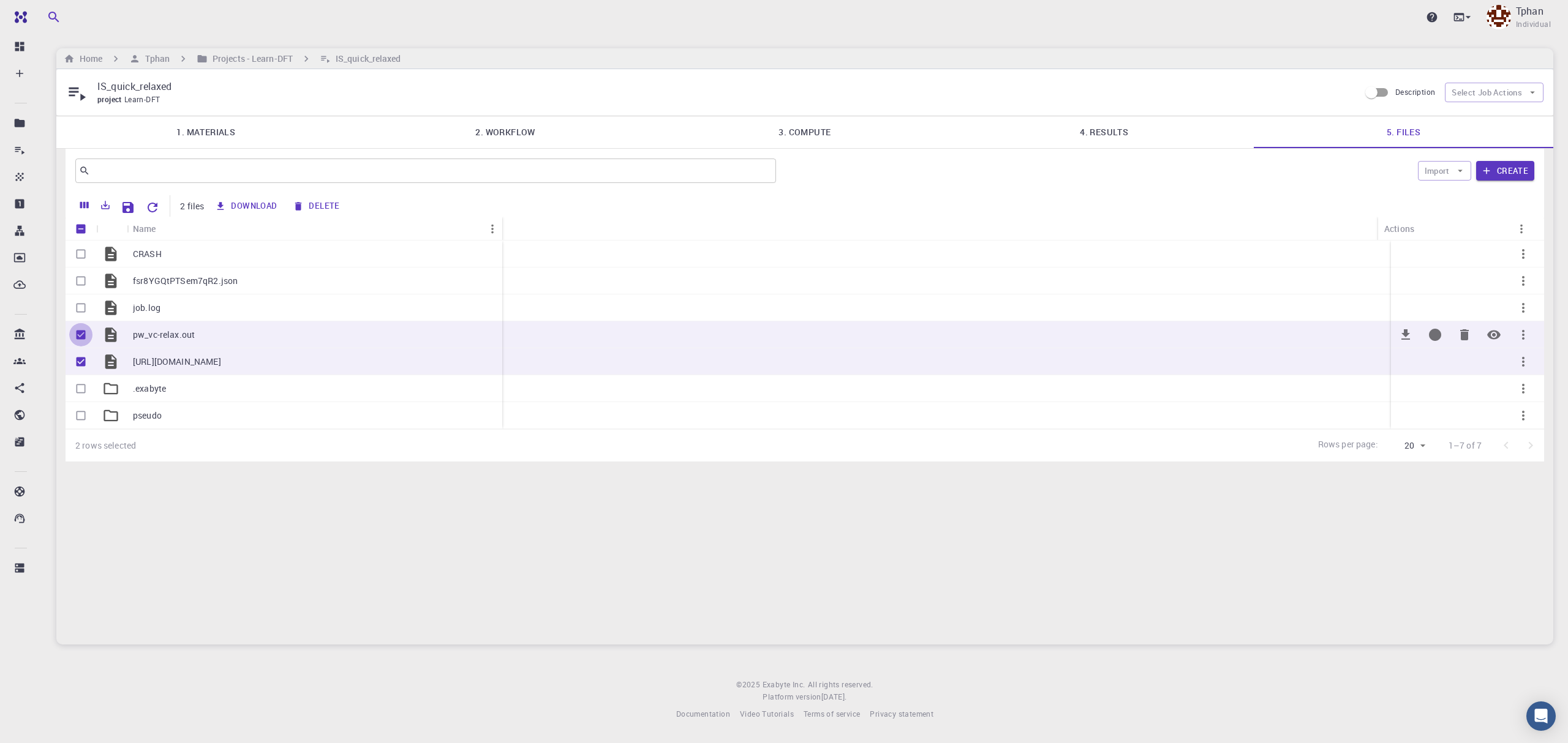
click at [78, 336] on input "Unselect row" at bounding box center [81, 334] width 23 height 23
checkbox input "false"
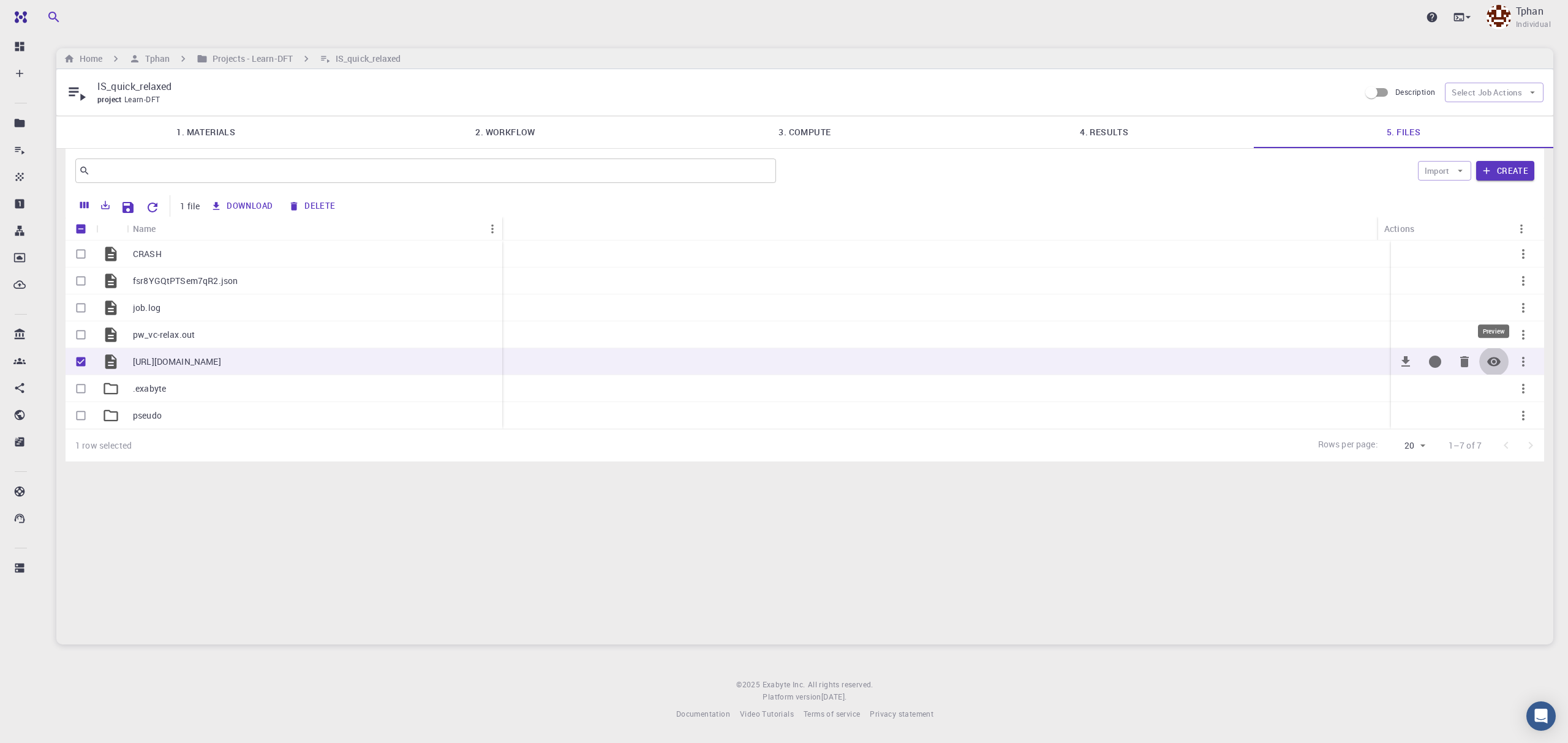
click at [1456, 365] on icon "Preview" at bounding box center [1494, 361] width 13 height 9
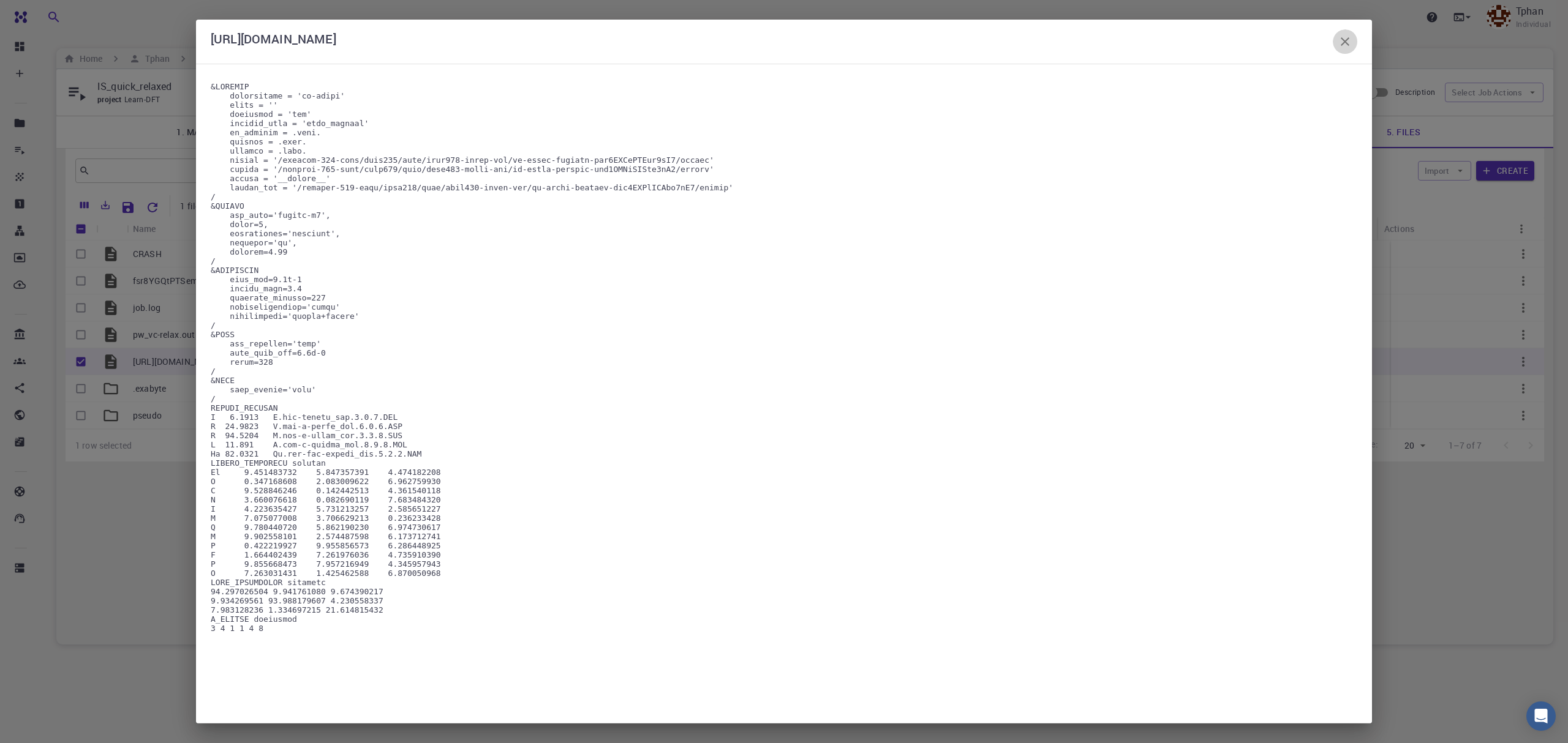
click at [1346, 43] on icon "button" at bounding box center [1345, 42] width 9 height 9
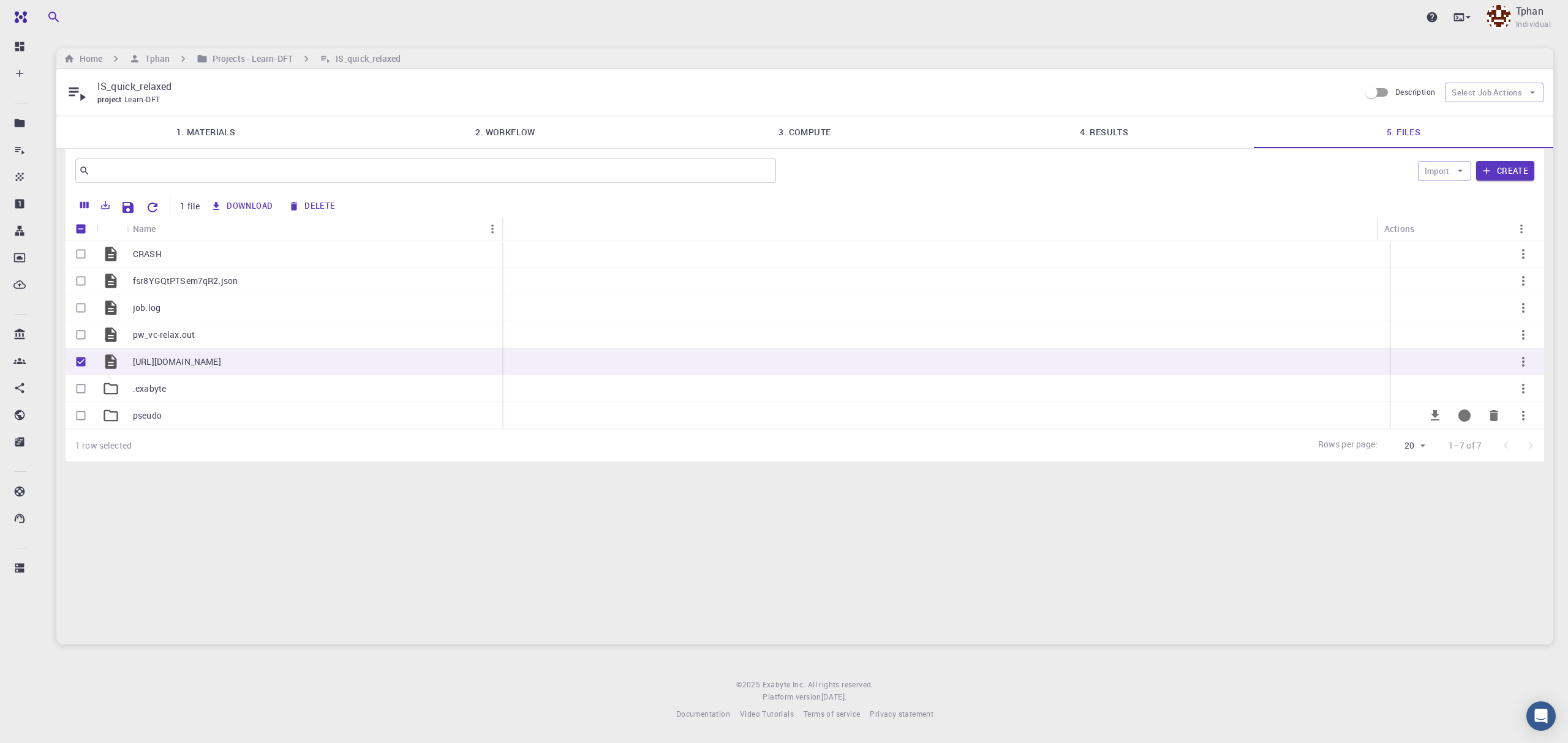
click at [83, 416] on input "Select row" at bounding box center [81, 416] width 23 height 23
checkbox input "true"
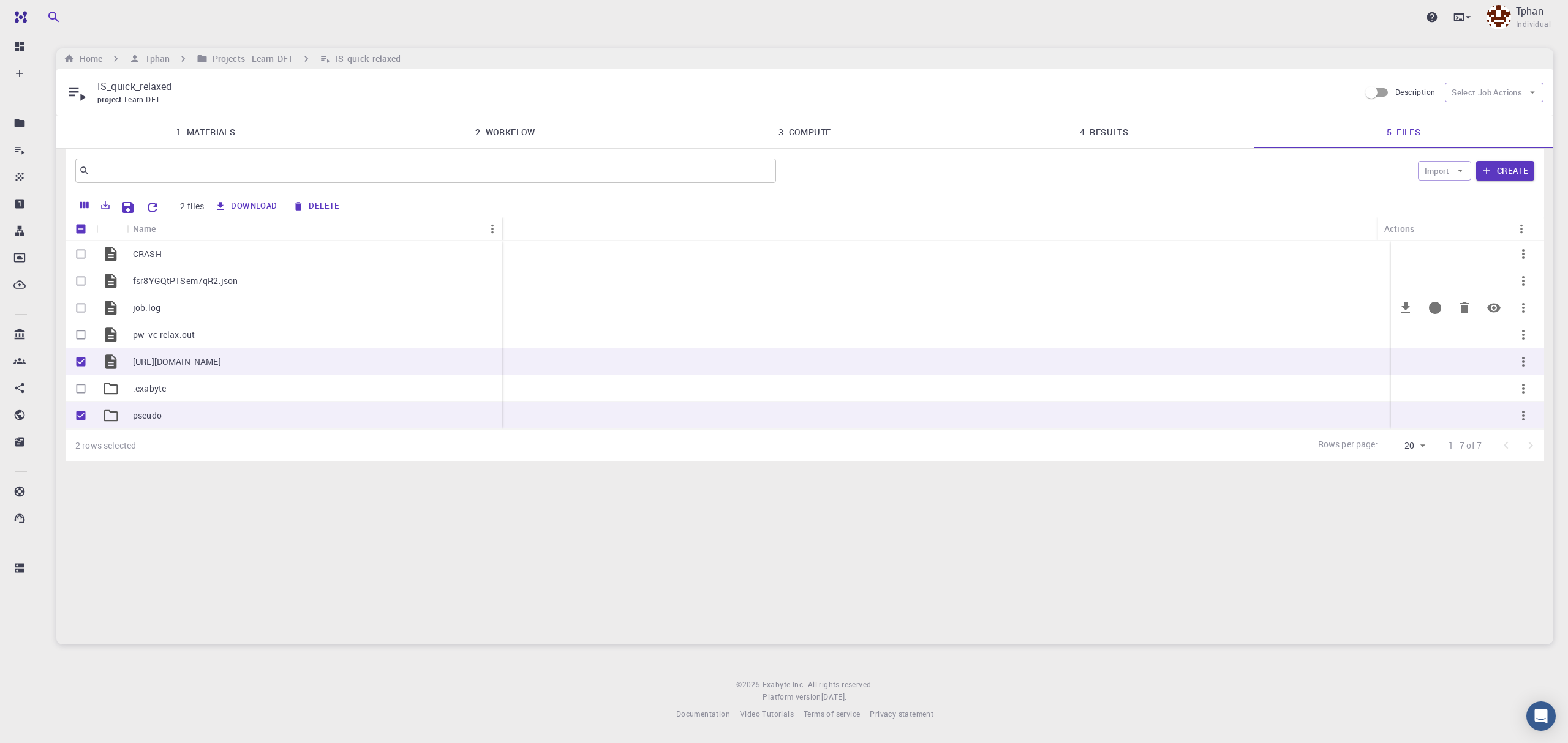
click at [77, 307] on input "Select row" at bounding box center [81, 308] width 23 height 23
checkbox input "true"
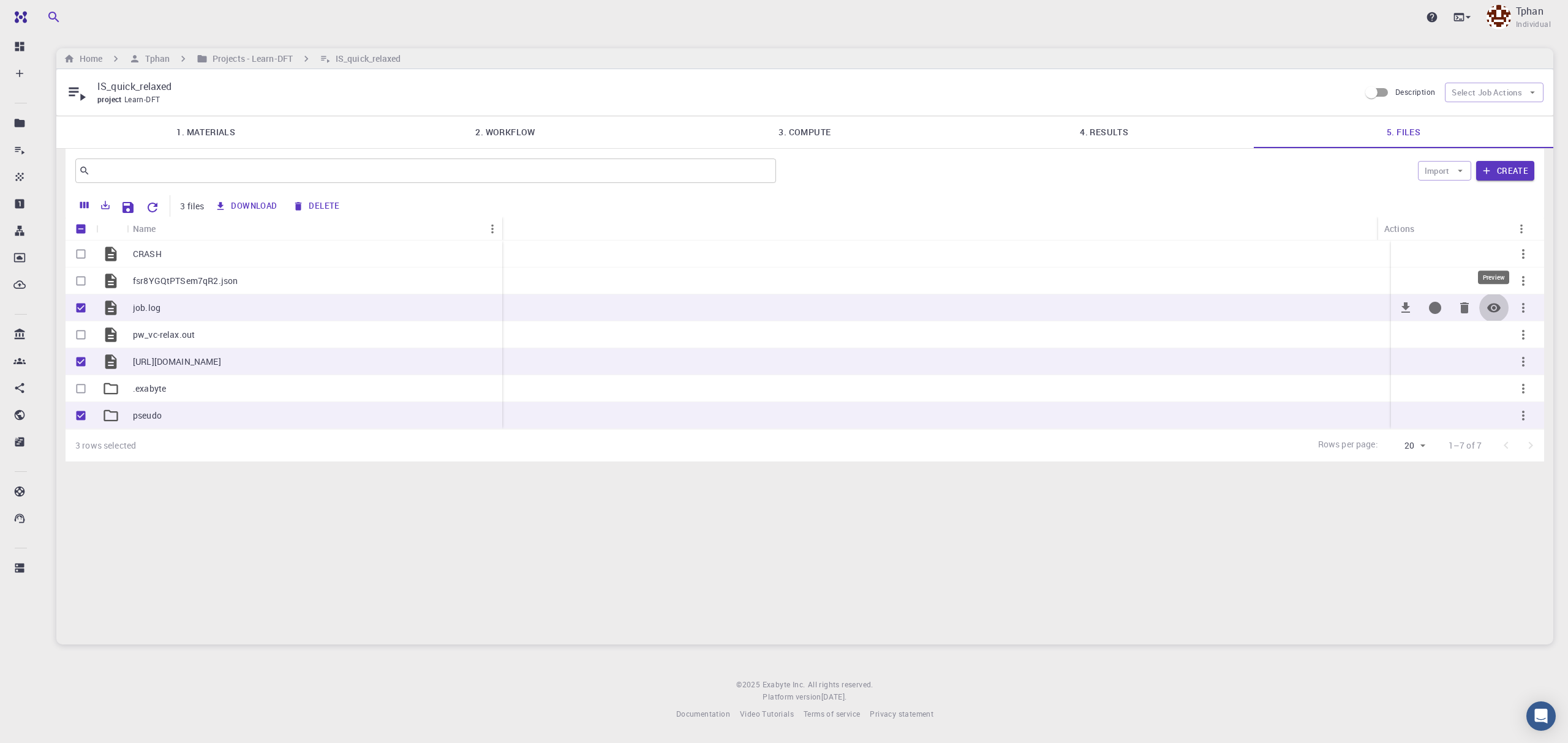
click at [1456, 309] on icon "Preview" at bounding box center [1494, 308] width 15 height 15
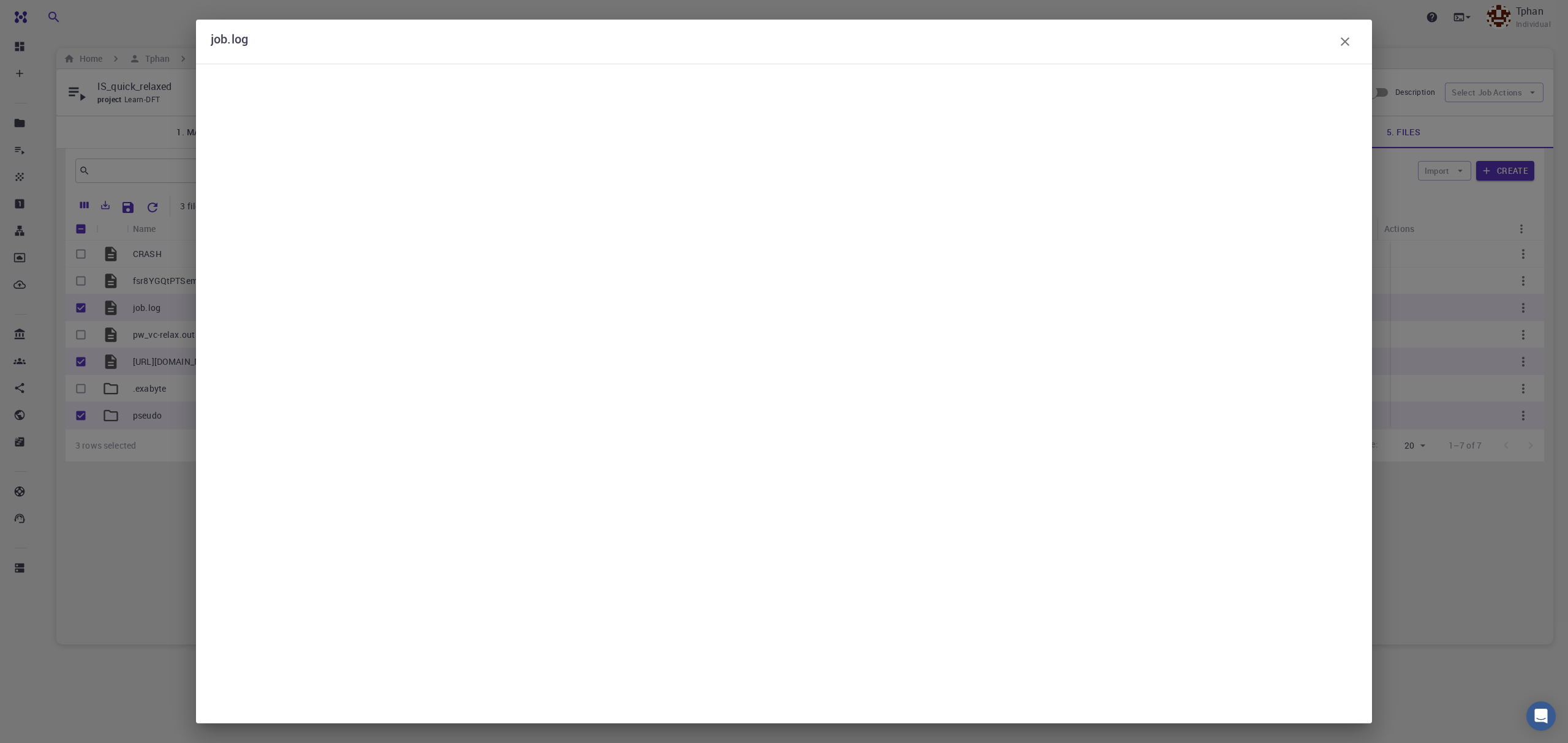
click at [453, 246] on pre at bounding box center [784, 394] width 1147 height 623
click at [1329, 45] on div "job.log" at bounding box center [784, 42] width 1147 height 25
click at [1348, 44] on icon "button" at bounding box center [1345, 41] width 15 height 15
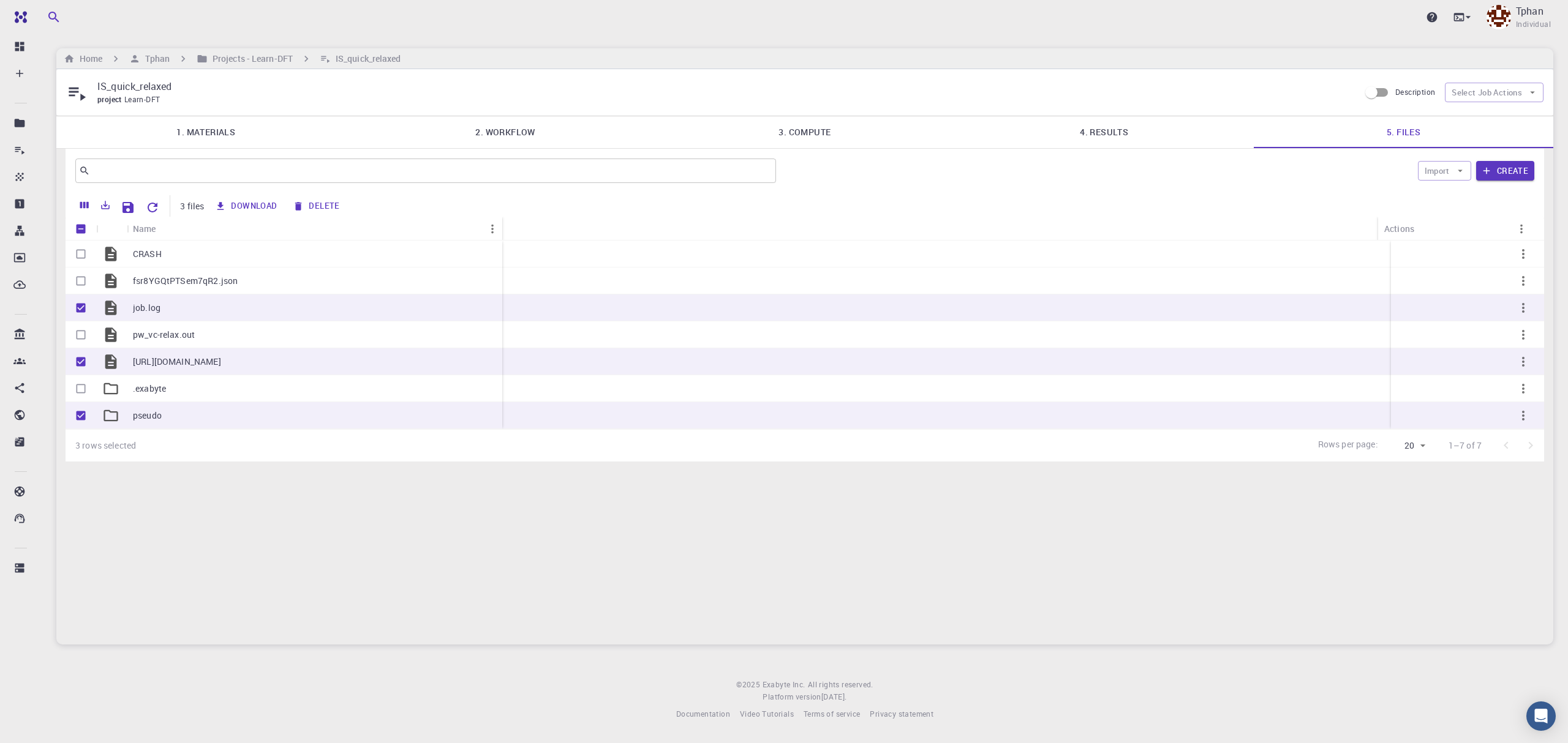
drag, startPoint x: 481, startPoint y: 603, endPoint x: 489, endPoint y: 578, distance: 26.2
click at [216, 52] on h6 "Projects - Learn-DFT" at bounding box center [250, 58] width 85 height 13
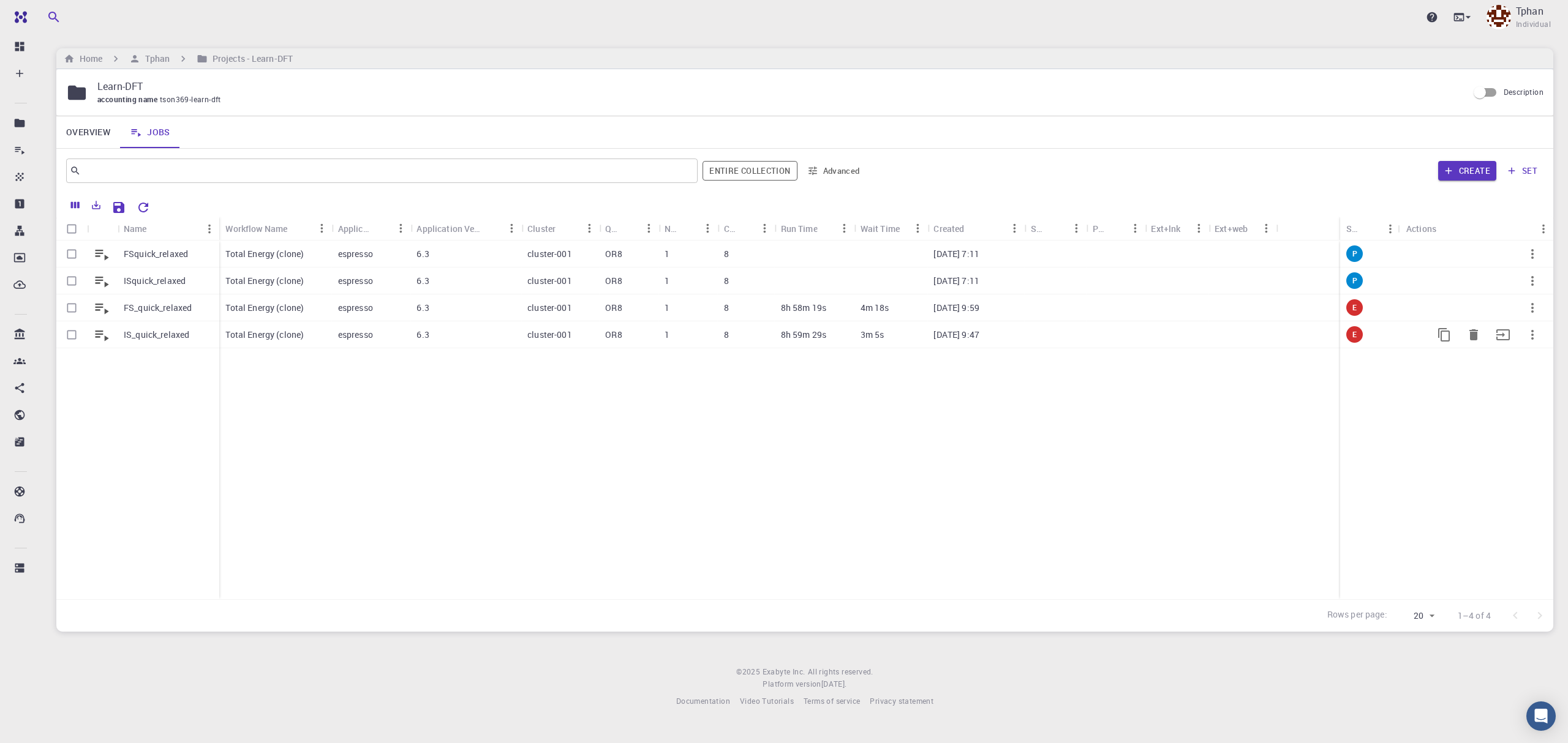
click at [165, 337] on p "IS_quick_relaxed" at bounding box center [156, 334] width 66 height 12
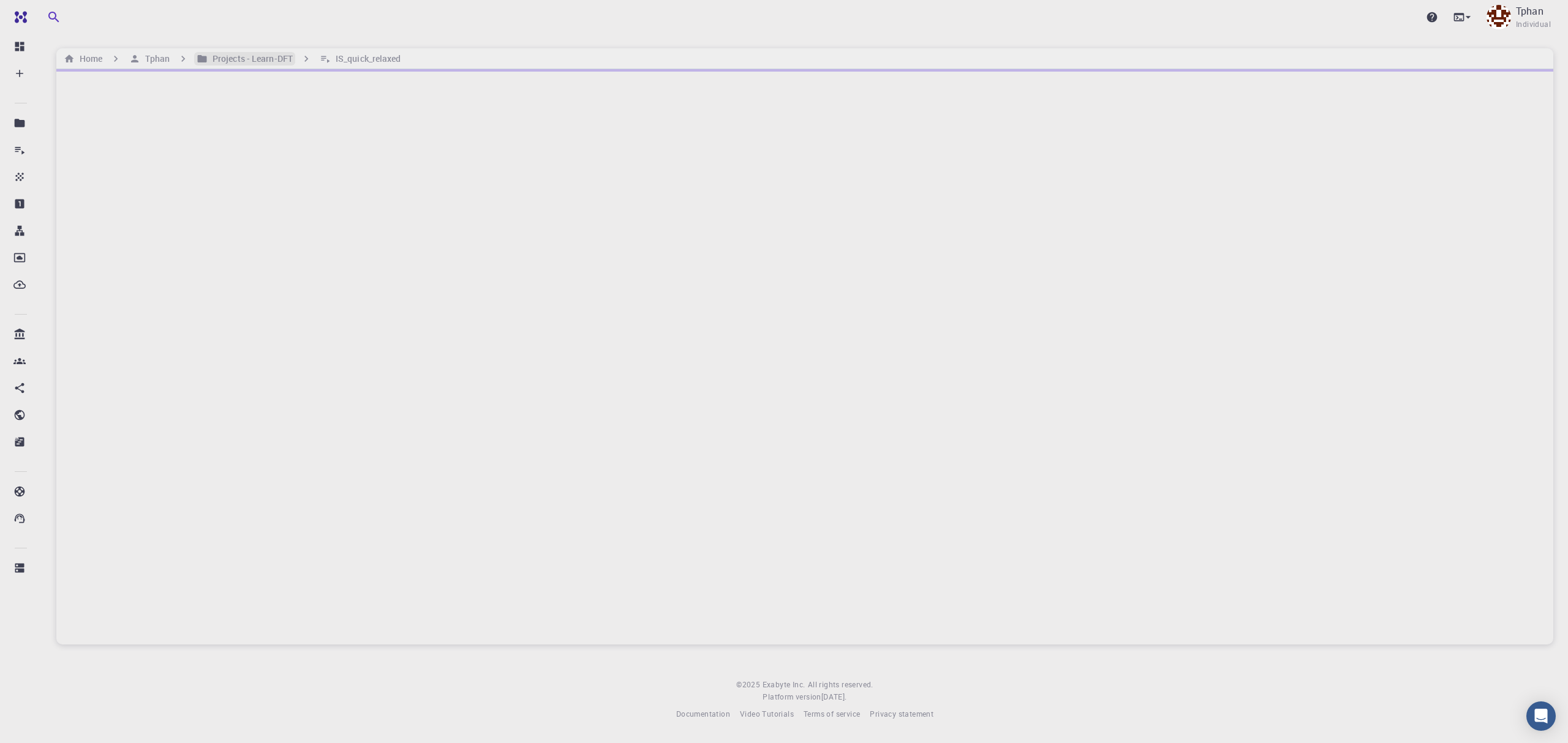
click at [242, 61] on h6 "Projects - Learn-DFT" at bounding box center [250, 58] width 85 height 13
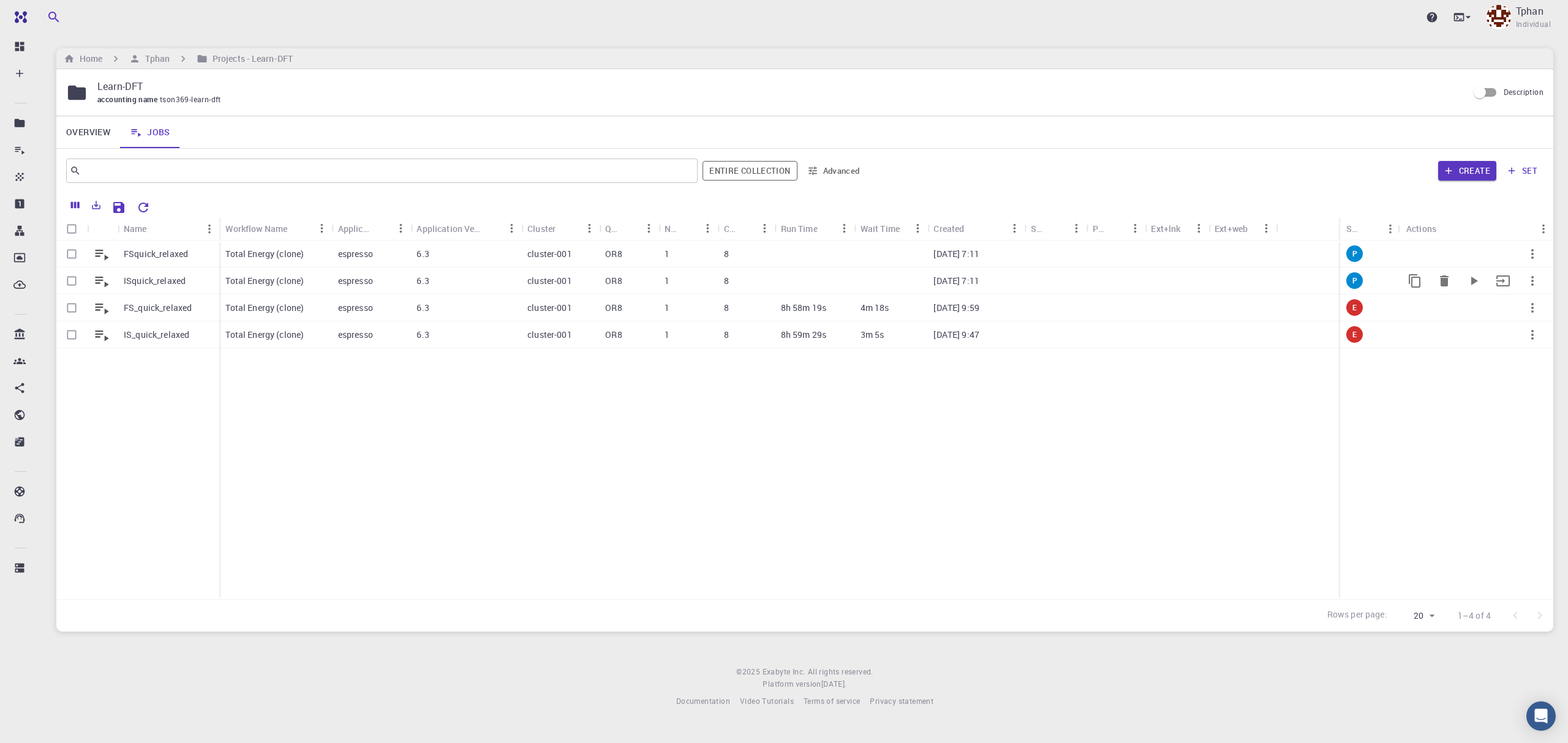
click at [160, 274] on div "ISquick_relaxed" at bounding box center [168, 281] width 102 height 27
drag, startPoint x: 131, startPoint y: 329, endPoint x: 148, endPoint y: 334, distance: 17.7
click at [131, 329] on p "IS_quick_relaxed" at bounding box center [156, 334] width 66 height 12
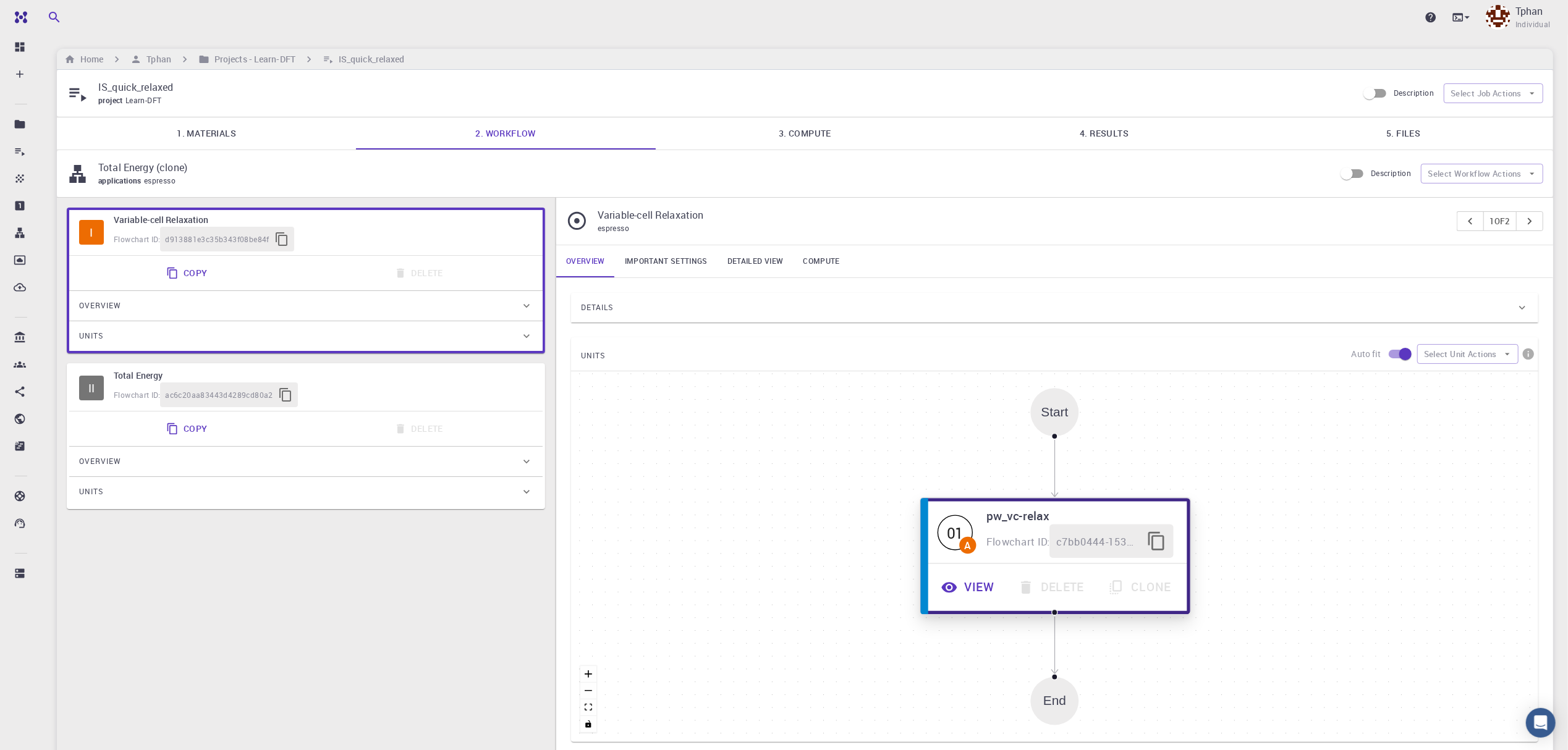
click at [972, 596] on button "View" at bounding box center [969, 587] width 76 height 34
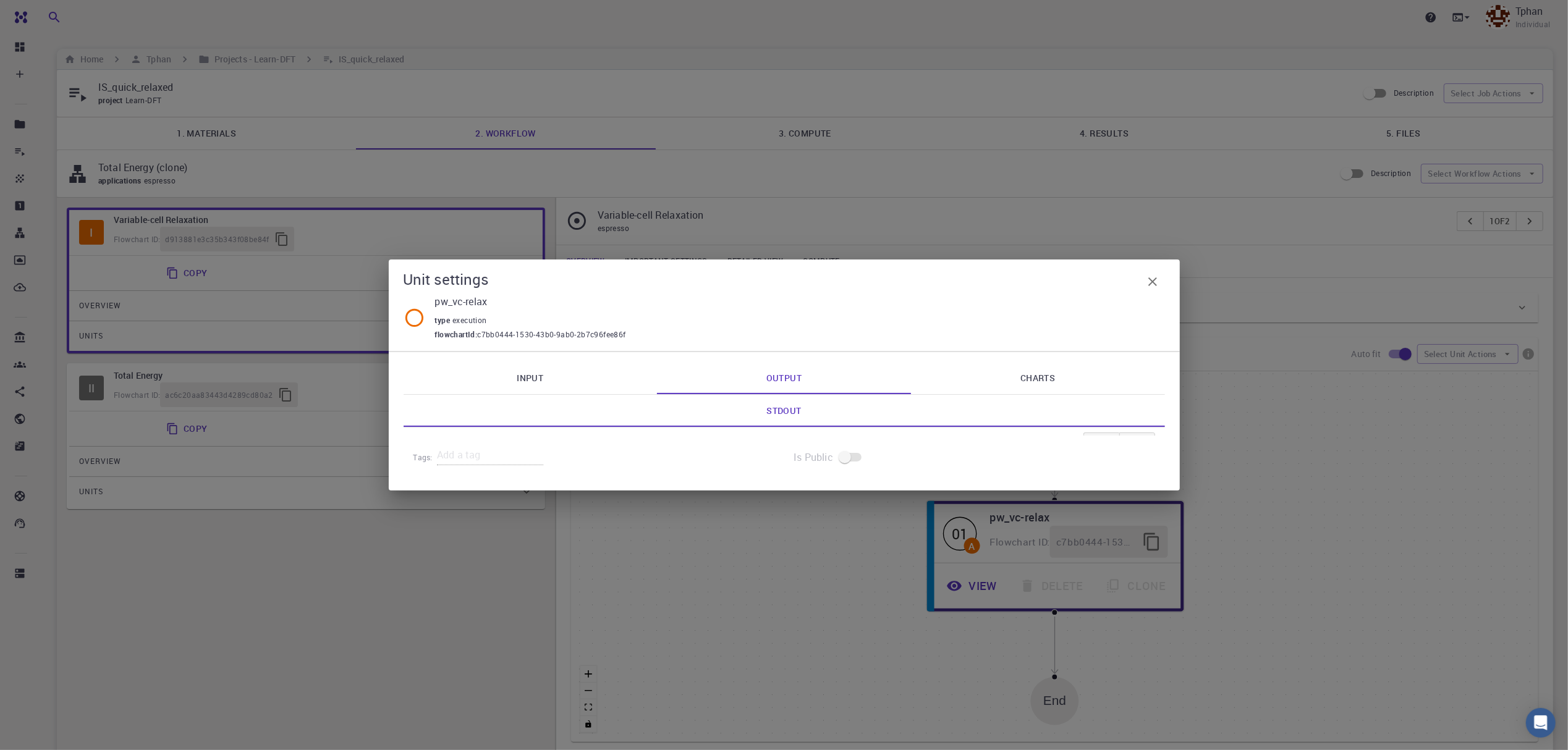
click at [535, 373] on link "Input" at bounding box center [531, 378] width 254 height 32
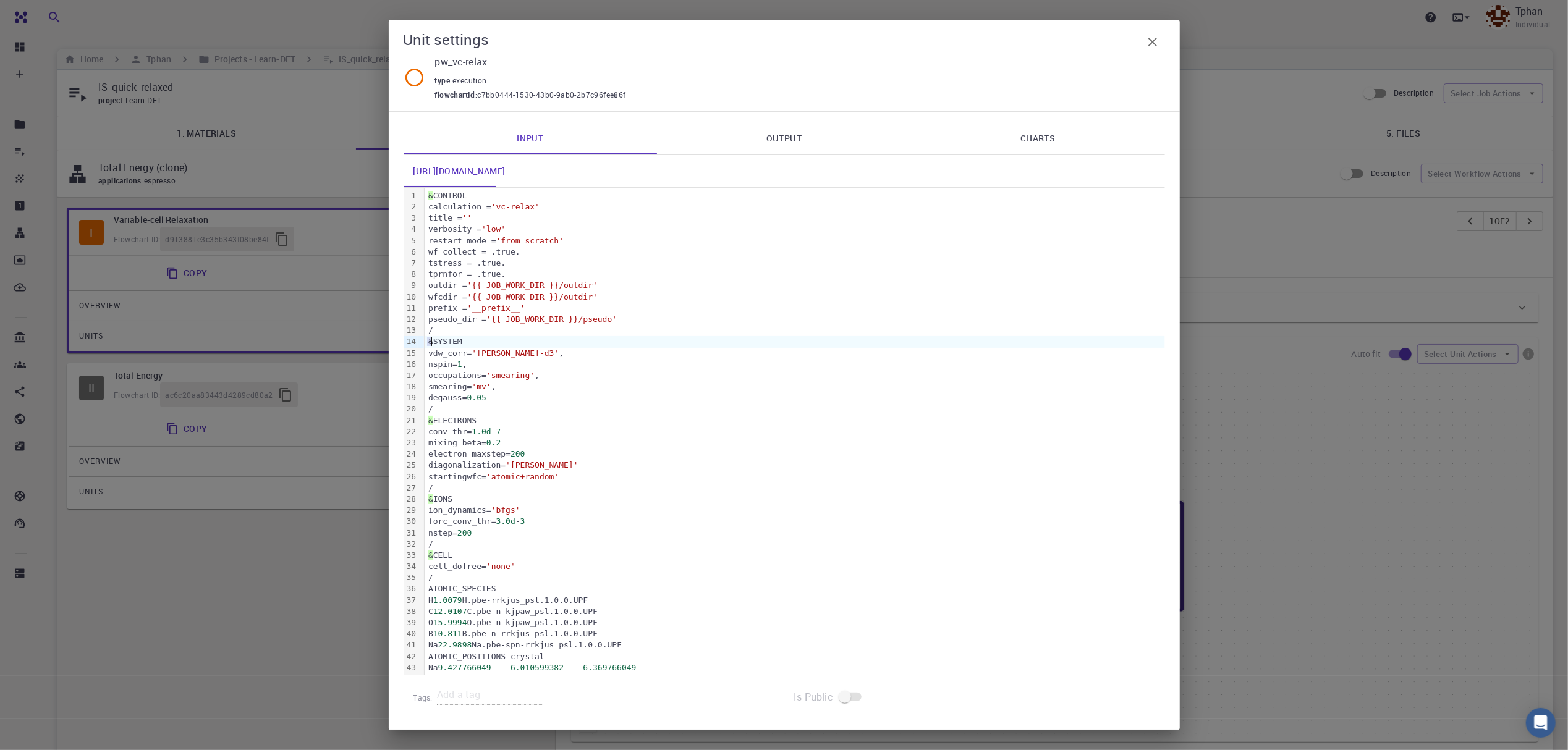
click at [431, 346] on div "&SYSTEM" at bounding box center [795, 341] width 741 height 11
click at [429, 341] on div "&SYSTEM" at bounding box center [795, 341] width 741 height 11
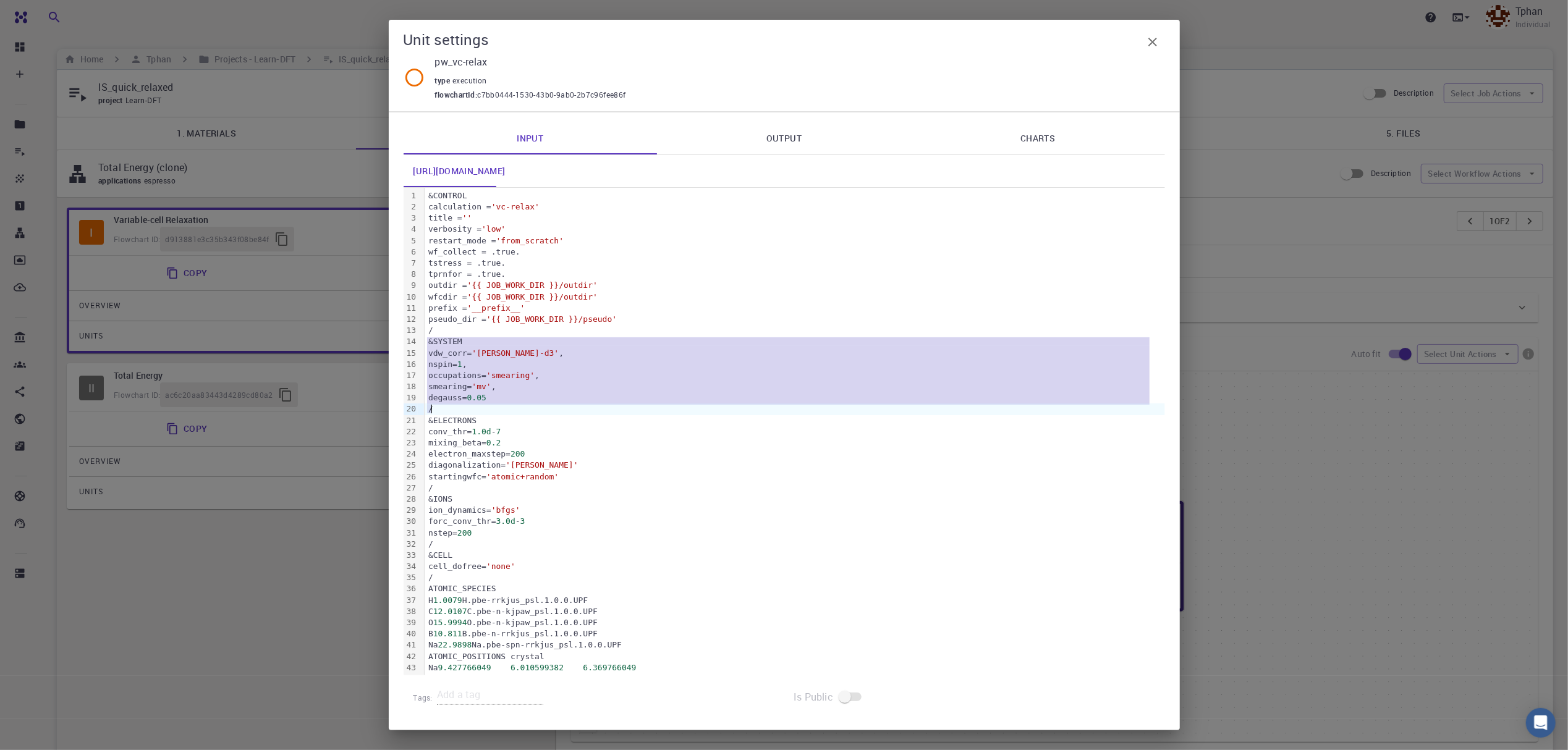
drag, startPoint x: 429, startPoint y: 341, endPoint x: 443, endPoint y: 409, distance: 69.4
click at [443, 409] on div "&CONTROL calculation = 'vc-relax' title = '' verbosity = 'low' restart_mode = '…" at bounding box center [795, 527] width 741 height 679
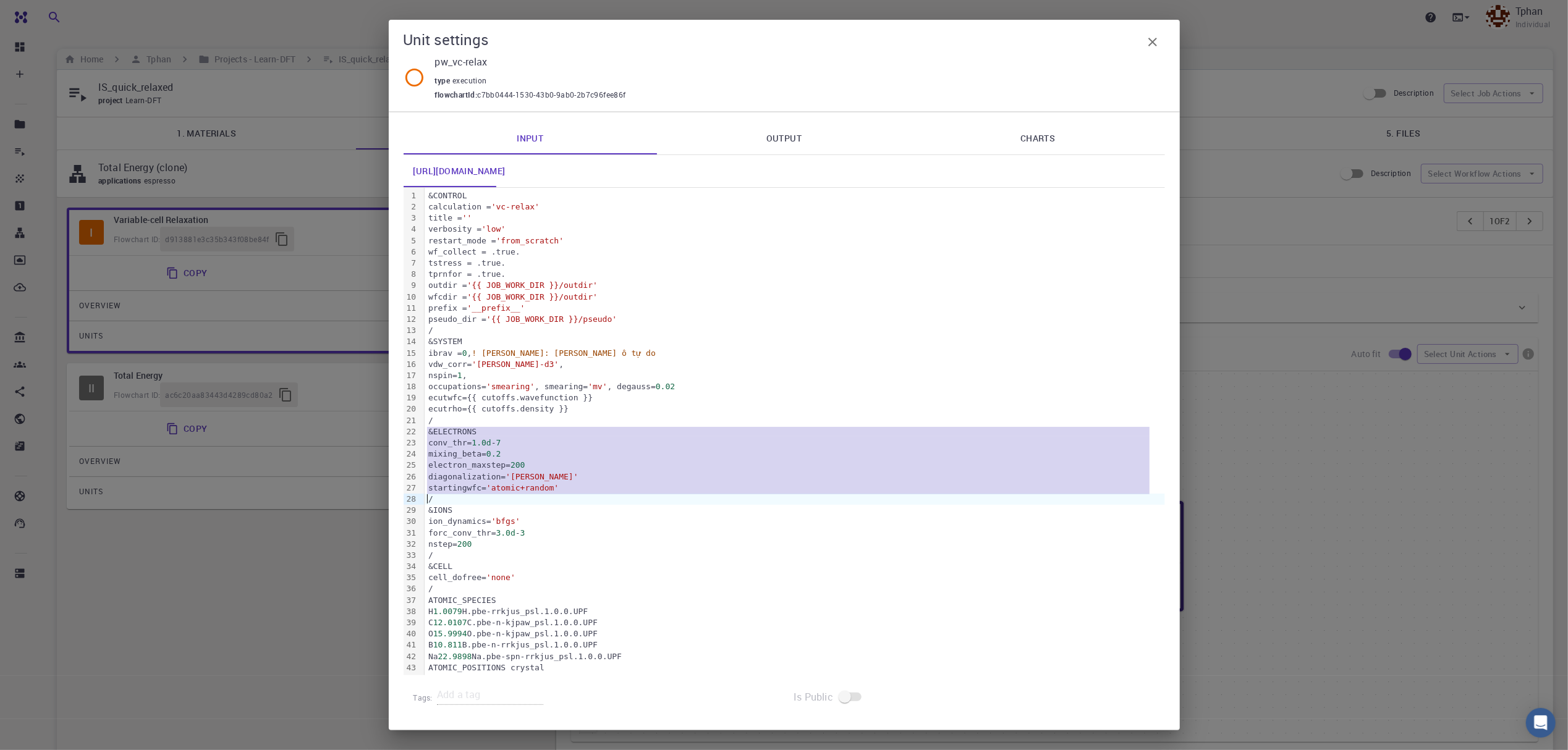
drag, startPoint x: 425, startPoint y: 432, endPoint x: 429, endPoint y: 500, distance: 68.1
click at [429, 500] on div "&CONTROL calculation = 'vc-relax' title = '' verbosity = 'low' restart_mode = '…" at bounding box center [795, 533] width 741 height 690
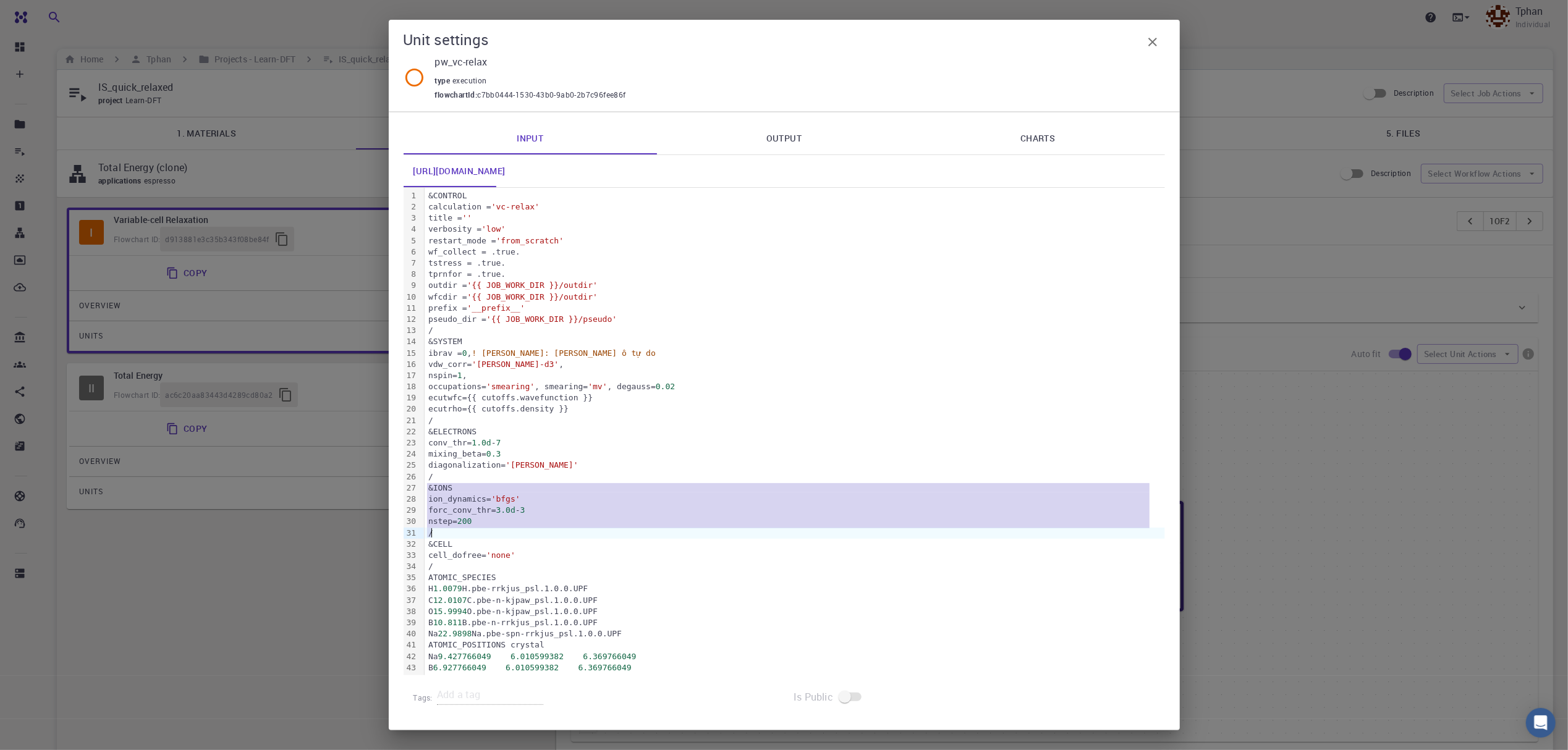
drag, startPoint x: 428, startPoint y: 490, endPoint x: 433, endPoint y: 537, distance: 47.3
click at [433, 537] on div "&CONTROL calculation = 'vc-relax' title = '' verbosity = 'low' restart_mode = '…" at bounding box center [795, 521] width 741 height 668
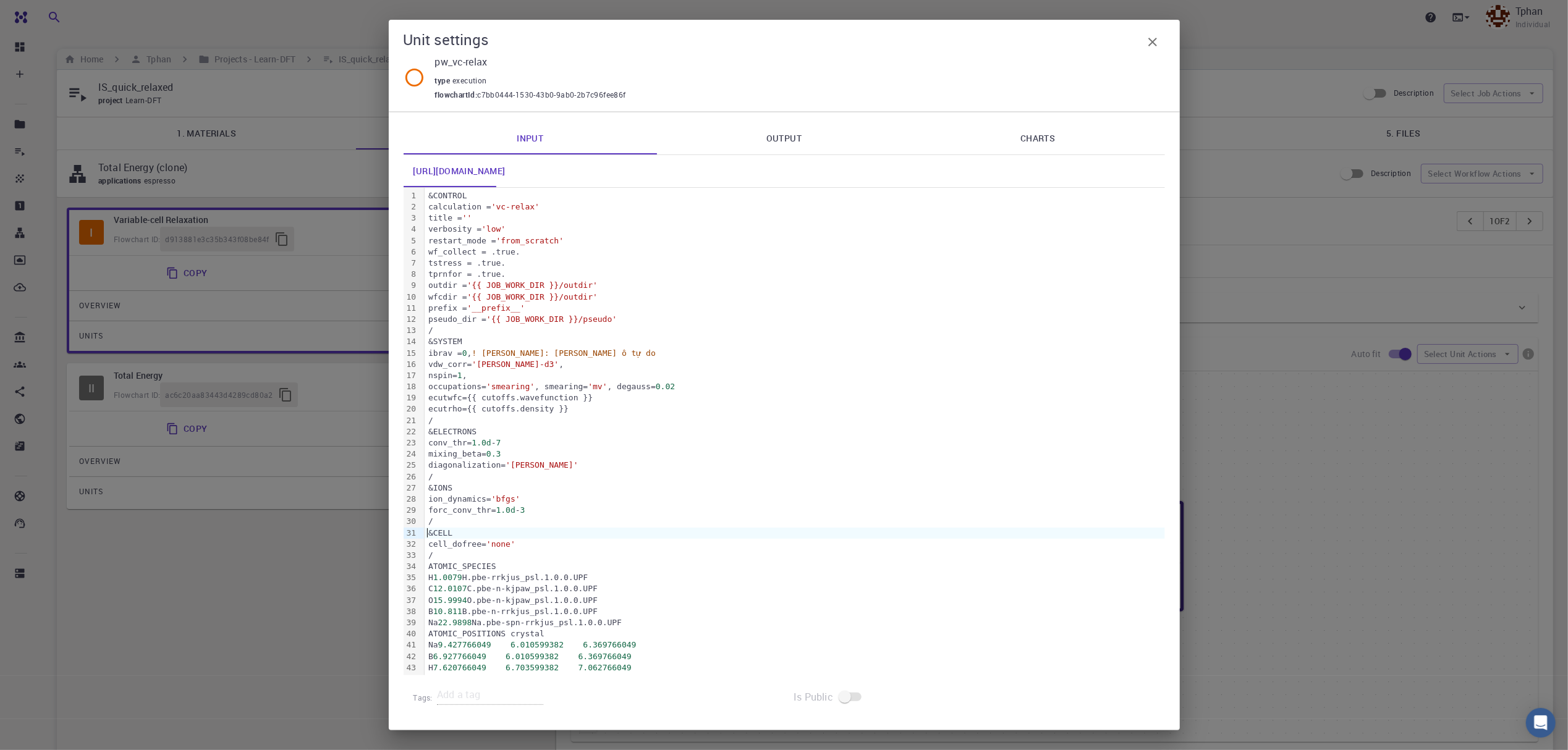
click at [428, 530] on div "&CELL" at bounding box center [795, 533] width 741 height 11
drag, startPoint x: 431, startPoint y: 555, endPoint x: 439, endPoint y: 555, distance: 8.0
click at [431, 555] on div "/" at bounding box center [795, 555] width 741 height 11
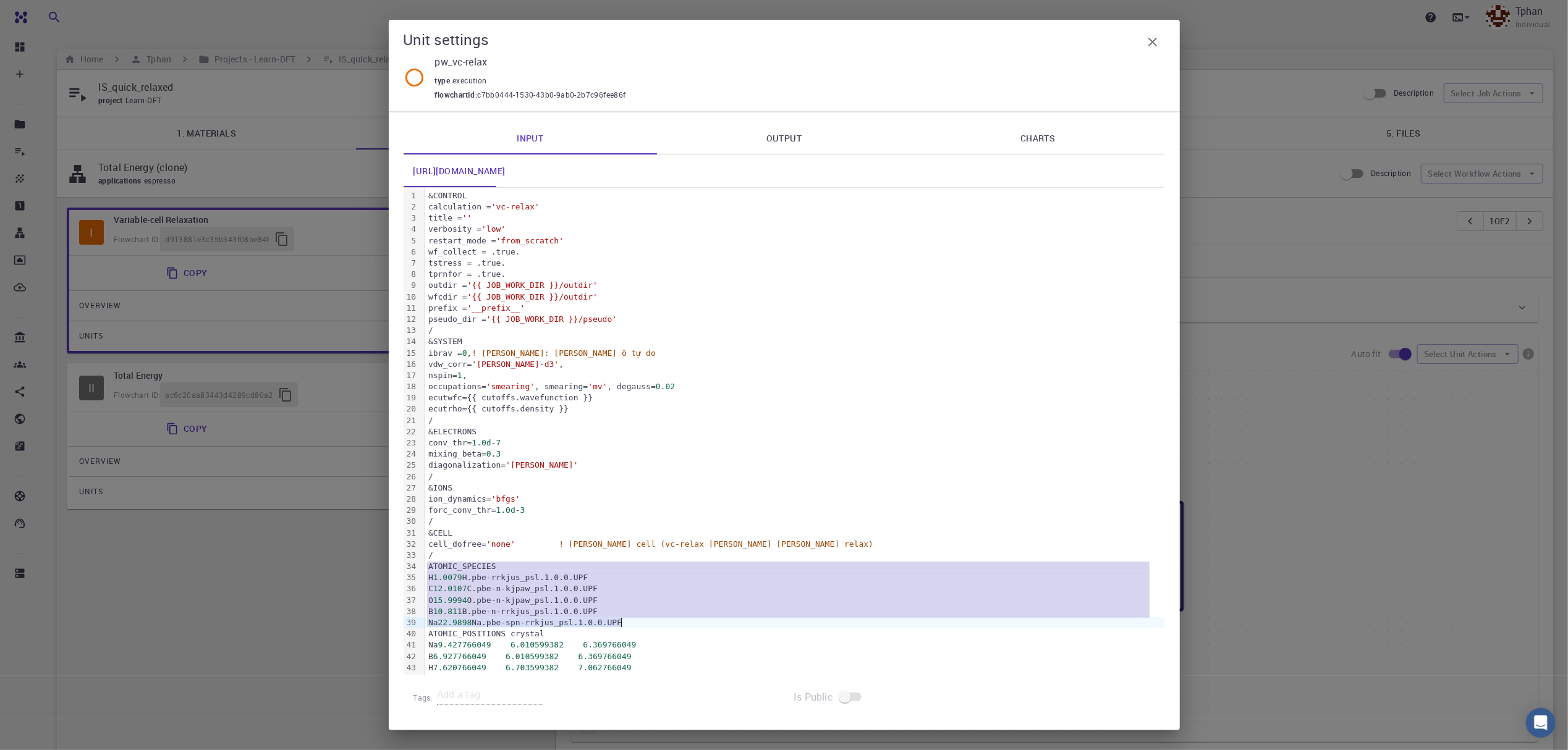
drag, startPoint x: 429, startPoint y: 569, endPoint x: 624, endPoint y: 626, distance: 203.2
click at [624, 626] on div "&CONTROL calculation = 'vc-relax' title = '' verbosity = 'low' restart_mode = '…" at bounding box center [795, 516] width 741 height 657
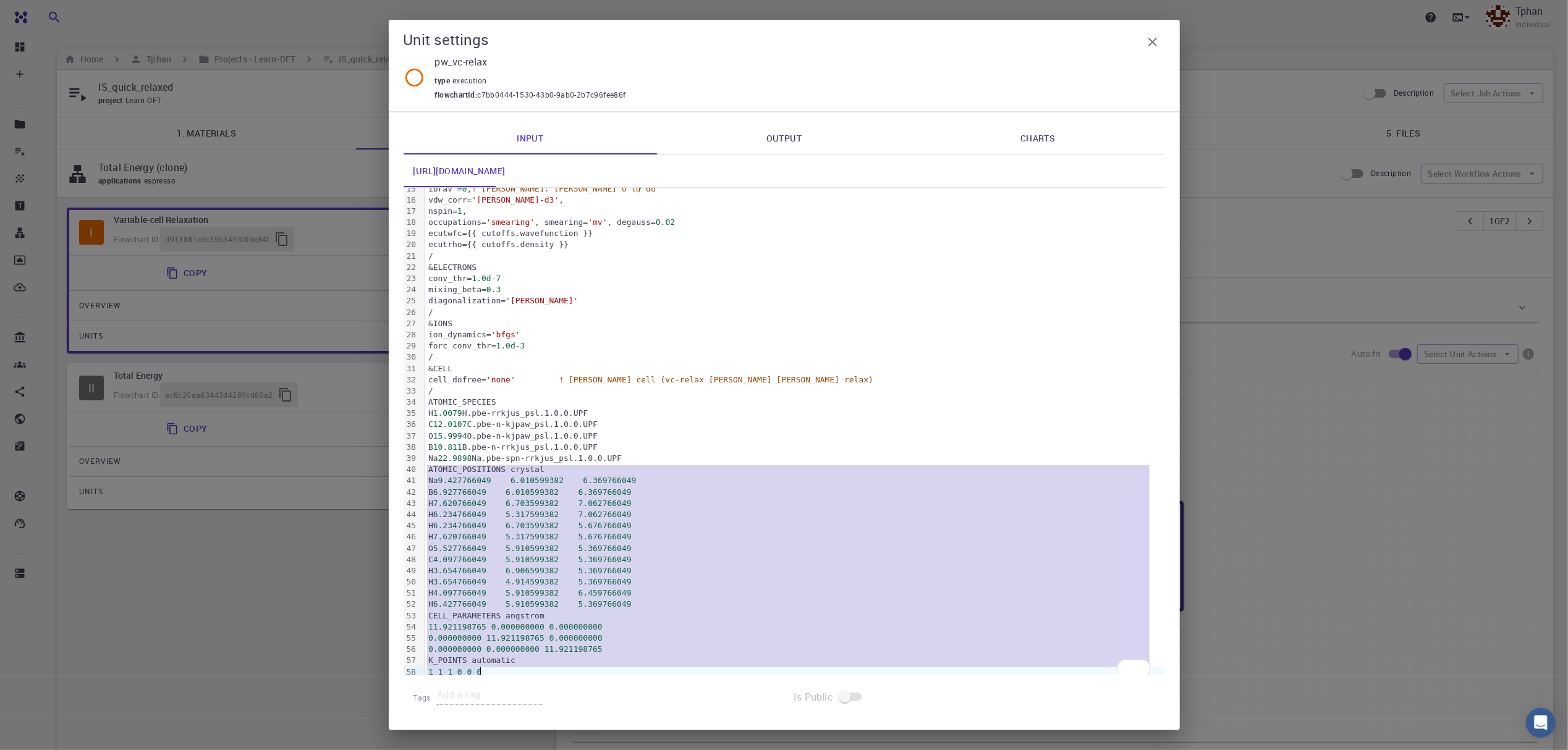
scroll to position [169, 0]
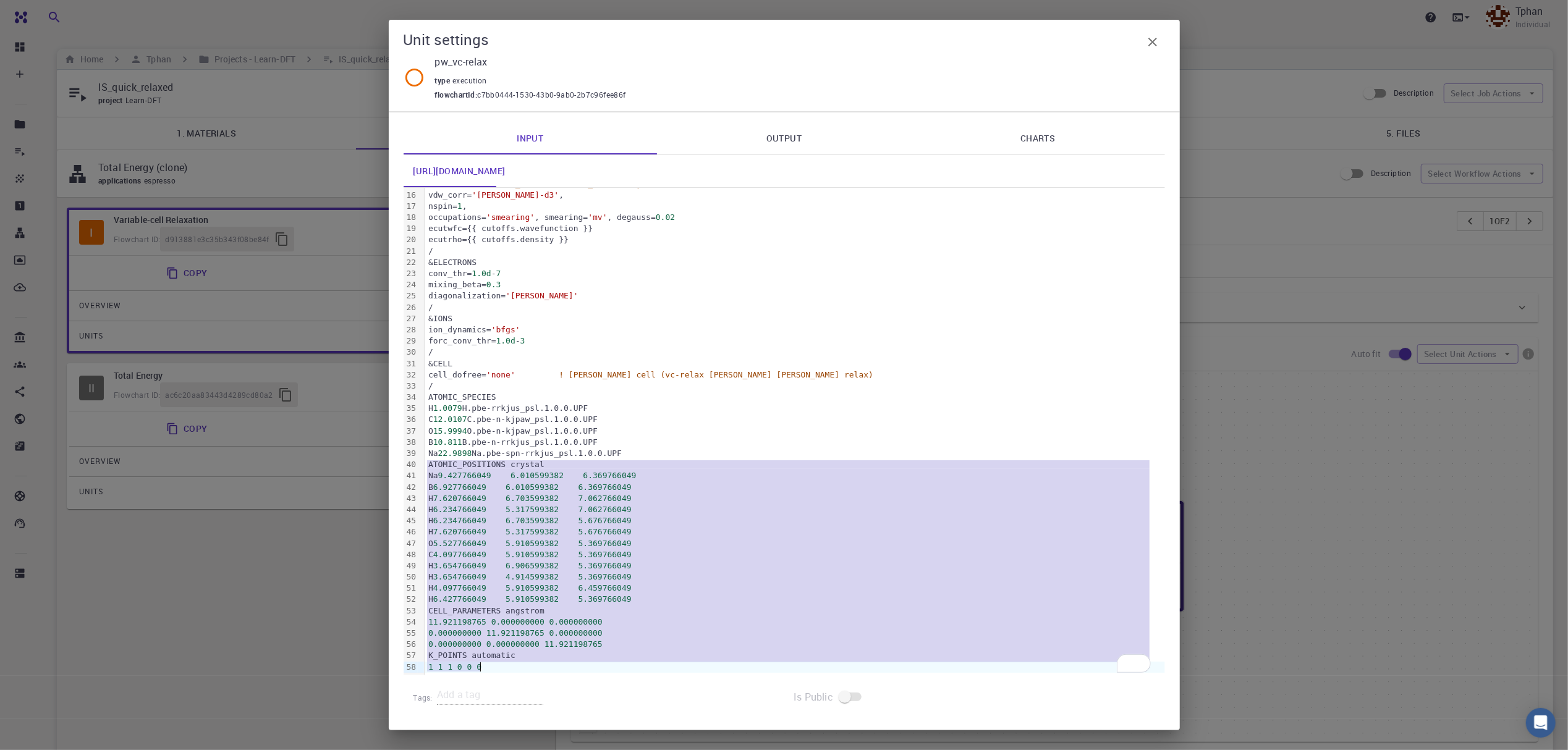
drag, startPoint x: 428, startPoint y: 472, endPoint x: 545, endPoint y: 675, distance: 234.3
click at [545, 675] on div "&CONTROL calculation = 'vc-relax' title = '' verbosity = 'low' restart_mode = '…" at bounding box center [795, 347] width 741 height 657
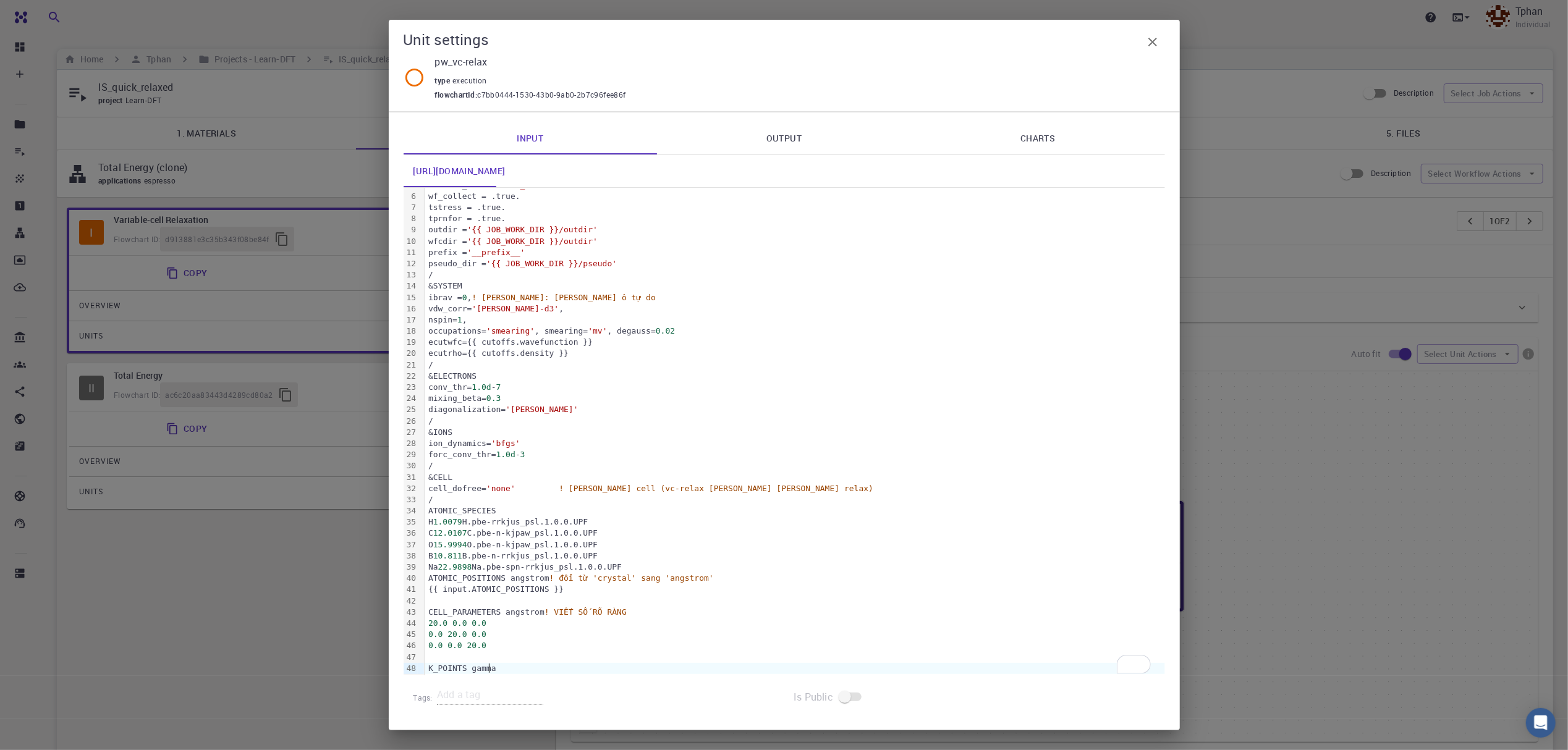
scroll to position [0, 0]
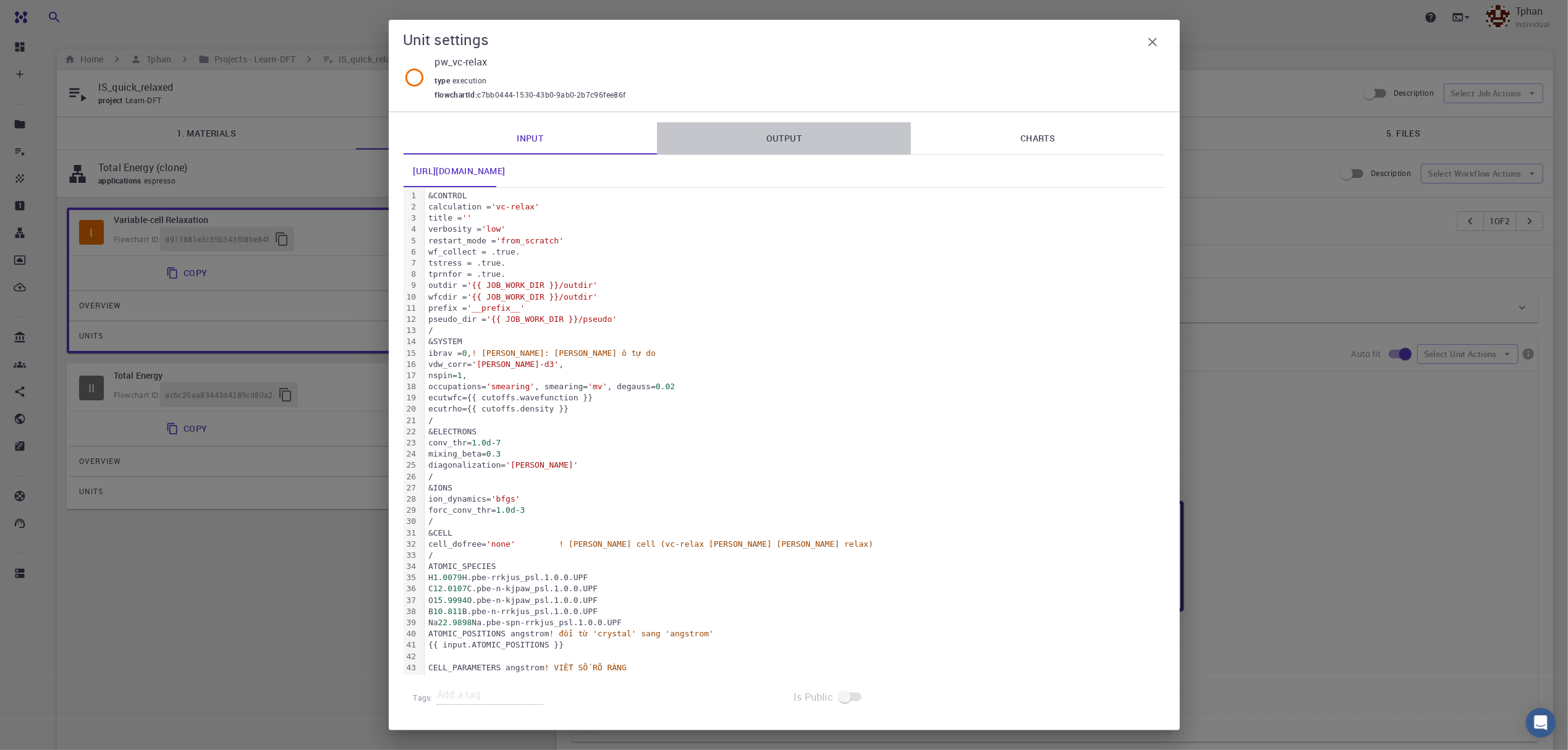
click at [777, 141] on link "Output" at bounding box center [784, 138] width 254 height 32
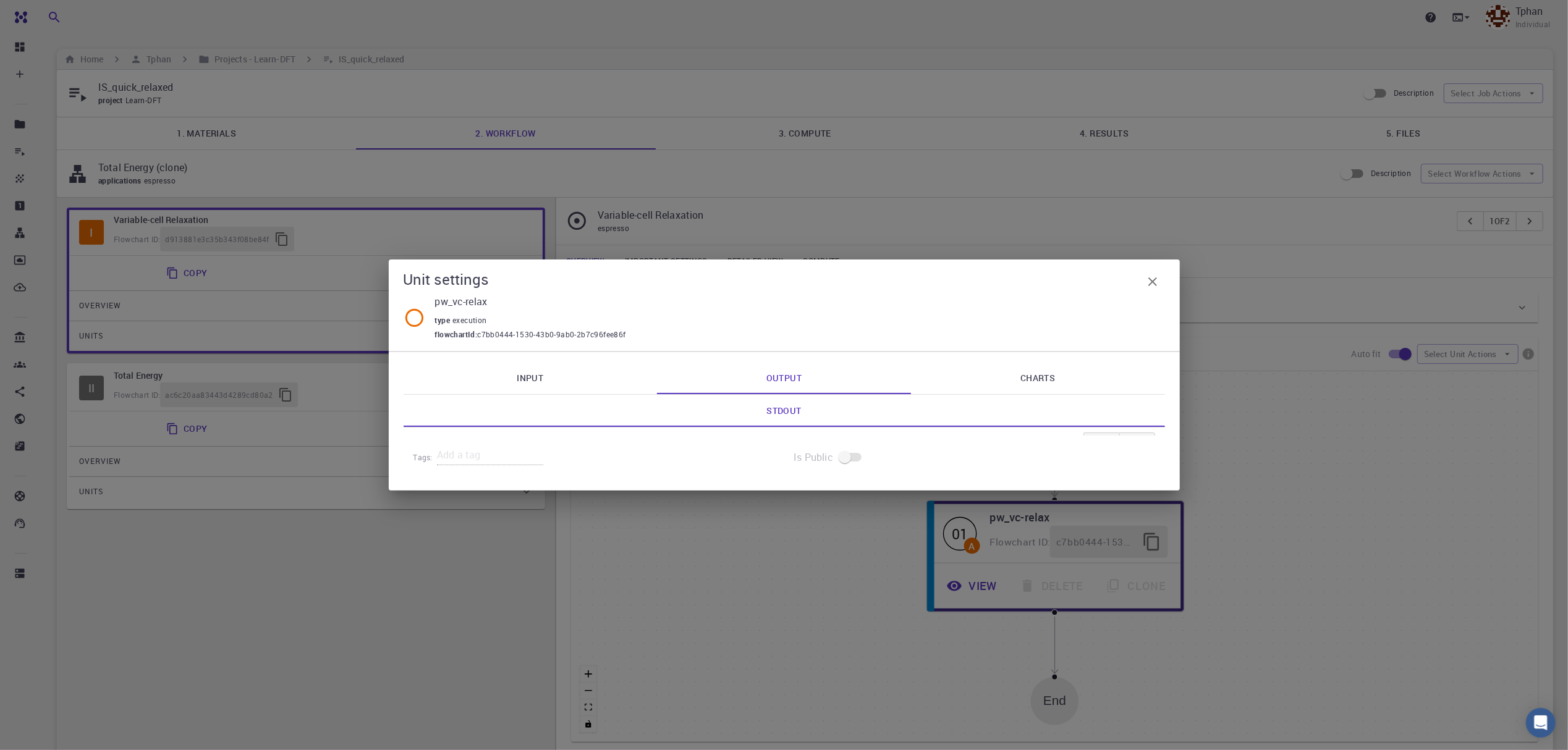
click at [532, 139] on div "Unit settings pw_vc-relax type execution flowchartId : c7bb0444-1530-43b0-9ab0-…" at bounding box center [784, 375] width 1568 height 750
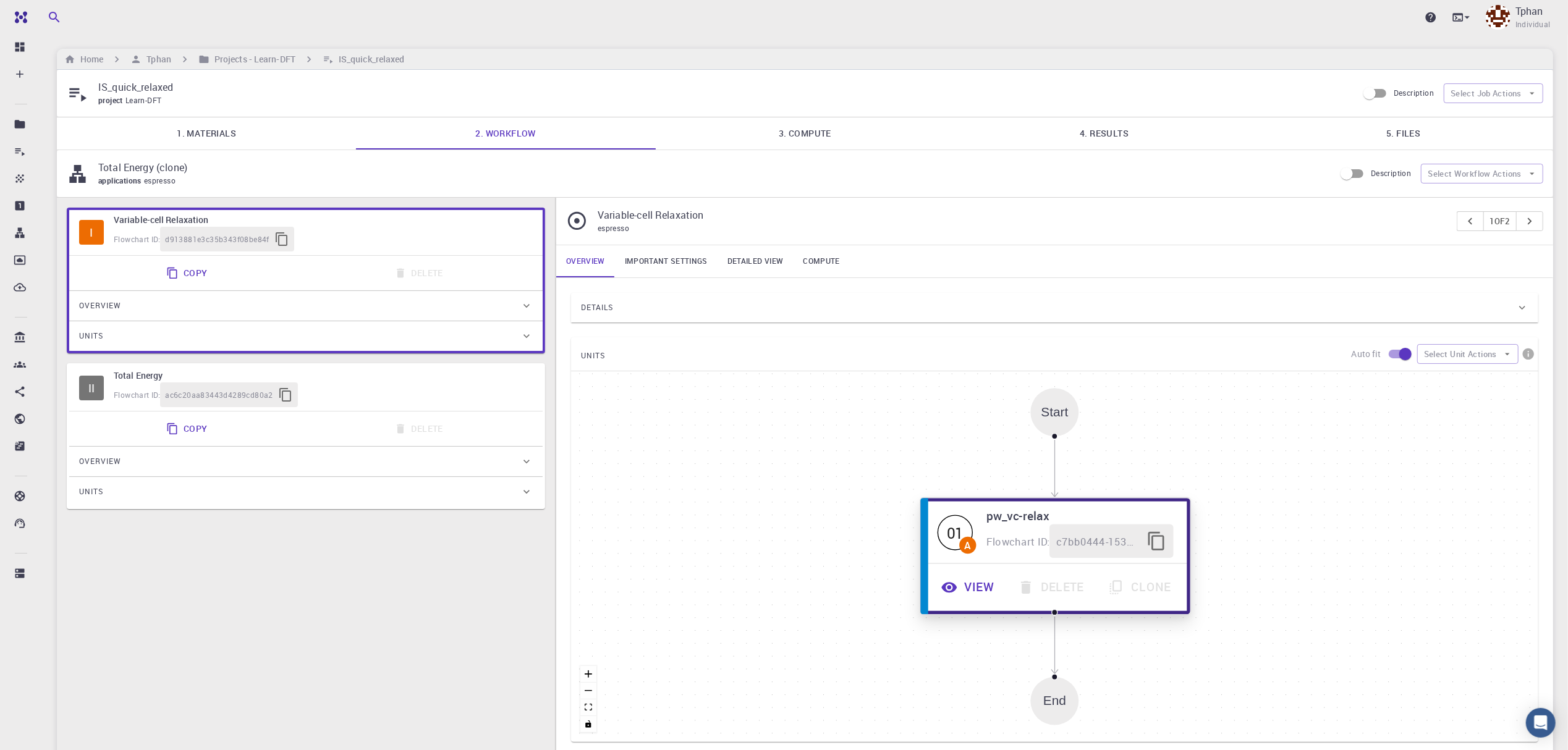
click at [975, 597] on button "View" at bounding box center [969, 587] width 76 height 34
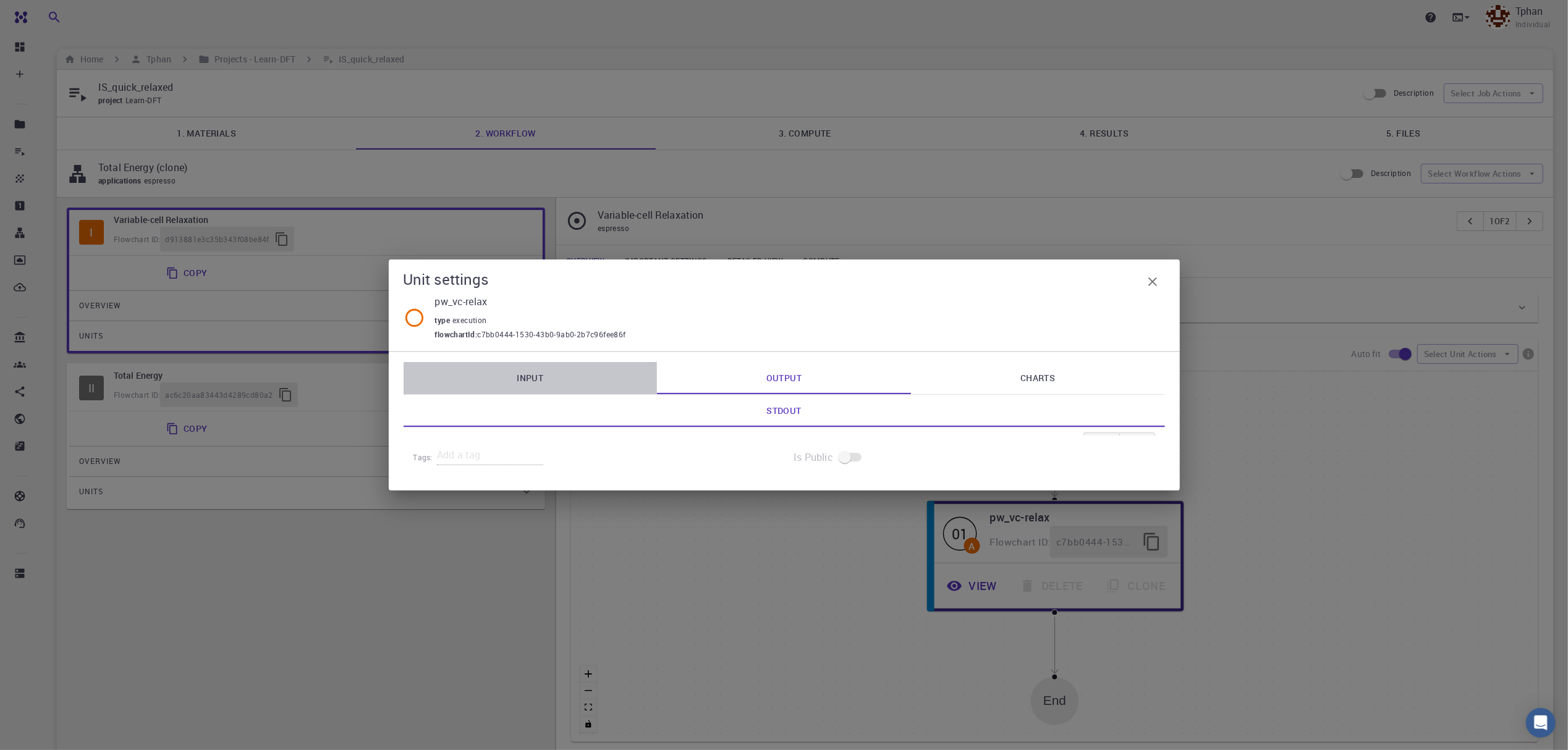
click at [525, 372] on link "Input" at bounding box center [531, 378] width 254 height 32
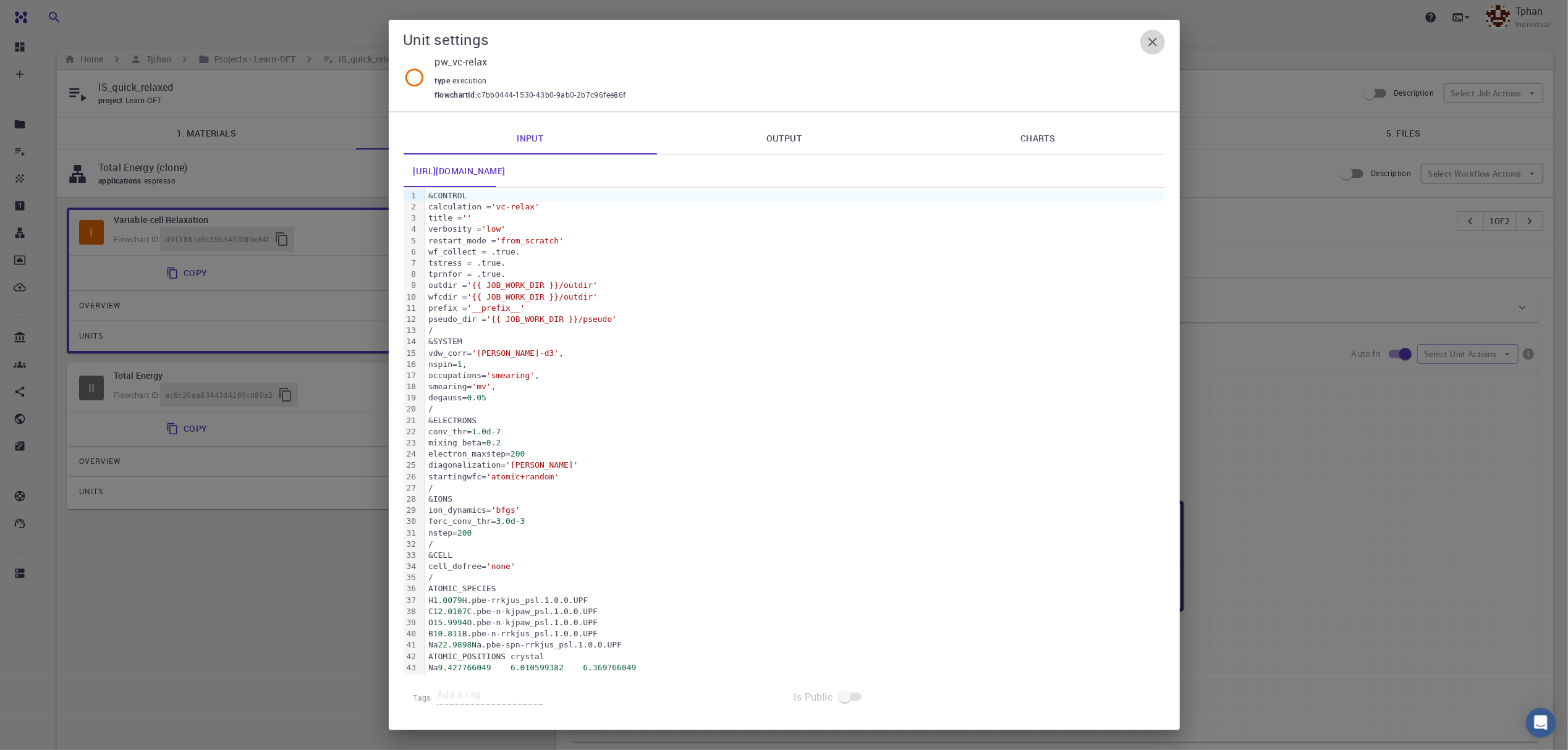
click at [1155, 39] on icon "button" at bounding box center [1153, 42] width 9 height 9
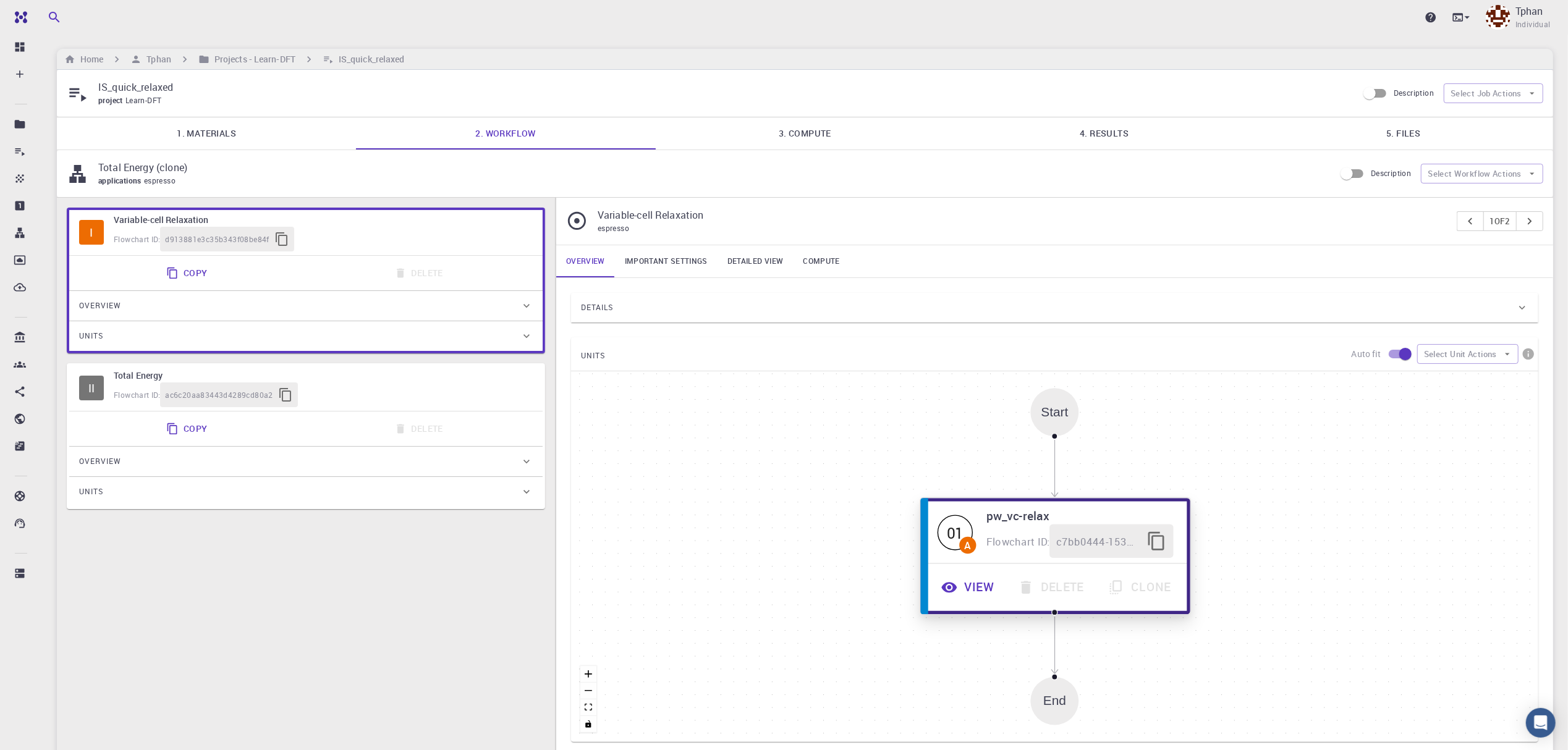
click at [983, 598] on button "View" at bounding box center [969, 587] width 76 height 34
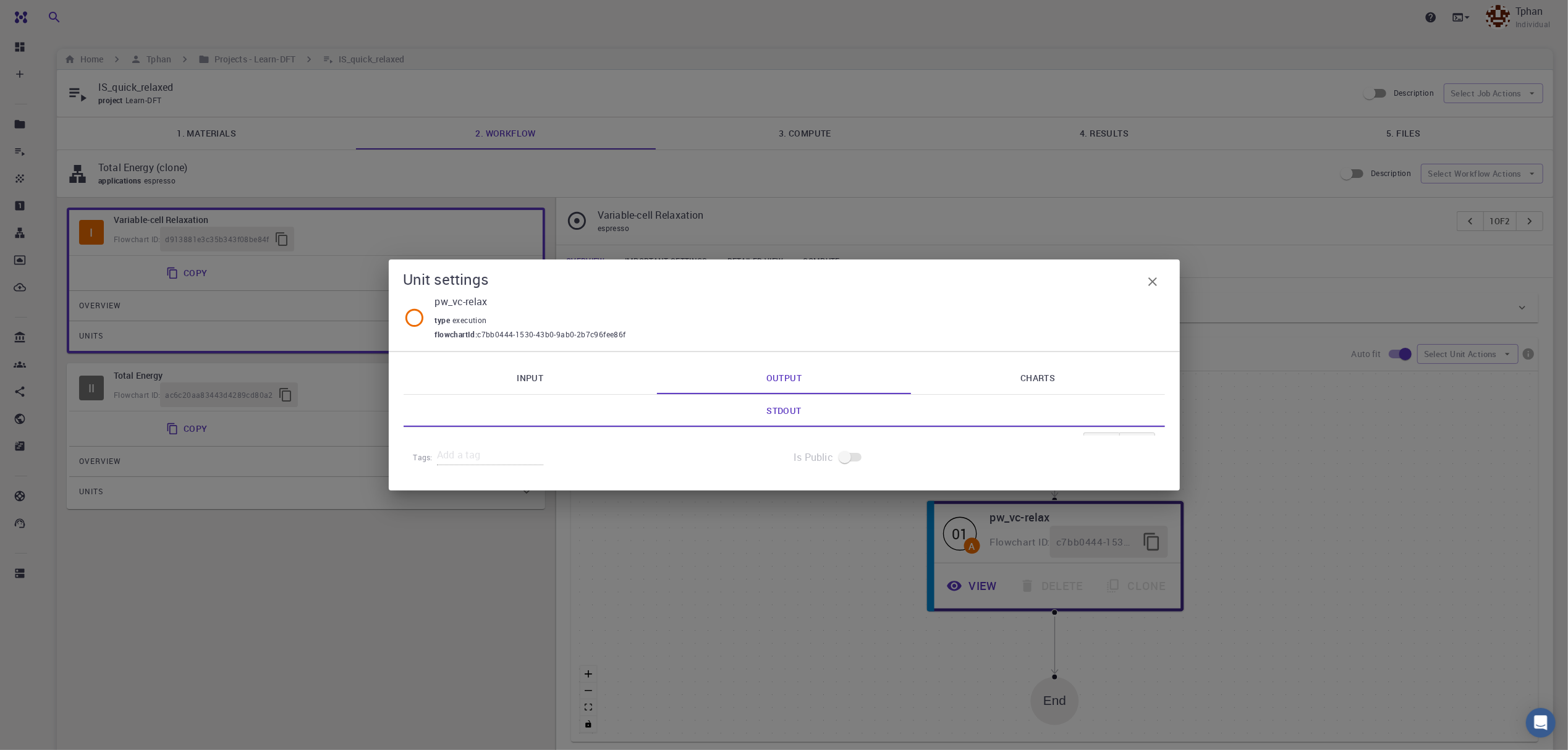
click at [1204, 582] on div "Unit settings pw_vc-relax type execution flowchartId : c7bb0444-1530-43b0-9ab0-…" at bounding box center [784, 375] width 1568 height 750
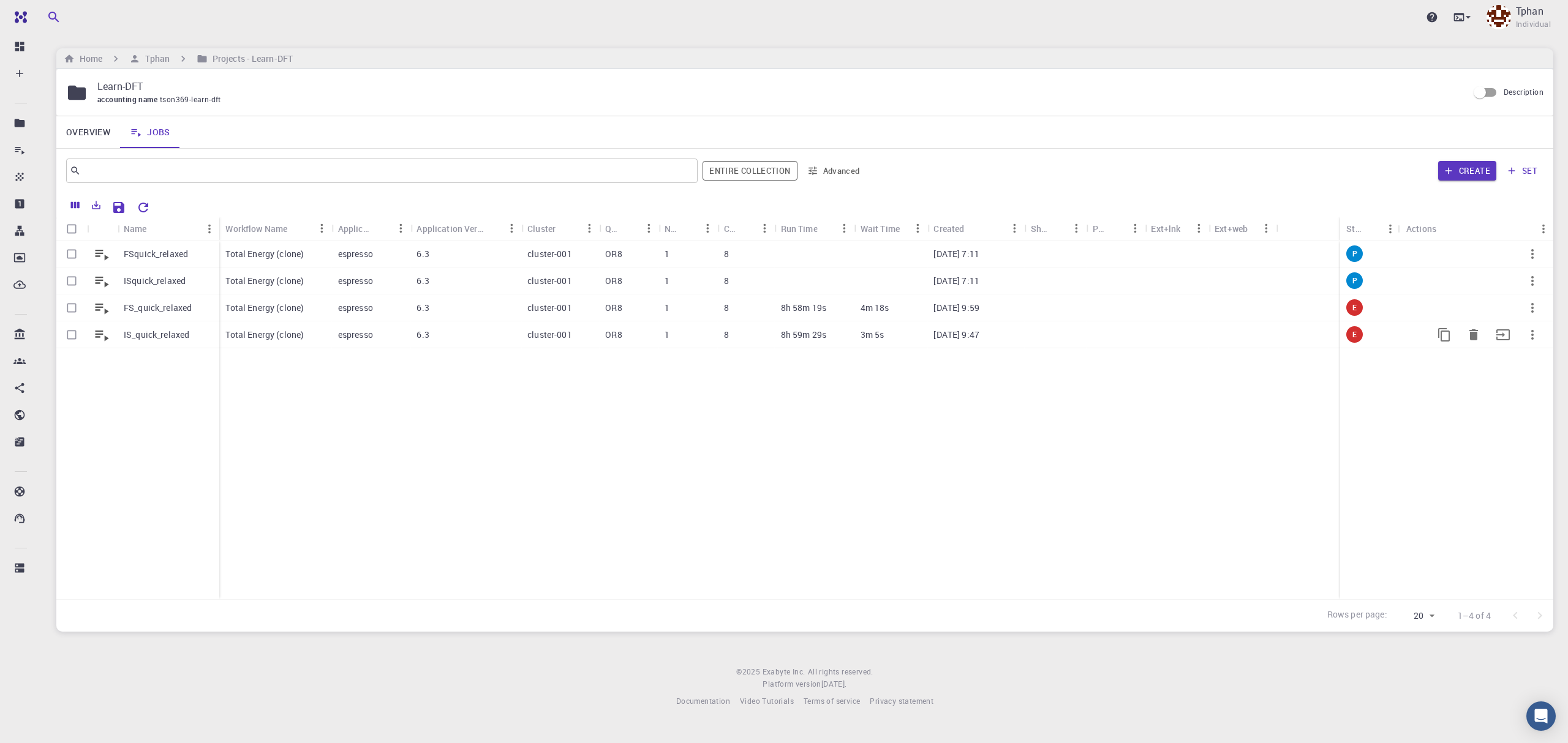
click at [136, 338] on p "IS_quick_relaxed" at bounding box center [156, 334] width 66 height 12
click at [68, 333] on input "Select row" at bounding box center [71, 334] width 23 height 23
checkbox input "true"
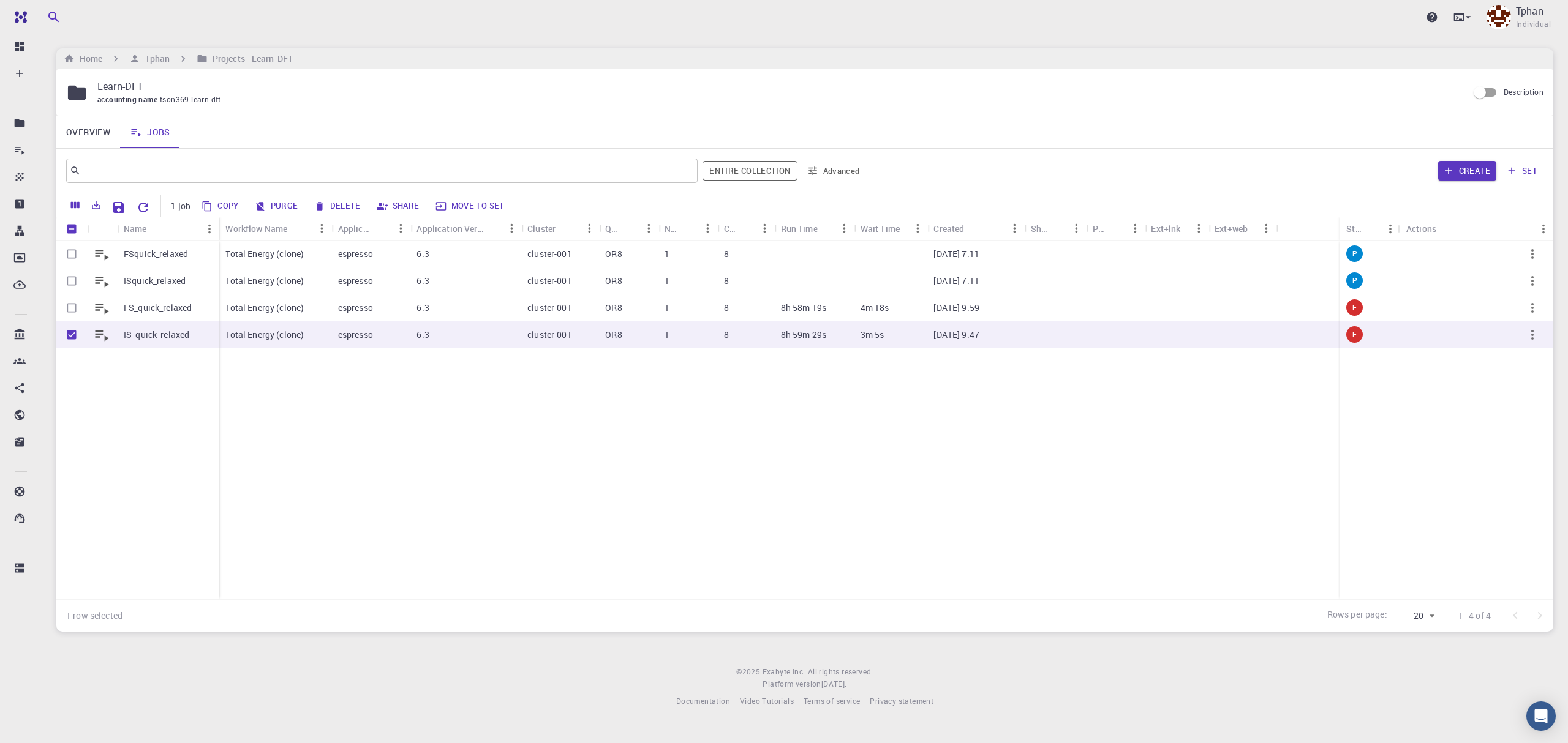
click at [221, 204] on button "Copy" at bounding box center [220, 206] width 46 height 20
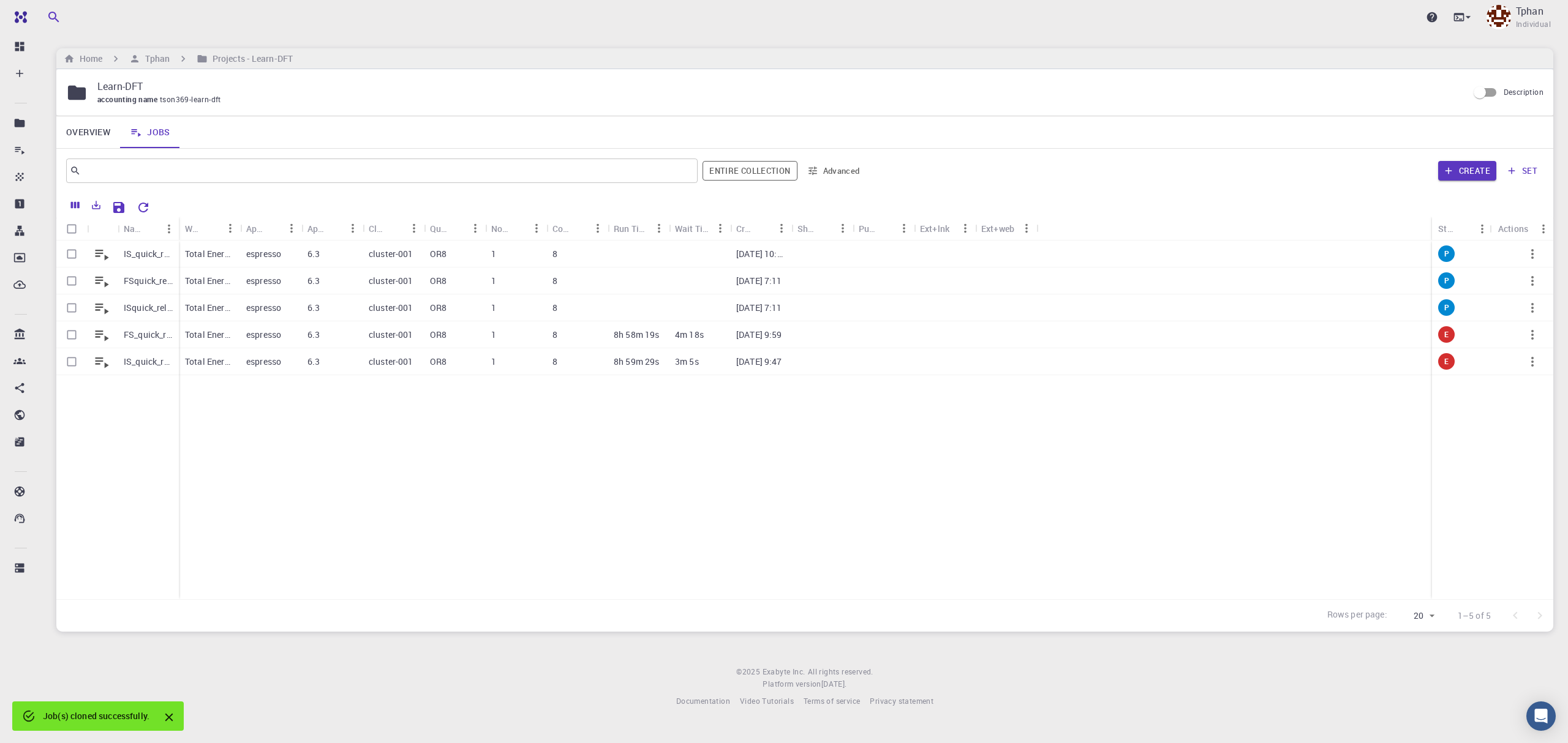
checkbox input "false"
click at [69, 305] on input "Select row" at bounding box center [71, 308] width 23 height 23
checkbox input "true"
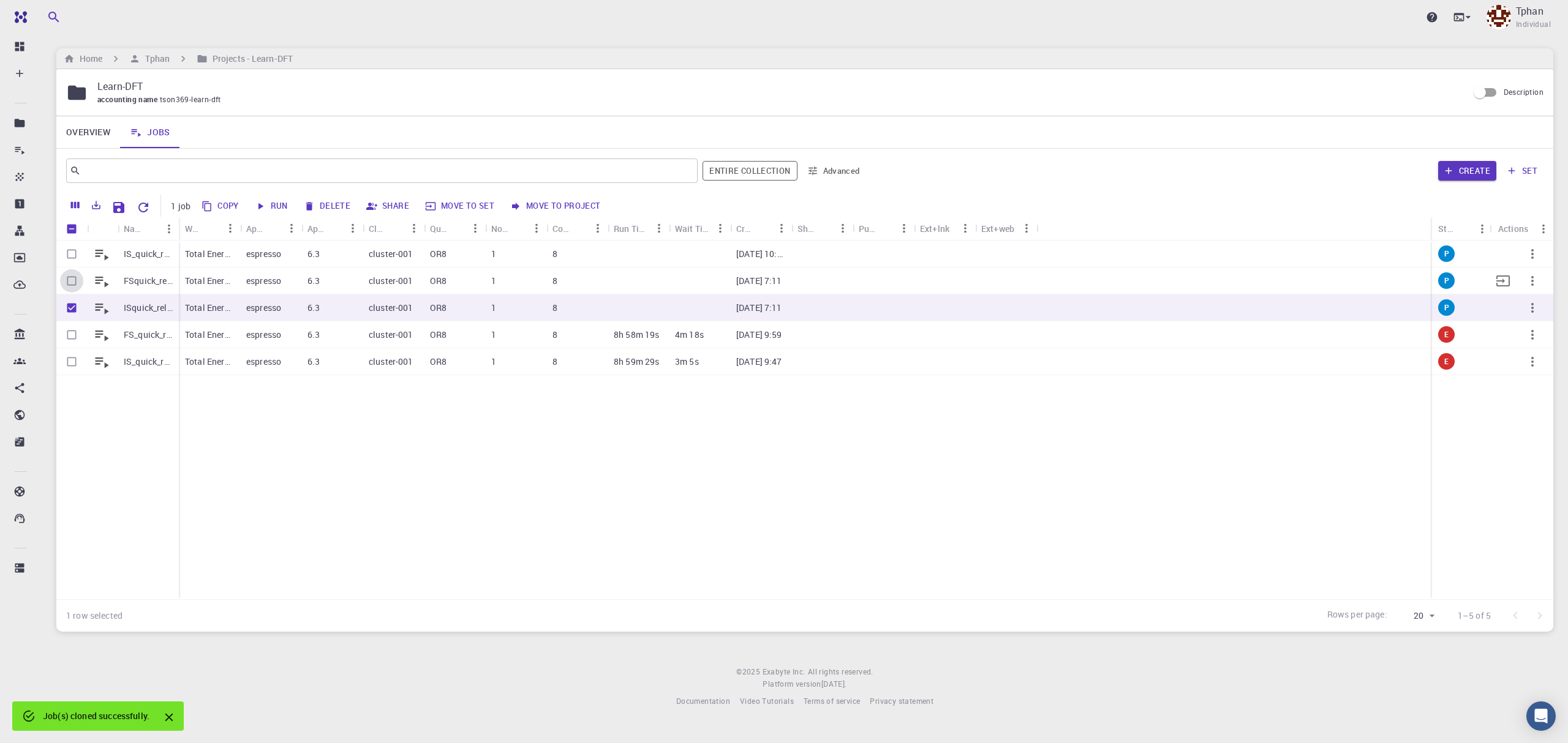
click at [69, 284] on input "Select row" at bounding box center [71, 281] width 23 height 23
checkbox input "true"
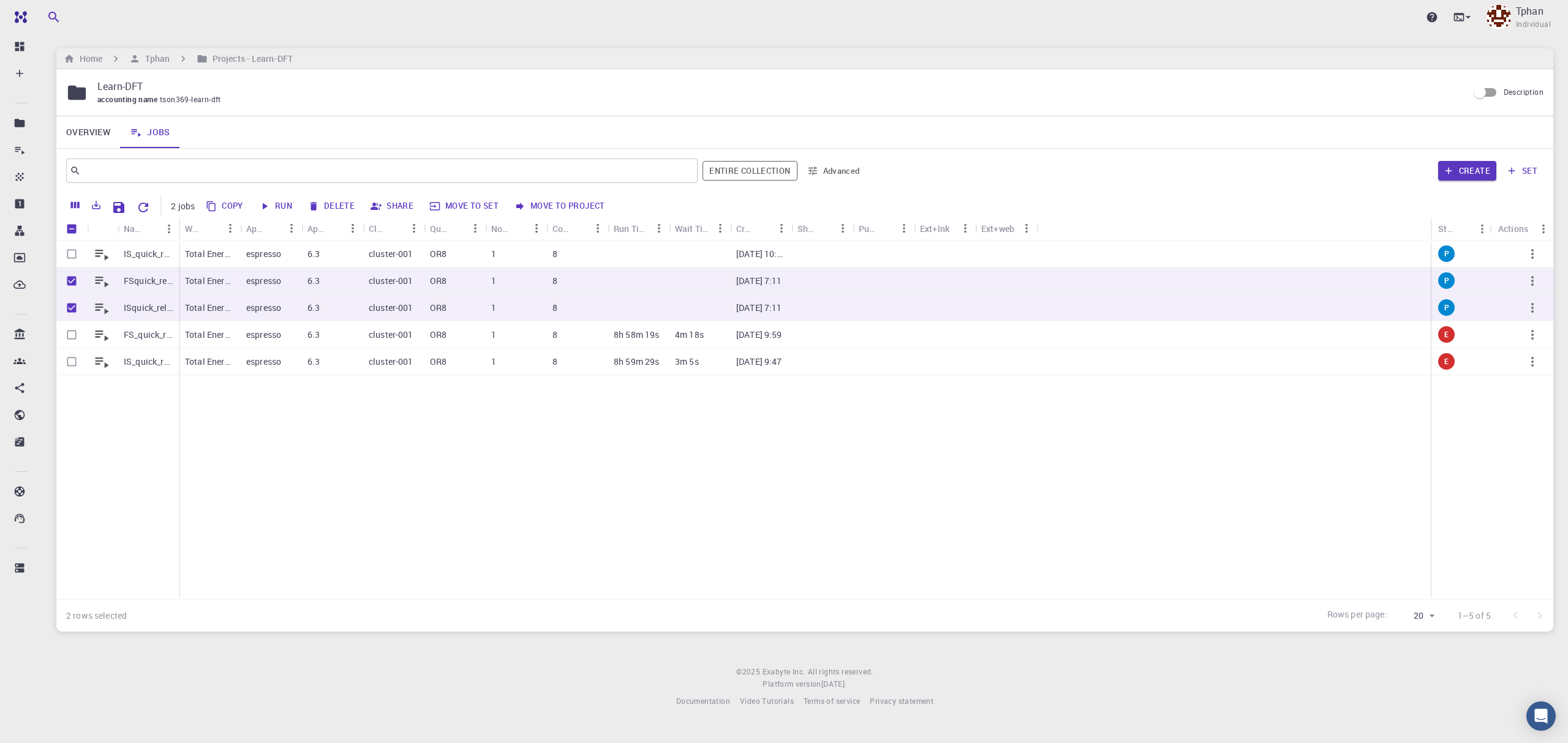
click at [332, 209] on button "Delete" at bounding box center [331, 206] width 55 height 20
checkbox input "false"
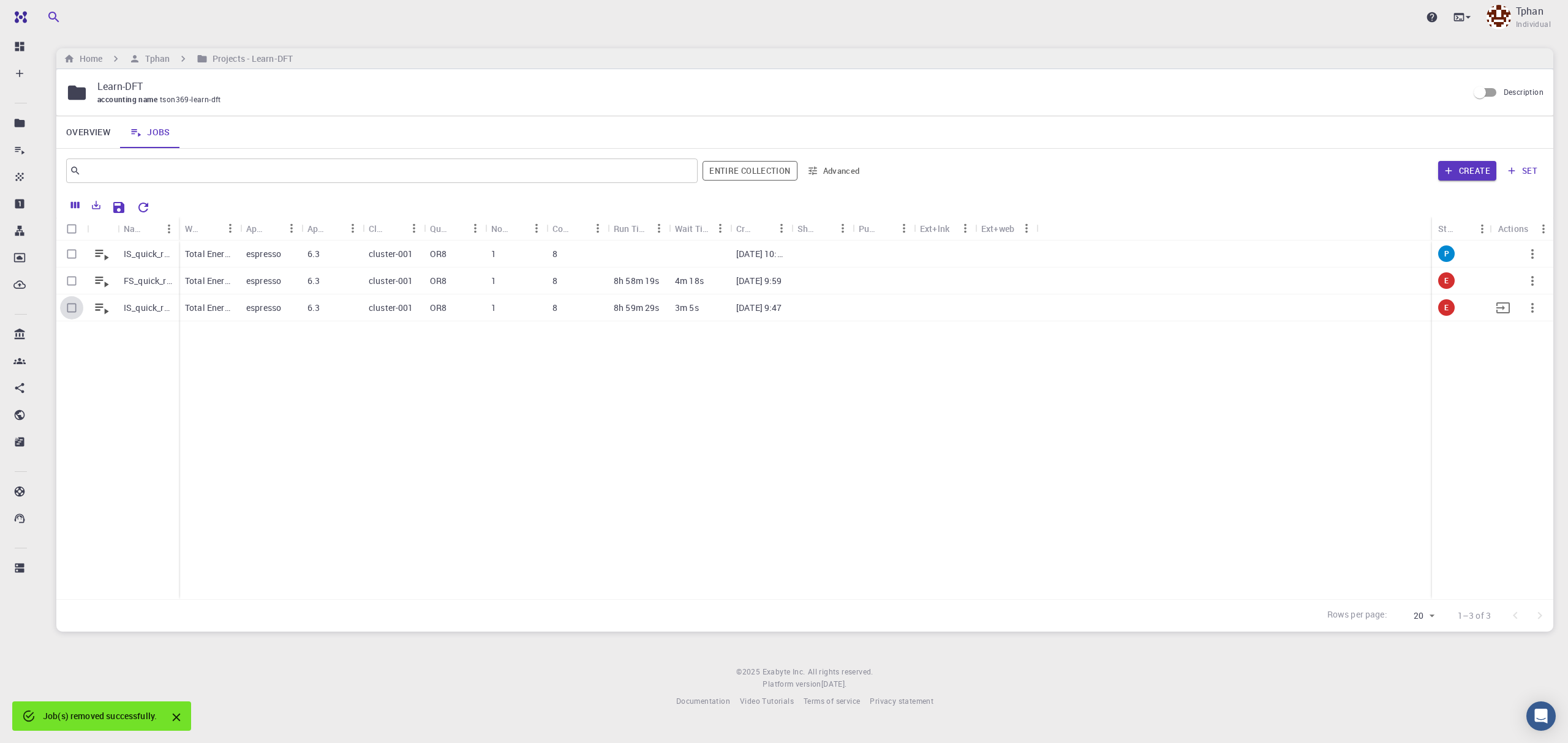
click at [70, 312] on input "Select row" at bounding box center [71, 308] width 23 height 23
checkbox input "true"
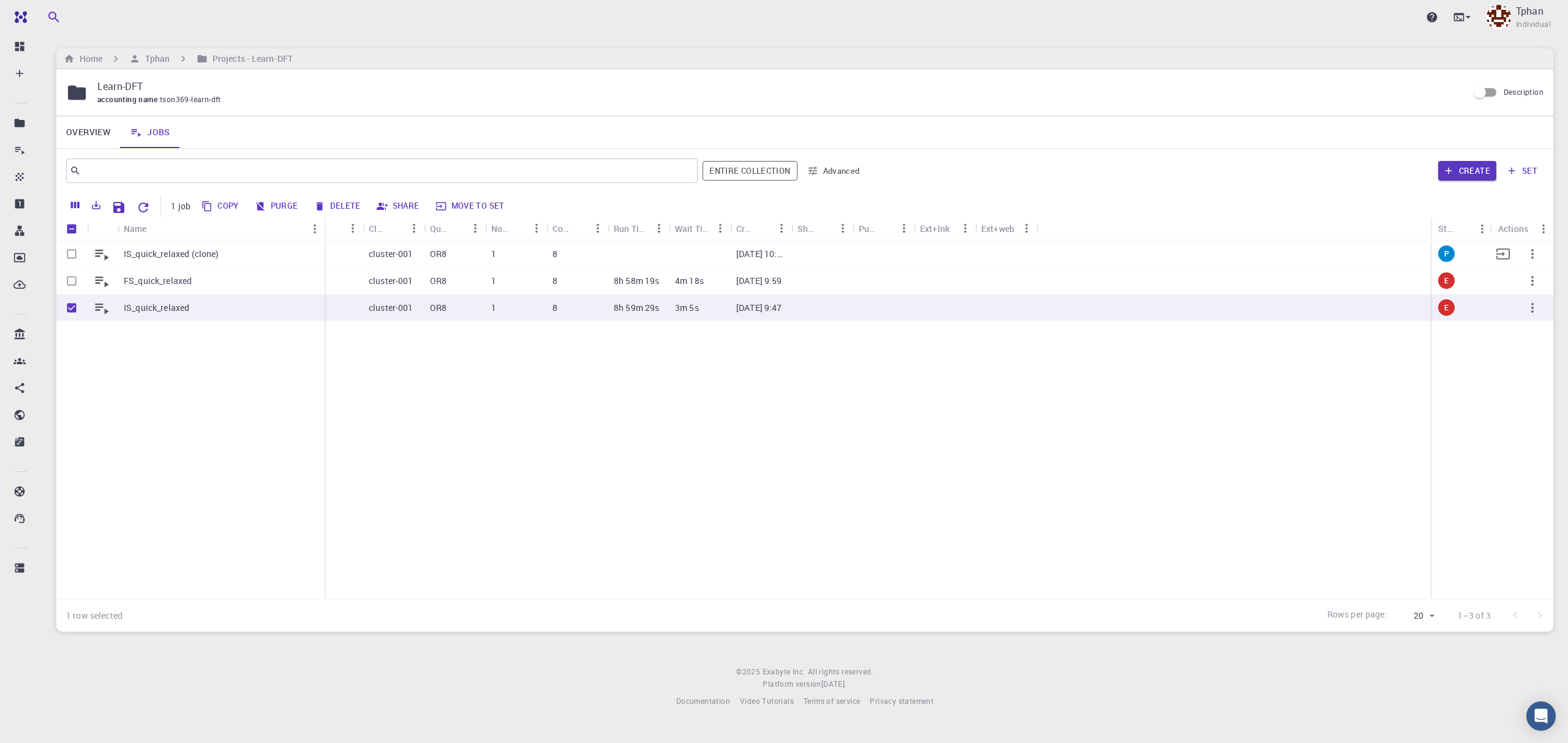
drag, startPoint x: 175, startPoint y: 231, endPoint x: 321, endPoint y: 241, distance: 146.3
click at [321, 241] on div "Name Workflow Name Application Application Version Cluster Queue Nodes Cores Ru…" at bounding box center [805, 408] width 1497 height 383
click at [261, 256] on div "IS_quick_relaxed (clone)" at bounding box center [221, 254] width 207 height 27
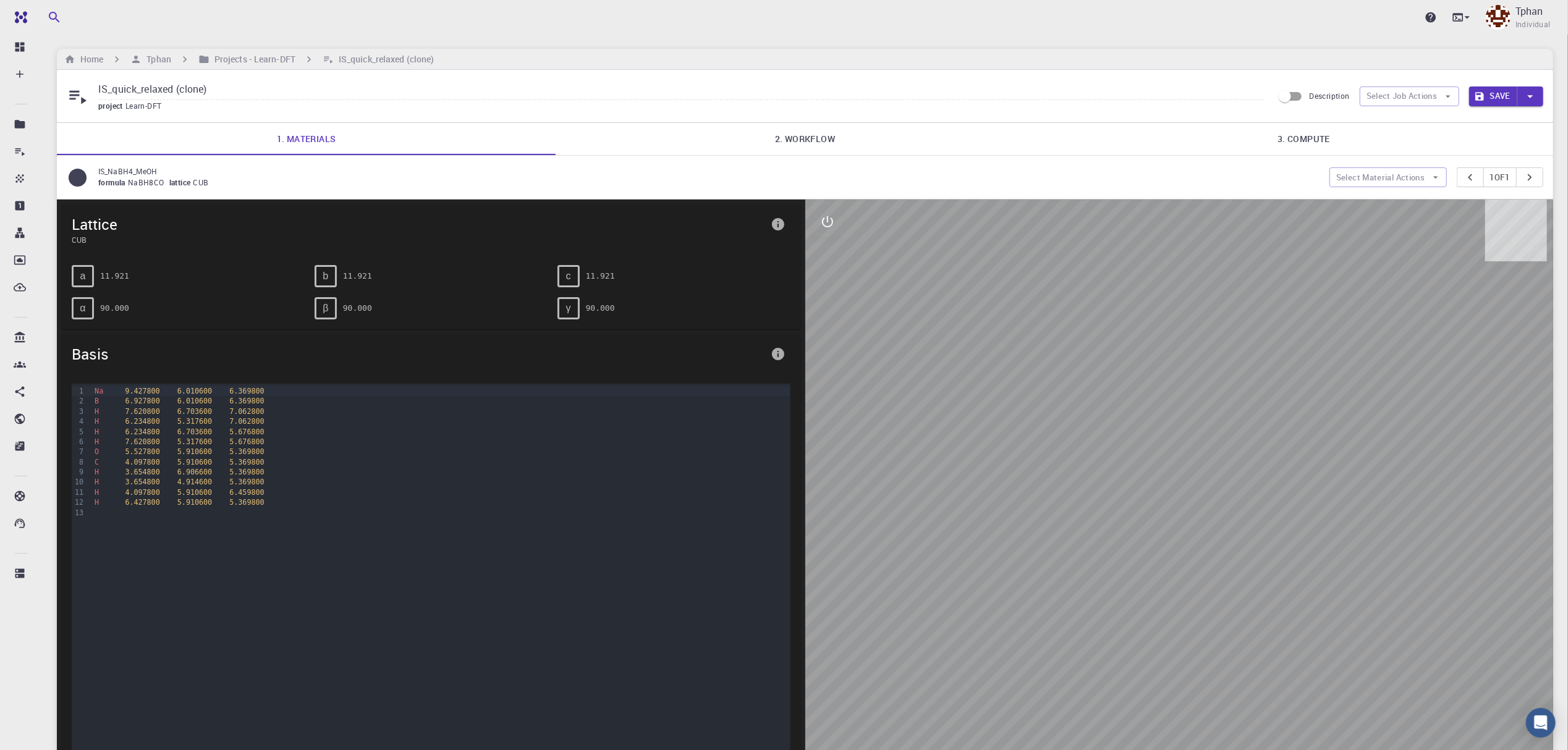
click at [213, 94] on input "IS_quick_relaxed (clone)" at bounding box center [680, 90] width 1165 height 20
type input "IS_quick_relaxed_v2"
click at [804, 137] on link "2. Workflow" at bounding box center [805, 139] width 499 height 32
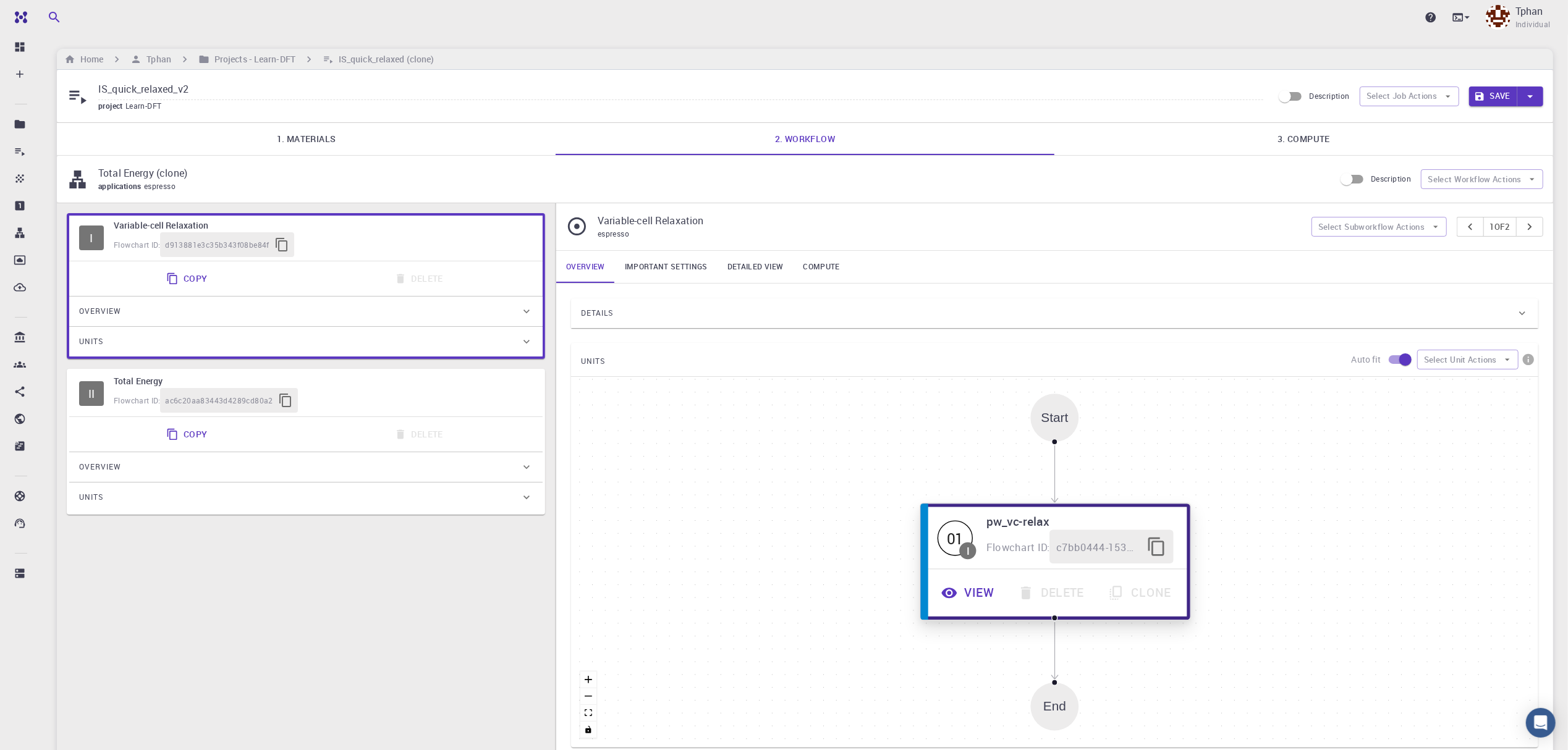
click at [974, 597] on button "View" at bounding box center [969, 593] width 76 height 34
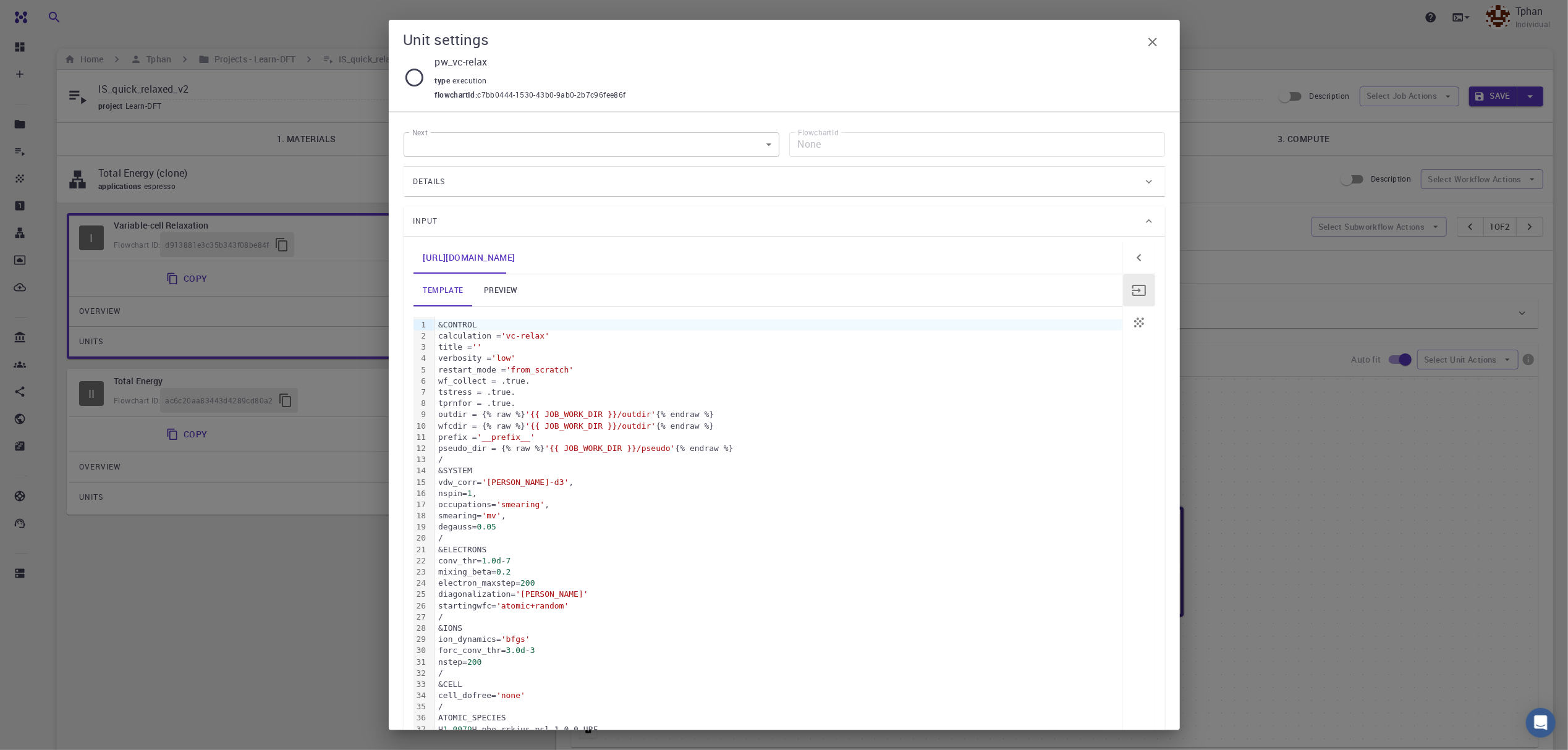
click at [434, 477] on div "vdw_corr= '[PERSON_NAME]-d3' ," at bounding box center [778, 482] width 688 height 11
click at [438, 473] on div "&SYSTEM" at bounding box center [778, 471] width 688 height 11
click at [438, 535] on div "/" at bounding box center [778, 538] width 688 height 11
drag, startPoint x: 436, startPoint y: 469, endPoint x: 465, endPoint y: 476, distance: 29.8
click at [436, 469] on div "&SYSTEM" at bounding box center [778, 471] width 688 height 11
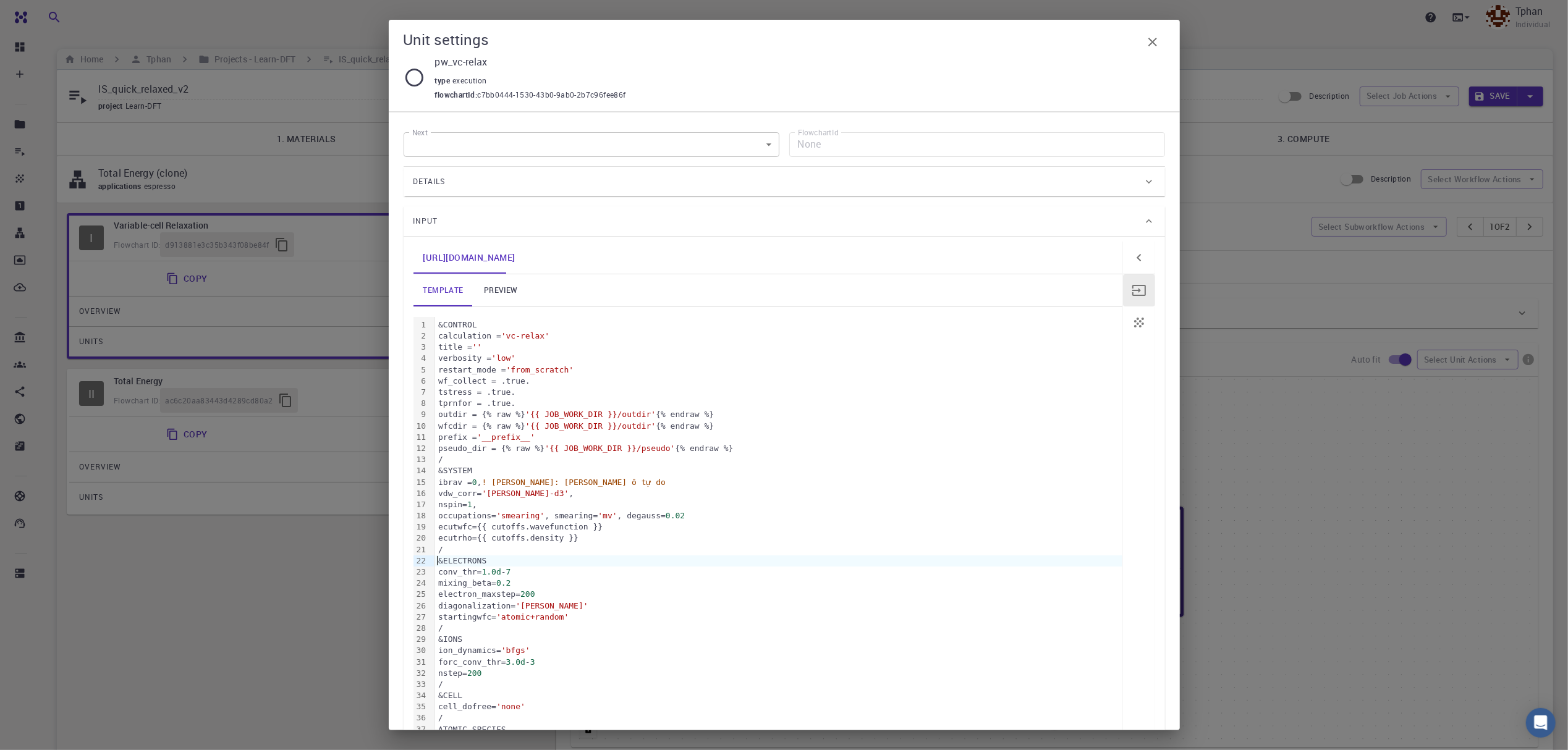
click at [438, 559] on div "&ELECTRONS" at bounding box center [778, 561] width 688 height 11
click at [449, 628] on div "/" at bounding box center [778, 628] width 688 height 11
click at [433, 620] on div "99 1 2 3 4 5 6 7 8 9 10 11 12 13 14 15 16 17 18 19 20 21 22 23 24 25 26 27 28 2…" at bounding box center [424, 578] width 21 height 522
click at [439, 623] on div "&IONS" at bounding box center [778, 617] width 688 height 11
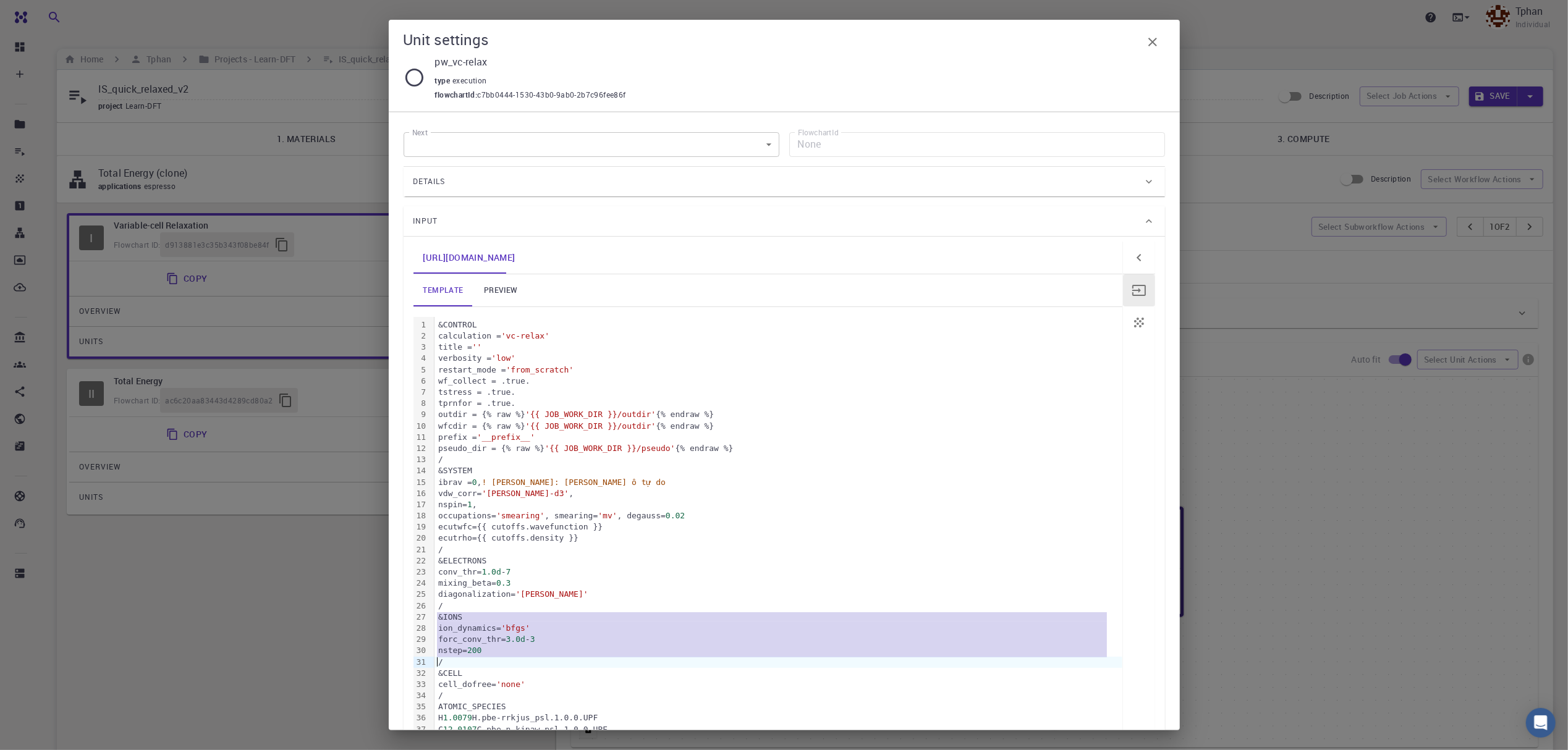
click at [439, 660] on div "/" at bounding box center [778, 662] width 688 height 11
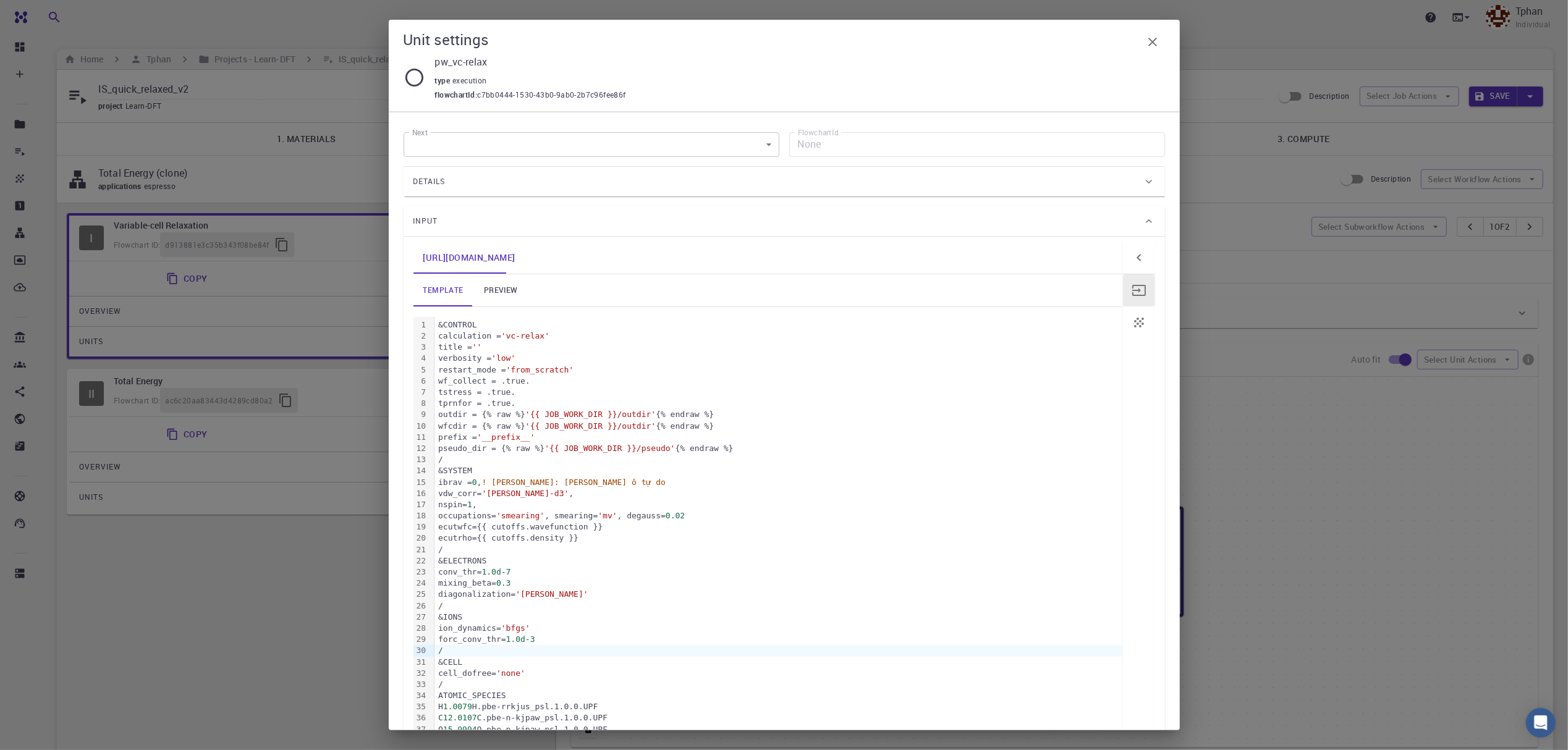
click at [435, 662] on div "&CELL" at bounding box center [778, 662] width 688 height 11
click at [440, 683] on div "/" at bounding box center [778, 684] width 688 height 11
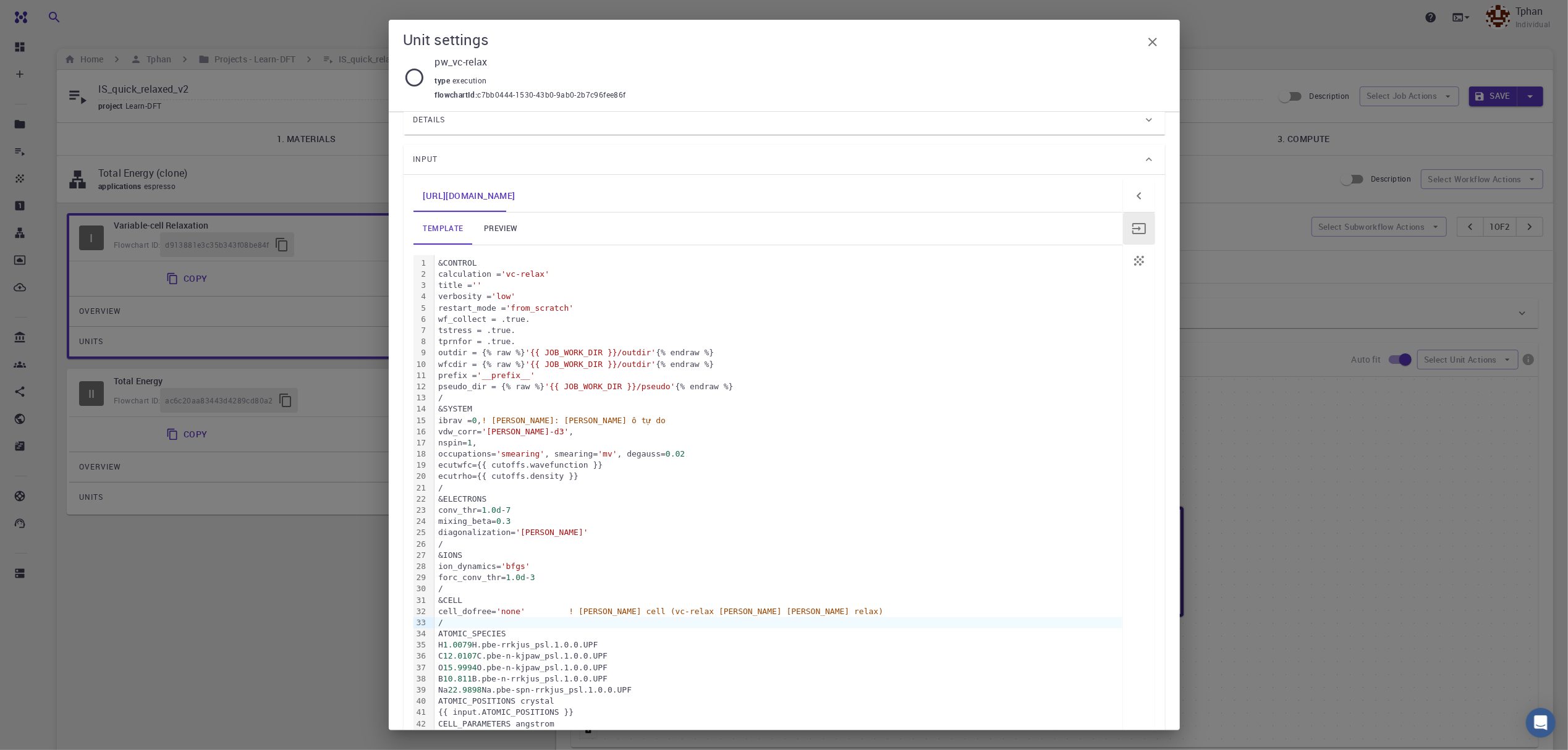
scroll to position [82, 0]
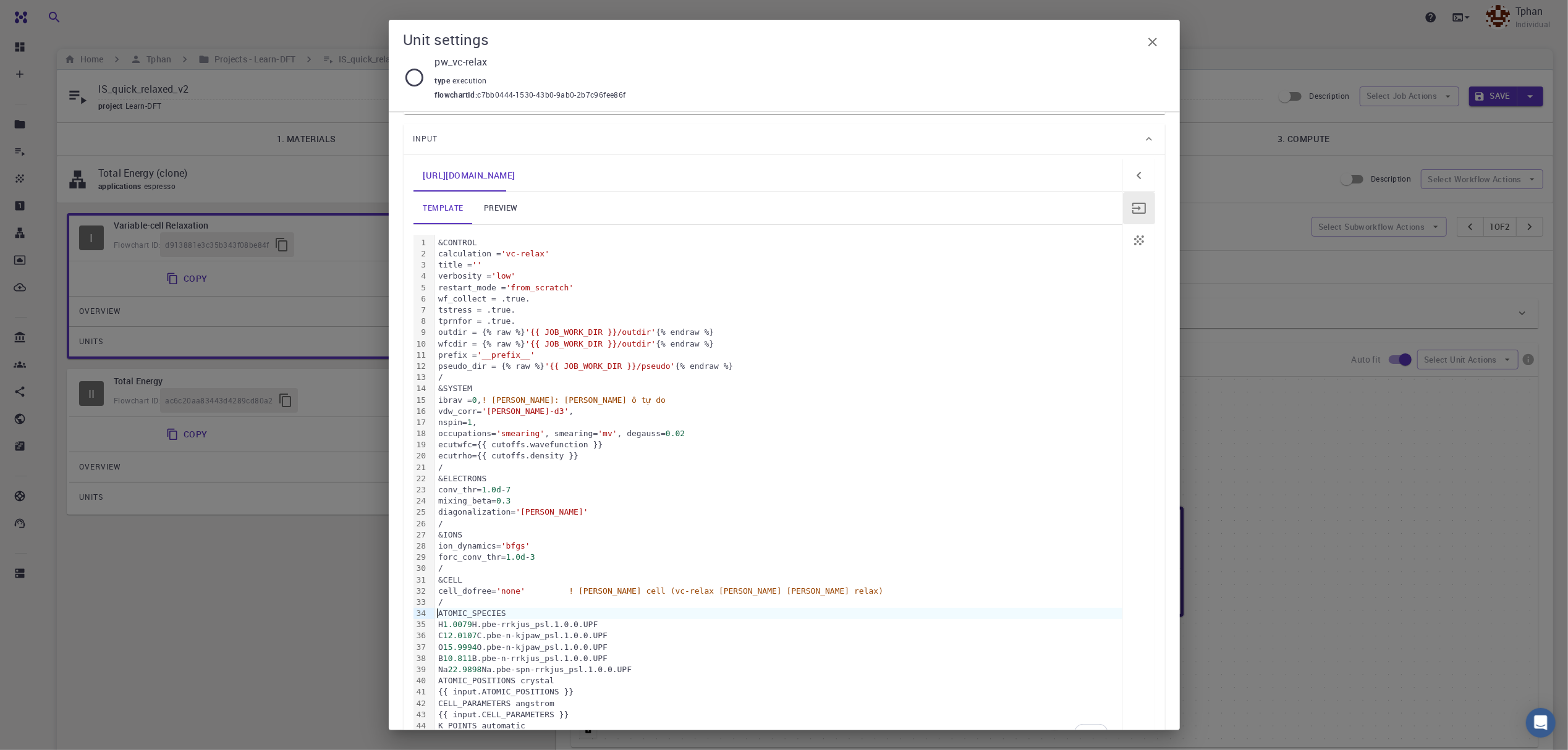
click at [436, 616] on div "ATOMIC_SPECIES" at bounding box center [778, 613] width 688 height 11
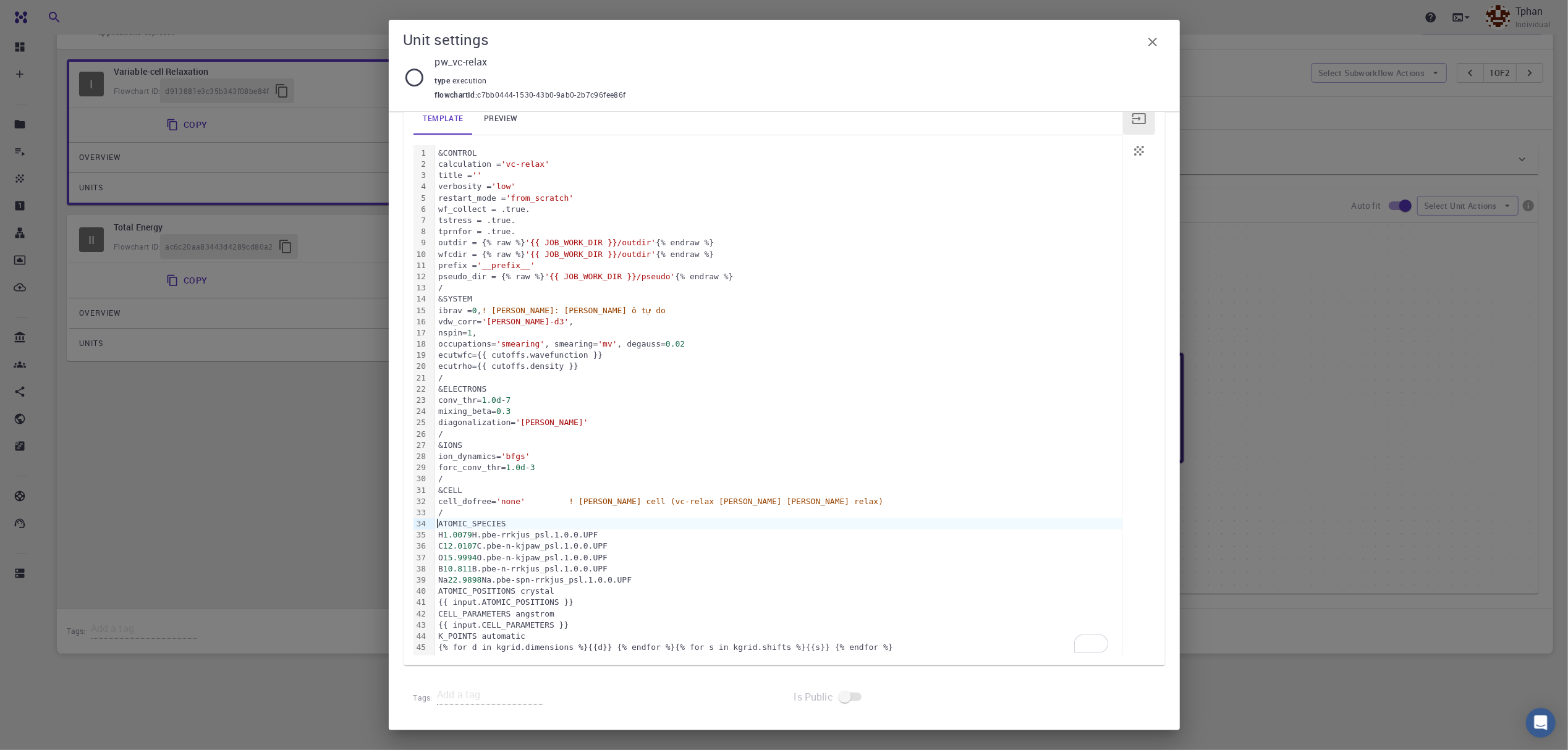
scroll to position [160, 0]
click at [861, 648] on div "{% for d in kgrid.dimensions %}{{d}} {% endfor %}{% for s in kgrid.shifts %}{{s…" at bounding box center [778, 647] width 688 height 11
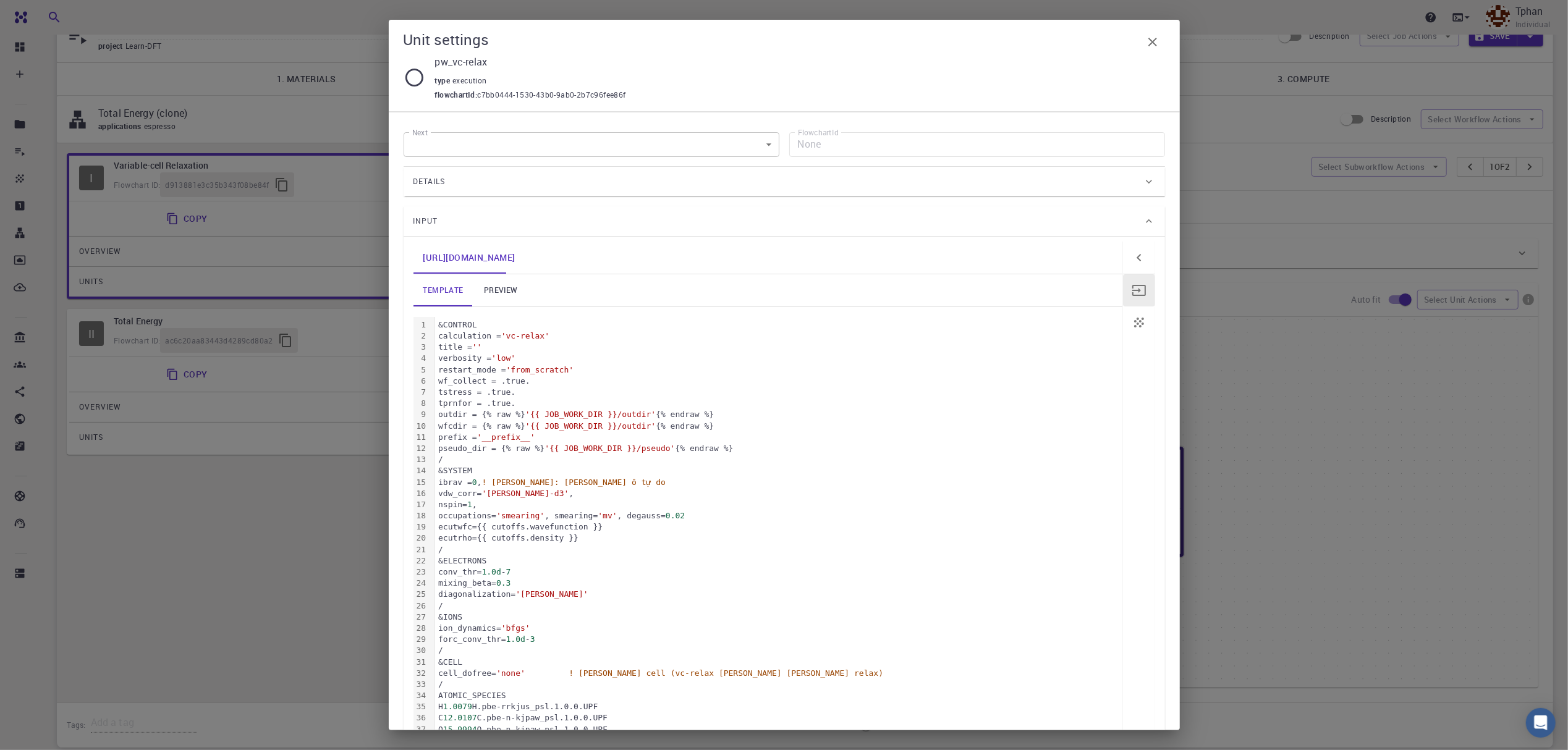
scroll to position [0, 0]
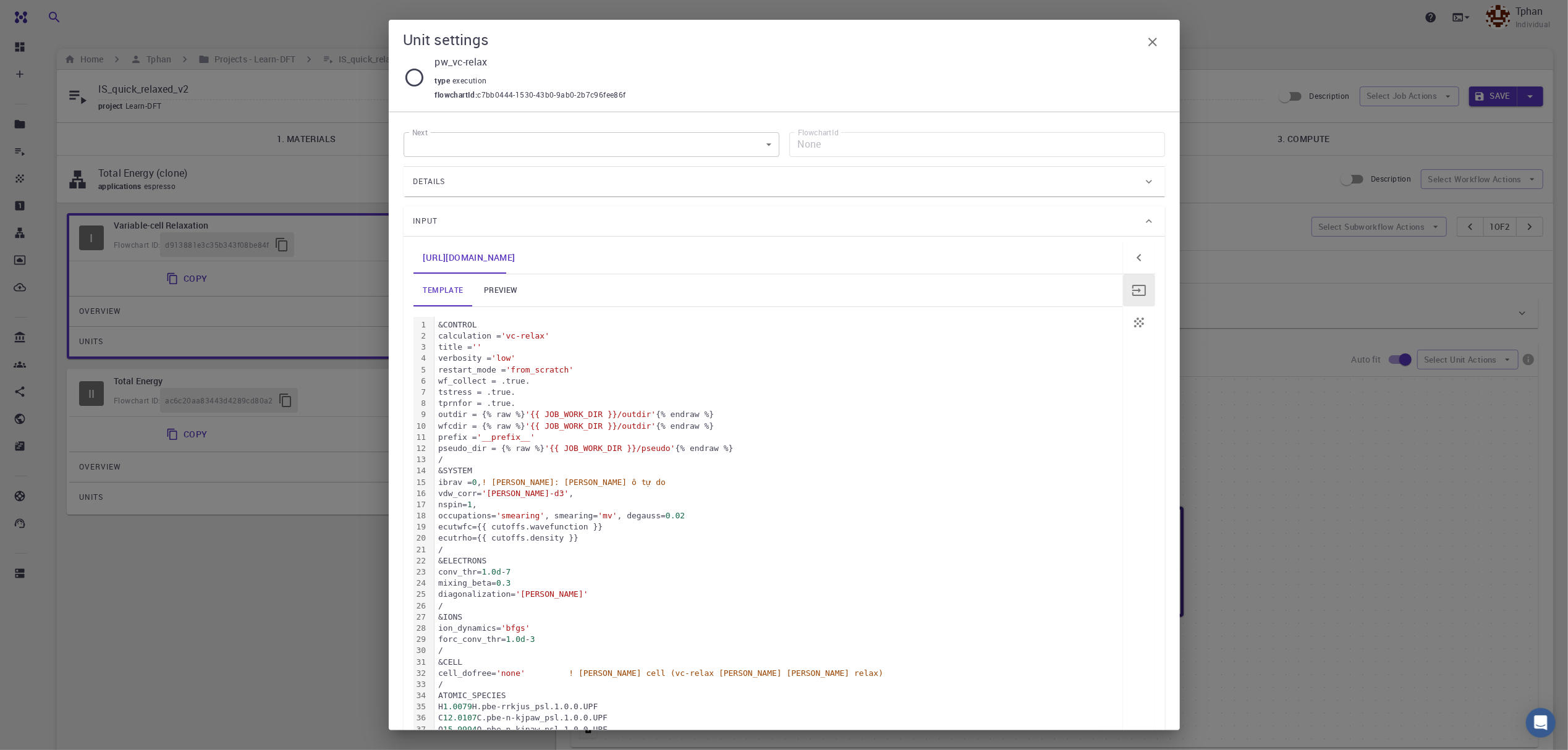
click at [515, 284] on link "preview" at bounding box center [500, 290] width 55 height 32
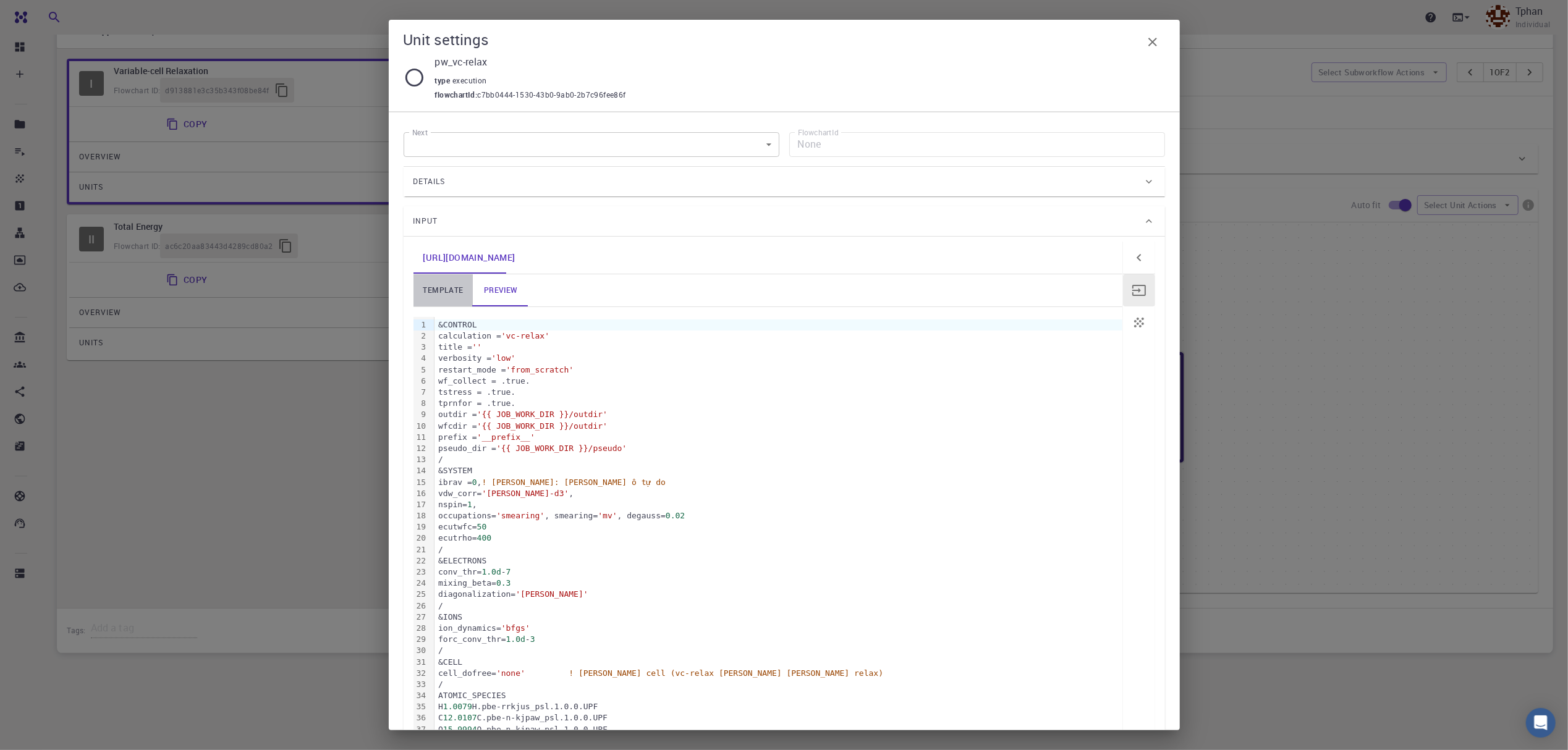
click at [453, 298] on link "template" at bounding box center [443, 290] width 60 height 32
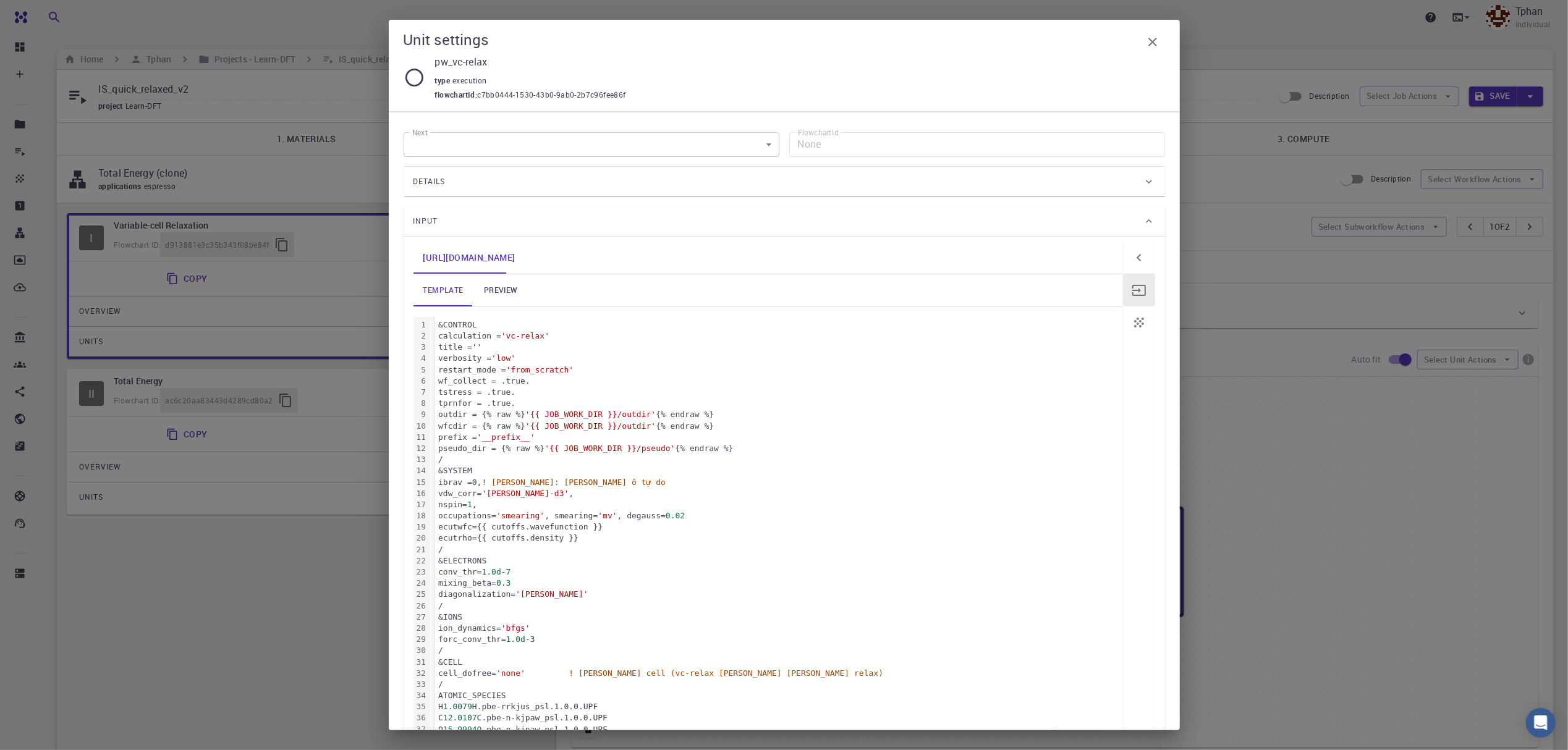
click at [1150, 45] on icon "button" at bounding box center [1153, 42] width 9 height 9
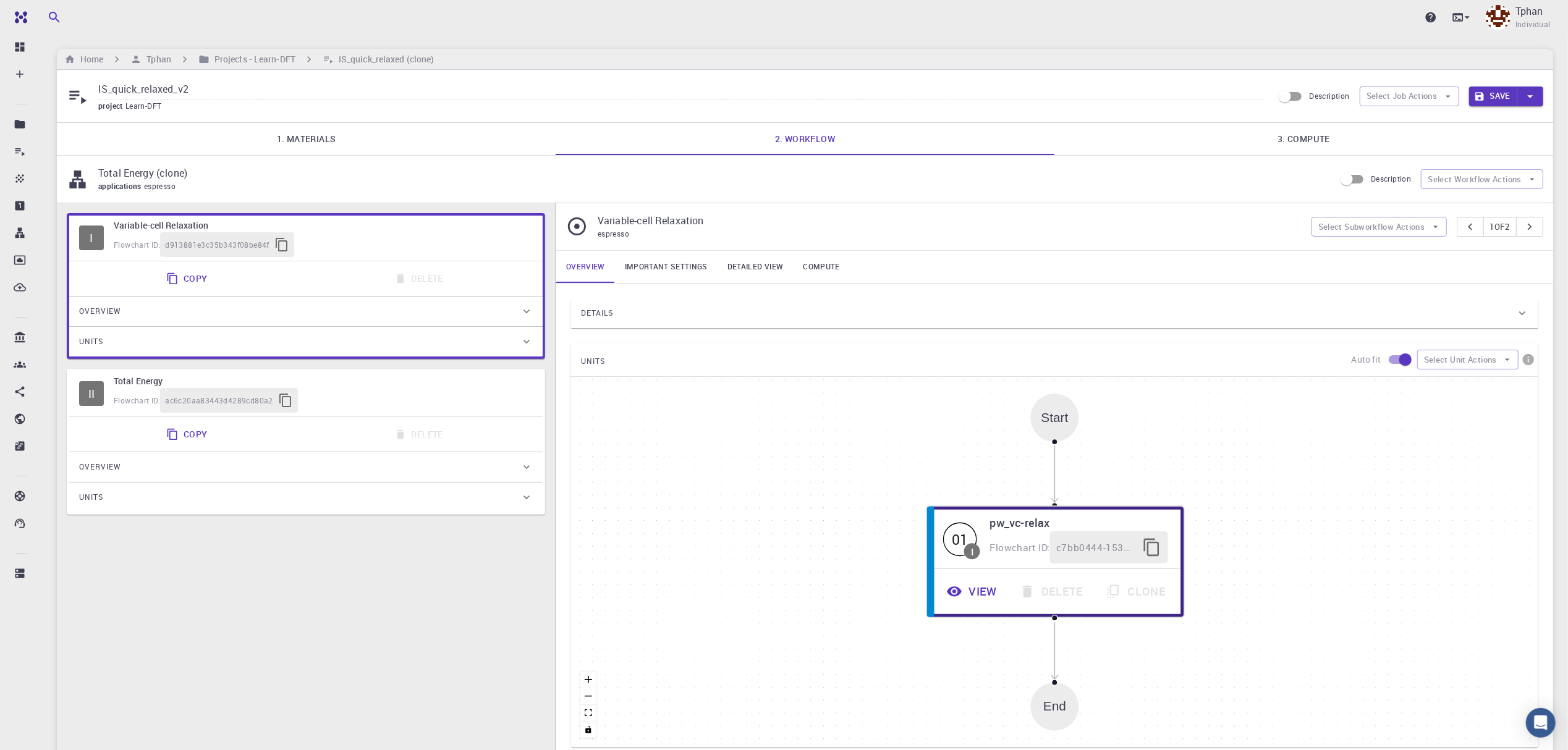
click at [1492, 100] on button "Save" at bounding box center [1493, 96] width 49 height 20
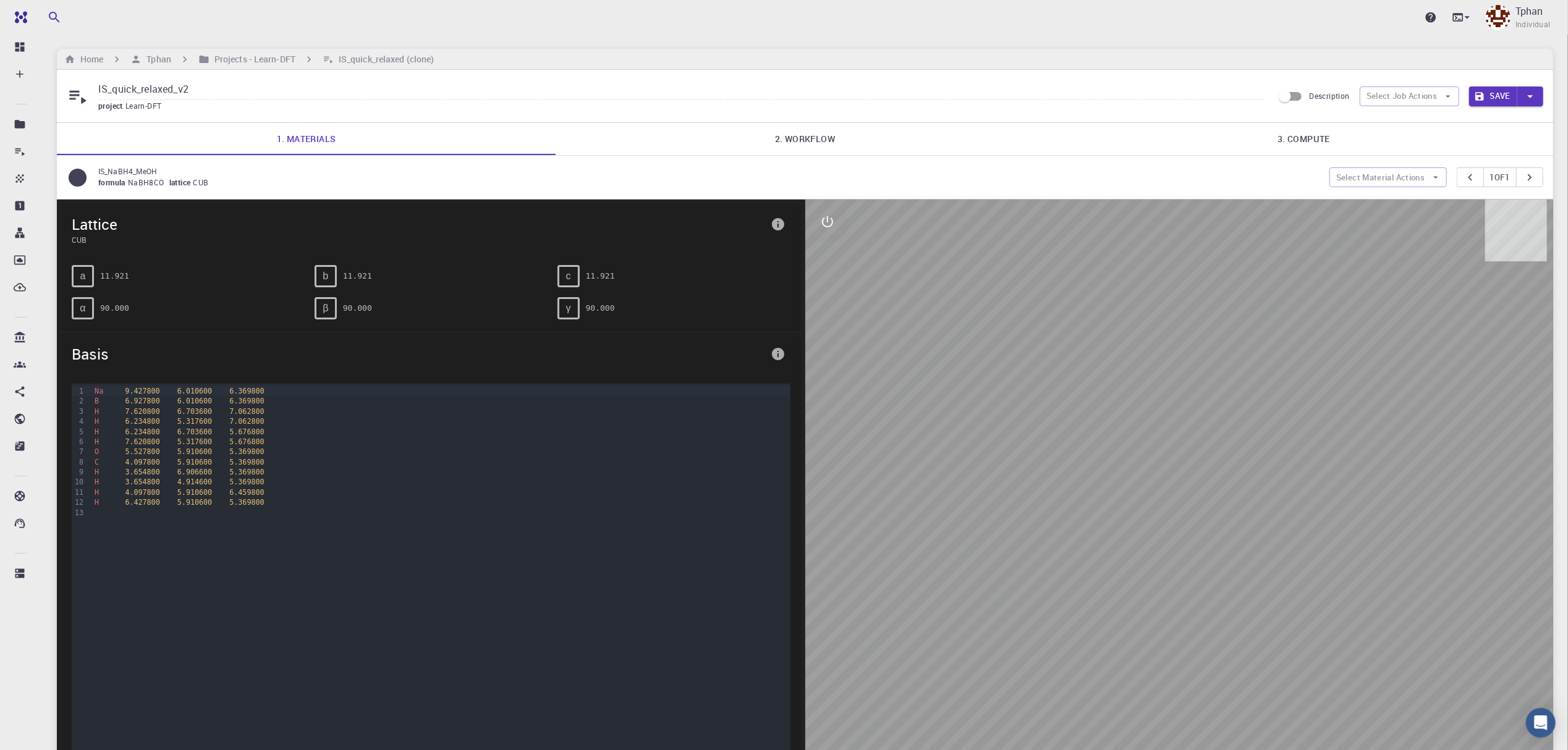
click at [802, 127] on link "2. Workflow" at bounding box center [805, 139] width 499 height 32
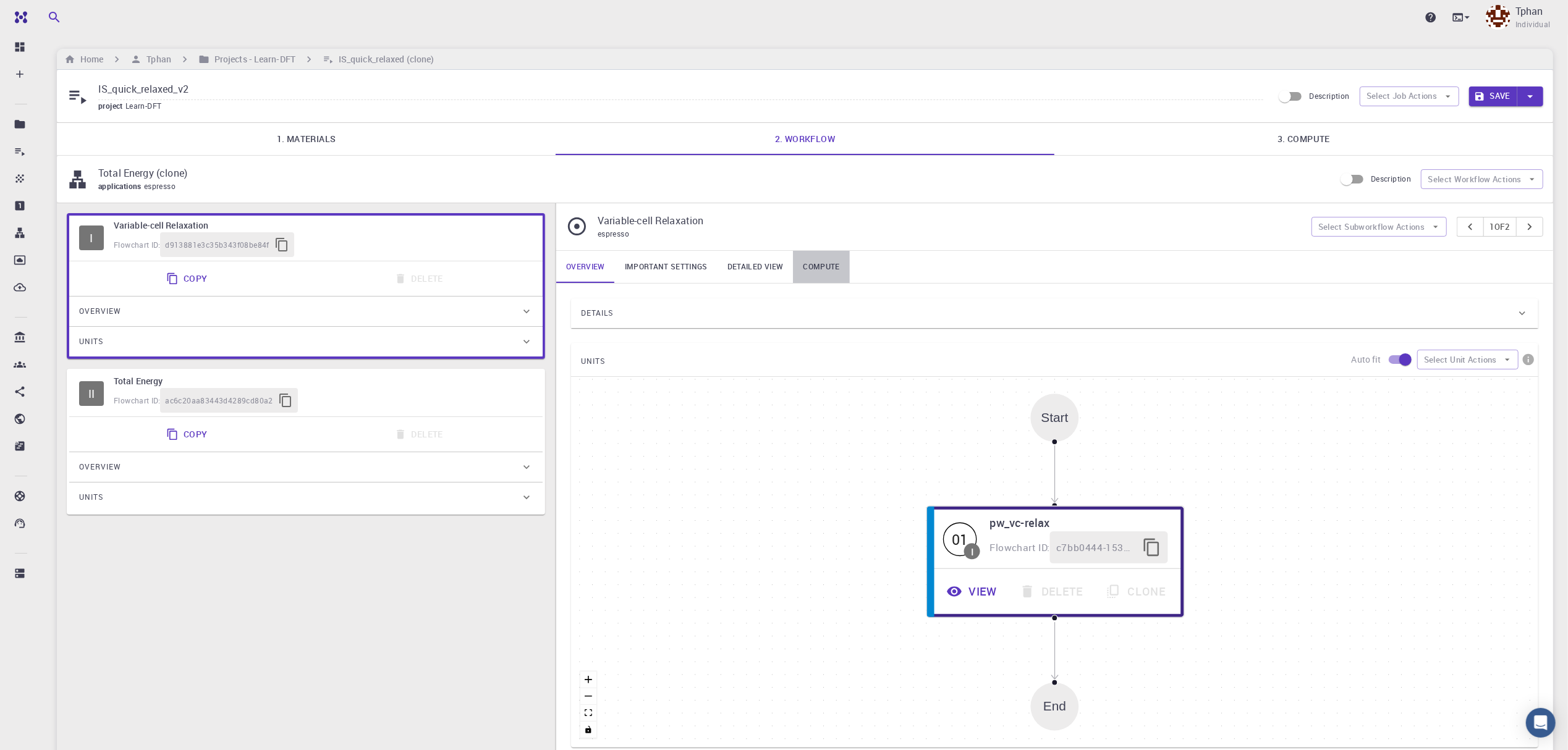
click at [817, 282] on link "Compute" at bounding box center [821, 267] width 56 height 32
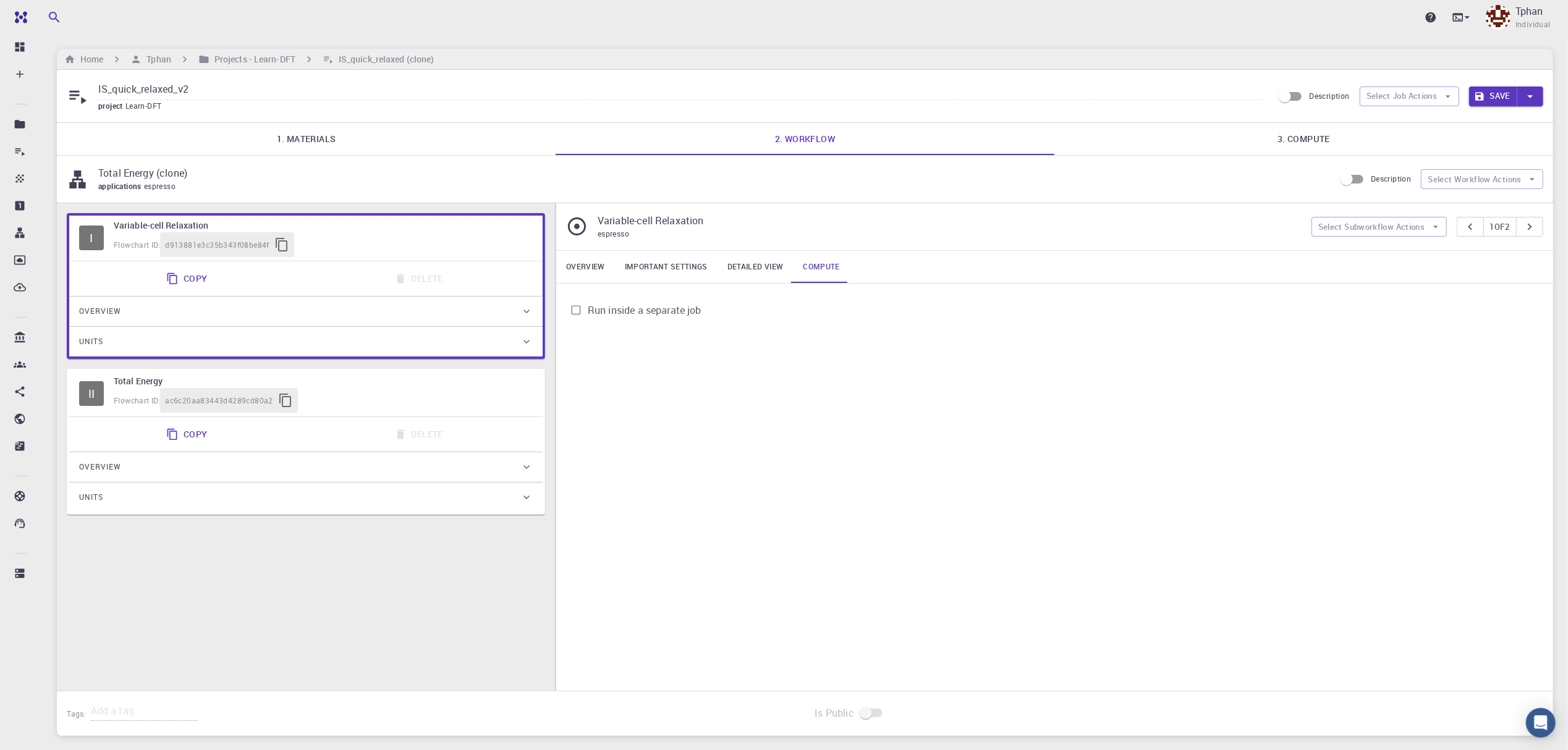
click at [1499, 100] on button "Save" at bounding box center [1493, 96] width 49 height 20
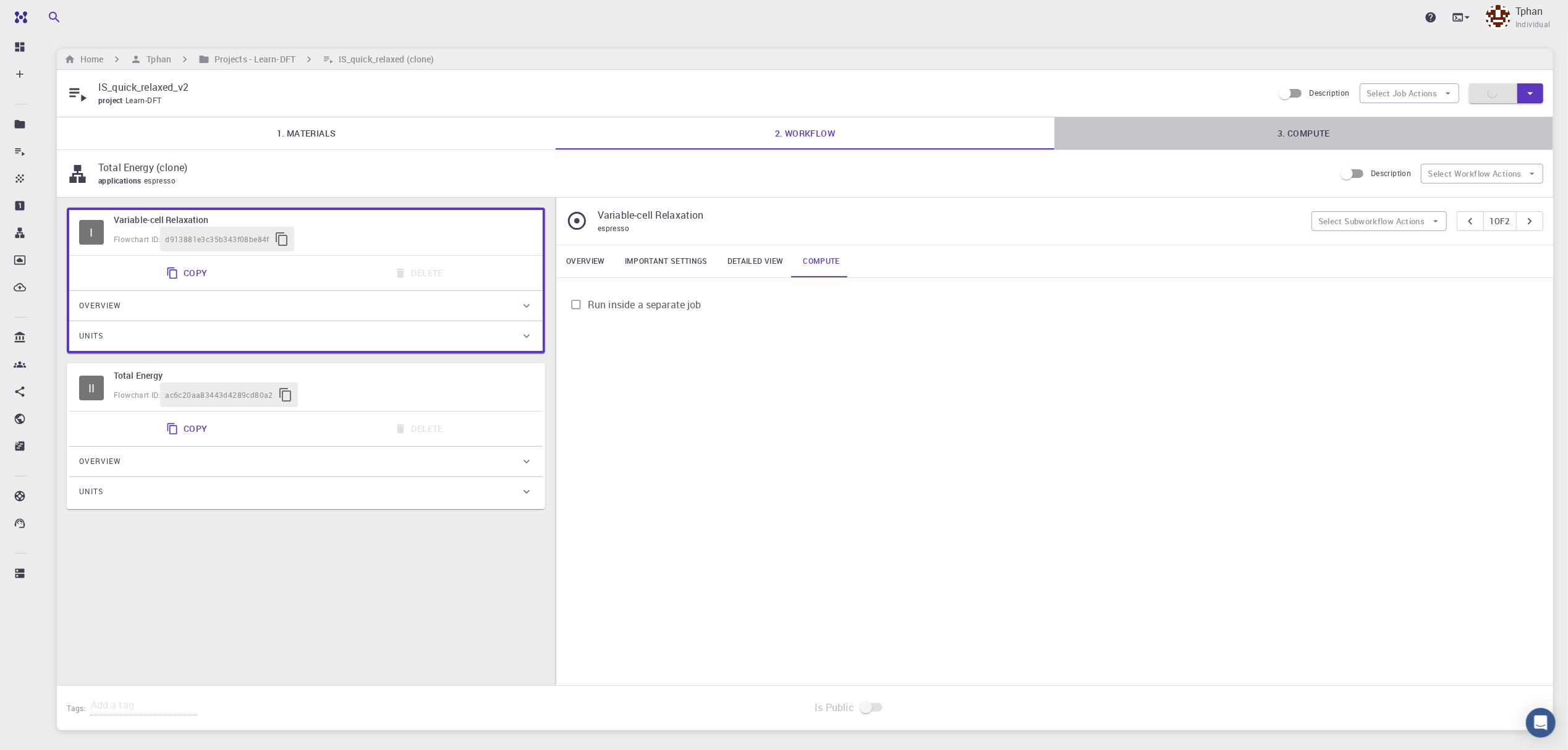
click at [1279, 127] on link "3. Compute" at bounding box center [1304, 133] width 499 height 32
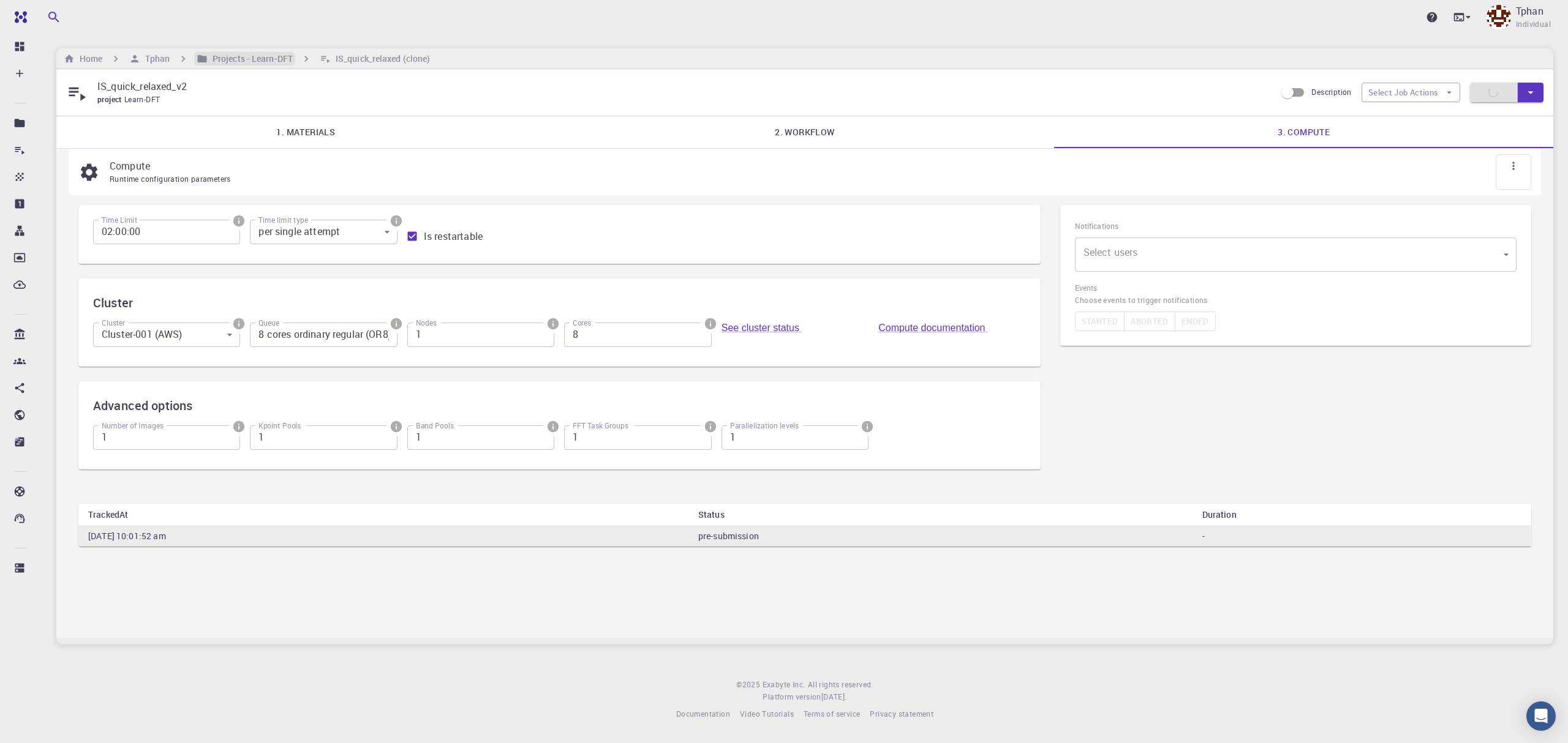
click at [260, 52] on h6 "Projects - Learn-DFT" at bounding box center [250, 58] width 85 height 13
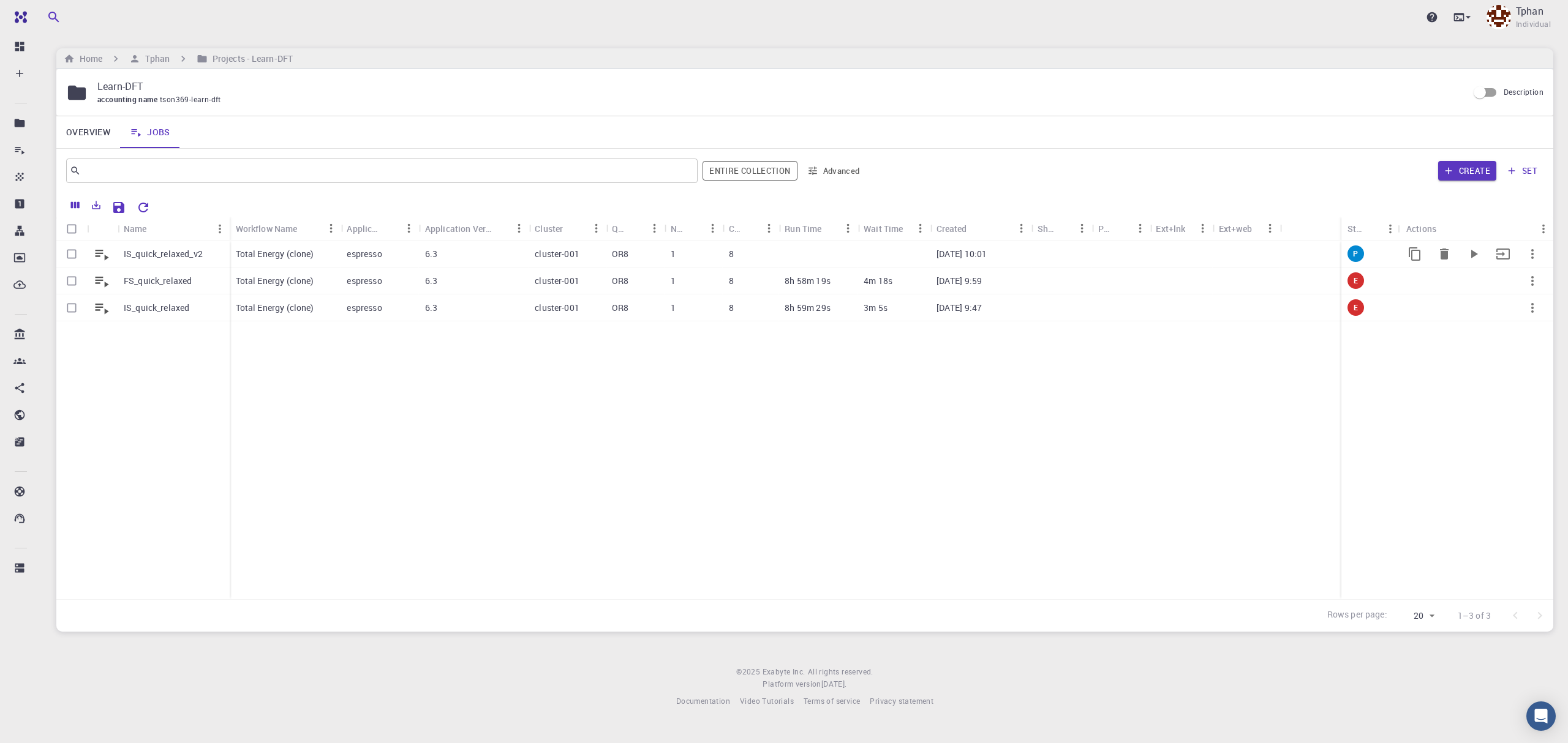
click at [72, 254] on input "Select row" at bounding box center [71, 254] width 23 height 23
checkbox input "true"
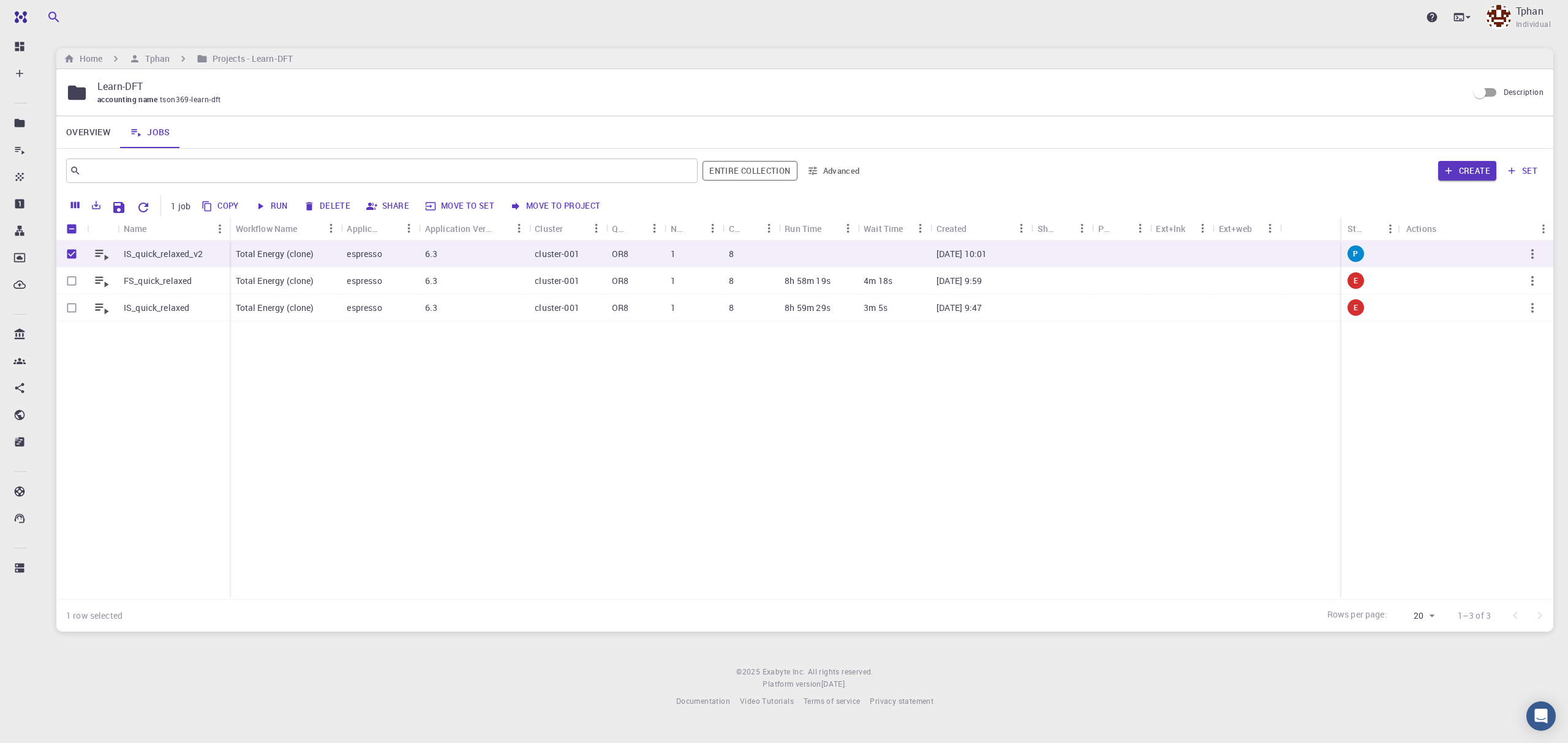
click at [281, 206] on button "Run" at bounding box center [272, 206] width 42 height 20
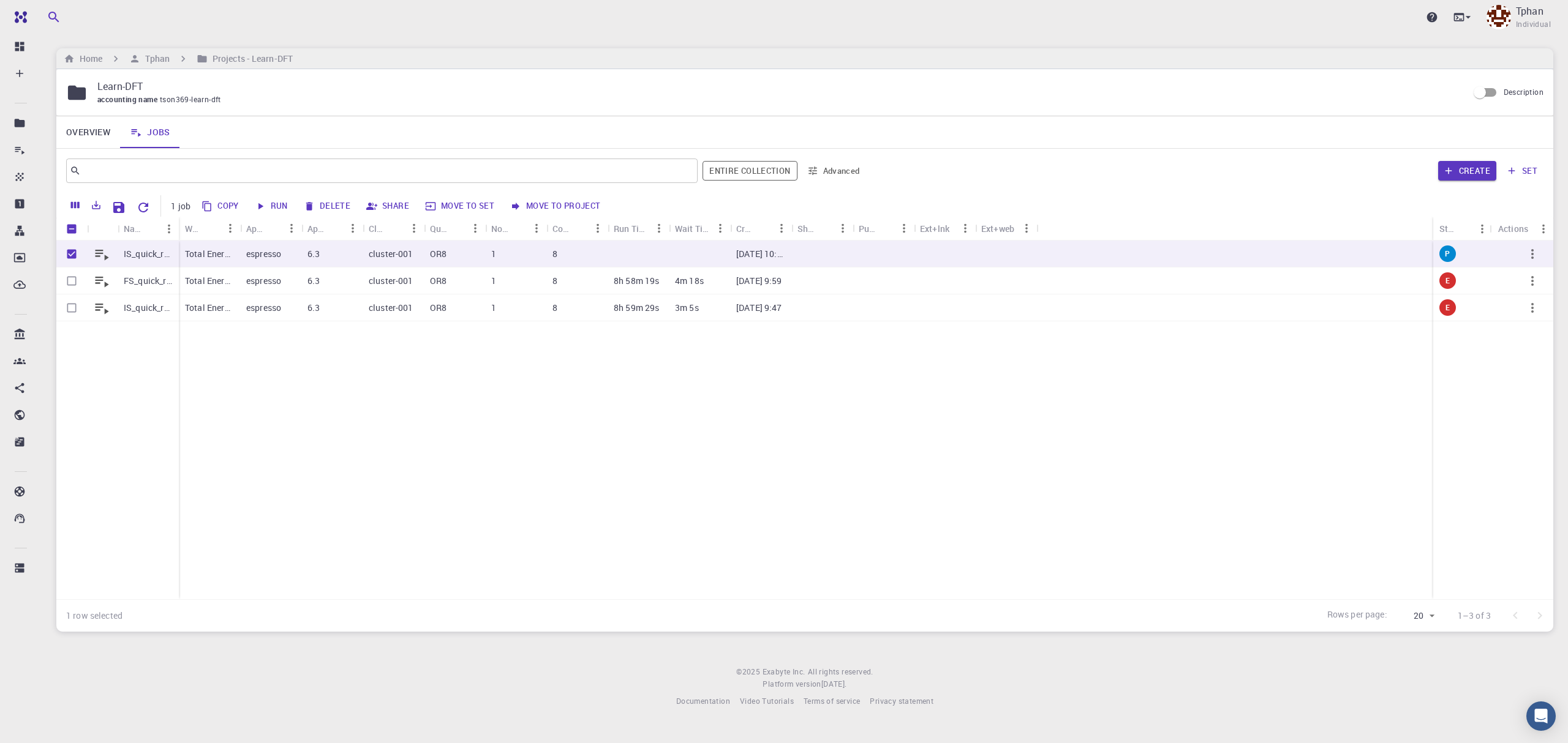
checkbox input "false"
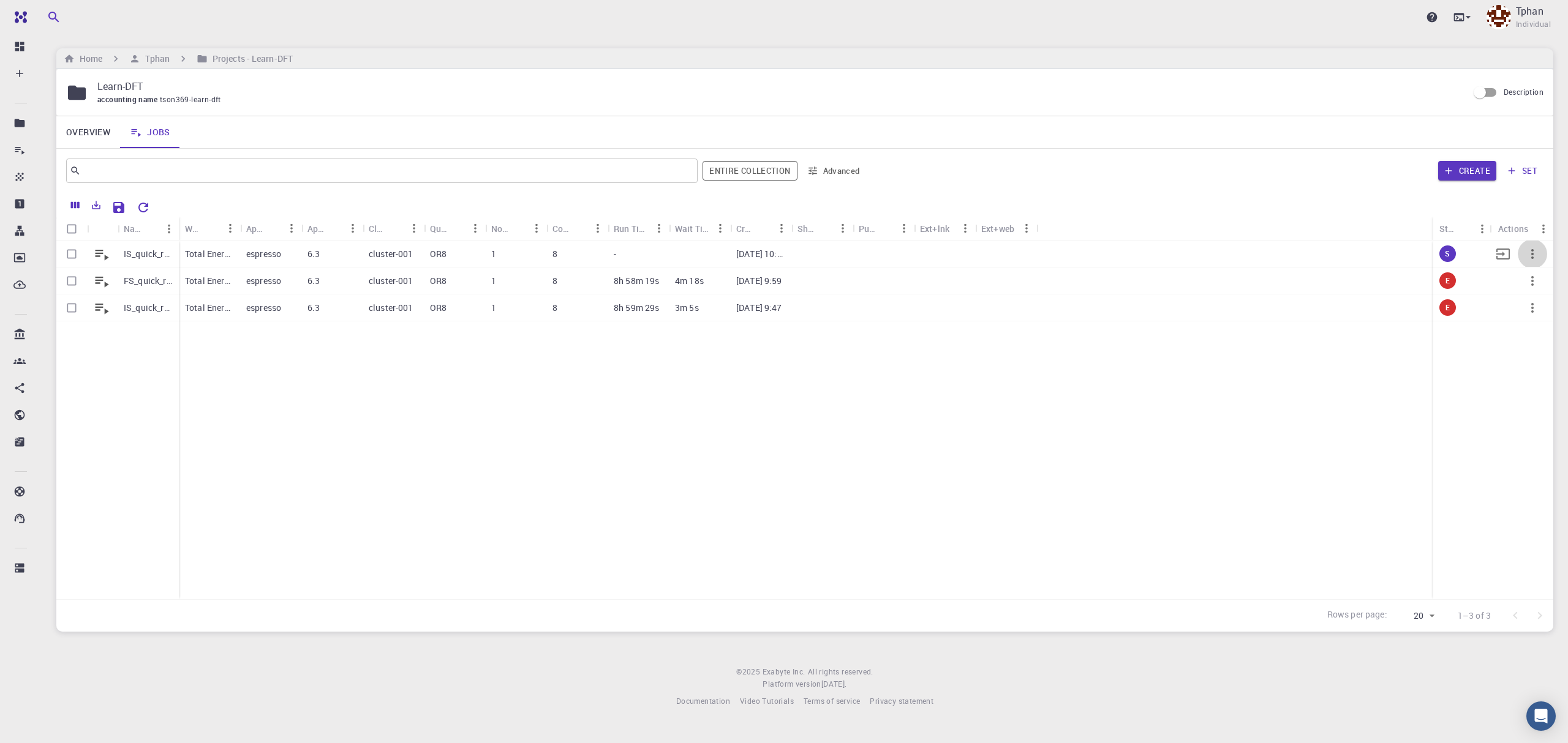
click at [1537, 258] on icon "button" at bounding box center [1532, 254] width 15 height 15
click at [974, 546] on div at bounding box center [784, 372] width 1568 height 743
click at [1535, 254] on icon "button" at bounding box center [1532, 254] width 15 height 15
click at [1537, 306] on span "Terminate" at bounding box center [1530, 305] width 35 height 12
click at [1542, 13] on p "Tphan" at bounding box center [1530, 11] width 28 height 15
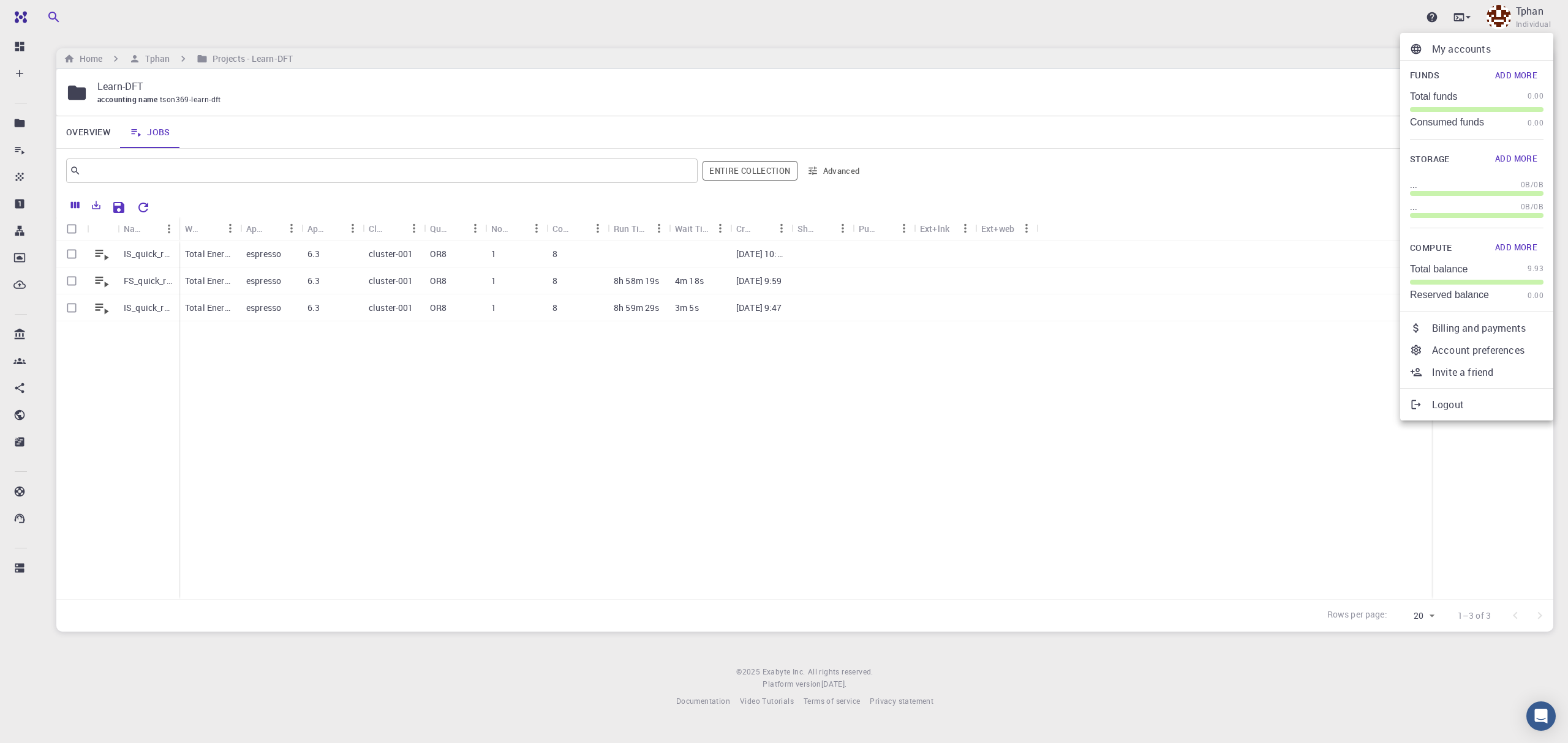
click at [728, 449] on div at bounding box center [784, 372] width 1568 height 743
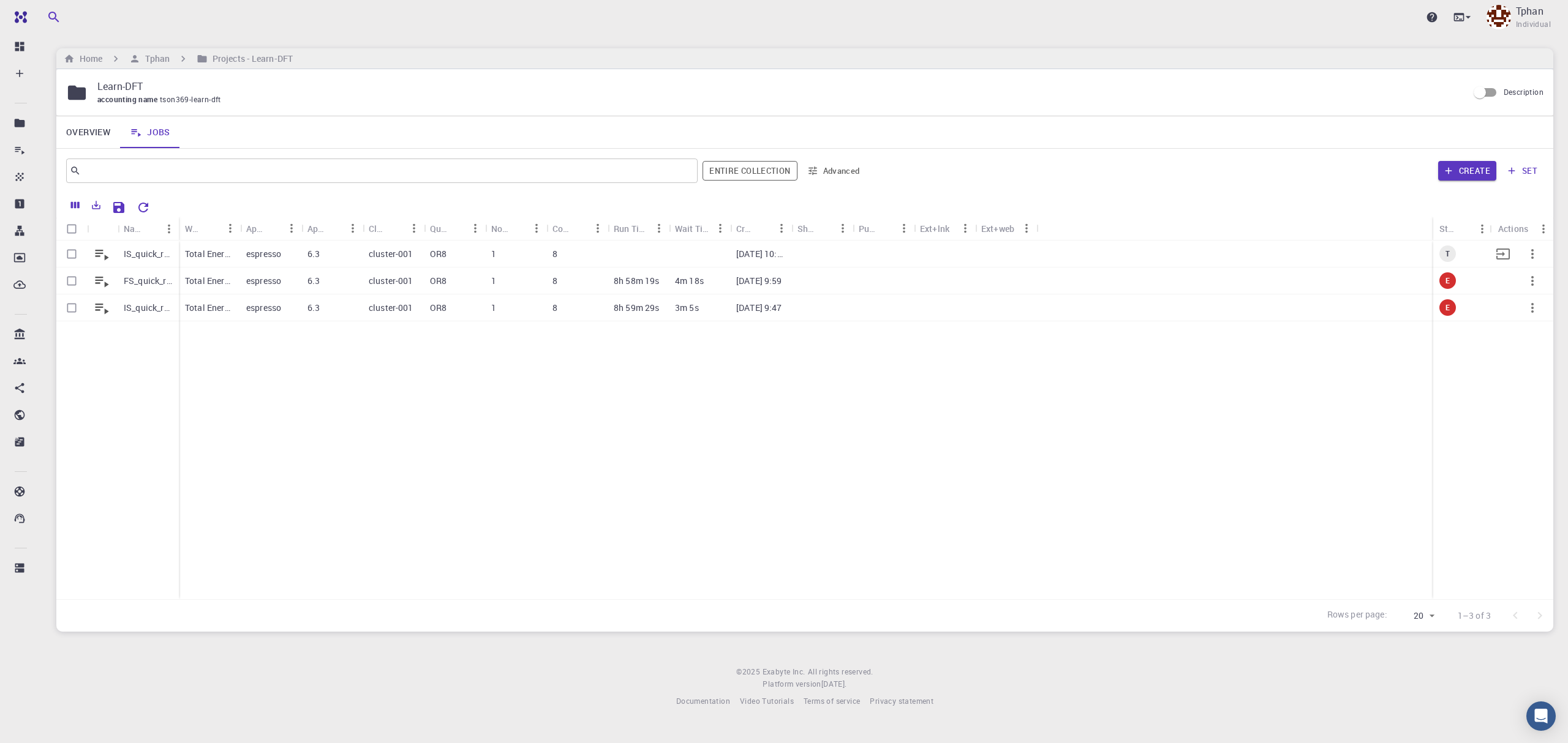
click at [158, 259] on p "IS_quick_relaxed_v2" at bounding box center [148, 254] width 49 height 12
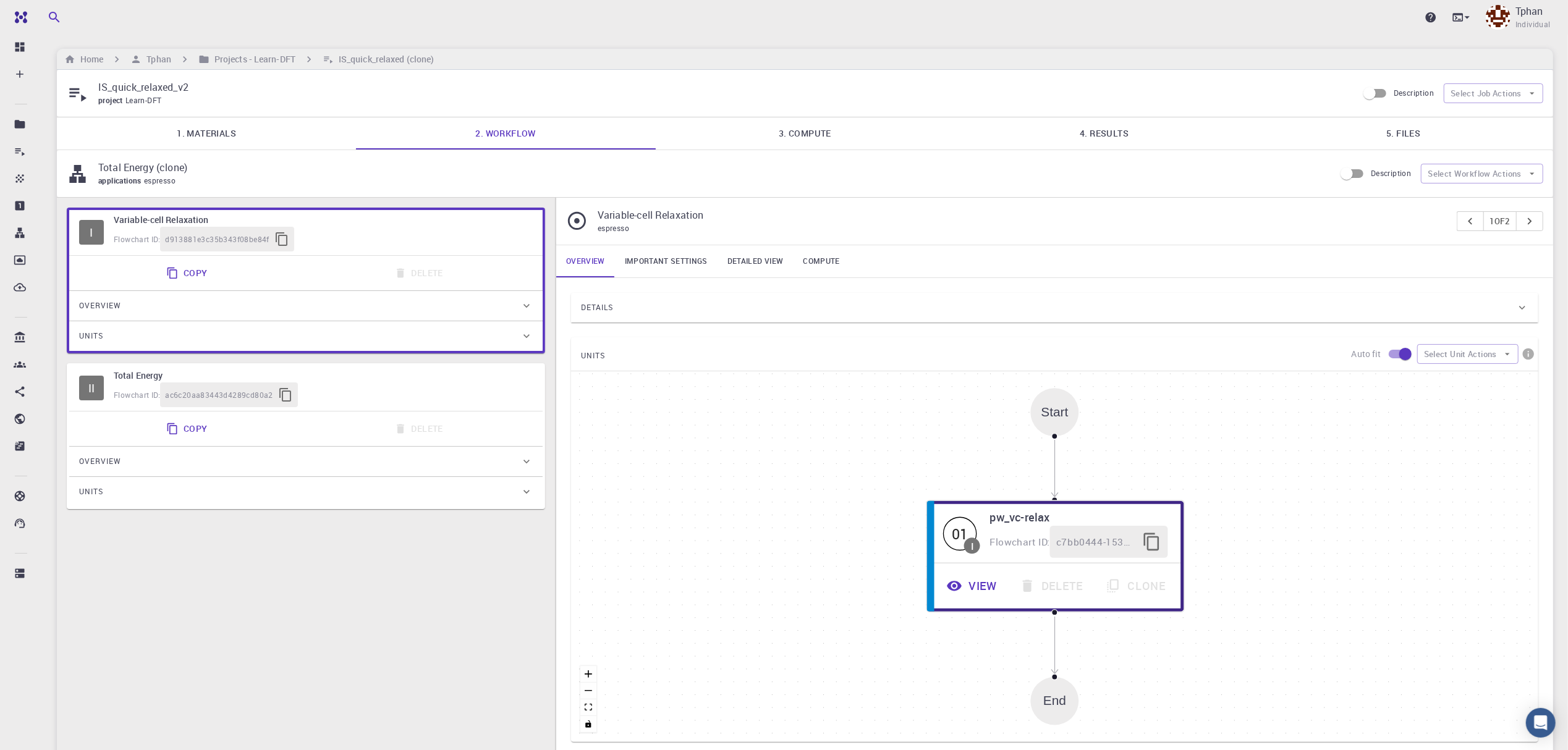
click at [1081, 126] on link "4. Results" at bounding box center [1105, 133] width 299 height 32
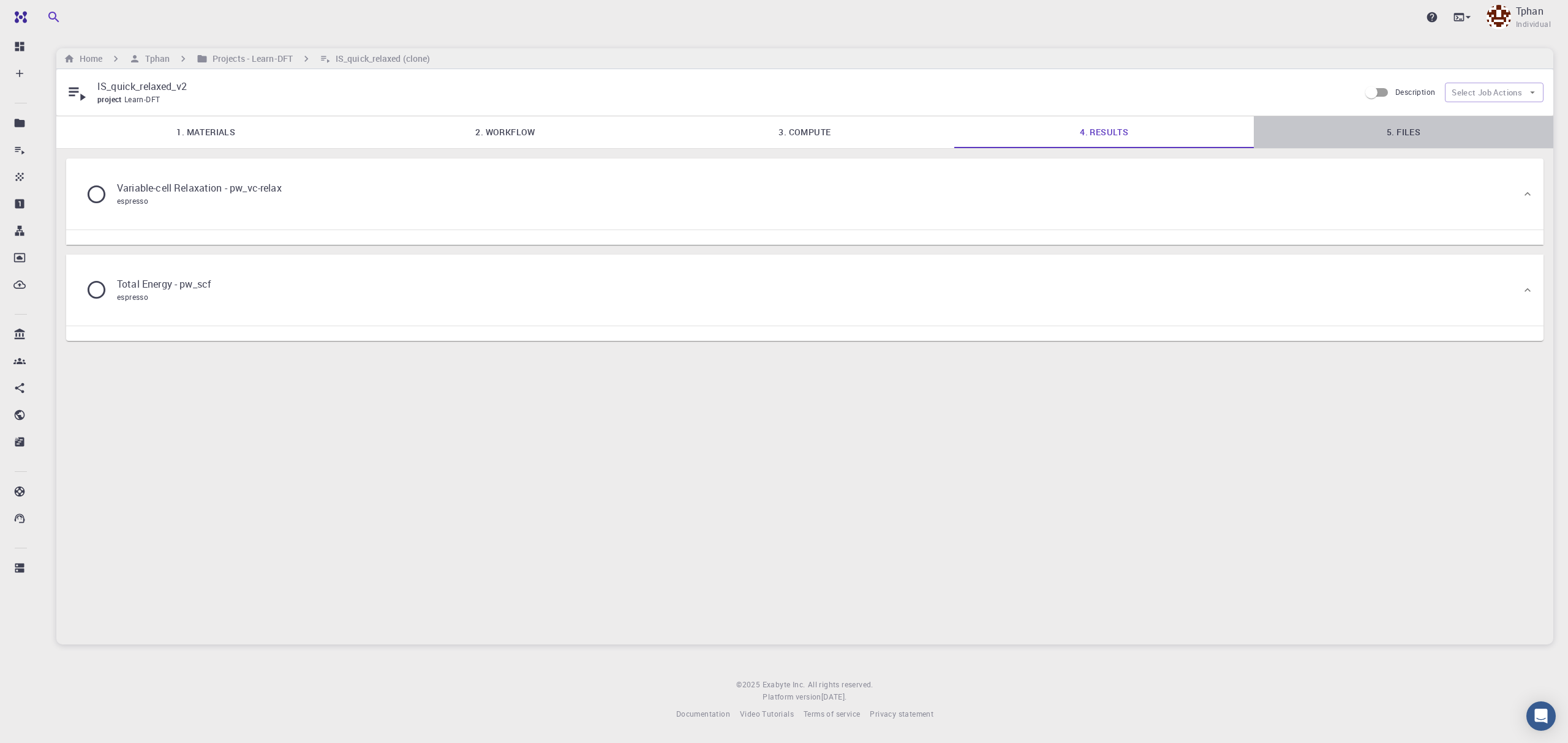
click at [1441, 137] on link "5. Files" at bounding box center [1403, 132] width 300 height 32
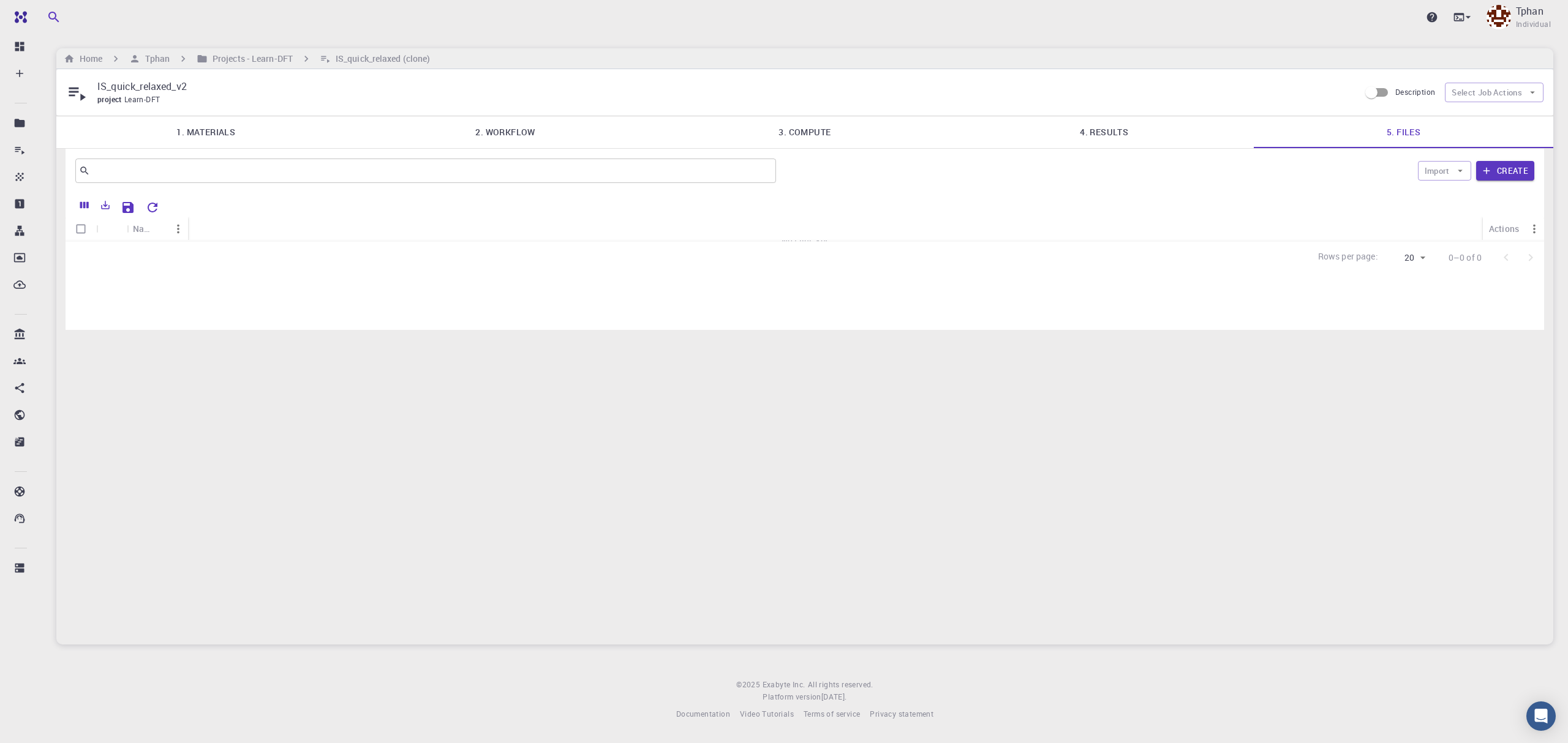
click at [525, 126] on link "2. Workflow" at bounding box center [505, 132] width 300 height 32
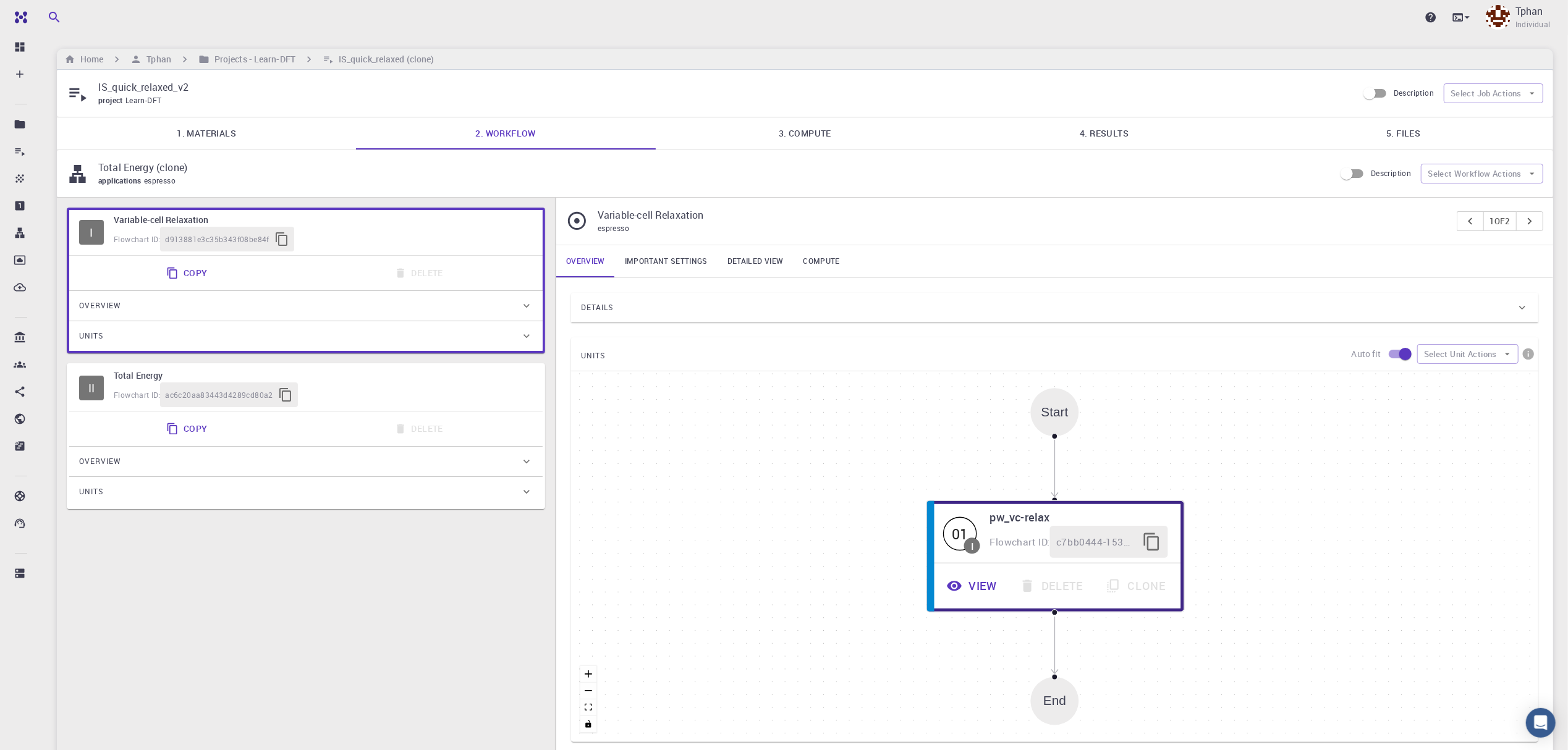
click at [241, 141] on link "1. Materials" at bounding box center [206, 133] width 299 height 32
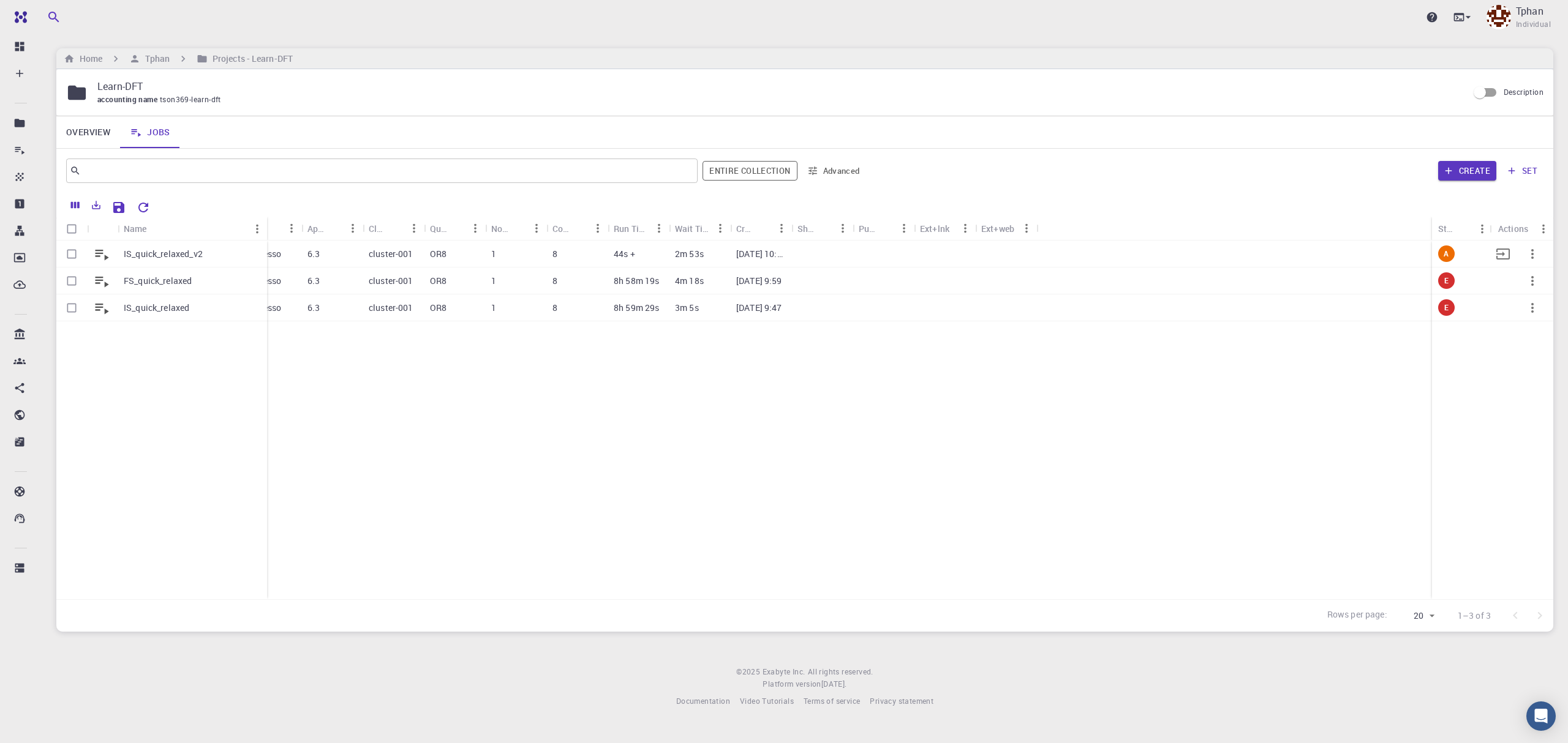
drag, startPoint x: 177, startPoint y: 226, endPoint x: 265, endPoint y: 245, distance: 90.0
click at [265, 245] on div "Name Workflow Name Application Application Version Cluster Queue Nodes Cores Ru…" at bounding box center [805, 408] width 1497 height 383
click at [73, 257] on input "Select row" at bounding box center [71, 254] width 23 height 23
checkbox input "true"
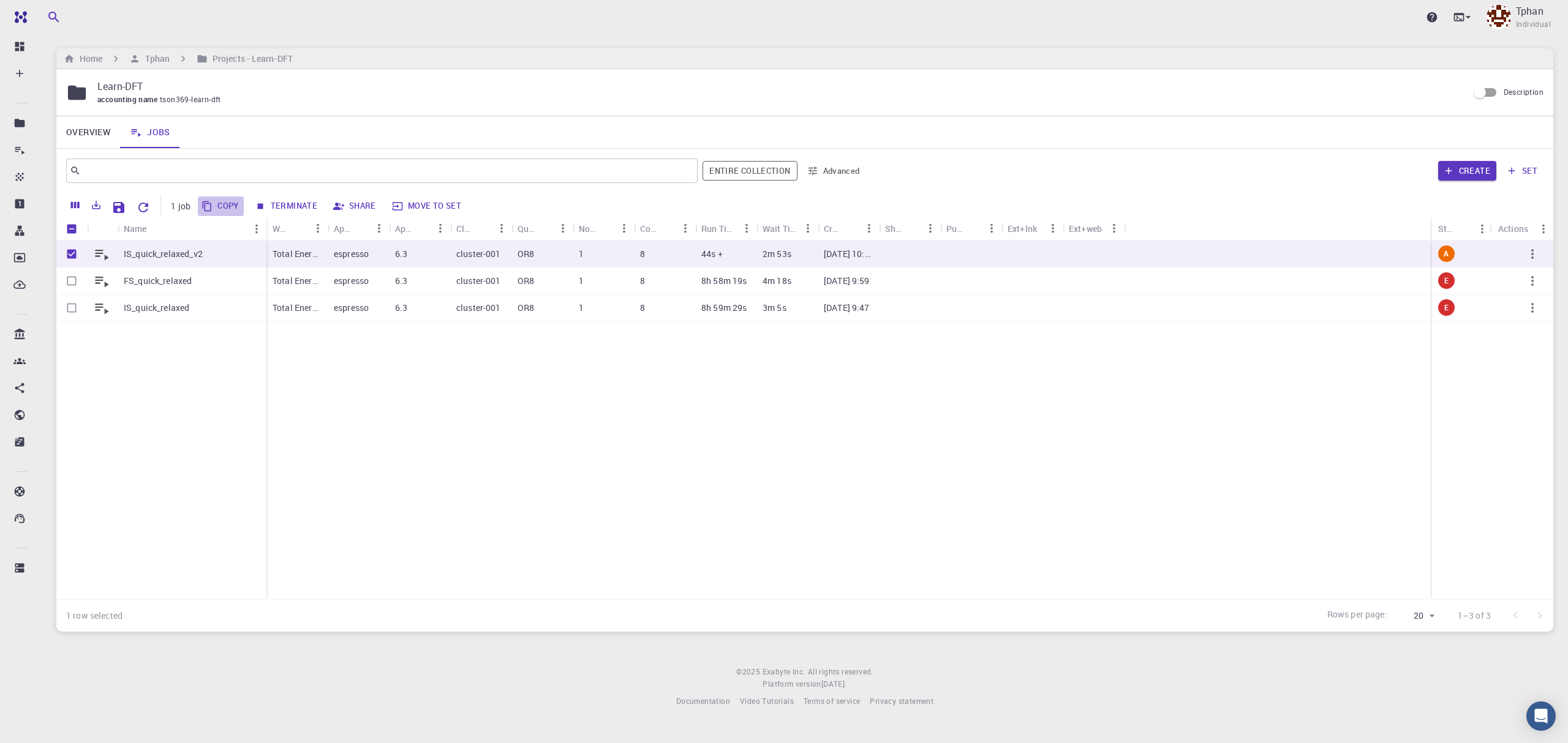
click at [221, 209] on button "Copy" at bounding box center [220, 206] width 46 height 20
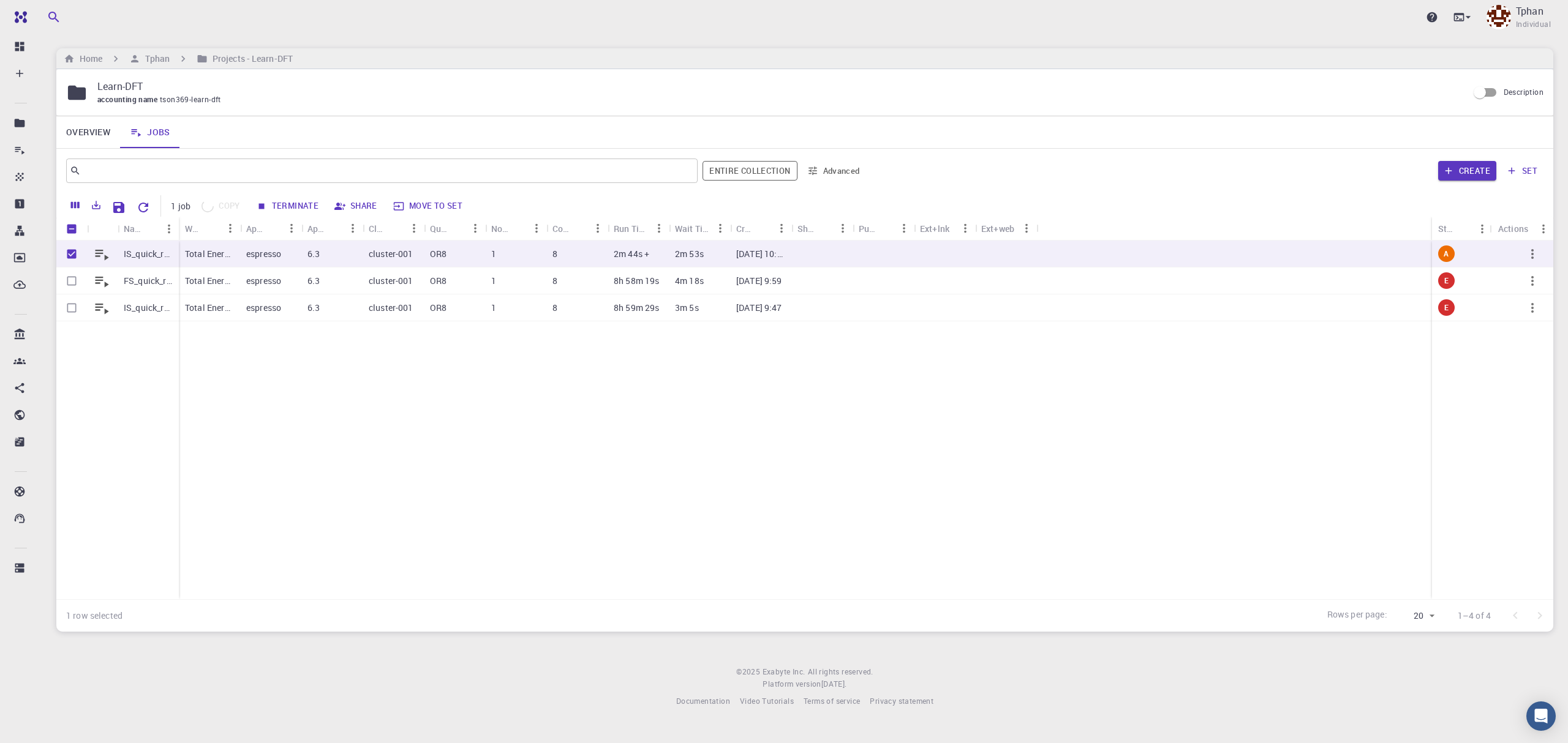
checkbox input "false"
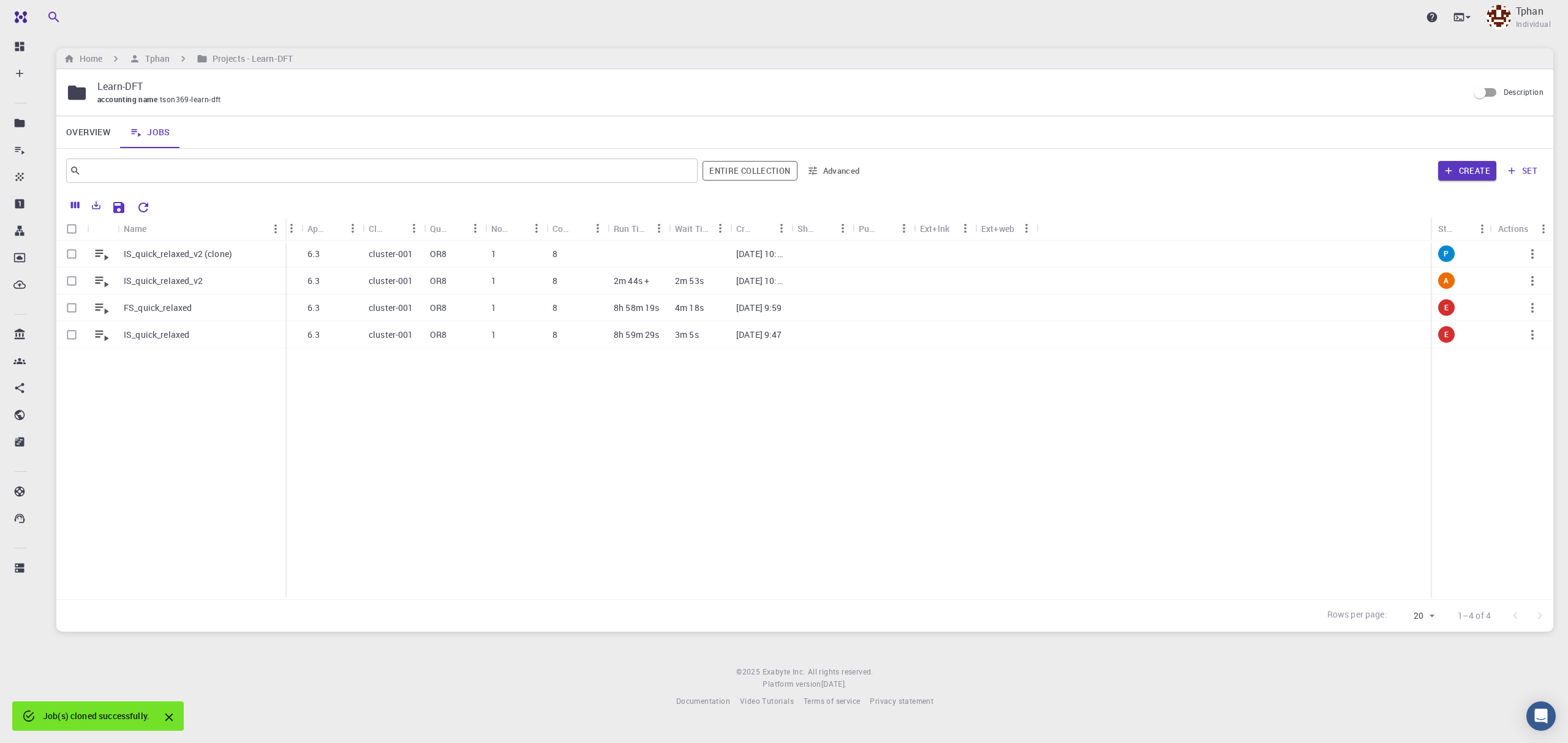
drag, startPoint x: 177, startPoint y: 224, endPoint x: 284, endPoint y: 226, distance: 107.0
click at [284, 226] on div "Name" at bounding box center [286, 229] width 12 height 24
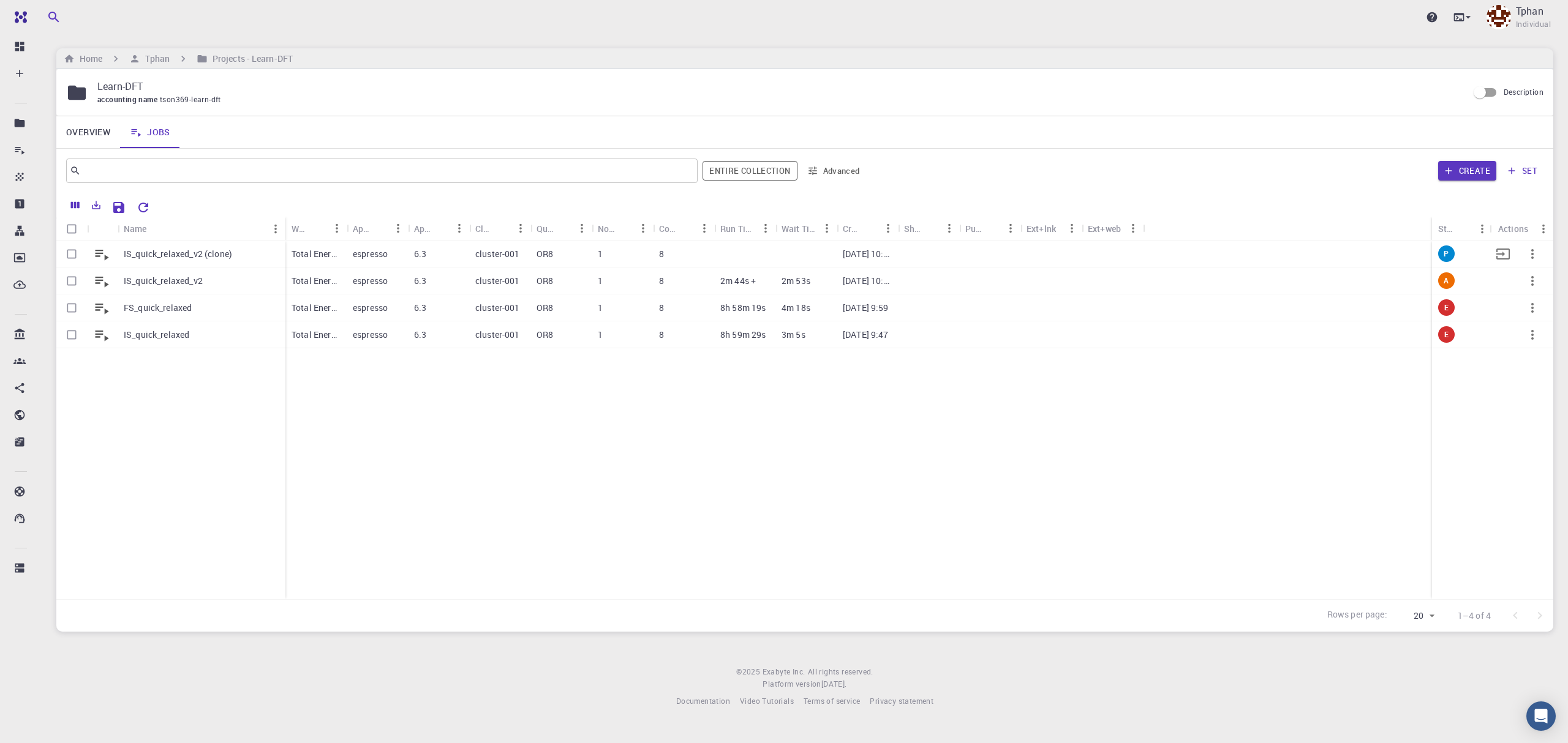
click at [233, 254] on div "IS_quick_relaxed_v2 (clone)" at bounding box center [201, 254] width 168 height 27
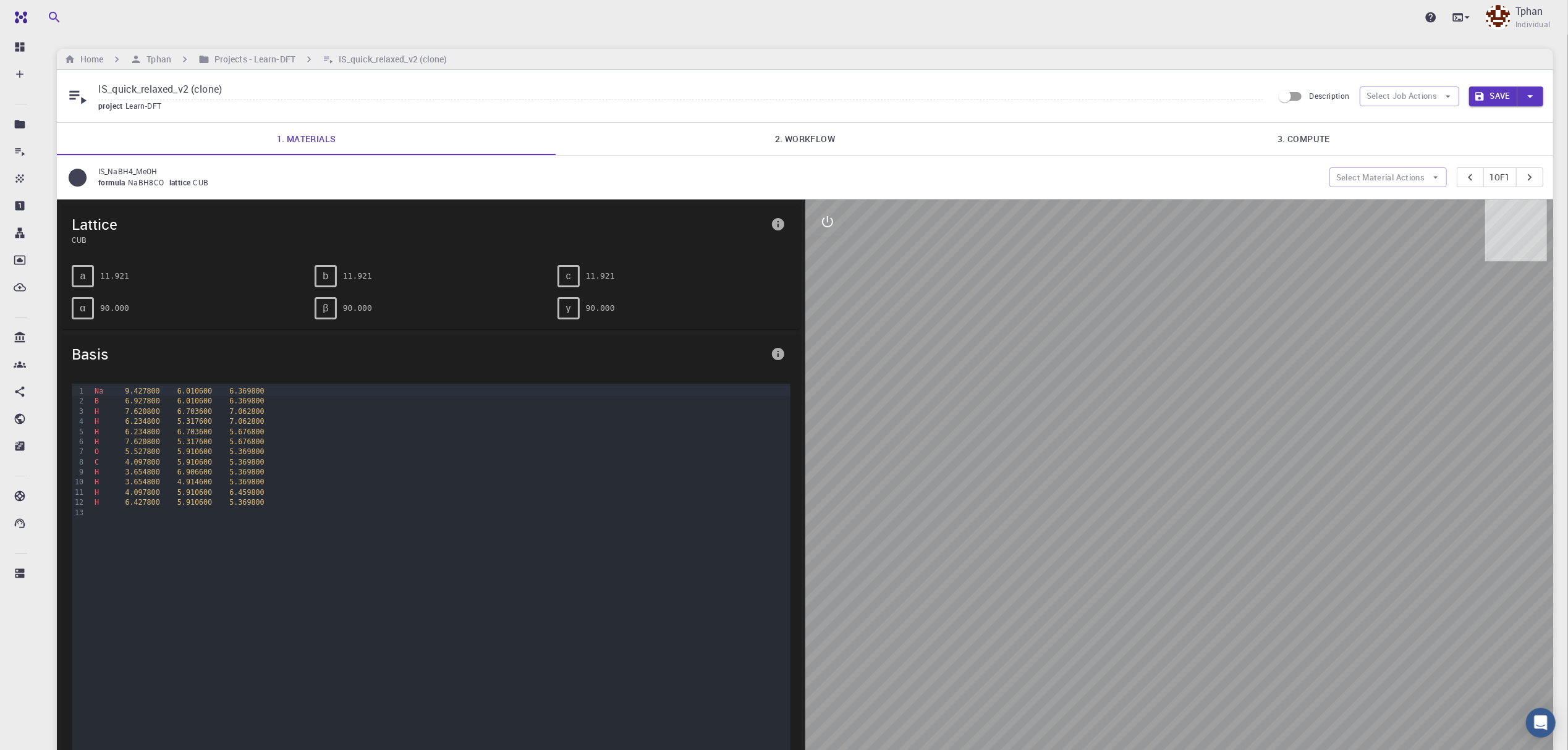
click at [236, 87] on input "IS_quick_relaxed_v2 (clone)" at bounding box center [680, 90] width 1165 height 20
type input "IS_quick_relaxed_v3"
click at [809, 145] on link "2. Workflow" at bounding box center [805, 139] width 499 height 32
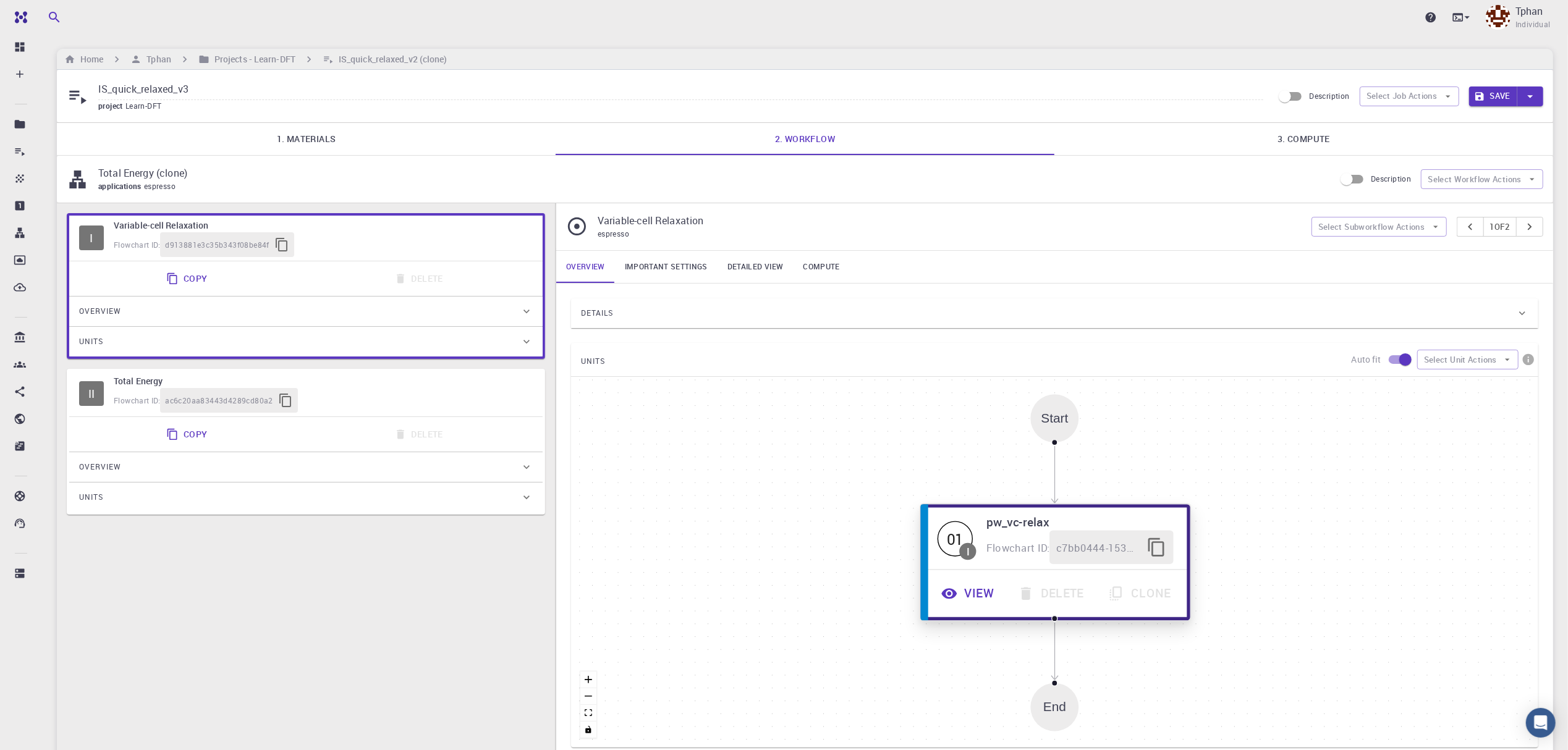
click at [960, 598] on button "View" at bounding box center [969, 593] width 76 height 34
click at [964, 602] on button "View" at bounding box center [969, 593] width 76 height 34
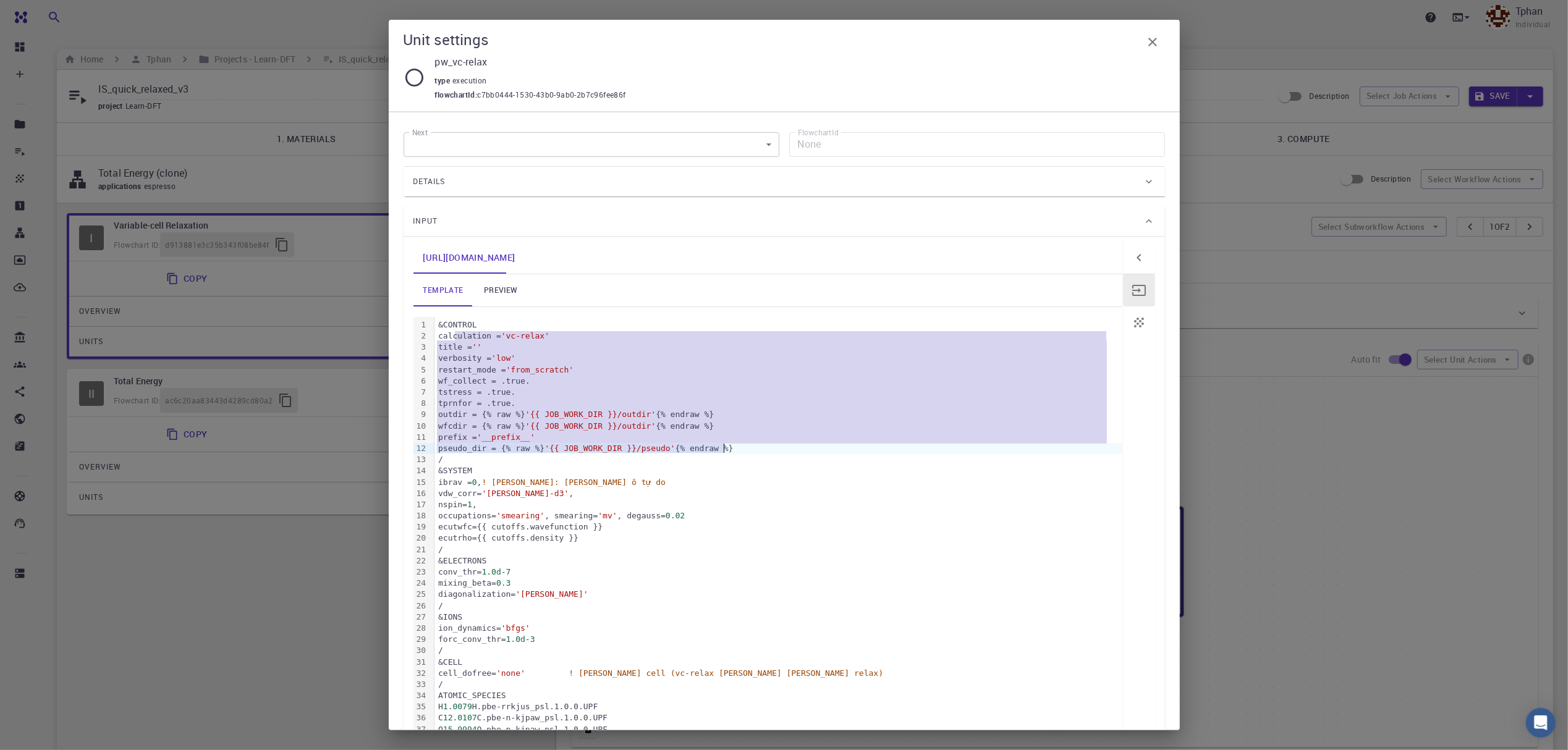
drag, startPoint x: 455, startPoint y: 337, endPoint x: 729, endPoint y: 453, distance: 297.5
click at [729, 453] on div "&CONTROL calculation = 'vc-relax' title = '' verbosity = 'low' restart_mode = '…" at bounding box center [778, 595] width 688 height 556
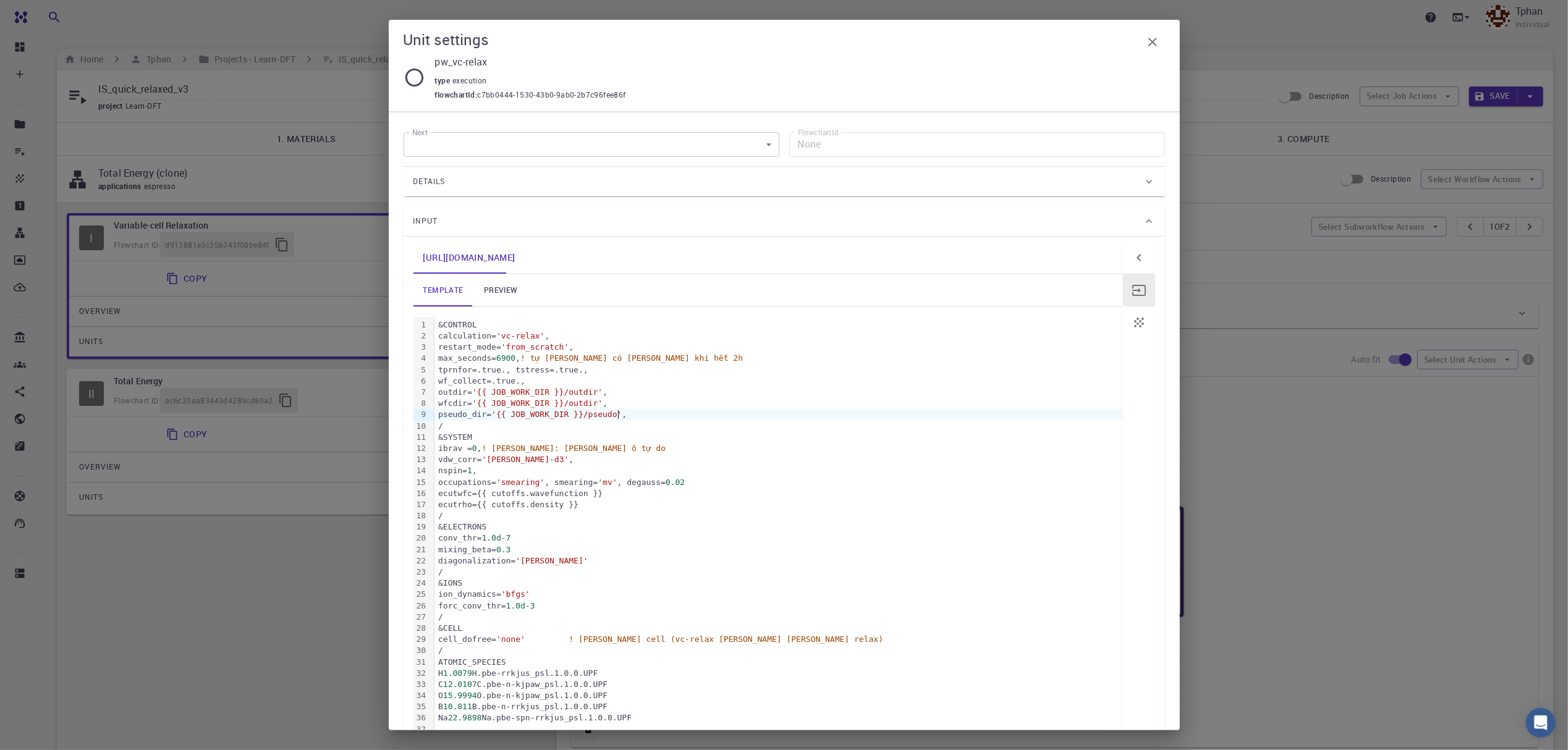
drag, startPoint x: 455, startPoint y: 339, endPoint x: 465, endPoint y: 342, distance: 10.4
click at [458, 339] on div "calculation= 'vc-relax' ," at bounding box center [778, 336] width 688 height 11
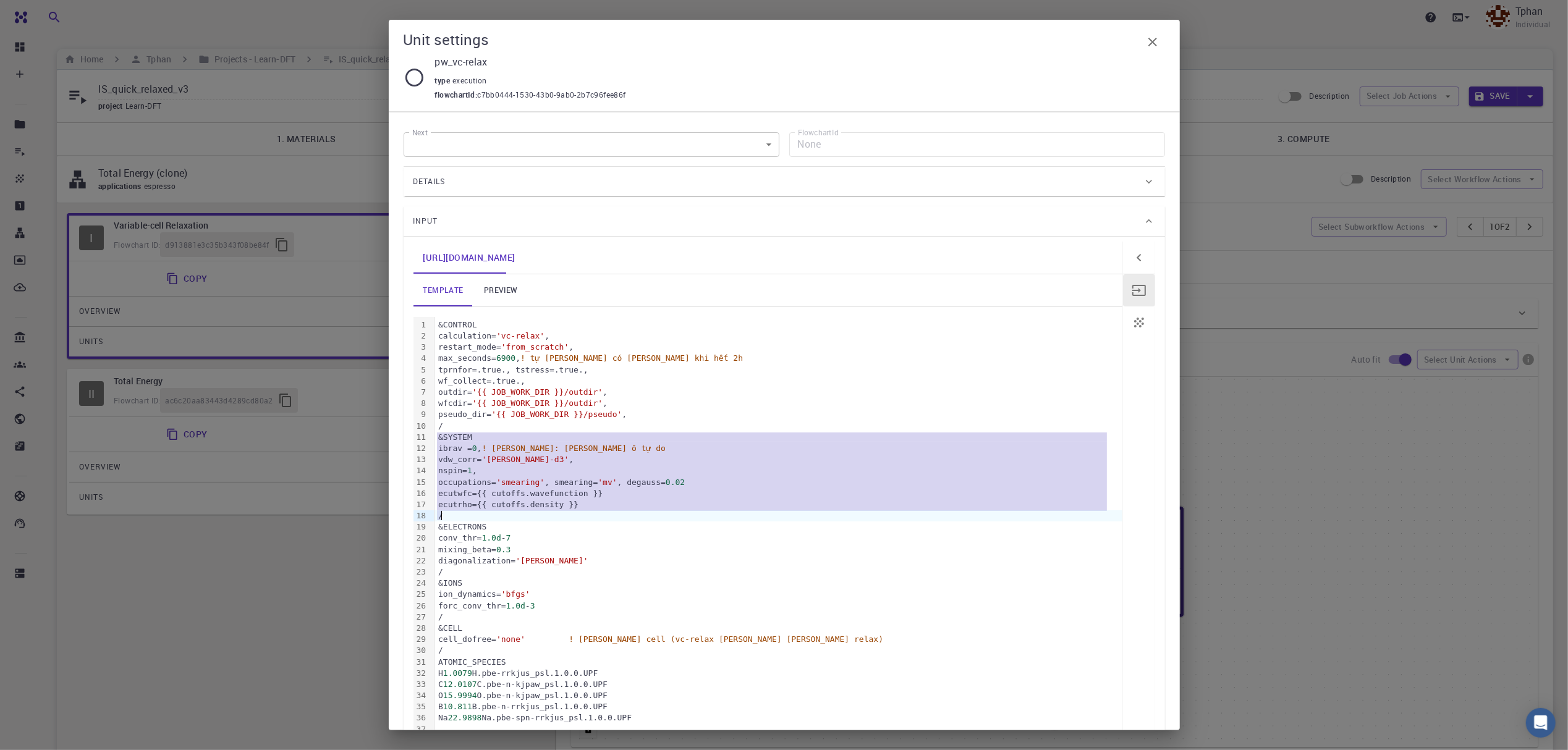
drag, startPoint x: 435, startPoint y: 441, endPoint x: 455, endPoint y: 514, distance: 75.7
click at [455, 514] on div "&CONTROL calculation= 'vc-relax' , restart_mode= 'from_scratch' , max_seconds= …" at bounding box center [778, 578] width 688 height 522
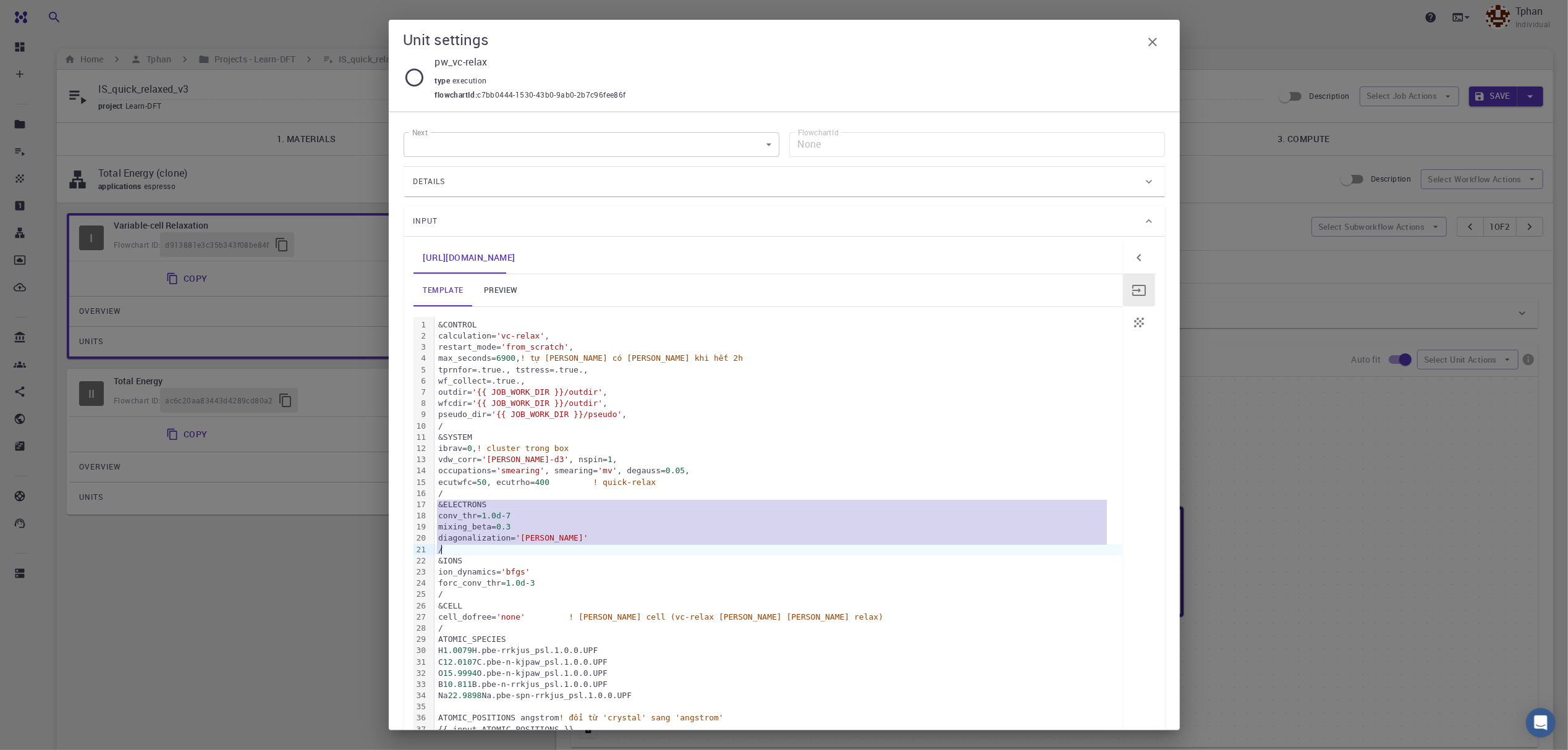
drag, startPoint x: 435, startPoint y: 502, endPoint x: 445, endPoint y: 549, distance: 48.1
click at [445, 549] on div "&CONTROL calculation= 'vc-relax' , restart_mode= 'from_scratch' , max_seconds= …" at bounding box center [778, 567] width 688 height 499
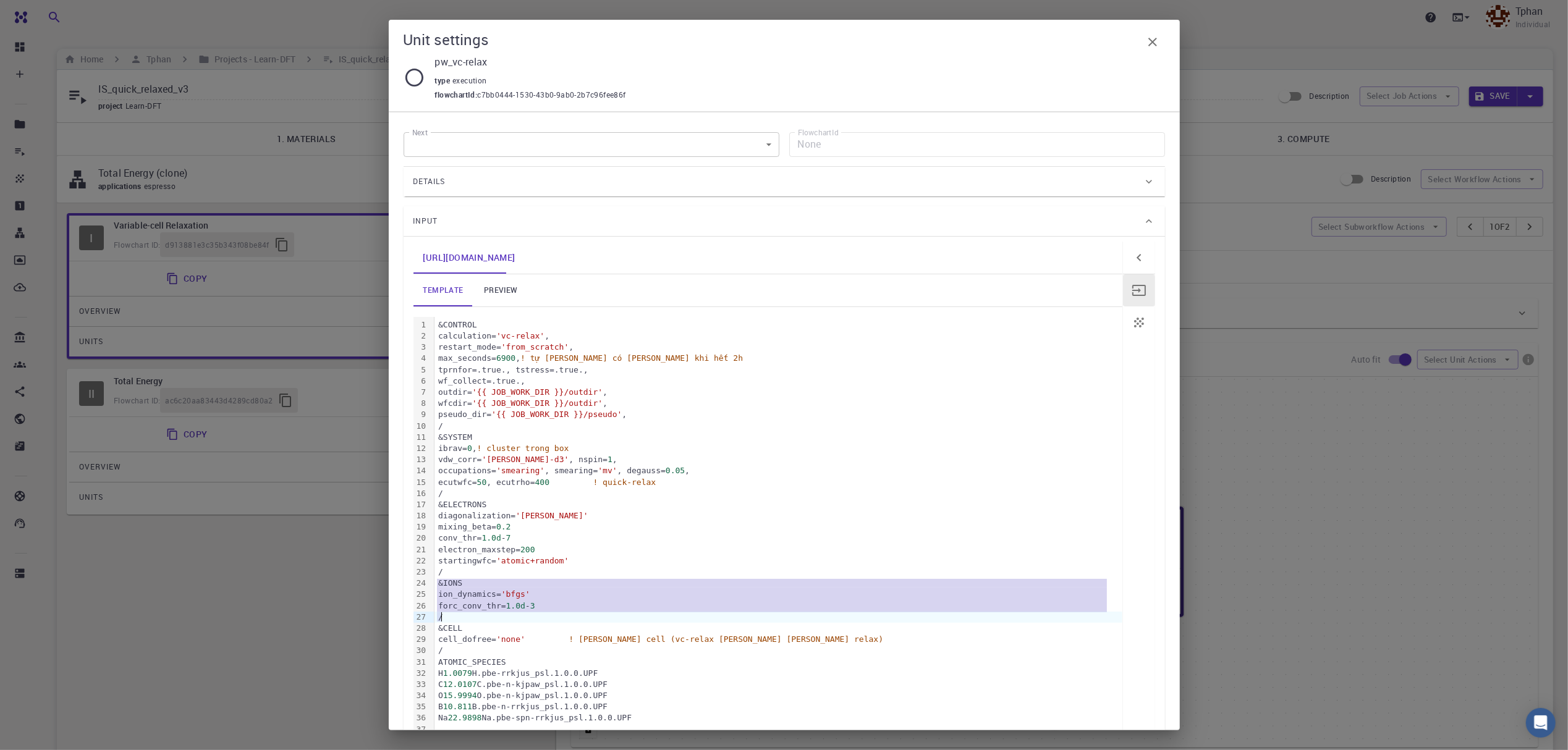
drag, startPoint x: 436, startPoint y: 586, endPoint x: 453, endPoint y: 619, distance: 37.1
click at [453, 619] on div "&CONTROL calculation= 'vc-relax' , restart_mode= 'from_scratch' , max_seconds= …" at bounding box center [778, 578] width 688 height 522
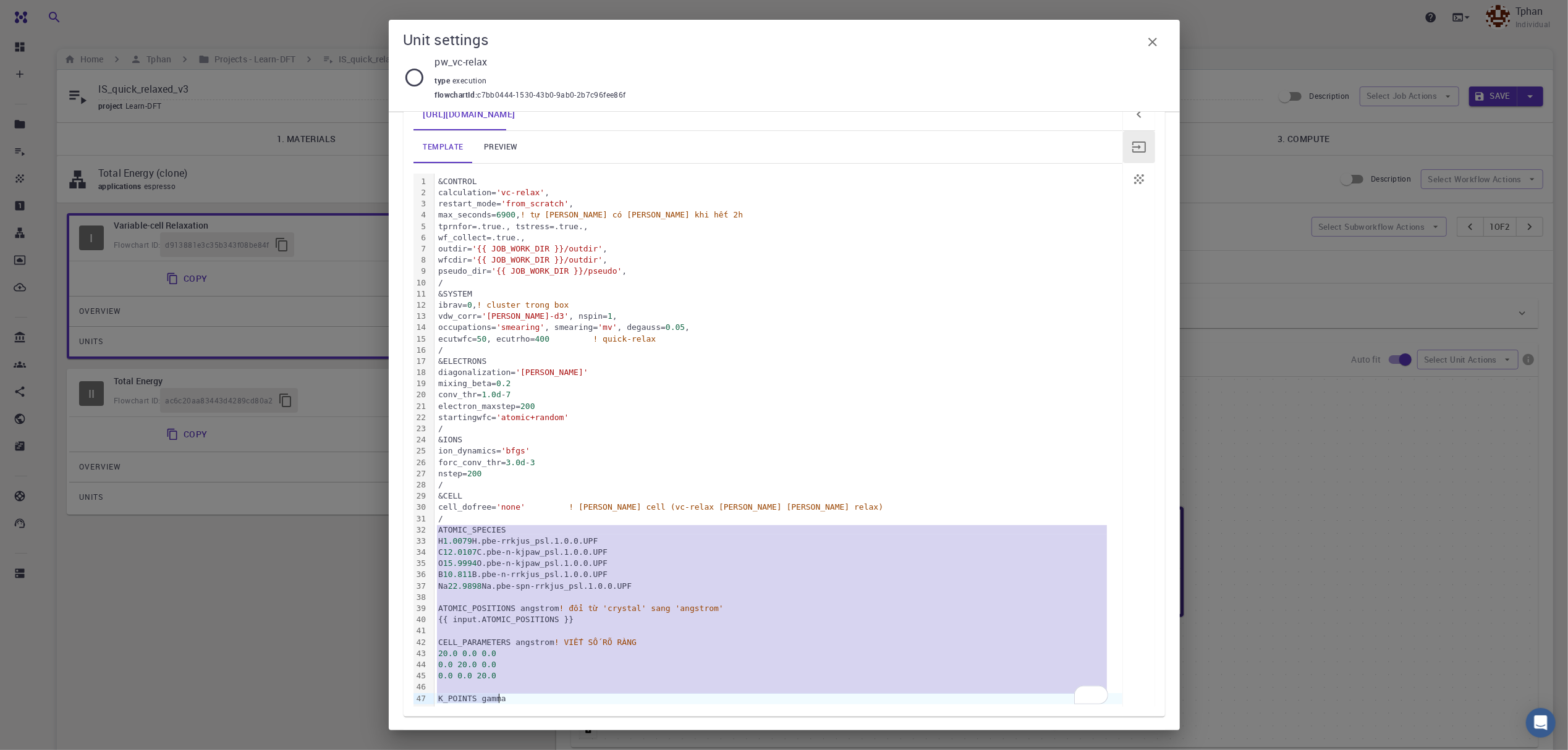
scroll to position [195, 0]
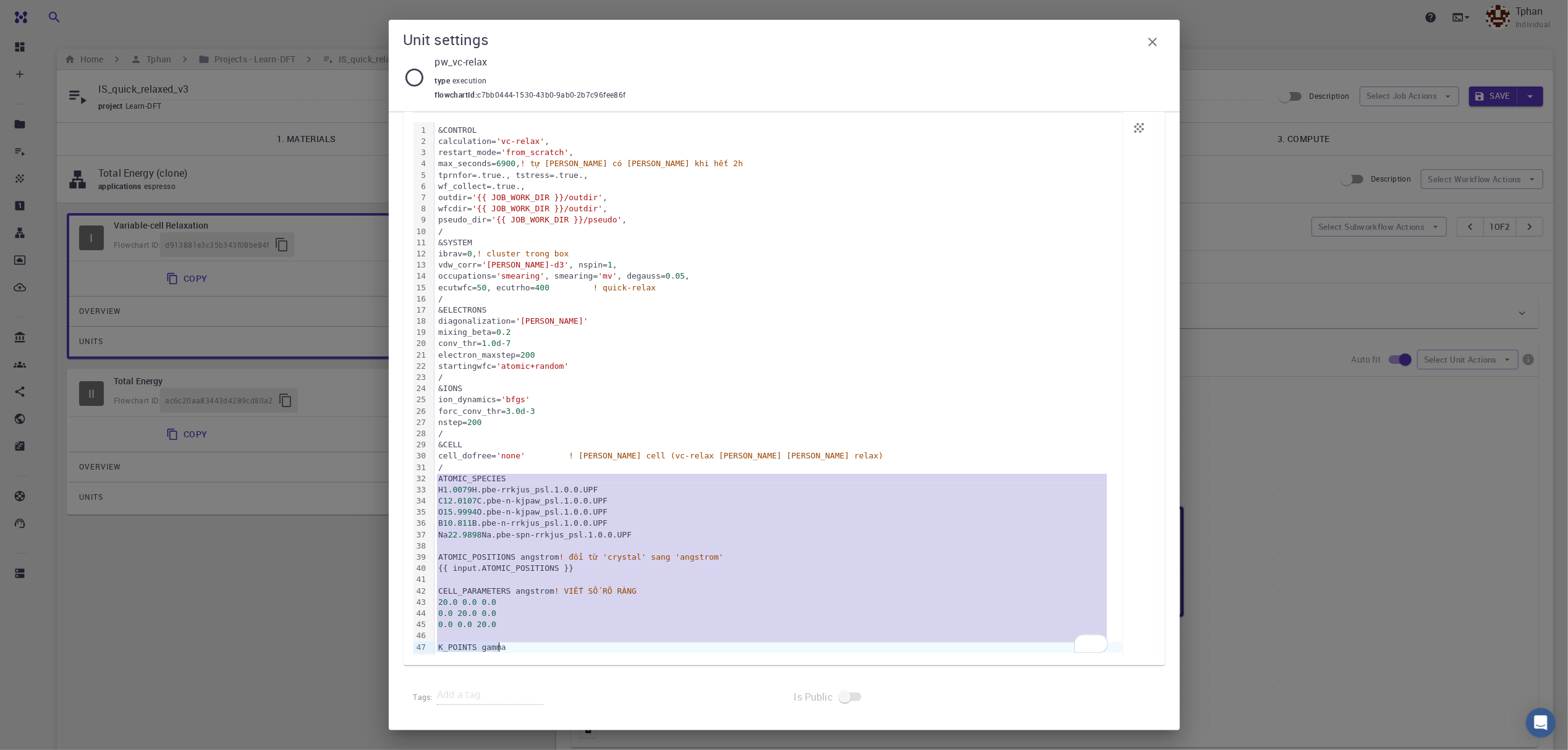
drag, startPoint x: 438, startPoint y: 596, endPoint x: 522, endPoint y: 653, distance: 101.5
click at [522, 653] on div "&CONTROL calculation= 'vc-relax' , restart_mode= 'from_scratch' , max_seconds= …" at bounding box center [778, 389] width 688 height 534
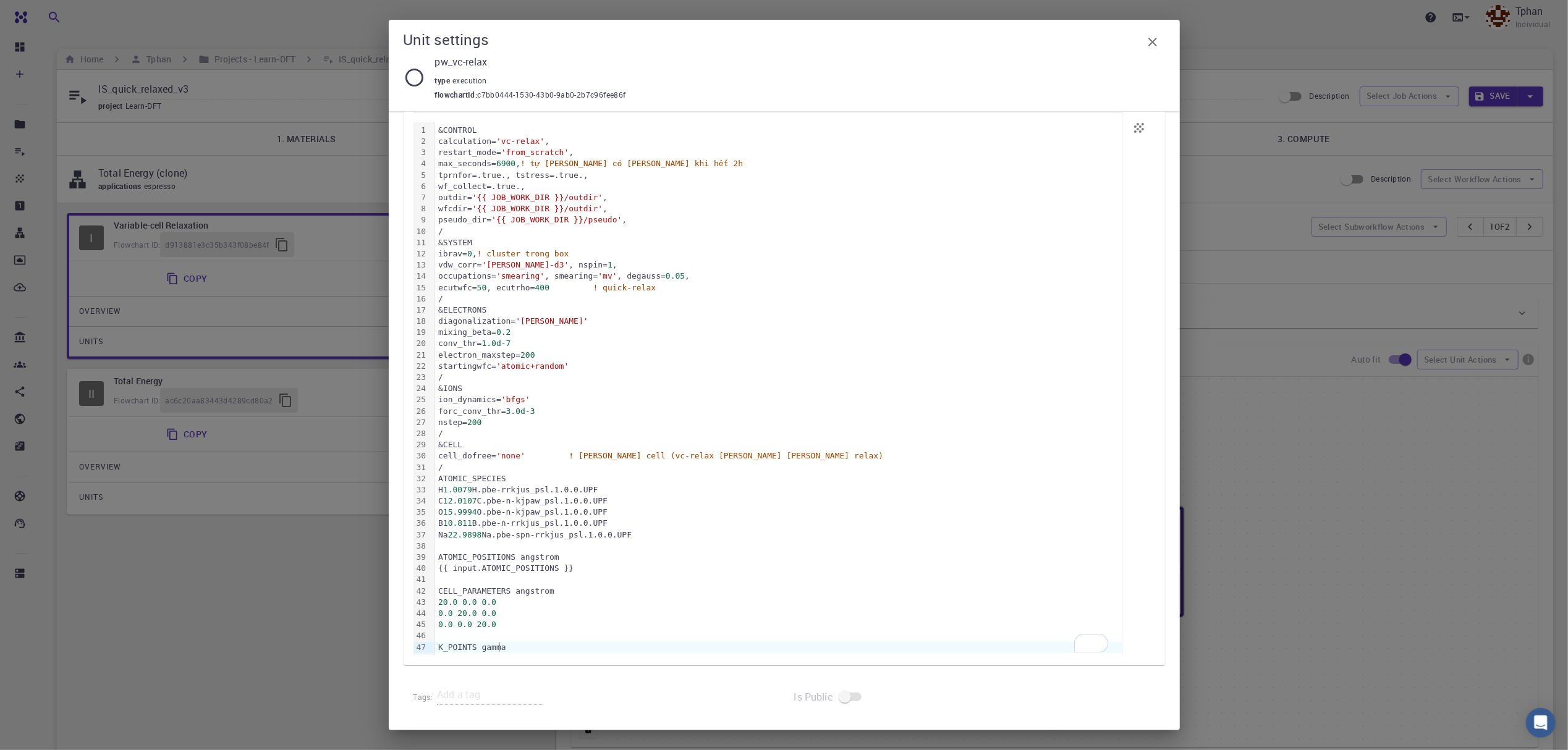
scroll to position [0, 0]
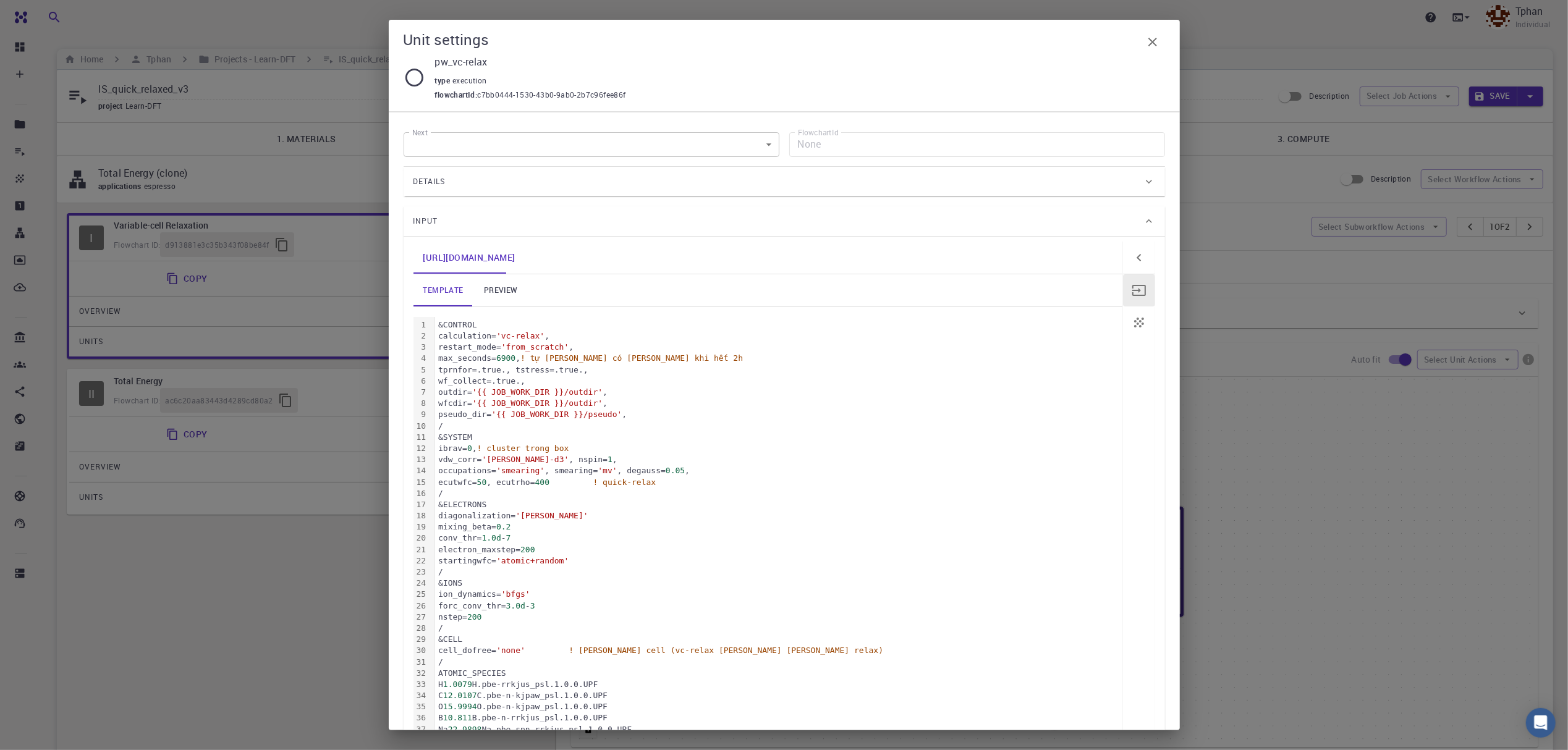
click at [504, 290] on link "preview" at bounding box center [500, 290] width 55 height 32
click at [1155, 43] on icon "button" at bounding box center [1152, 41] width 15 height 15
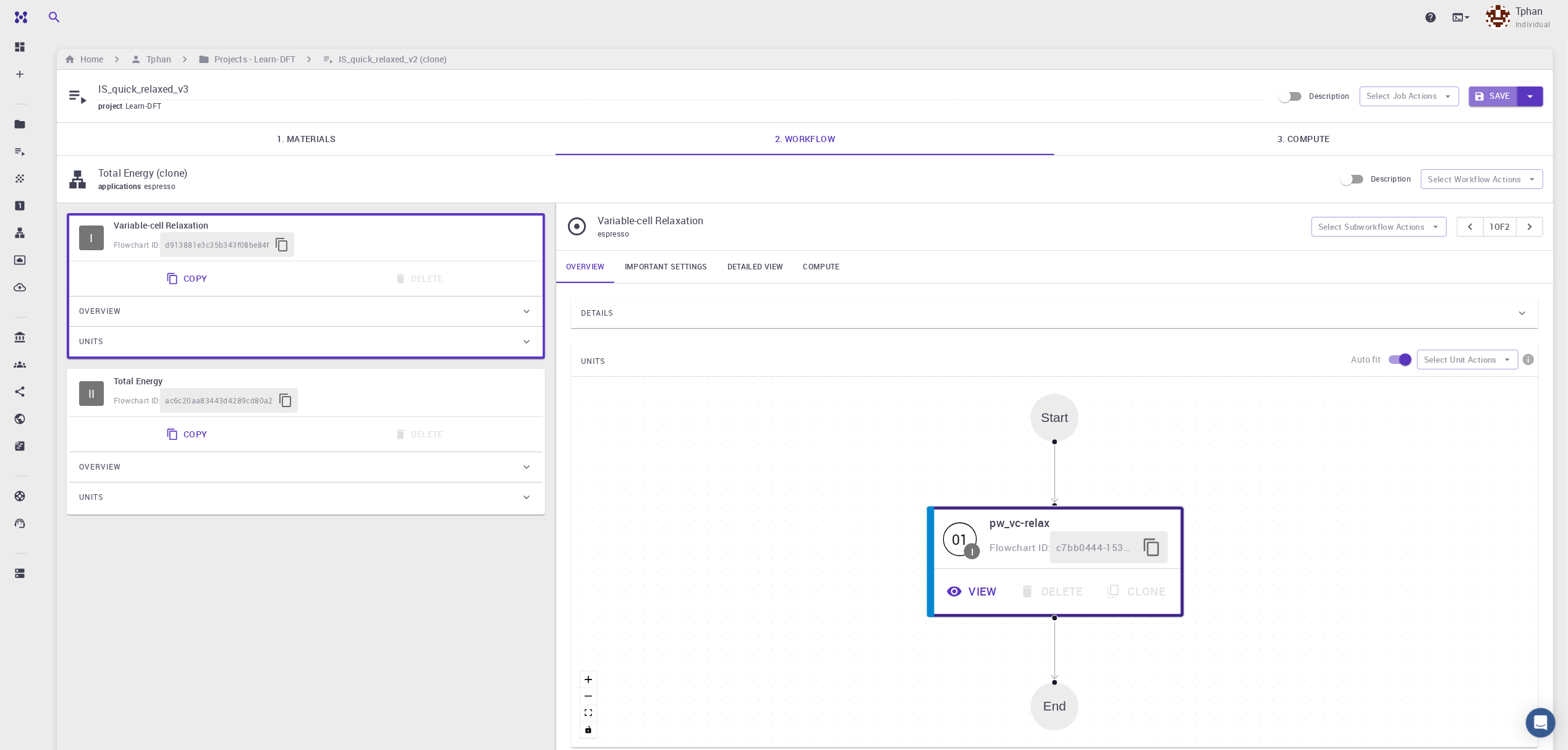
click at [1496, 94] on button "Save" at bounding box center [1493, 96] width 49 height 20
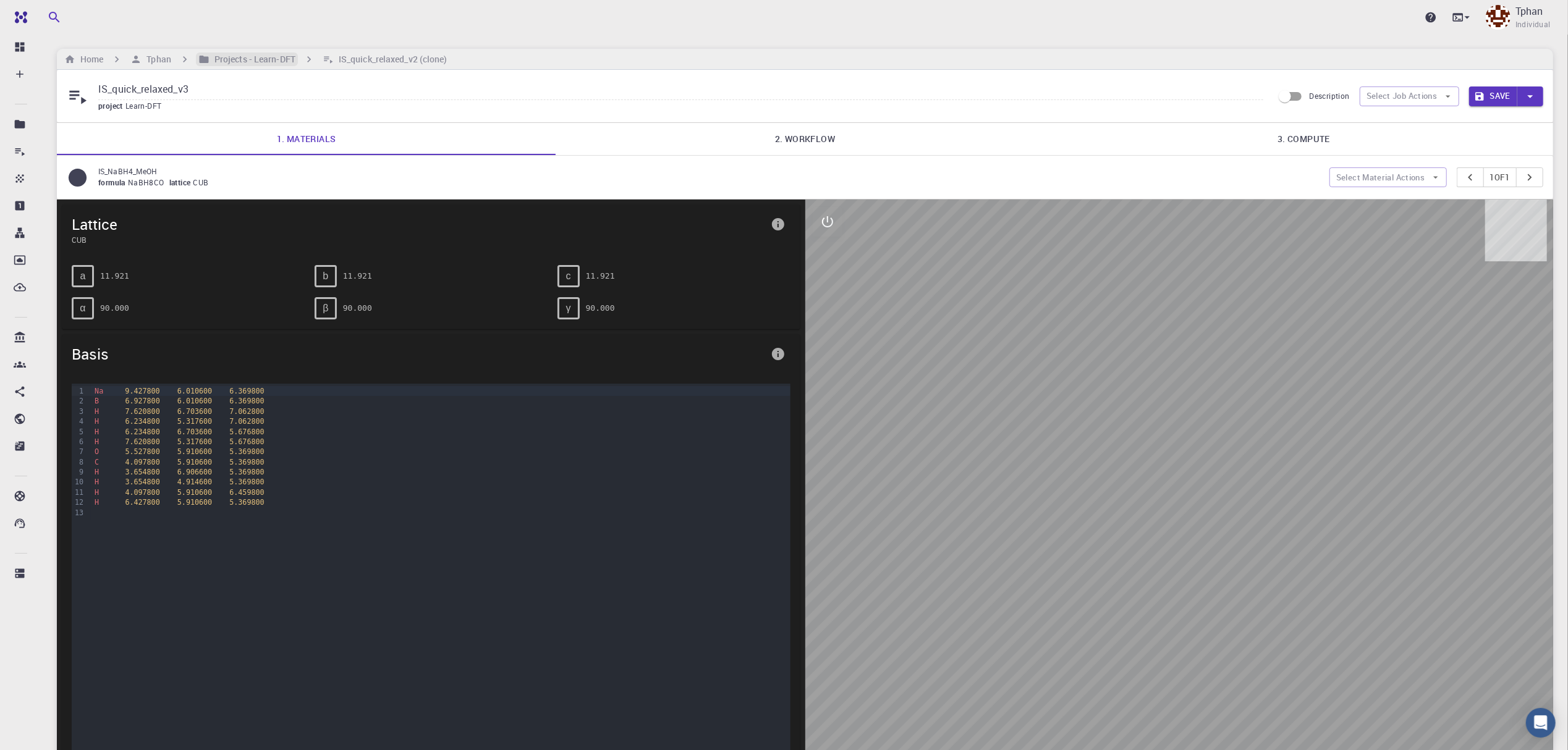
click at [271, 60] on h6 "Projects - Learn-DFT" at bounding box center [252, 59] width 86 height 13
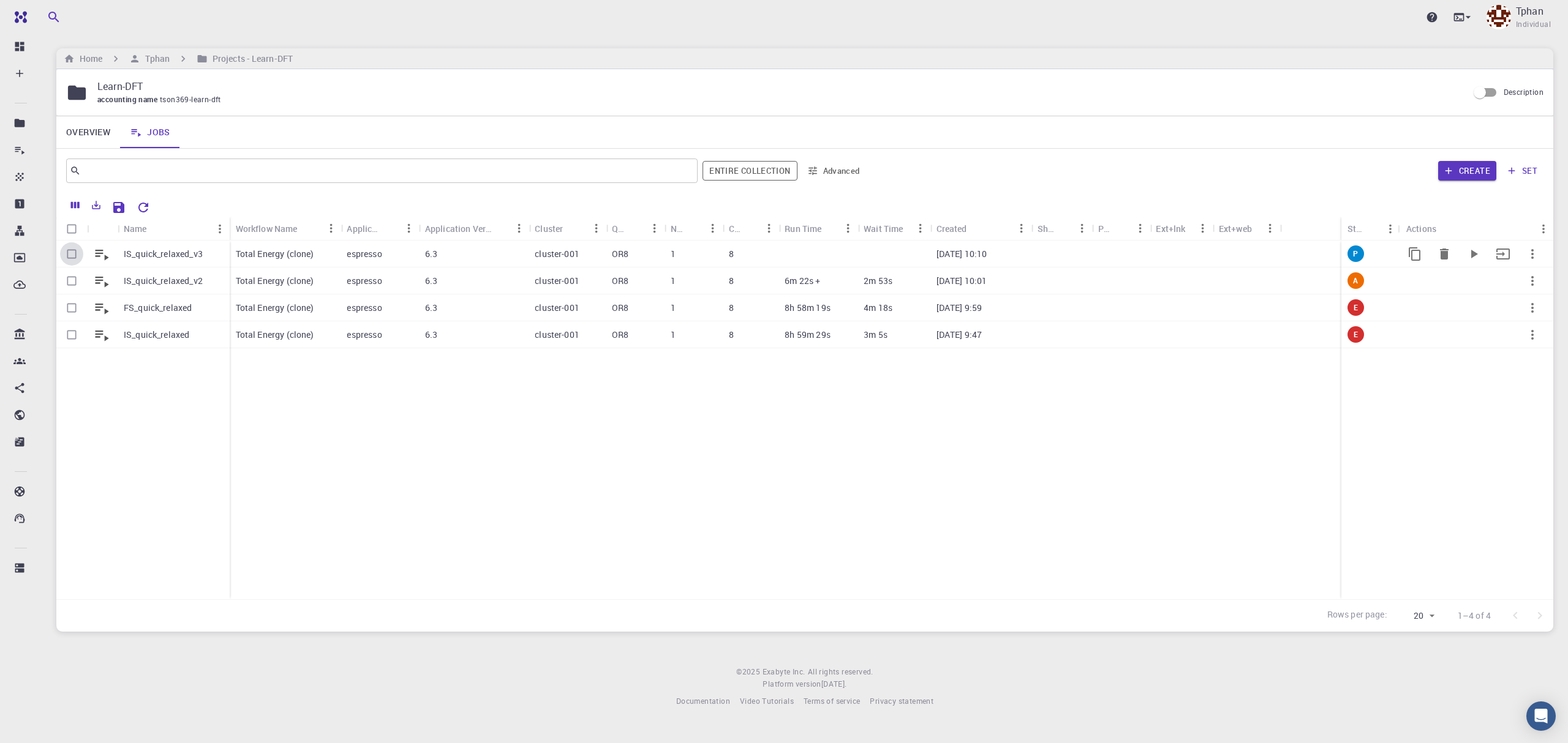
click at [70, 254] on input "Select row" at bounding box center [71, 254] width 23 height 23
checkbox input "true"
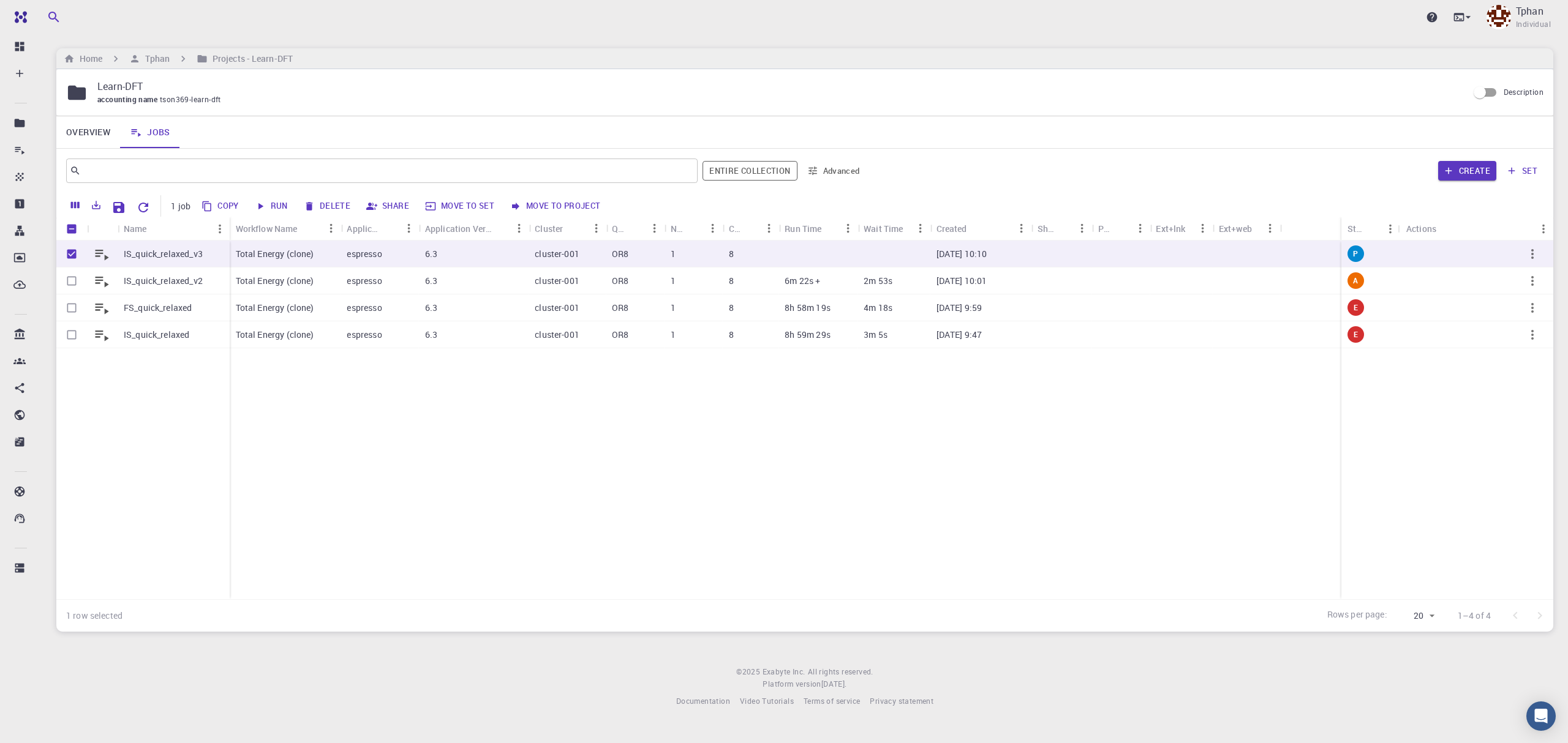
click at [281, 206] on button "Run" at bounding box center [272, 206] width 42 height 20
checkbox input "false"
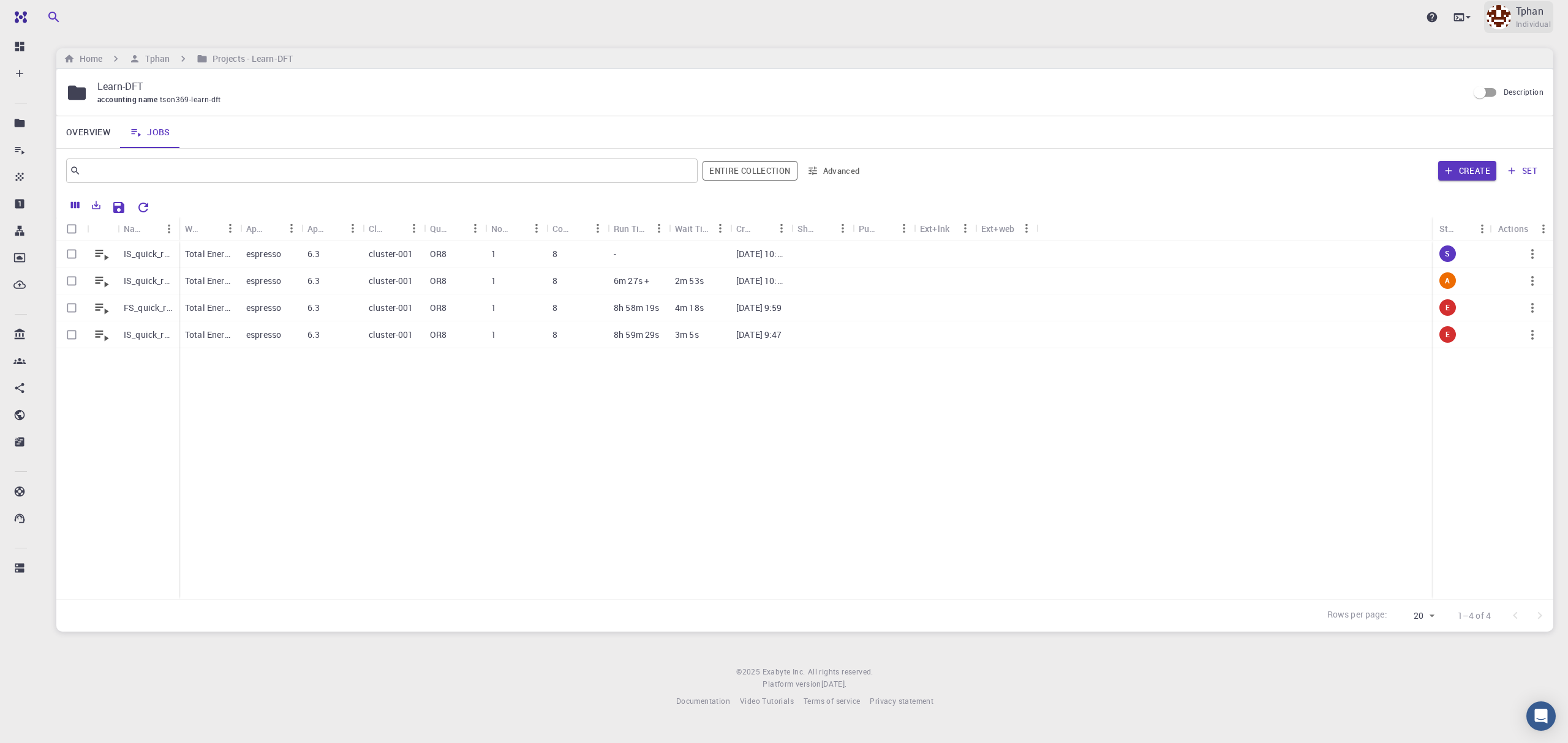
click at [1519, 13] on p "Tphan" at bounding box center [1530, 11] width 28 height 15
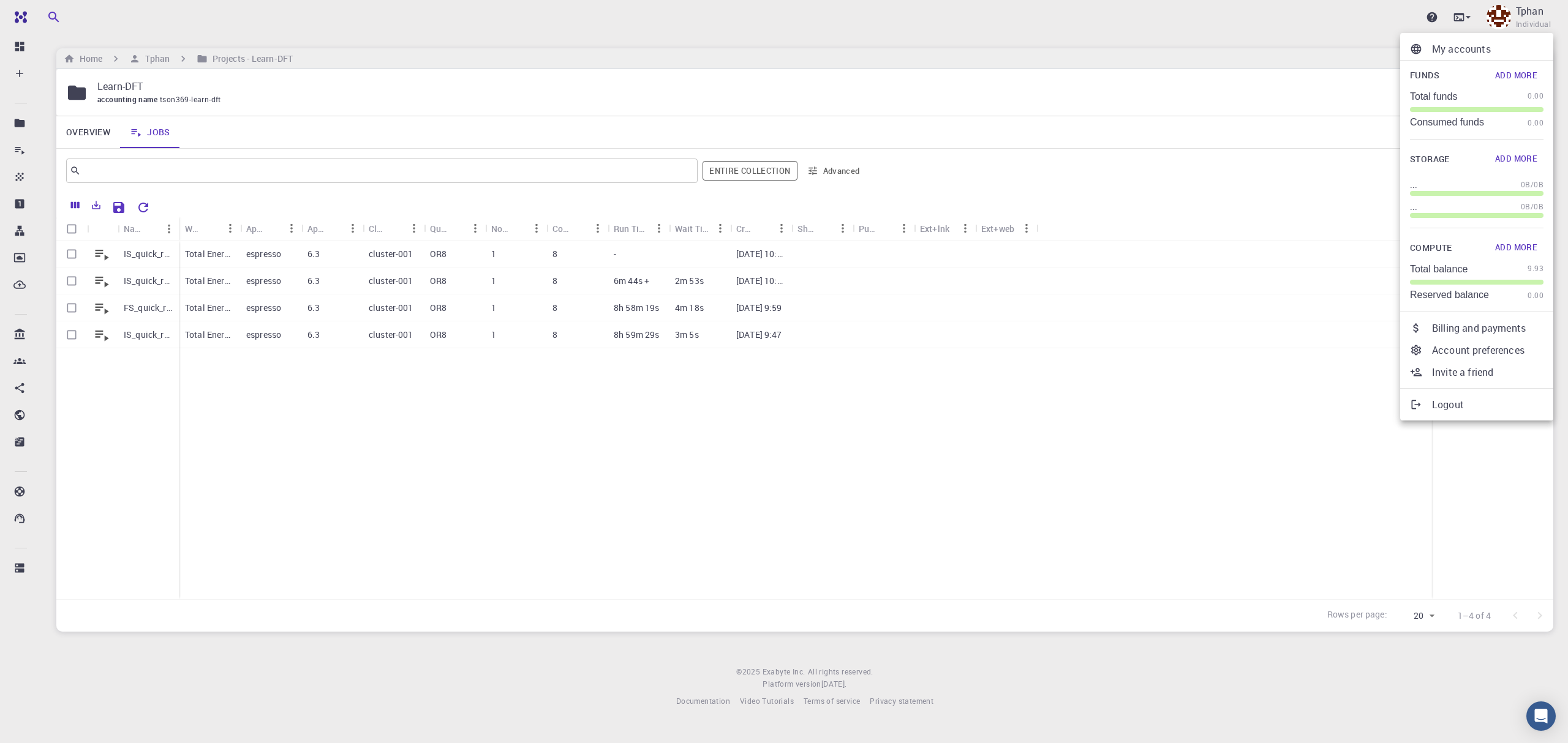
click at [177, 228] on div at bounding box center [784, 372] width 1568 height 743
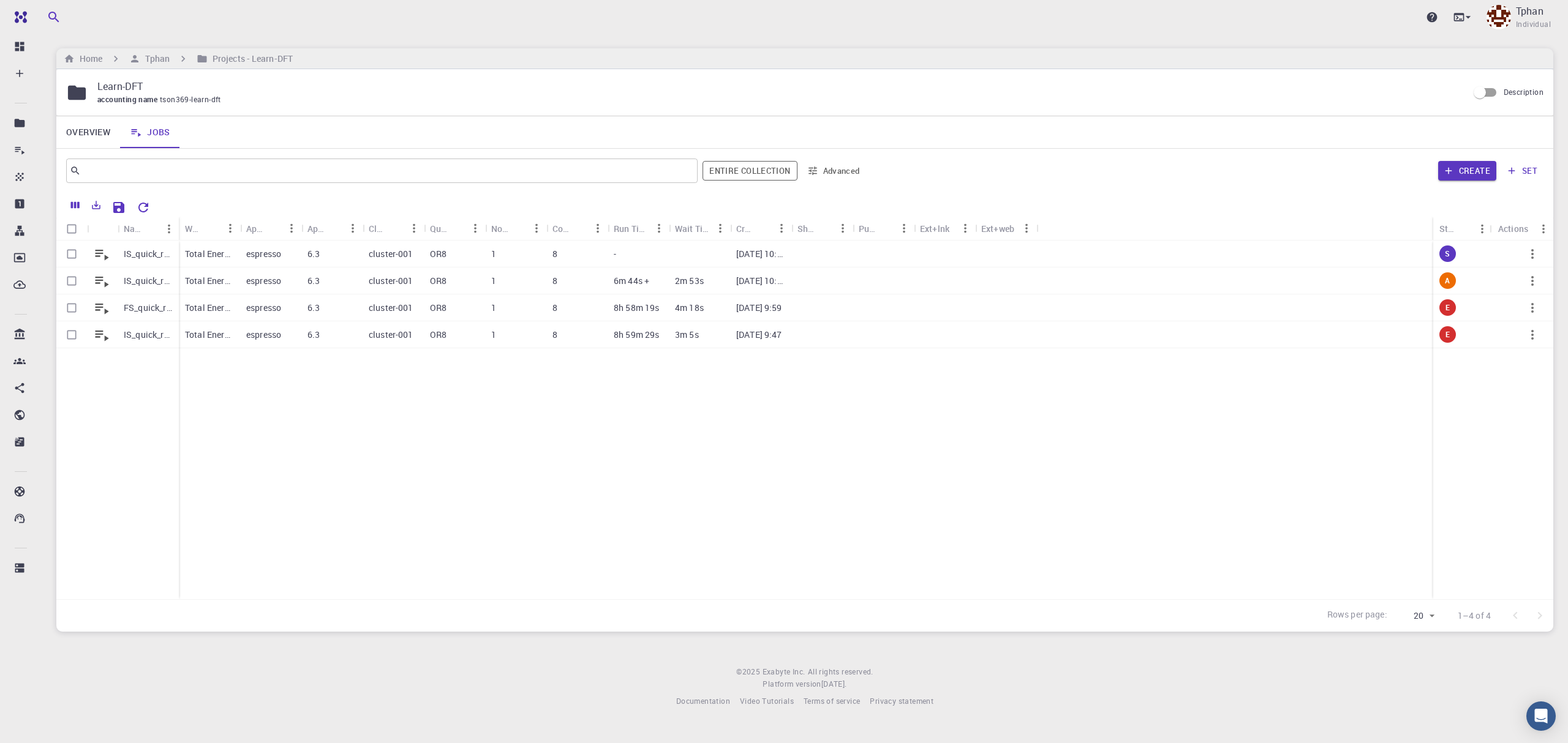
click at [177, 228] on div "Name" at bounding box center [180, 229] width 12 height 24
drag, startPoint x: 177, startPoint y: 228, endPoint x: 276, endPoint y: 228, distance: 99.0
click at [276, 228] on div "Name" at bounding box center [278, 229] width 12 height 24
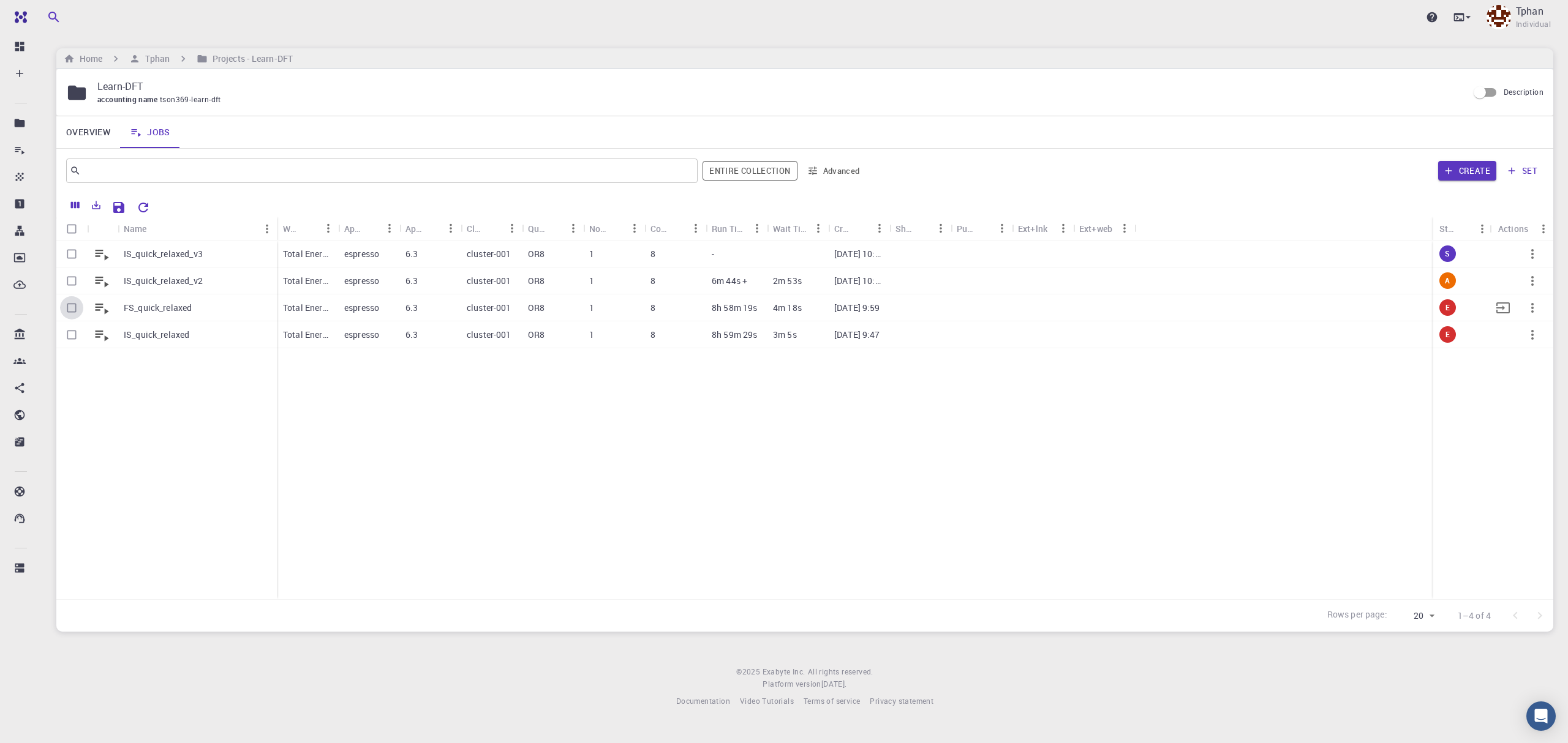
click at [70, 309] on input "Select row" at bounding box center [71, 308] width 23 height 23
checkbox input "true"
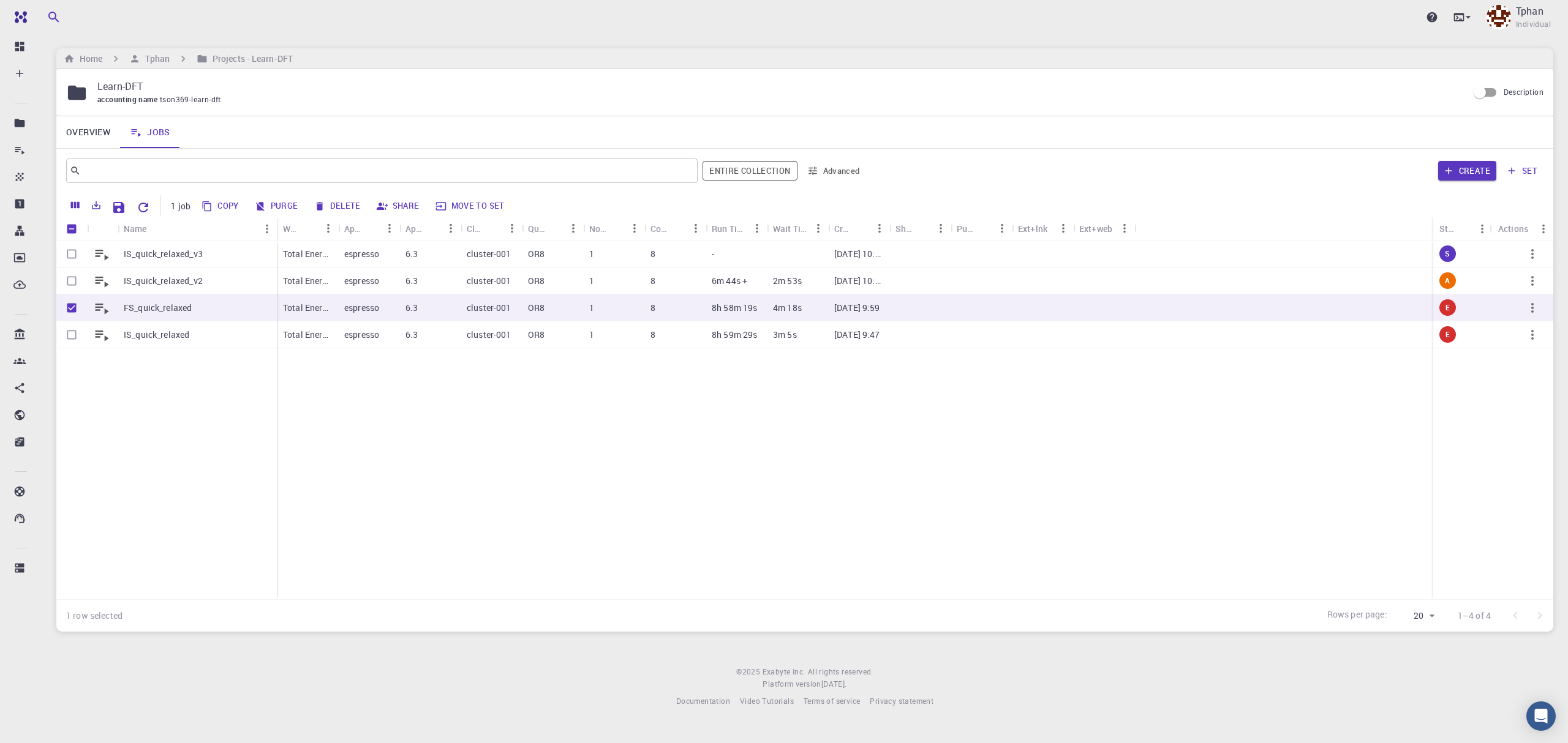
click at [228, 206] on button "Copy" at bounding box center [220, 206] width 46 height 20
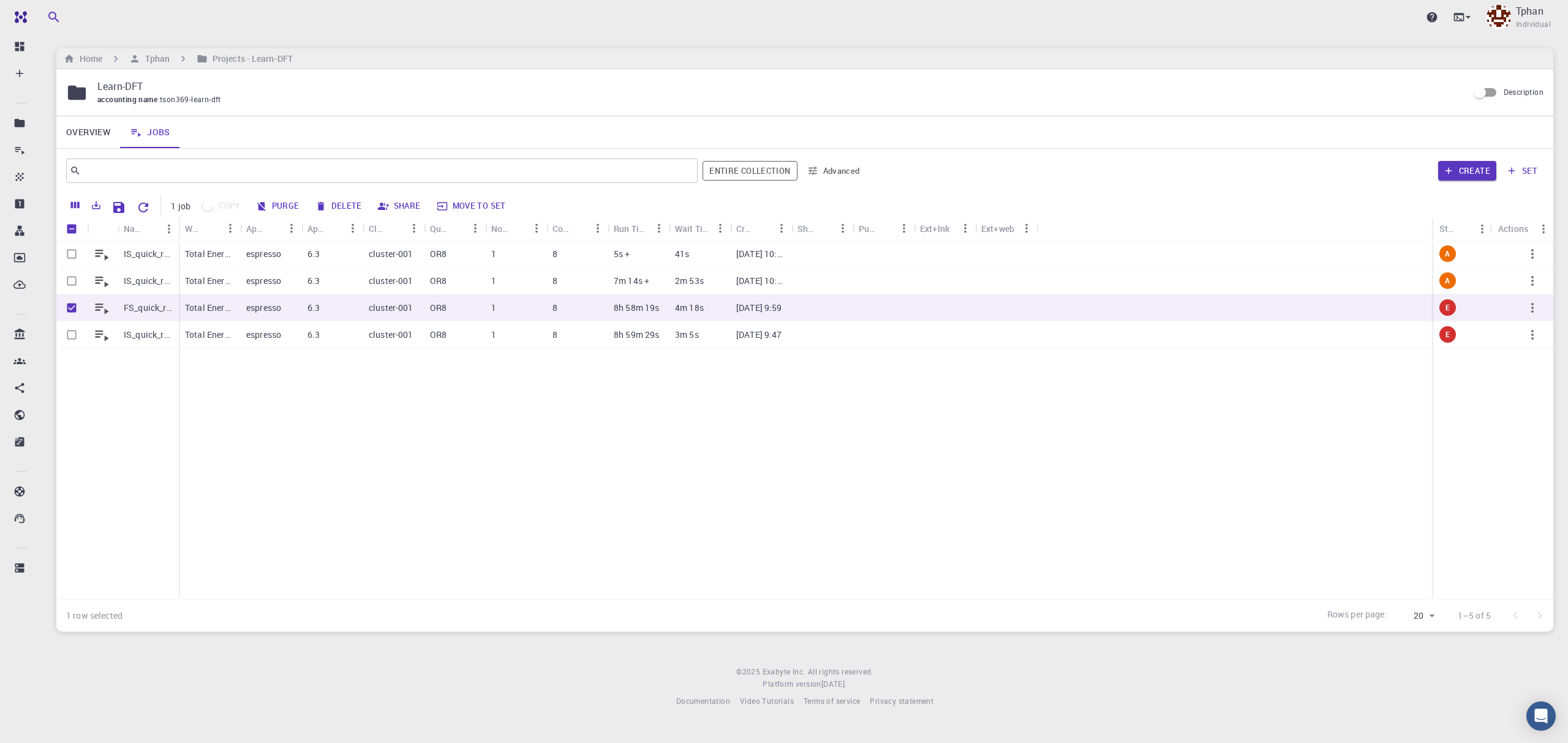
checkbox input "false"
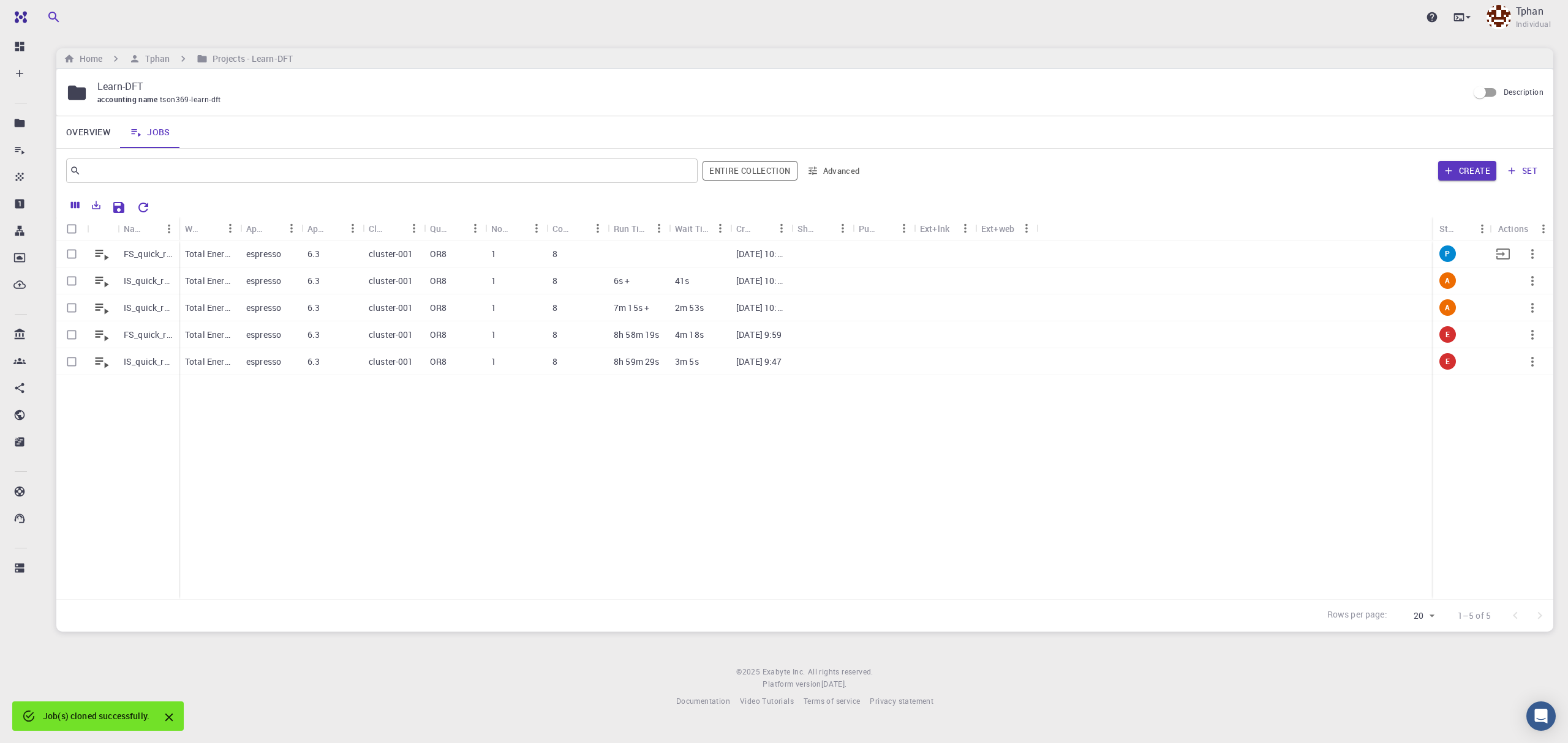
click at [165, 255] on p "FS_quick_relaxed (clone)" at bounding box center [148, 254] width 49 height 12
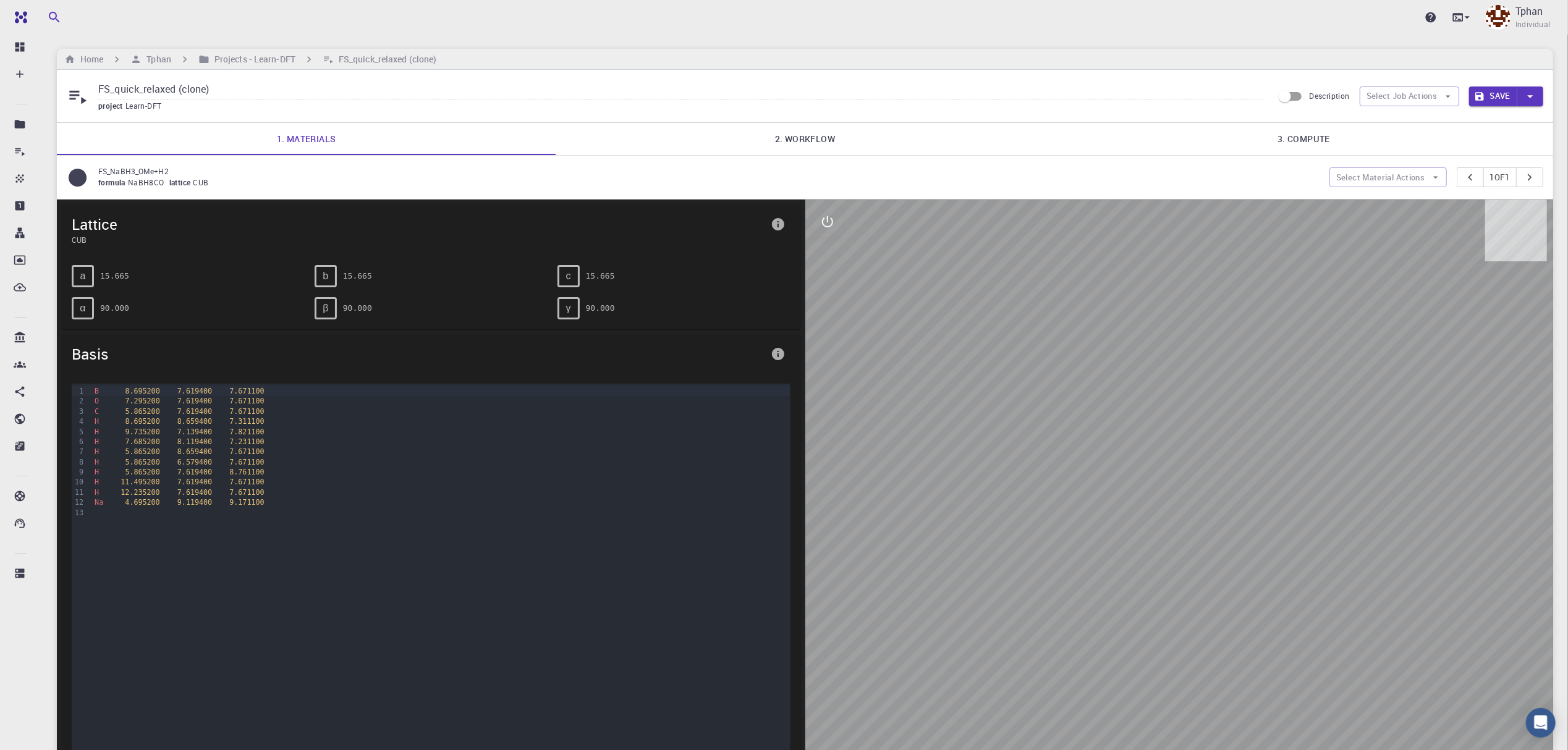
click at [229, 87] on input "FS_quick_relaxed (clone)" at bounding box center [680, 90] width 1165 height 20
type input "FS_quick_relaxed_V3"
click at [819, 143] on link "2. Workflow" at bounding box center [805, 139] width 499 height 32
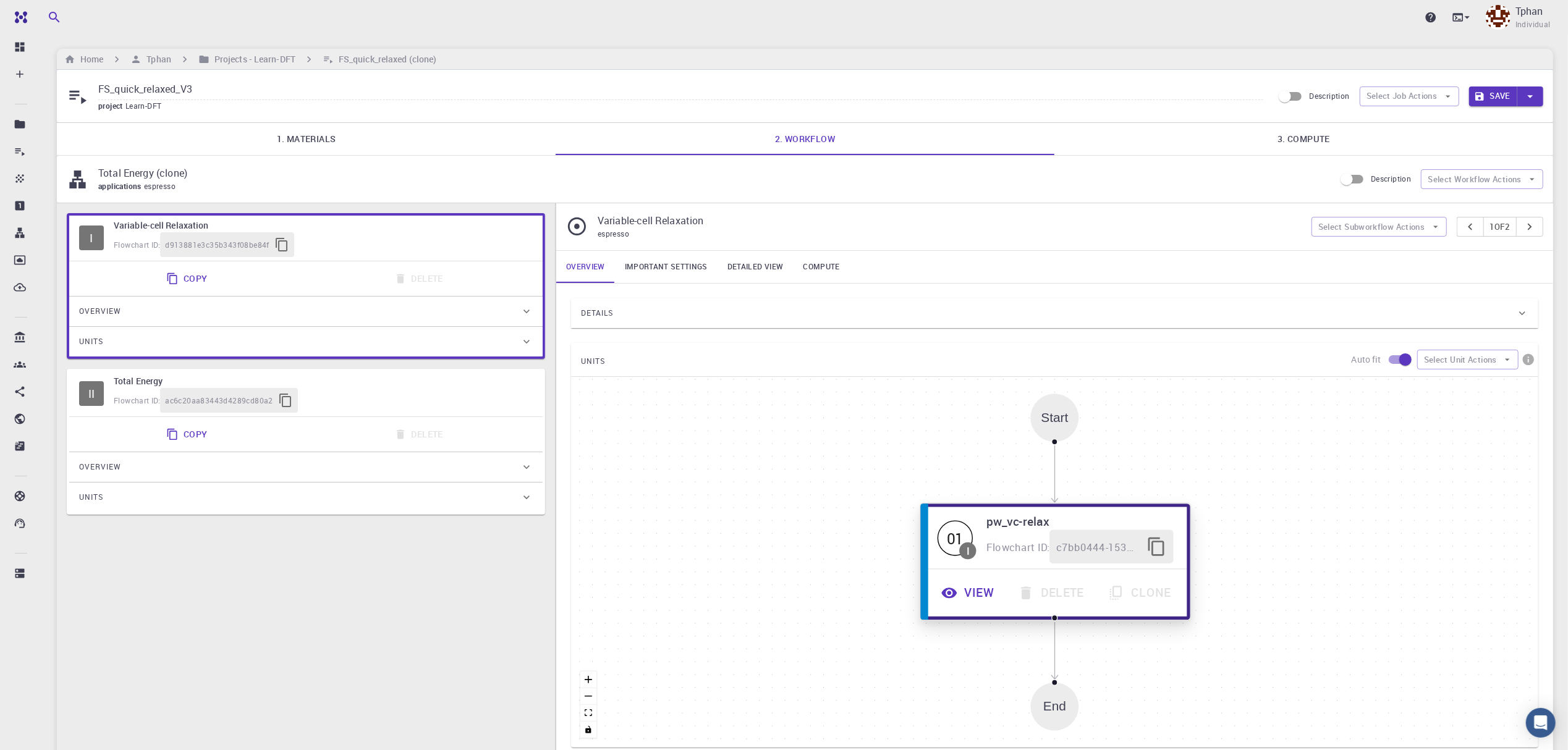
click at [980, 592] on button "View" at bounding box center [969, 593] width 76 height 34
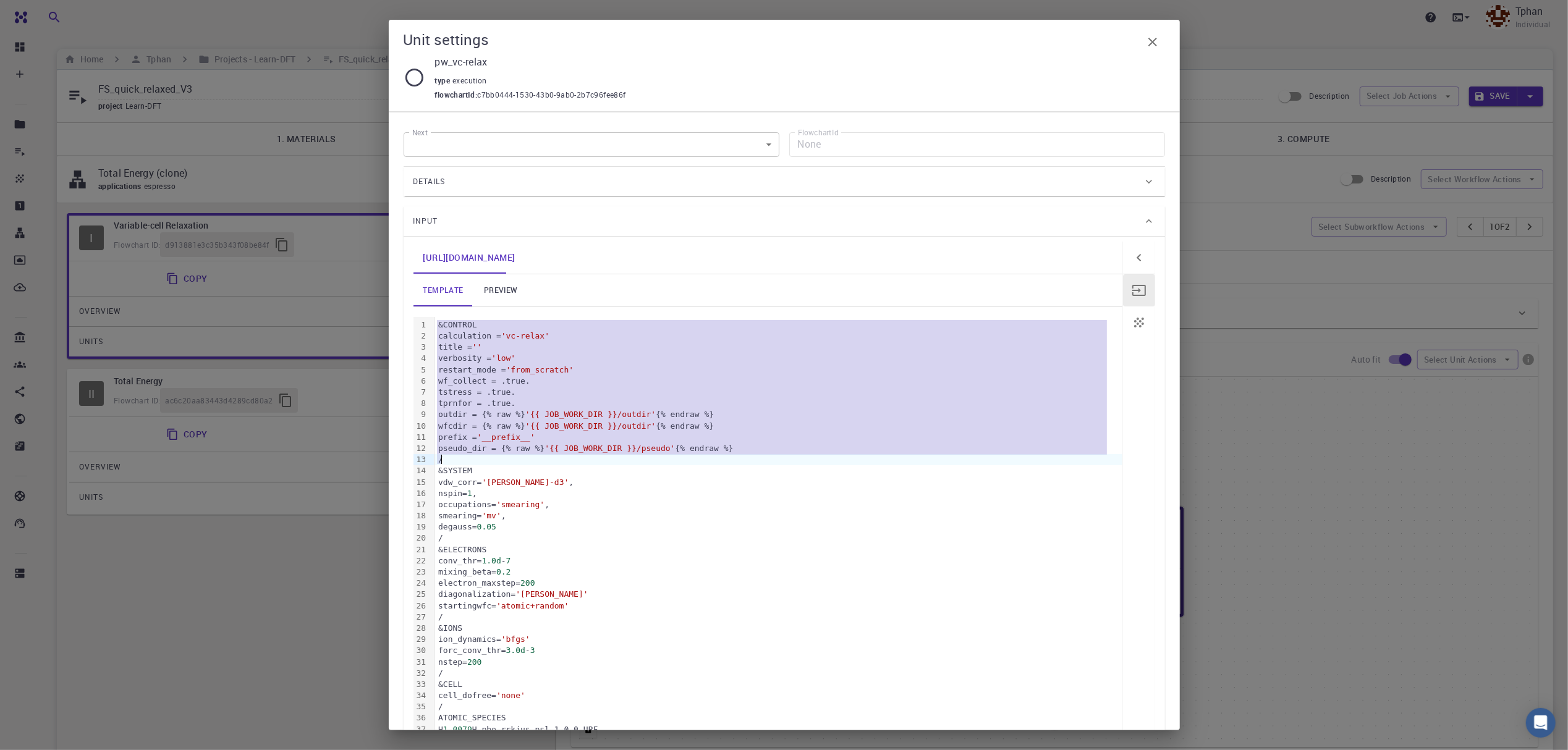
drag, startPoint x: 436, startPoint y: 325, endPoint x: 464, endPoint y: 457, distance: 134.9
click at [464, 457] on div "&CONTROL calculation = 'vc-relax' title = '' verbosity = 'low' restart_mode = '…" at bounding box center [778, 584] width 688 height 534
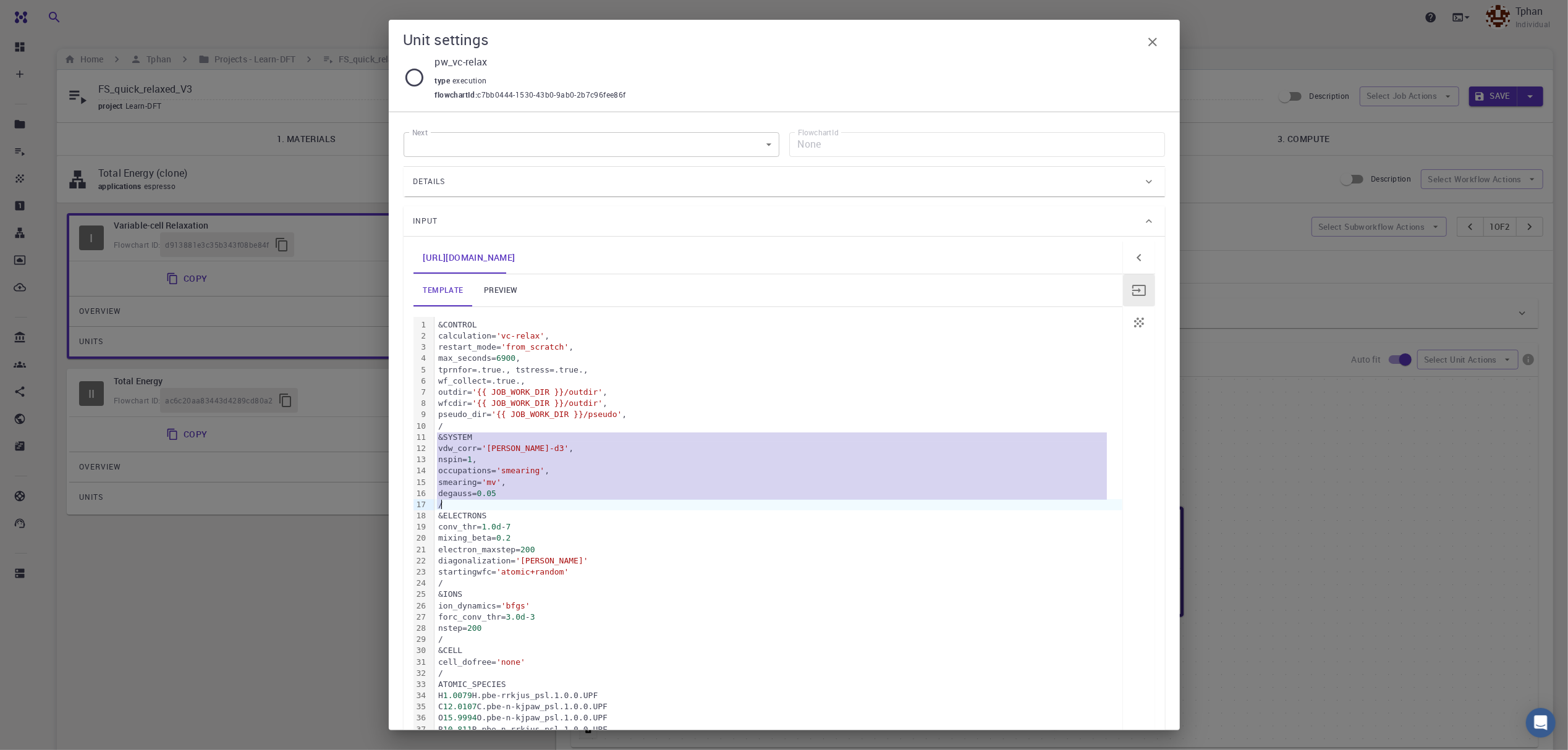
drag, startPoint x: 436, startPoint y: 437, endPoint x: 450, endPoint y: 509, distance: 73.3
click at [450, 509] on div "&CONTROL calculation= 'vc-relax' , restart_mode= 'from_scratch' , max_seconds= …" at bounding box center [778, 567] width 688 height 499
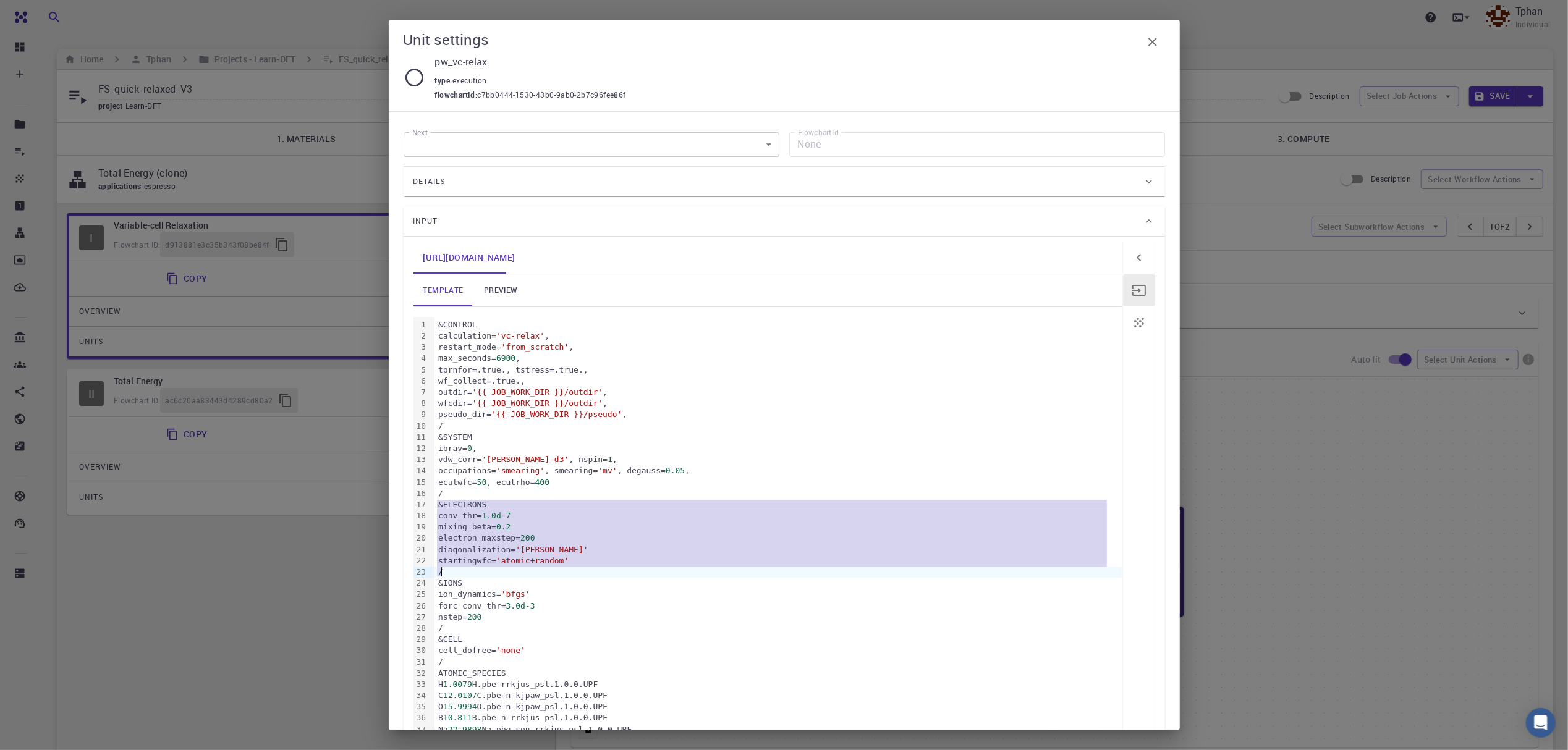
drag, startPoint x: 438, startPoint y: 507, endPoint x: 445, endPoint y: 577, distance: 70.3
click at [445, 577] on div "&CONTROL calculation= 'vc-relax' , restart_mode= 'from_scratch' , max_seconds= …" at bounding box center [778, 561] width 688 height 488
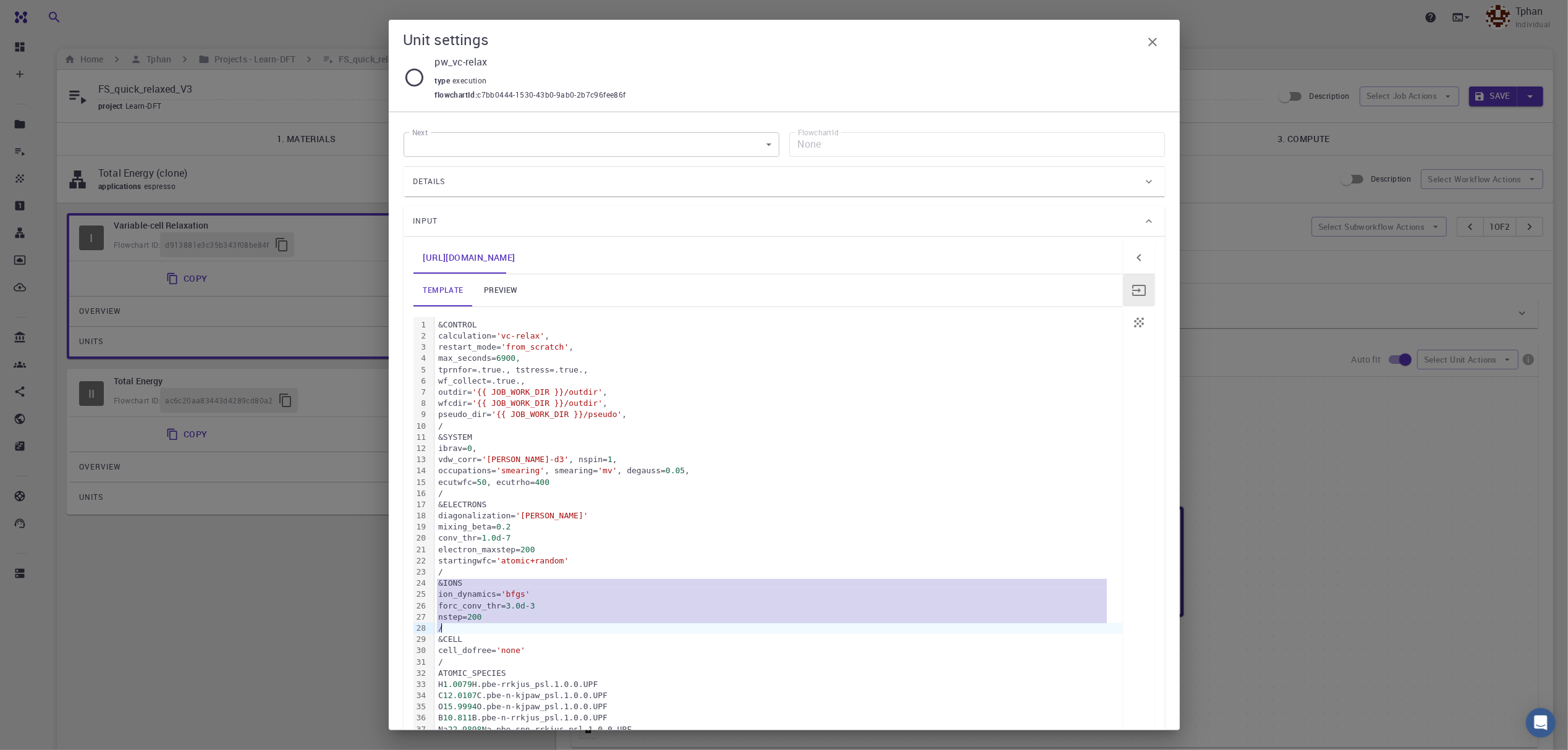
drag, startPoint x: 436, startPoint y: 586, endPoint x: 443, endPoint y: 634, distance: 48.5
click at [443, 634] on div "&CONTROL calculation= 'vc-relax' , restart_mode= 'from_scratch' , max_seconds= …" at bounding box center [778, 561] width 688 height 488
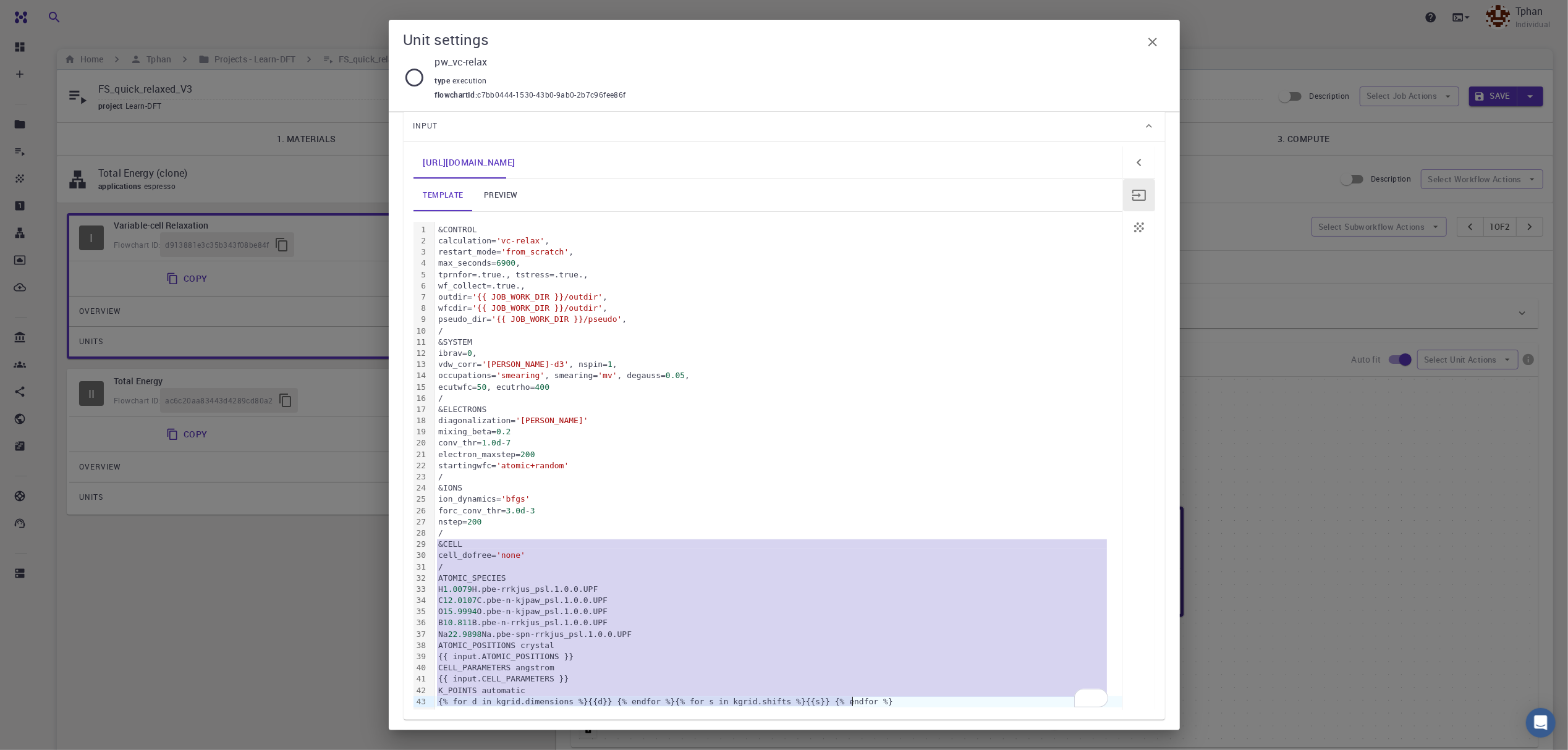
scroll to position [151, 0]
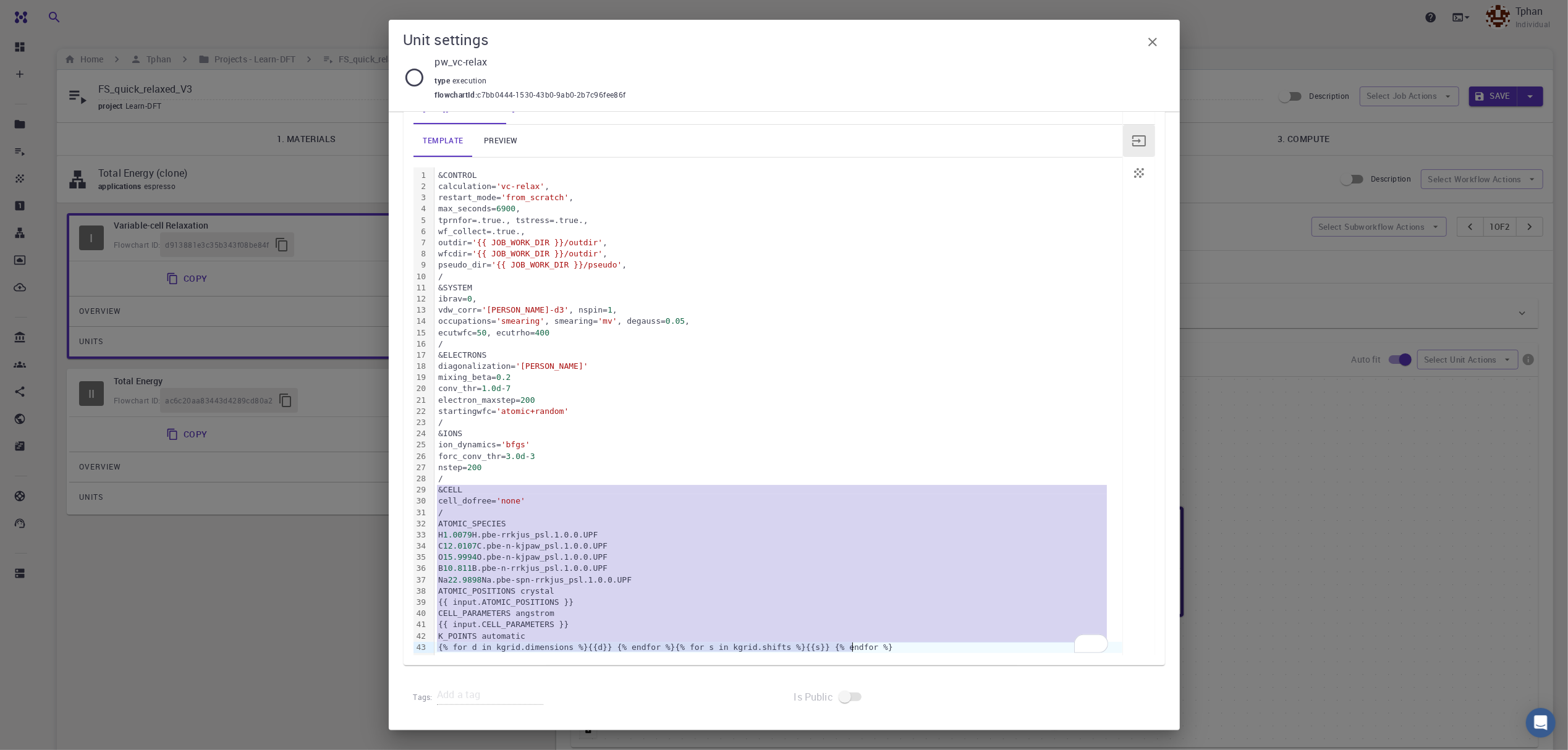
drag, startPoint x: 436, startPoint y: 643, endPoint x: 925, endPoint y: 654, distance: 489.1
click at [925, 654] on div "&CONTROL calculation= 'vc-relax' , restart_mode= 'from_scratch' , max_seconds= …" at bounding box center [778, 411] width 688 height 488
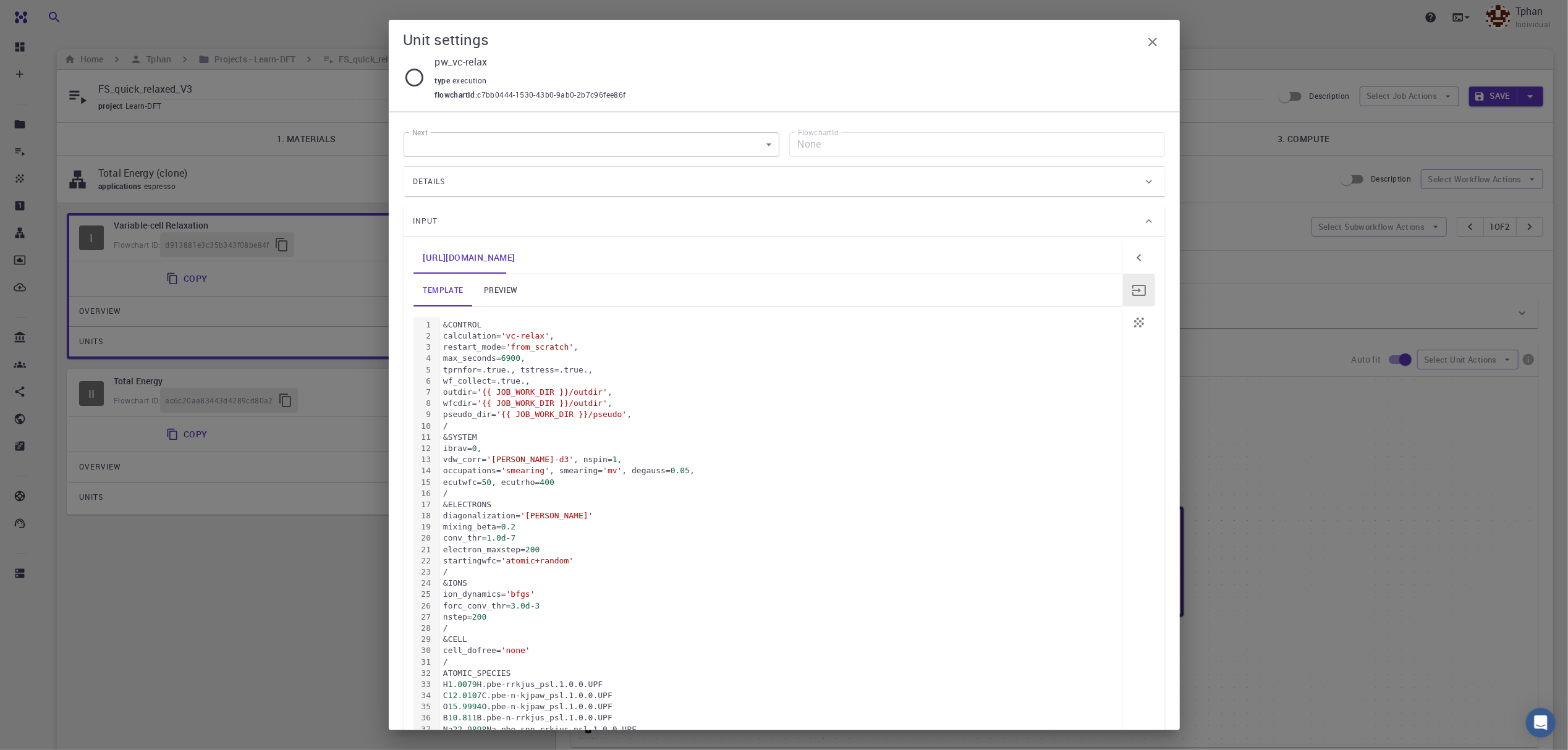
scroll to position [873, 0]
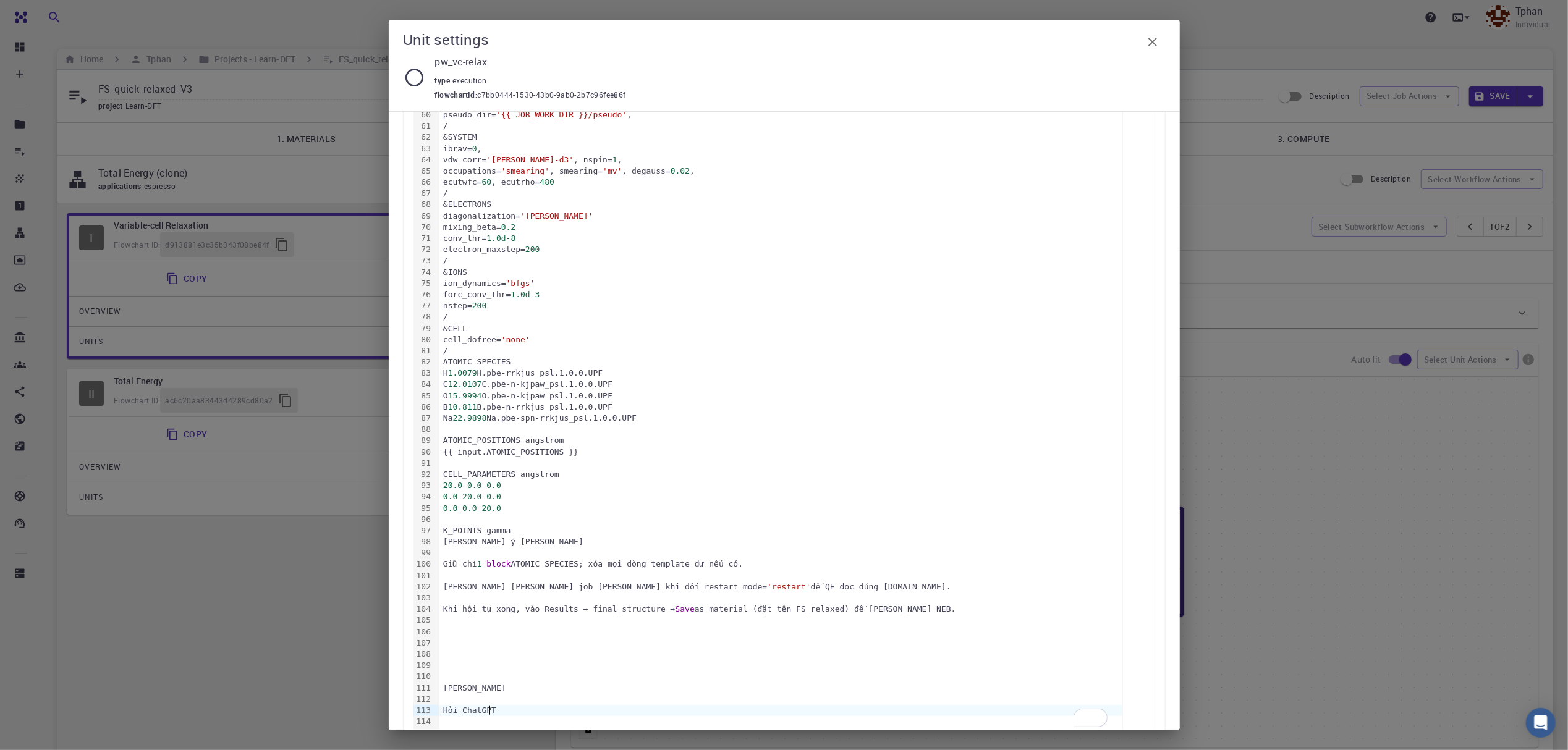
click at [507, 712] on div "Hỏi ChatGPT" at bounding box center [781, 710] width 683 height 11
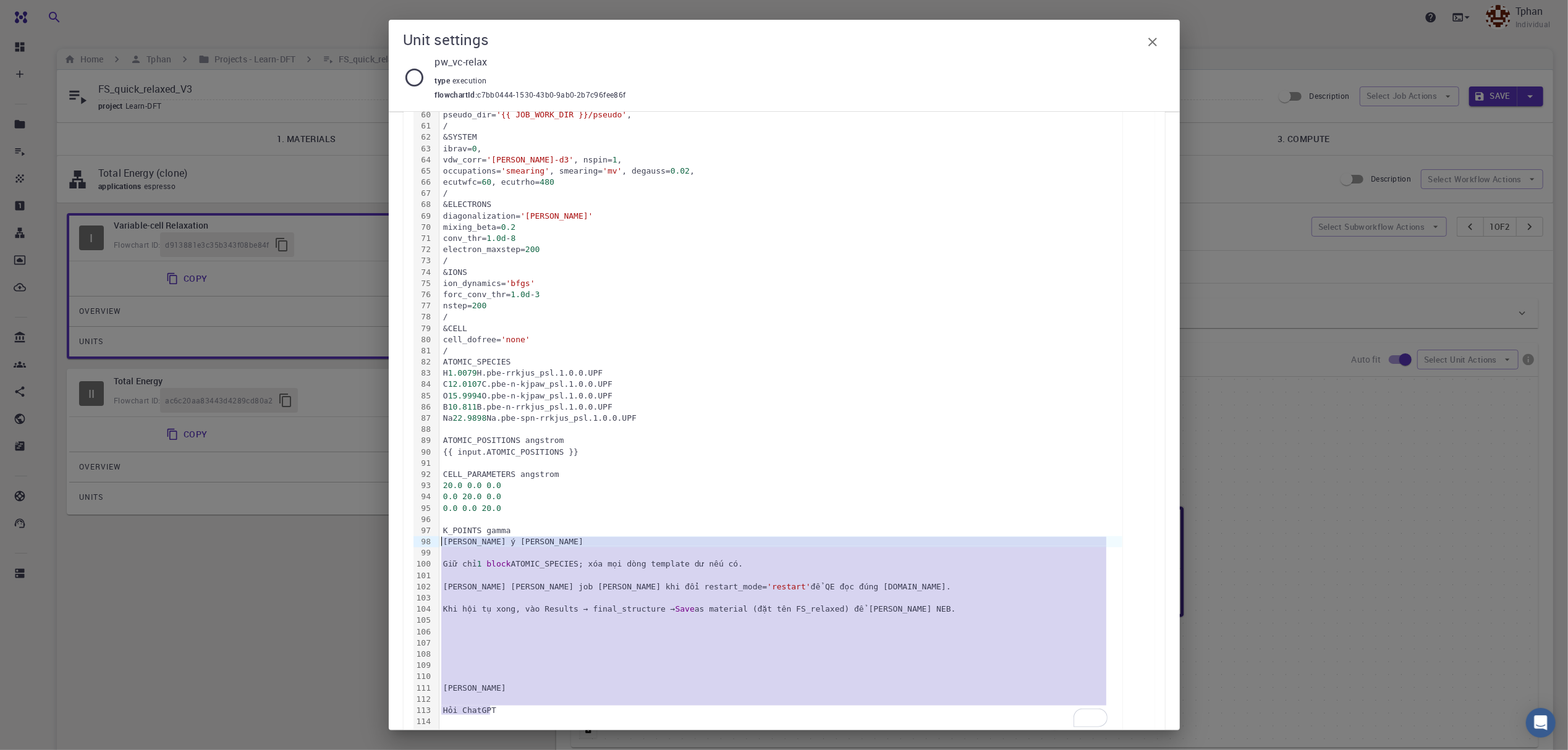
click at [441, 541] on div "[PERSON_NAME] ý [PERSON_NAME]" at bounding box center [781, 541] width 683 height 11
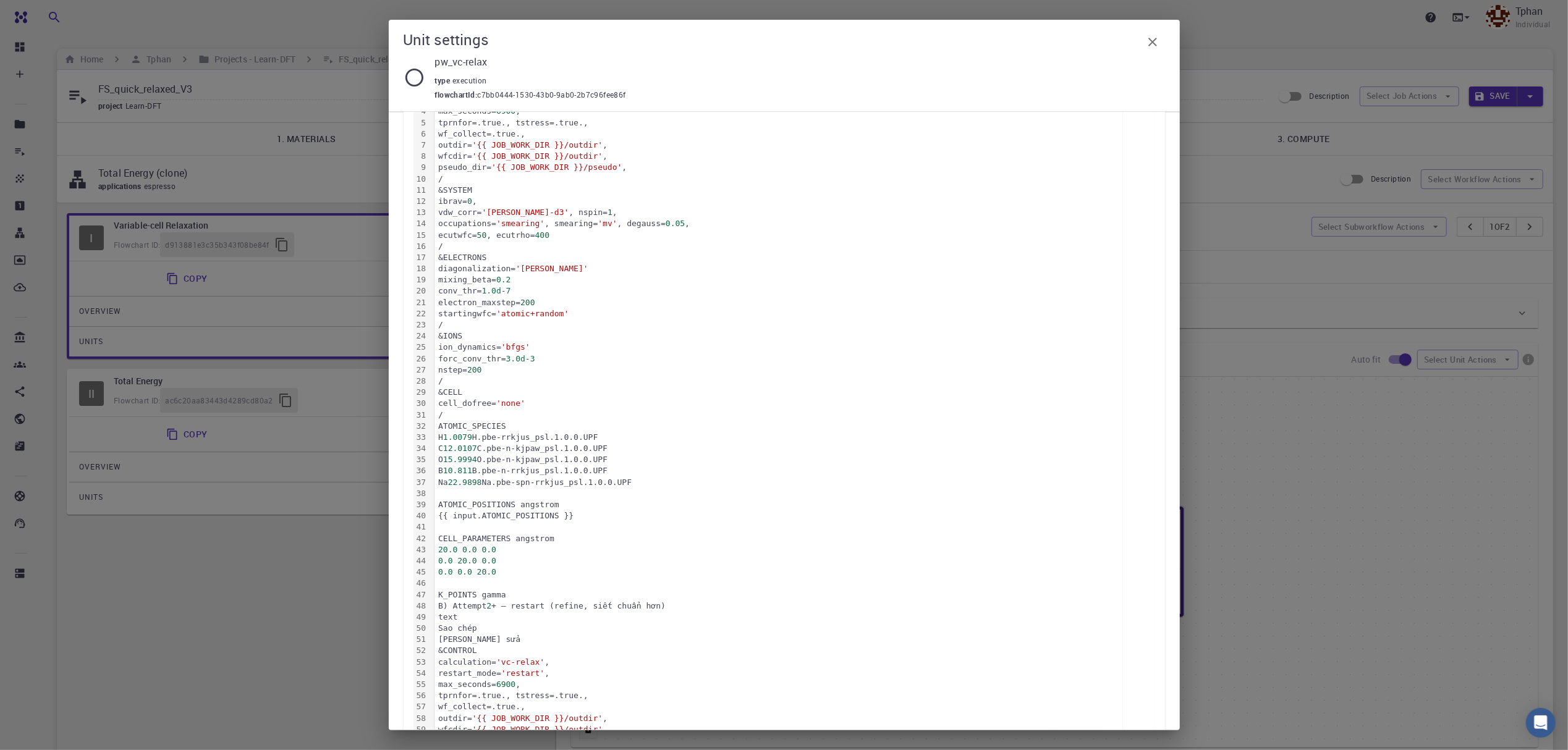
scroll to position [329, 0]
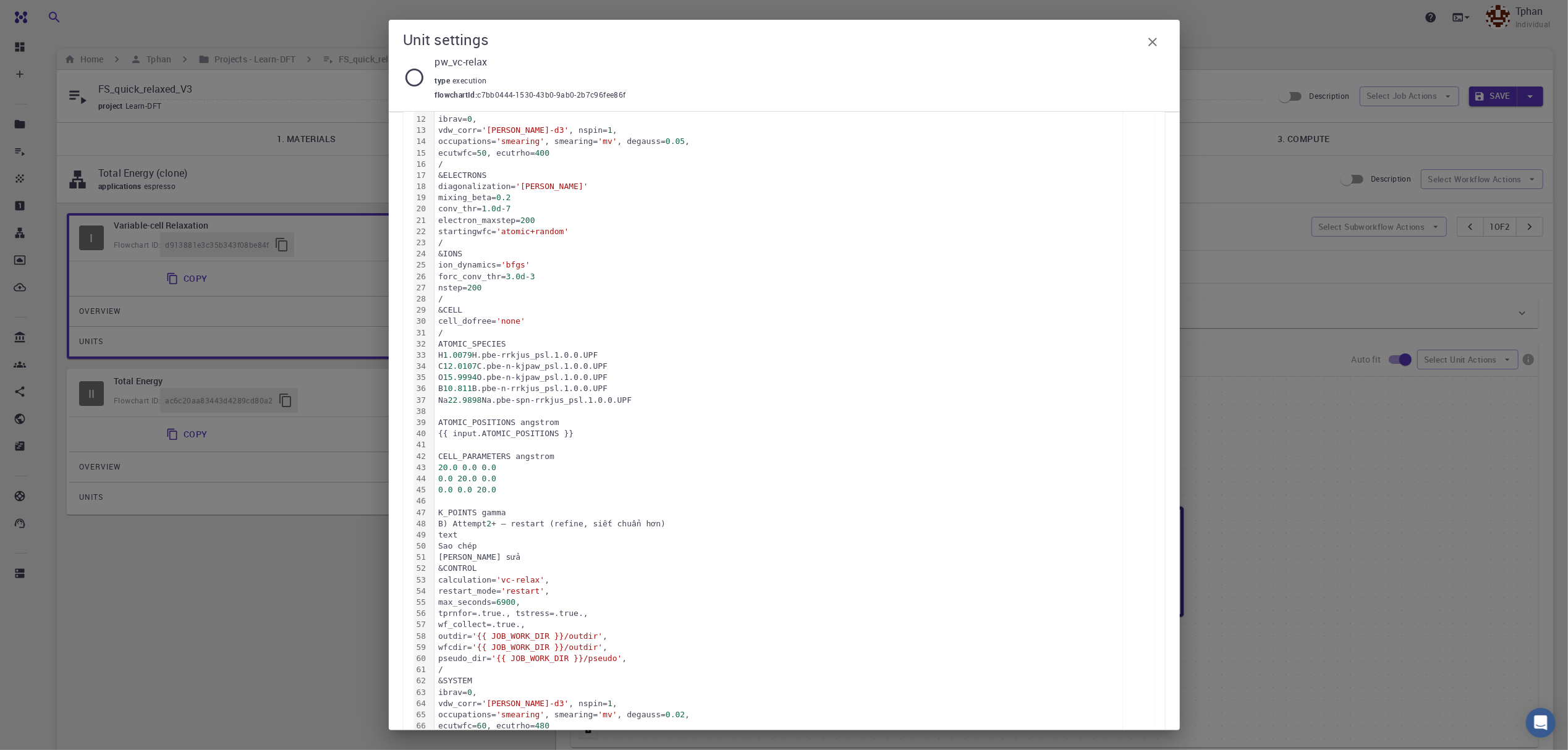
click at [438, 525] on div "B) Attempt 2 + — restart (refine, siết chuẩn hơn)" at bounding box center [778, 523] width 688 height 11
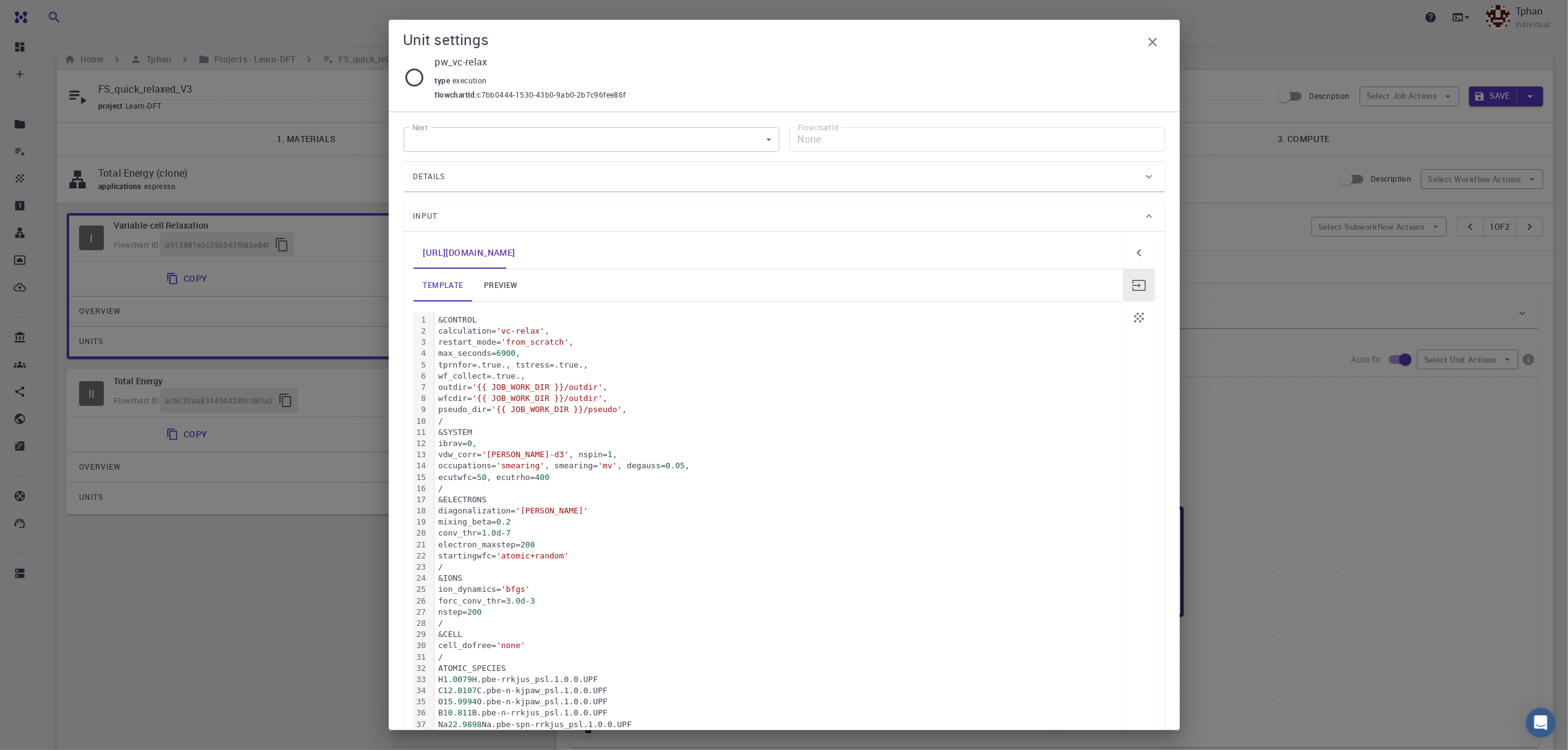
scroll to position [0, 0]
click at [512, 297] on link "preview" at bounding box center [500, 290] width 55 height 32
click at [1147, 41] on icon "button" at bounding box center [1152, 41] width 15 height 15
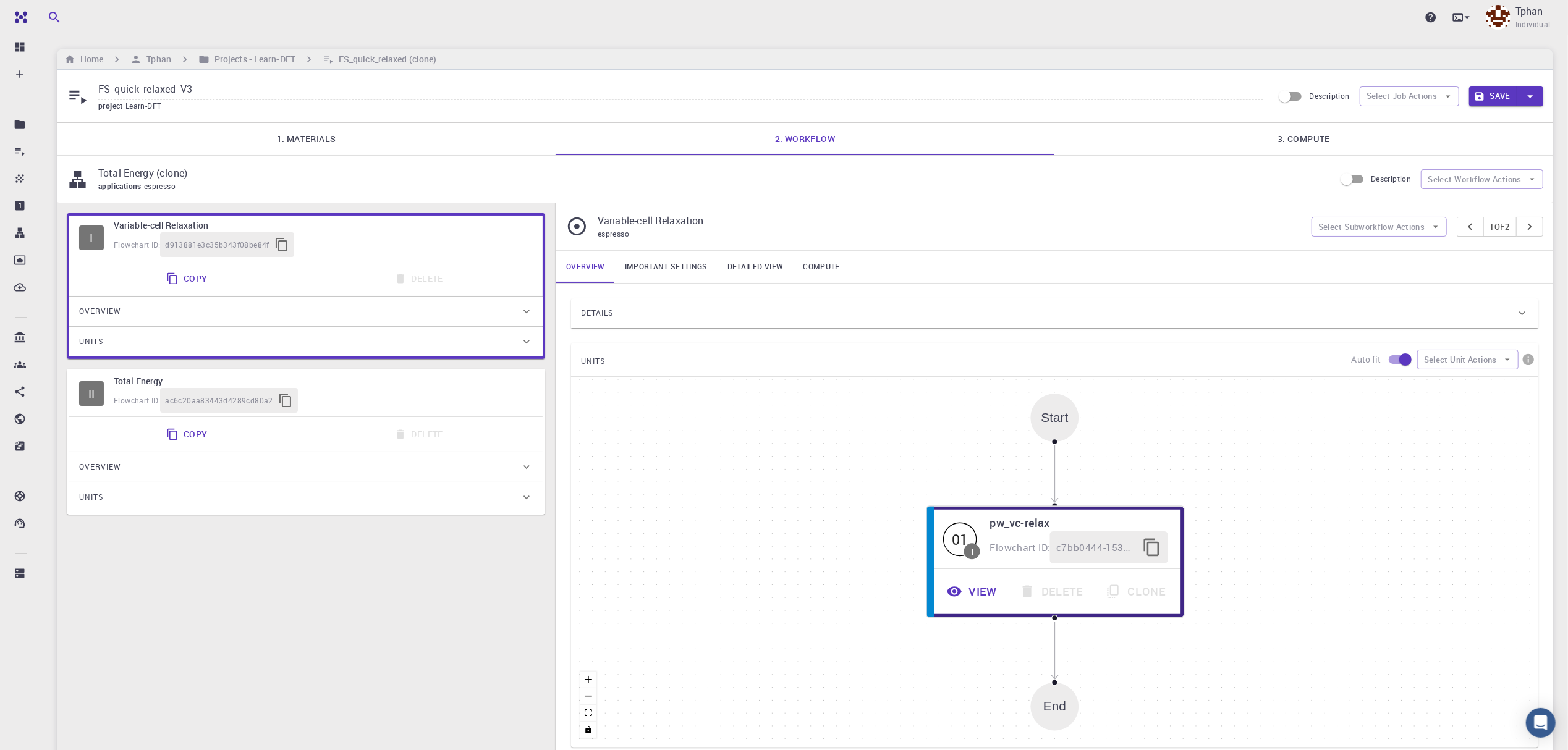
click at [1489, 92] on button "Save" at bounding box center [1493, 96] width 49 height 20
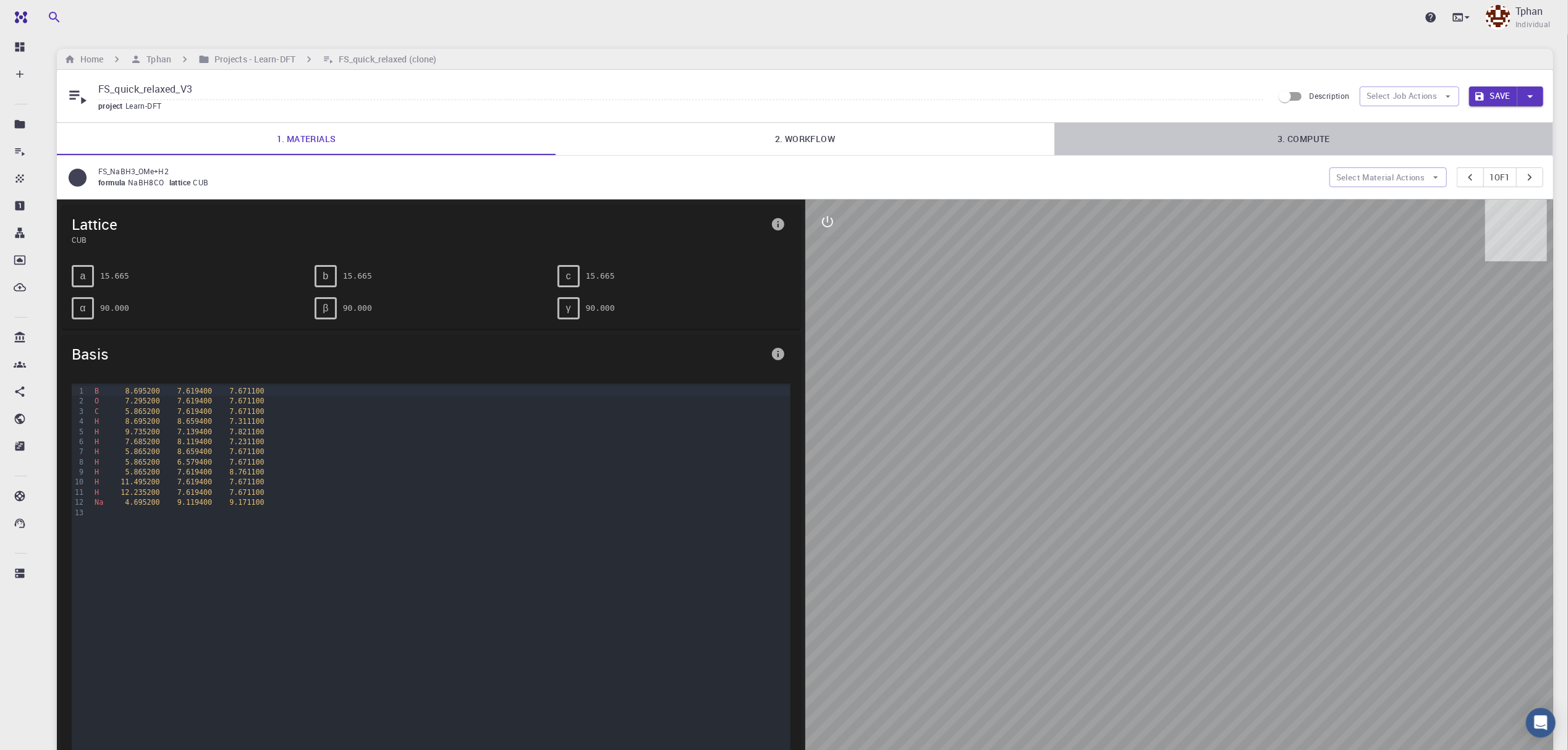
click at [1298, 136] on link "3. Compute" at bounding box center [1304, 139] width 499 height 32
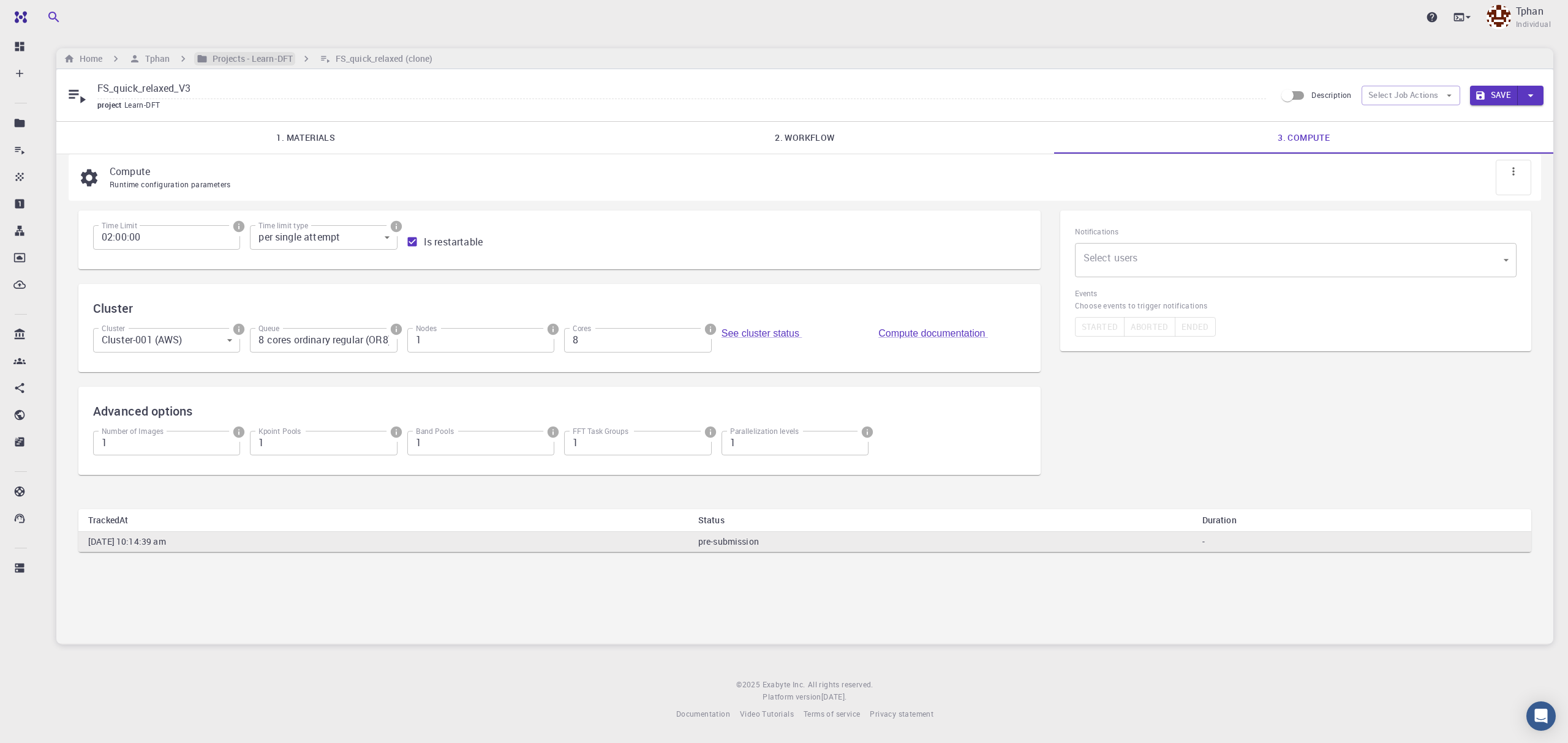
click at [240, 55] on h6 "Projects - Learn-DFT" at bounding box center [250, 58] width 85 height 13
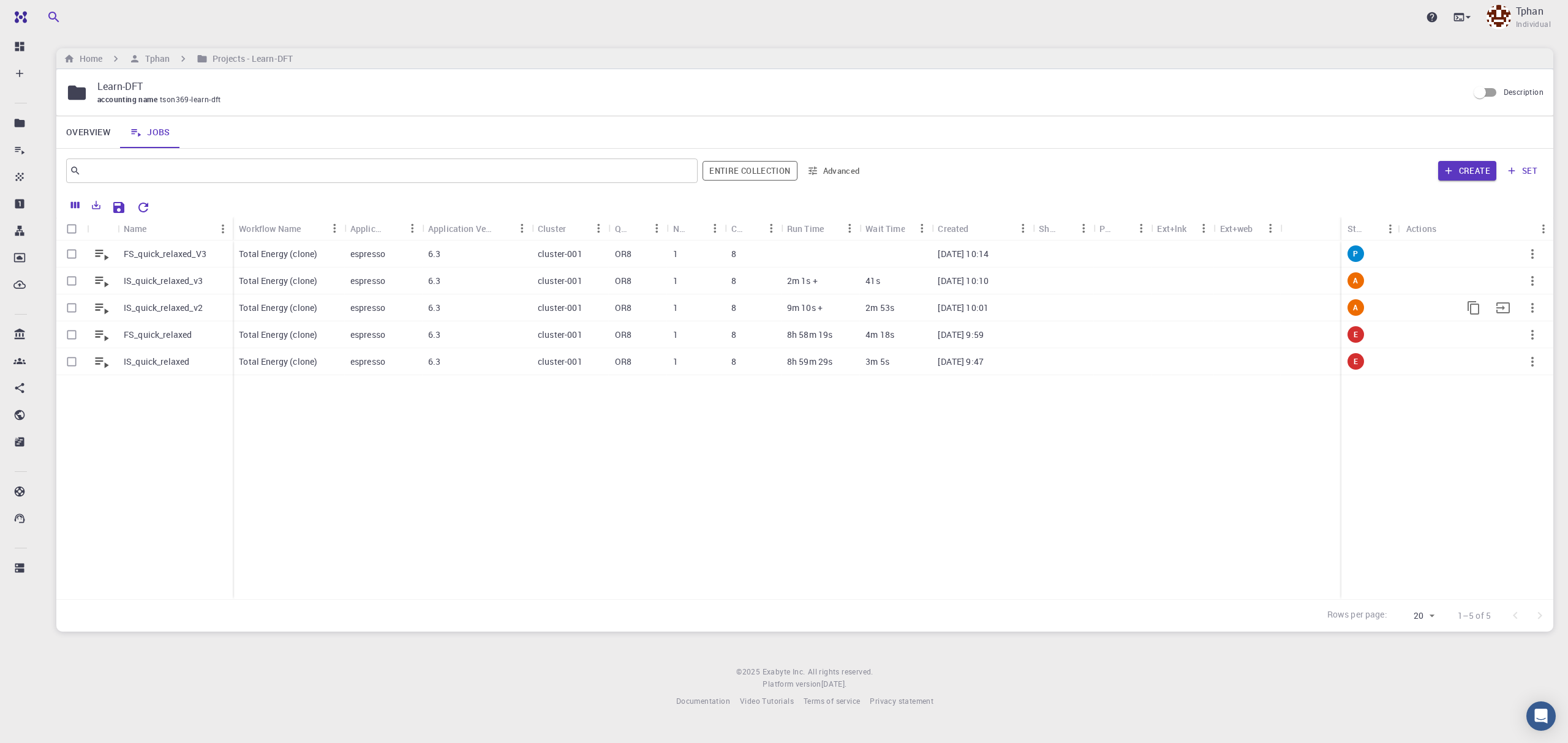
click at [1534, 303] on icon "button" at bounding box center [1532, 308] width 15 height 15
click at [72, 311] on div at bounding box center [784, 372] width 1568 height 743
click at [72, 311] on input "Select row" at bounding box center [71, 308] width 23 height 23
checkbox input "true"
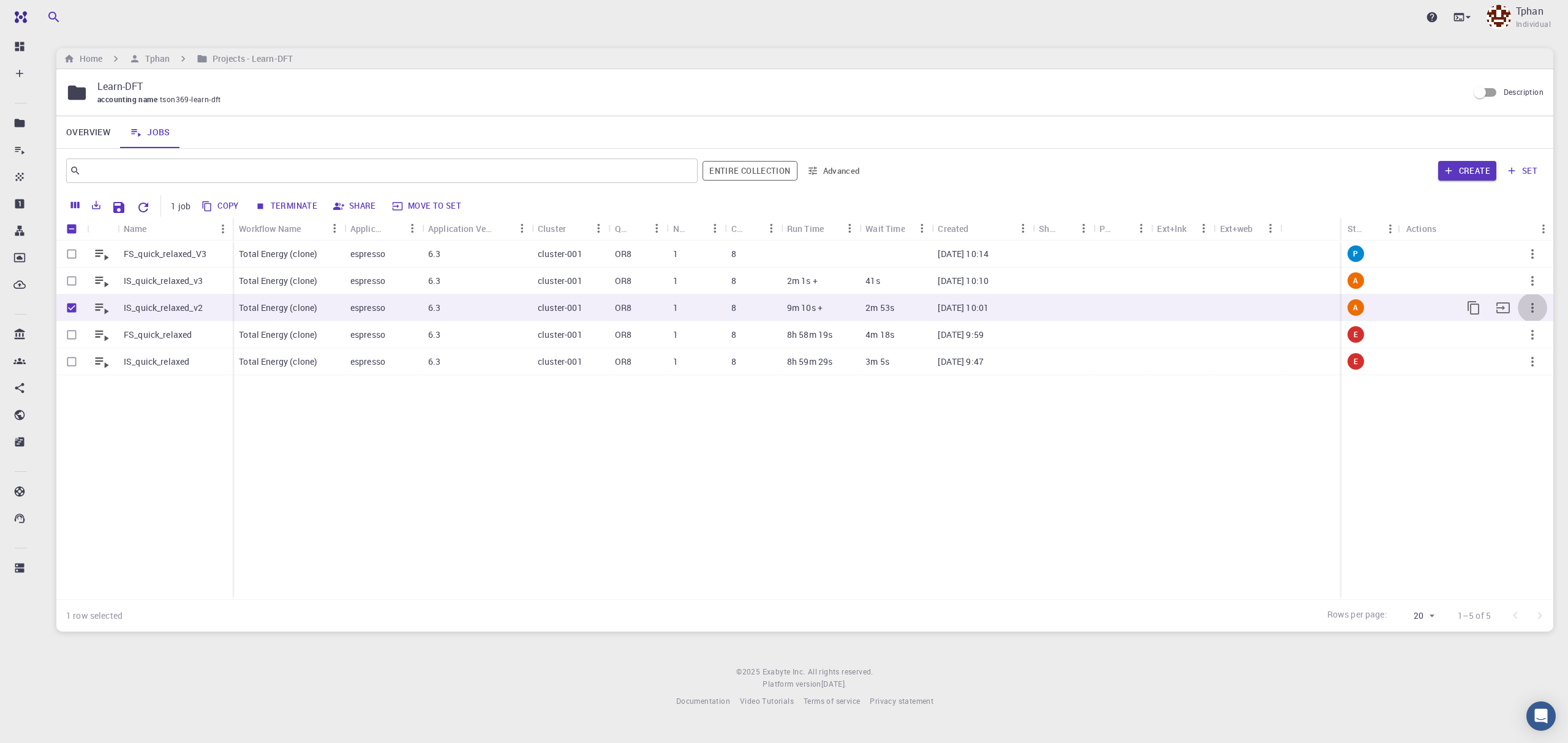
click at [1533, 312] on icon "button" at bounding box center [1532, 308] width 15 height 15
click at [1534, 361] on span "Terminate" at bounding box center [1530, 363] width 35 height 12
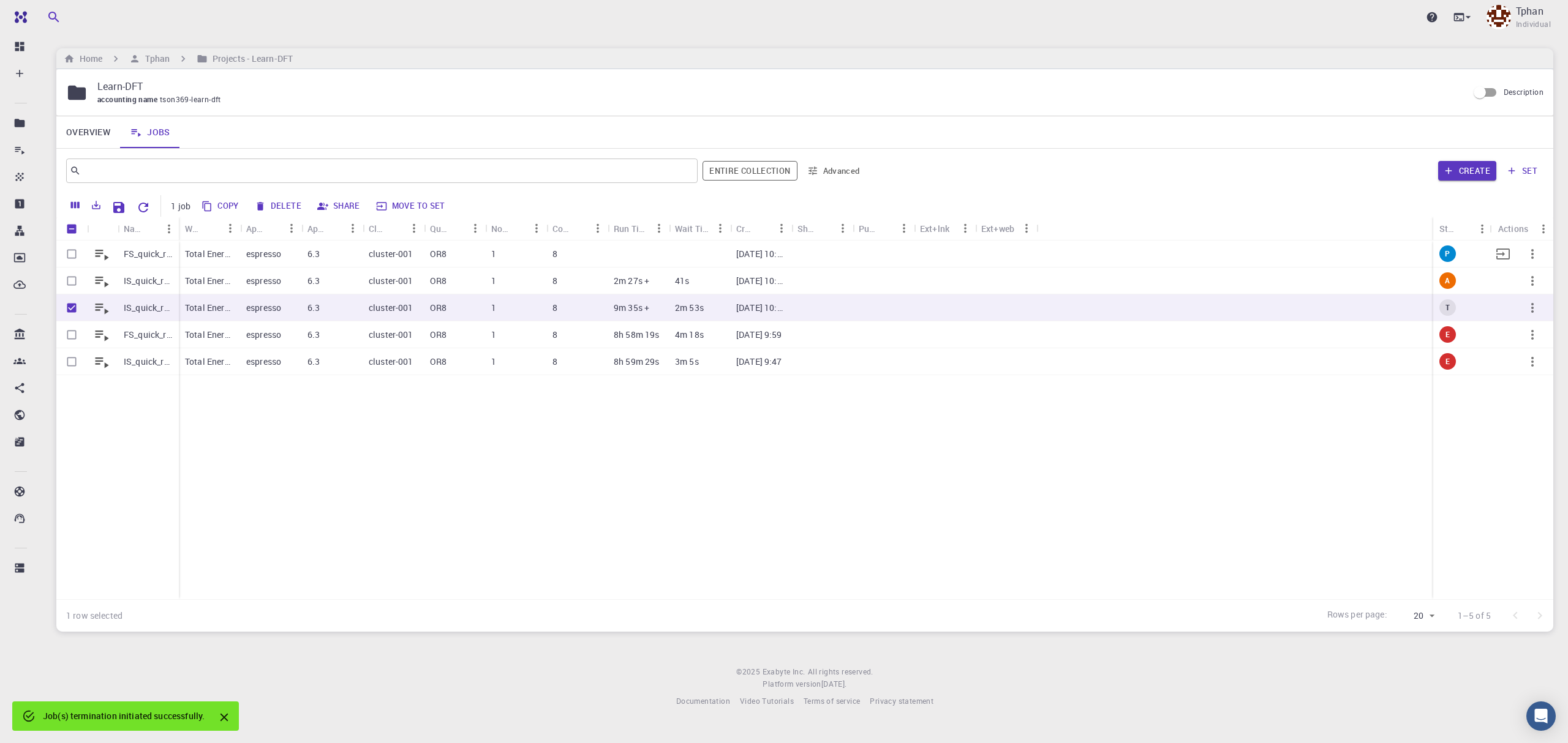
click at [68, 256] on input "Select row" at bounding box center [71, 254] width 23 height 23
checkbox input "true"
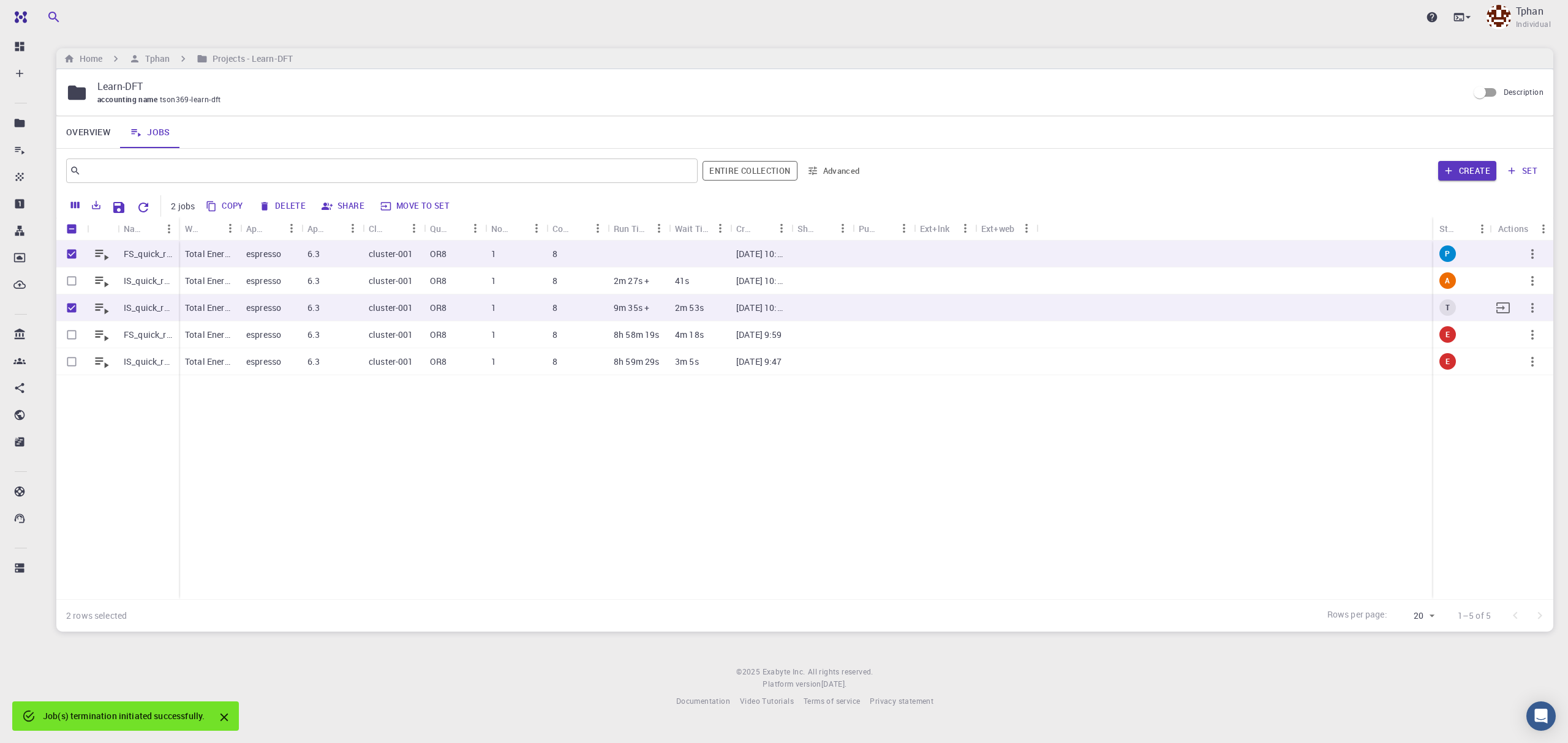
click at [74, 317] on input "Unselect row" at bounding box center [71, 308] width 23 height 23
checkbox input "false"
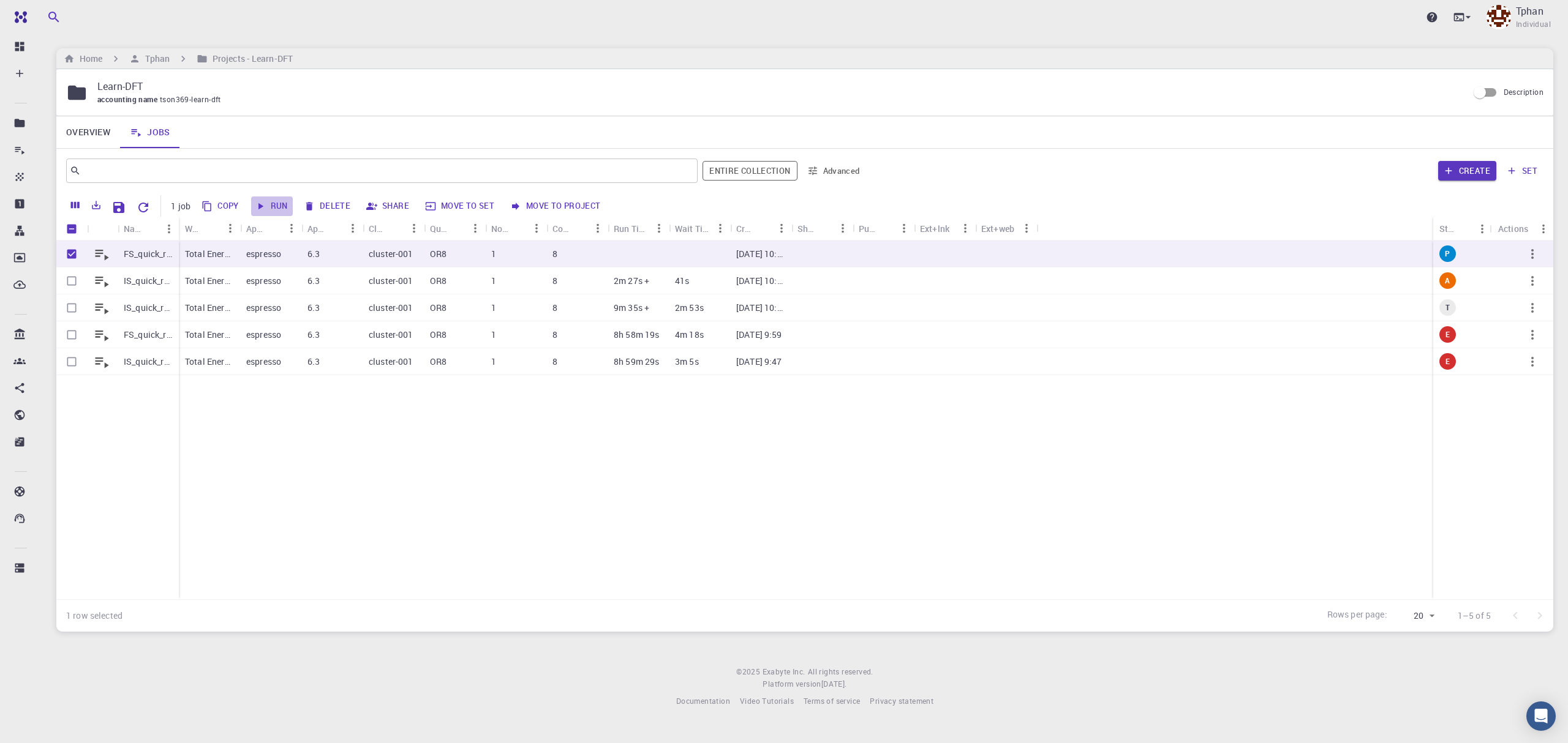
click at [281, 204] on button "Run" at bounding box center [272, 206] width 42 height 20
checkbox input "false"
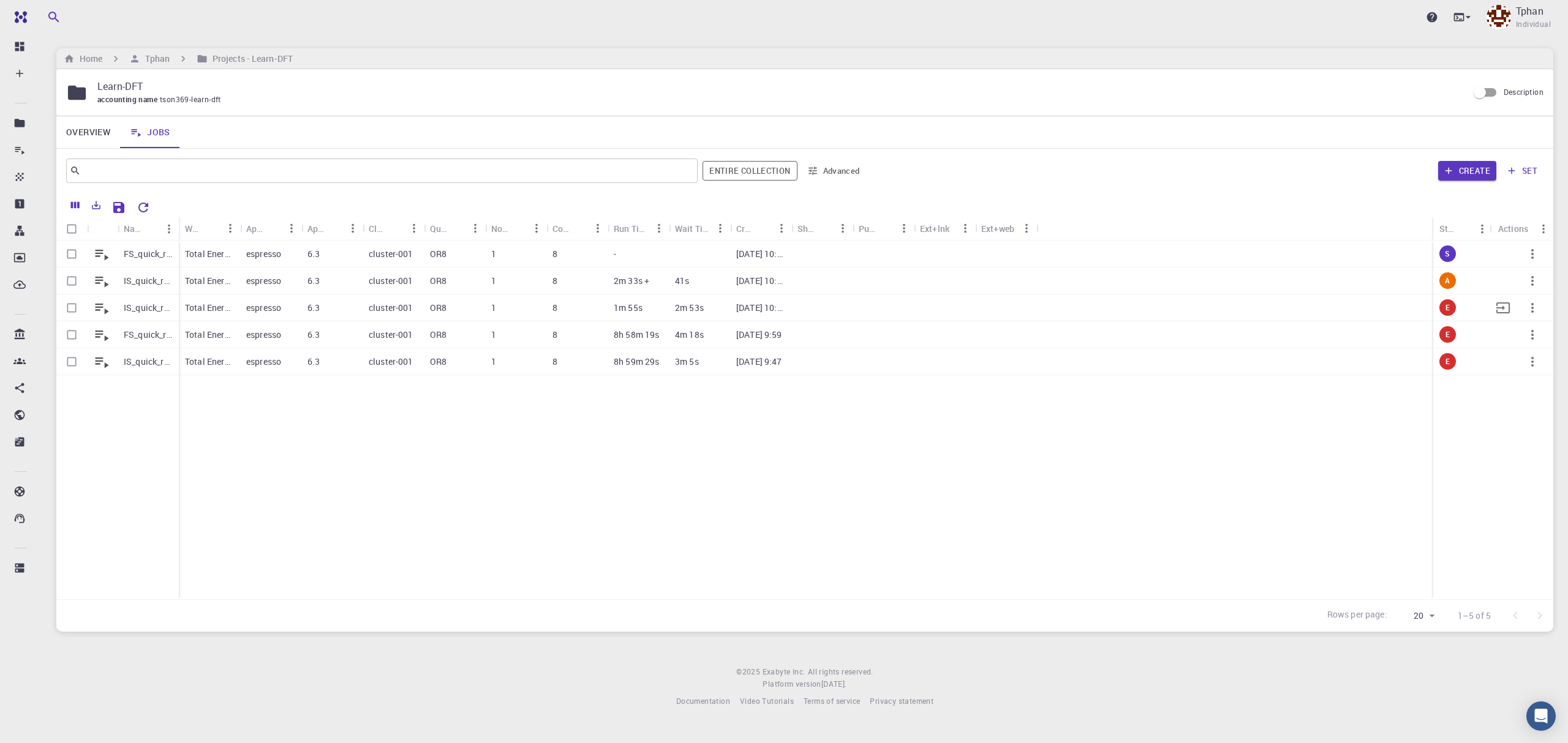
click at [1230, 307] on div at bounding box center [1234, 308] width 397 height 27
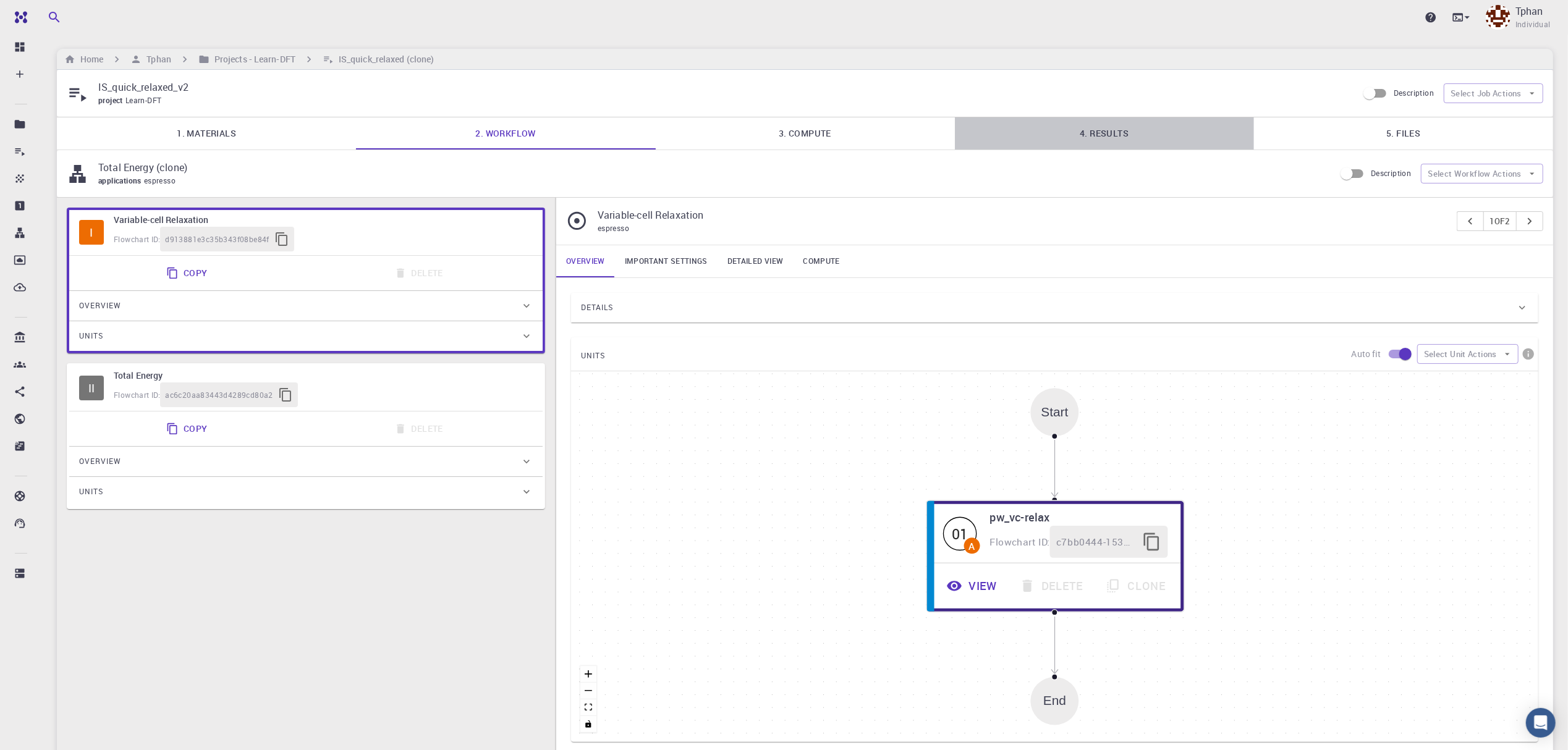
click at [1099, 129] on link "4. Results" at bounding box center [1105, 133] width 299 height 32
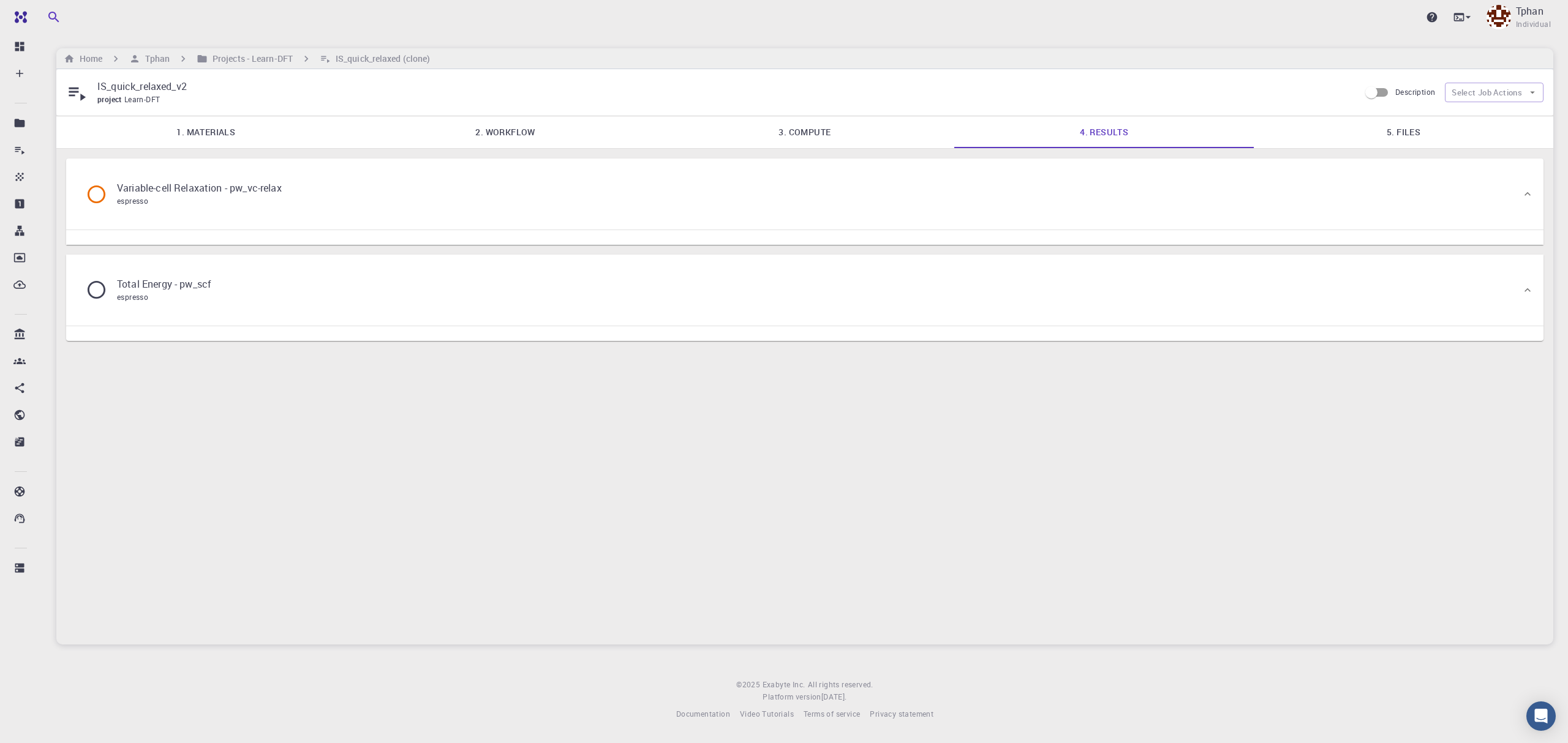
click at [1425, 131] on link "5. Files" at bounding box center [1403, 132] width 300 height 32
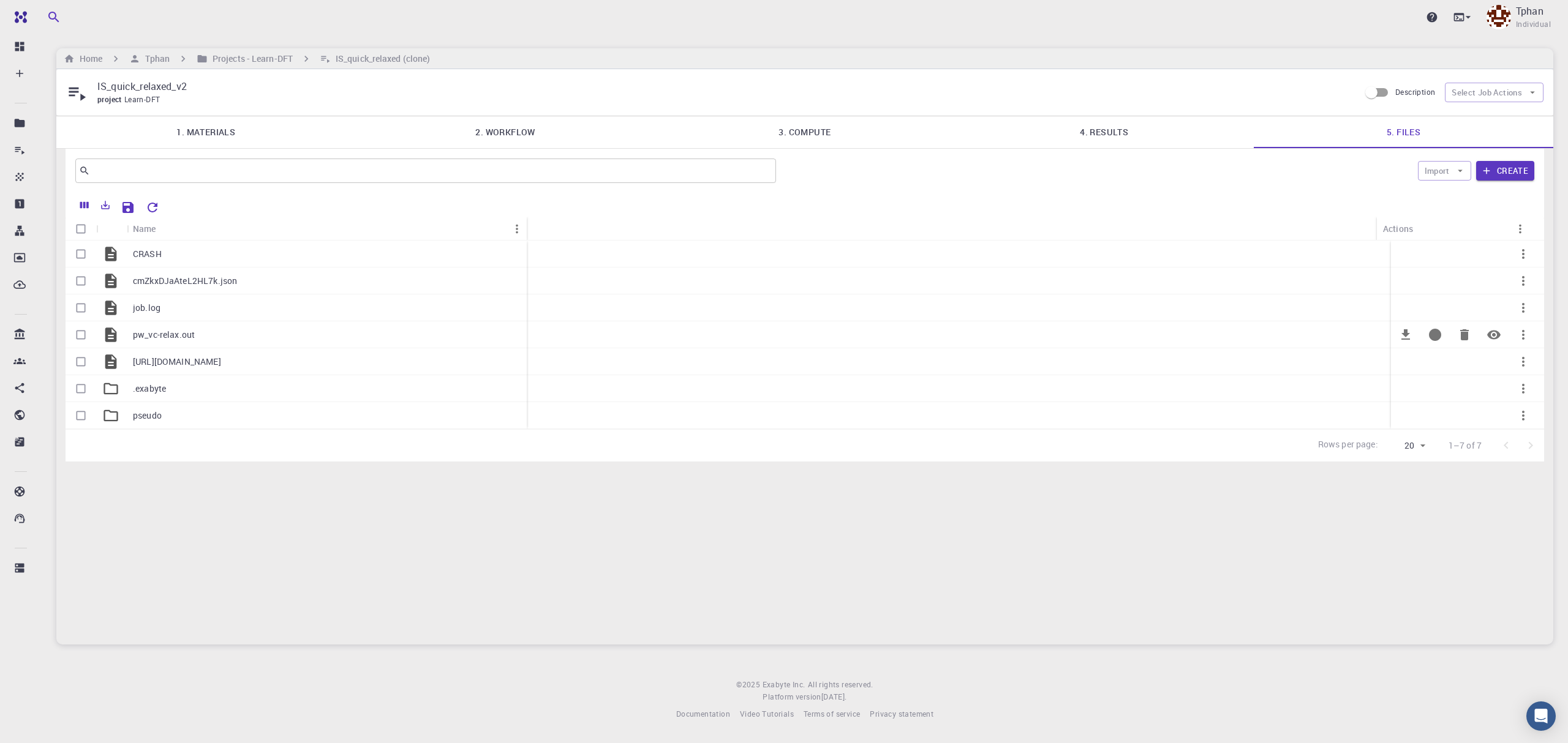
click at [80, 338] on input "Select row" at bounding box center [81, 334] width 23 height 23
checkbox input "true"
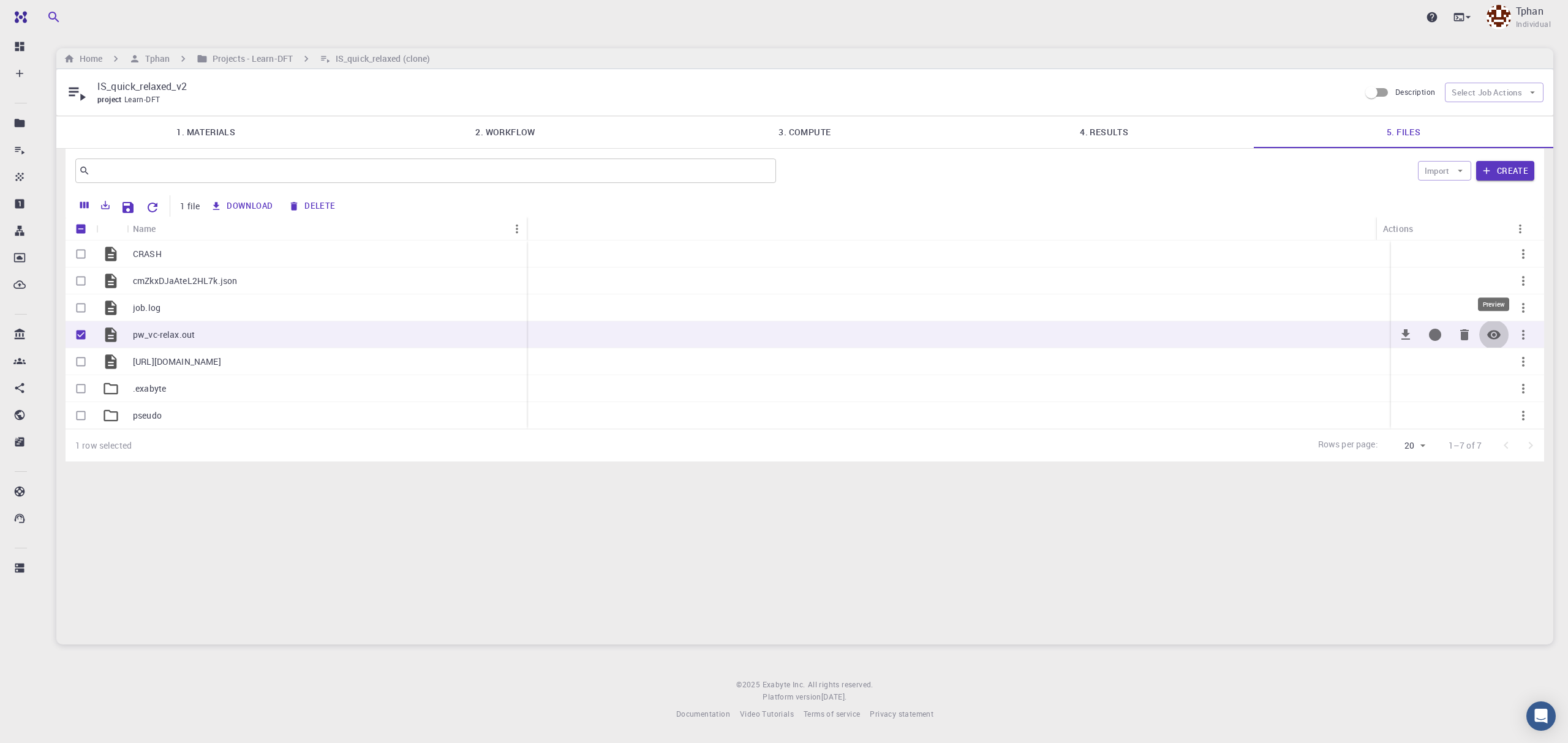
click at [1500, 334] on icon "Preview" at bounding box center [1494, 334] width 15 height 15
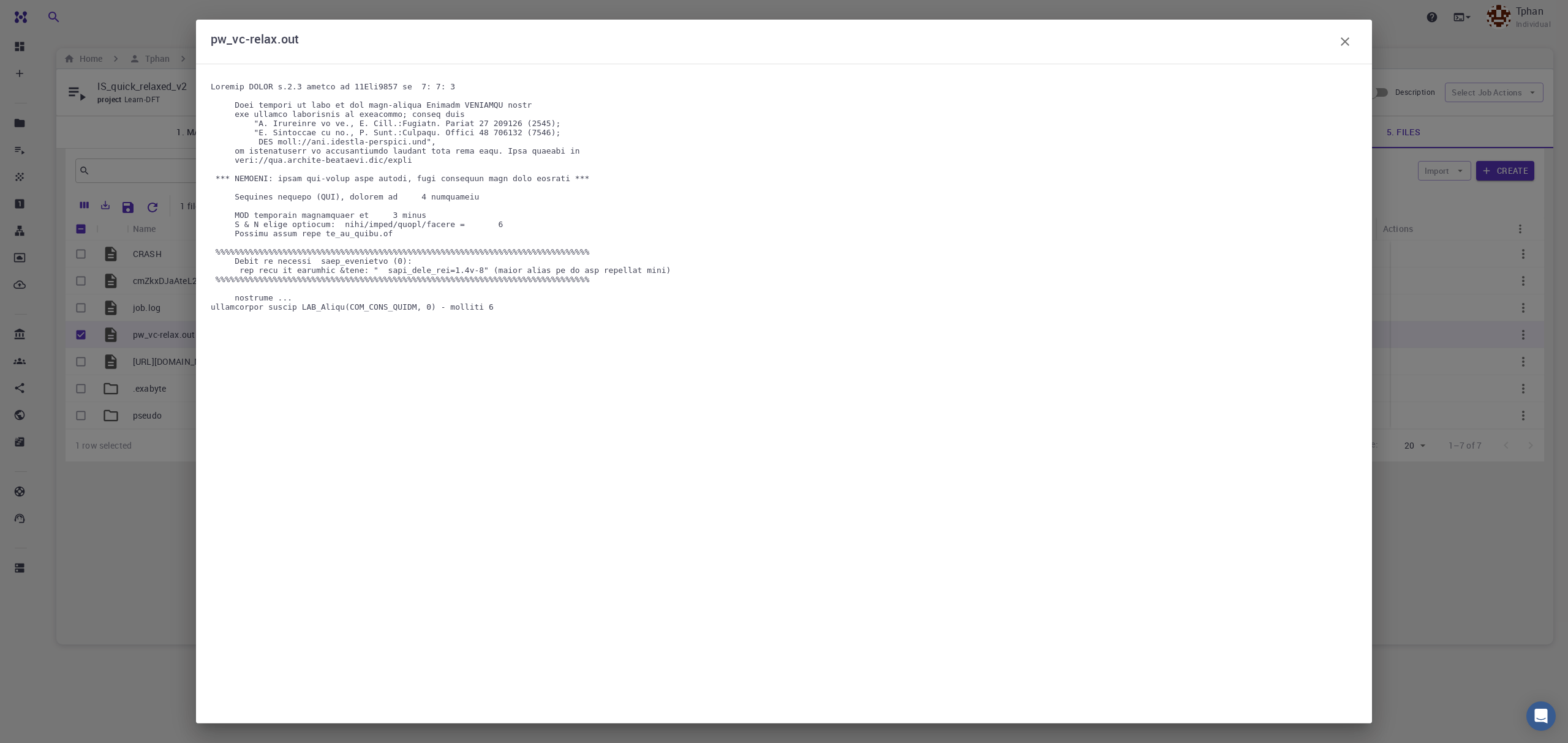
click at [1338, 47] on icon "button" at bounding box center [1345, 41] width 15 height 15
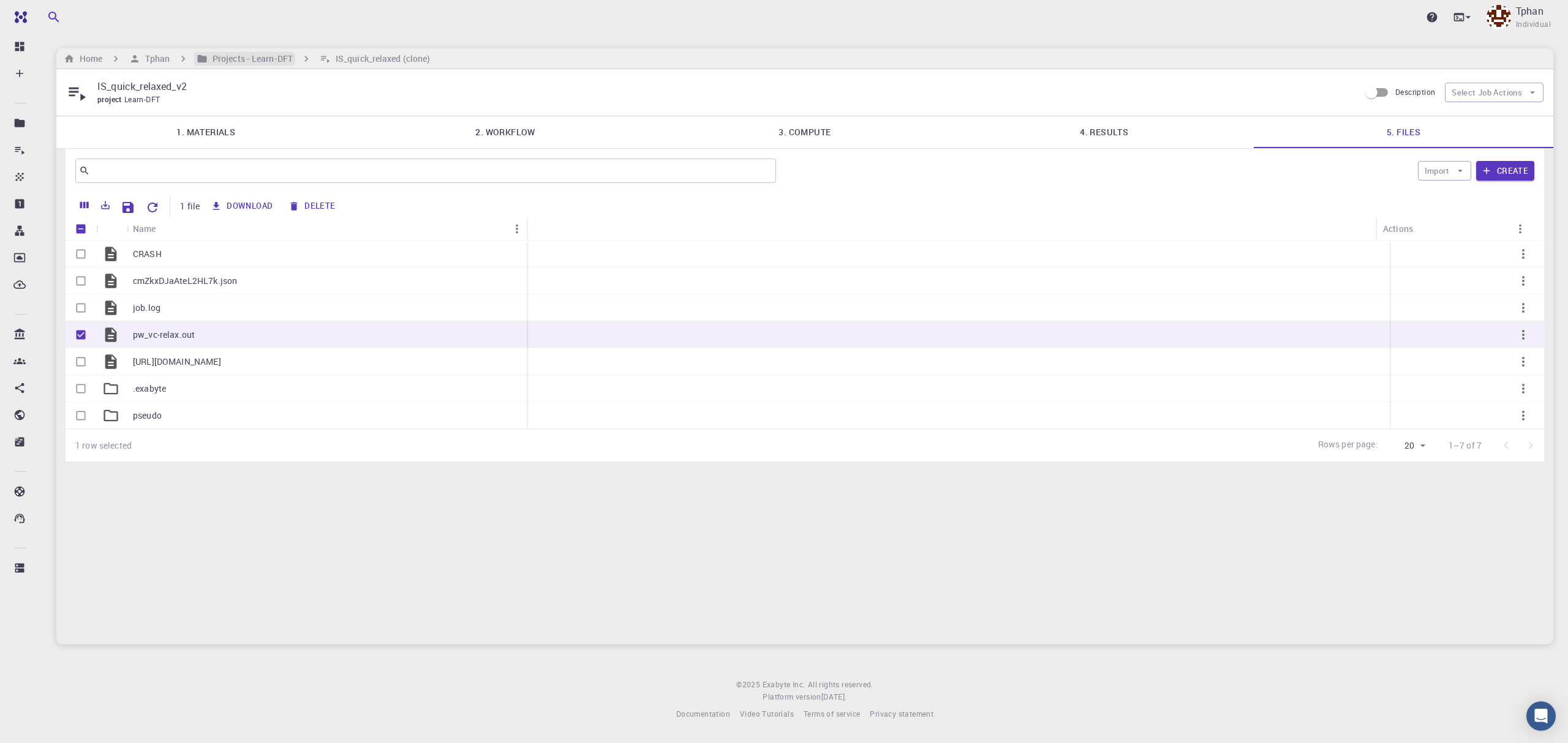
click at [290, 60] on h6 "Projects - Learn-DFT" at bounding box center [250, 58] width 85 height 13
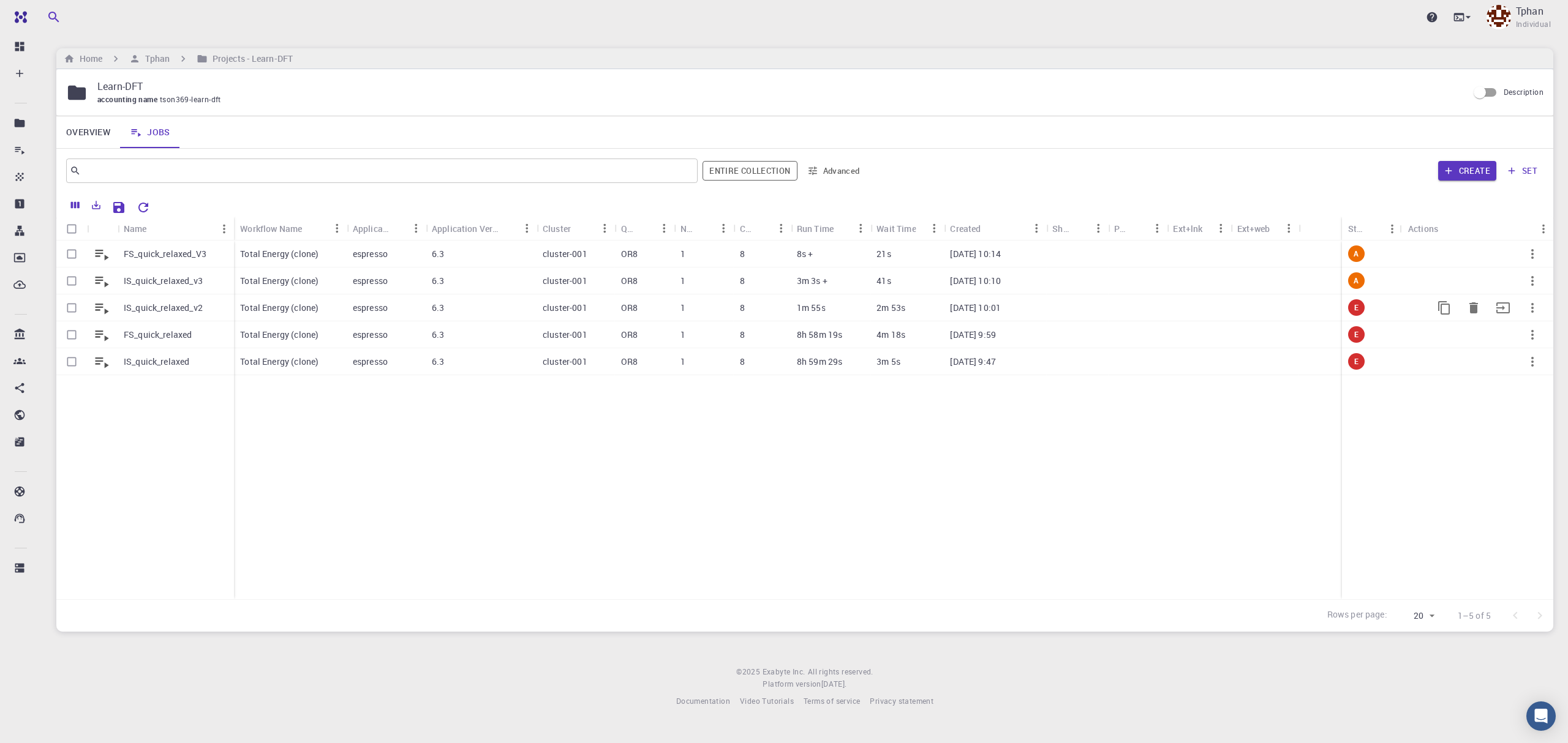
click at [74, 307] on input "Select row" at bounding box center [71, 308] width 23 height 23
checkbox input "true"
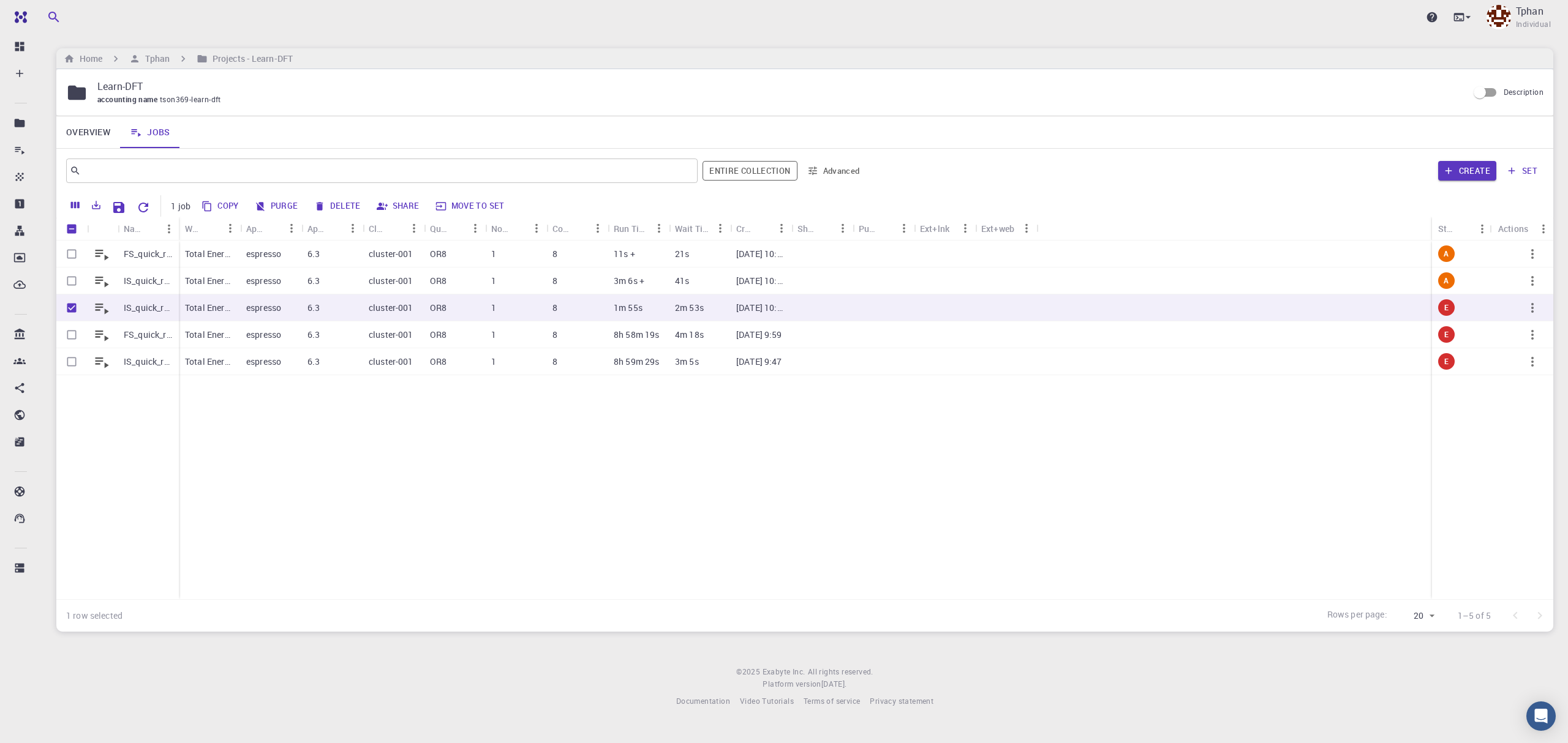
click at [343, 209] on button "Delete" at bounding box center [338, 206] width 55 height 20
checkbox input "false"
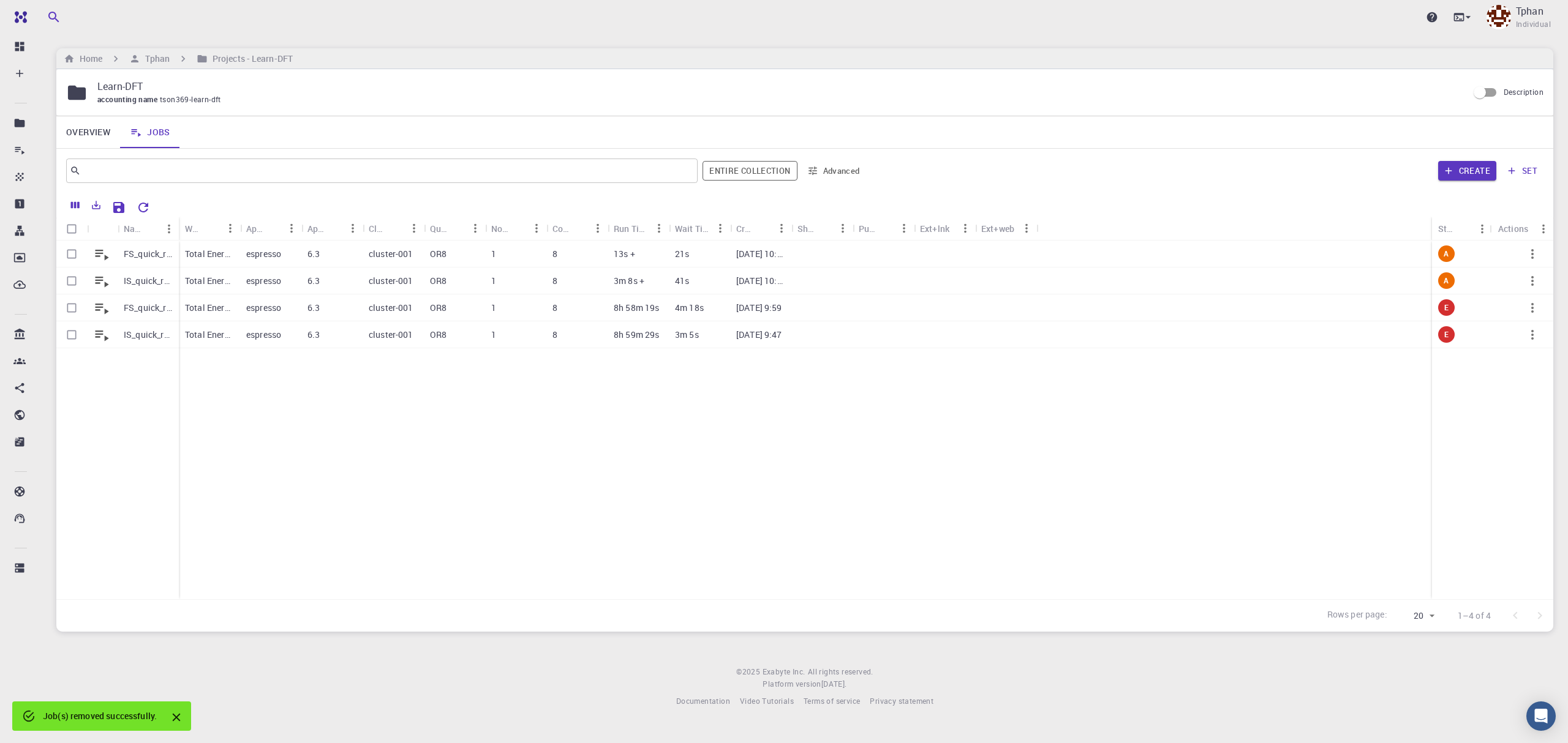
click at [697, 579] on div "FS_quick_relaxed_V3 IS_quick_relaxed_v3 FS_quick_relaxed IS_quick_relaxed Total…" at bounding box center [805, 419] width 1497 height 359
click at [1532, 11] on p "Tphan" at bounding box center [1530, 11] width 28 height 15
